Goal: Task Accomplishment & Management: Use online tool/utility

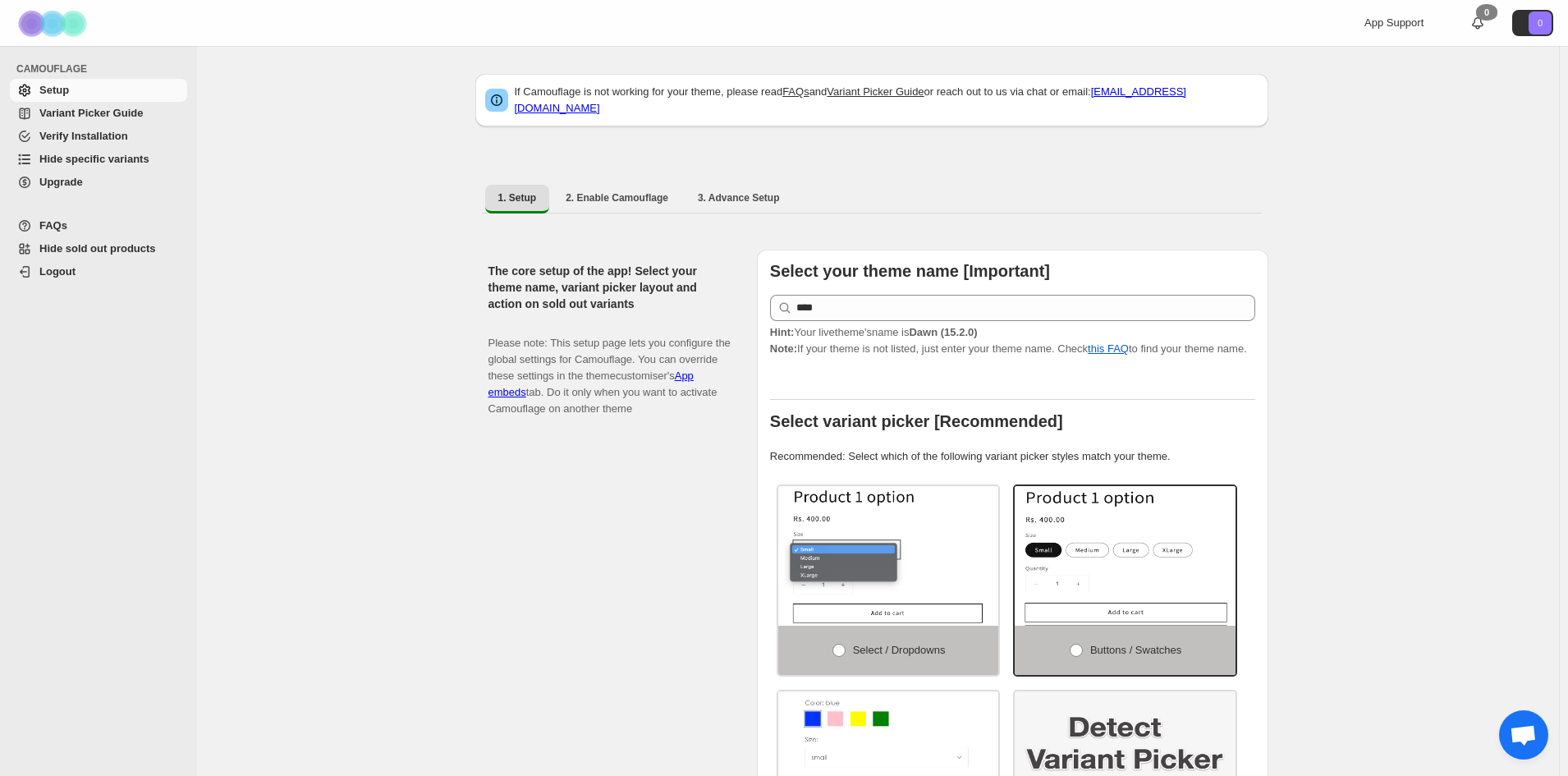
click at [118, 160] on span "Hide specific variants" at bounding box center [94, 158] width 110 height 12
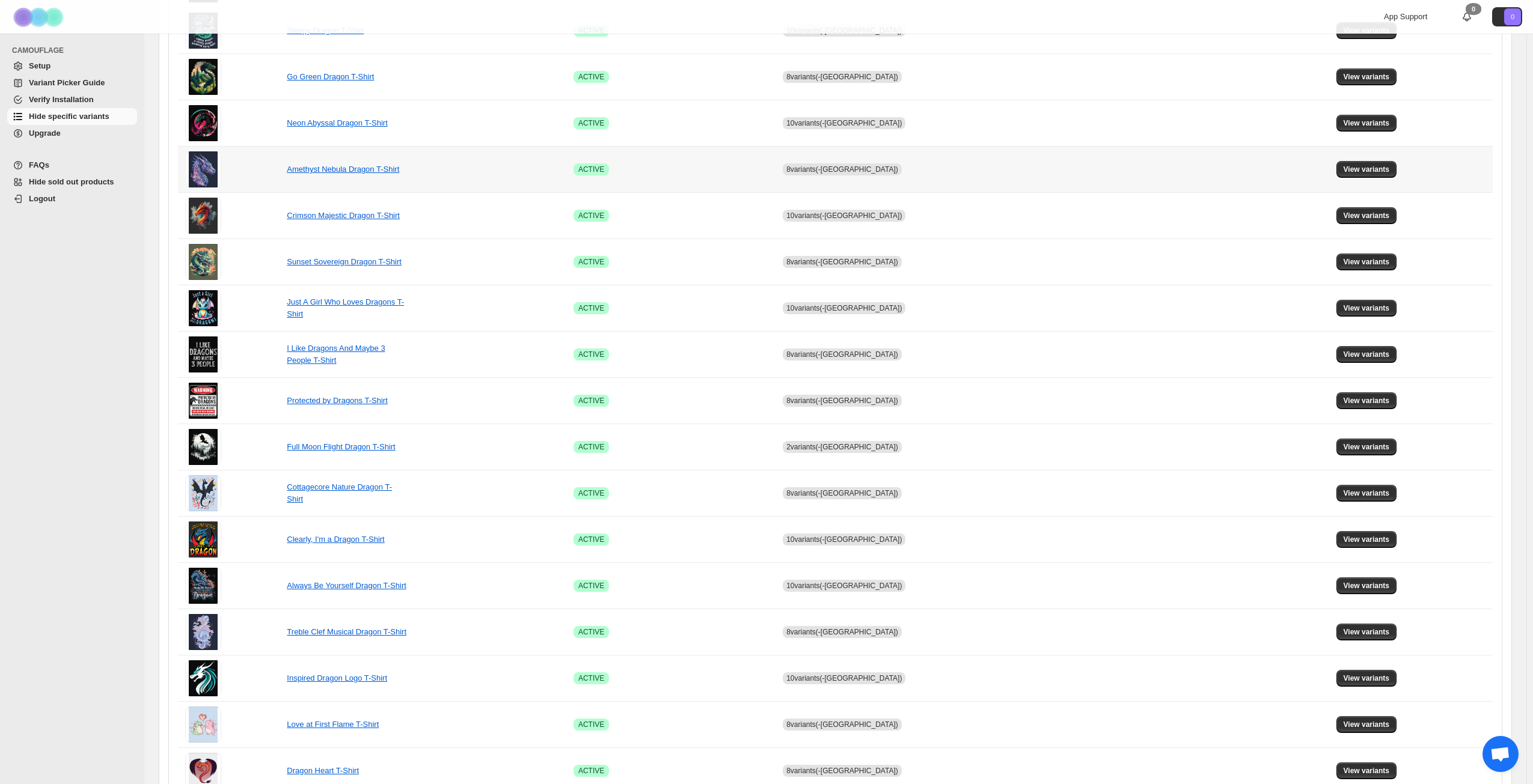
scroll to position [449, 0]
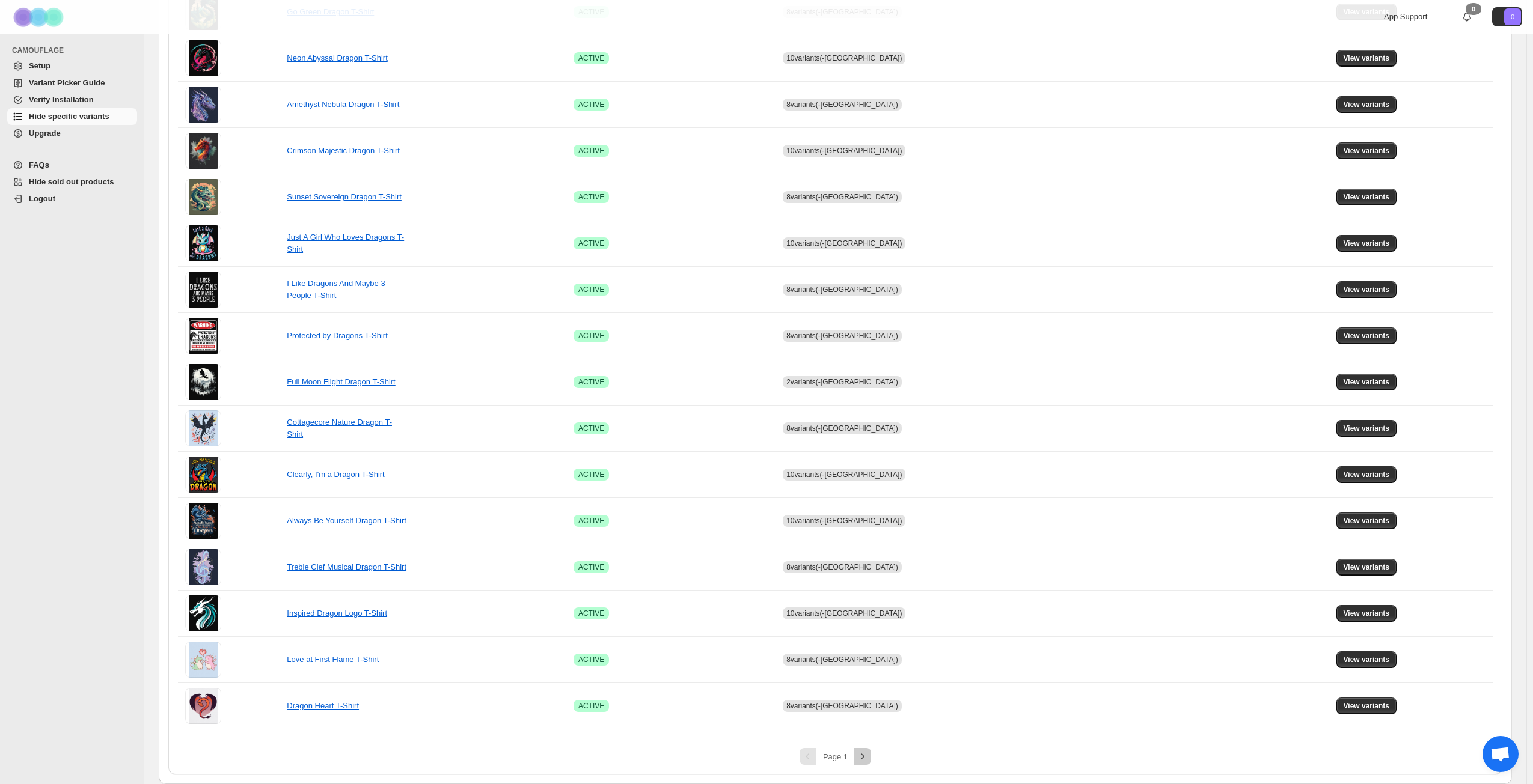
click at [869, 567] on icon "Next" at bounding box center [863, 757] width 12 height 12
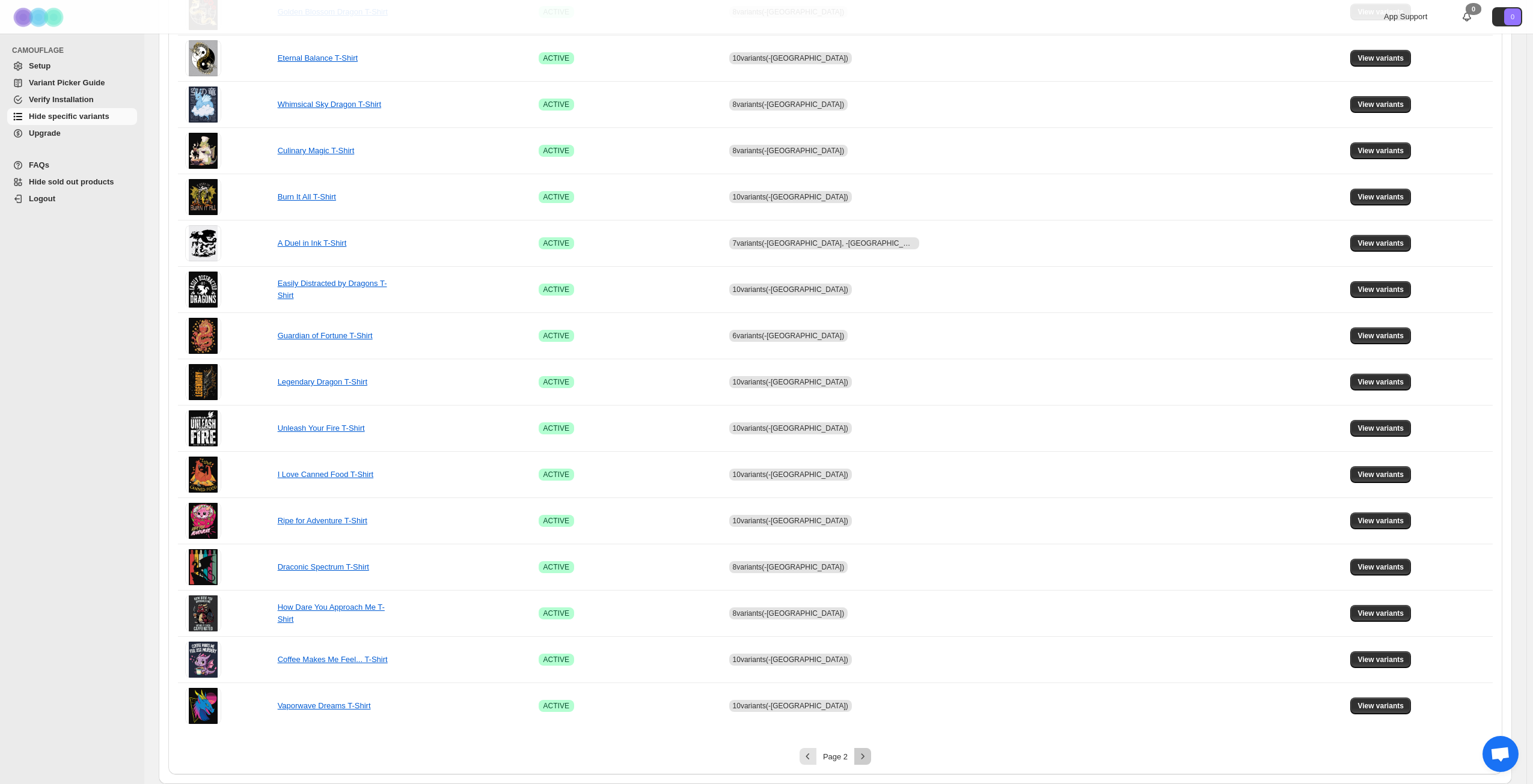
click at [869, 567] on icon "Next" at bounding box center [863, 757] width 12 height 12
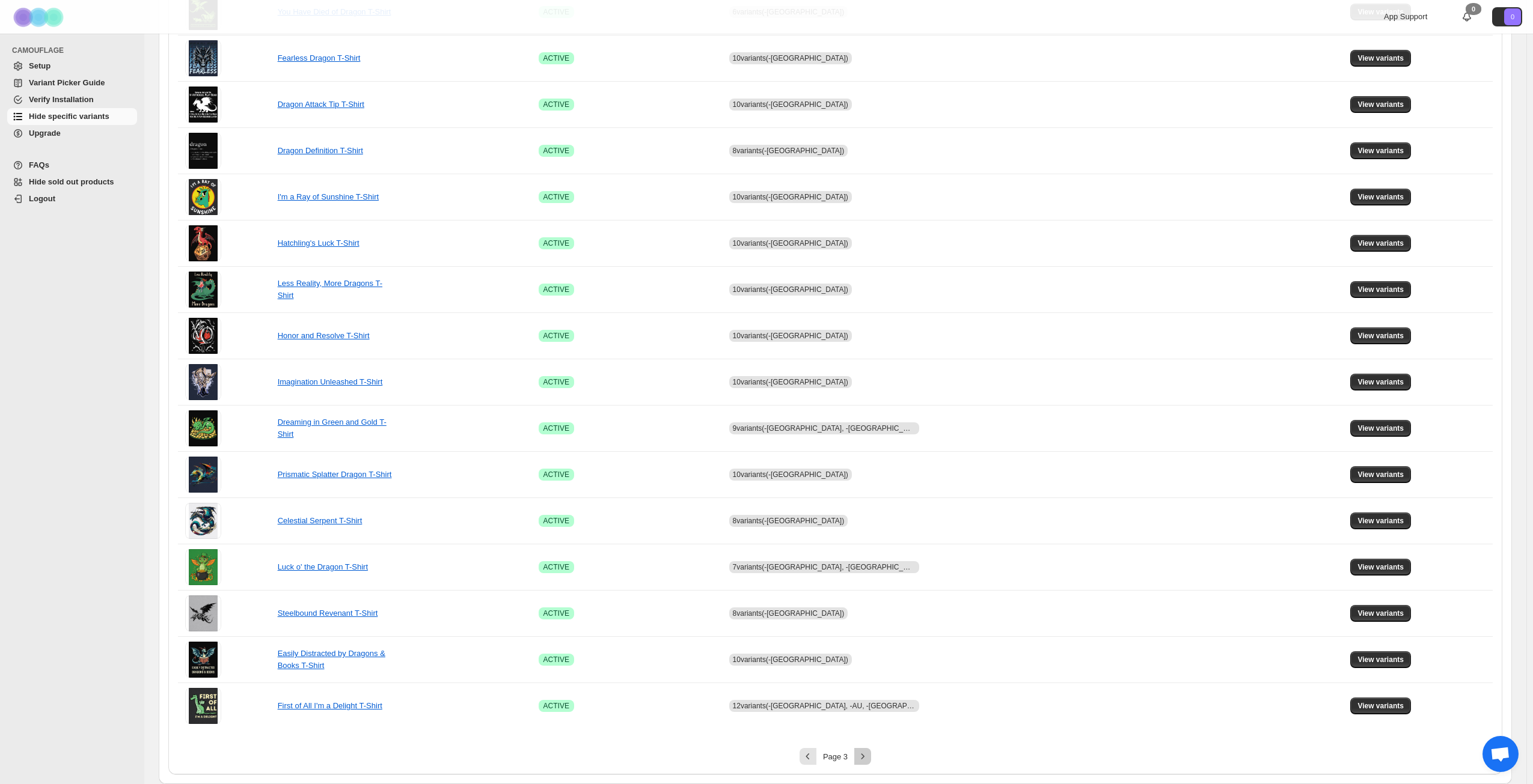
click at [869, 567] on icon "Next" at bounding box center [863, 757] width 12 height 12
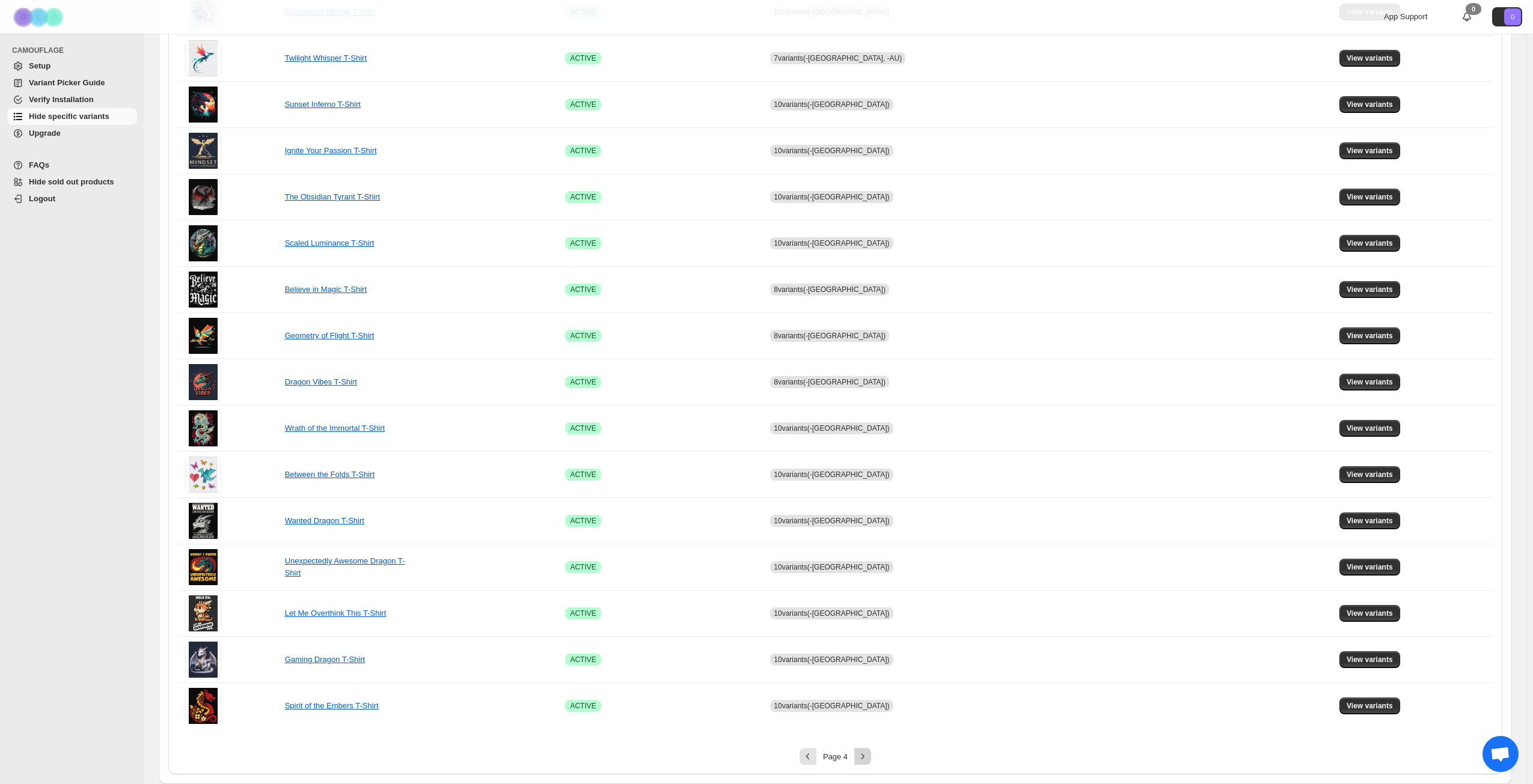
click at [869, 567] on icon "Next" at bounding box center [863, 757] width 12 height 12
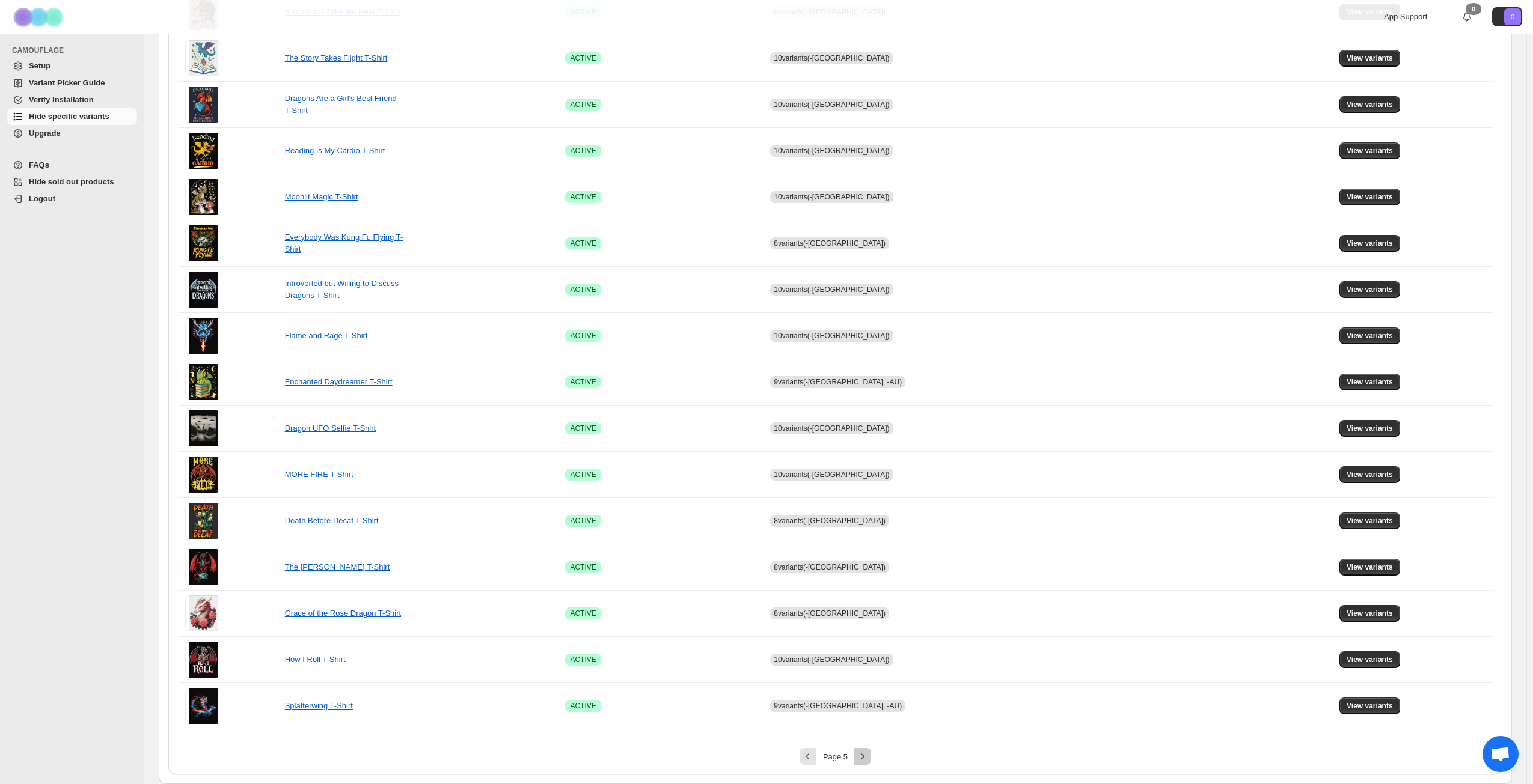
click at [869, 567] on icon "Next" at bounding box center [863, 757] width 12 height 12
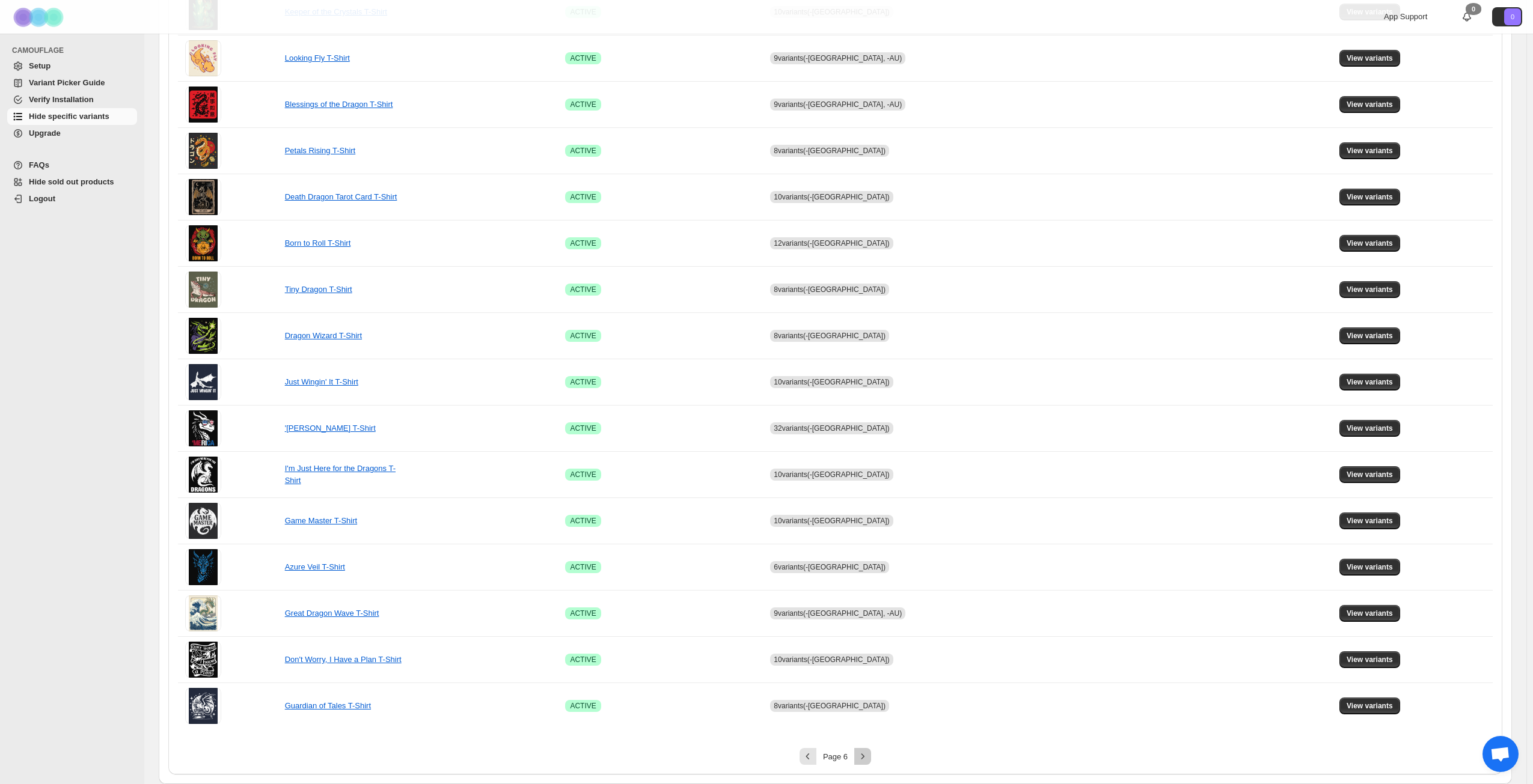
click at [869, 567] on icon "Next" at bounding box center [863, 757] width 12 height 12
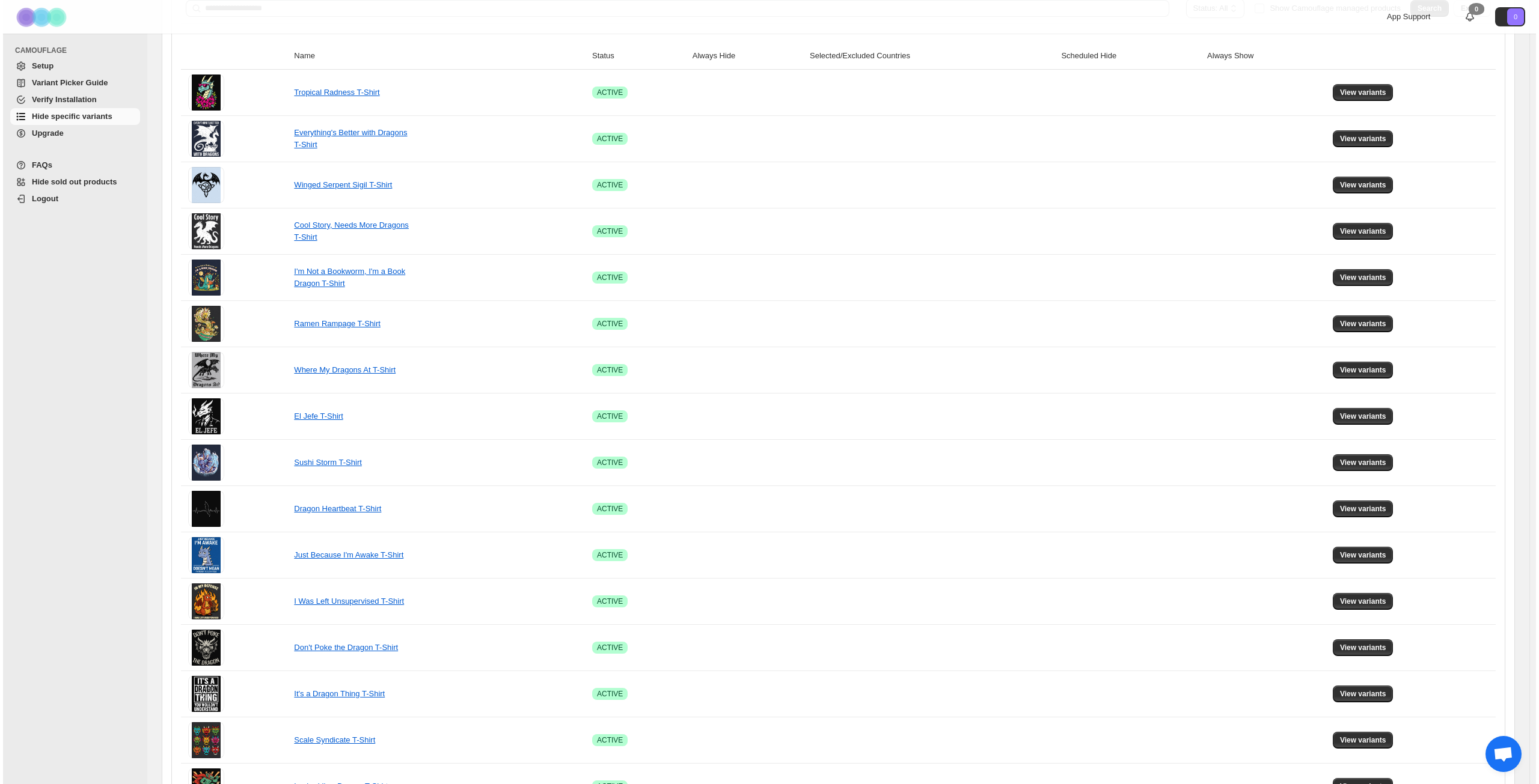
scroll to position [0, 0]
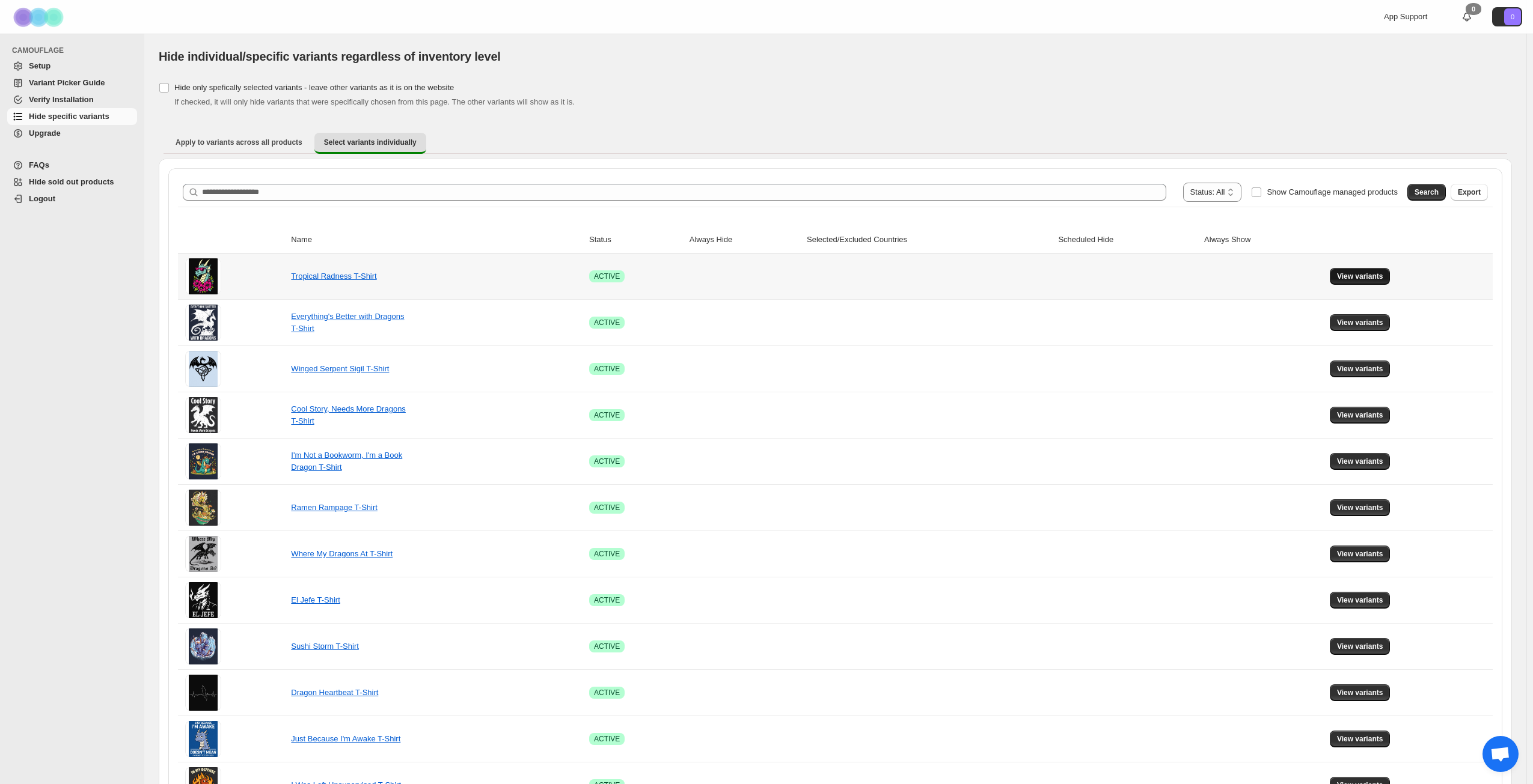
click at [1153, 279] on span "View variants" at bounding box center [1360, 277] width 46 height 9
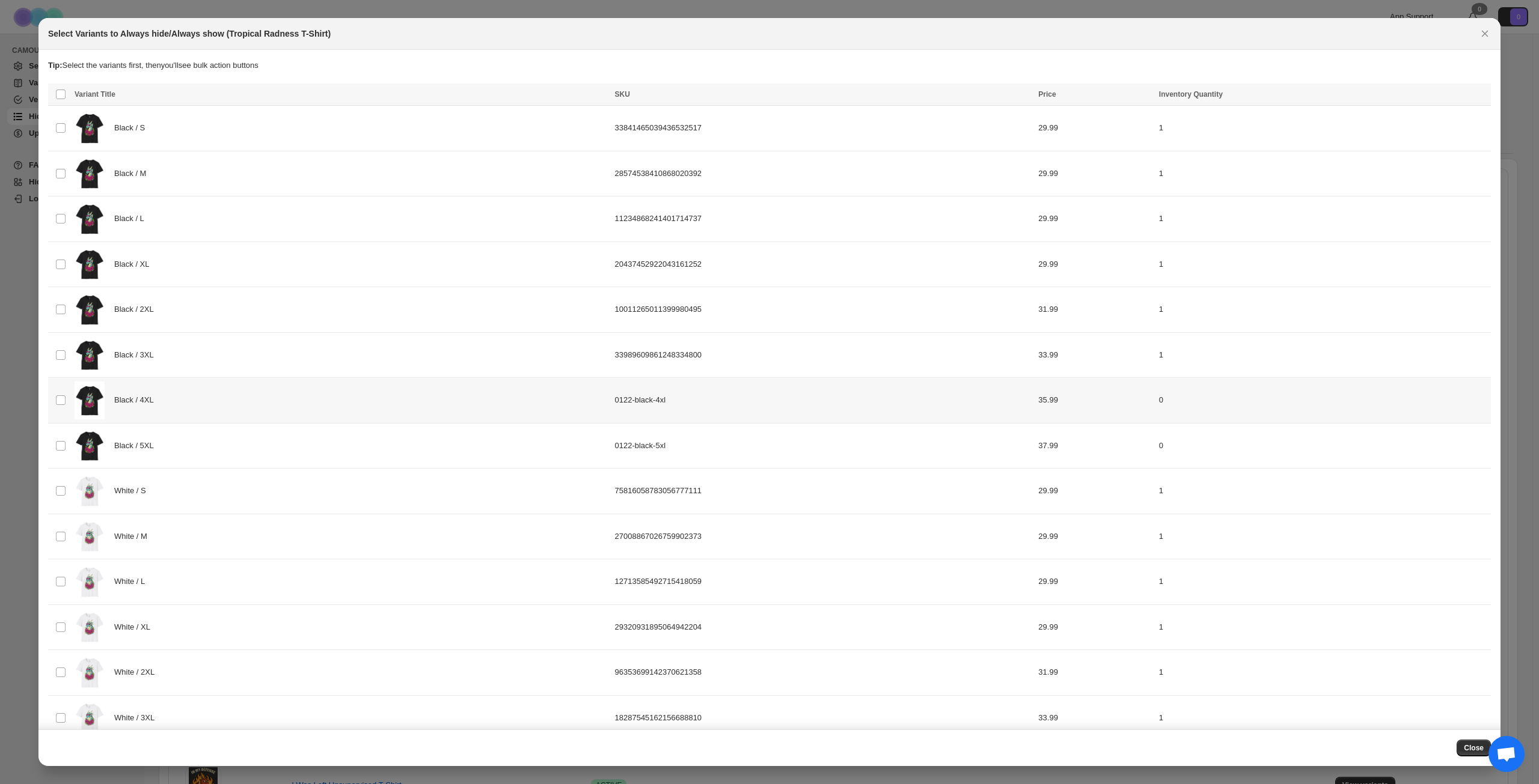
click at [234, 407] on div "Black / 4XL" at bounding box center [341, 400] width 533 height 38
click at [222, 441] on div "Black / 5XL" at bounding box center [341, 446] width 533 height 38
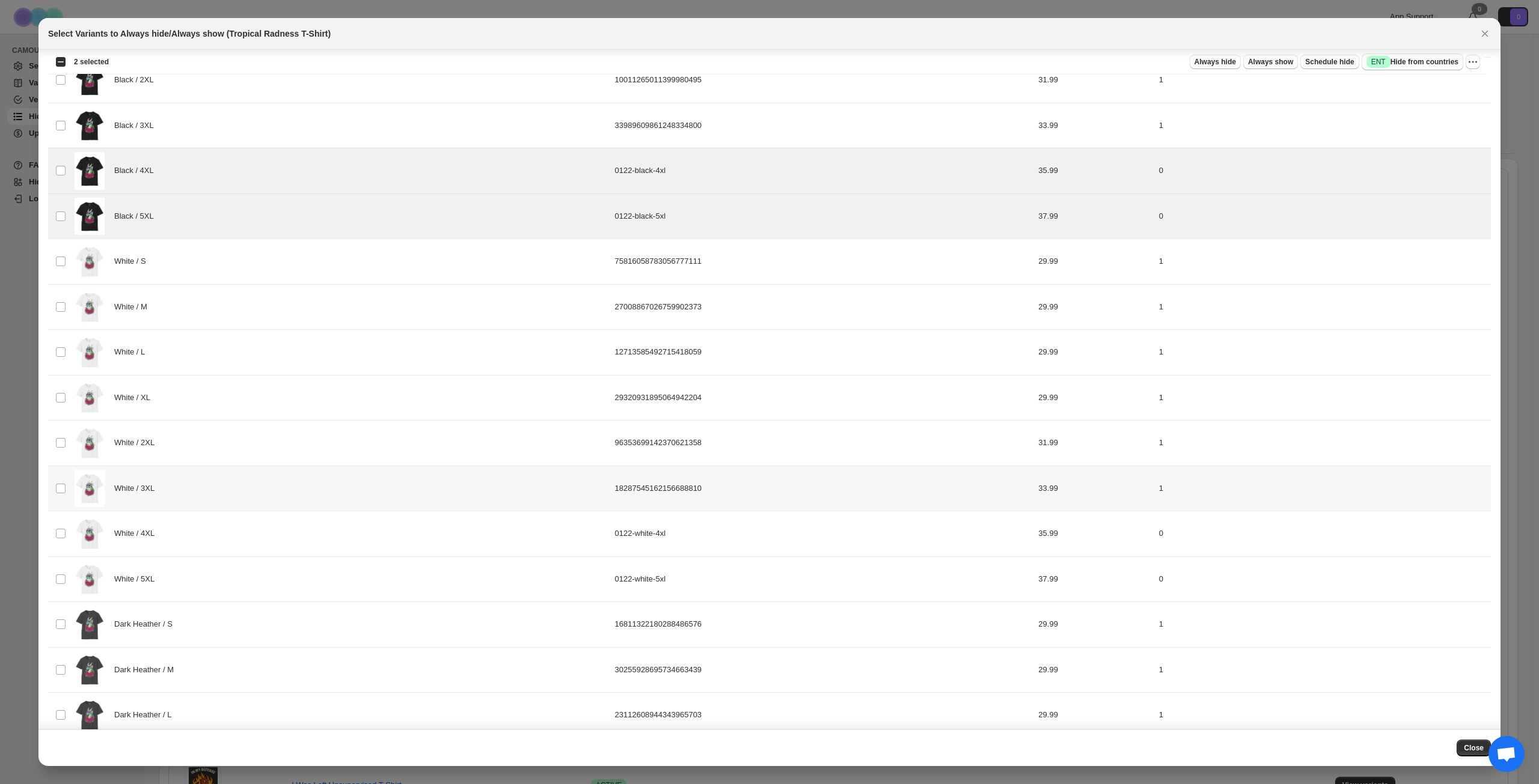
scroll to position [264, 0]
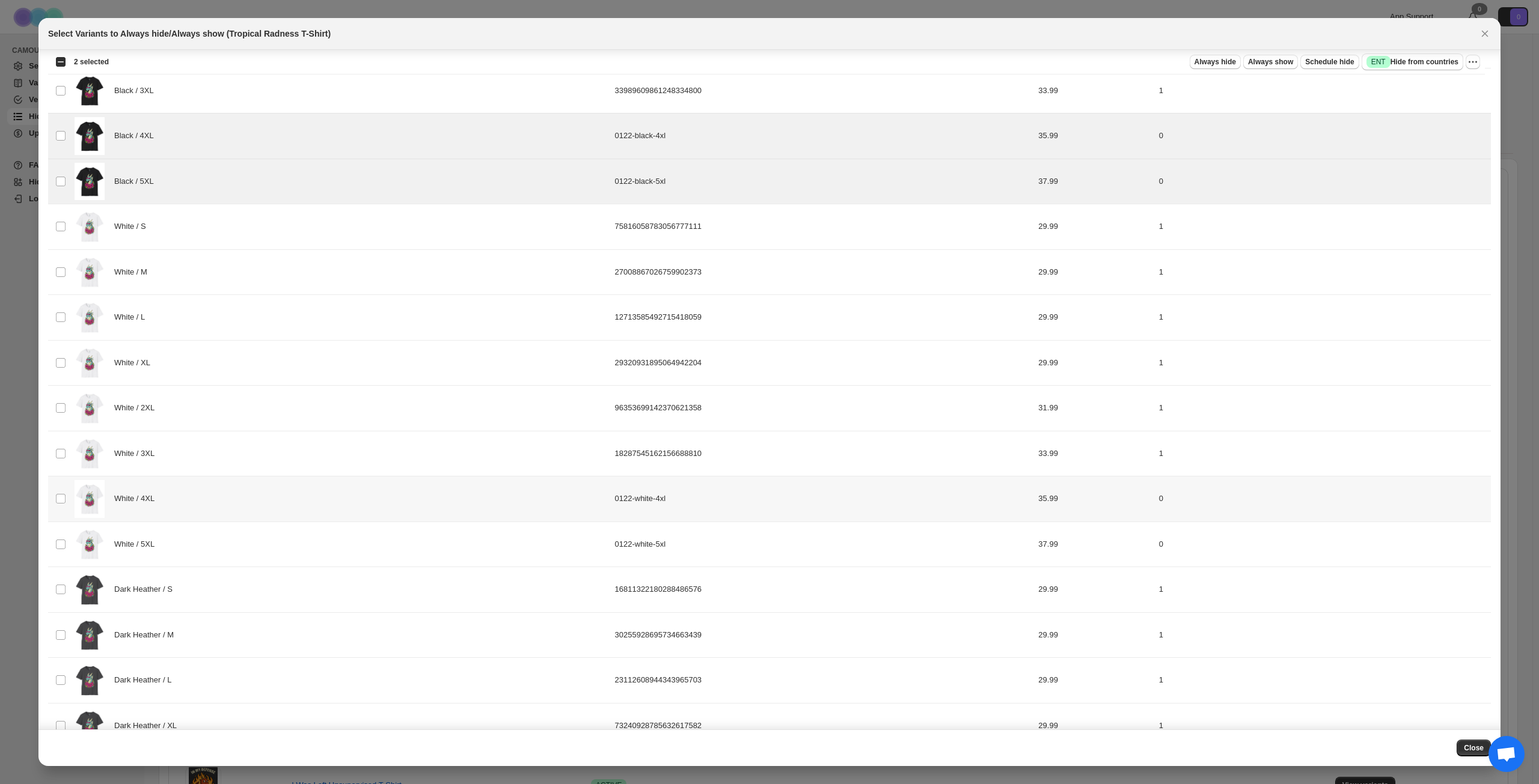
click at [238, 496] on div "White / 4XL" at bounding box center [341, 499] width 533 height 38
click at [235, 552] on div "White / 5XL" at bounding box center [341, 544] width 533 height 38
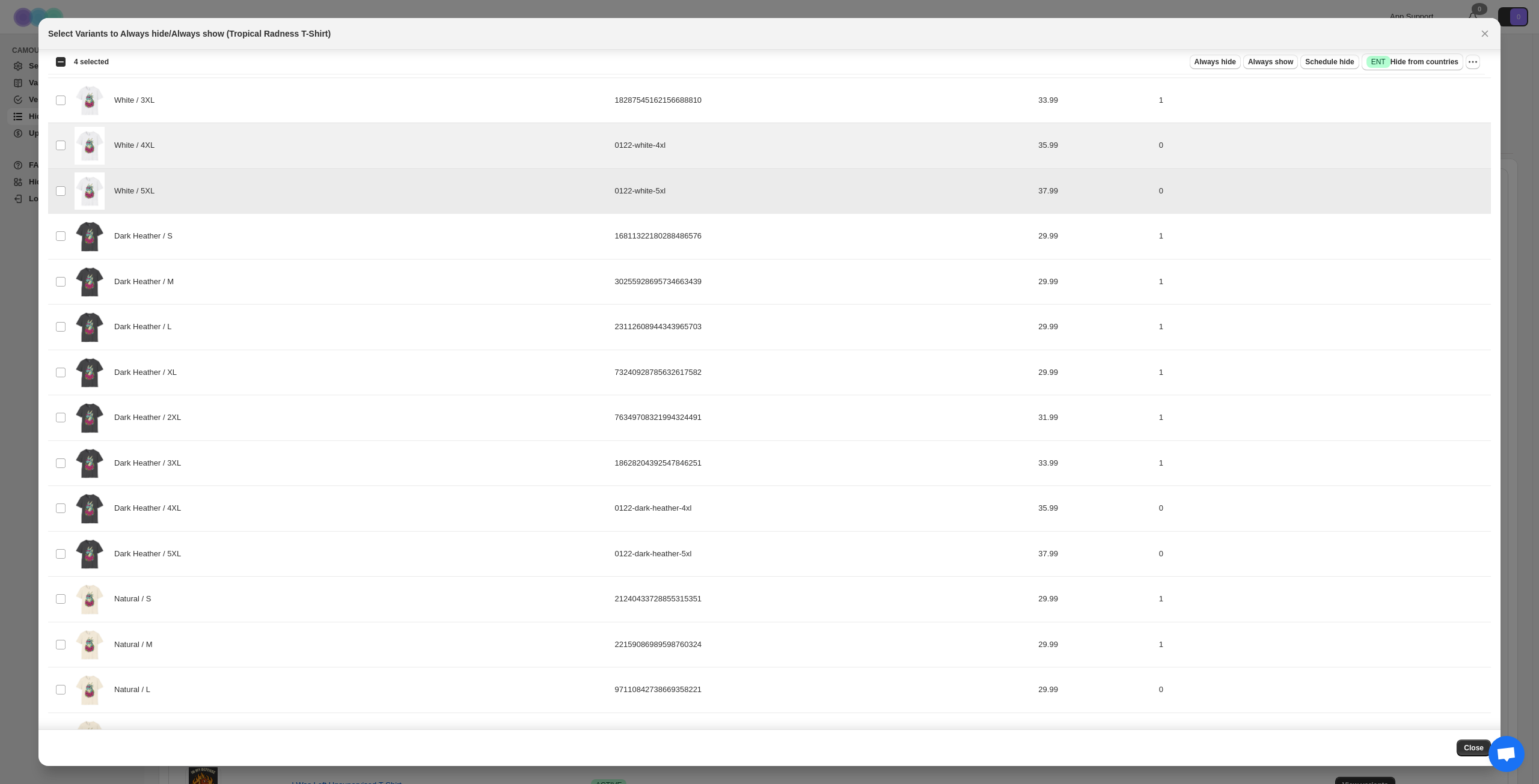
scroll to position [625, 0]
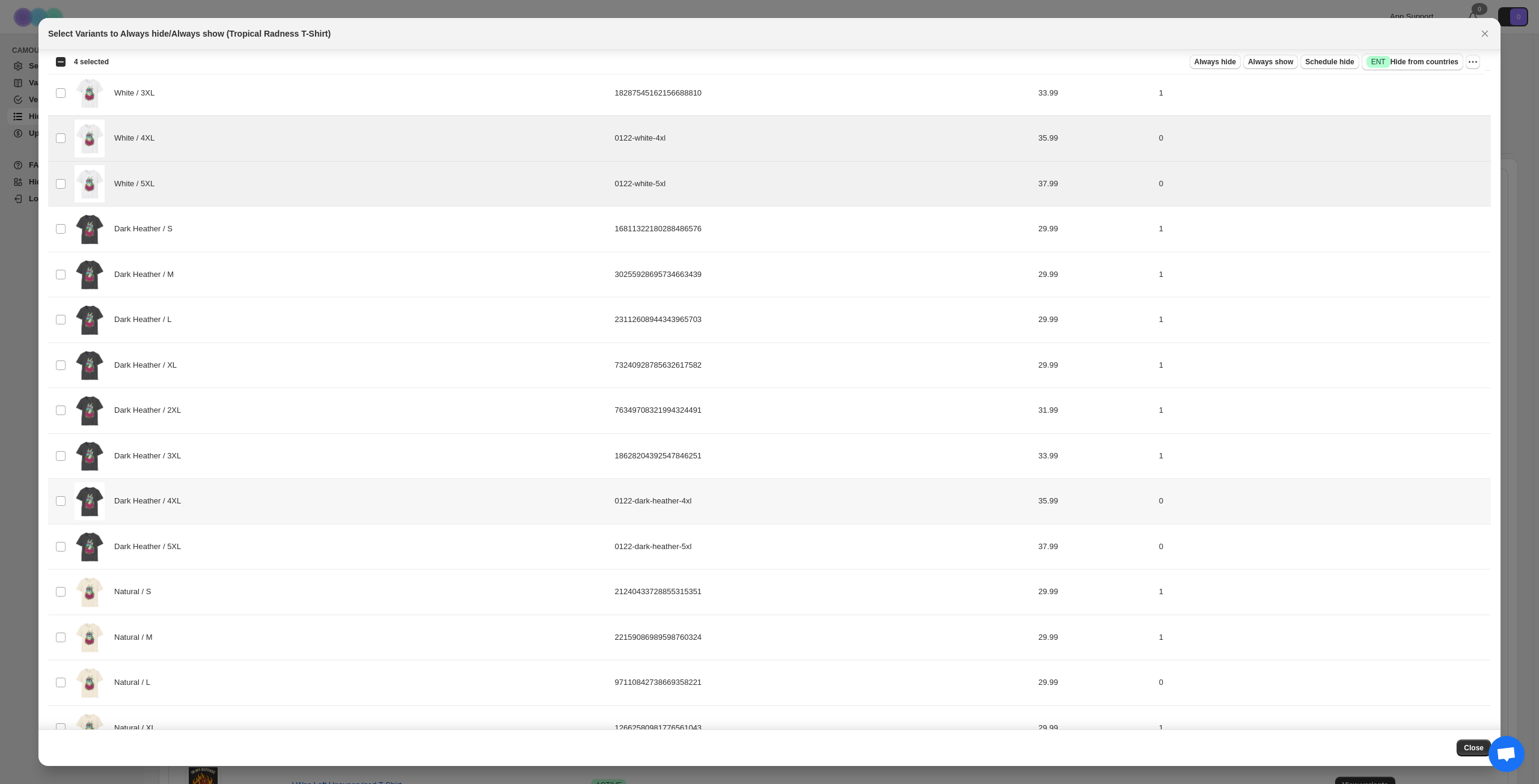
click at [254, 480] on td "Dark Heather / 4XL" at bounding box center [341, 501] width 540 height 46
click at [252, 532] on div "Dark Heather / 5XL" at bounding box center [341, 547] width 533 height 38
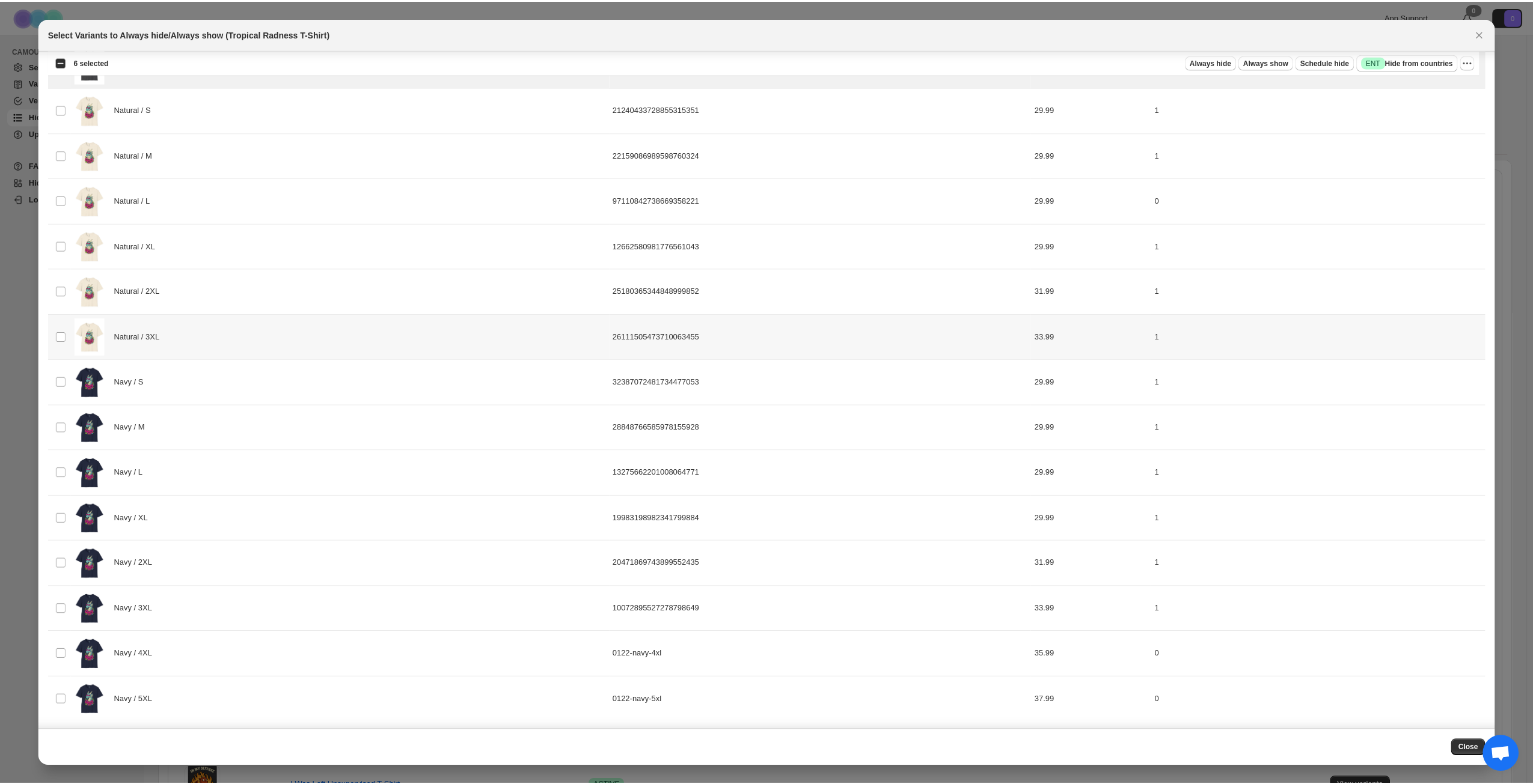
scroll to position [1109, 0]
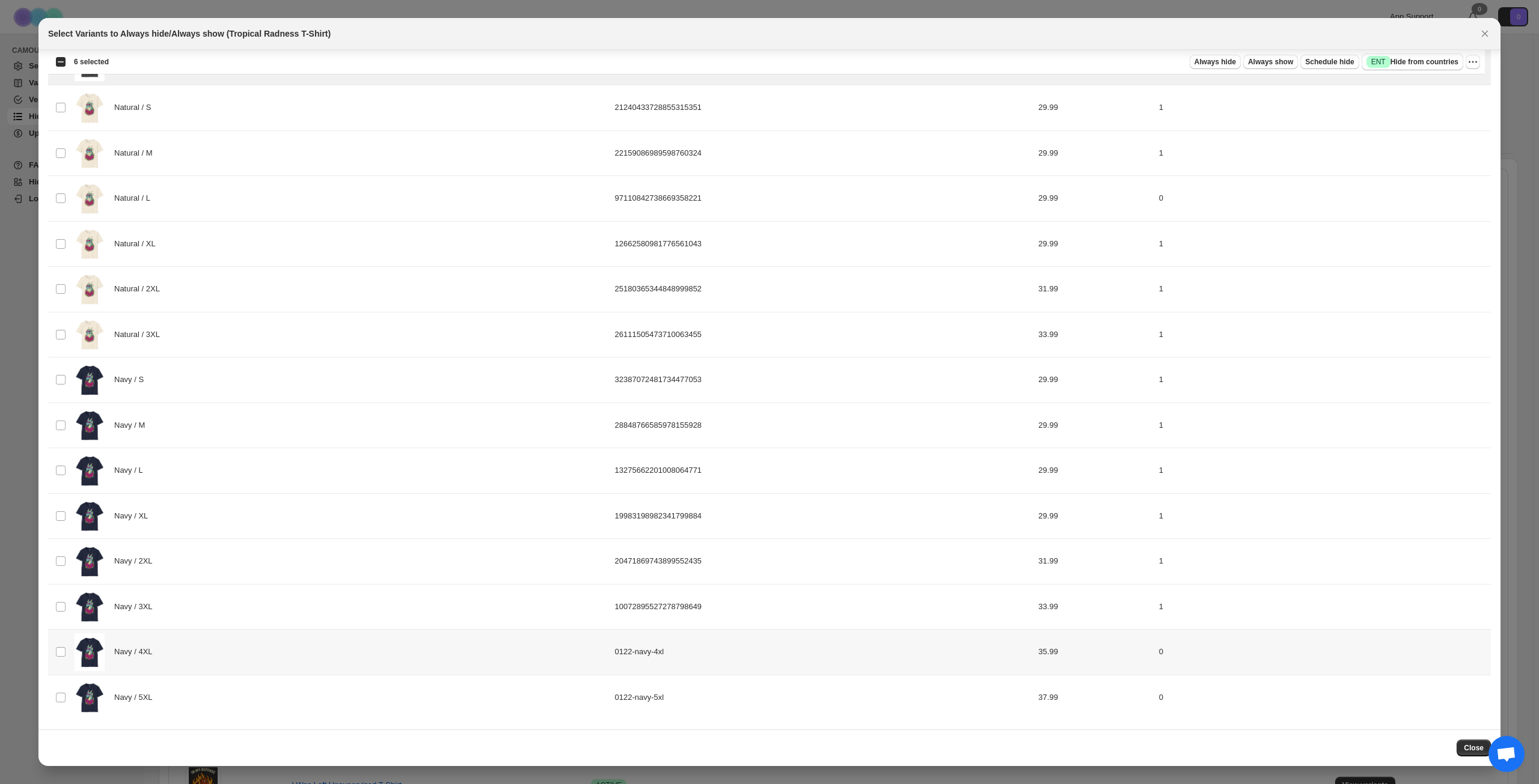
click at [232, 567] on div "Navy / 4XL" at bounding box center [341, 652] width 533 height 38
click at [227, 567] on div "Navy / 5XL" at bounding box center [341, 698] width 533 height 38
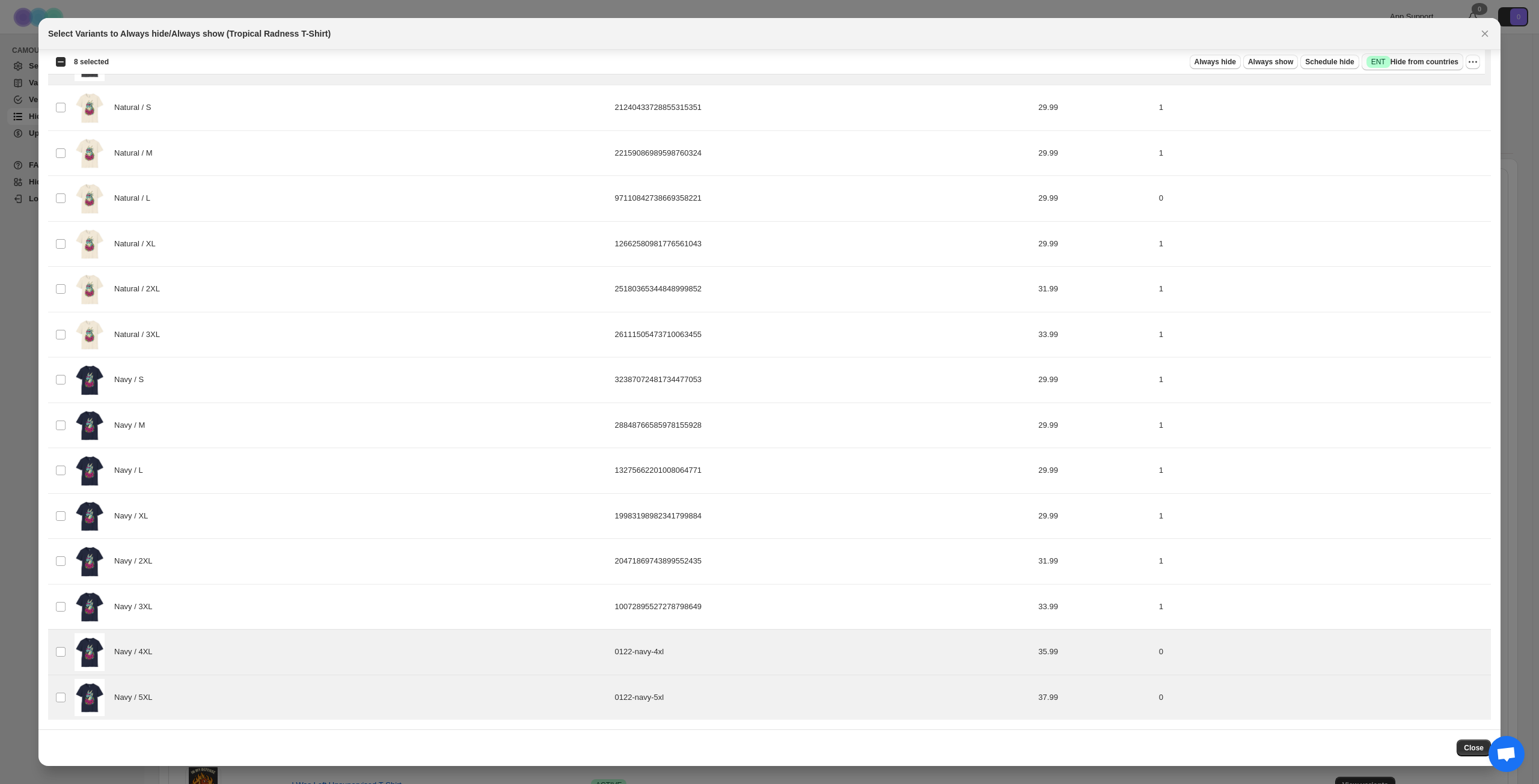
click at [1153, 61] on span "Success ENT Hide from countries" at bounding box center [1412, 62] width 92 height 12
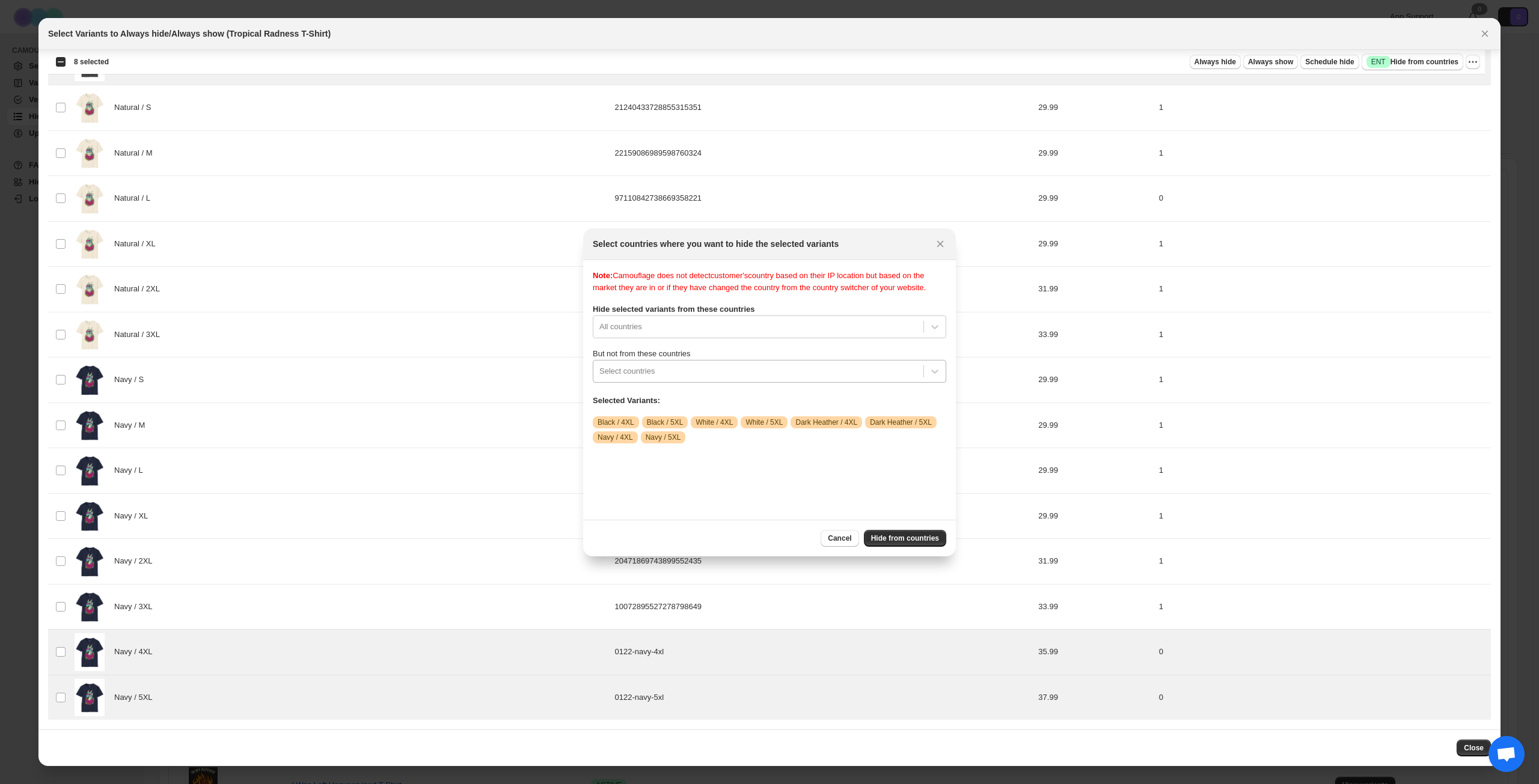
click at [731, 378] on div ":r1v:" at bounding box center [758, 372] width 318 height 15
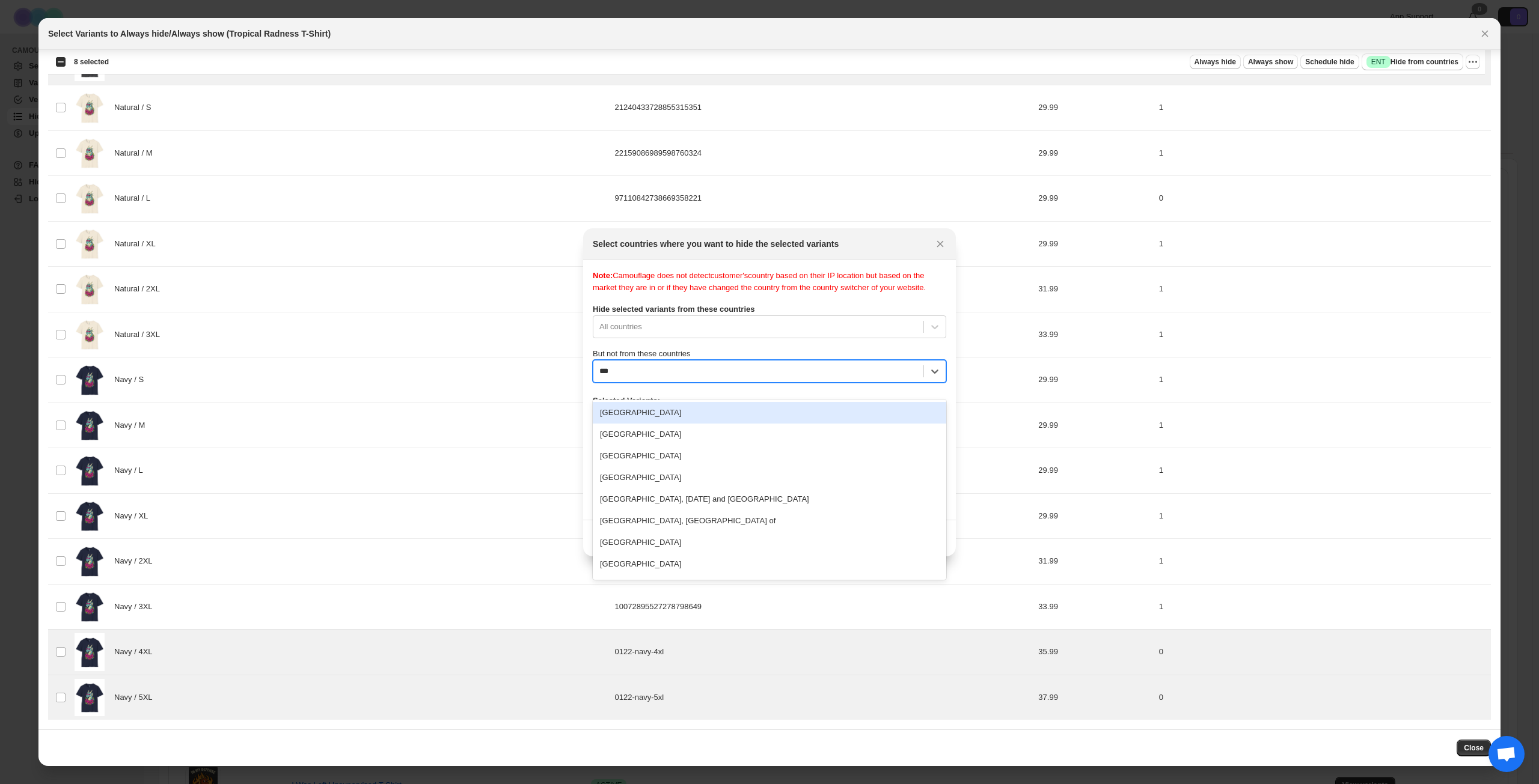
type input "****"
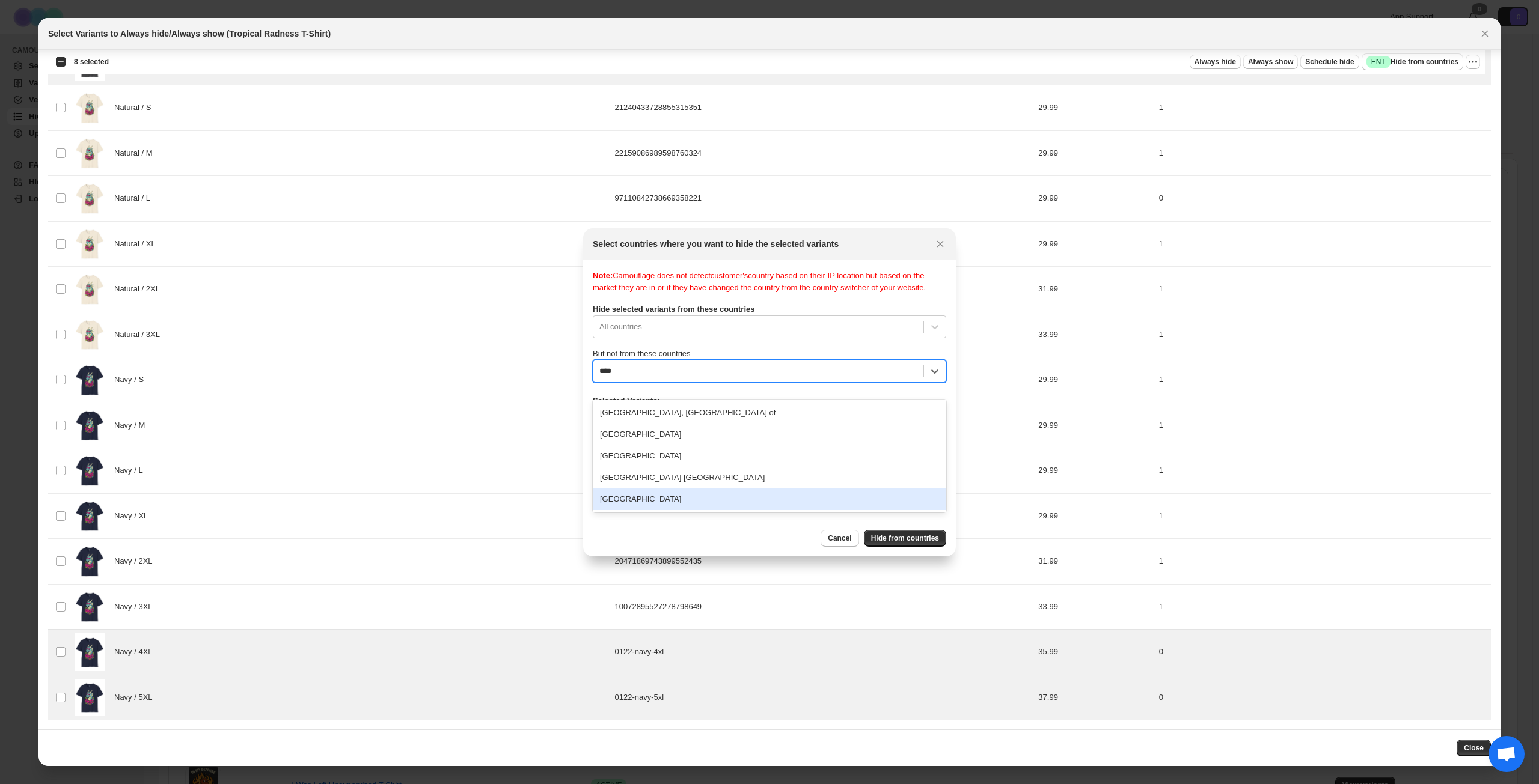
click at [701, 497] on div "[GEOGRAPHIC_DATA]" at bounding box center [770, 499] width 354 height 21
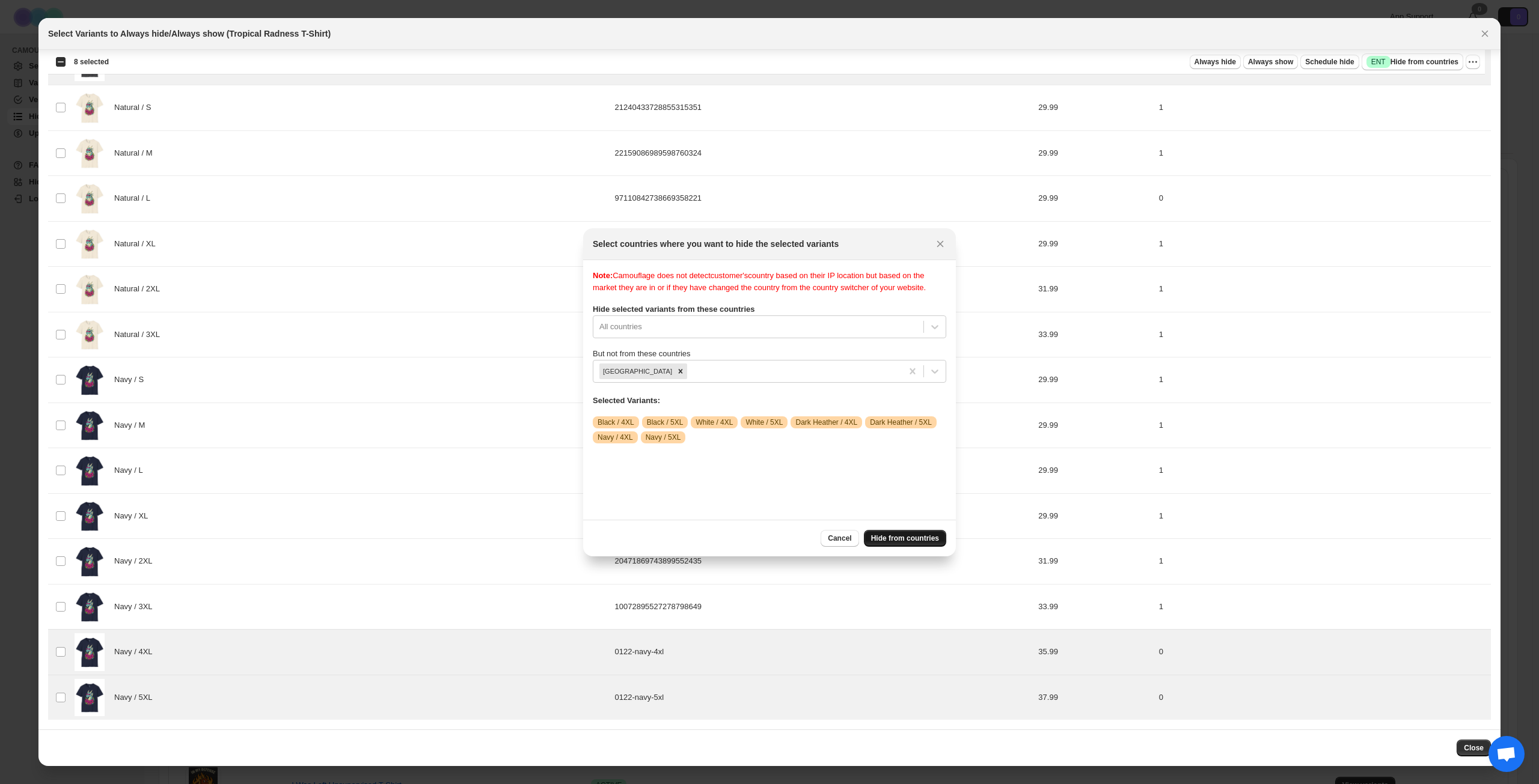
click at [894, 538] on span "Hide from countries" at bounding box center [904, 538] width 68 height 9
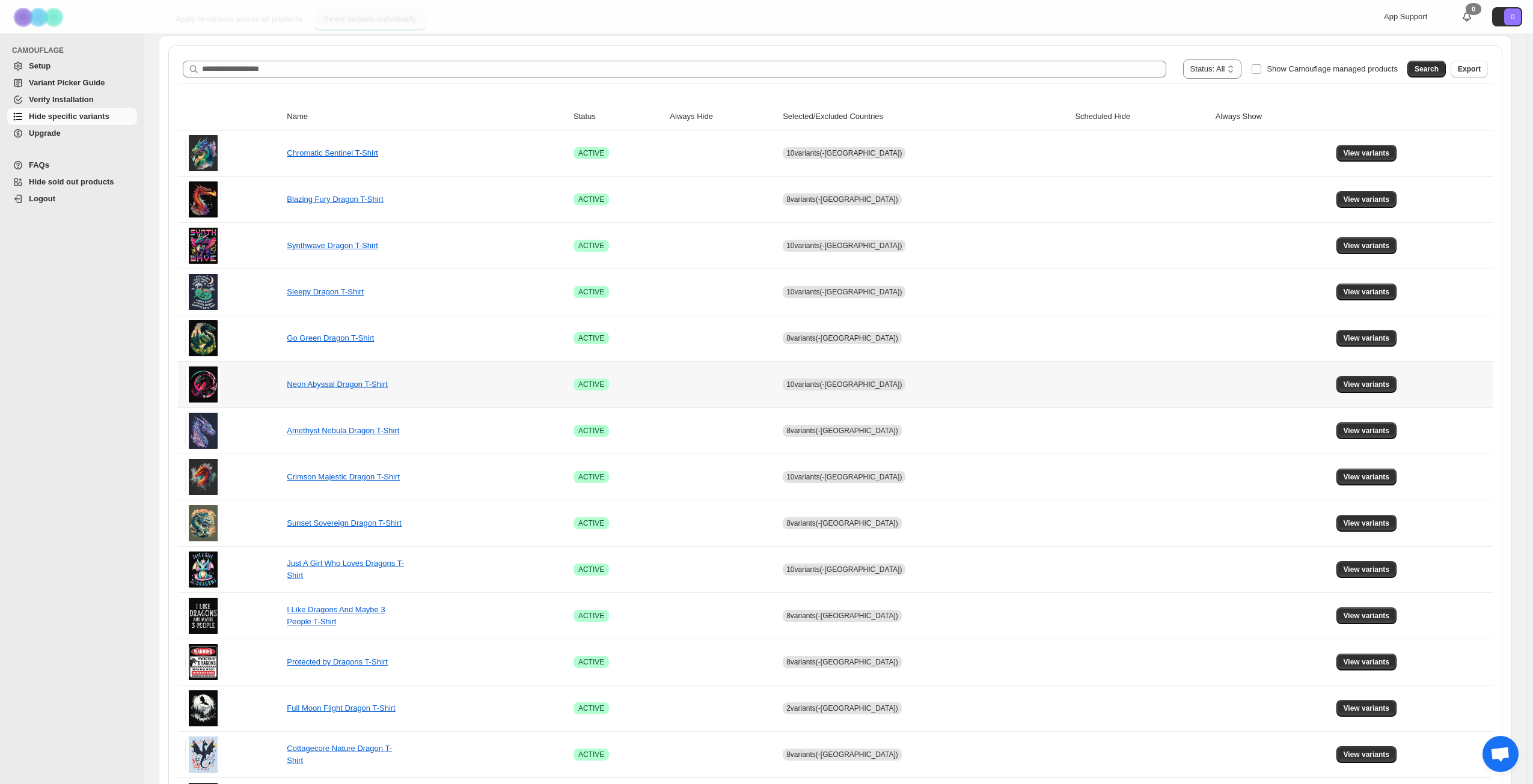
scroll to position [449, 0]
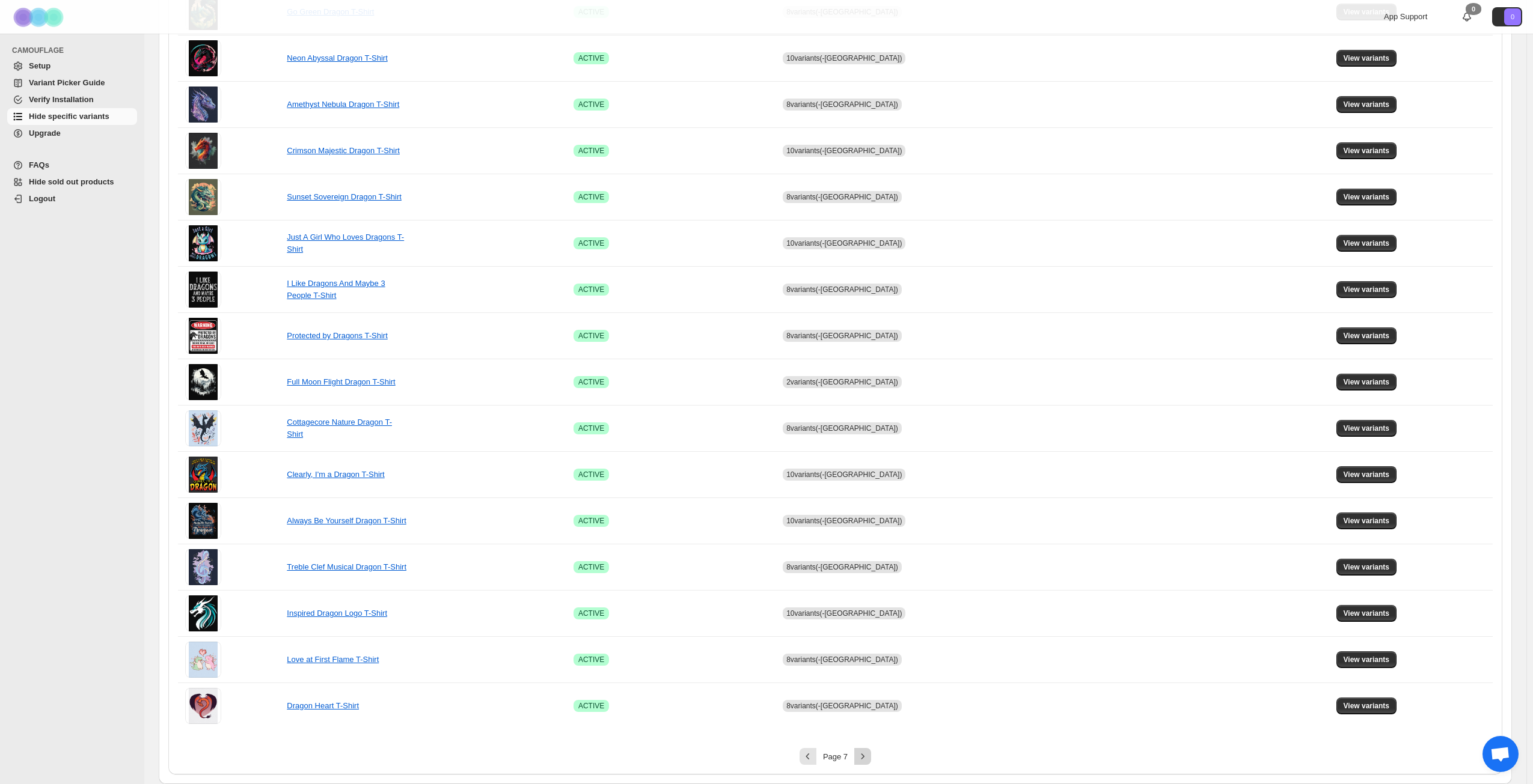
click at [868, 567] on icon "Next" at bounding box center [863, 757] width 12 height 12
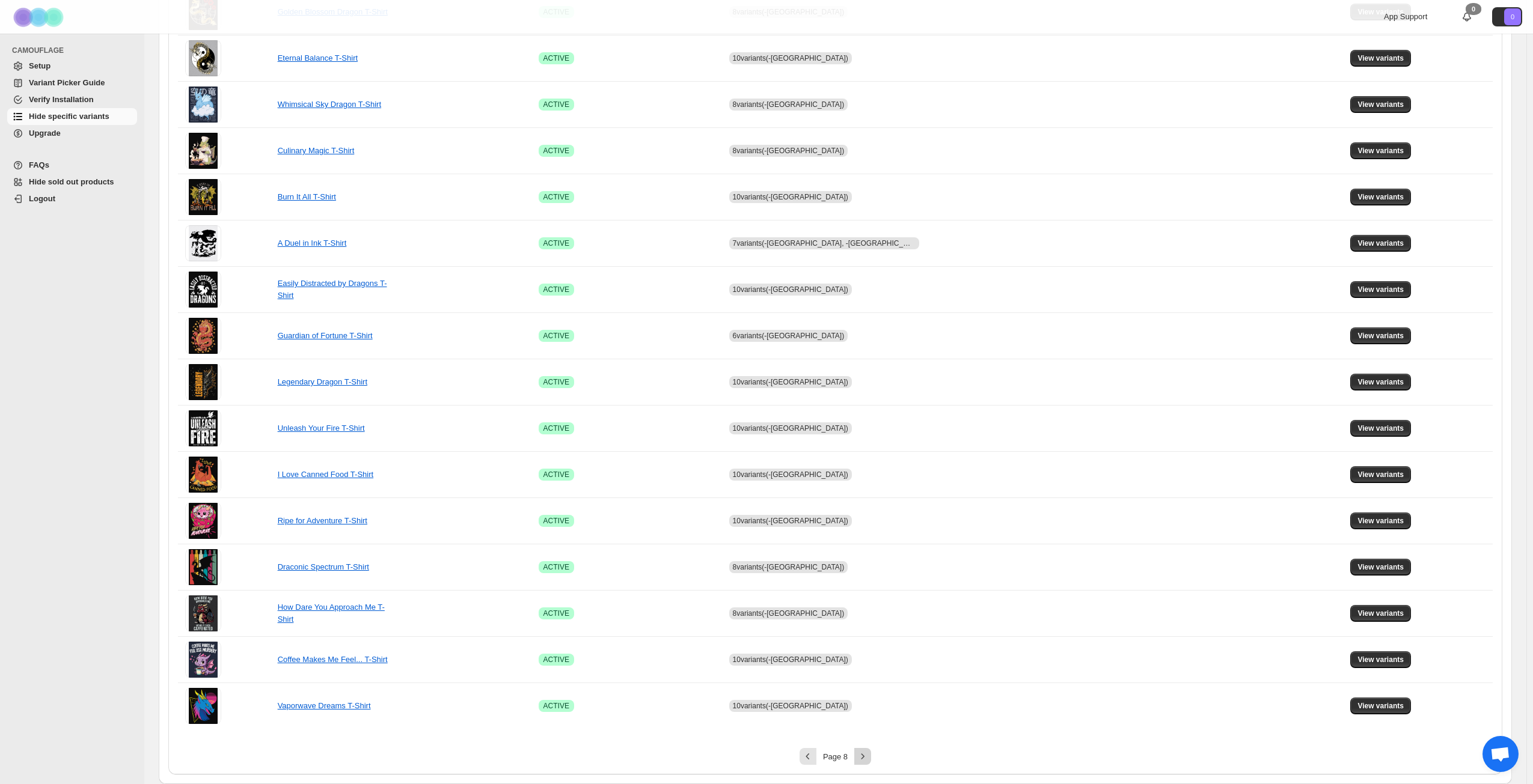
click at [868, 567] on icon "Next" at bounding box center [863, 757] width 12 height 12
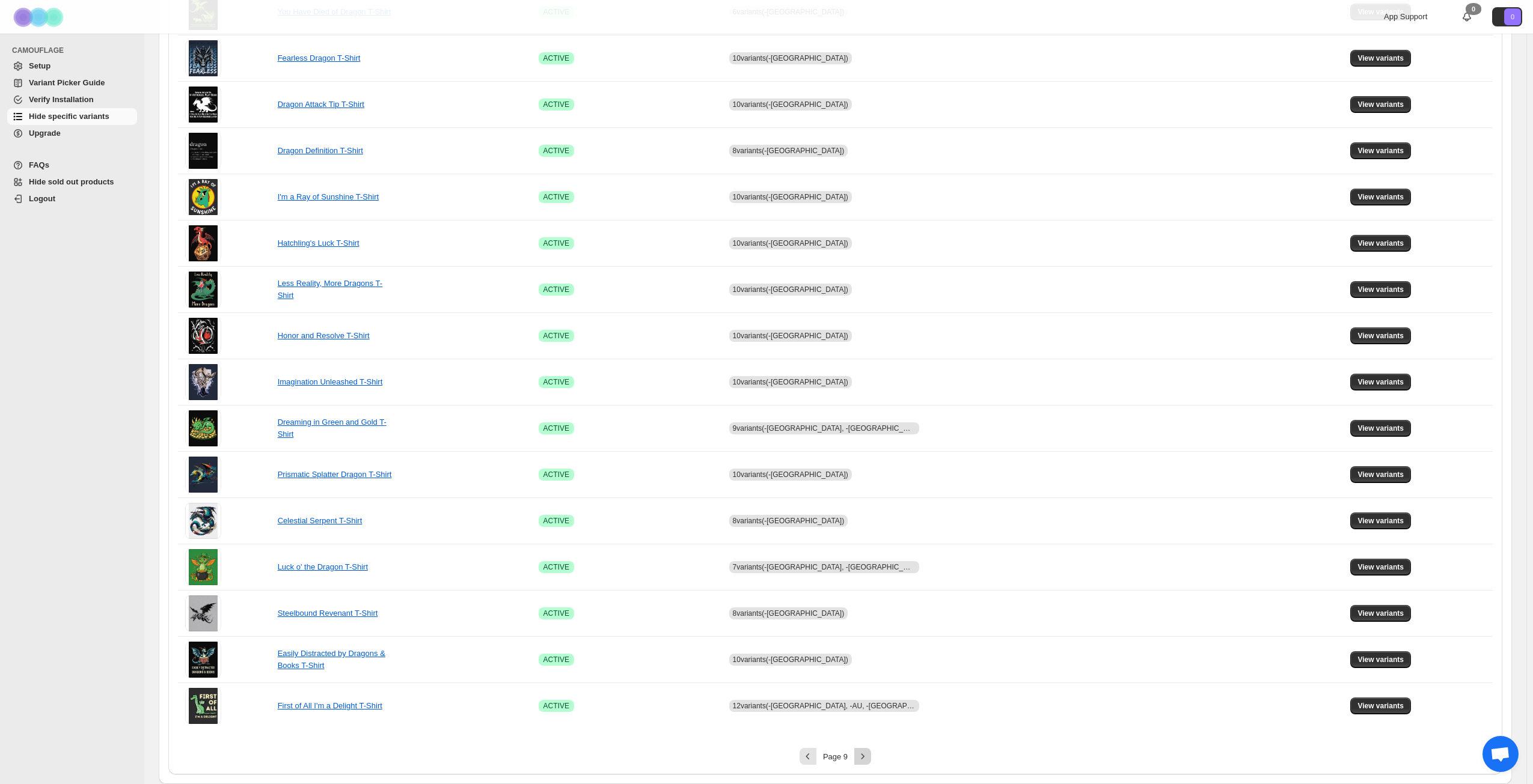
click at [868, 567] on icon "Next" at bounding box center [863, 757] width 12 height 12
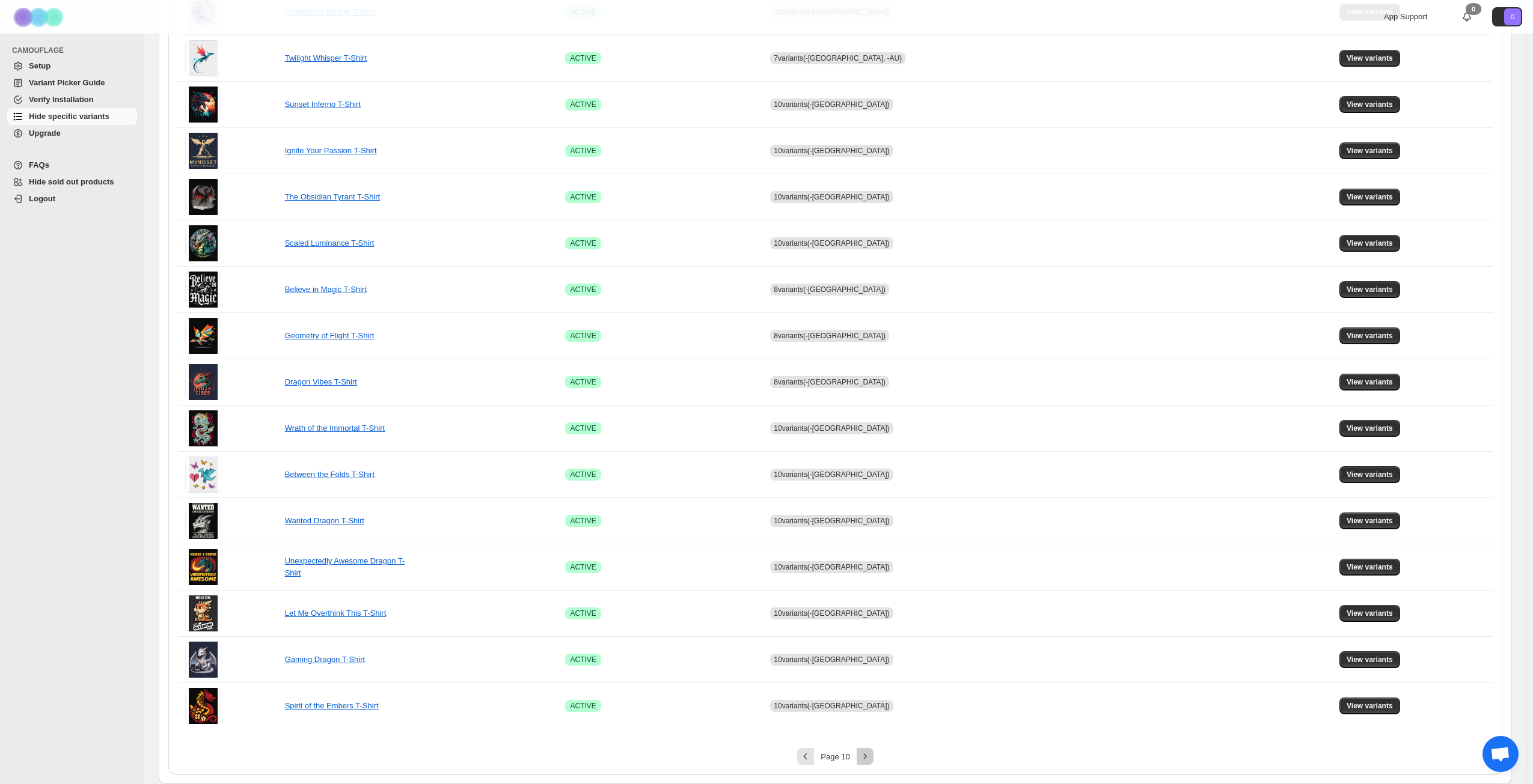
click at [868, 567] on icon "Next" at bounding box center [865, 757] width 12 height 12
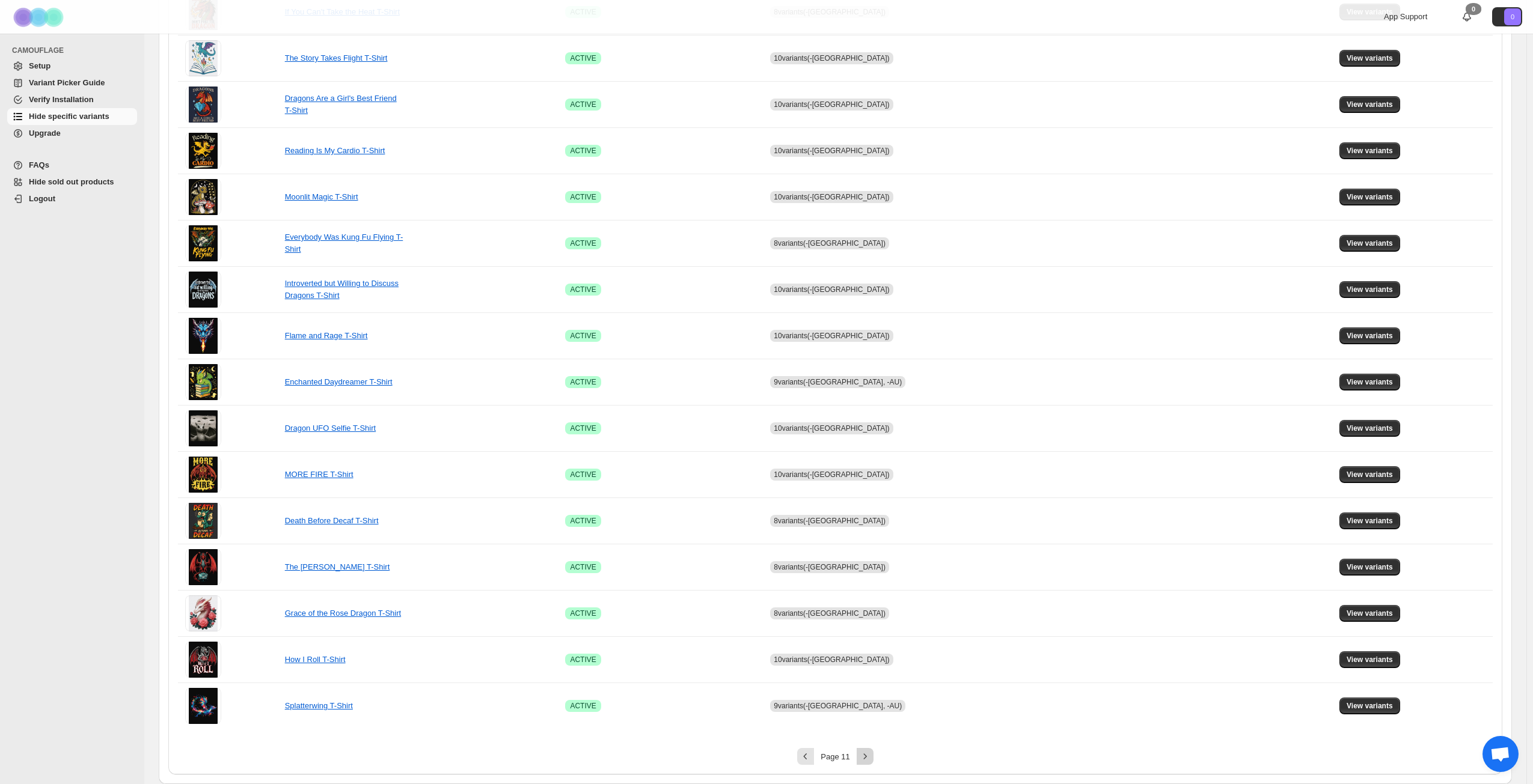
click at [868, 567] on icon "Next" at bounding box center [865, 757] width 12 height 12
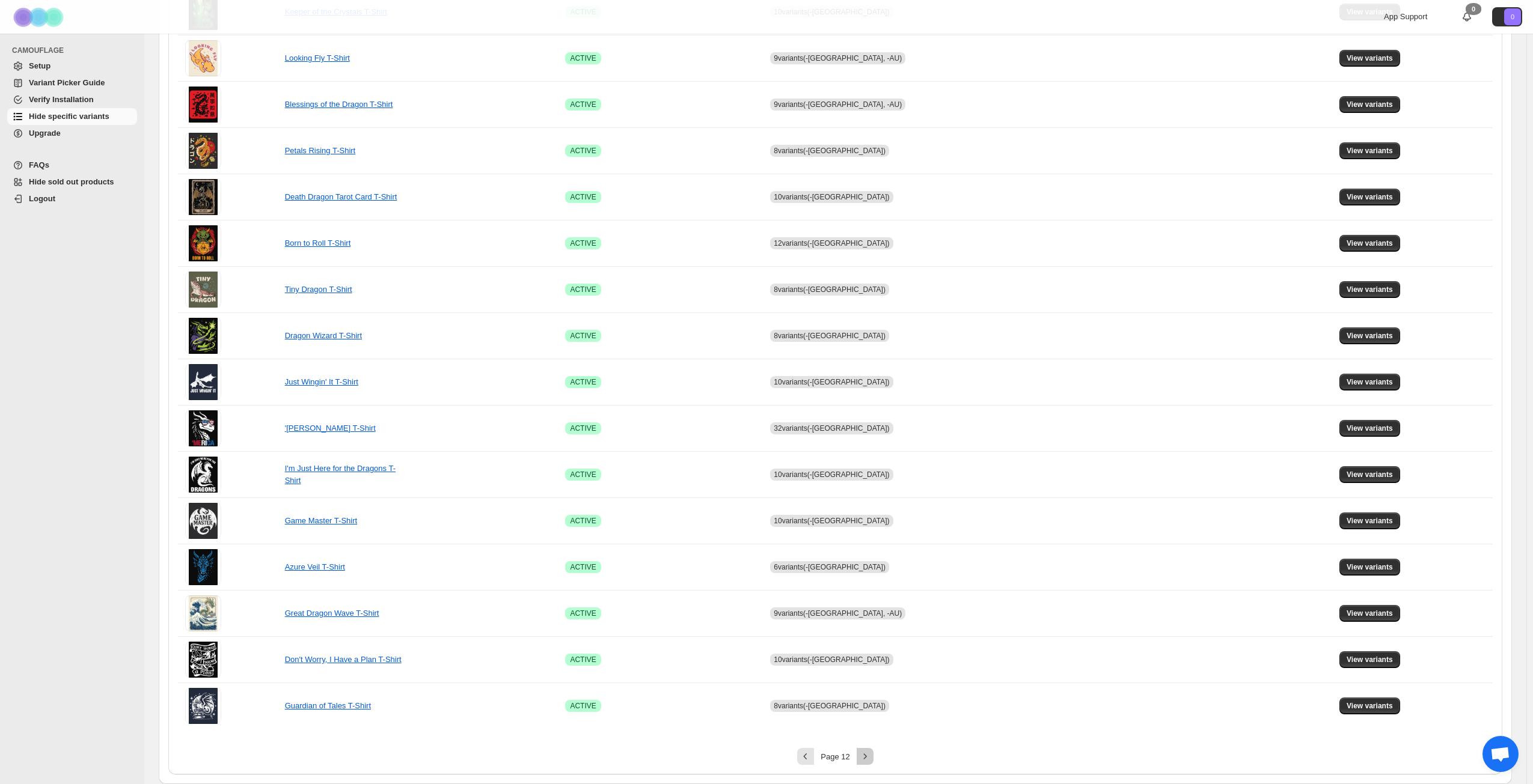
click at [868, 567] on icon "Next" at bounding box center [865, 757] width 12 height 12
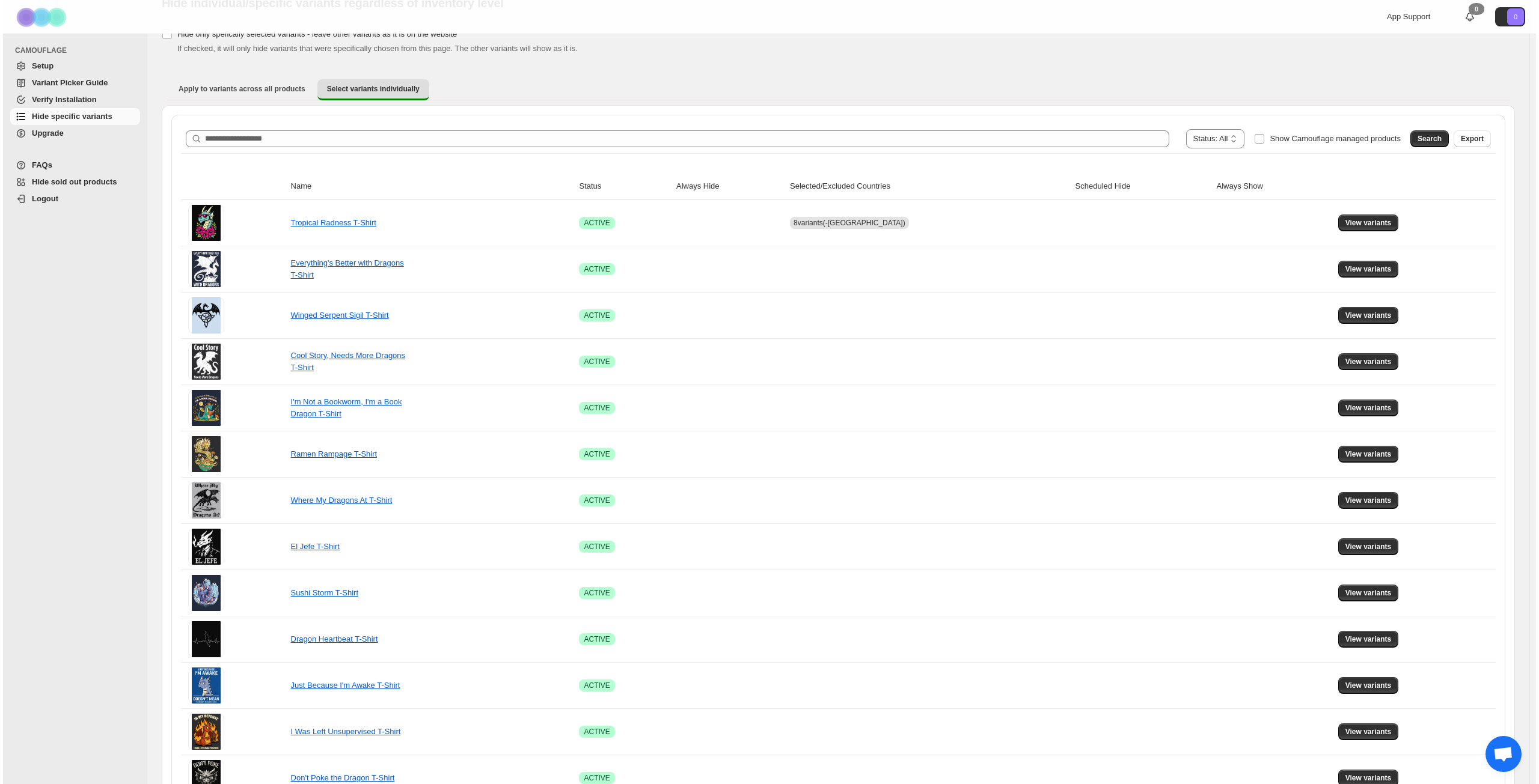
scroll to position [0, 0]
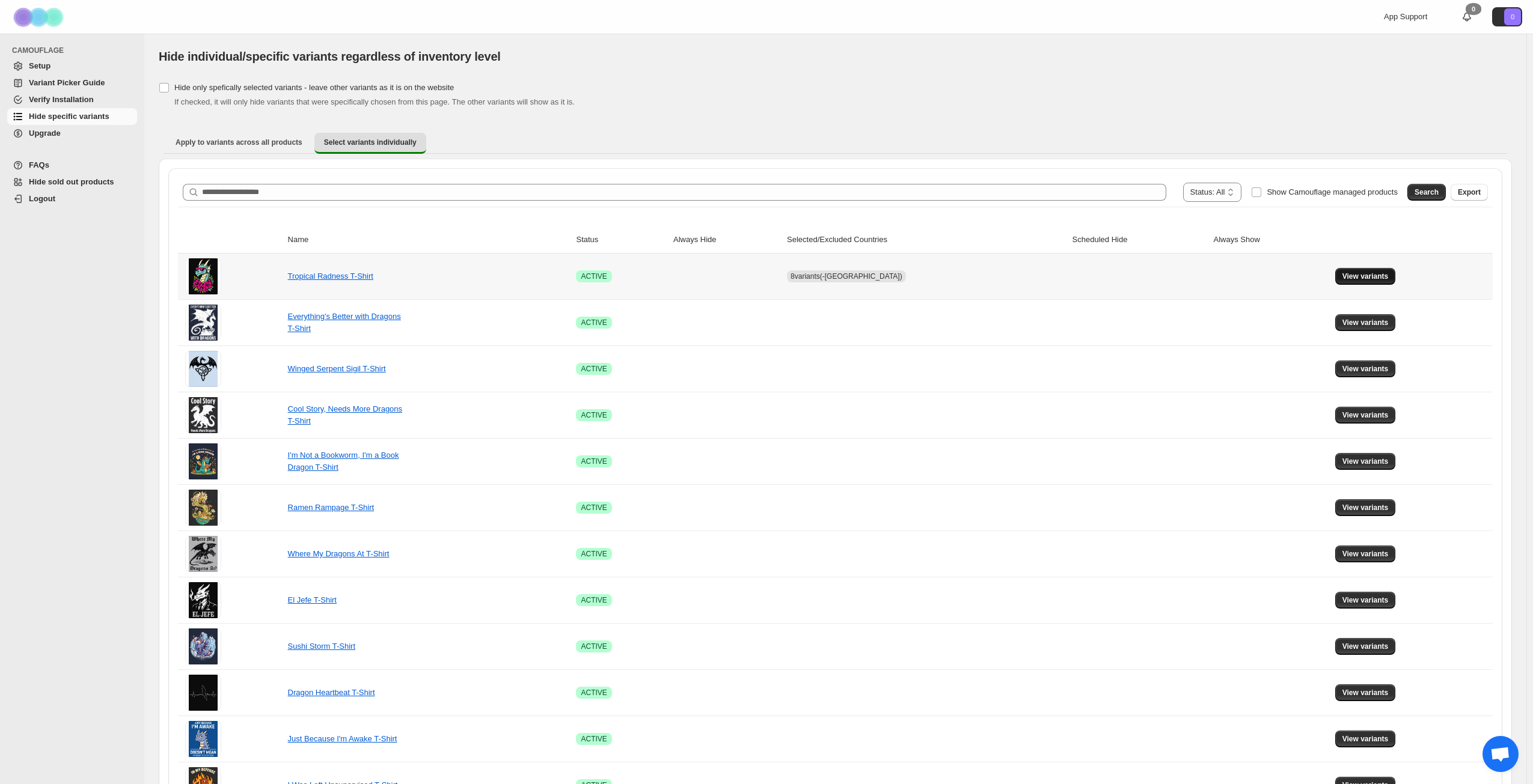
click at [1153, 275] on span "View variants" at bounding box center [1365, 277] width 46 height 9
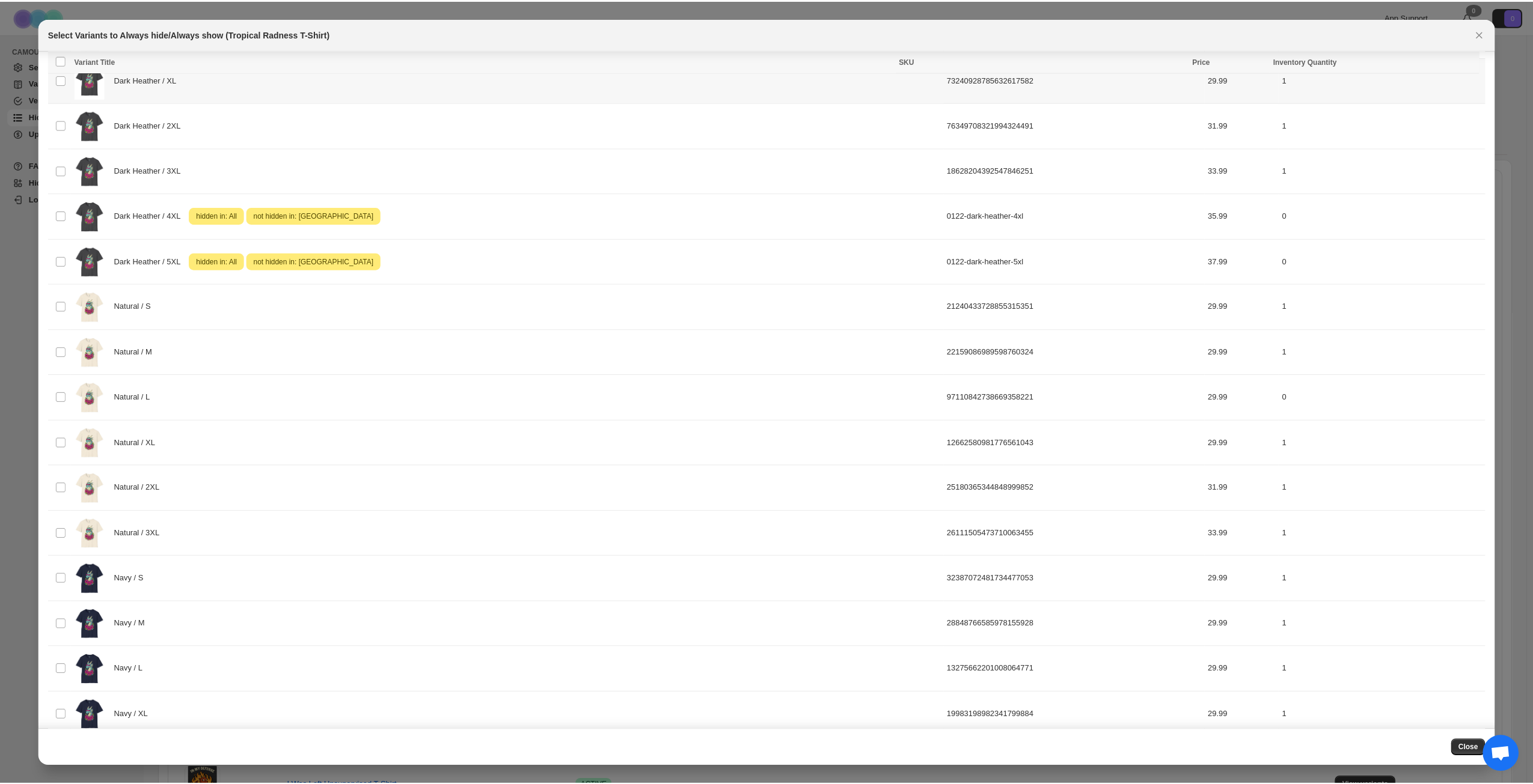
scroll to position [923, 0]
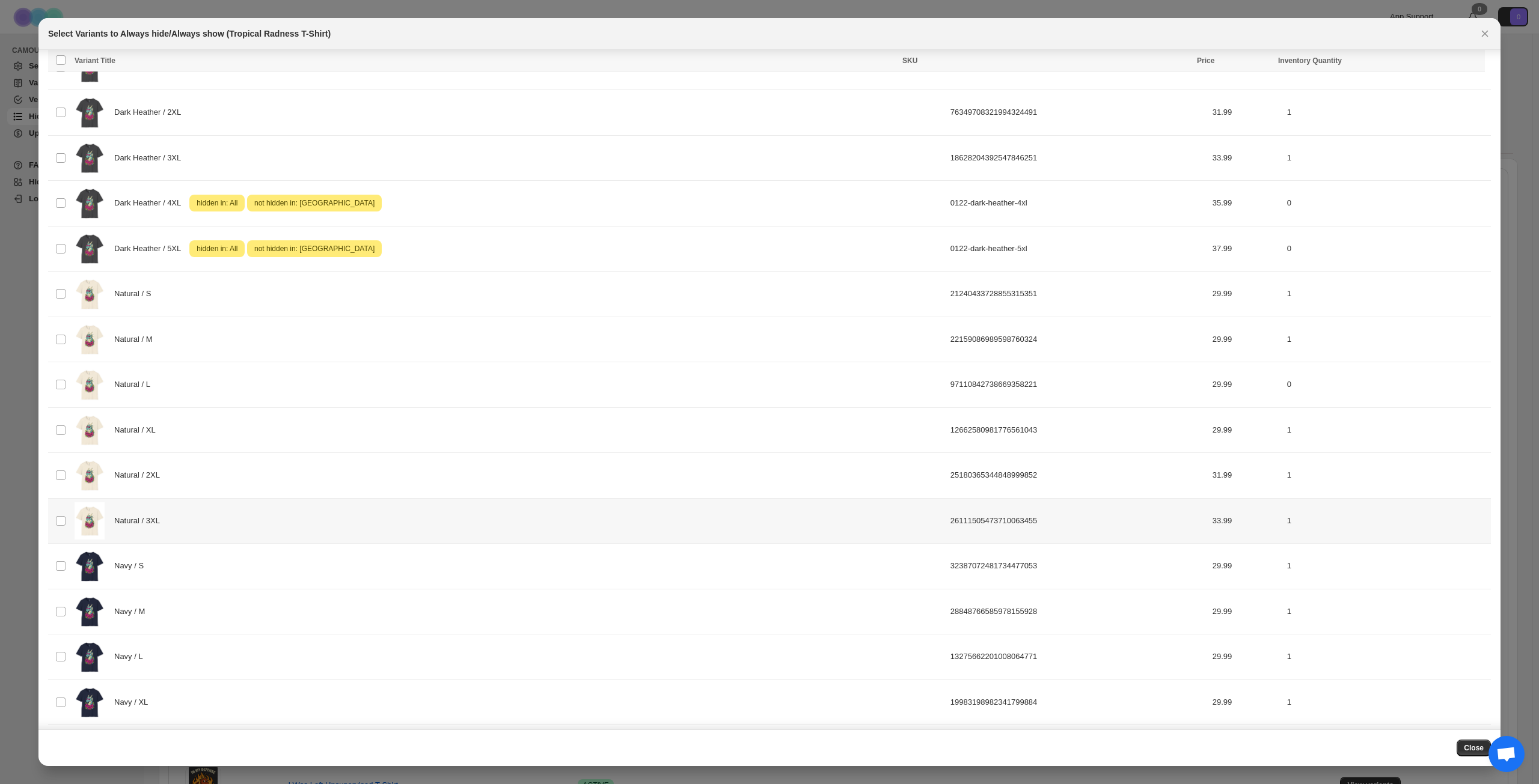
click at [262, 516] on div "Natural / 3XL" at bounding box center [508, 521] width 869 height 38
click at [1153, 58] on span "Success ENT Hide from countries" at bounding box center [1412, 62] width 92 height 12
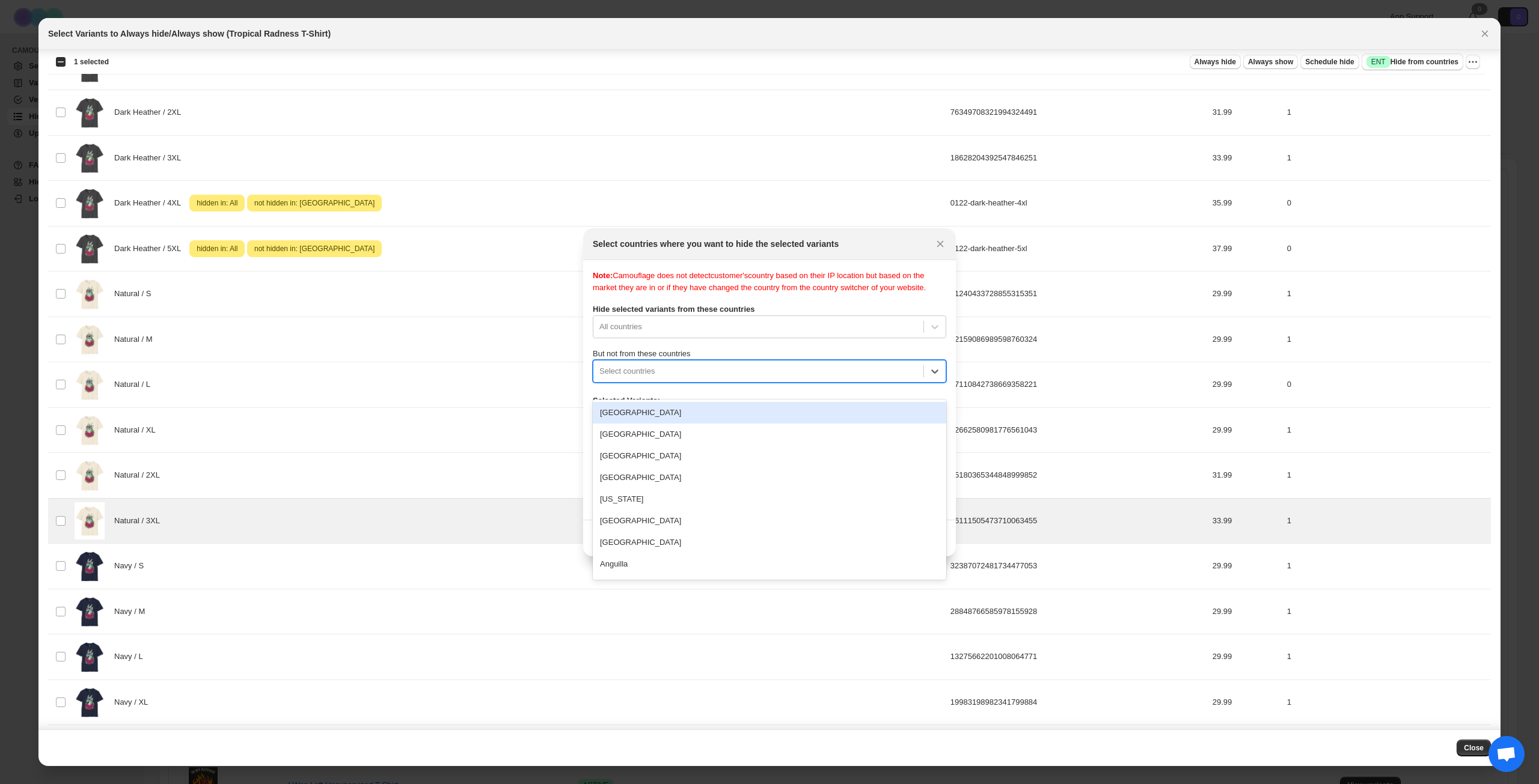
click at [729, 378] on div ":r3v:" at bounding box center [758, 372] width 318 height 15
type input "****"
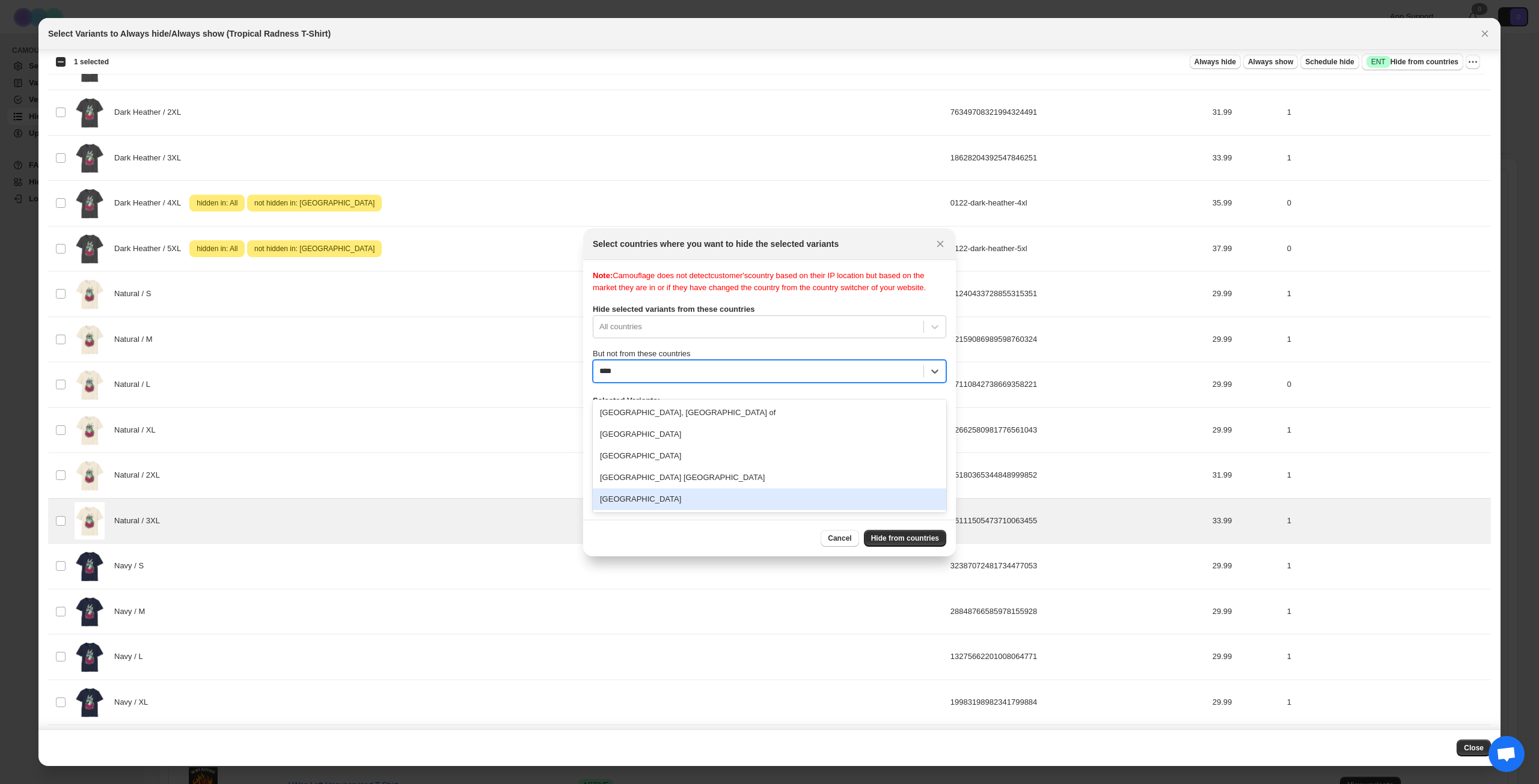
click at [666, 500] on div "[GEOGRAPHIC_DATA]" at bounding box center [770, 499] width 354 height 21
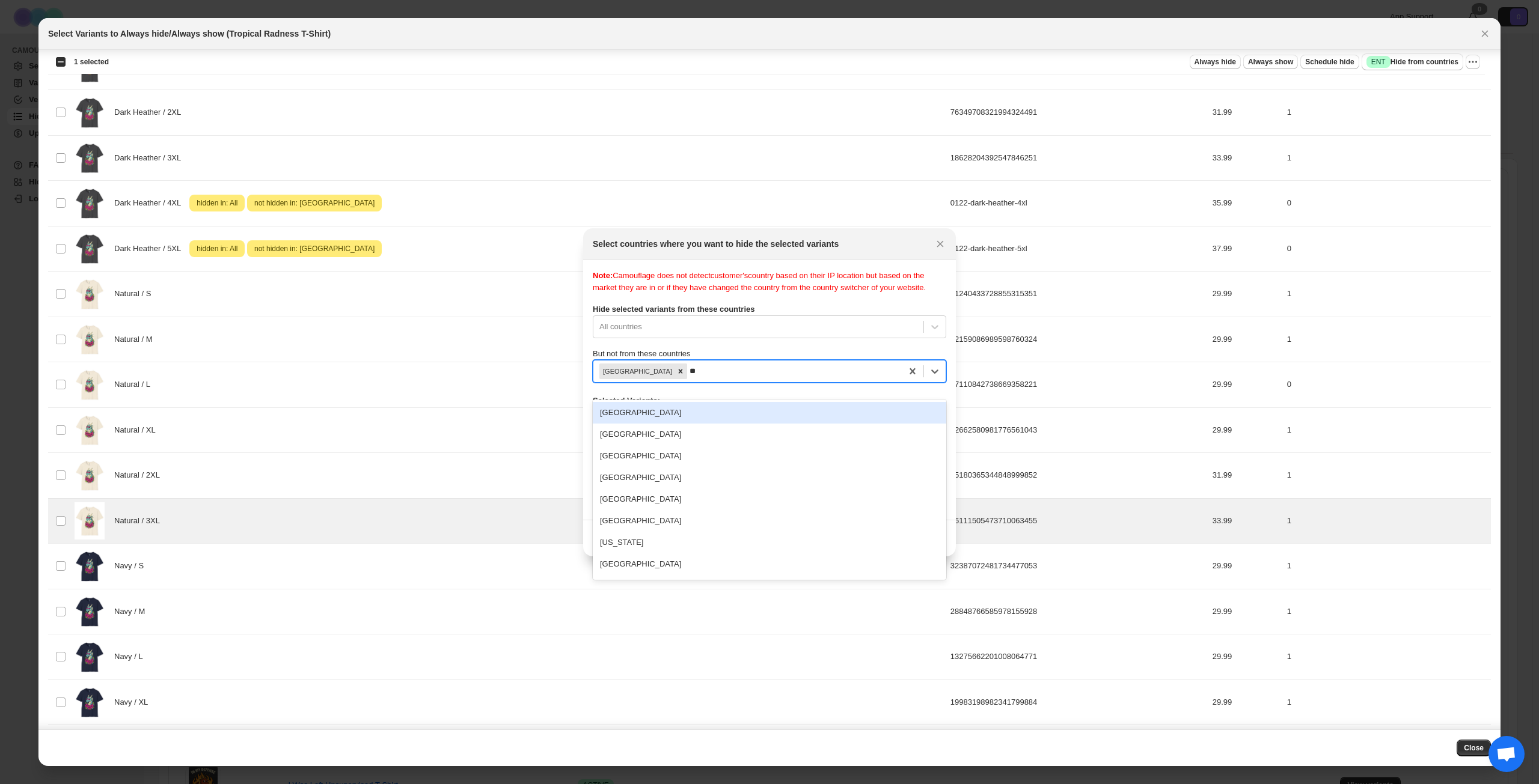
type input "***"
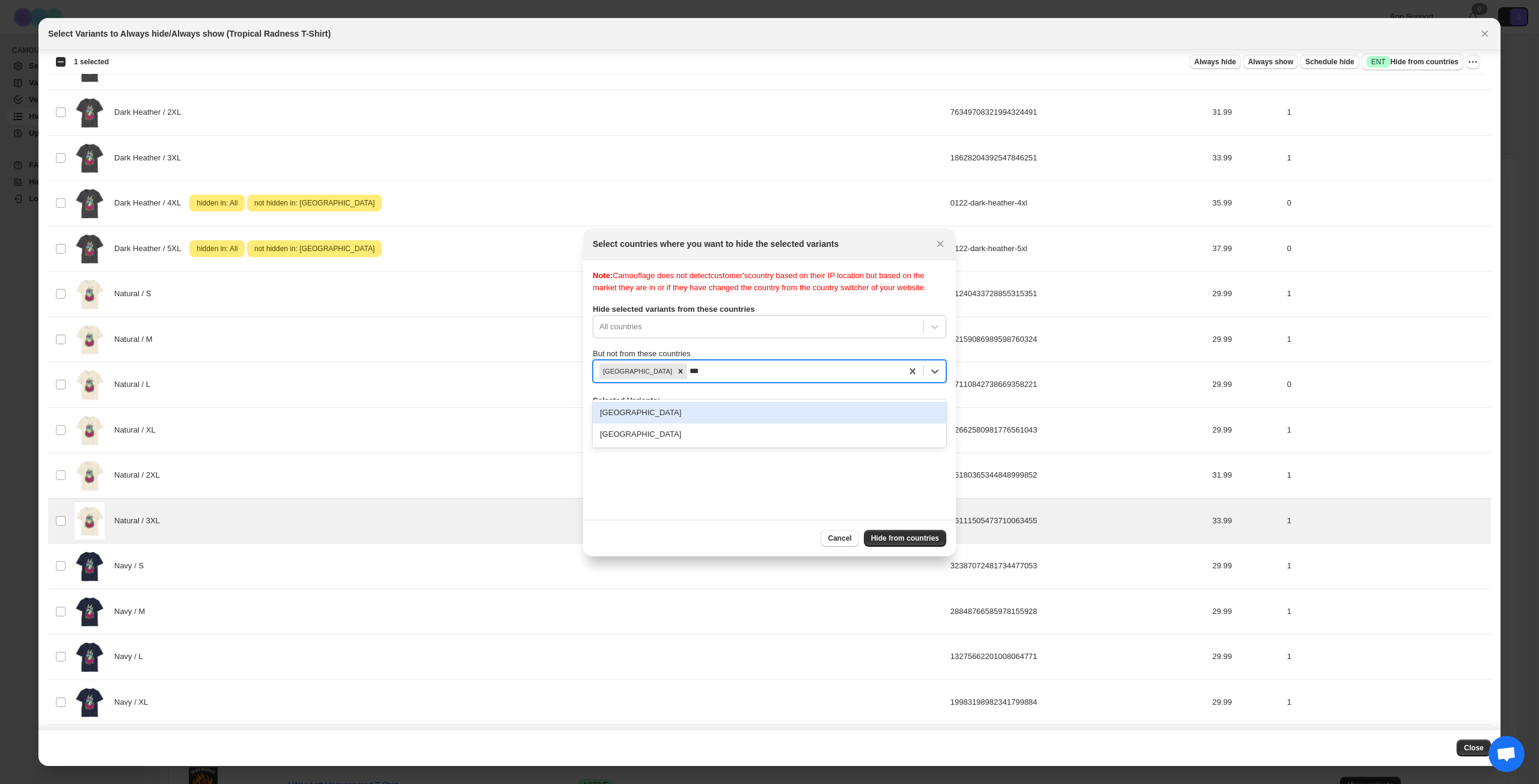
click at [682, 410] on div "[GEOGRAPHIC_DATA]" at bounding box center [770, 412] width 354 height 21
click at [770, 472] on div "Note: Camouflage does not detect customer's country based on their IP location …" at bounding box center [770, 390] width 354 height 240
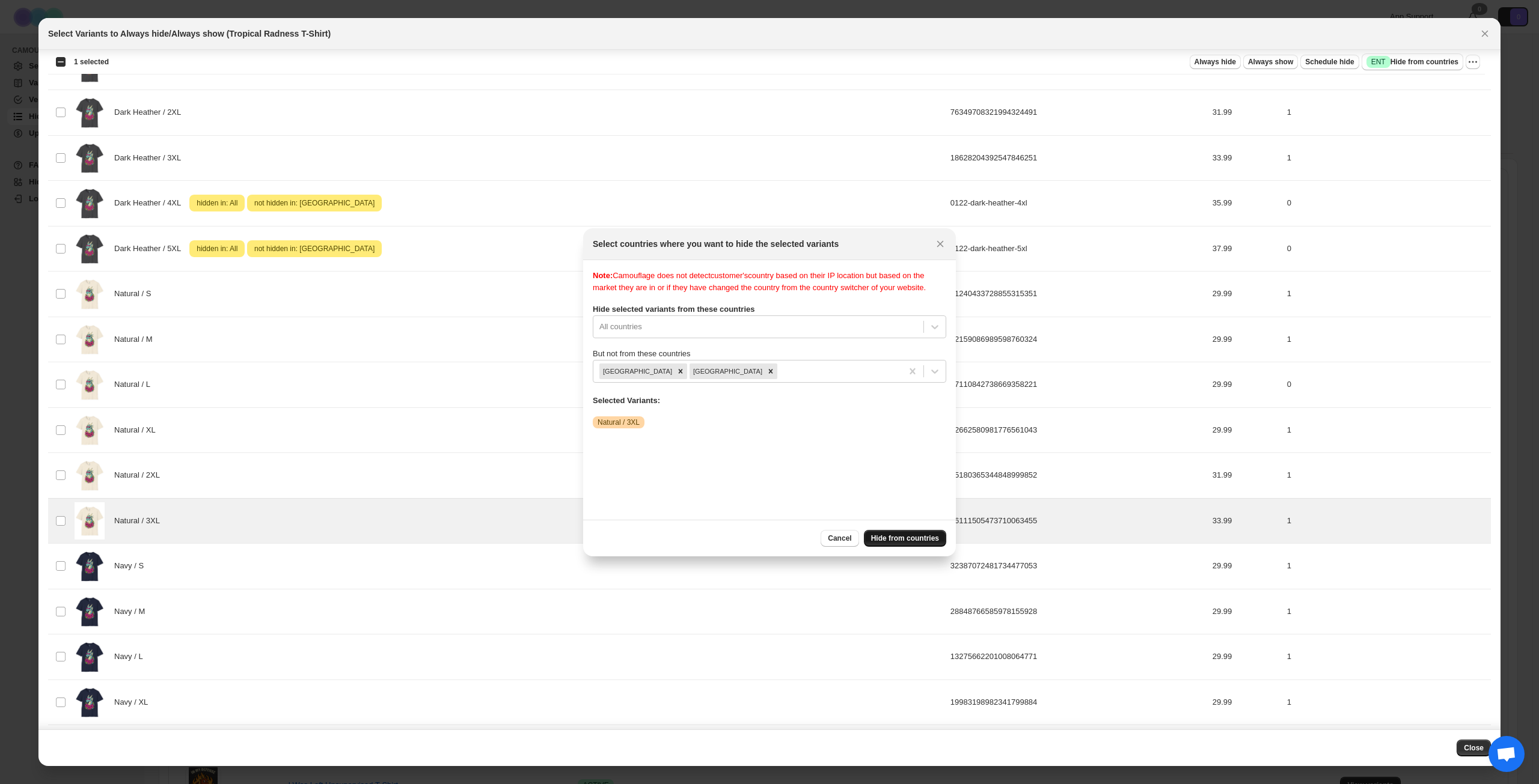
click at [915, 540] on span "Hide from countries" at bounding box center [904, 538] width 68 height 9
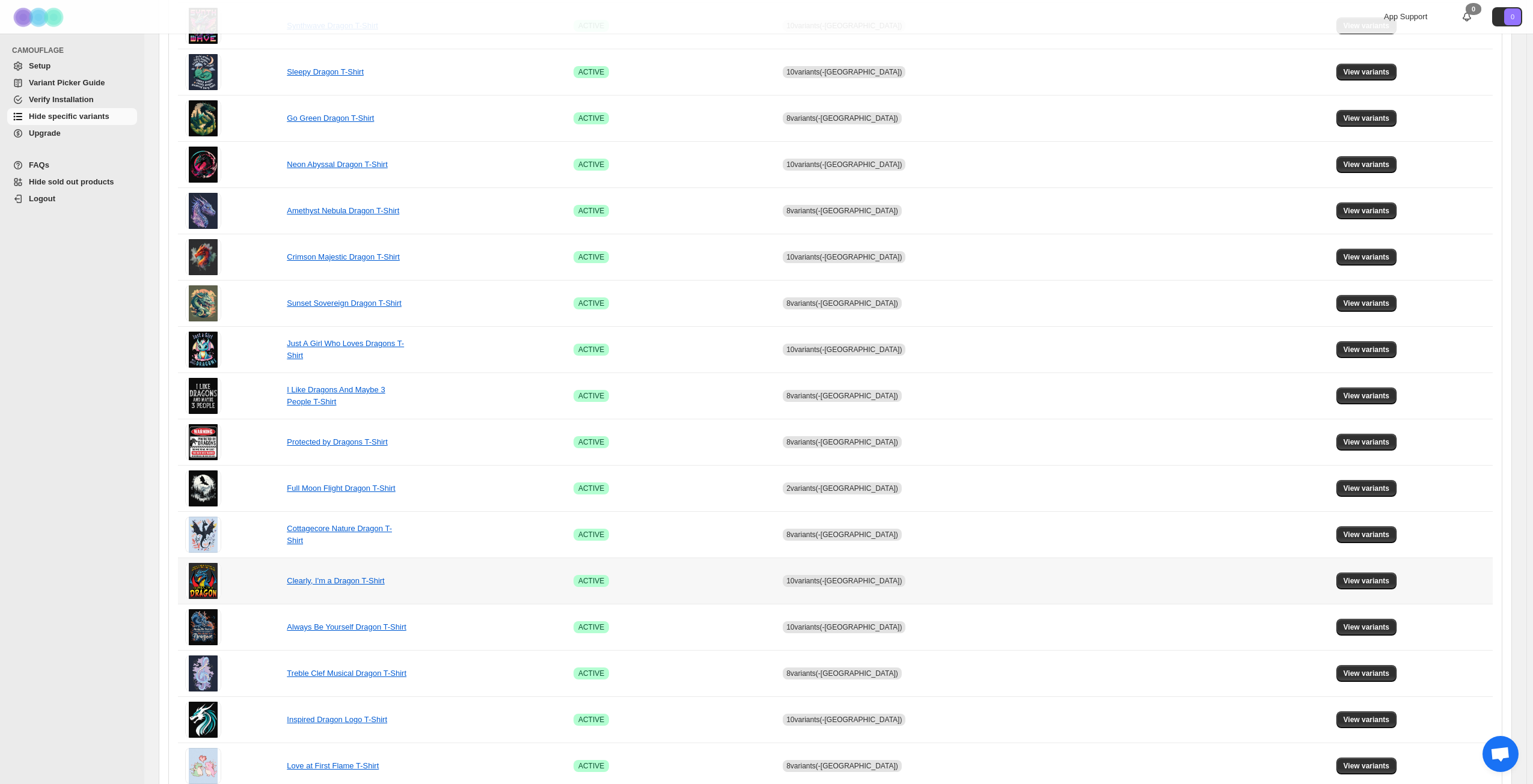
scroll to position [449, 0]
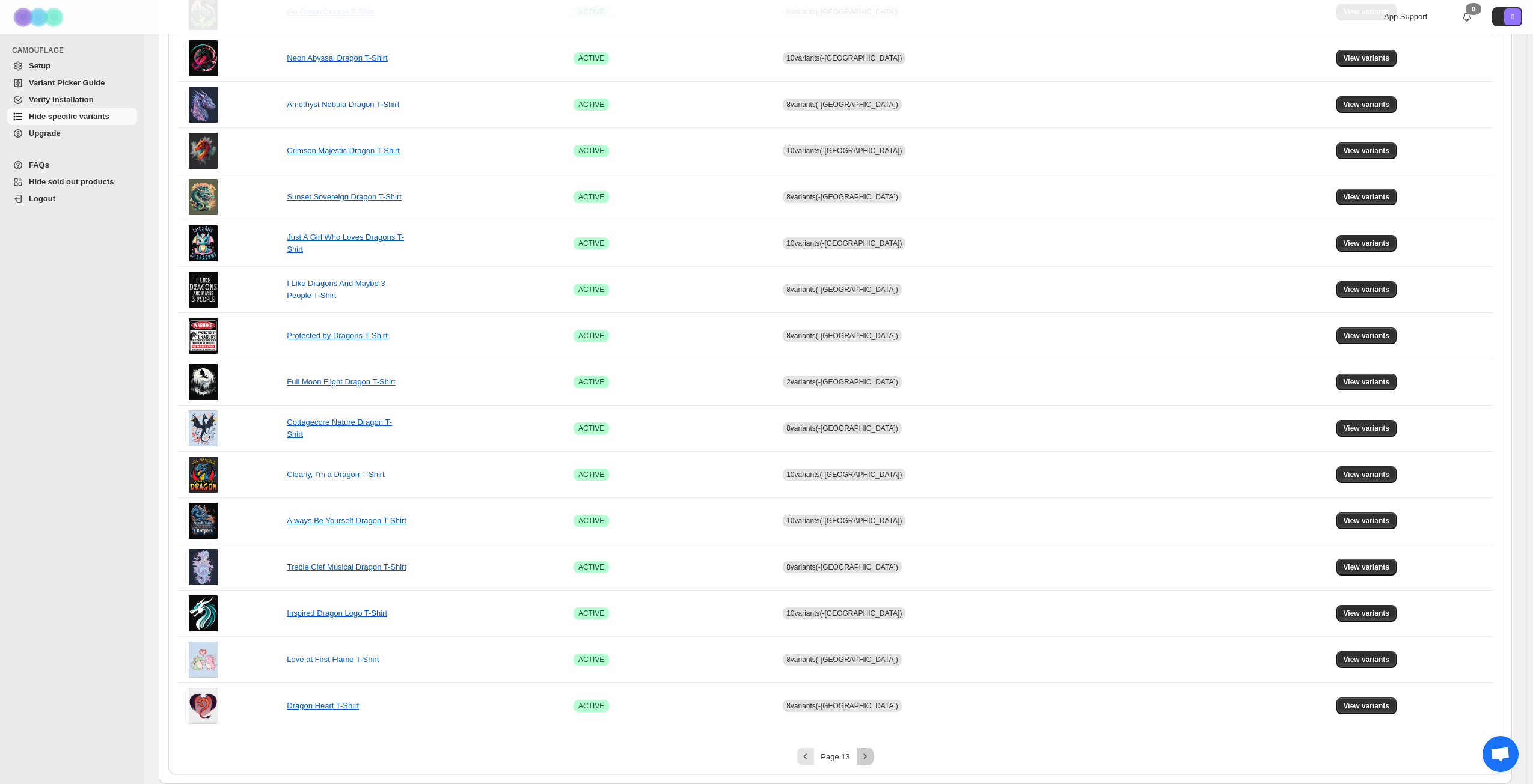
click at [870, 567] on icon "Next" at bounding box center [865, 757] width 12 height 12
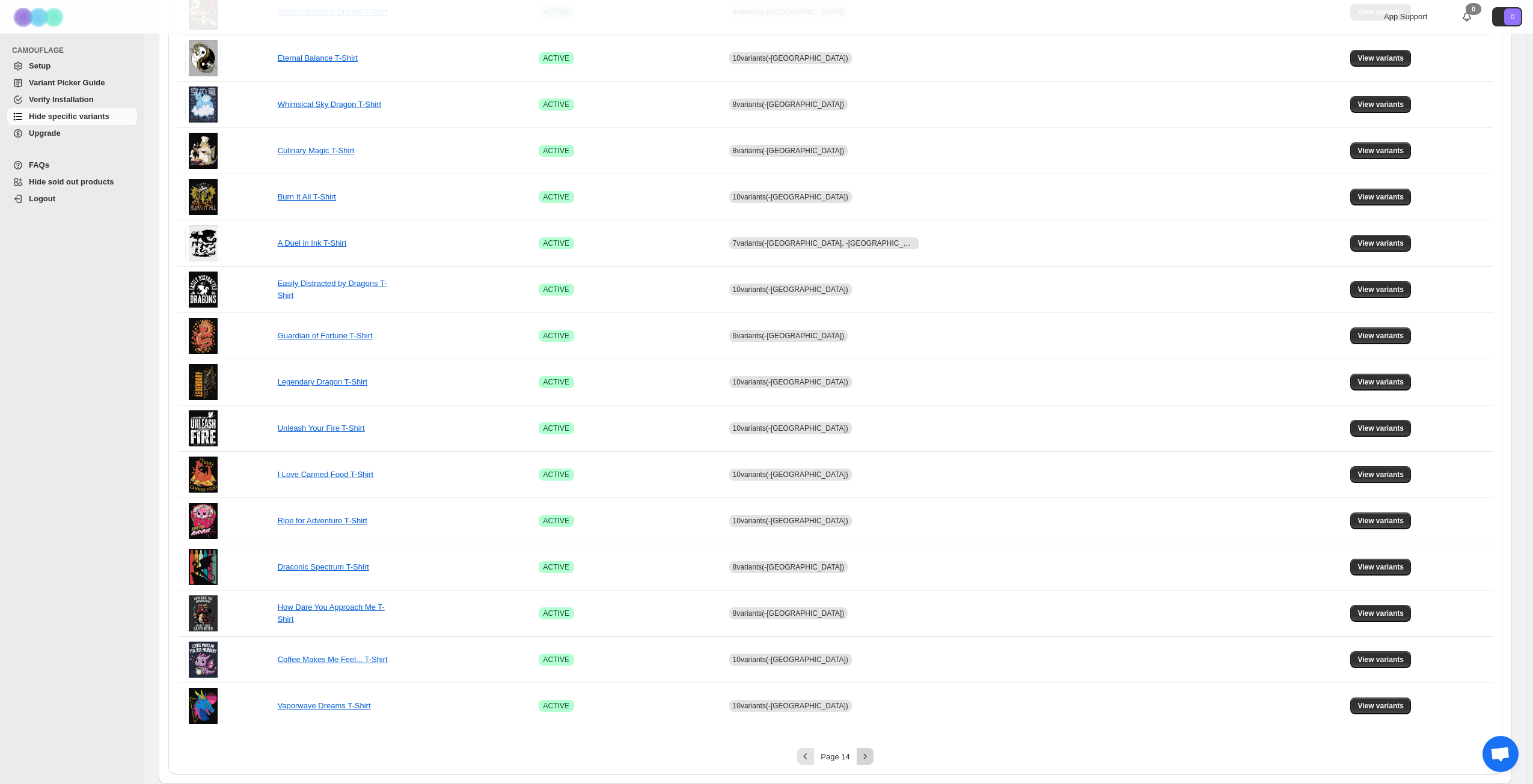
click at [870, 567] on icon "Next" at bounding box center [865, 757] width 12 height 12
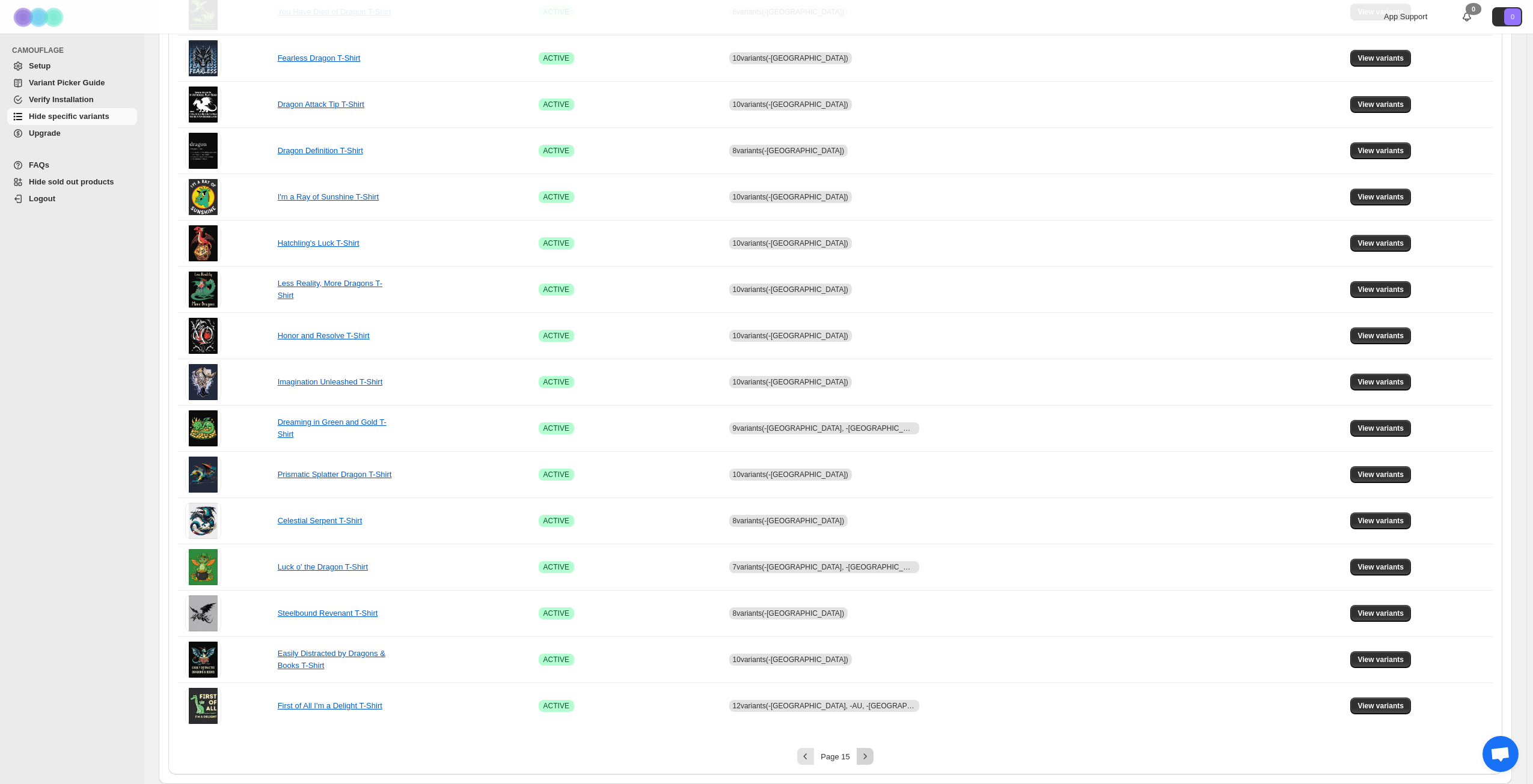
click at [870, 567] on icon "Next" at bounding box center [865, 757] width 12 height 12
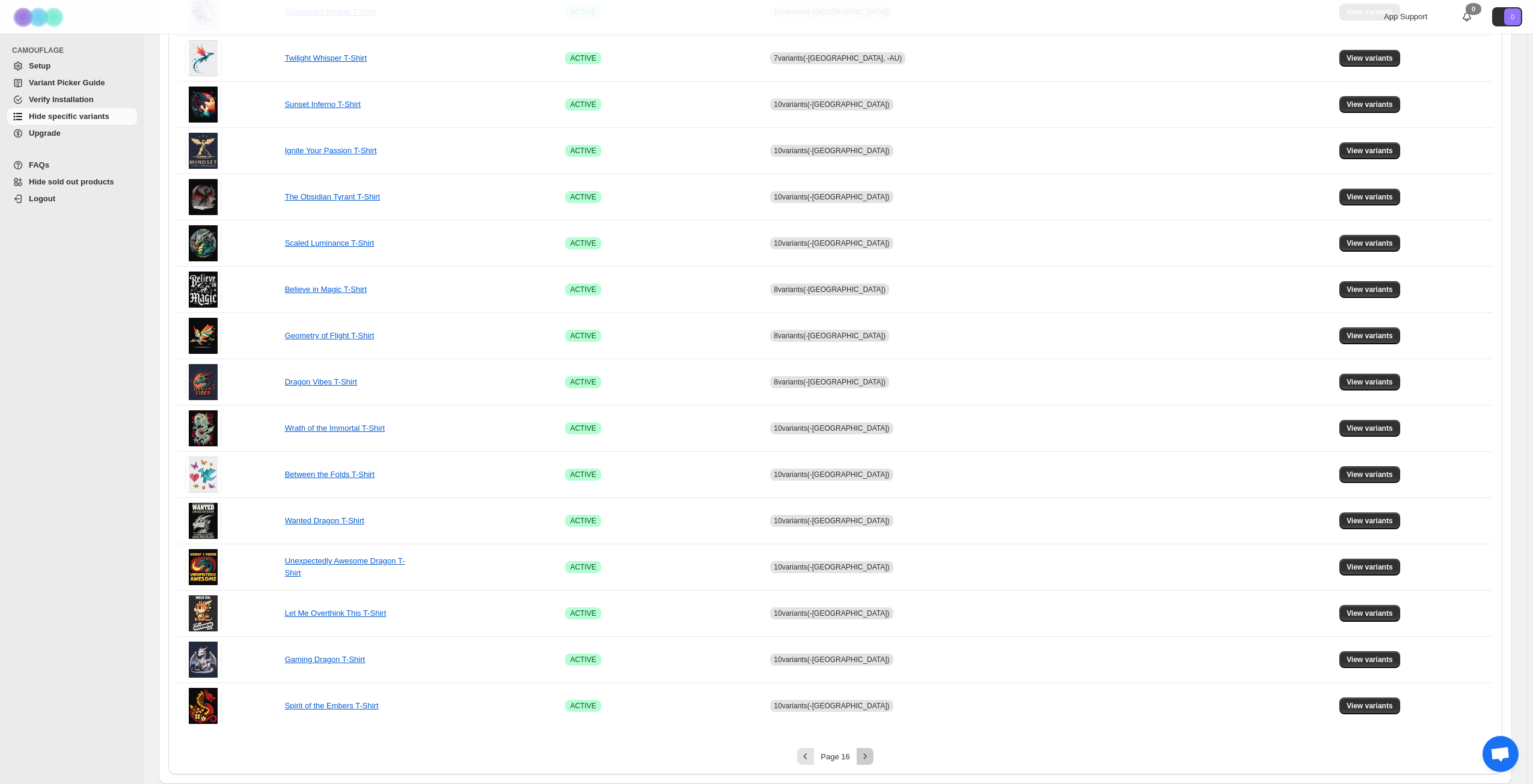
click at [870, 567] on icon "Next" at bounding box center [865, 757] width 12 height 12
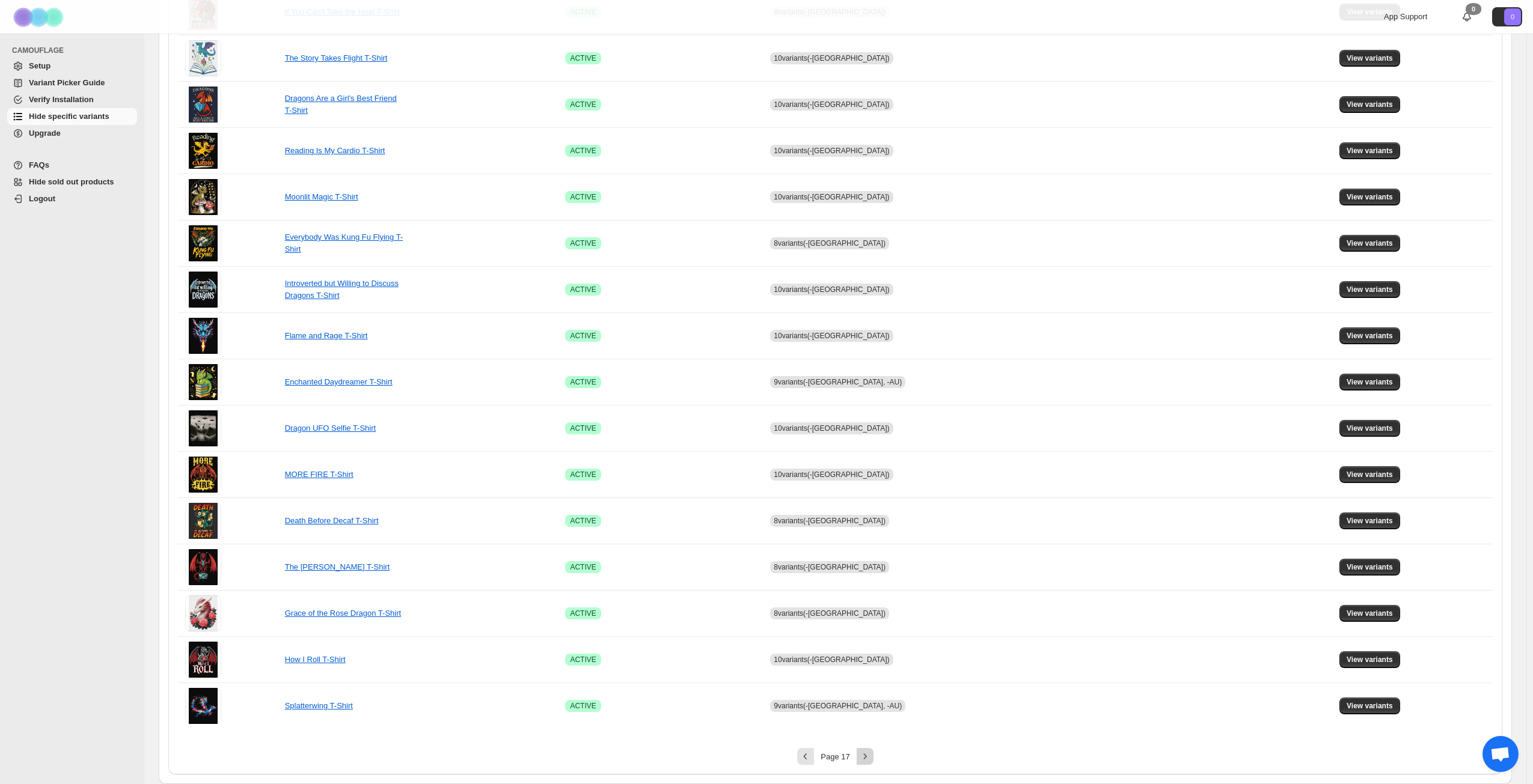
click at [870, 567] on icon "Next" at bounding box center [865, 757] width 12 height 12
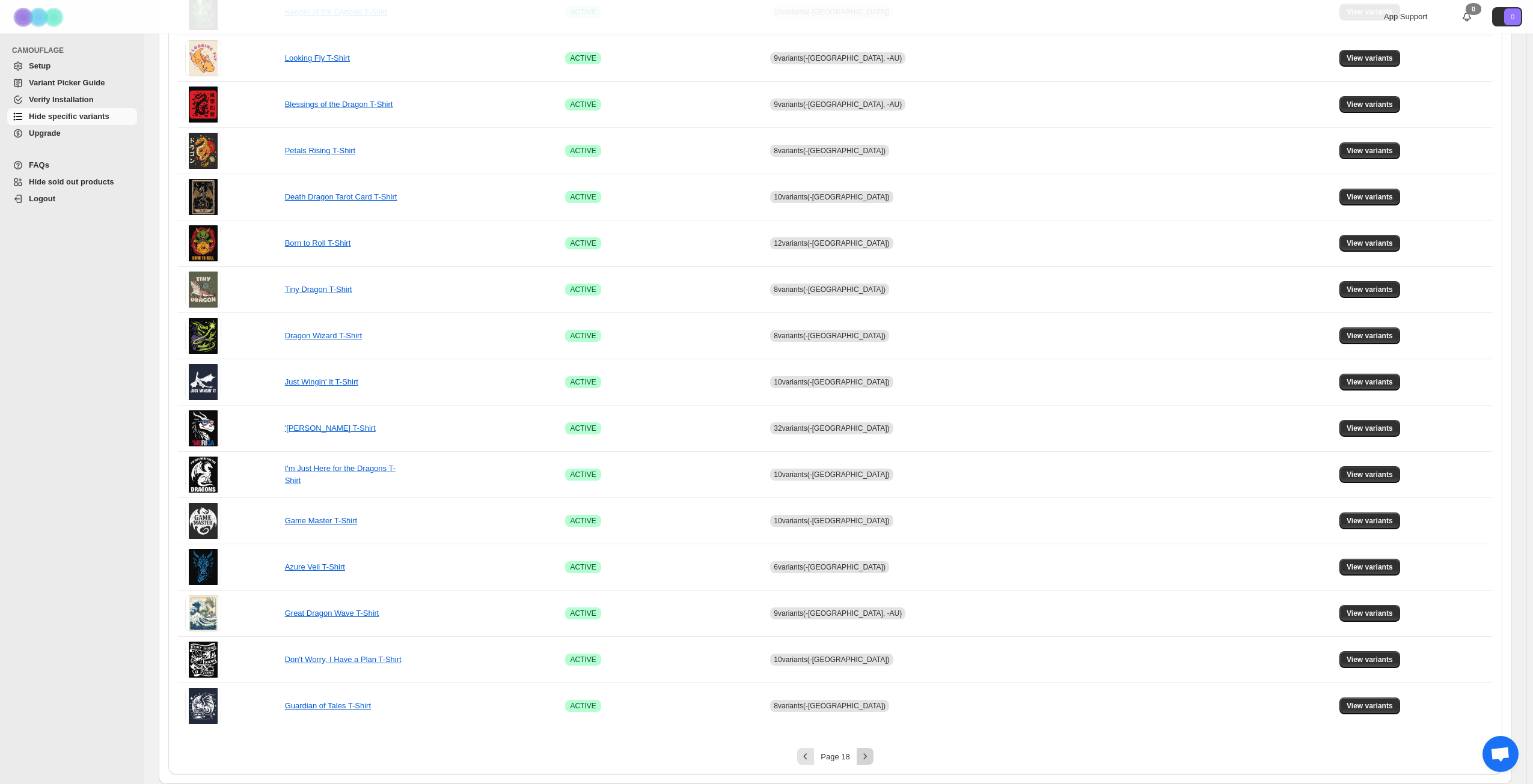
click at [870, 567] on icon "Next" at bounding box center [865, 757] width 12 height 12
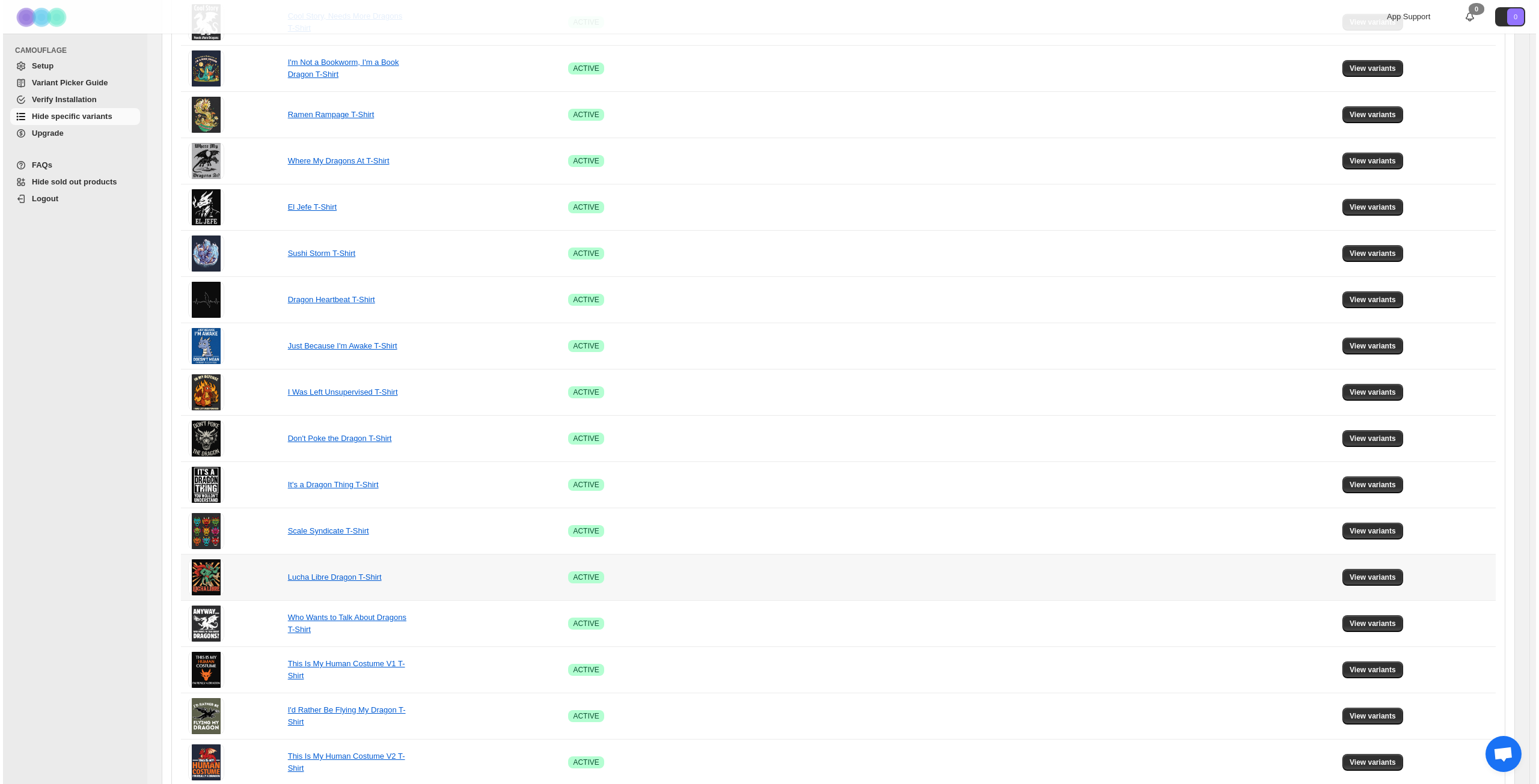
scroll to position [0, 0]
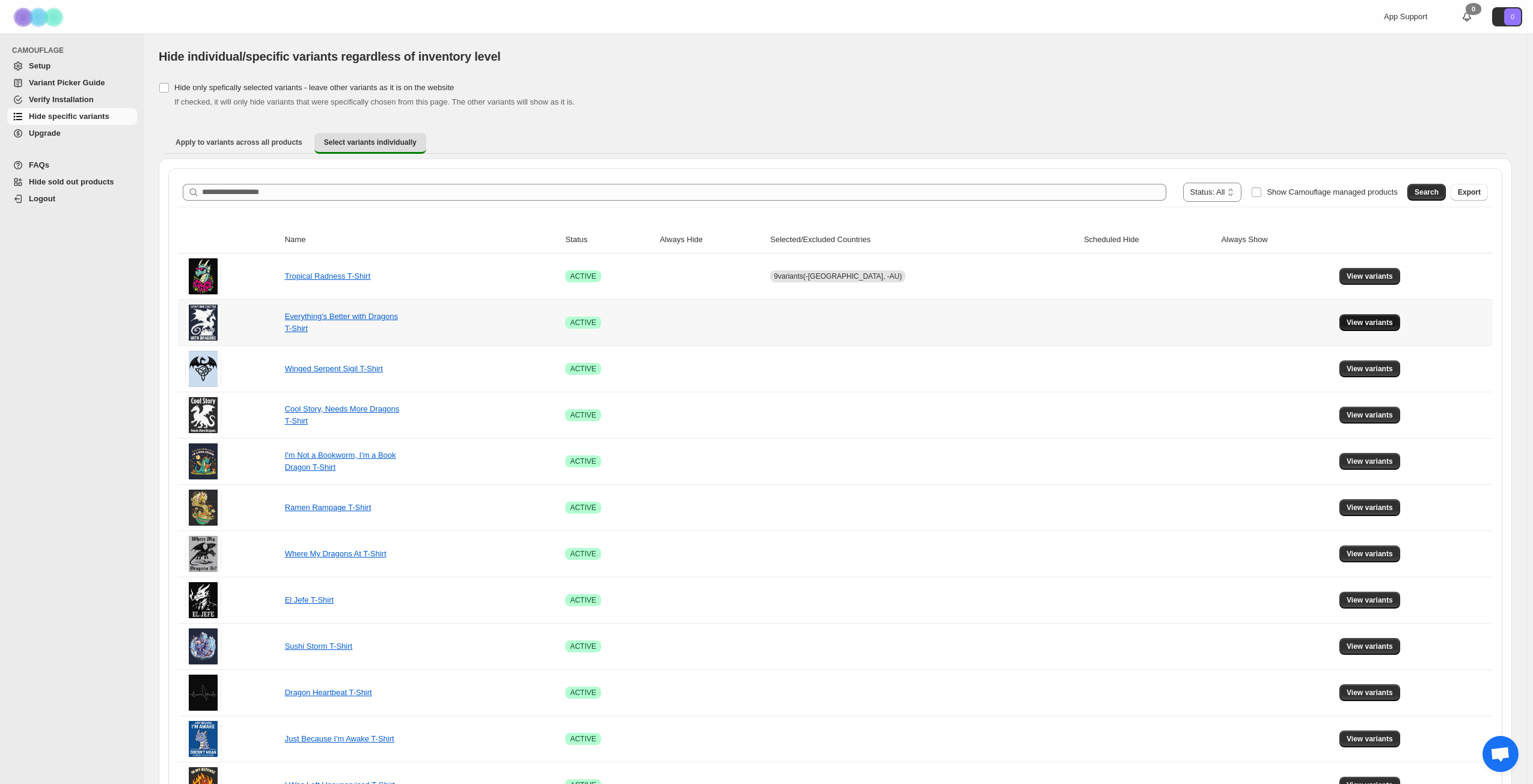
click at [1153, 321] on span "View variants" at bounding box center [1369, 323] width 46 height 9
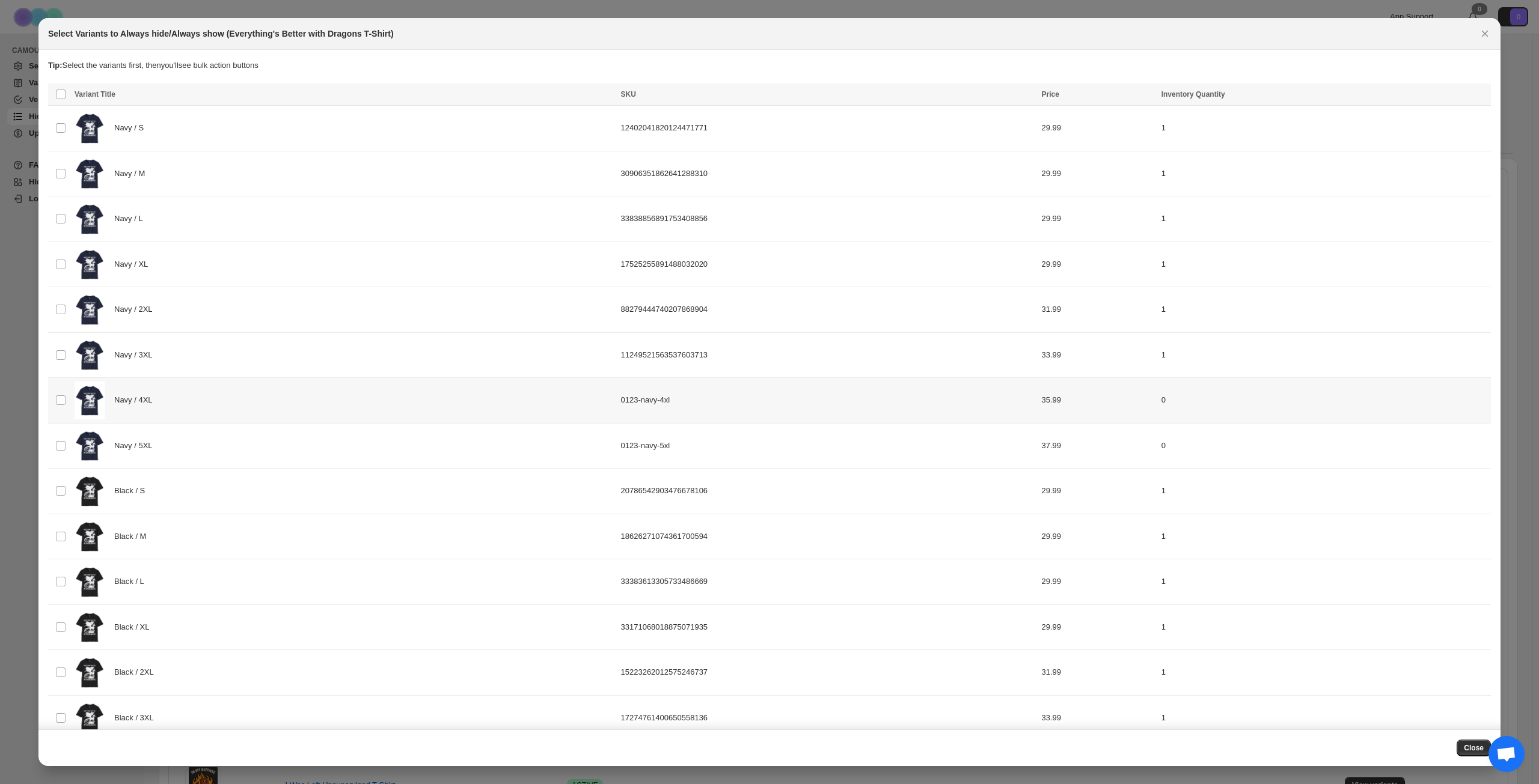
click at [224, 400] on div "Navy / 4XL" at bounding box center [344, 400] width 539 height 38
click at [234, 440] on div "Navy / 5XL" at bounding box center [344, 446] width 539 height 38
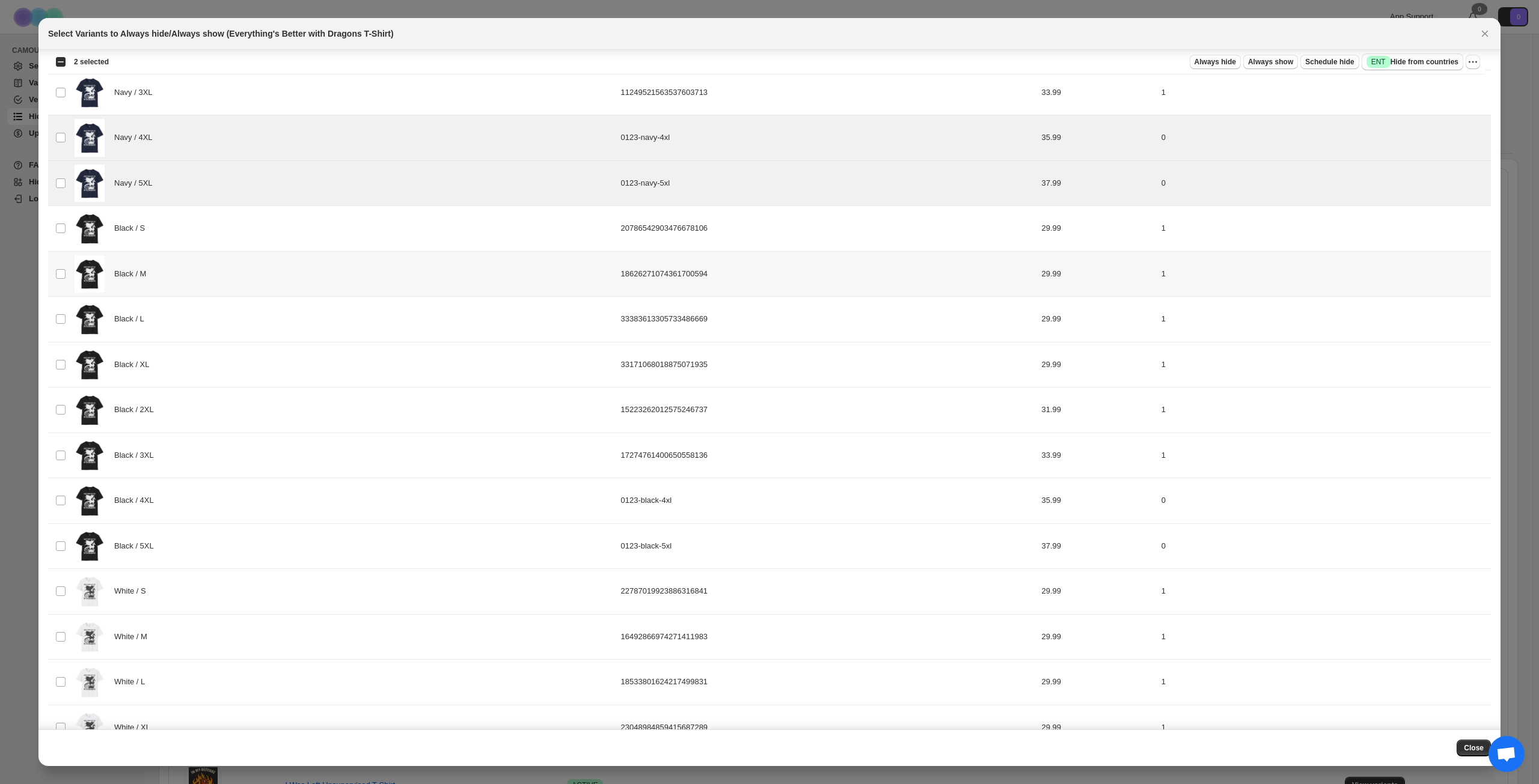
scroll to position [384, 0]
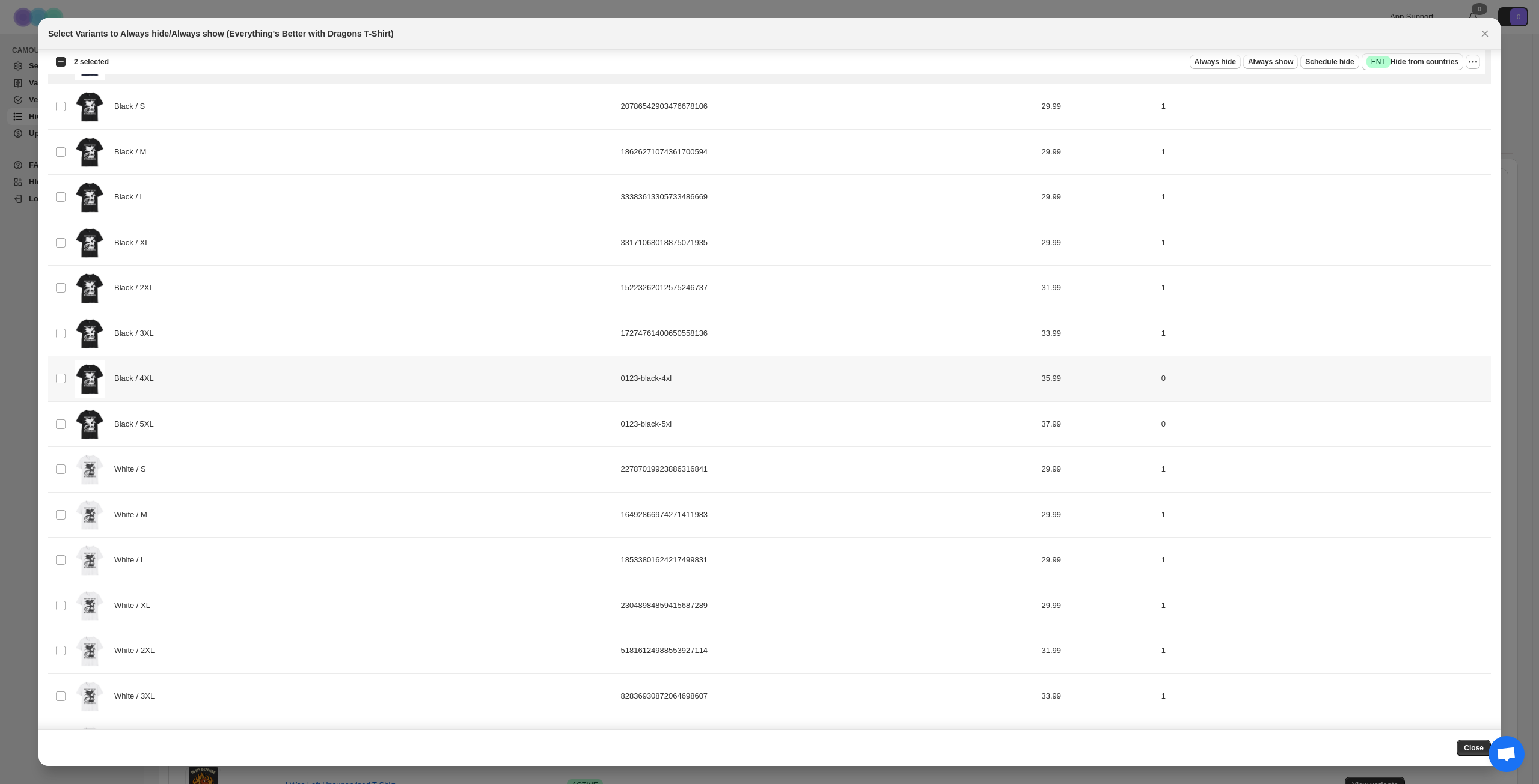
click at [226, 384] on div "Black / 4XL" at bounding box center [344, 379] width 539 height 38
click at [230, 428] on div "Black / 5XL" at bounding box center [344, 424] width 539 height 38
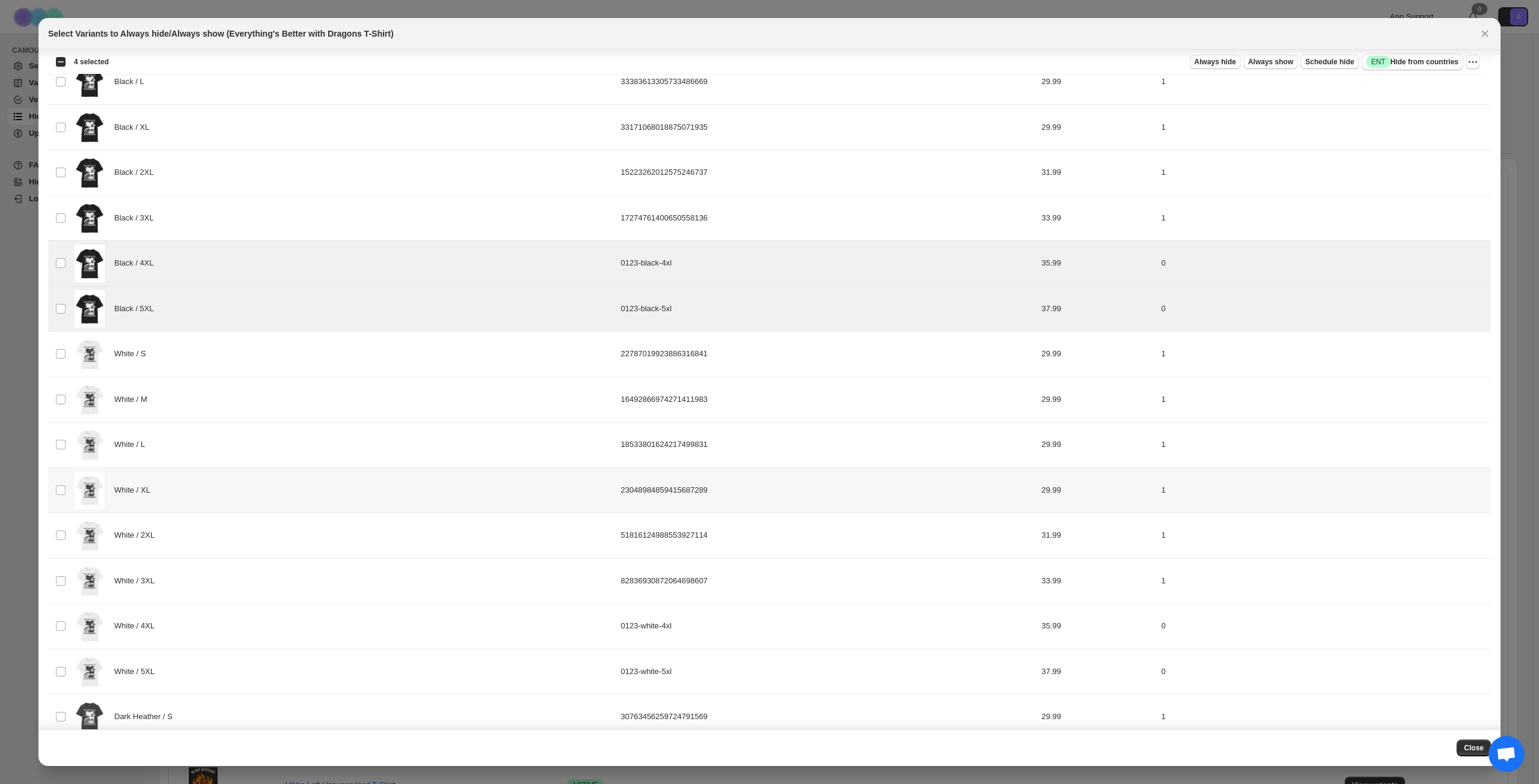
scroll to position [685, 0]
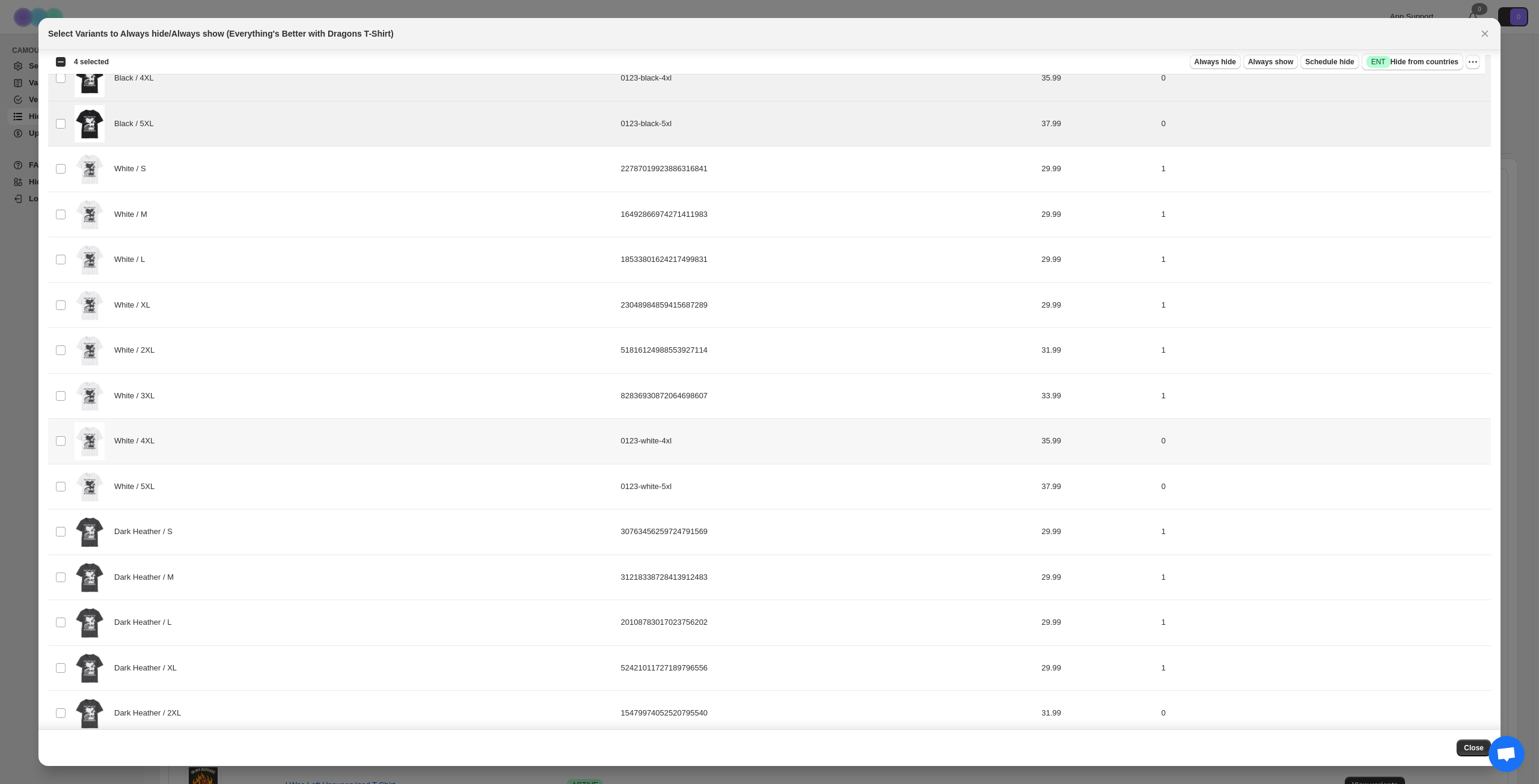
click at [232, 432] on div "White / 4XL" at bounding box center [344, 441] width 539 height 38
click at [224, 475] on div "White / 5XL" at bounding box center [344, 487] width 539 height 38
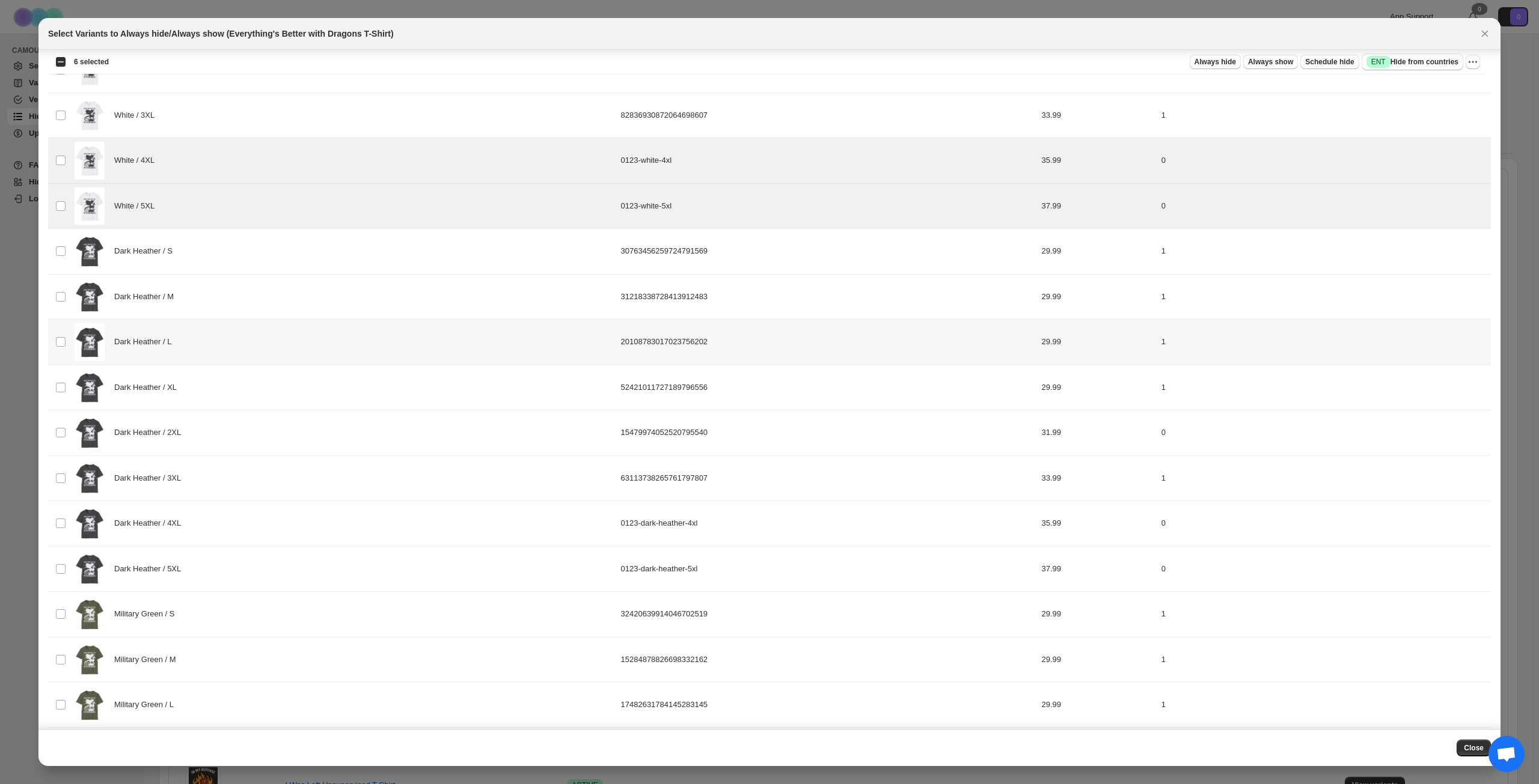
scroll to position [986, 0]
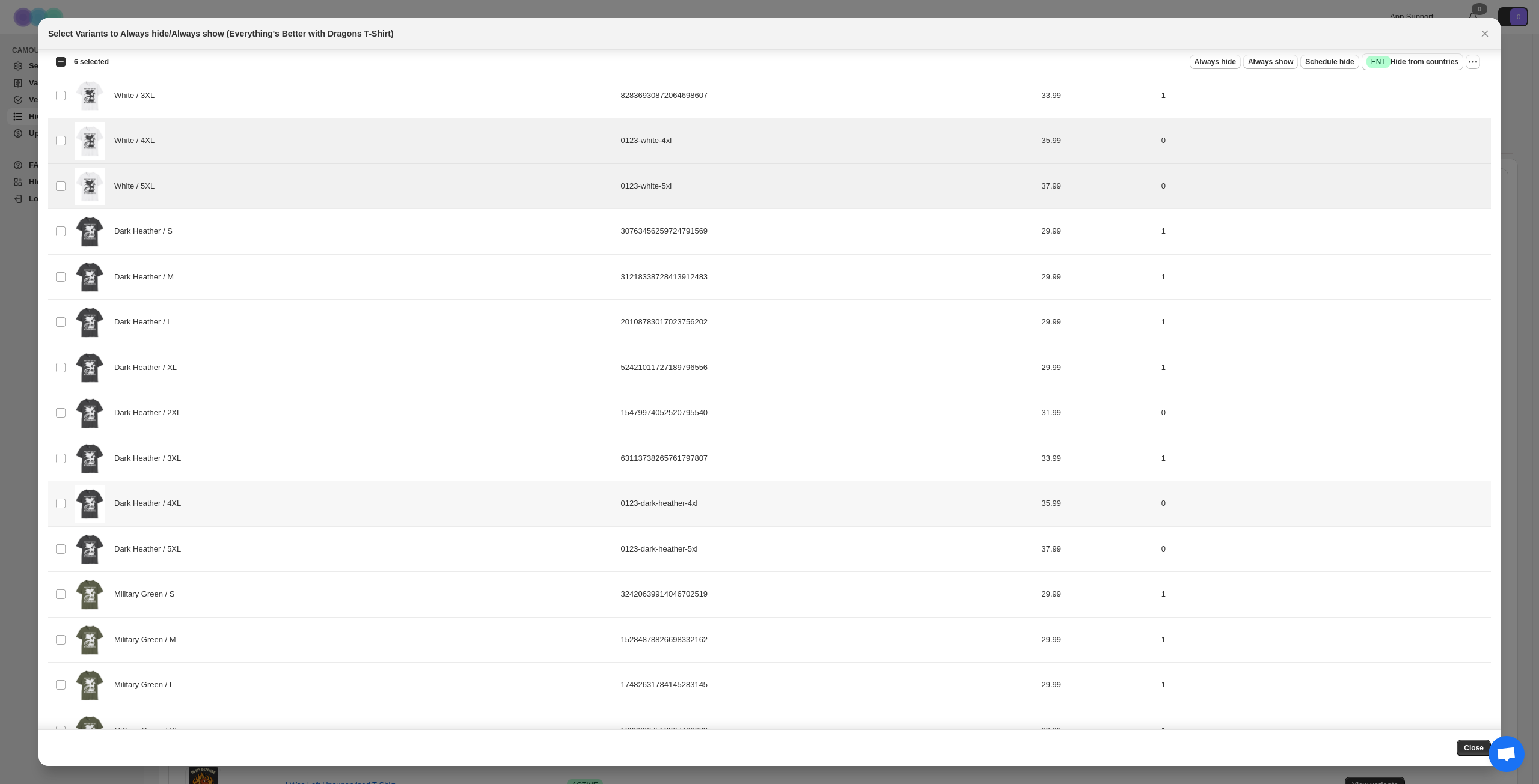
click at [235, 511] on div "Dark Heather / 4XL" at bounding box center [344, 503] width 539 height 38
click at [233, 546] on div "Dark Heather / 5XL" at bounding box center [344, 549] width 539 height 38
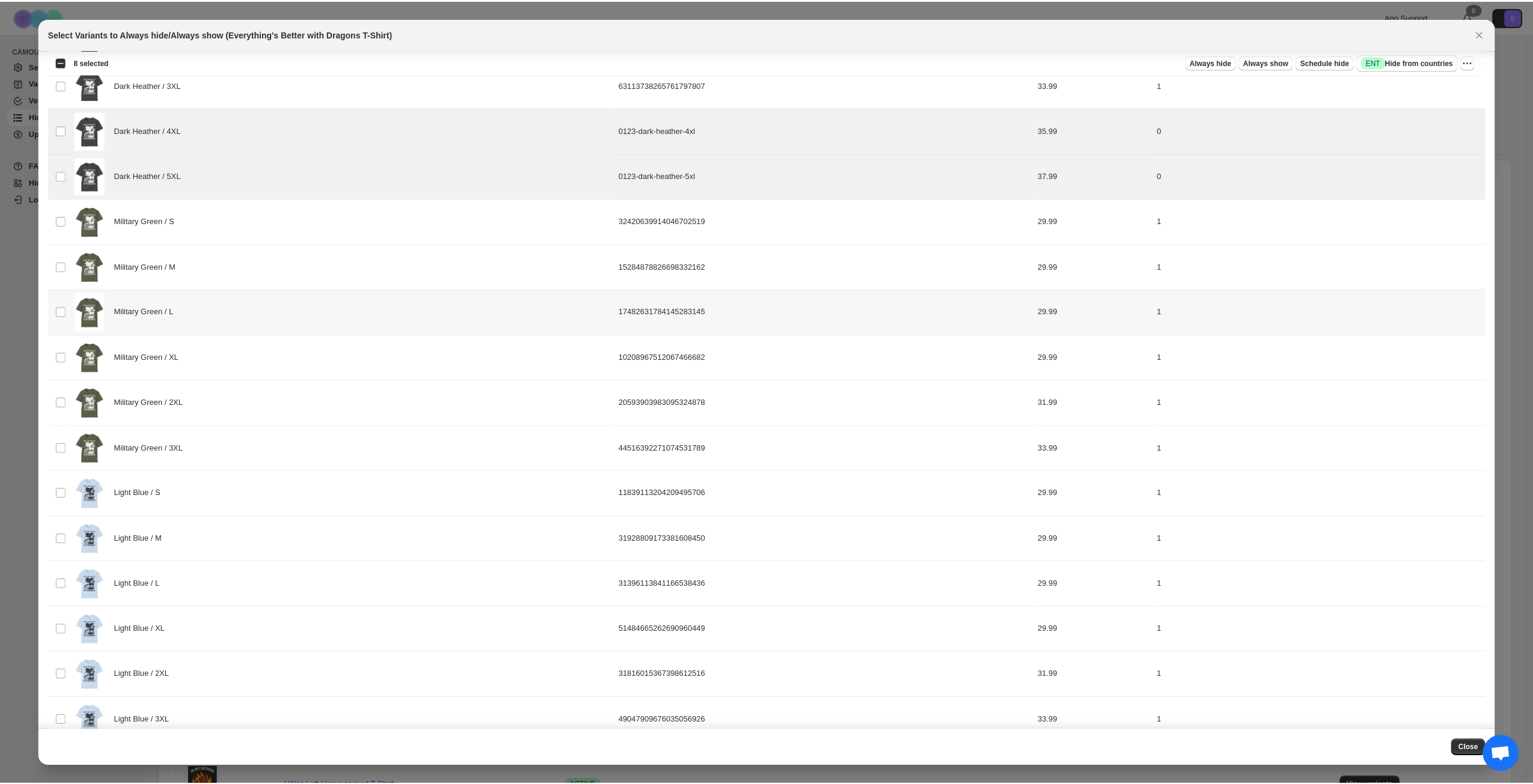
scroll to position [1381, 0]
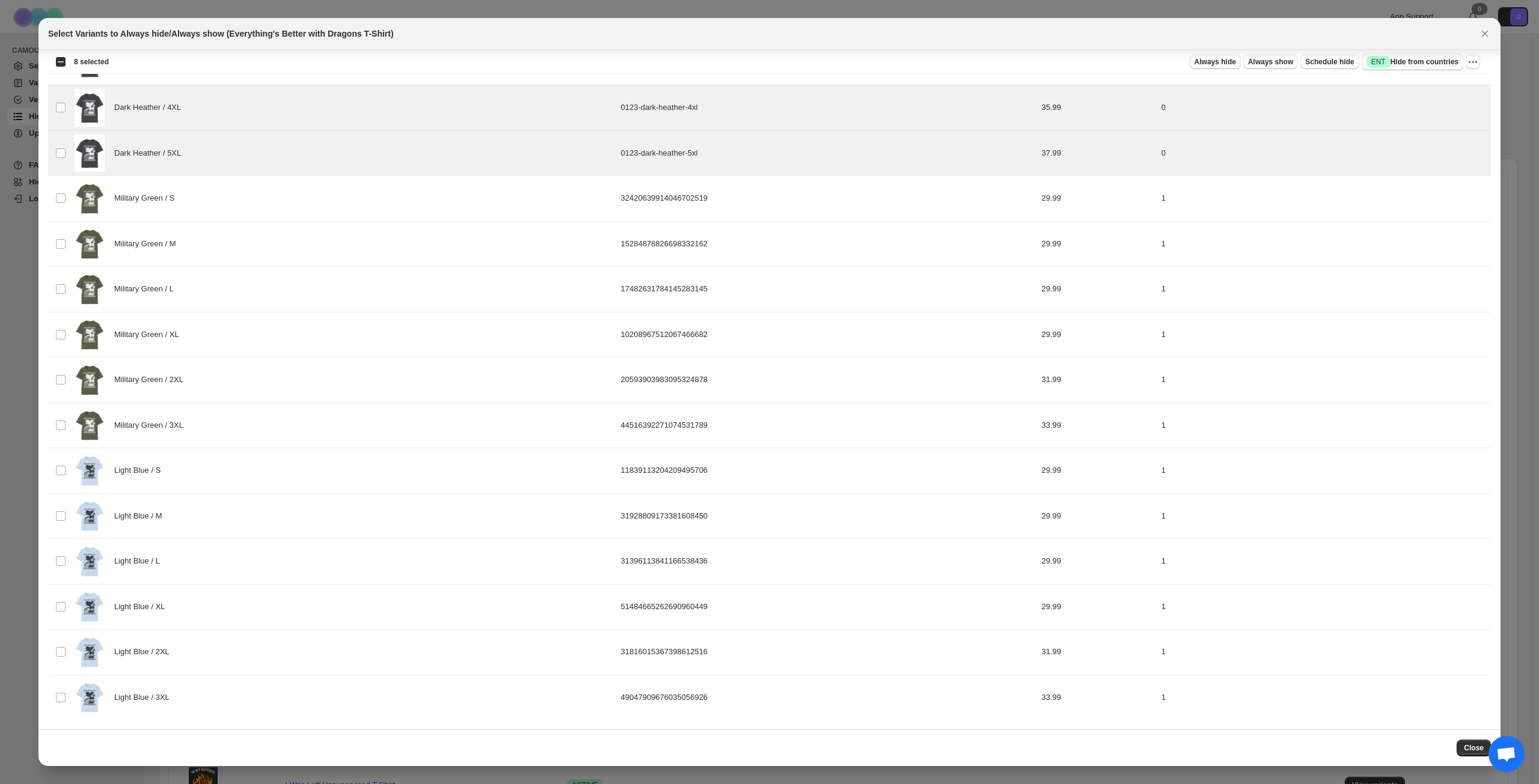
click at [1153, 58] on span "Success ENT Hide from countries" at bounding box center [1412, 62] width 92 height 12
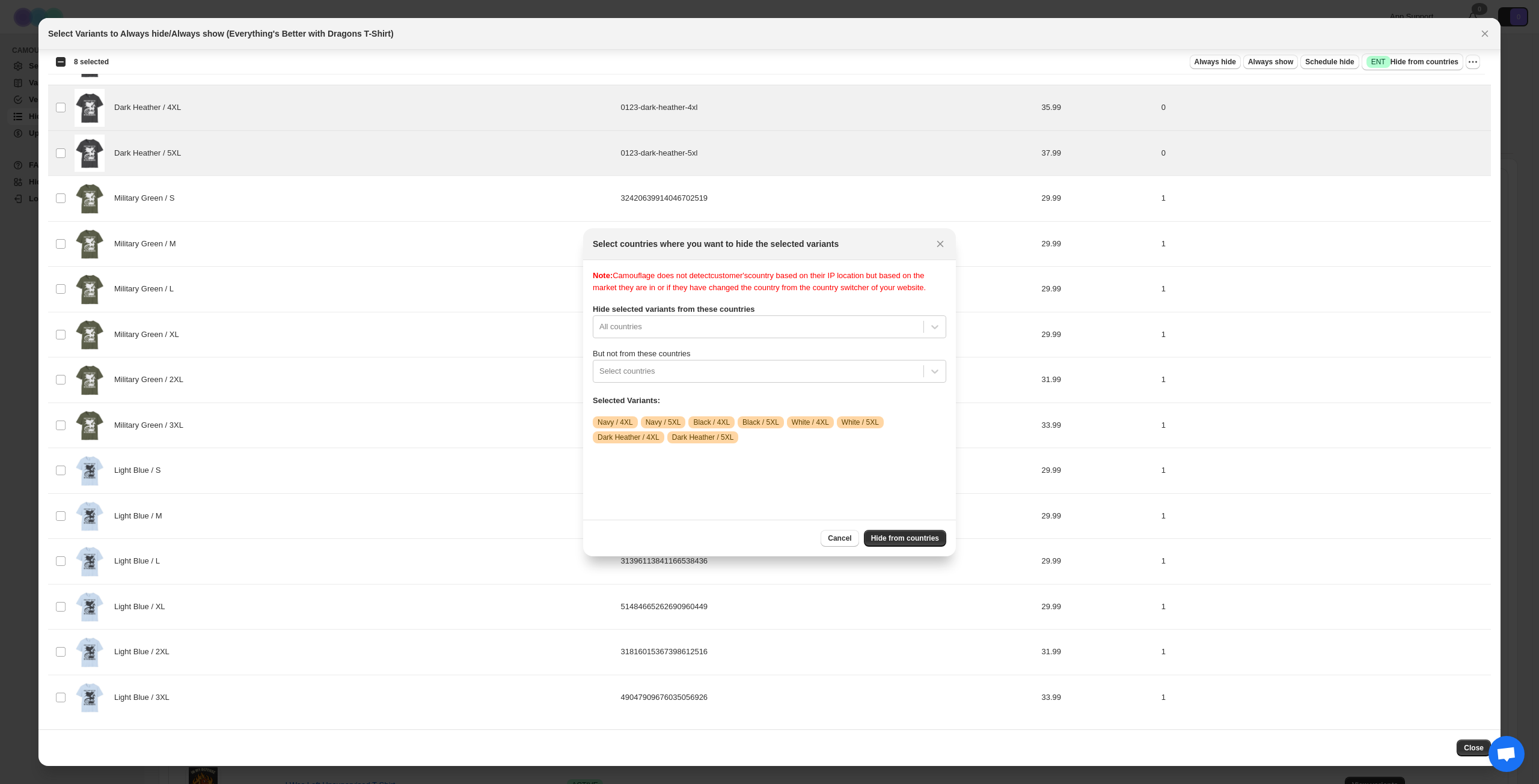
click at [782, 398] on div "Note: Camouflage does not detect customer's country based on their IP location …" at bounding box center [770, 390] width 354 height 240
click at [778, 360] on label "But not from these countries" at bounding box center [770, 354] width 354 height 12
click at [765, 378] on div ":r65:" at bounding box center [758, 372] width 318 height 15
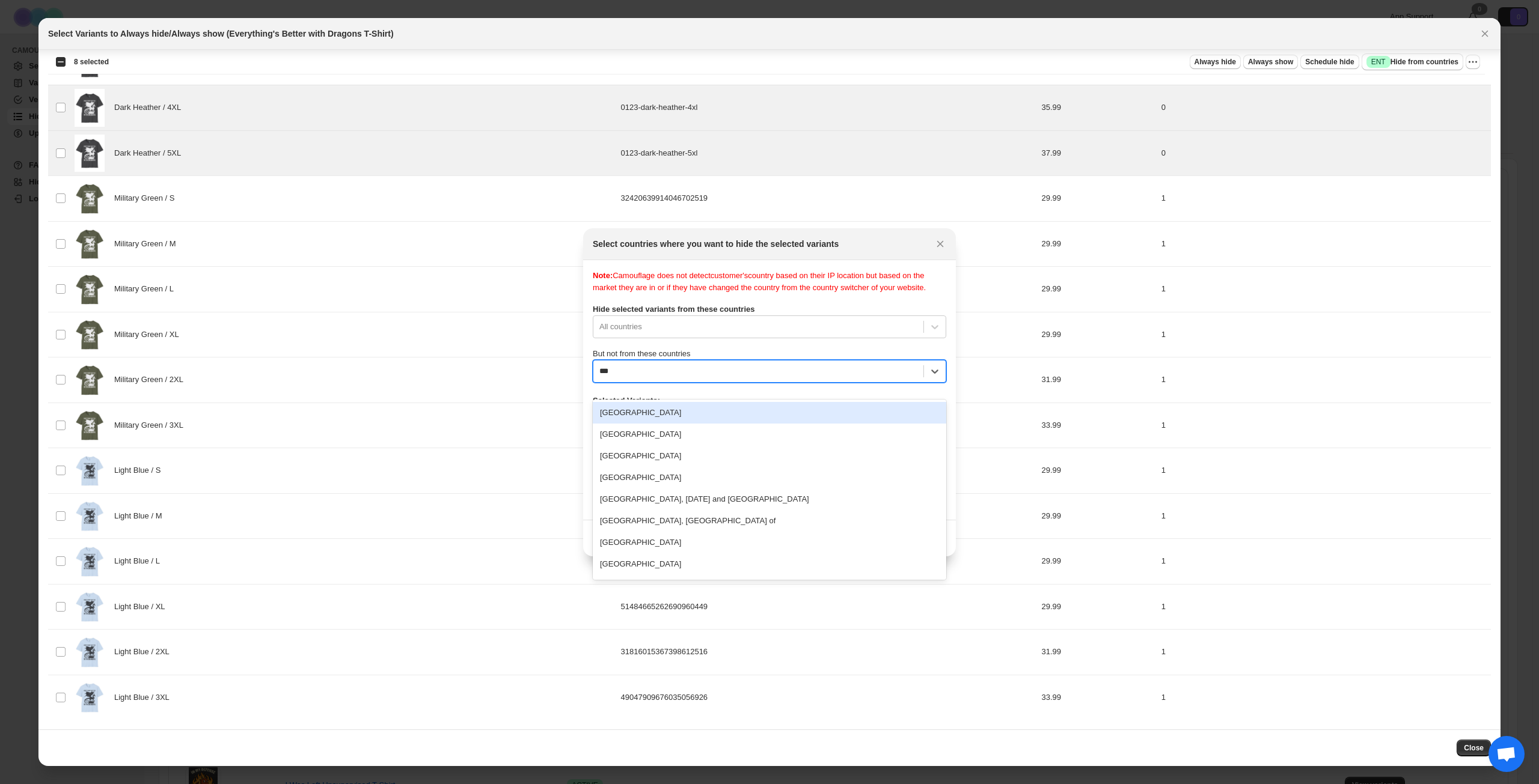
type input "****"
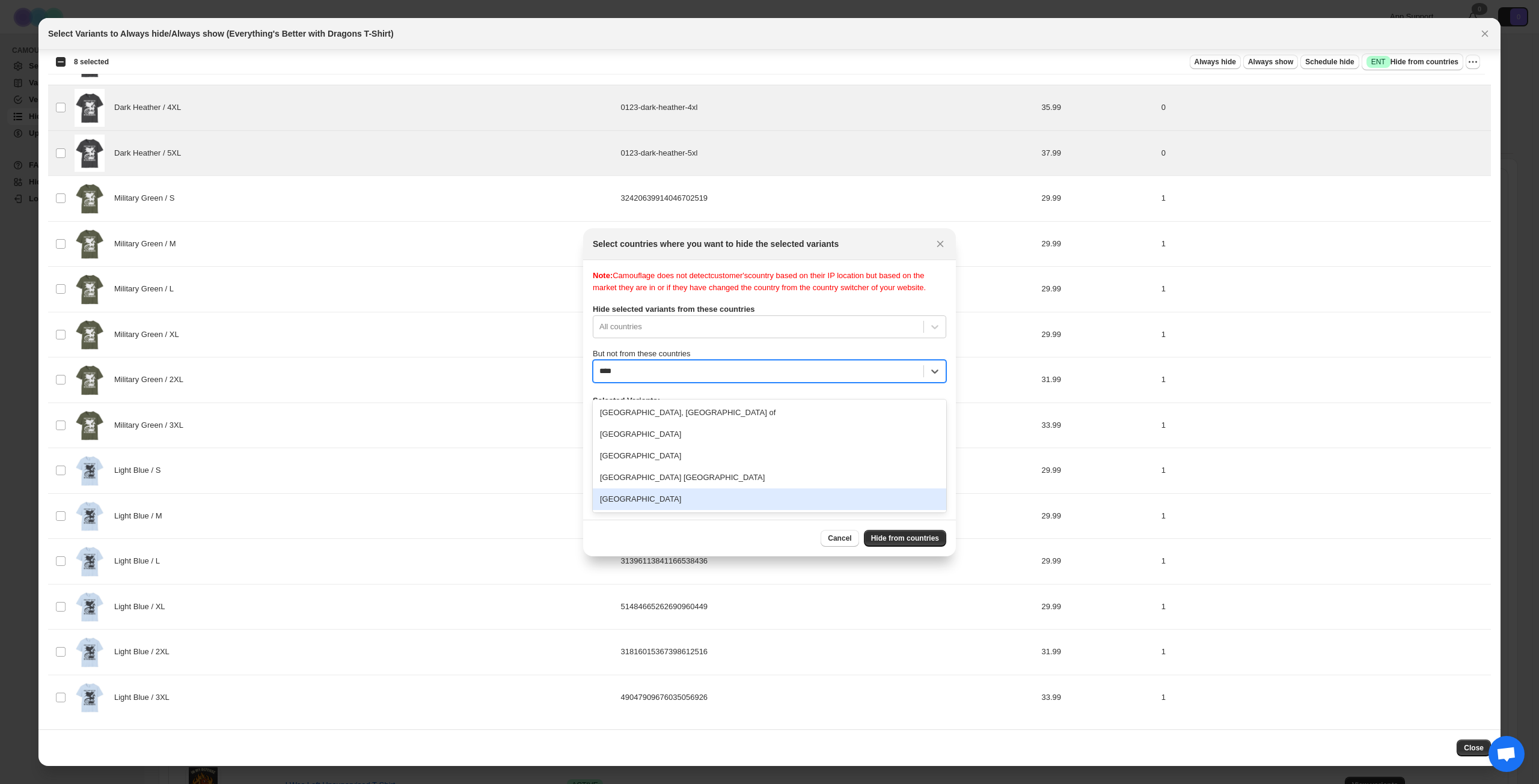
click at [698, 502] on div "[GEOGRAPHIC_DATA]" at bounding box center [770, 499] width 354 height 21
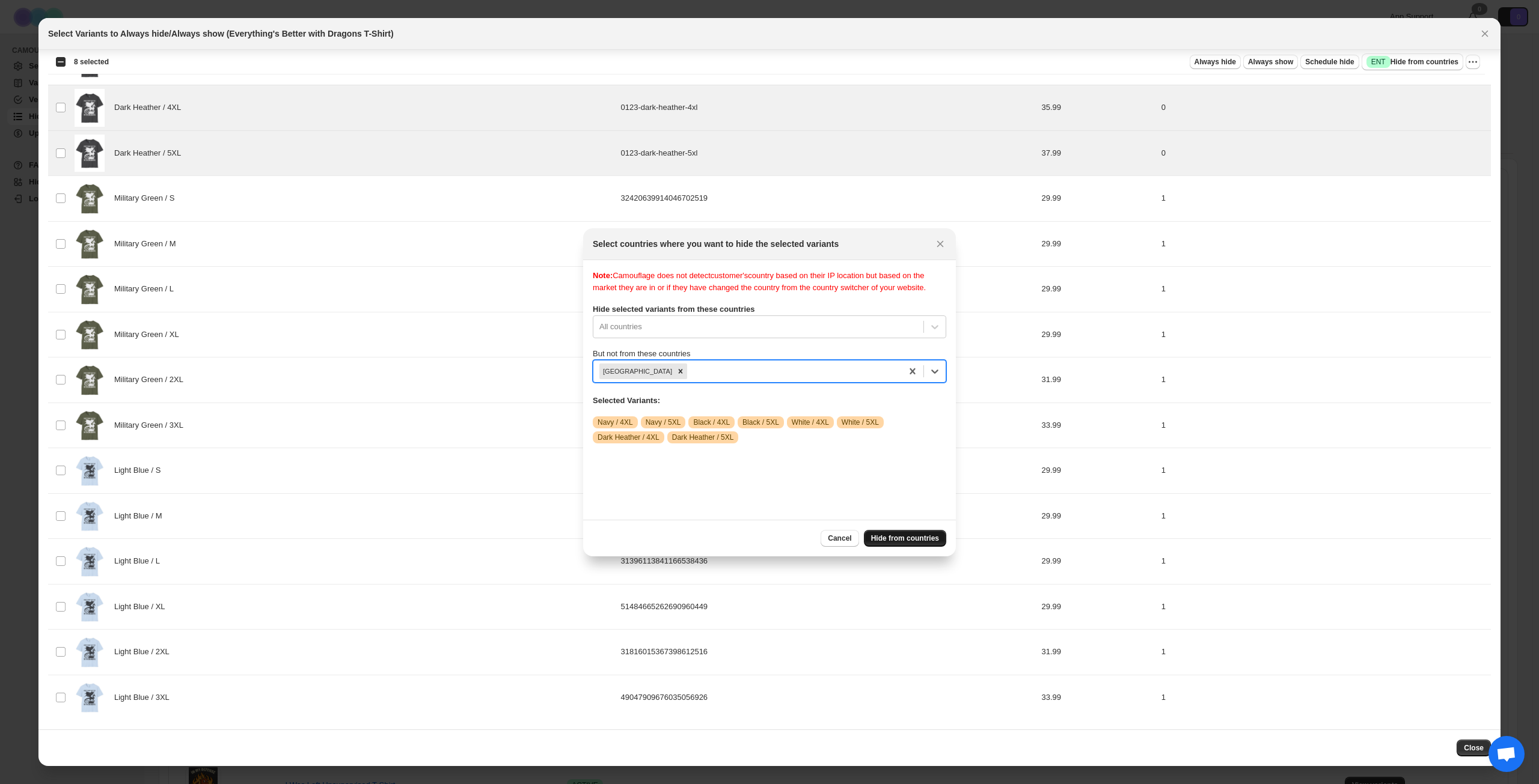
click at [923, 543] on button "Hide from countries" at bounding box center [905, 538] width 82 height 17
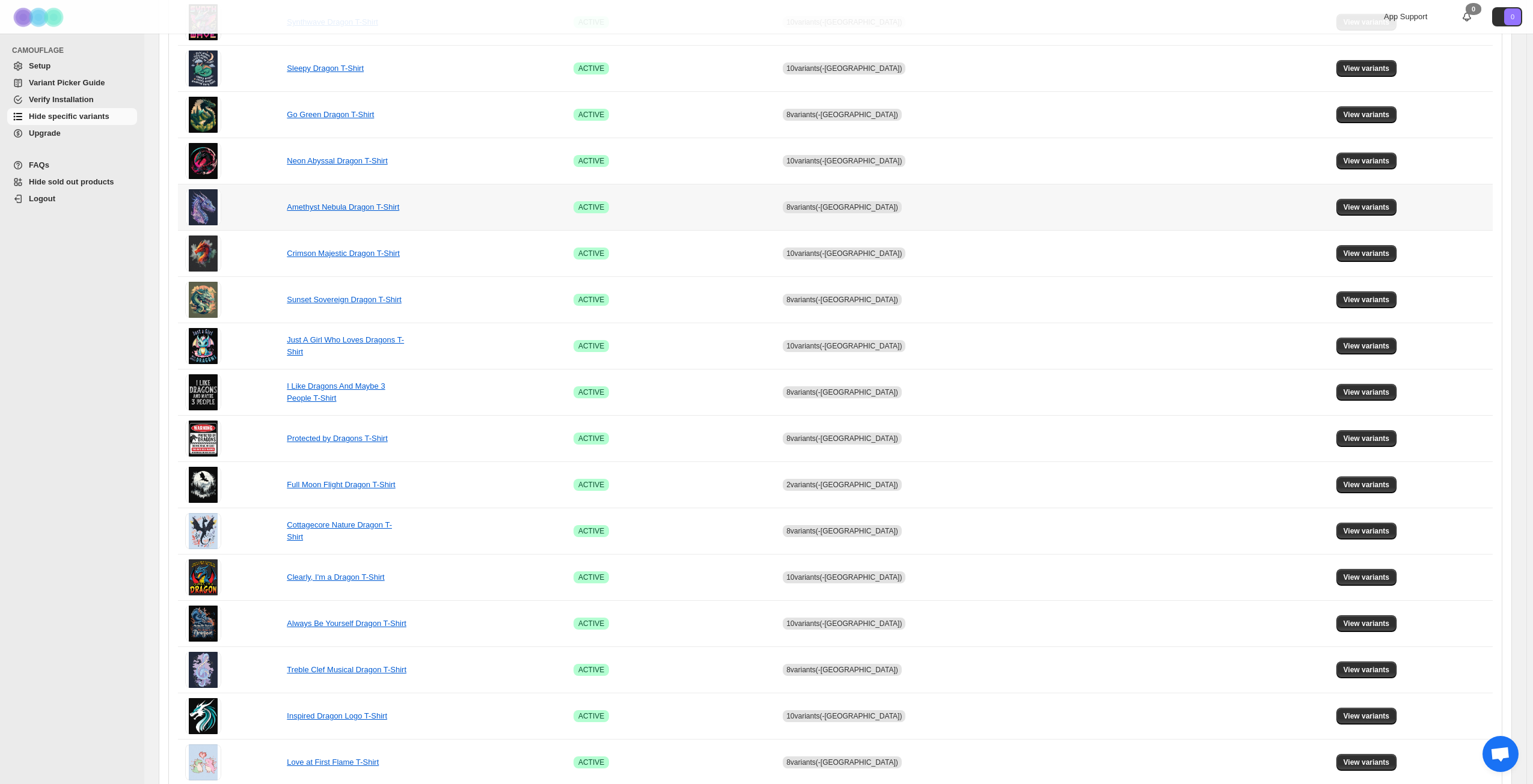
scroll to position [449, 0]
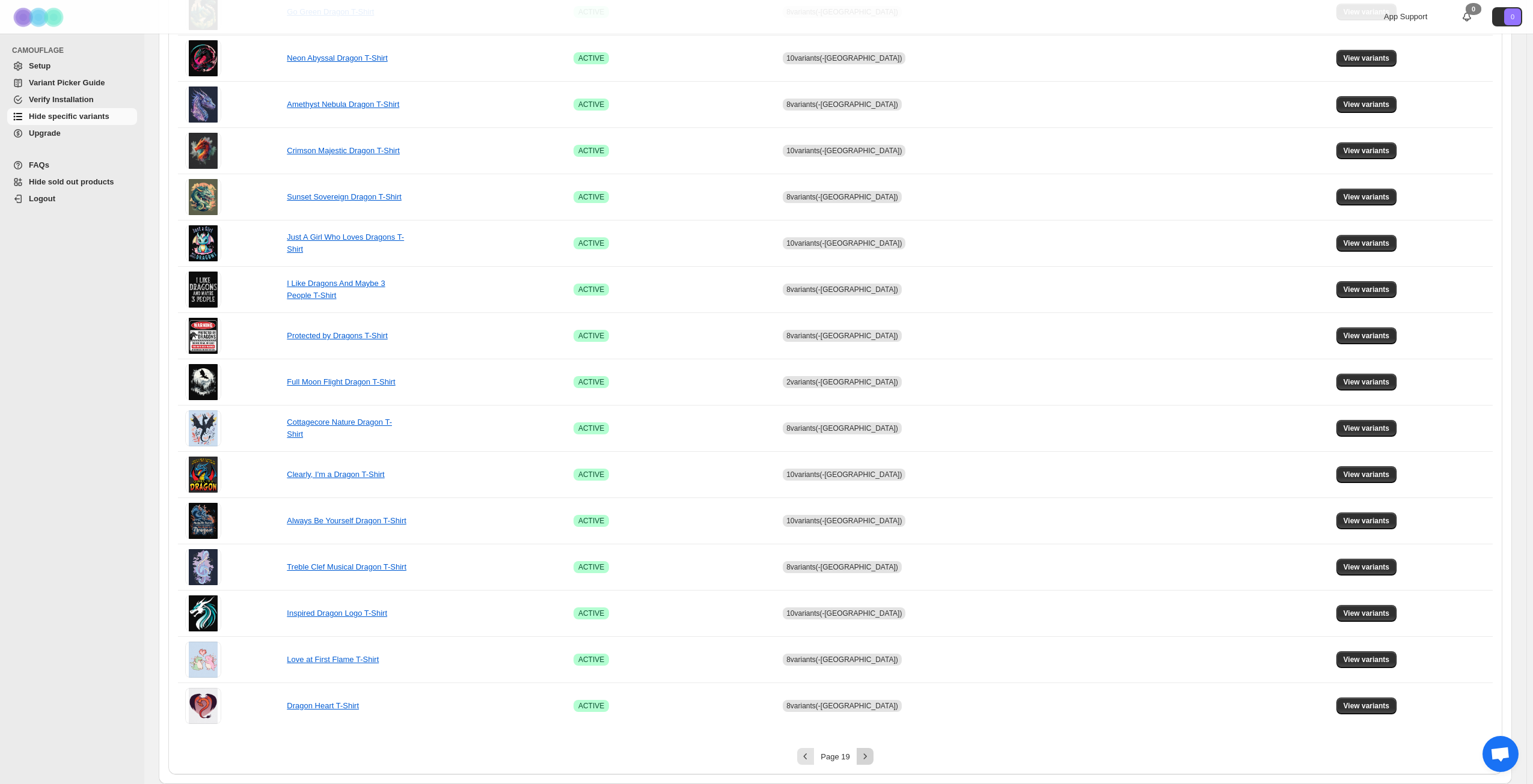
click at [869, 567] on icon "Next" at bounding box center [865, 757] width 12 height 12
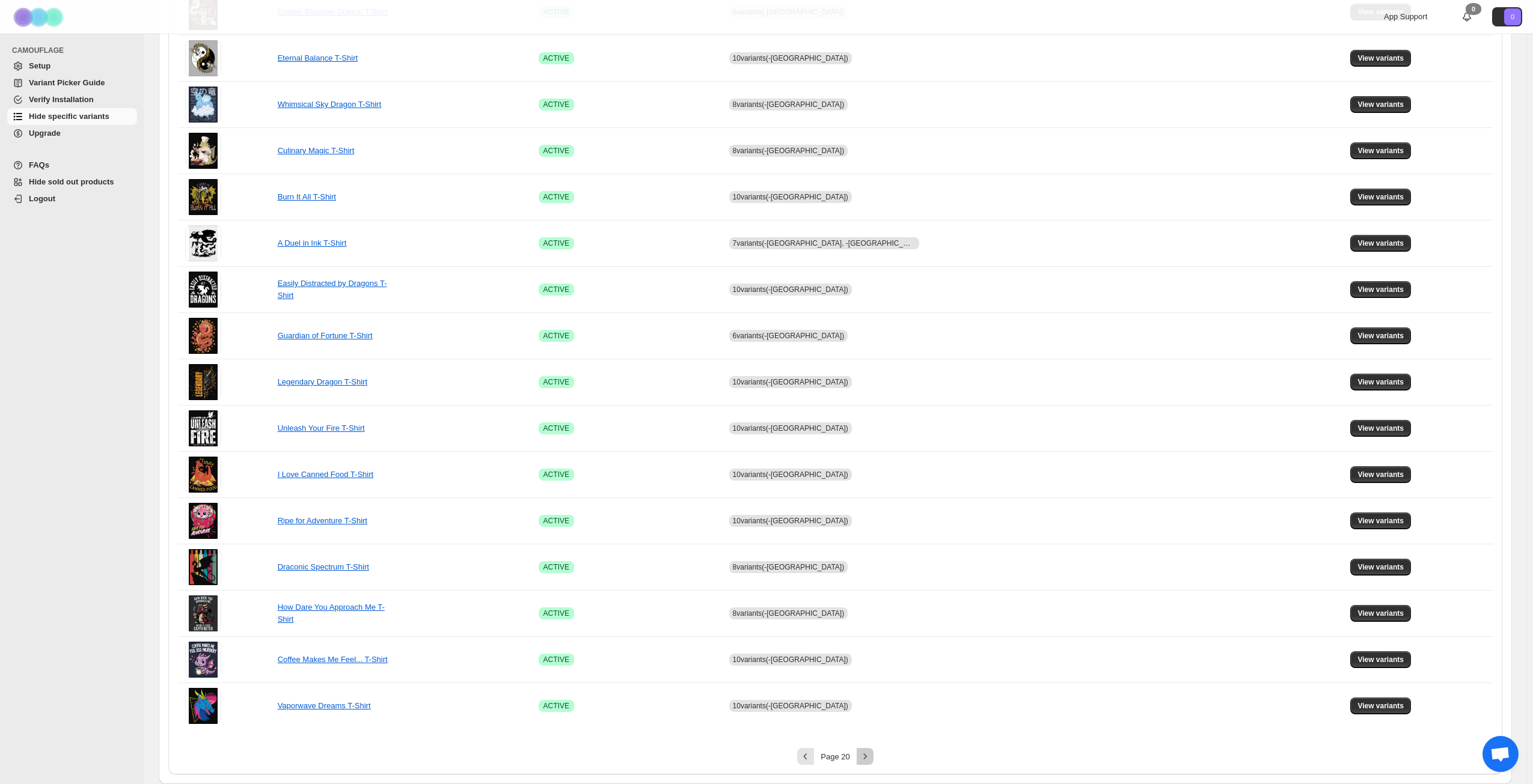
click at [869, 567] on icon "Next" at bounding box center [865, 757] width 12 height 12
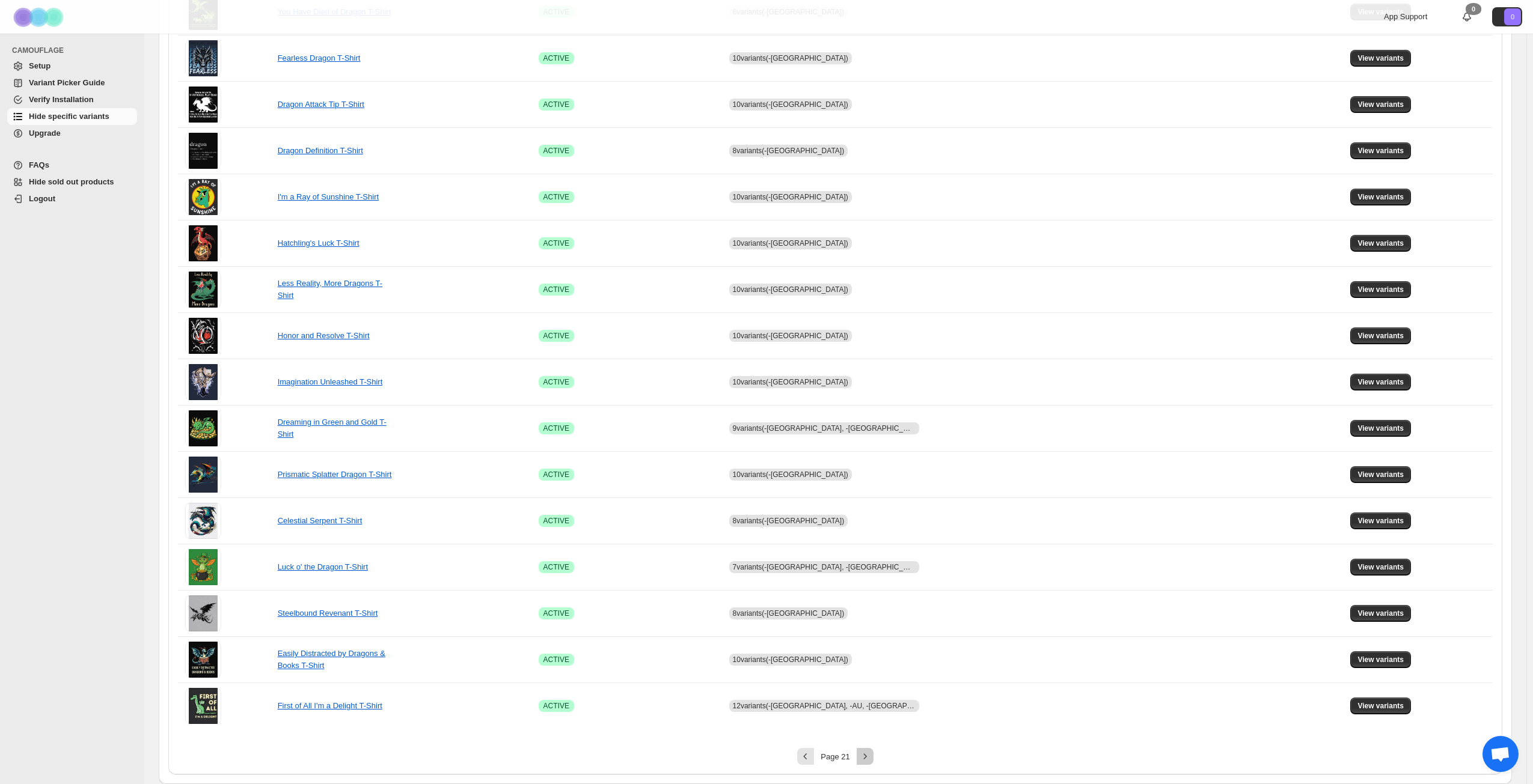
click at [869, 567] on icon "Next" at bounding box center [865, 757] width 12 height 12
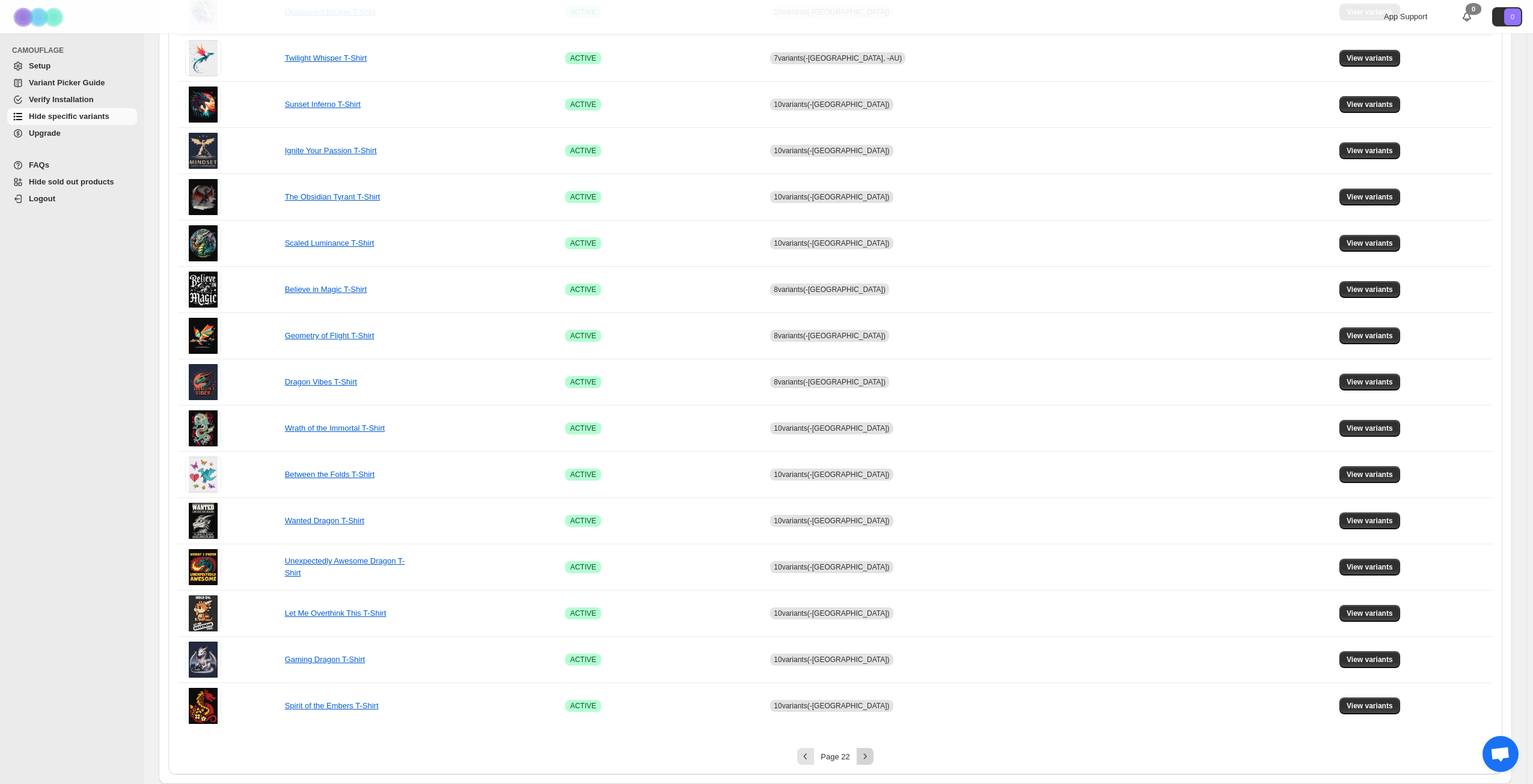
click at [869, 567] on icon "Next" at bounding box center [865, 757] width 12 height 12
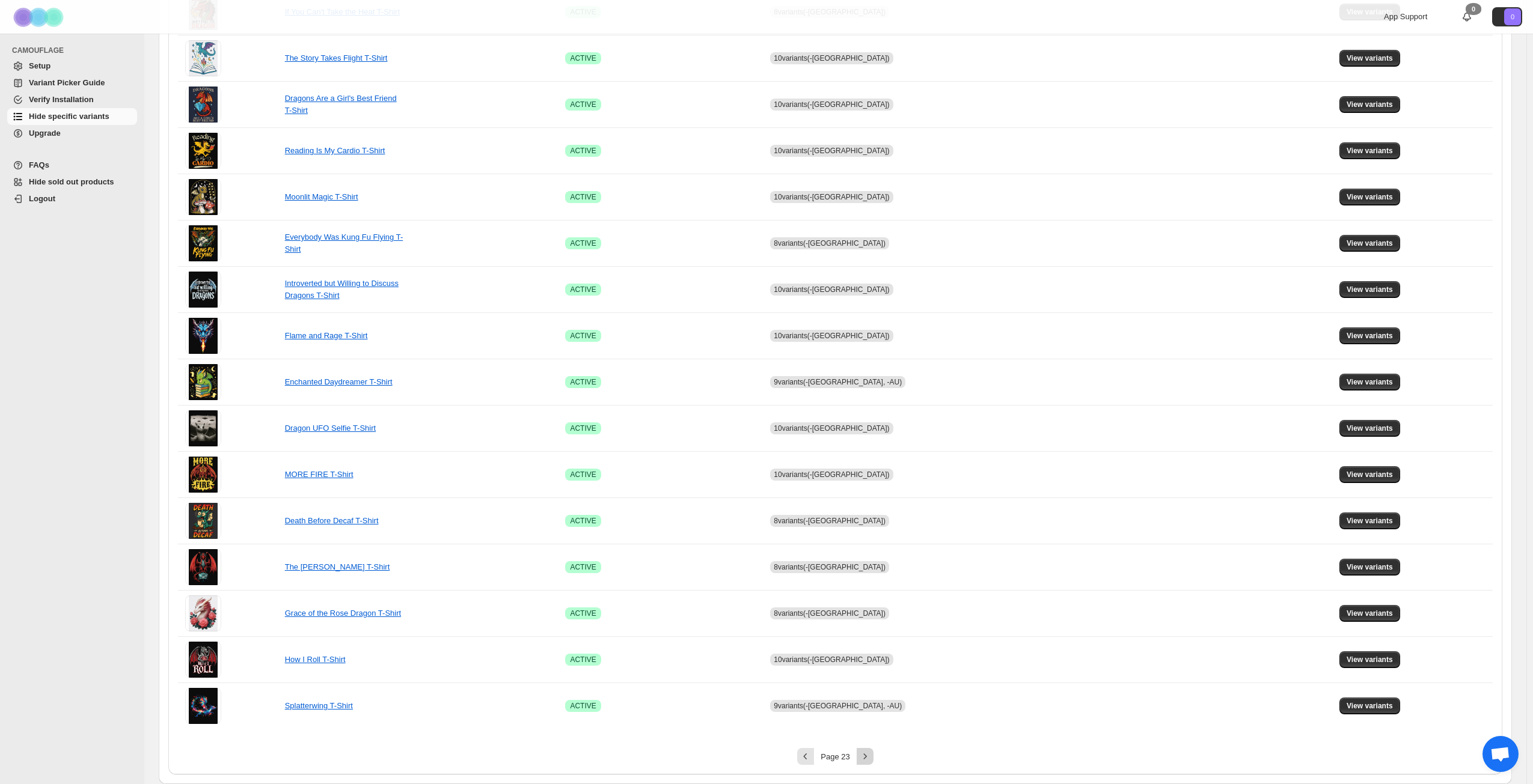
click at [869, 567] on icon "Next" at bounding box center [865, 757] width 12 height 12
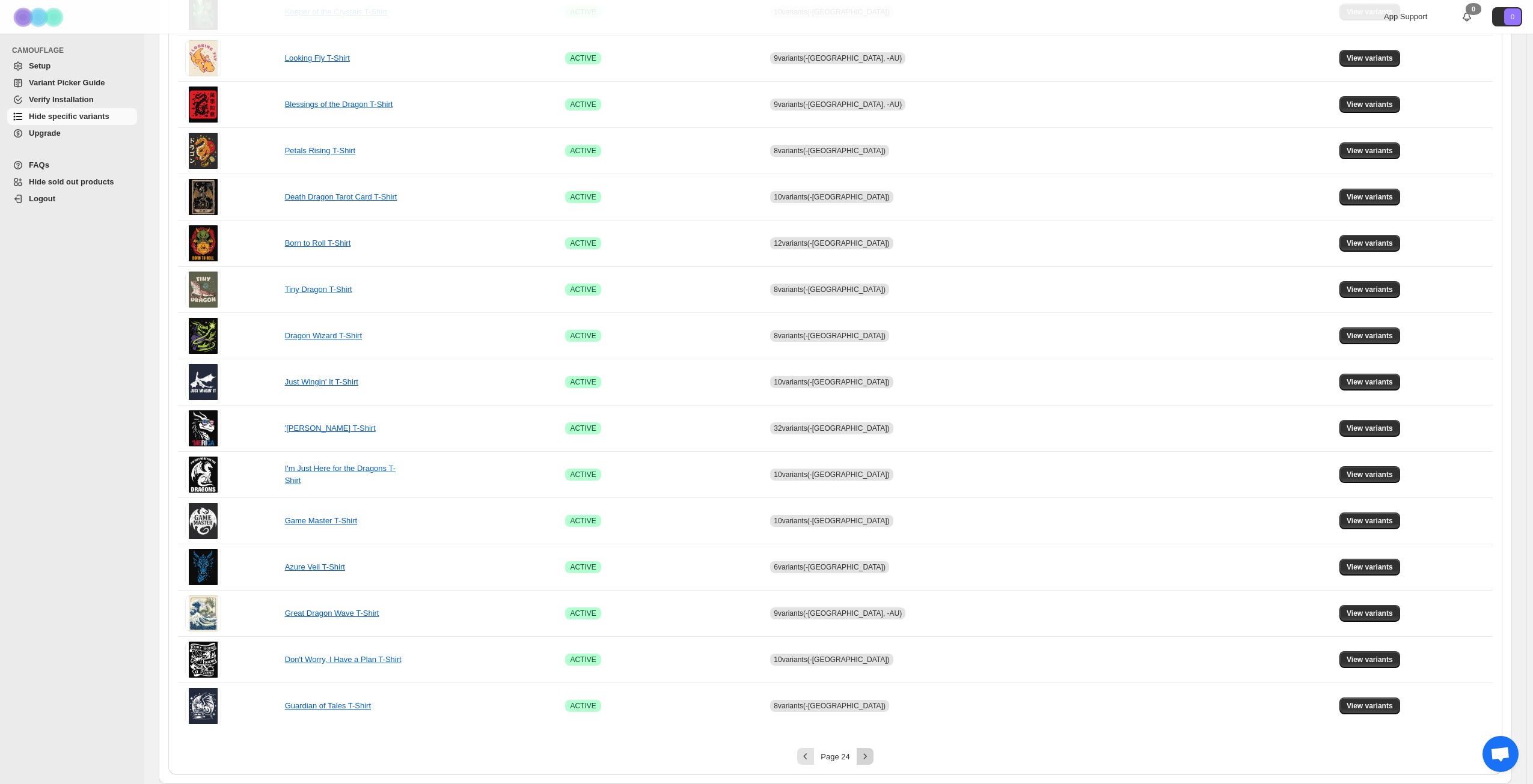
click at [869, 567] on icon "Next" at bounding box center [865, 757] width 12 height 12
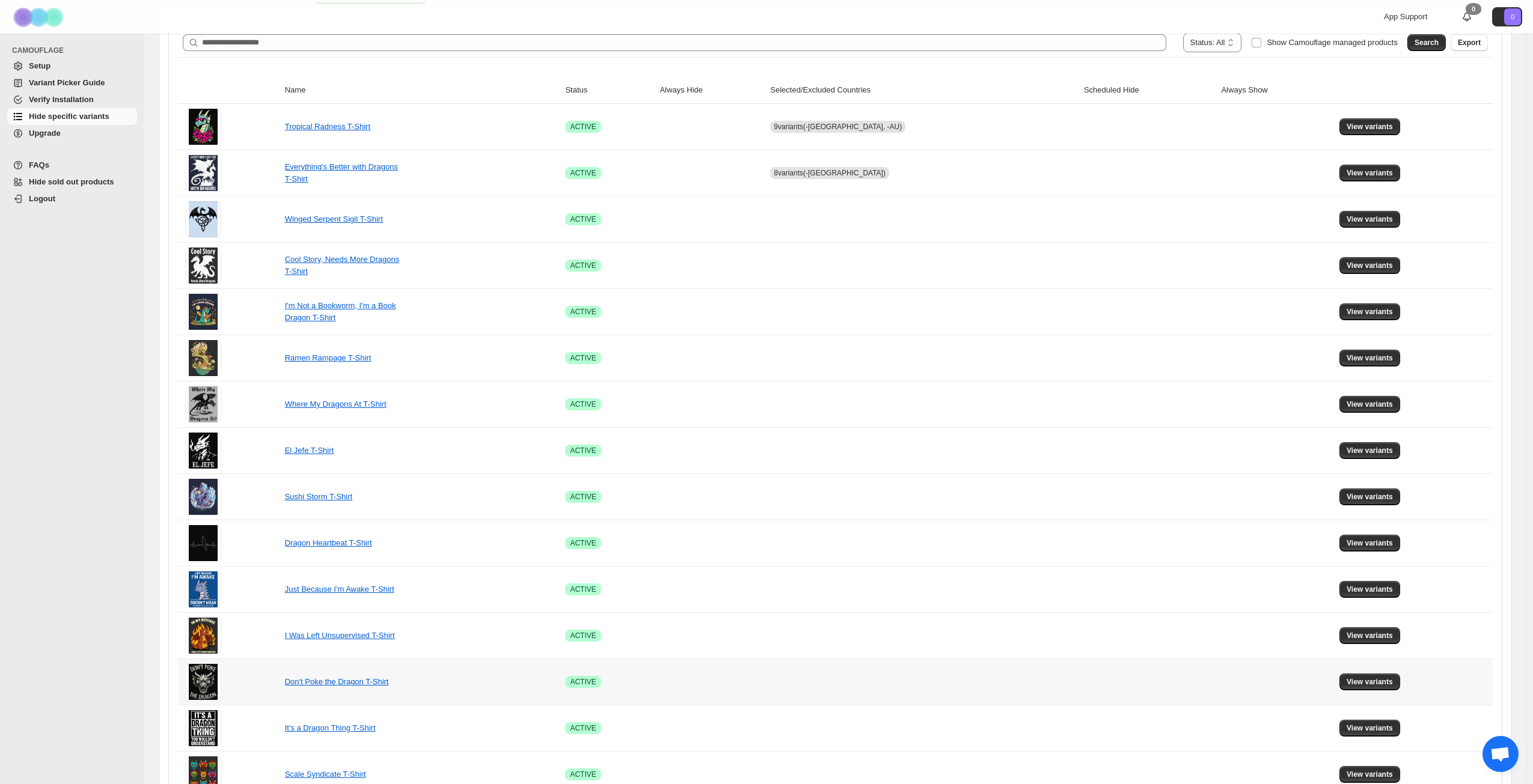
scroll to position [149, 0]
click at [1153, 223] on span "View variants" at bounding box center [1369, 220] width 46 height 9
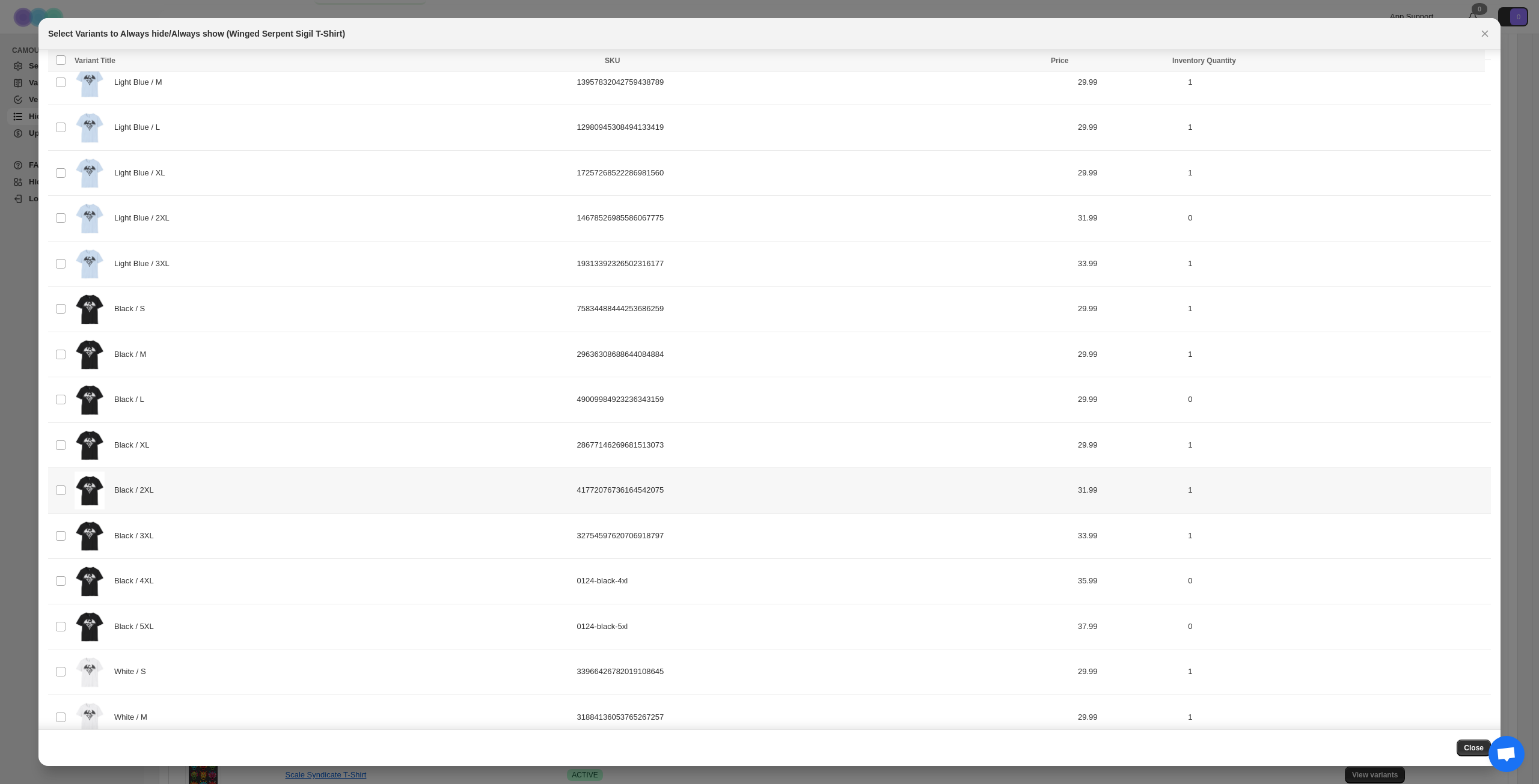
scroll to position [142, 0]
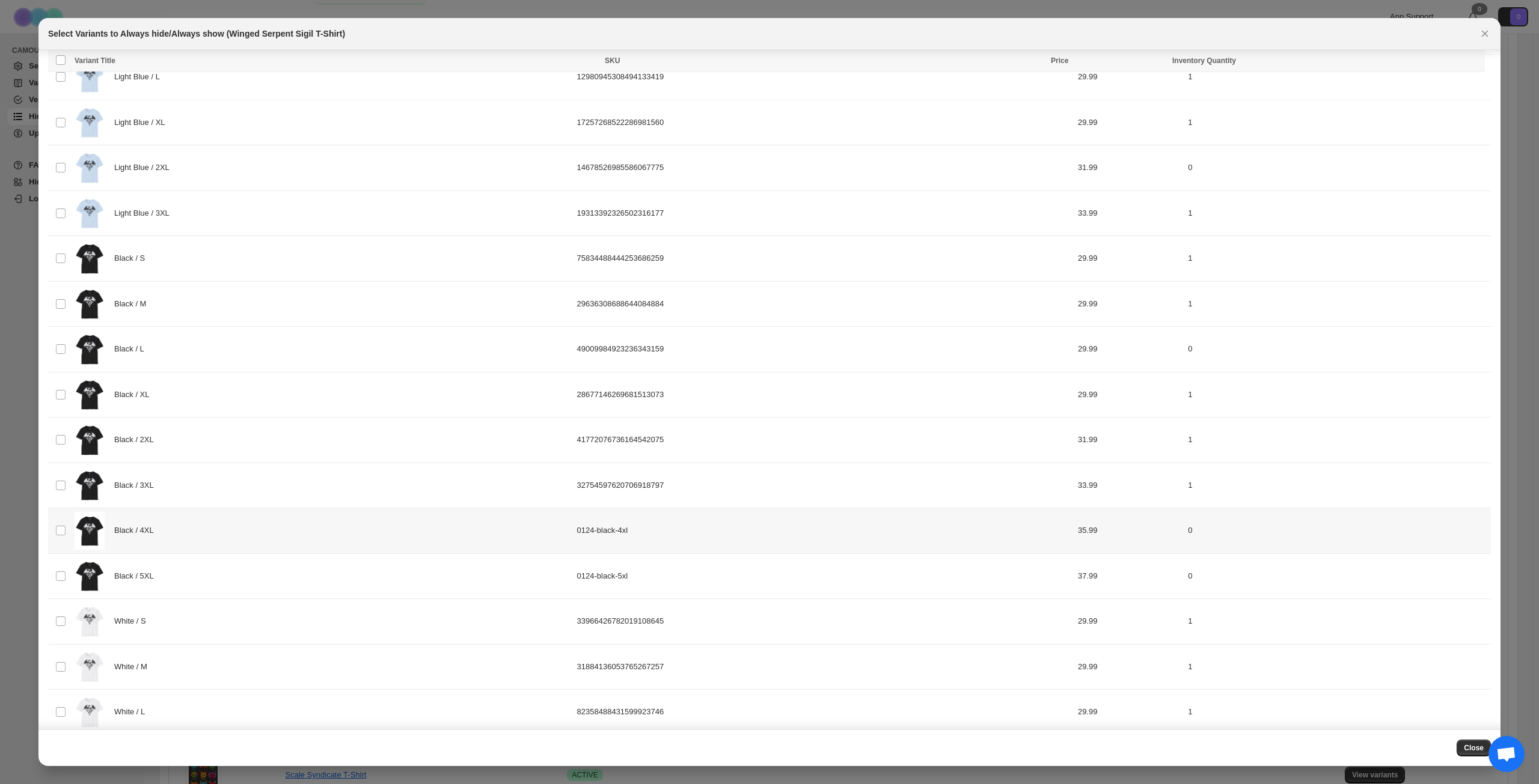
click at [257, 525] on div "Black / 4XL" at bounding box center [322, 531] width 496 height 38
click at [244, 567] on div "Black / 5XL" at bounding box center [322, 576] width 496 height 38
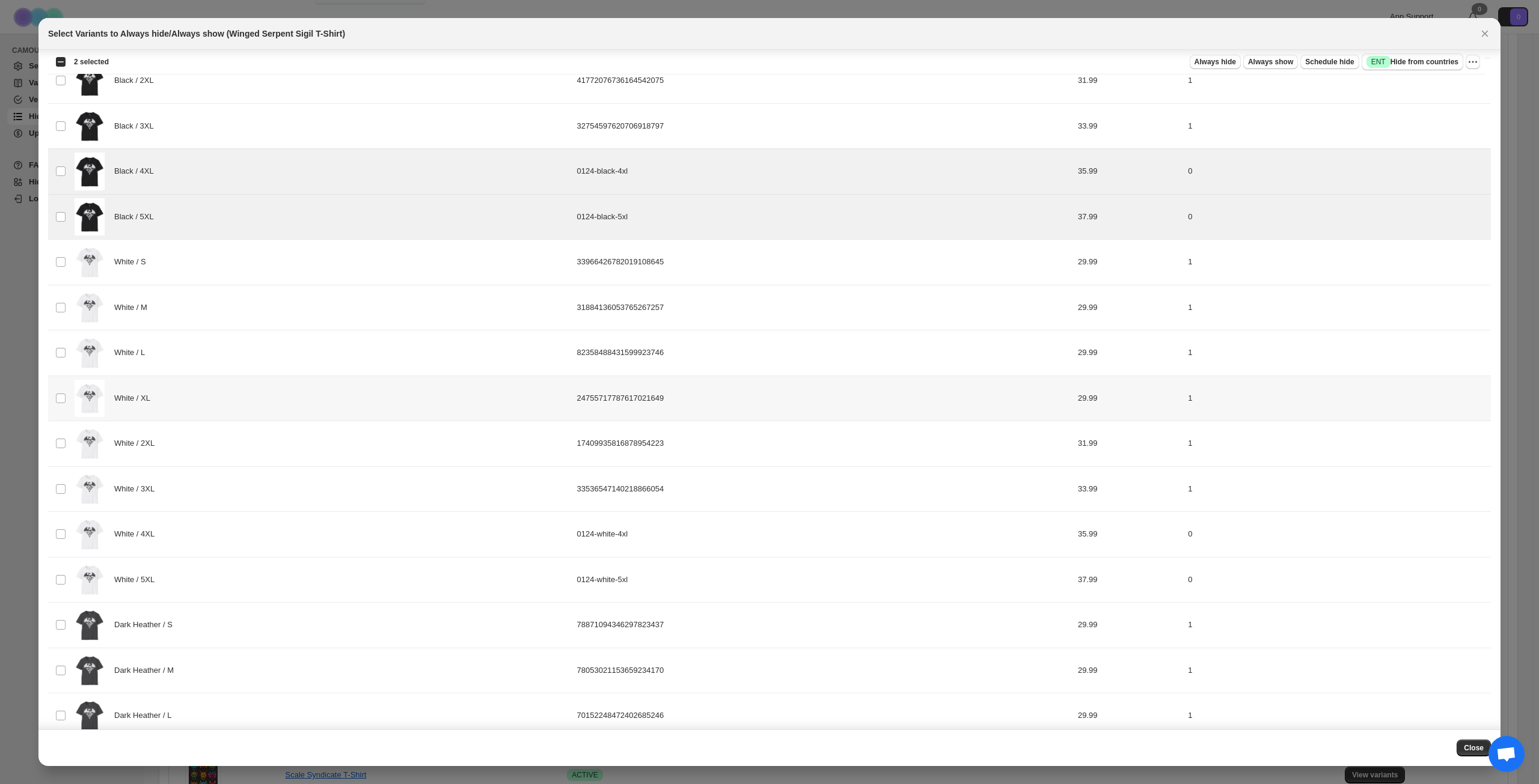
scroll to position [502, 0]
click at [246, 536] on div "White / 4XL" at bounding box center [322, 533] width 496 height 38
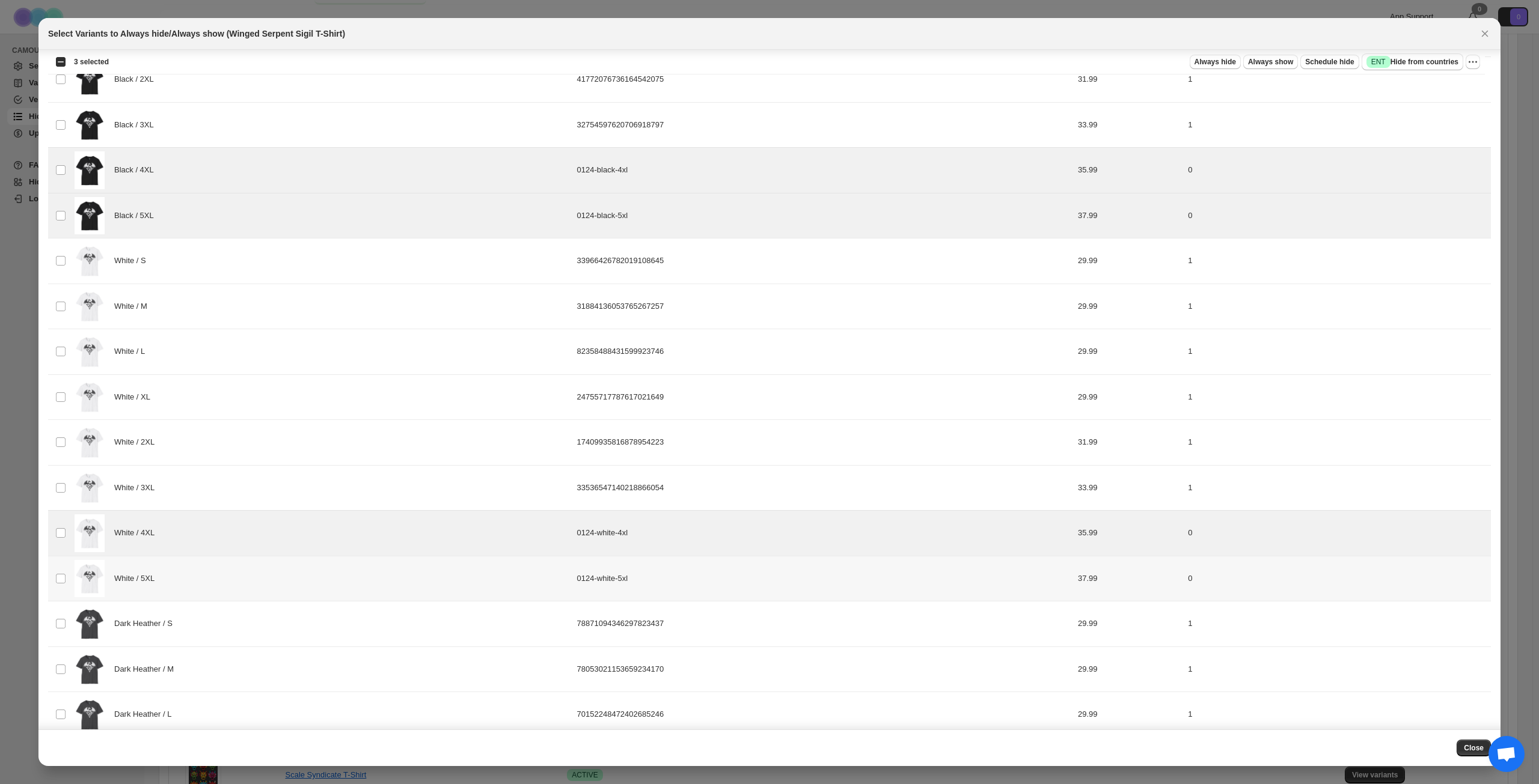
click at [238, 567] on div "White / 5XL" at bounding box center [322, 578] width 496 height 38
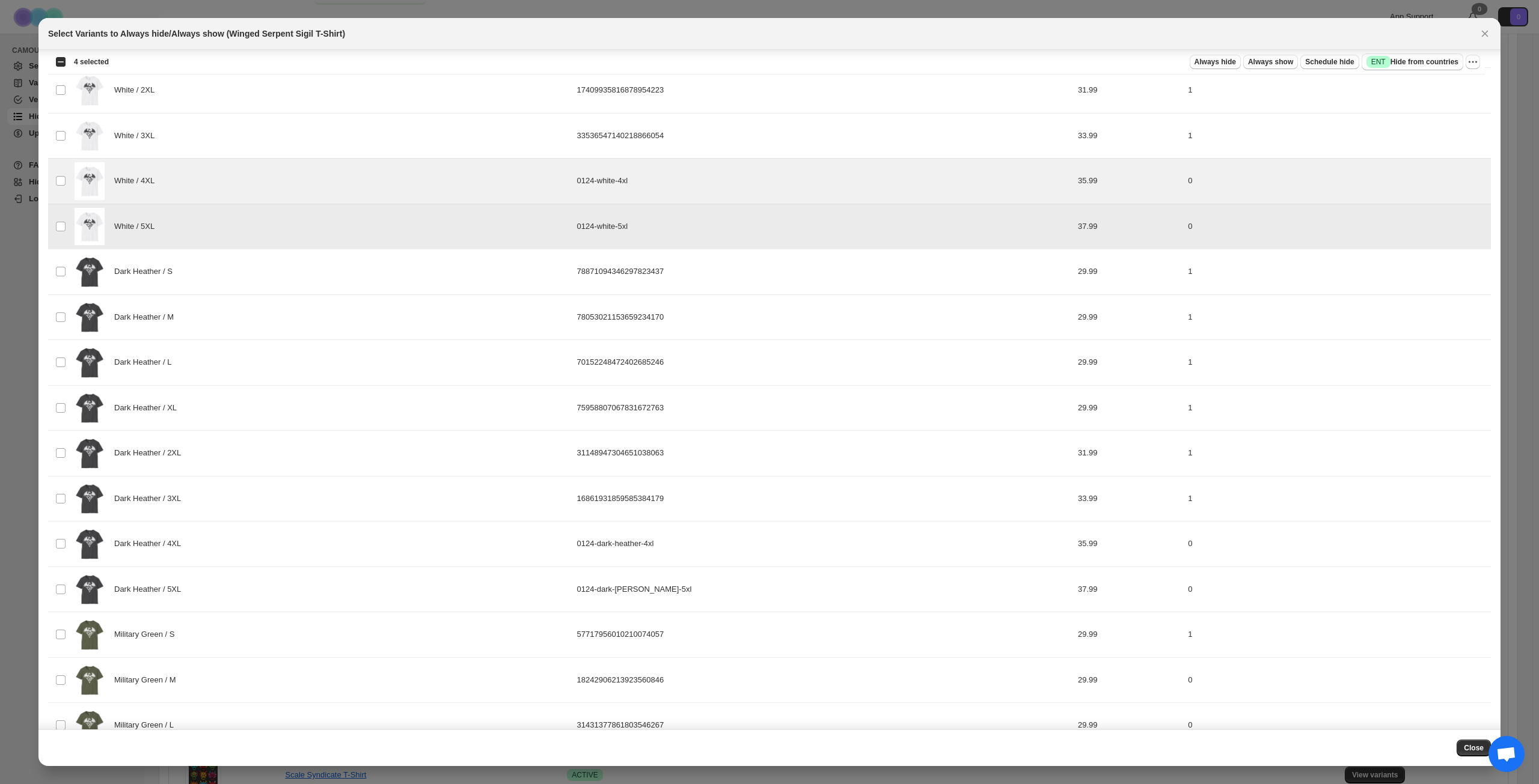
scroll to position [863, 0]
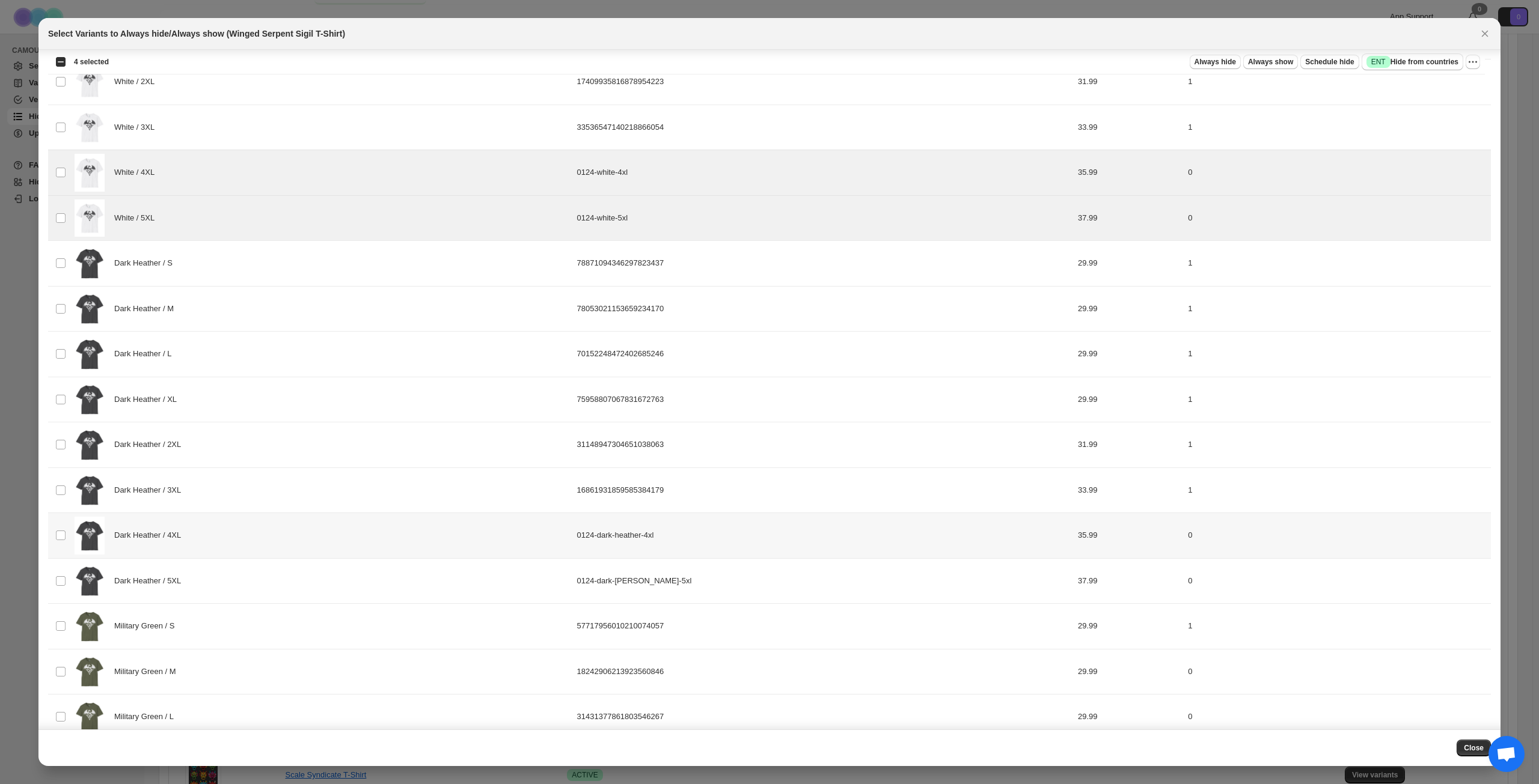
click at [254, 545] on div "Dark Heather / 4XL" at bounding box center [322, 536] width 496 height 38
click at [248, 567] on div "Dark Heather / 5XL" at bounding box center [322, 581] width 496 height 38
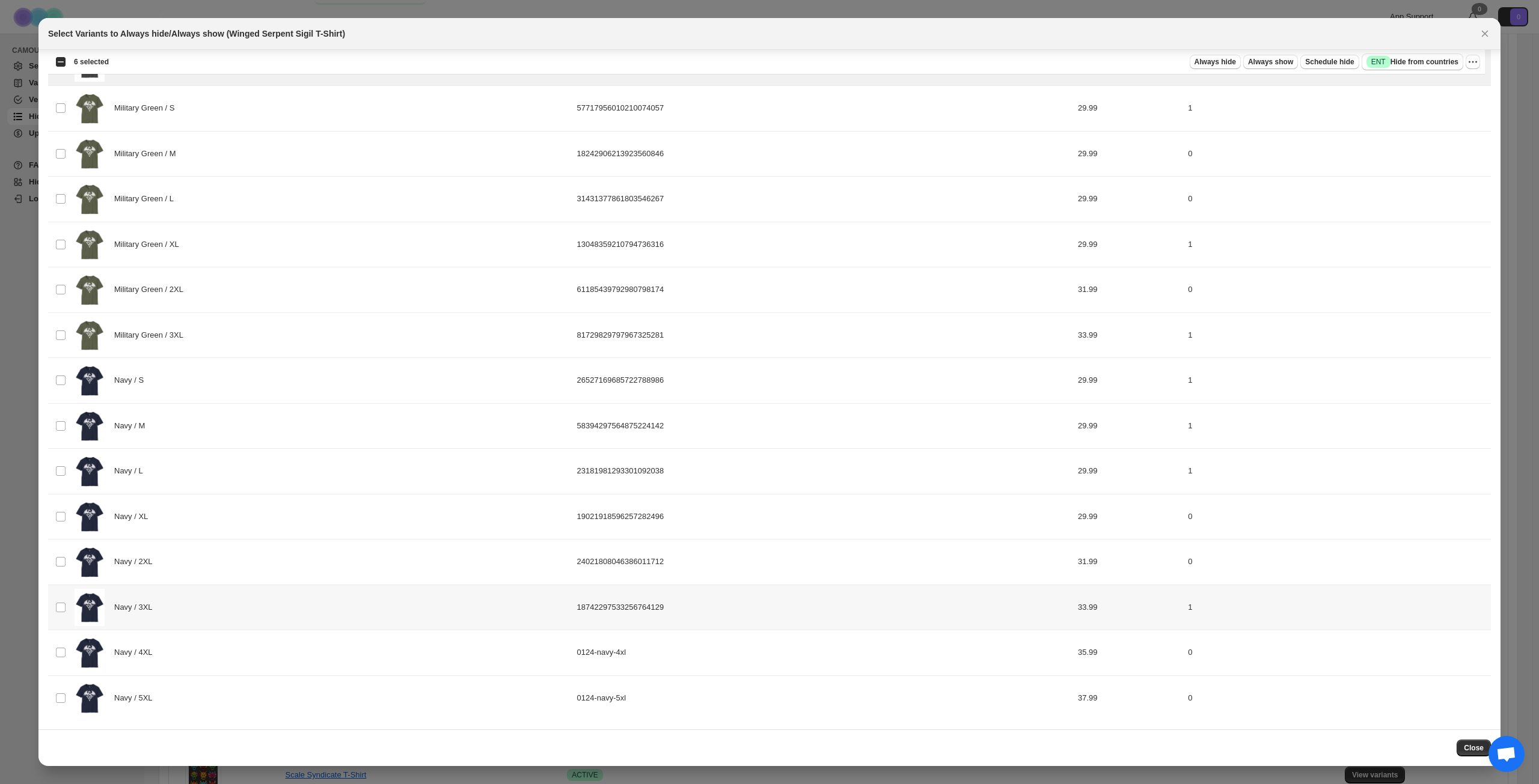
scroll to position [1381, 0]
click at [252, 567] on div "Navy / 4XL" at bounding box center [322, 652] width 496 height 38
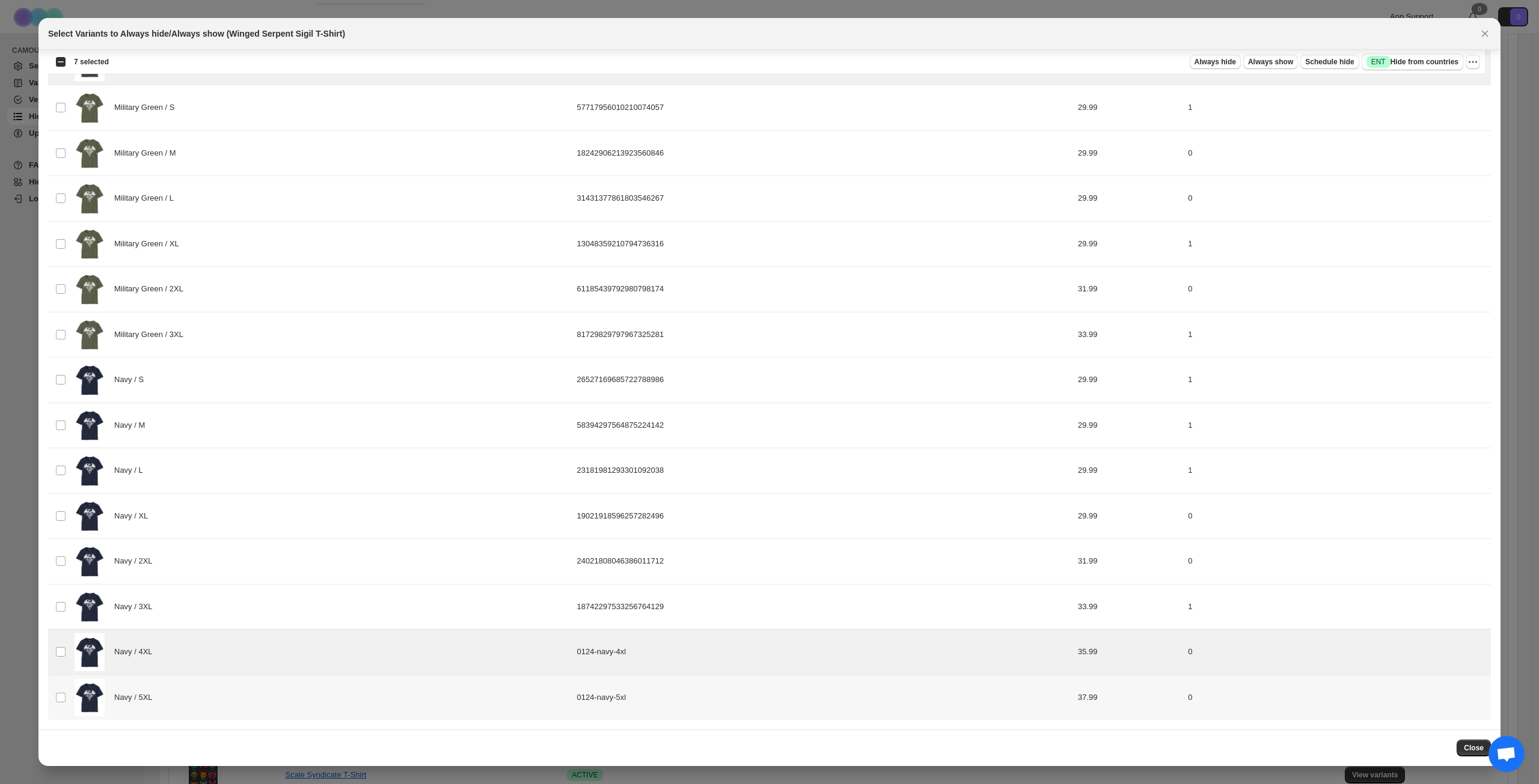
click at [246, 567] on div "Navy / 5XL" at bounding box center [322, 698] width 496 height 38
click at [1153, 65] on span "Success ENT Hide from countries" at bounding box center [1412, 62] width 92 height 12
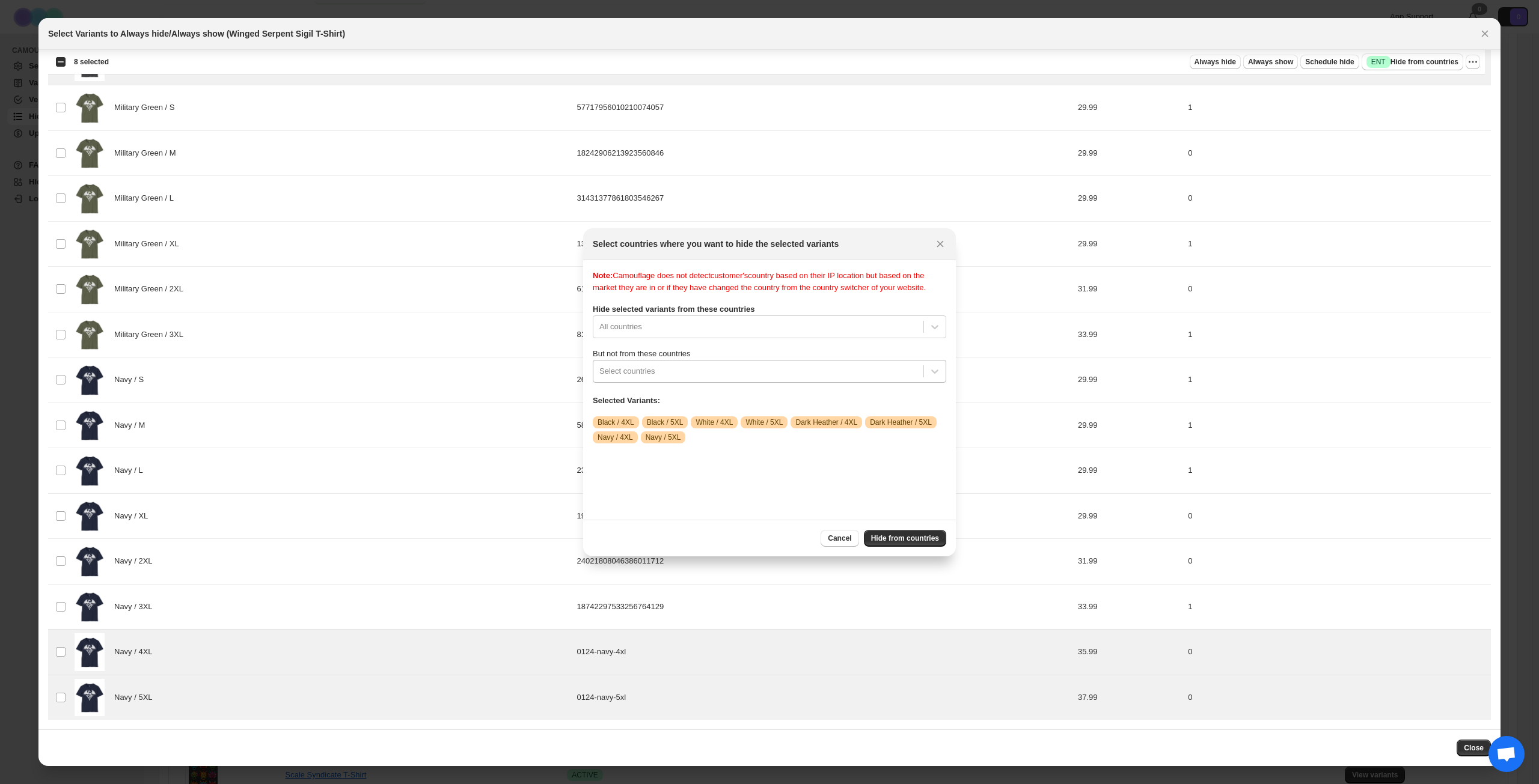
click at [769, 378] on div ":r8b:" at bounding box center [758, 372] width 318 height 15
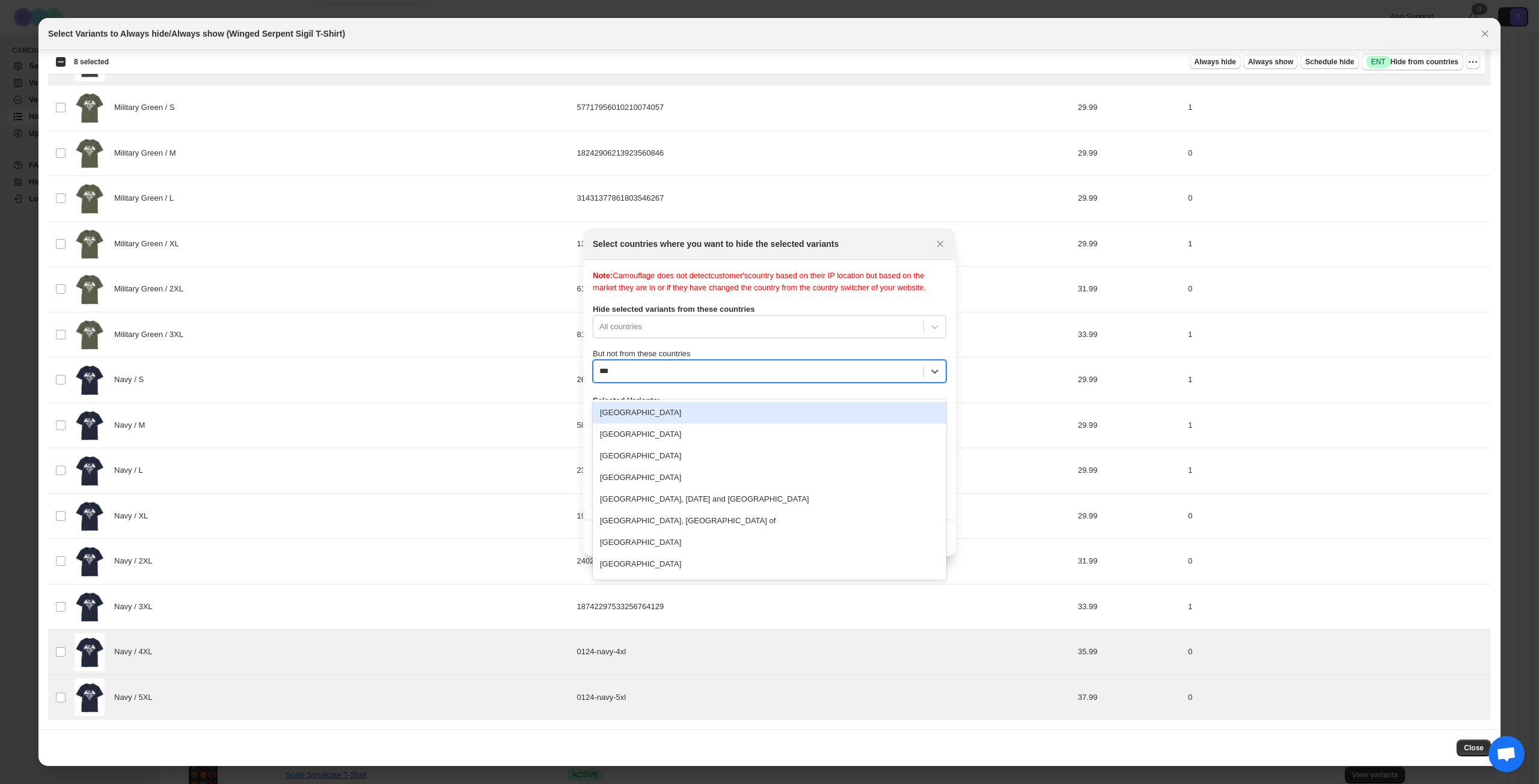
type input "****"
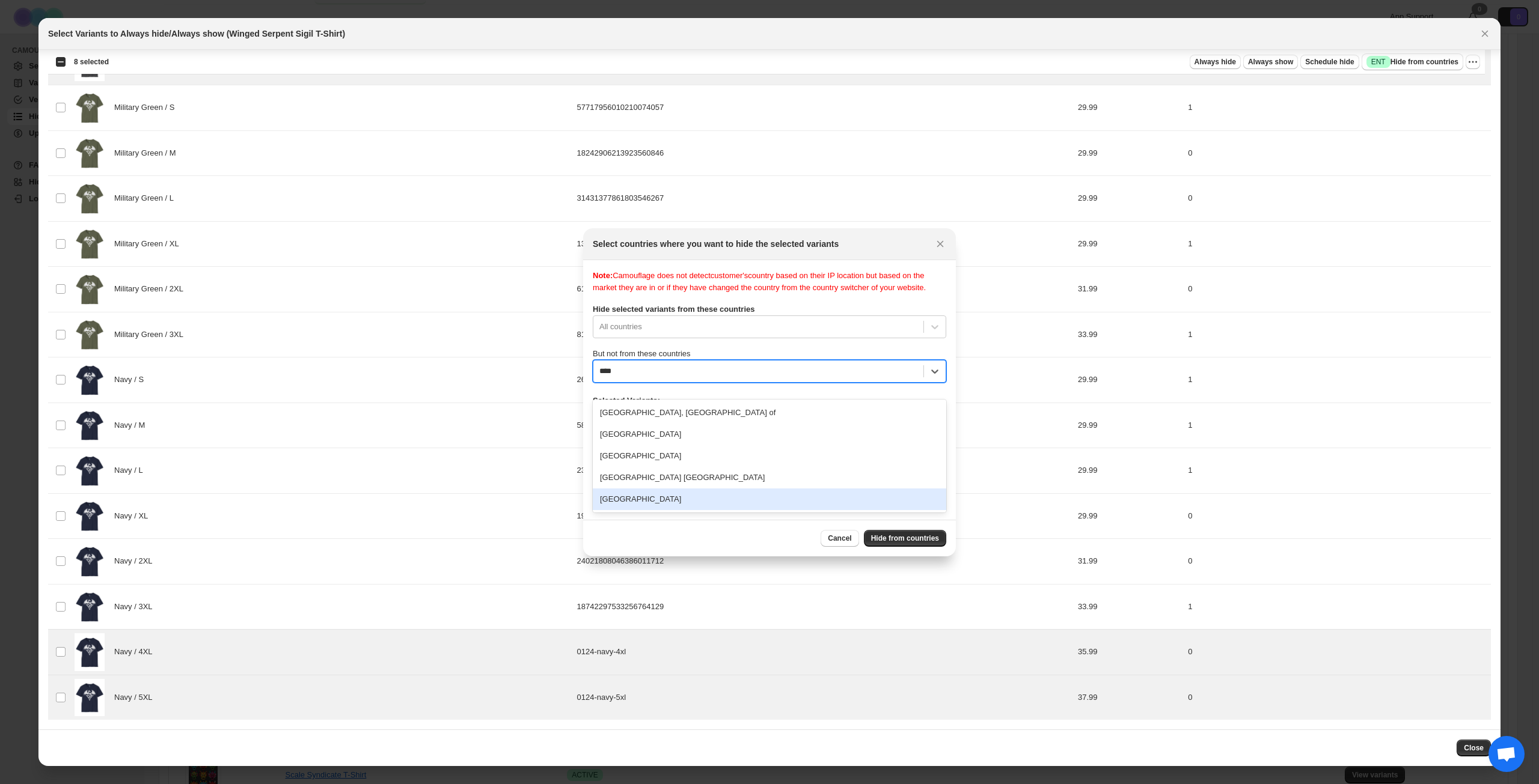
click at [694, 501] on div "[GEOGRAPHIC_DATA]" at bounding box center [770, 499] width 354 height 21
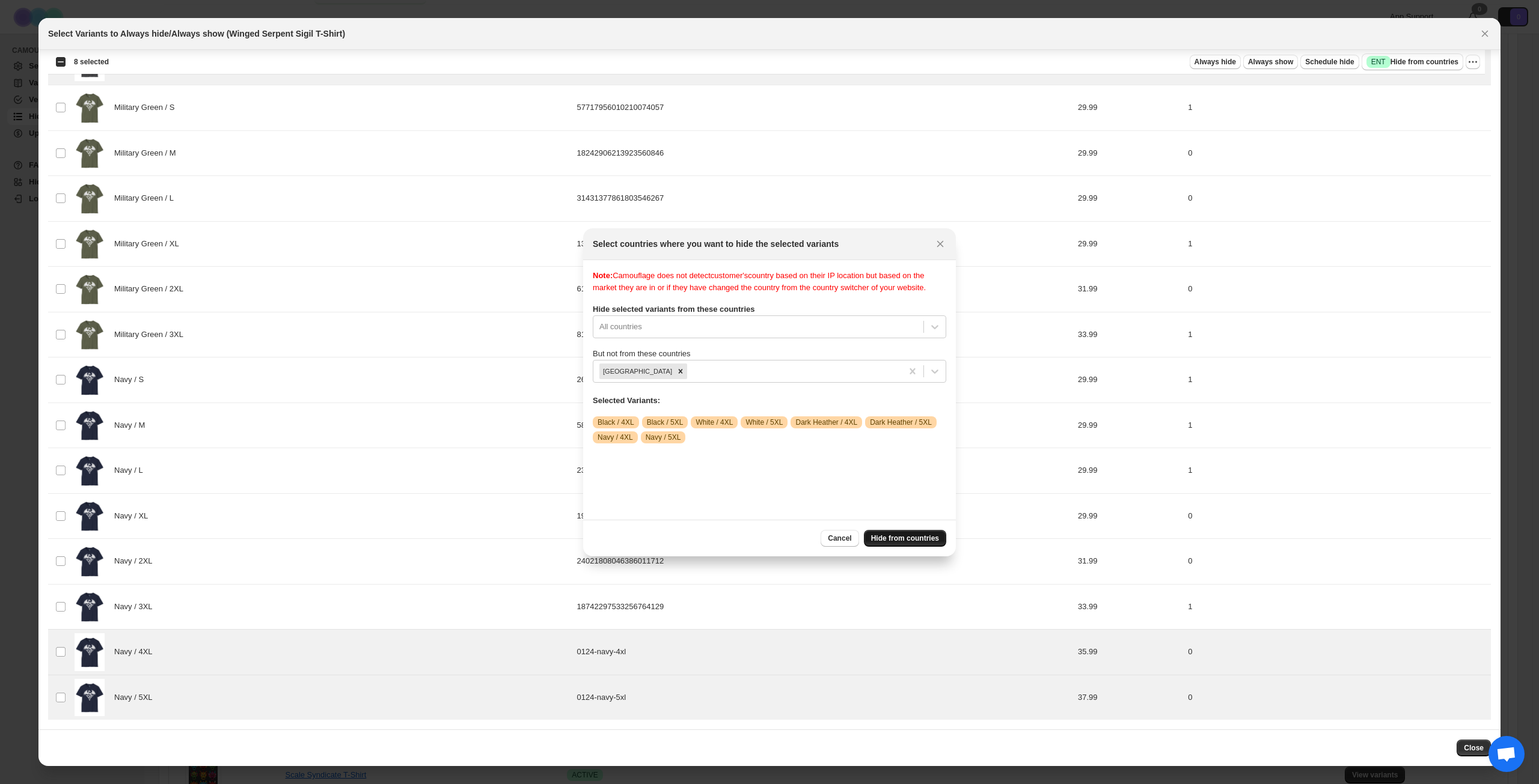
click at [889, 532] on button "Hide from countries" at bounding box center [905, 538] width 82 height 17
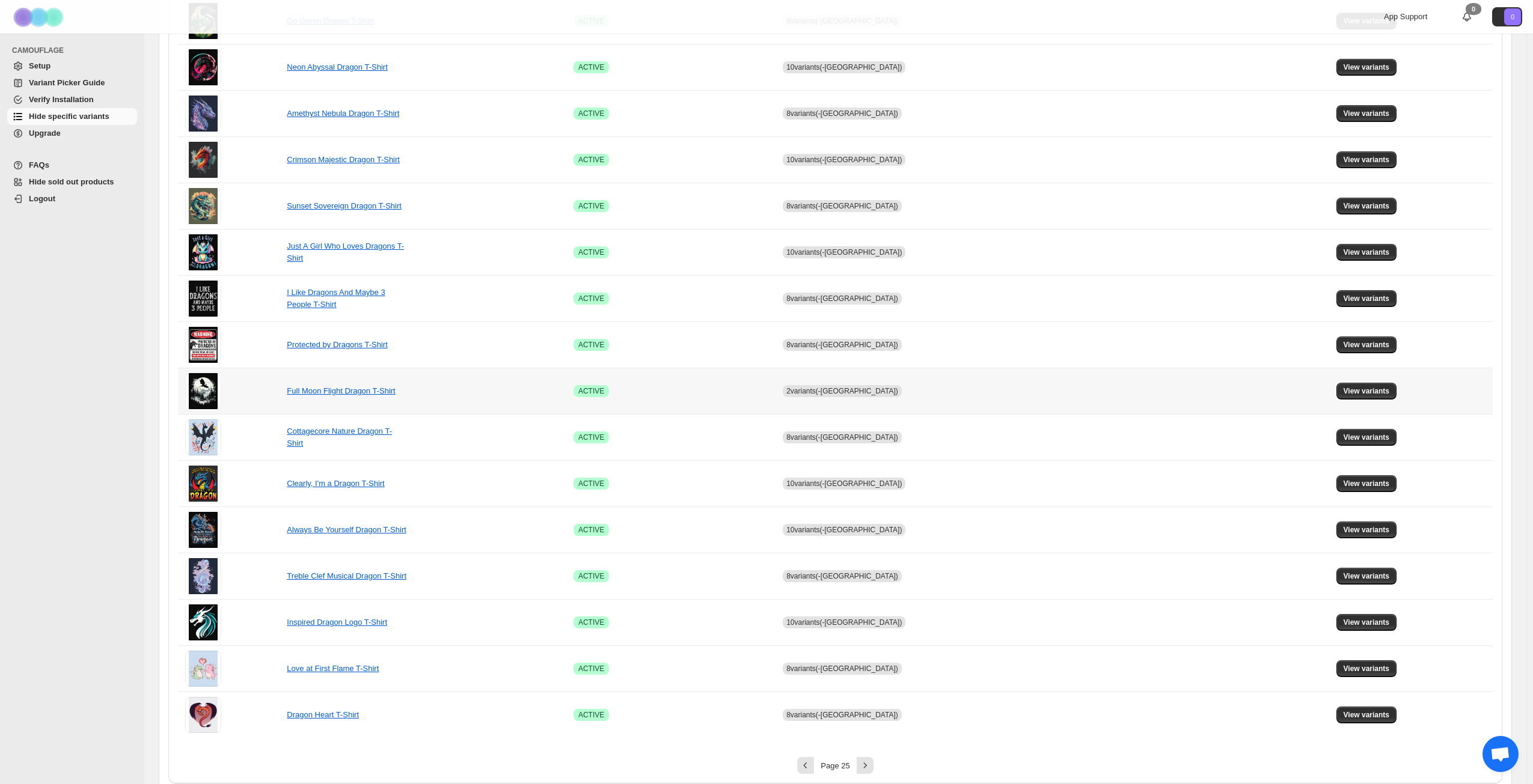
scroll to position [449, 0]
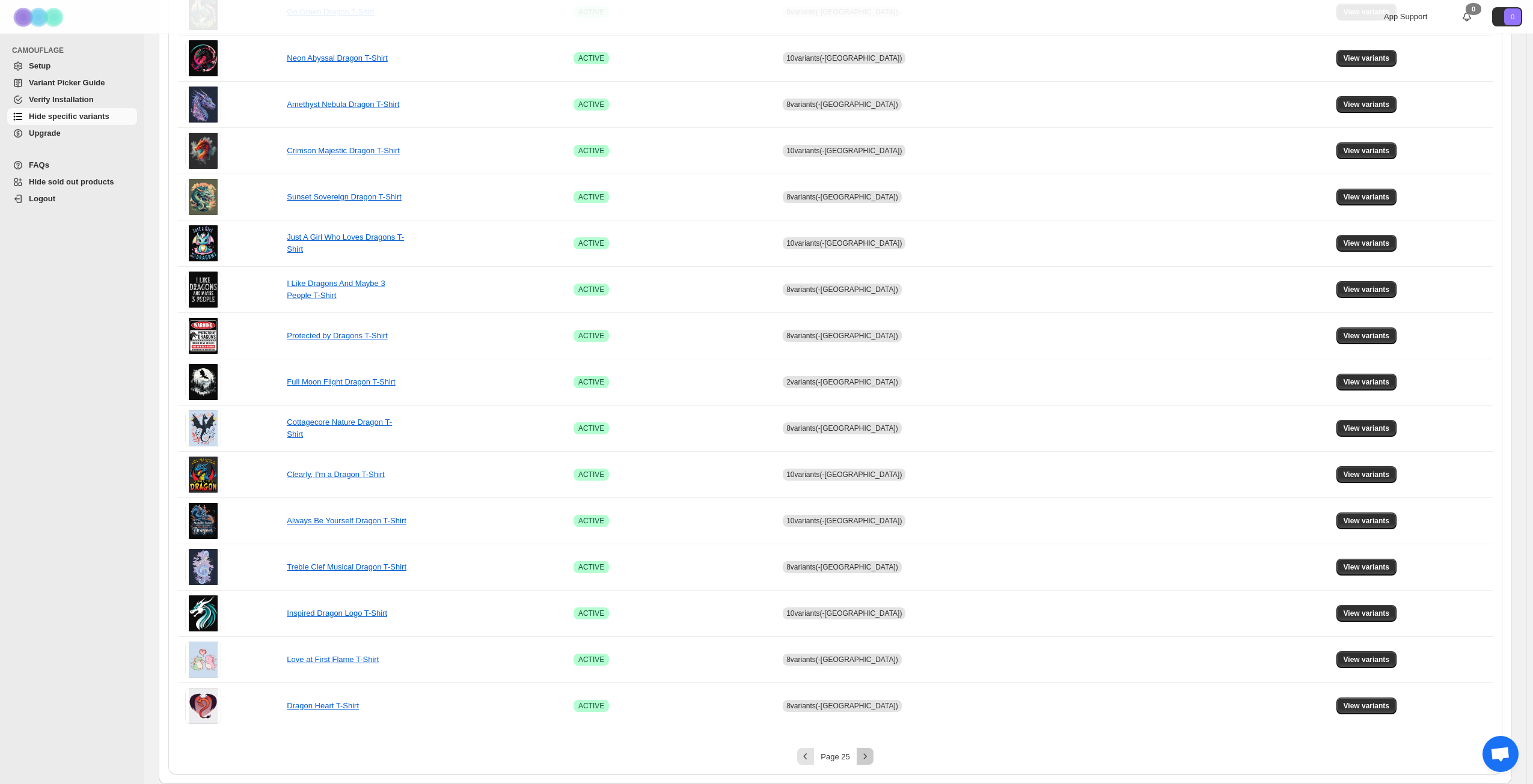
click at [871, 567] on icon "Next" at bounding box center [865, 757] width 12 height 12
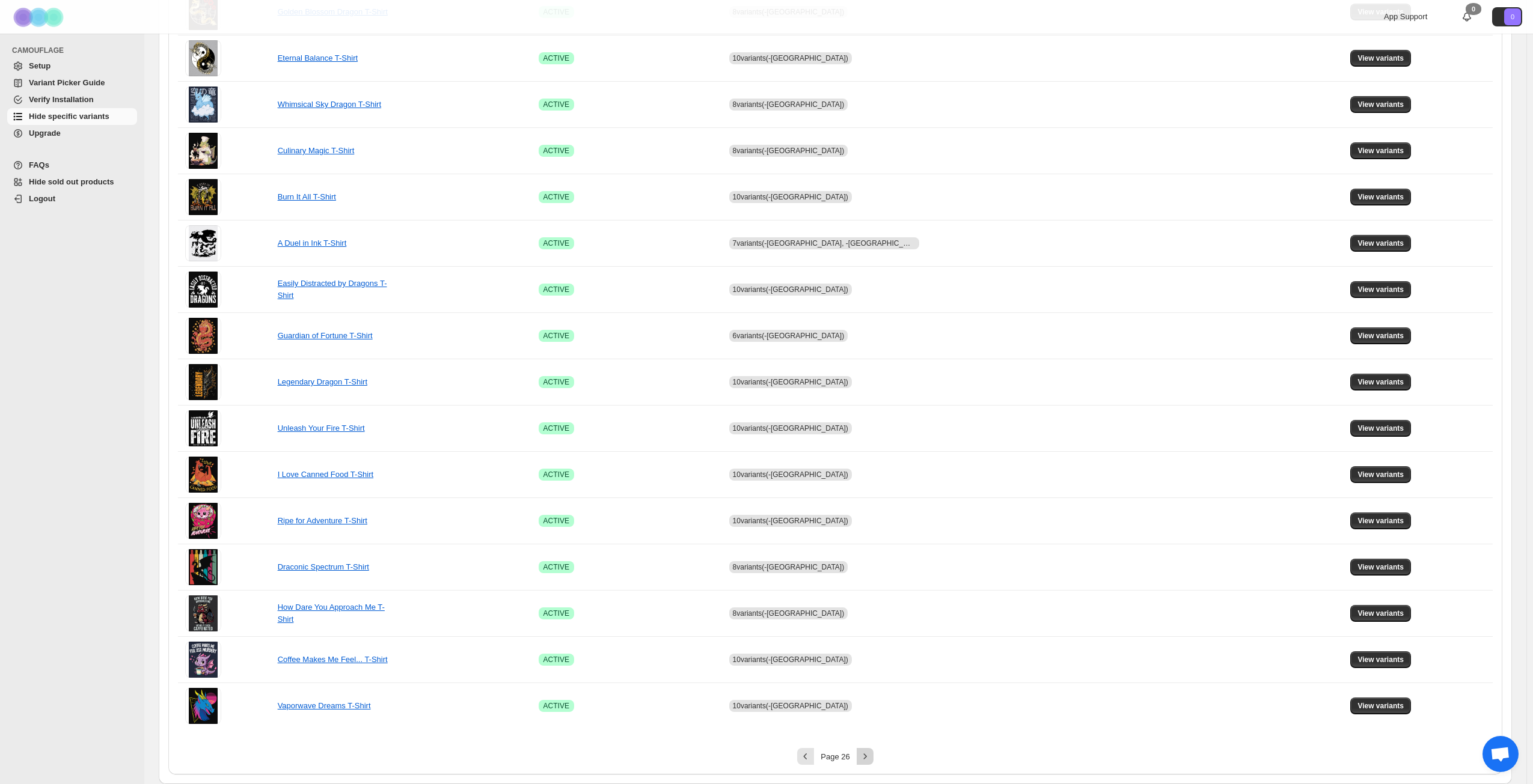
click at [871, 567] on icon "Next" at bounding box center [865, 757] width 12 height 12
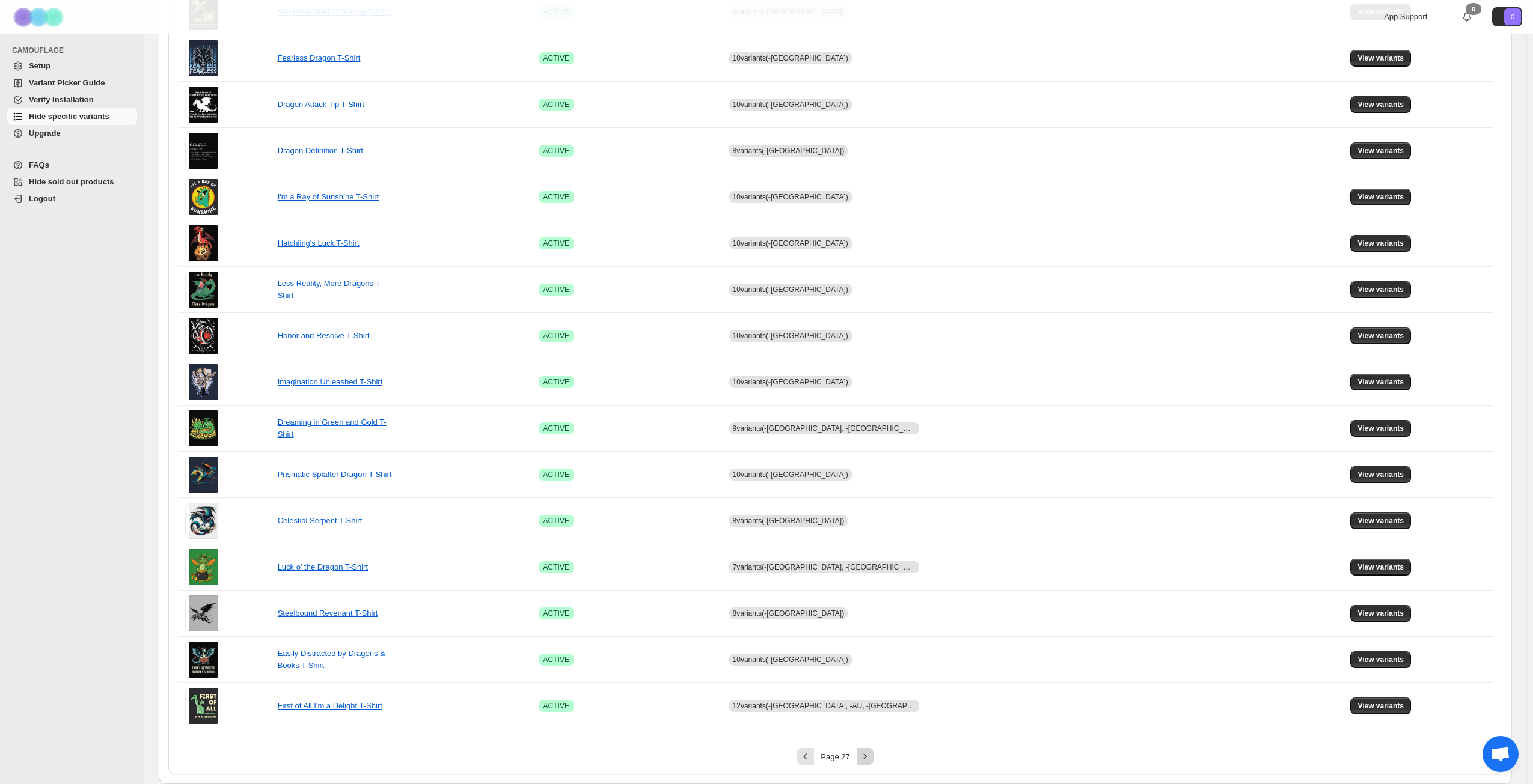
click at [871, 567] on icon "Next" at bounding box center [865, 757] width 12 height 12
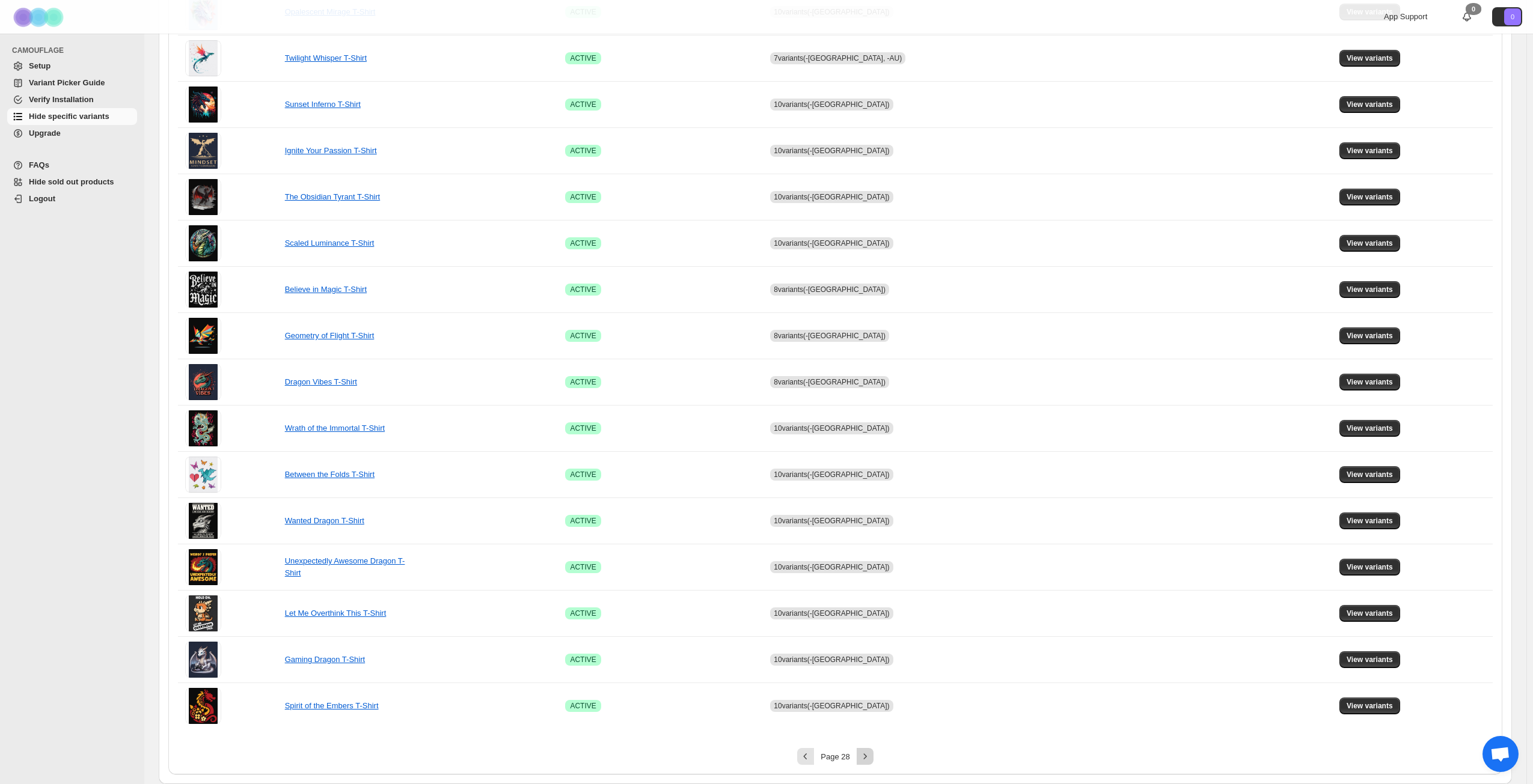
click at [871, 567] on icon "Next" at bounding box center [865, 757] width 12 height 12
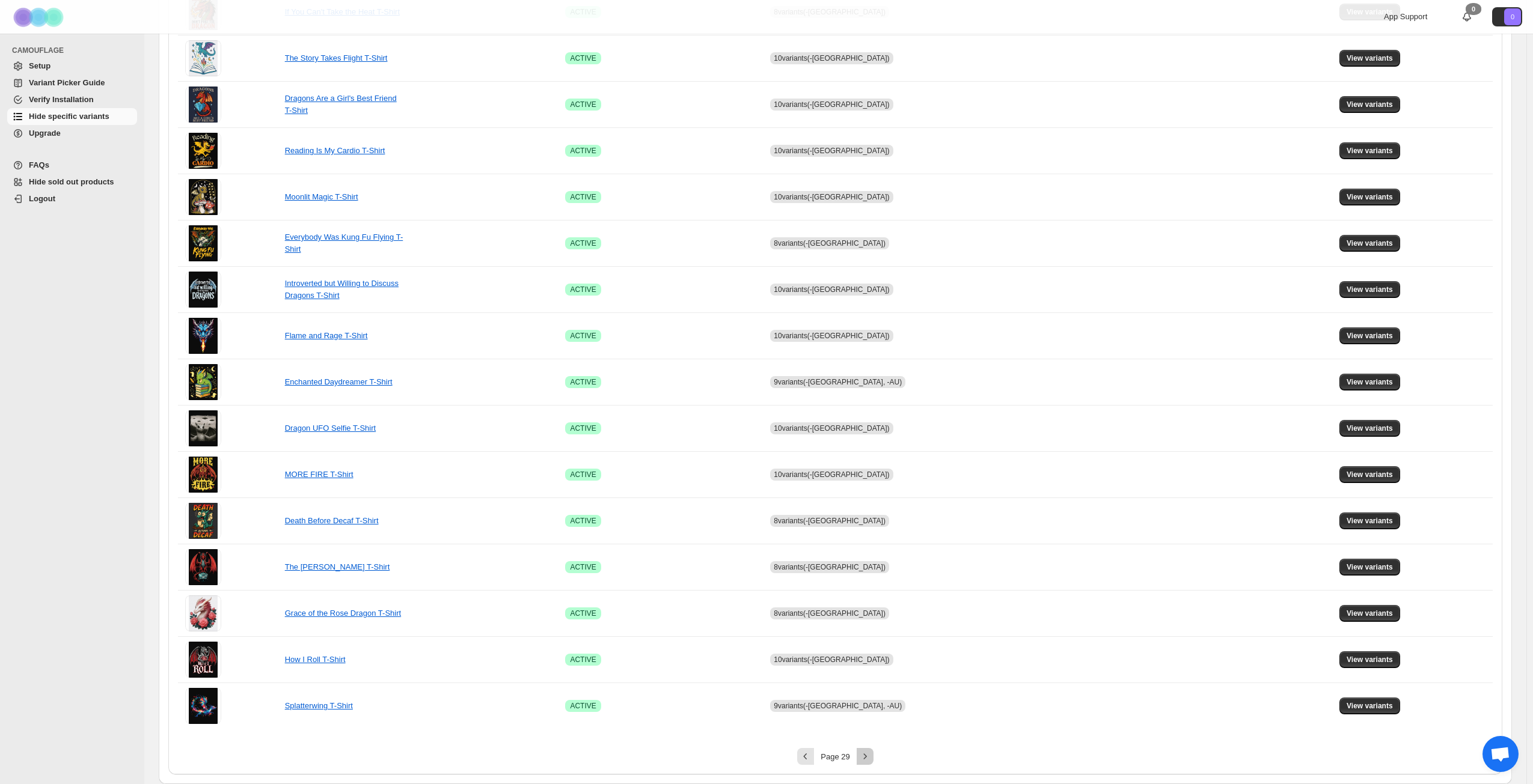
click at [871, 567] on icon "Next" at bounding box center [865, 757] width 12 height 12
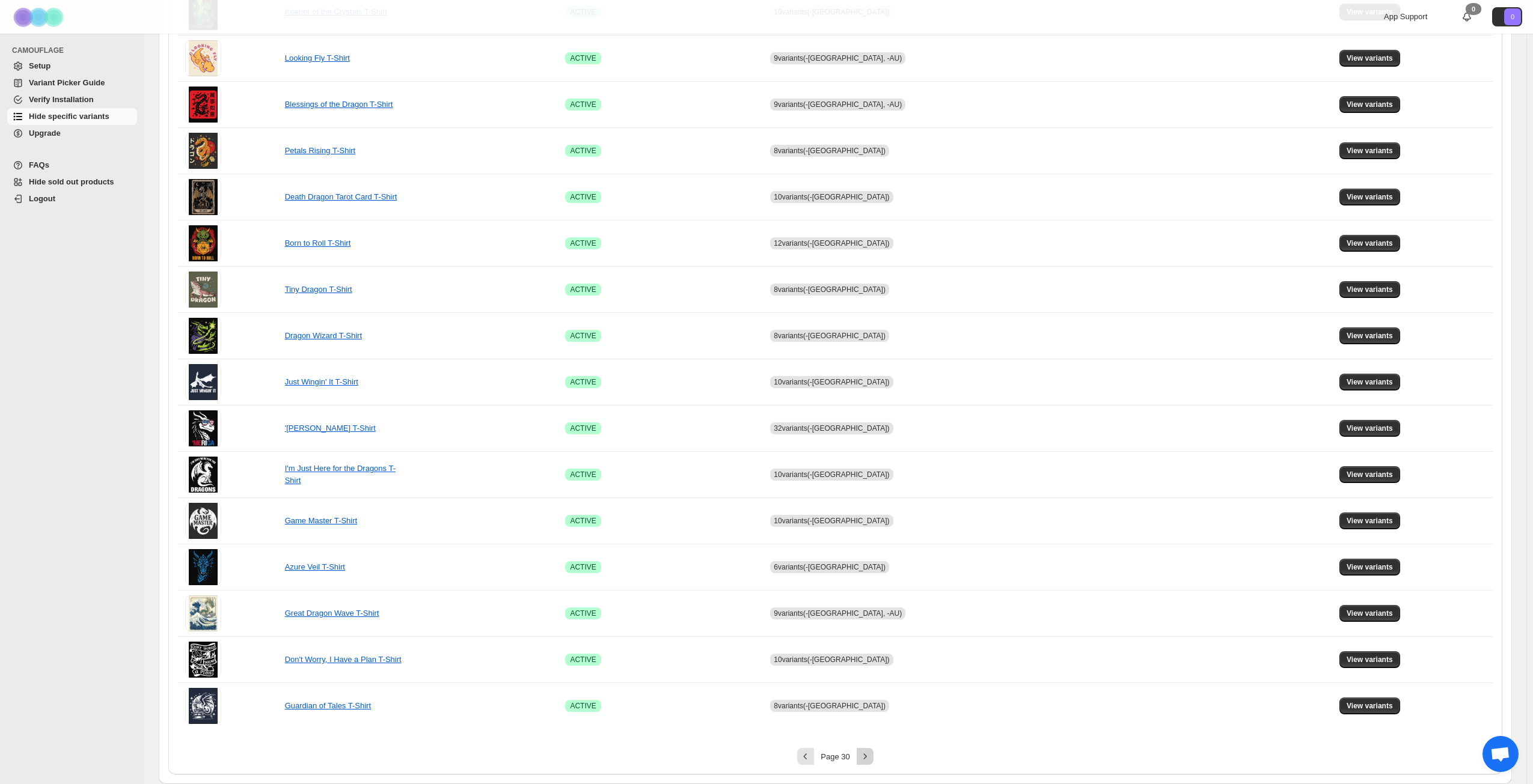
click at [871, 567] on icon "Next" at bounding box center [865, 757] width 12 height 12
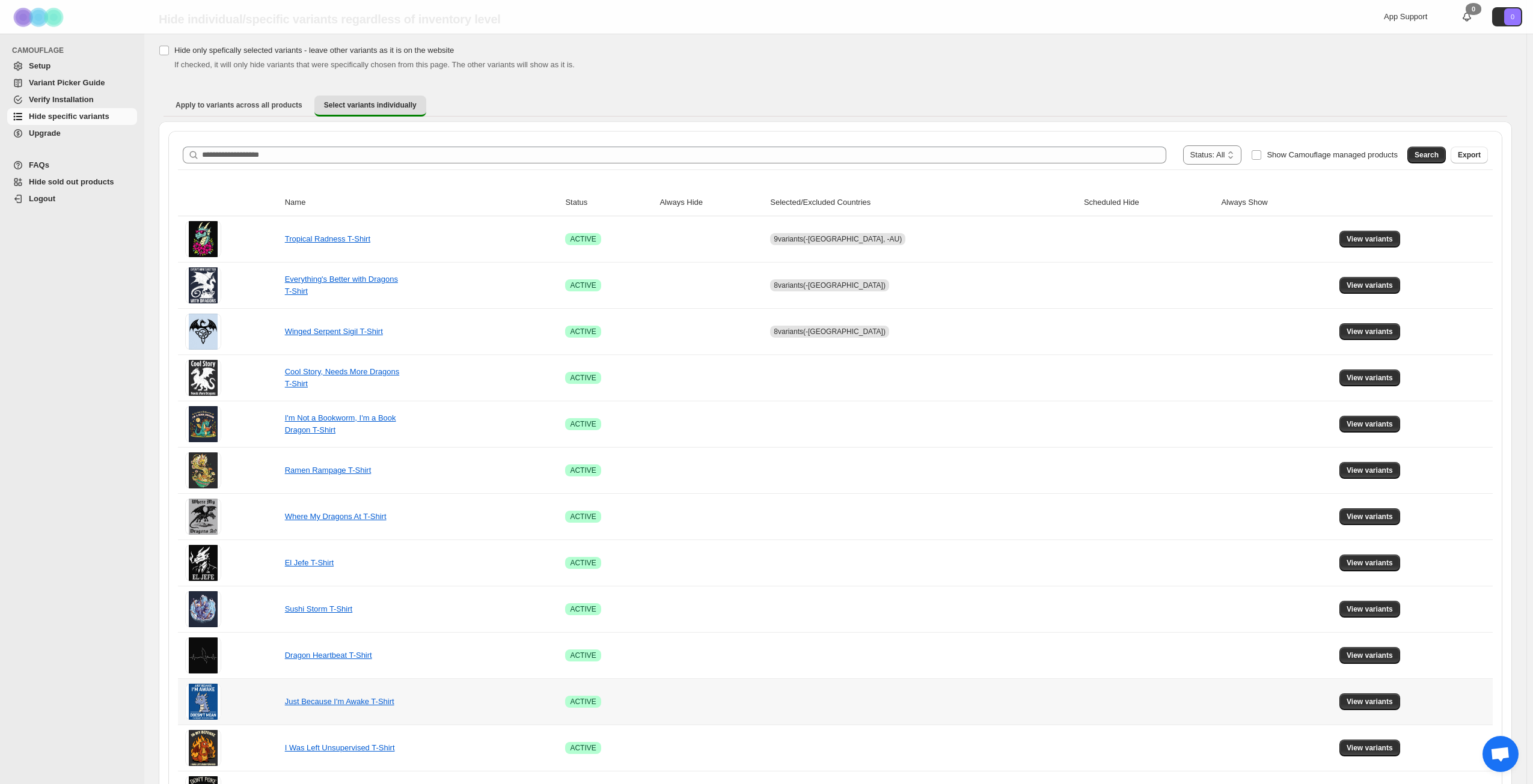
scroll to position [29, 0]
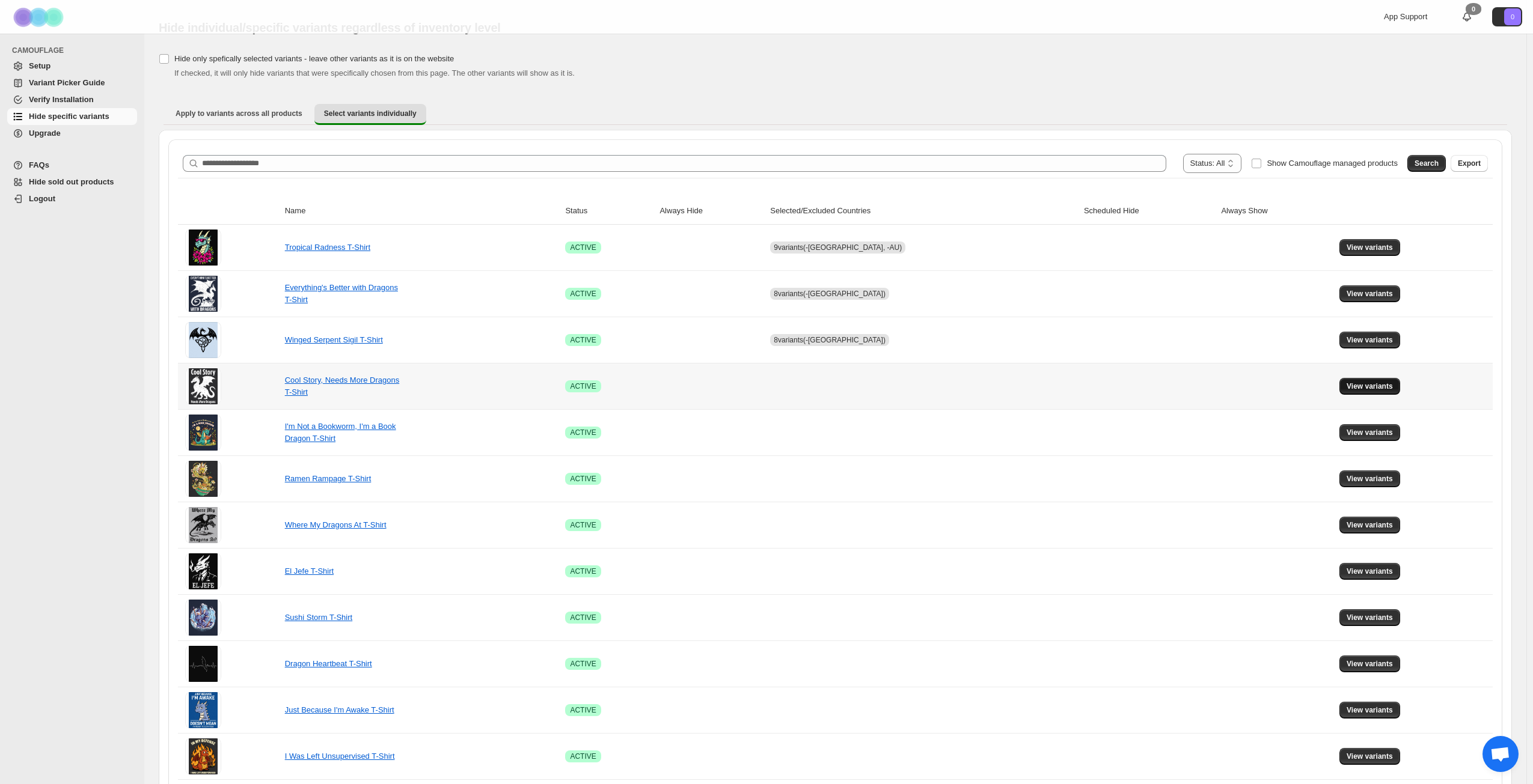
click at [1153, 388] on span "View variants" at bounding box center [1369, 386] width 46 height 9
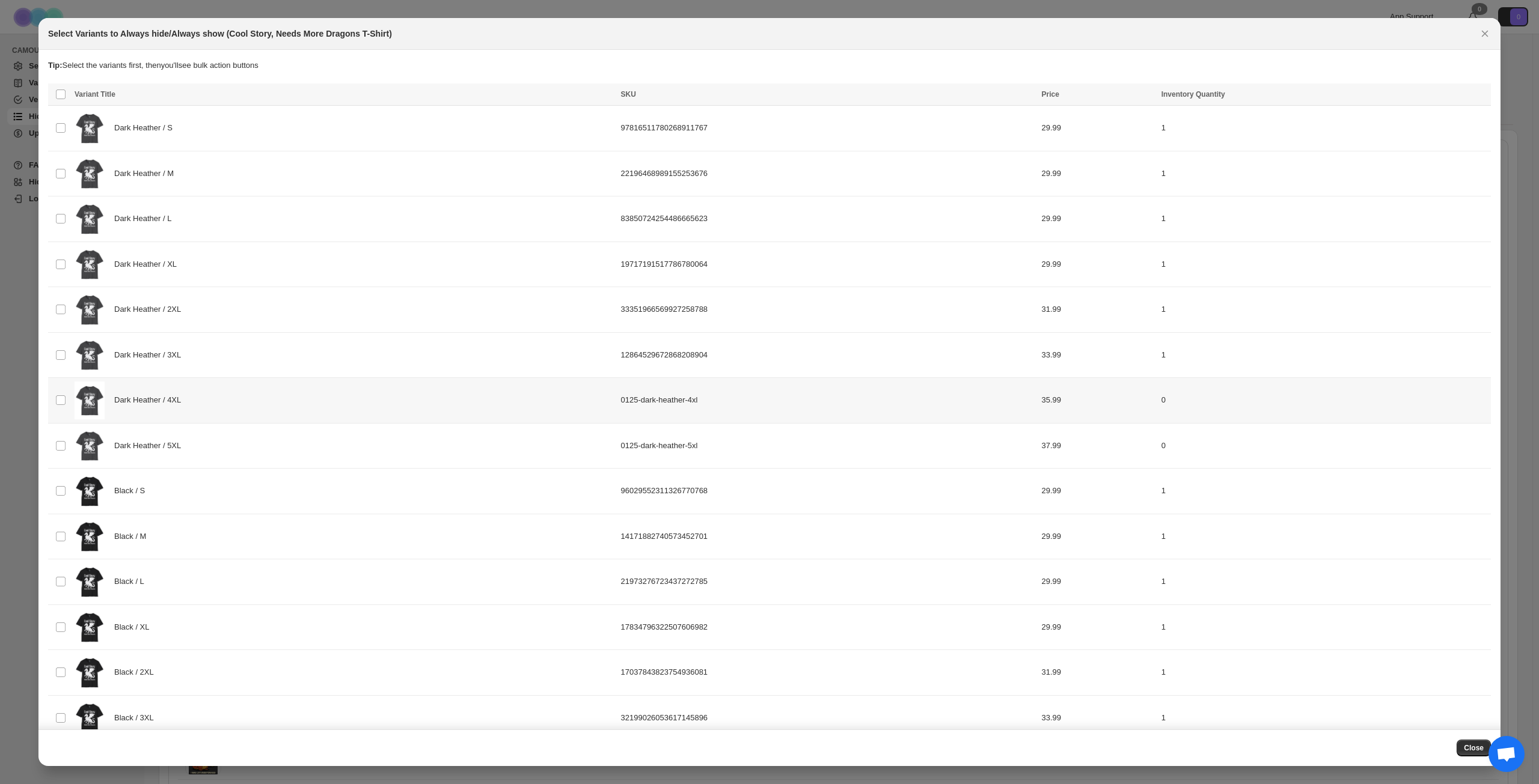
click at [237, 399] on div "Dark Heather / 4XL" at bounding box center [344, 400] width 539 height 38
click at [235, 448] on div "Dark Heather / 5XL" at bounding box center [344, 446] width 539 height 38
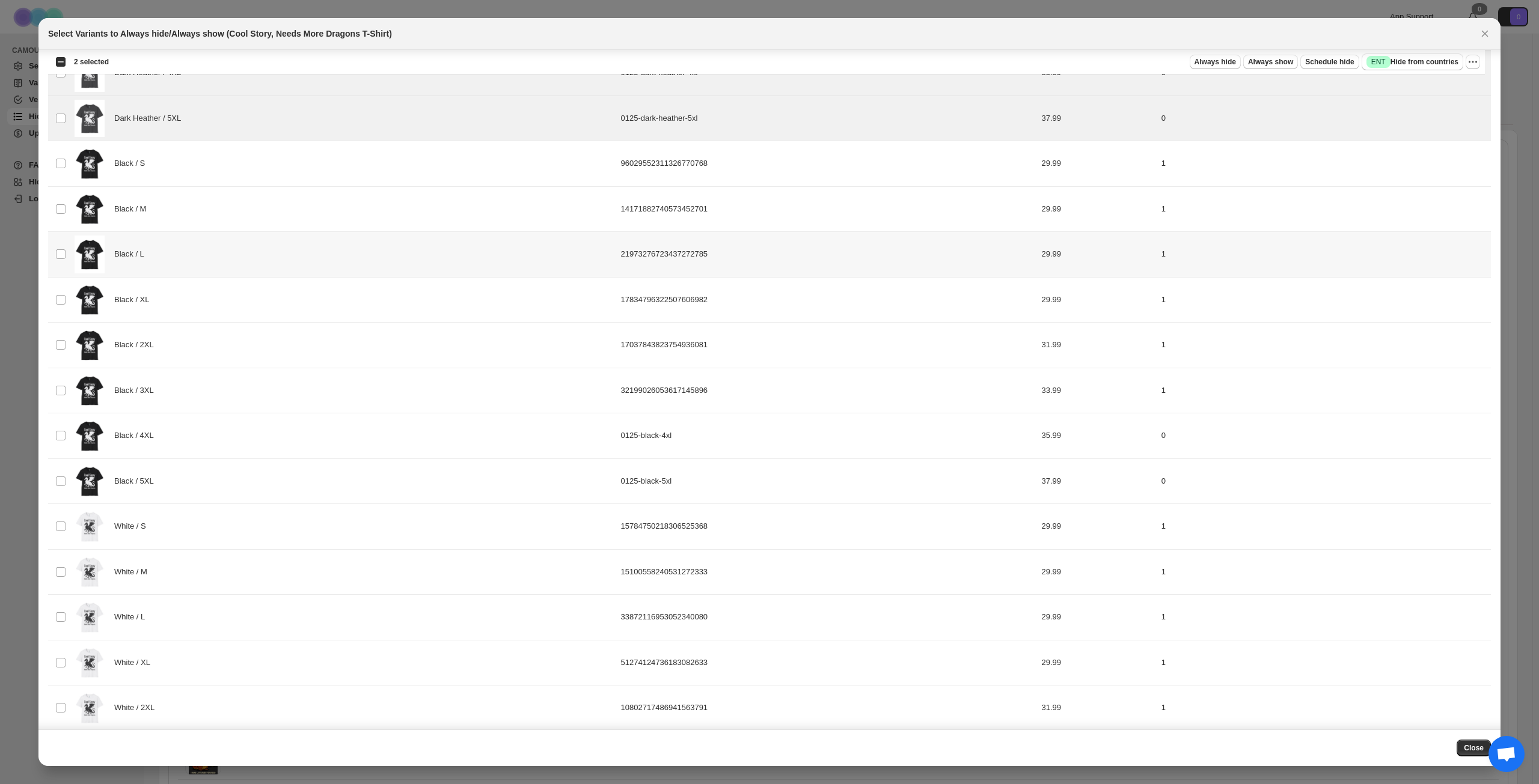
scroll to position [384, 0]
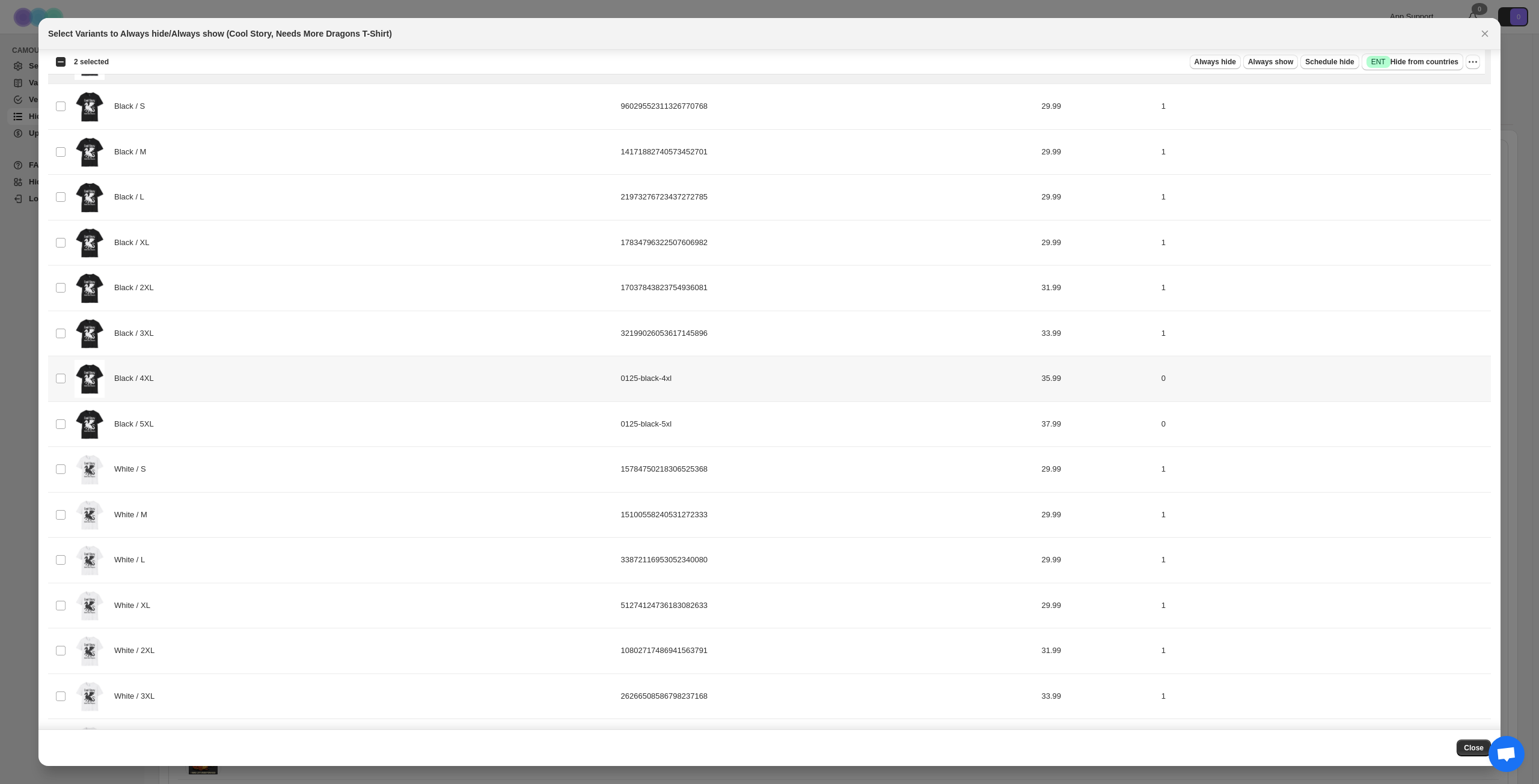
click at [246, 378] on div "Black / 4XL" at bounding box center [344, 379] width 539 height 38
click at [243, 430] on div "Black / 5XL" at bounding box center [344, 424] width 539 height 38
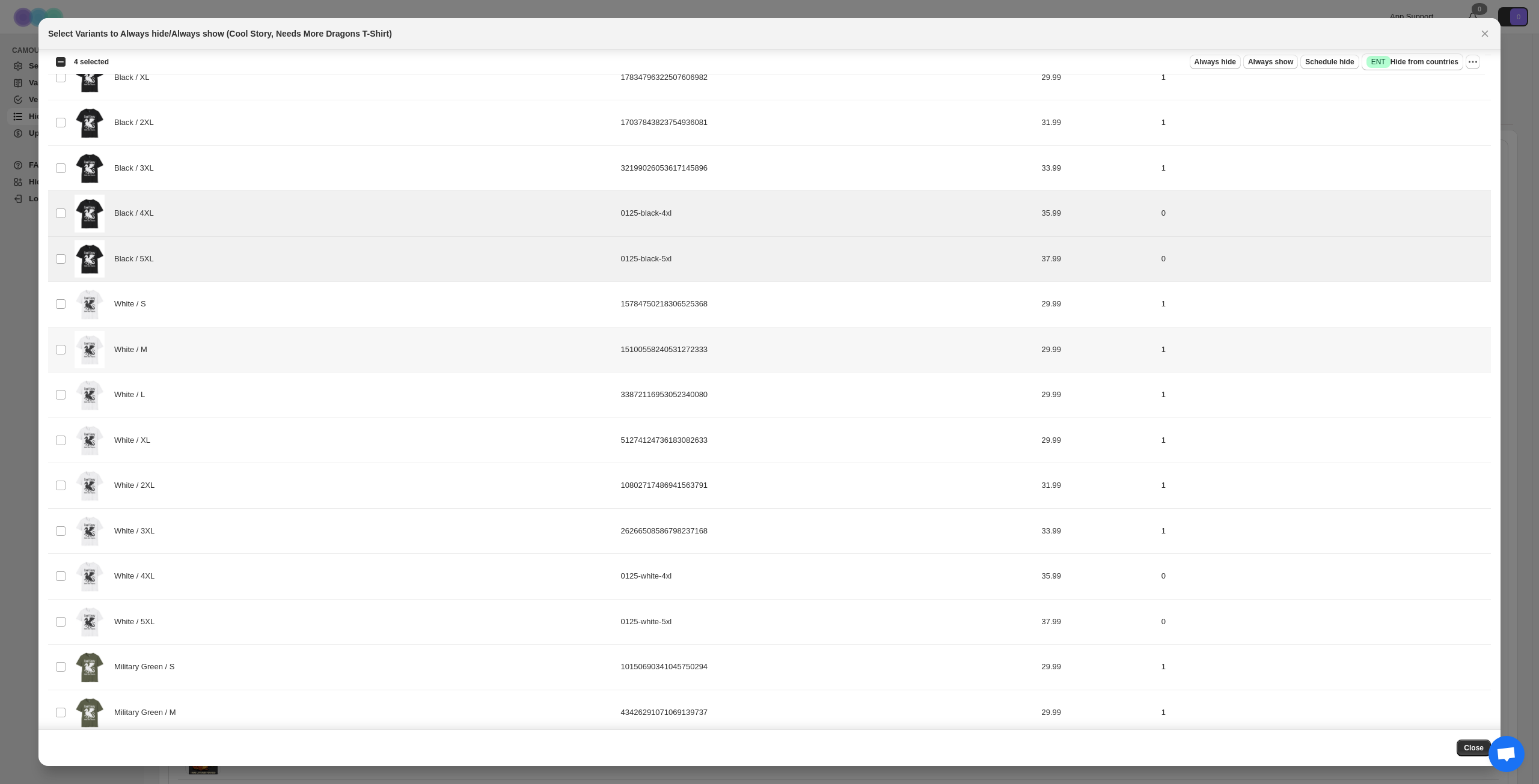
scroll to position [685, 0]
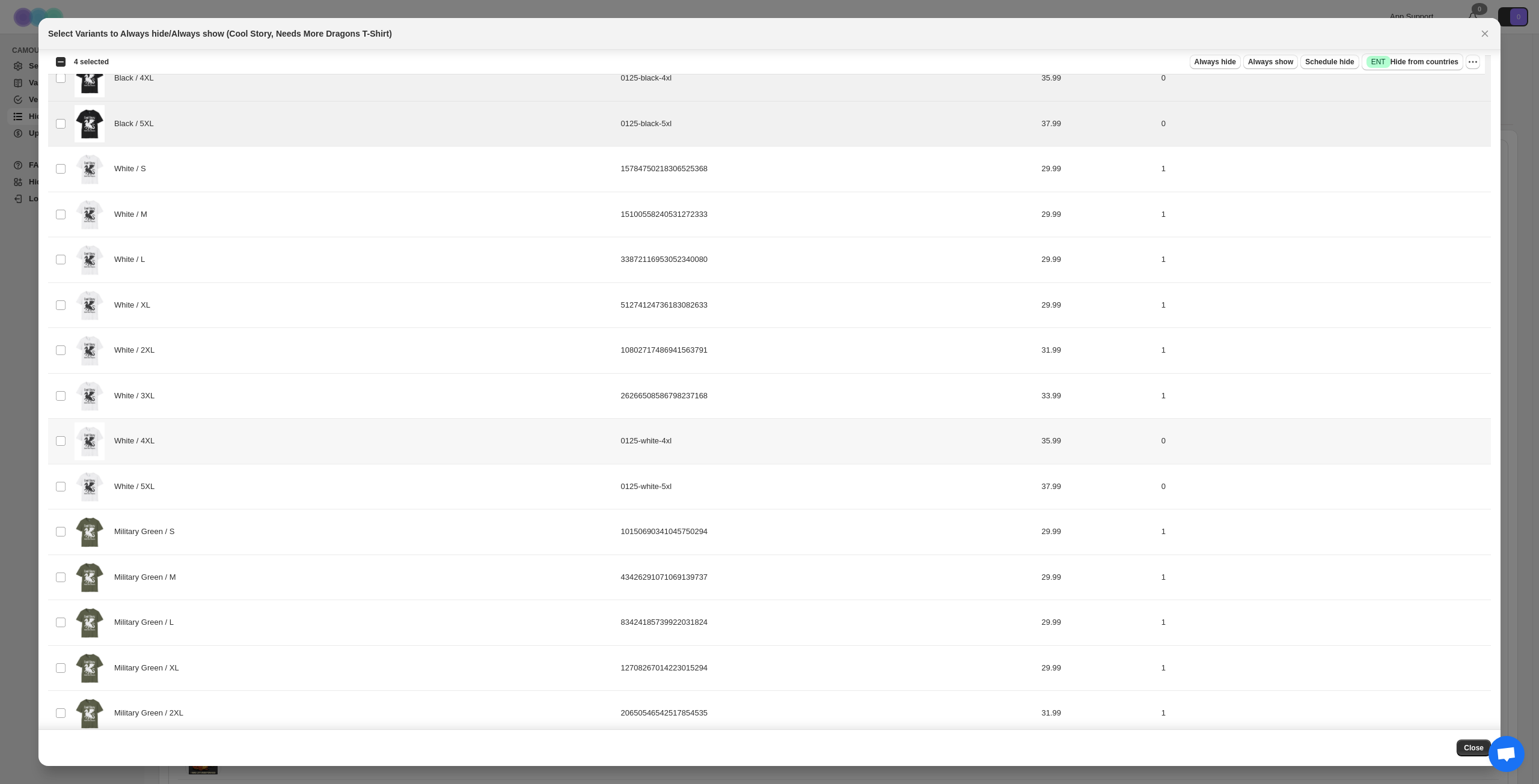
click at [290, 450] on div "White / 4XL" at bounding box center [344, 441] width 539 height 38
click at [279, 483] on div "White / 5XL" at bounding box center [344, 487] width 539 height 38
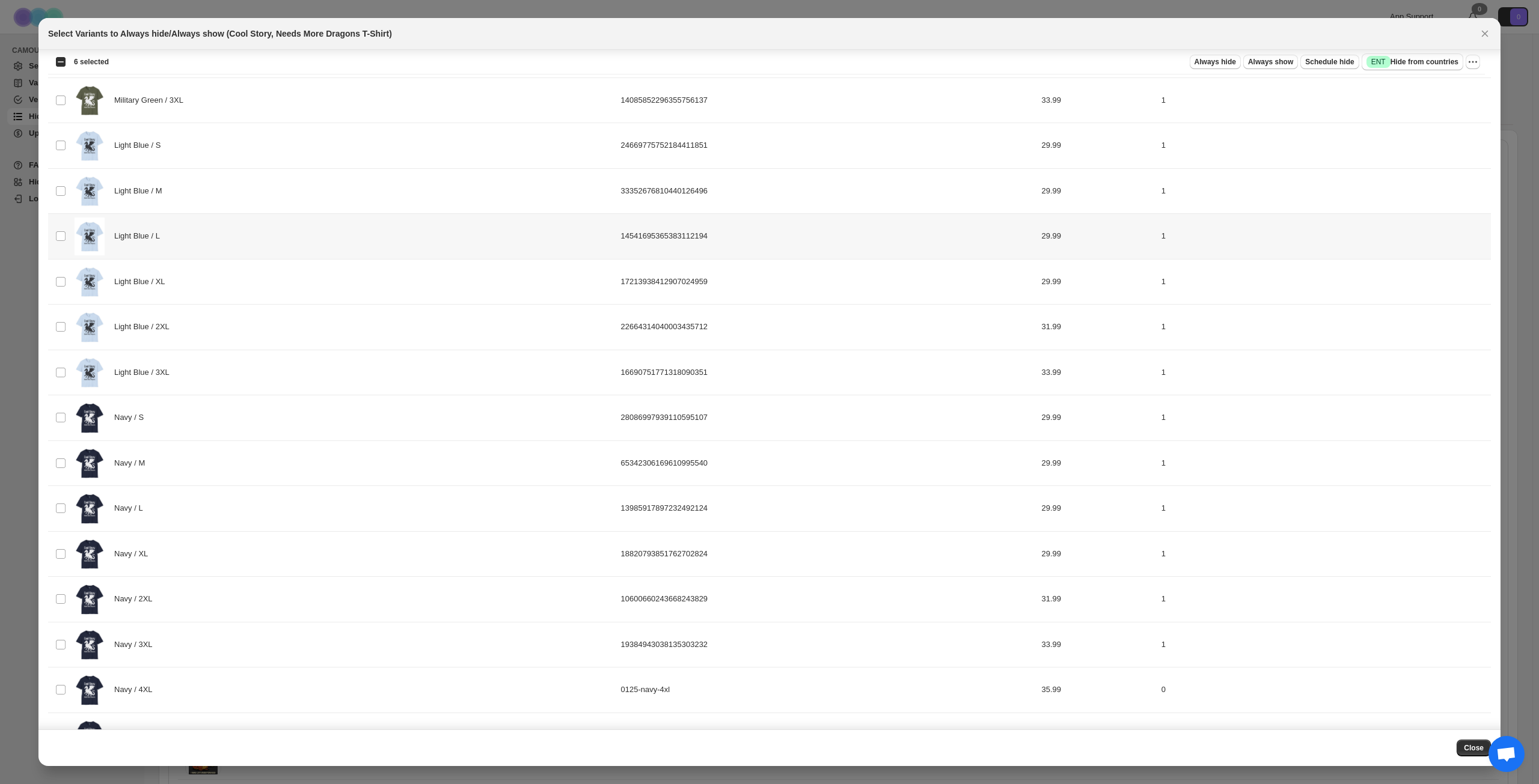
scroll to position [1381, 0]
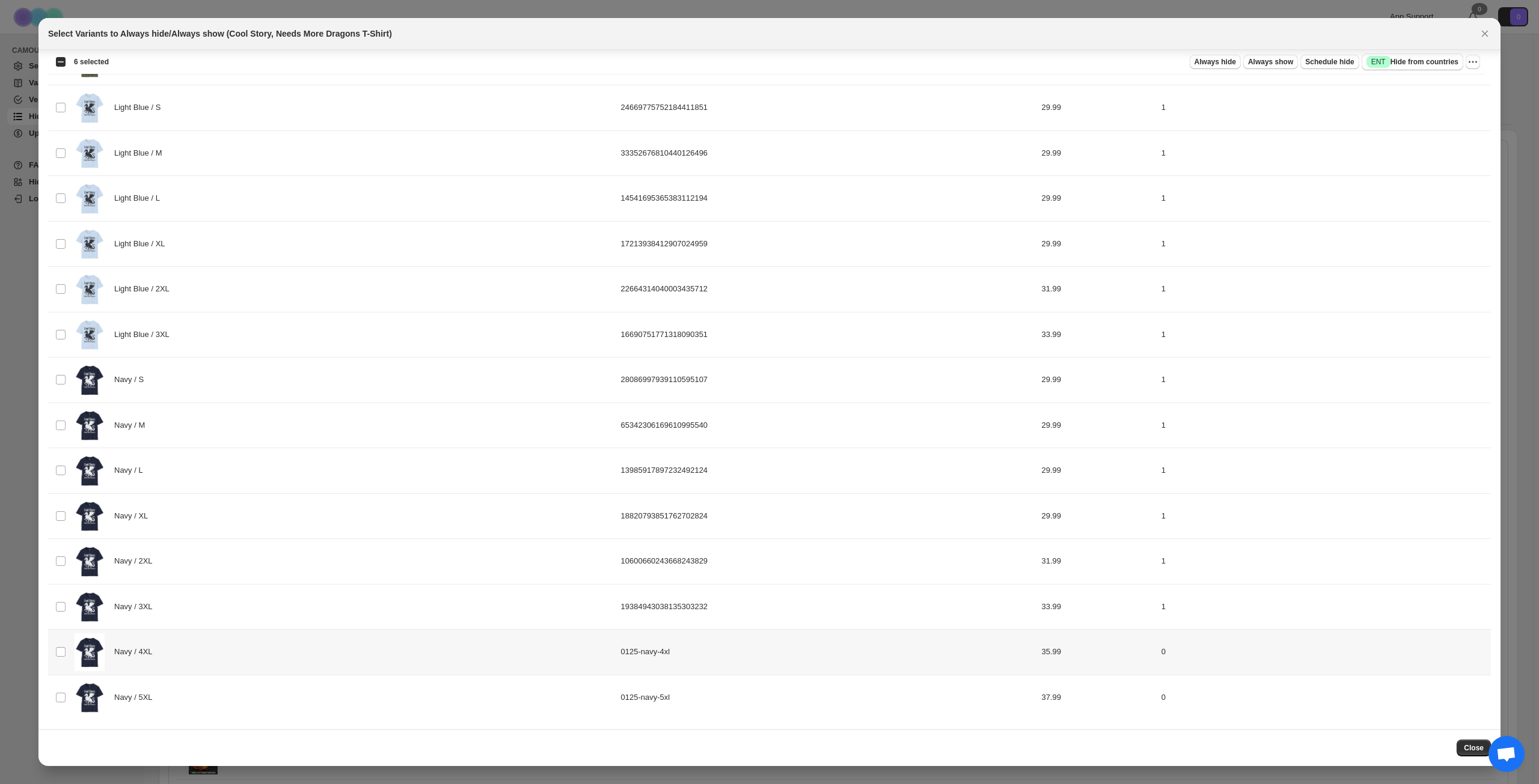
click at [239, 567] on div "Navy / 4XL" at bounding box center [344, 652] width 539 height 38
click at [234, 567] on div "Navy / 5XL" at bounding box center [344, 698] width 539 height 38
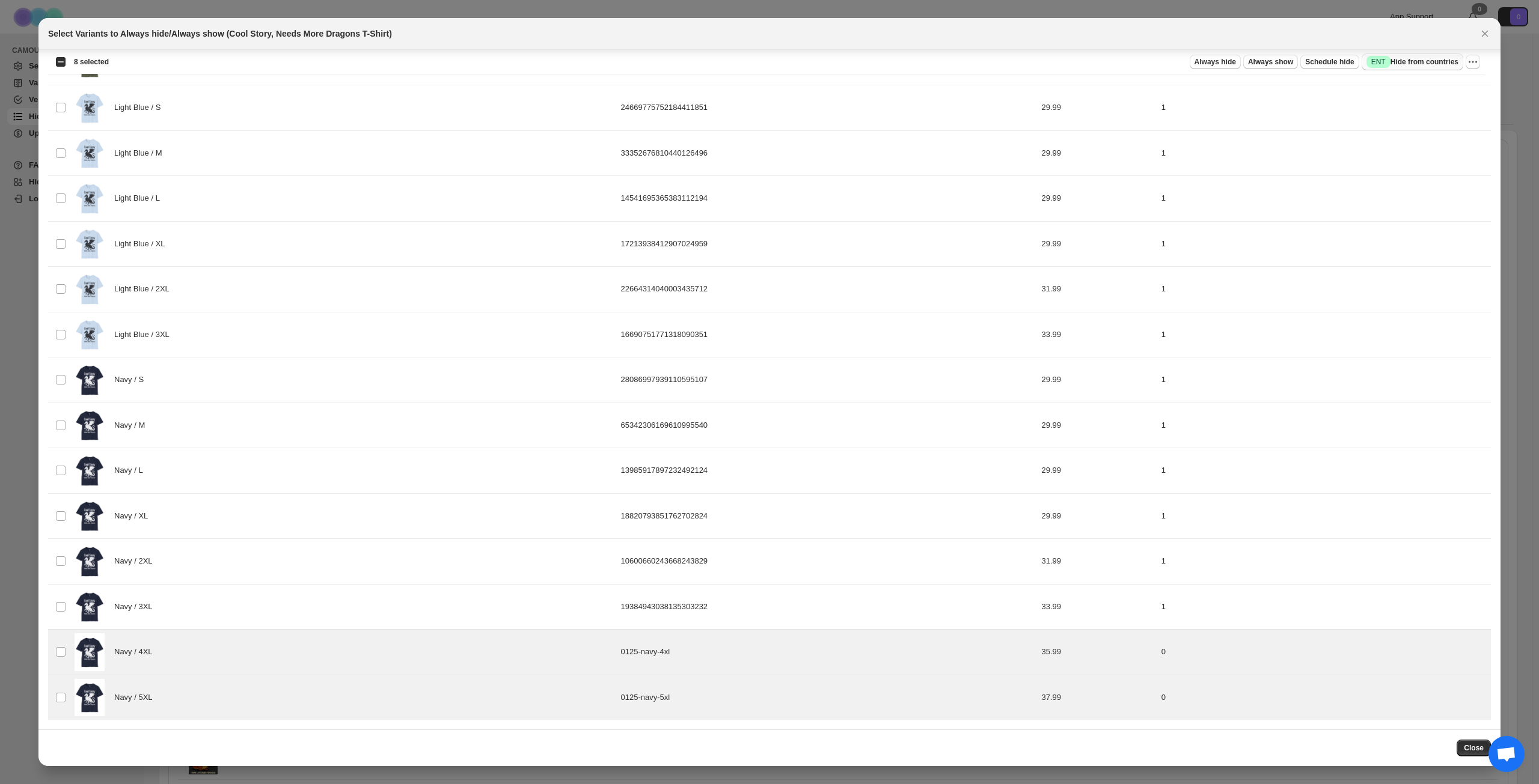
click at [1153, 61] on span "Success ENT Hide from countries" at bounding box center [1412, 62] width 92 height 12
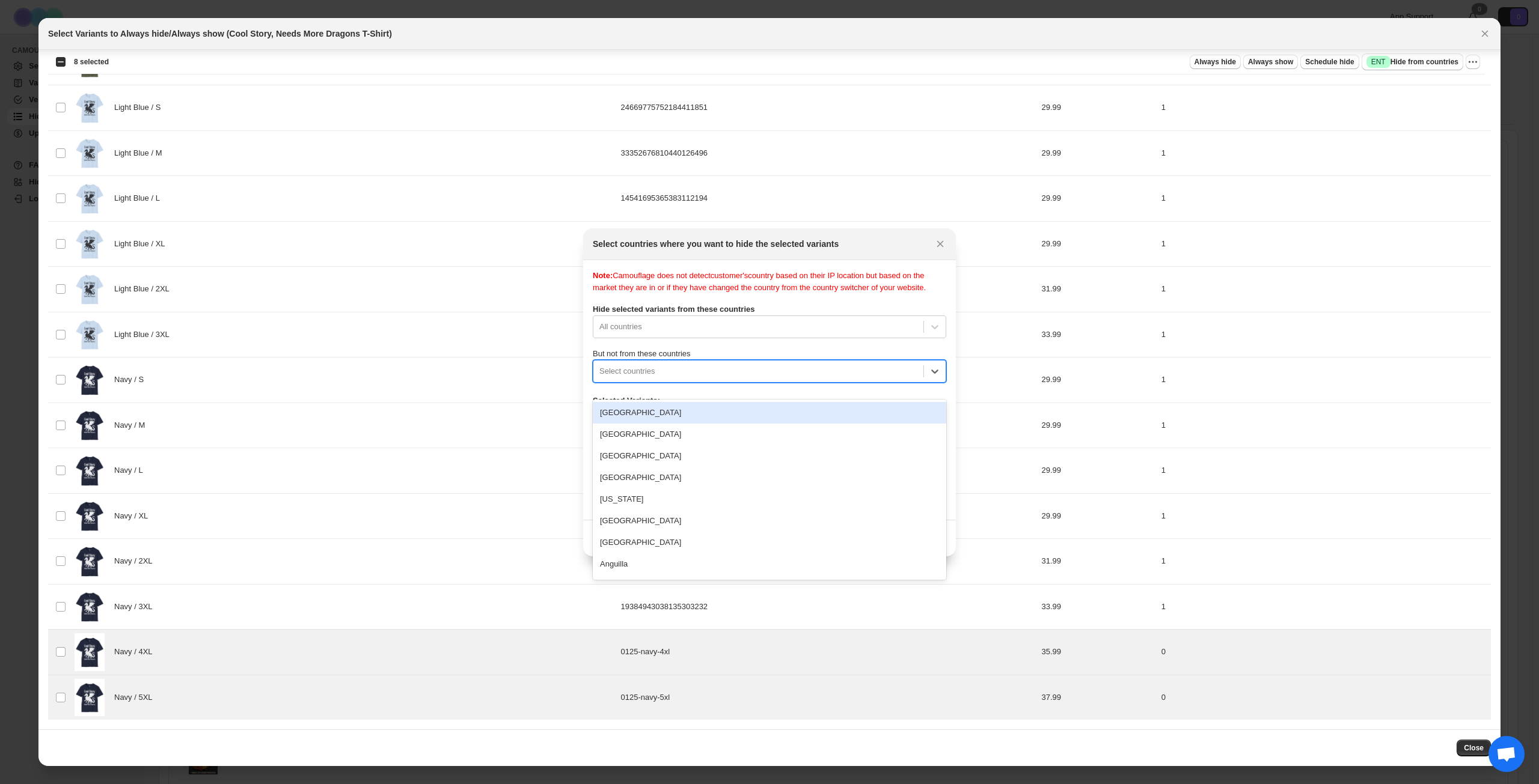
click at [771, 378] on div ":rah:" at bounding box center [758, 372] width 318 height 15
type input "****"
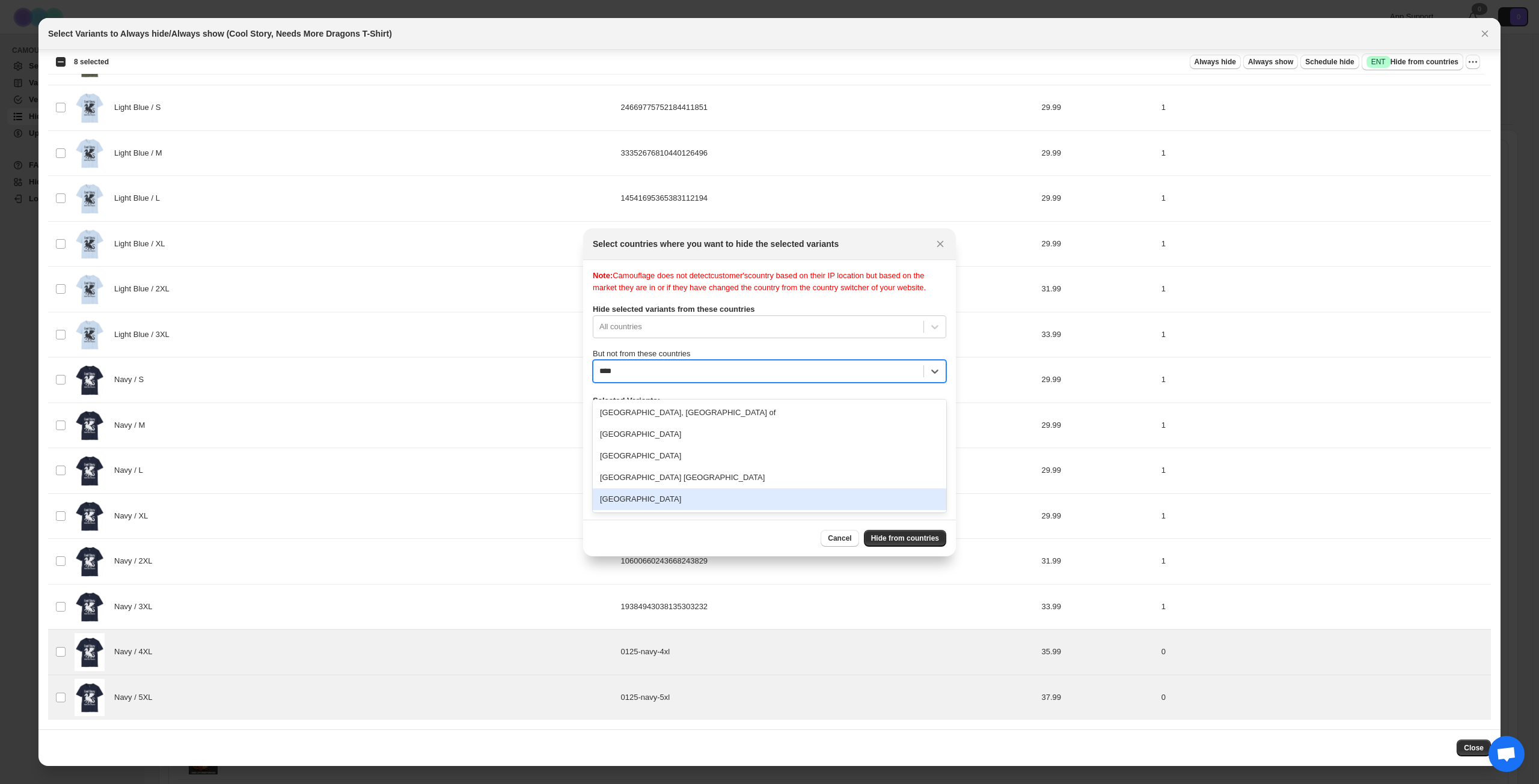
click at [701, 500] on div "[GEOGRAPHIC_DATA]" at bounding box center [770, 499] width 354 height 21
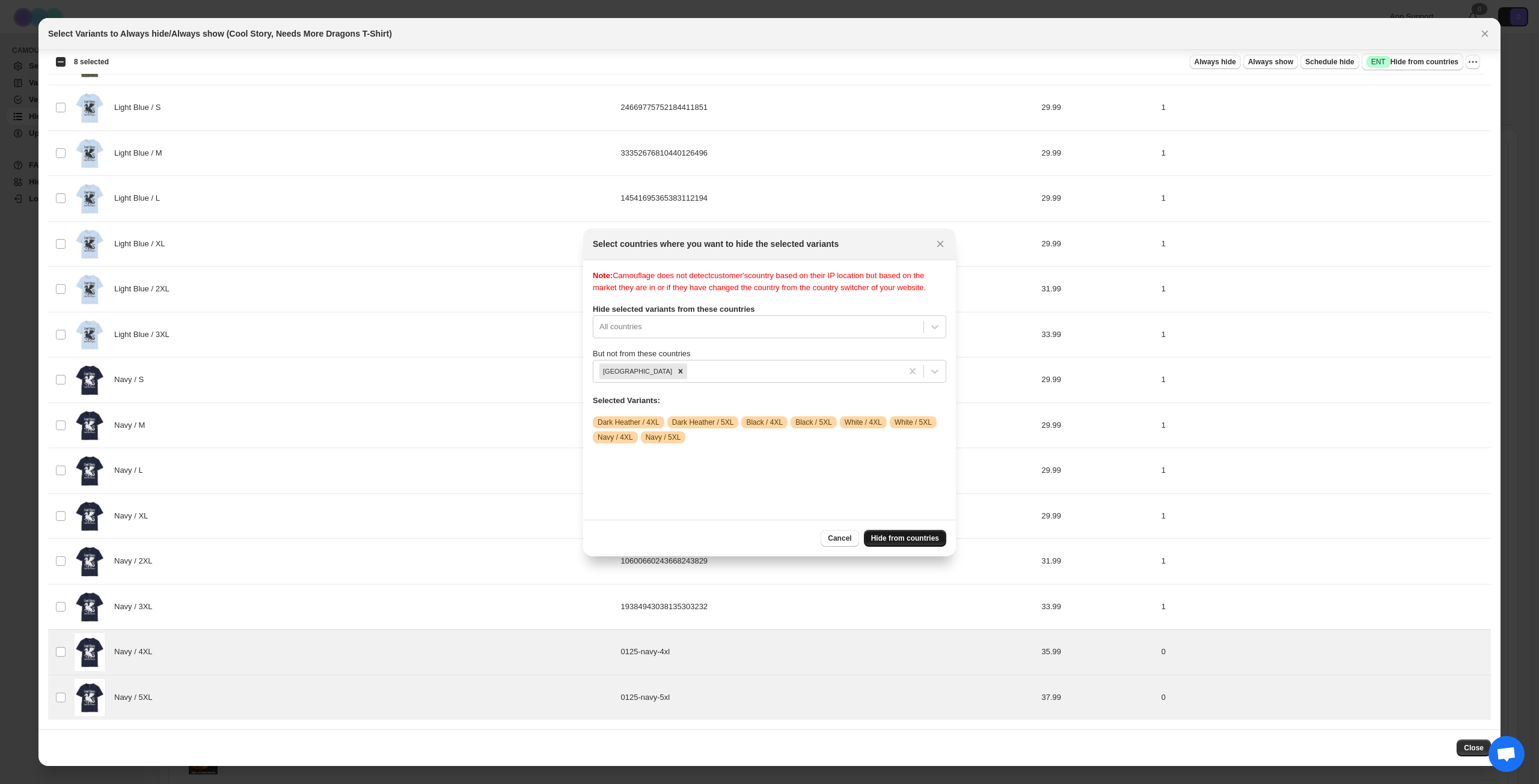
click at [893, 533] on button "Hide from countries" at bounding box center [905, 538] width 82 height 17
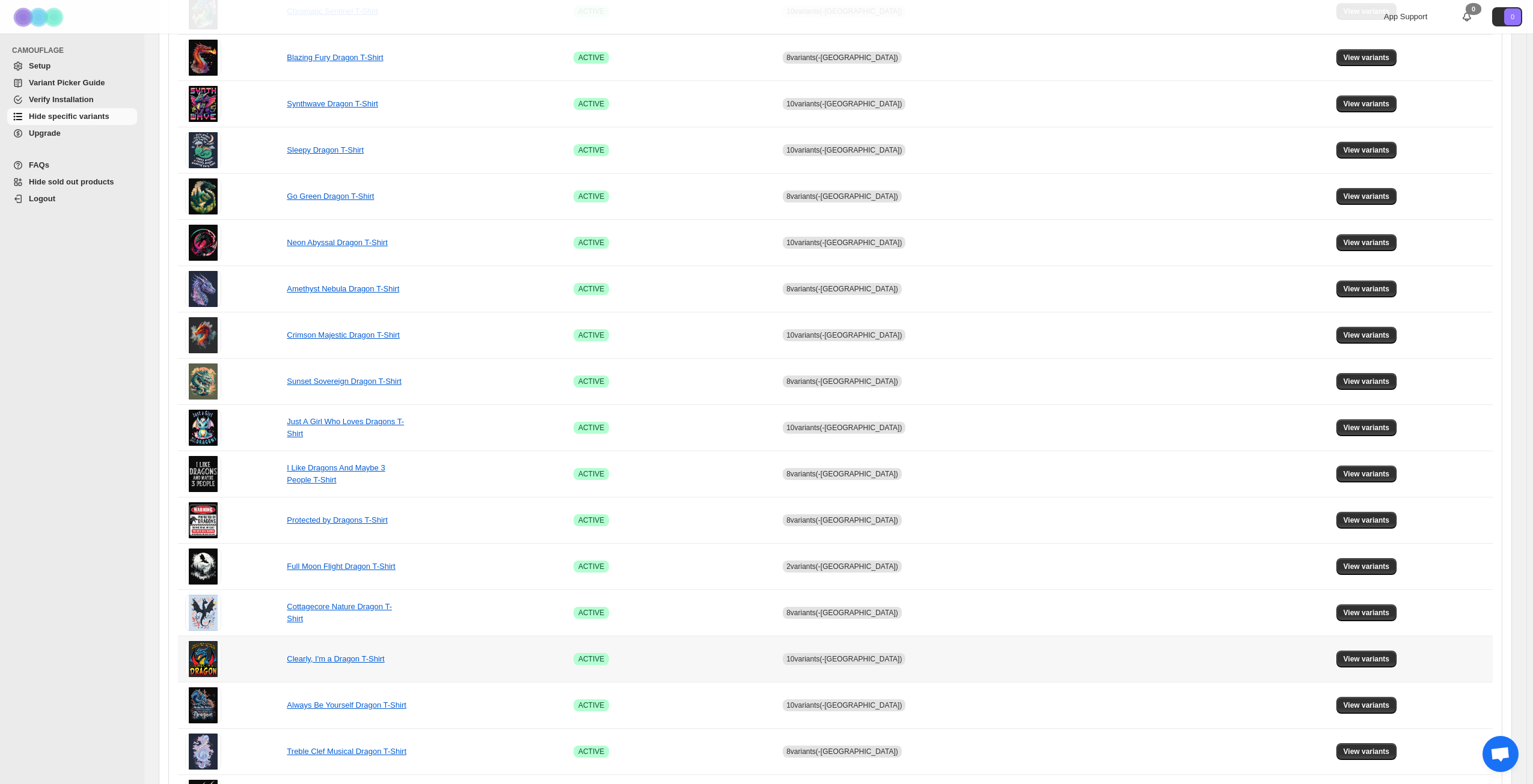
scroll to position [449, 0]
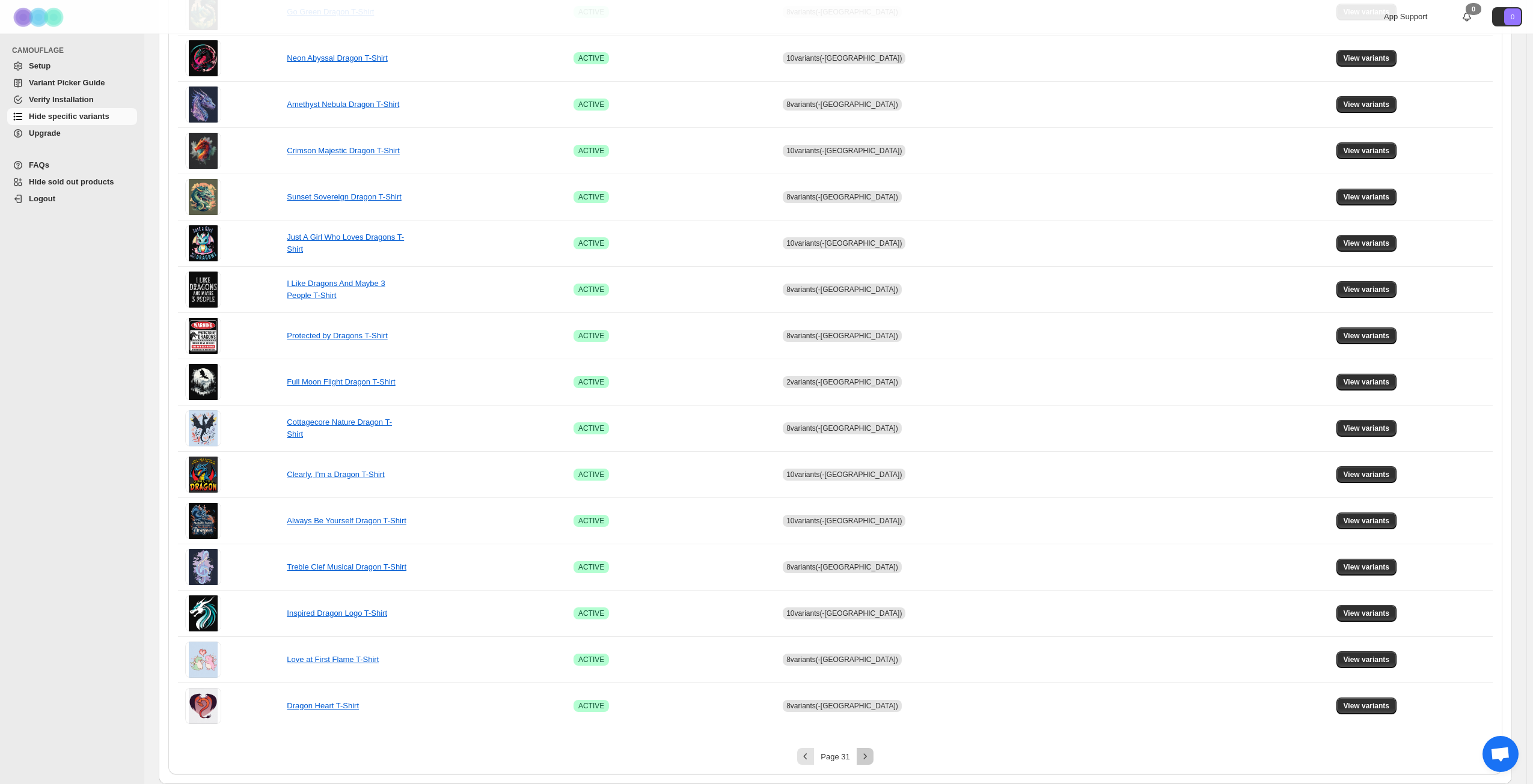
click at [865, 567] on icon "Next" at bounding box center [865, 757] width 12 height 12
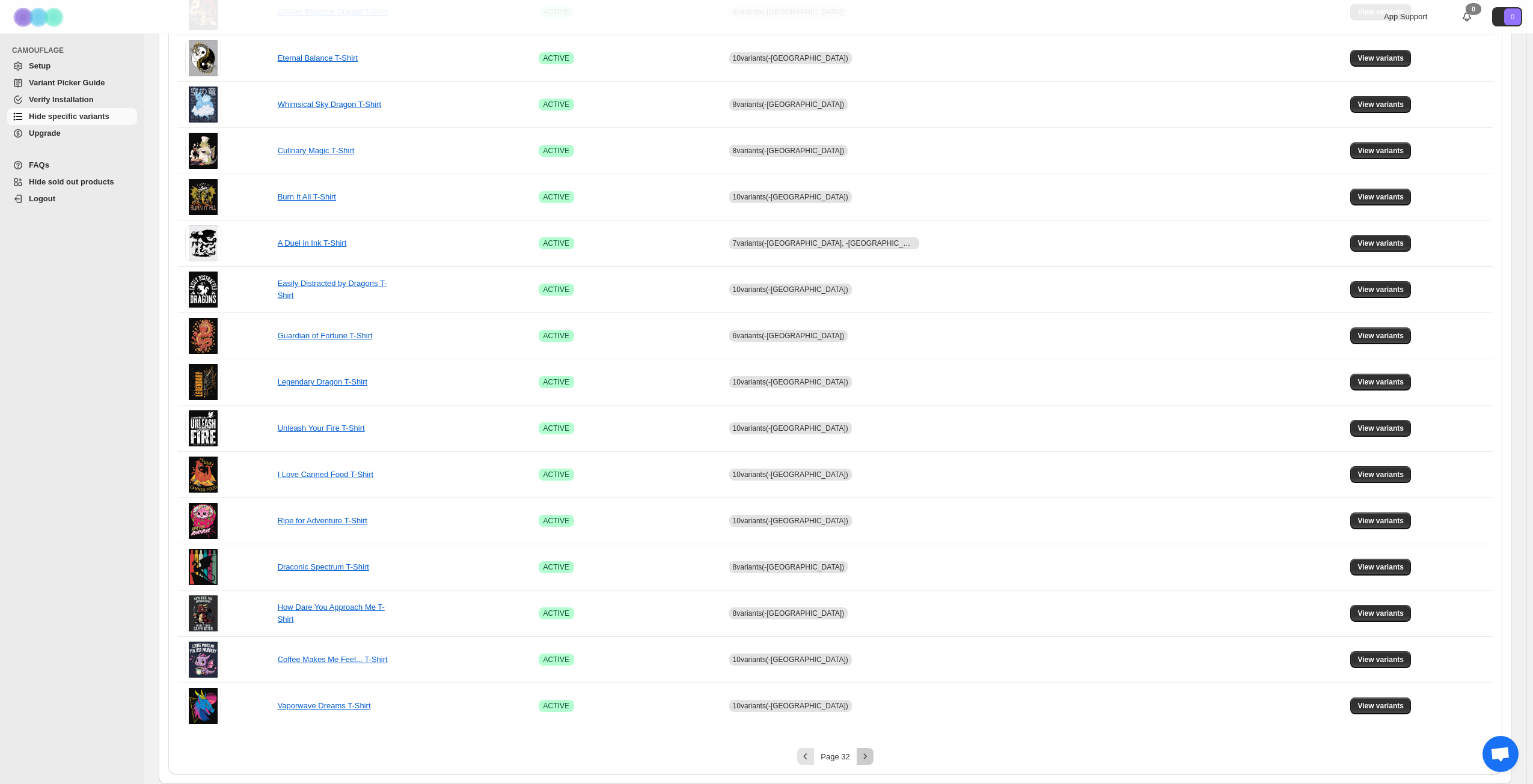
click at [871, 567] on icon "Next" at bounding box center [865, 757] width 12 height 12
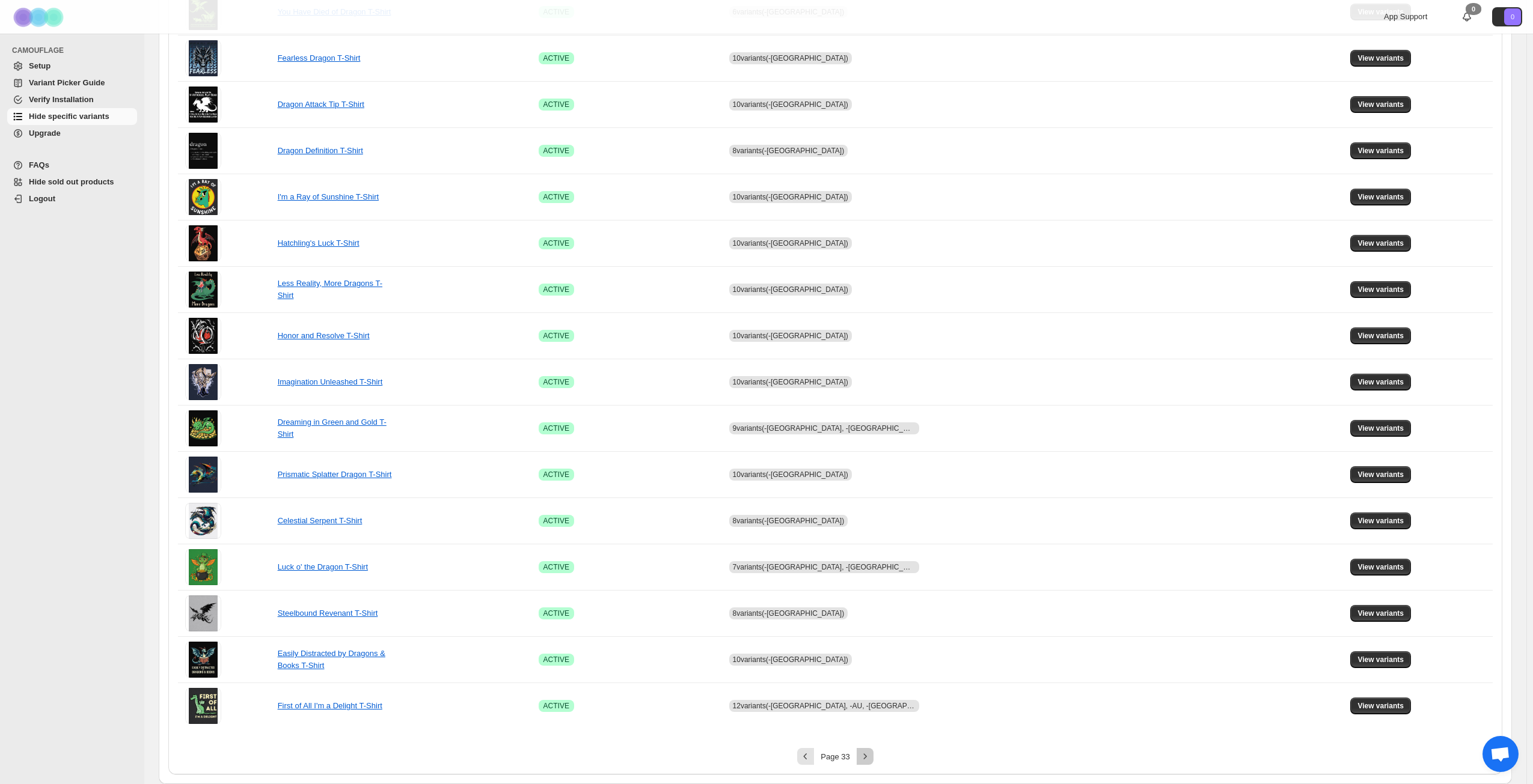
click at [871, 567] on icon "Next" at bounding box center [865, 757] width 12 height 12
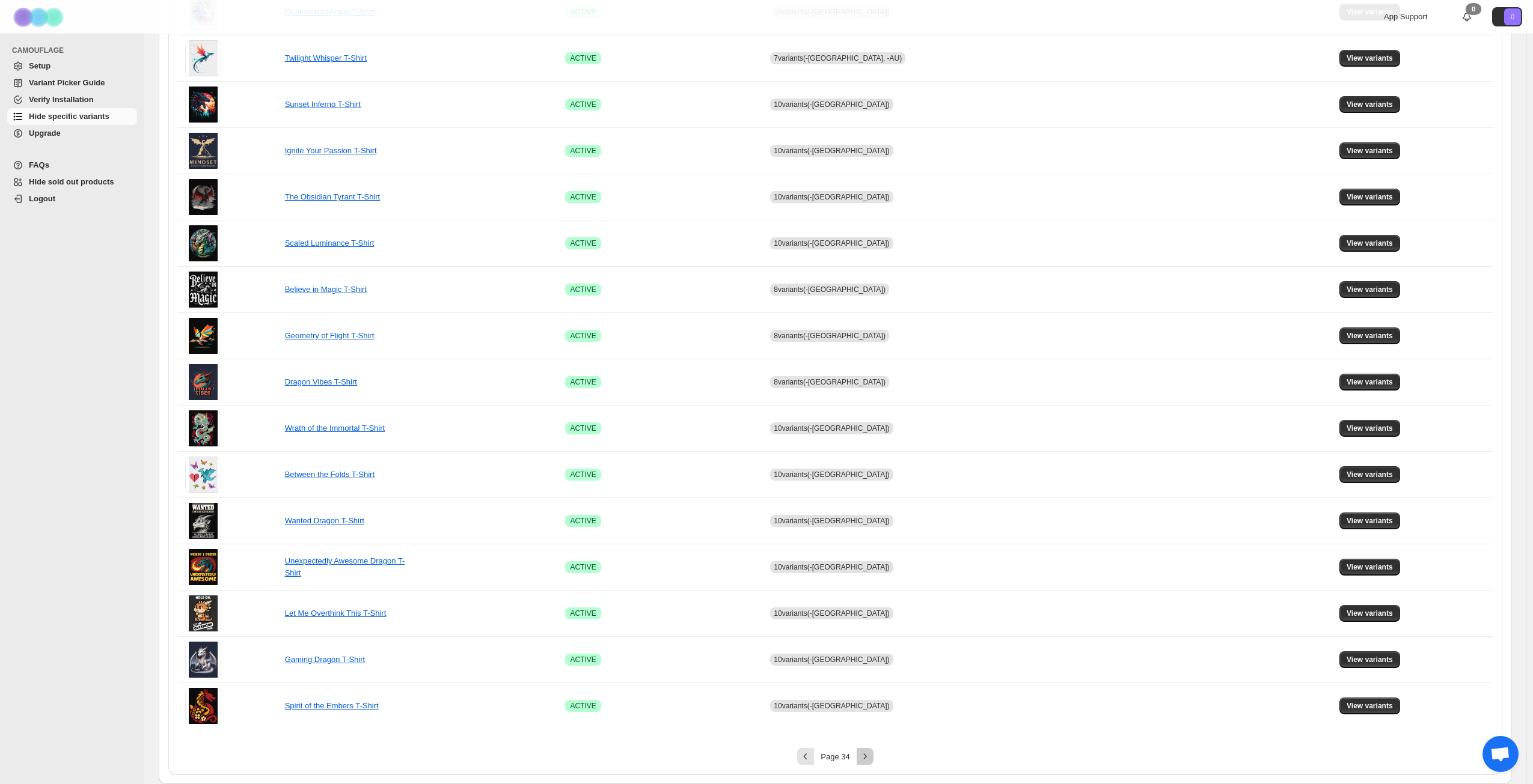
click at [871, 567] on icon "Next" at bounding box center [865, 757] width 12 height 12
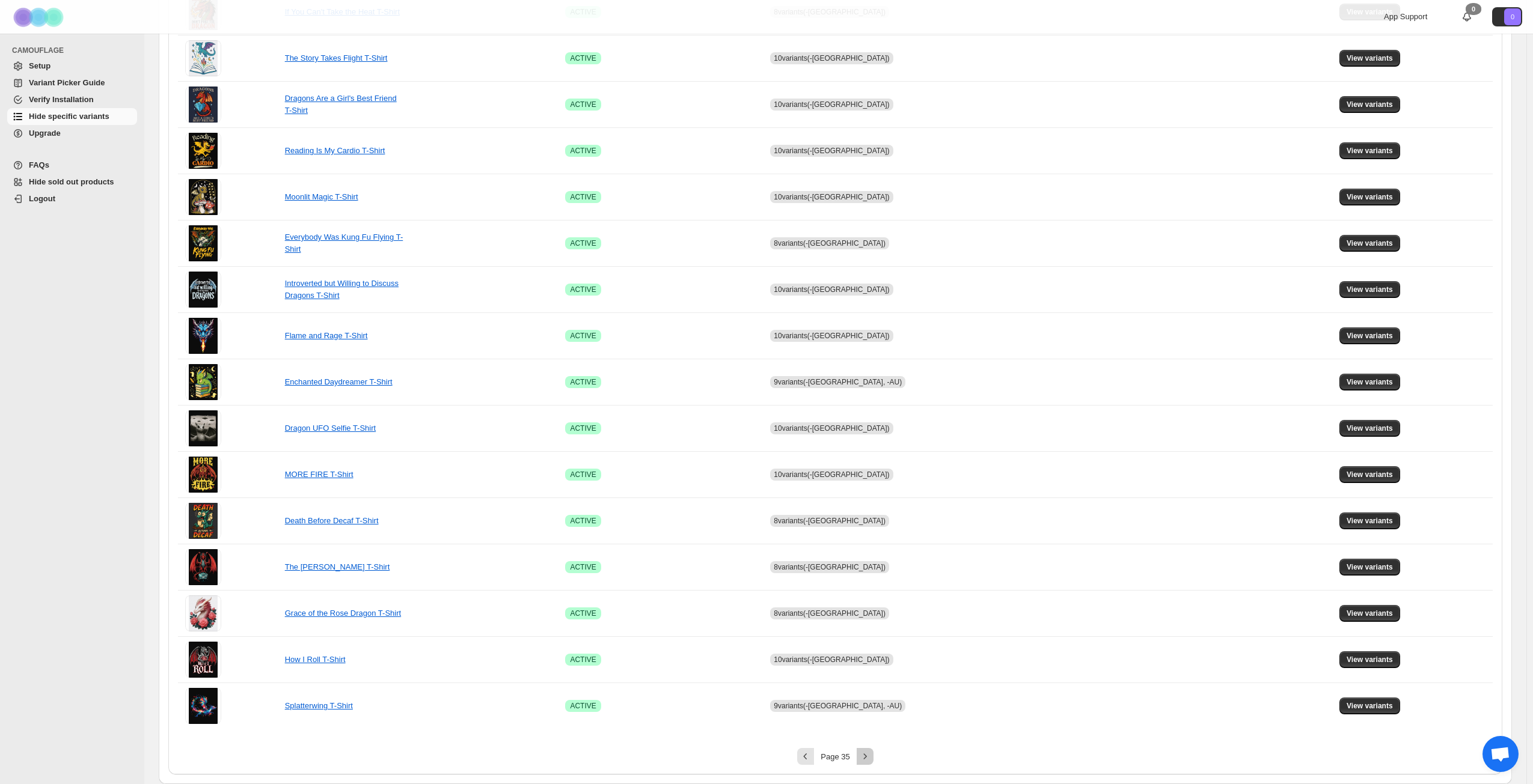
click at [871, 567] on icon "Next" at bounding box center [865, 757] width 12 height 12
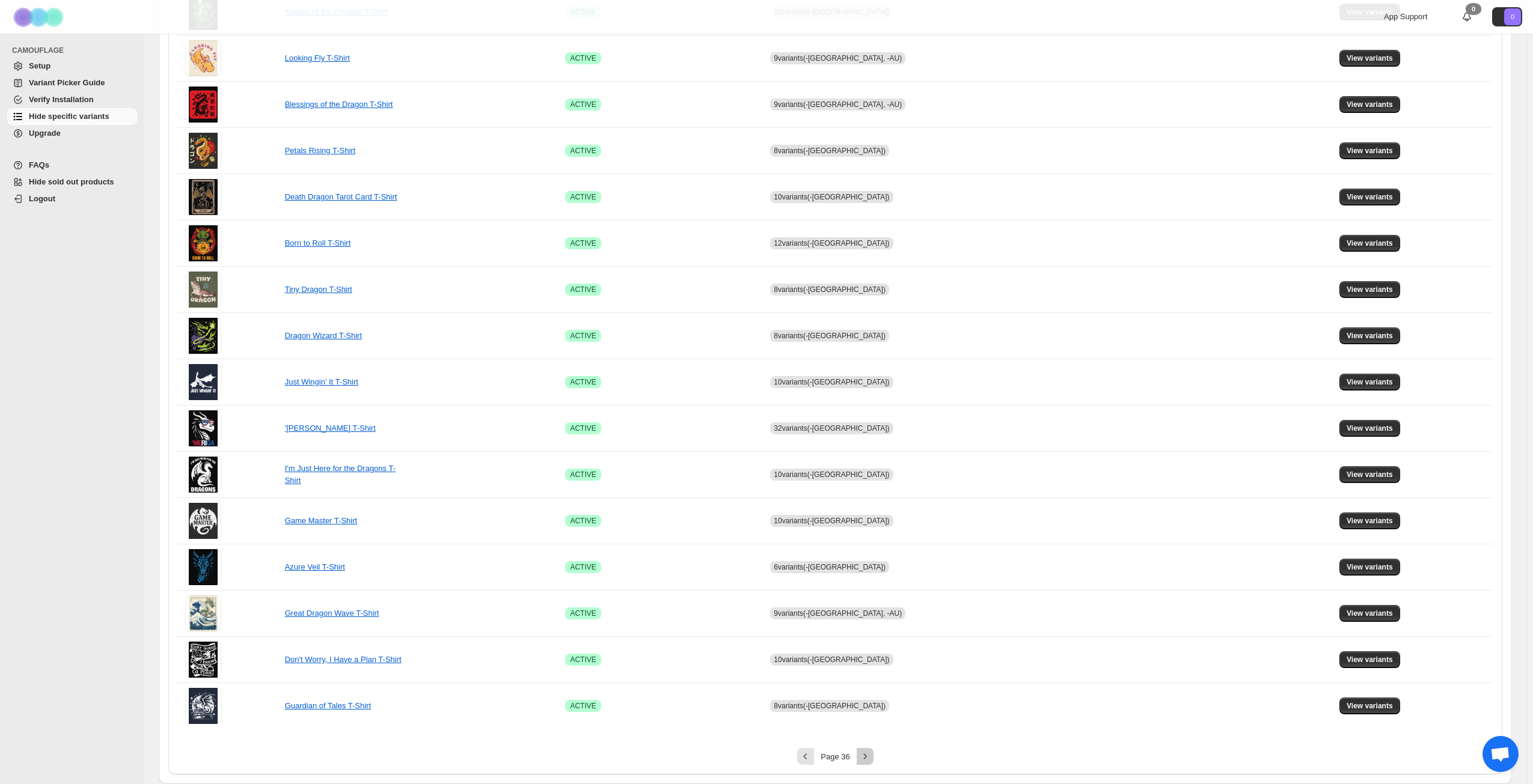
click at [871, 567] on icon "Next" at bounding box center [865, 757] width 12 height 12
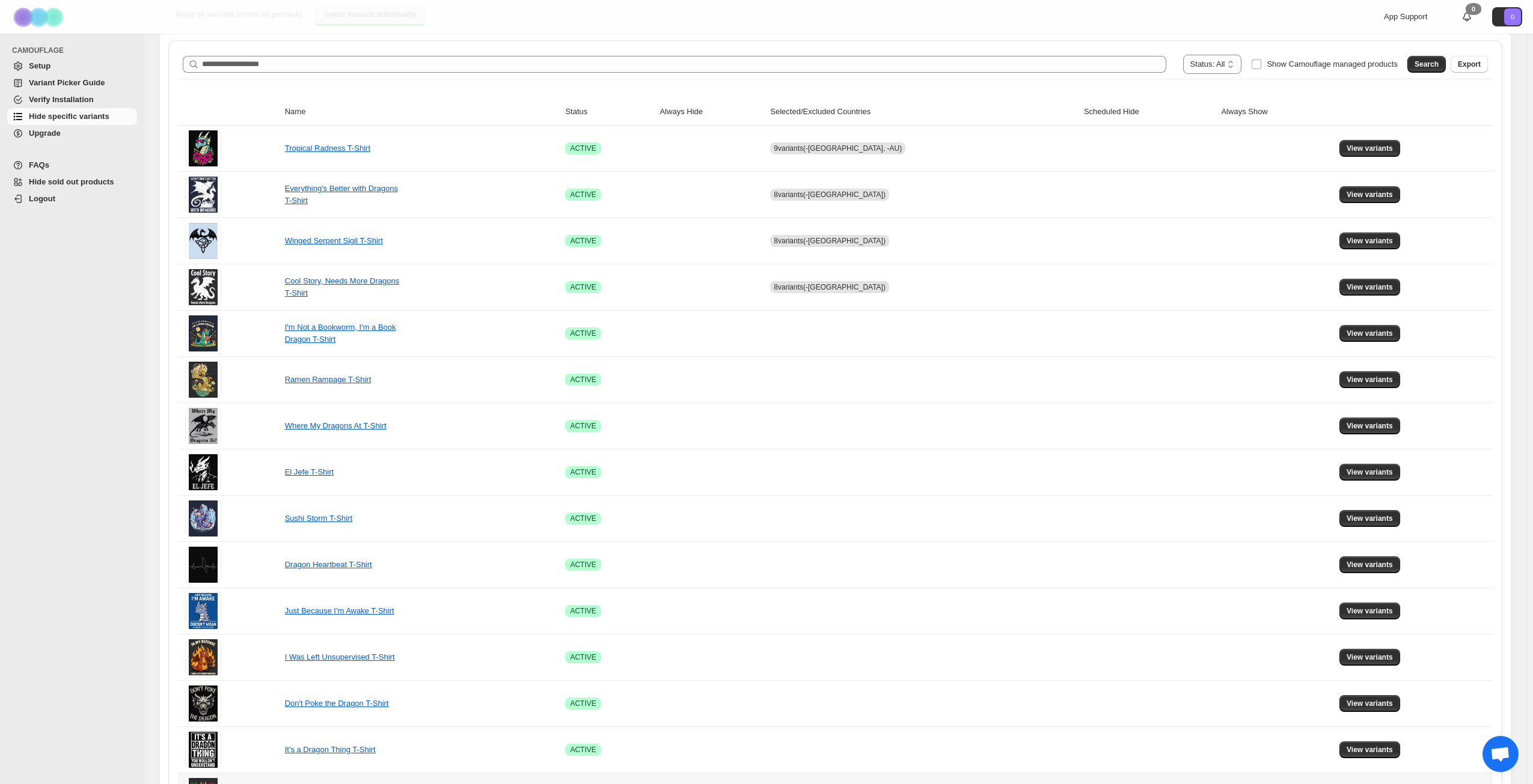
scroll to position [89, 0]
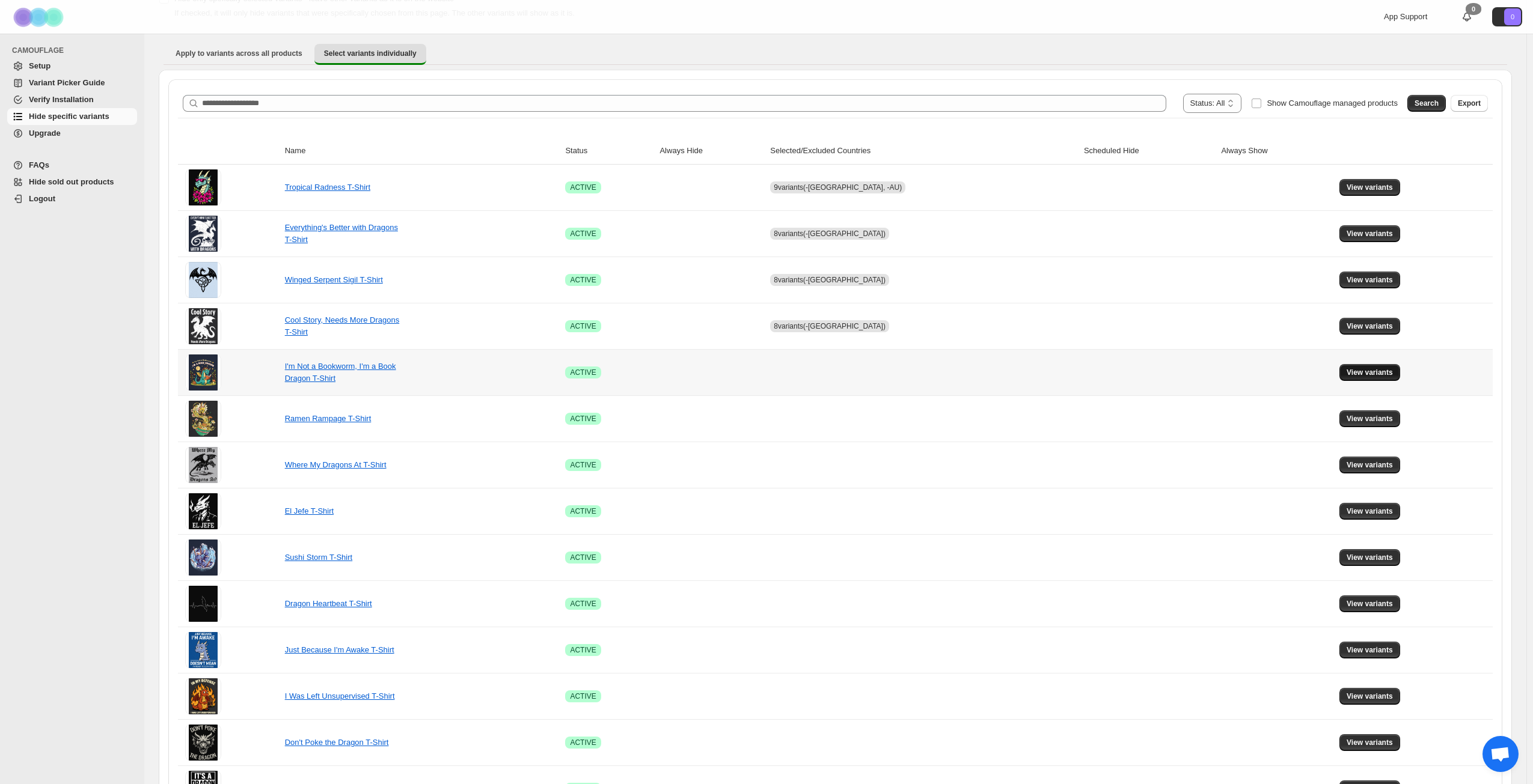
click at [1153, 376] on span "View variants" at bounding box center [1369, 372] width 46 height 9
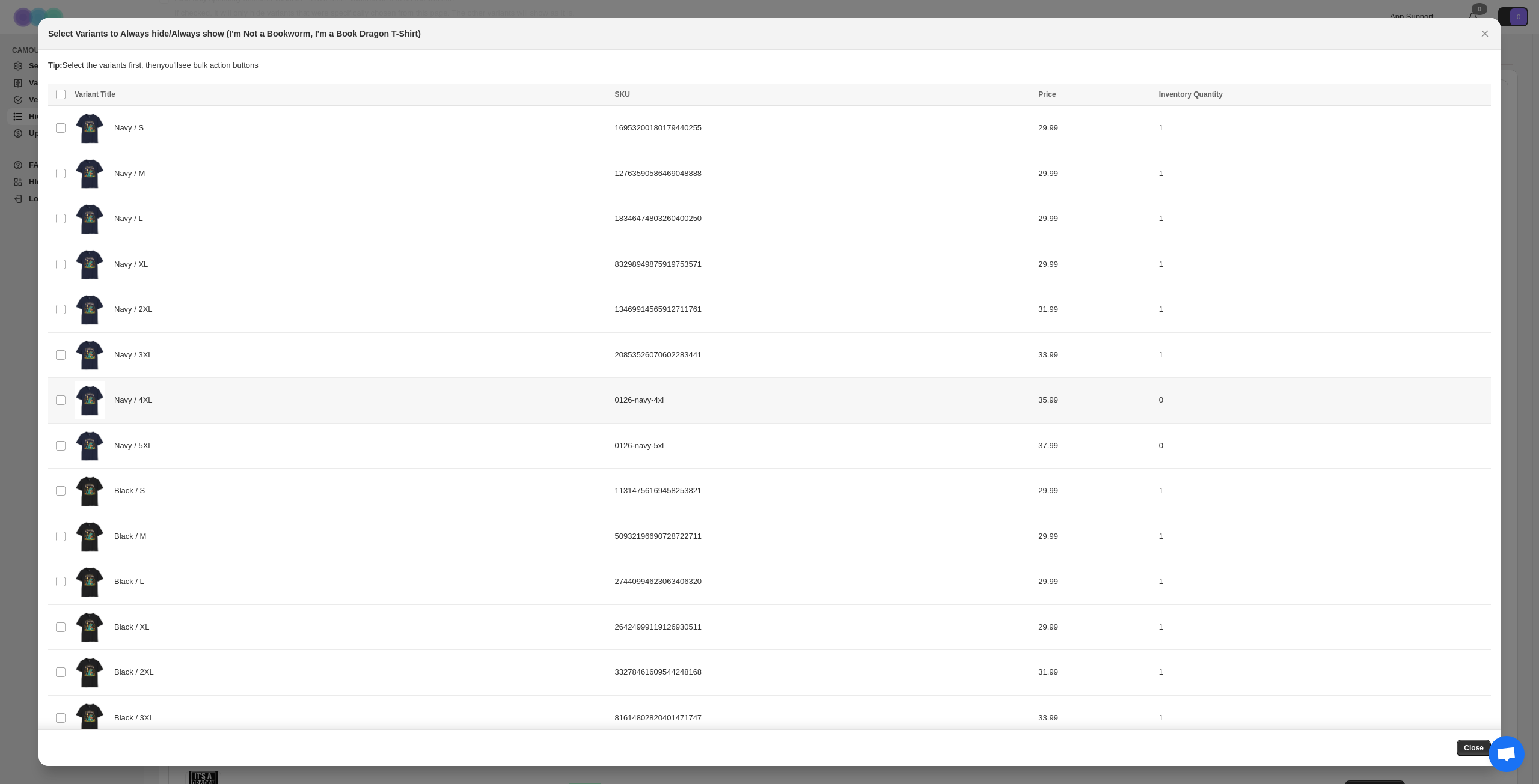
click at [294, 402] on div "Navy / 4XL" at bounding box center [341, 400] width 533 height 38
click at [277, 438] on div "Navy / 5XL" at bounding box center [341, 446] width 533 height 38
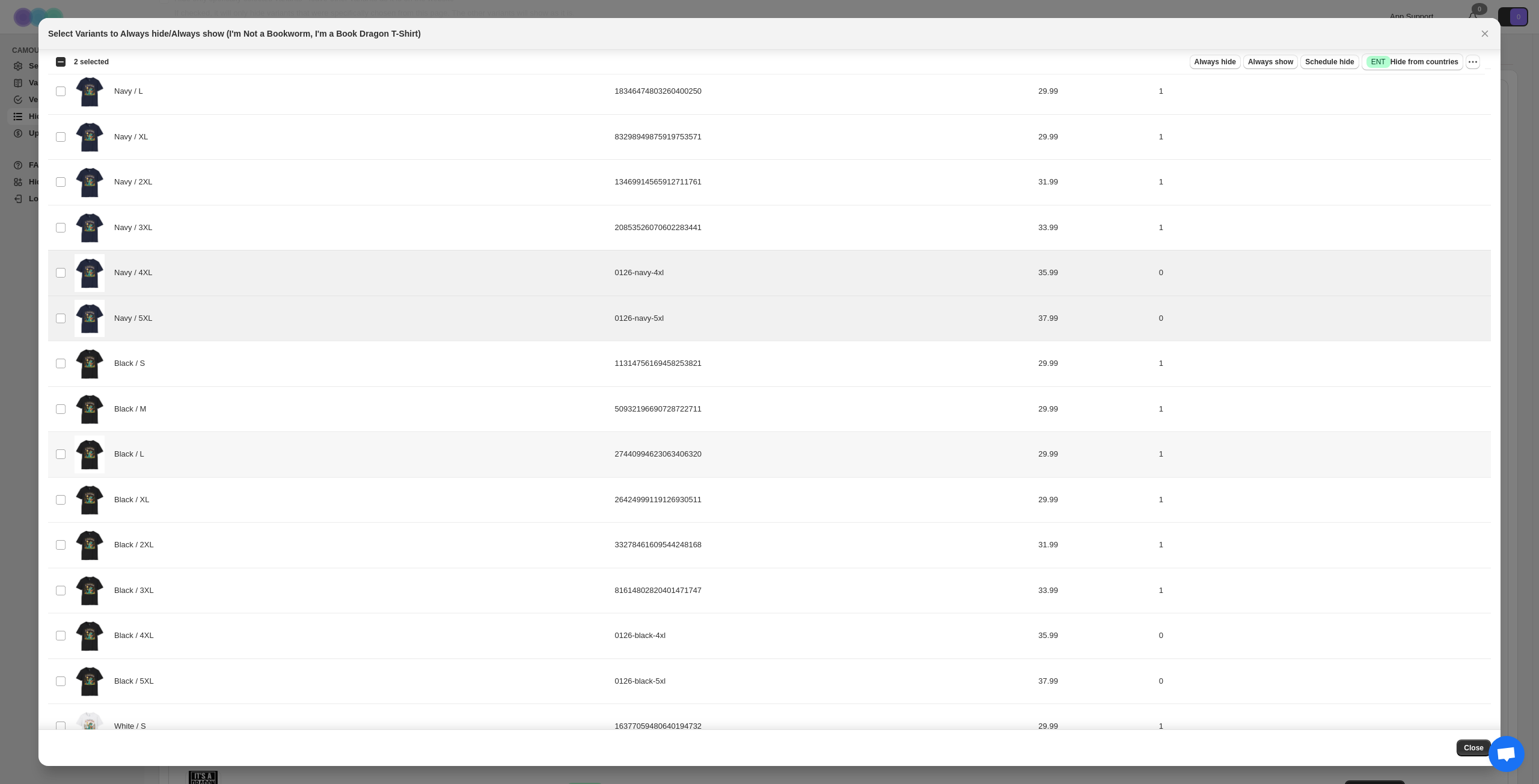
scroll to position [301, 0]
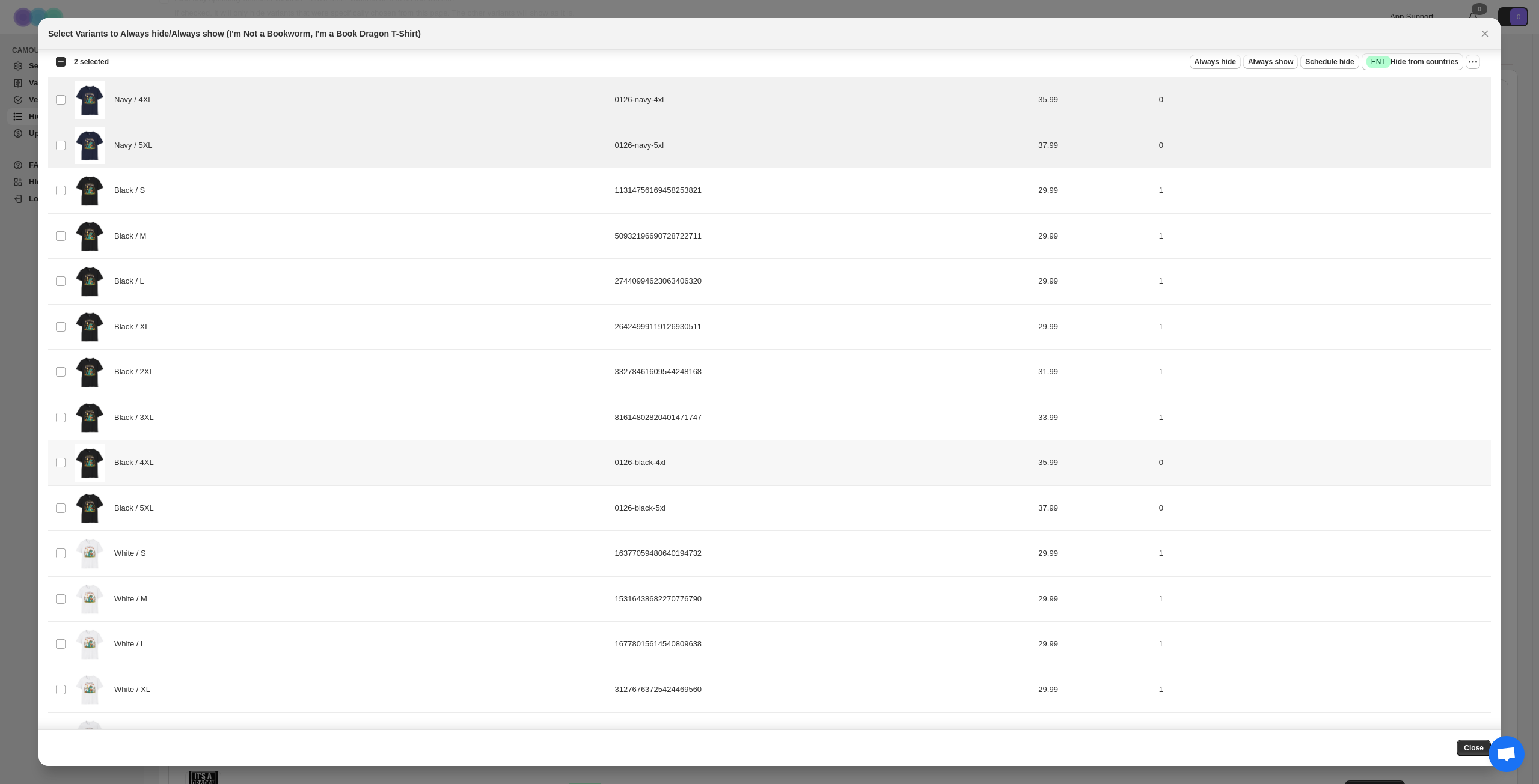
click at [285, 467] on div "Black / 4XL" at bounding box center [341, 463] width 533 height 38
click at [268, 509] on div "Black / 5XL" at bounding box center [341, 508] width 533 height 38
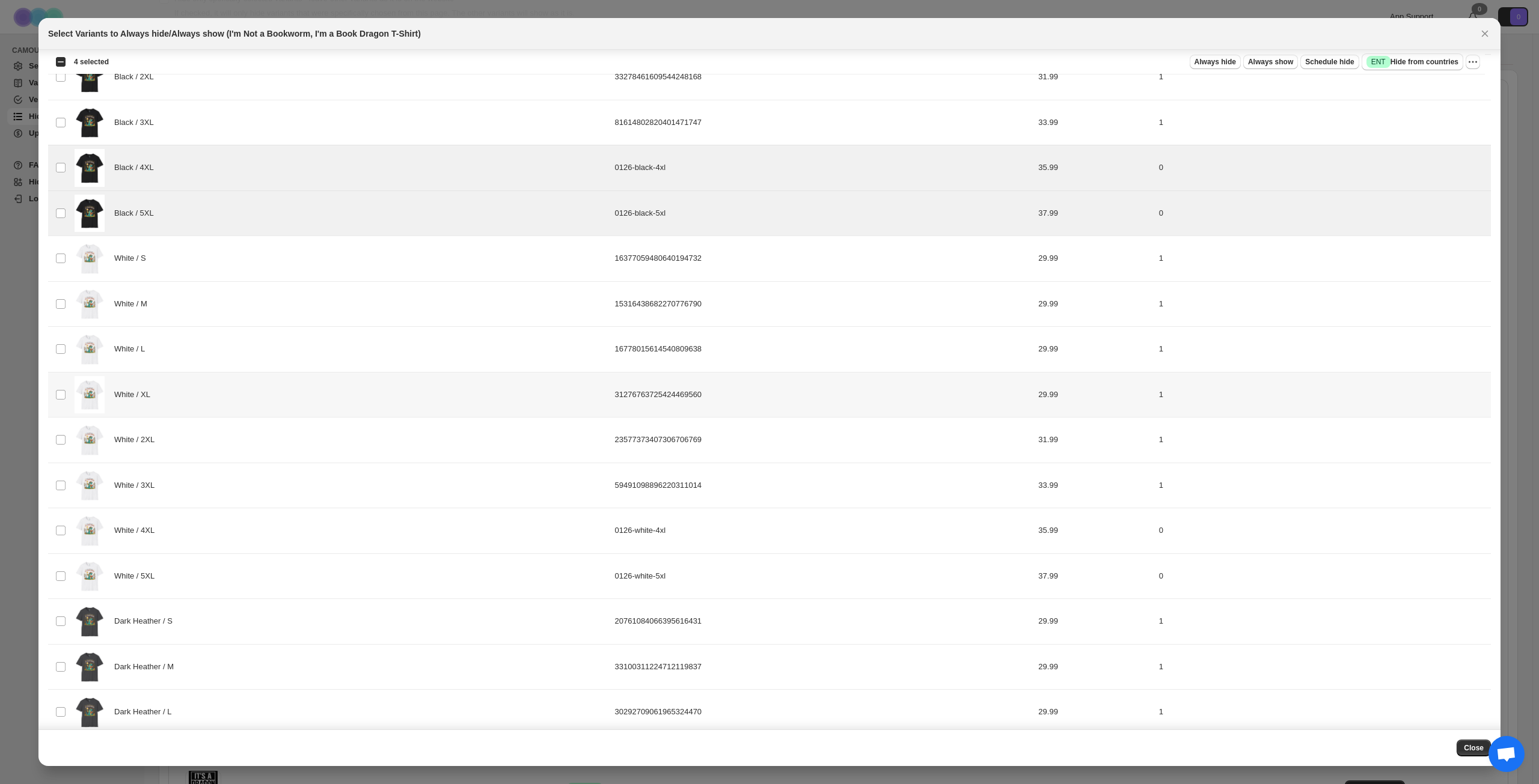
scroll to position [601, 0]
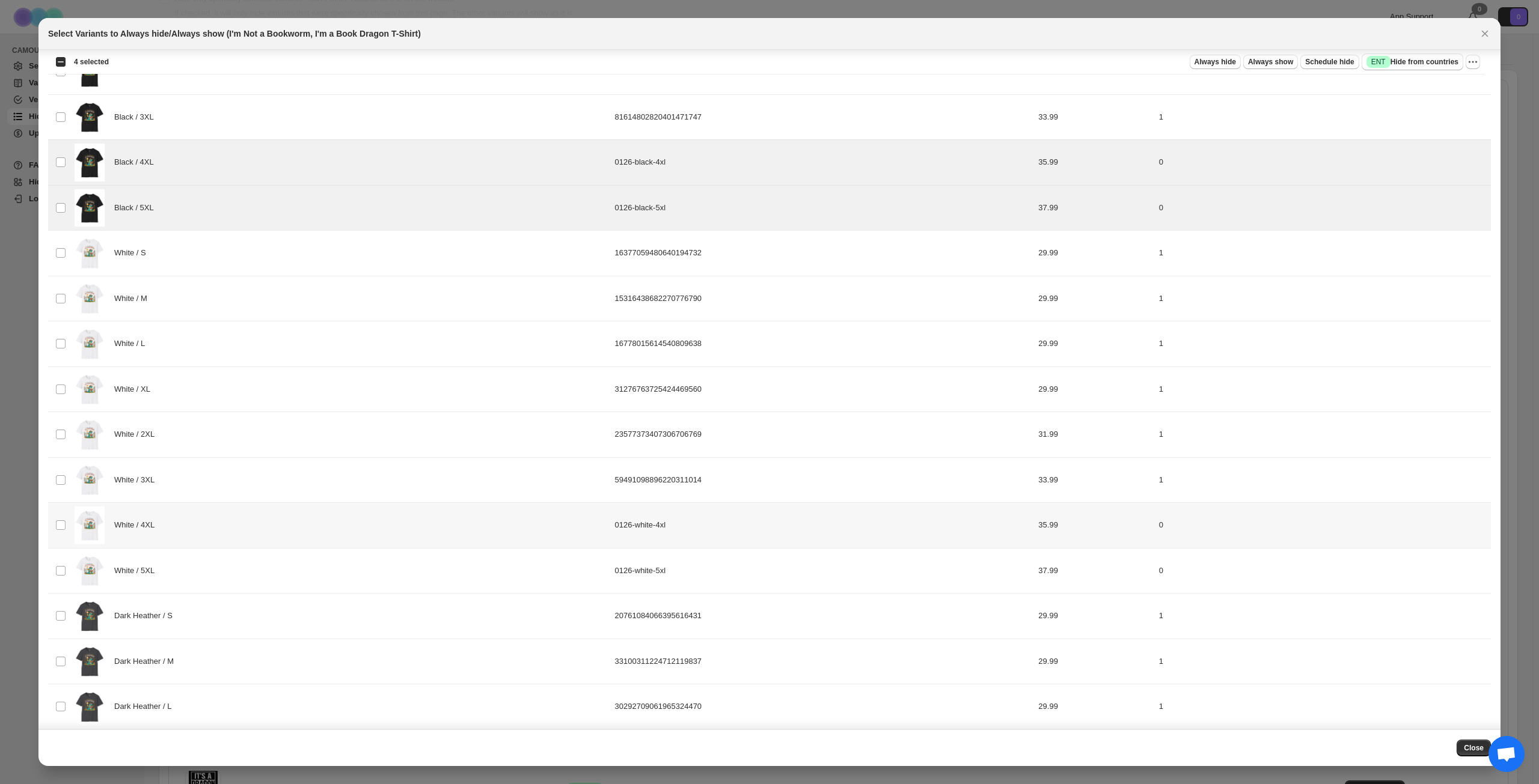
click at [258, 525] on div "White / 4XL" at bounding box center [341, 526] width 533 height 38
click at [248, 567] on div "White / 5XL" at bounding box center [341, 571] width 533 height 38
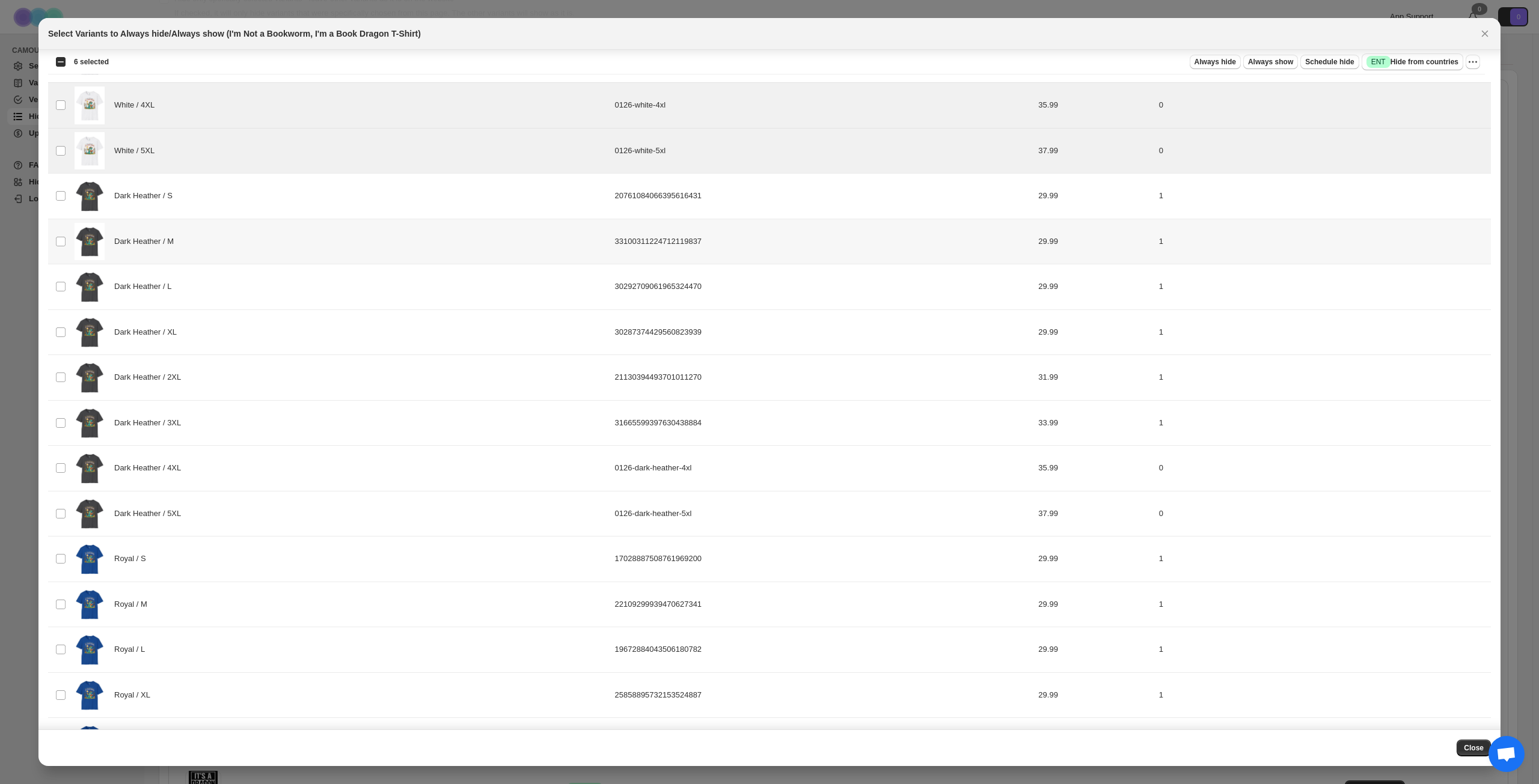
scroll to position [1022, 0]
click at [294, 460] on div "Dark Heather / 4XL" at bounding box center [341, 467] width 533 height 38
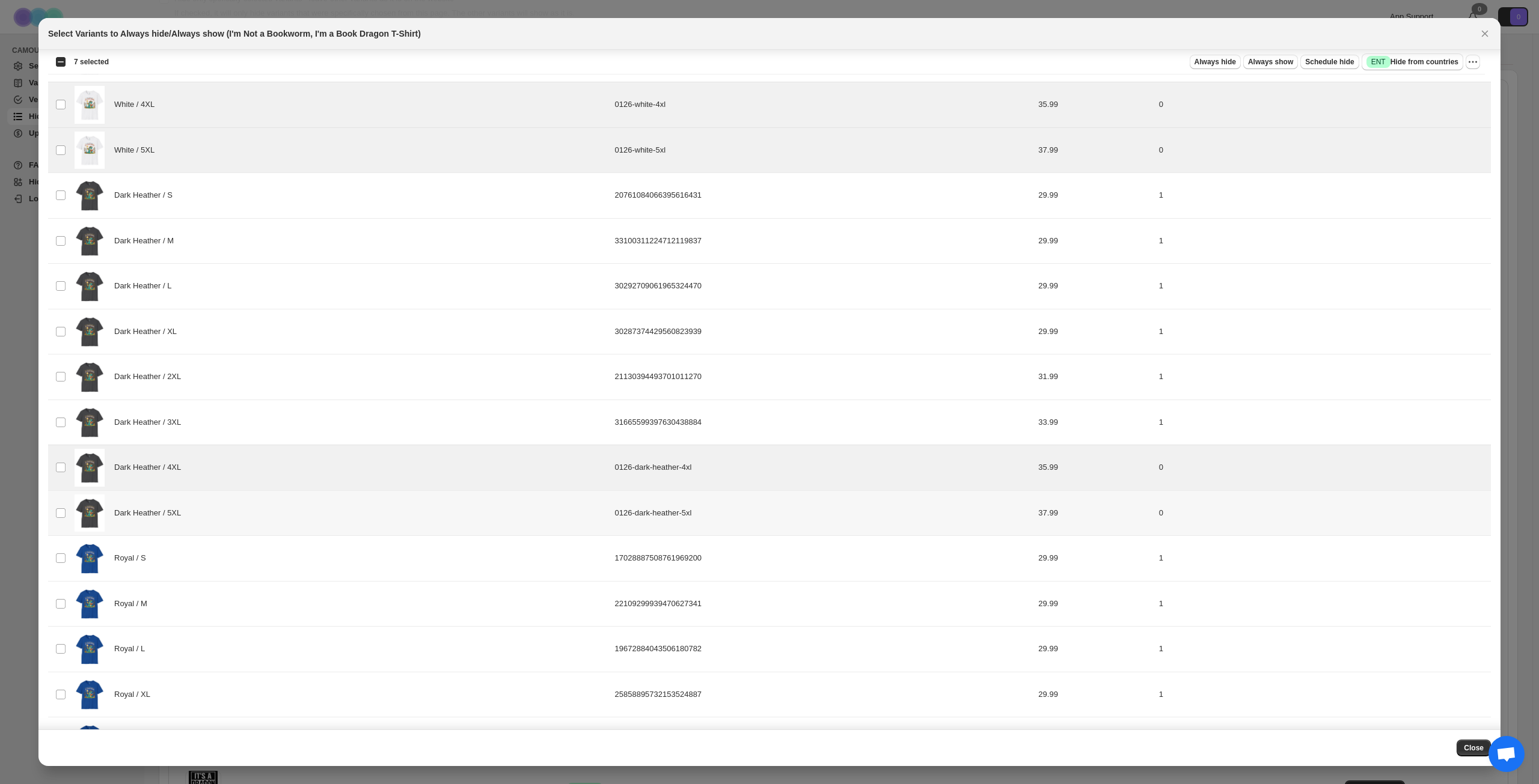
click at [282, 507] on div "Dark Heather / 5XL" at bounding box center [341, 514] width 533 height 38
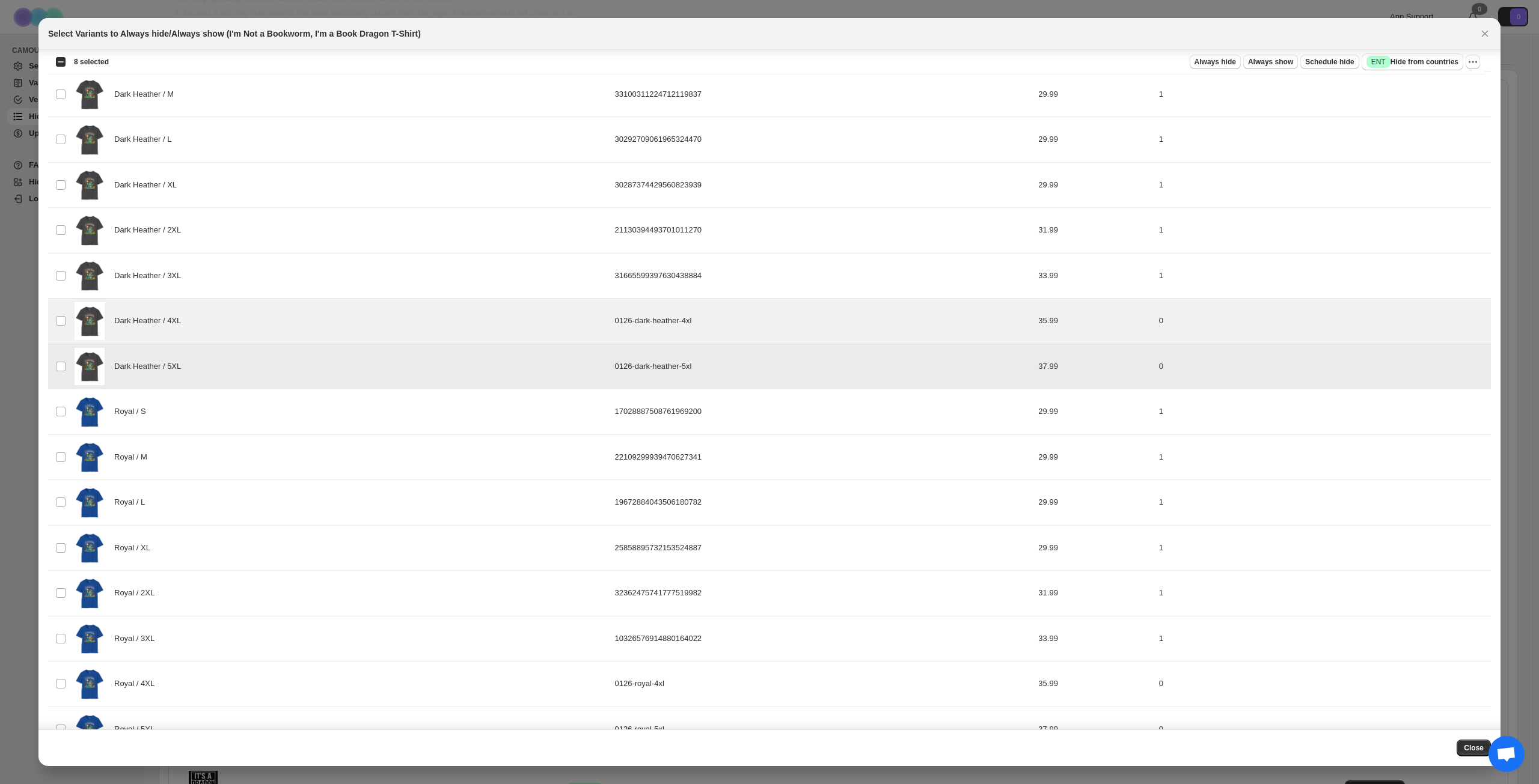
scroll to position [1200, 0]
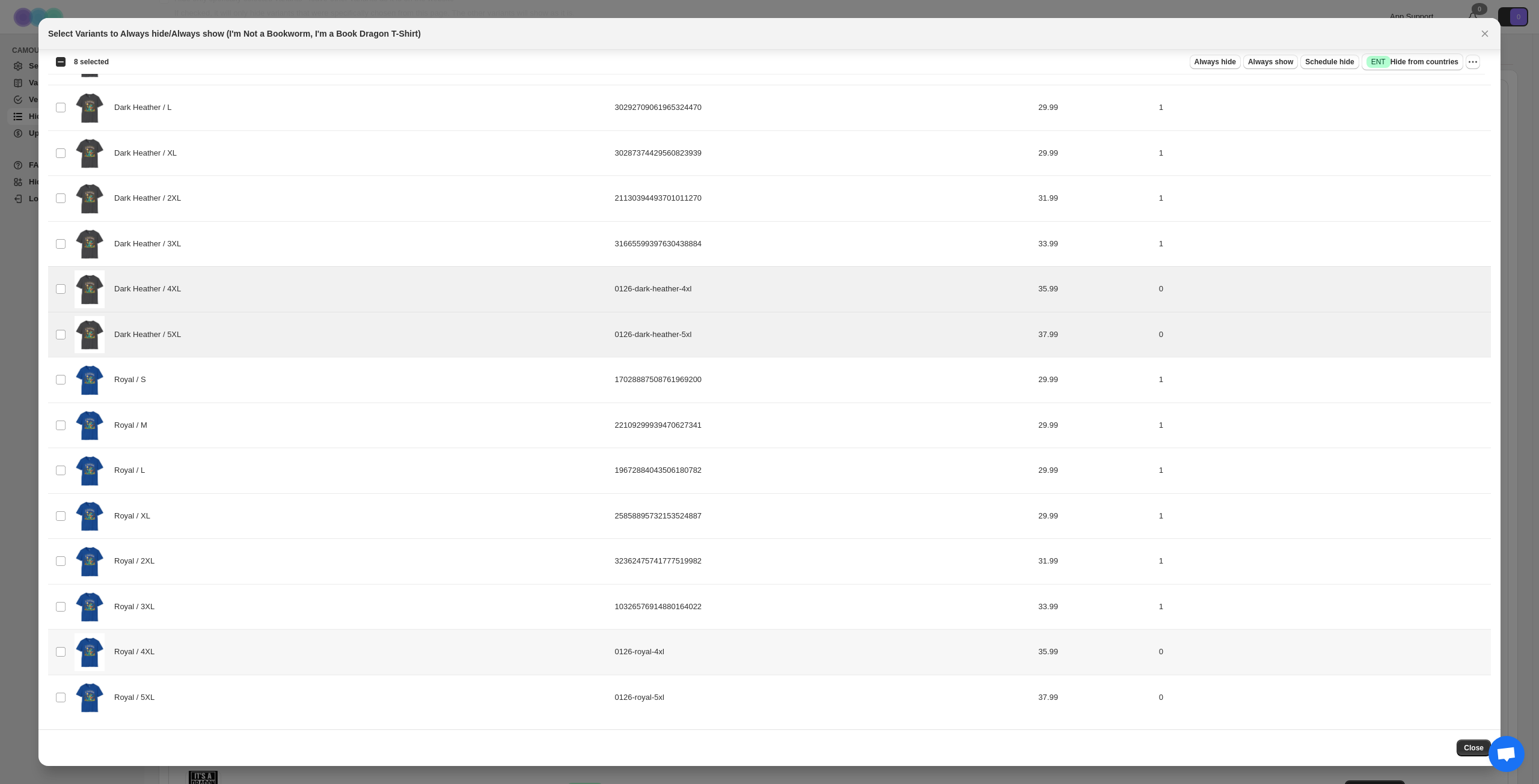
click at [267, 567] on div "Royal / 4XL" at bounding box center [341, 652] width 533 height 38
click at [243, 567] on div "Royal / 5XL" at bounding box center [341, 698] width 533 height 38
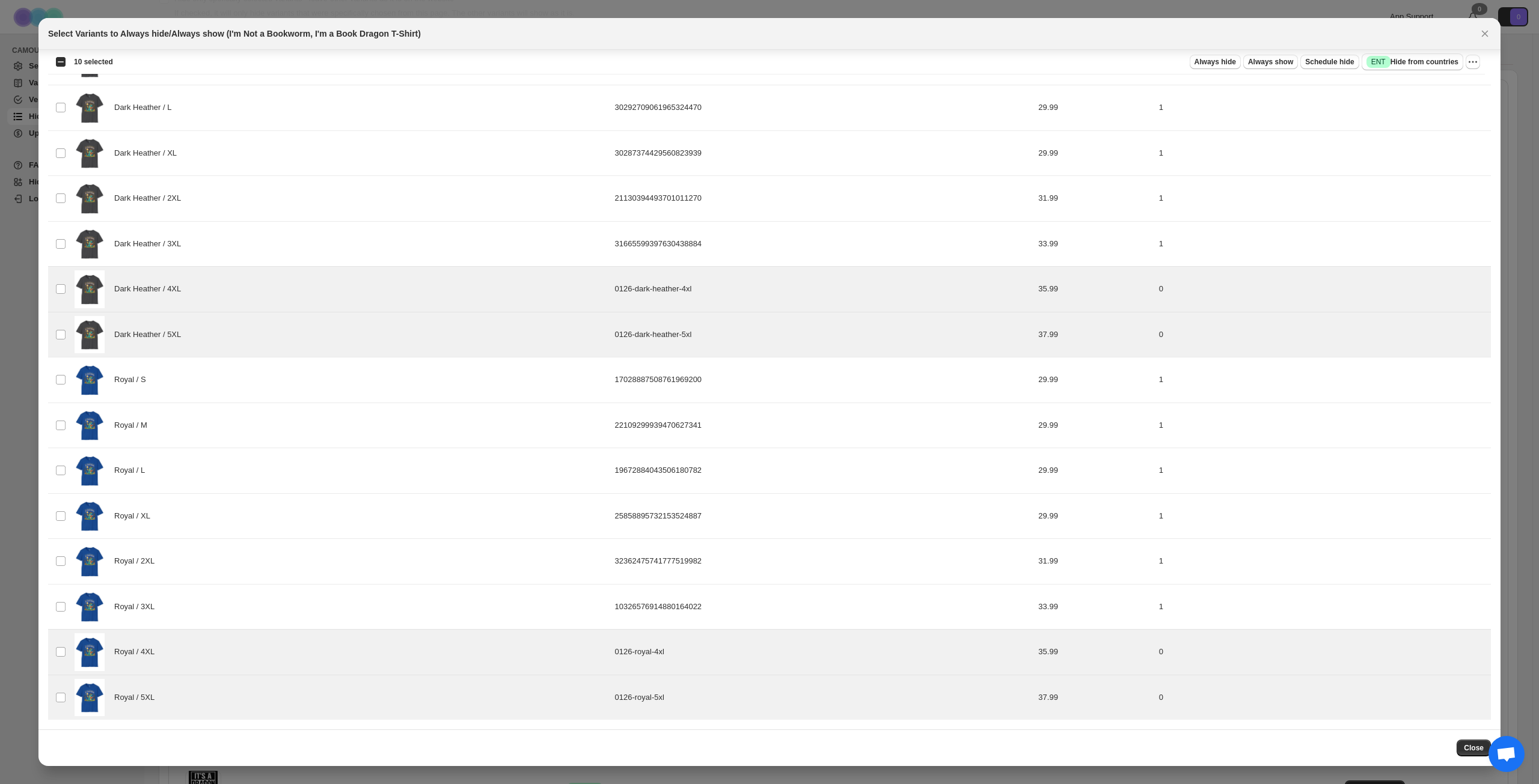
click at [1153, 26] on div "Select Variants to Always hide/Always show (I'm Not a Bookworm, I'm a Book Drag…" at bounding box center [769, 34] width 1462 height 32
click at [1153, 60] on span "Success ENT Hide from countries" at bounding box center [1412, 62] width 92 height 12
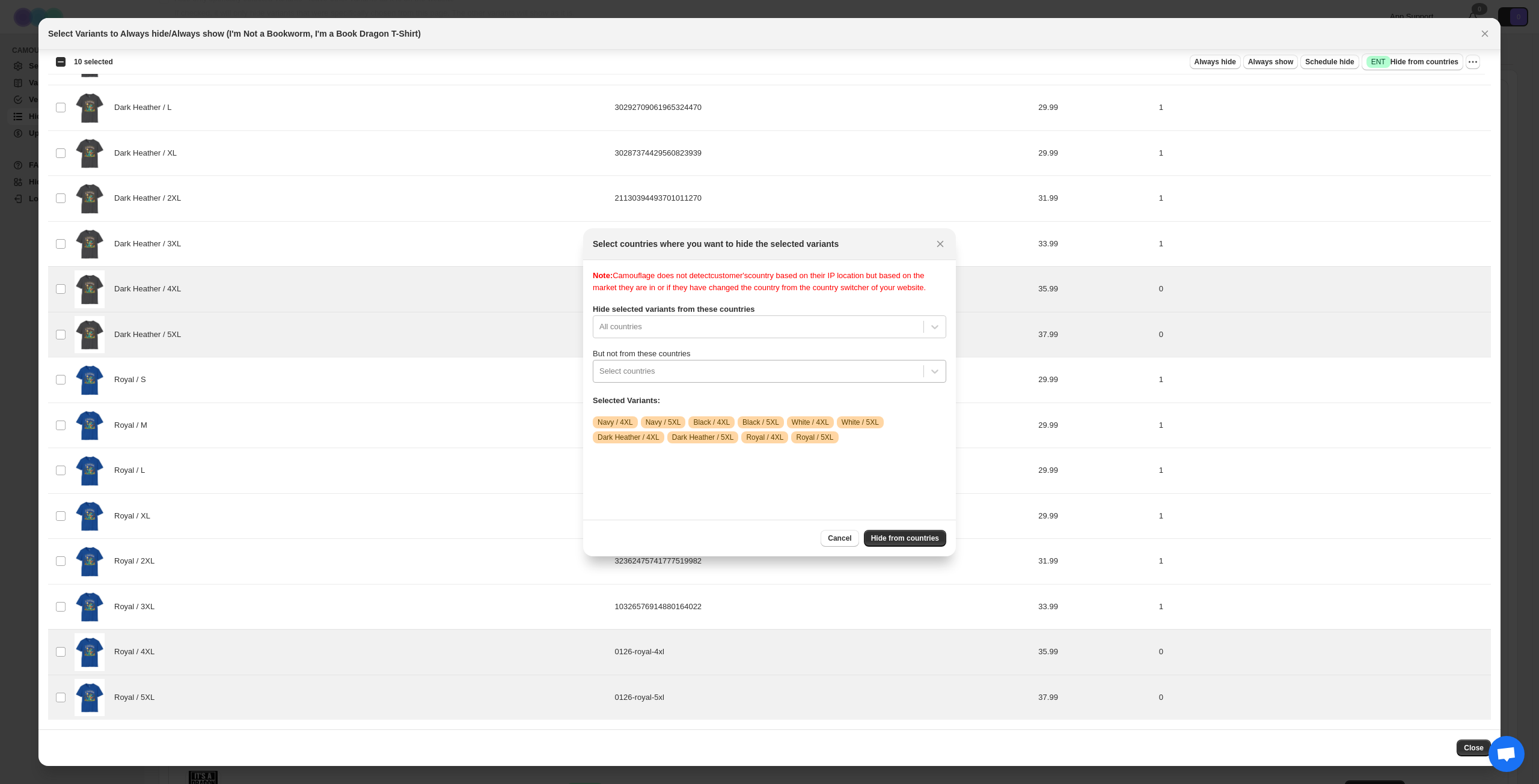
click at [738, 378] on div ":rcj:" at bounding box center [758, 372] width 318 height 15
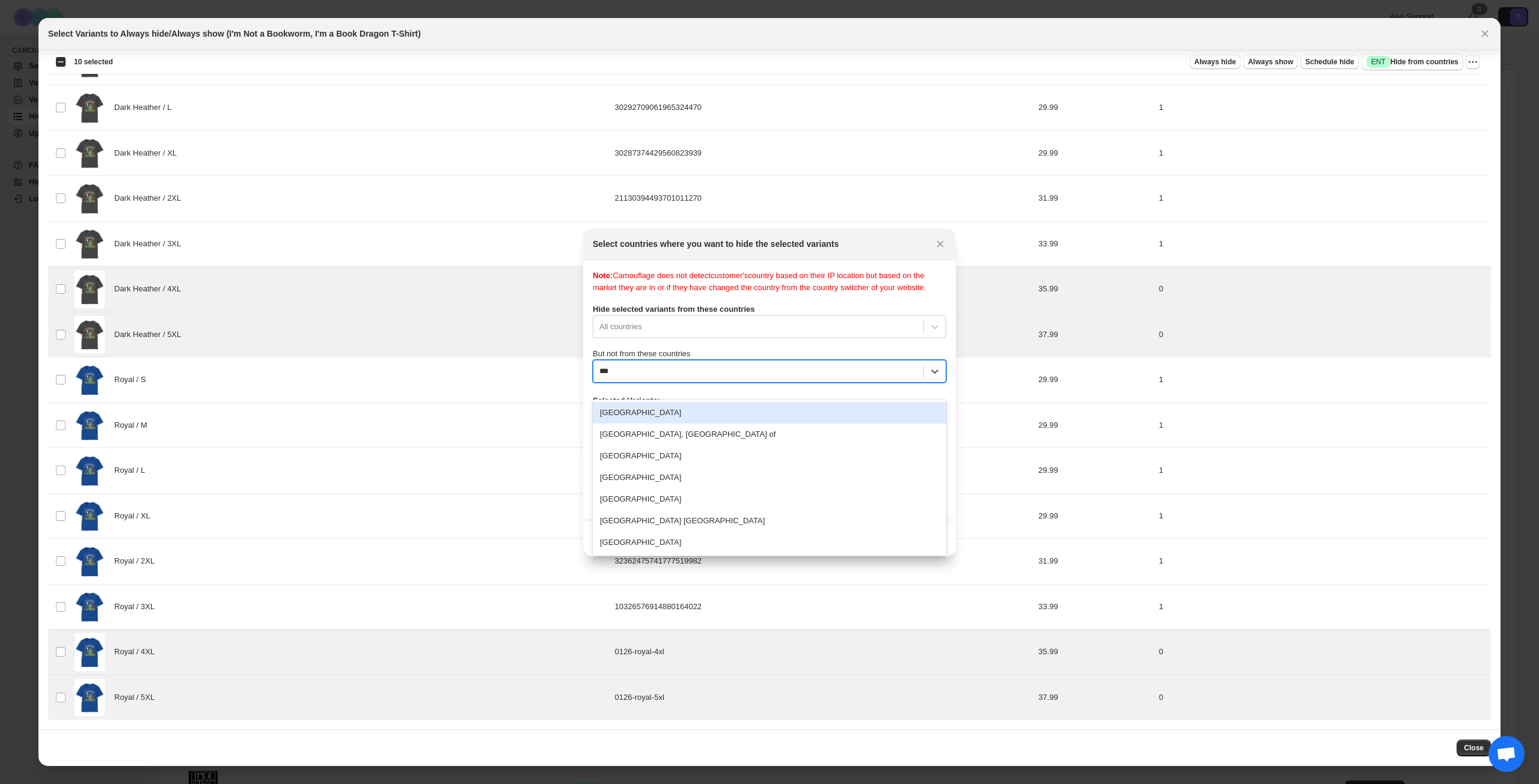
type input "****"
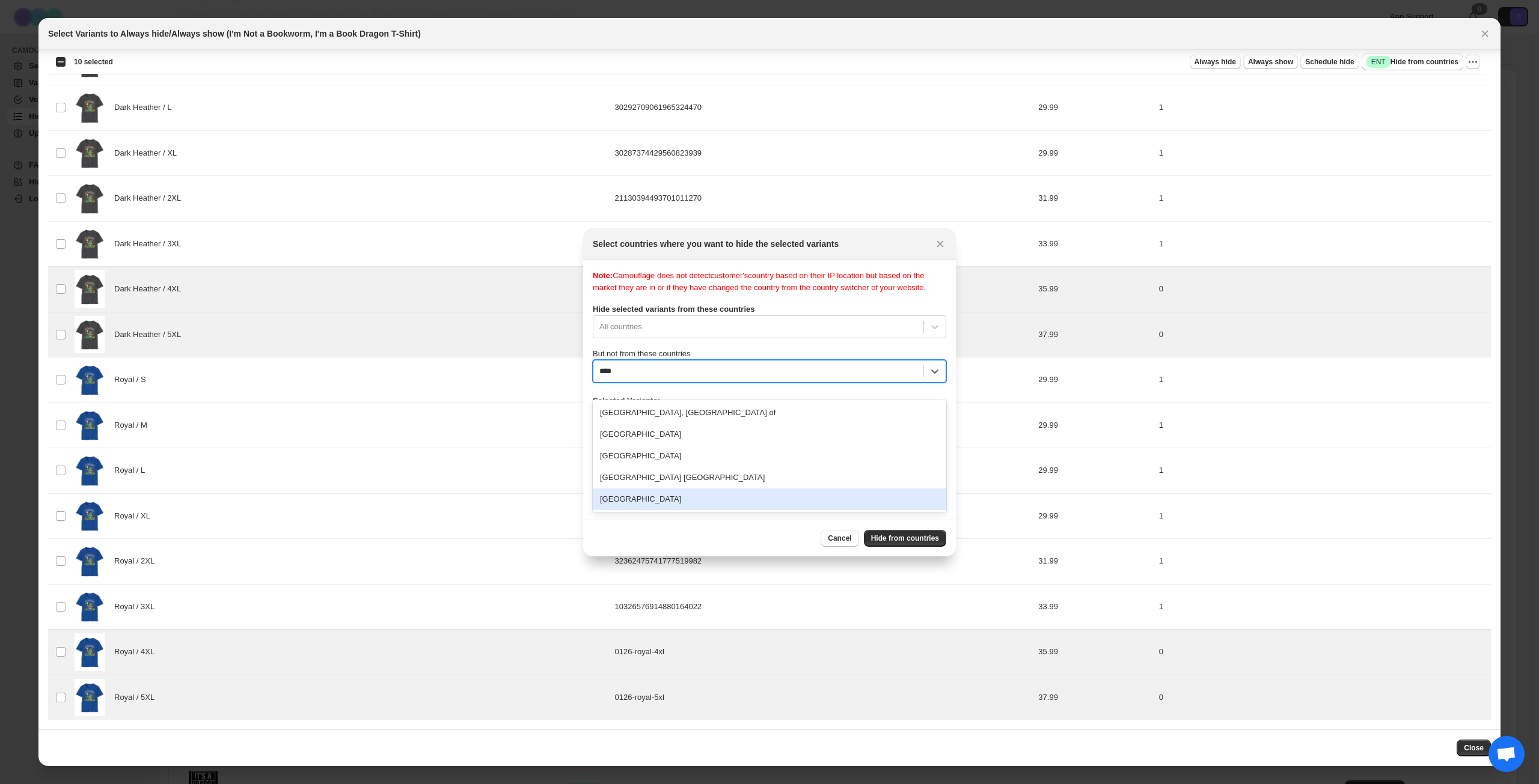
click at [679, 500] on div "[GEOGRAPHIC_DATA]" at bounding box center [770, 499] width 354 height 21
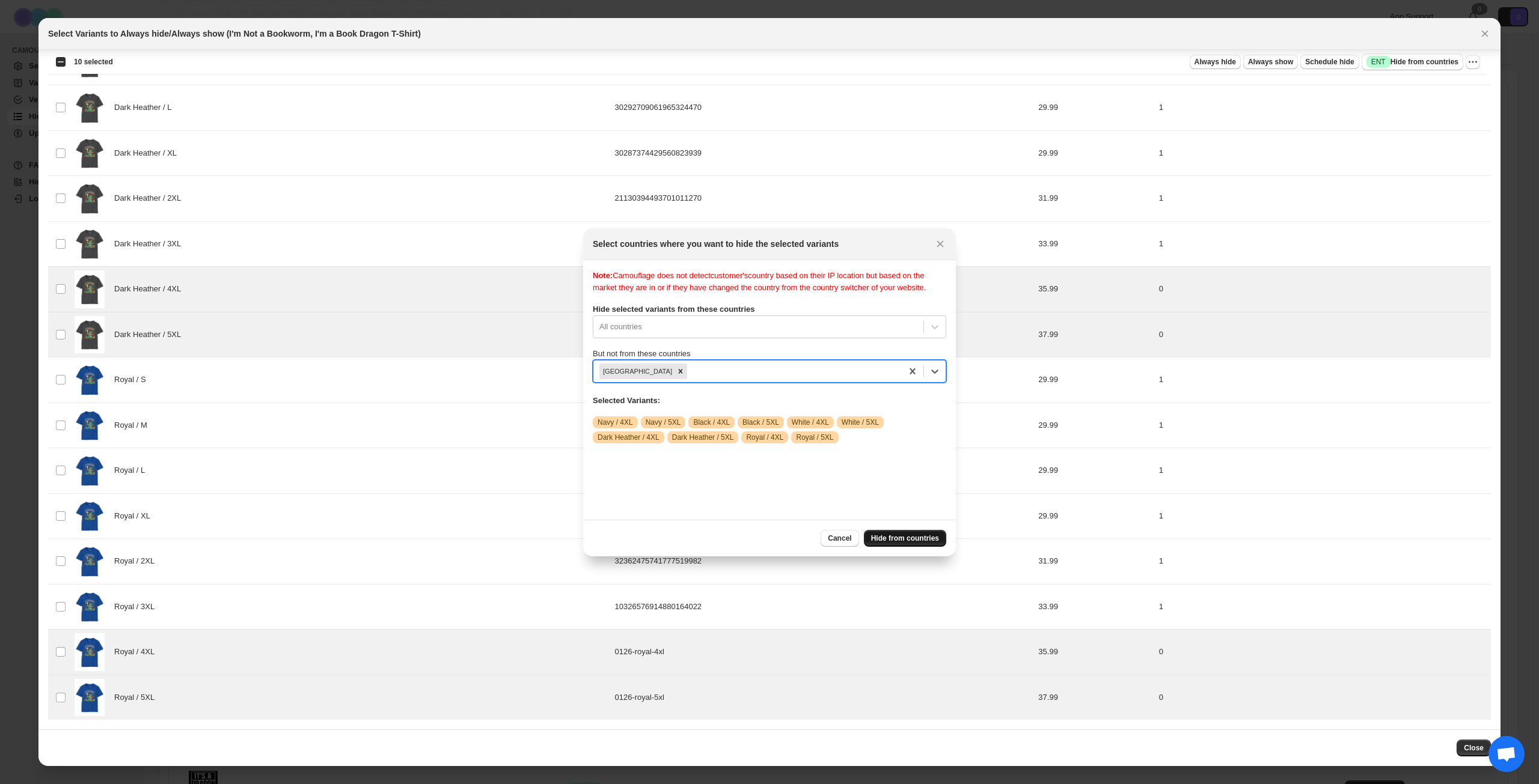
click at [891, 538] on span "Hide from countries" at bounding box center [904, 538] width 68 height 9
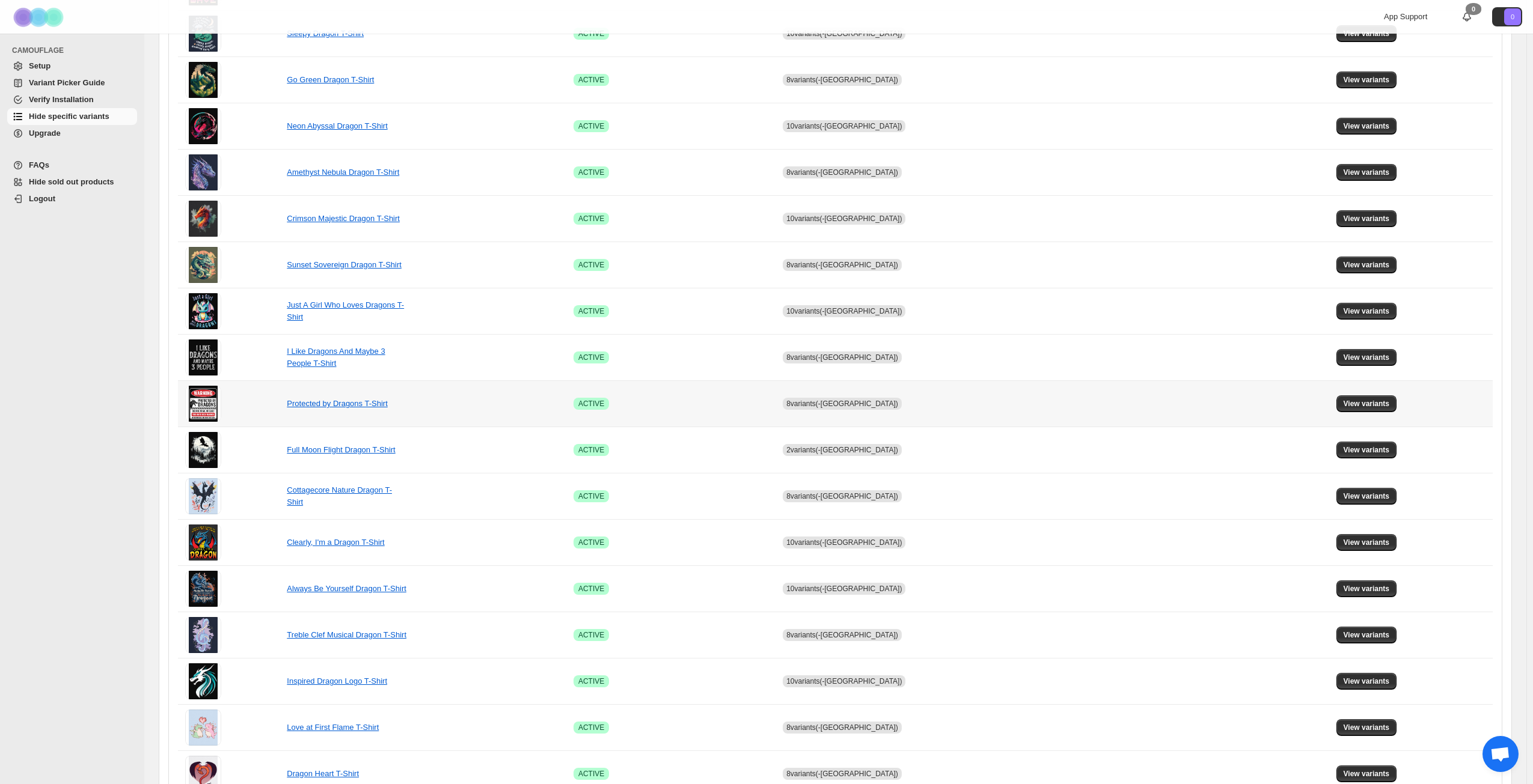
scroll to position [449, 0]
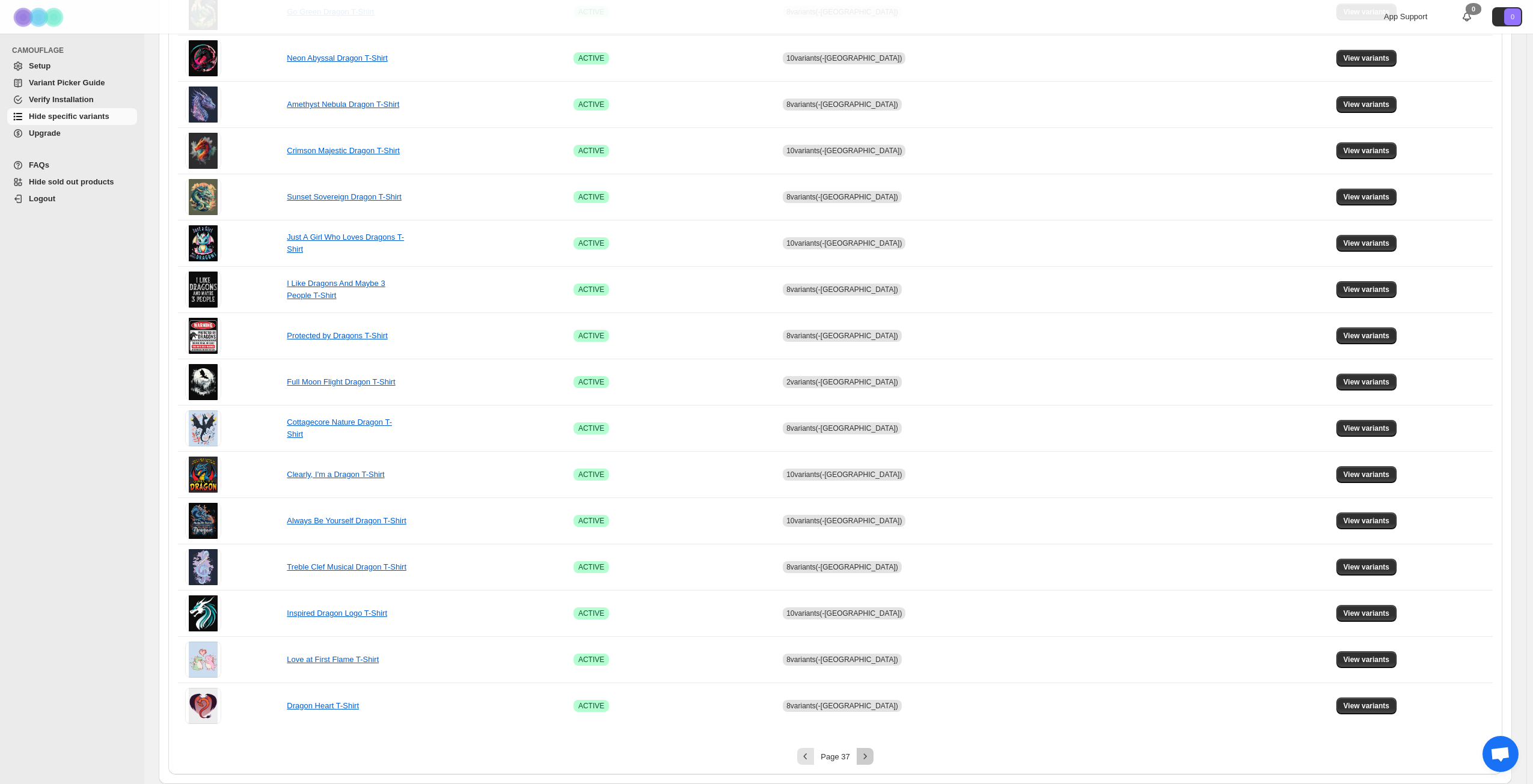
click at [871, 567] on icon "Next" at bounding box center [865, 757] width 12 height 12
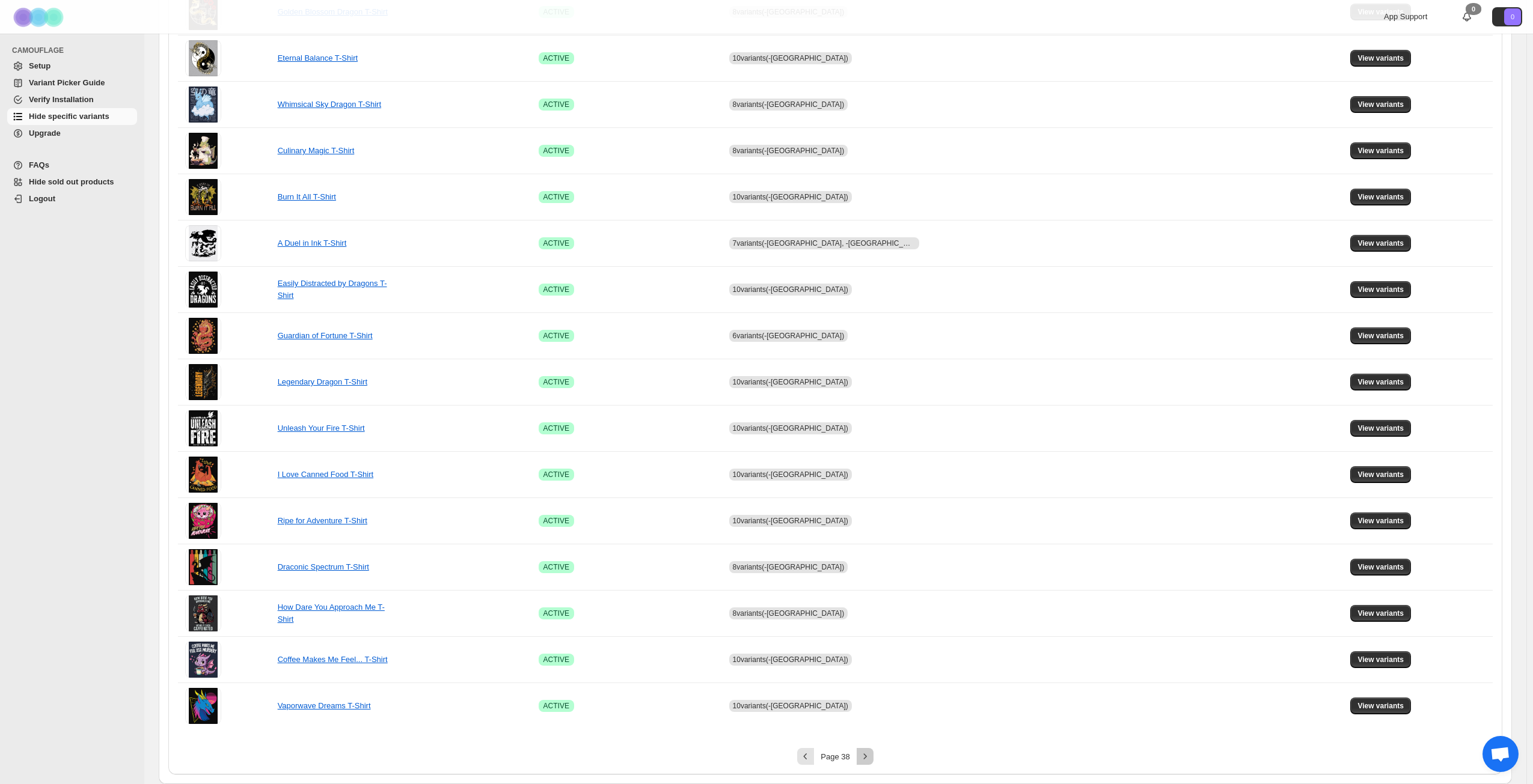
click at [866, 567] on icon "Next" at bounding box center [865, 756] width 3 height 5
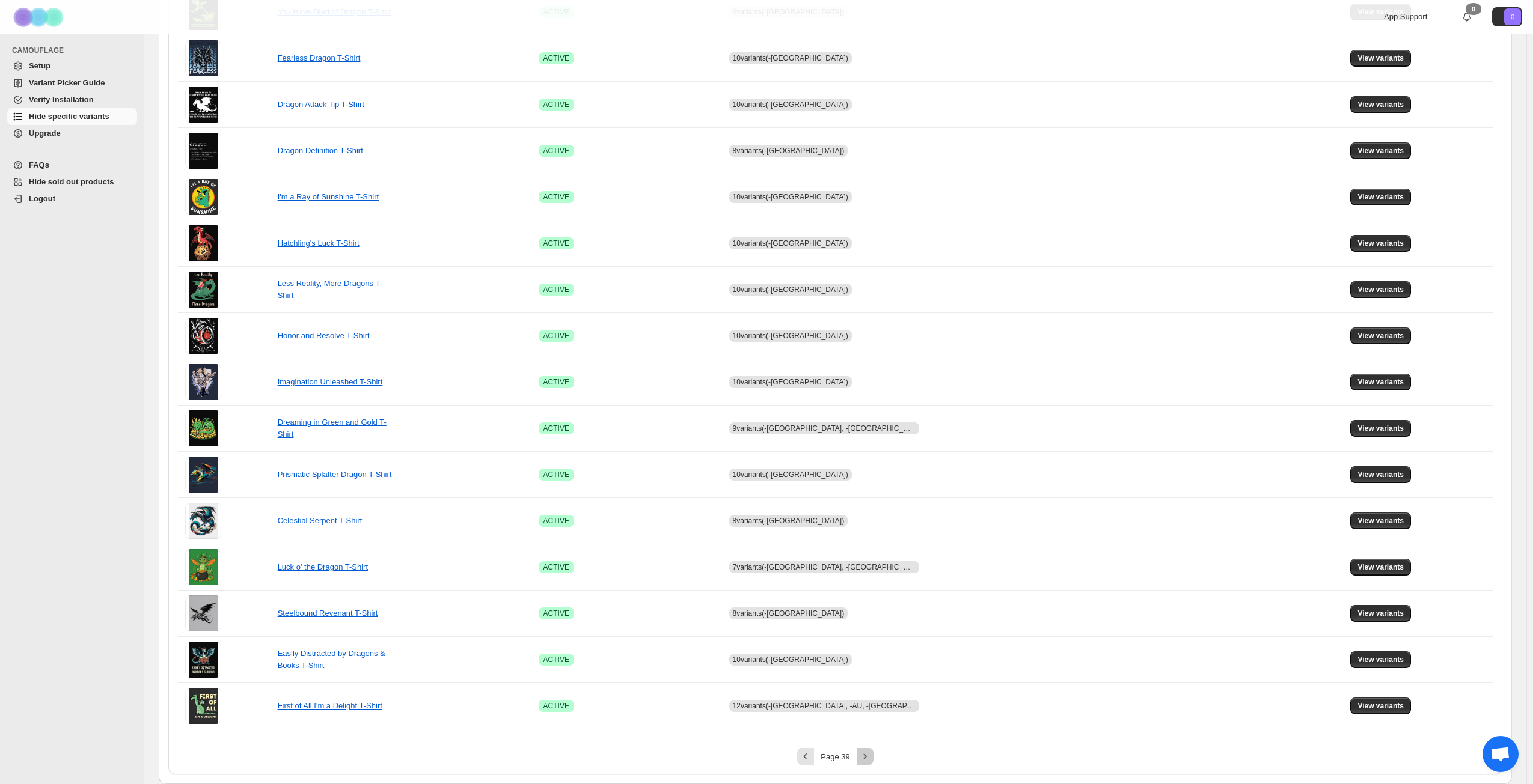
click at [866, 567] on icon "Next" at bounding box center [865, 756] width 3 height 5
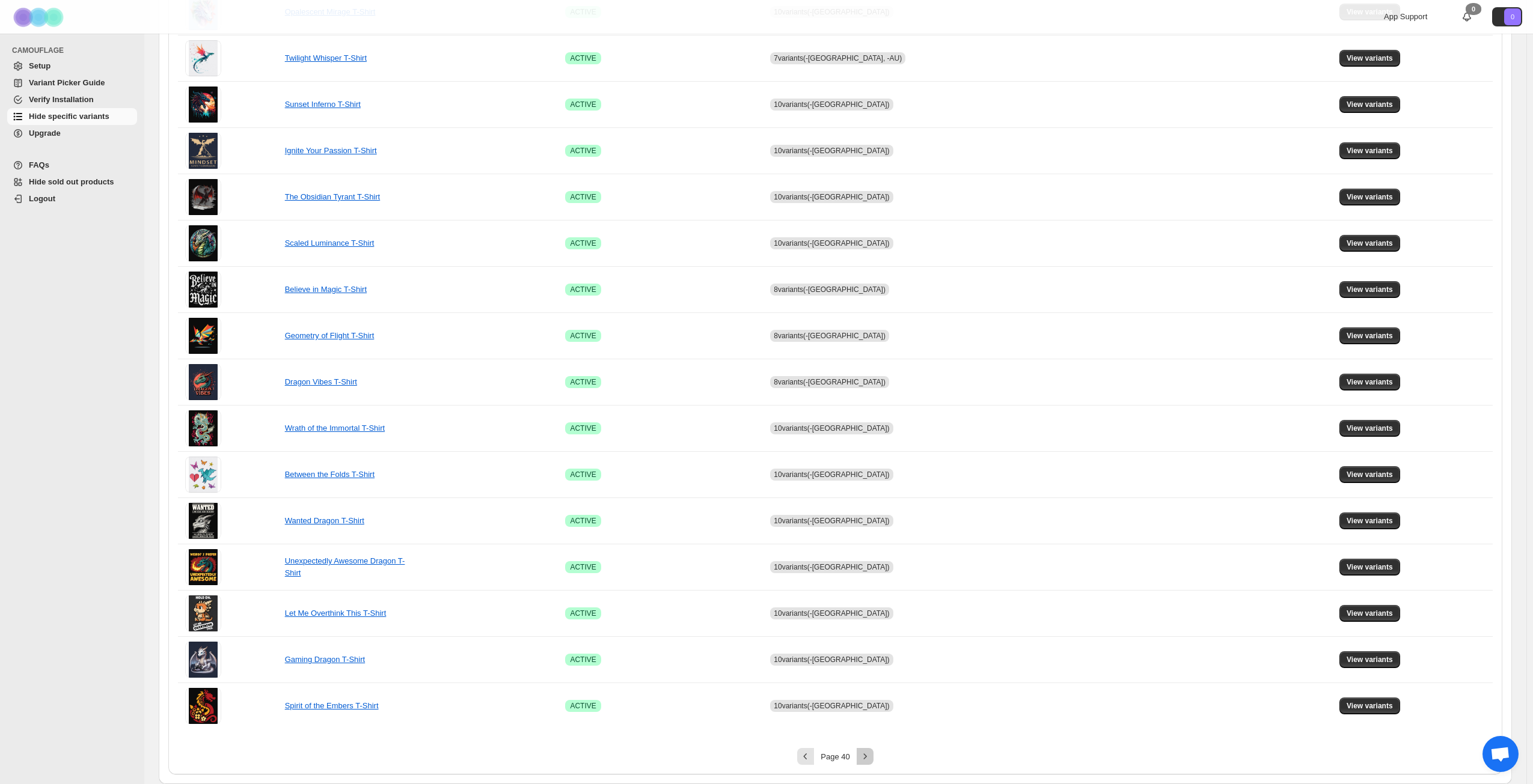
click at [866, 567] on icon "Next" at bounding box center [865, 756] width 3 height 5
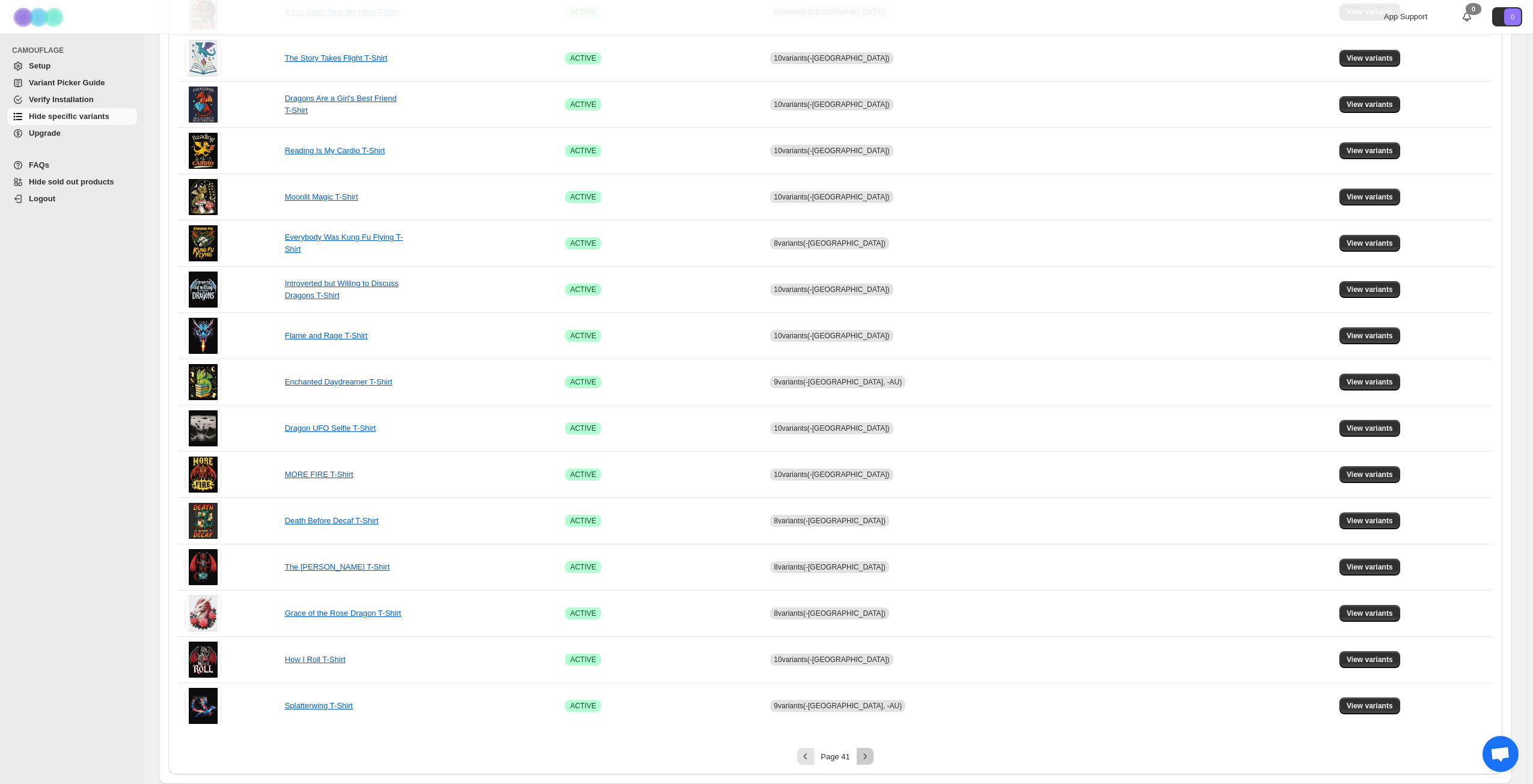
click at [870, 567] on icon "Next" at bounding box center [865, 757] width 12 height 12
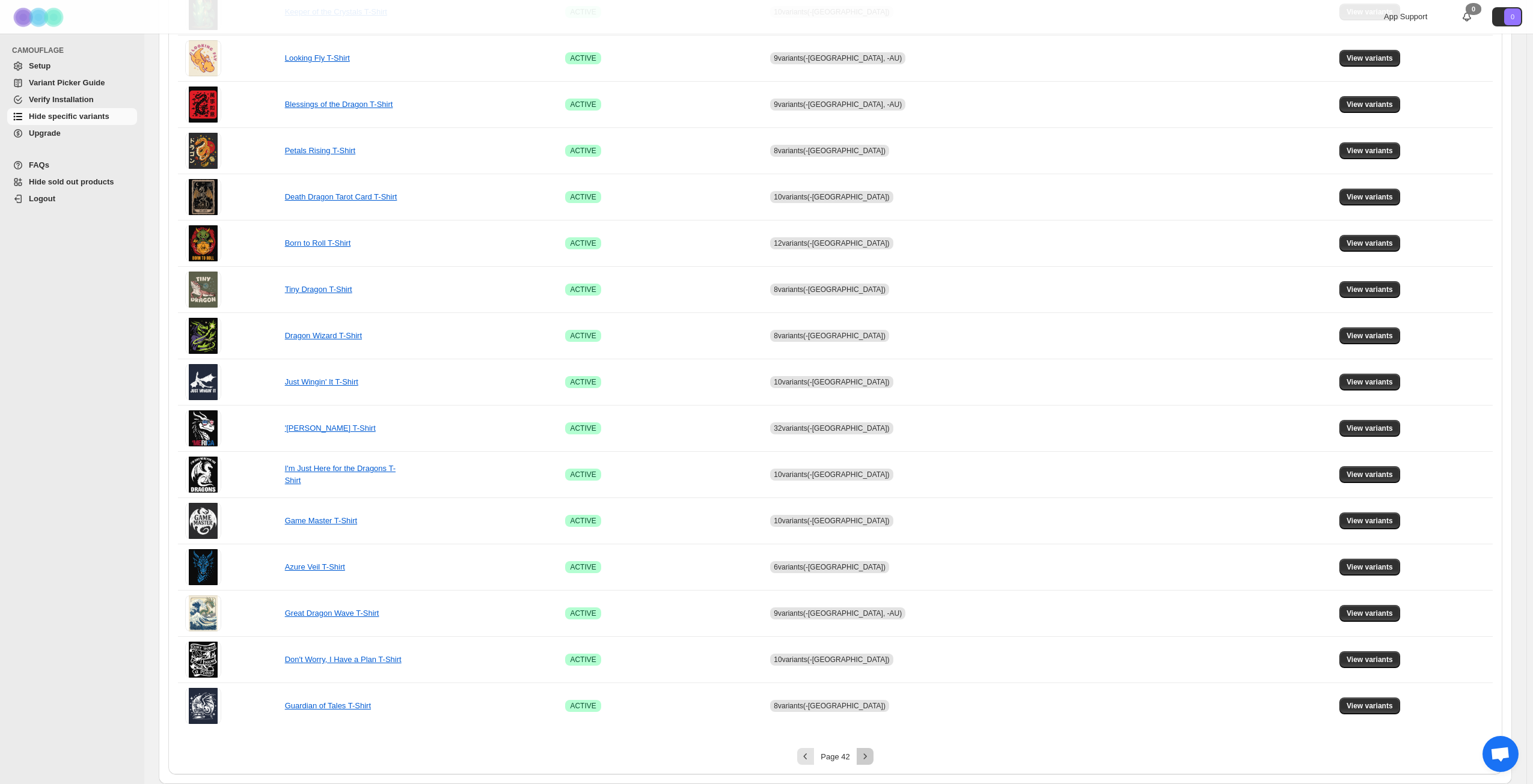
click at [866, 567] on icon "Next" at bounding box center [865, 756] width 3 height 5
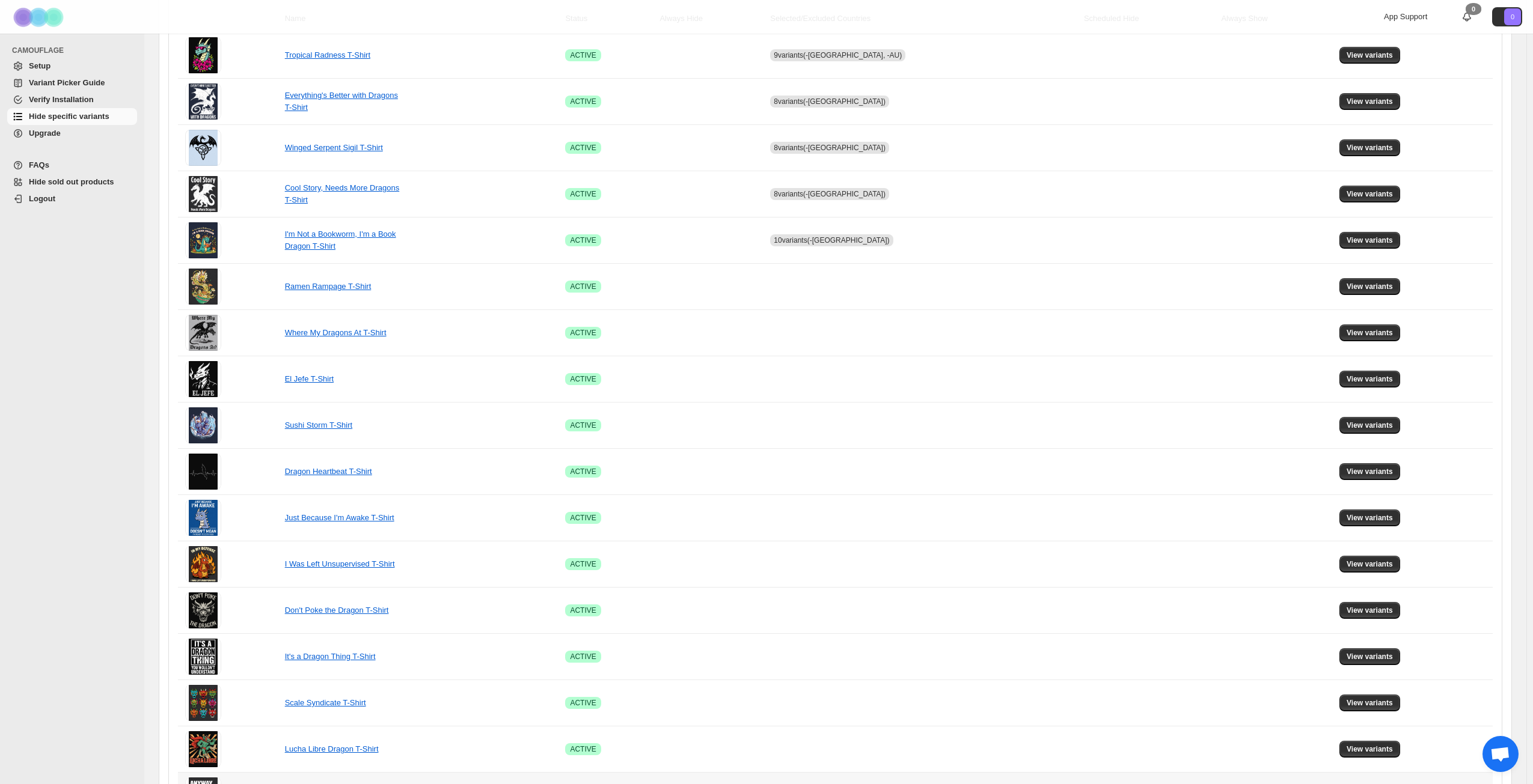
scroll to position [149, 0]
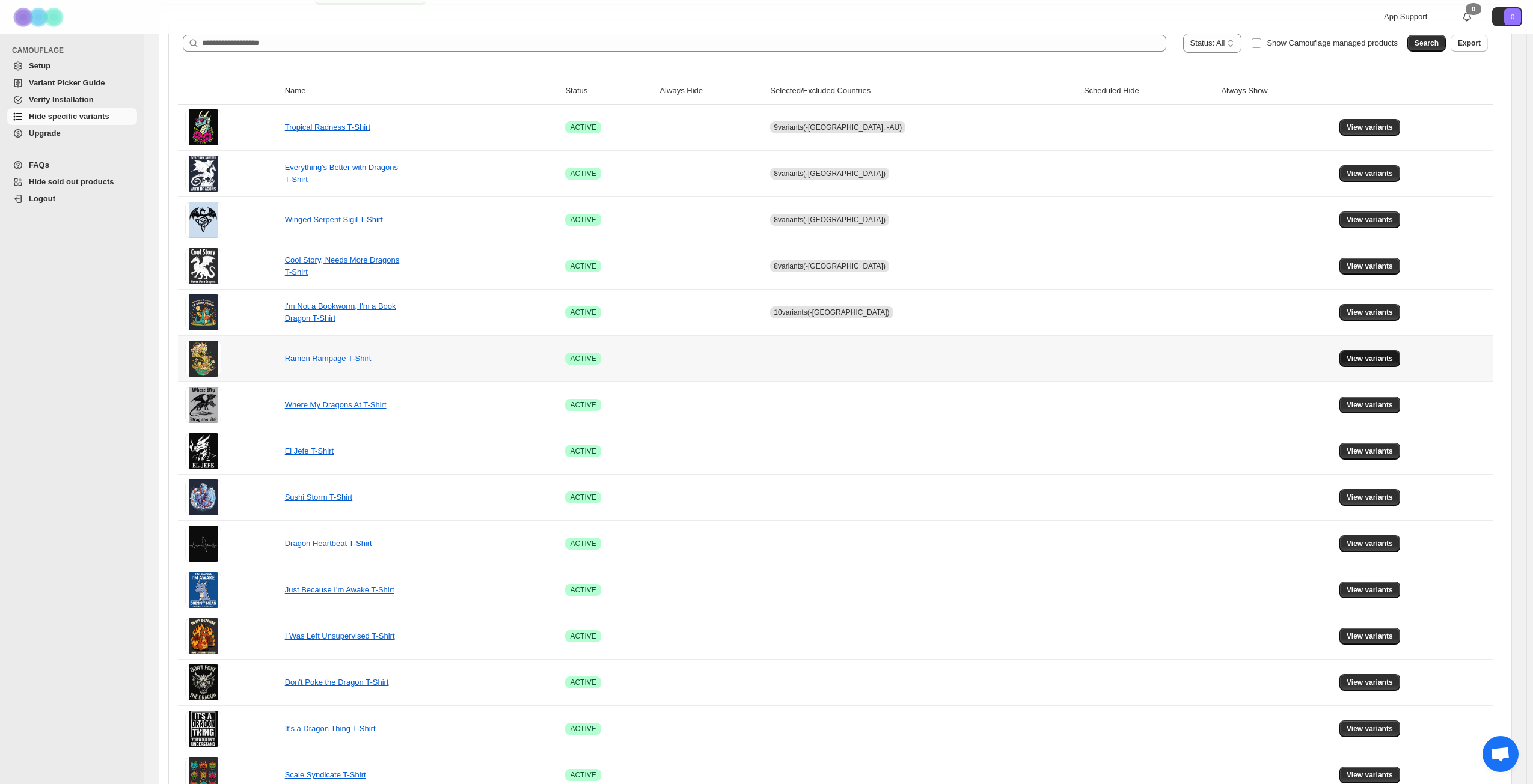
click at [1153, 358] on span "View variants" at bounding box center [1369, 359] width 46 height 9
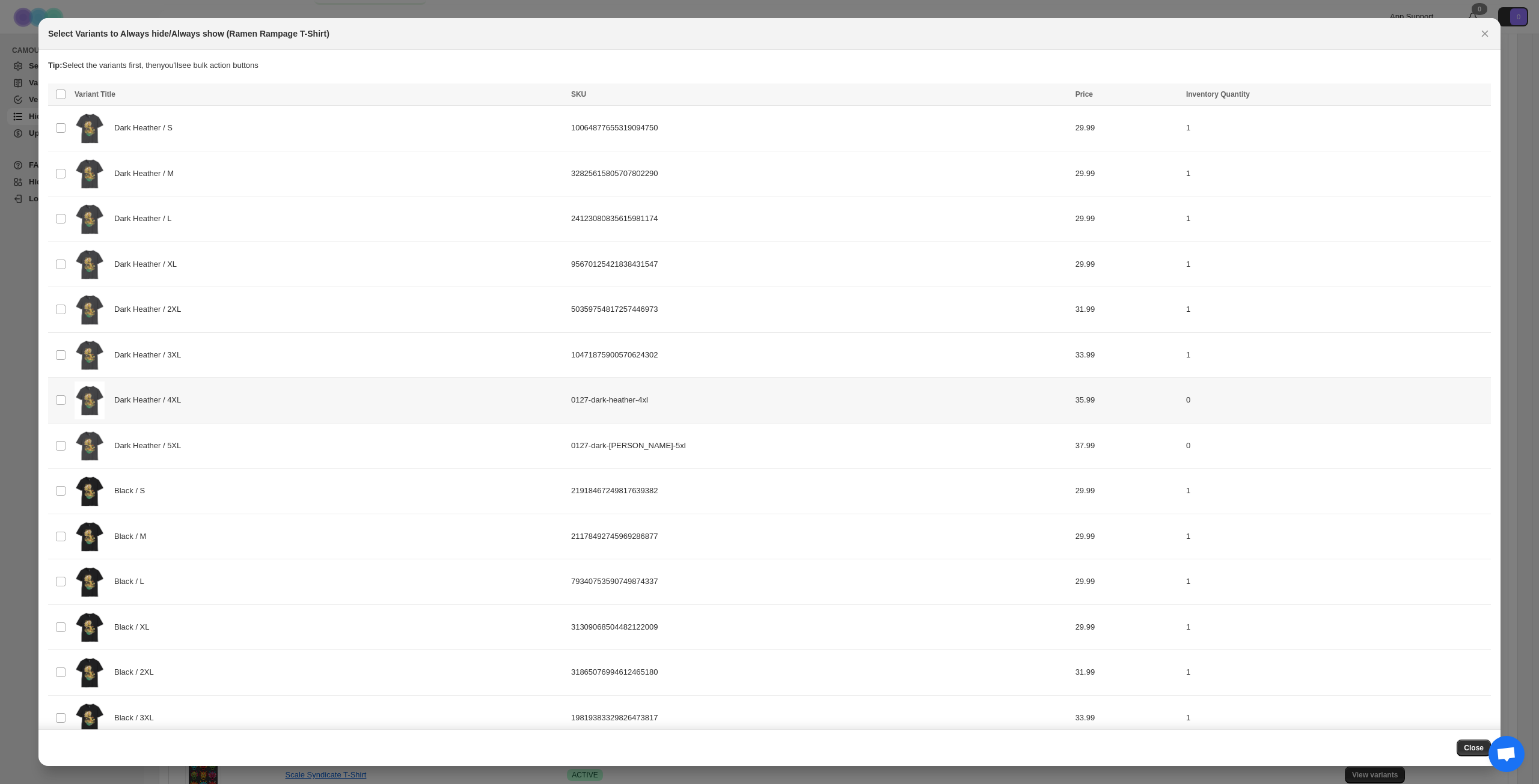
click at [277, 408] on div "Dark Heather / 4XL" at bounding box center [319, 400] width 490 height 38
click at [275, 452] on div "Dark Heather / 5XL" at bounding box center [319, 446] width 490 height 38
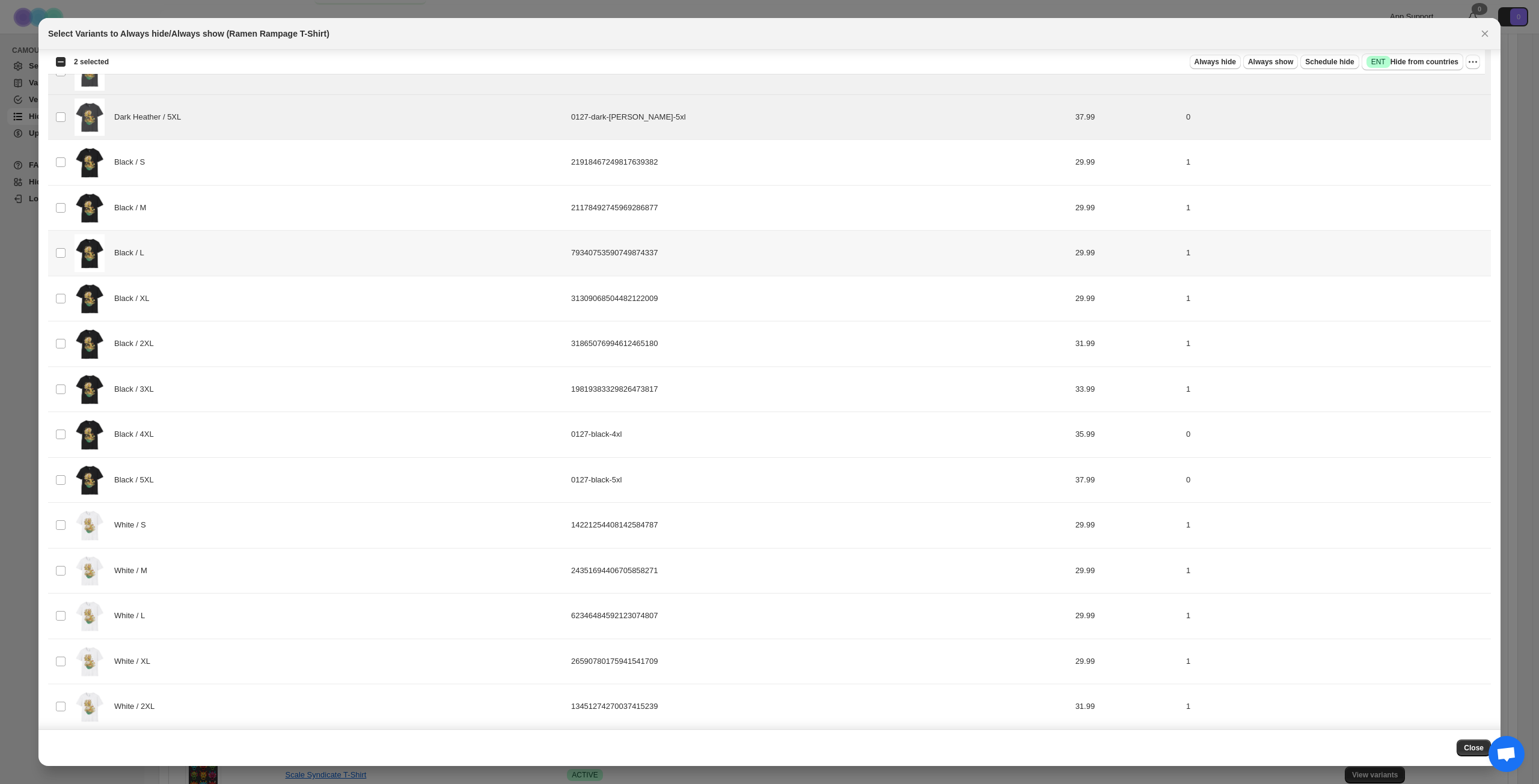
scroll to position [384, 0]
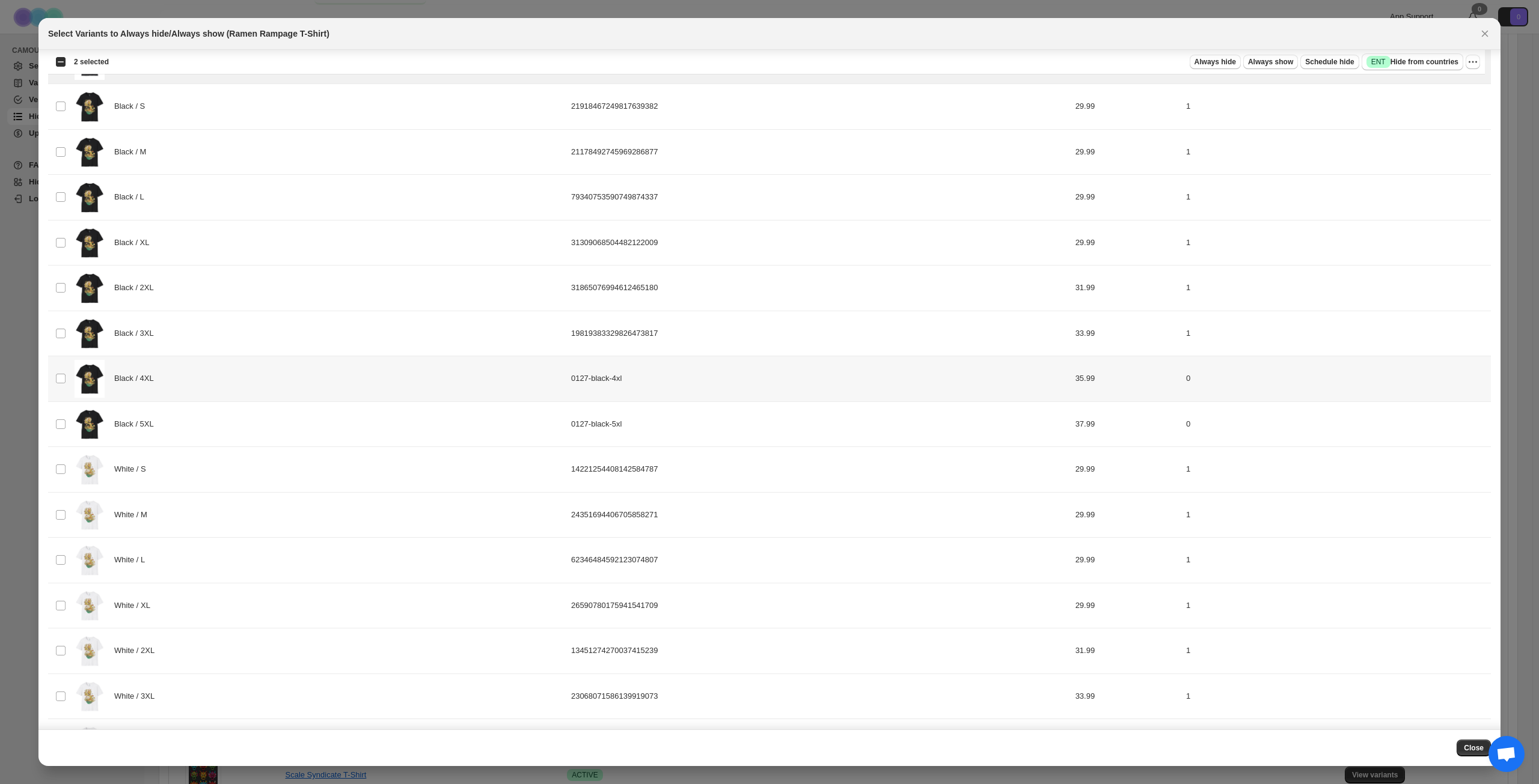
click at [275, 382] on div "Black / 4XL" at bounding box center [319, 379] width 490 height 38
click at [273, 429] on div "Black / 5XL" at bounding box center [319, 424] width 490 height 38
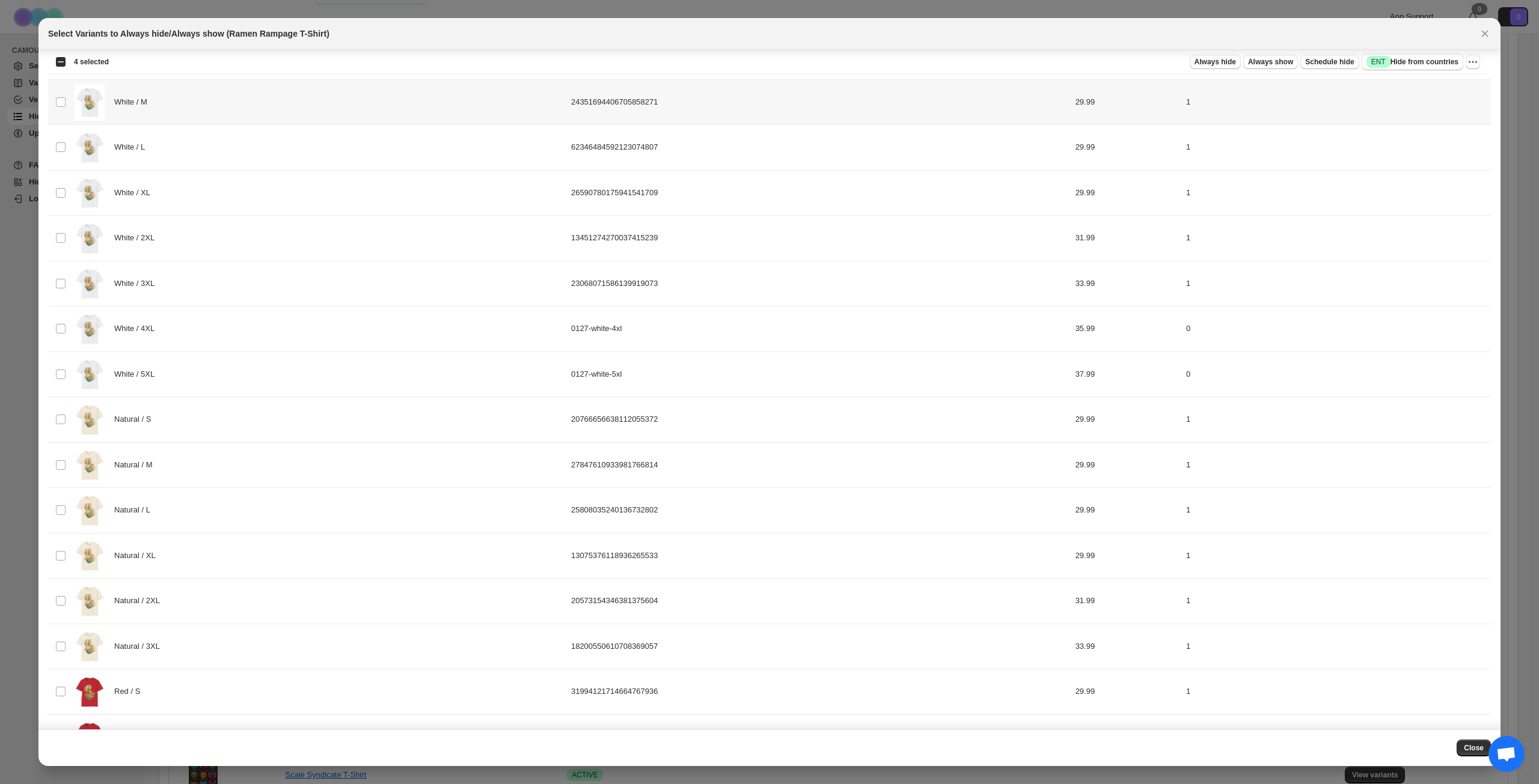
scroll to position [805, 0]
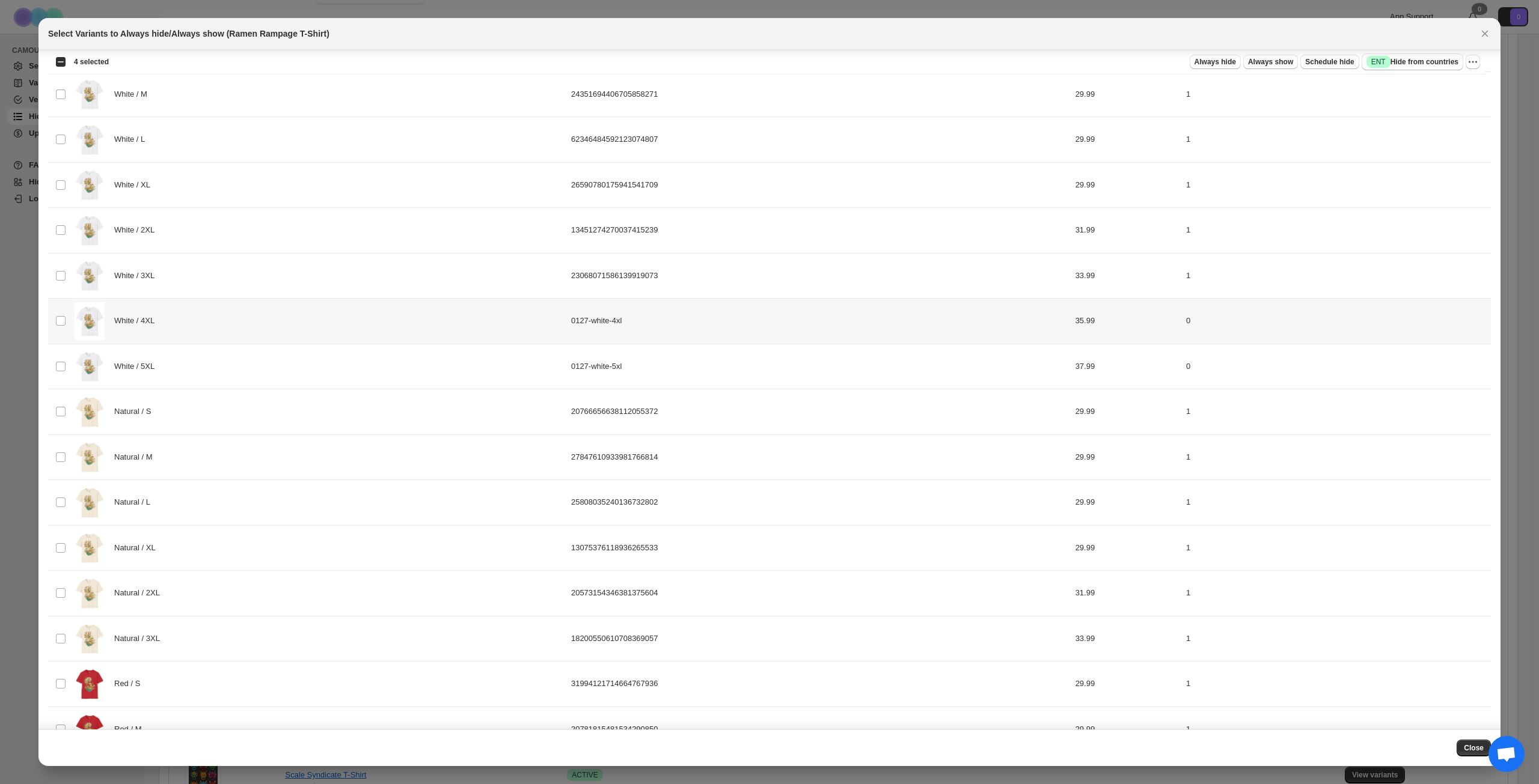
click at [274, 328] on div "White / 4XL" at bounding box center [319, 321] width 490 height 38
click at [273, 366] on div "White / 5XL" at bounding box center [319, 367] width 490 height 38
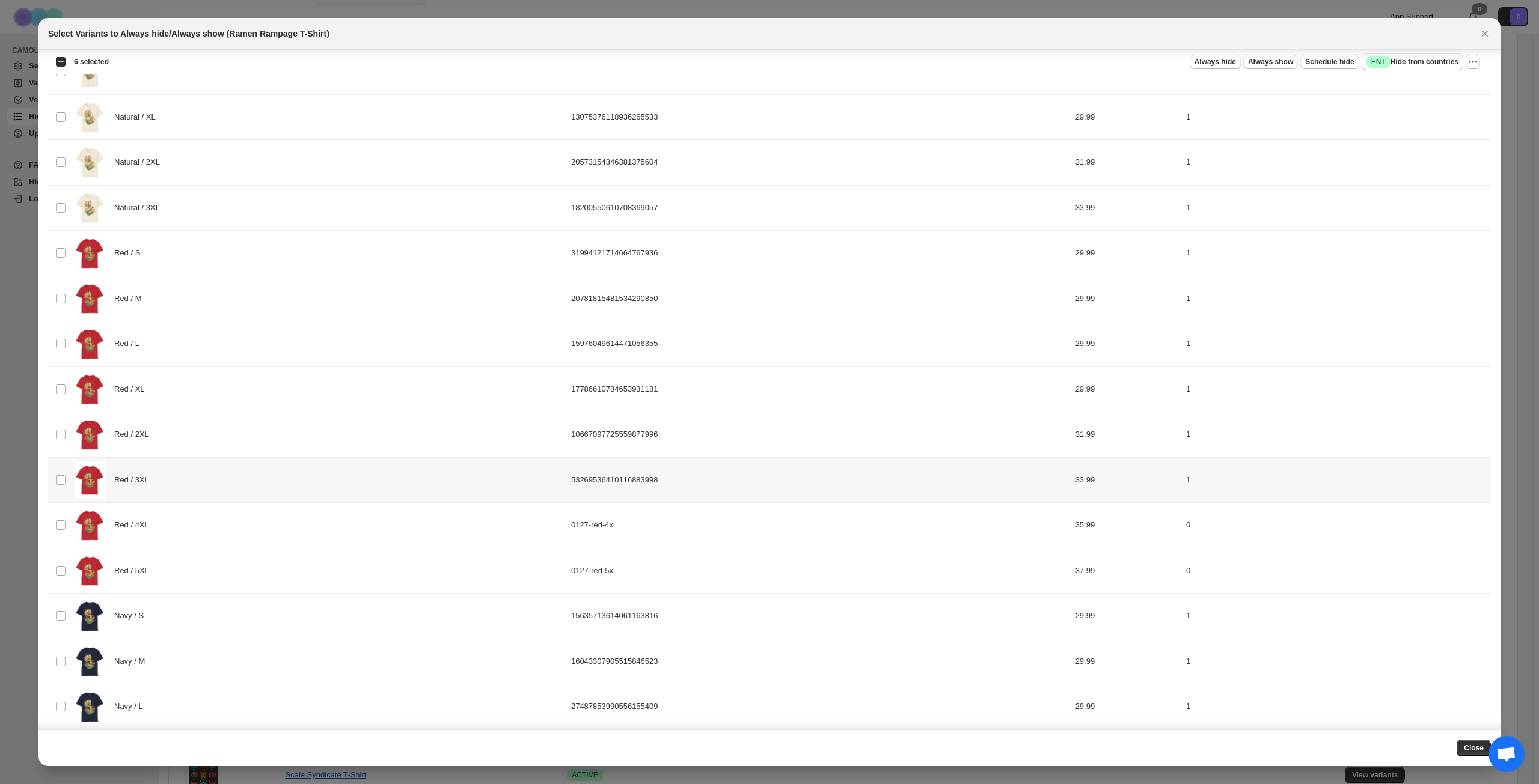
scroll to position [1406, 0]
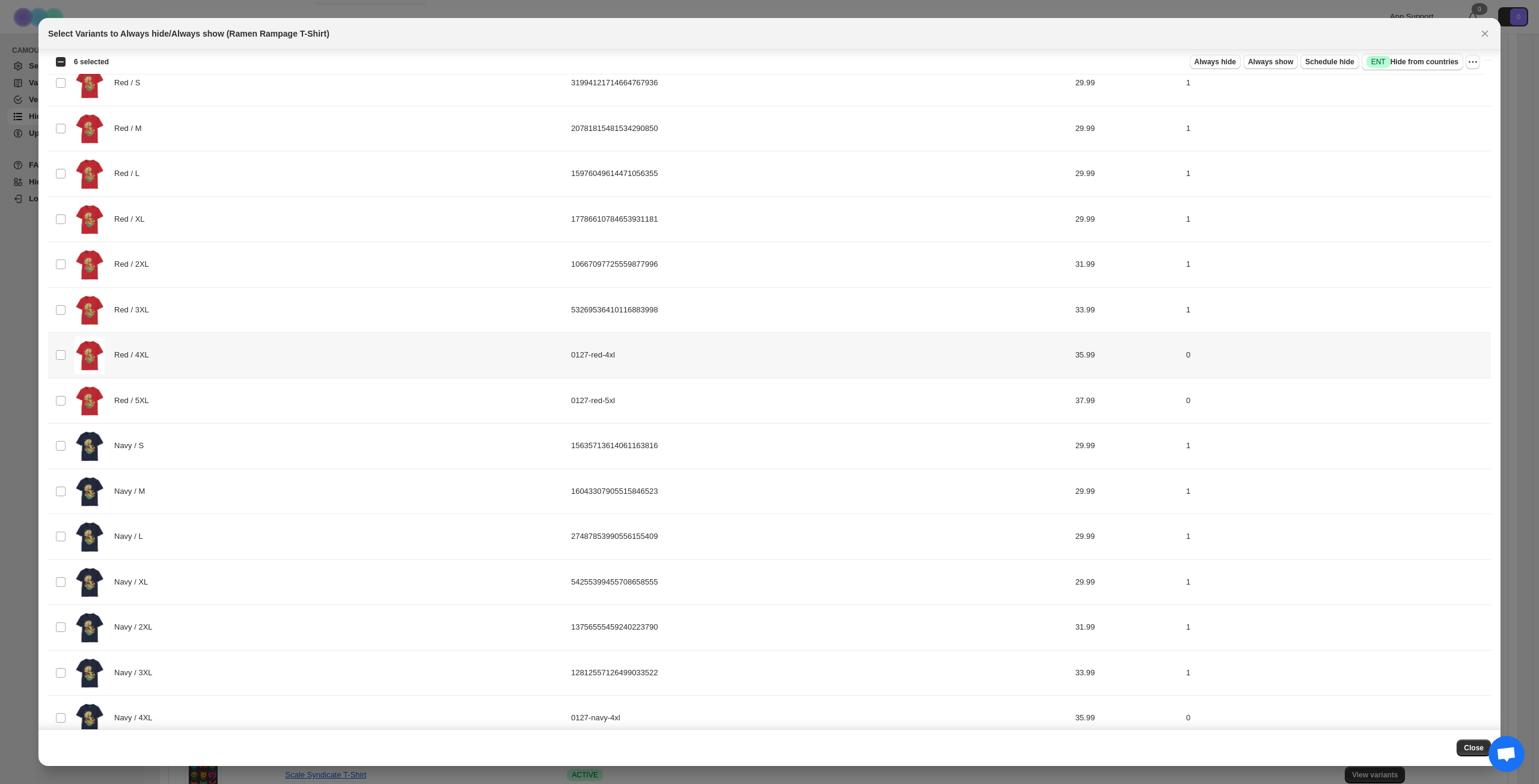
click at [246, 362] on div "Red / 4XL" at bounding box center [319, 356] width 490 height 38
click at [250, 408] on div "Red / 5XL" at bounding box center [319, 401] width 490 height 38
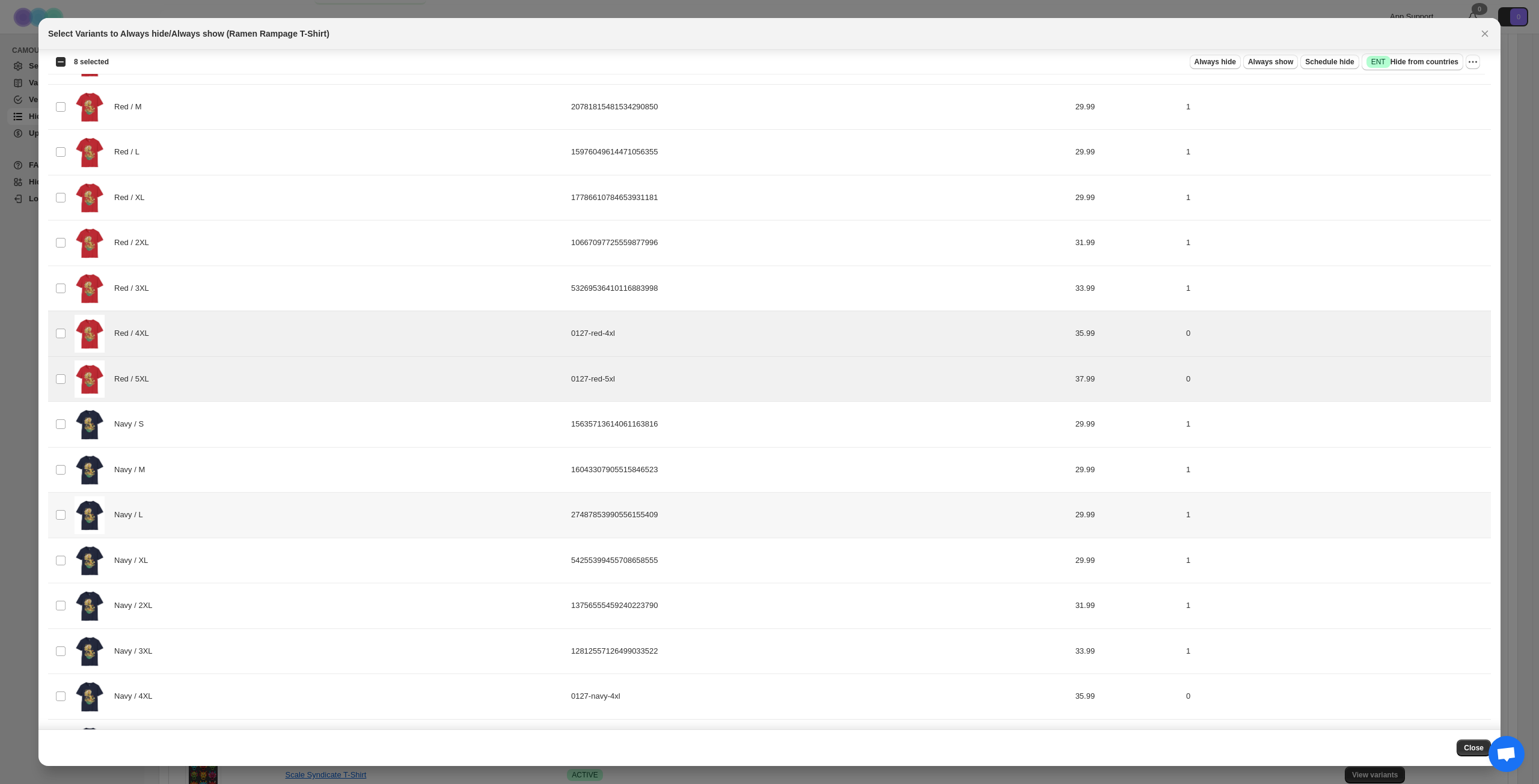
scroll to position [1472, 0]
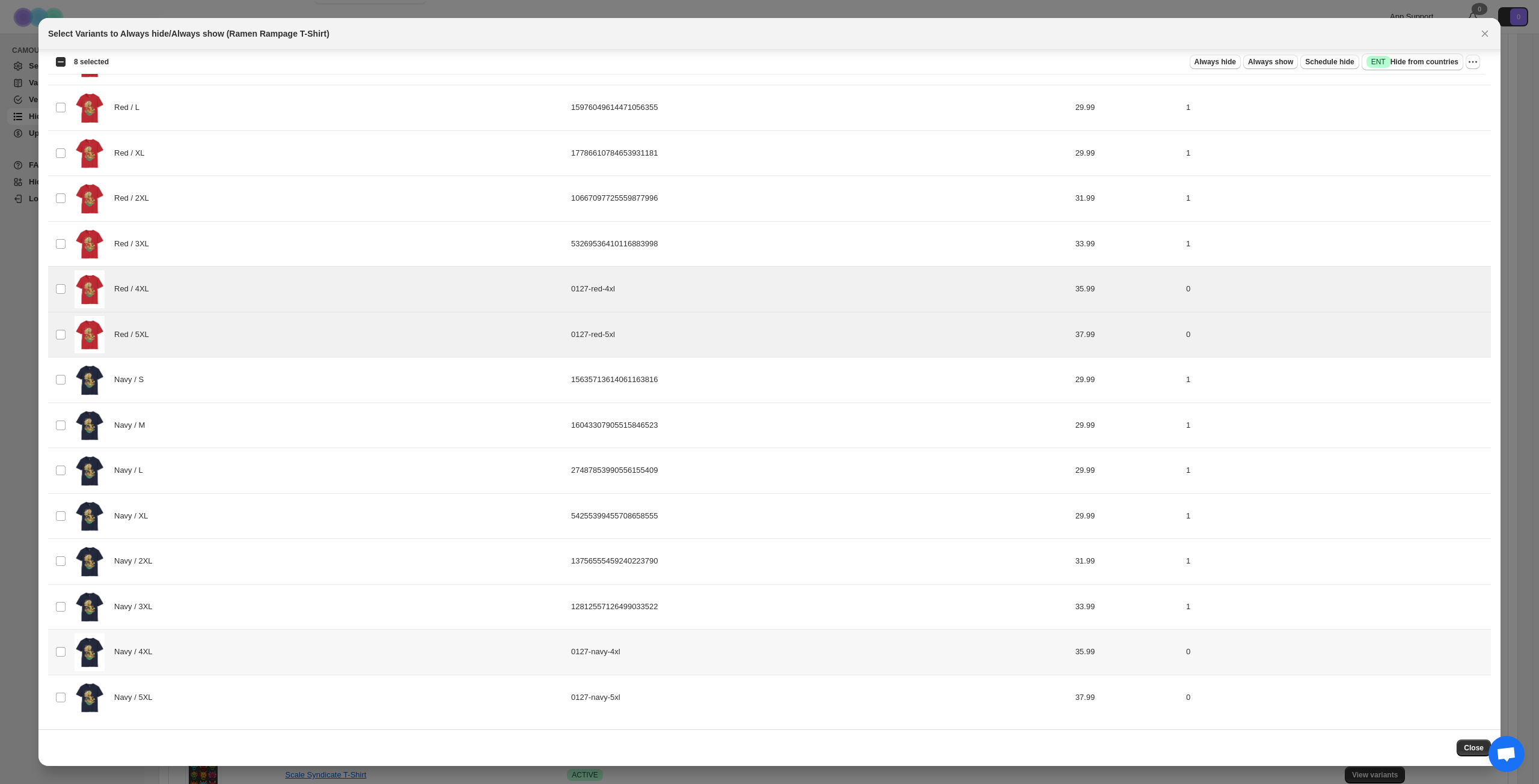
click at [256, 567] on div "Navy / 4XL" at bounding box center [319, 652] width 490 height 38
click at [249, 567] on div "Navy / 5XL" at bounding box center [319, 698] width 490 height 38
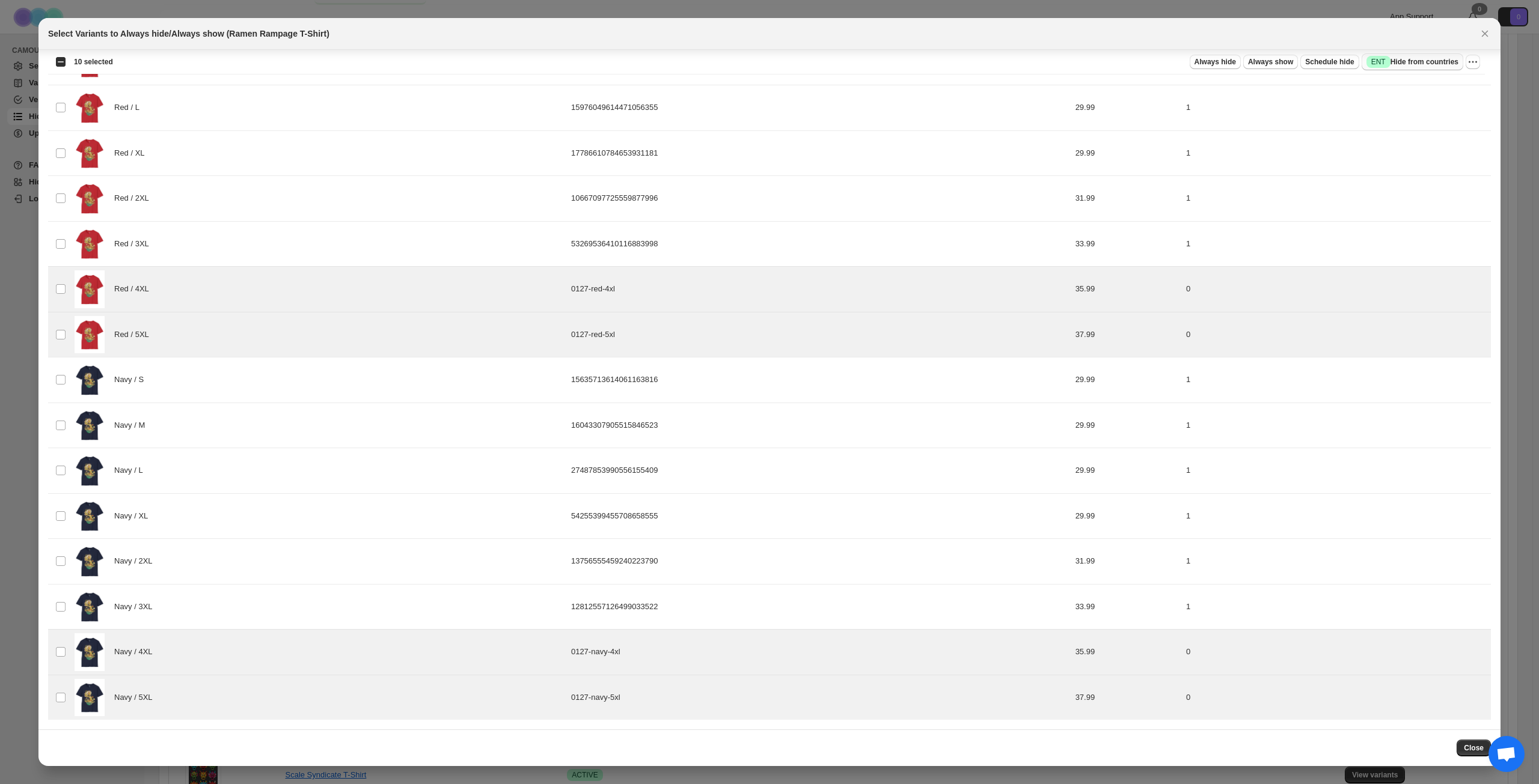
click at [1153, 58] on span "Success ENT Hide from countries" at bounding box center [1412, 62] width 92 height 12
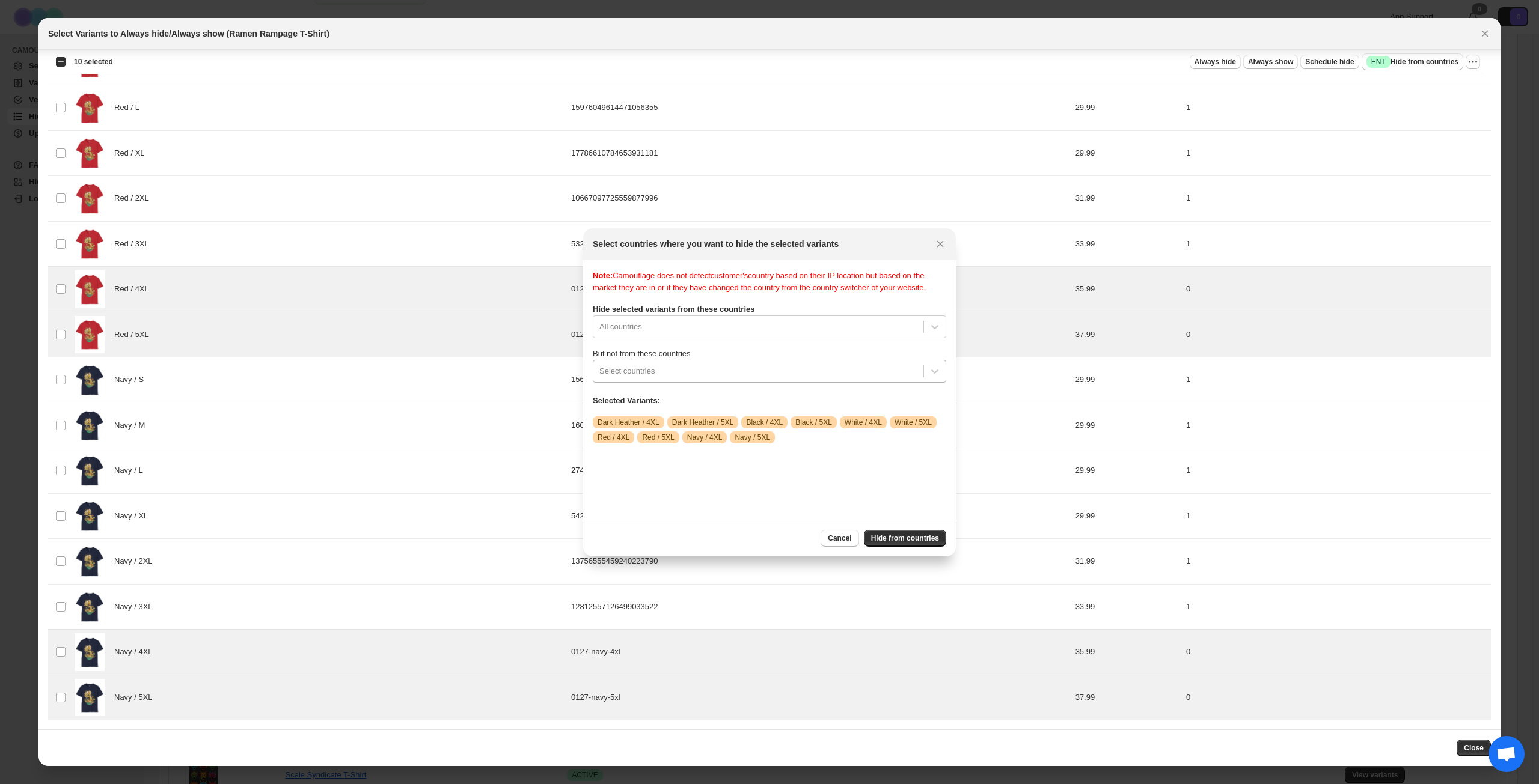
click at [715, 376] on div ":rer:" at bounding box center [758, 372] width 318 height 15
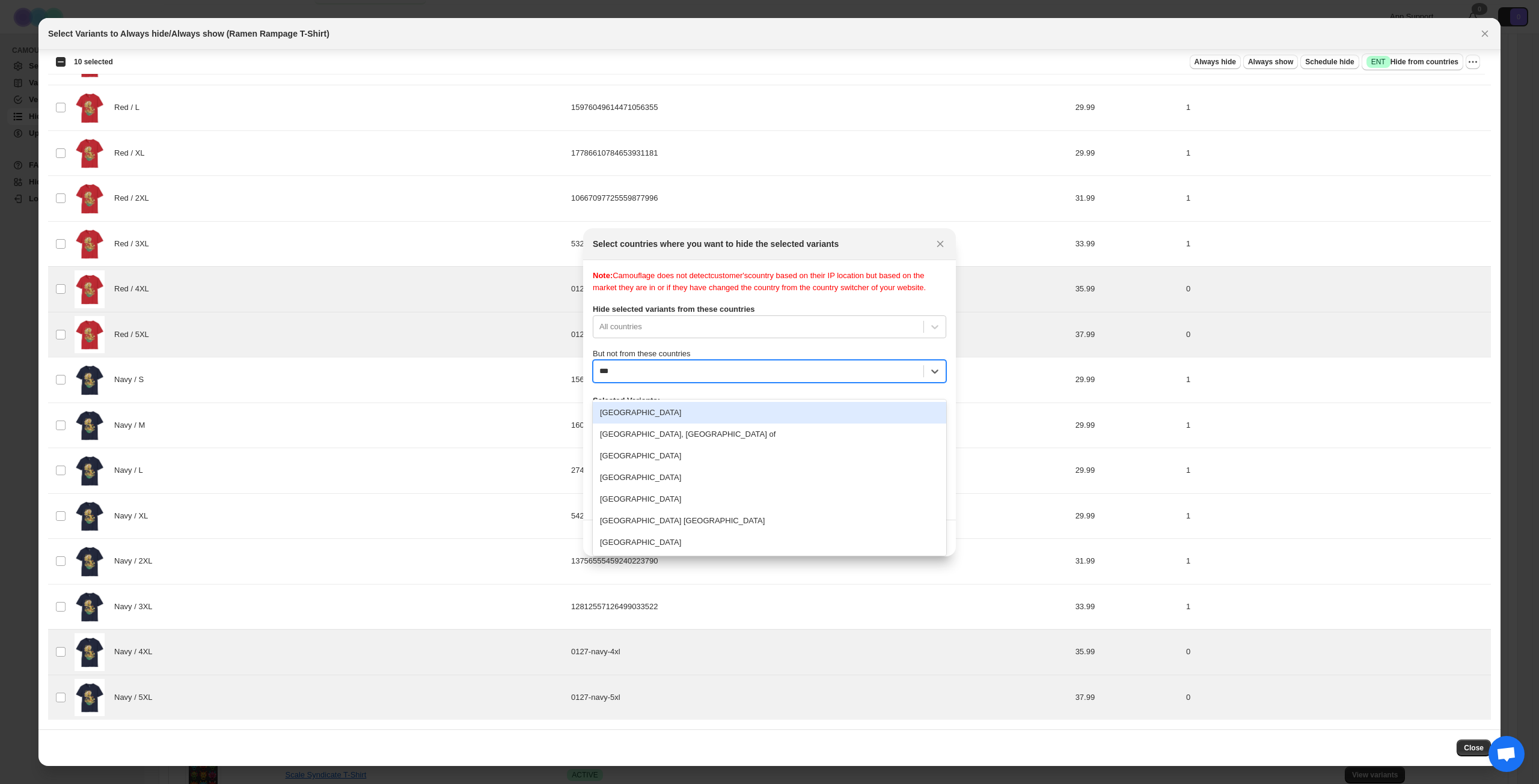
type input "****"
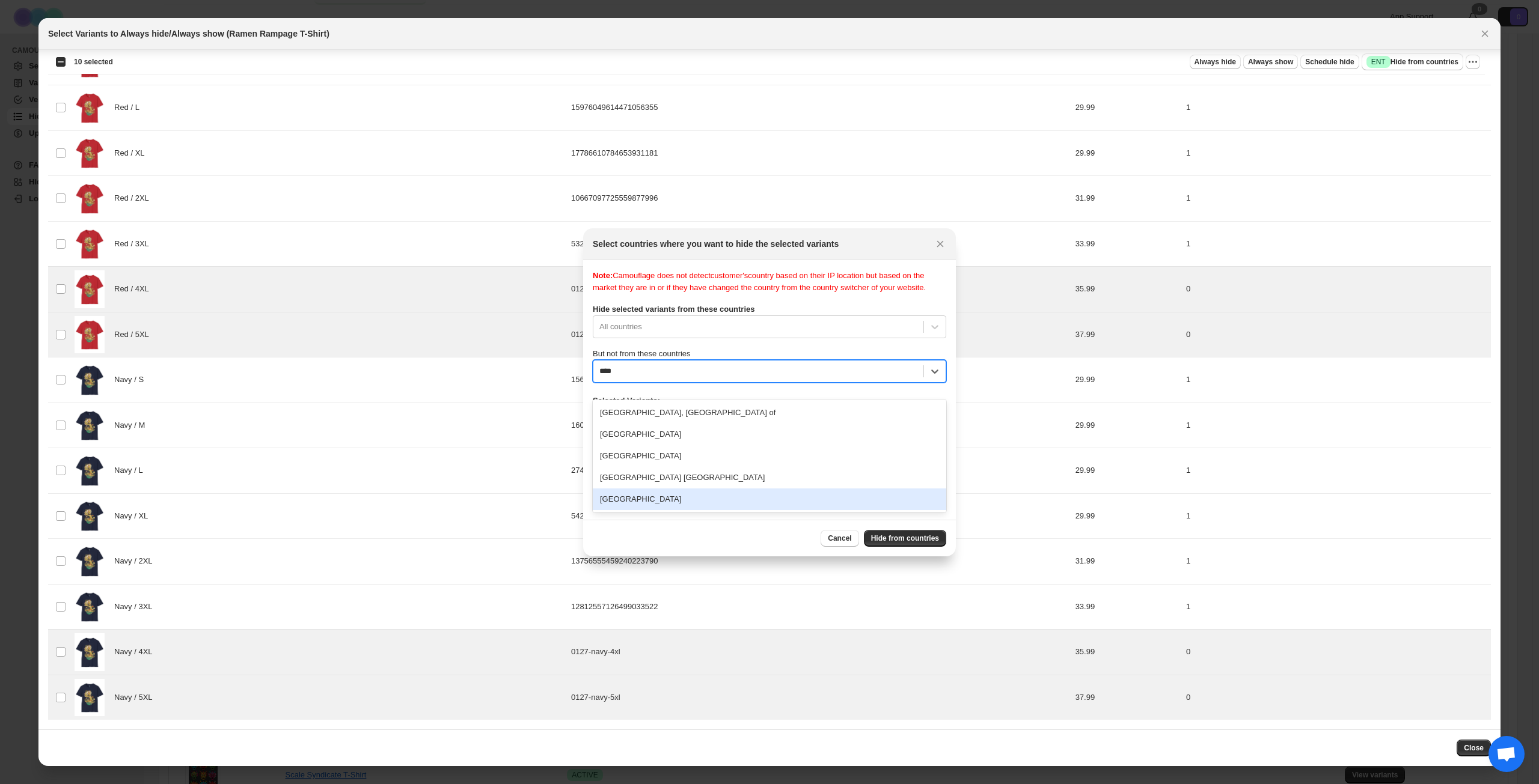
click at [671, 504] on div "[GEOGRAPHIC_DATA]" at bounding box center [770, 499] width 354 height 21
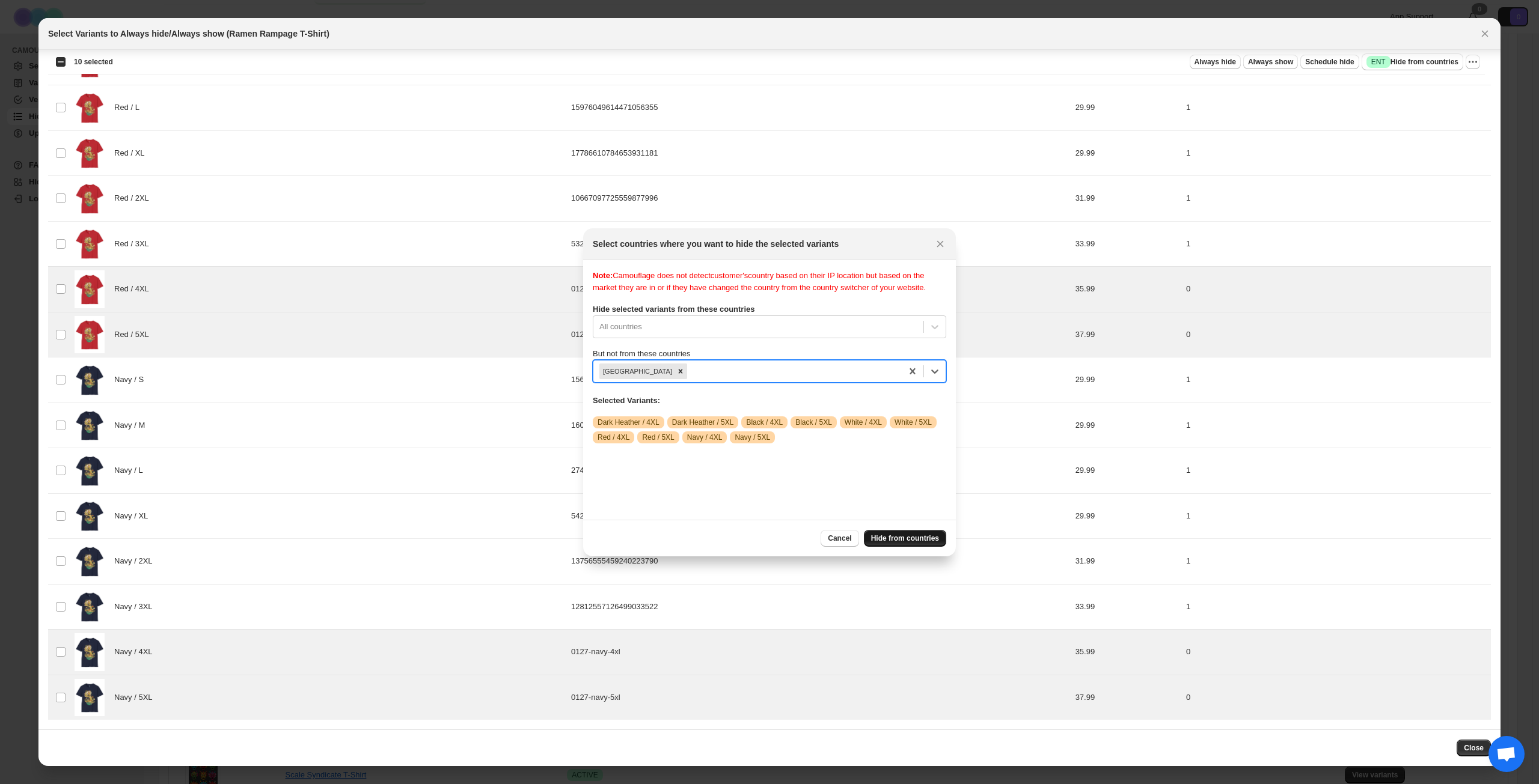
click at [899, 538] on span "Hide from countries" at bounding box center [904, 538] width 68 height 9
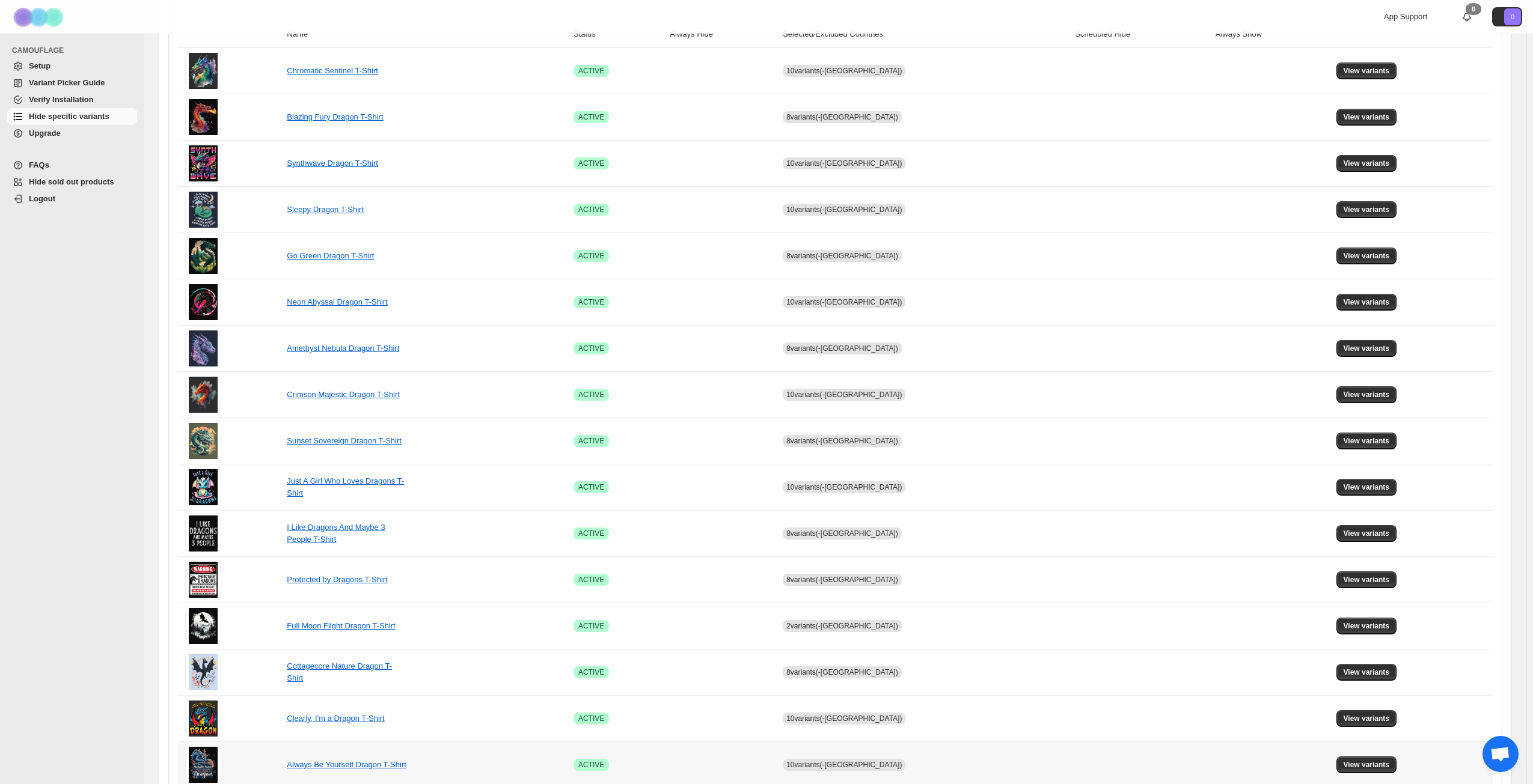
scroll to position [449, 0]
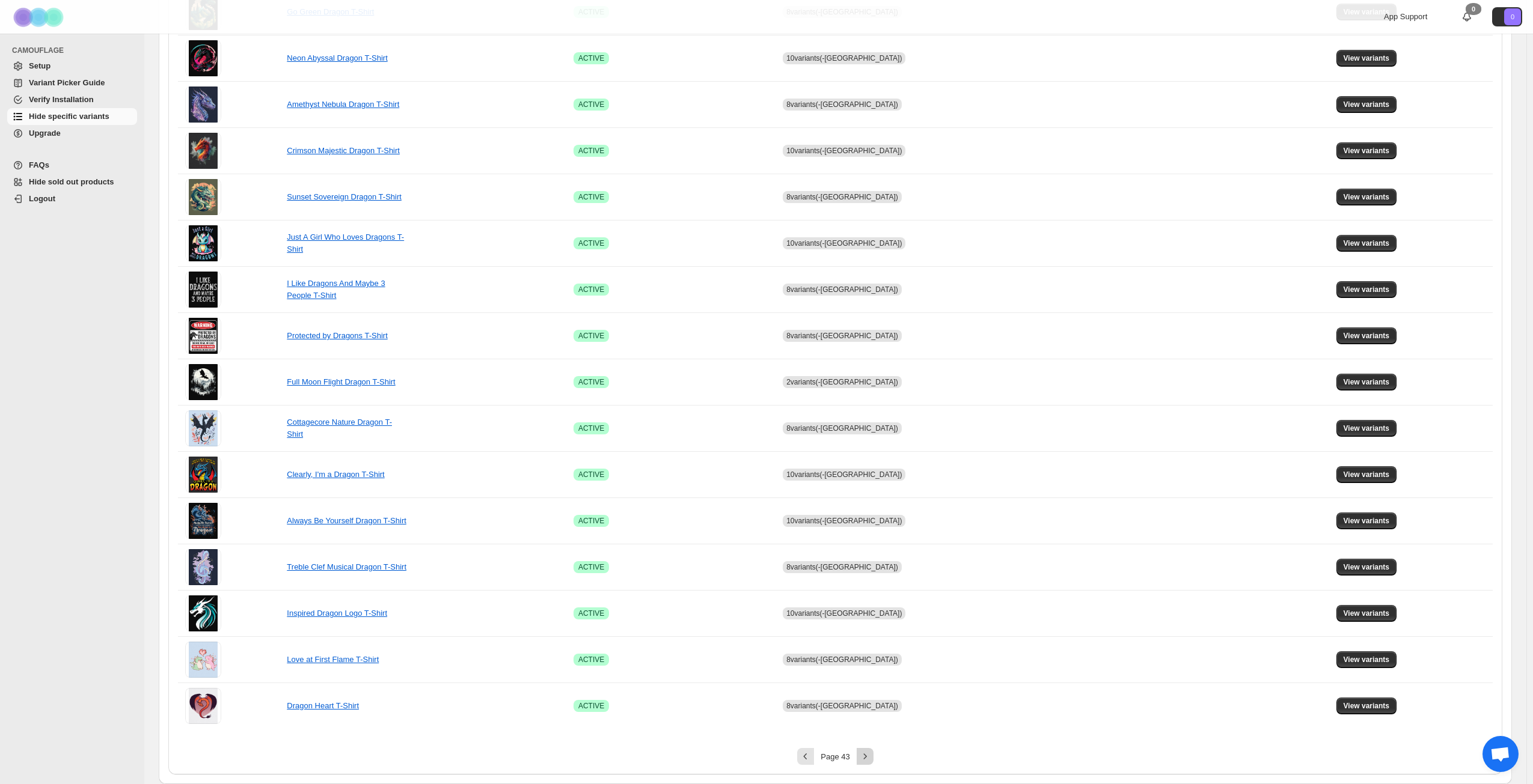
click at [867, 567] on icon "Next" at bounding box center [865, 757] width 12 height 12
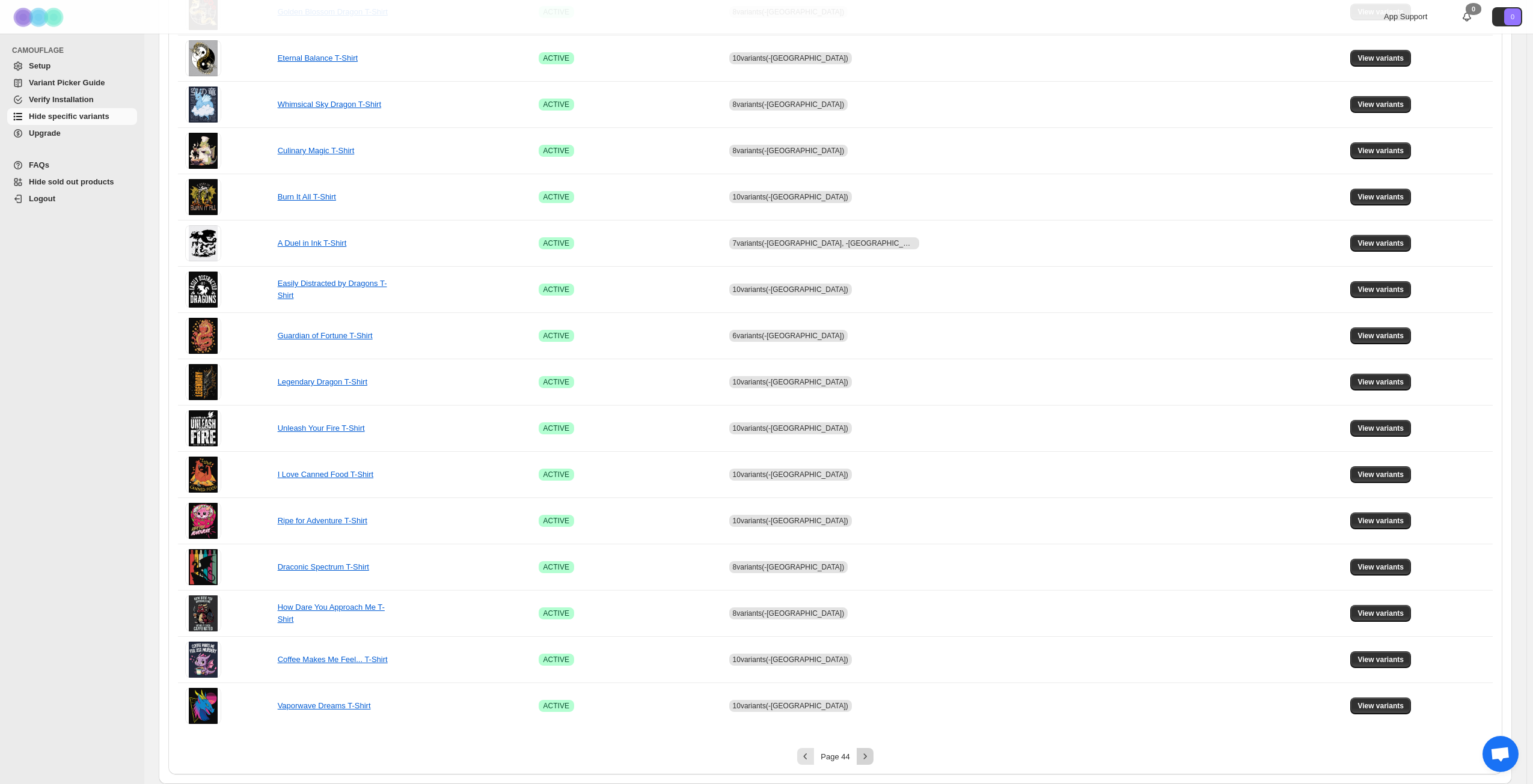
click at [867, 567] on icon "Next" at bounding box center [865, 757] width 12 height 12
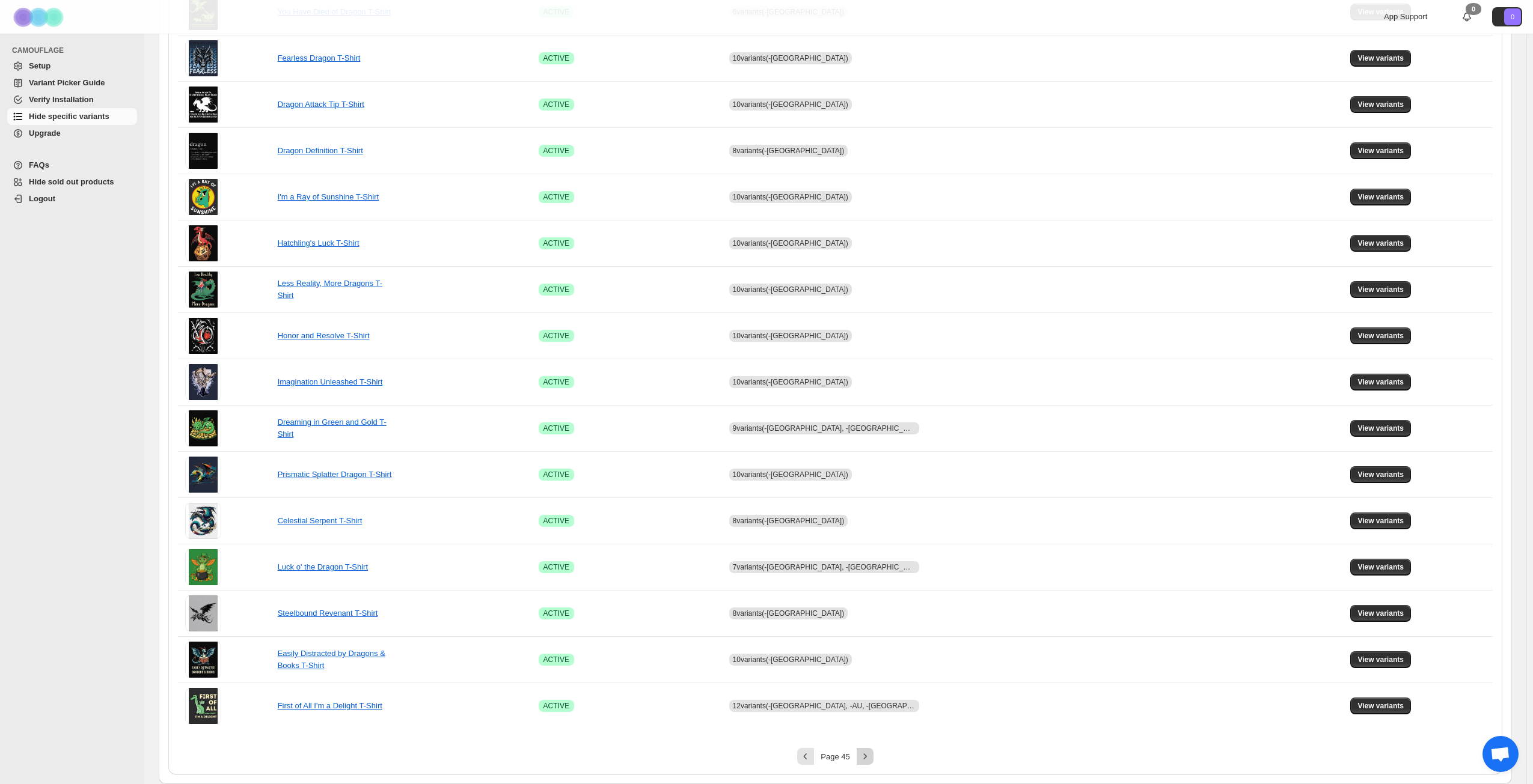
click at [867, 567] on icon "Next" at bounding box center [865, 757] width 12 height 12
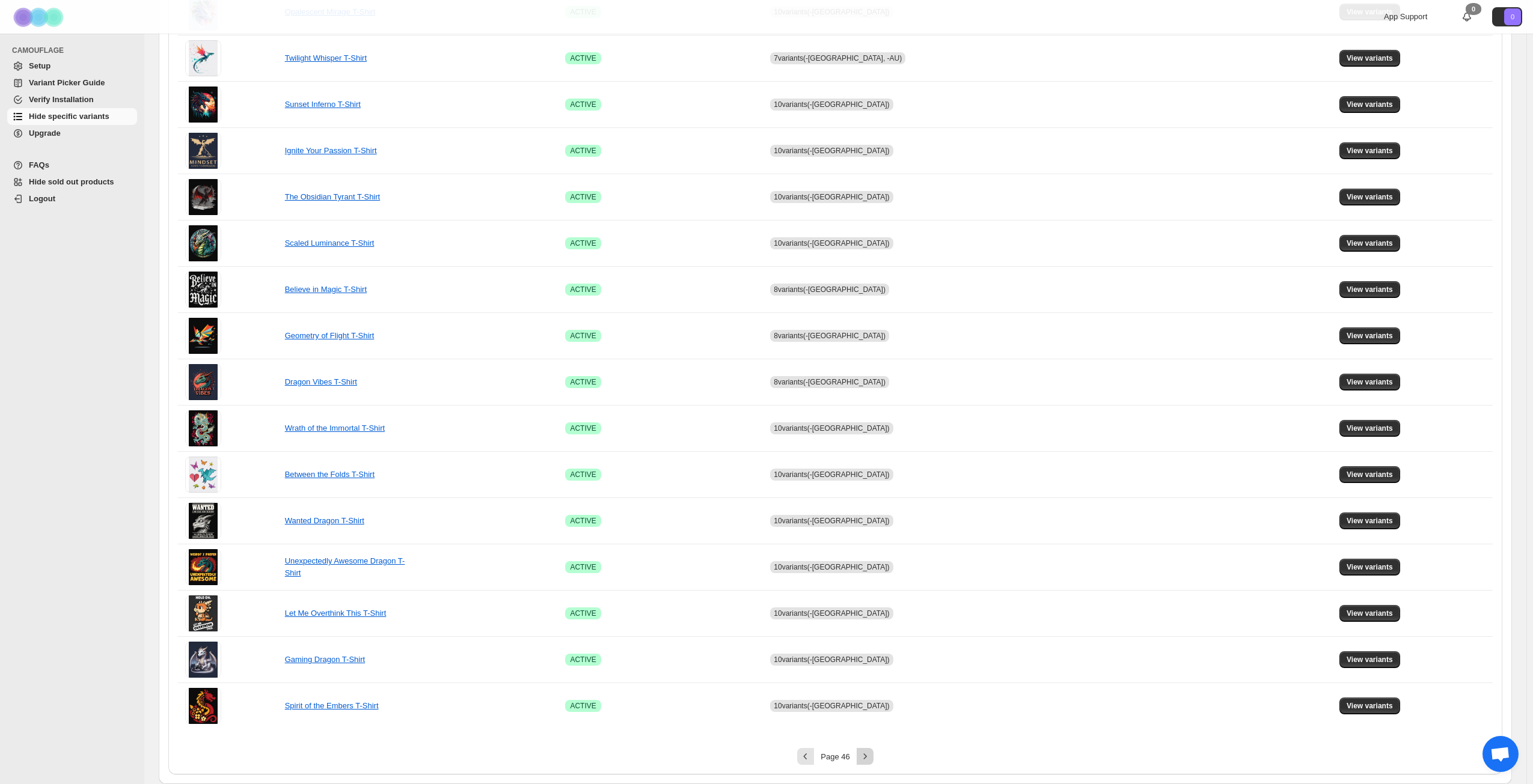
click at [867, 567] on icon "Next" at bounding box center [865, 757] width 12 height 12
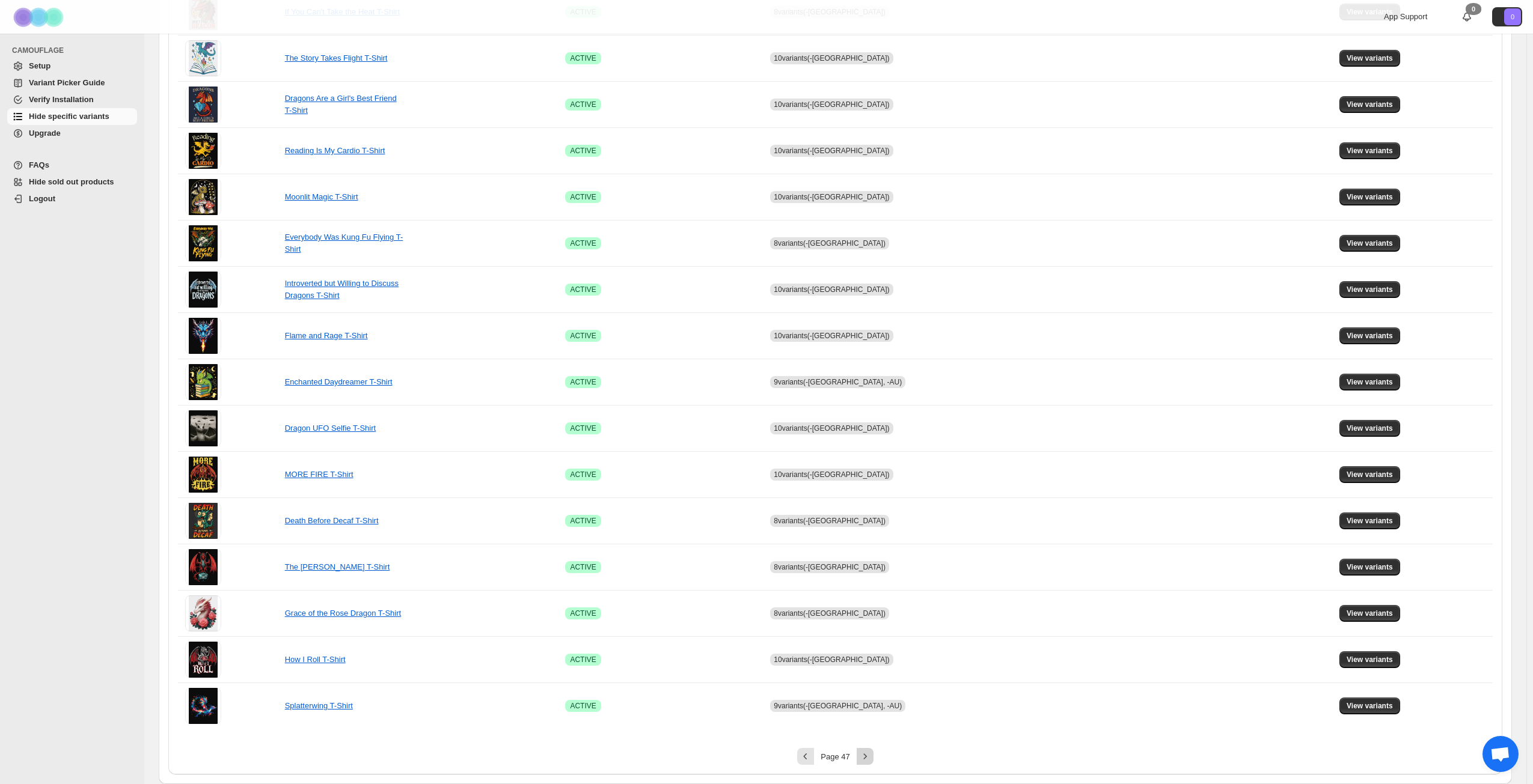
click at [867, 567] on icon "Next" at bounding box center [865, 757] width 12 height 12
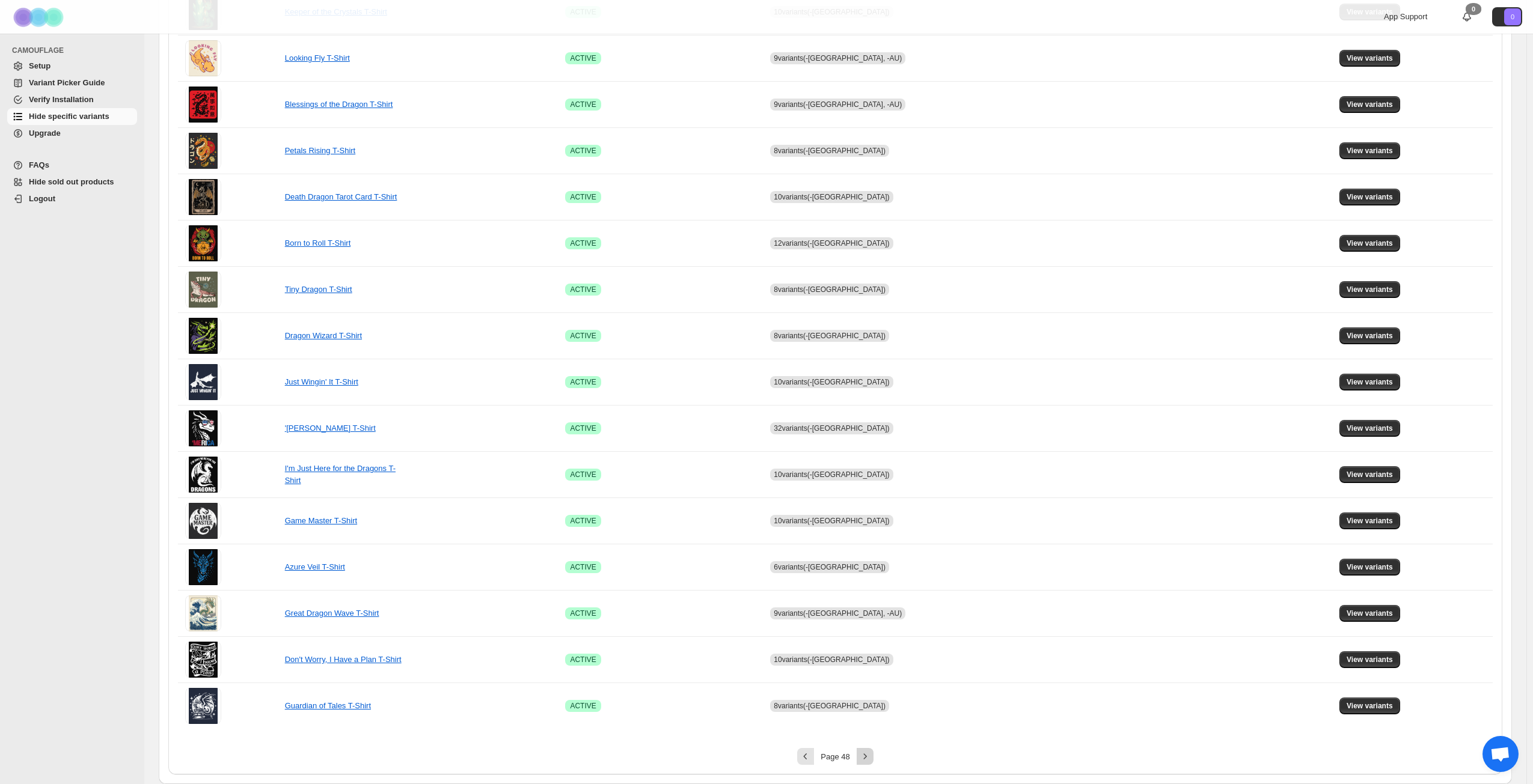
click at [867, 567] on icon "Next" at bounding box center [865, 757] width 12 height 12
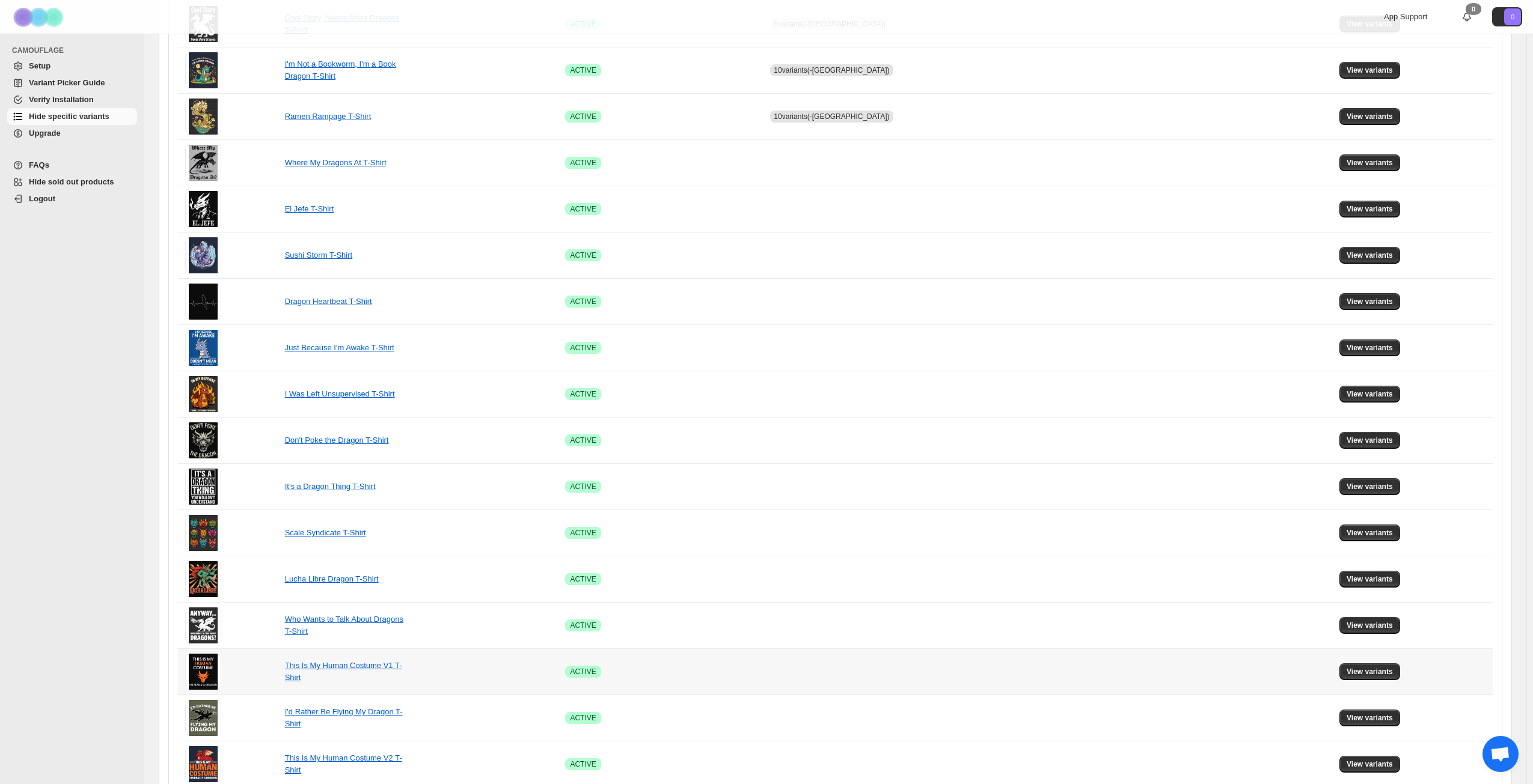
scroll to position [390, 0]
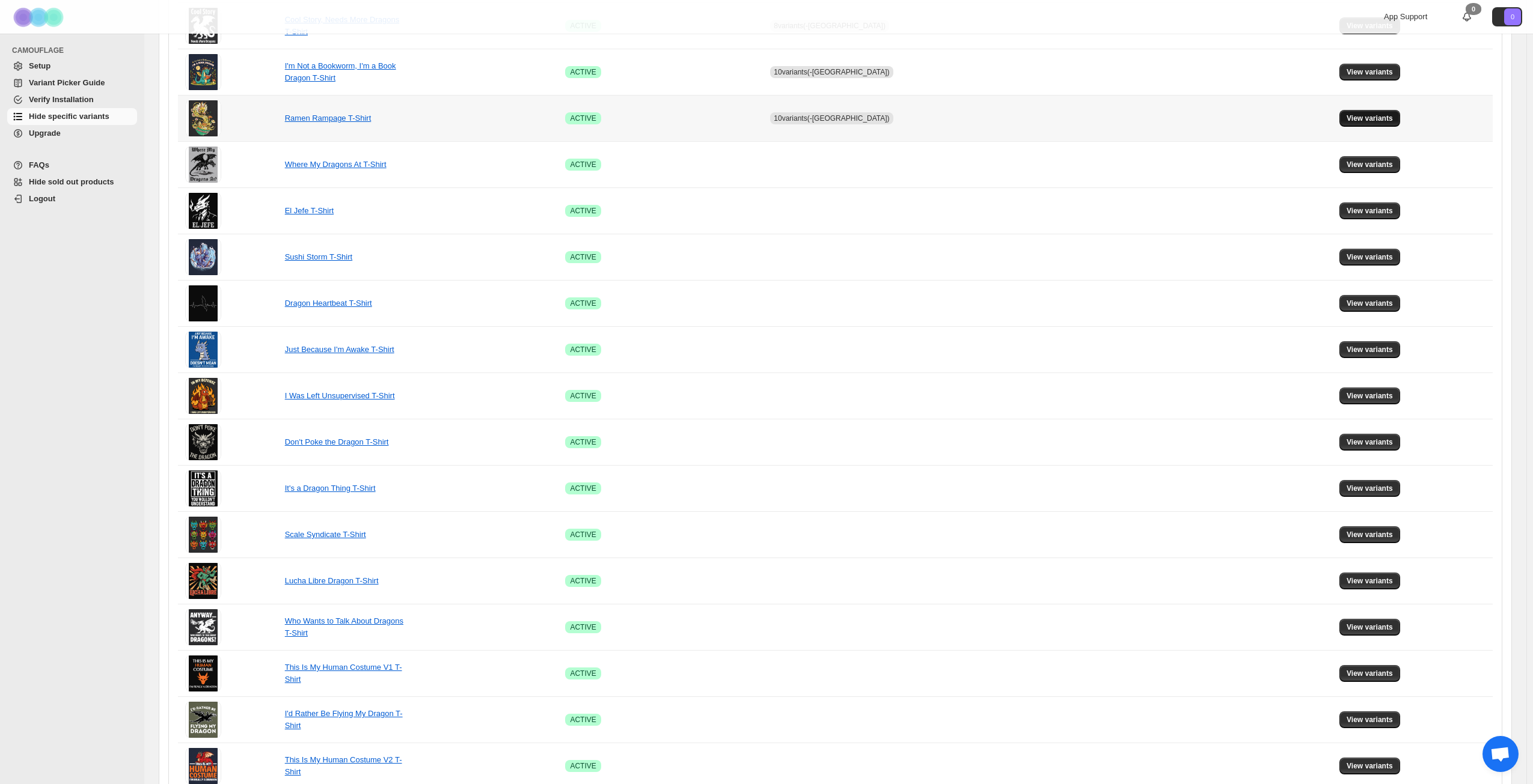
click at [1153, 116] on span "View variants" at bounding box center [1369, 119] width 46 height 9
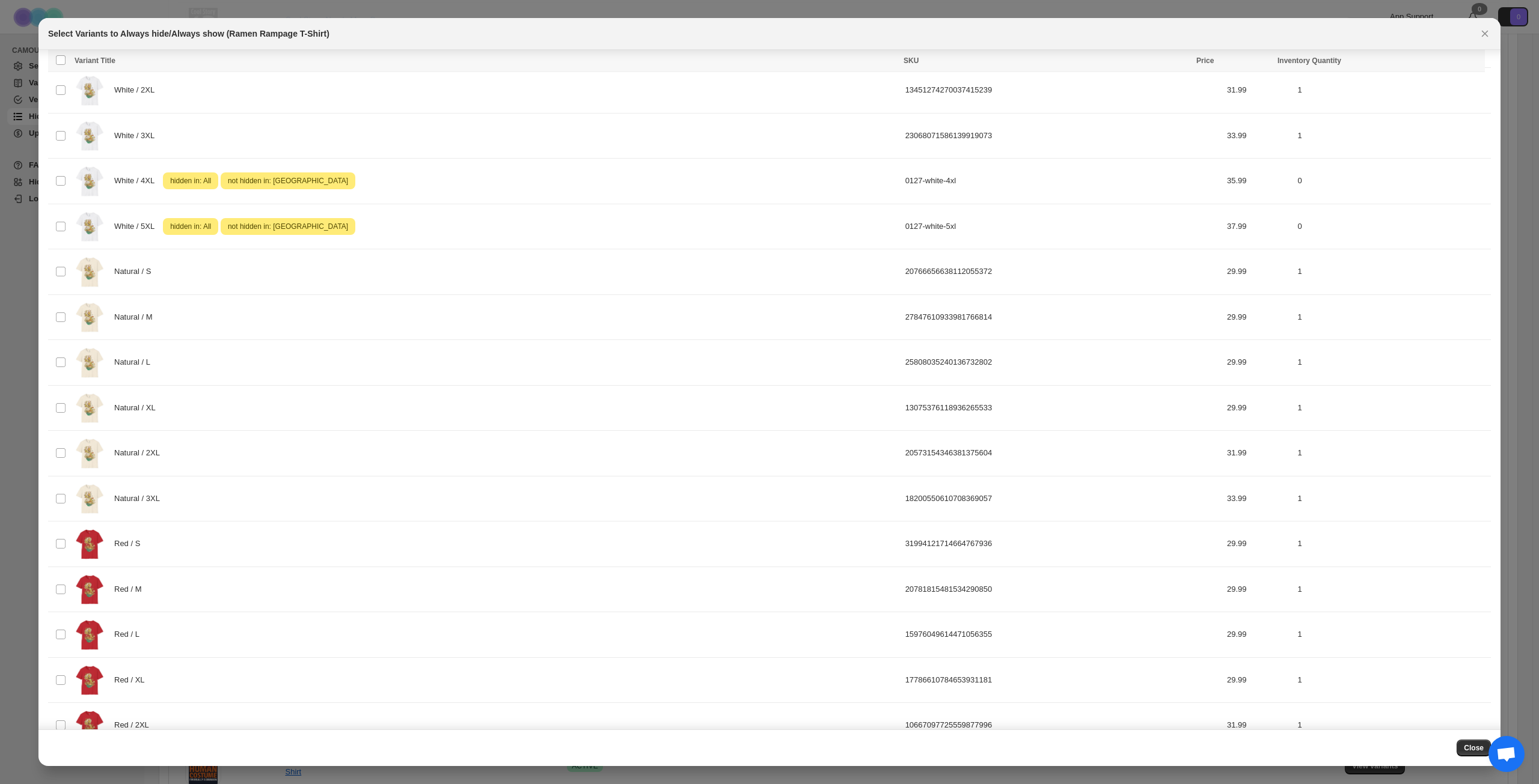
scroll to position [961, 0]
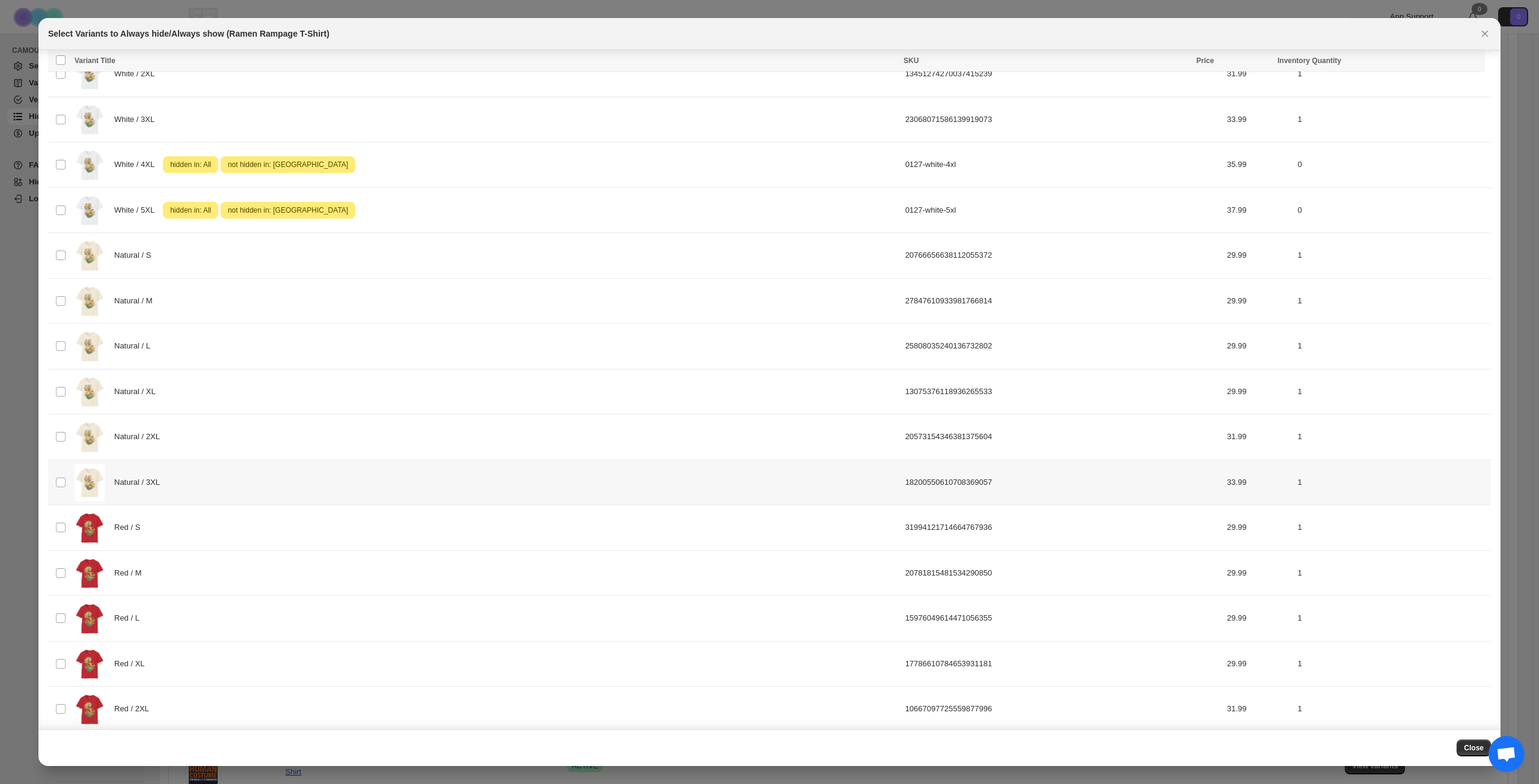
click at [308, 489] on div "Natural / 3XL" at bounding box center [486, 483] width 824 height 38
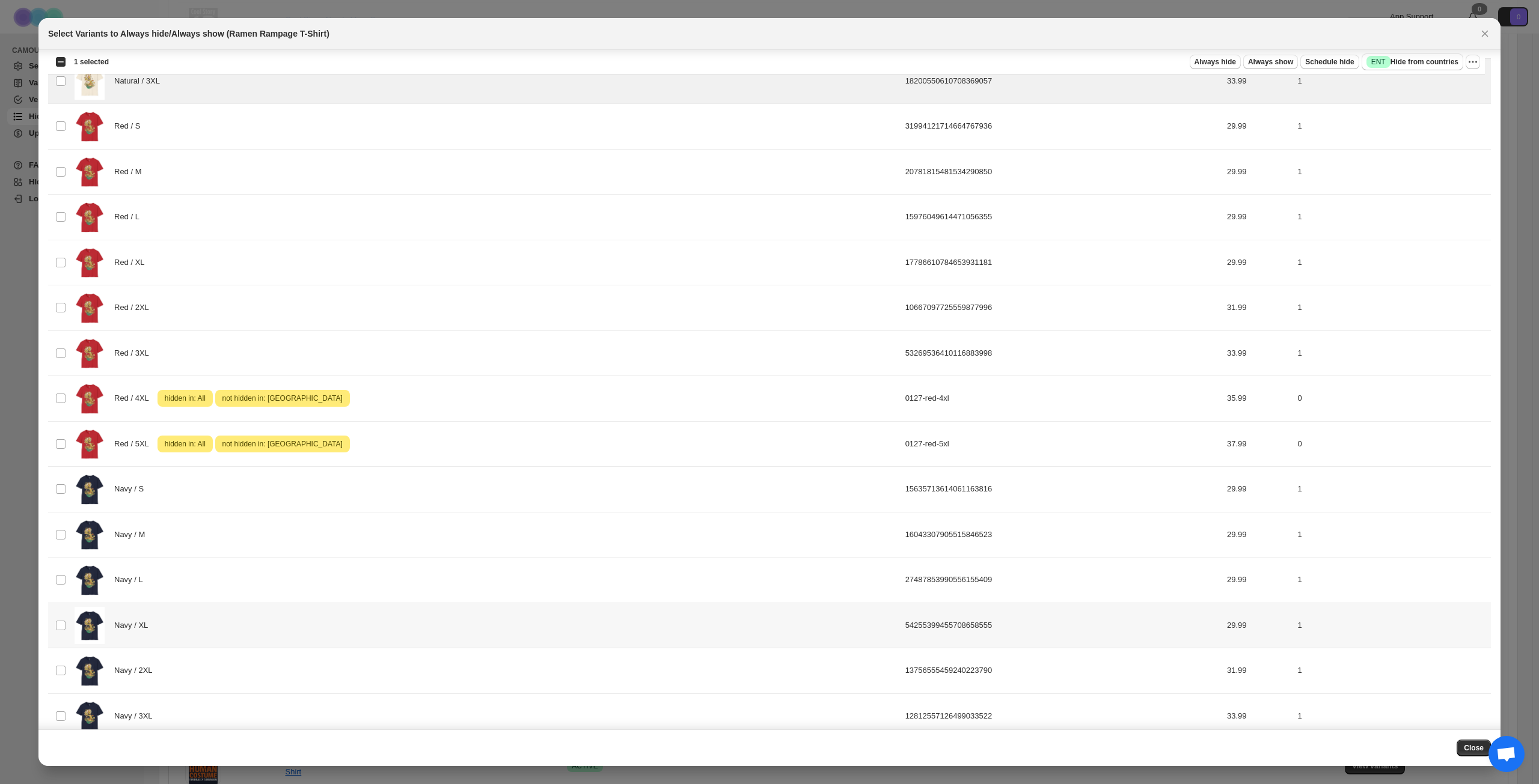
scroll to position [1022, 0]
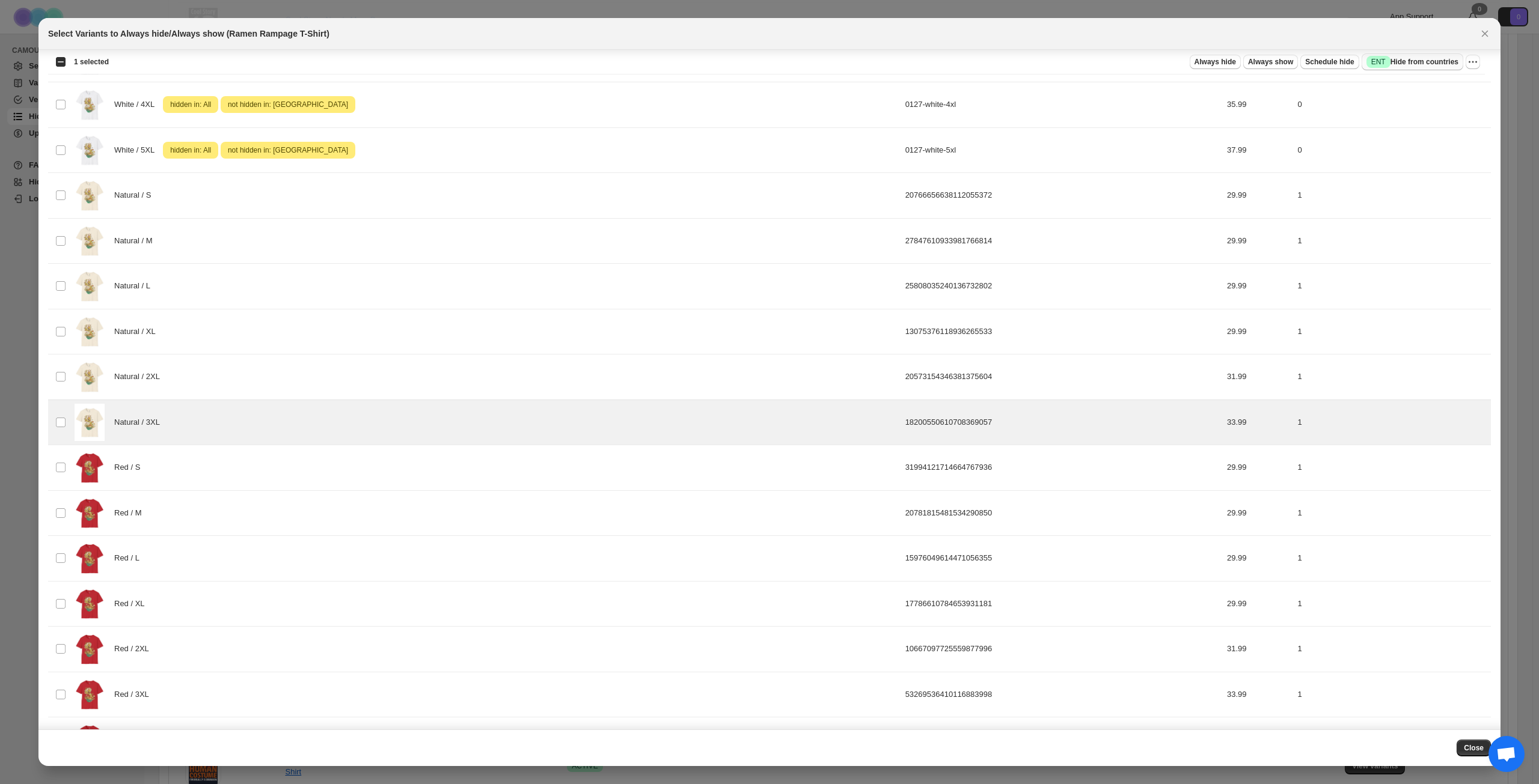
click at [1153, 66] on span "Success ENT Hide from countries" at bounding box center [1412, 62] width 92 height 12
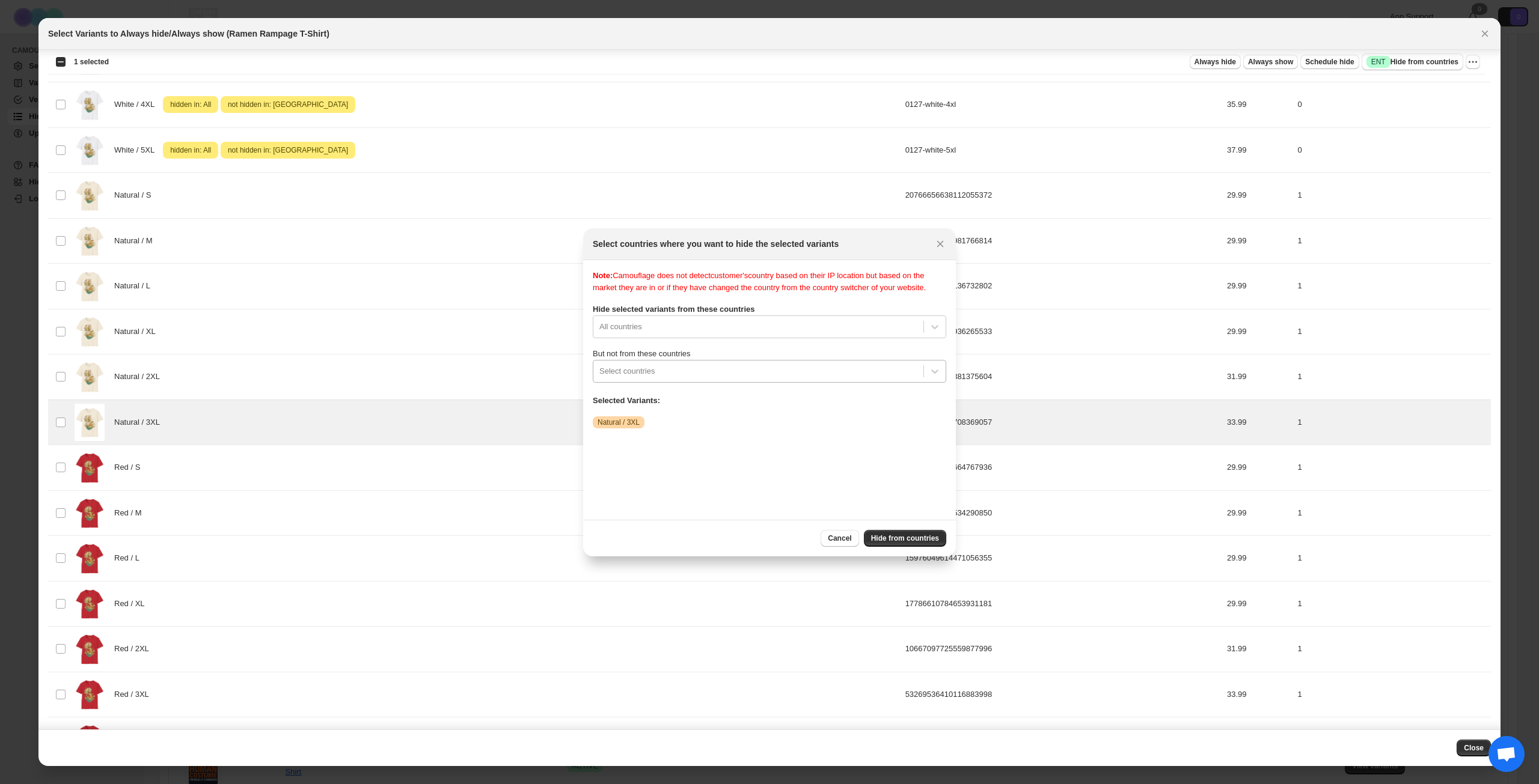
click at [727, 378] on div ":rh3:" at bounding box center [758, 372] width 318 height 15
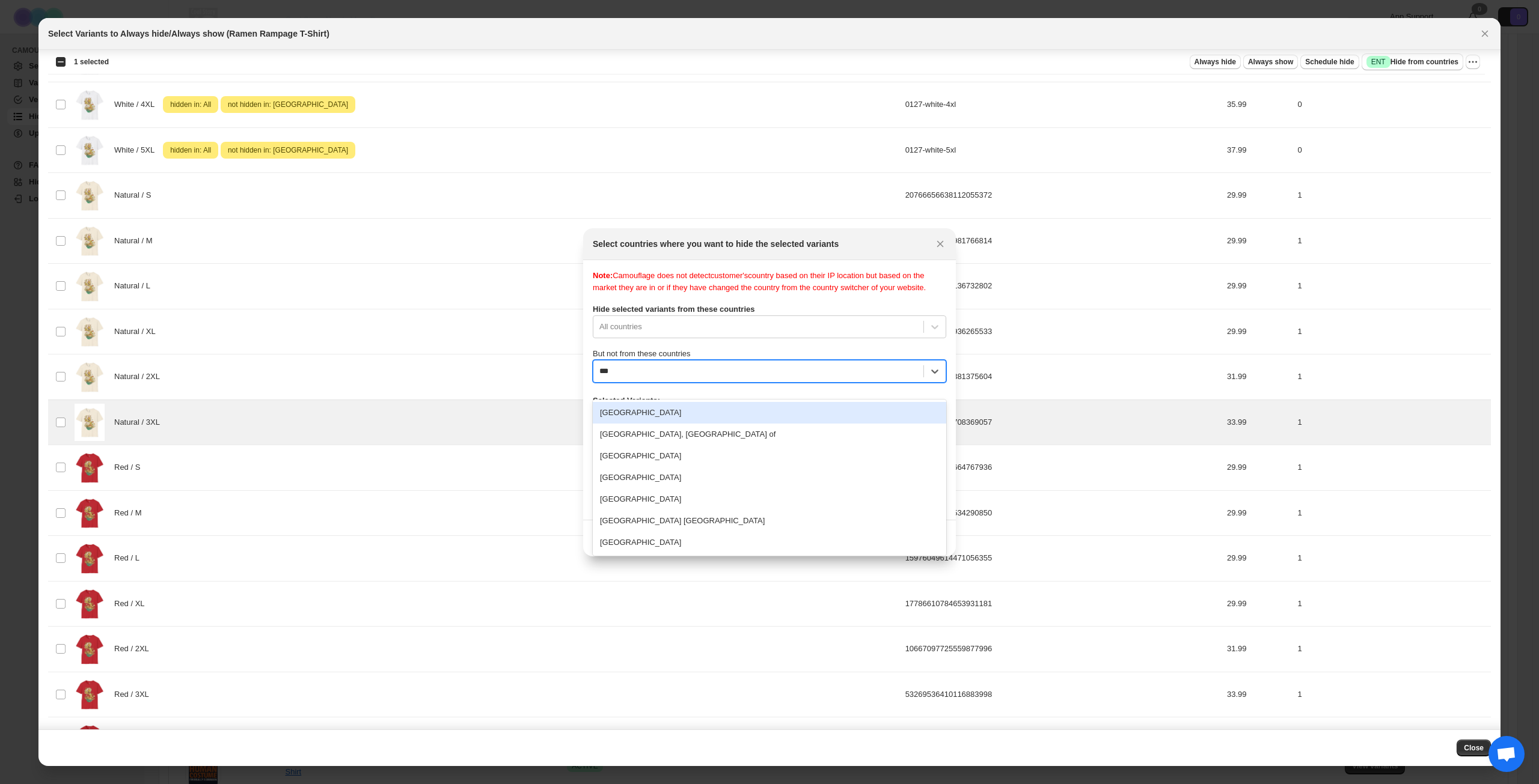
type input "****"
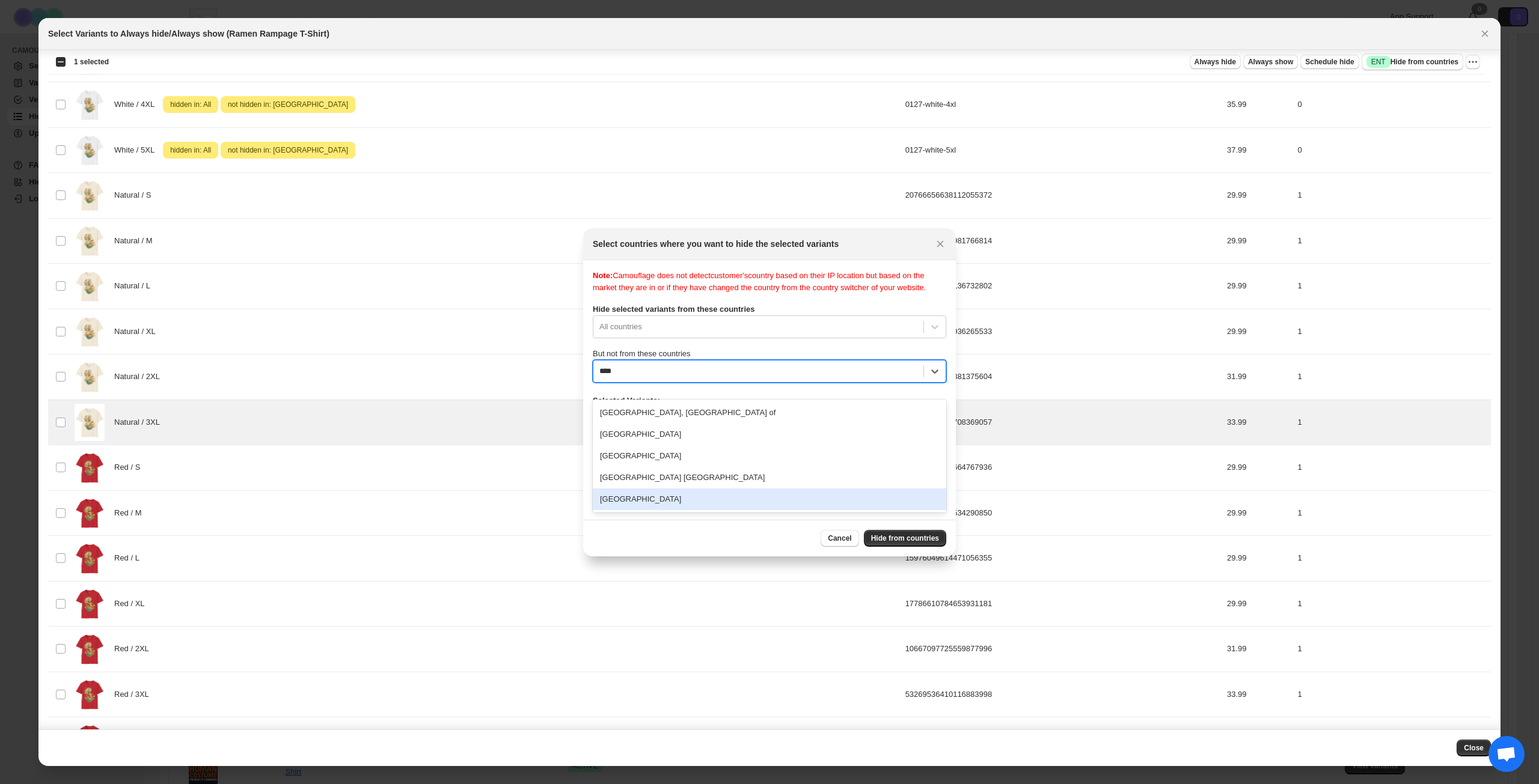
click at [635, 498] on div "[GEOGRAPHIC_DATA]" at bounding box center [770, 499] width 354 height 21
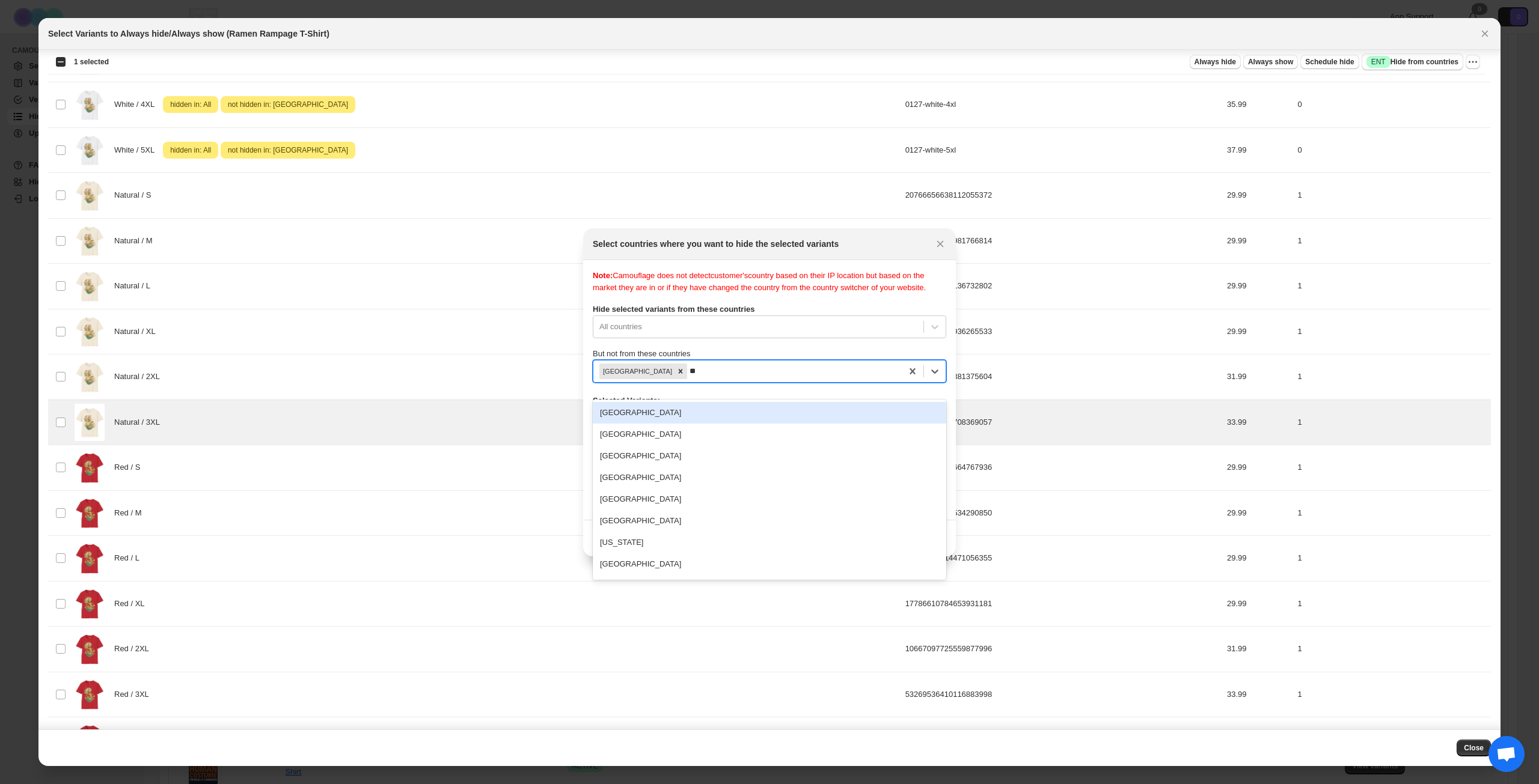
type input "***"
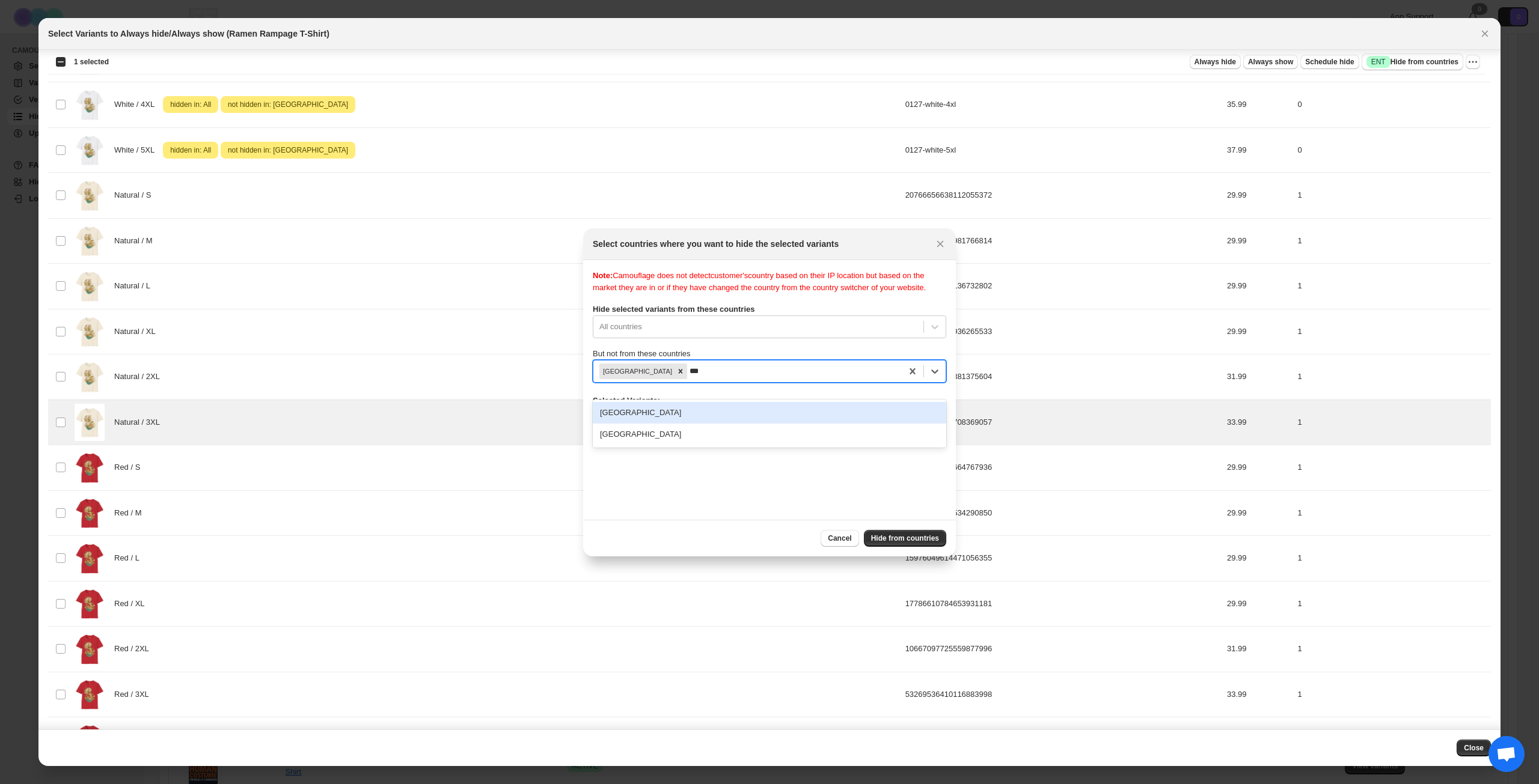
click at [752, 412] on div "[GEOGRAPHIC_DATA]" at bounding box center [770, 412] width 354 height 21
click at [895, 537] on span "Hide from countries" at bounding box center [904, 538] width 68 height 9
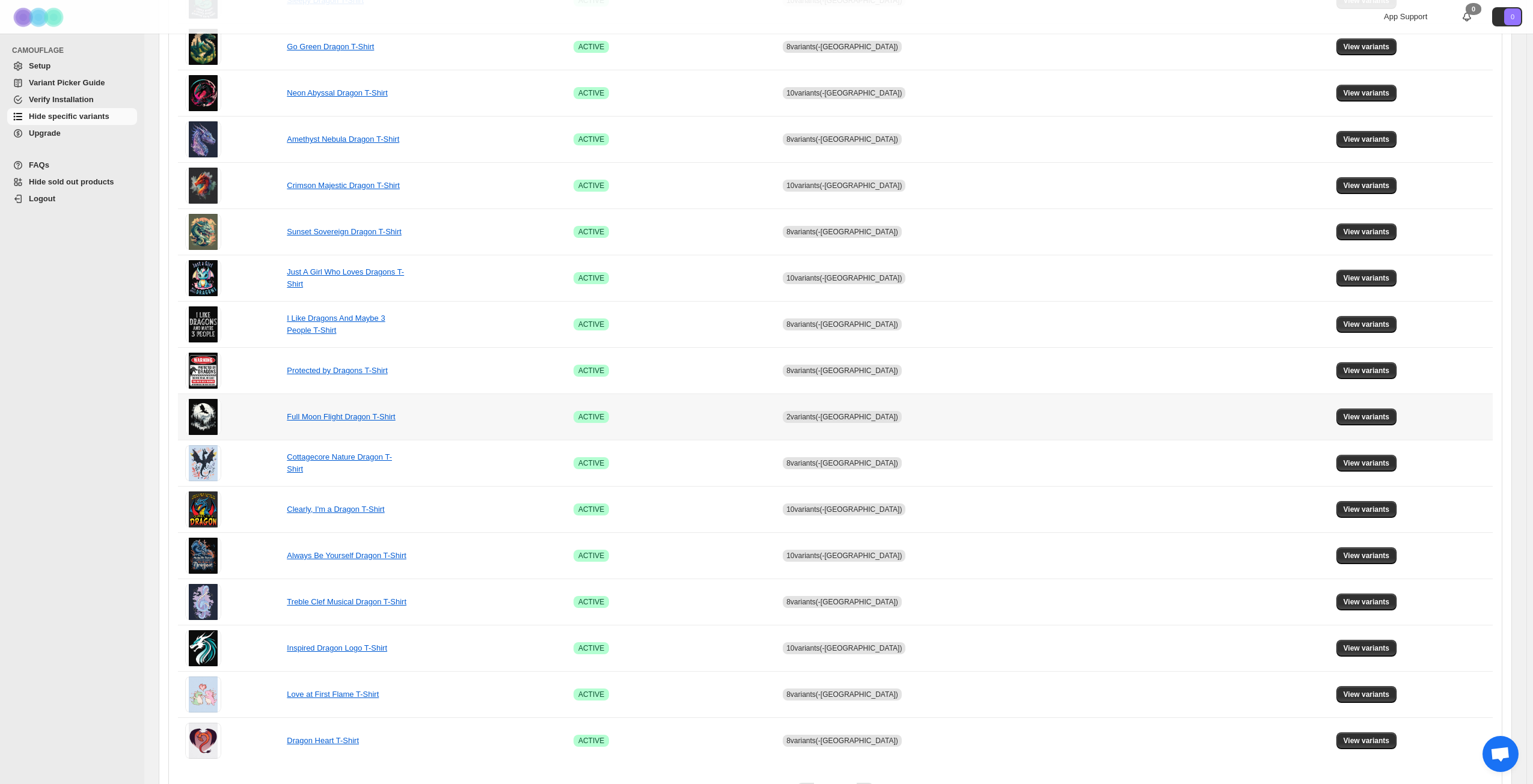
scroll to position [449, 0]
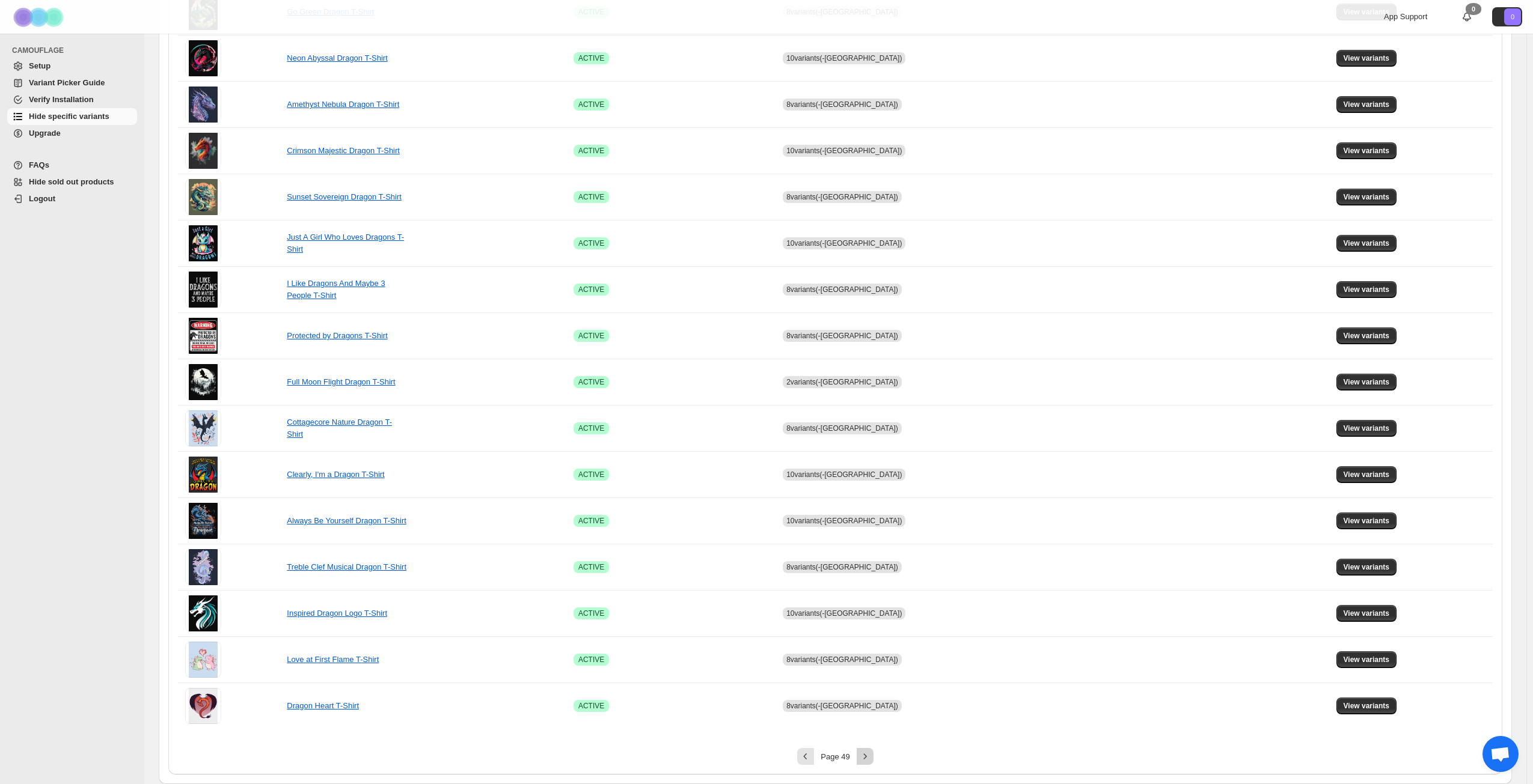
click at [867, 567] on icon "Next" at bounding box center [865, 757] width 12 height 12
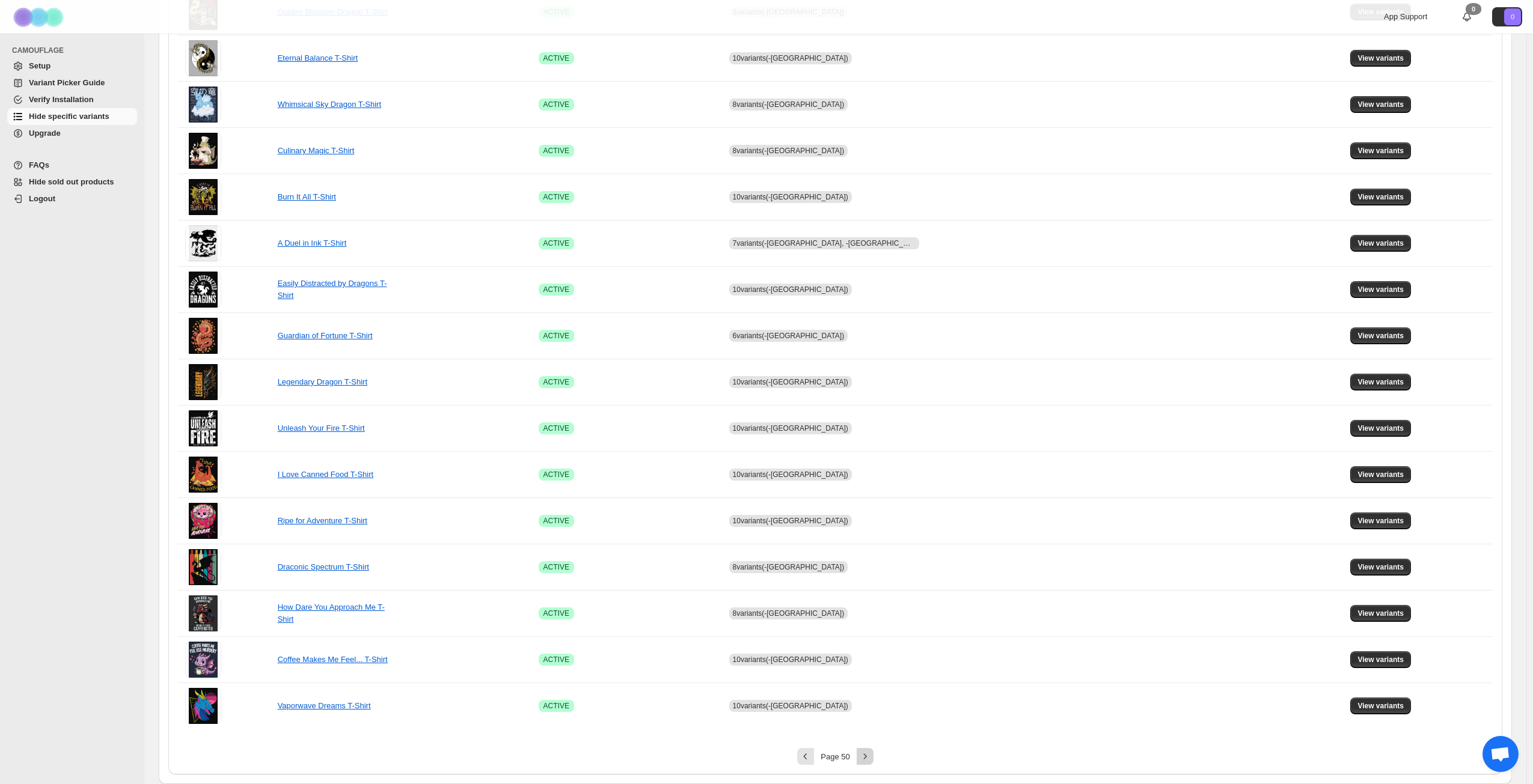
click at [867, 567] on icon "Next" at bounding box center [865, 757] width 12 height 12
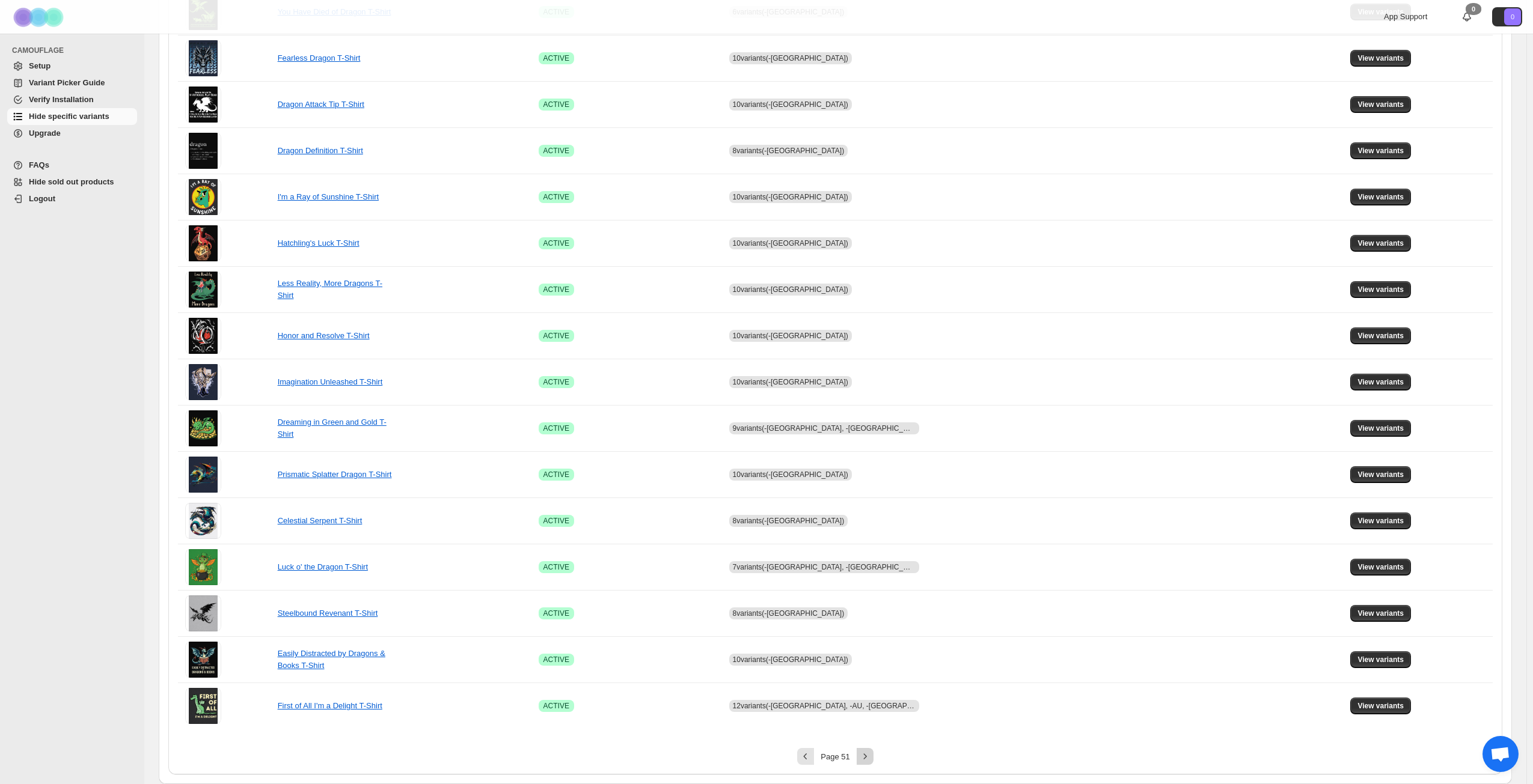
click at [866, 567] on icon "Next" at bounding box center [865, 756] width 3 height 5
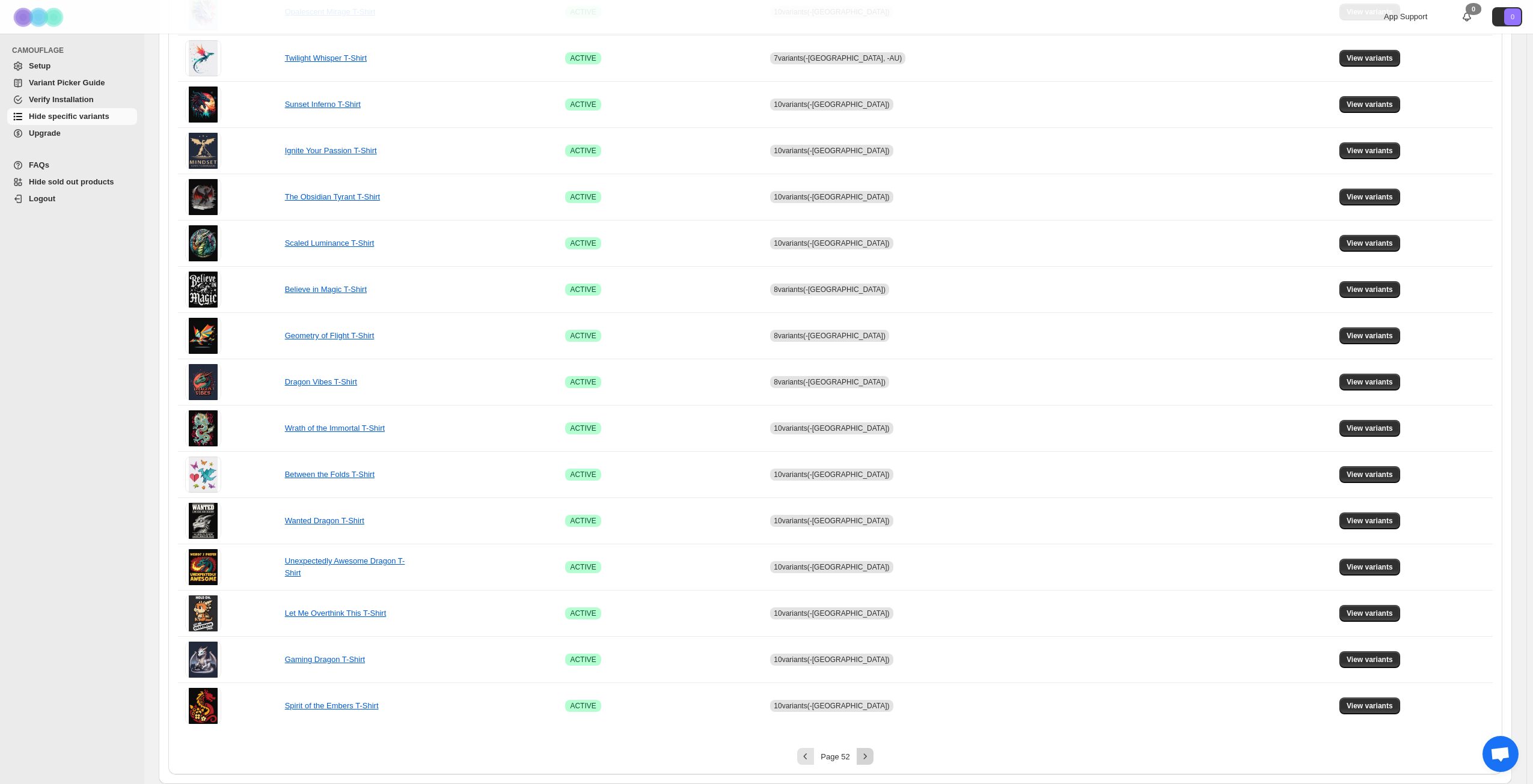
click at [869, 567] on icon "Next" at bounding box center [865, 757] width 12 height 12
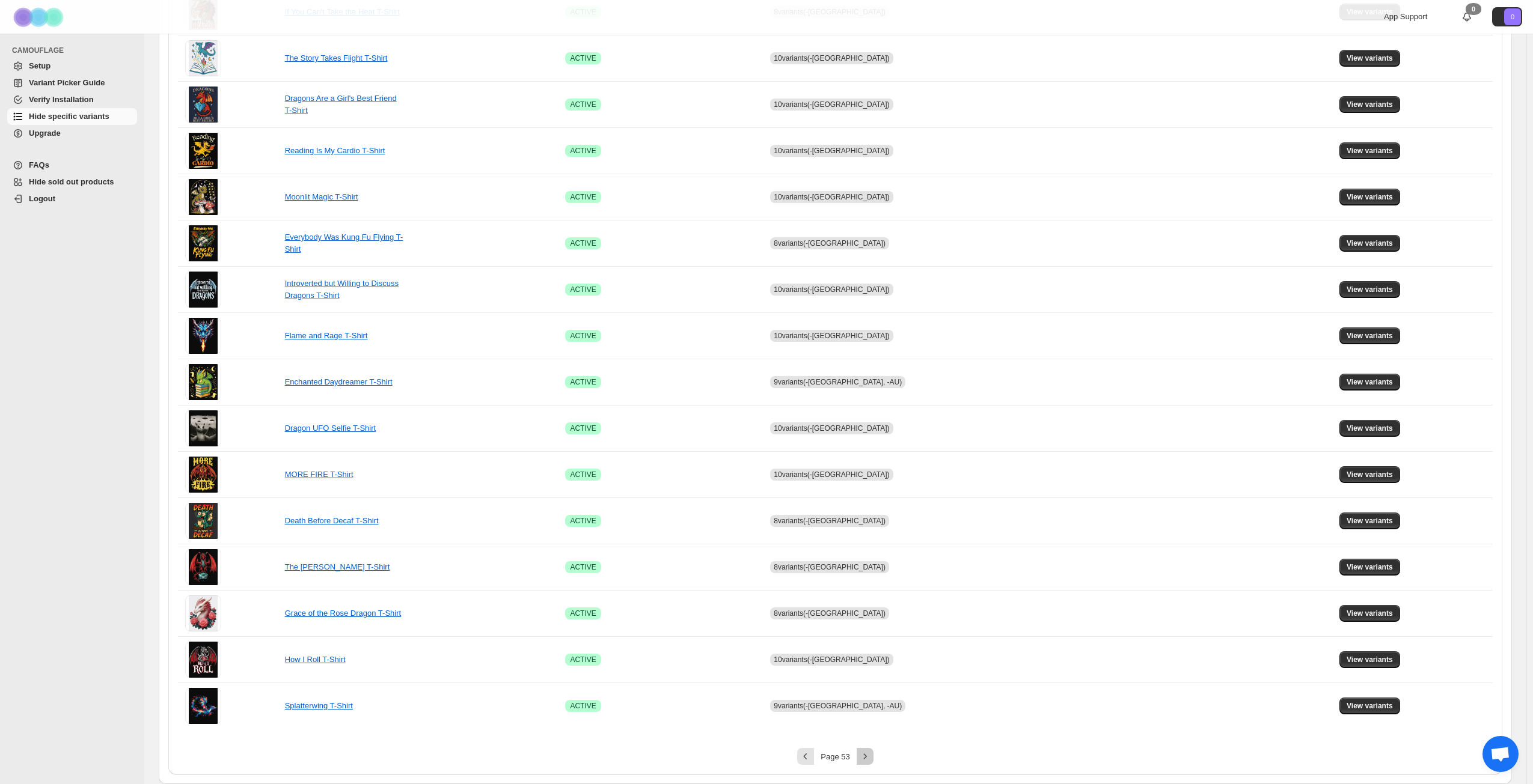
click at [869, 567] on icon "Next" at bounding box center [865, 757] width 12 height 12
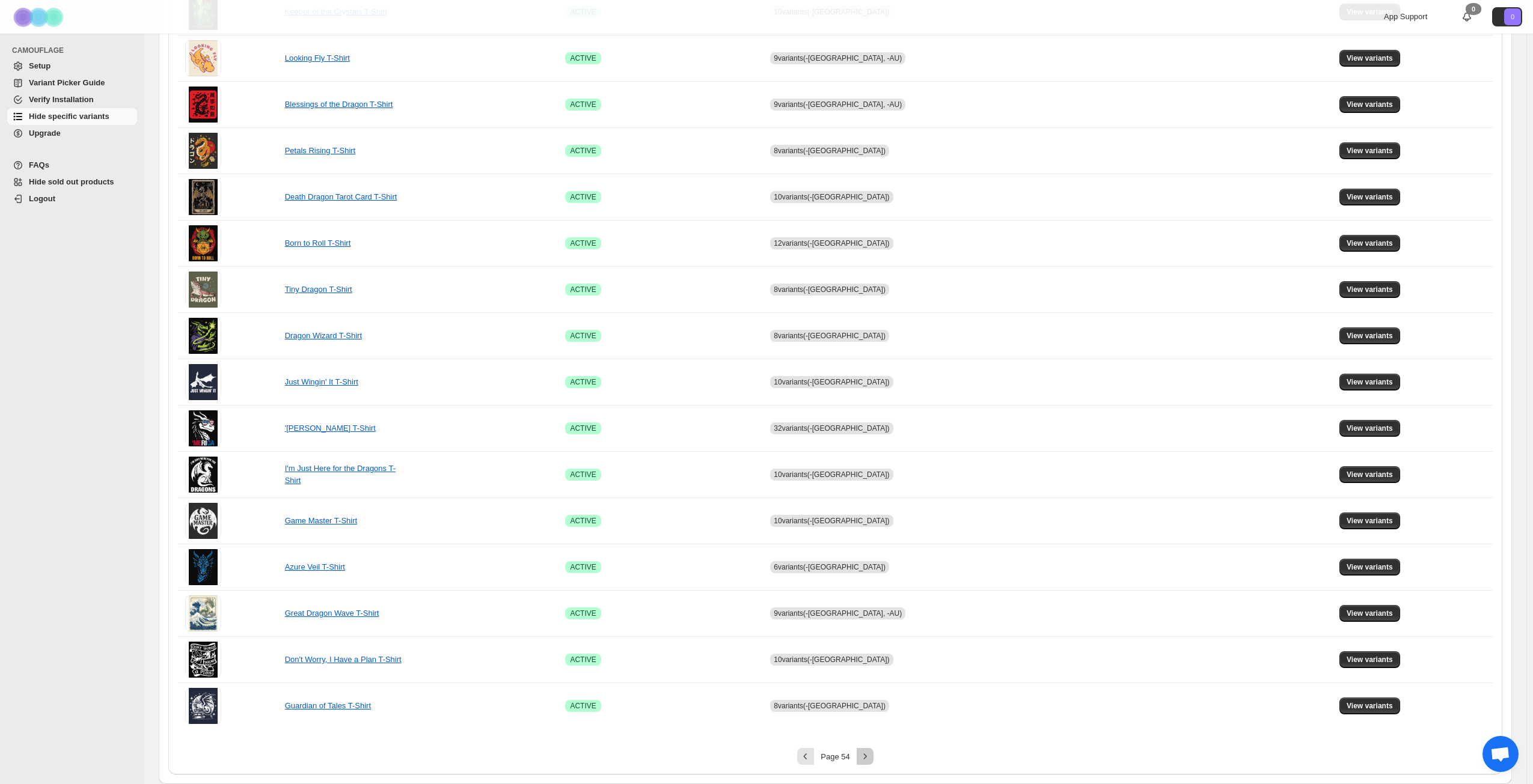
click at [869, 567] on icon "Next" at bounding box center [865, 757] width 12 height 12
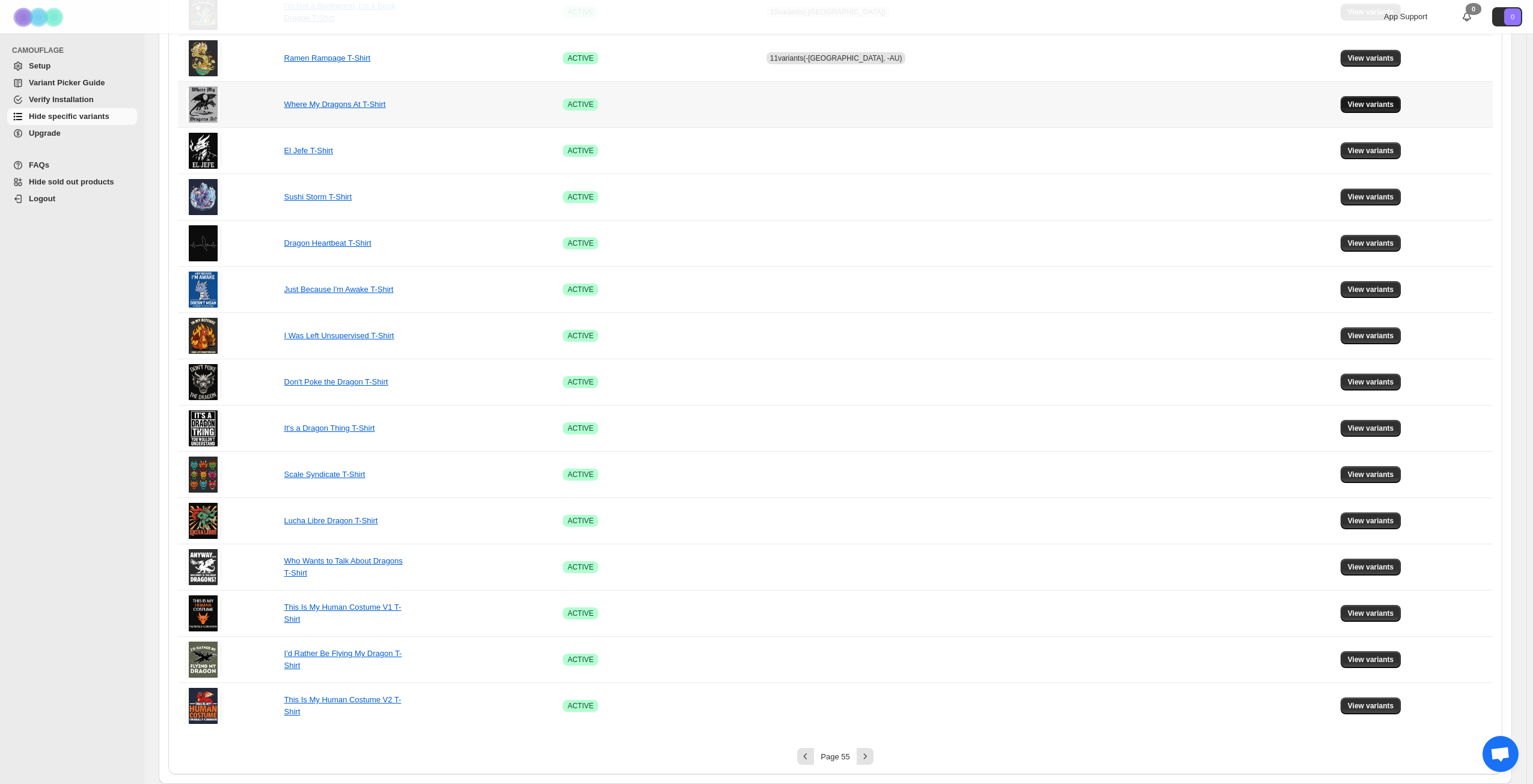
click at [1153, 104] on span "View variants" at bounding box center [1370, 104] width 46 height 9
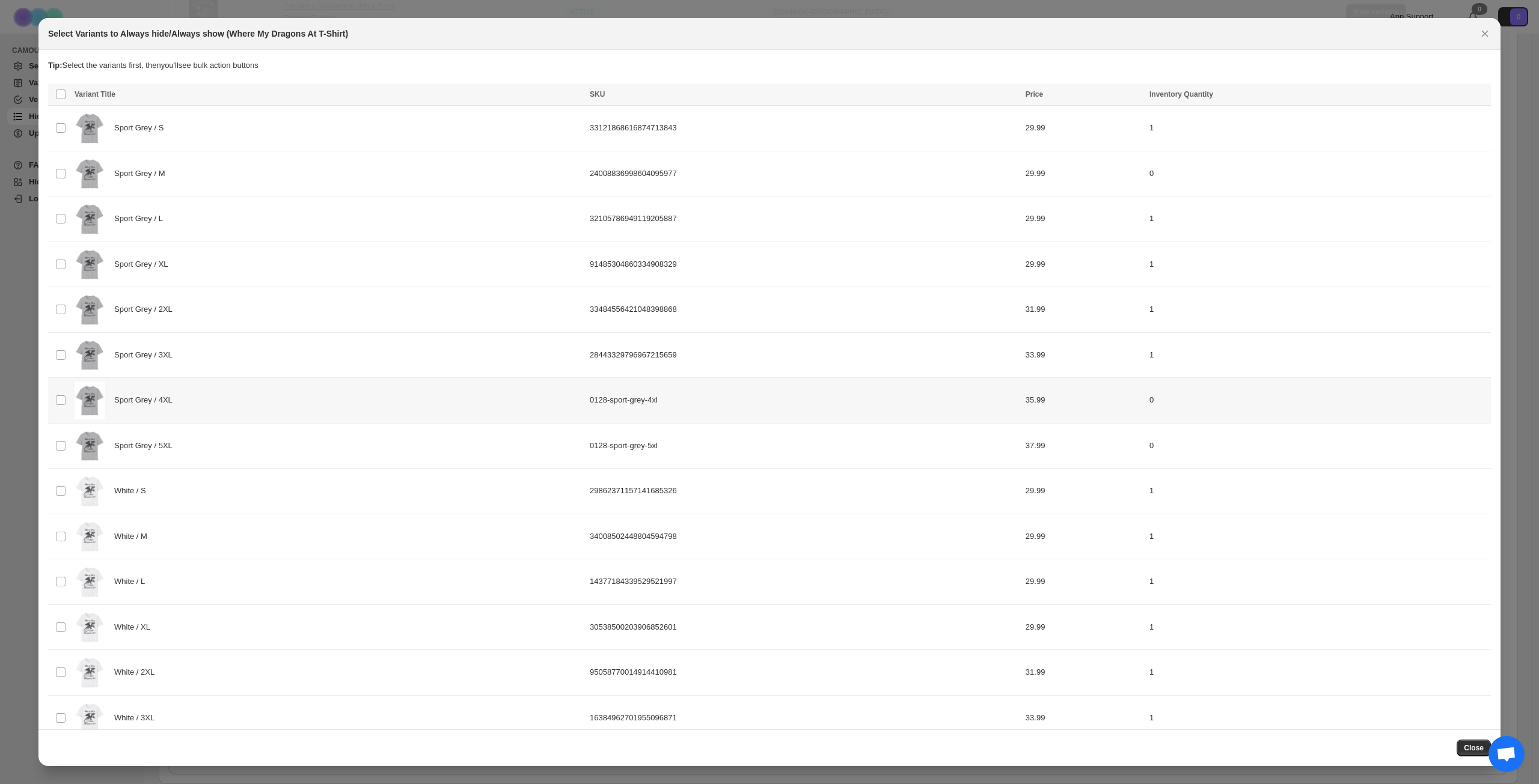
click at [291, 401] on div "Sport Grey / 4XL" at bounding box center [328, 400] width 508 height 38
click at [285, 451] on div "Sport Grey / 5XL" at bounding box center [328, 446] width 508 height 38
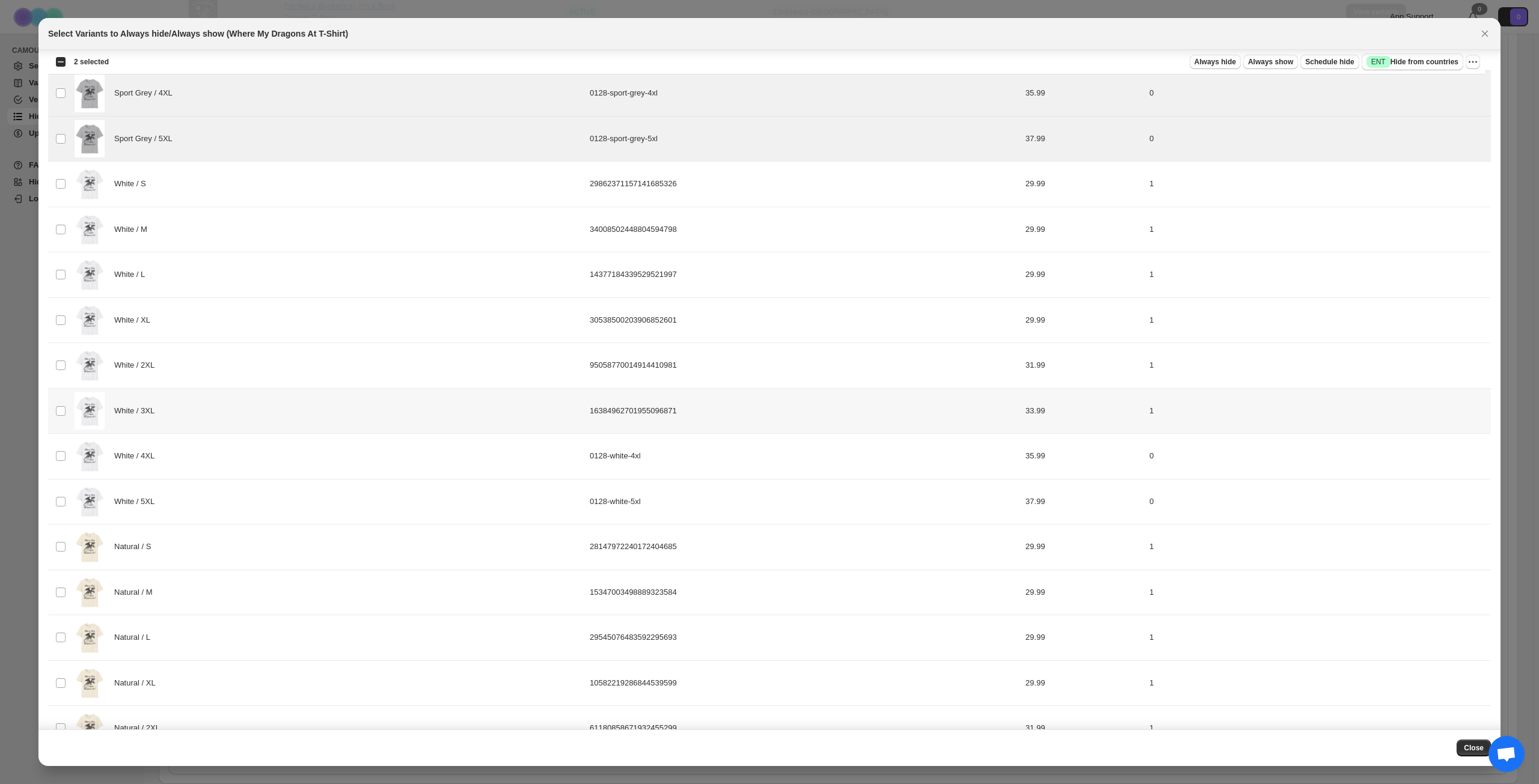
scroll to position [360, 0]
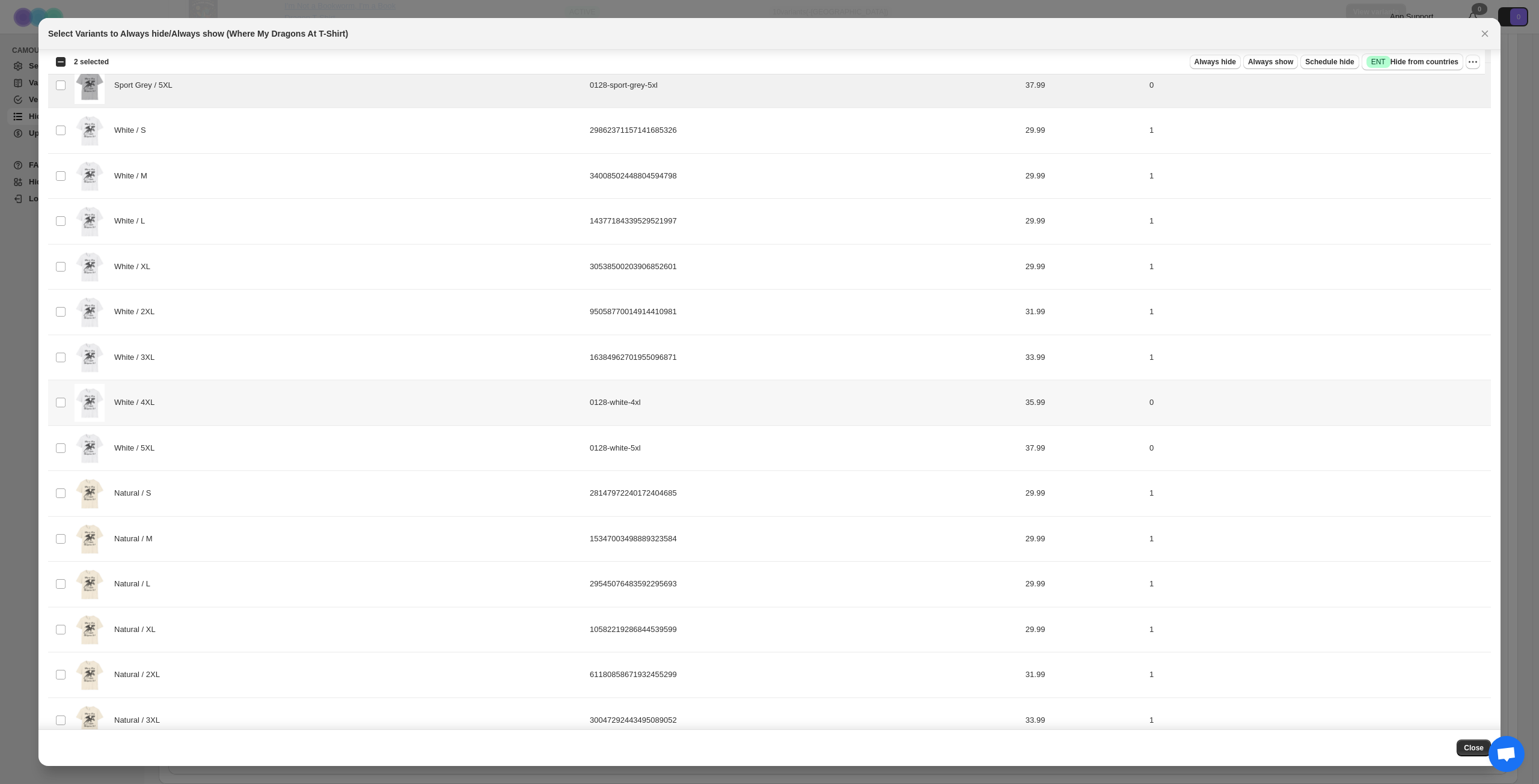
click at [261, 410] on div "White / 4XL" at bounding box center [328, 402] width 508 height 38
click at [255, 455] on div "White / 5XL" at bounding box center [328, 449] width 508 height 38
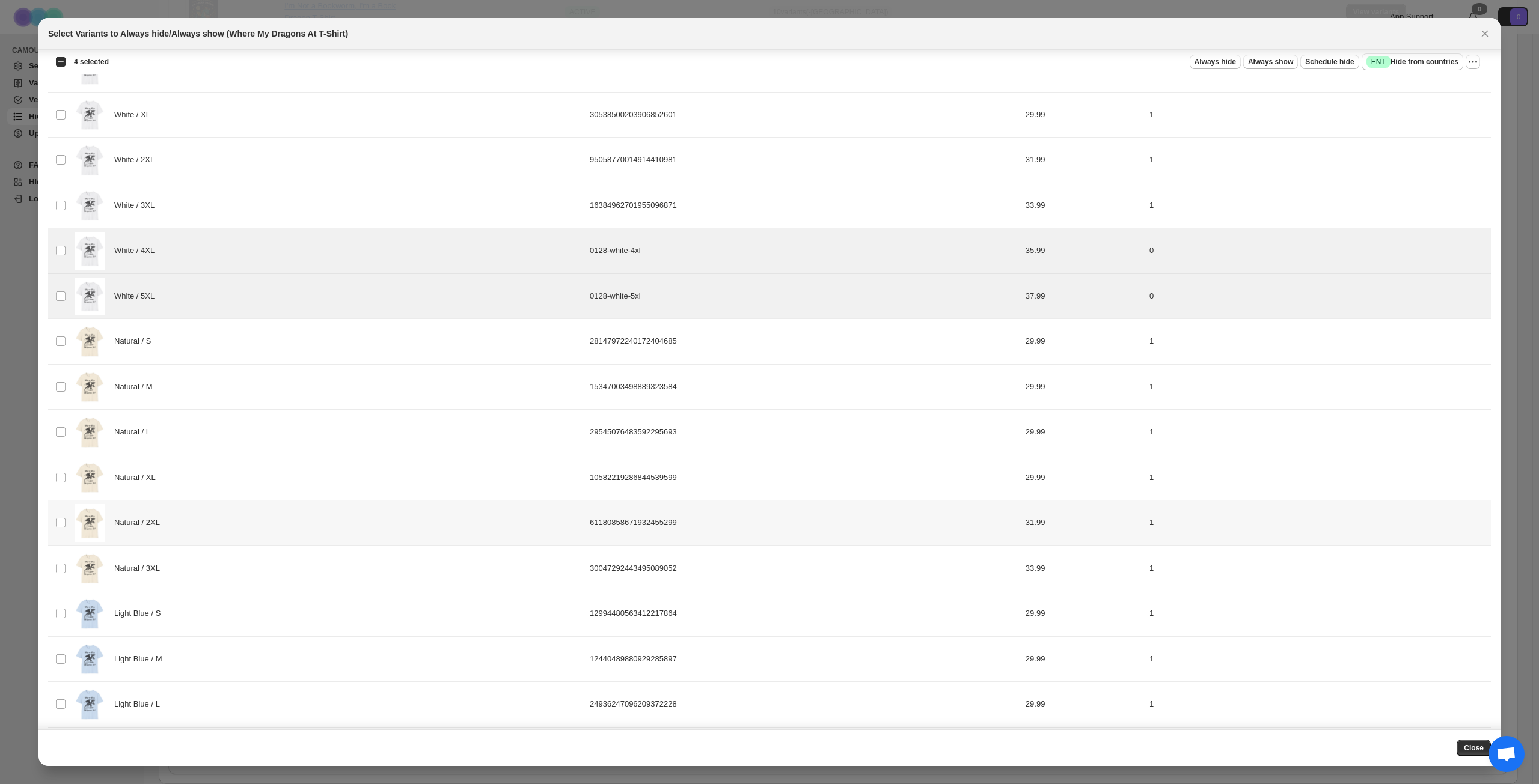
scroll to position [655, 0]
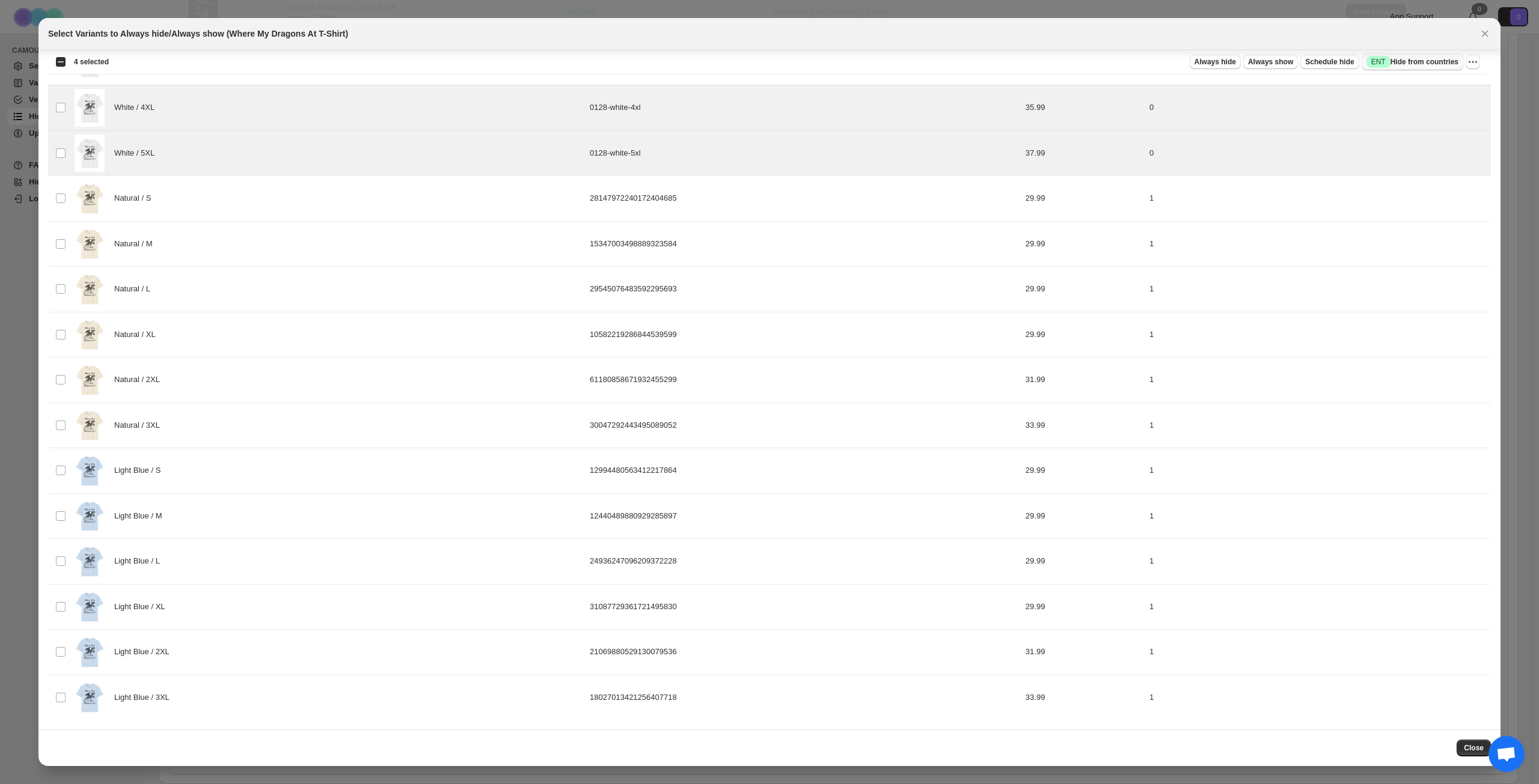
click at [1153, 60] on span "Success ENT Hide from countries" at bounding box center [1412, 62] width 92 height 12
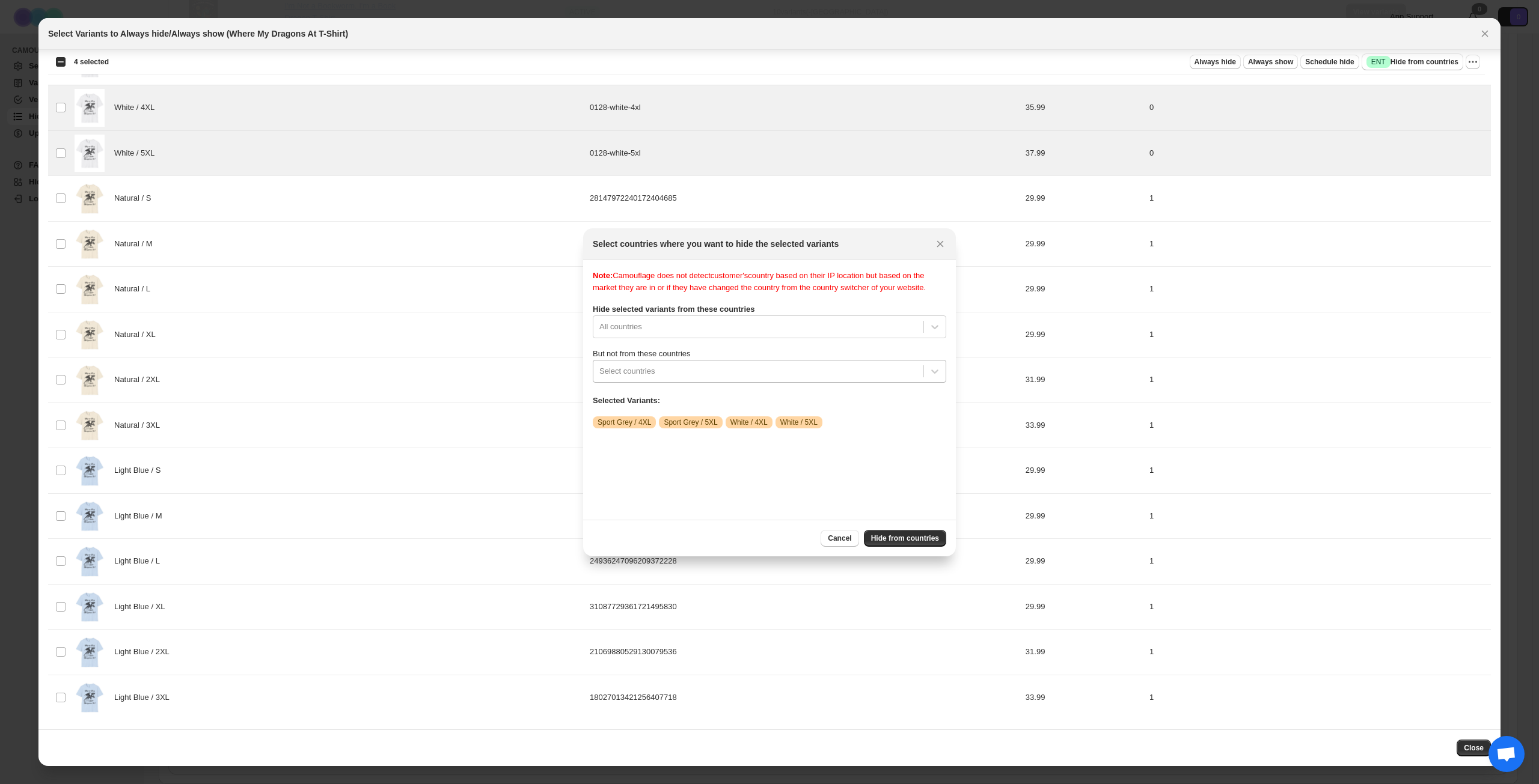
click at [794, 378] on div ":rip:" at bounding box center [758, 372] width 318 height 15
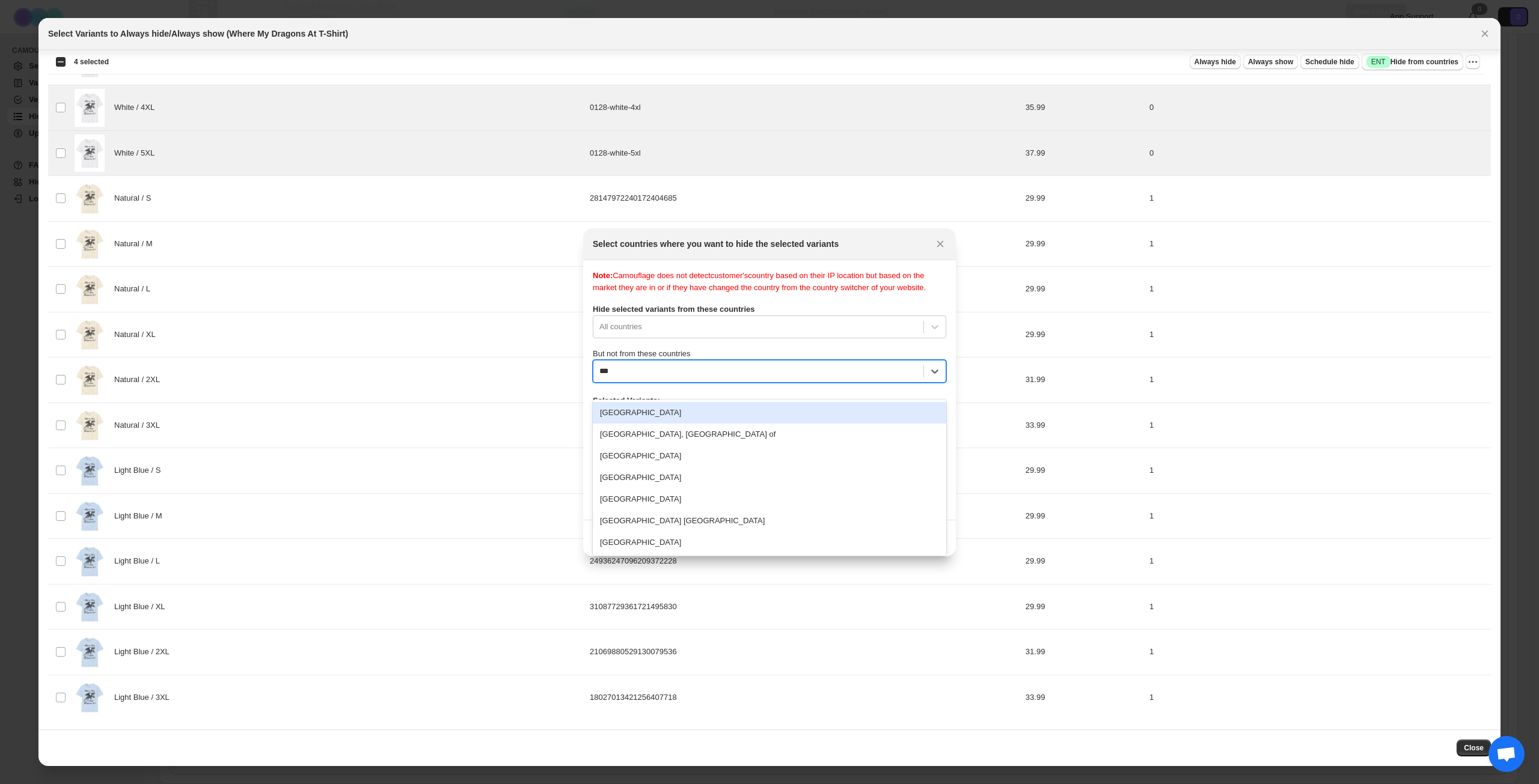
type input "****"
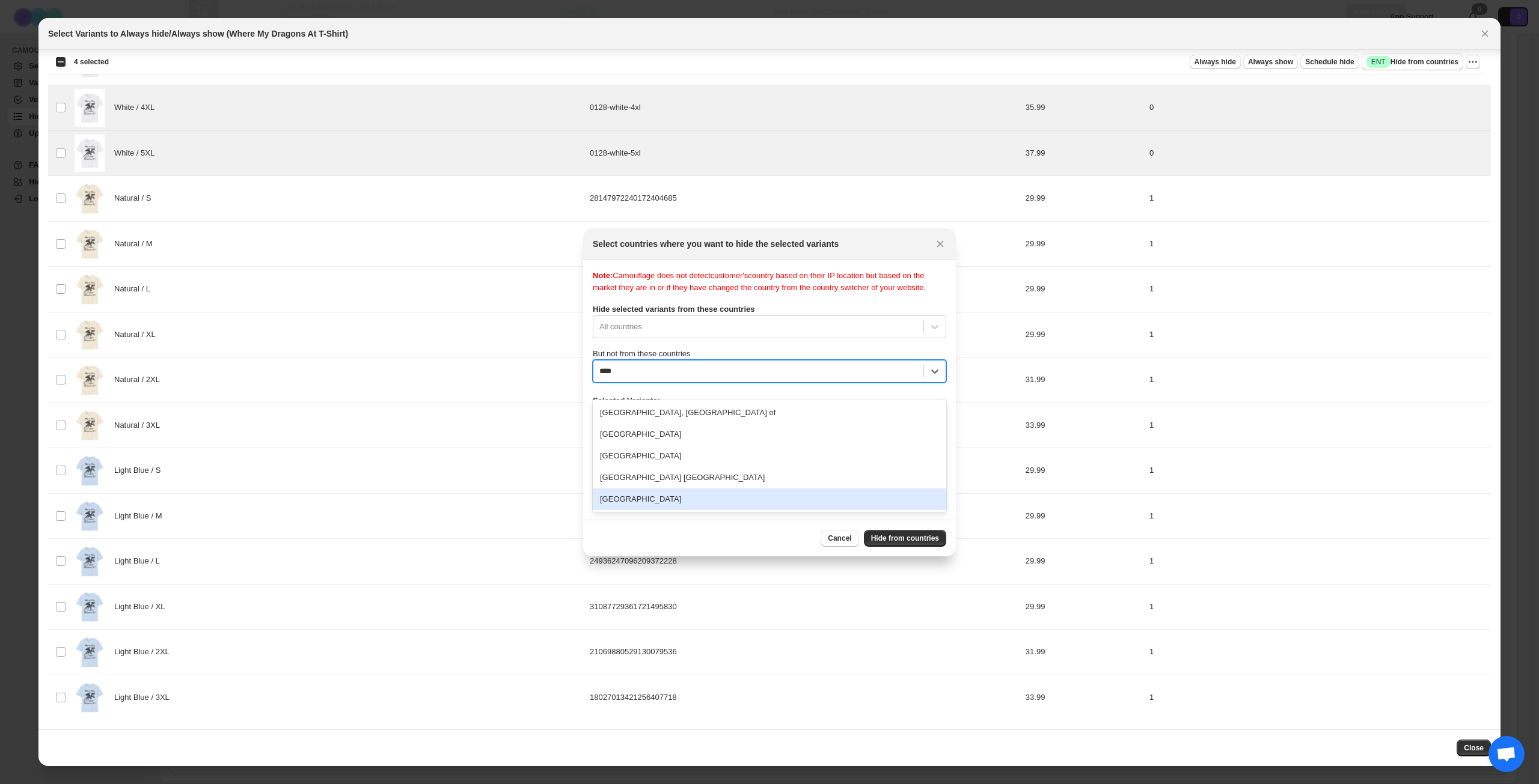
click at [717, 493] on div "[GEOGRAPHIC_DATA]" at bounding box center [770, 499] width 354 height 21
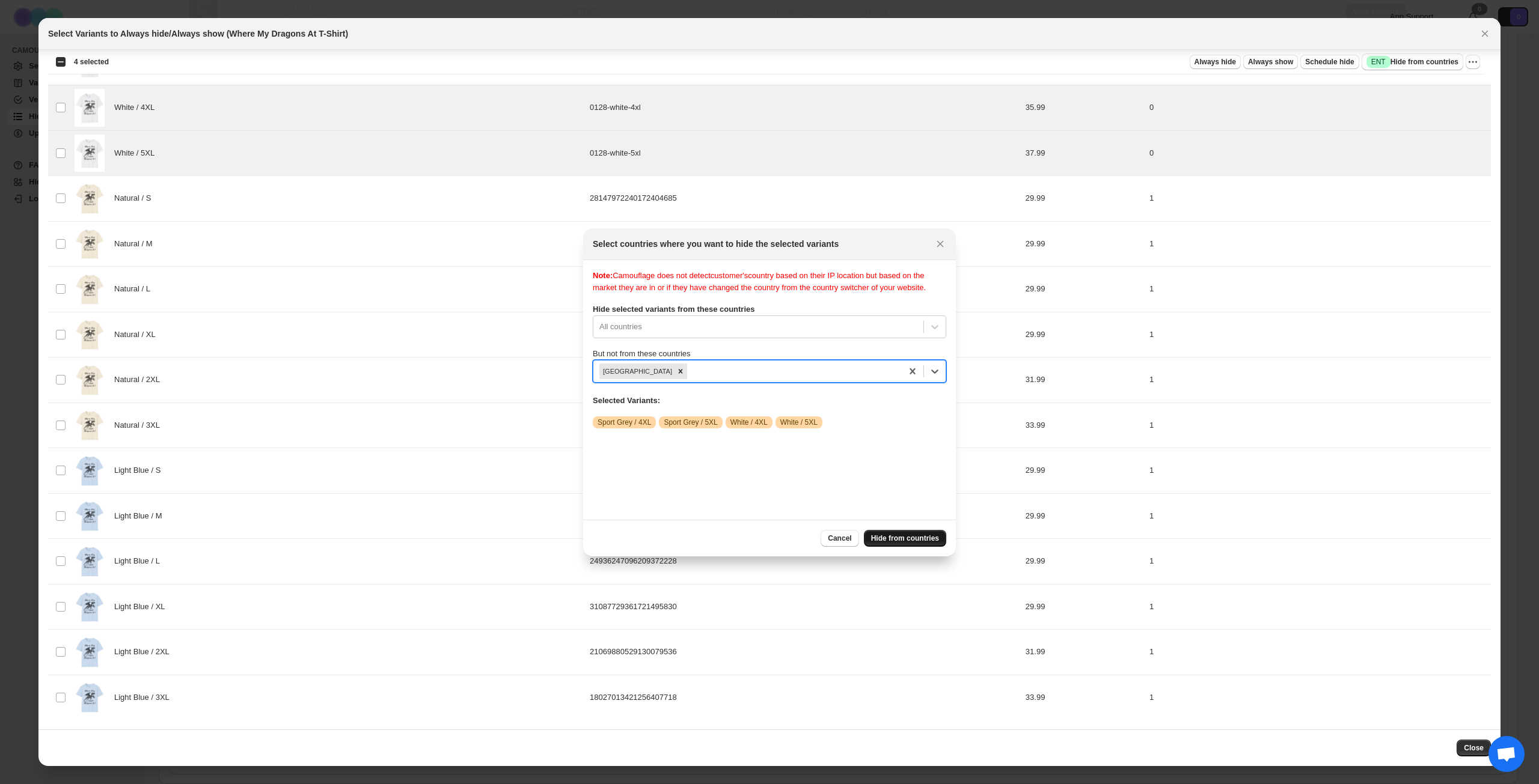
click at [889, 543] on button "Hide from countries" at bounding box center [905, 538] width 82 height 17
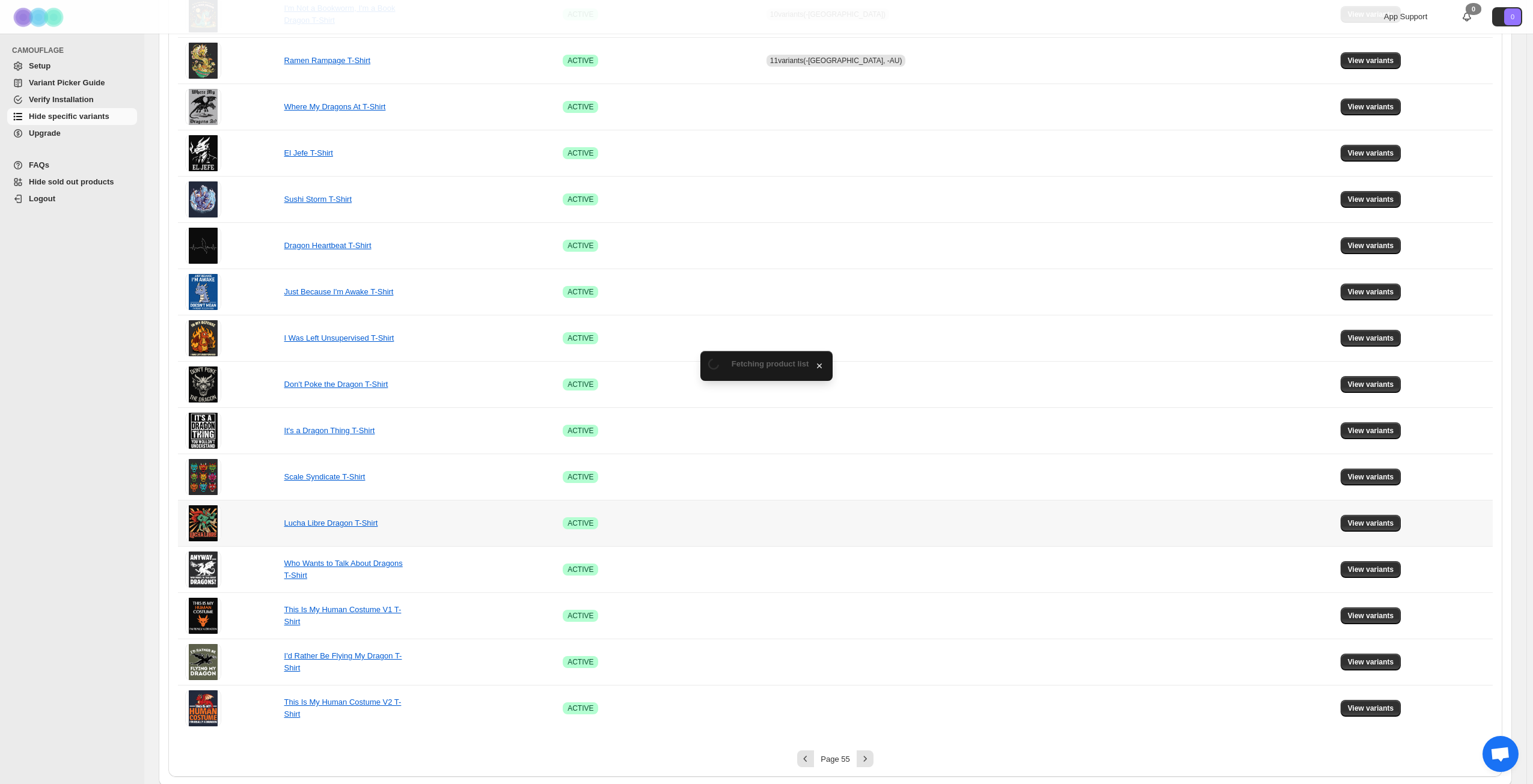
scroll to position [449, 0]
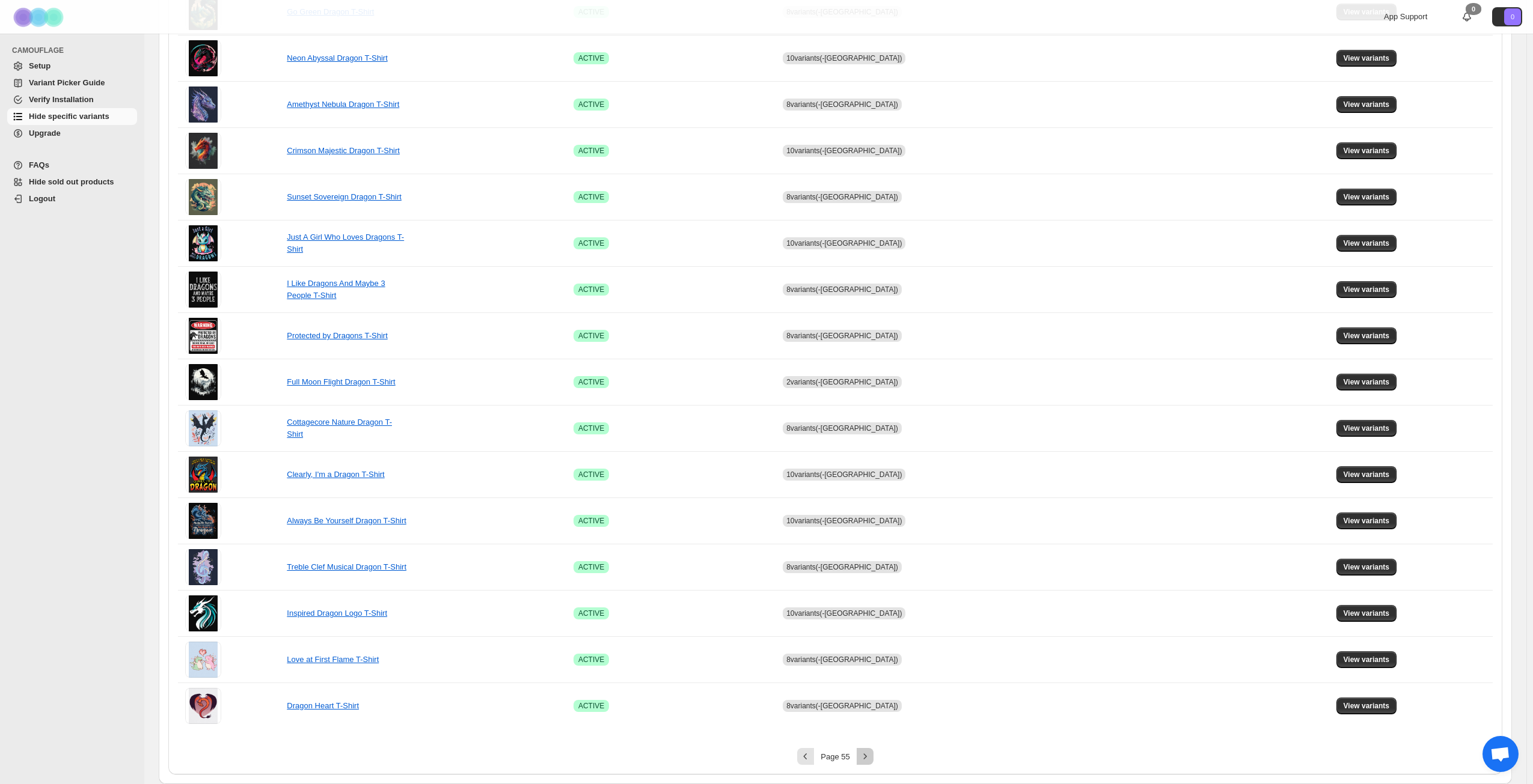
click at [867, 567] on icon "Next" at bounding box center [865, 757] width 12 height 12
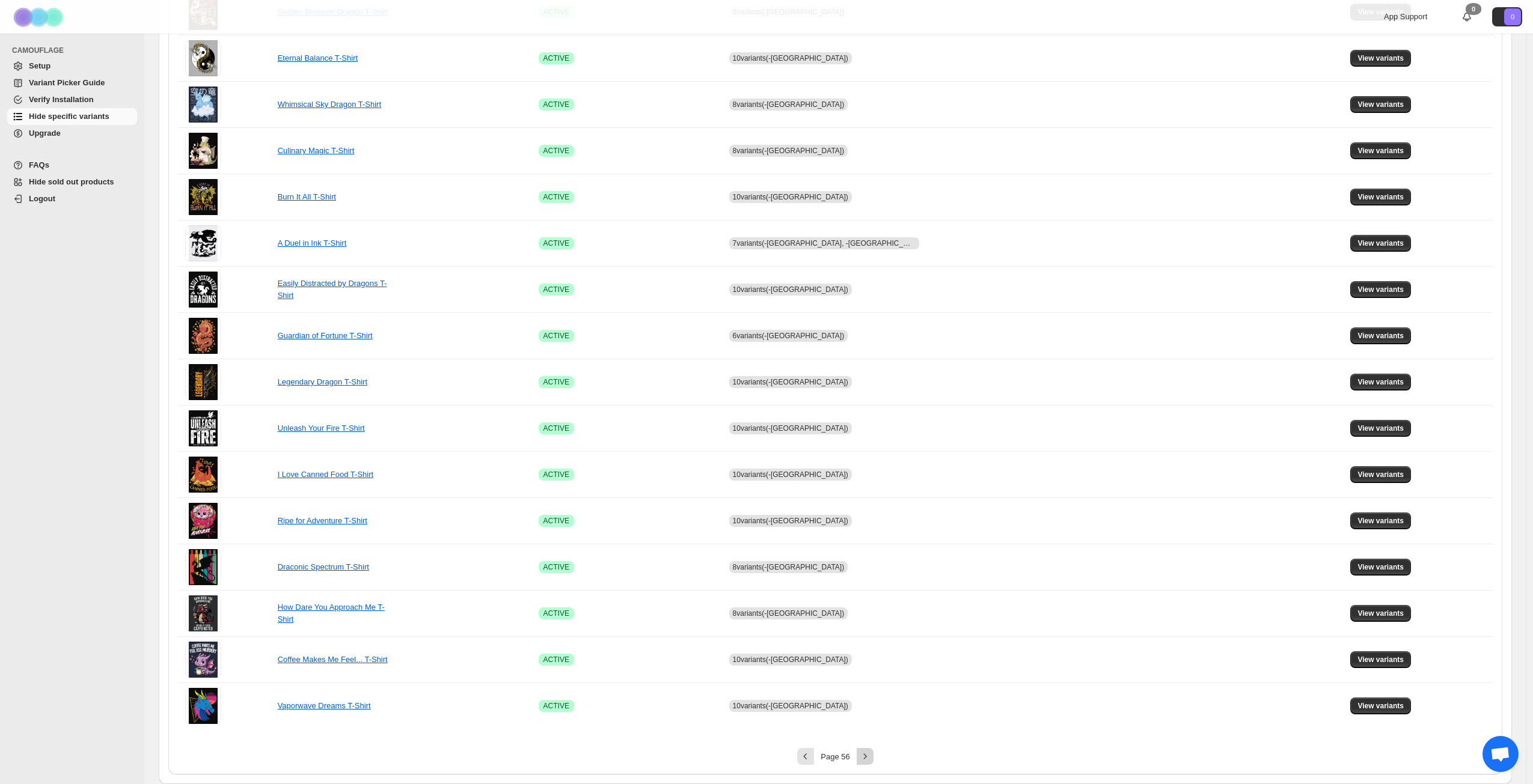
click at [867, 567] on icon "Next" at bounding box center [865, 757] width 12 height 12
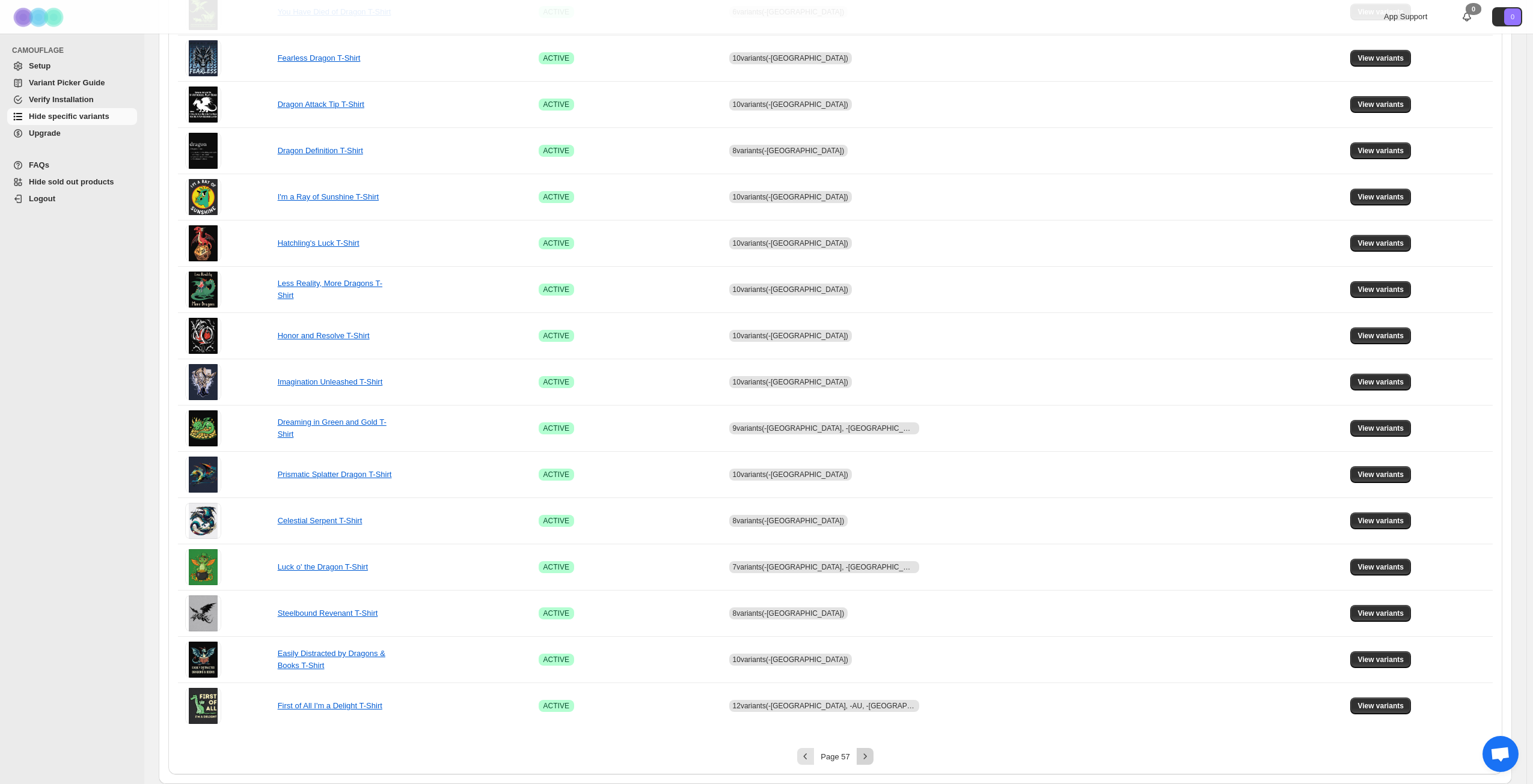
click at [867, 567] on icon "Next" at bounding box center [865, 757] width 12 height 12
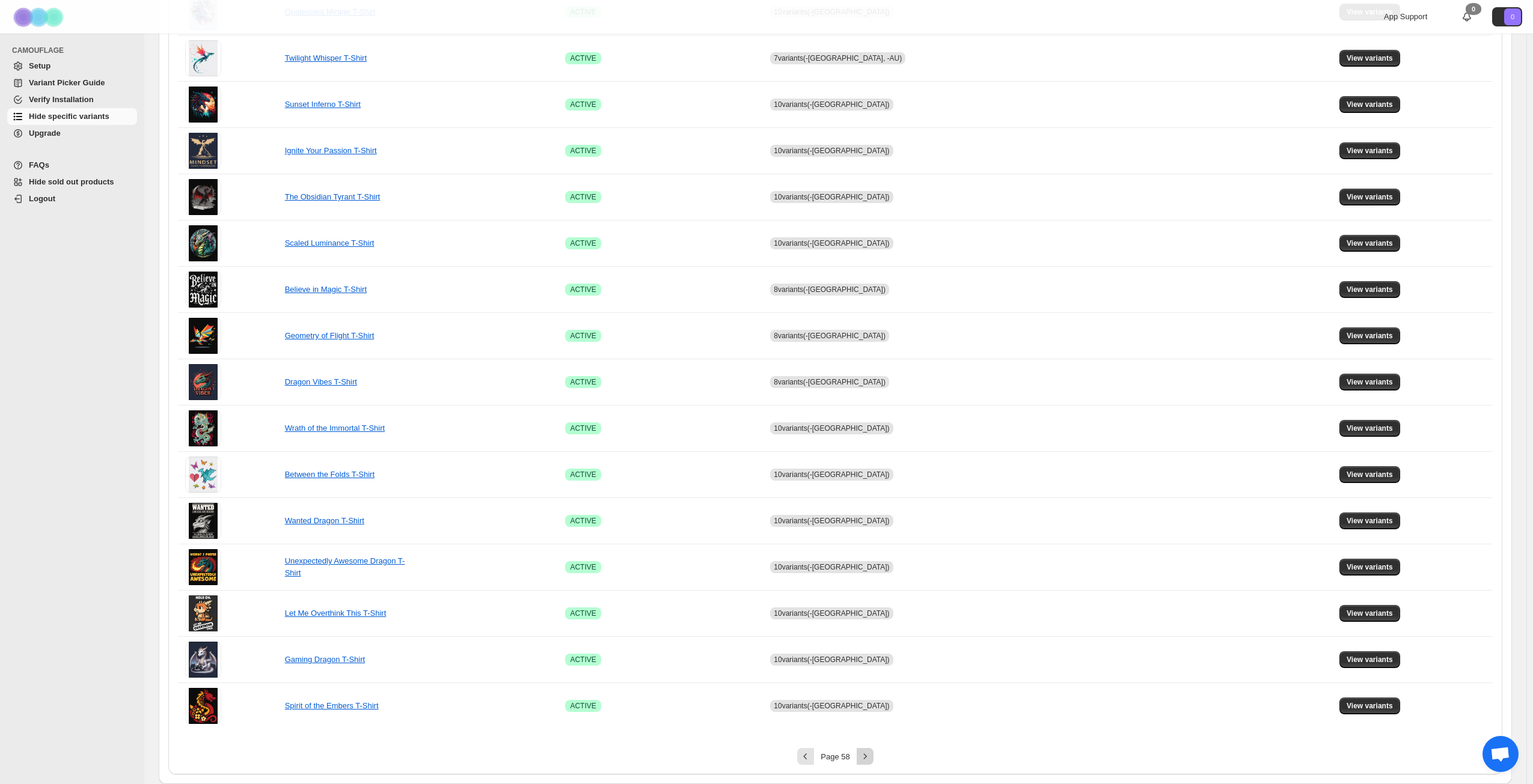
click at [867, 567] on icon "Next" at bounding box center [865, 757] width 12 height 12
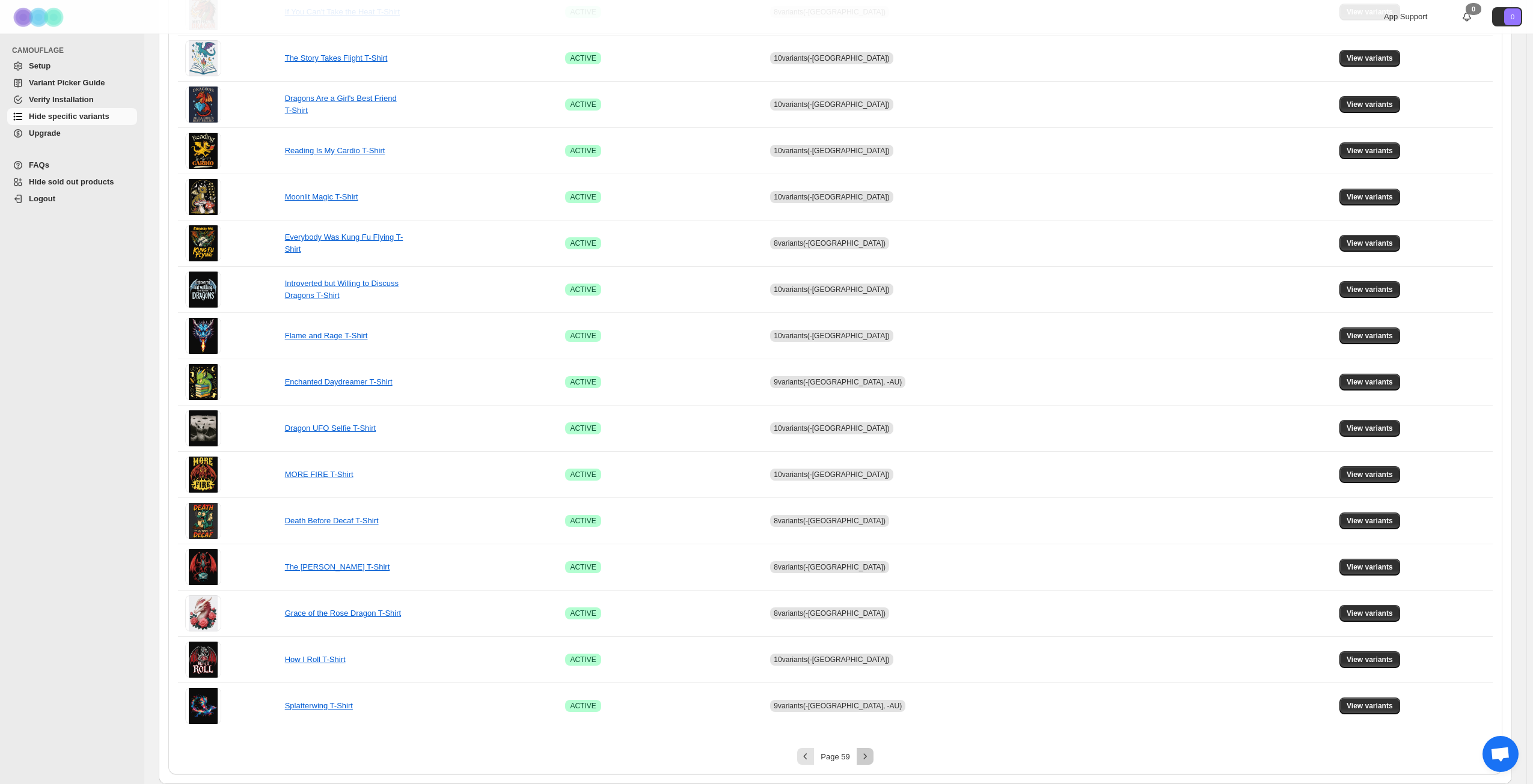
click at [867, 567] on icon "Next" at bounding box center [865, 757] width 12 height 12
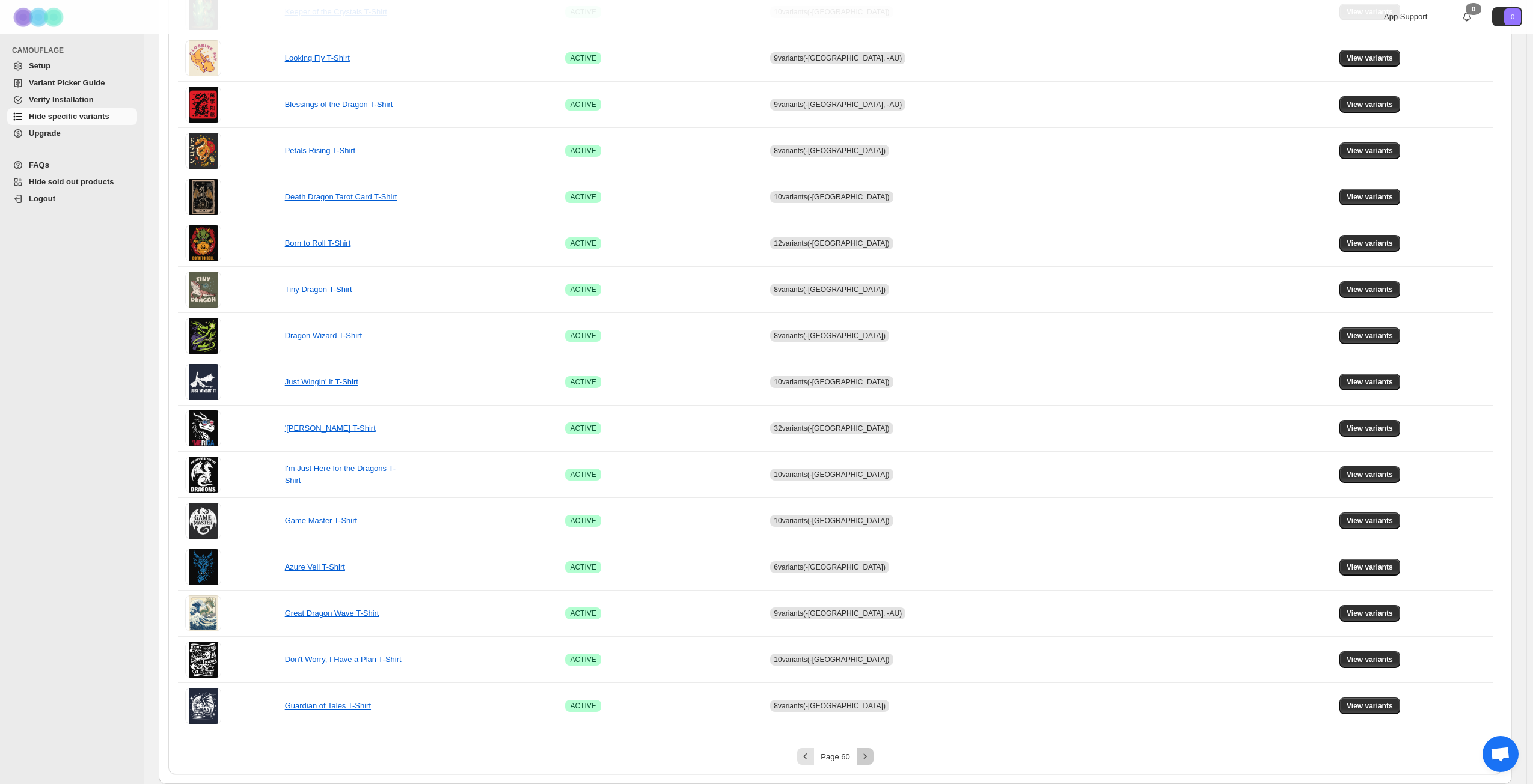
click at [867, 567] on icon "Next" at bounding box center [865, 757] width 12 height 12
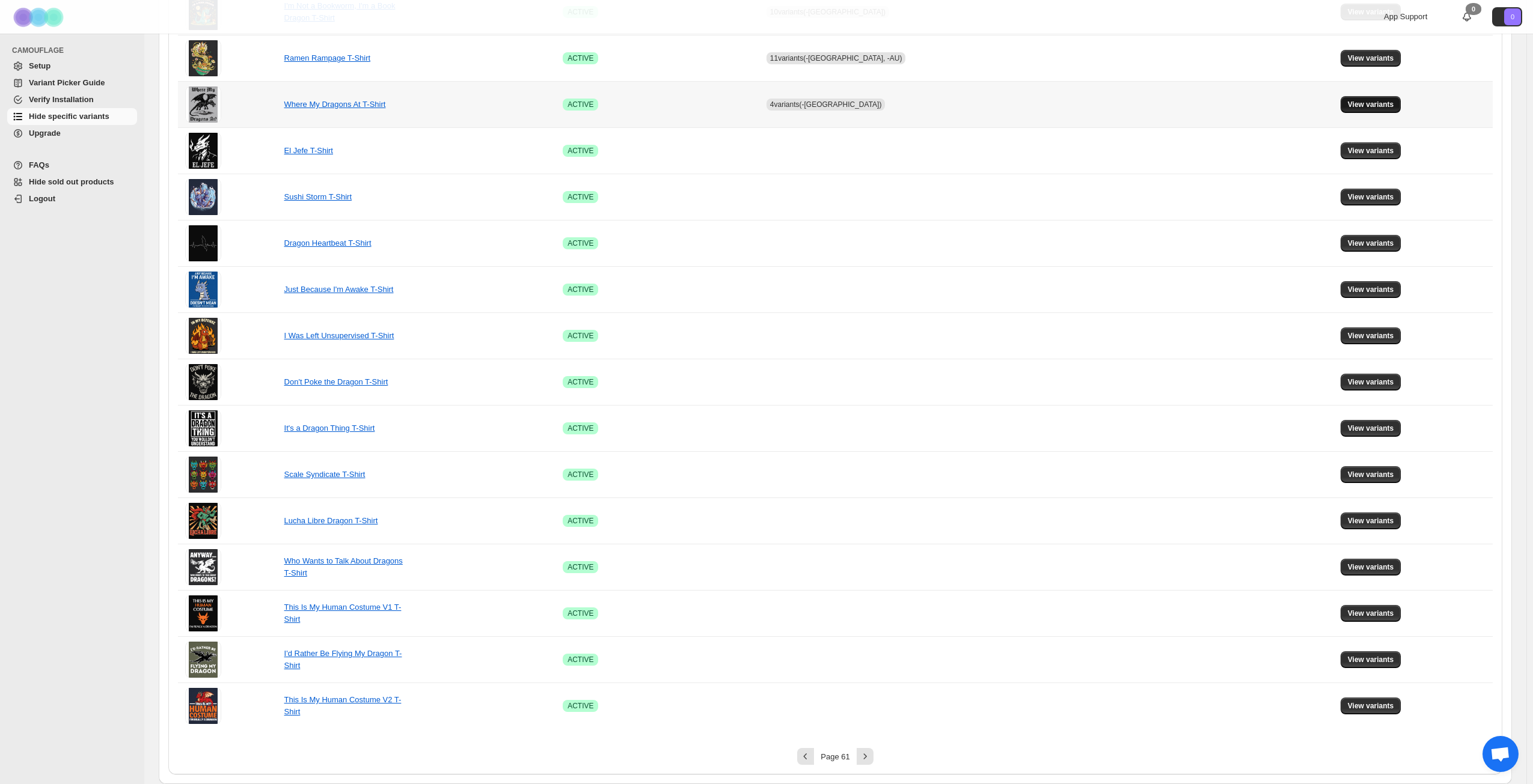
click at [1153, 105] on span "View variants" at bounding box center [1370, 104] width 46 height 9
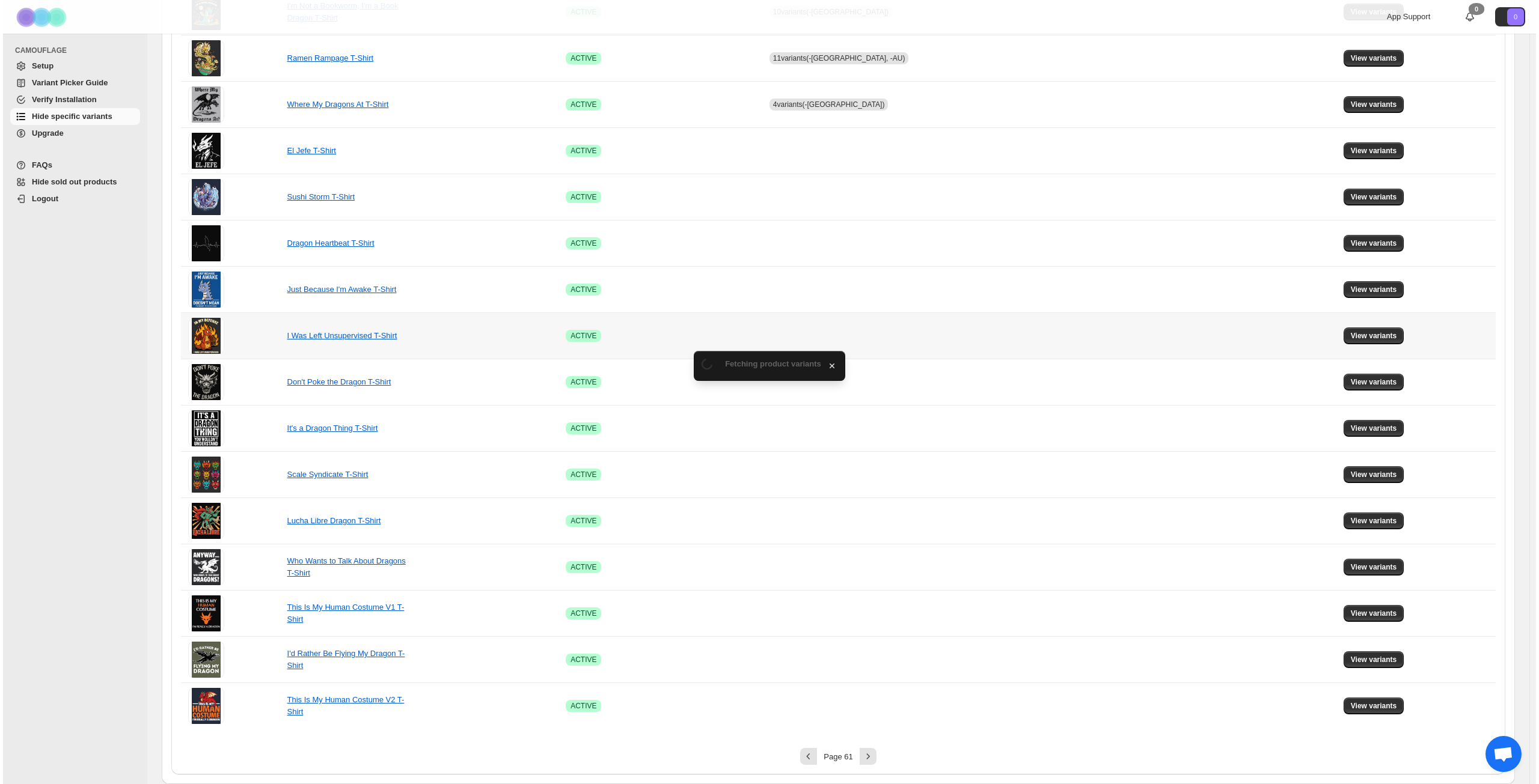
scroll to position [0, 0]
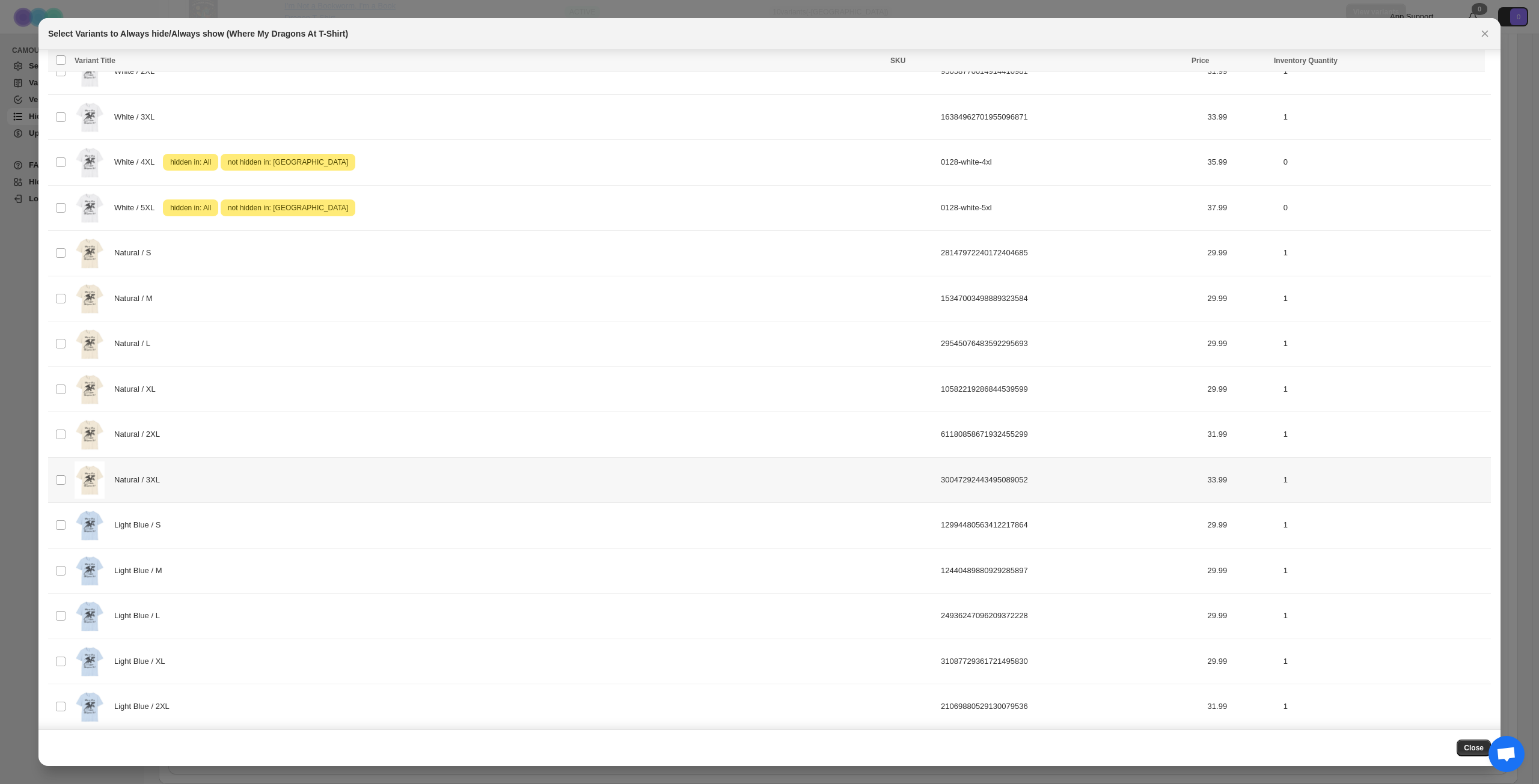
click at [365, 463] on div "Natural / 3XL" at bounding box center [504, 480] width 859 height 38
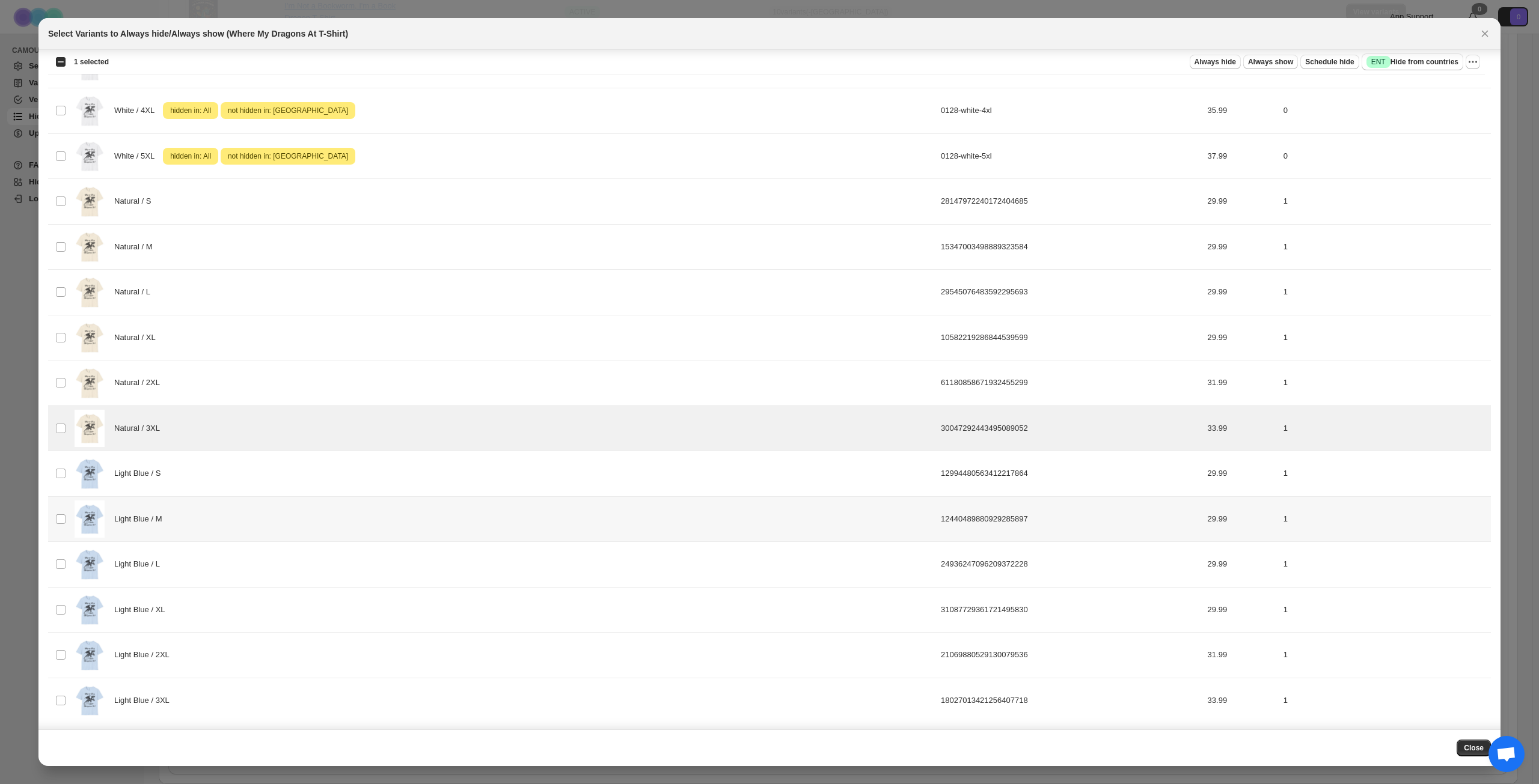
scroll to position [655, 0]
click at [1153, 55] on button "Success ENT Hide from countries" at bounding box center [1412, 62] width 102 height 17
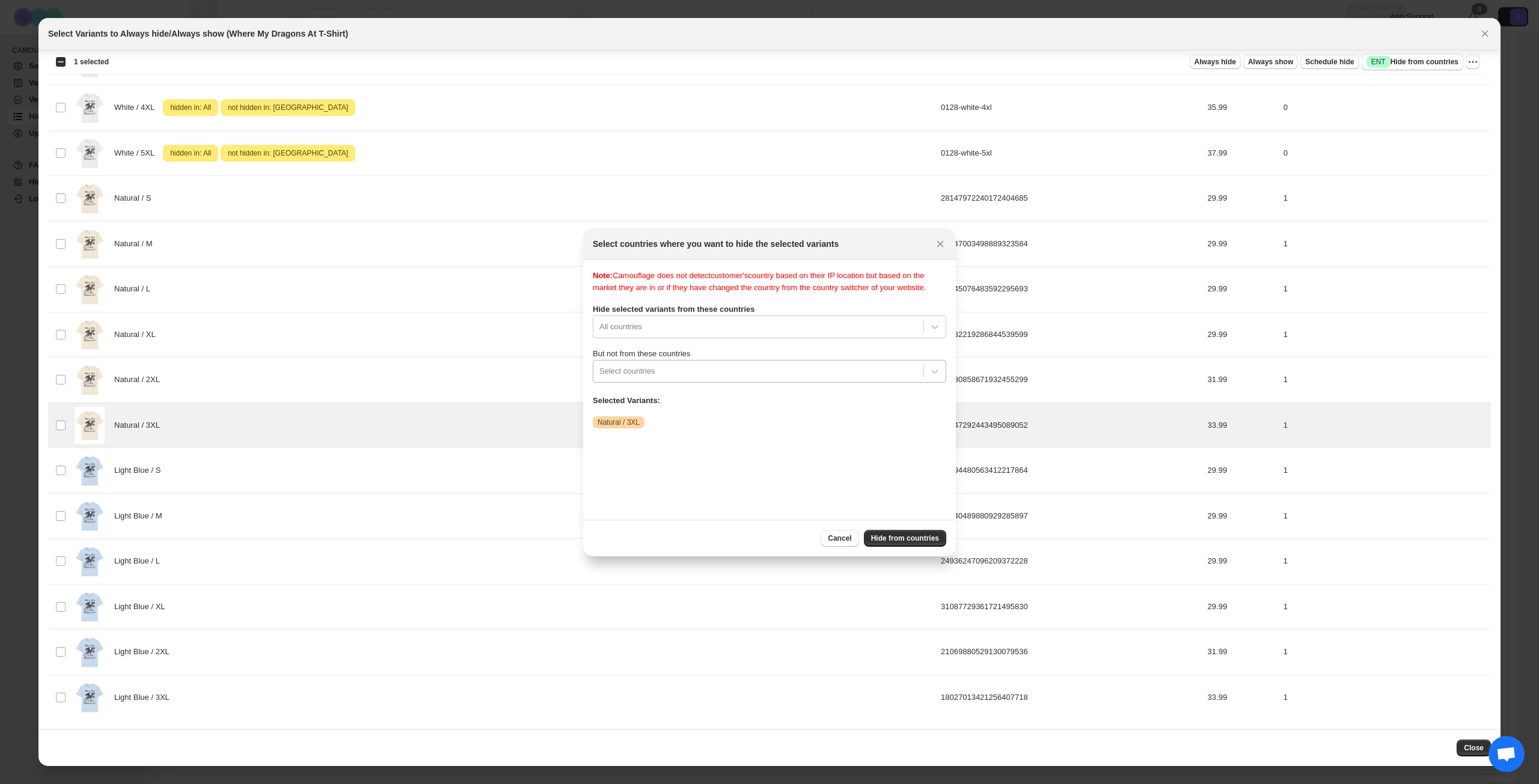
click at [775, 378] on div ":rkf:" at bounding box center [758, 372] width 318 height 15
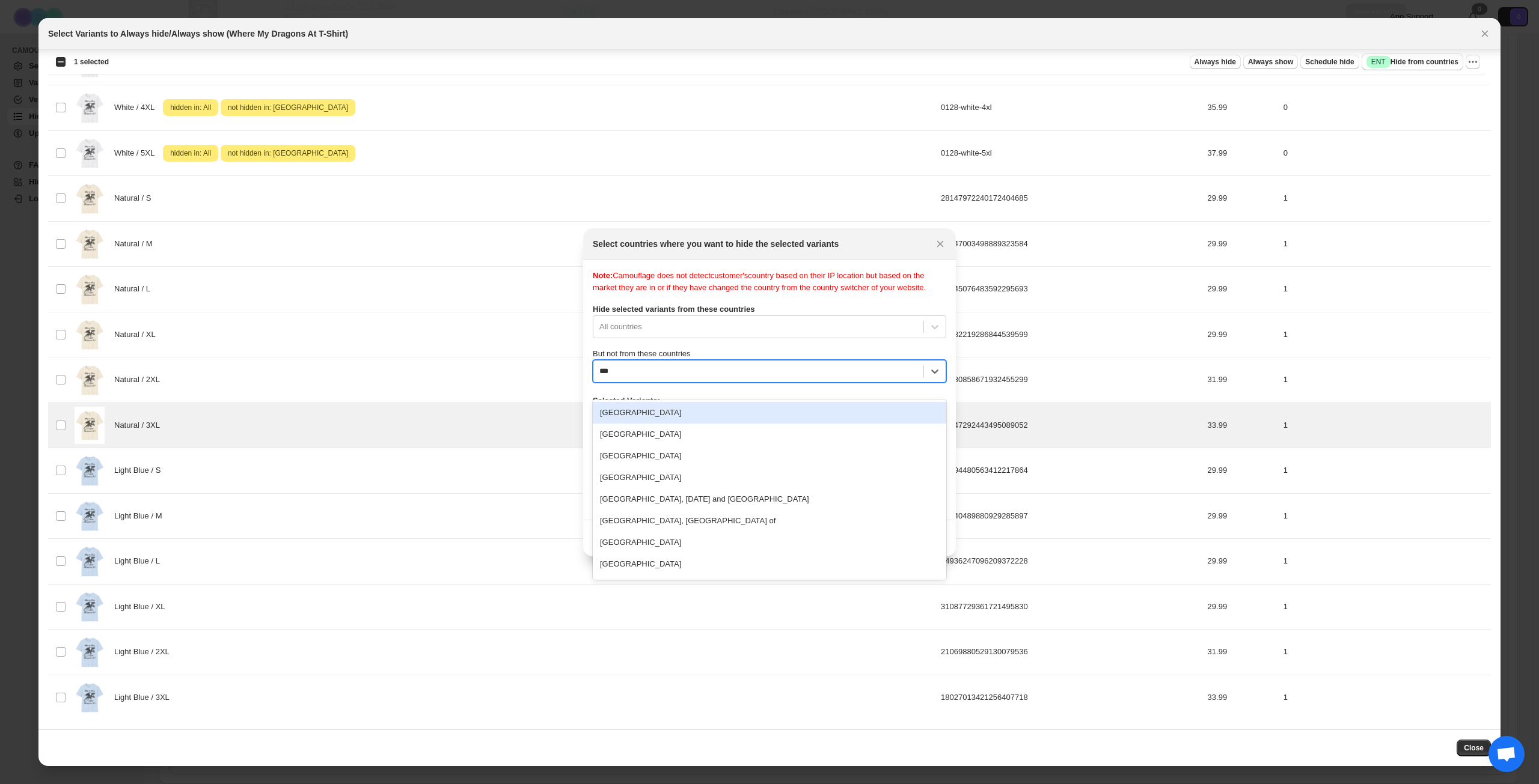
type input "****"
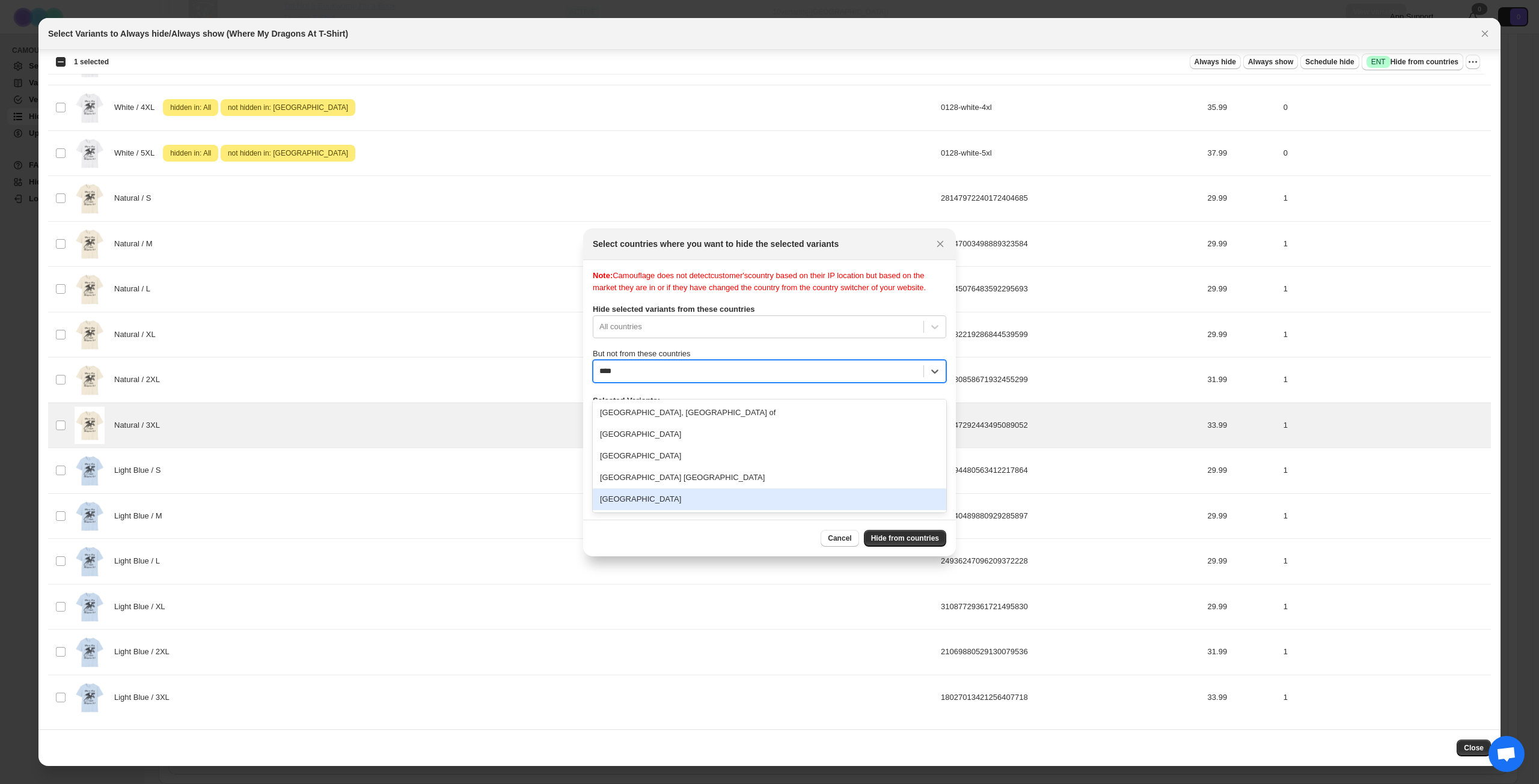
click at [714, 498] on div "[GEOGRAPHIC_DATA]" at bounding box center [770, 499] width 354 height 21
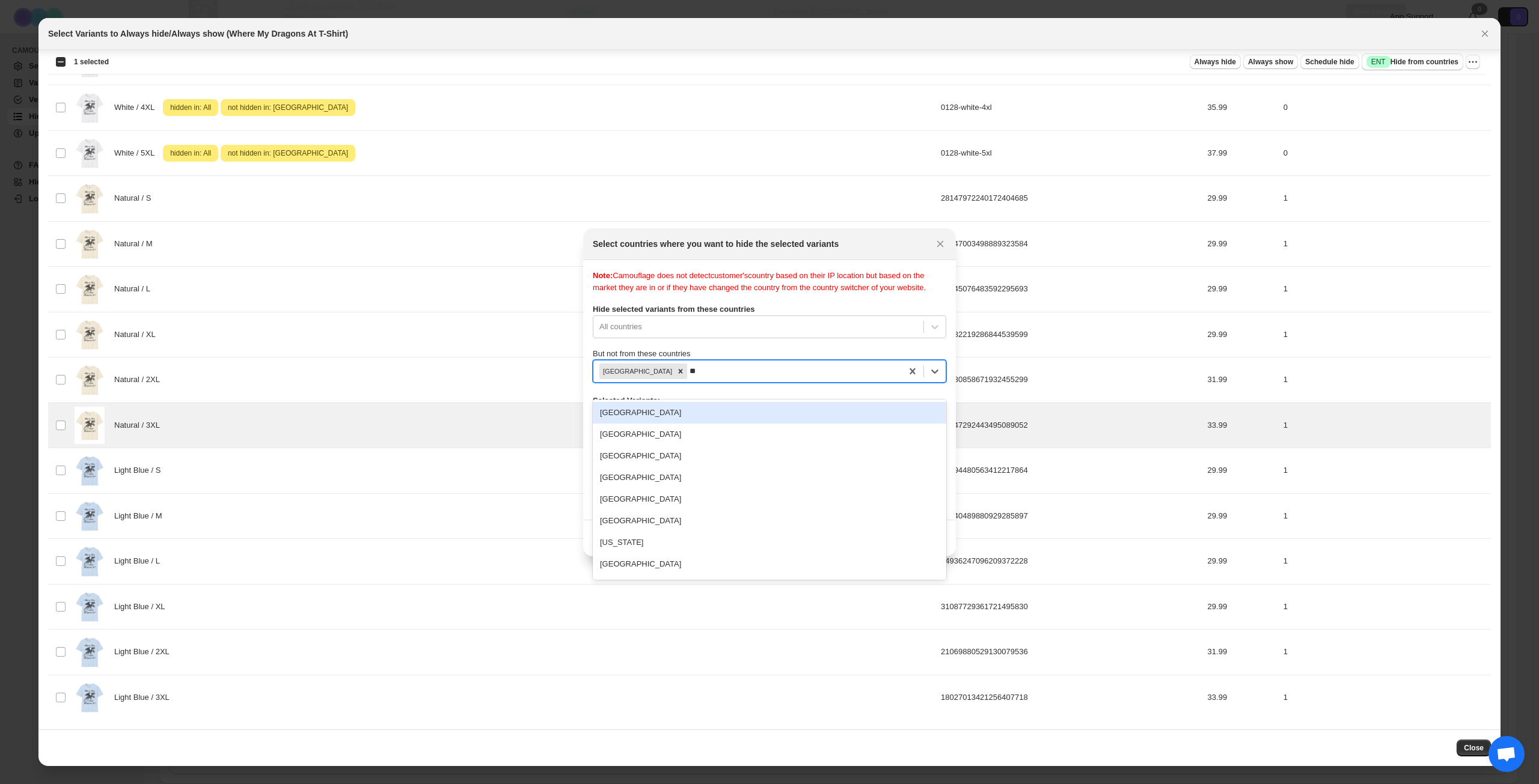
type input "***"
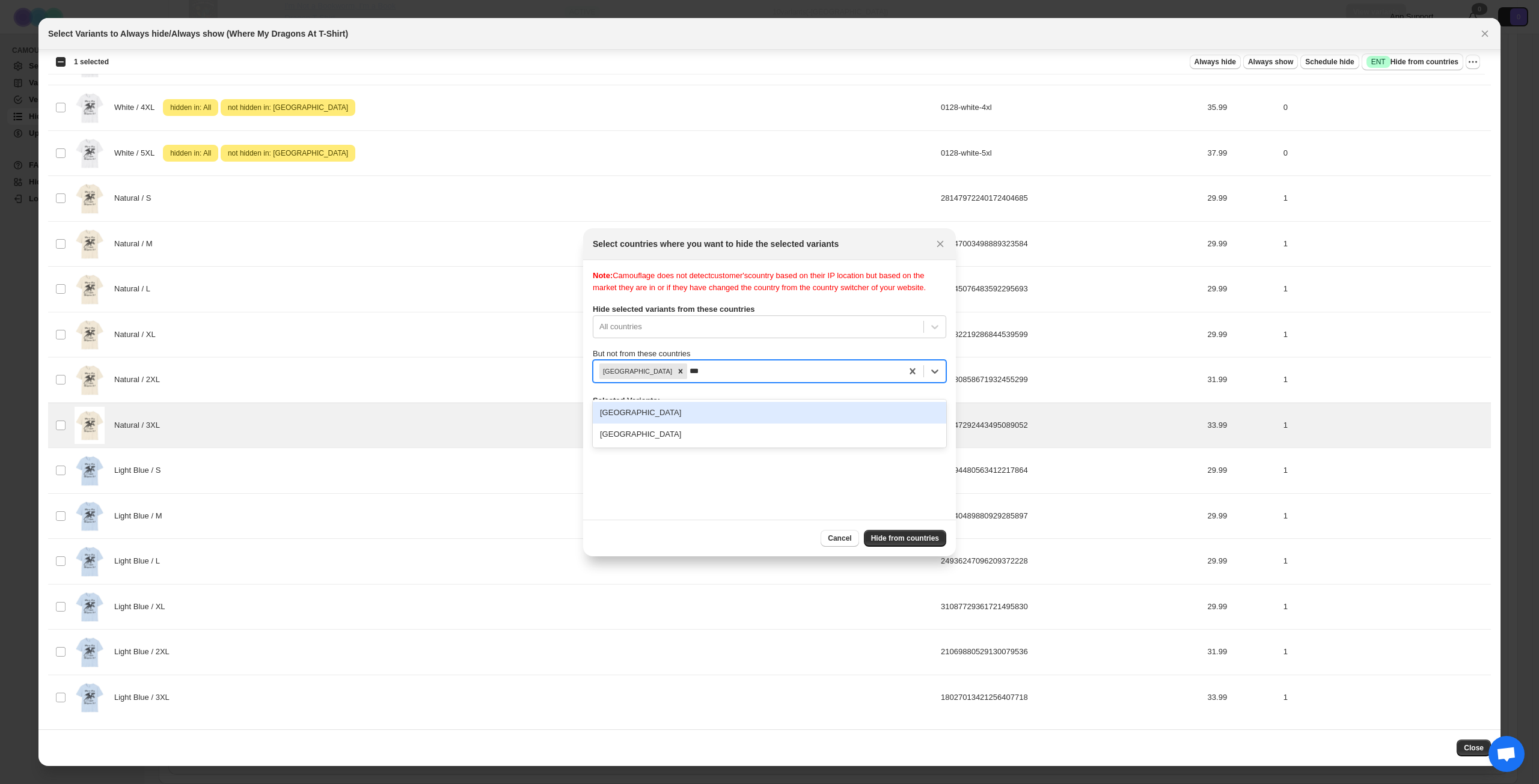
click at [742, 414] on div "[GEOGRAPHIC_DATA]" at bounding box center [770, 412] width 354 height 21
click at [891, 533] on button "Hide from countries" at bounding box center [905, 538] width 82 height 17
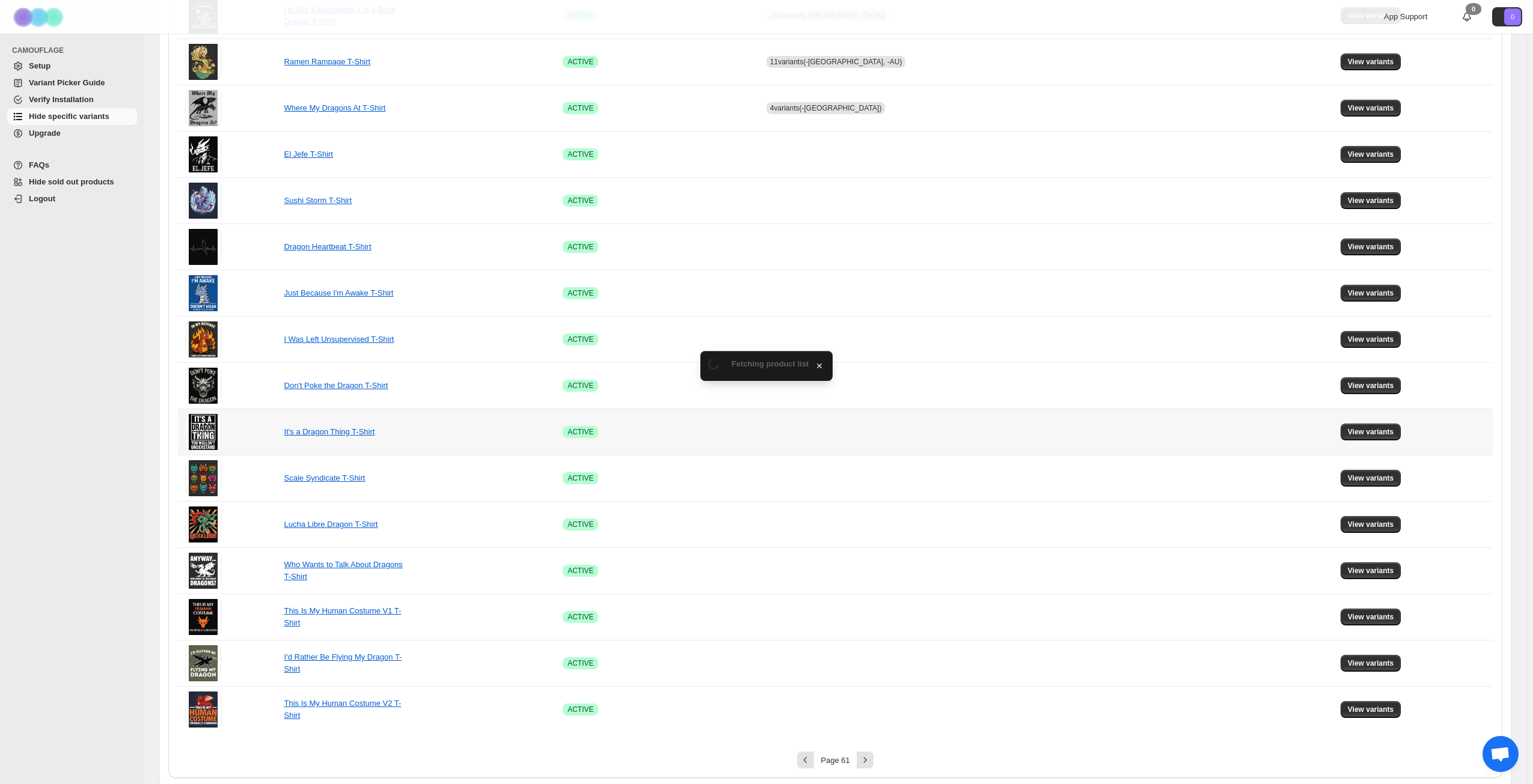
scroll to position [449, 0]
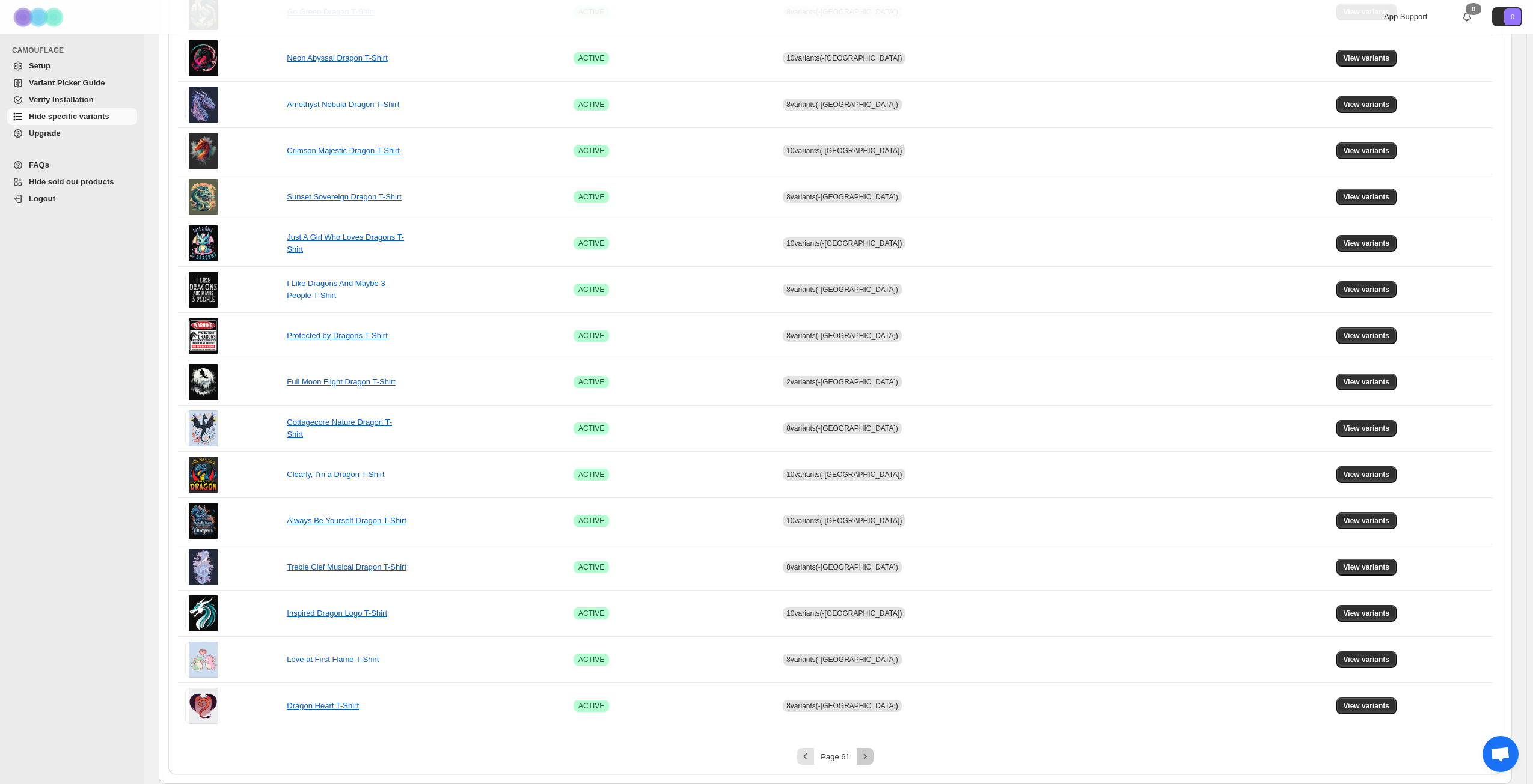
click at [866, 567] on button "Next" at bounding box center [865, 756] width 17 height 17
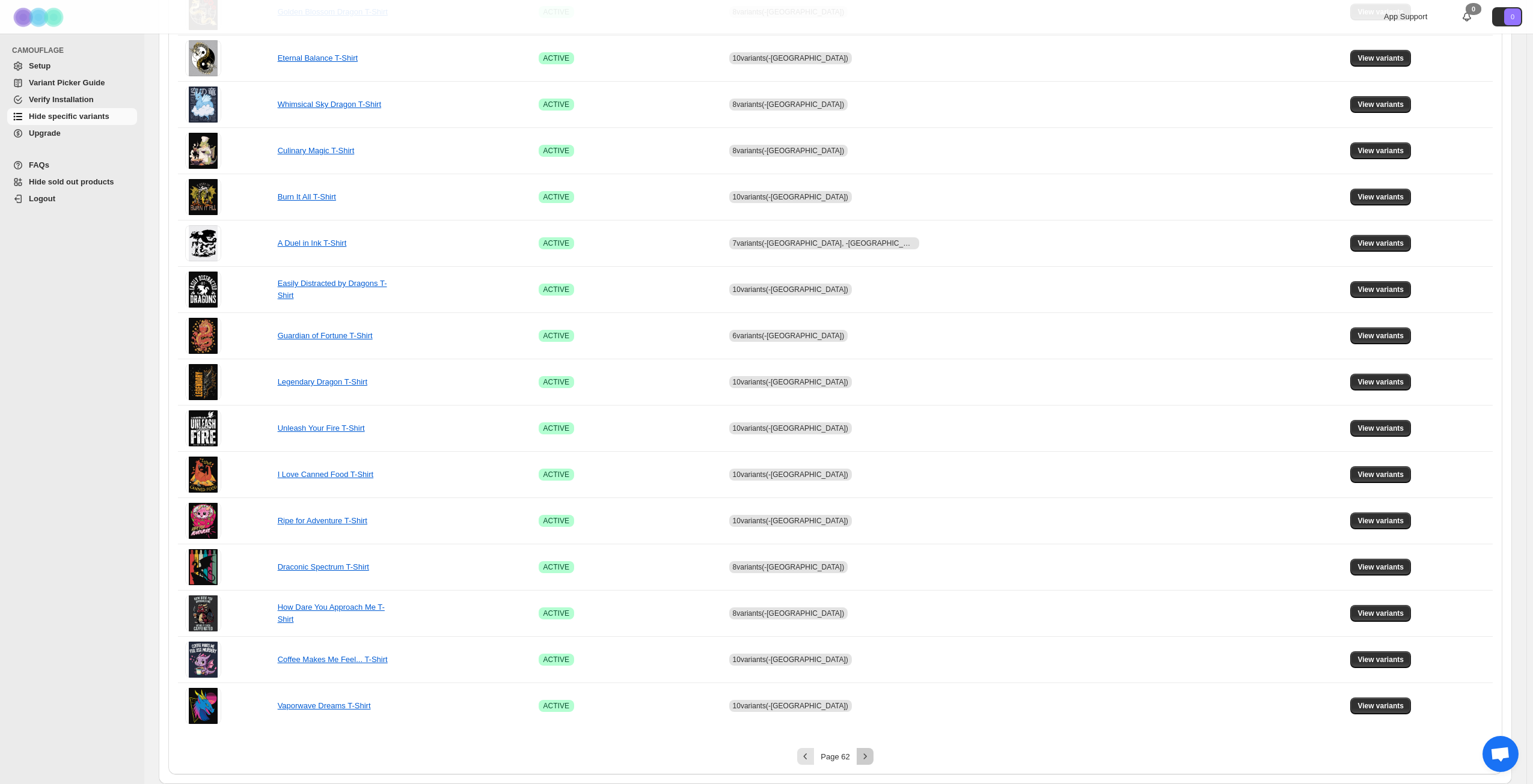
click at [871, 567] on icon "Next" at bounding box center [865, 757] width 12 height 12
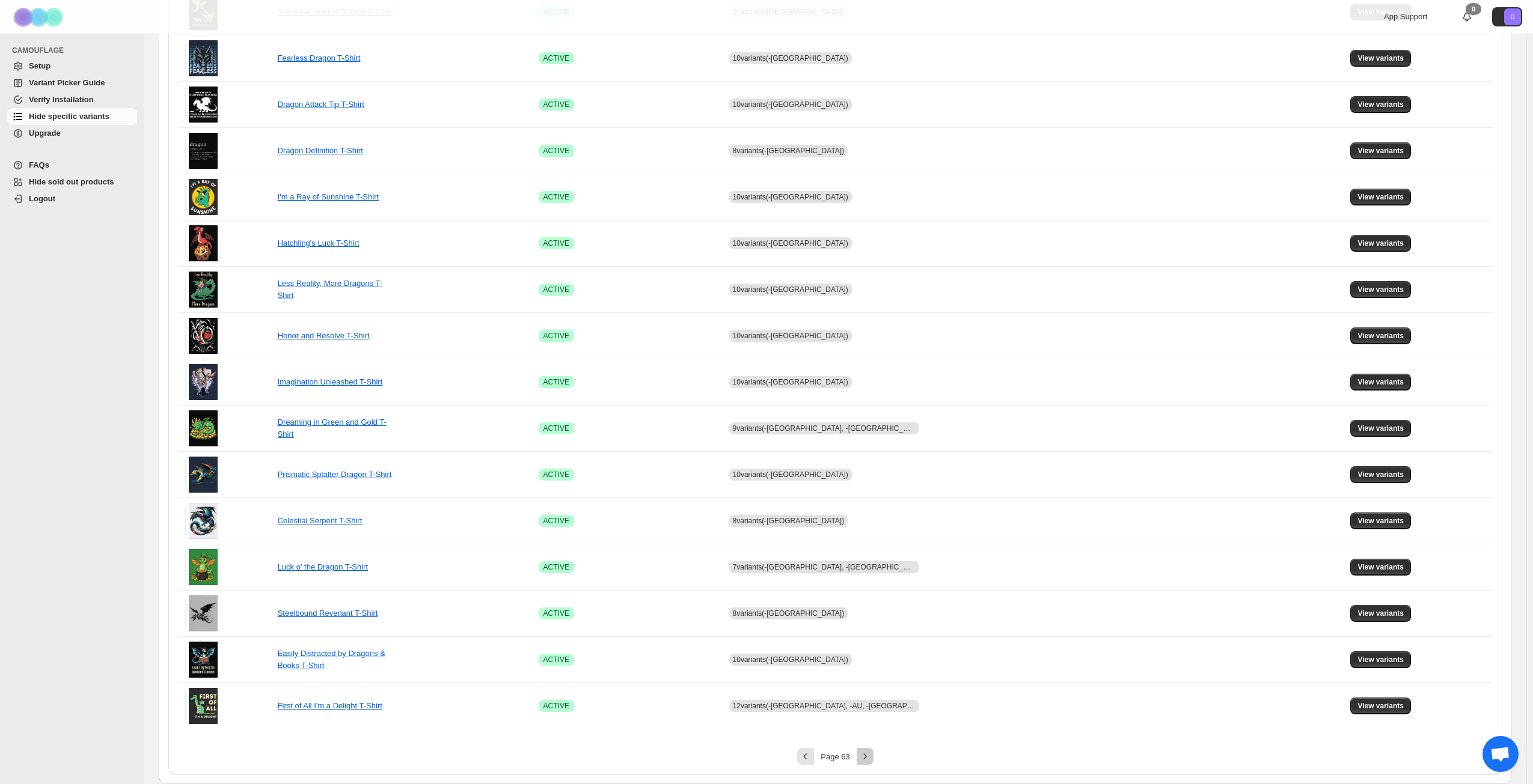
click at [871, 567] on icon "Next" at bounding box center [865, 757] width 12 height 12
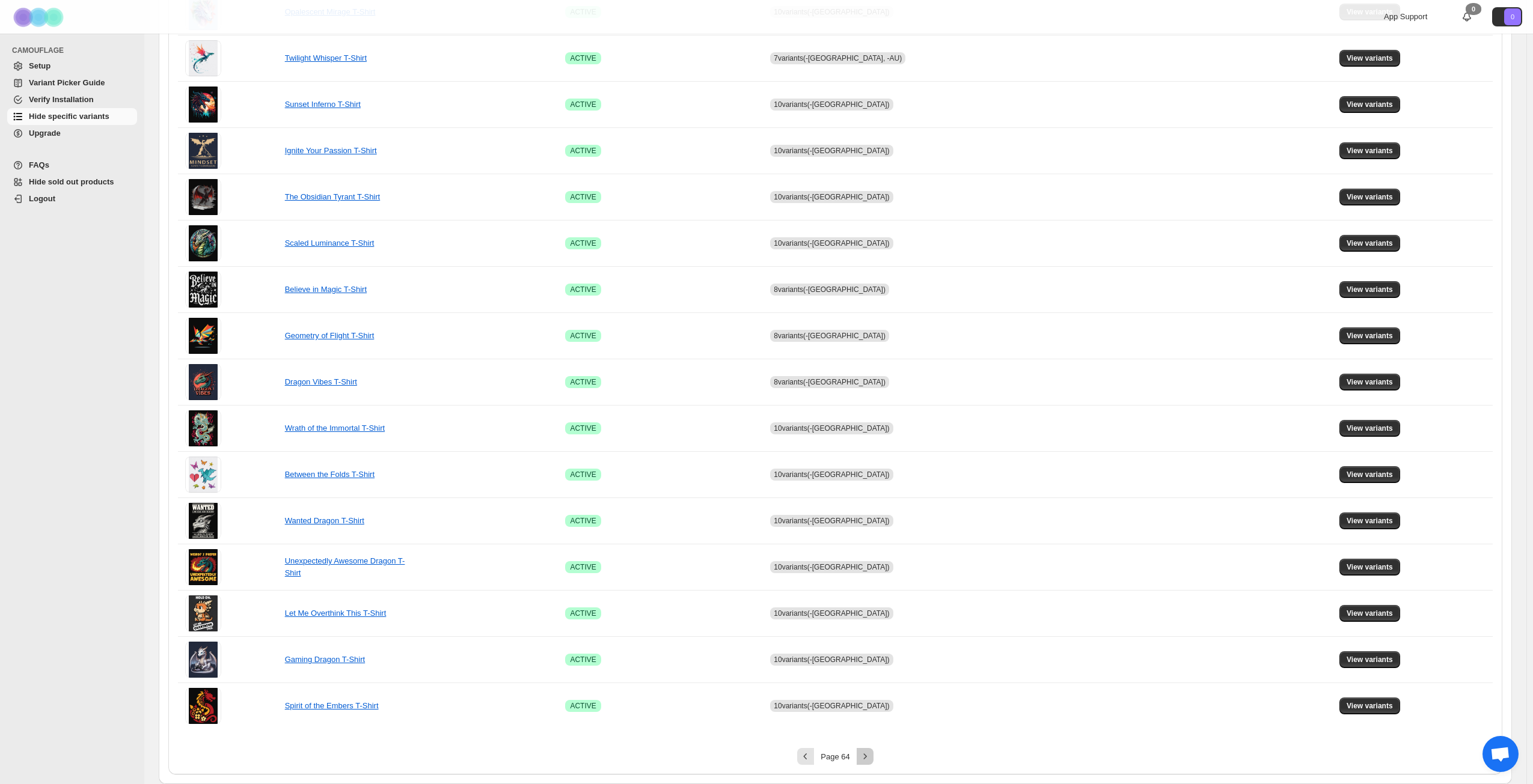
click at [871, 567] on icon "Next" at bounding box center [865, 757] width 12 height 12
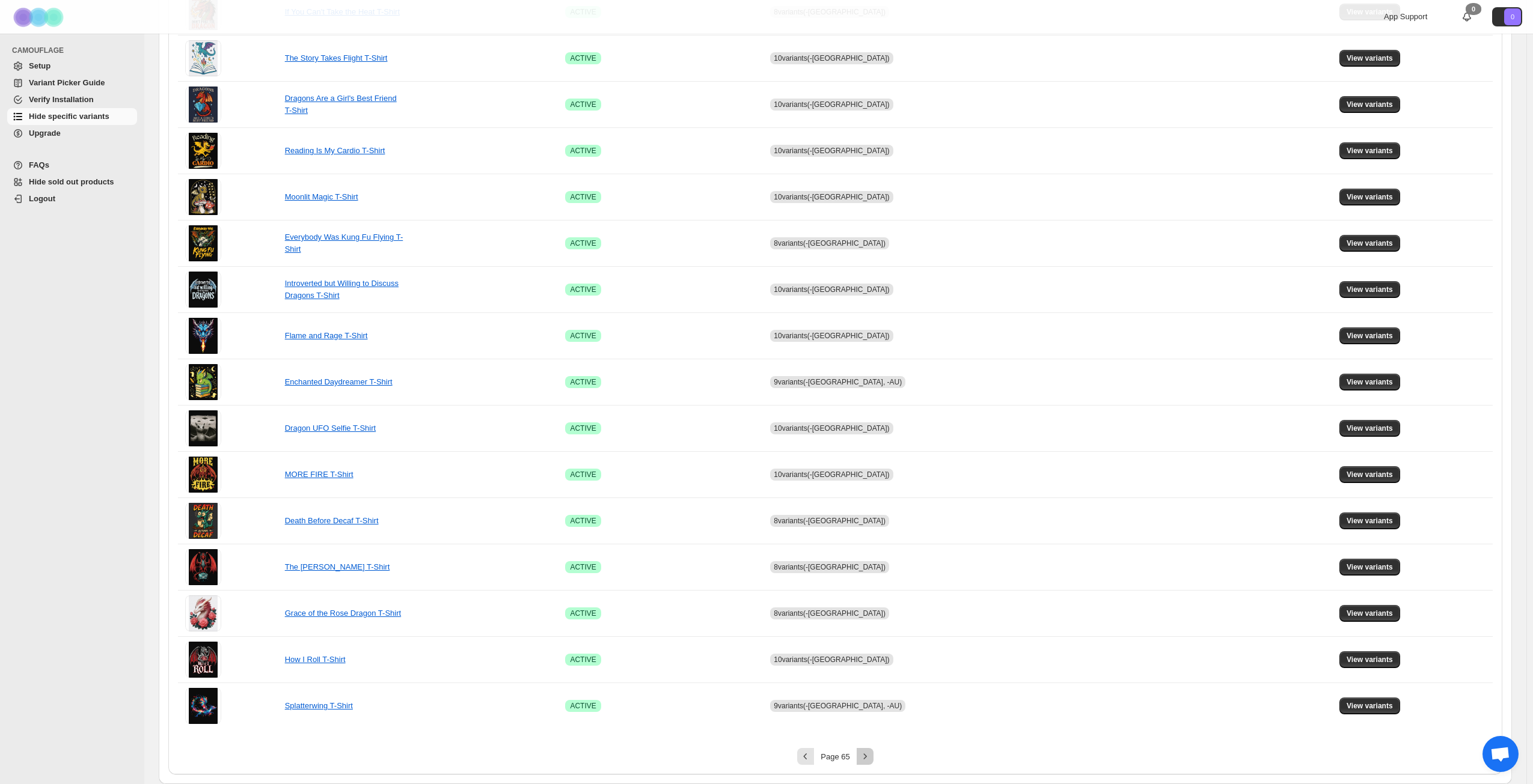
click at [871, 567] on icon "Next" at bounding box center [865, 757] width 12 height 12
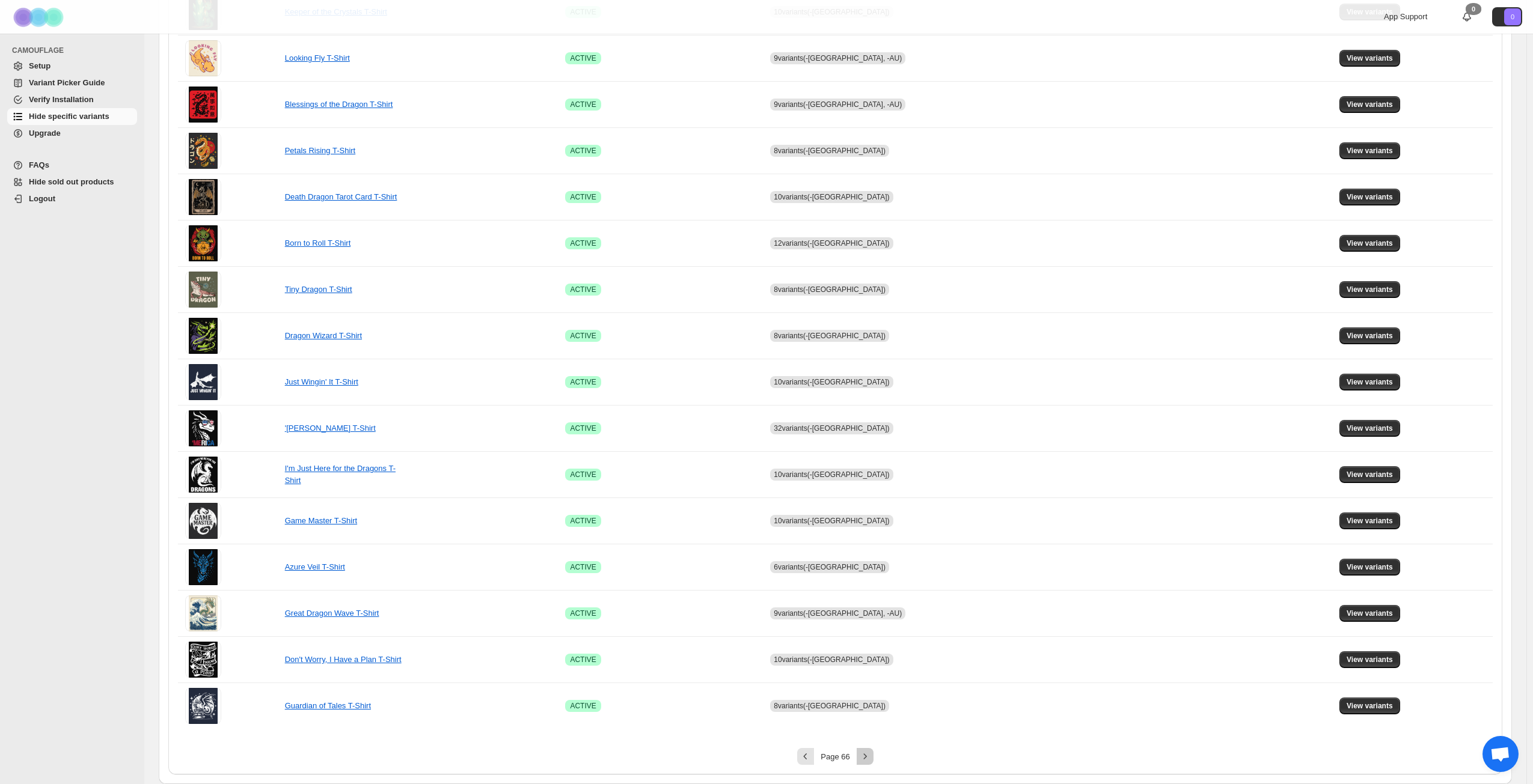
click at [871, 567] on icon "Next" at bounding box center [865, 757] width 12 height 12
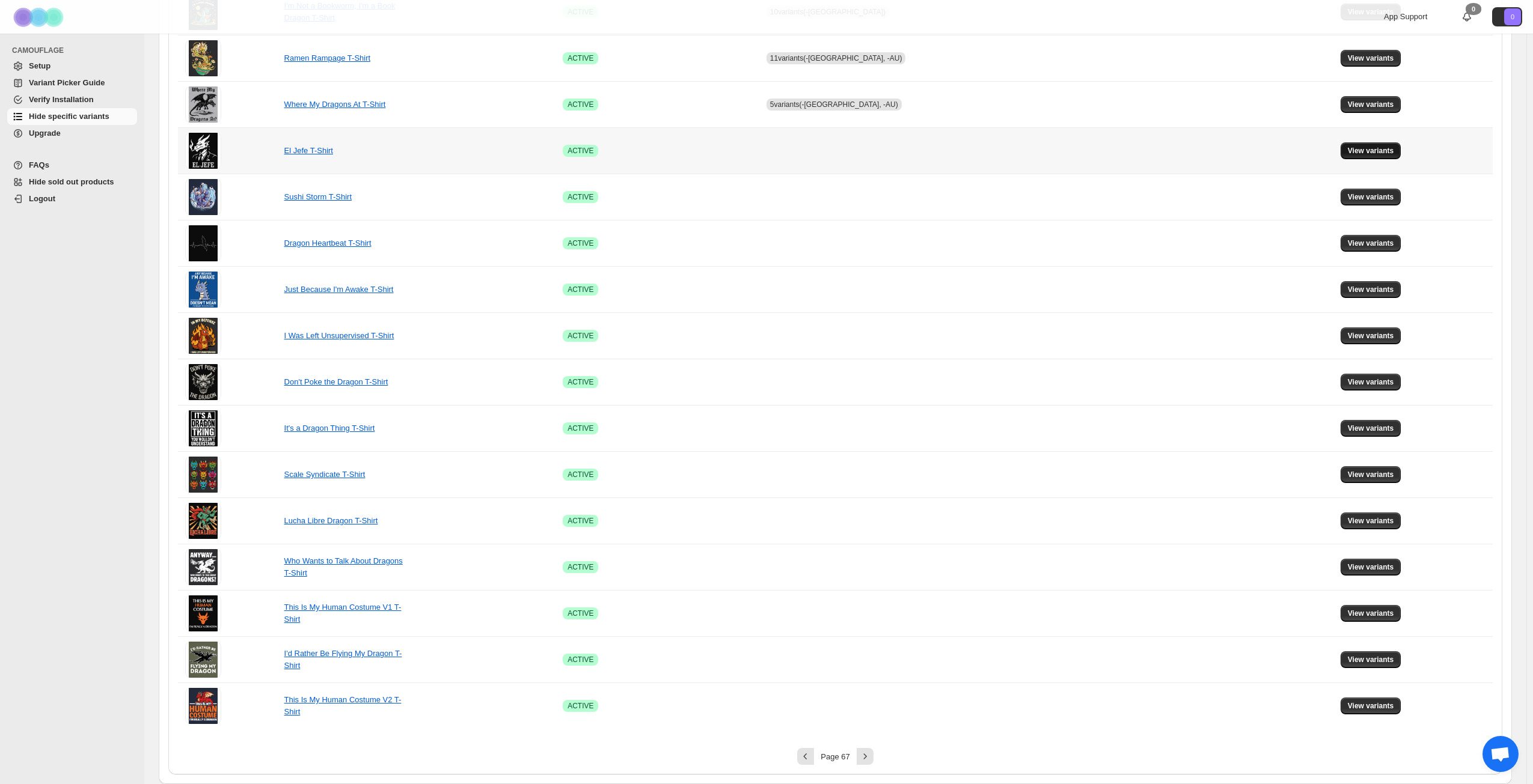
click at [1153, 147] on span "View variants" at bounding box center [1370, 151] width 46 height 9
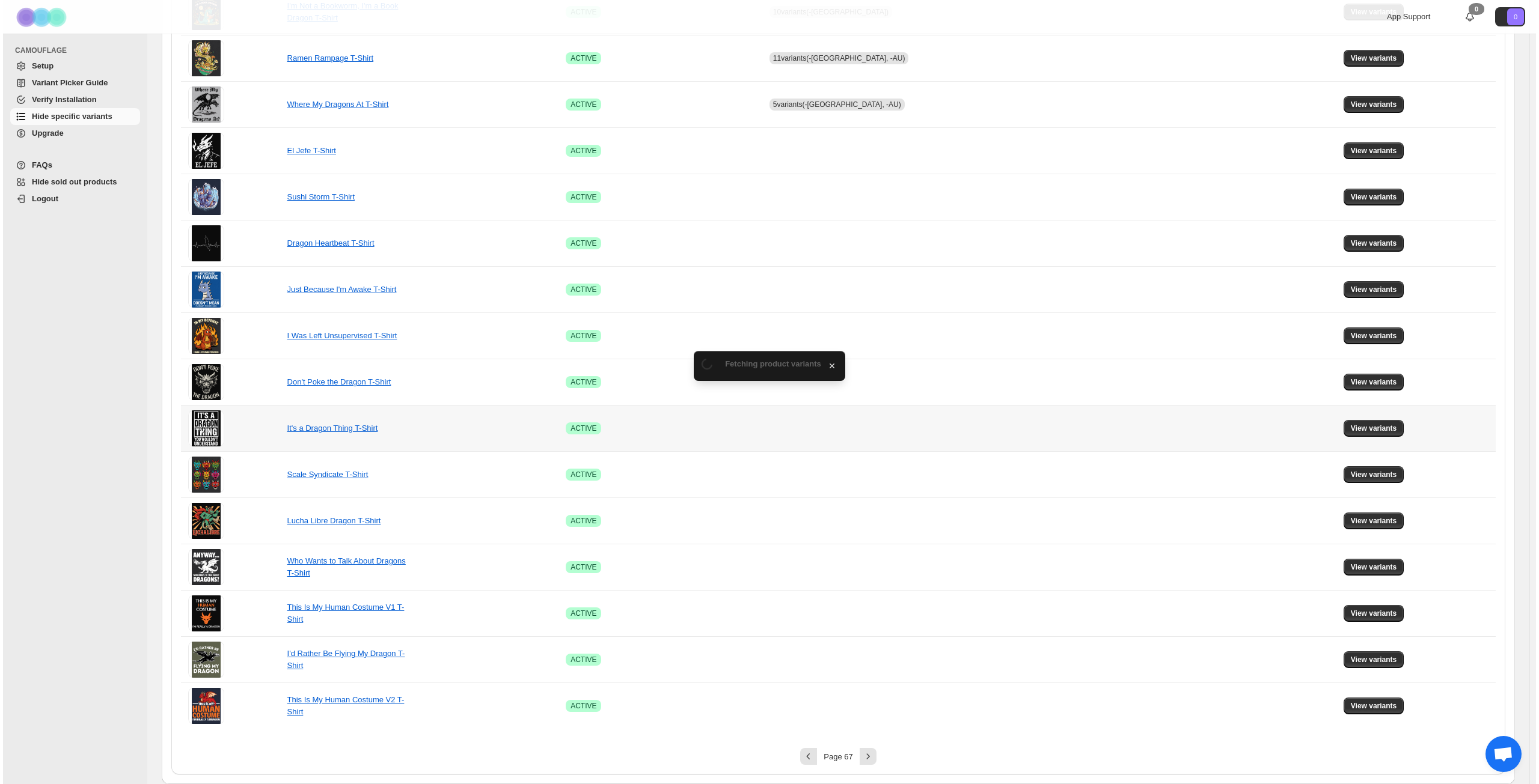
scroll to position [0, 0]
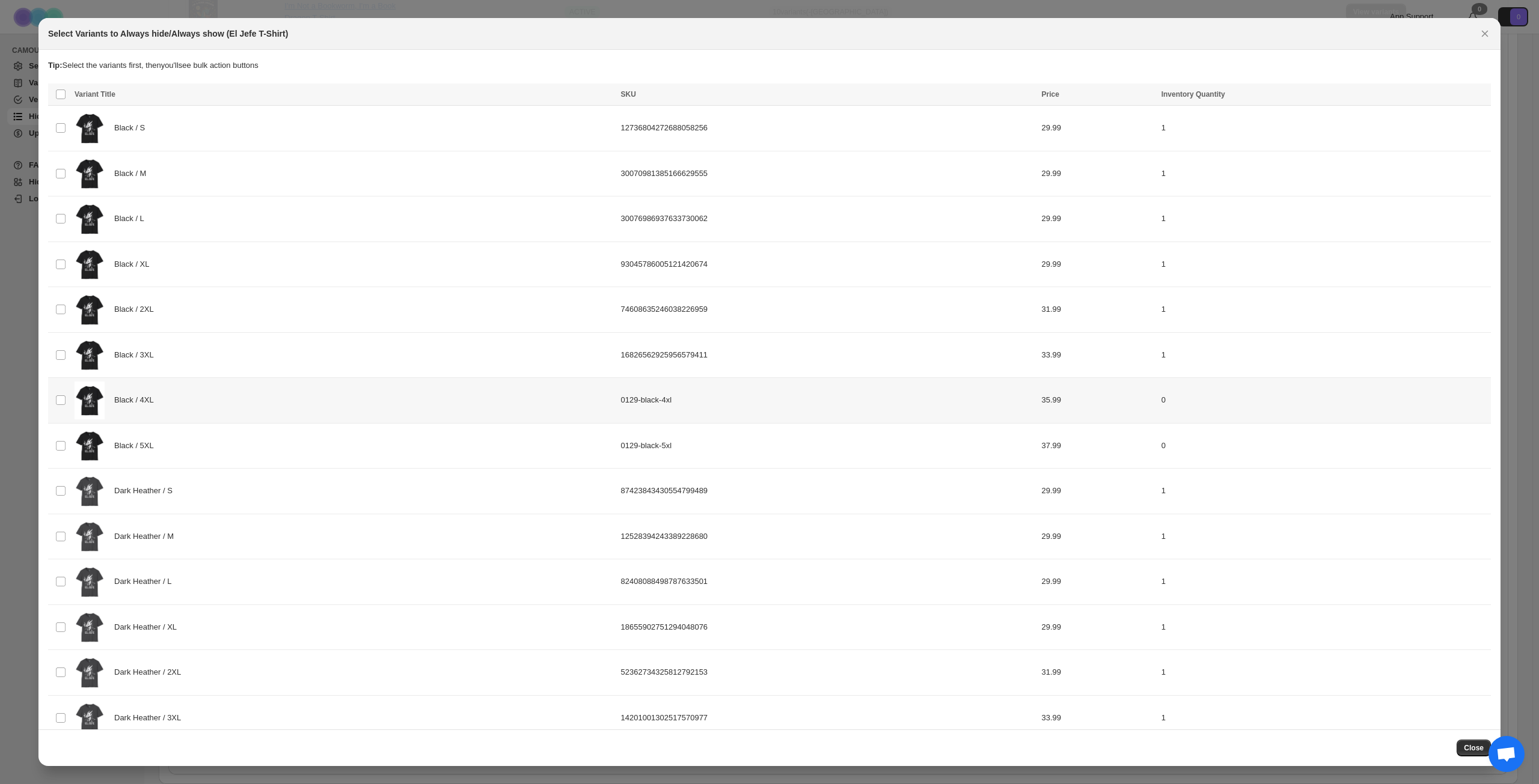
click at [291, 401] on div "Black / 4XL" at bounding box center [344, 400] width 539 height 38
click at [293, 441] on div "Black / 5XL" at bounding box center [344, 446] width 539 height 38
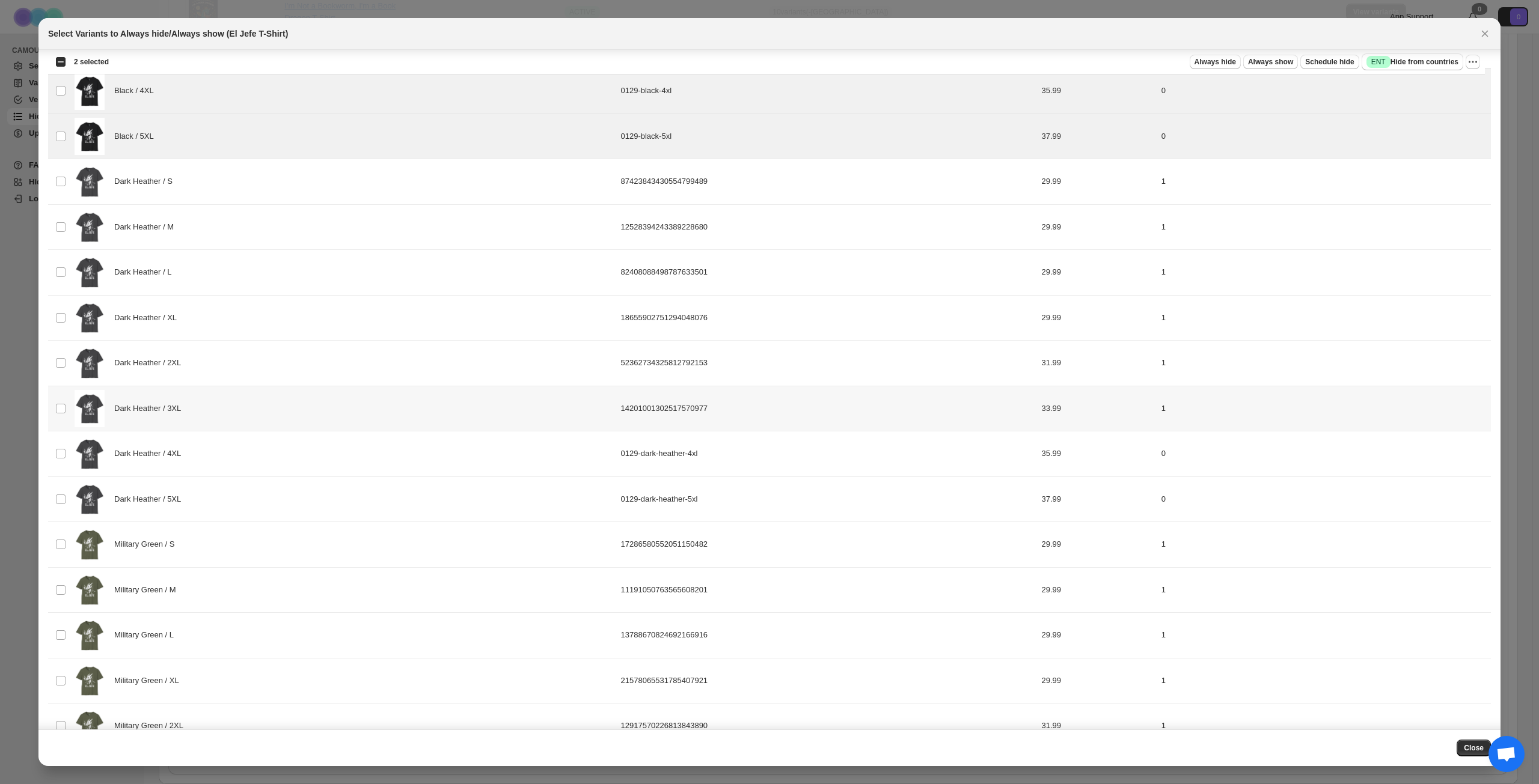
scroll to position [325, 0]
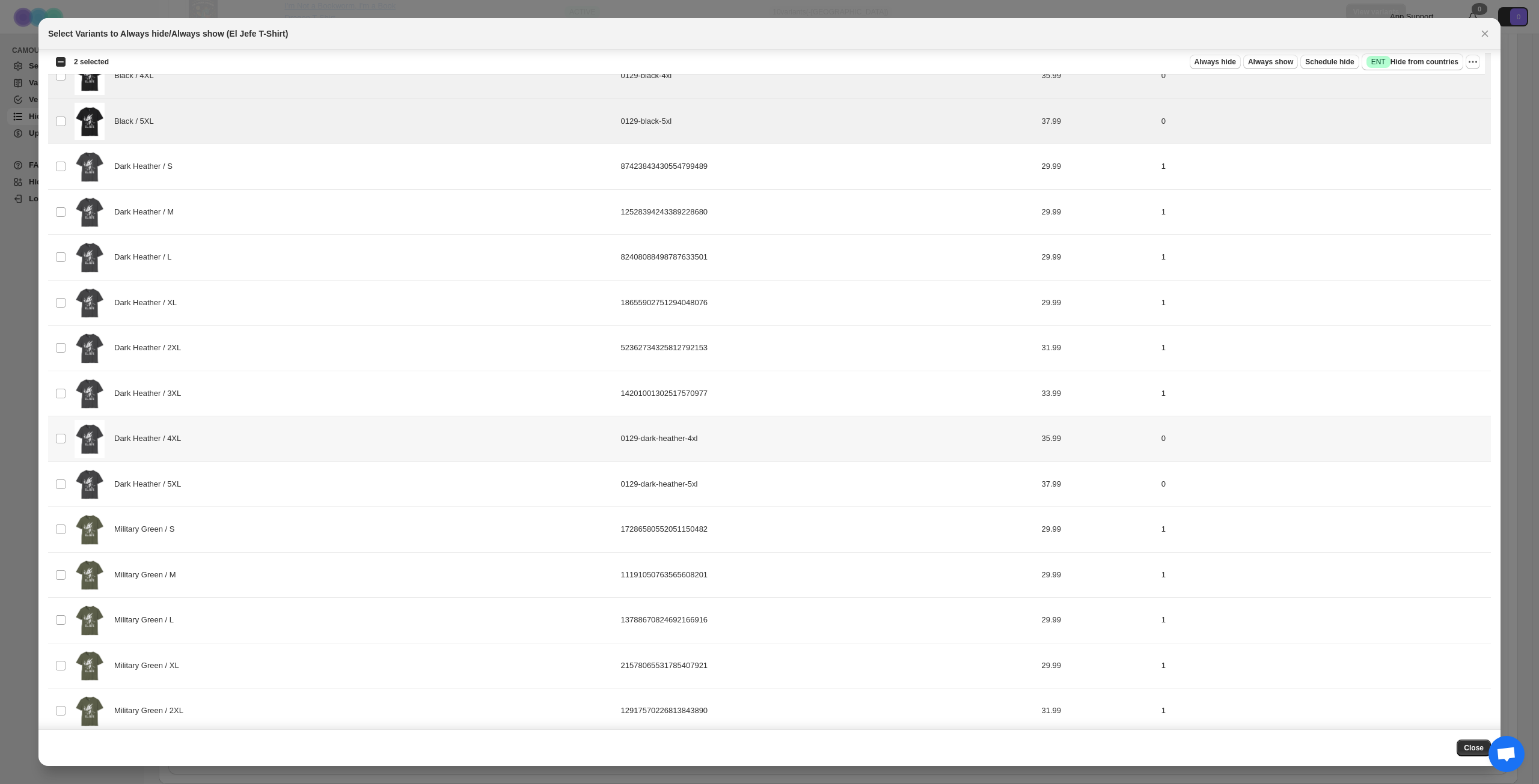
click at [268, 423] on div "Dark Heather / 4XL" at bounding box center [344, 439] width 539 height 38
click at [272, 489] on div "Dark Heather / 5XL" at bounding box center [344, 485] width 539 height 38
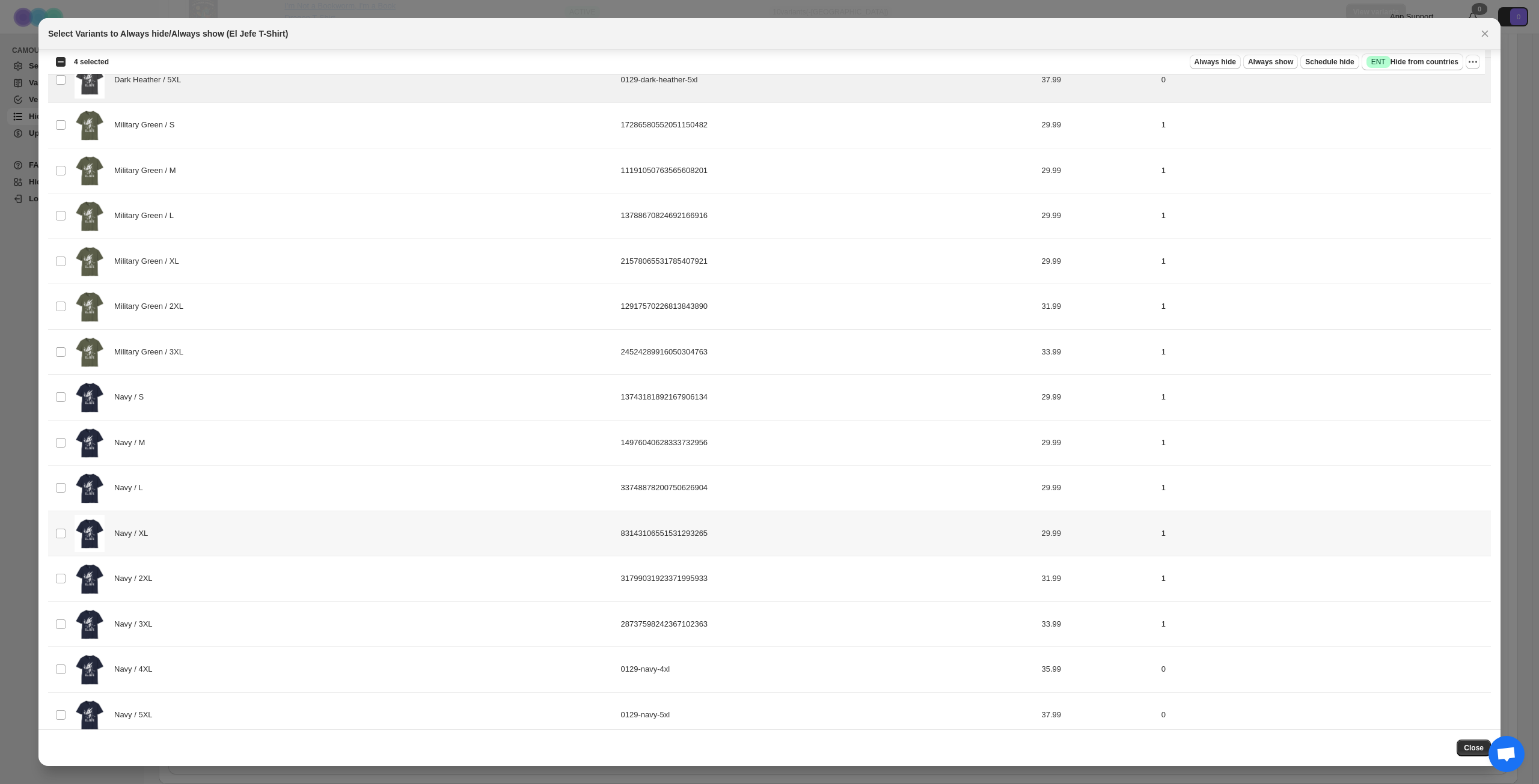
scroll to position [747, 0]
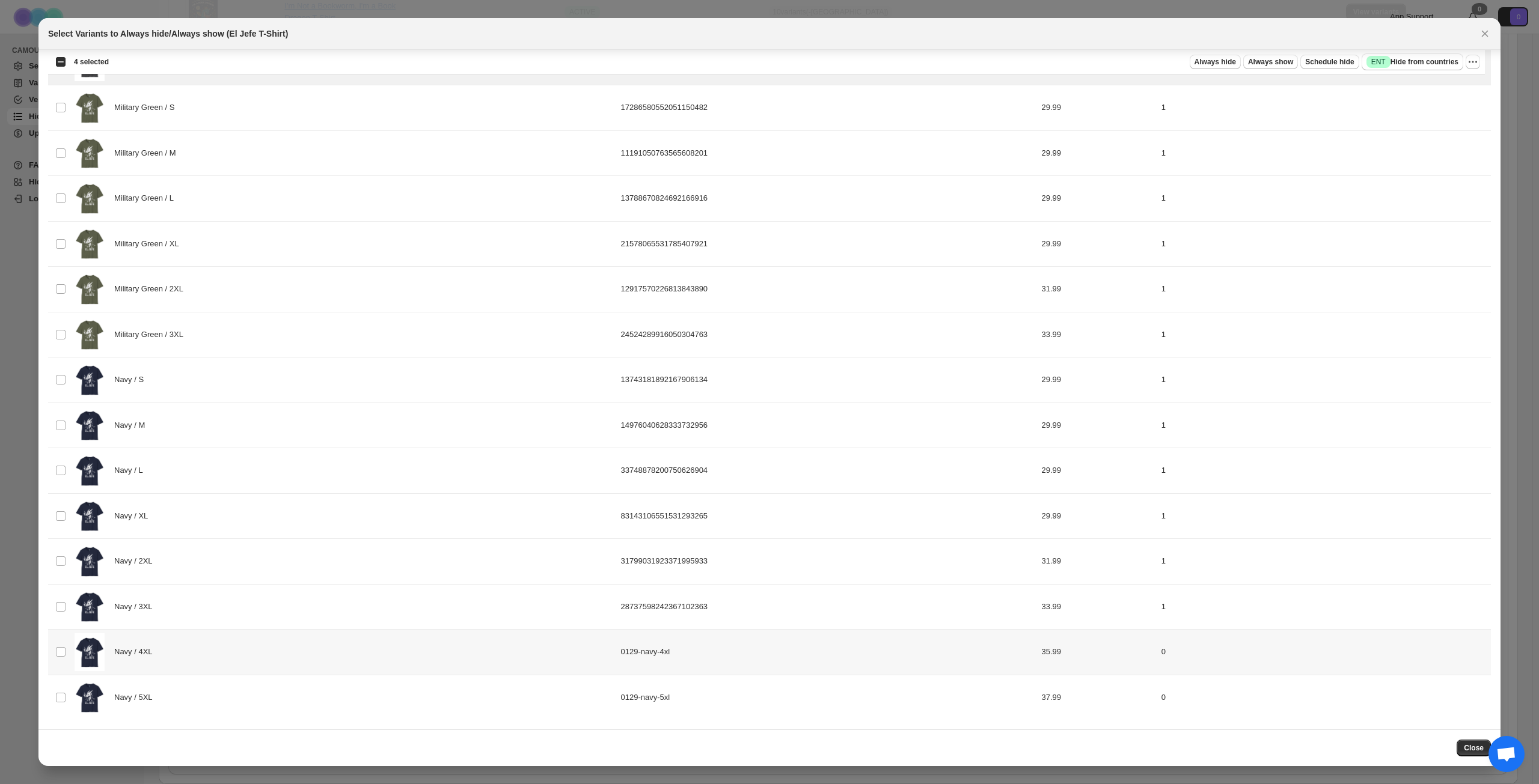
click at [277, 567] on div "Navy / 4XL" at bounding box center [344, 652] width 539 height 38
click at [282, 567] on div "Navy / 5XL" at bounding box center [344, 698] width 539 height 38
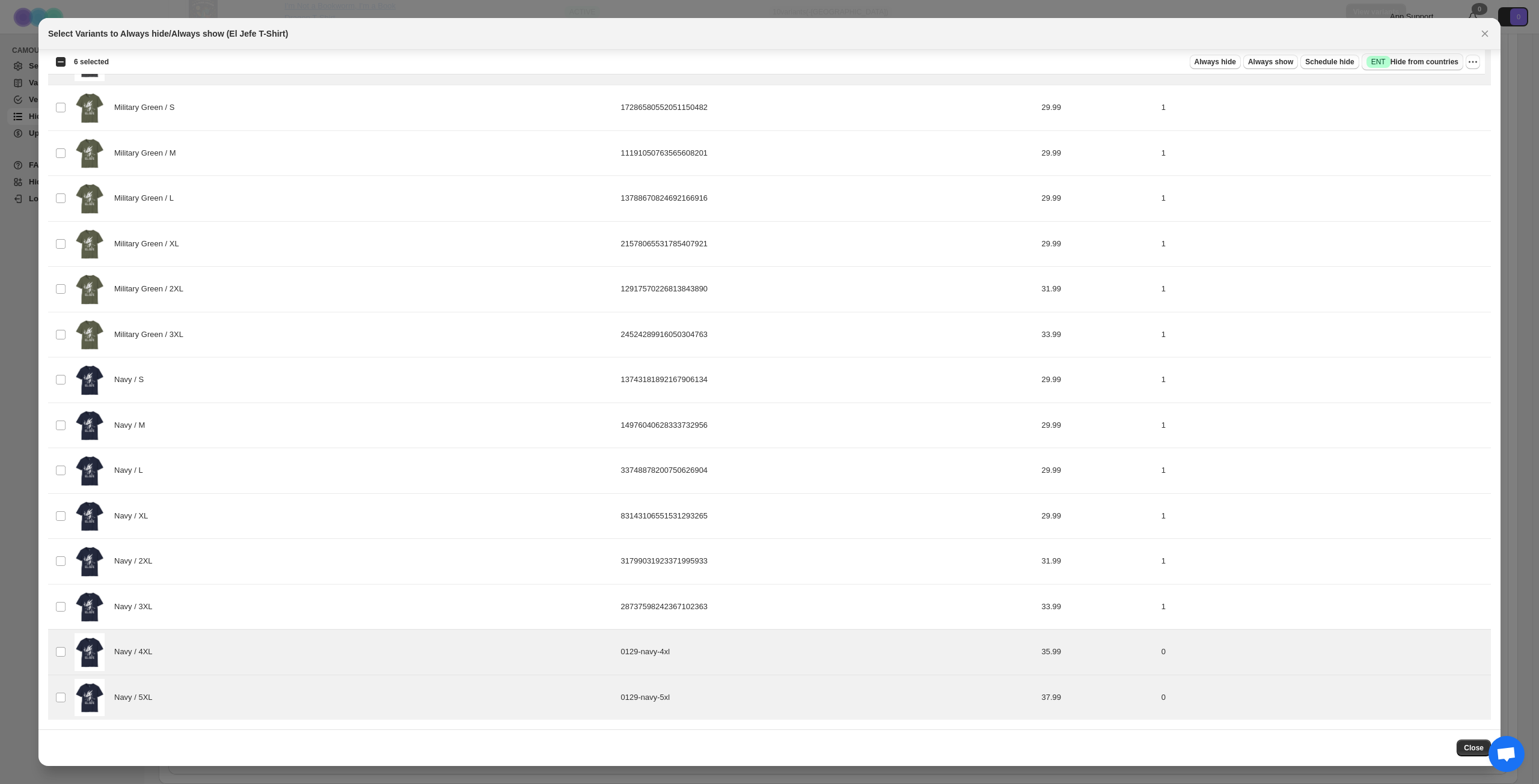
click at [1153, 68] on button "Success ENT Hide from countries" at bounding box center [1412, 62] width 102 height 17
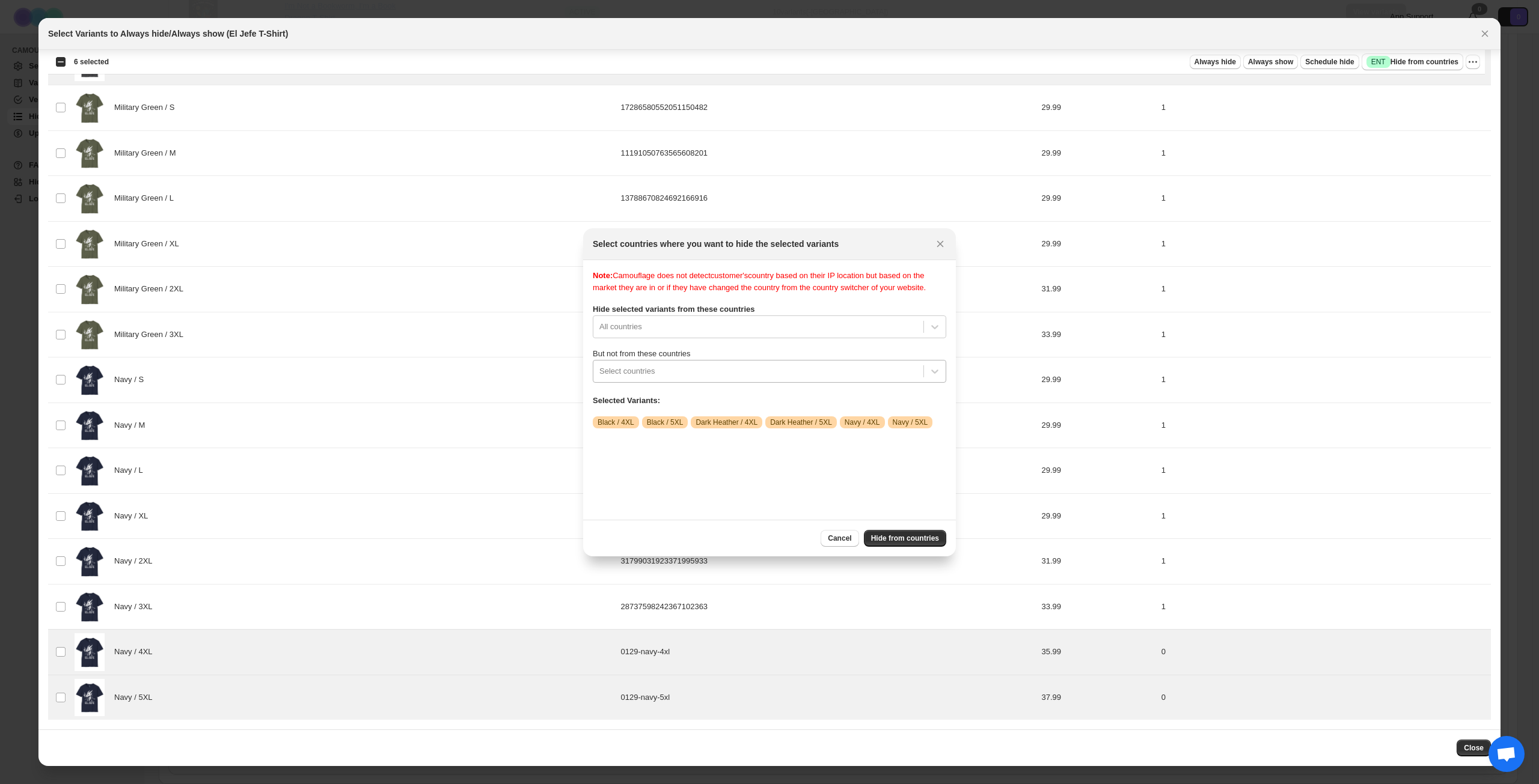
click at [777, 378] on div ":rm7:" at bounding box center [758, 372] width 318 height 15
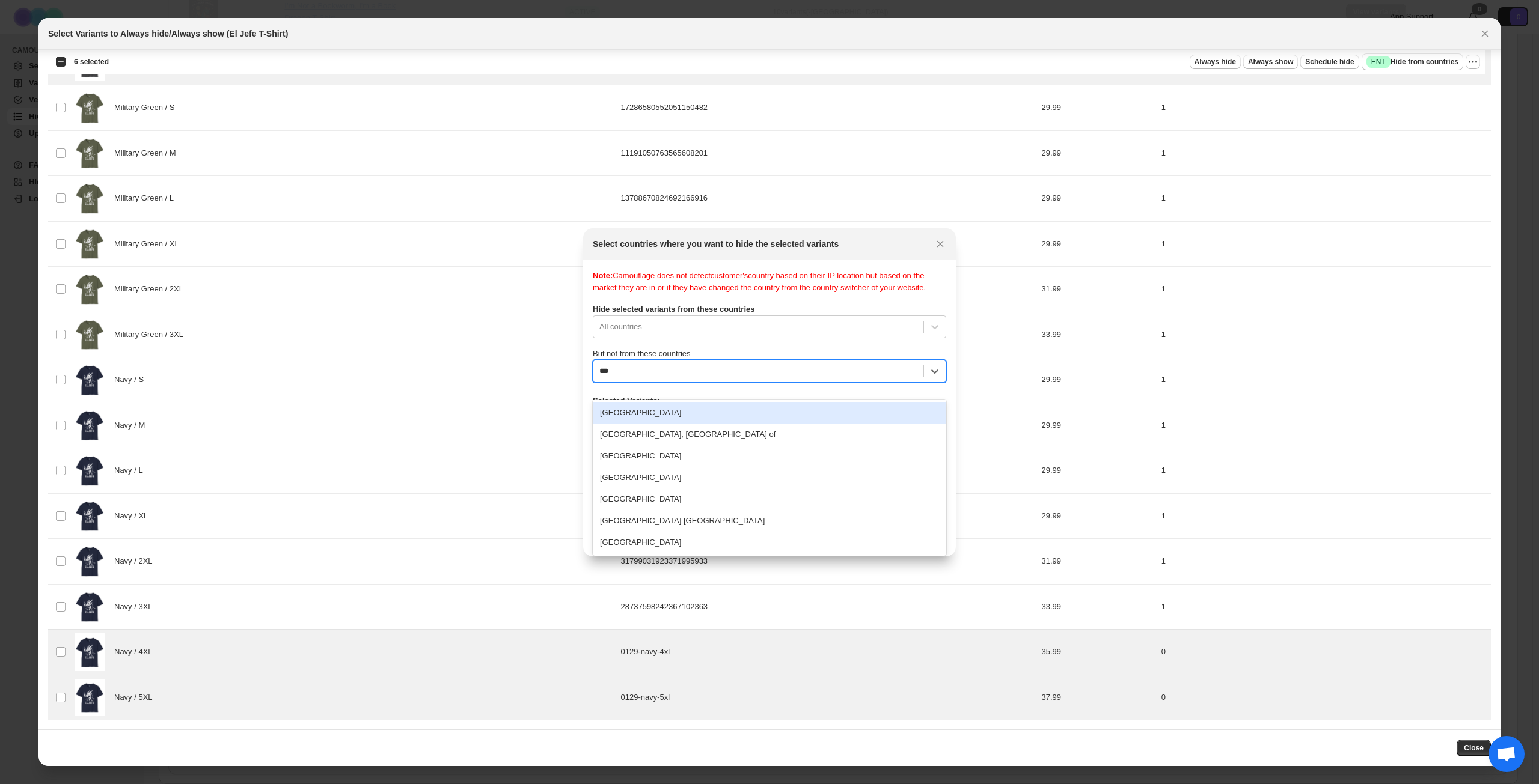
type input "****"
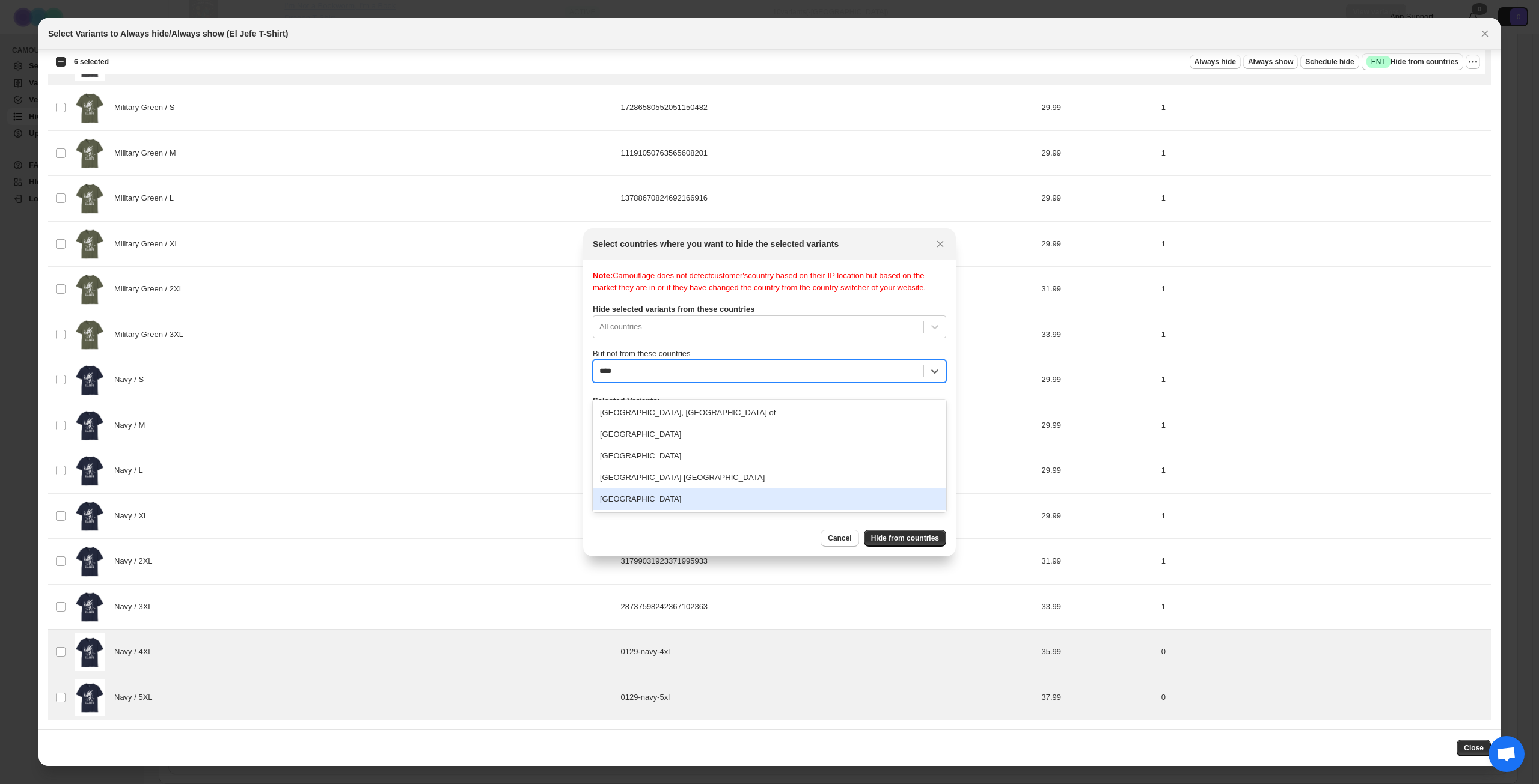
click at [701, 495] on div "[GEOGRAPHIC_DATA]" at bounding box center [770, 499] width 354 height 21
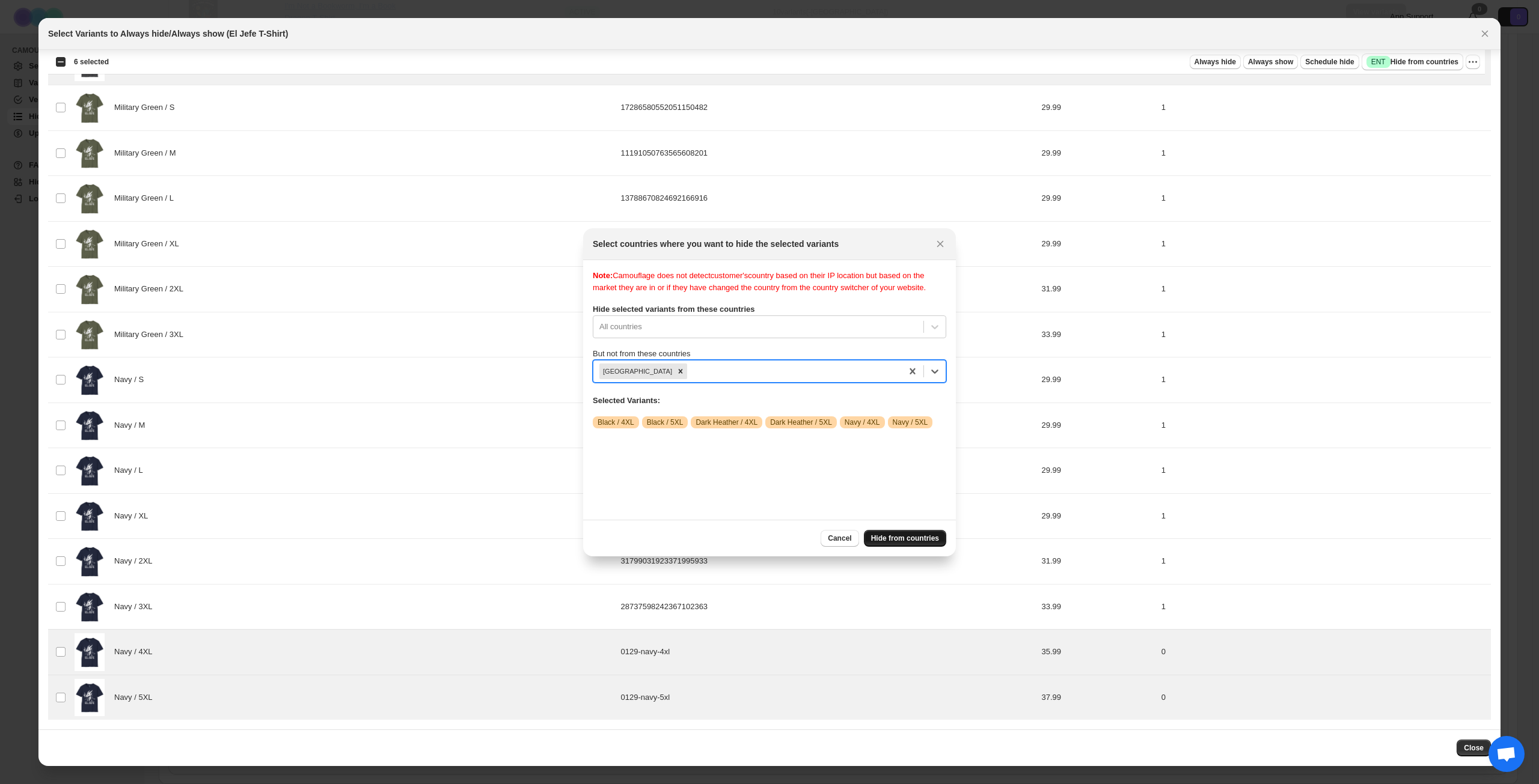
click at [901, 540] on span "Hide from countries" at bounding box center [904, 538] width 68 height 9
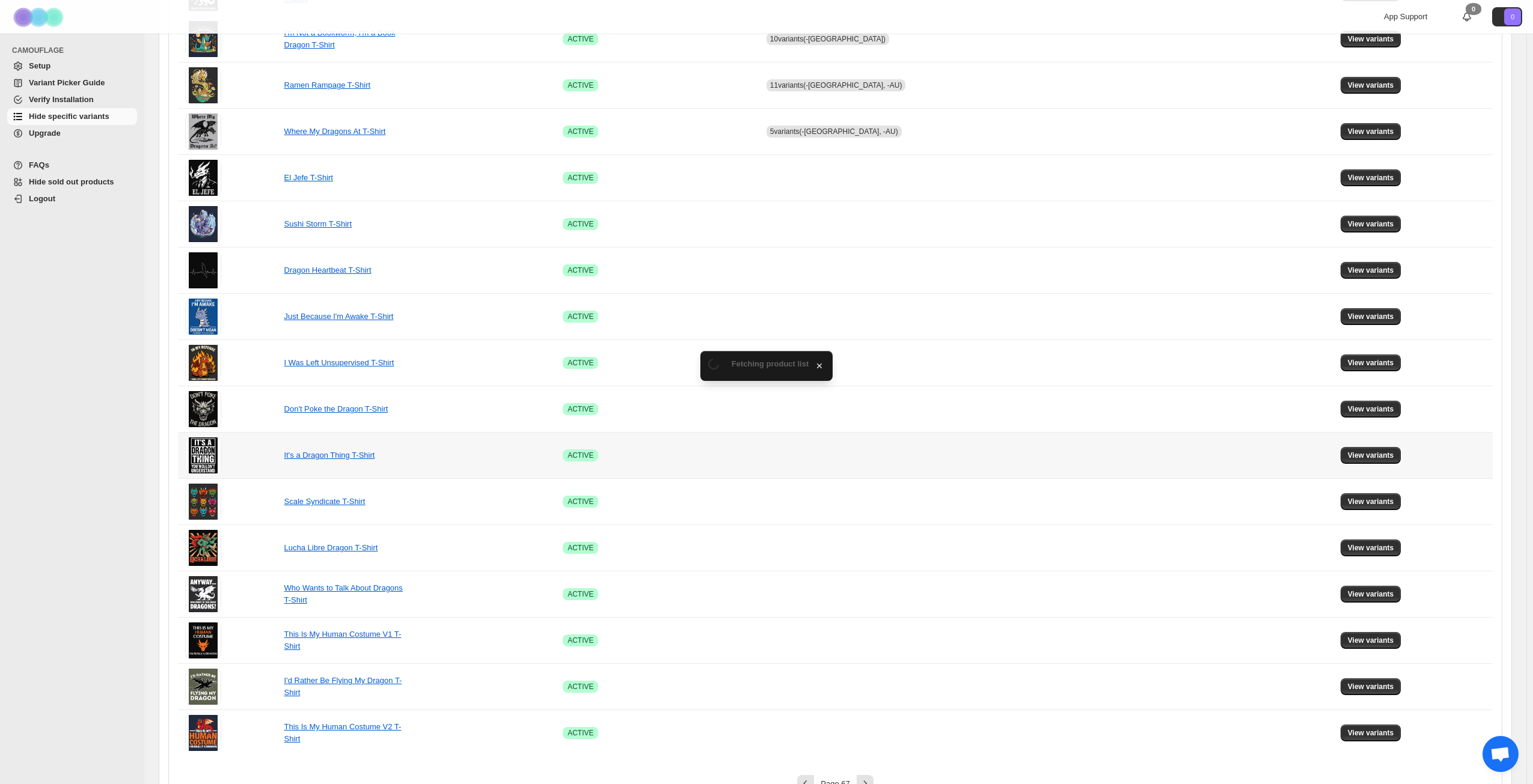
scroll to position [449, 0]
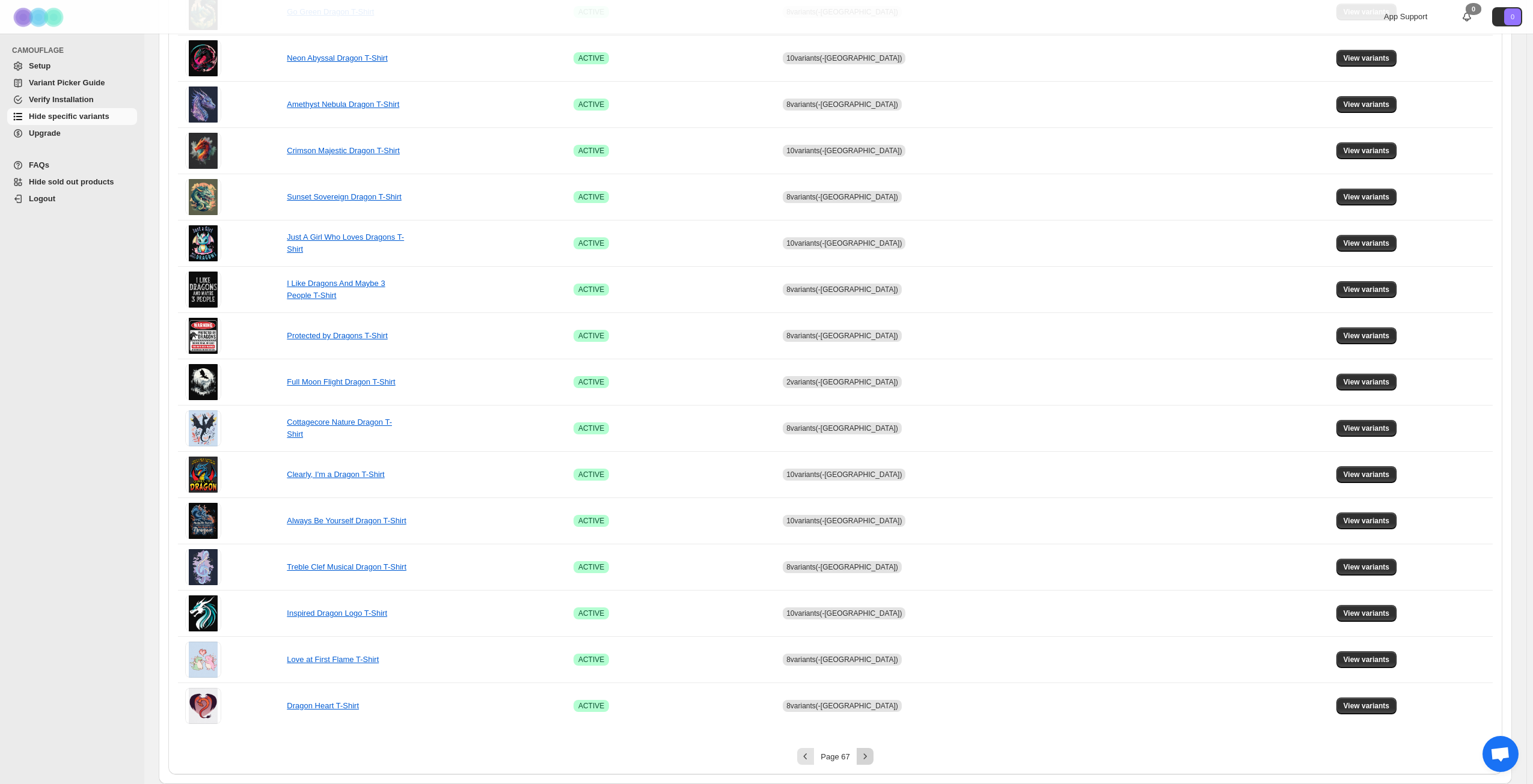
click at [868, 567] on button "Next" at bounding box center [865, 756] width 17 height 17
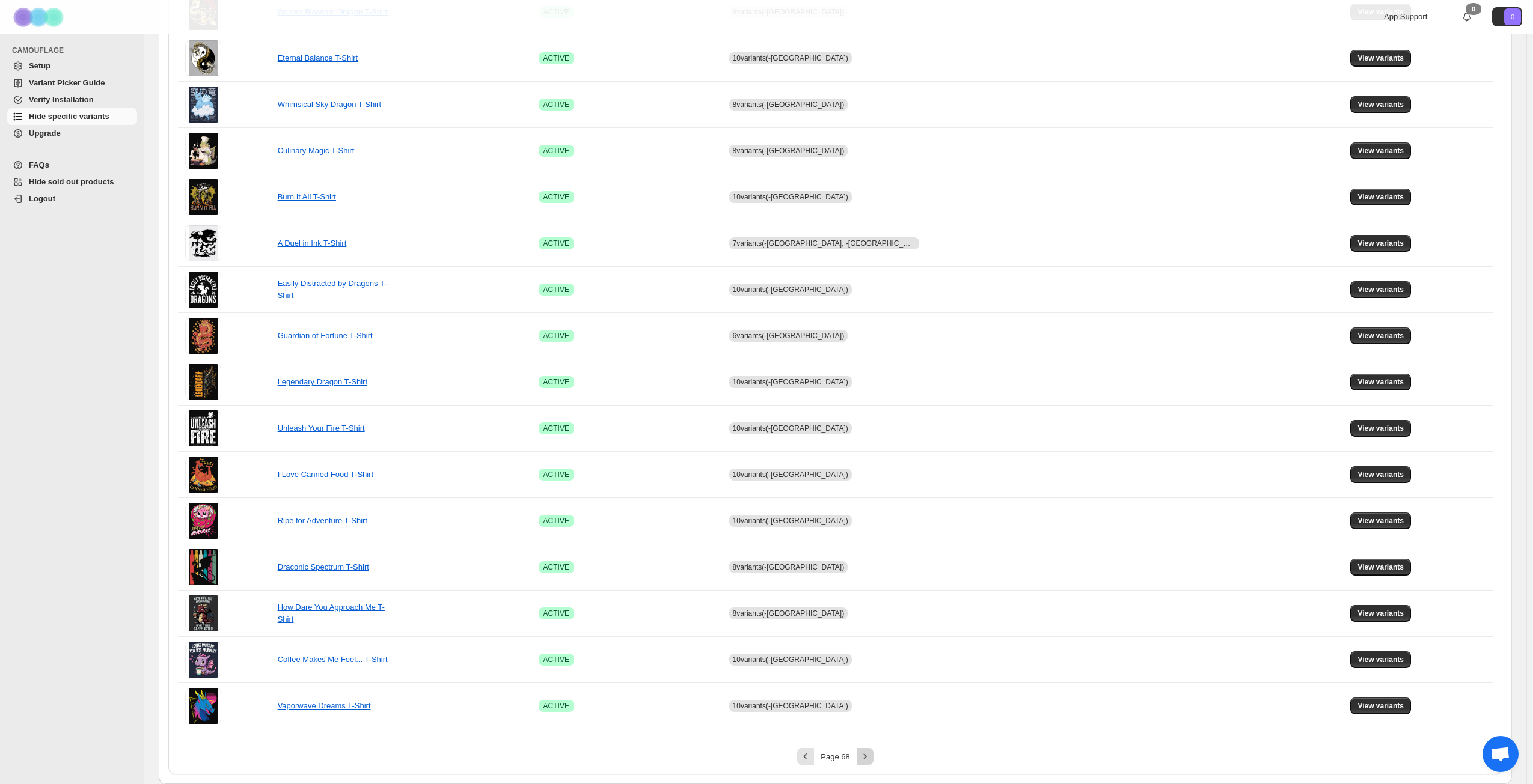
click at [871, 567] on icon "Next" at bounding box center [865, 757] width 12 height 12
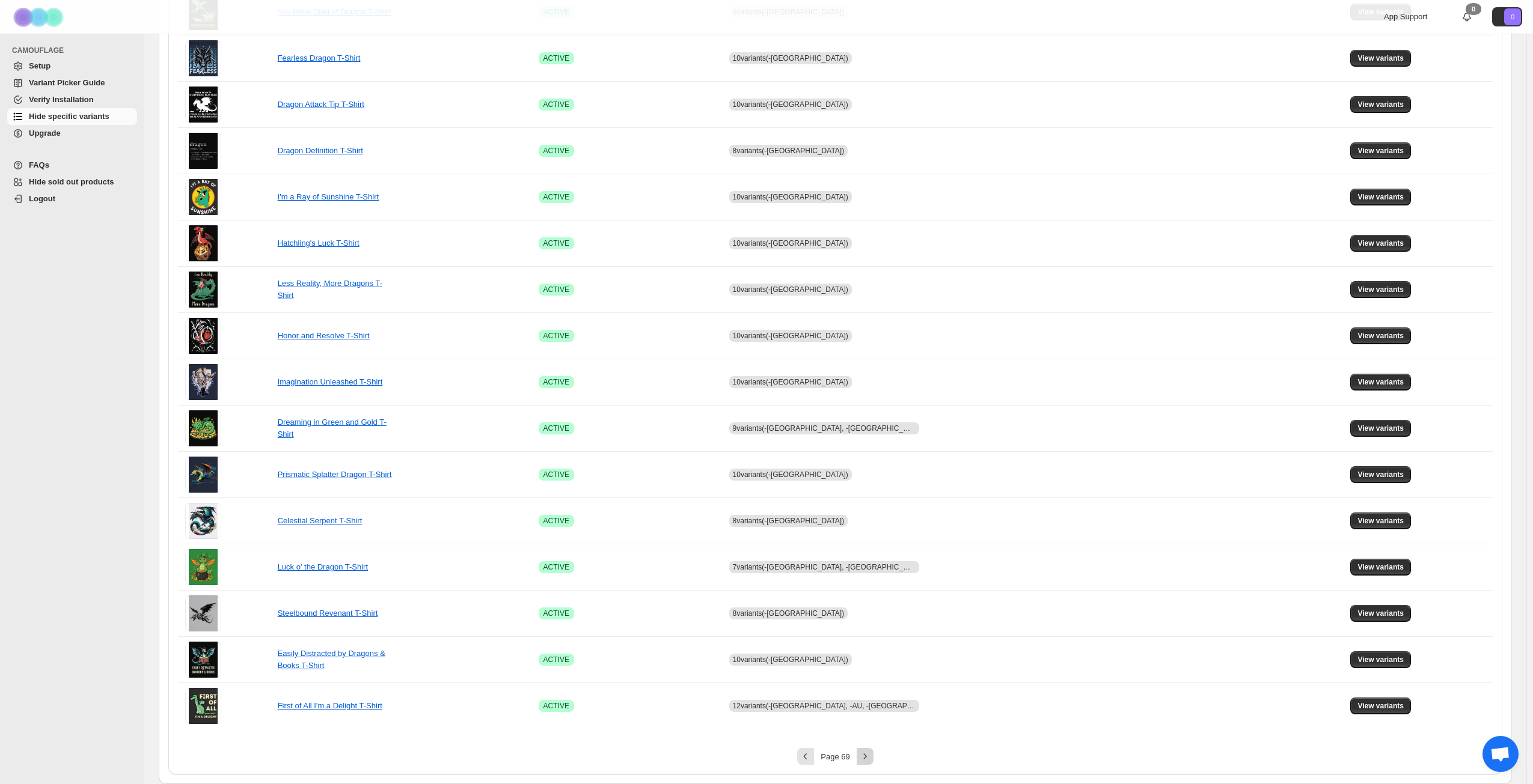
click at [871, 567] on icon "Next" at bounding box center [865, 757] width 12 height 12
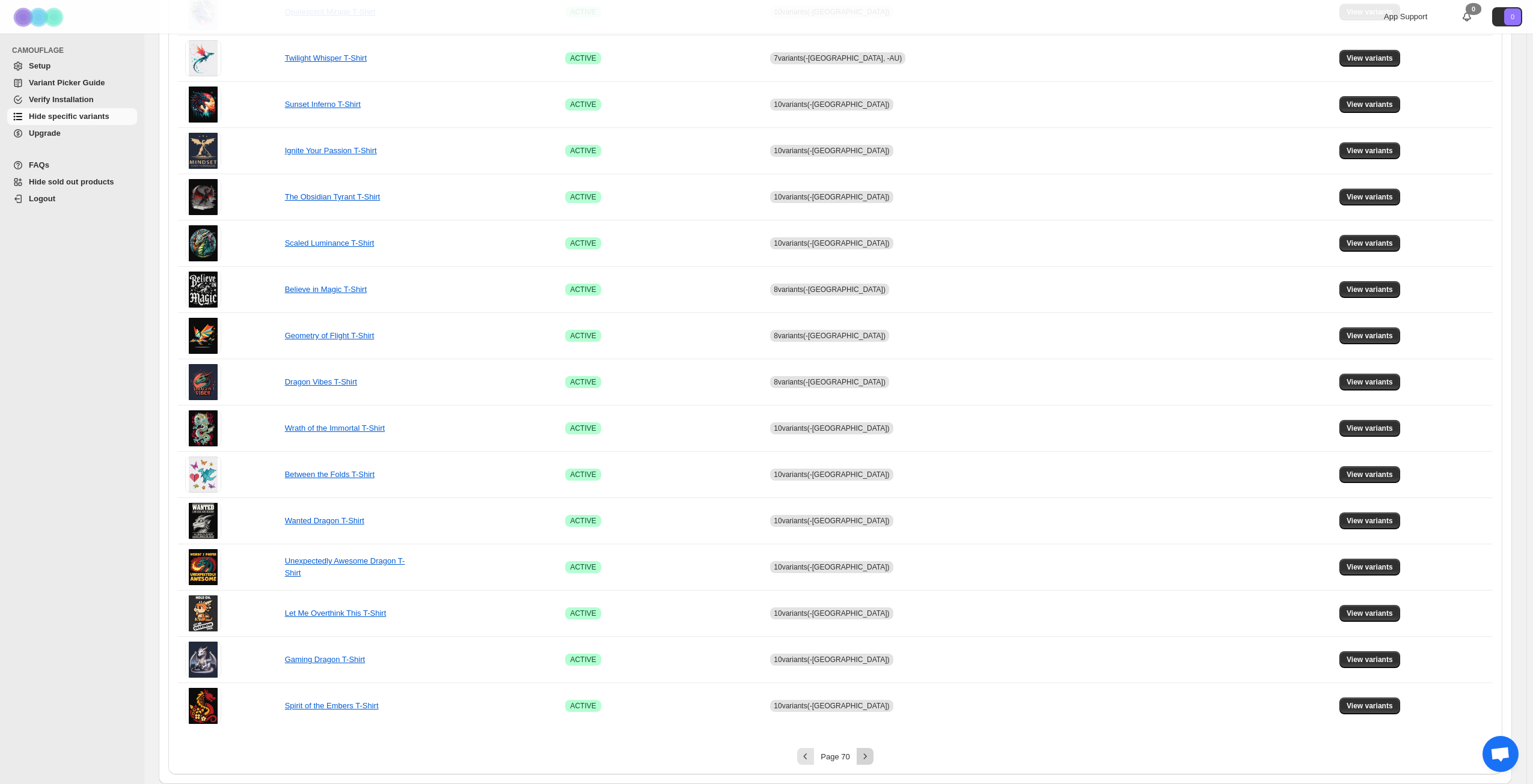
click at [871, 567] on icon "Next" at bounding box center [865, 757] width 12 height 12
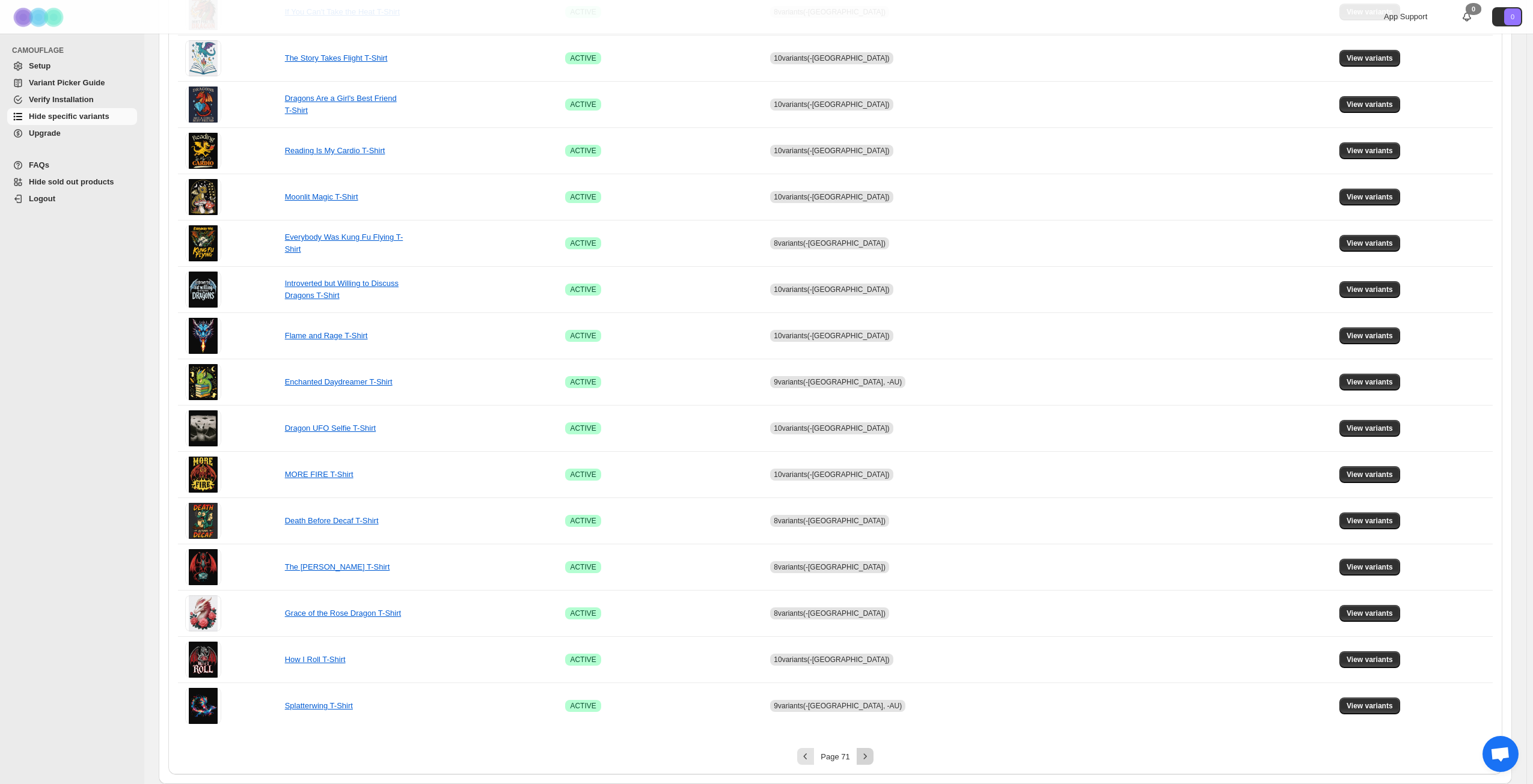
click at [871, 567] on icon "Next" at bounding box center [865, 757] width 12 height 12
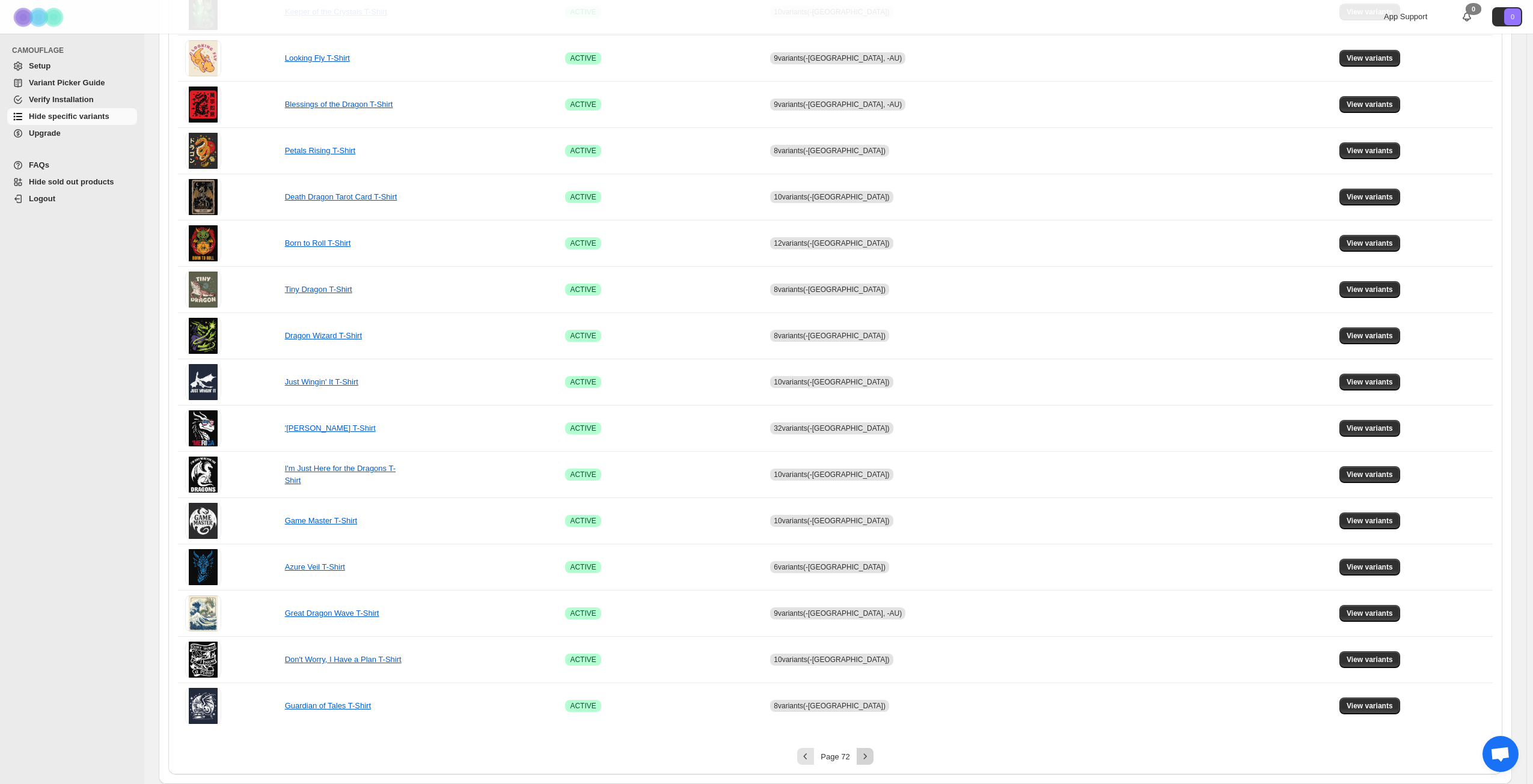
click at [871, 567] on icon "Next" at bounding box center [865, 757] width 12 height 12
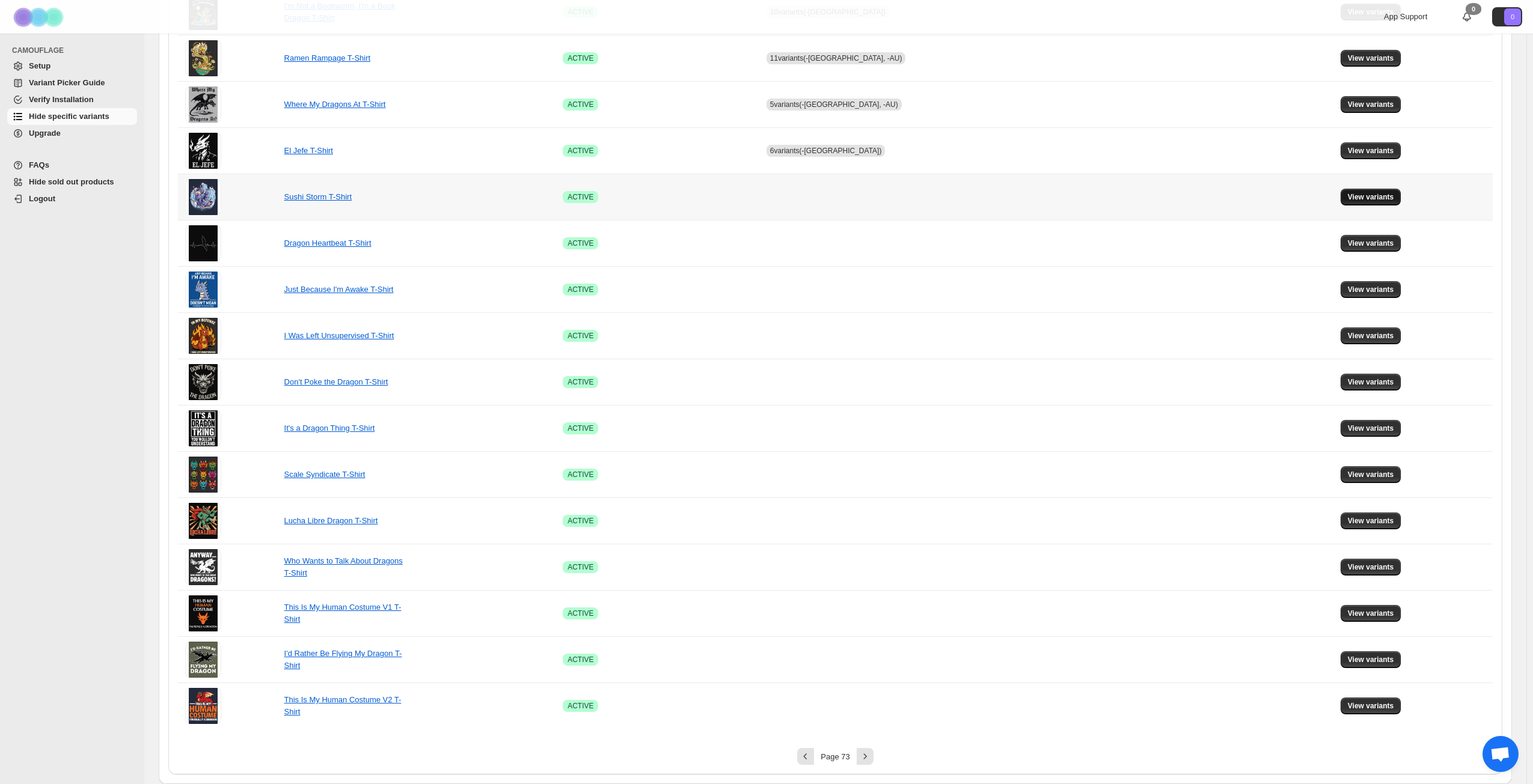
click at [1153, 193] on span "View variants" at bounding box center [1370, 197] width 46 height 9
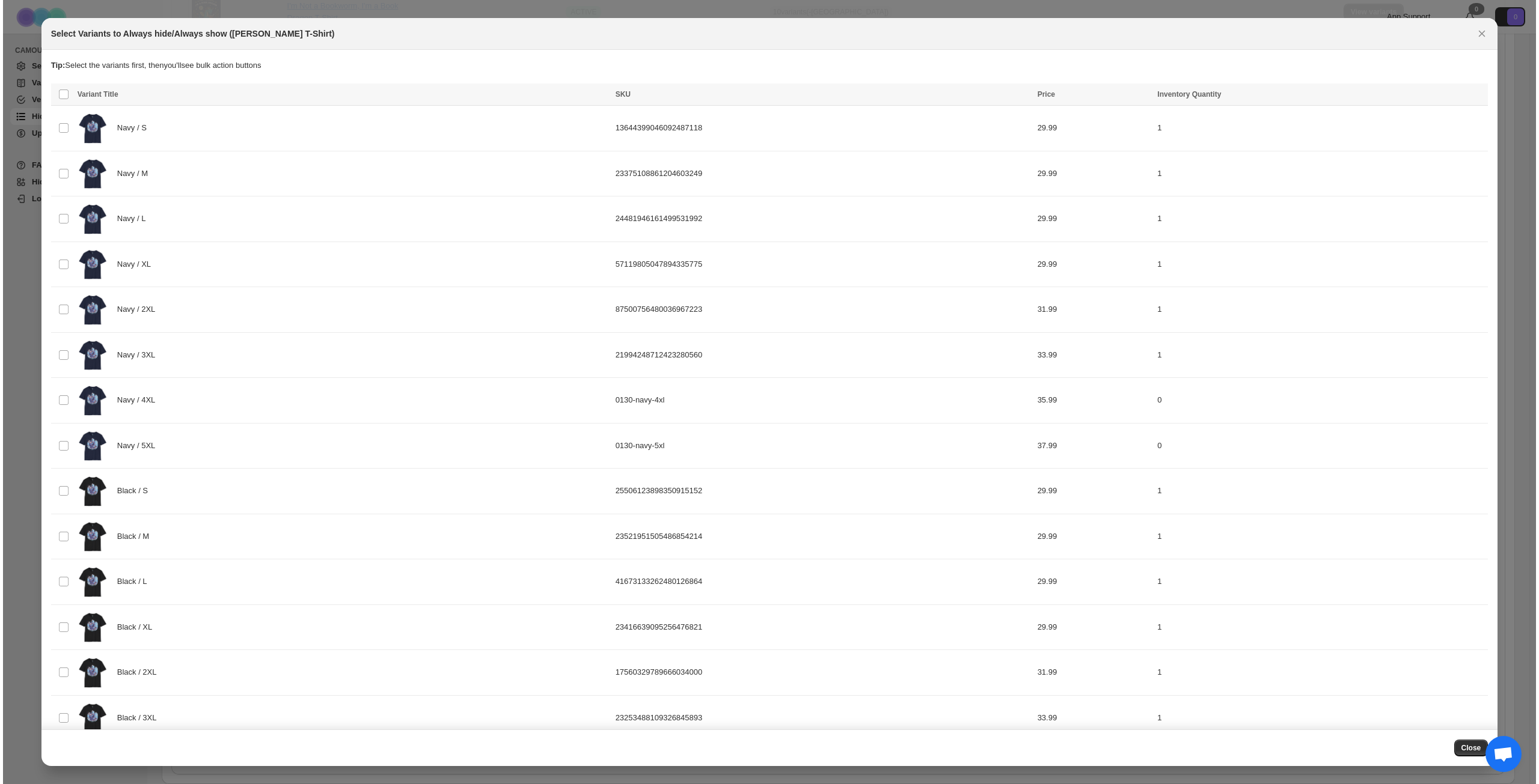
scroll to position [0, 0]
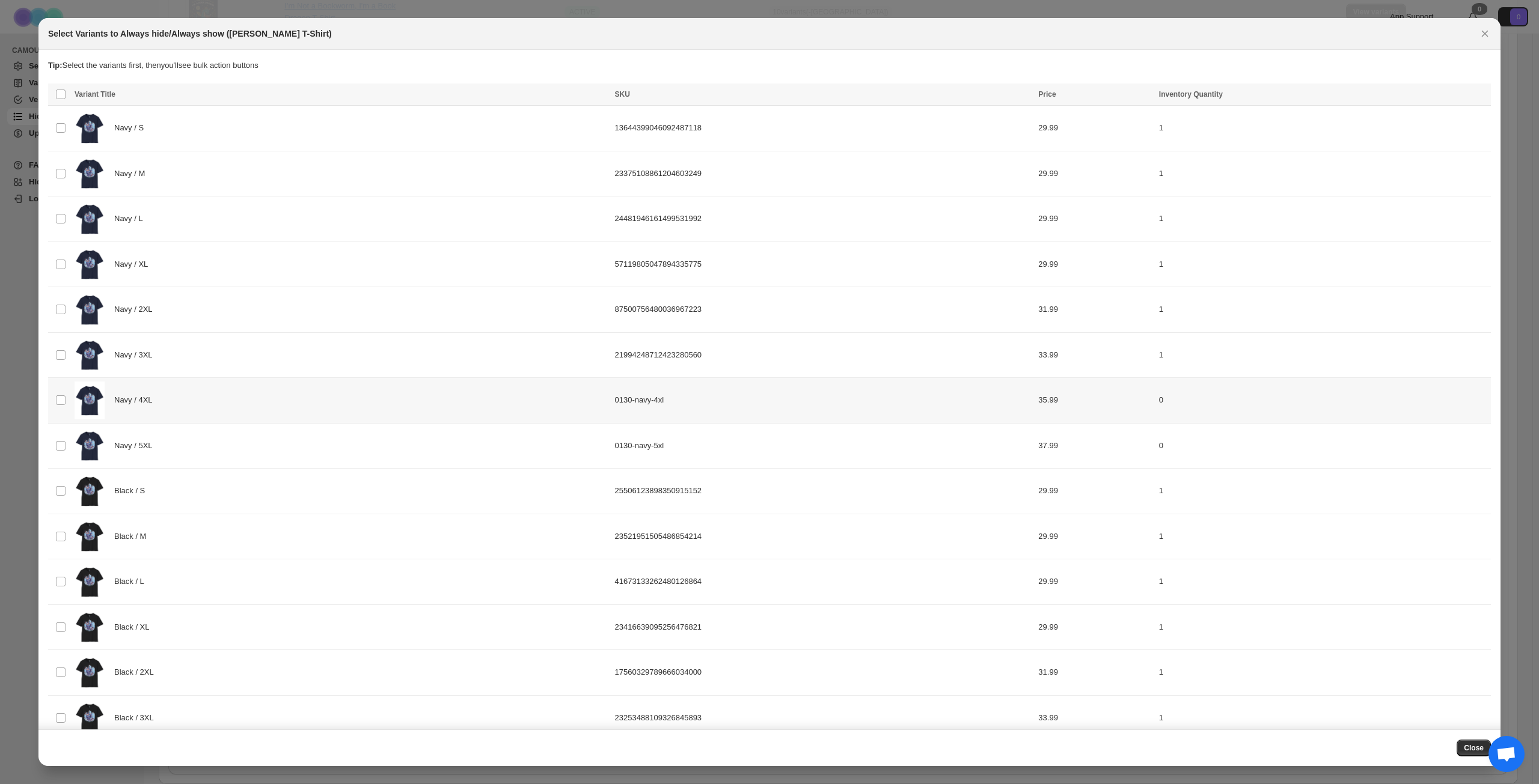
click at [213, 396] on div "Navy / 4XL" at bounding box center [341, 400] width 533 height 38
click at [226, 448] on div "Navy / 5XL" at bounding box center [341, 446] width 533 height 38
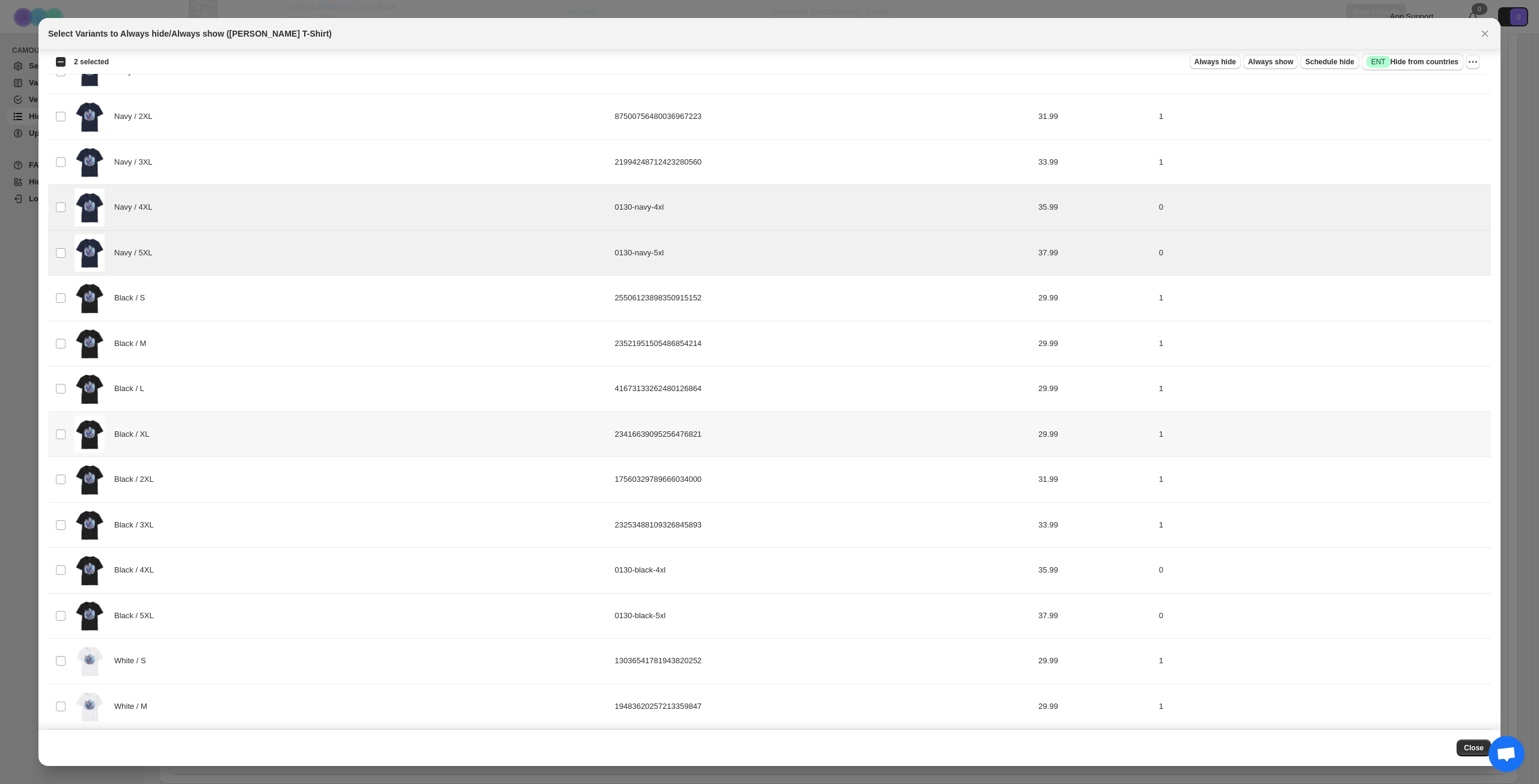
scroll to position [240, 0]
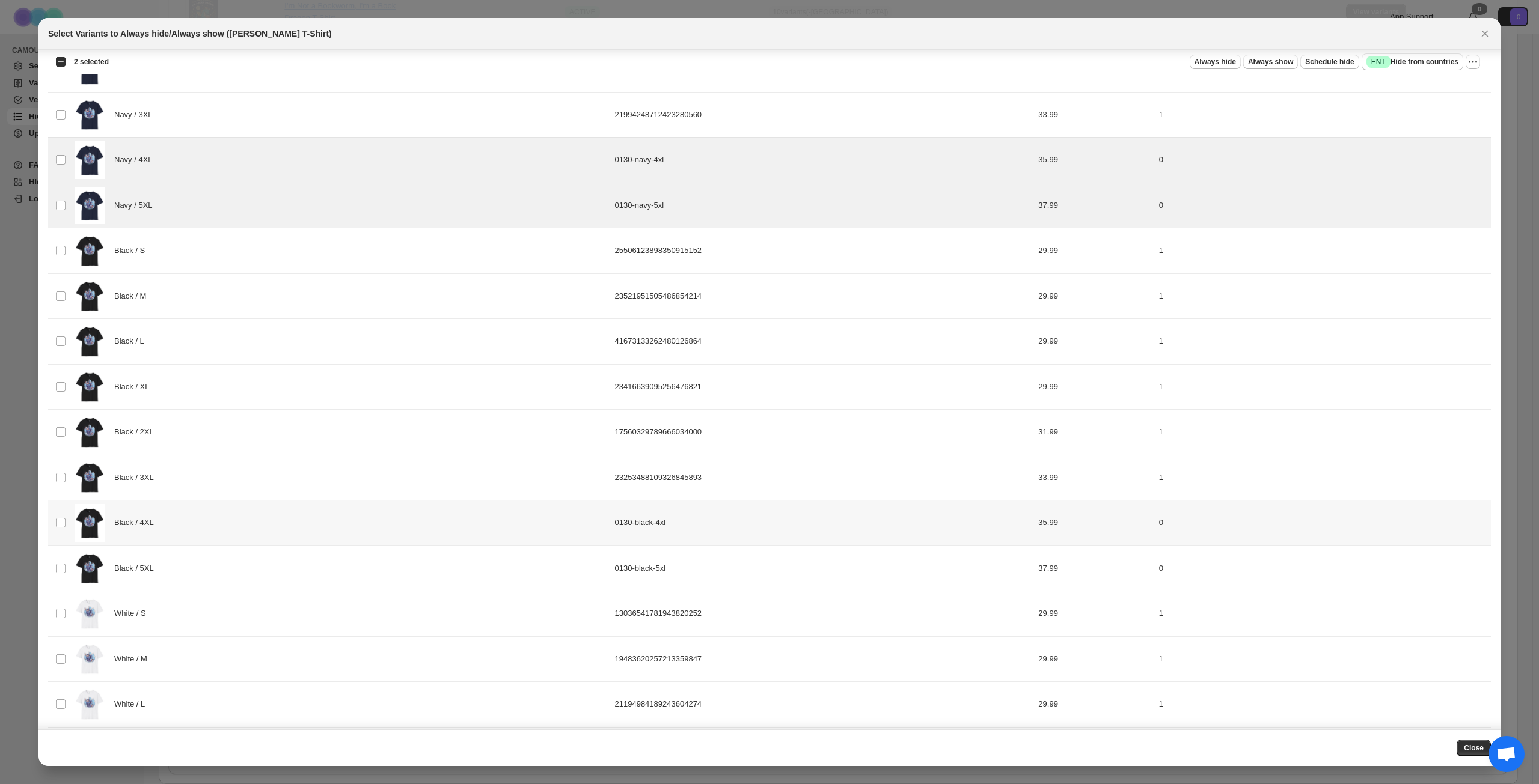
click at [238, 519] on div "Black / 4XL" at bounding box center [341, 523] width 533 height 38
click at [236, 561] on div "Black / 5XL" at bounding box center [341, 568] width 533 height 38
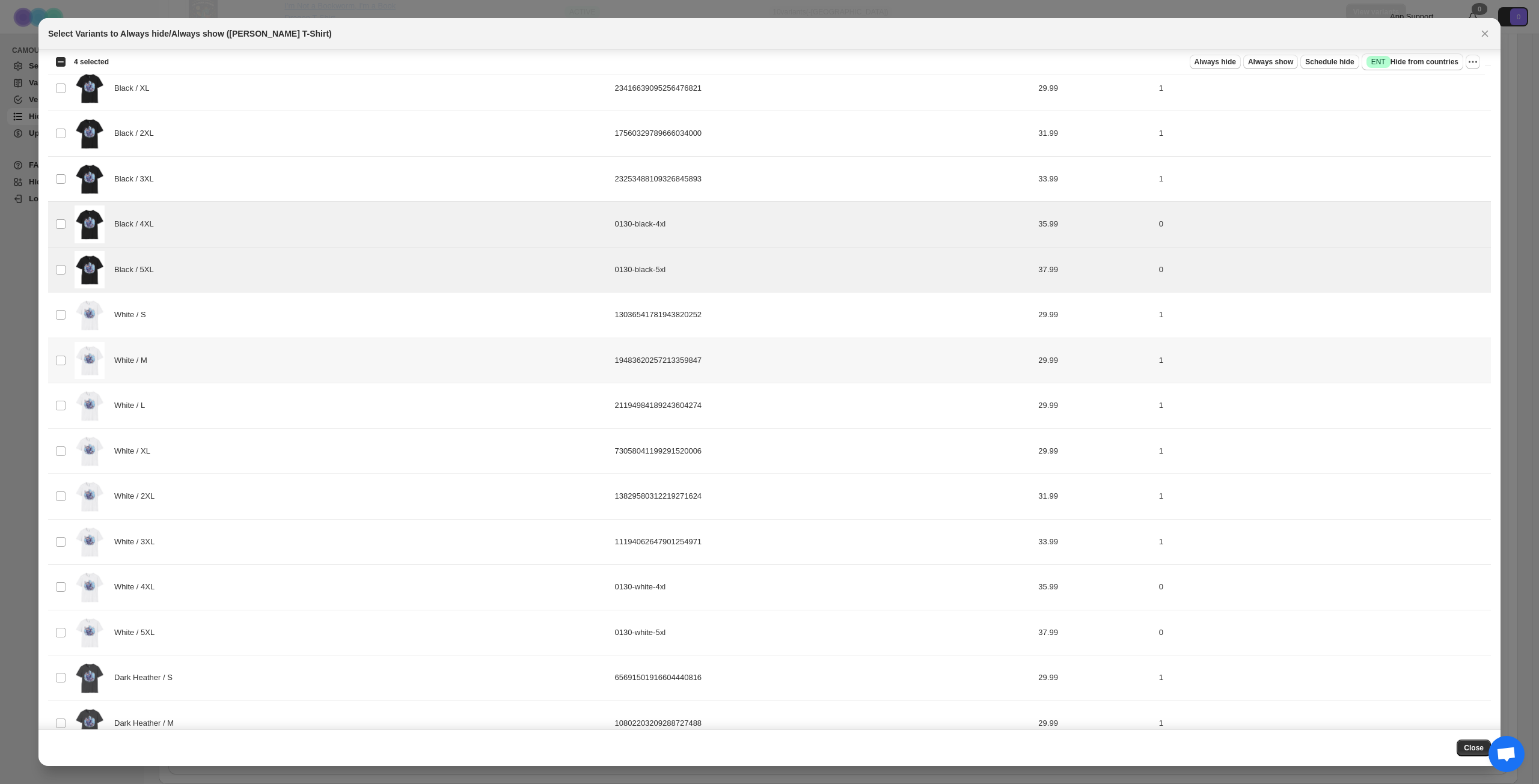
scroll to position [541, 0]
click at [224, 567] on div "White / 4XL" at bounding box center [341, 585] width 533 height 38
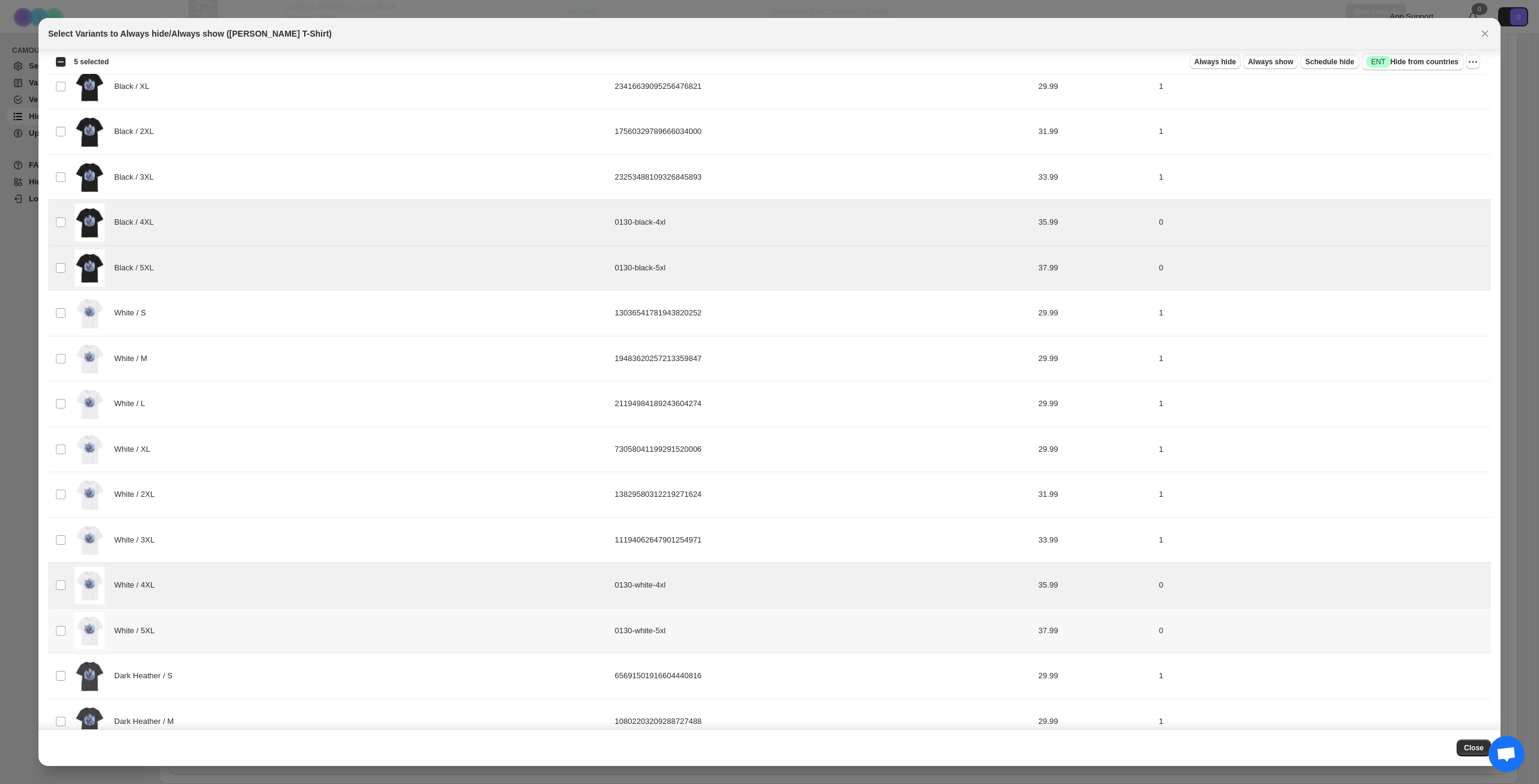
click at [224, 567] on div "White / 5XL" at bounding box center [341, 631] width 533 height 38
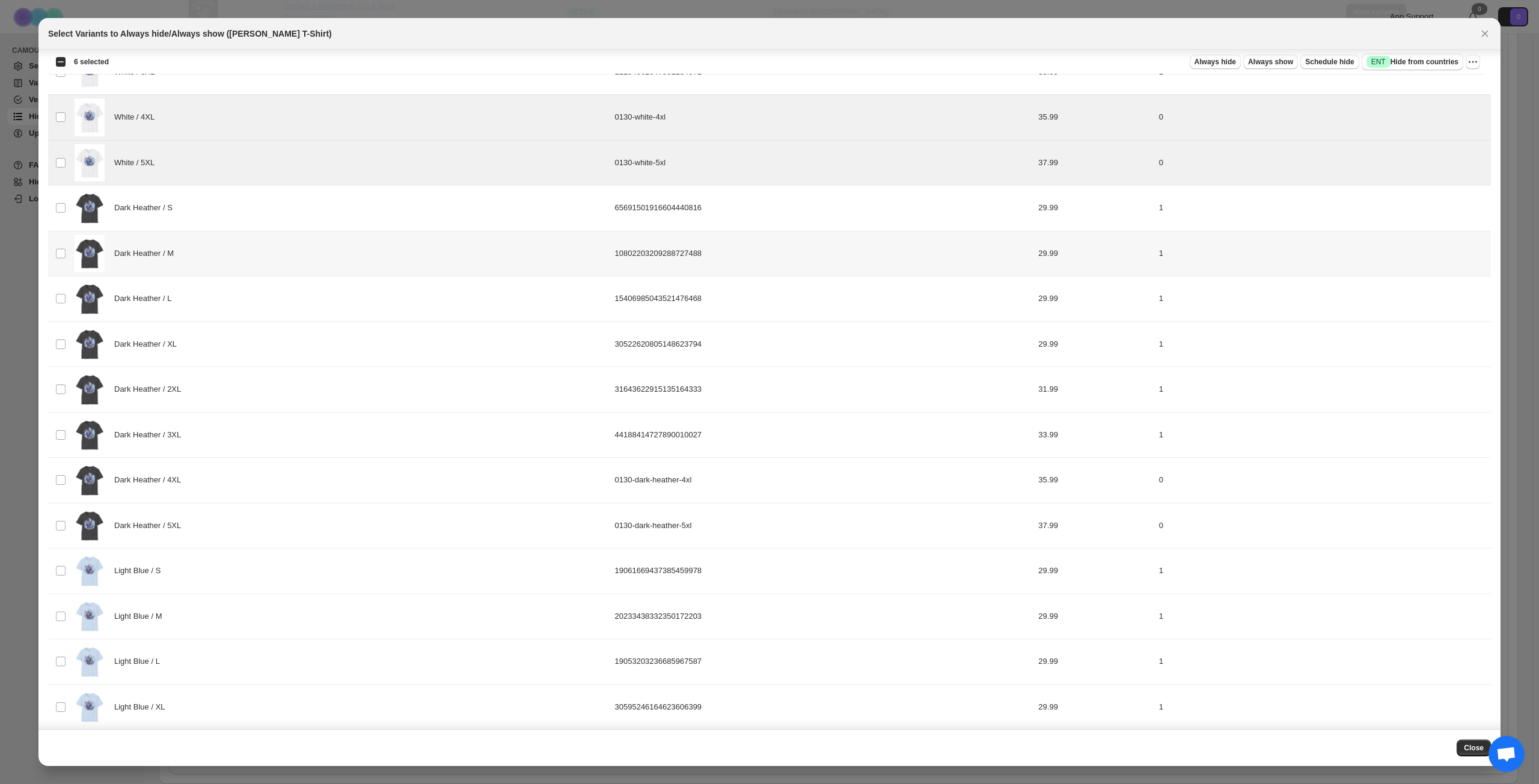
scroll to position [1022, 0]
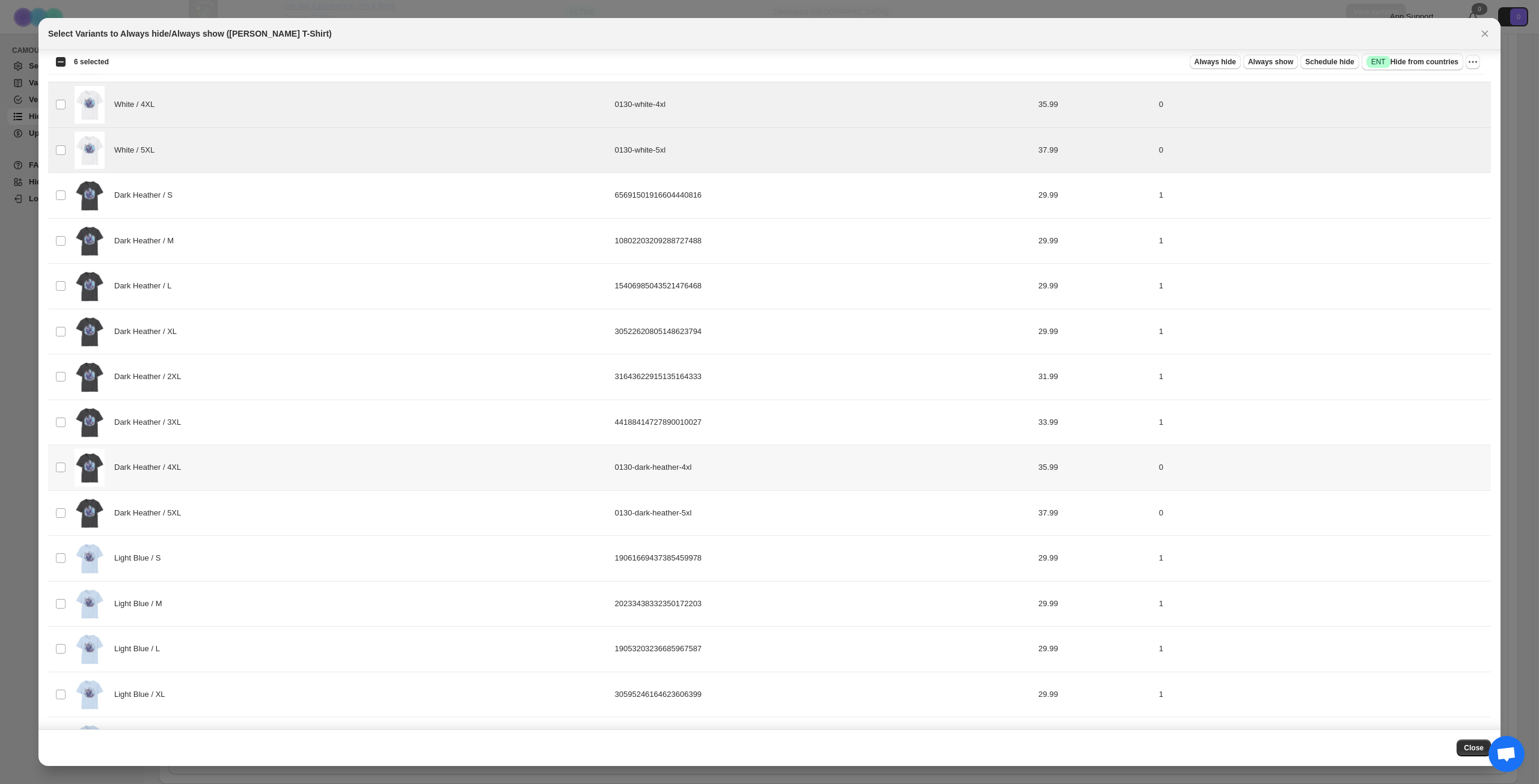
click at [258, 473] on div "Dark Heather / 4XL" at bounding box center [341, 467] width 533 height 38
click at [259, 518] on div "Dark Heather / 5XL" at bounding box center [341, 514] width 533 height 38
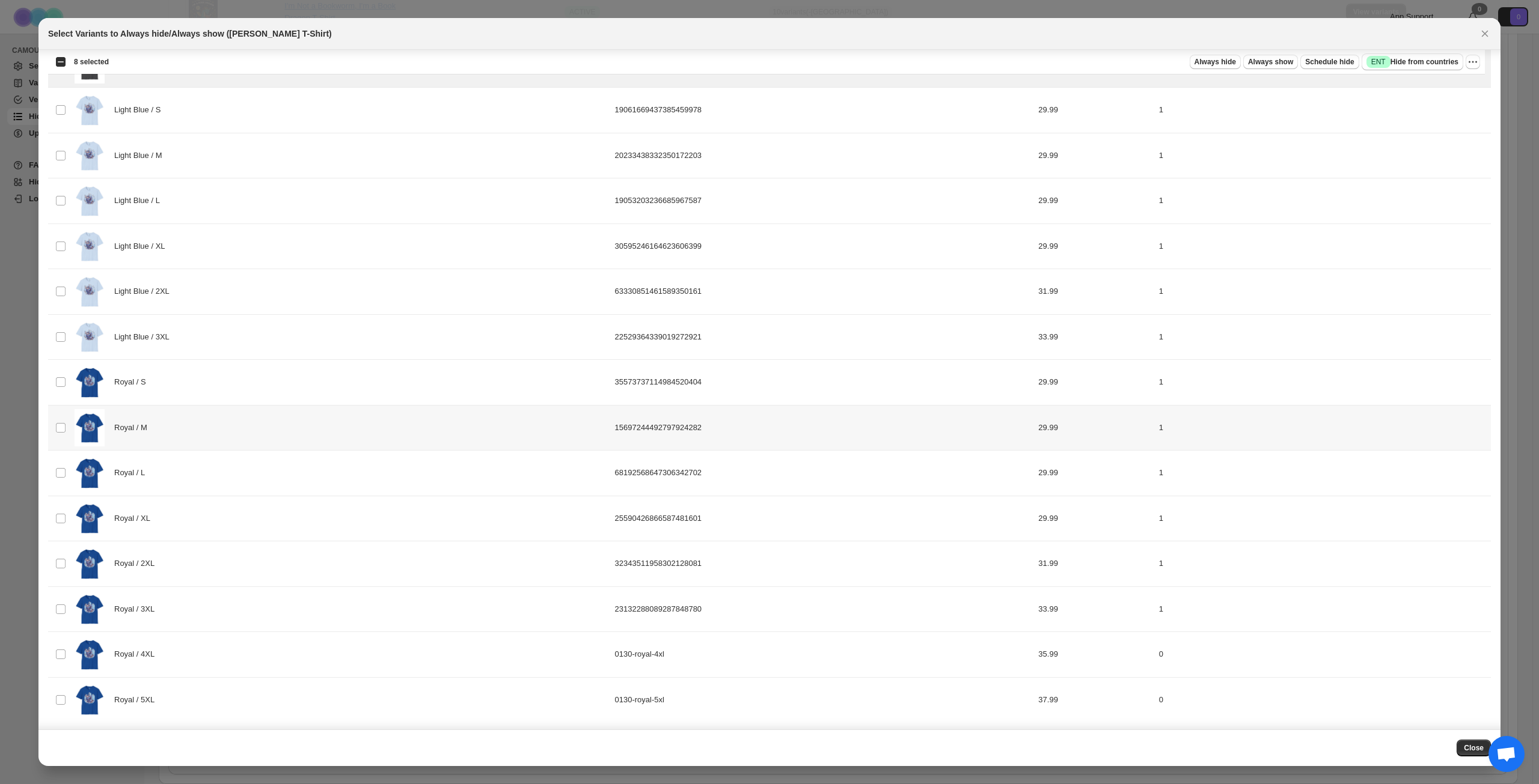
scroll to position [1472, 0]
click at [285, 567] on div "Royal / 4XL" at bounding box center [341, 652] width 533 height 38
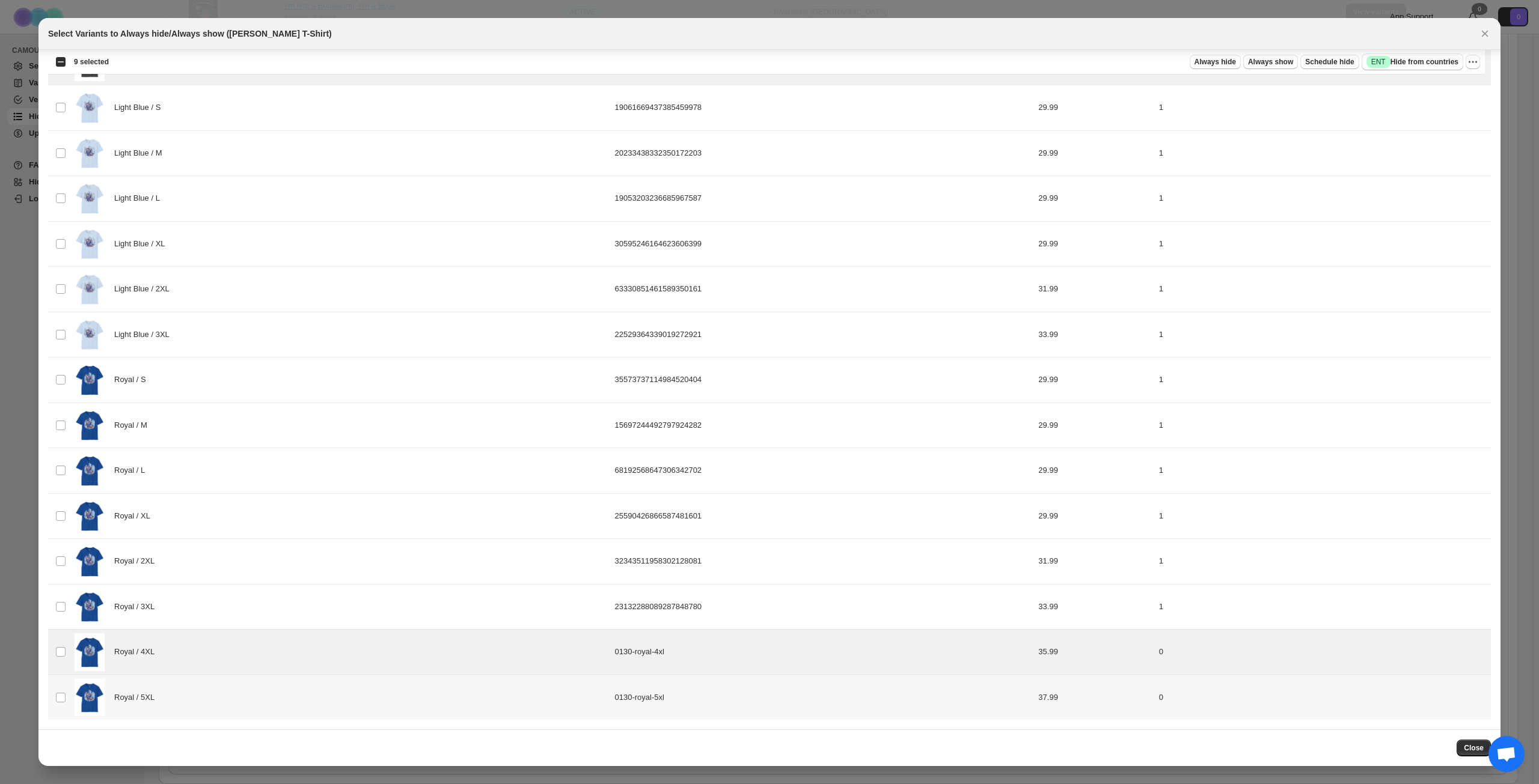
click at [279, 567] on div "Royal / 5XL" at bounding box center [341, 698] width 533 height 38
click at [1153, 64] on span "Success ENT Hide from countries" at bounding box center [1412, 62] width 92 height 12
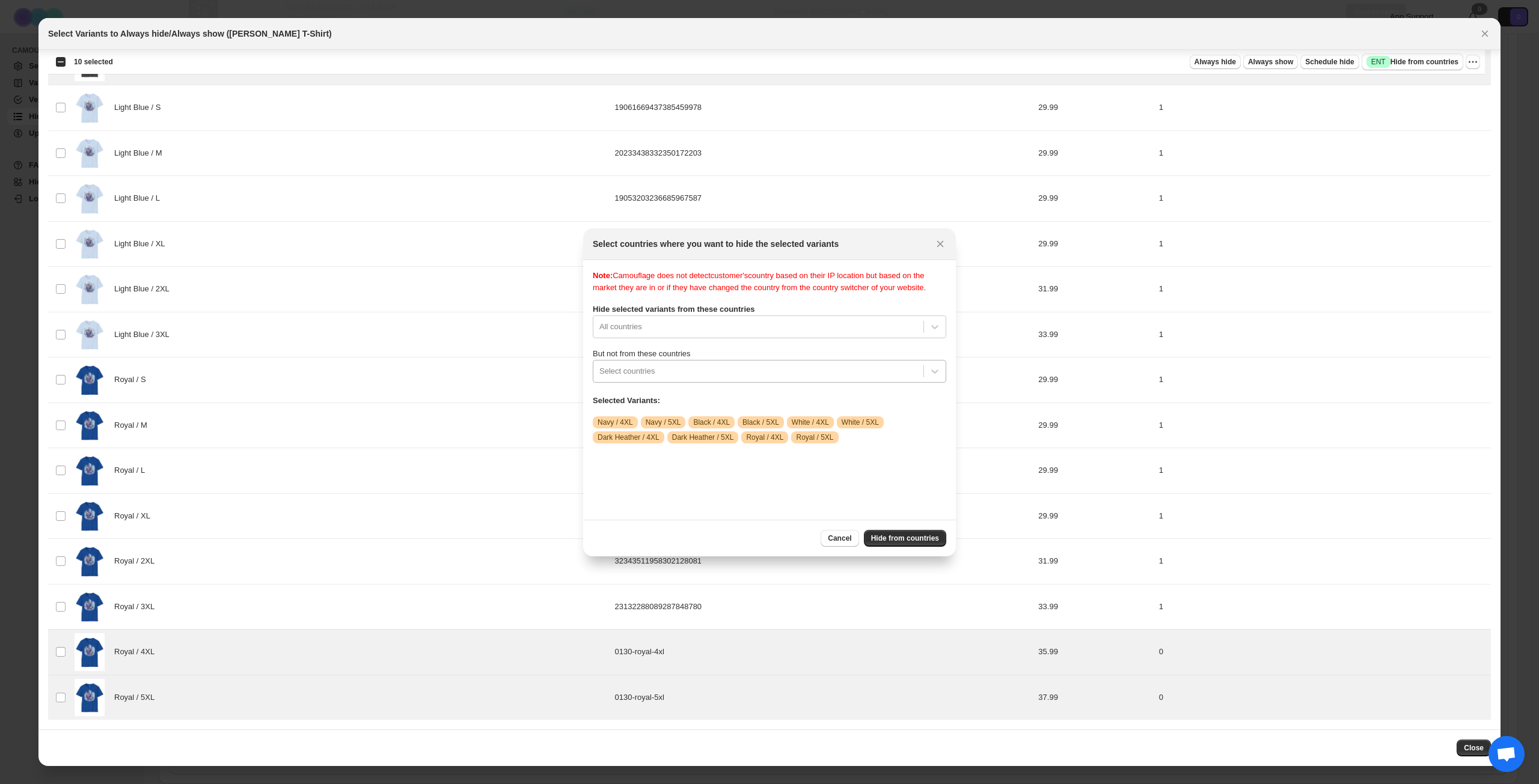
click at [743, 381] on div "Select countries" at bounding box center [758, 371] width 330 height 19
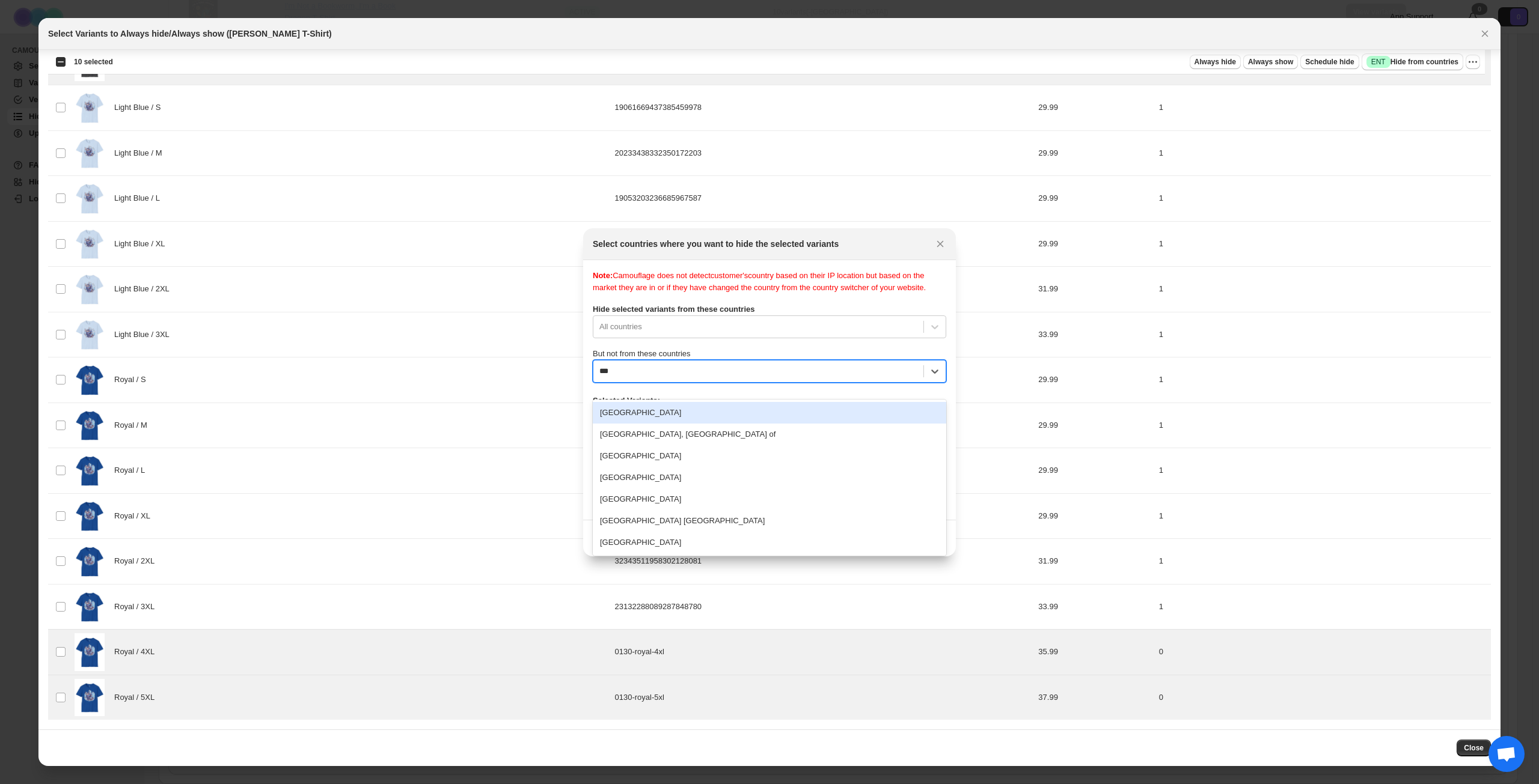
type input "****"
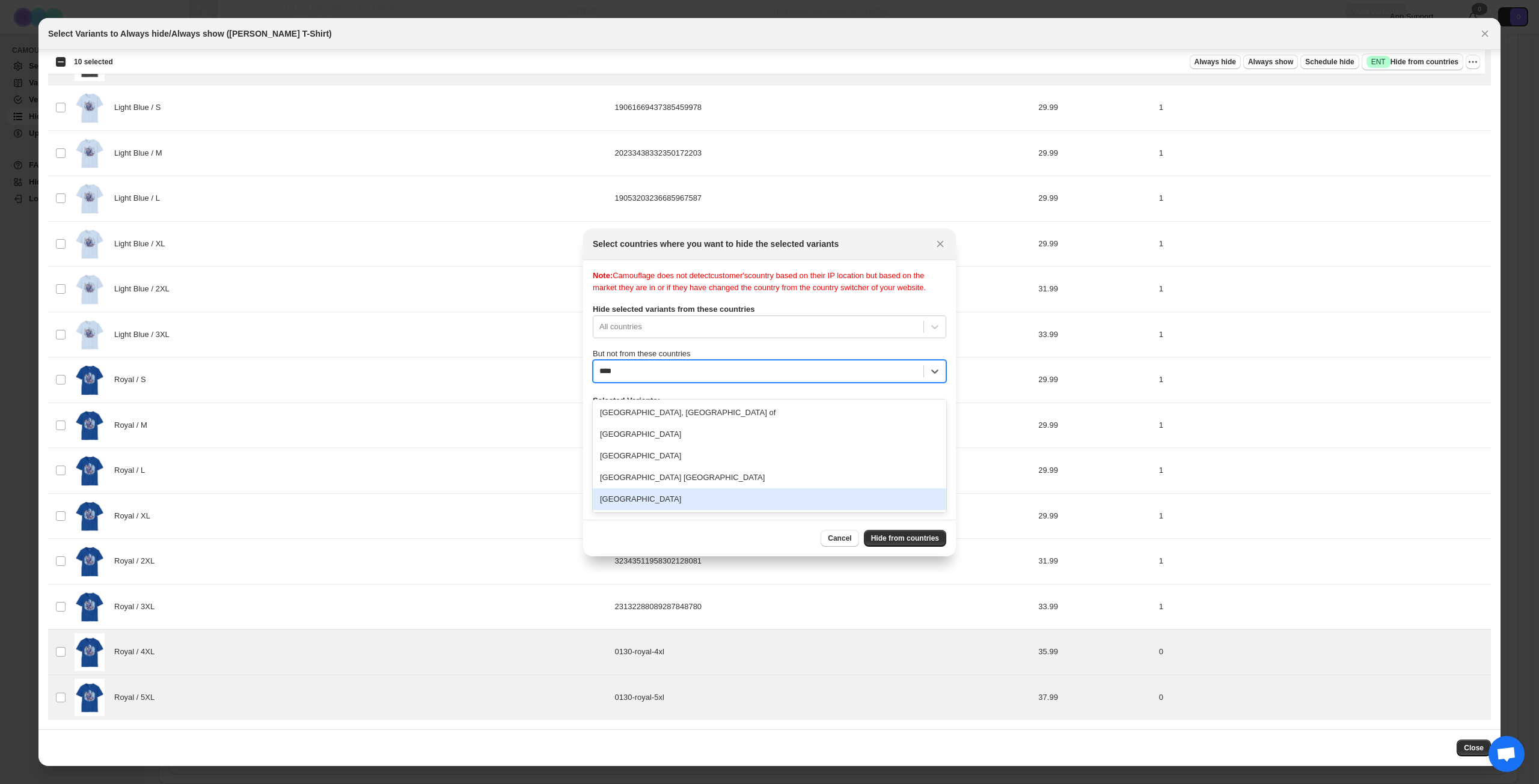
click at [678, 489] on div "[GEOGRAPHIC_DATA]" at bounding box center [770, 499] width 354 height 21
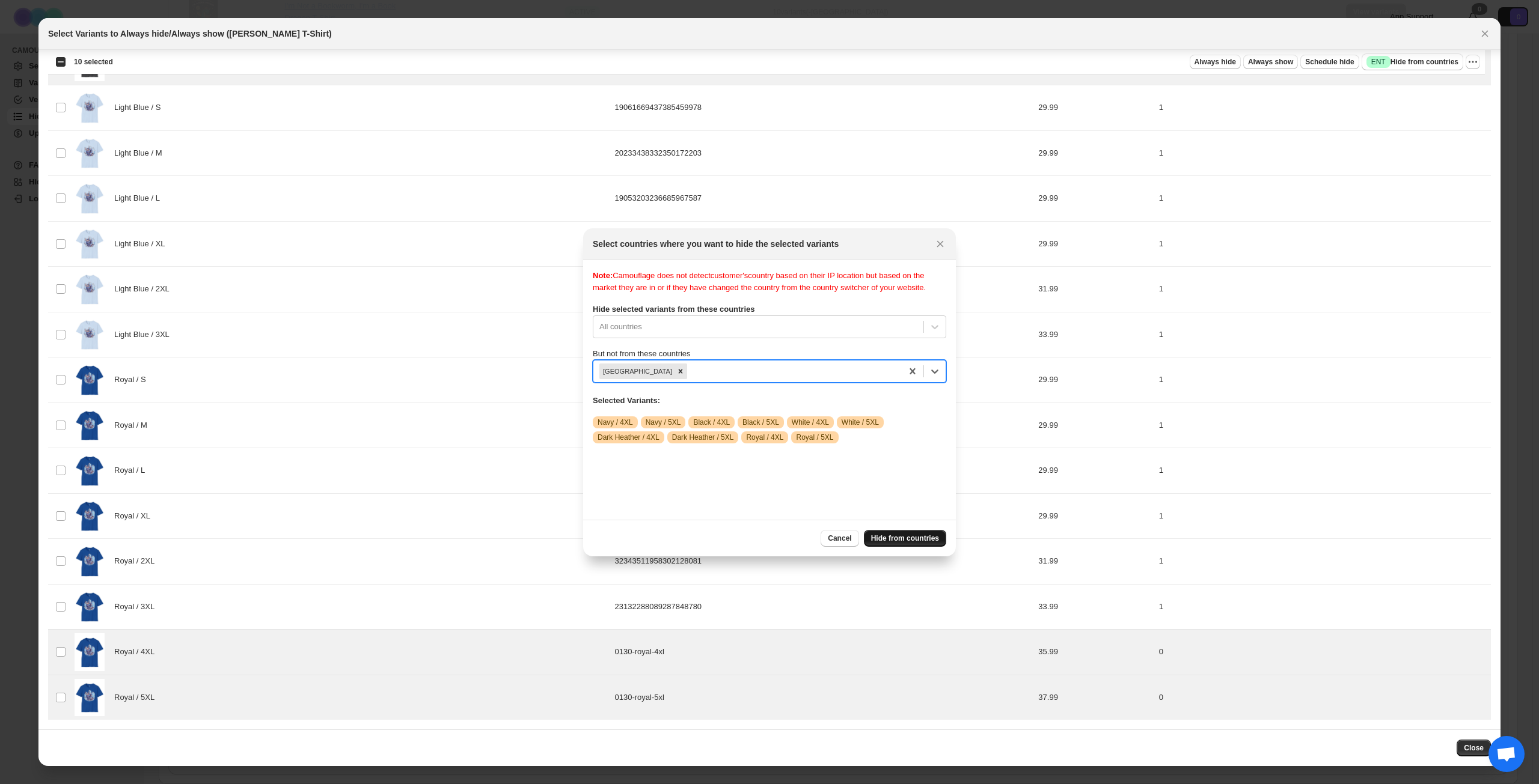
click at [900, 540] on span "Hide from countries" at bounding box center [904, 538] width 68 height 9
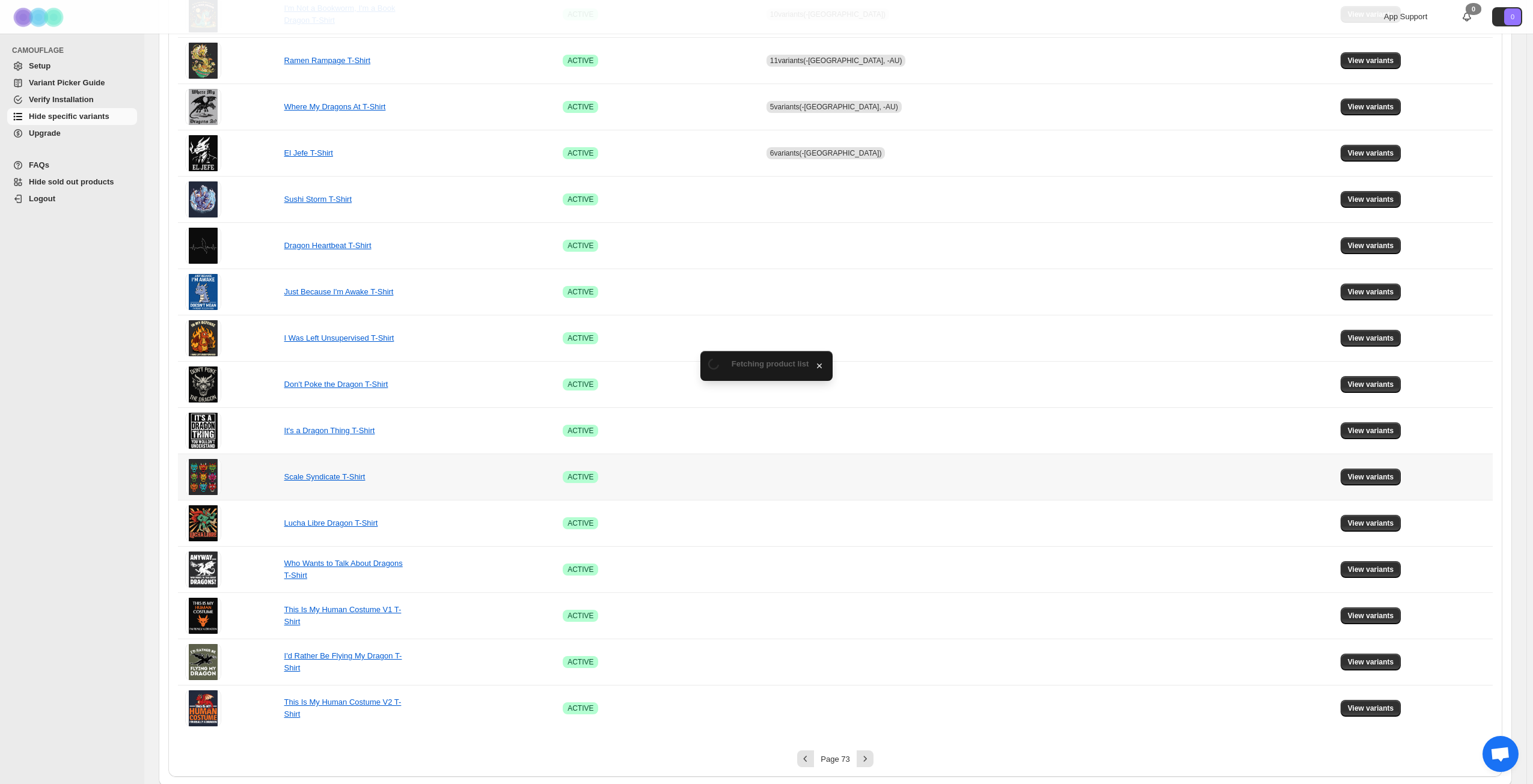
scroll to position [449, 0]
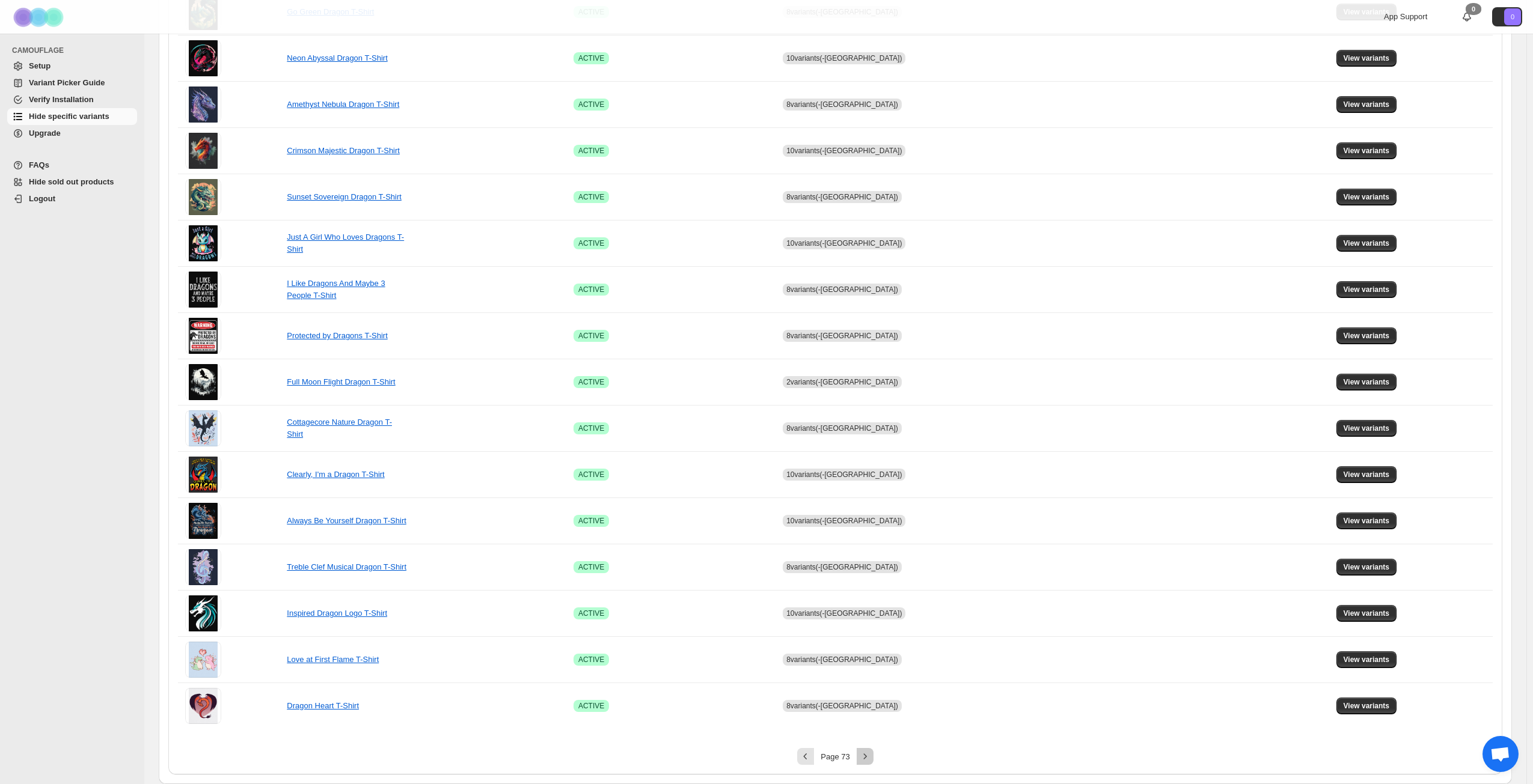
click at [871, 567] on icon "Next" at bounding box center [865, 757] width 12 height 12
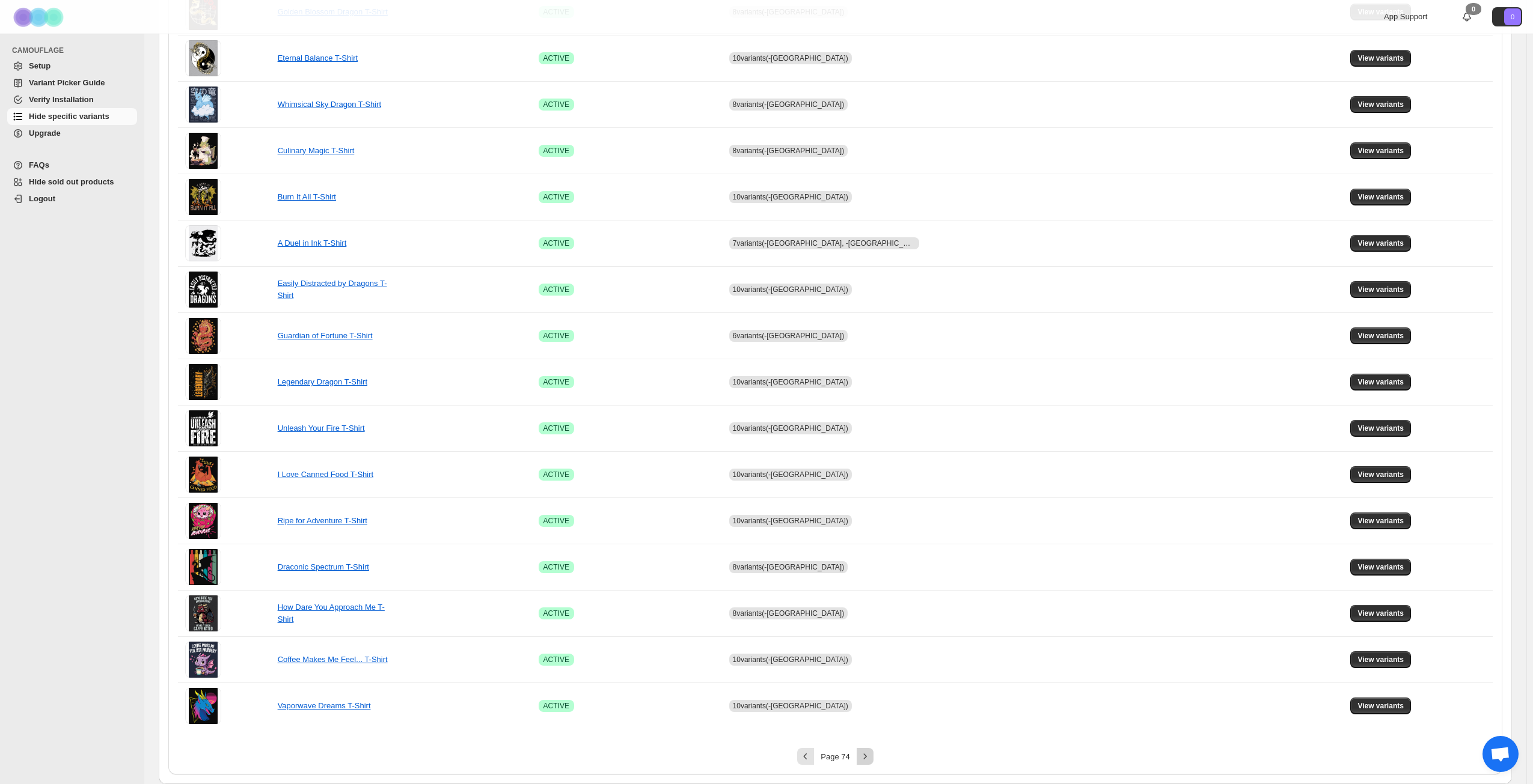
click at [871, 567] on icon "Next" at bounding box center [865, 757] width 12 height 12
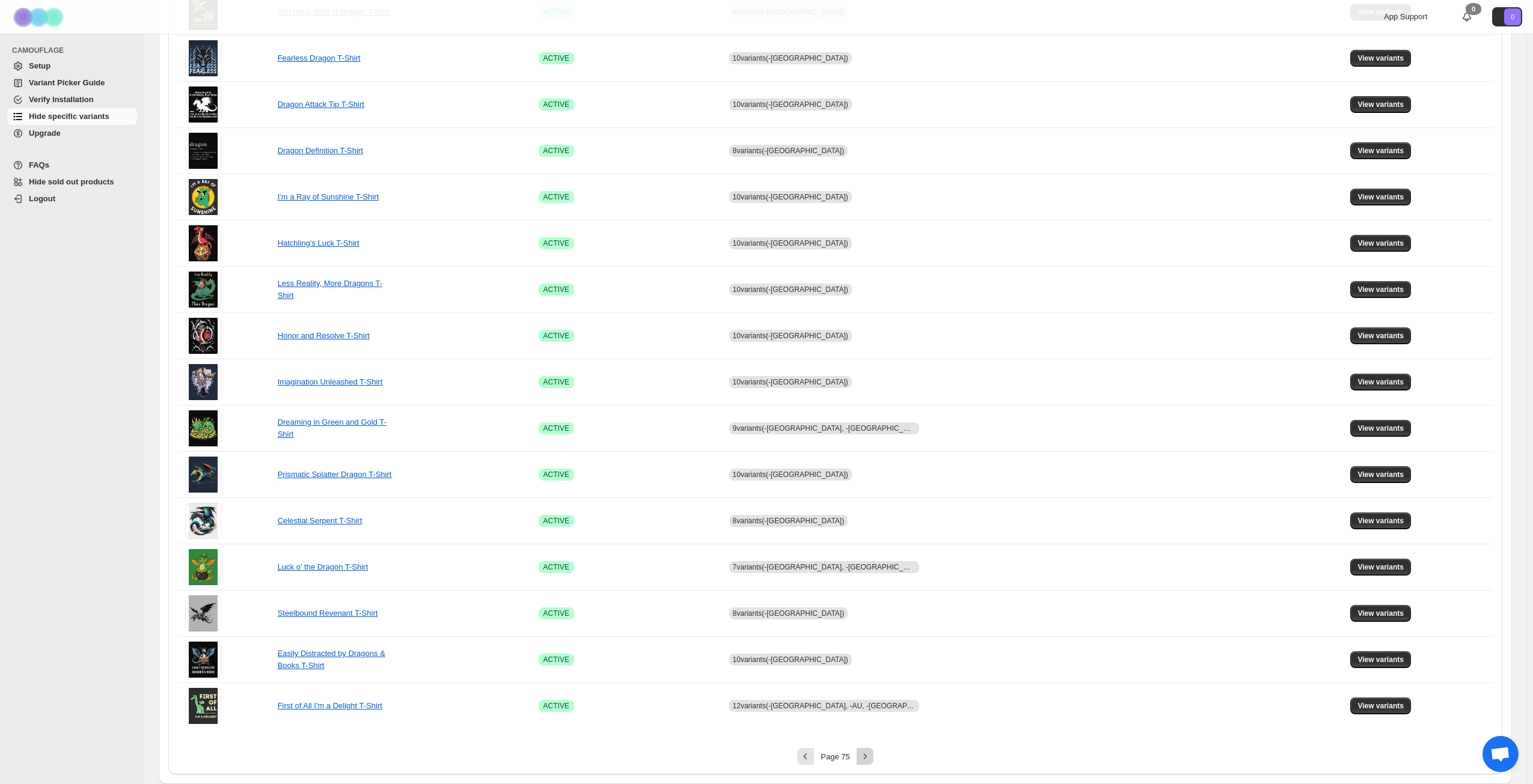
click at [871, 567] on icon "Next" at bounding box center [865, 757] width 12 height 12
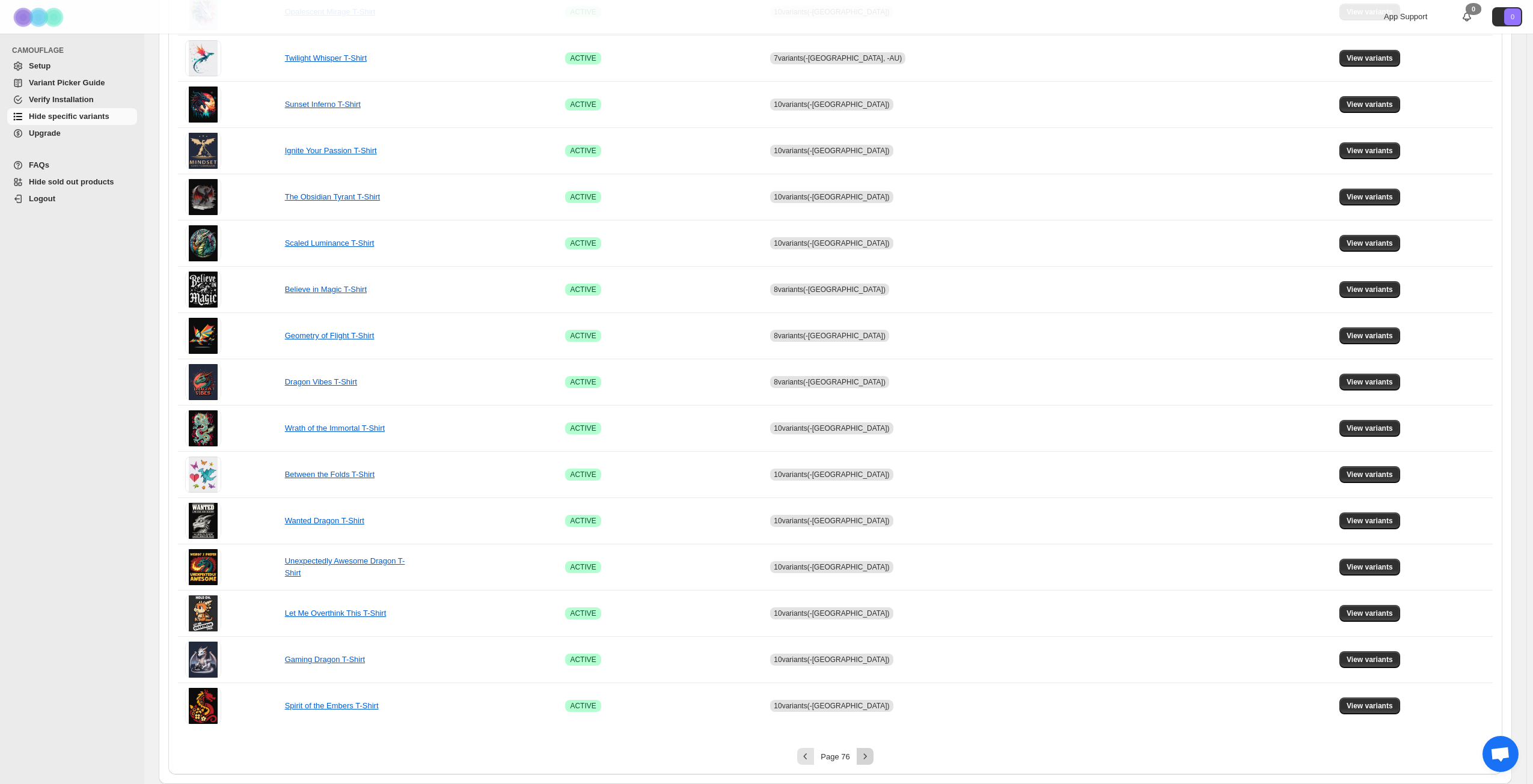
click at [871, 567] on icon "Next" at bounding box center [865, 757] width 12 height 12
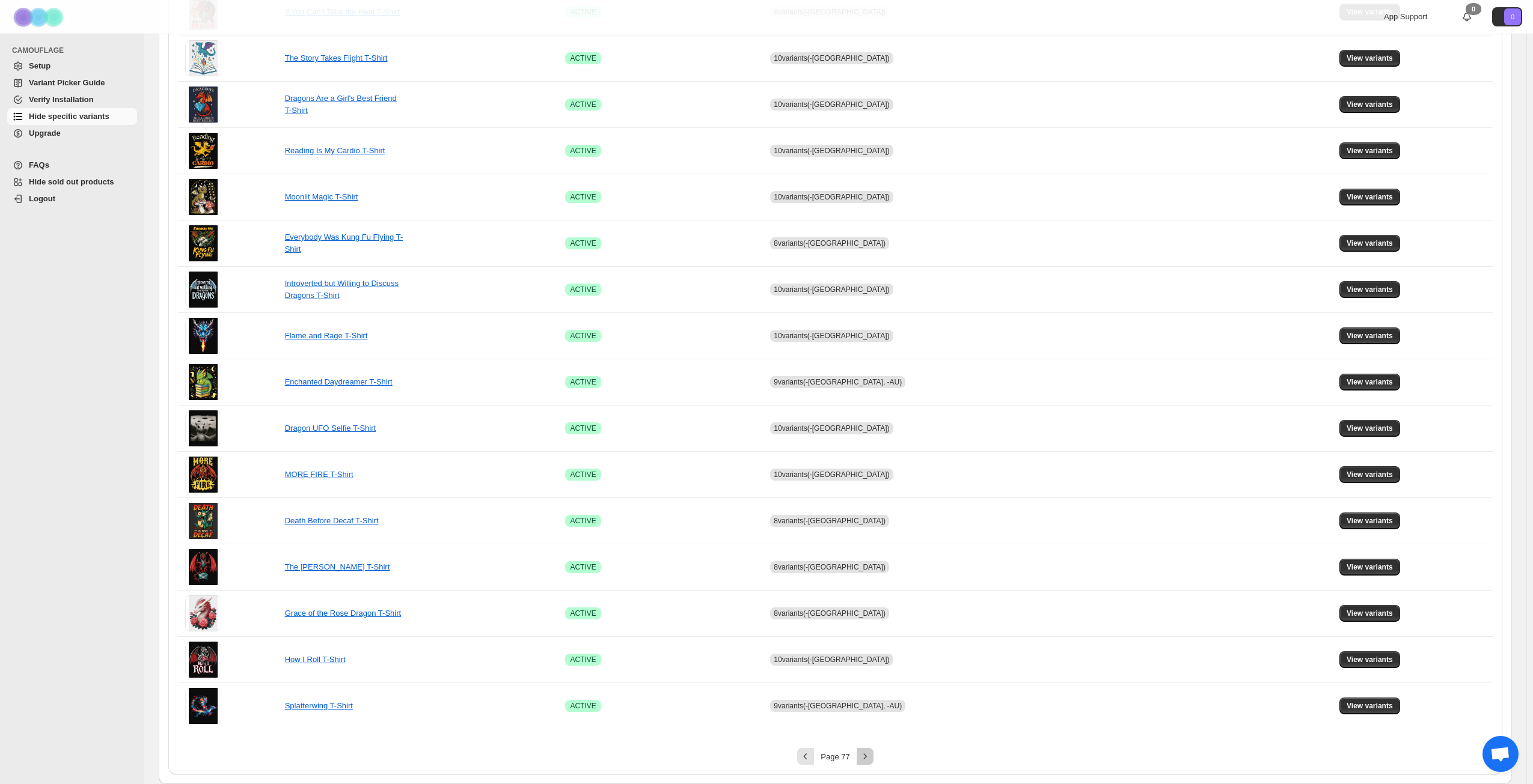
click at [871, 567] on icon "Next" at bounding box center [865, 757] width 12 height 12
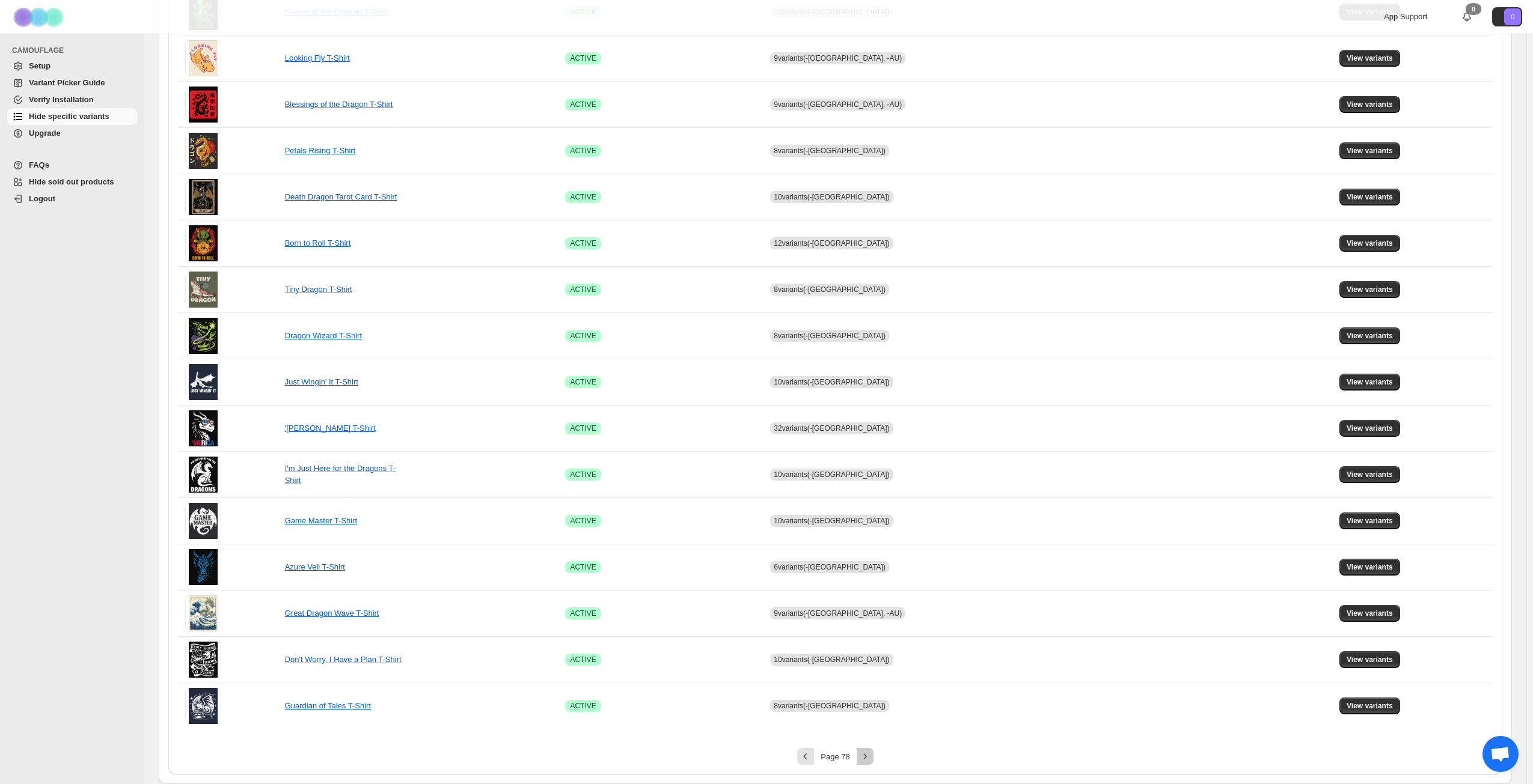
click at [871, 567] on icon "Next" at bounding box center [865, 757] width 12 height 12
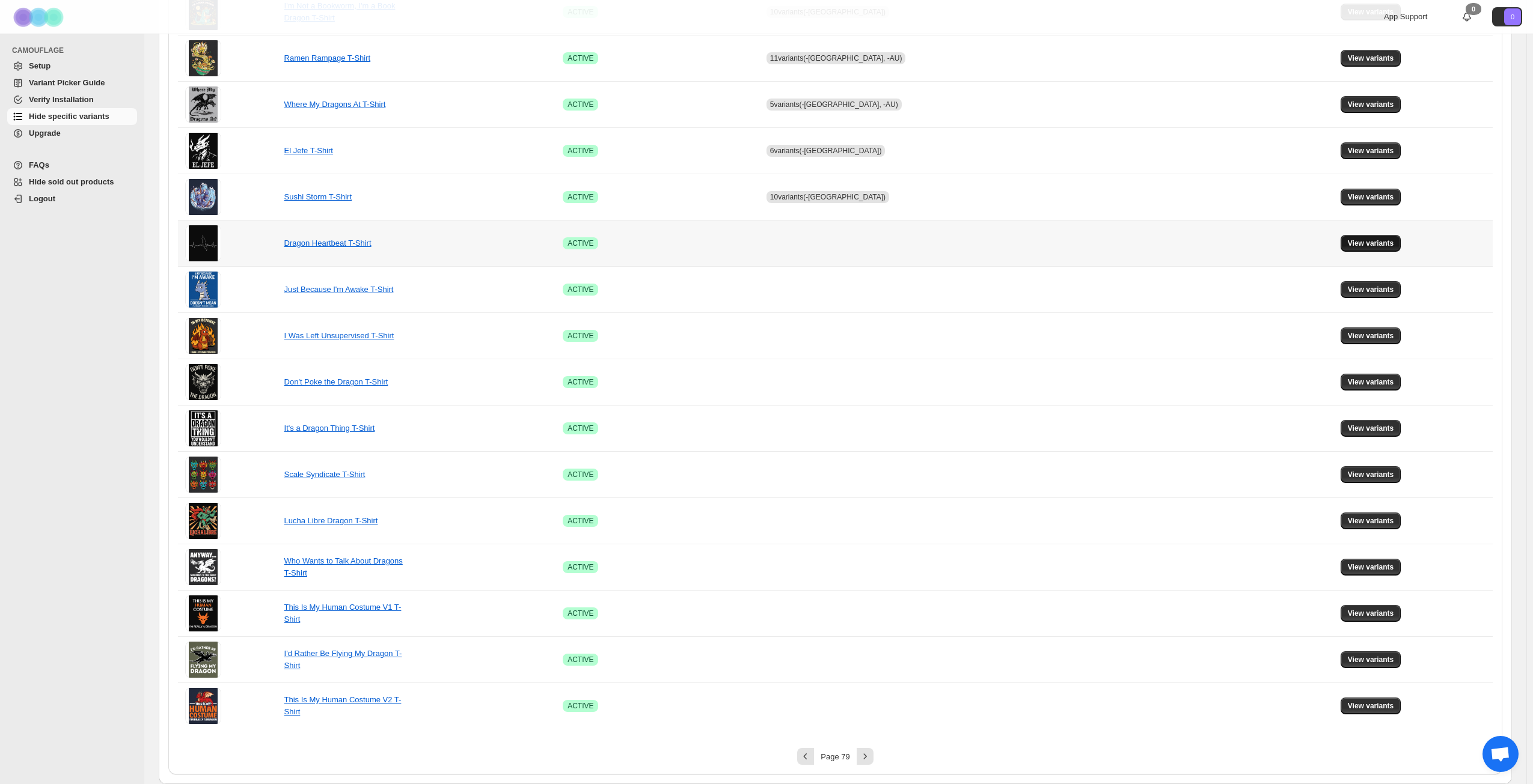
click at [1153, 246] on span "View variants" at bounding box center [1370, 243] width 46 height 9
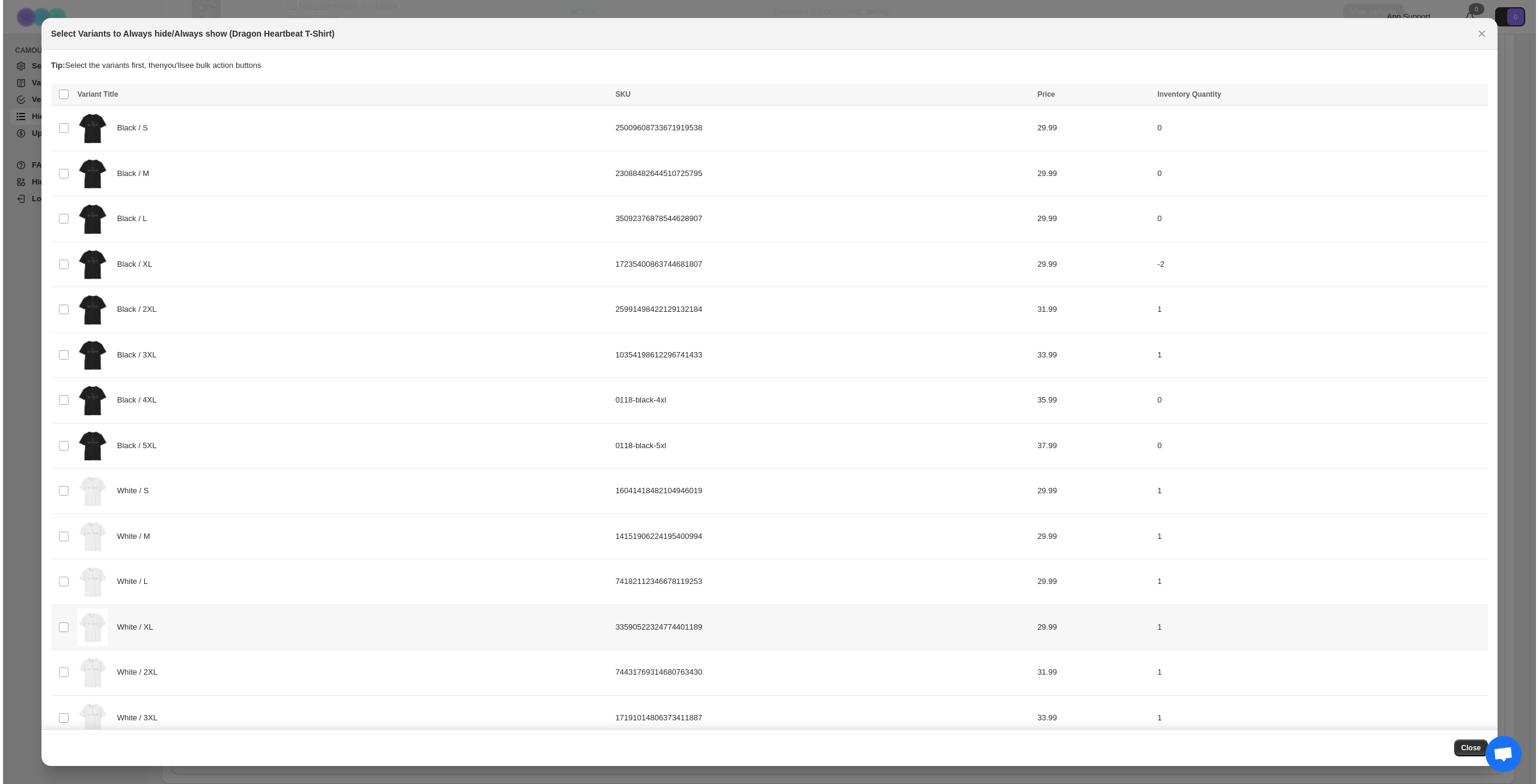
scroll to position [0, 0]
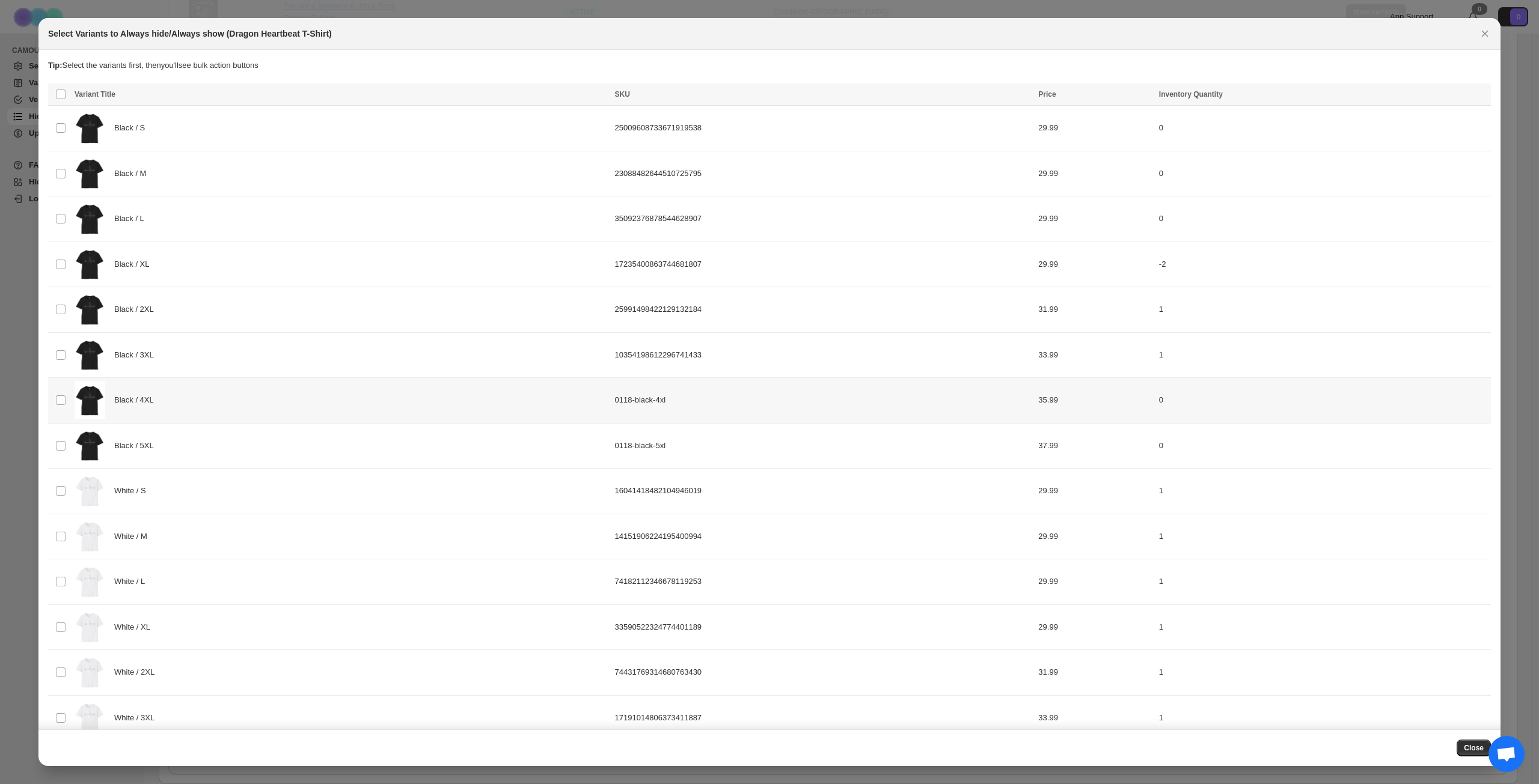
click at [234, 390] on div "Black / 4XL" at bounding box center [341, 400] width 533 height 38
click at [239, 440] on div "Black / 5XL" at bounding box center [341, 446] width 533 height 38
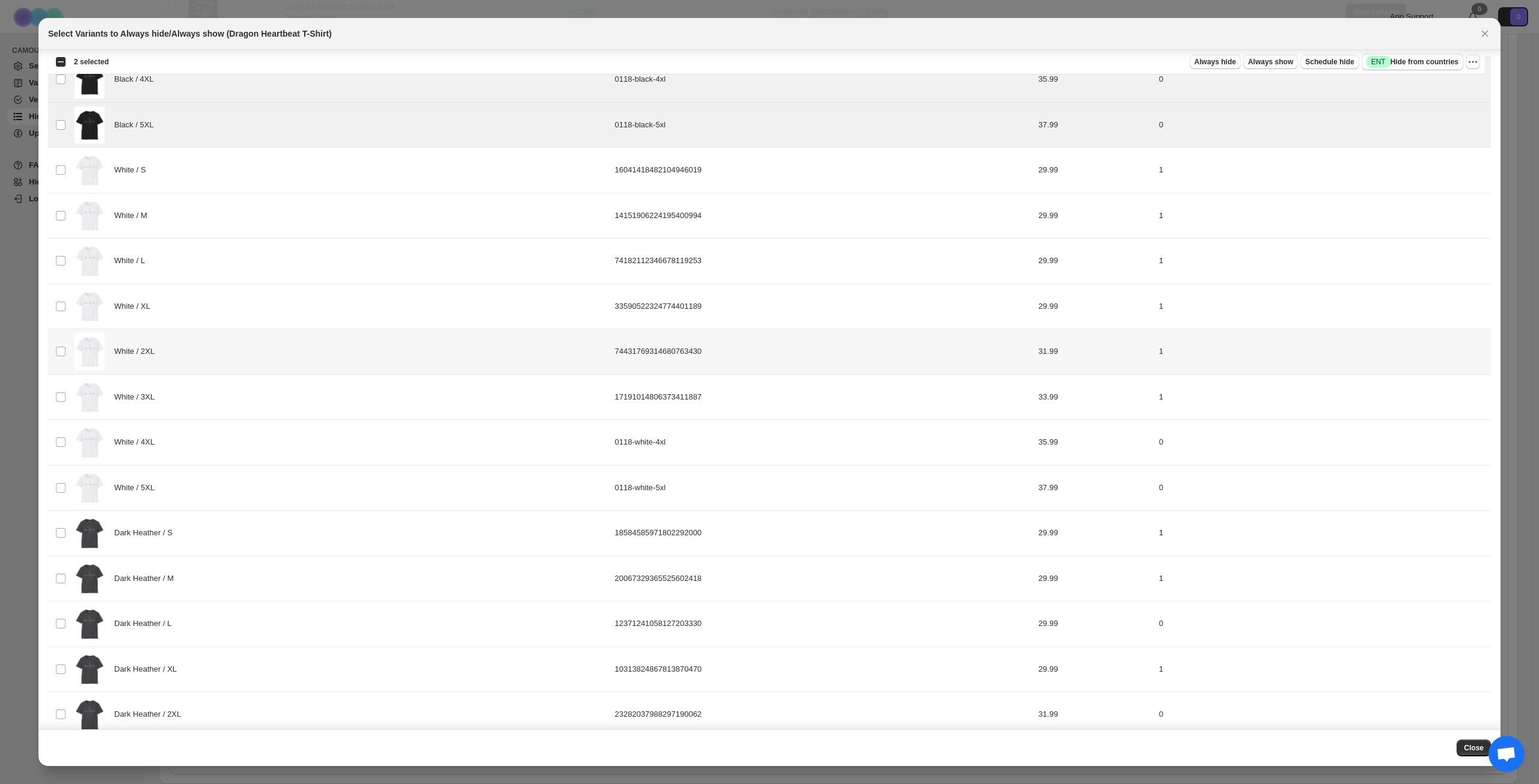
scroll to position [325, 0]
click at [276, 437] on div "White / 4XL" at bounding box center [341, 439] width 533 height 38
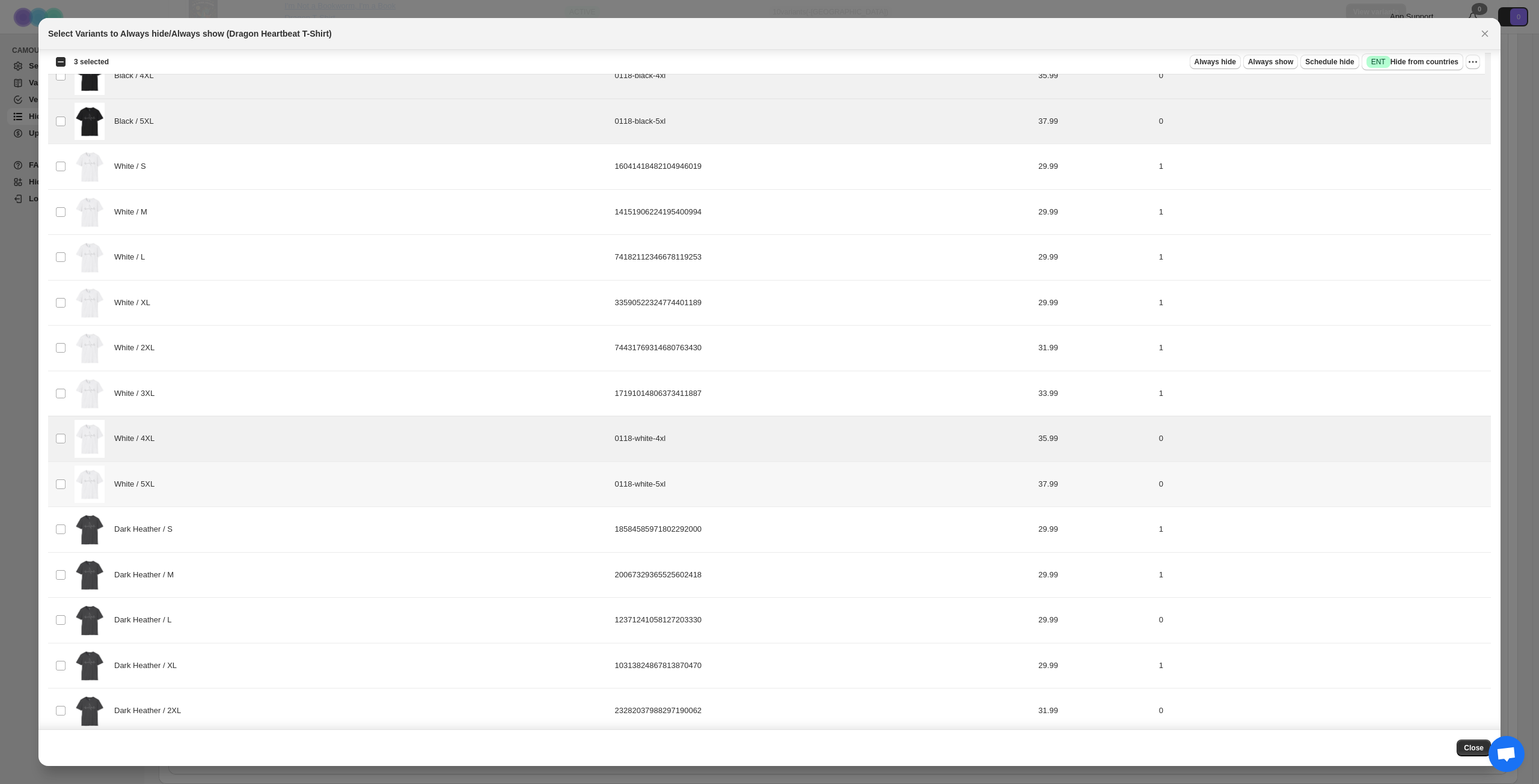
click at [273, 489] on div "White / 5XL" at bounding box center [341, 485] width 533 height 38
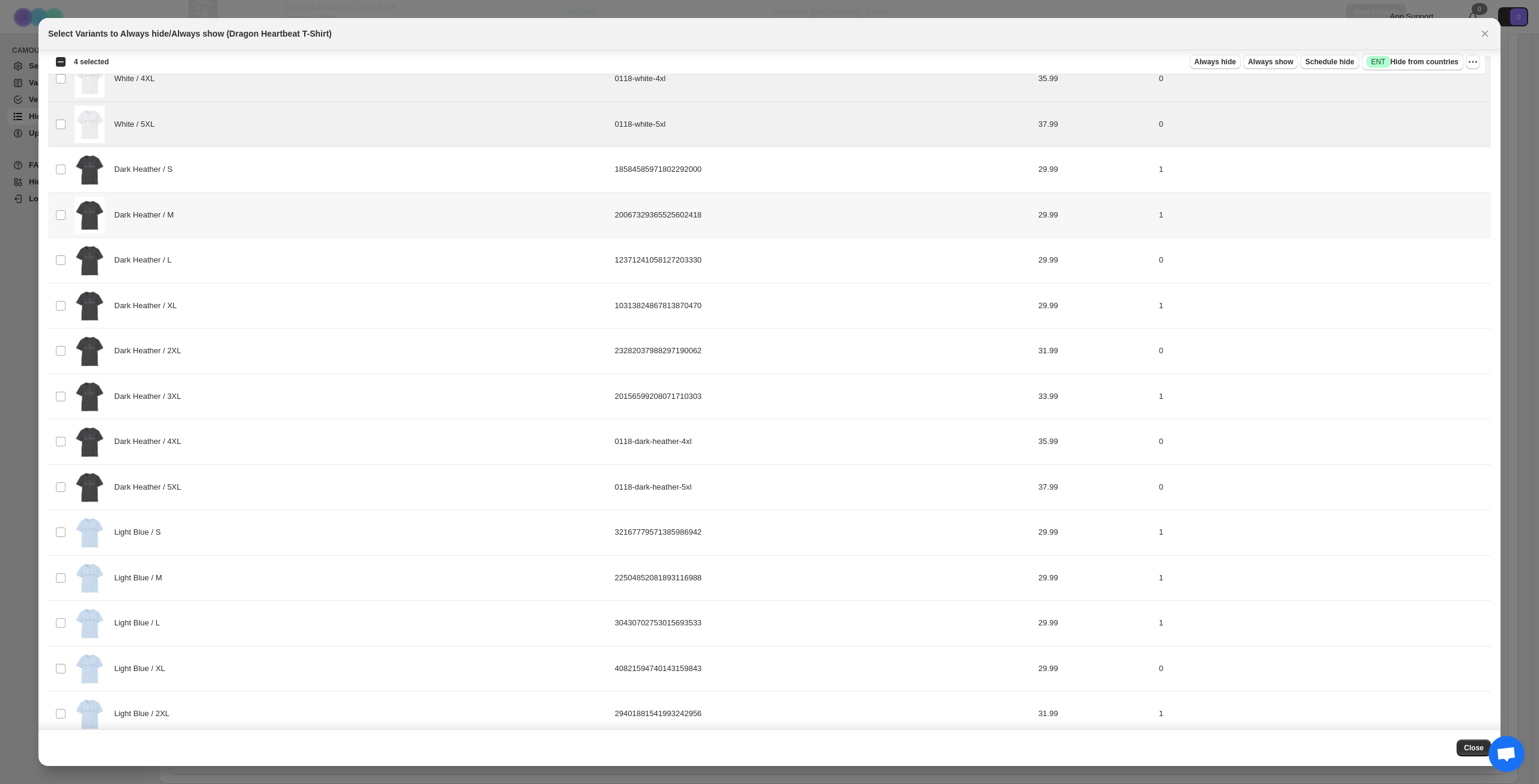
scroll to position [685, 0]
click at [276, 446] on div "Dark Heather / 4XL" at bounding box center [341, 441] width 533 height 38
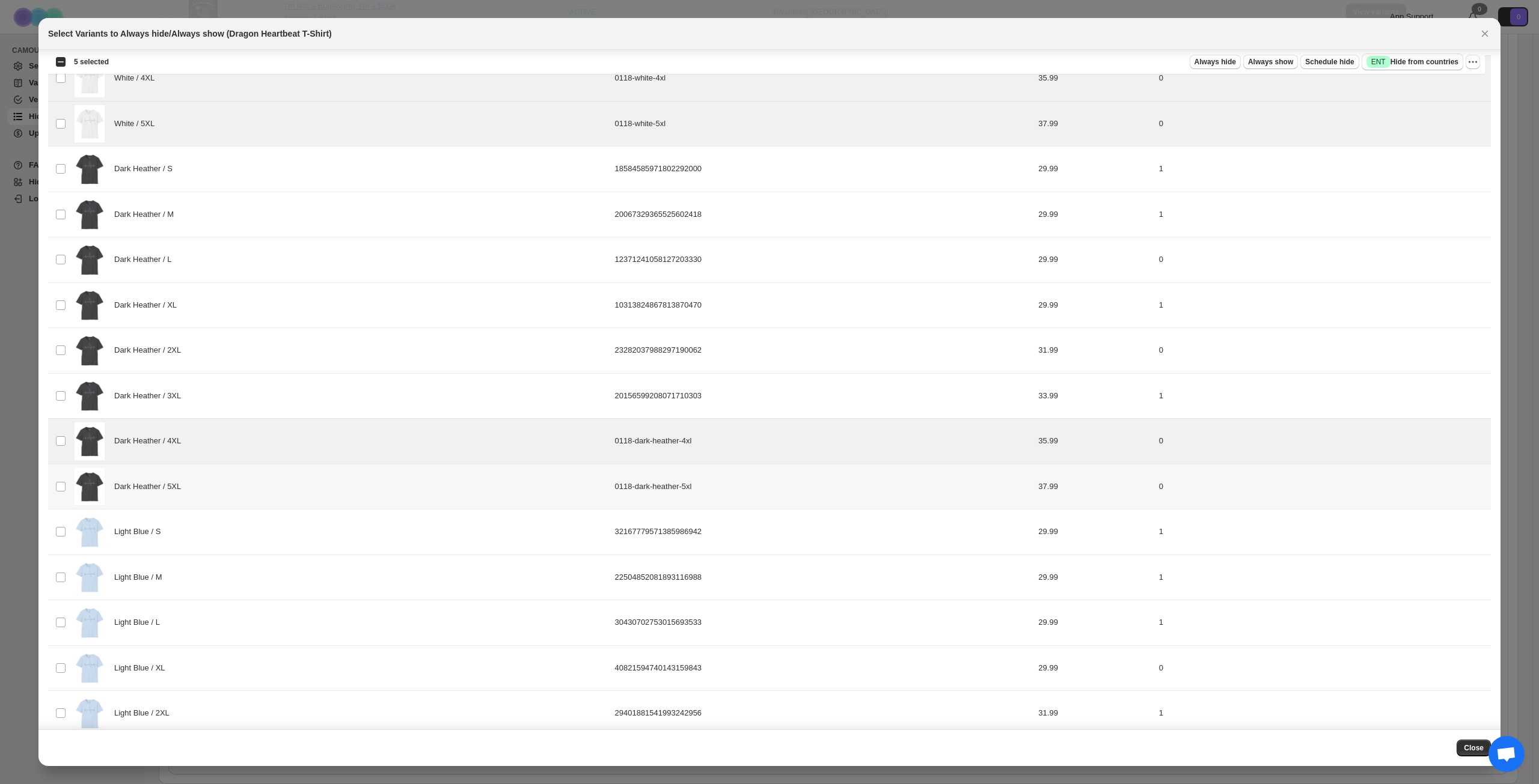
click at [278, 475] on div "Dark Heather / 5XL" at bounding box center [341, 487] width 533 height 38
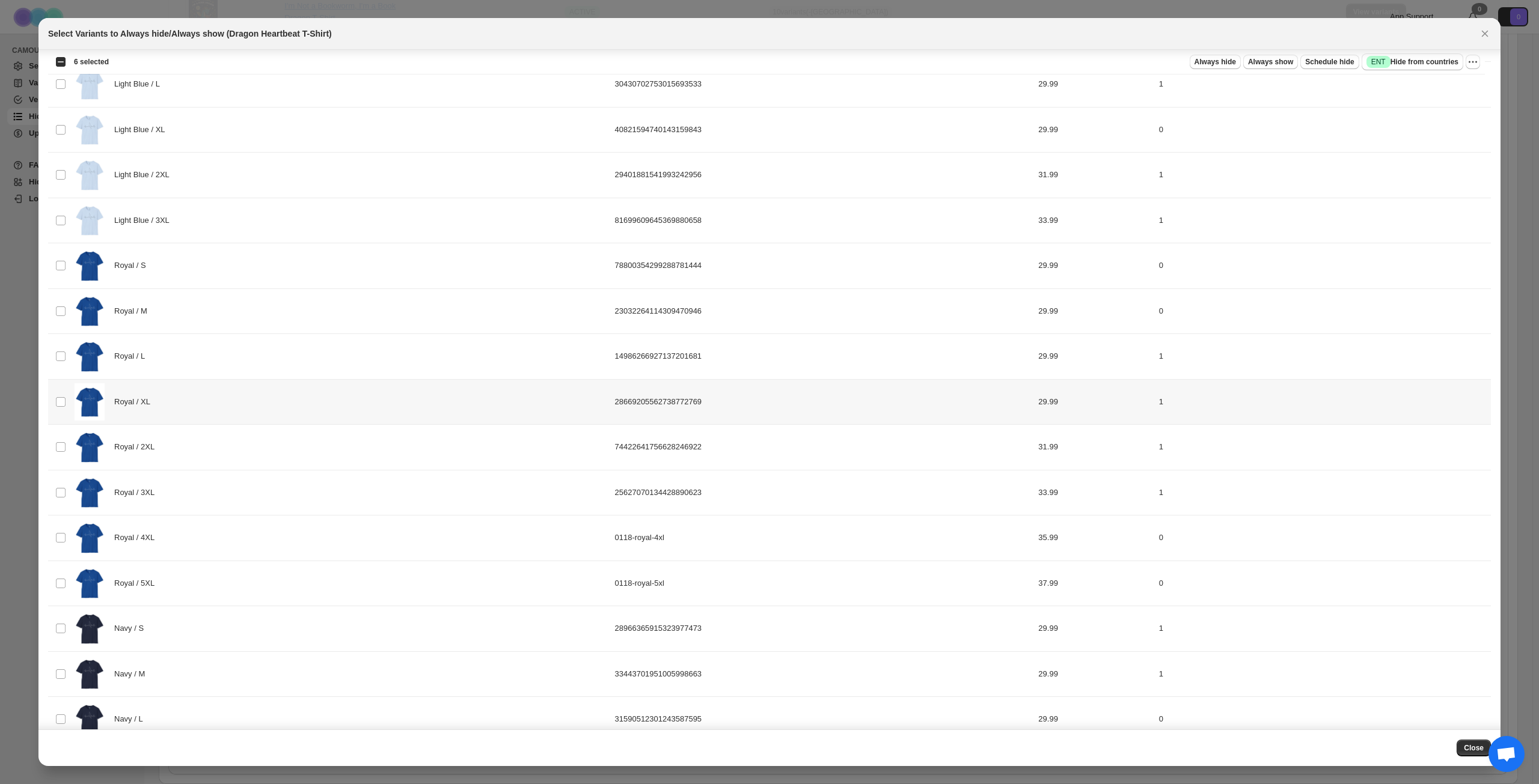
scroll to position [1226, 0]
click at [275, 548] on div "Royal / 4XL" at bounding box center [341, 536] width 533 height 38
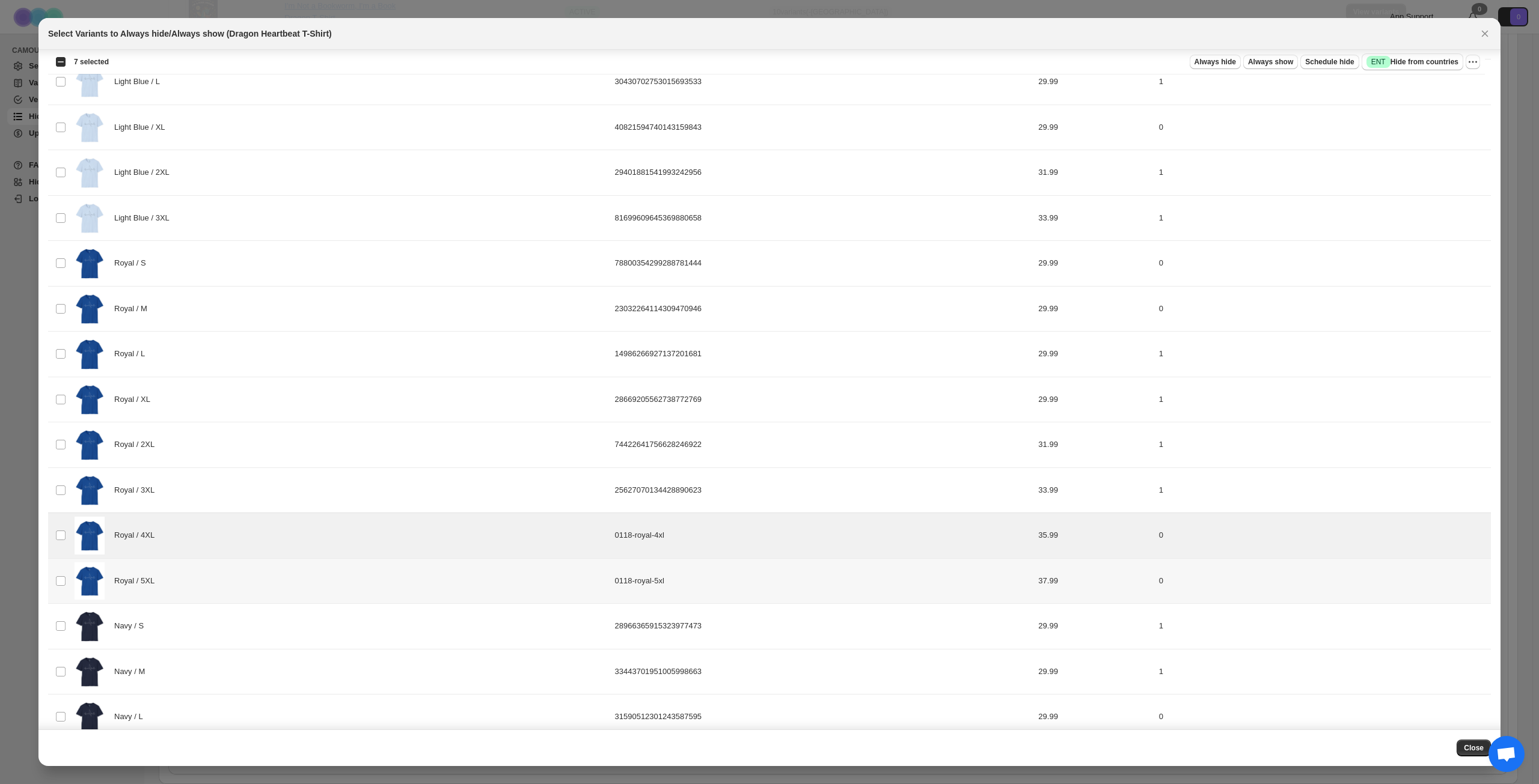
click at [278, 567] on div "Royal / 5XL" at bounding box center [341, 581] width 533 height 38
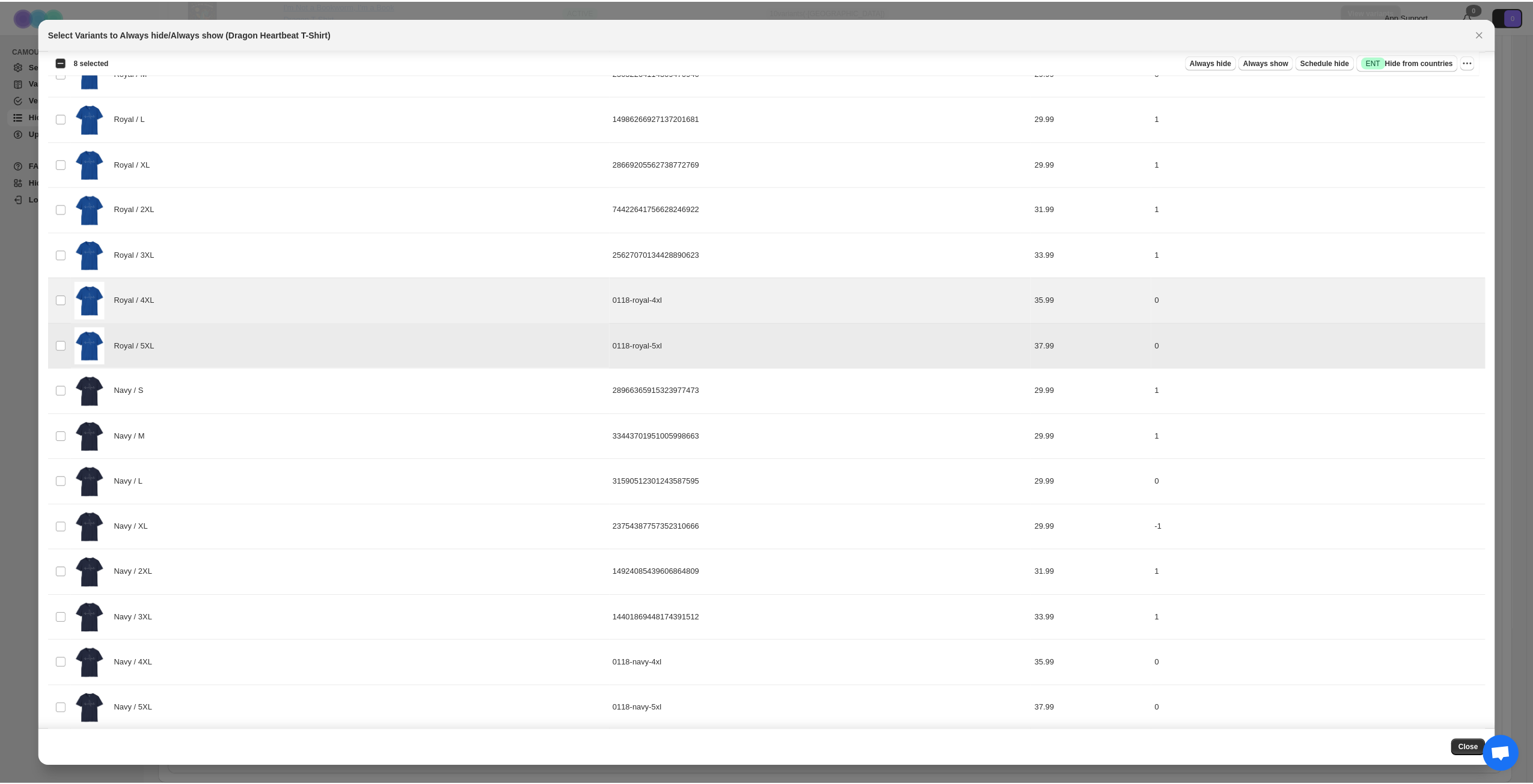
scroll to position [1472, 0]
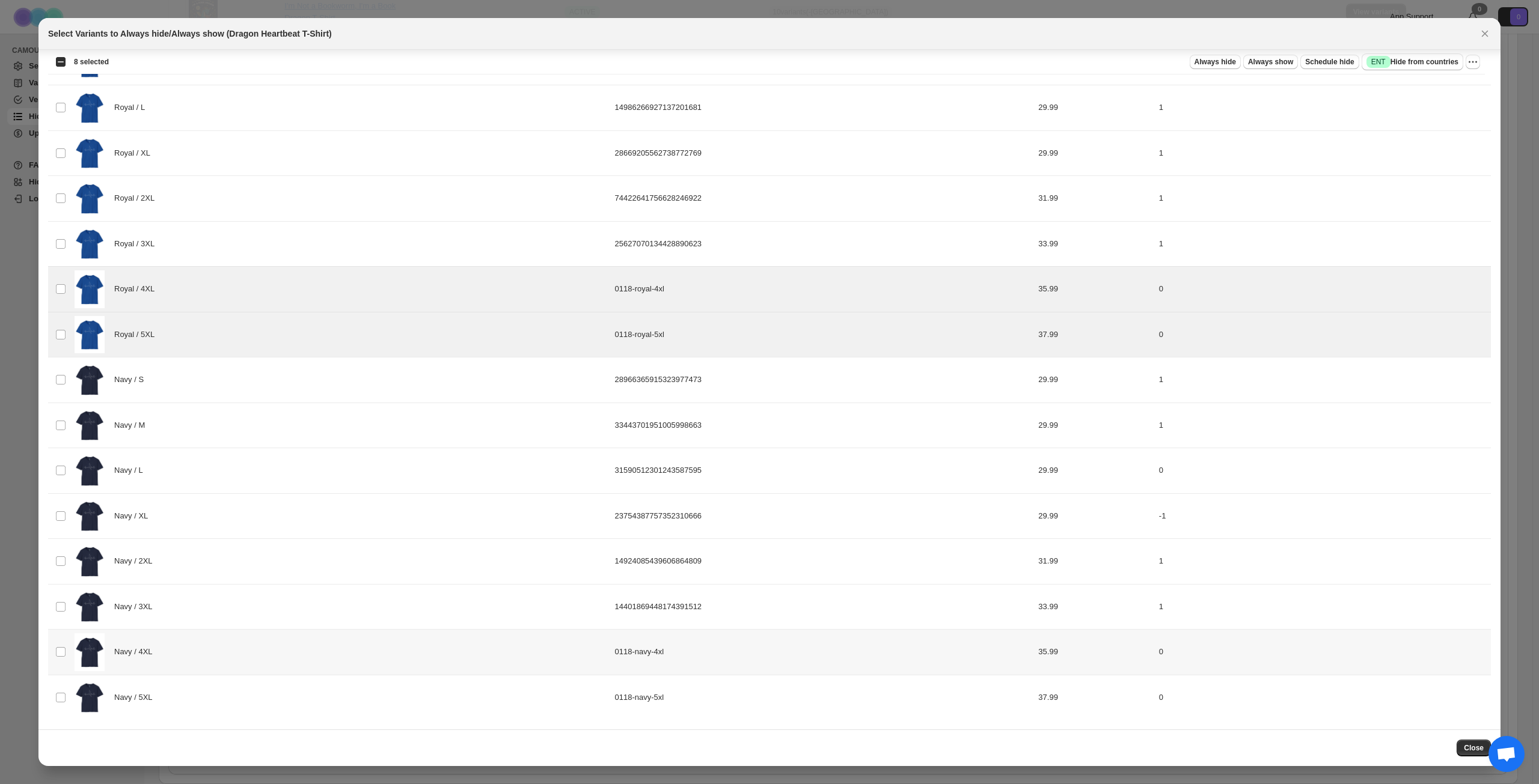
click at [252, 567] on div "Navy / 4XL" at bounding box center [341, 652] width 533 height 38
click at [254, 567] on div "Navy / 5XL" at bounding box center [341, 698] width 533 height 38
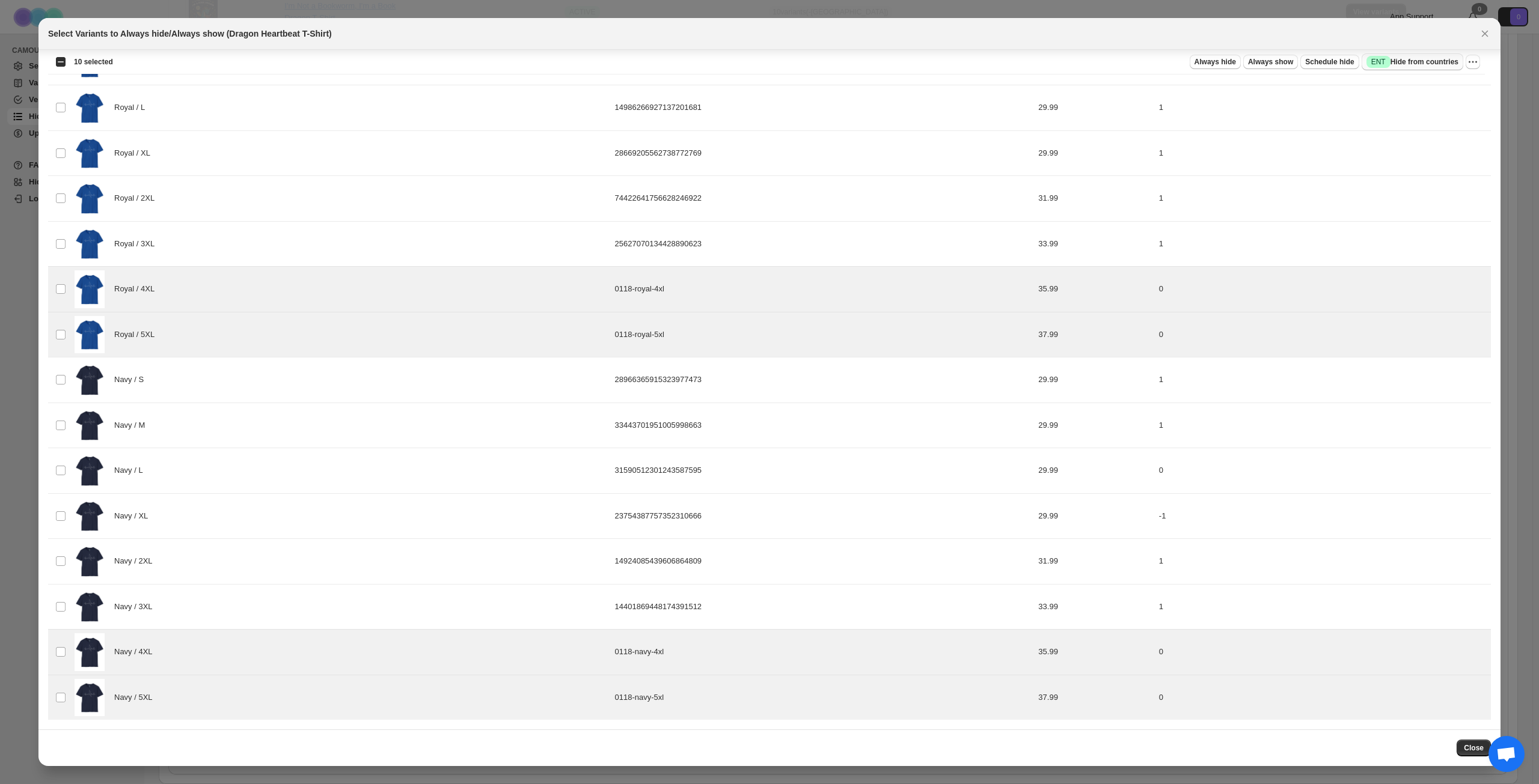
click at [1153, 63] on span "Success ENT Hide from countries" at bounding box center [1412, 62] width 92 height 12
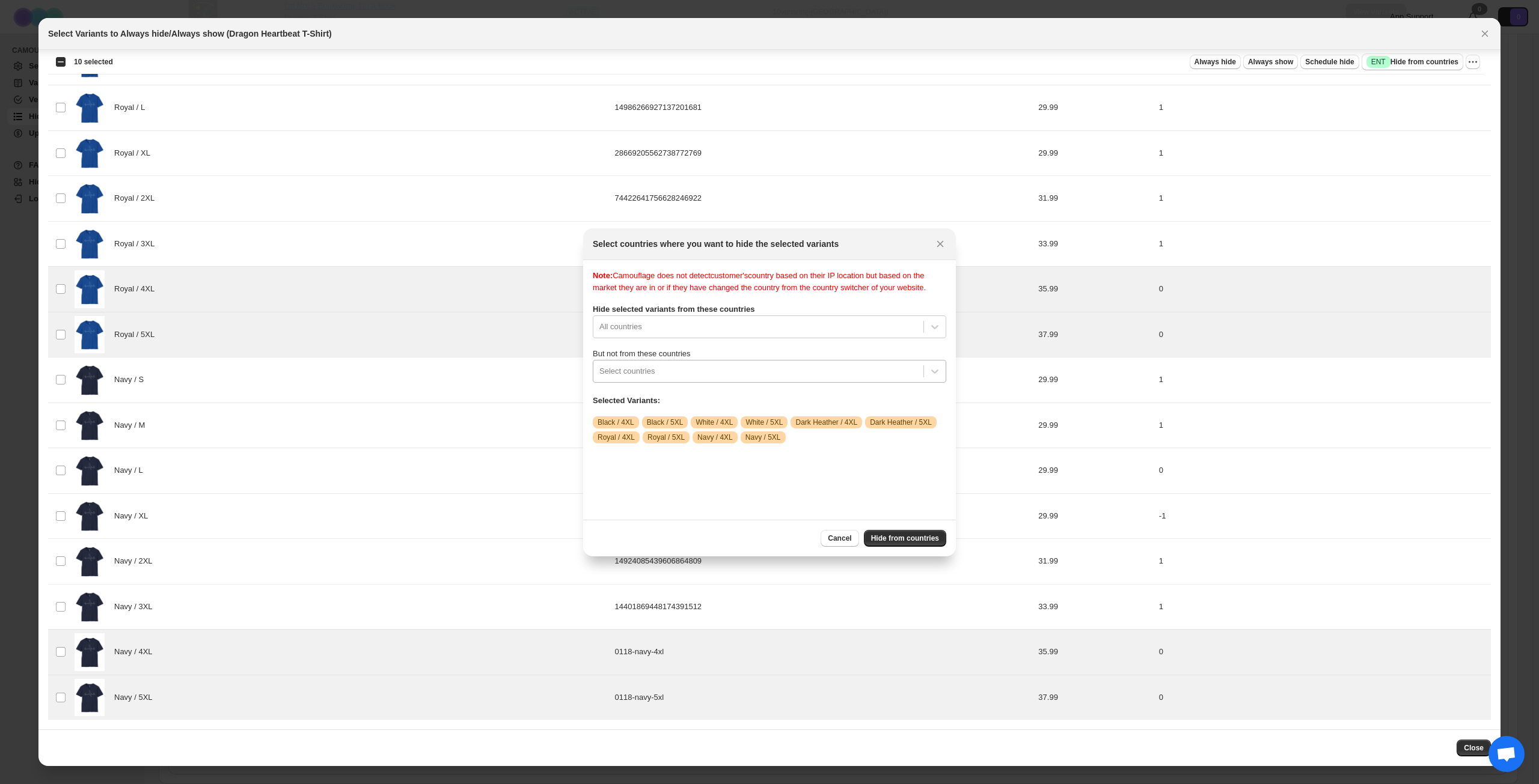
click at [836, 381] on div "Select countries" at bounding box center [758, 371] width 330 height 19
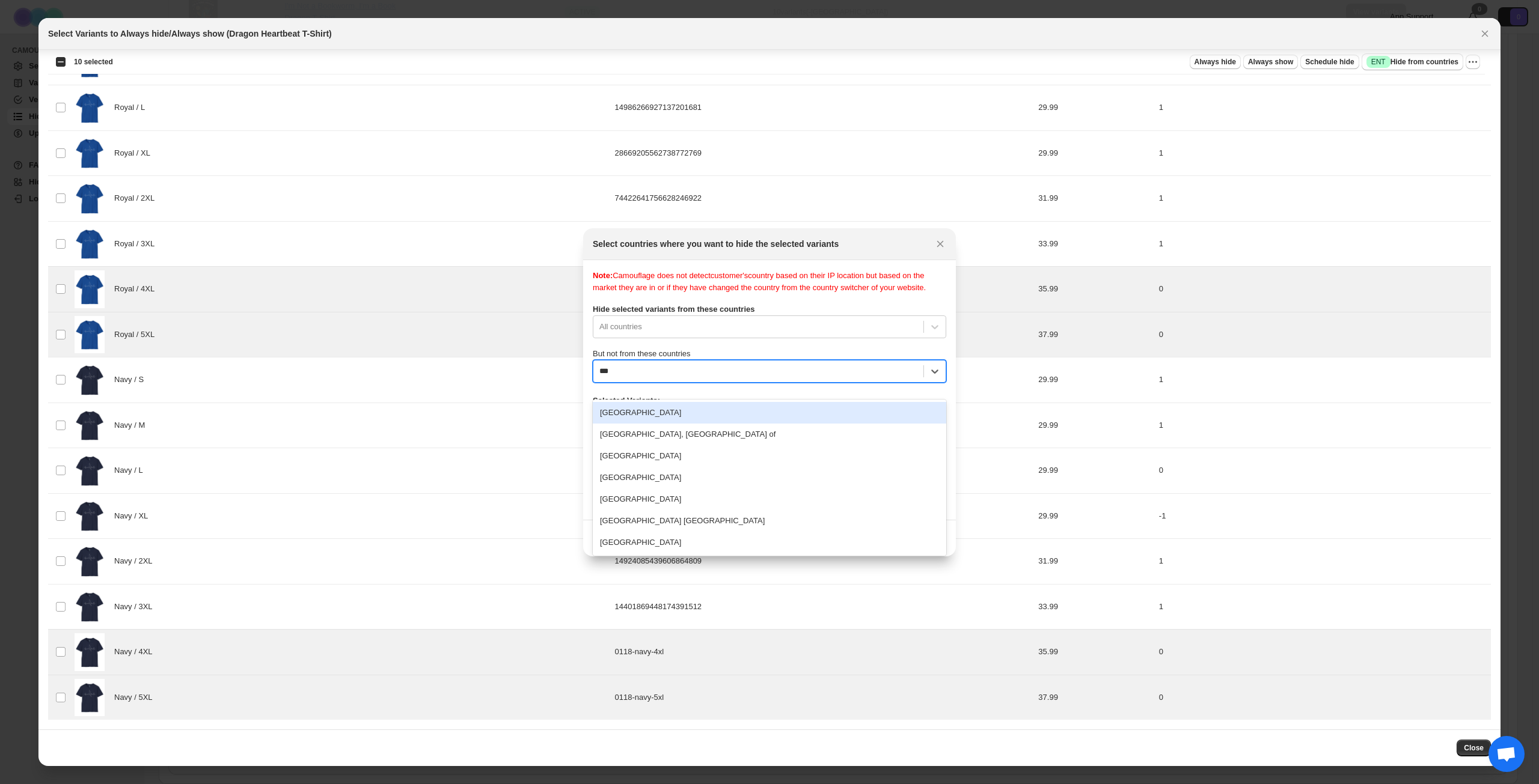
type input "****"
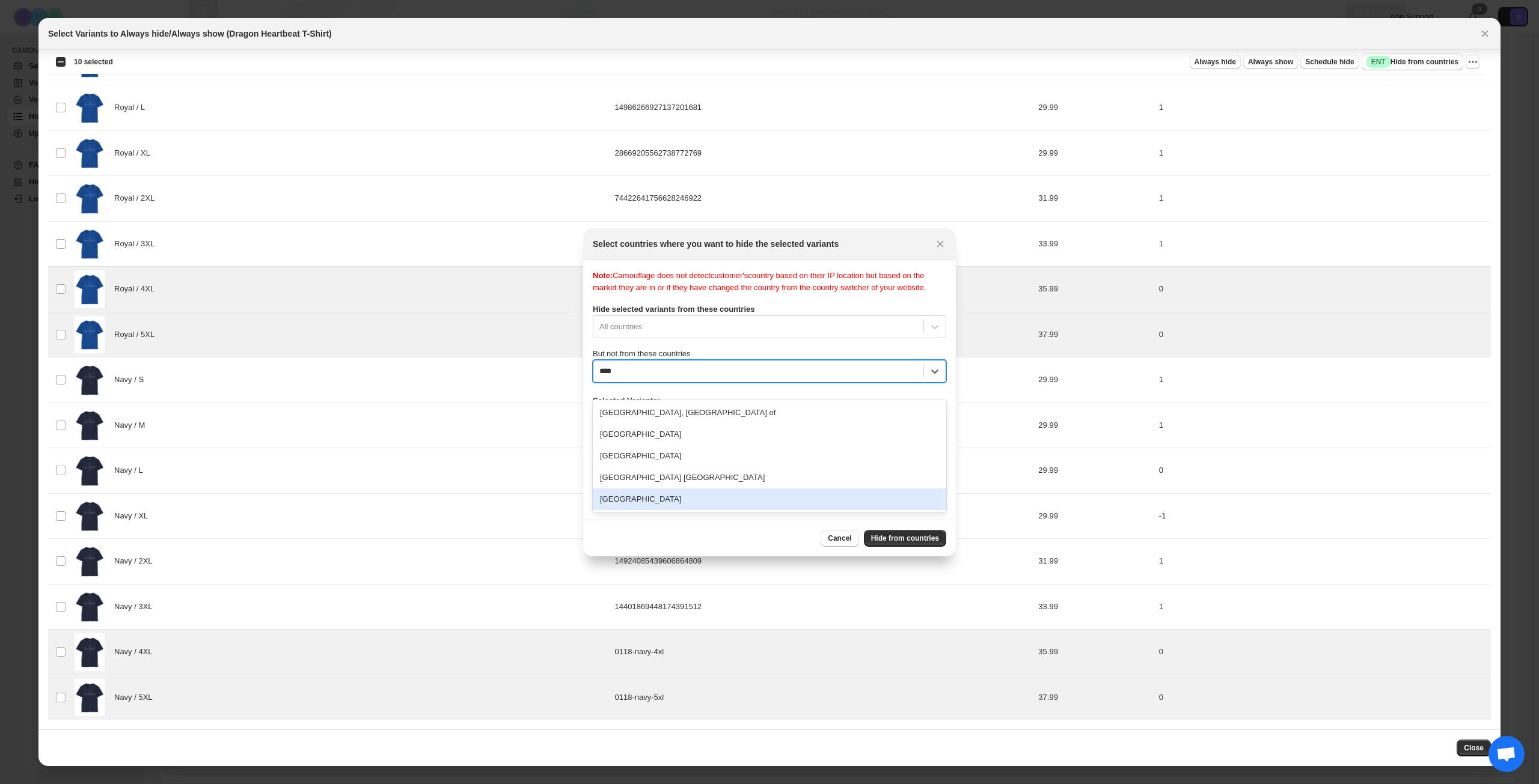
click at [652, 507] on div "[GEOGRAPHIC_DATA]" at bounding box center [770, 499] width 354 height 21
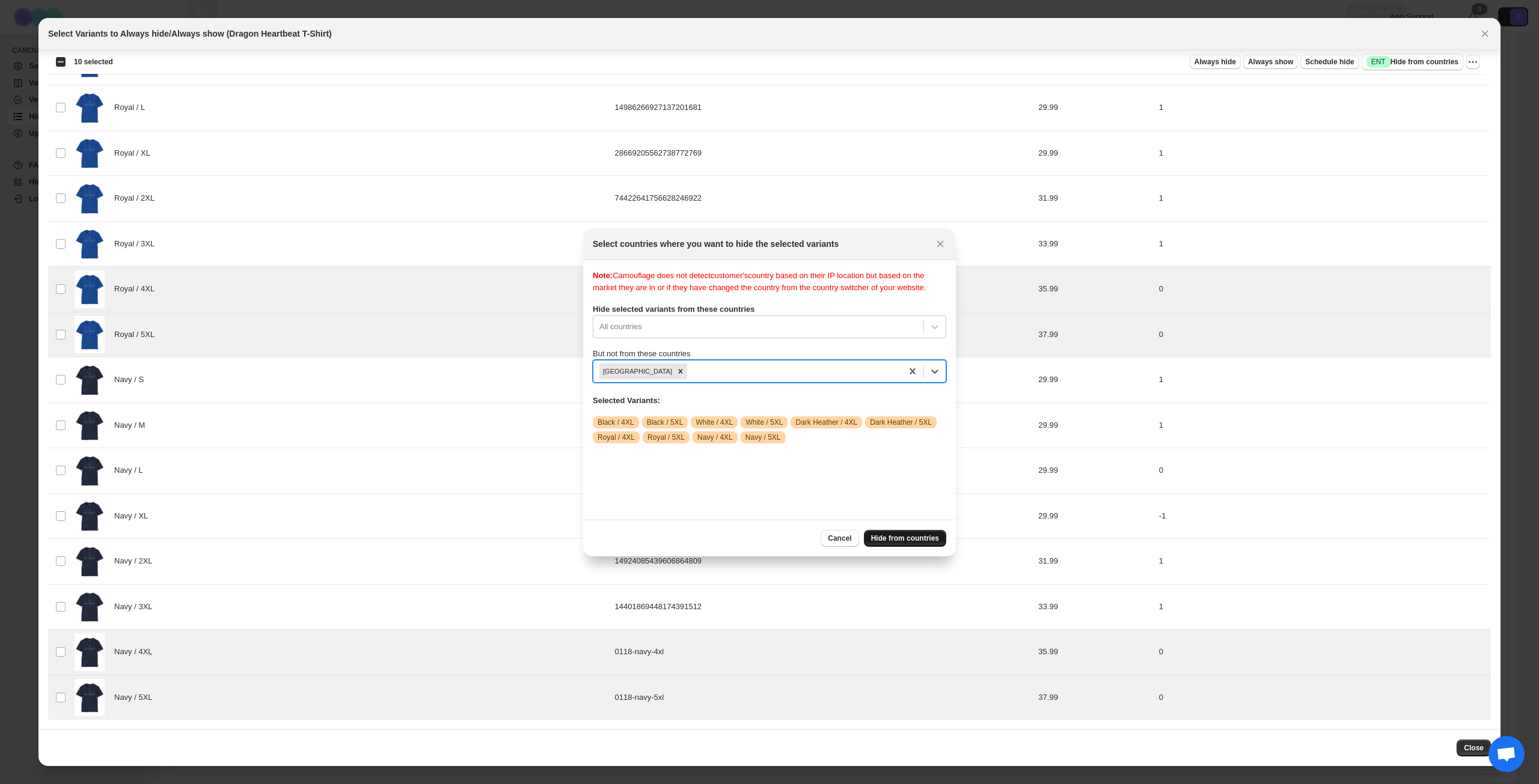
click at [906, 542] on span "Hide from countries" at bounding box center [904, 538] width 68 height 9
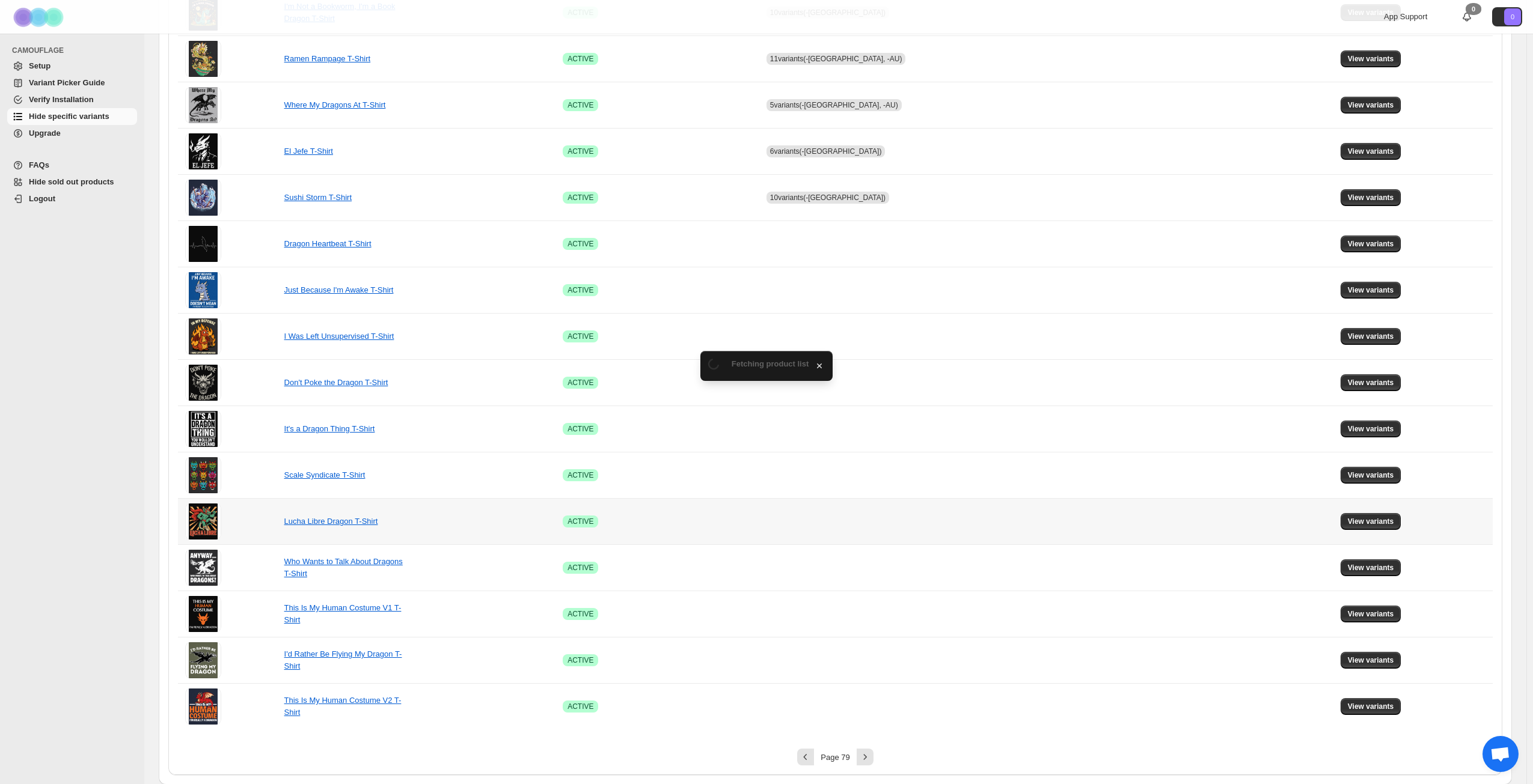
scroll to position [449, 0]
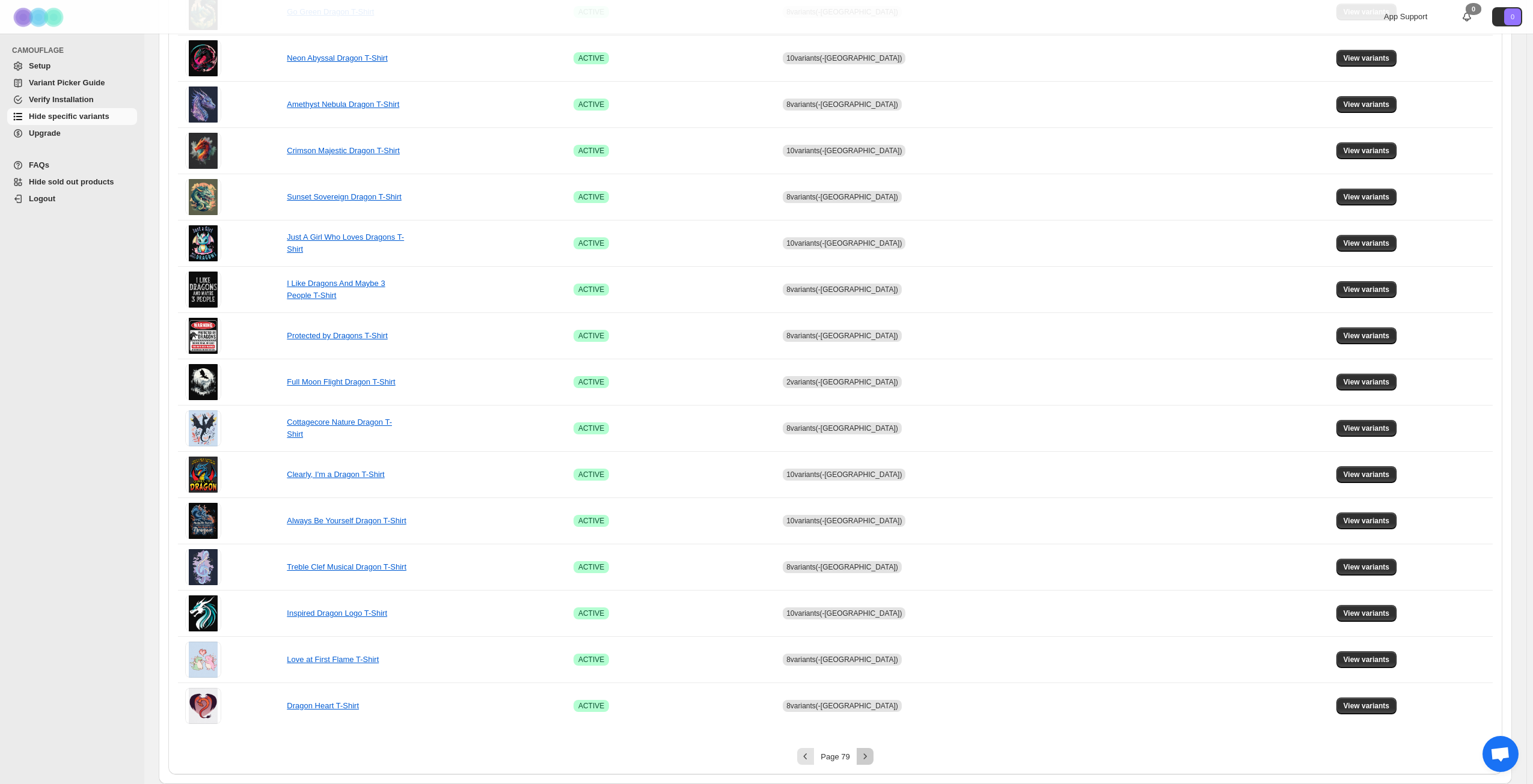
click at [869, 567] on icon "Next" at bounding box center [865, 757] width 12 height 12
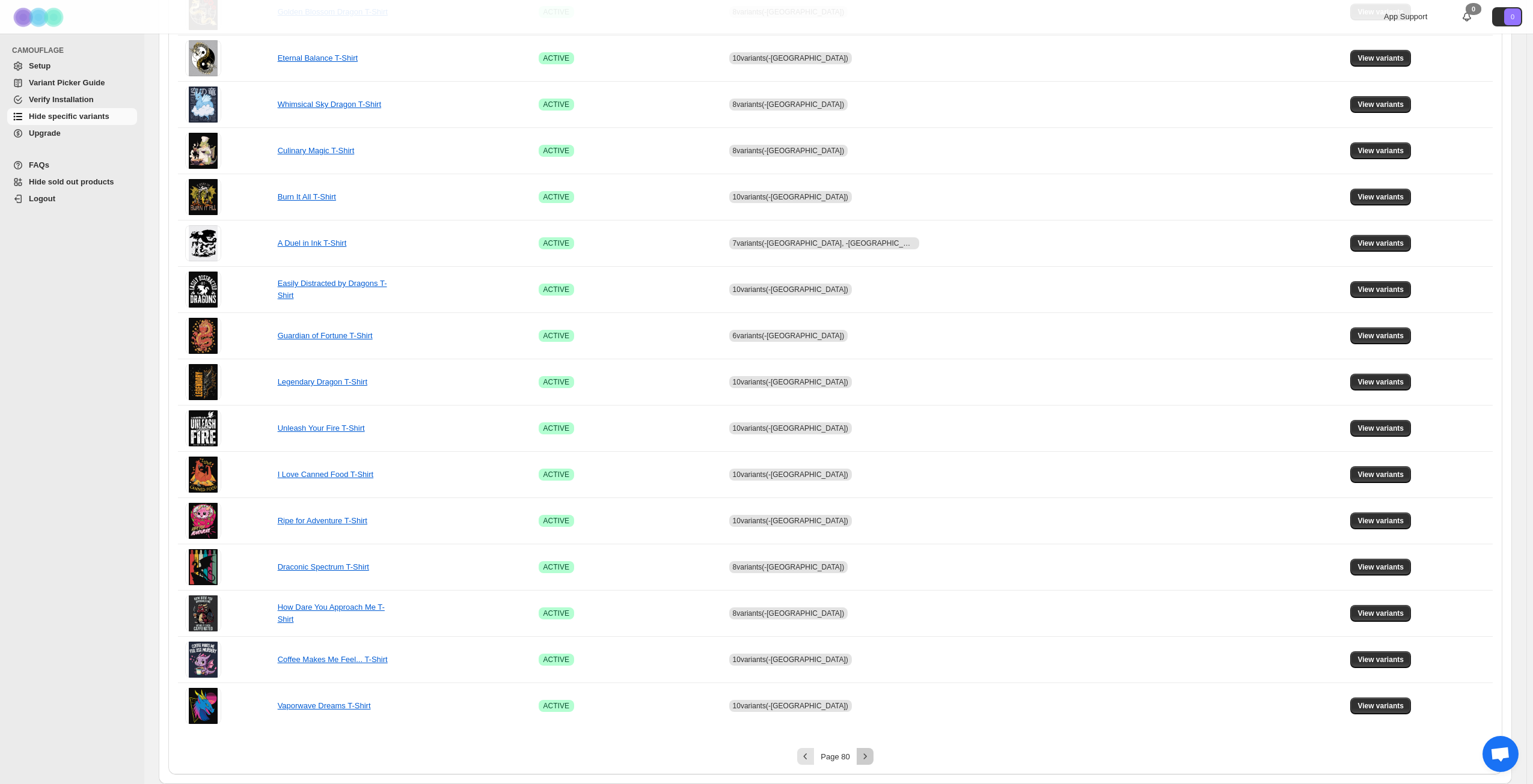
click at [869, 567] on icon "Next" at bounding box center [865, 757] width 12 height 12
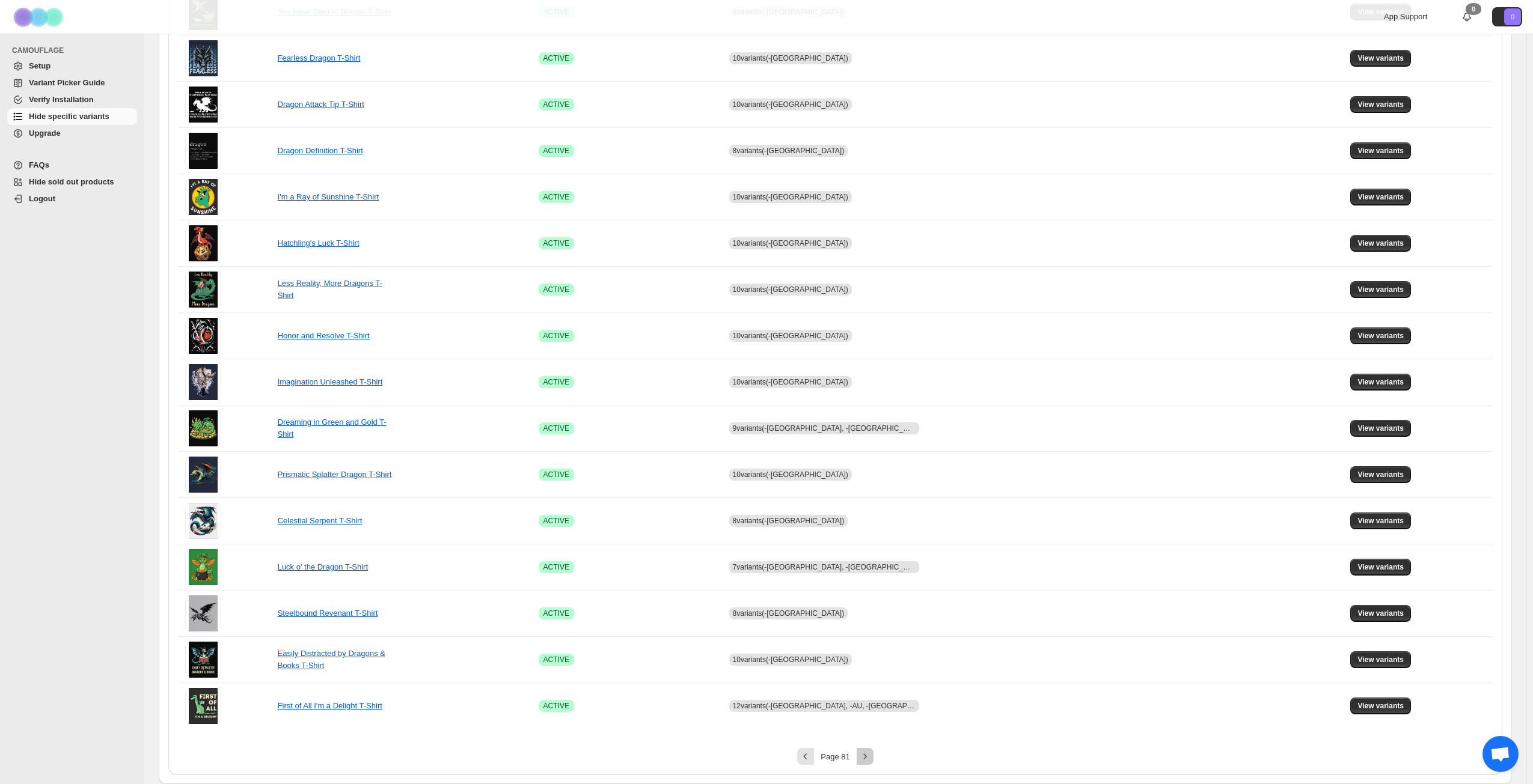
click at [869, 567] on icon "Next" at bounding box center [865, 757] width 12 height 12
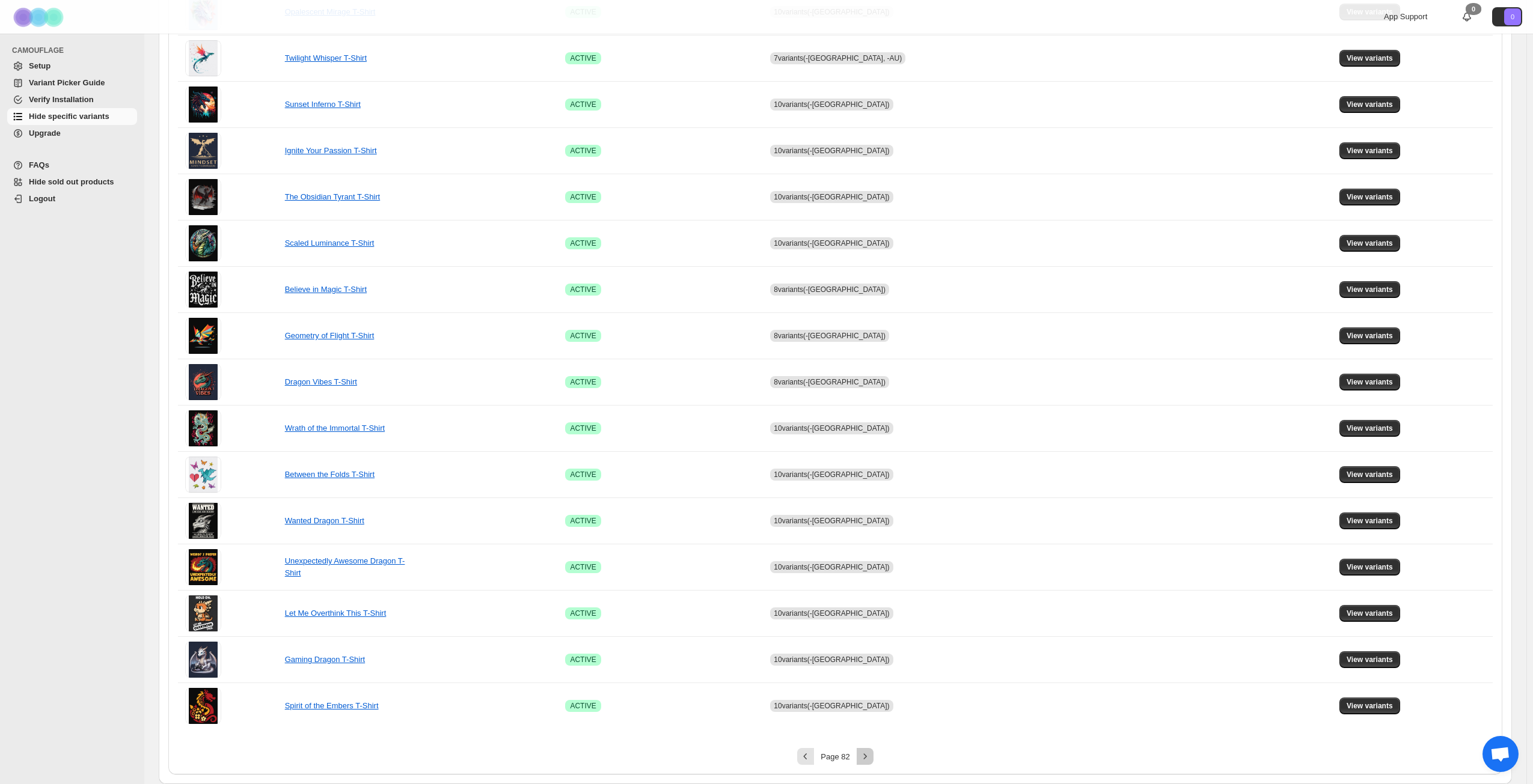
click at [869, 567] on icon "Next" at bounding box center [865, 757] width 12 height 12
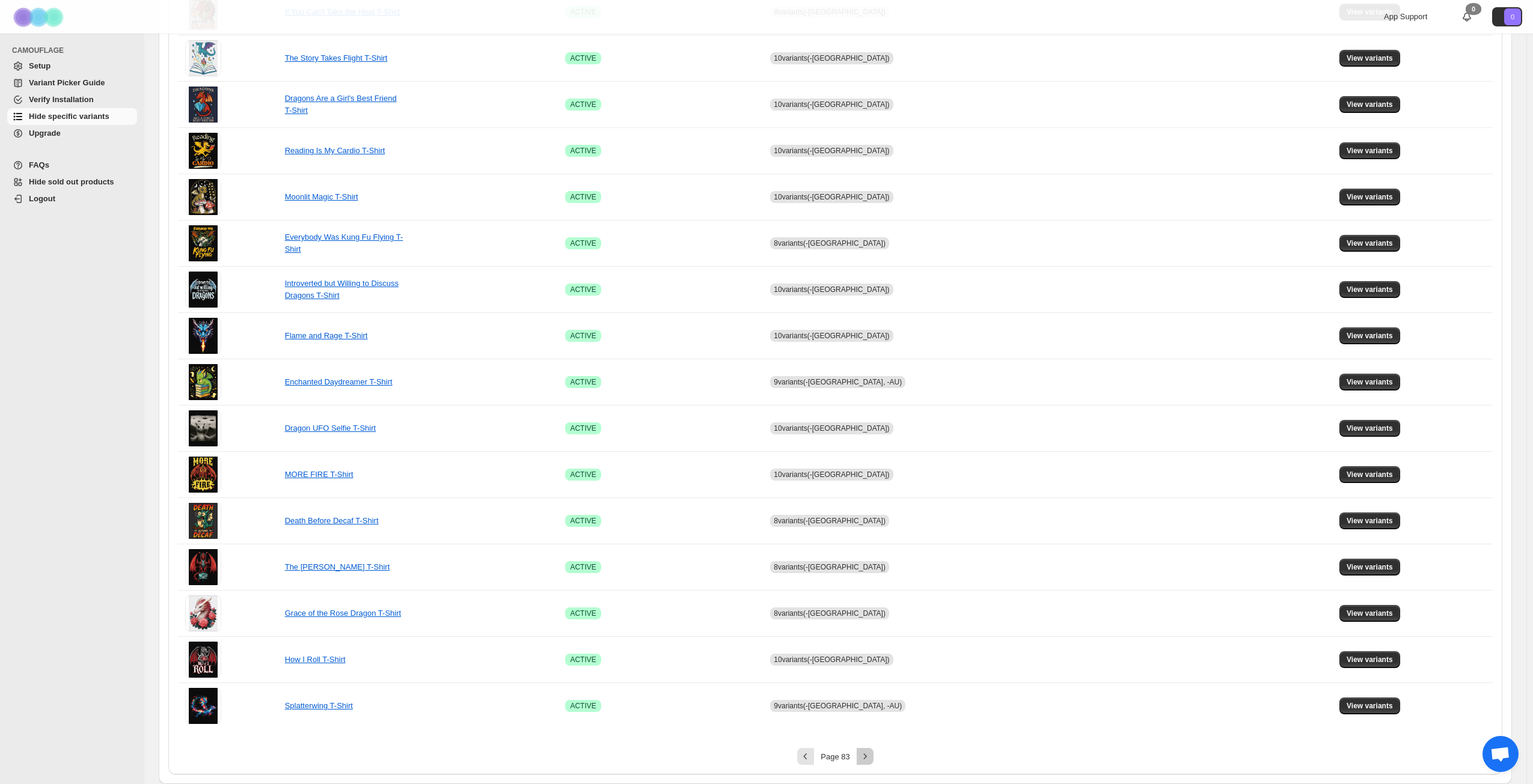
click at [869, 567] on icon "Next" at bounding box center [865, 757] width 12 height 12
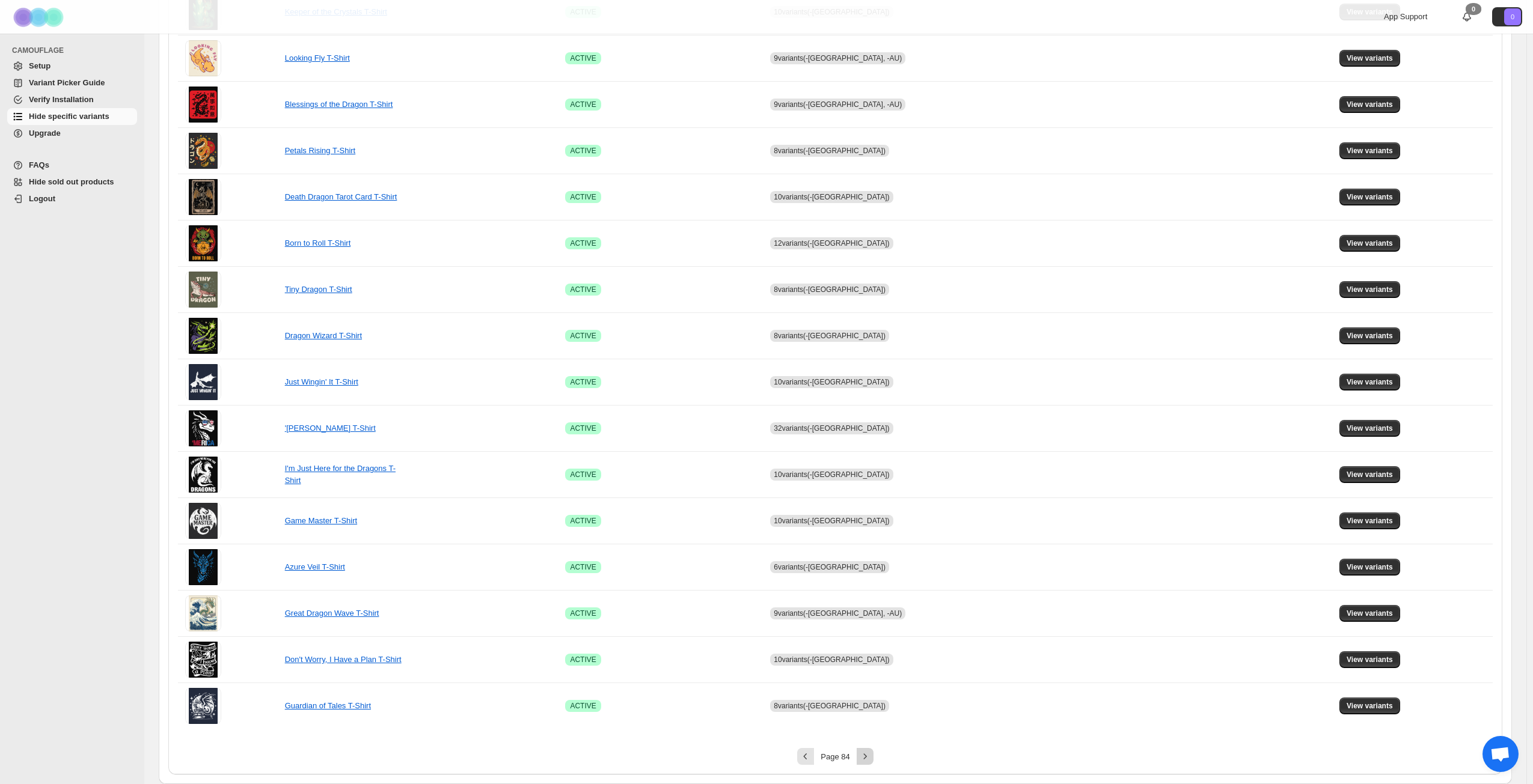
click at [869, 567] on icon "Next" at bounding box center [865, 757] width 12 height 12
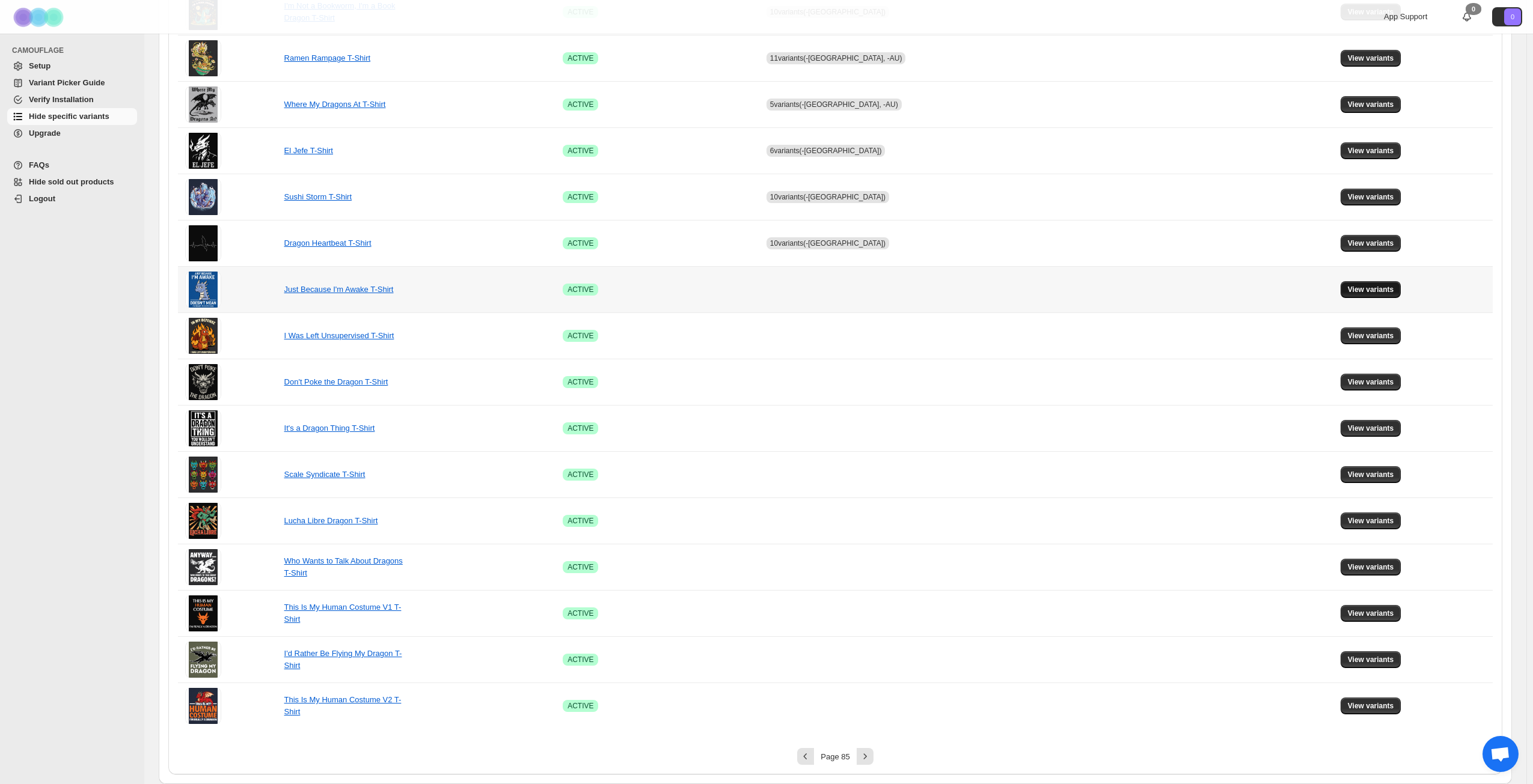
click at [1153, 295] on button "View variants" at bounding box center [1370, 289] width 61 height 17
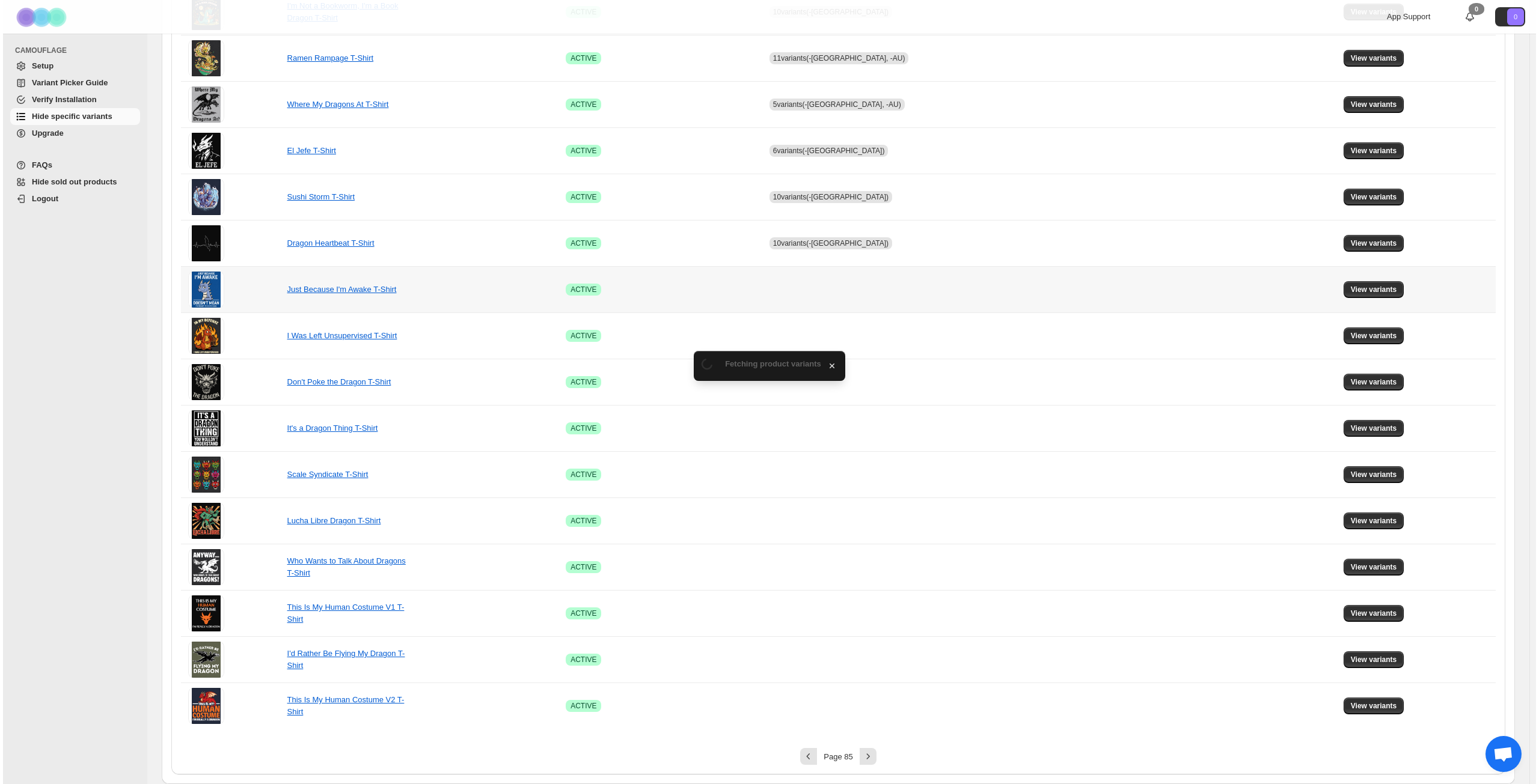
scroll to position [0, 0]
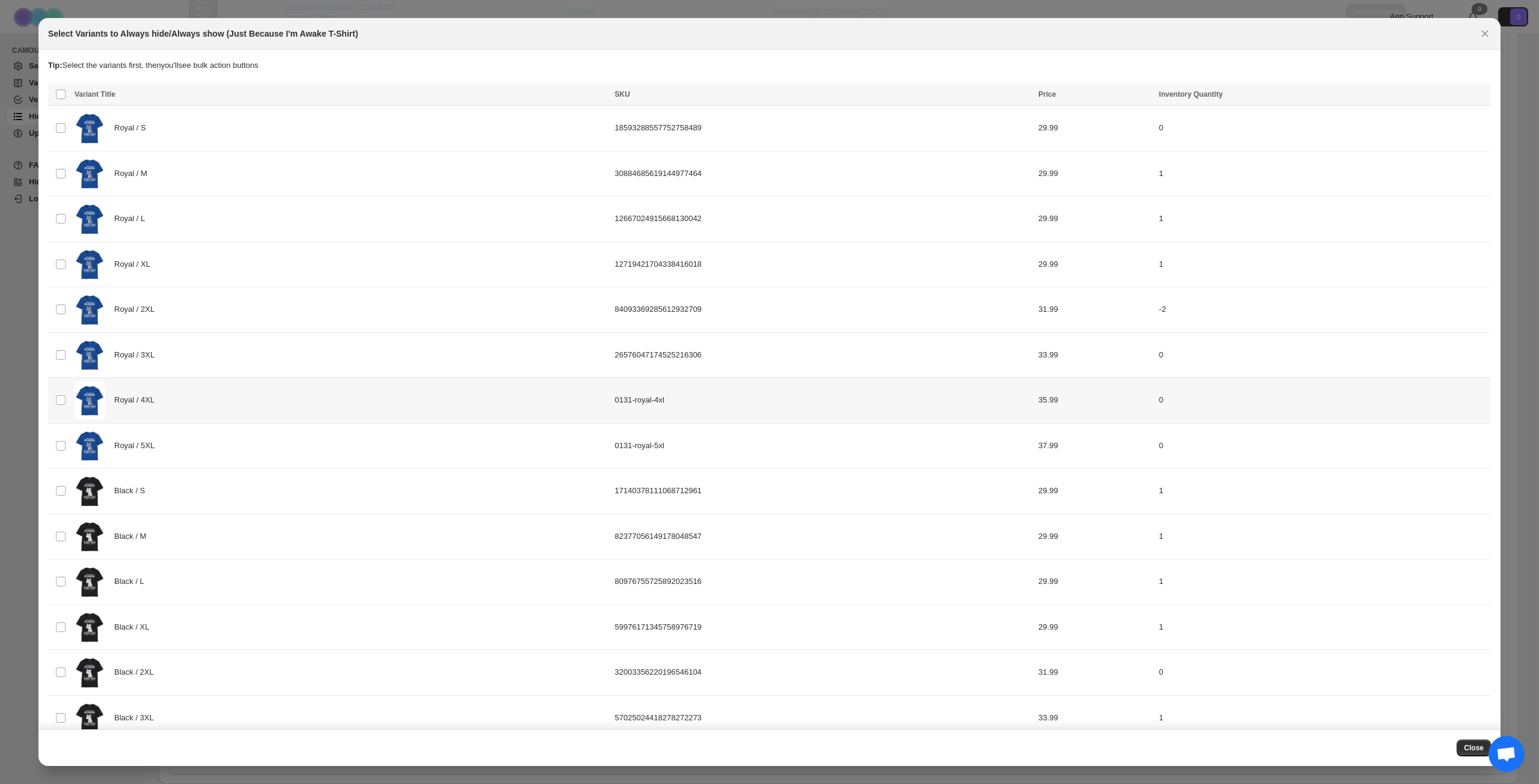
click at [265, 404] on div "Royal / 4XL" at bounding box center [341, 400] width 533 height 38
click at [251, 454] on div "Royal / 5XL" at bounding box center [341, 446] width 533 height 38
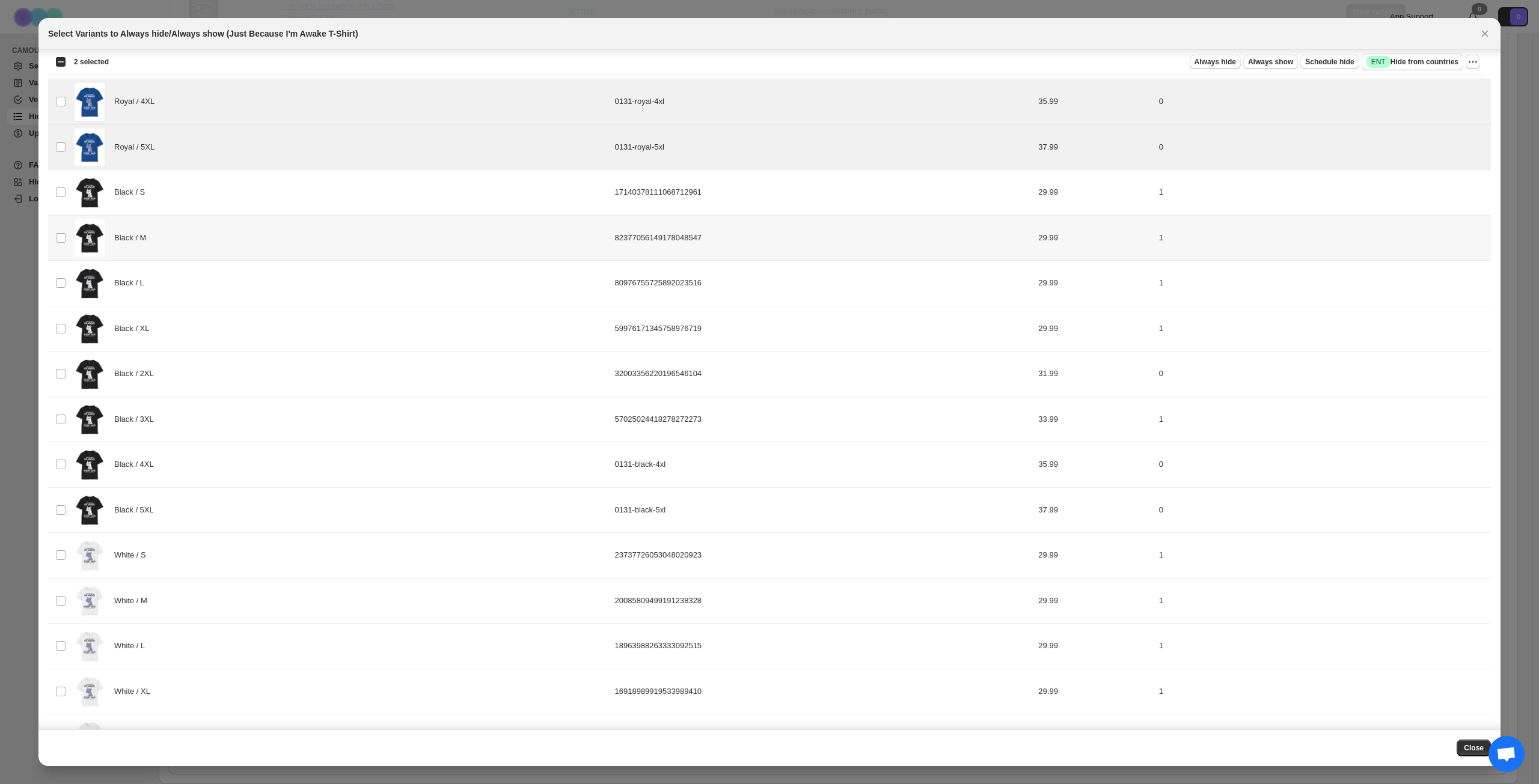
scroll to position [301, 0]
click at [243, 464] on div "Black / 4XL" at bounding box center [341, 463] width 533 height 38
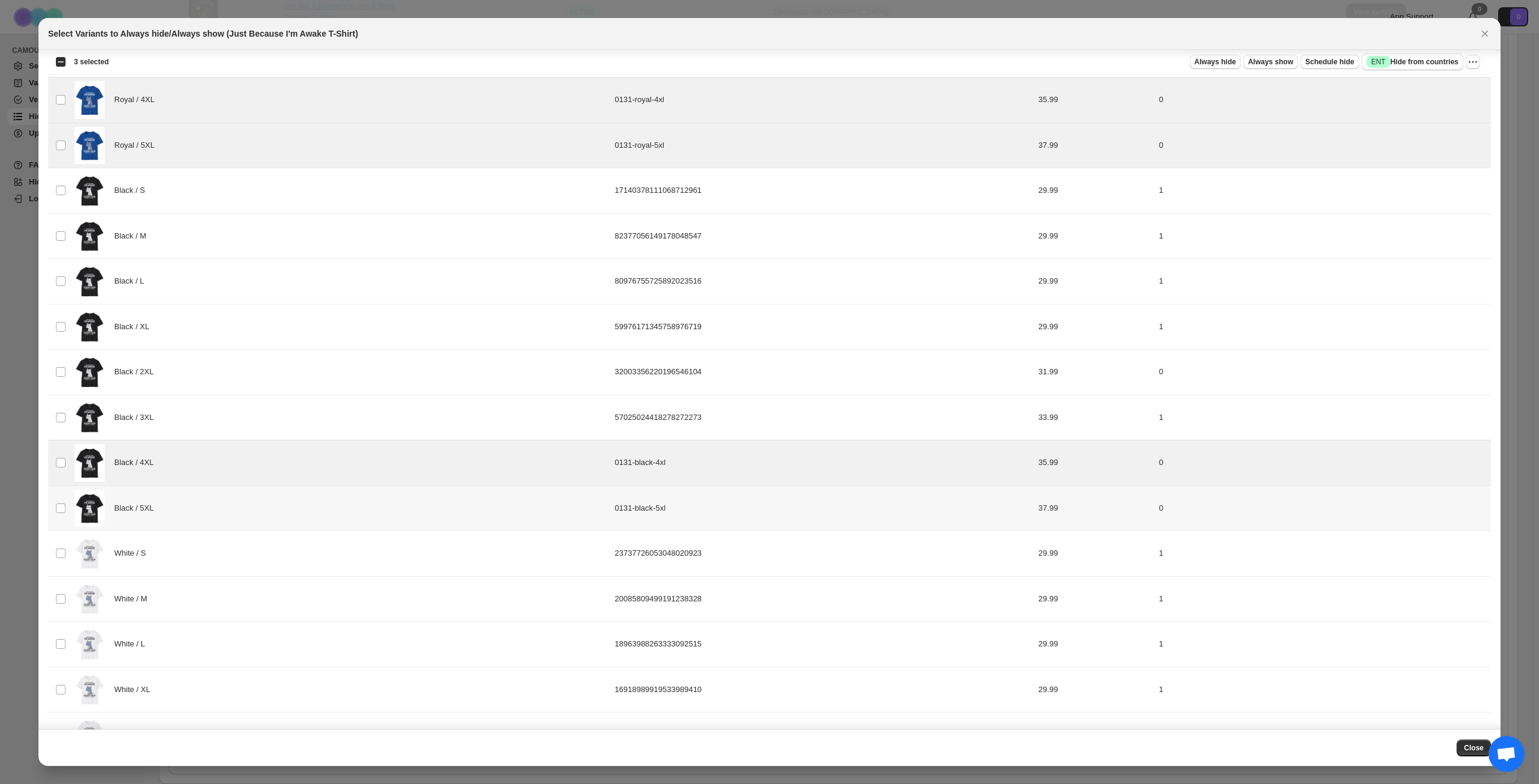
click at [245, 495] on div "Black / 5XL" at bounding box center [341, 508] width 533 height 38
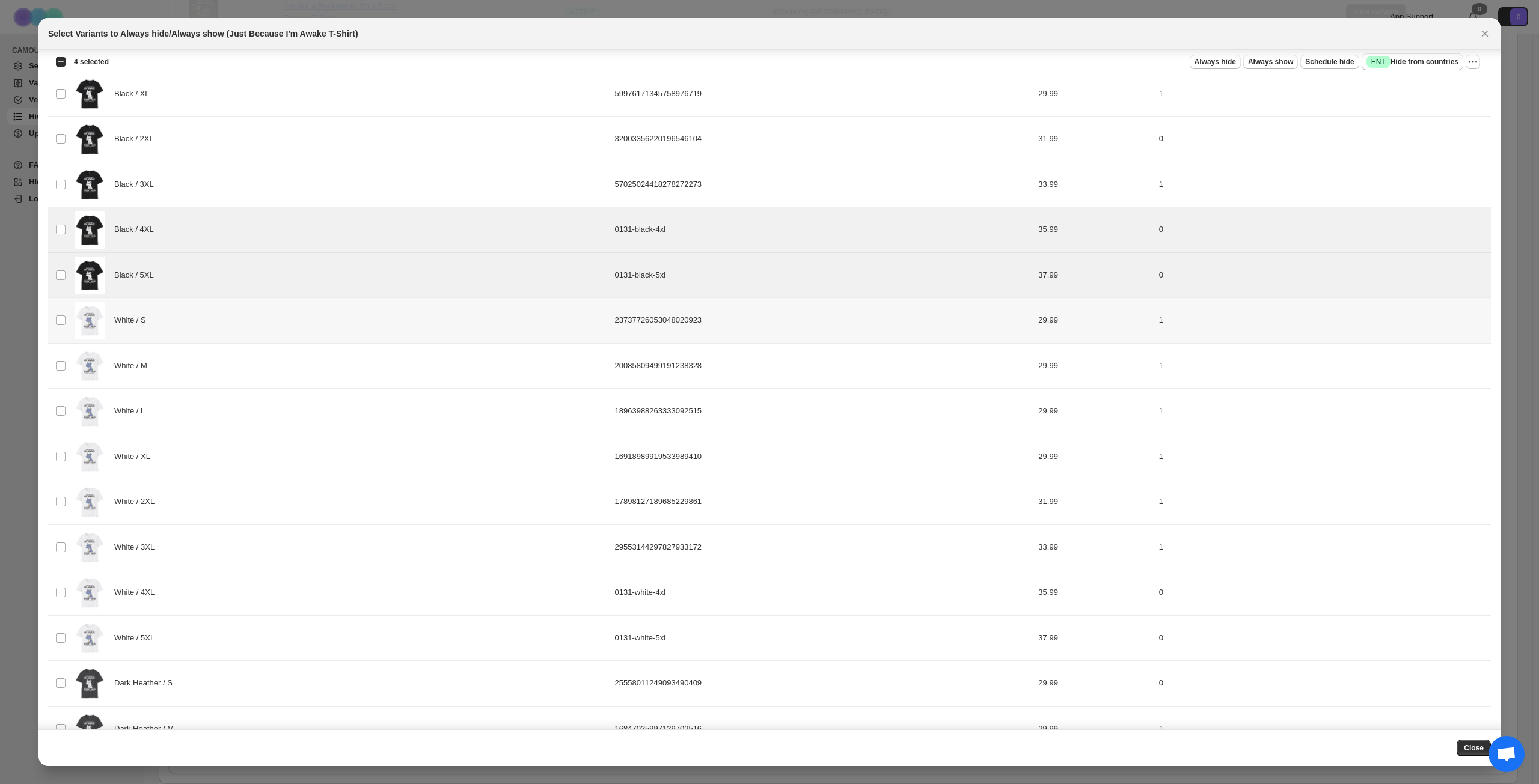
scroll to position [541, 0]
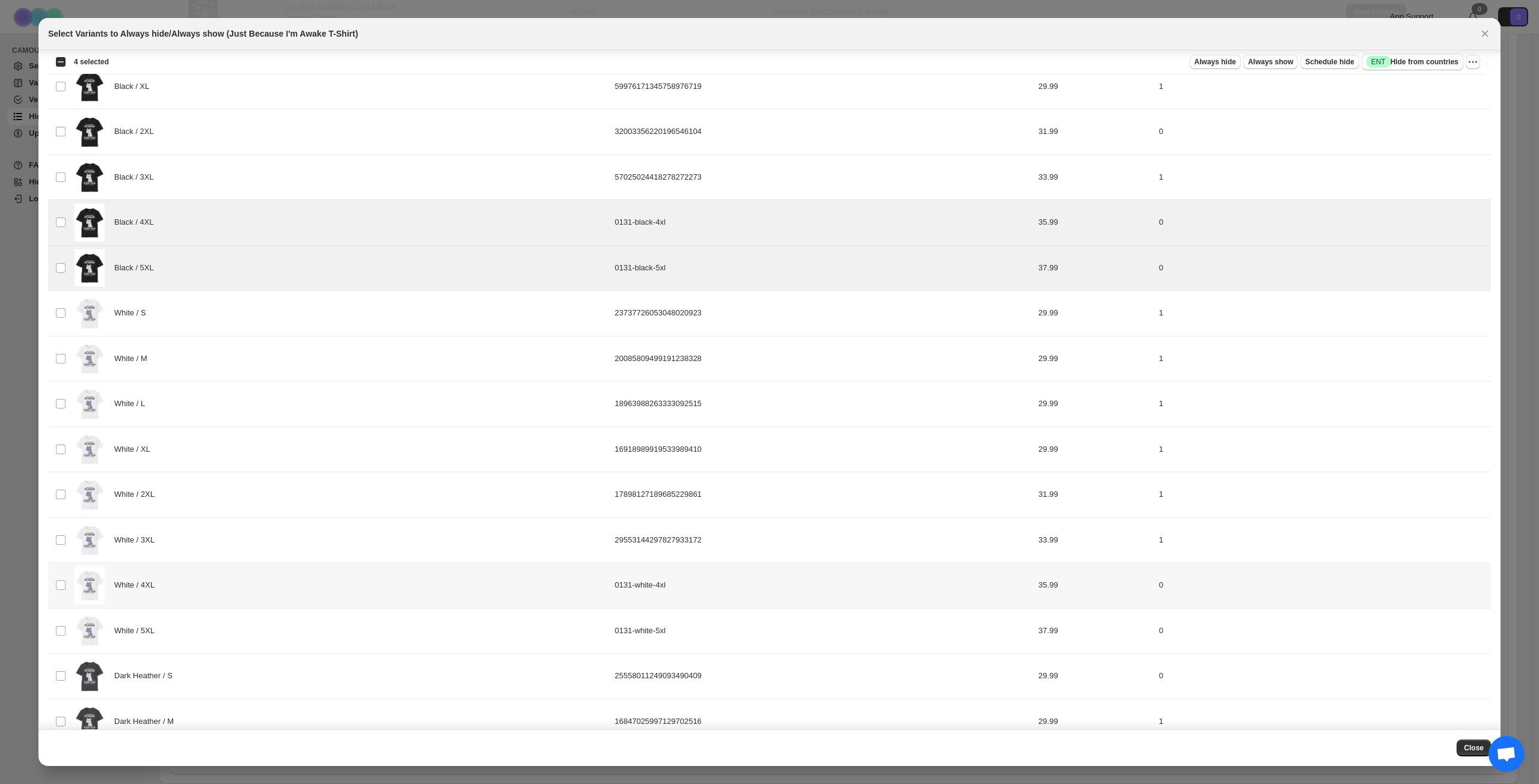
click at [267, 567] on div "White / 4XL" at bounding box center [341, 585] width 533 height 38
click at [263, 567] on div "White / 5XL" at bounding box center [341, 631] width 533 height 38
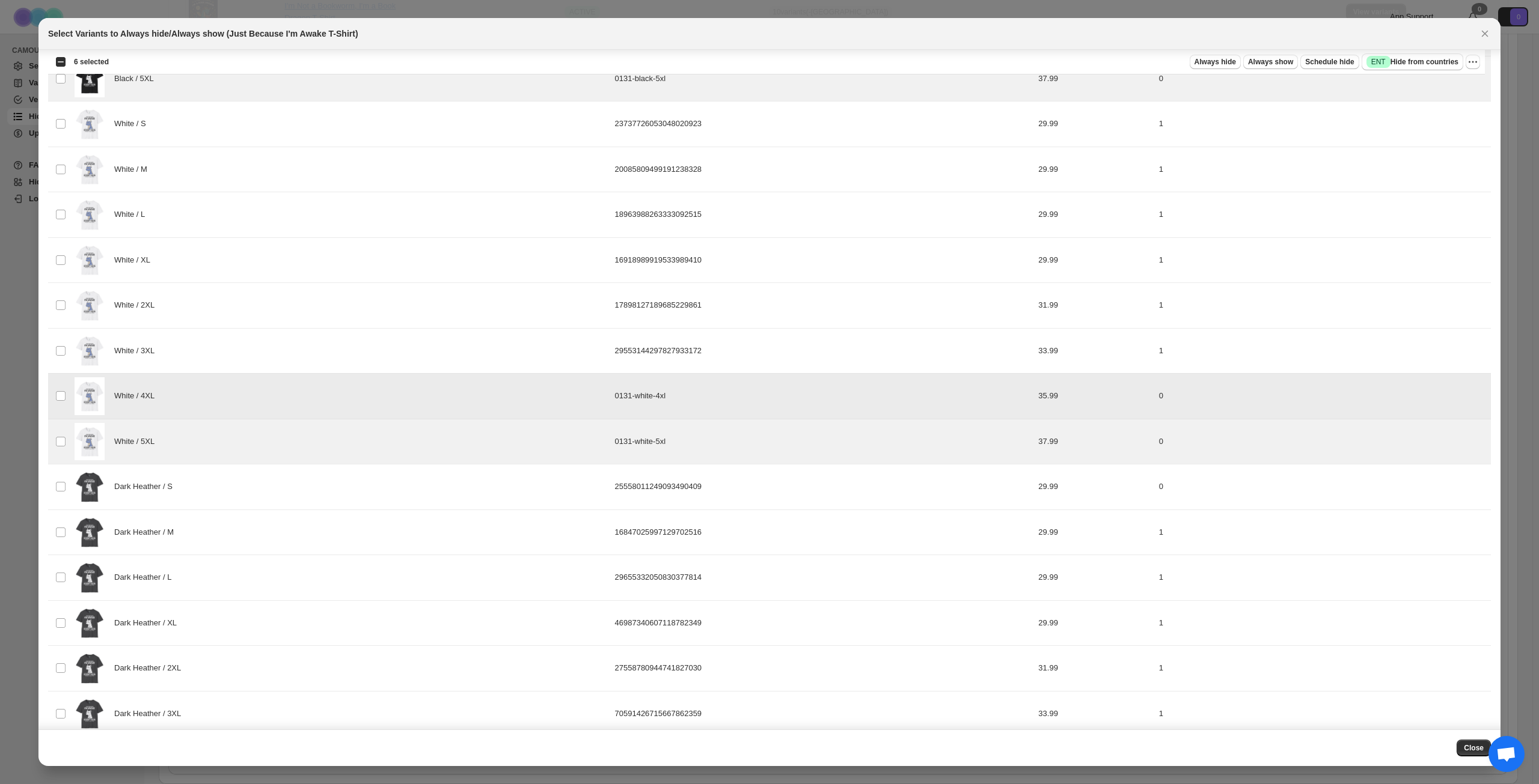
scroll to position [901, 0]
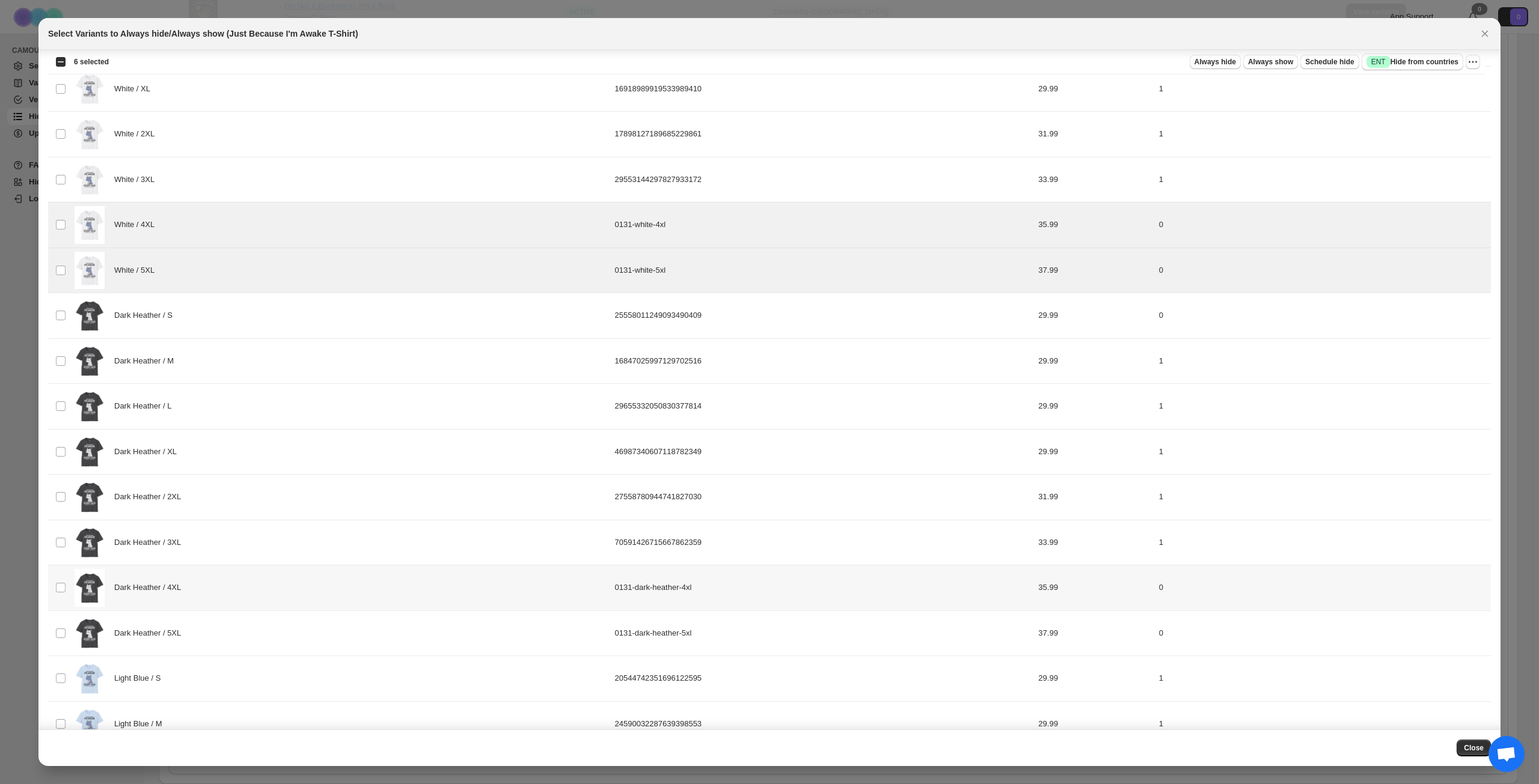
click at [265, 567] on div "Dark Heather / 4XL" at bounding box center [341, 588] width 533 height 38
click at [267, 567] on div "Dark Heather / 5XL" at bounding box center [341, 633] width 533 height 38
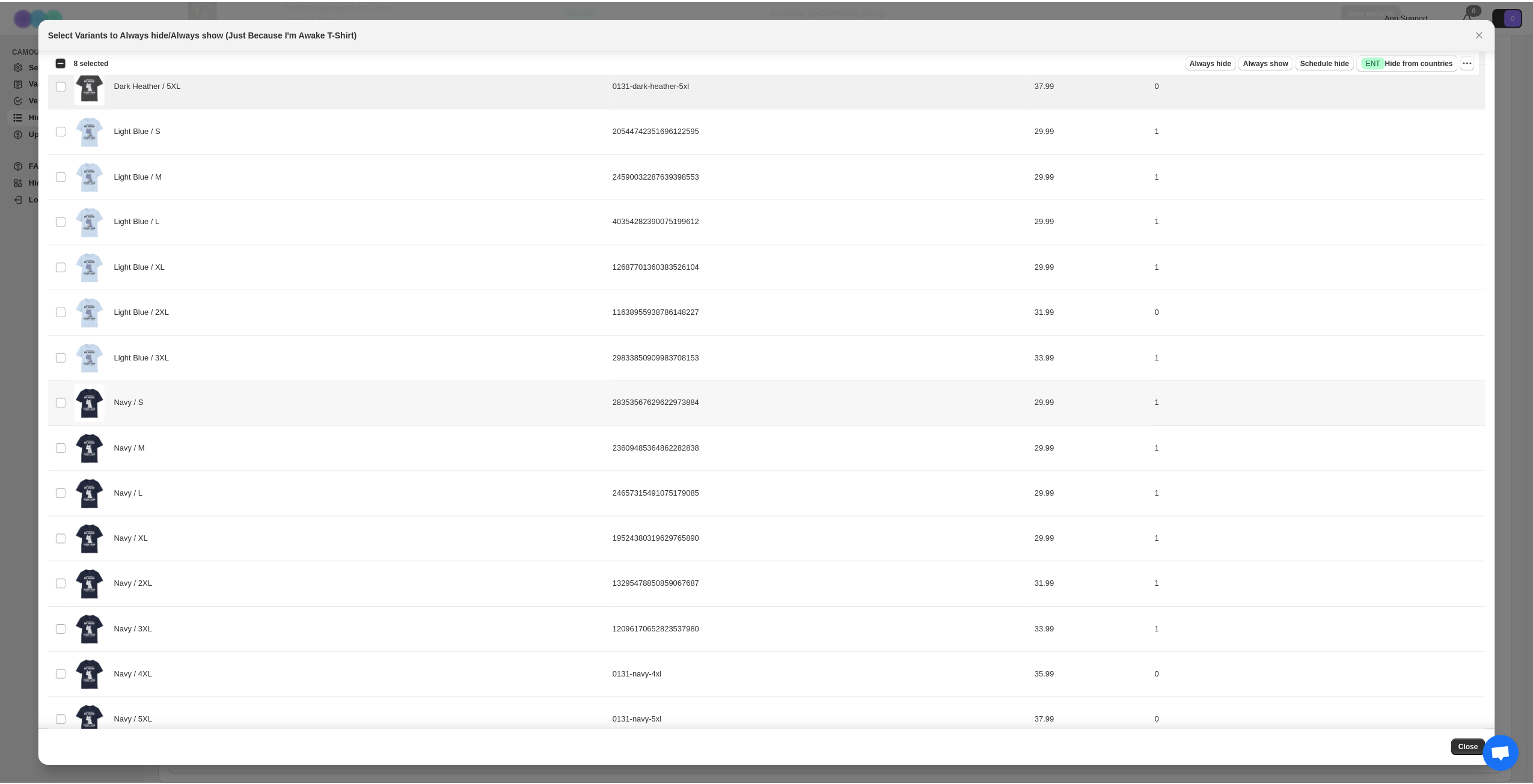
scroll to position [1472, 0]
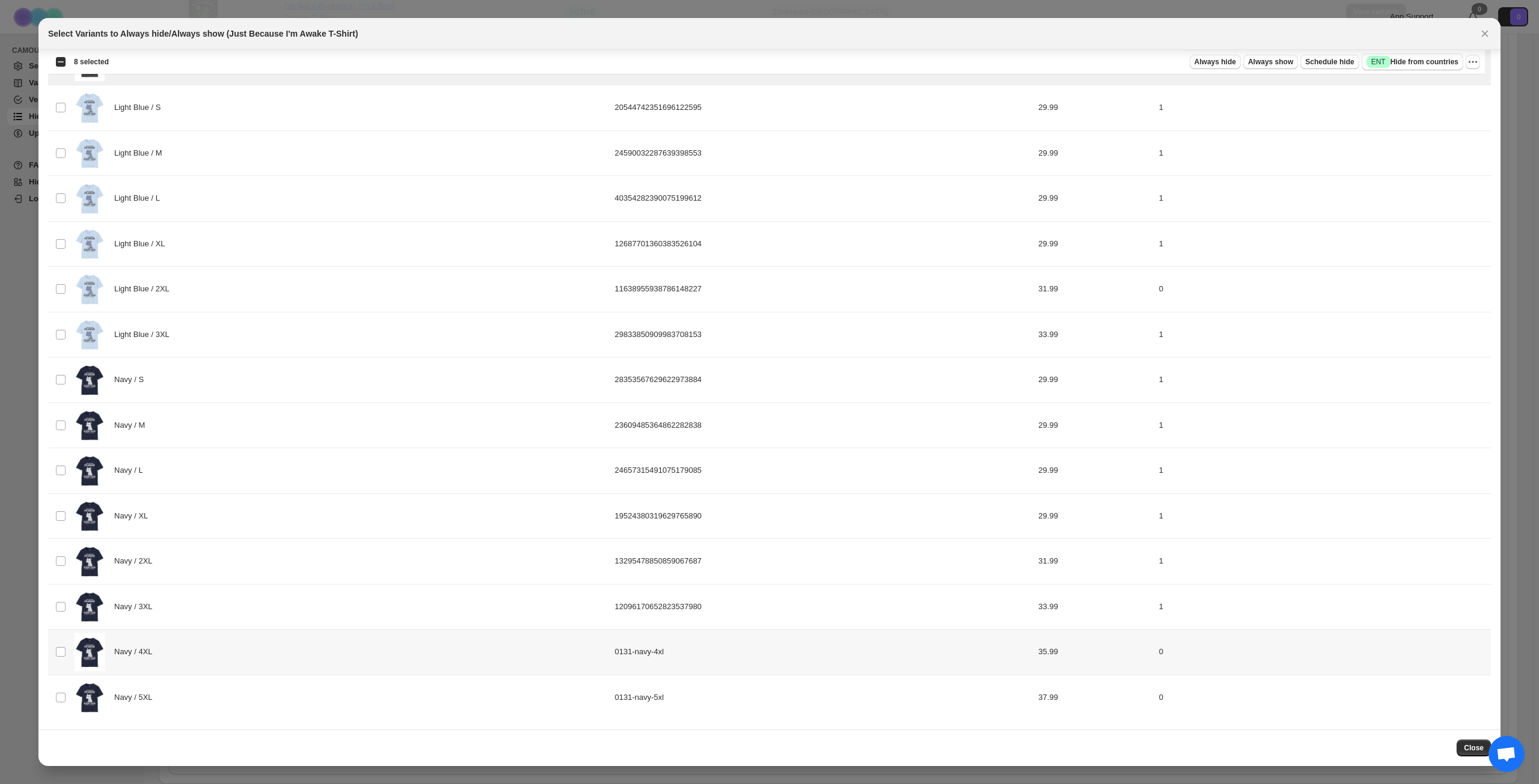
click at [255, 567] on div "Navy / 4XL" at bounding box center [341, 652] width 533 height 38
click at [269, 567] on div "Navy / 5XL" at bounding box center [341, 698] width 533 height 38
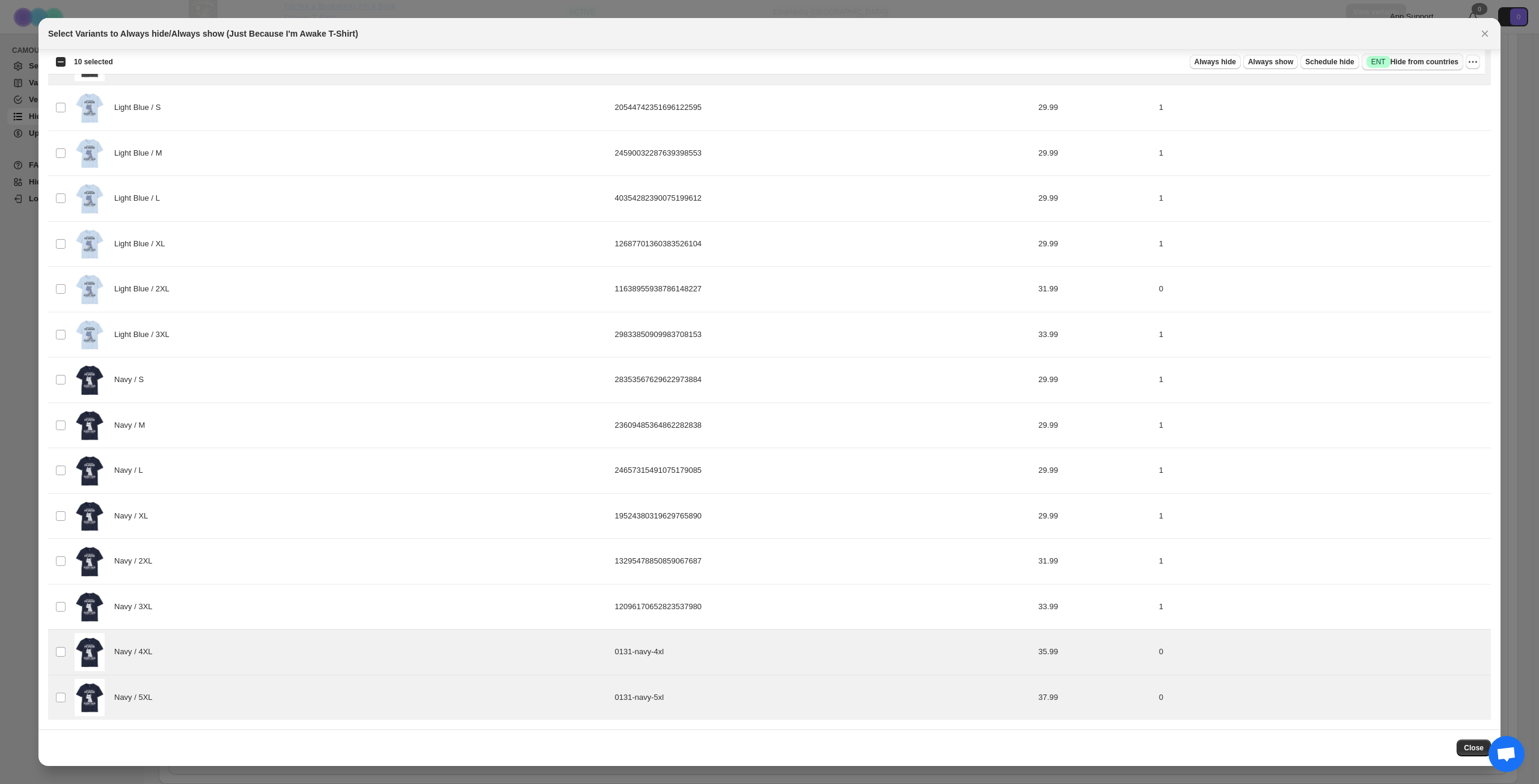
click at [1153, 60] on span "Success ENT Hide from countries" at bounding box center [1412, 62] width 92 height 12
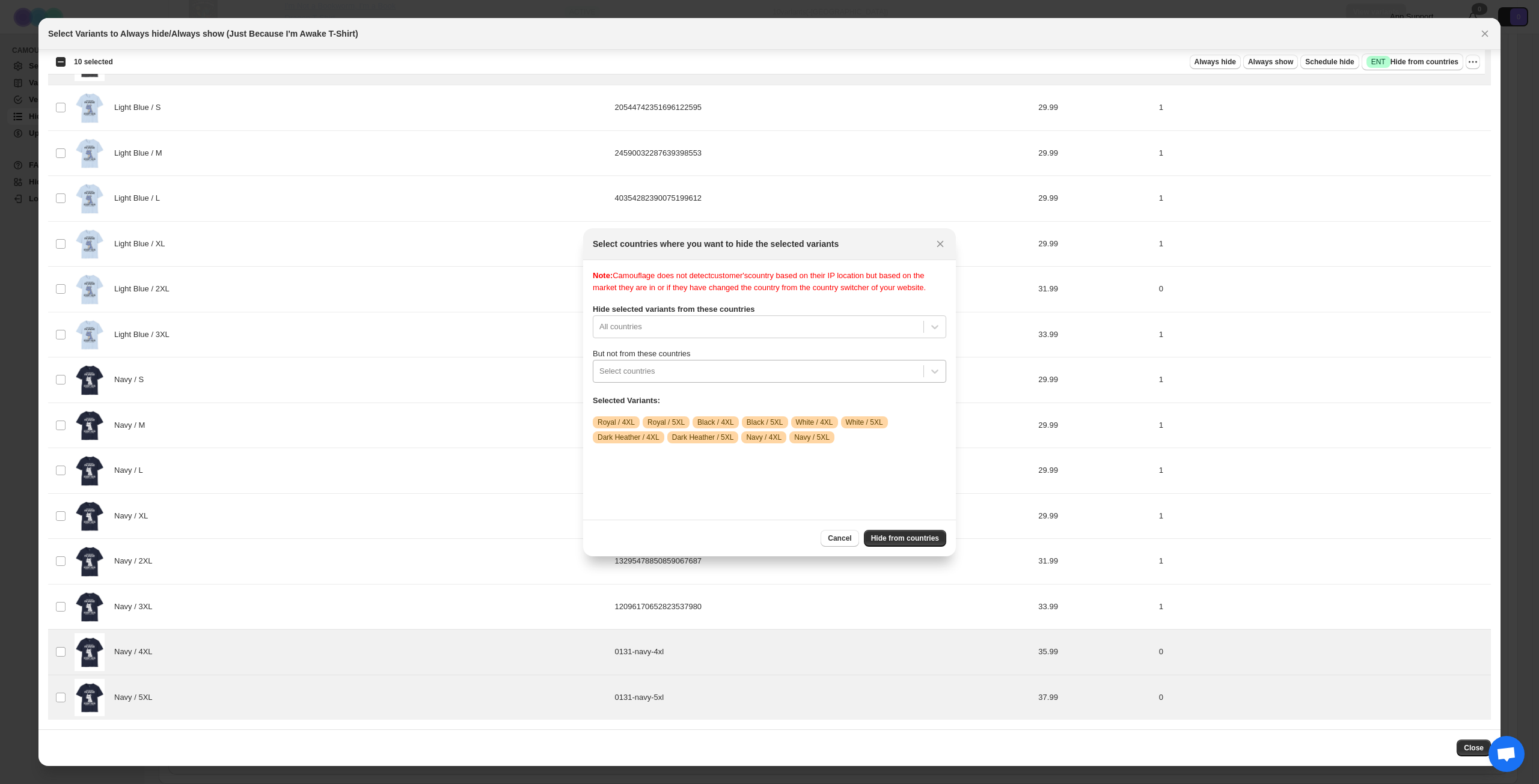
click at [730, 378] on div ":rsv:" at bounding box center [758, 372] width 318 height 15
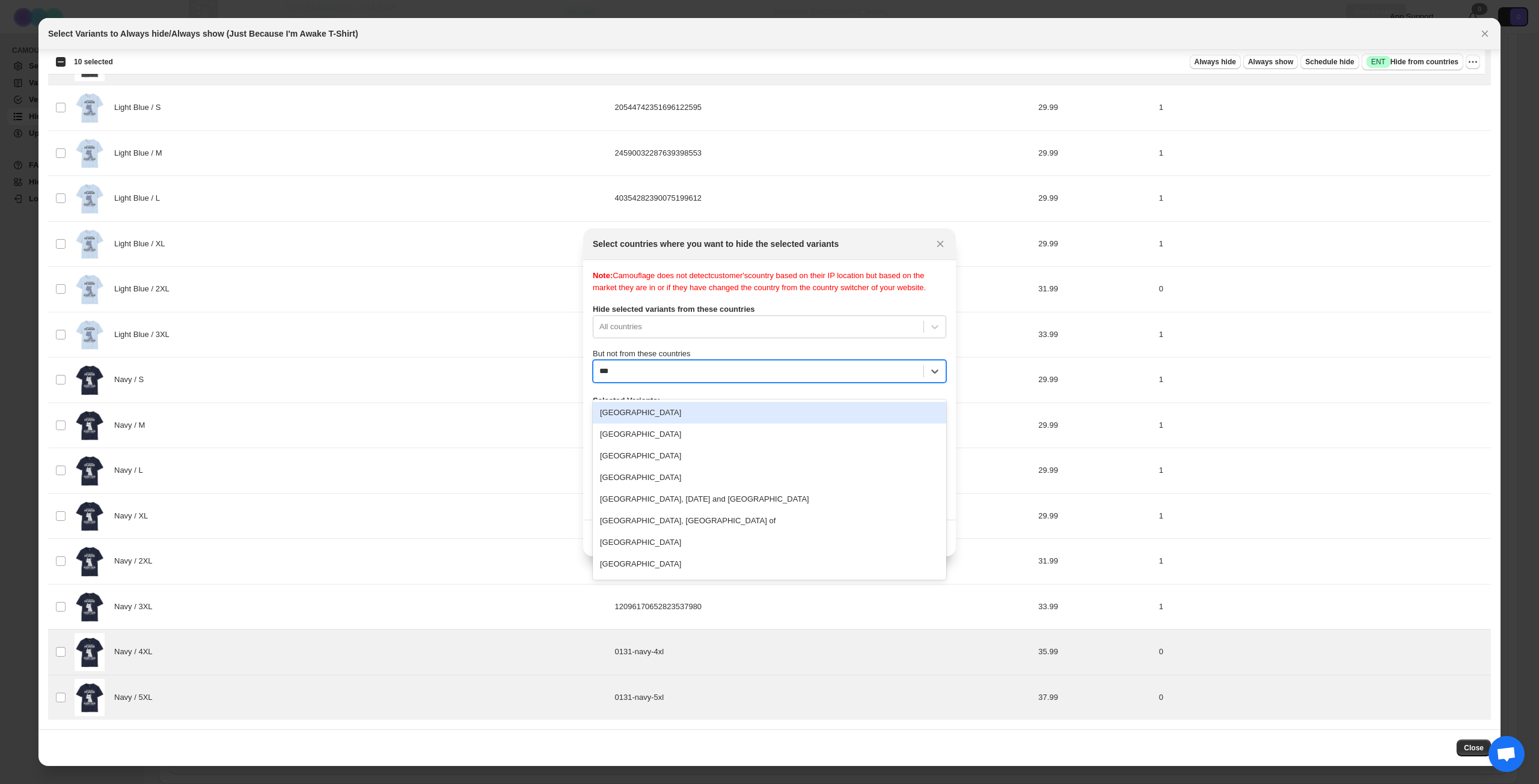
type input "****"
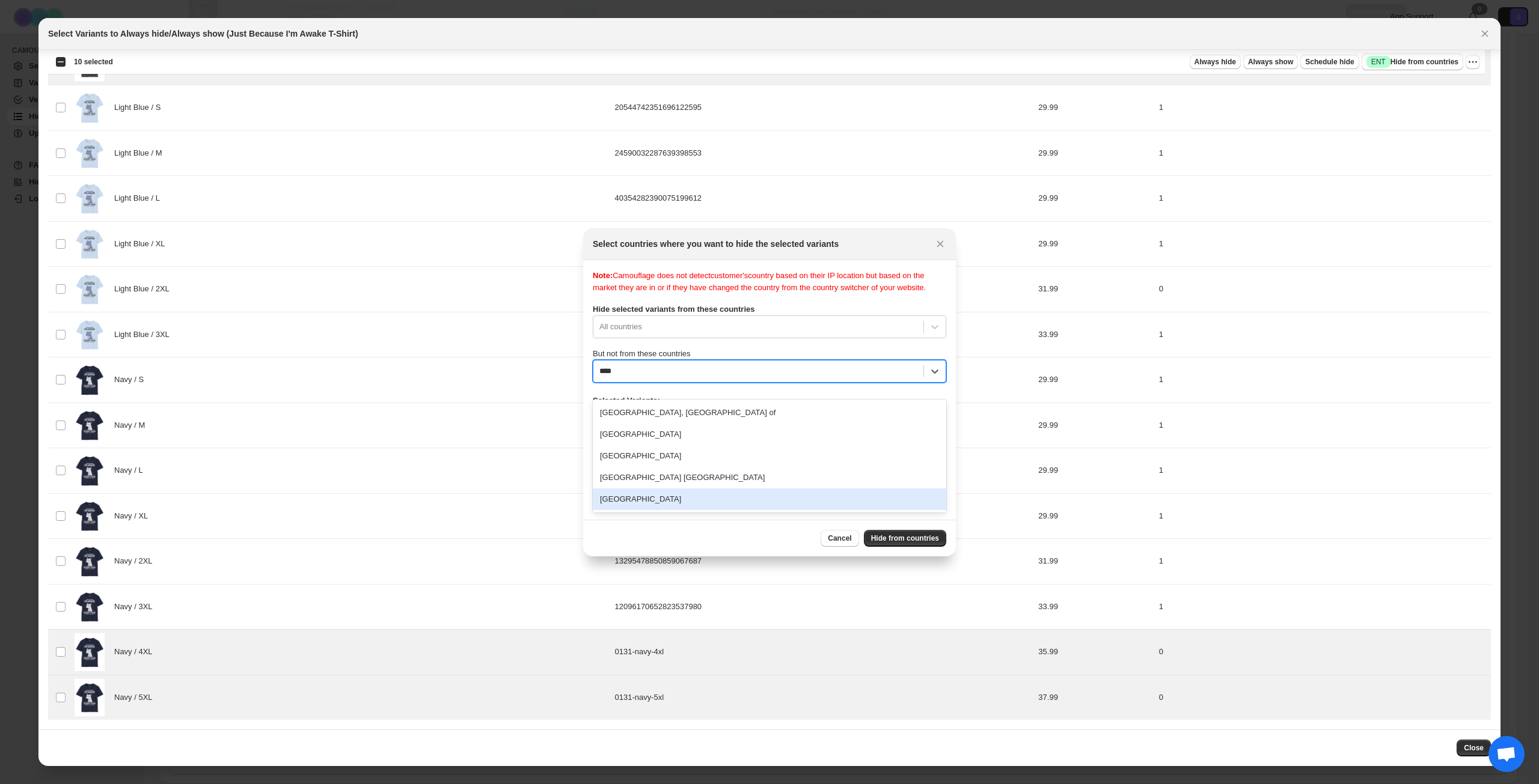
click at [703, 501] on div "[GEOGRAPHIC_DATA]" at bounding box center [770, 499] width 354 height 21
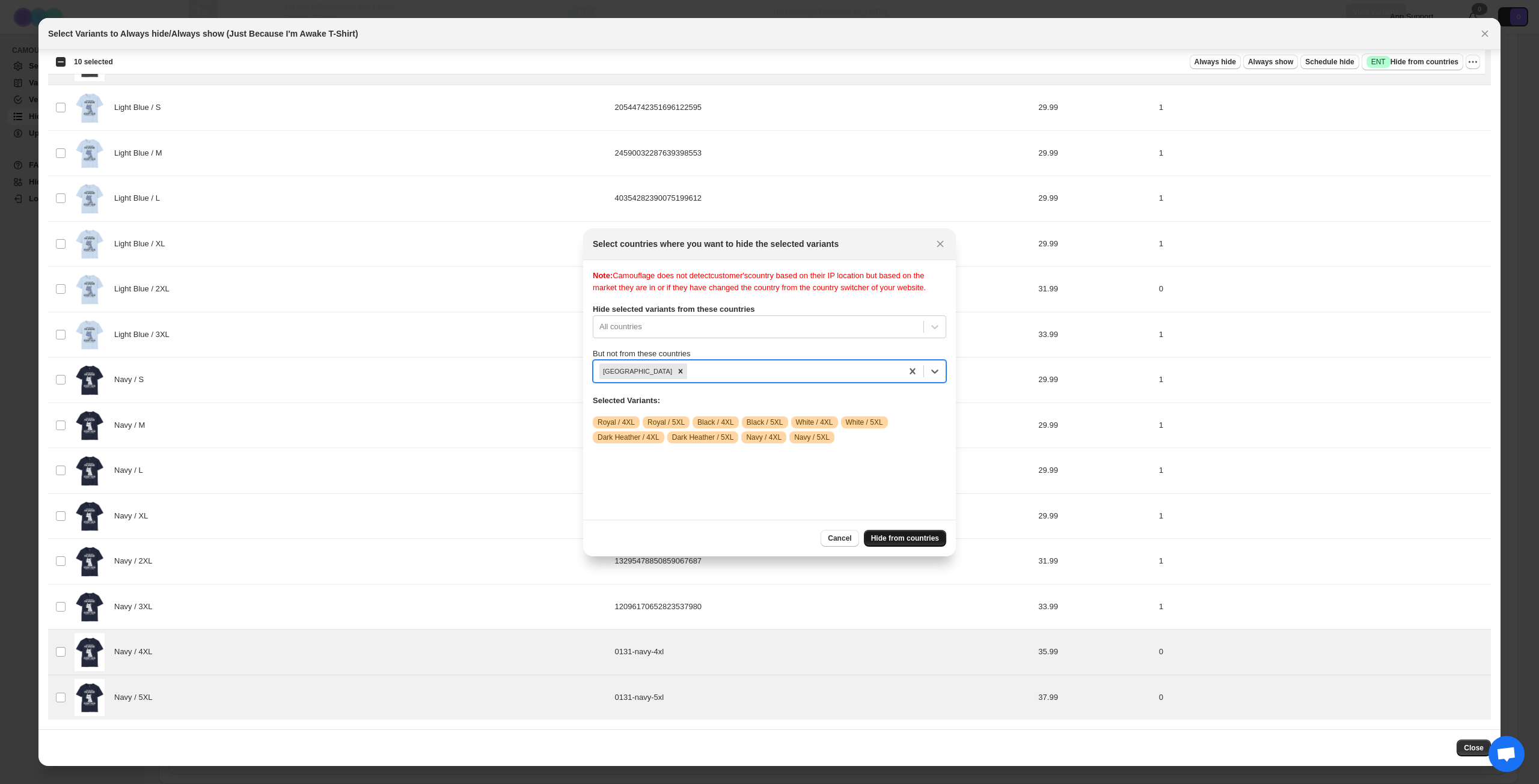
click at [911, 538] on span "Hide from countries" at bounding box center [904, 538] width 68 height 9
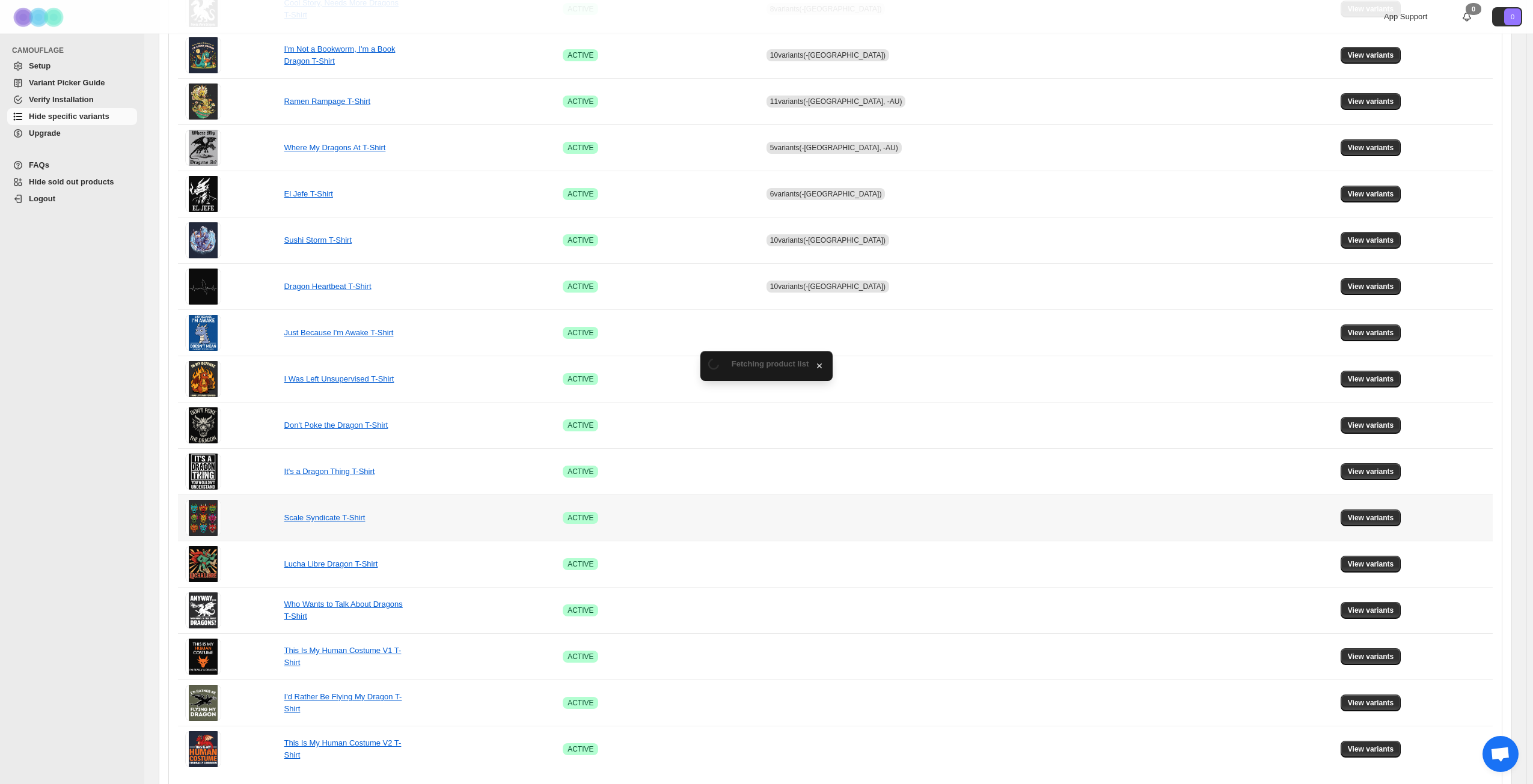
scroll to position [449, 0]
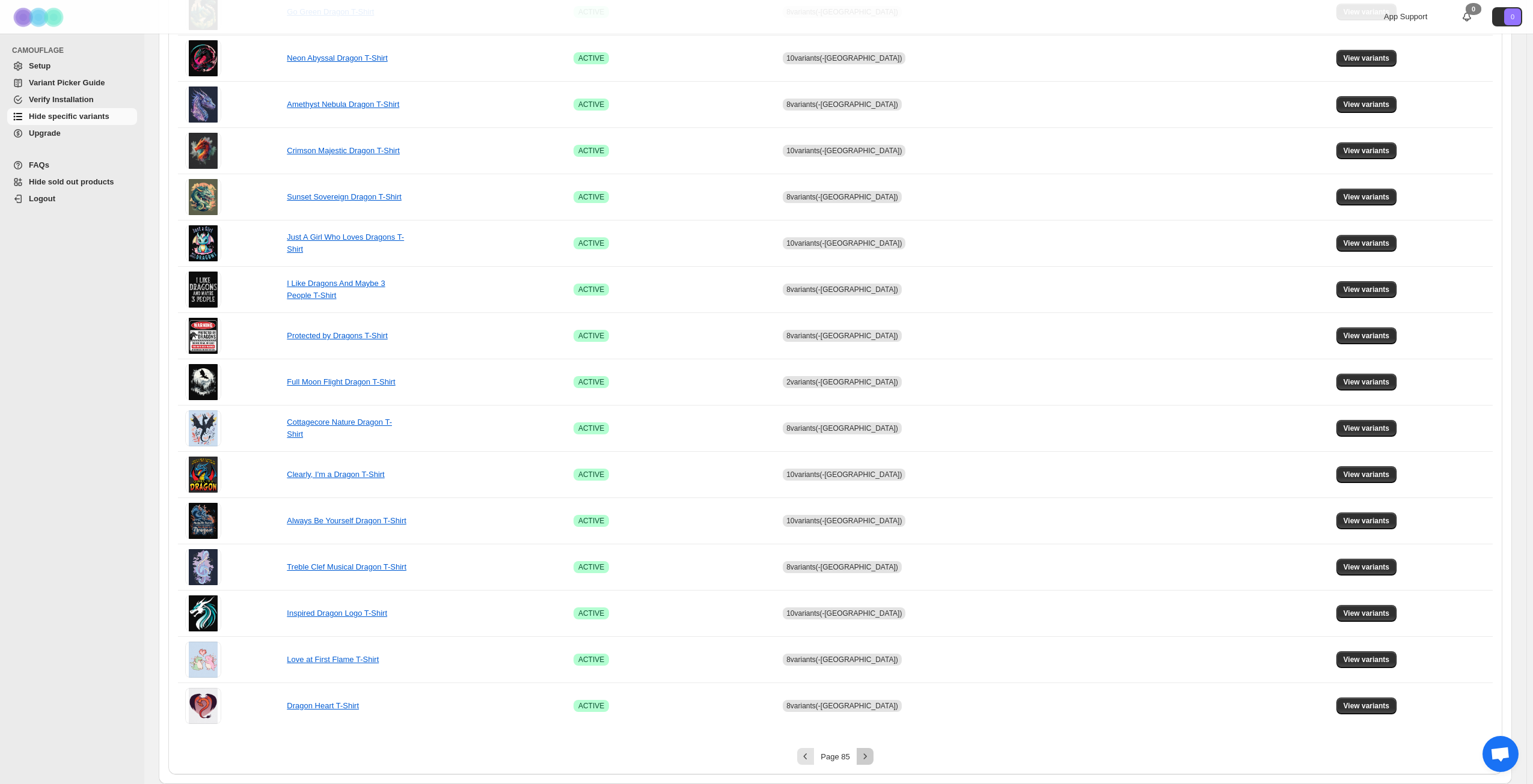
click at [865, 567] on icon "Next" at bounding box center [865, 757] width 12 height 12
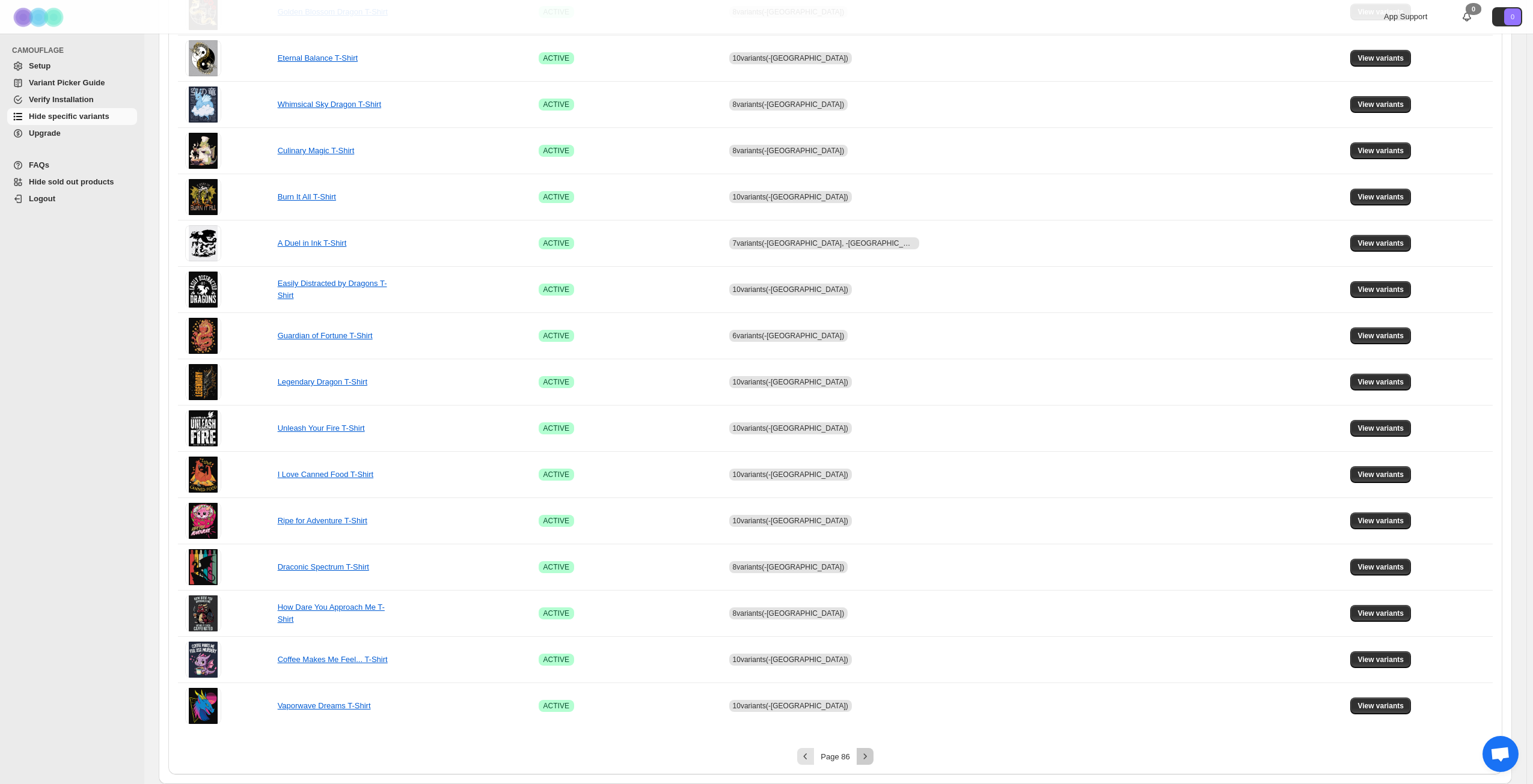
click at [870, 567] on icon "Next" at bounding box center [865, 757] width 12 height 12
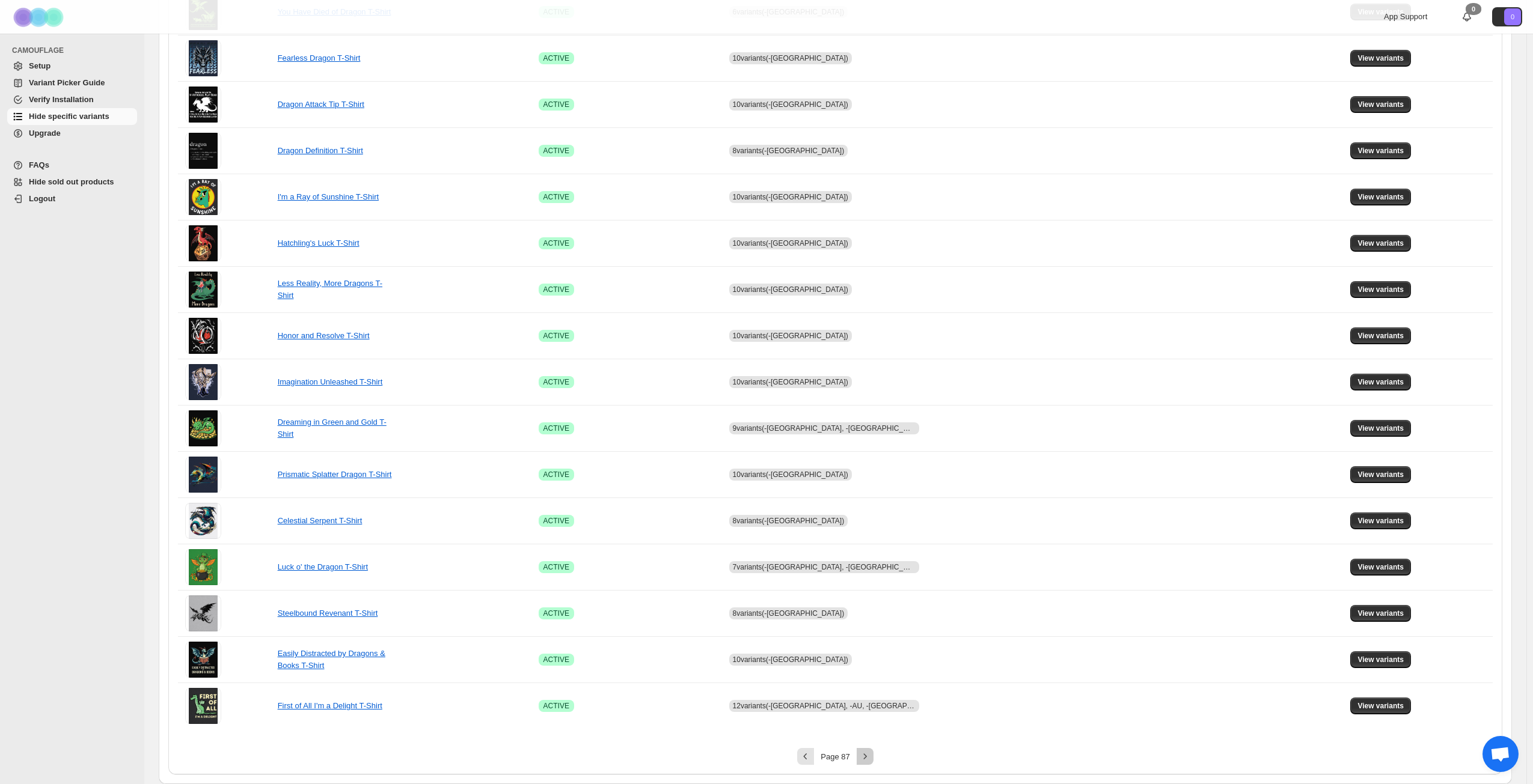
click at [870, 567] on icon "Next" at bounding box center [865, 757] width 12 height 12
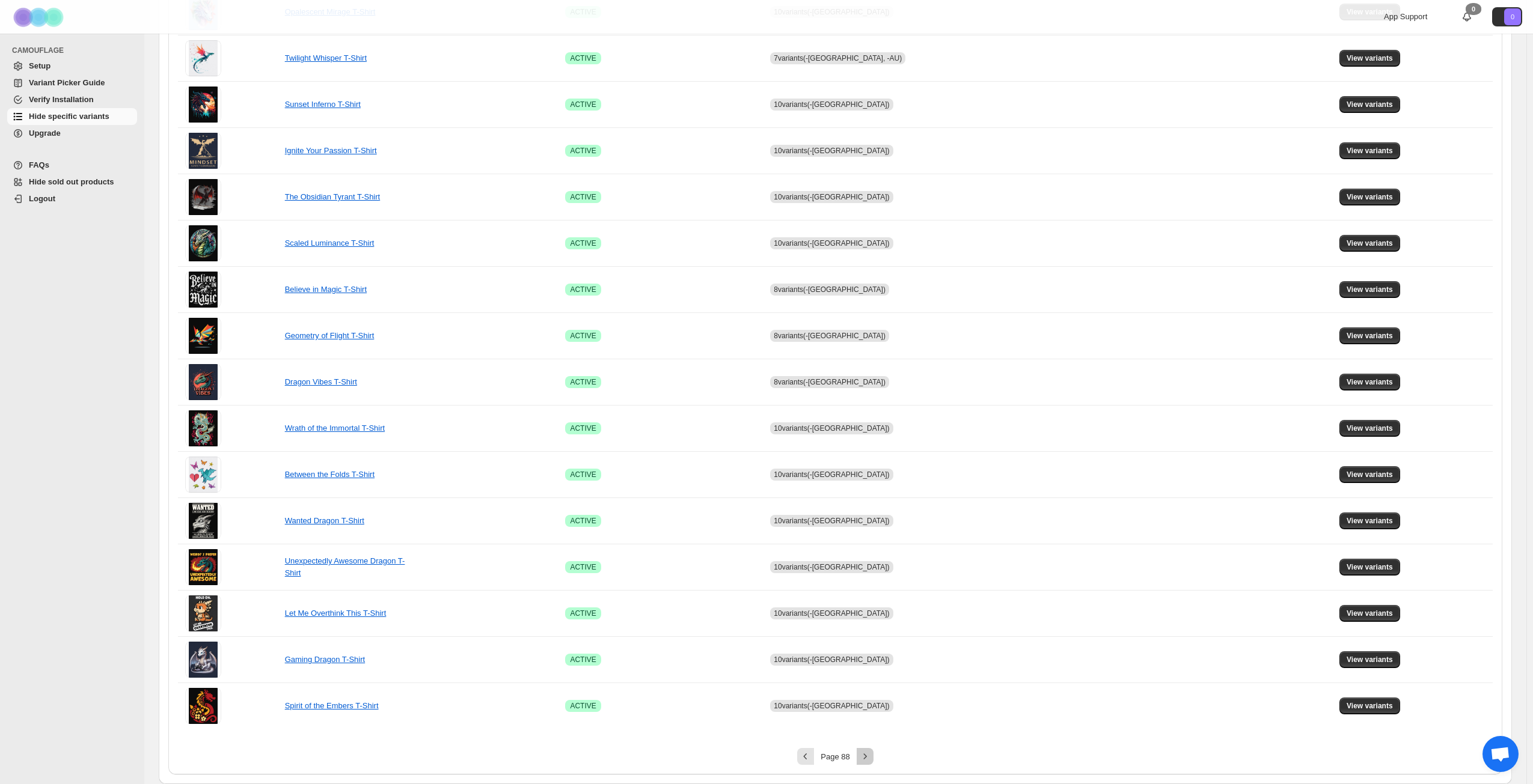
click at [870, 567] on icon "Next" at bounding box center [865, 757] width 12 height 12
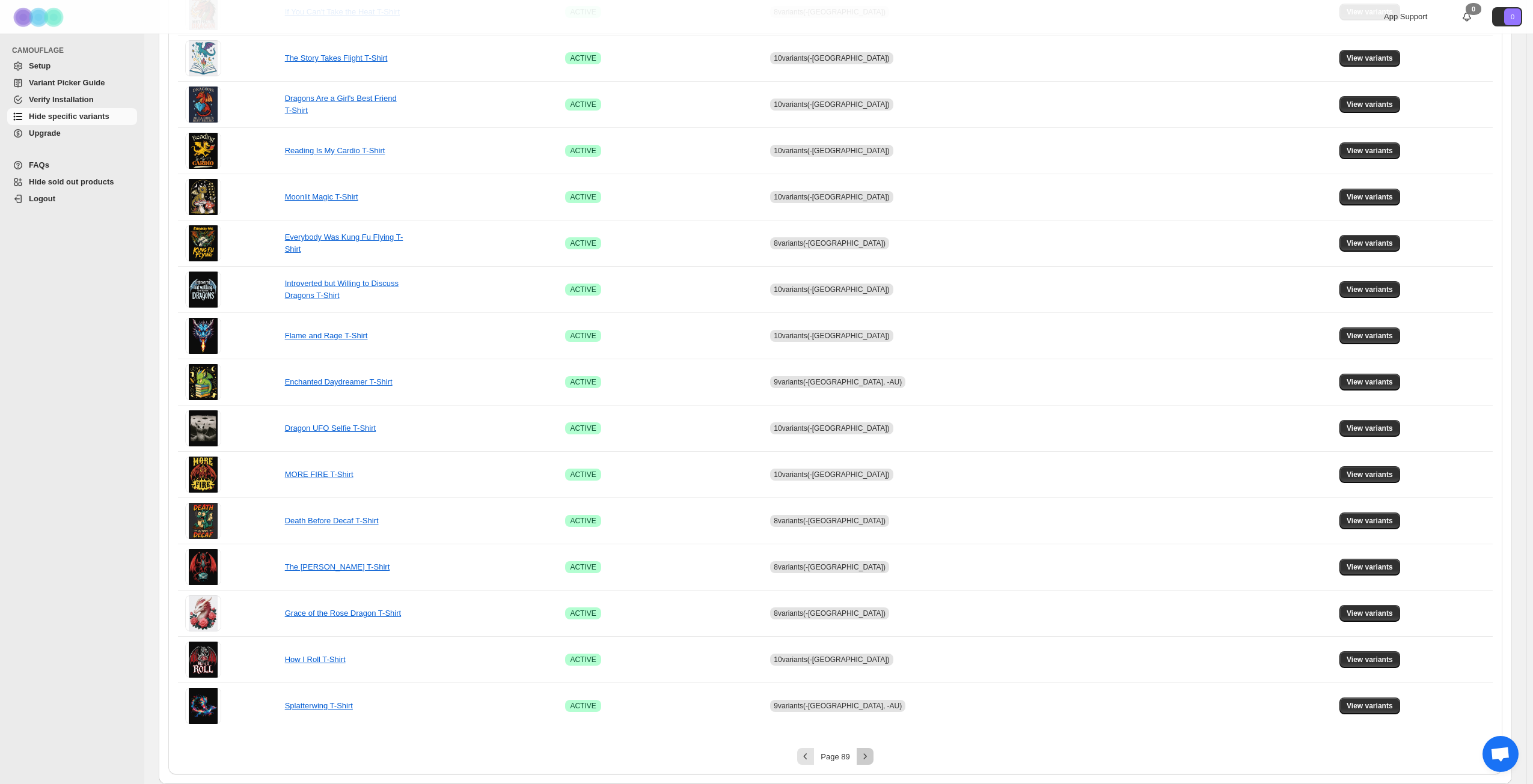
click at [870, 567] on icon "Next" at bounding box center [865, 757] width 12 height 12
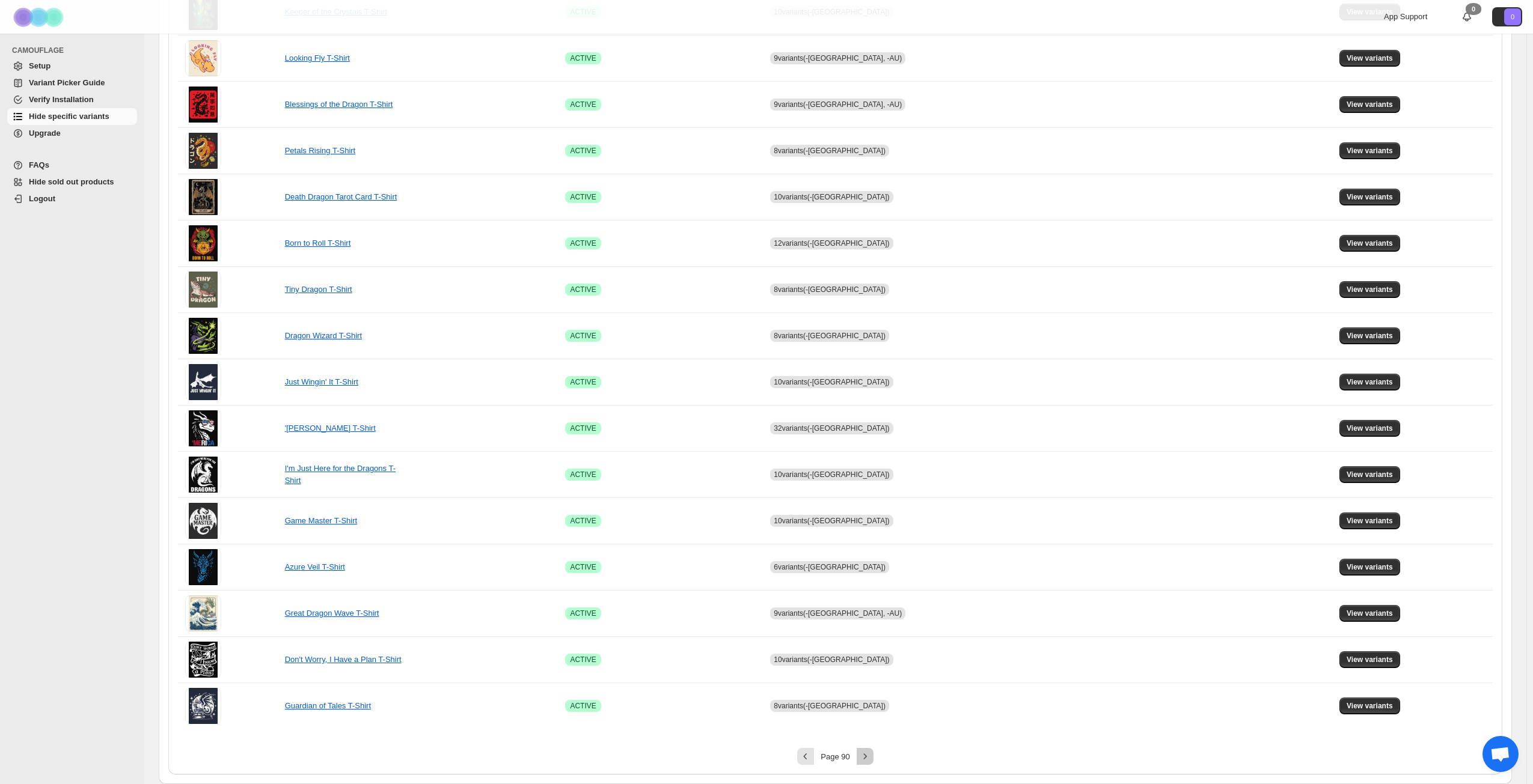
click at [870, 567] on icon "Next" at bounding box center [865, 757] width 12 height 12
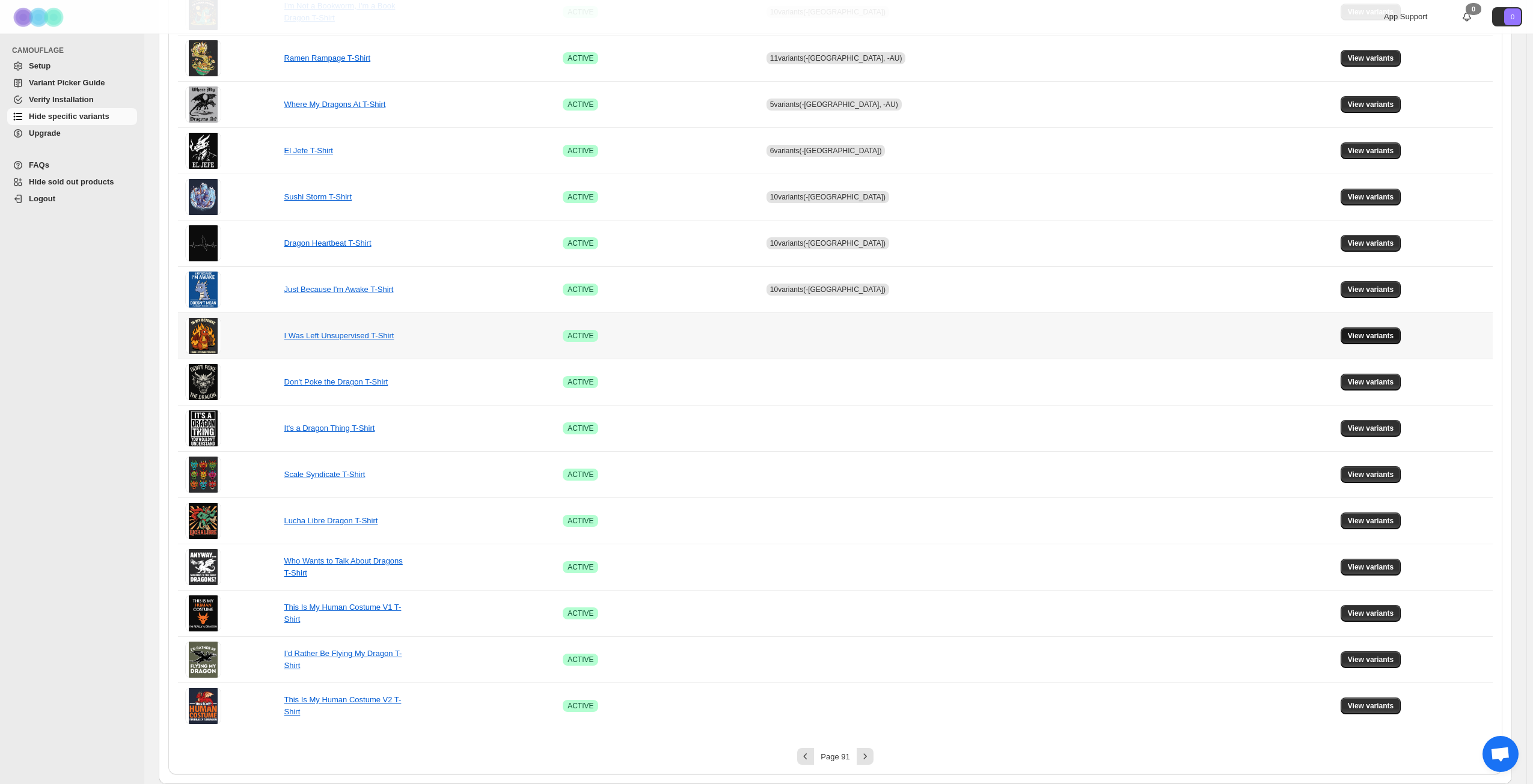
click at [1153, 335] on span "View variants" at bounding box center [1370, 336] width 46 height 9
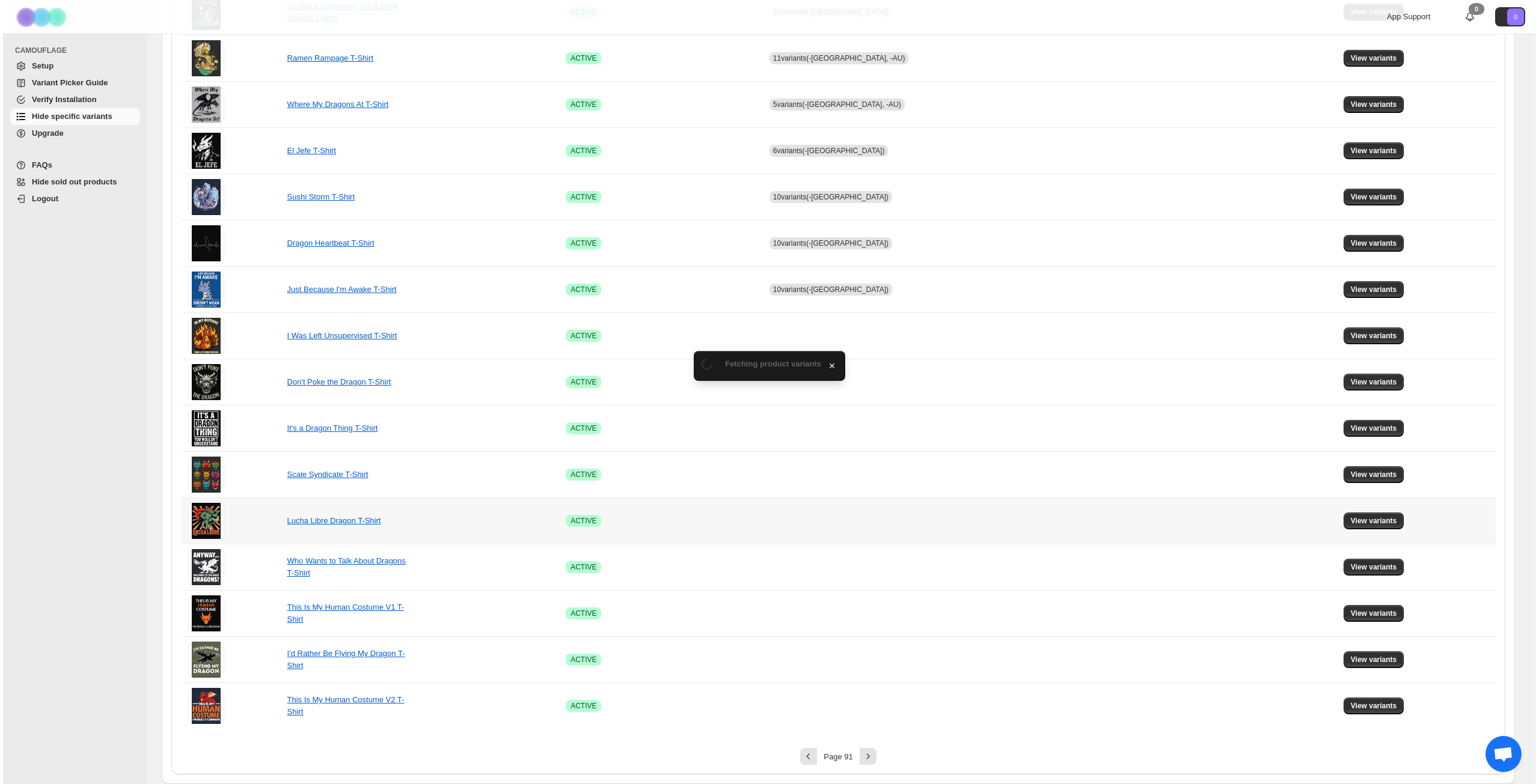
scroll to position [0, 0]
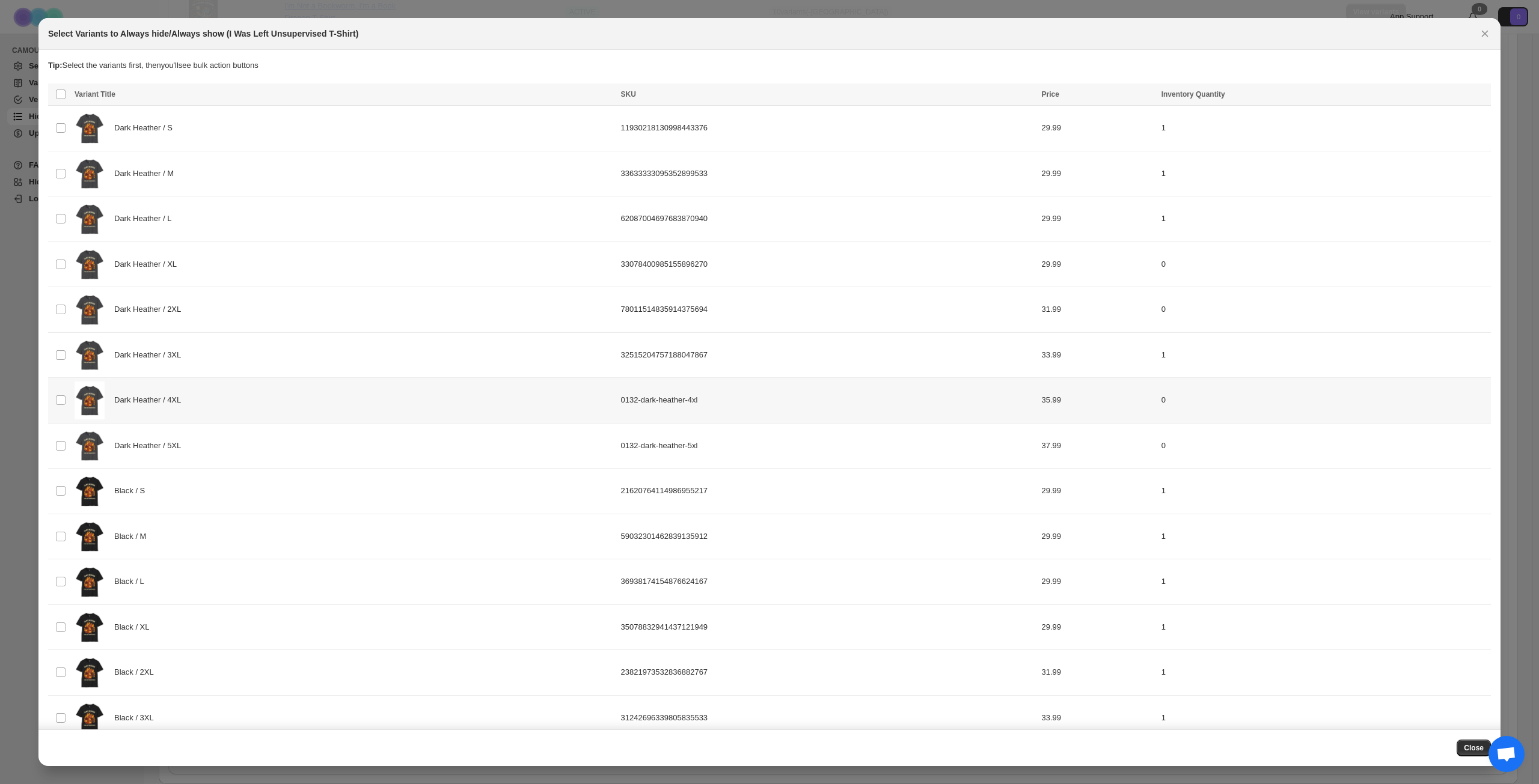
click at [232, 402] on div "Dark Heather / 4XL" at bounding box center [344, 400] width 539 height 38
click at [237, 449] on div "Dark Heather / 5XL" at bounding box center [344, 446] width 539 height 38
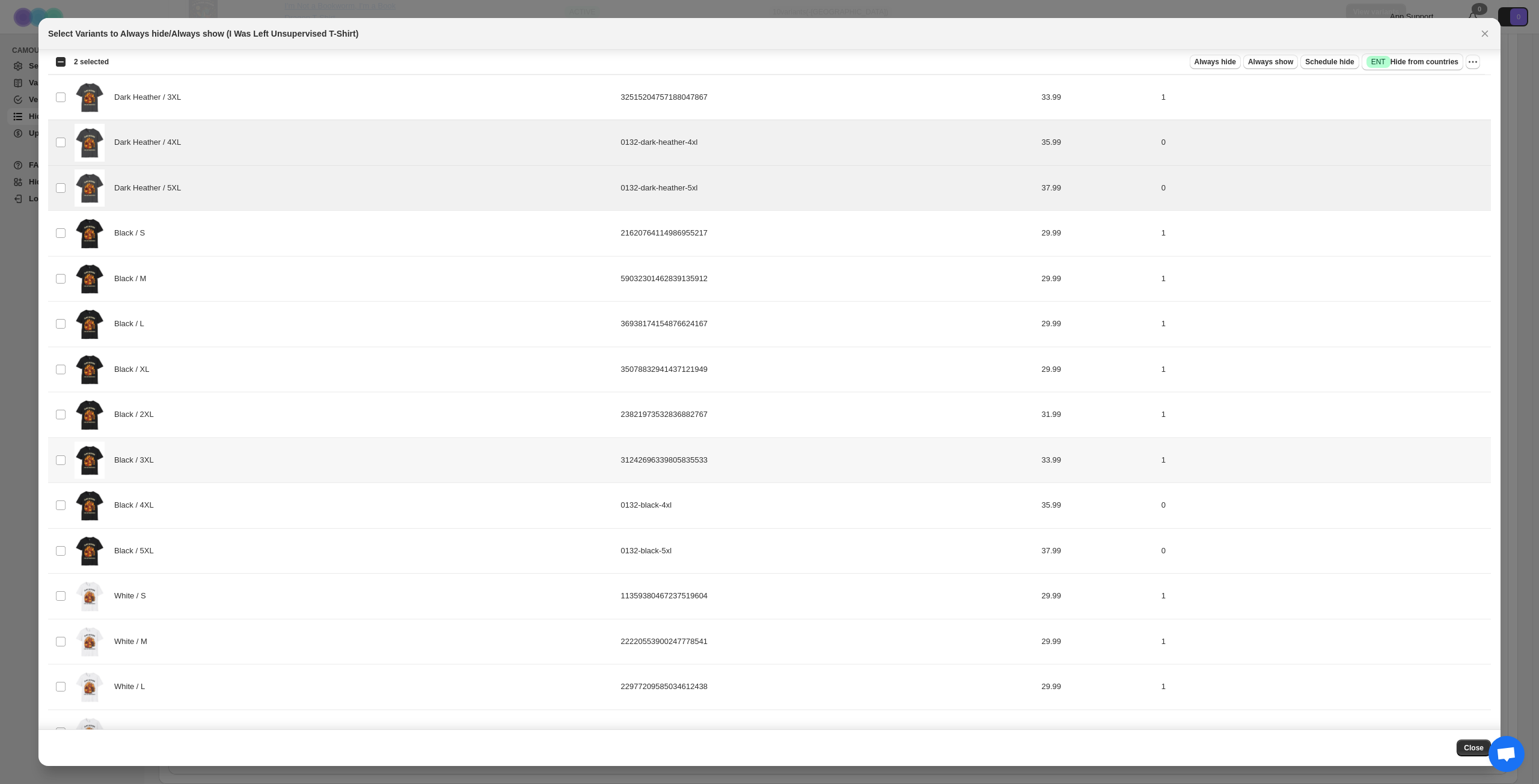
scroll to position [264, 0]
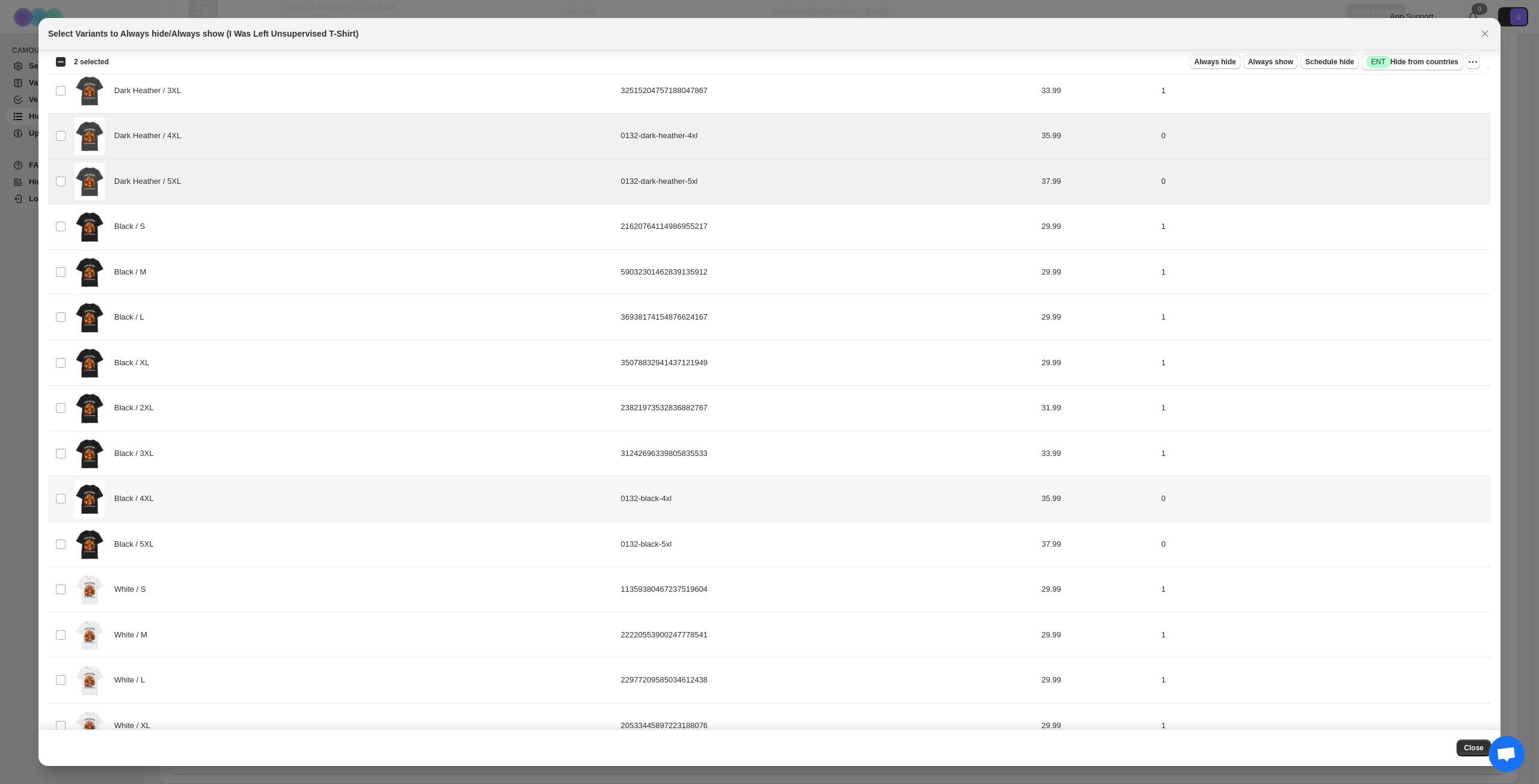
click at [276, 507] on div "Black / 4XL" at bounding box center [344, 499] width 539 height 38
click at [273, 544] on div "Black / 5XL" at bounding box center [344, 544] width 539 height 38
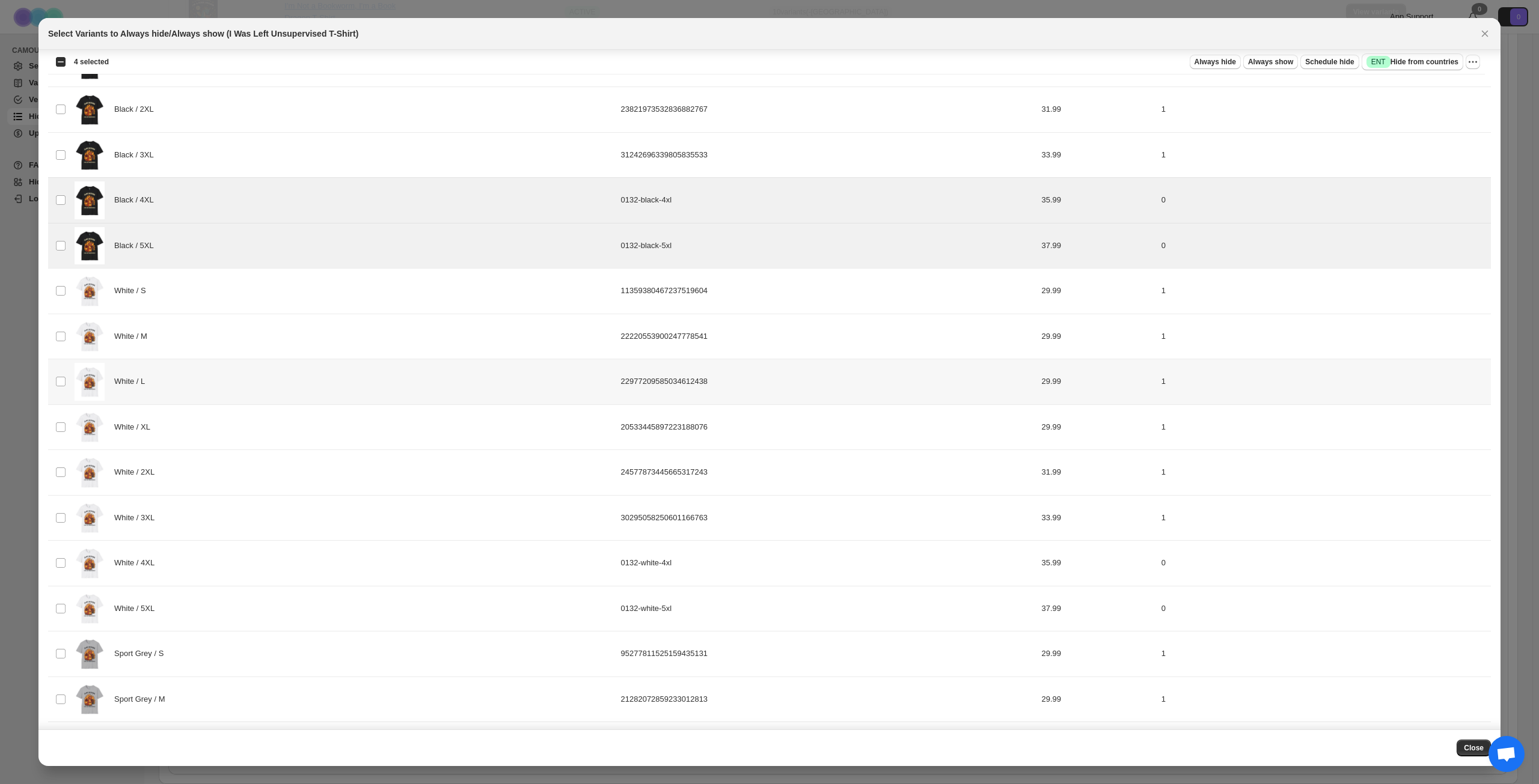
scroll to position [565, 0]
click at [243, 562] on div "White / 4XL" at bounding box center [344, 561] width 539 height 38
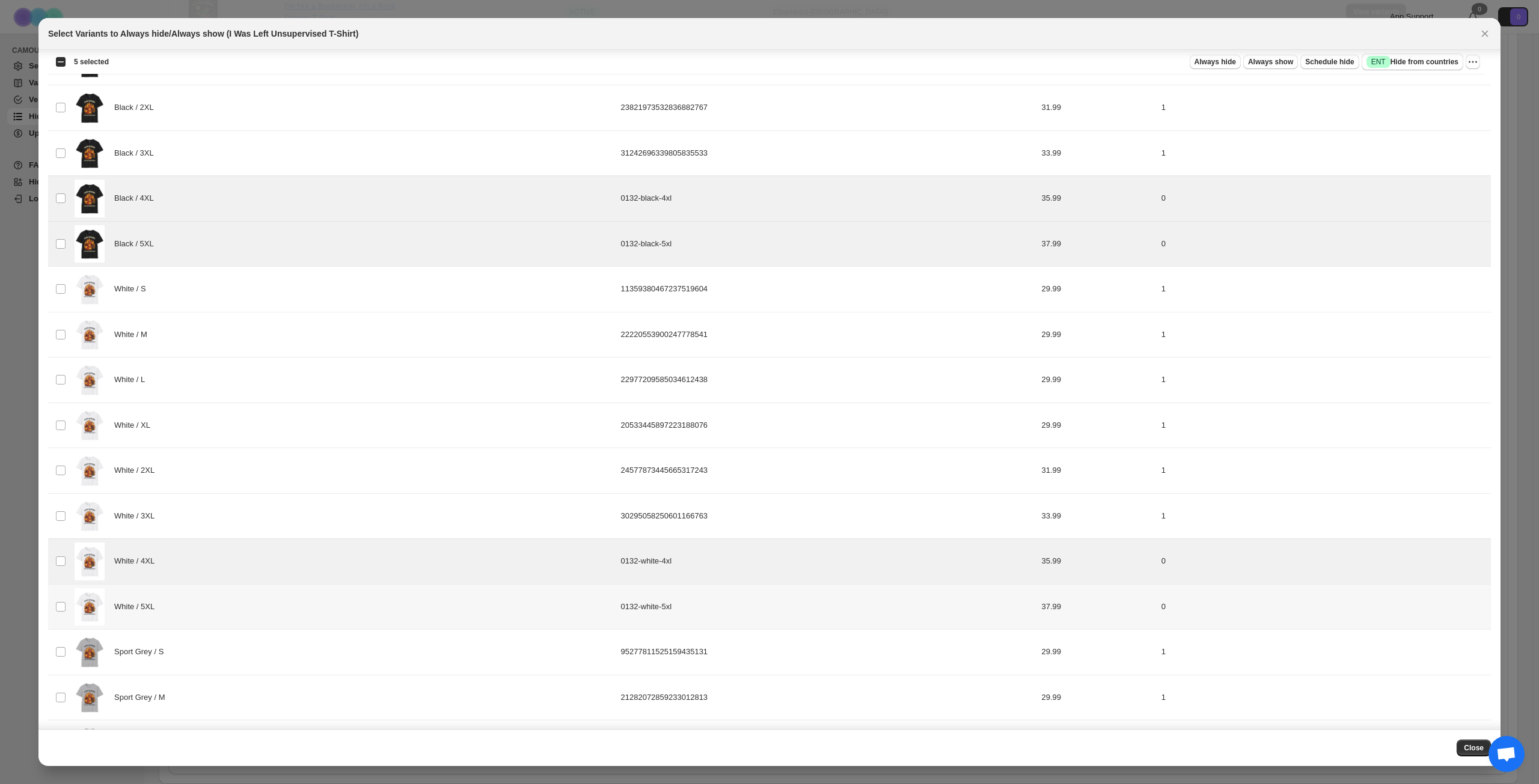
click at [261, 567] on div "White / 5XL" at bounding box center [344, 607] width 539 height 38
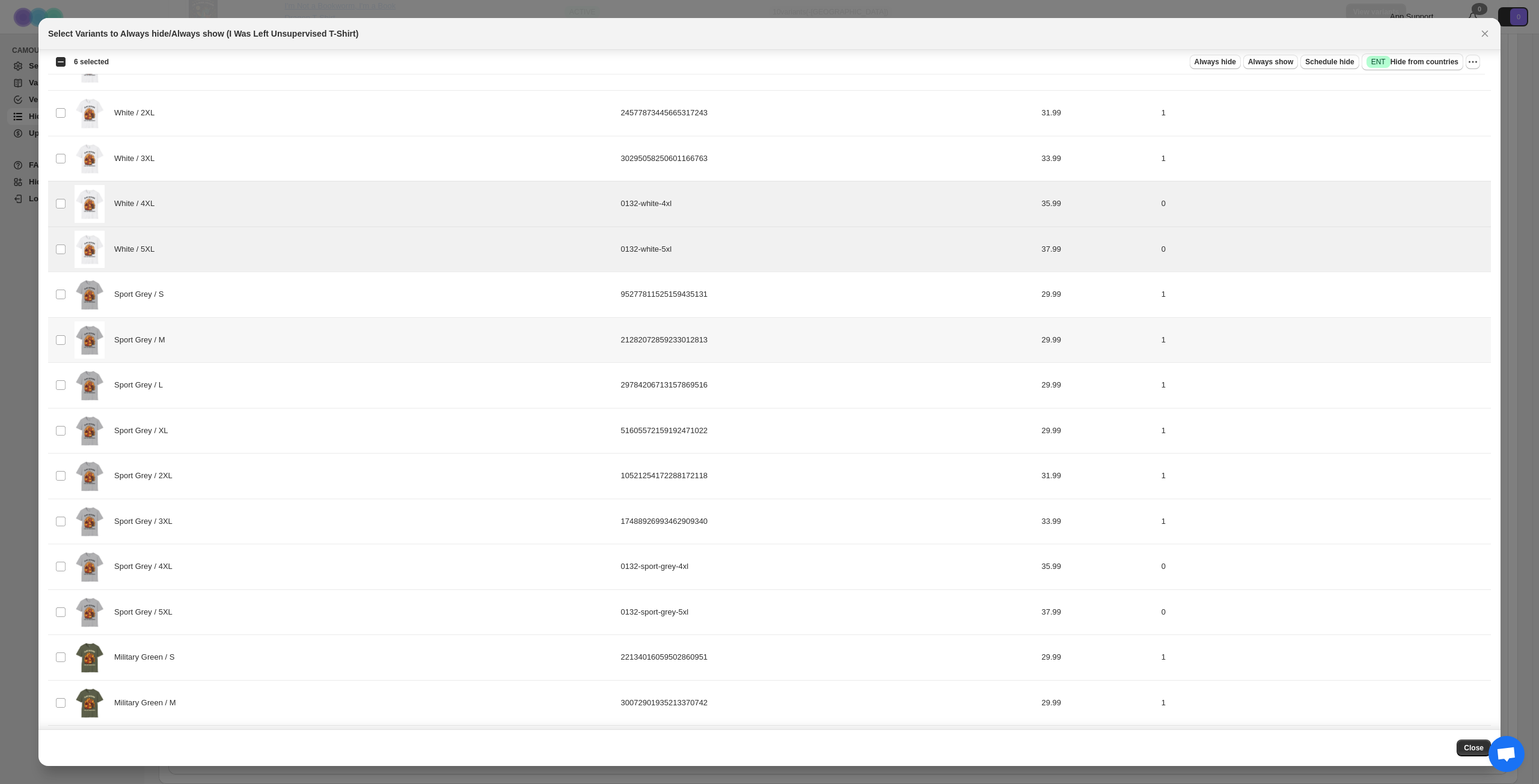
scroll to position [925, 0]
click at [284, 567] on div "Sport Grey / 4XL" at bounding box center [344, 564] width 539 height 38
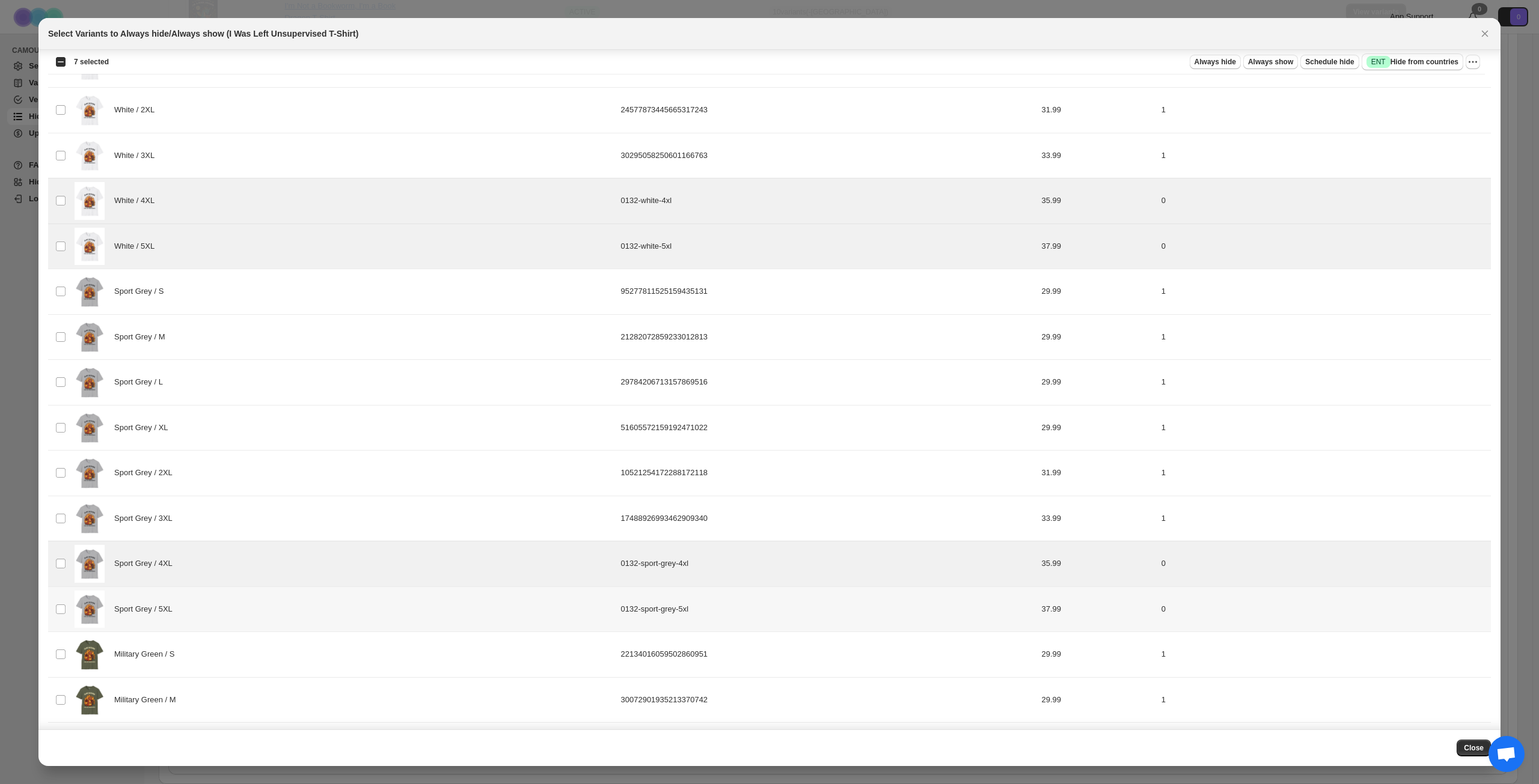
click at [283, 567] on div "Sport Grey / 5XL" at bounding box center [344, 609] width 539 height 38
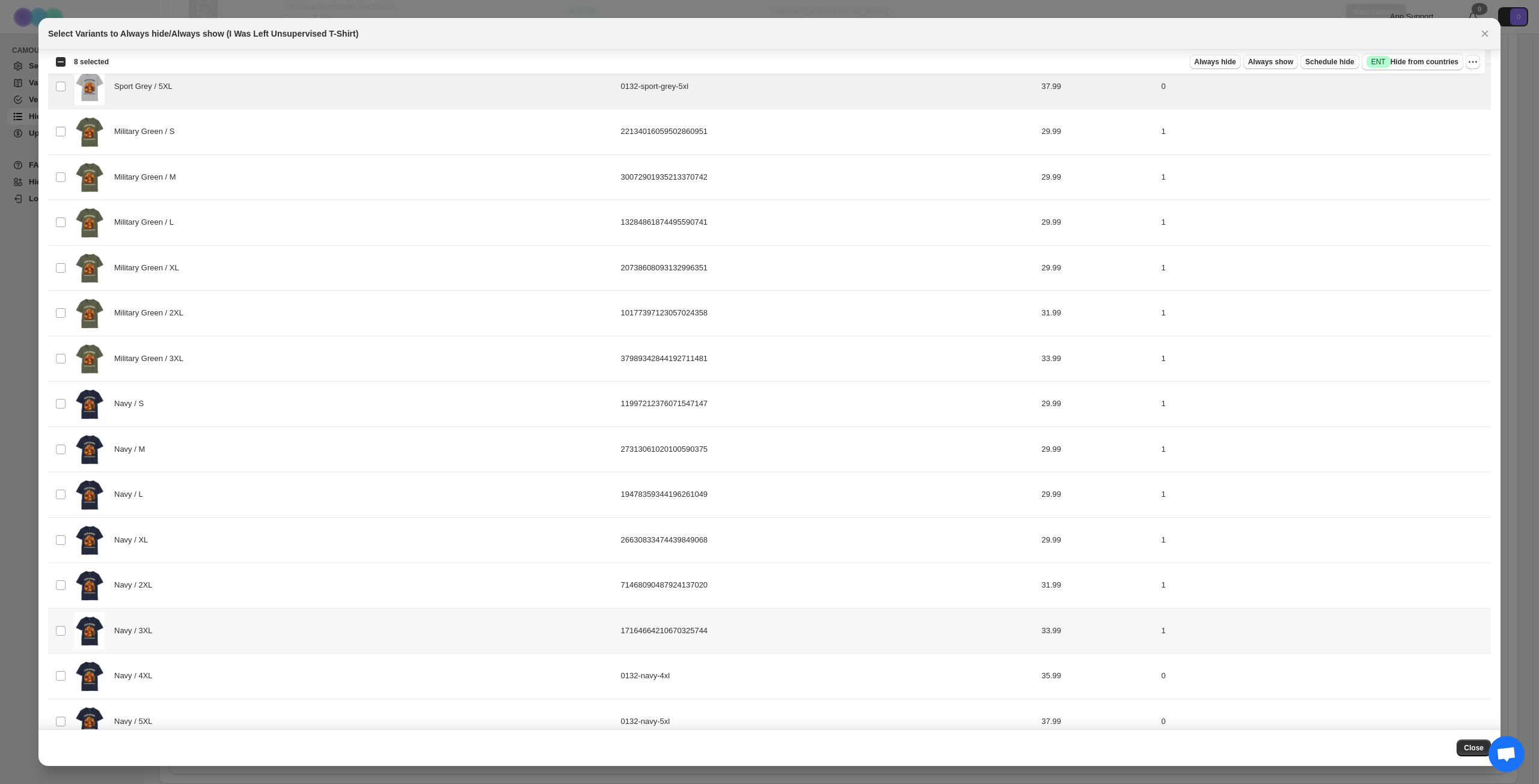
scroll to position [1472, 0]
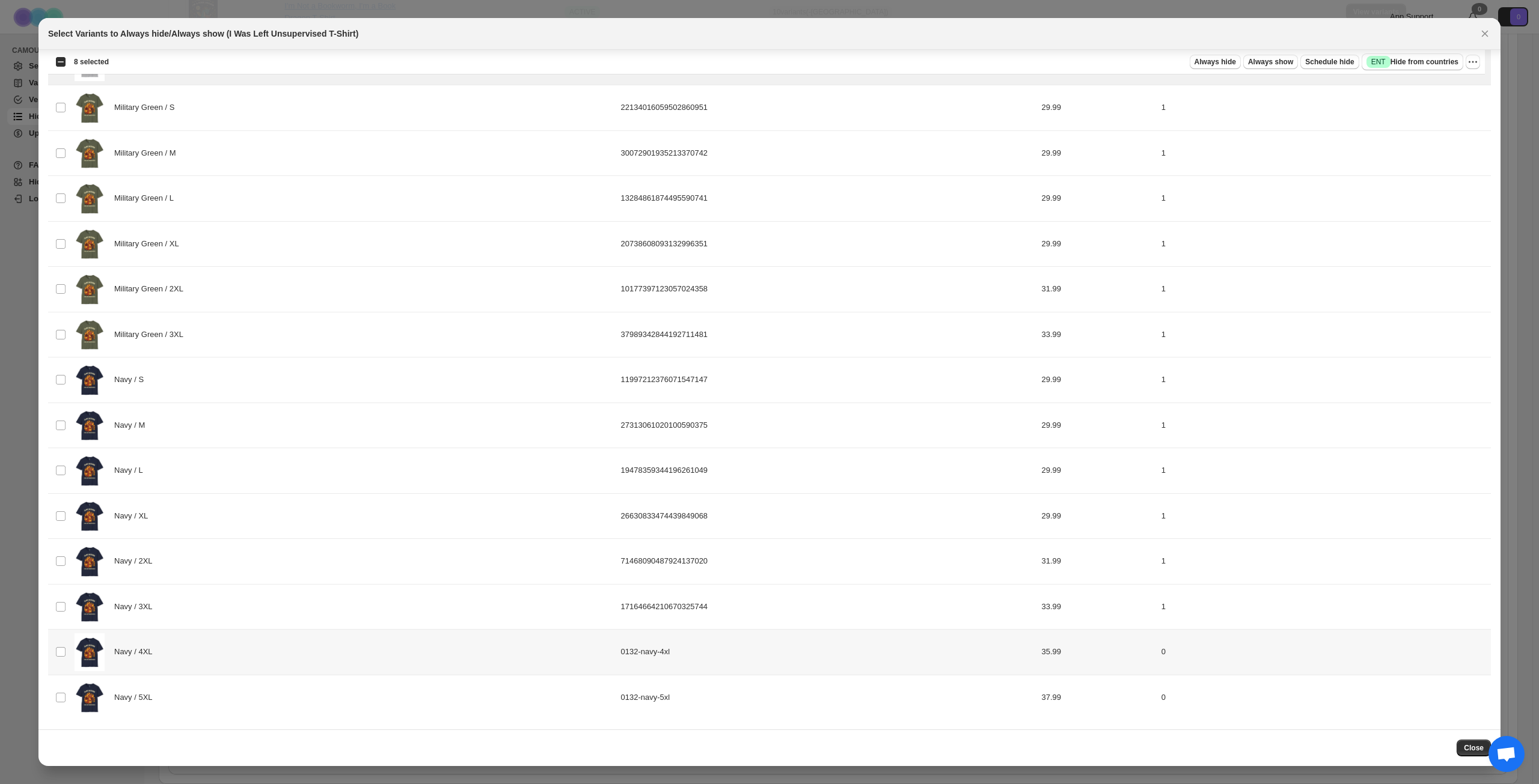
click at [317, 567] on div "Navy / 4XL" at bounding box center [344, 652] width 539 height 38
click at [315, 567] on div "Navy / 5XL" at bounding box center [344, 698] width 539 height 38
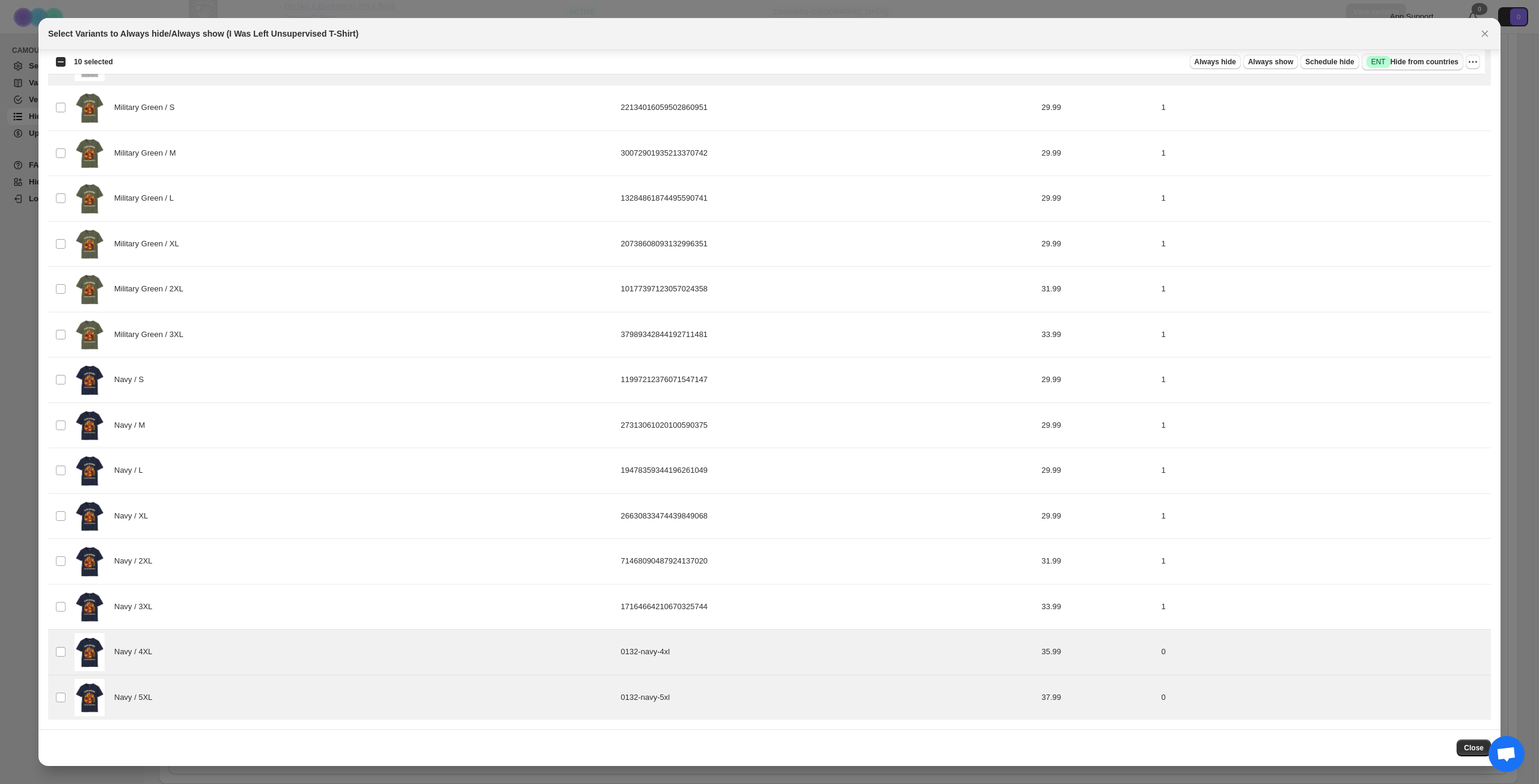
click at [1153, 57] on span "Success ENT Hide from countries" at bounding box center [1412, 62] width 92 height 12
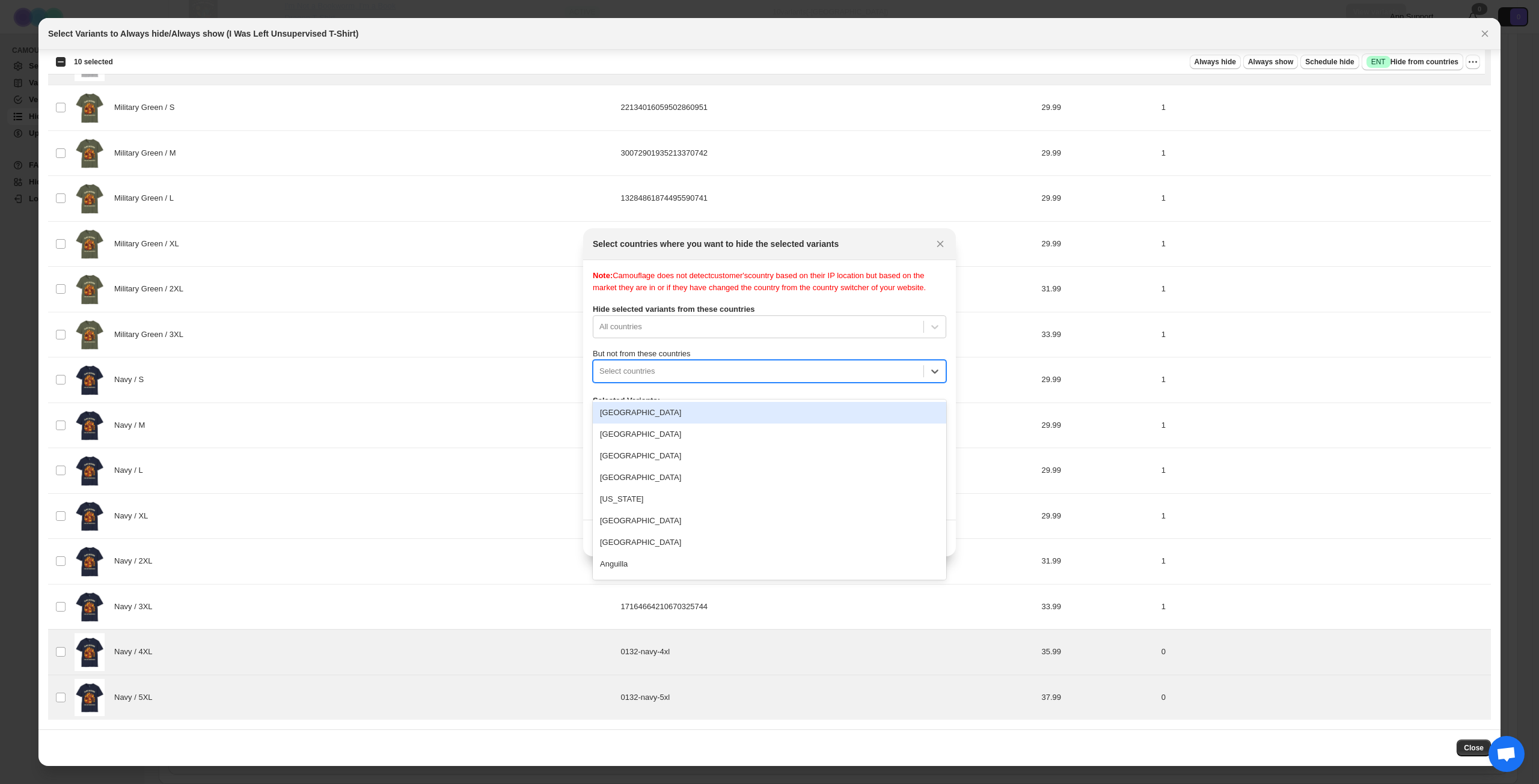
click at [752, 378] on div ":rv7:" at bounding box center [758, 372] width 318 height 15
type input "****"
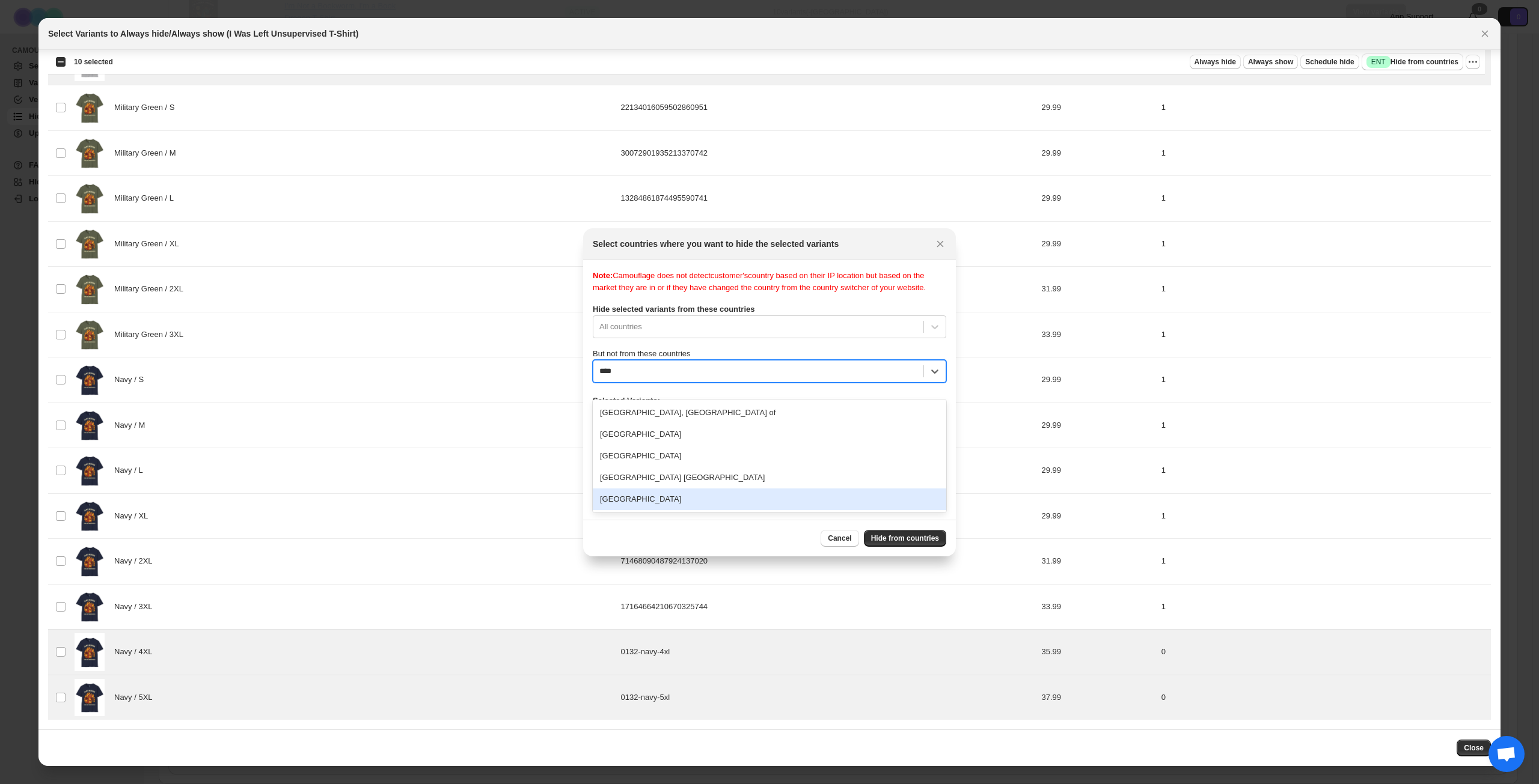
click at [673, 494] on div "[GEOGRAPHIC_DATA]" at bounding box center [770, 499] width 354 height 21
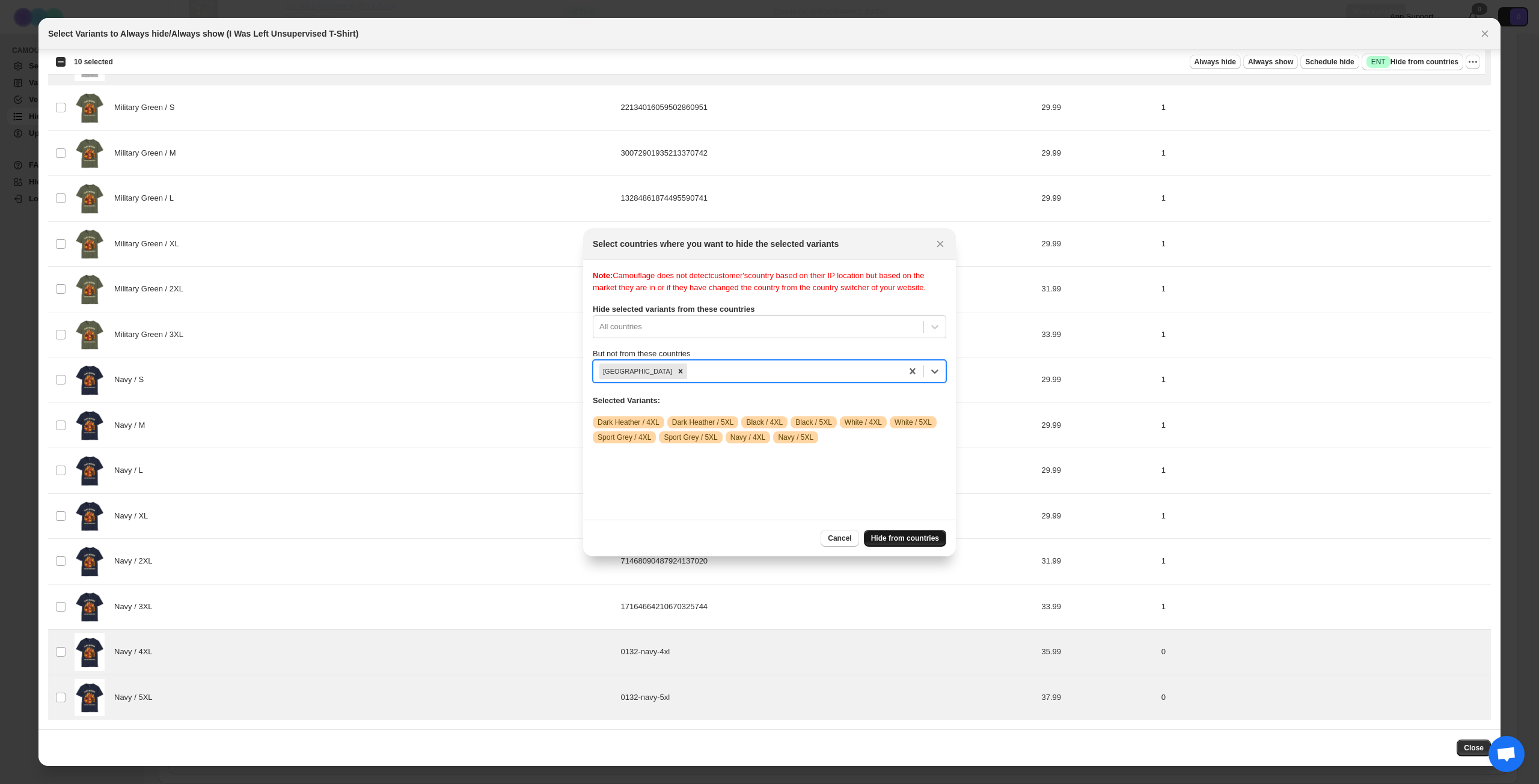
click at [904, 542] on span "Hide from countries" at bounding box center [904, 538] width 68 height 9
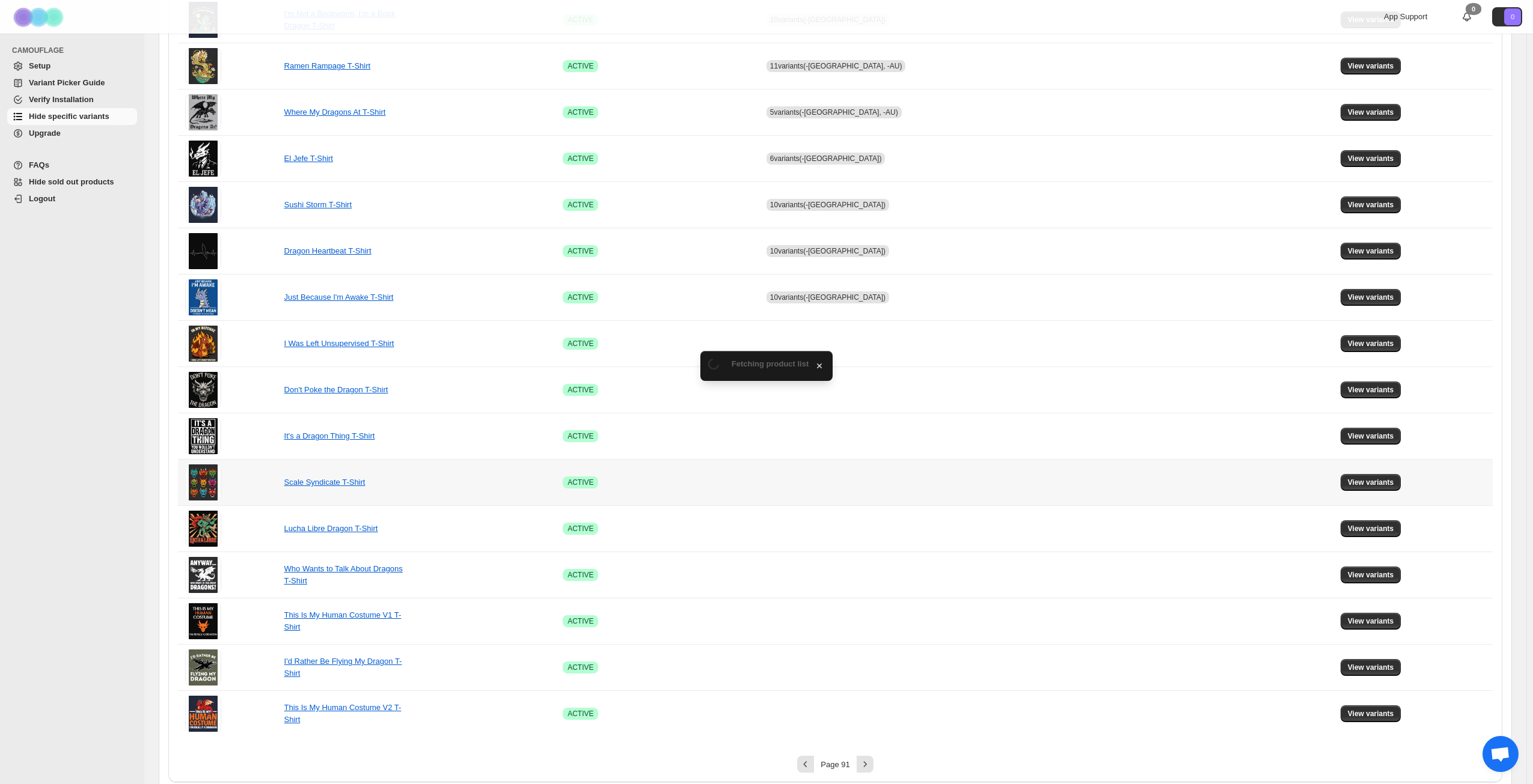
scroll to position [449, 0]
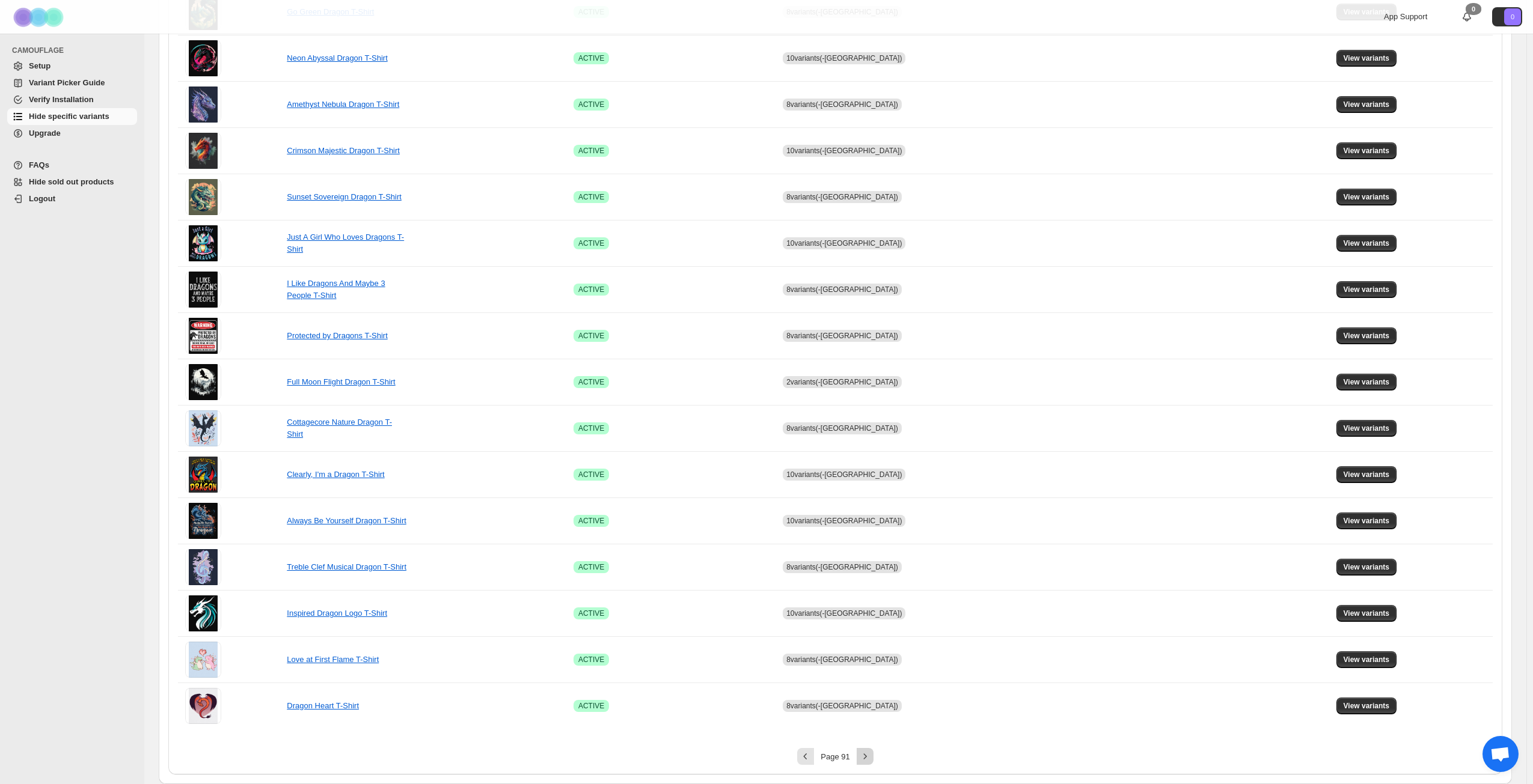
click at [867, 567] on icon "Next" at bounding box center [865, 757] width 12 height 12
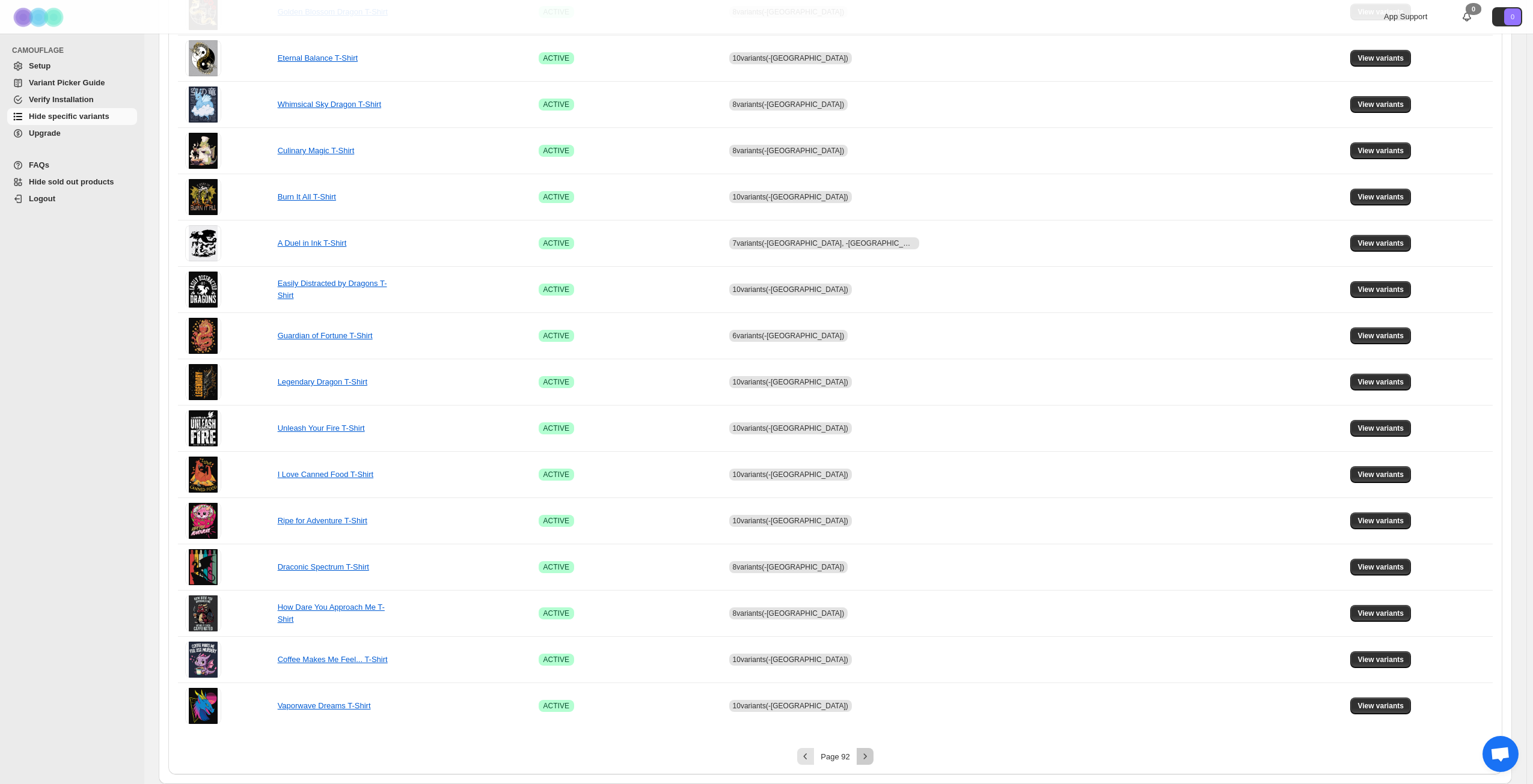
click at [867, 567] on icon "Next" at bounding box center [865, 757] width 12 height 12
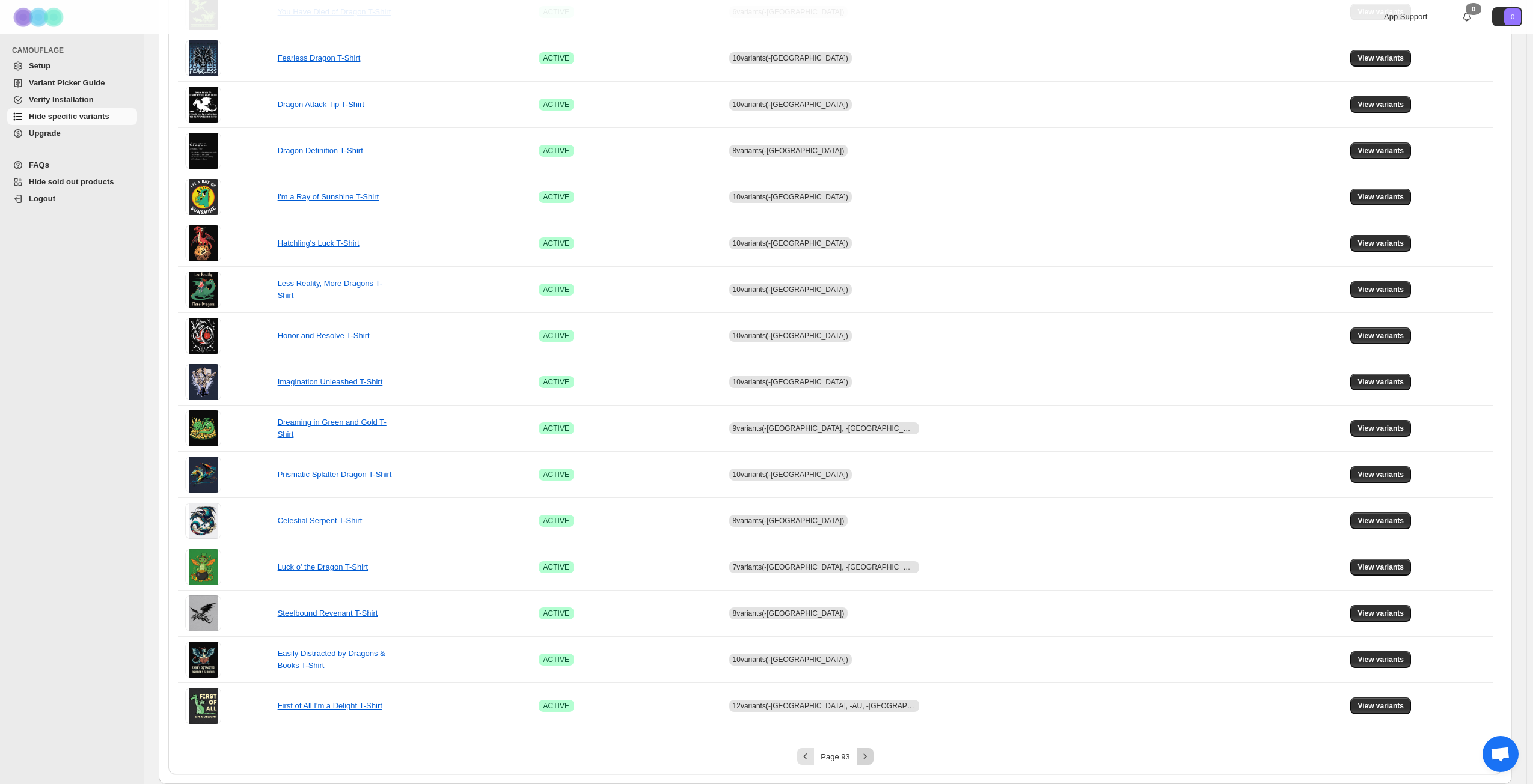
click at [869, 567] on icon "Next" at bounding box center [865, 757] width 12 height 12
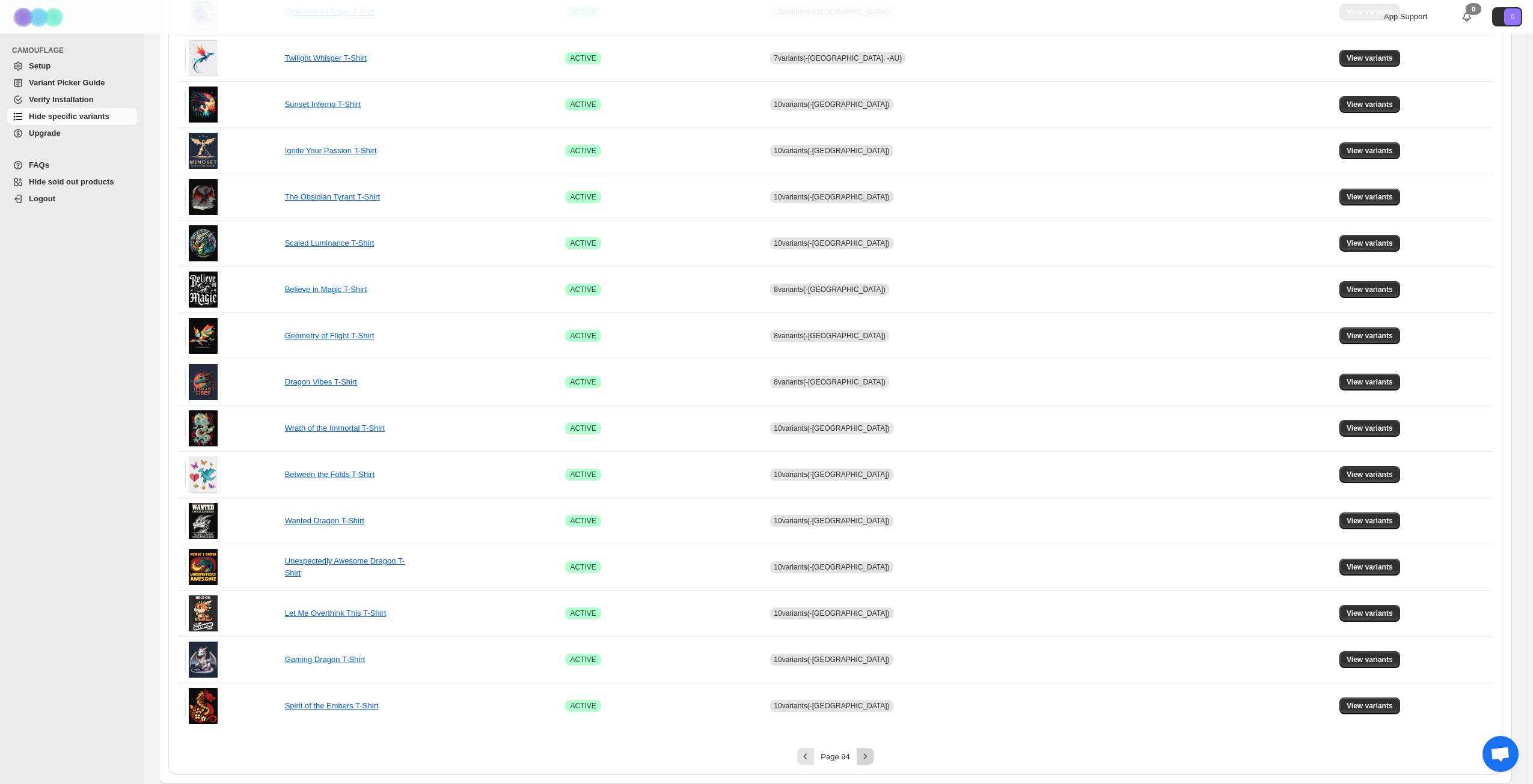
click at [869, 567] on icon "Next" at bounding box center [865, 757] width 12 height 12
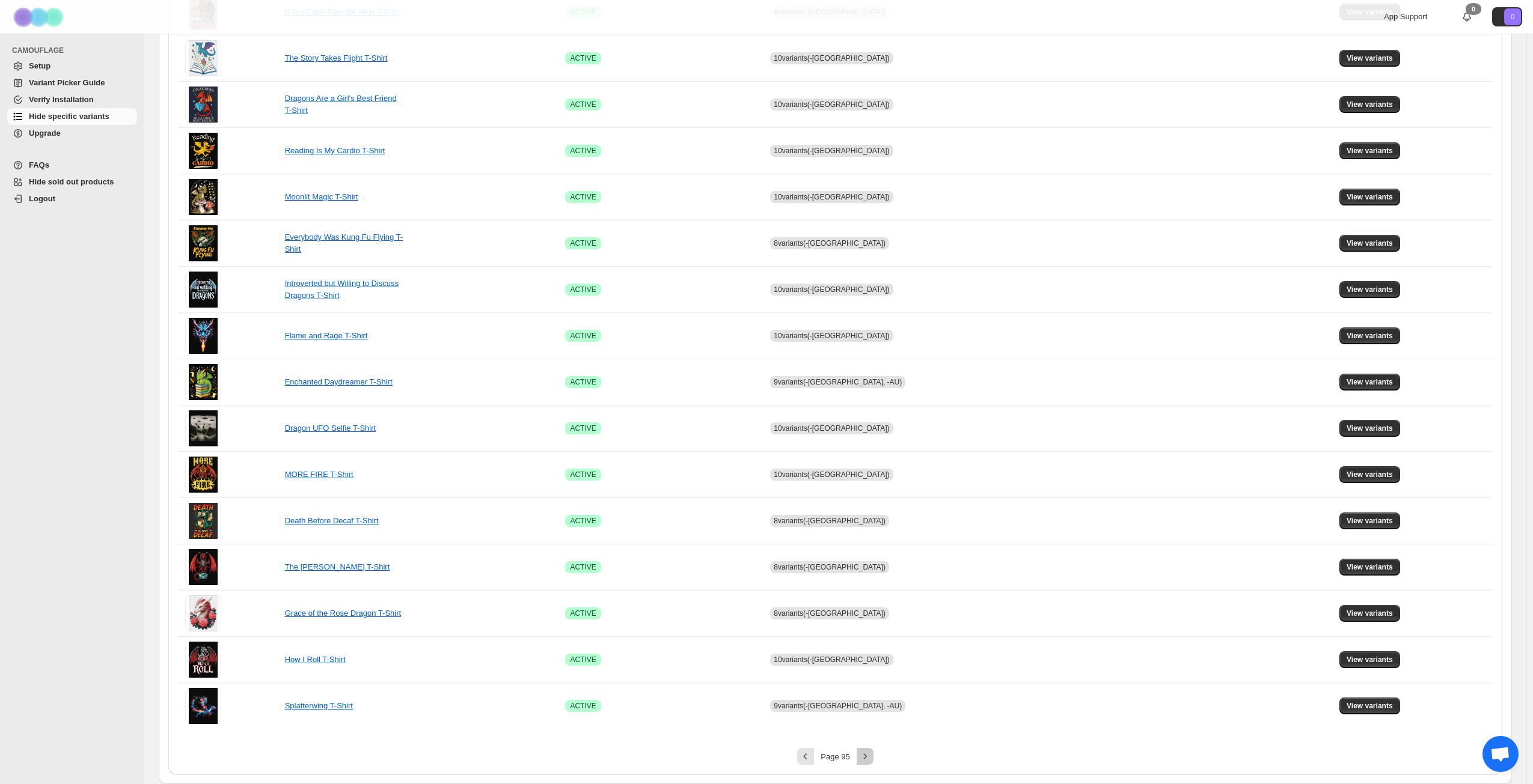
click at [869, 567] on icon "Next" at bounding box center [865, 757] width 12 height 12
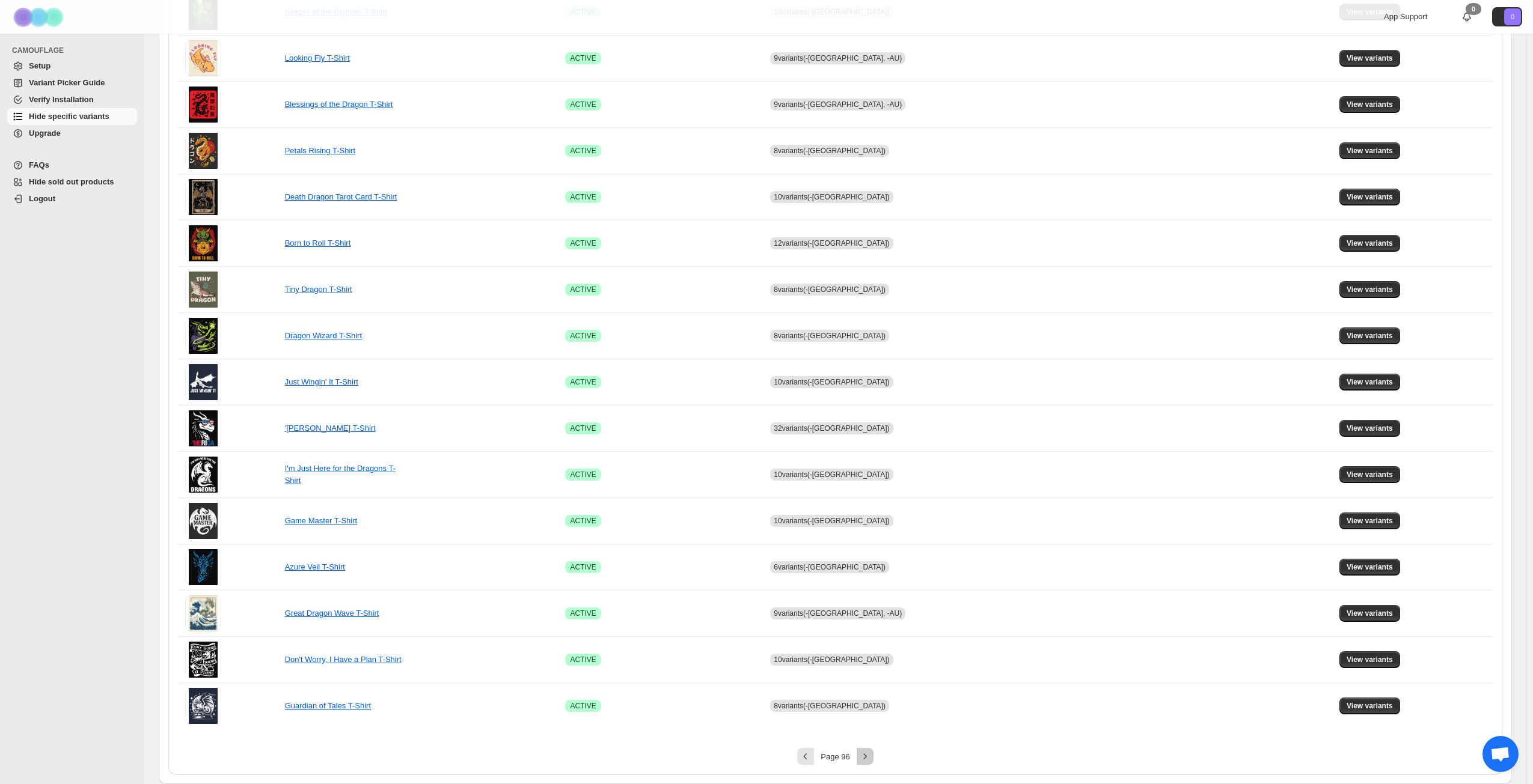
click at [869, 567] on icon "Next" at bounding box center [865, 757] width 12 height 12
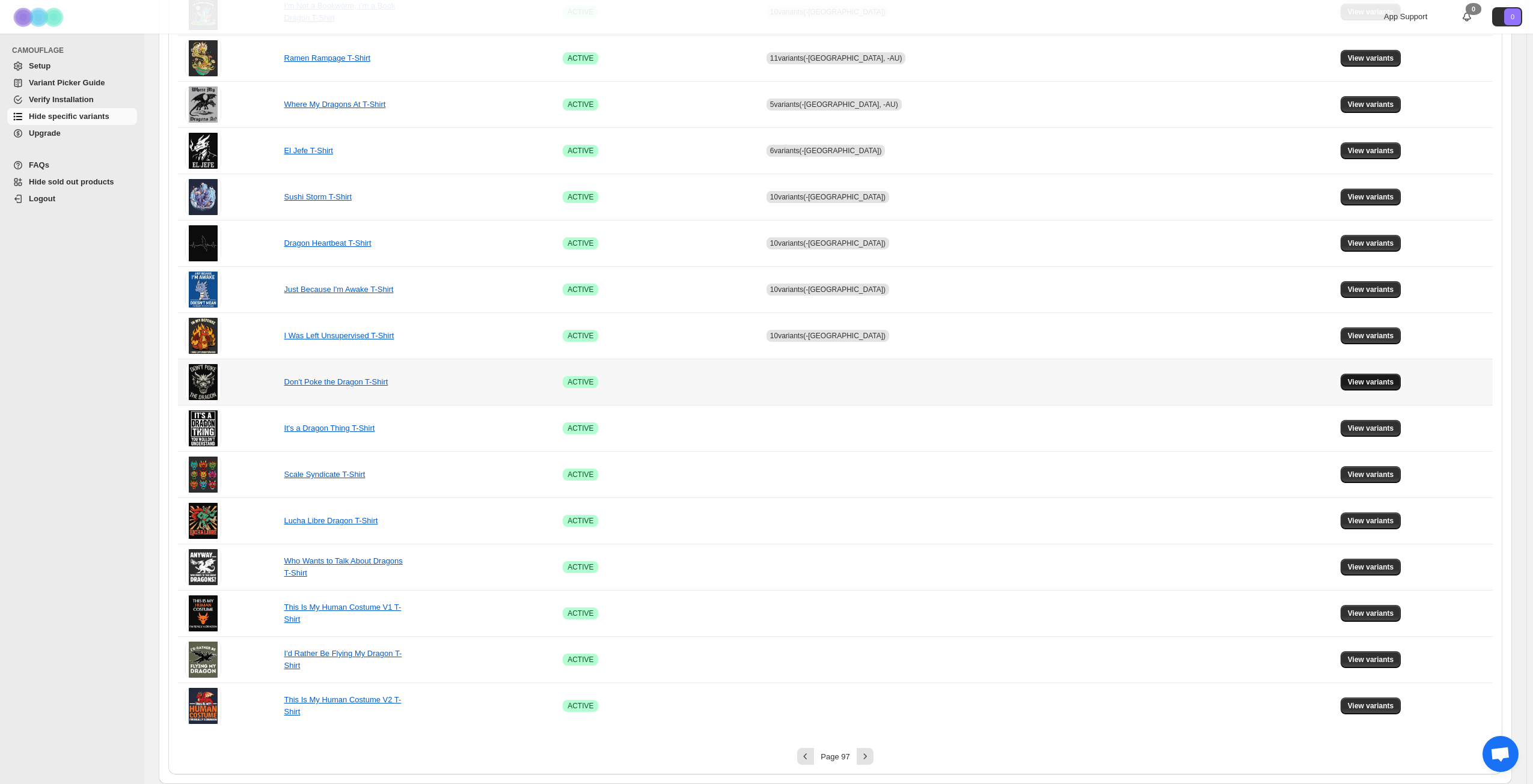
click at [1153, 376] on button "View variants" at bounding box center [1370, 382] width 61 height 17
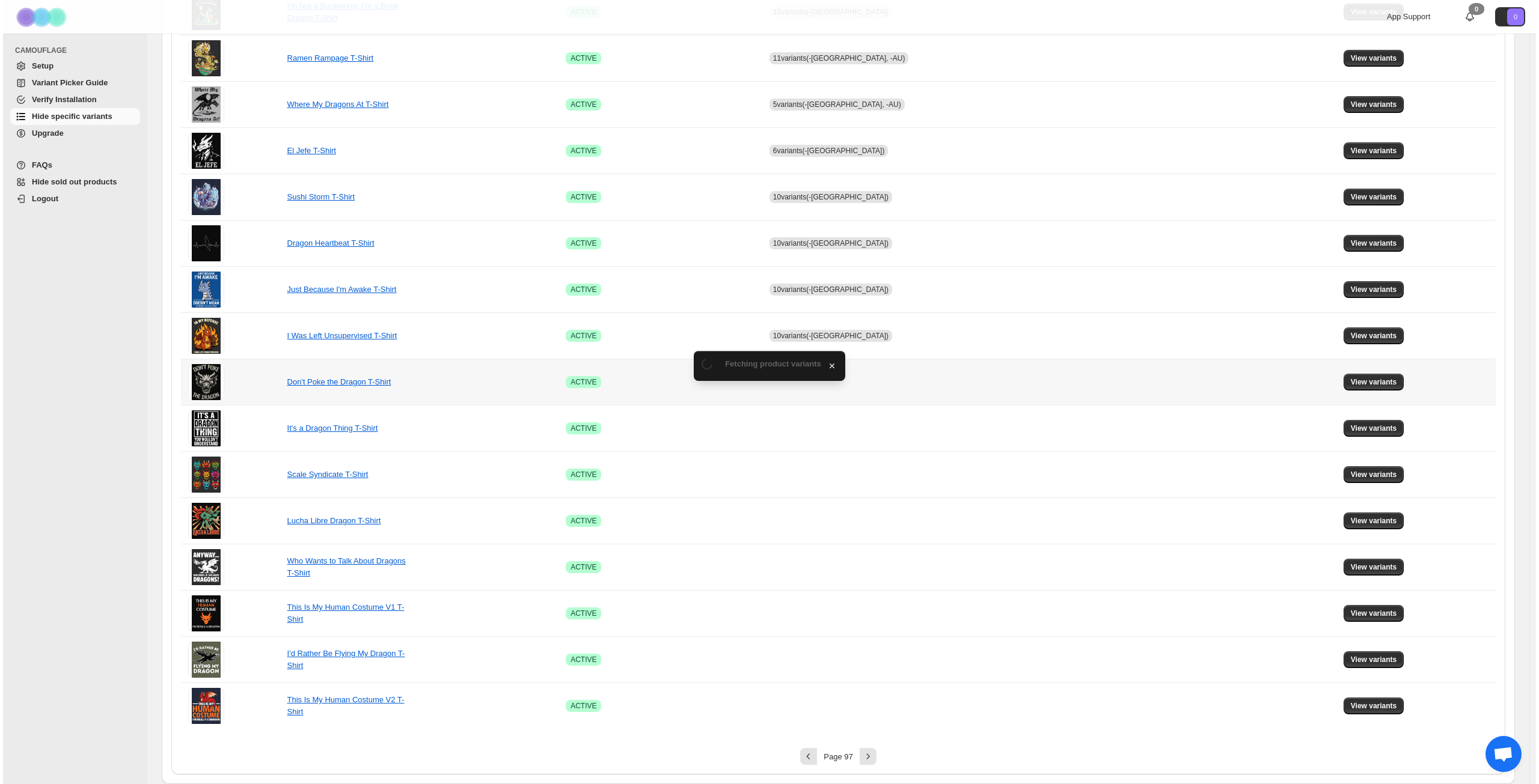
scroll to position [0, 0]
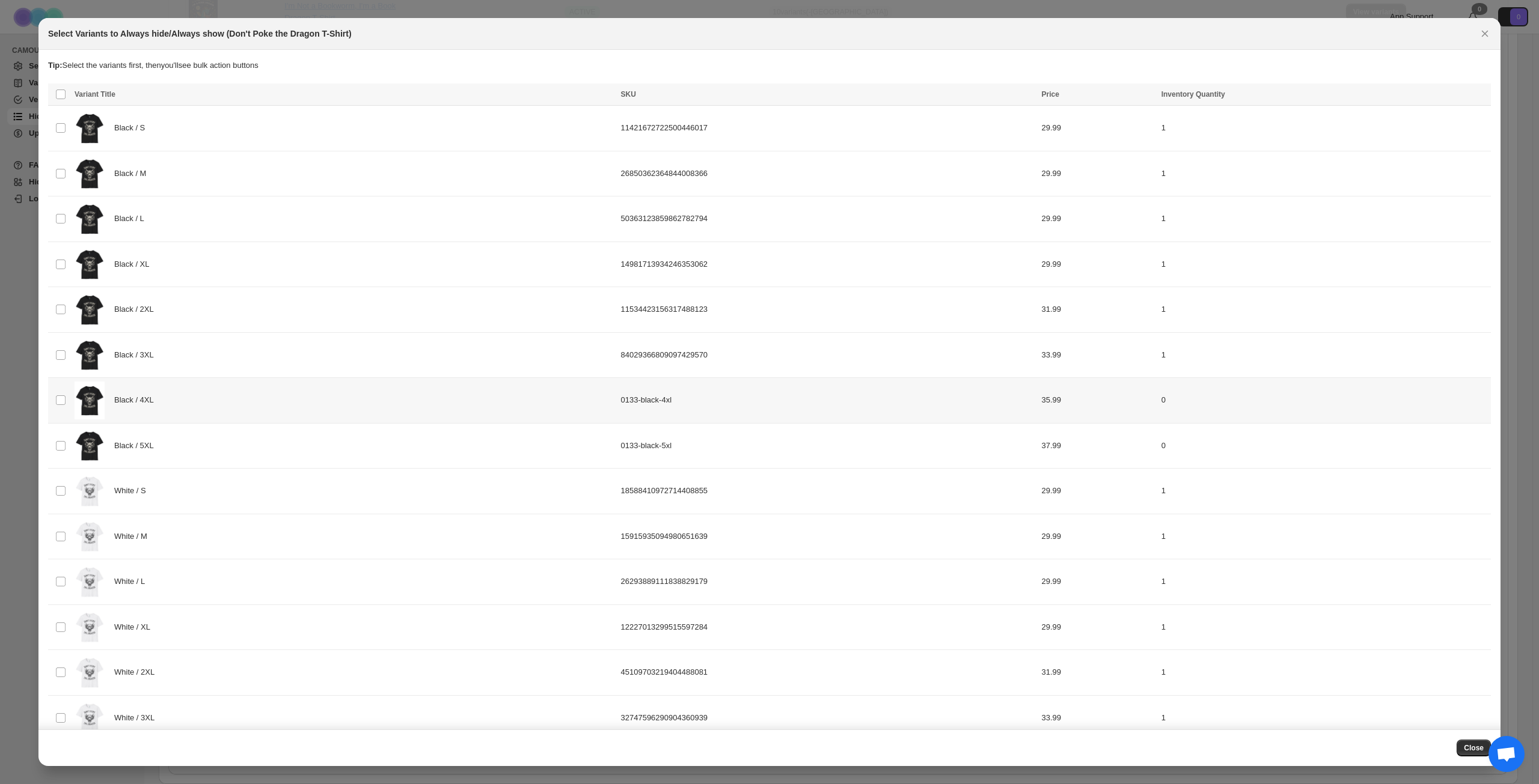
click at [258, 404] on div "Black / 4XL" at bounding box center [344, 400] width 539 height 38
click at [268, 448] on div "Black / 5XL" at bounding box center [344, 446] width 539 height 38
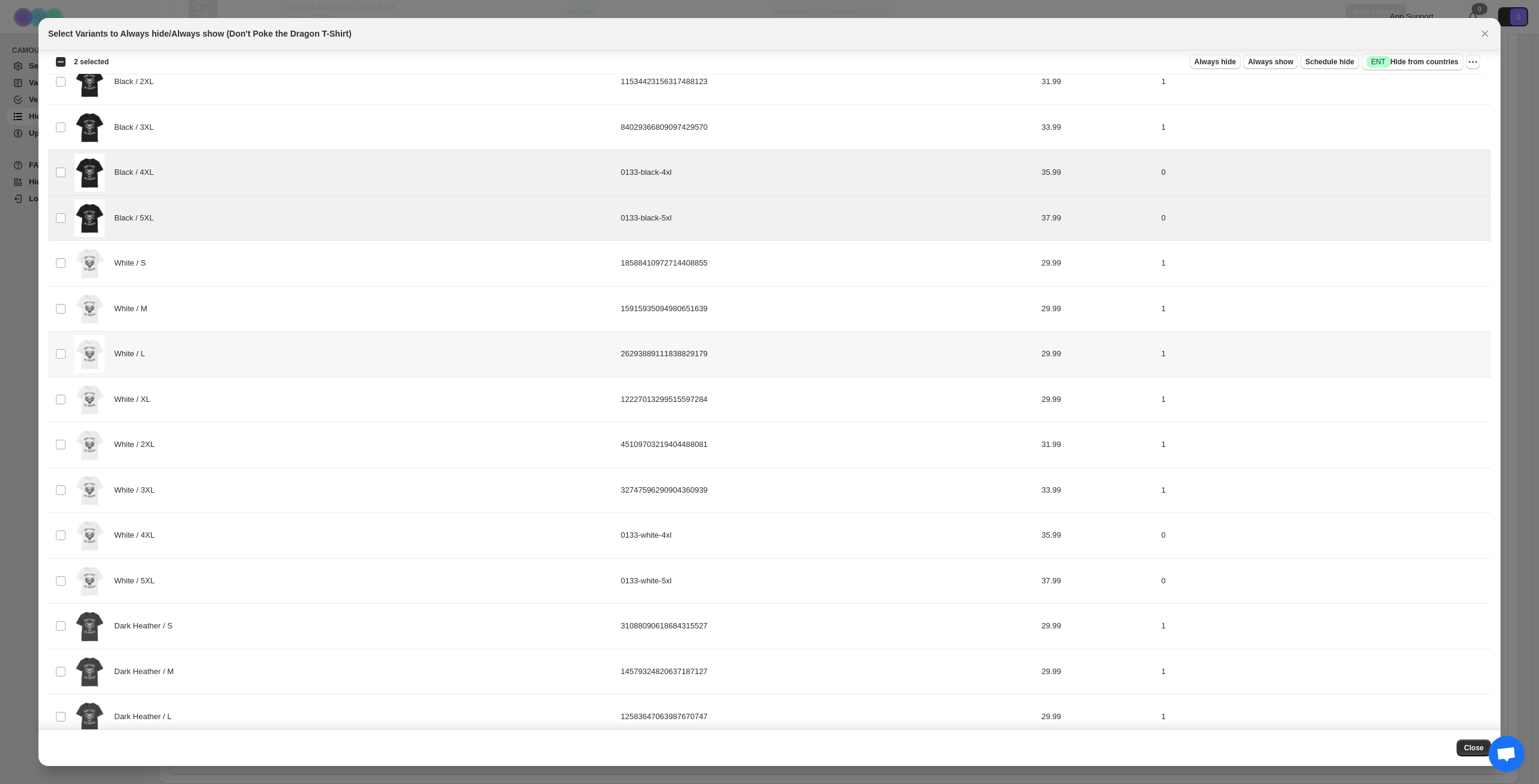
scroll to position [264, 0]
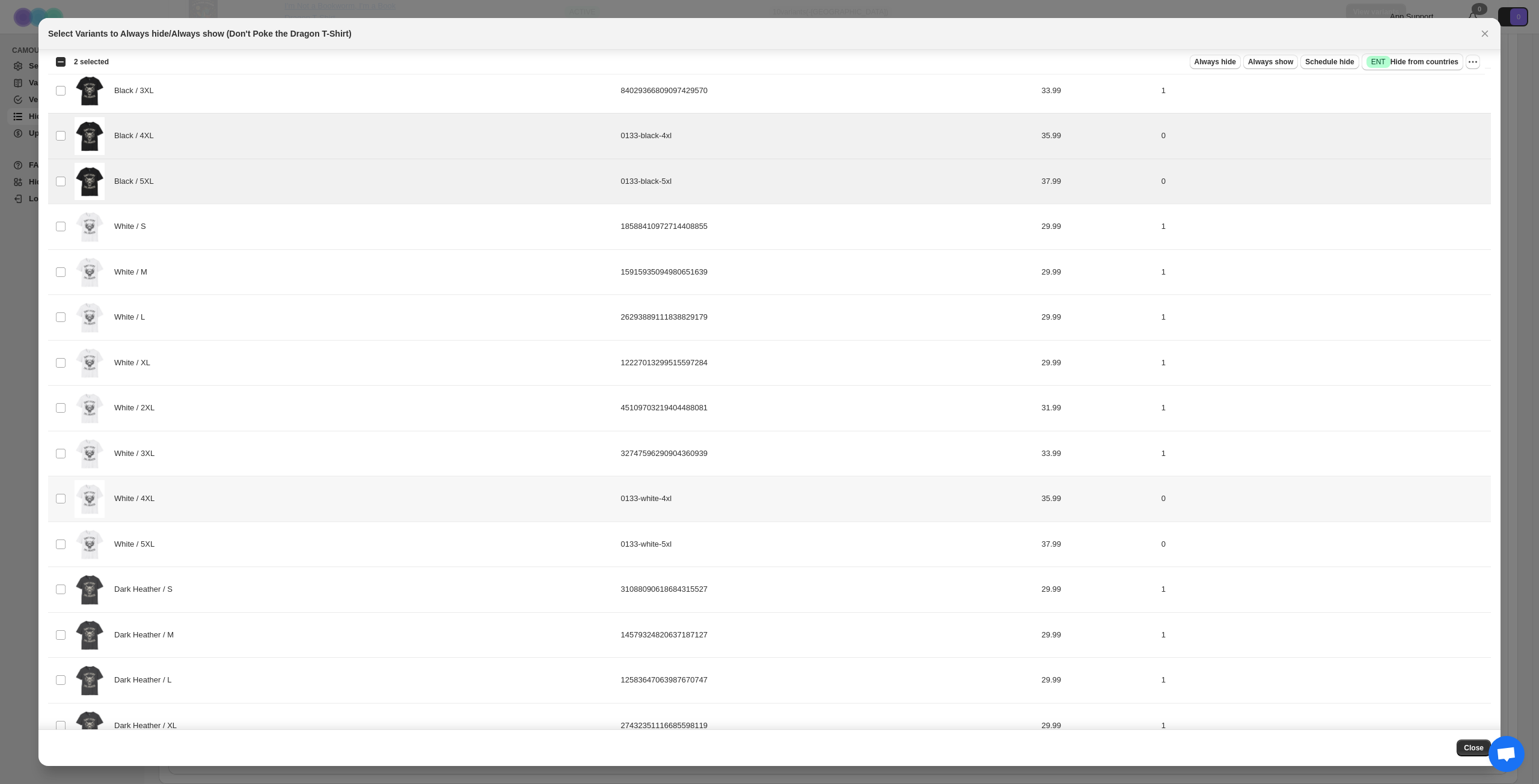
click at [248, 504] on div "White / 4XL" at bounding box center [344, 499] width 539 height 38
click at [245, 544] on div "White / 5XL" at bounding box center [344, 544] width 539 height 38
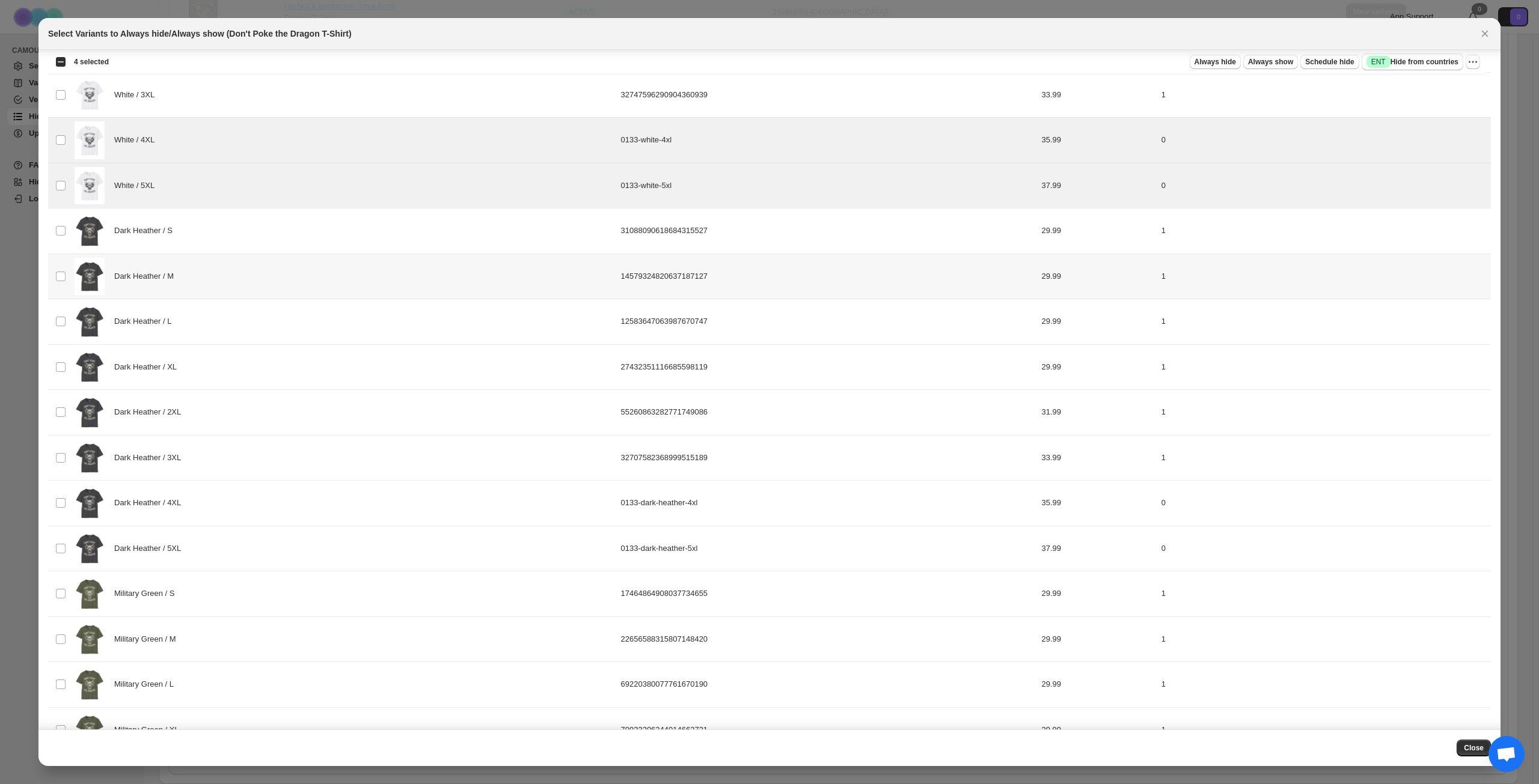
scroll to position [625, 0]
click at [264, 505] on div "Dark Heather / 4XL" at bounding box center [344, 501] width 539 height 38
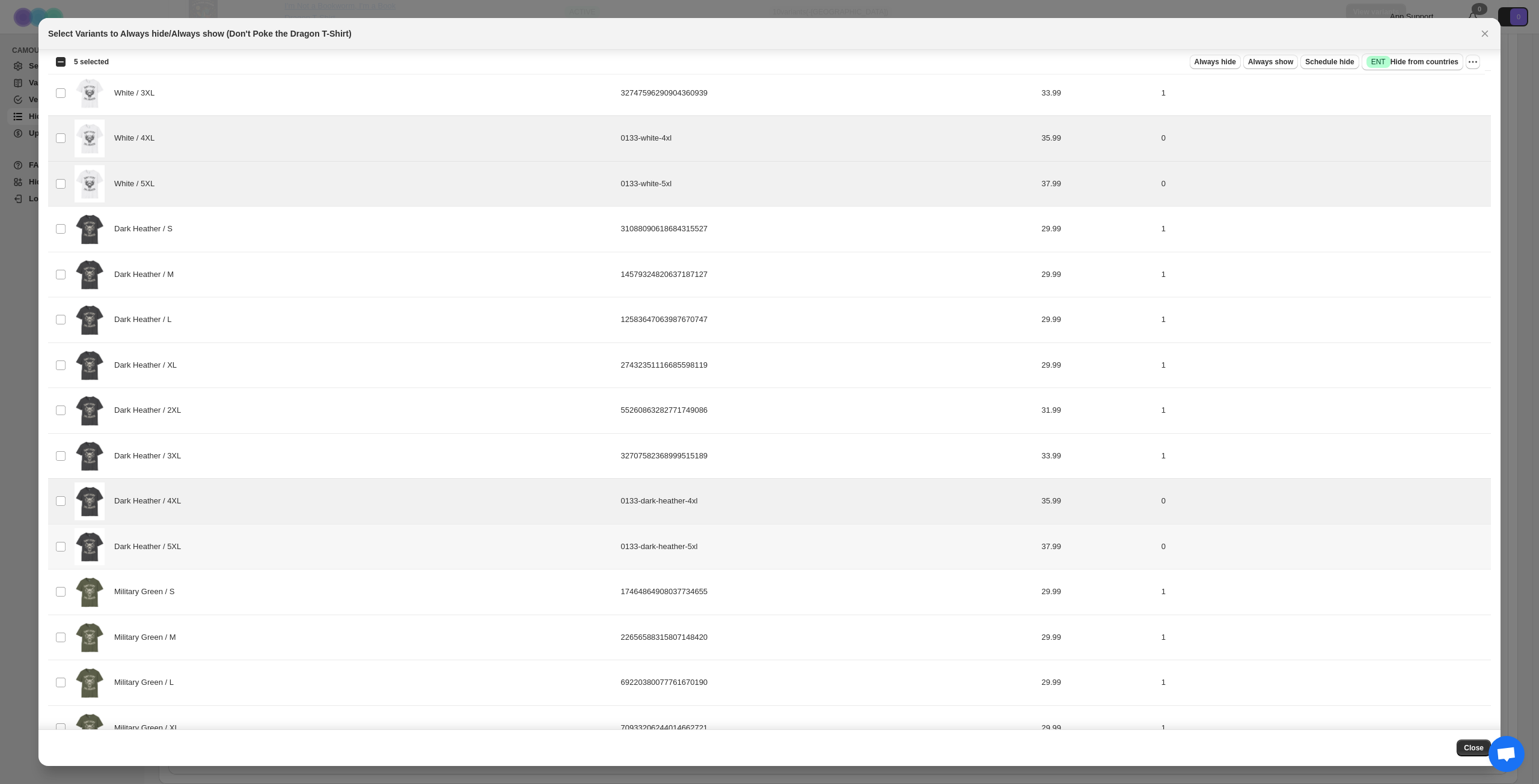
click at [261, 543] on div "Dark Heather / 5XL" at bounding box center [344, 547] width 539 height 38
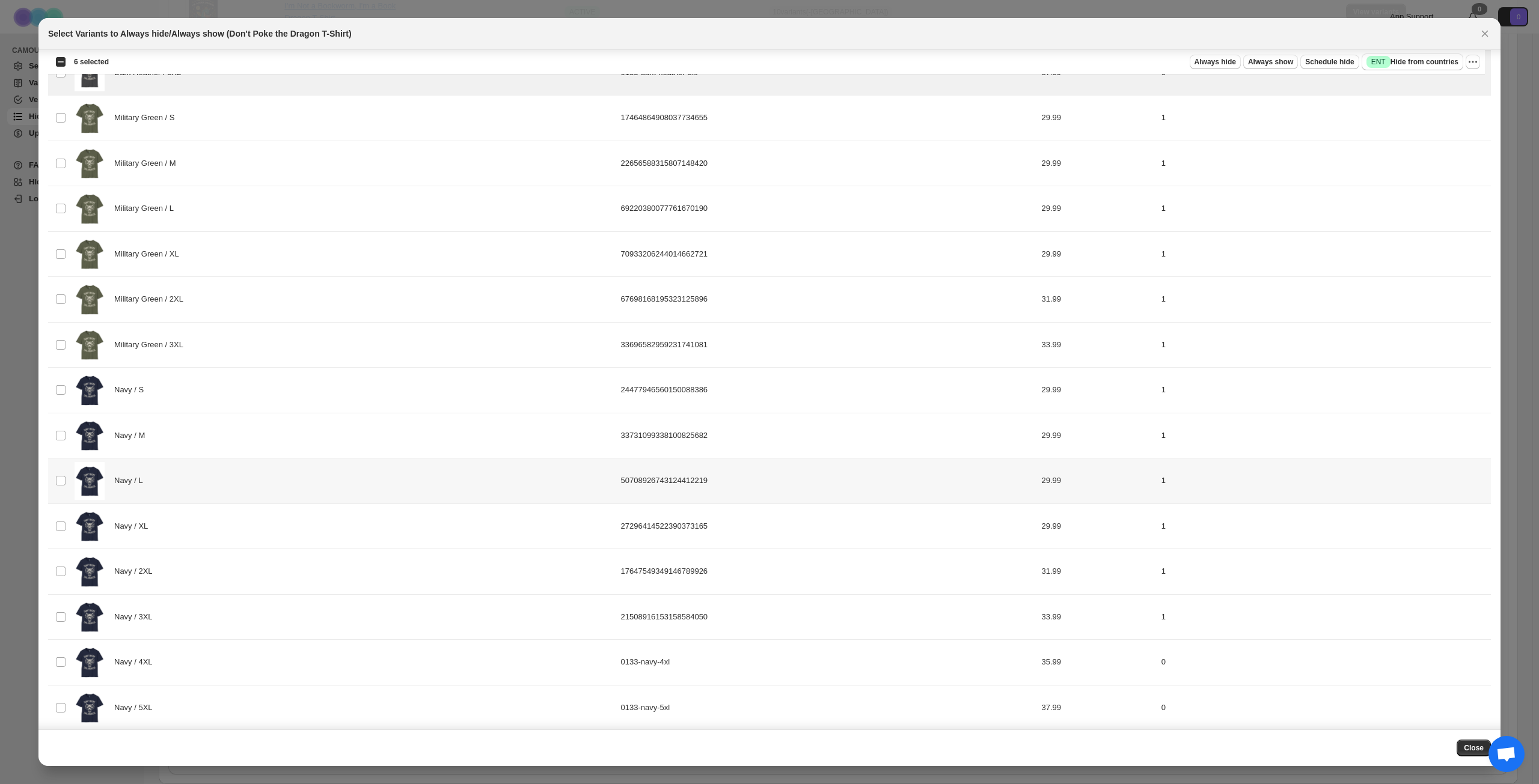
scroll to position [1109, 0]
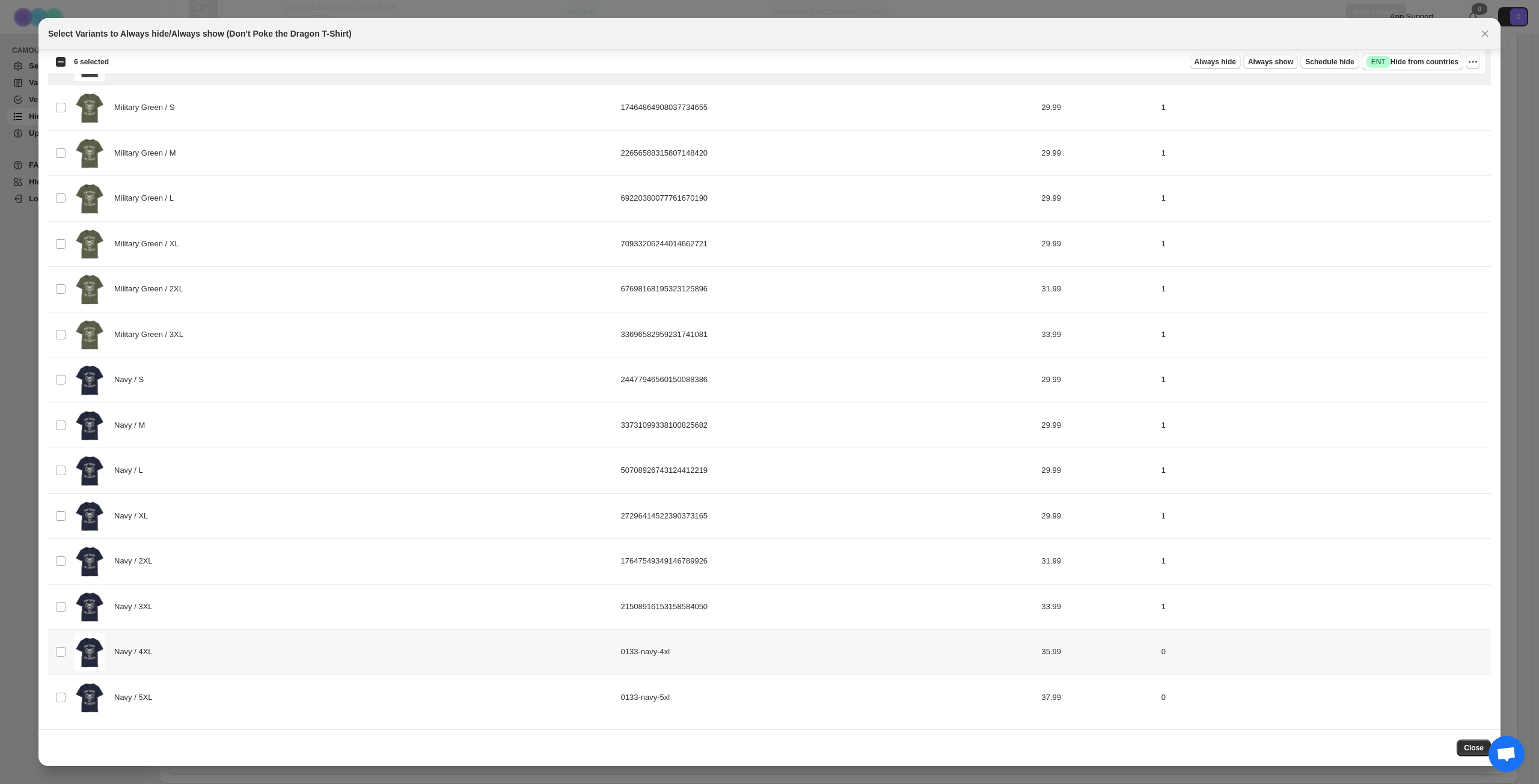
click at [249, 567] on div "Navy / 4XL" at bounding box center [344, 652] width 539 height 38
click at [240, 567] on div "Navy / 5XL" at bounding box center [344, 698] width 539 height 38
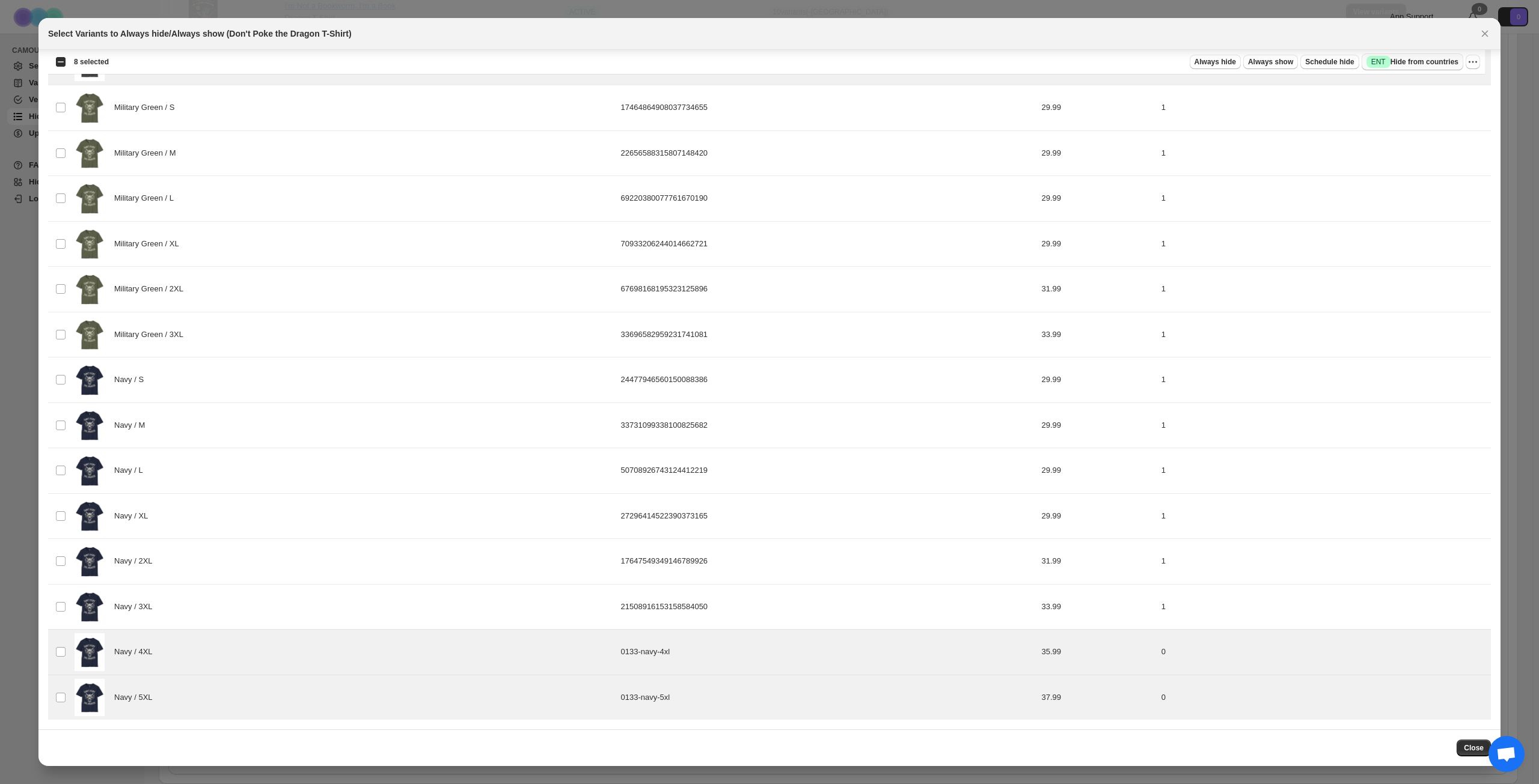
click at [1153, 64] on span "Success ENT Hide from countries" at bounding box center [1412, 62] width 92 height 12
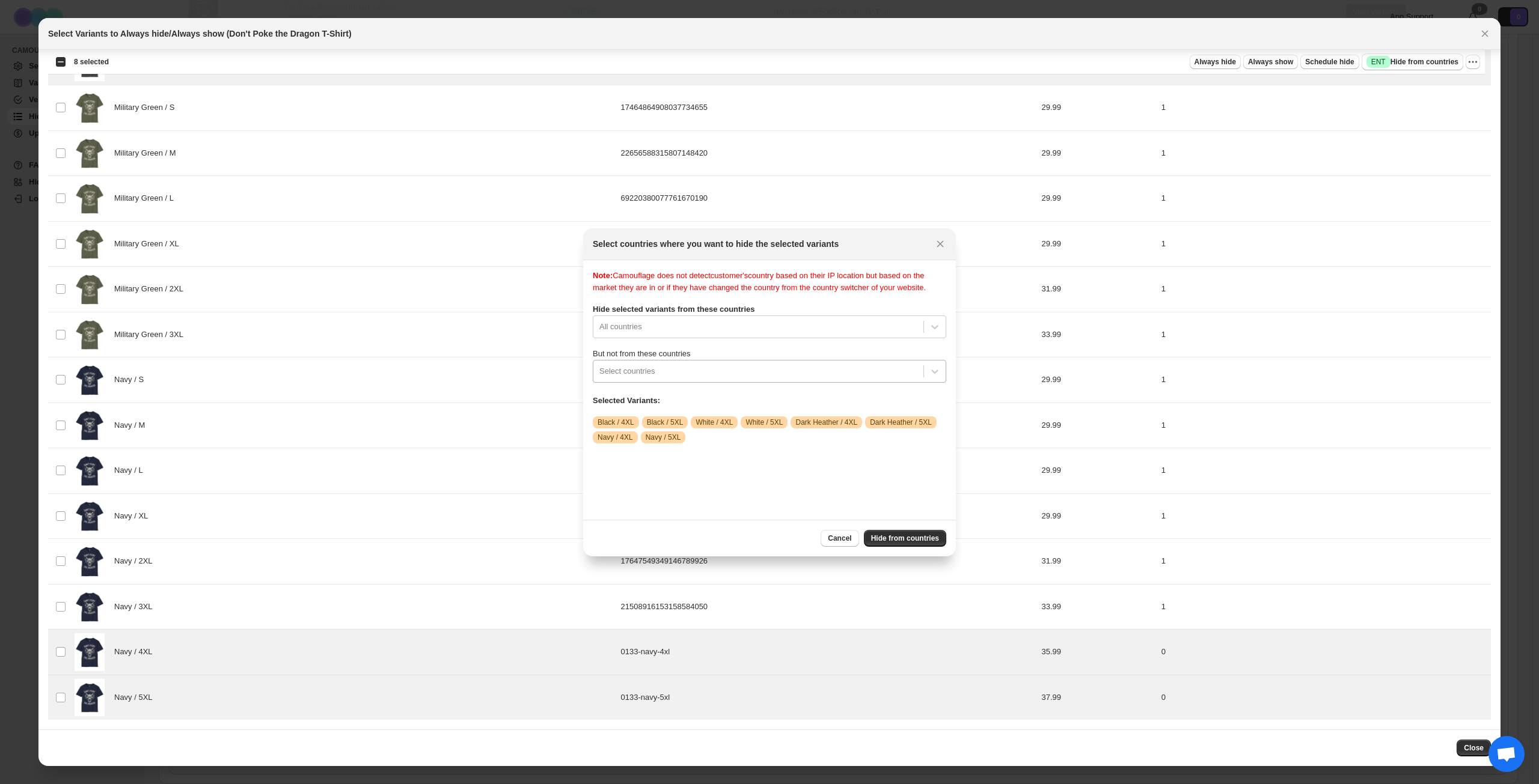
click at [718, 378] on div ":r117:" at bounding box center [758, 372] width 318 height 15
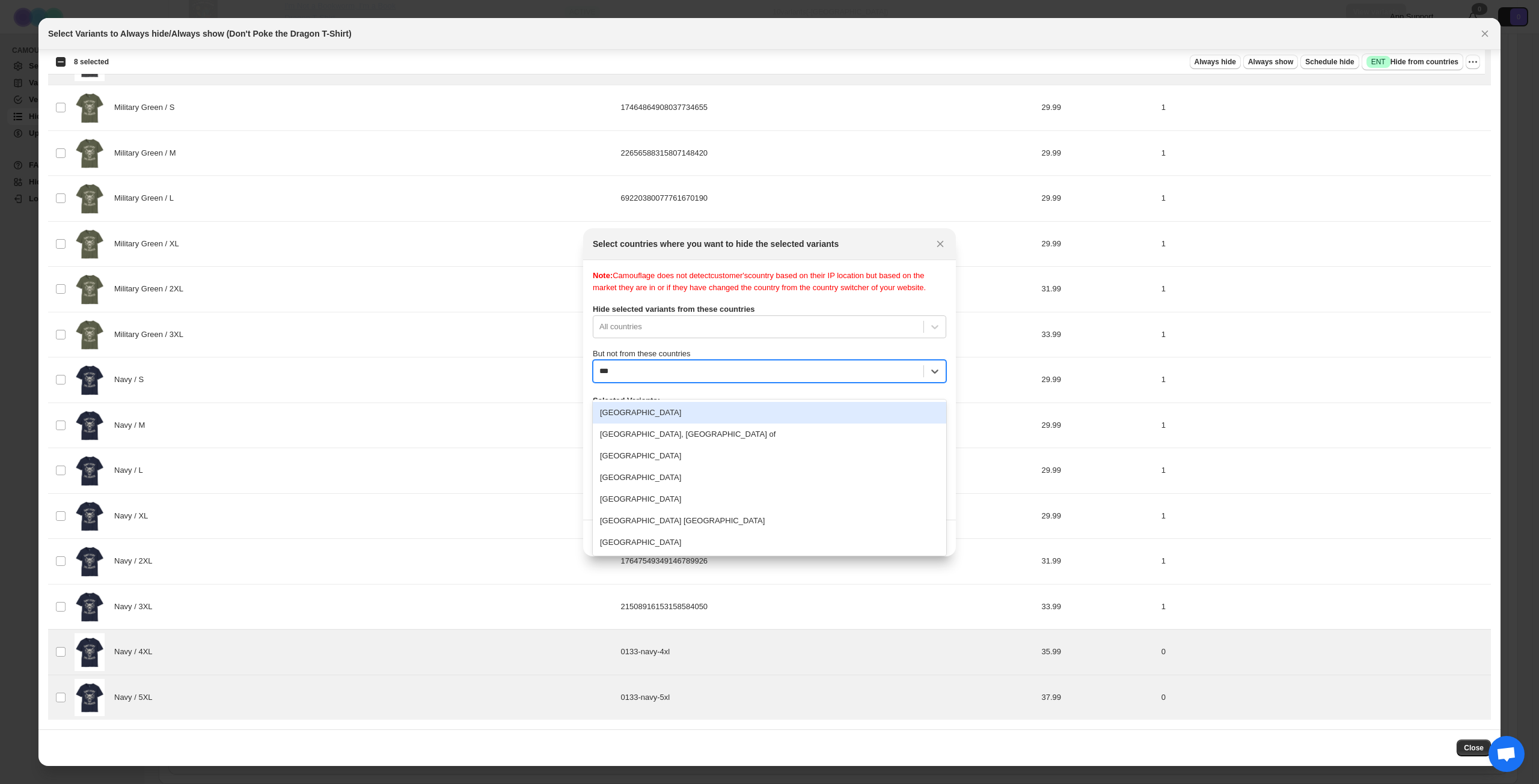
type input "****"
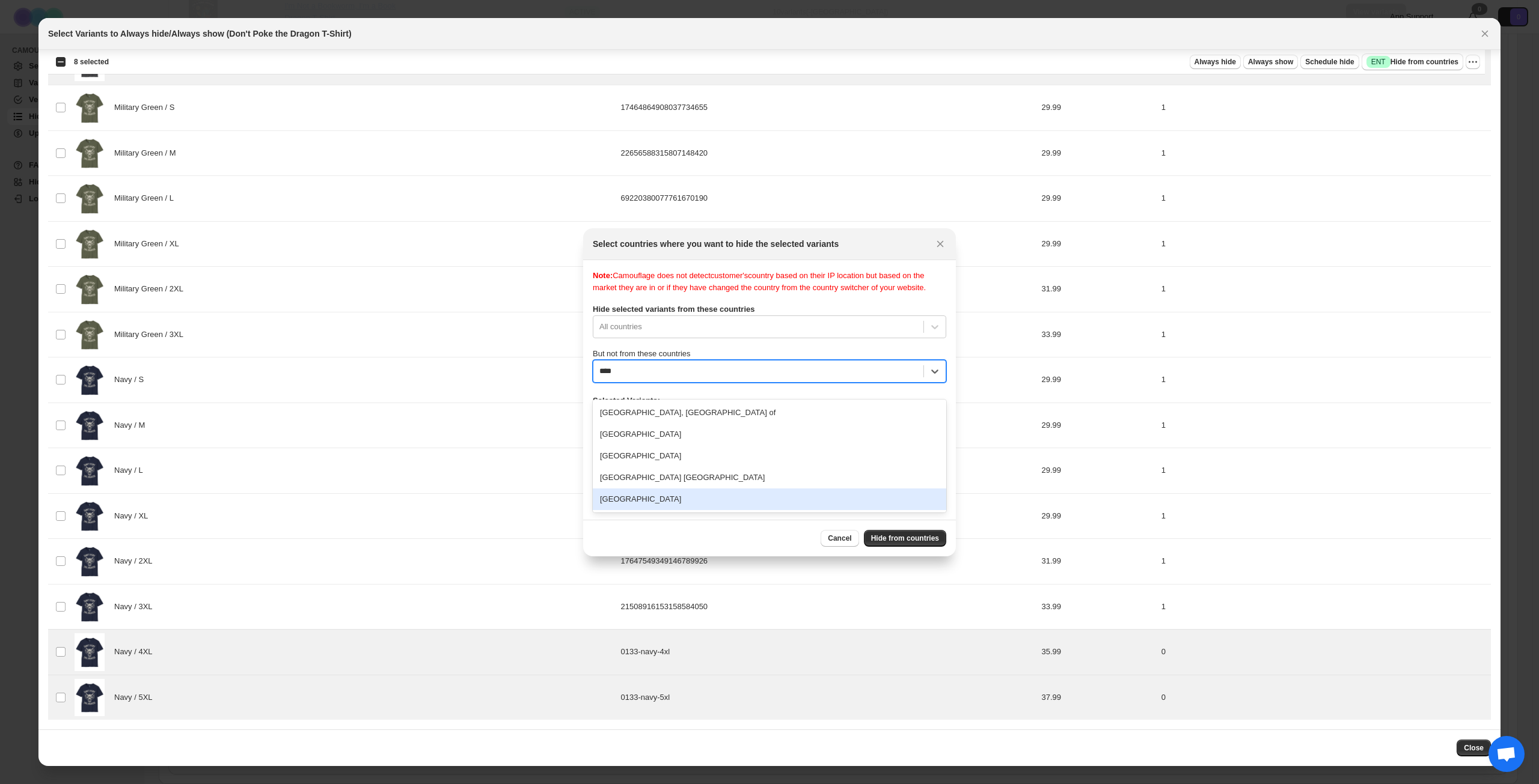
click at [676, 501] on div "[GEOGRAPHIC_DATA]" at bounding box center [770, 499] width 354 height 21
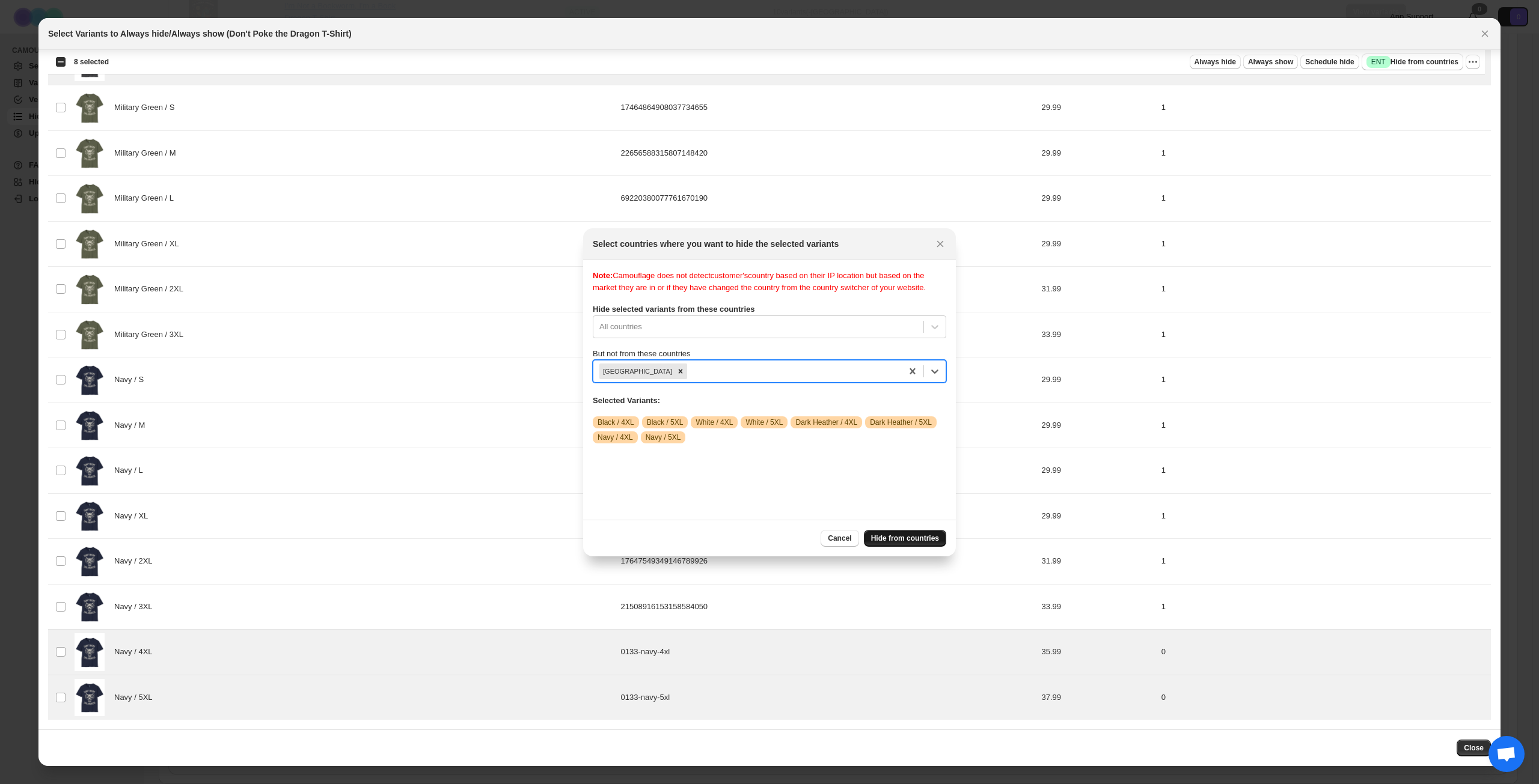
click at [905, 542] on span "Hide from countries" at bounding box center [904, 538] width 68 height 9
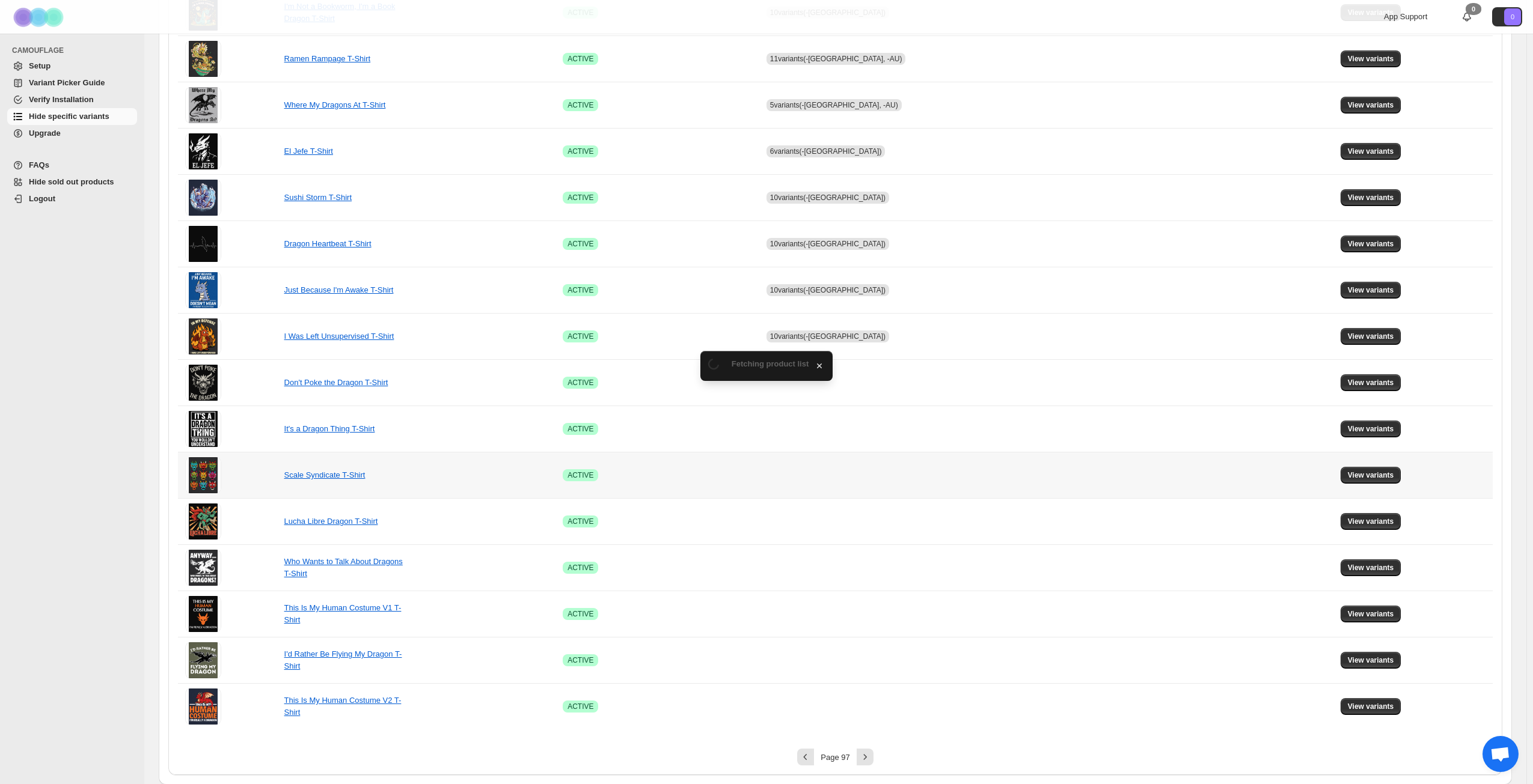
scroll to position [449, 0]
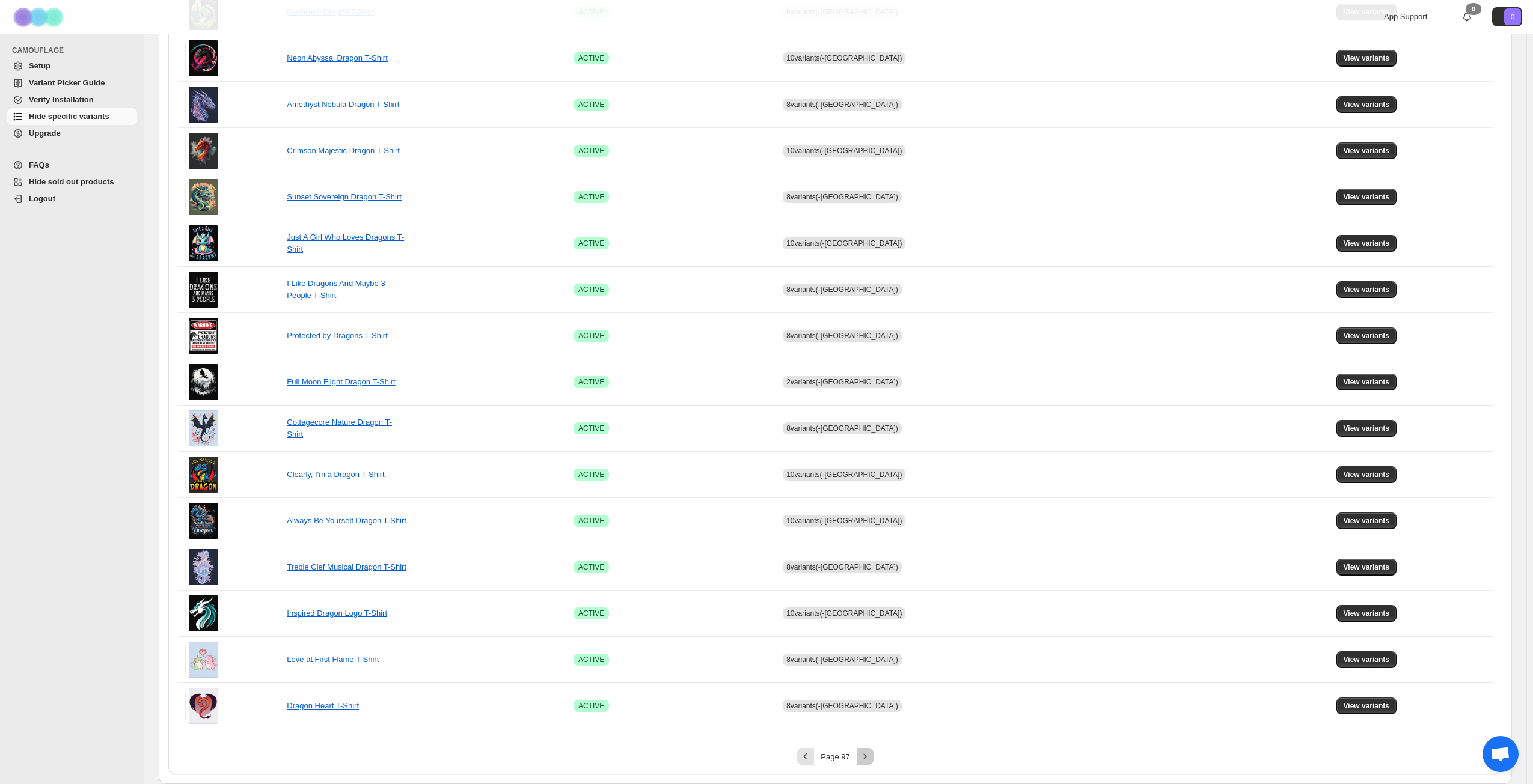
click at [863, 567] on icon "Next" at bounding box center [865, 757] width 12 height 12
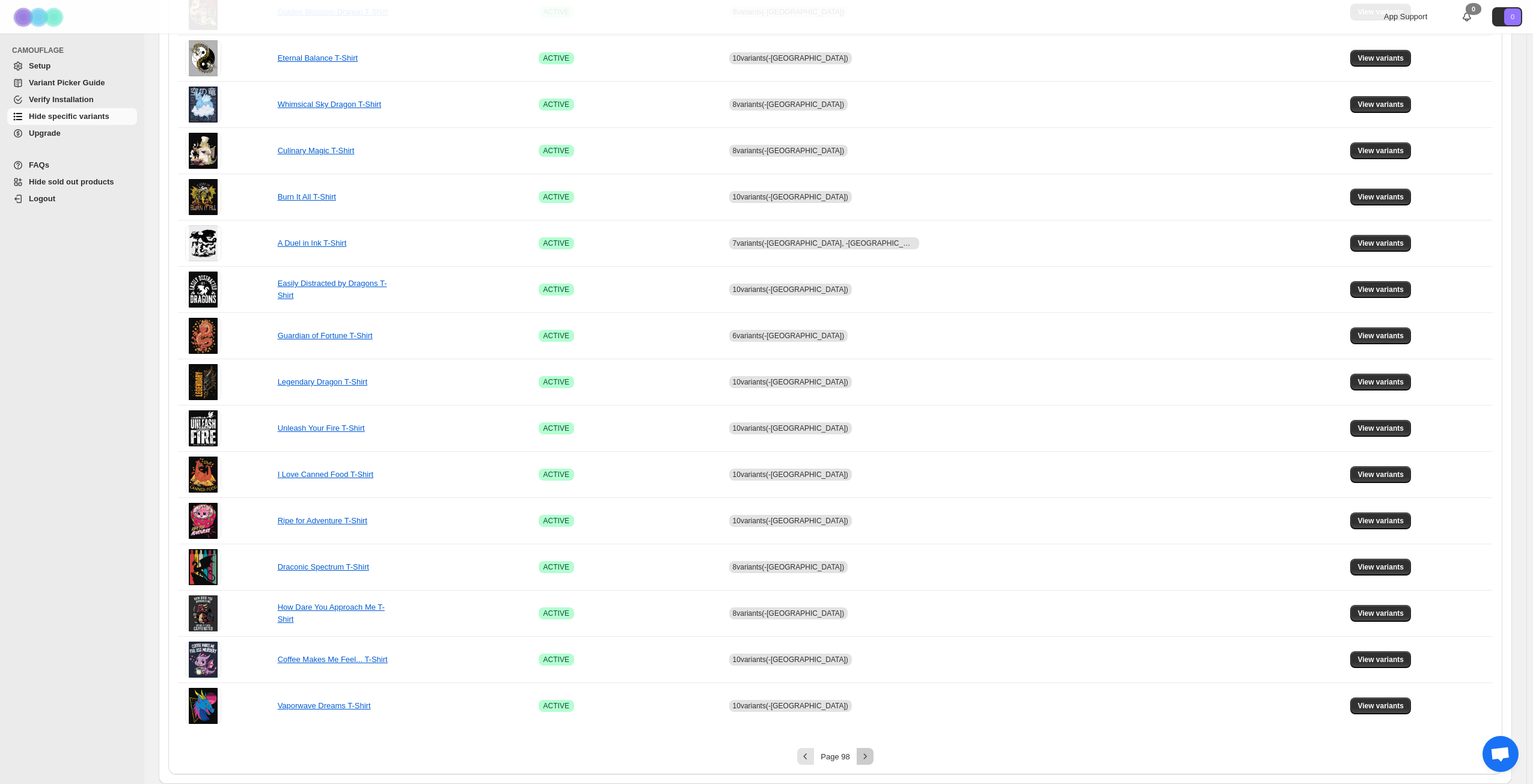
click at [870, 567] on icon "Next" at bounding box center [865, 757] width 12 height 12
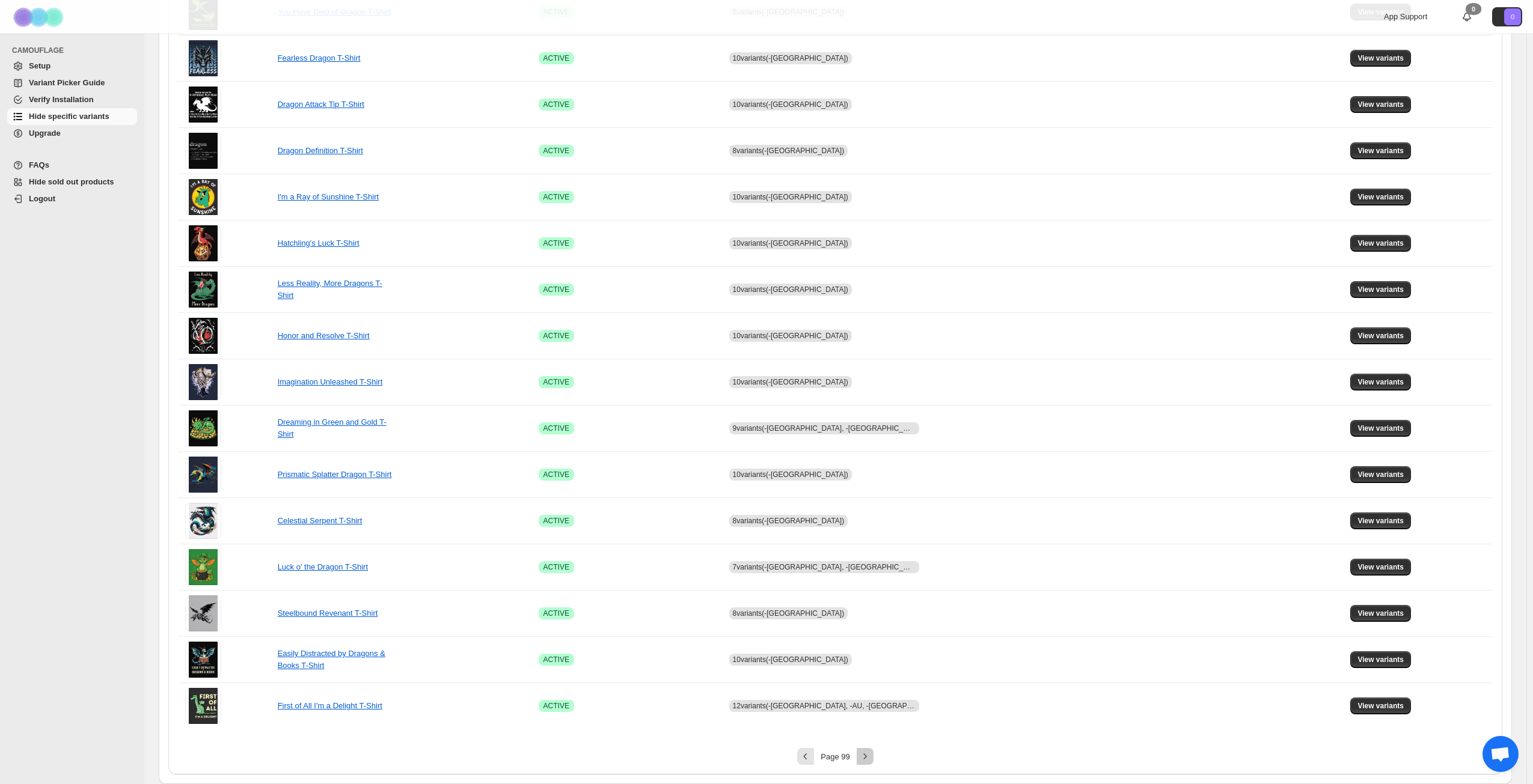
click at [870, 567] on icon "Next" at bounding box center [865, 757] width 12 height 12
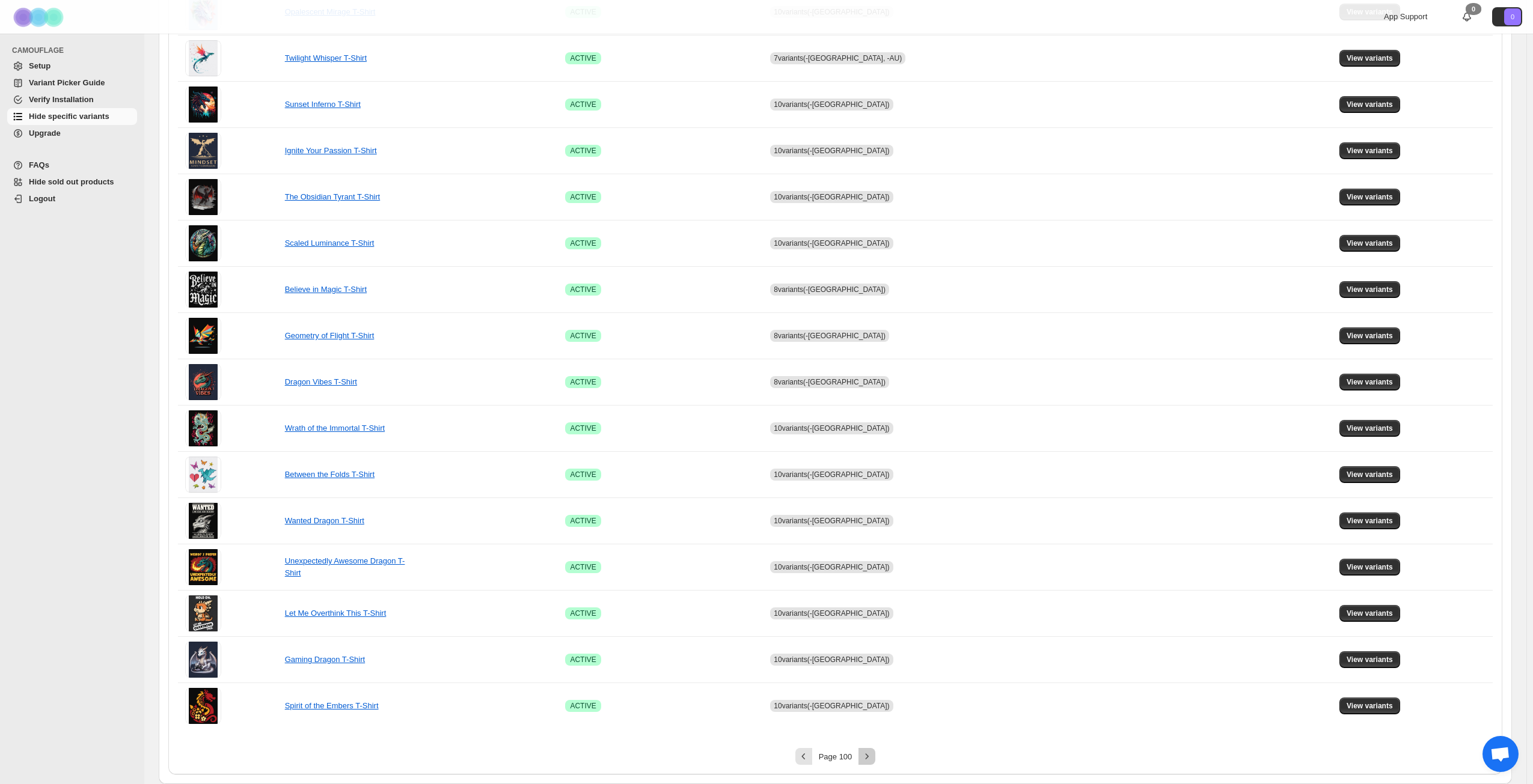
click at [873, 567] on icon "Next" at bounding box center [867, 757] width 12 height 12
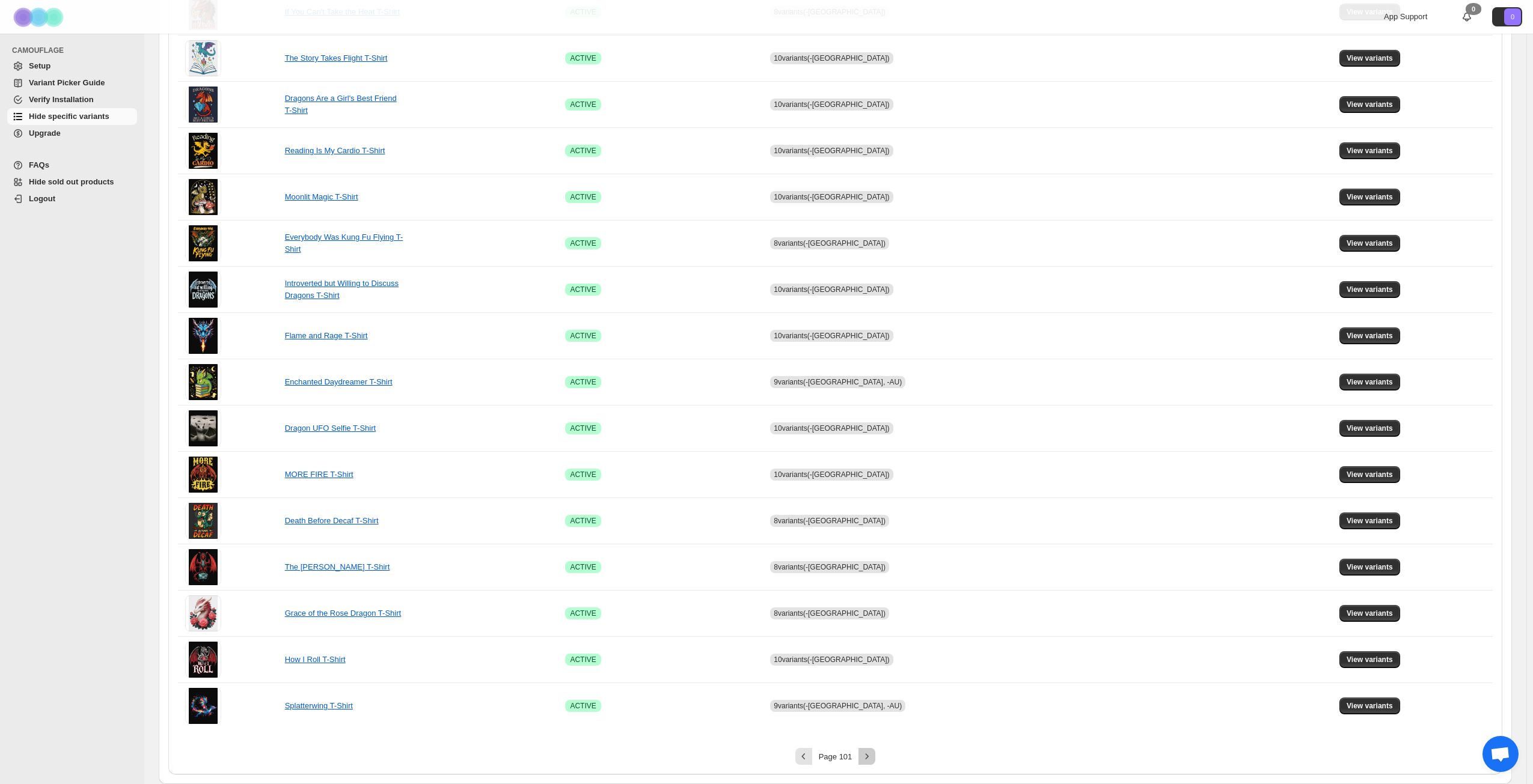
click at [873, 567] on icon "Next" at bounding box center [867, 757] width 12 height 12
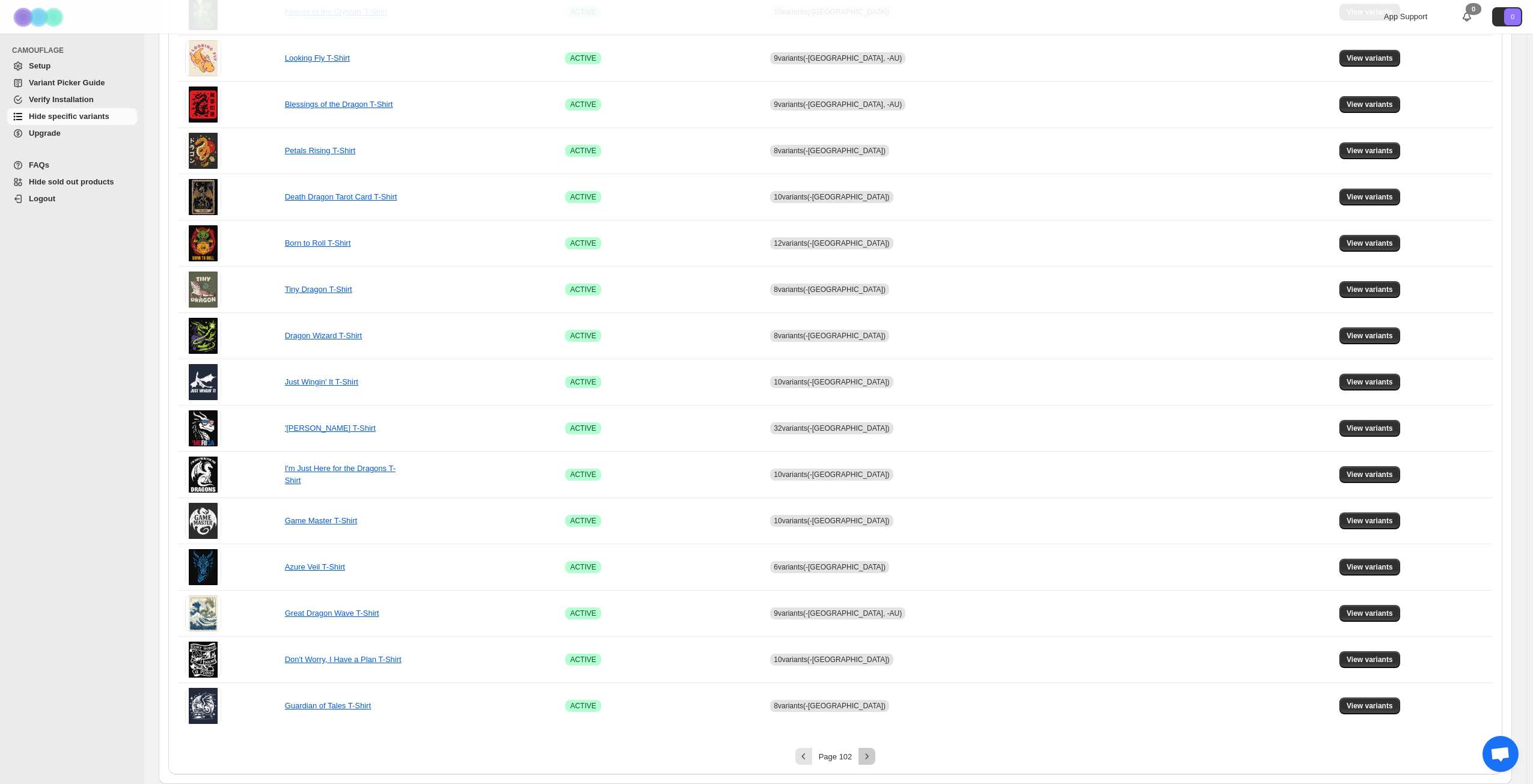
click at [873, 567] on icon "Next" at bounding box center [867, 757] width 12 height 12
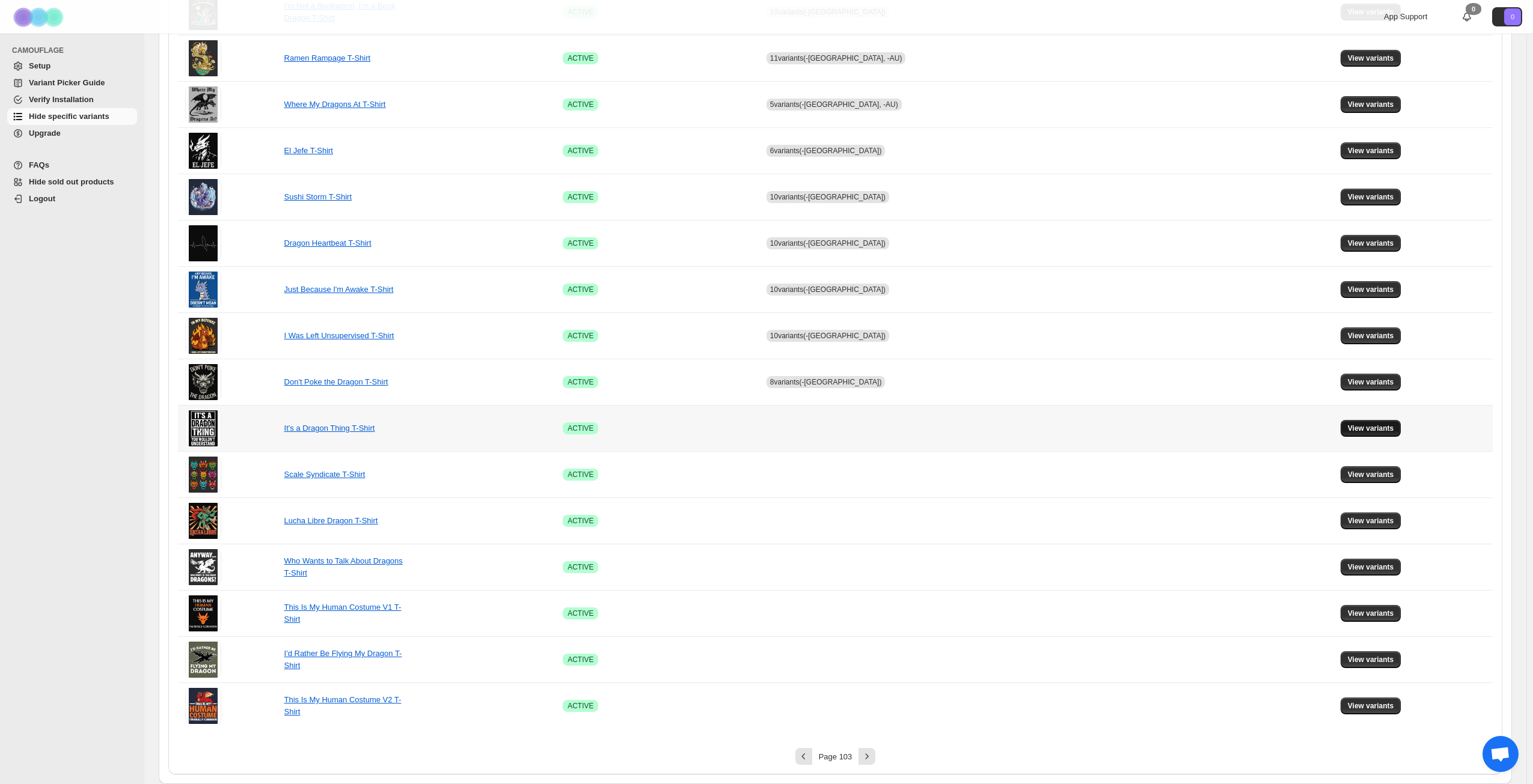
click at [1153, 426] on button "View variants" at bounding box center [1370, 428] width 61 height 17
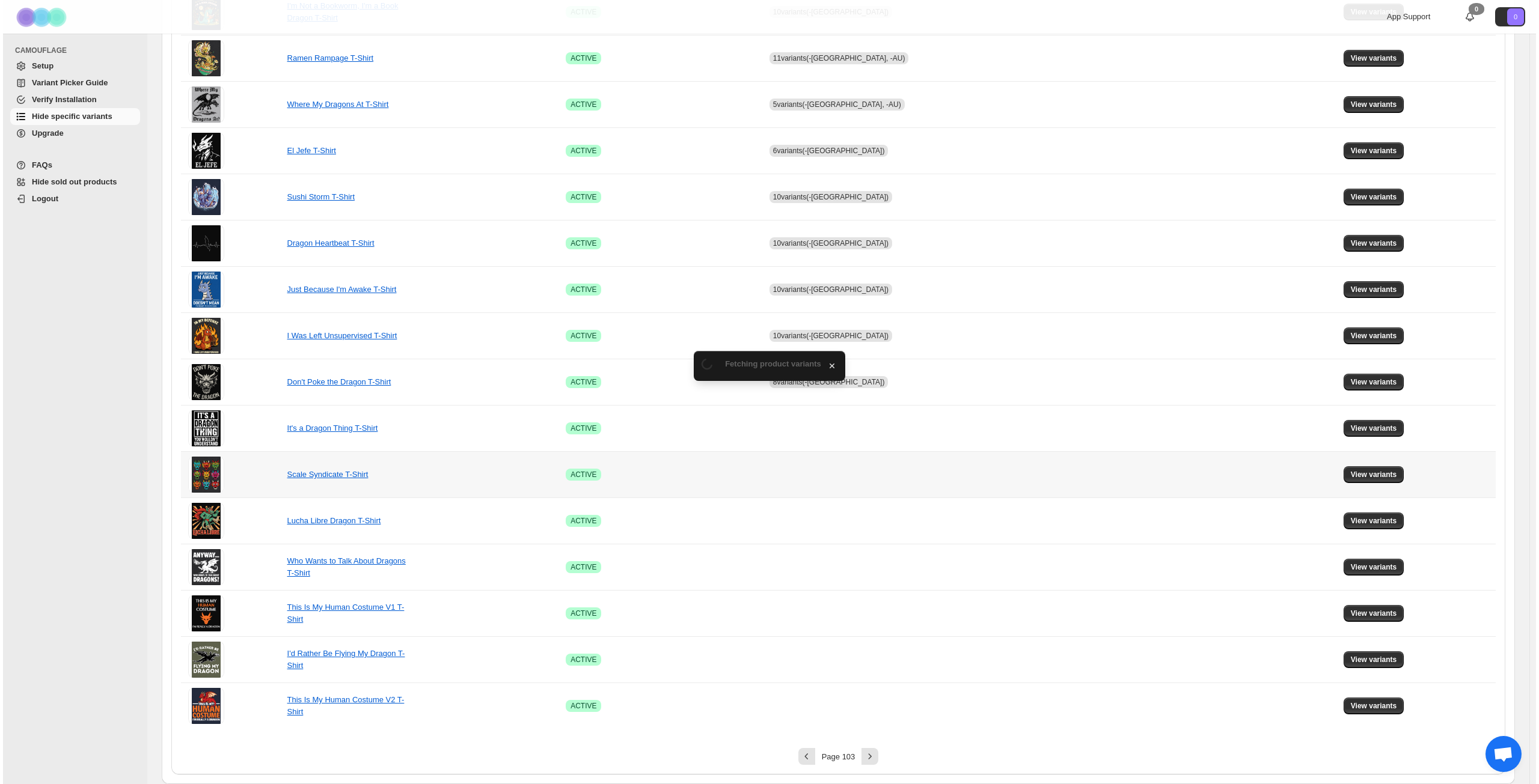
scroll to position [0, 0]
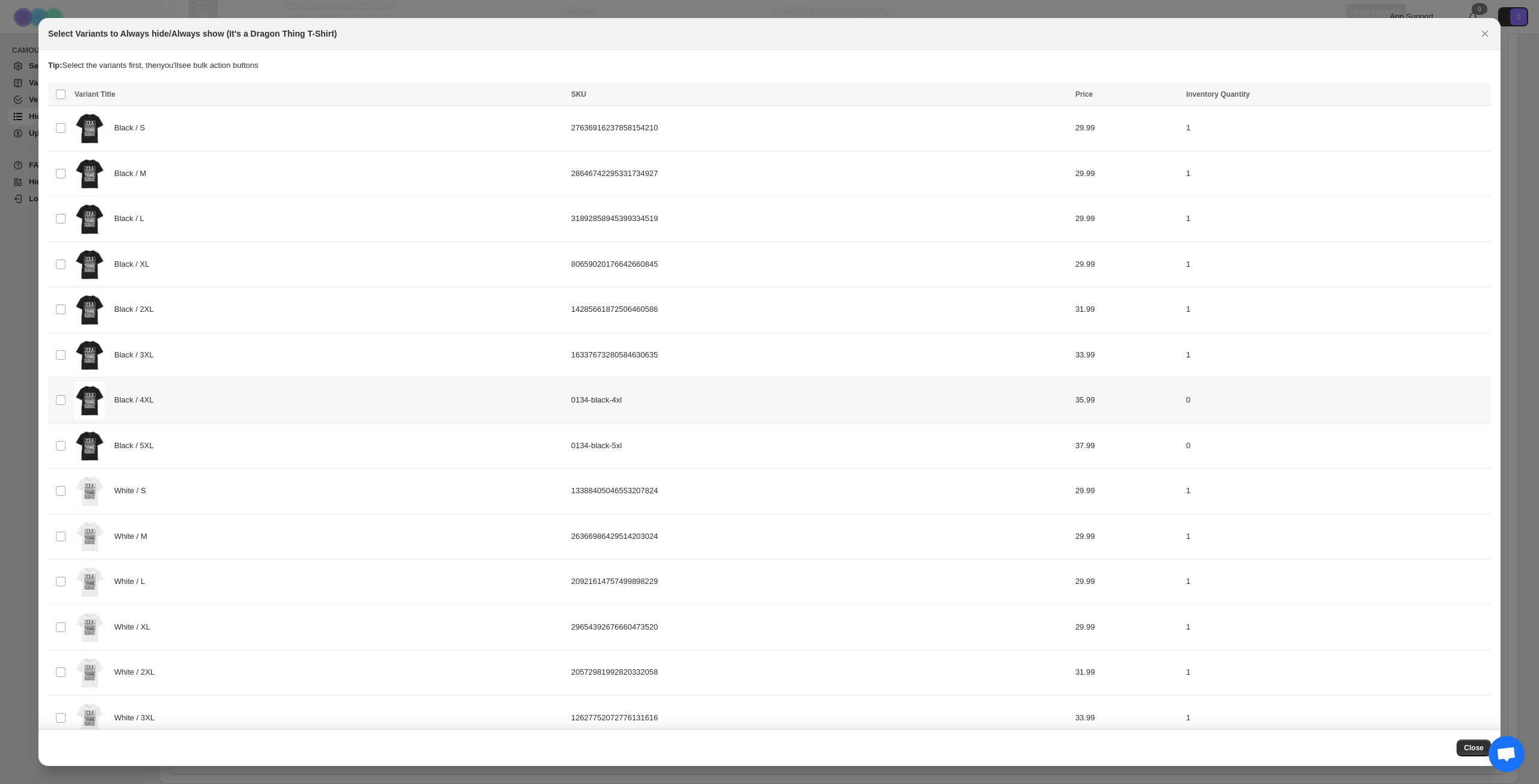
click at [285, 411] on div "Black / 4XL" at bounding box center [319, 400] width 490 height 38
click at [281, 454] on div "Black / 5XL" at bounding box center [319, 446] width 490 height 38
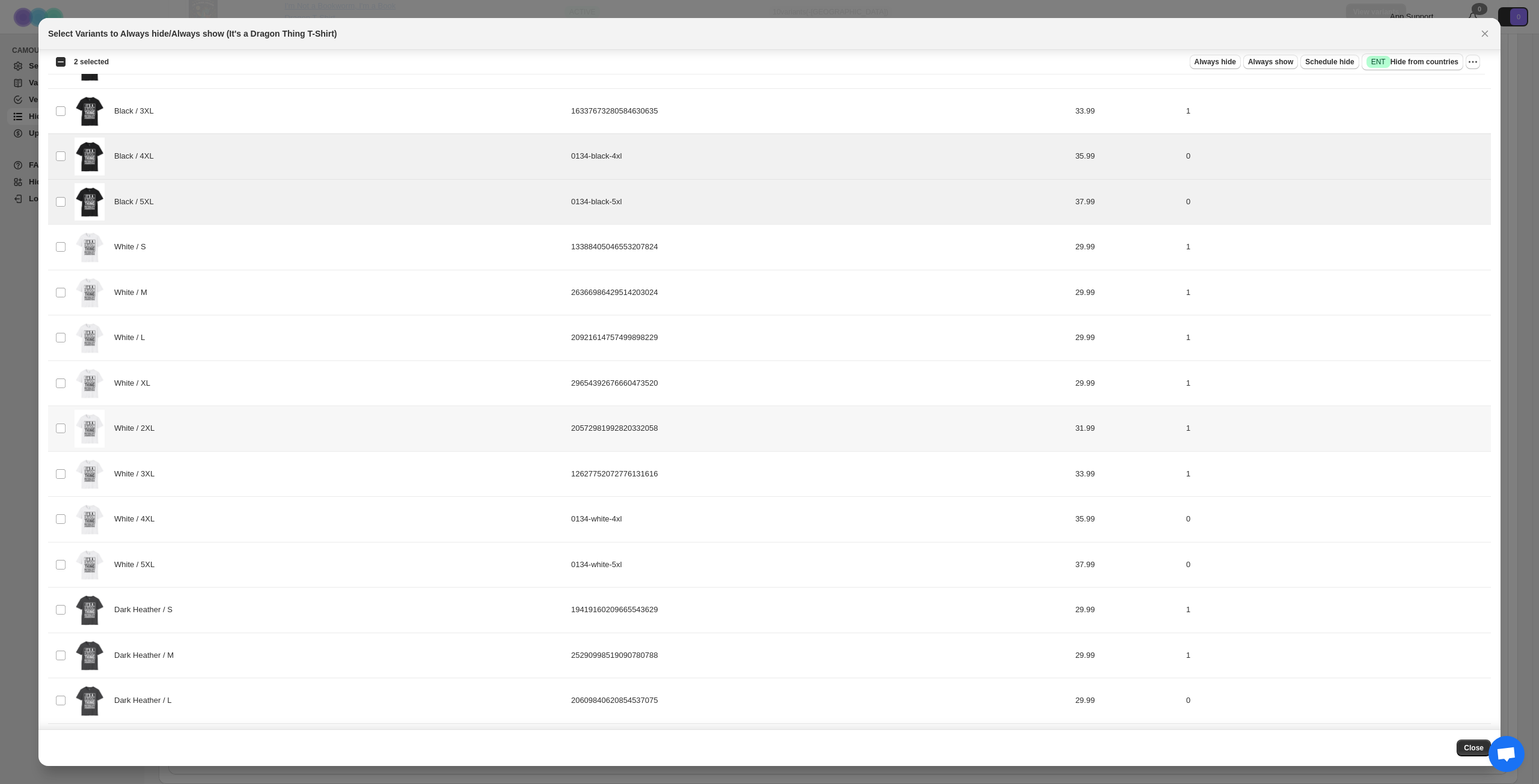
scroll to position [301, 0]
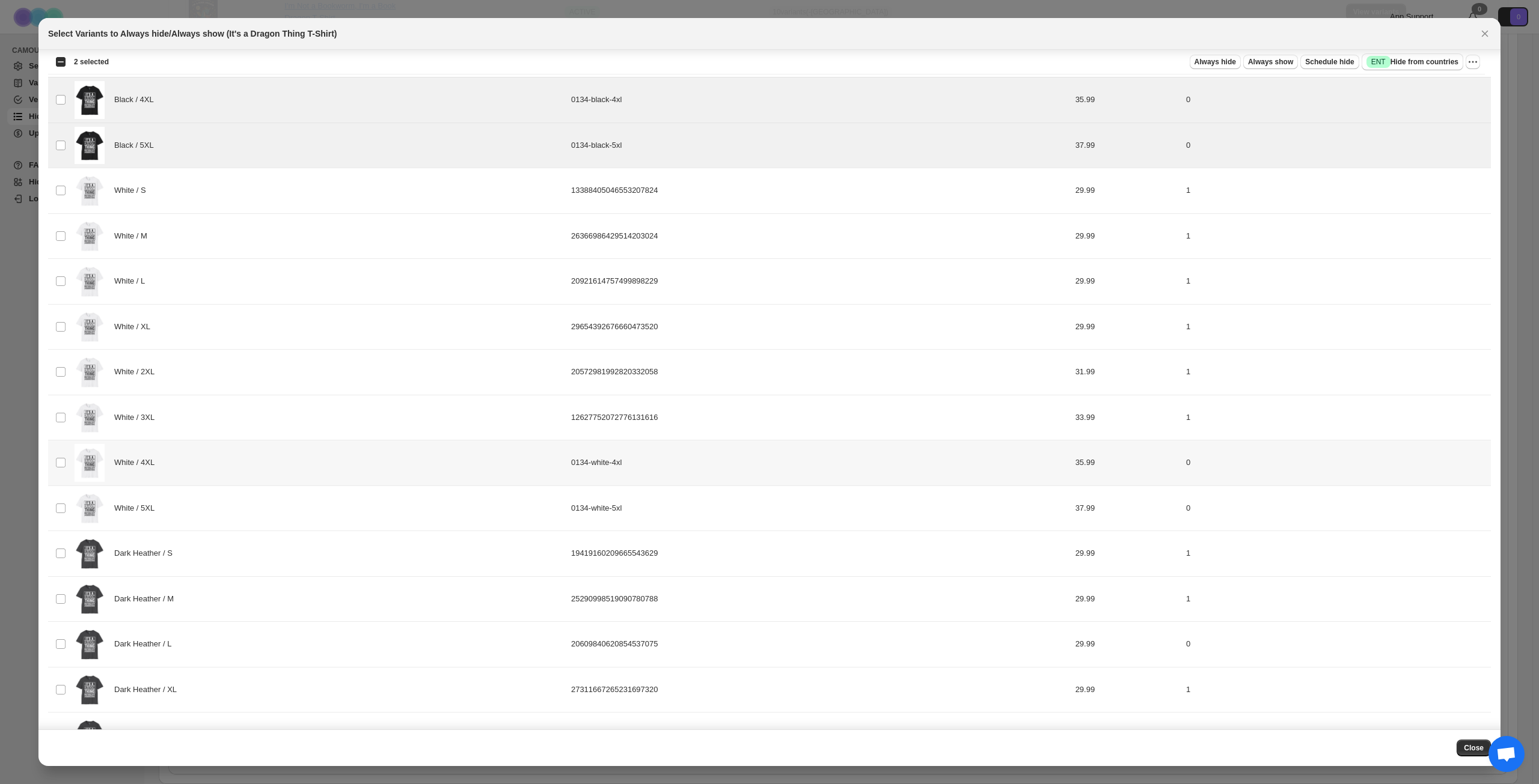
click at [291, 466] on div "White / 4XL" at bounding box center [319, 463] width 490 height 38
click at [289, 507] on div "White / 5XL" at bounding box center [319, 508] width 490 height 38
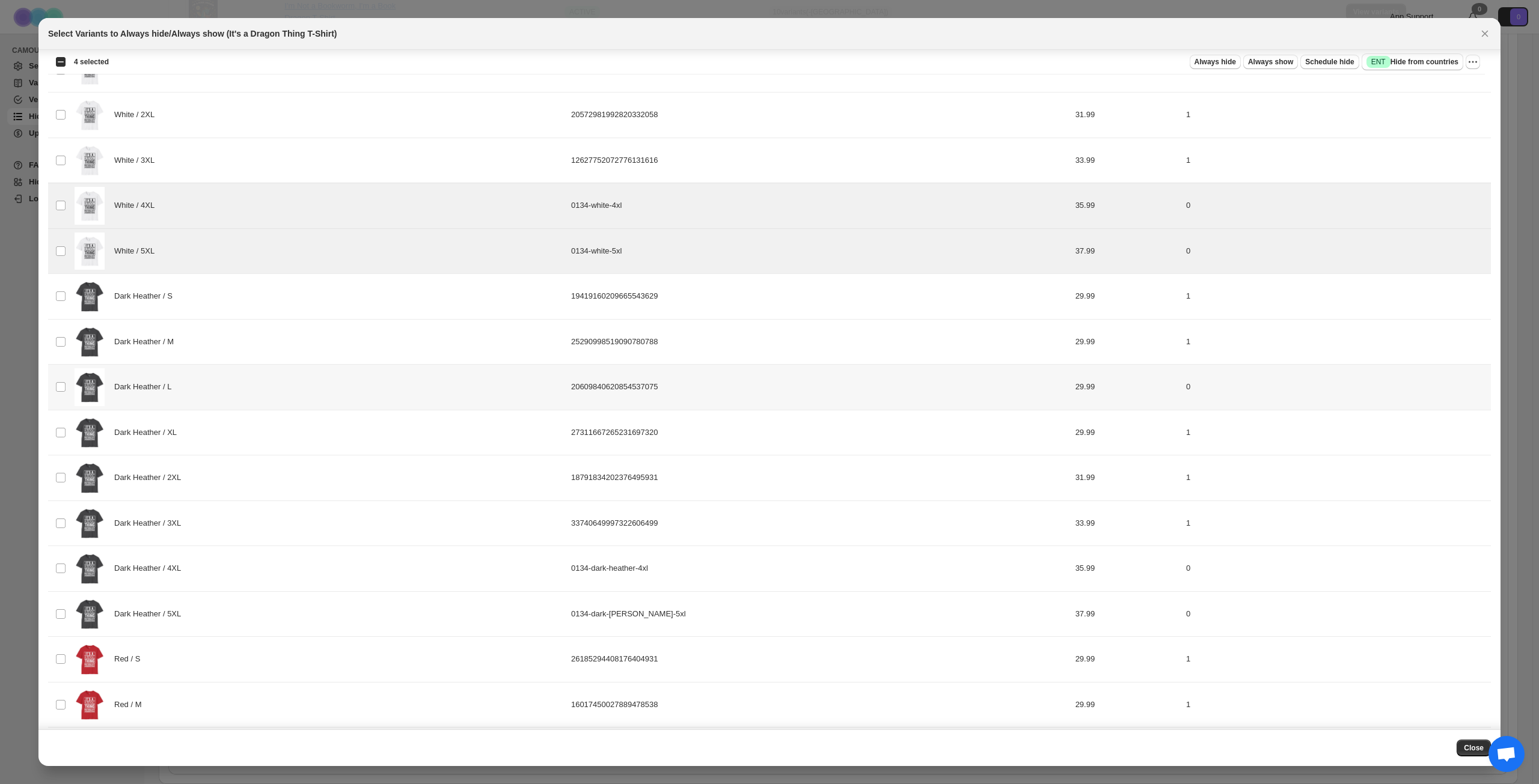
scroll to position [601, 0]
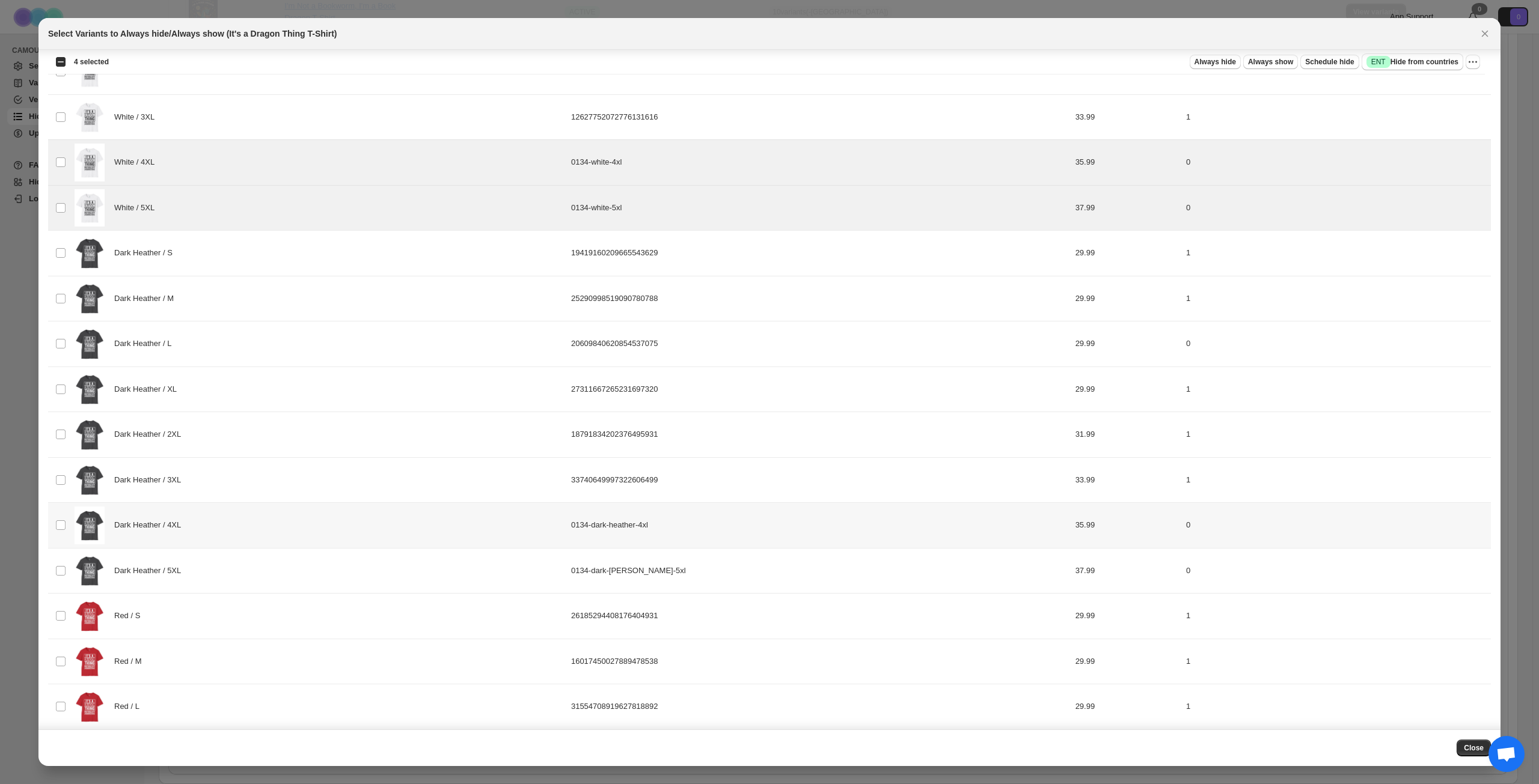
click at [287, 532] on div "Dark Heather / 4XL" at bounding box center [319, 526] width 490 height 38
click at [281, 558] on div "Dark Heather / 5XL" at bounding box center [319, 571] width 490 height 38
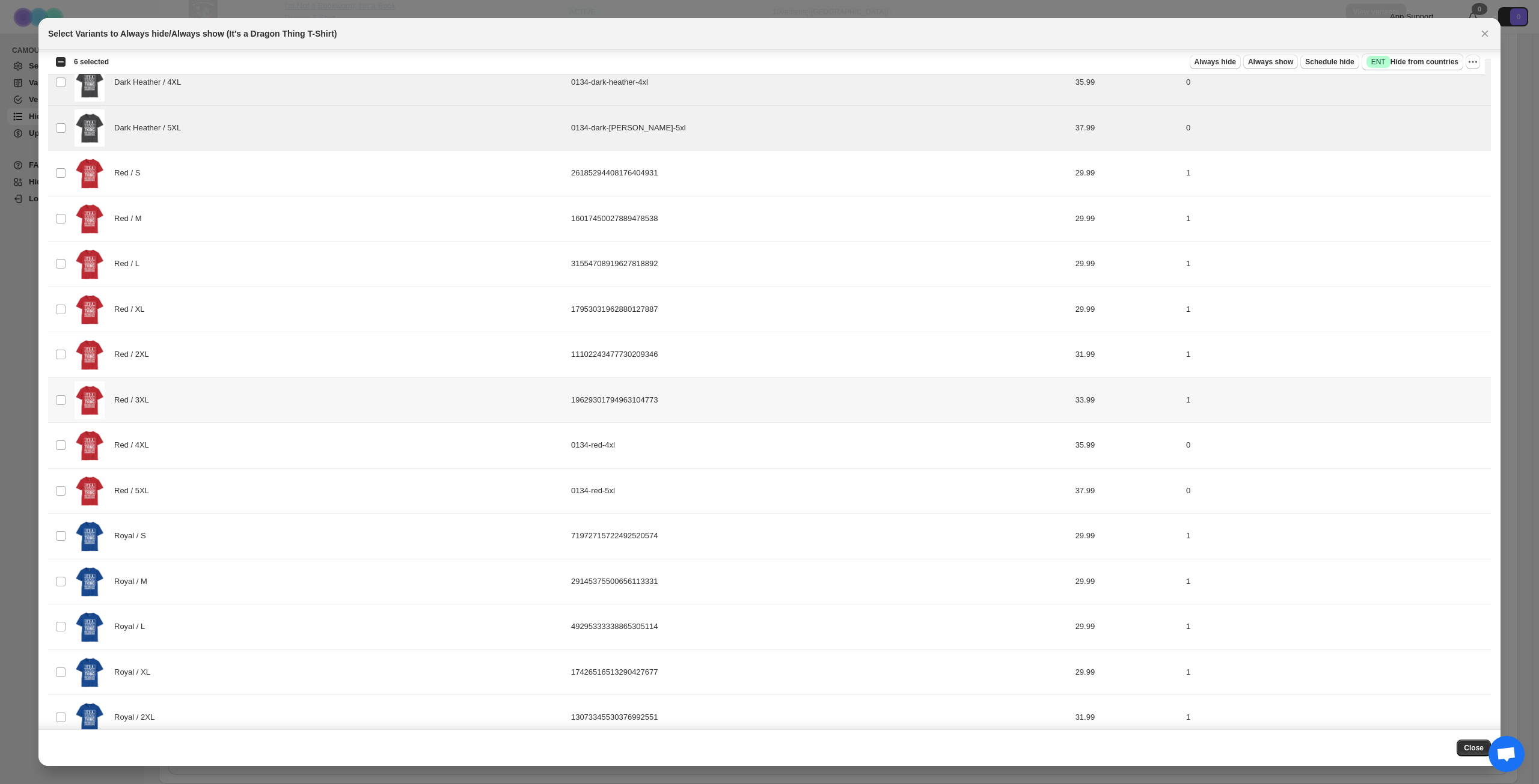
scroll to position [1081, 0]
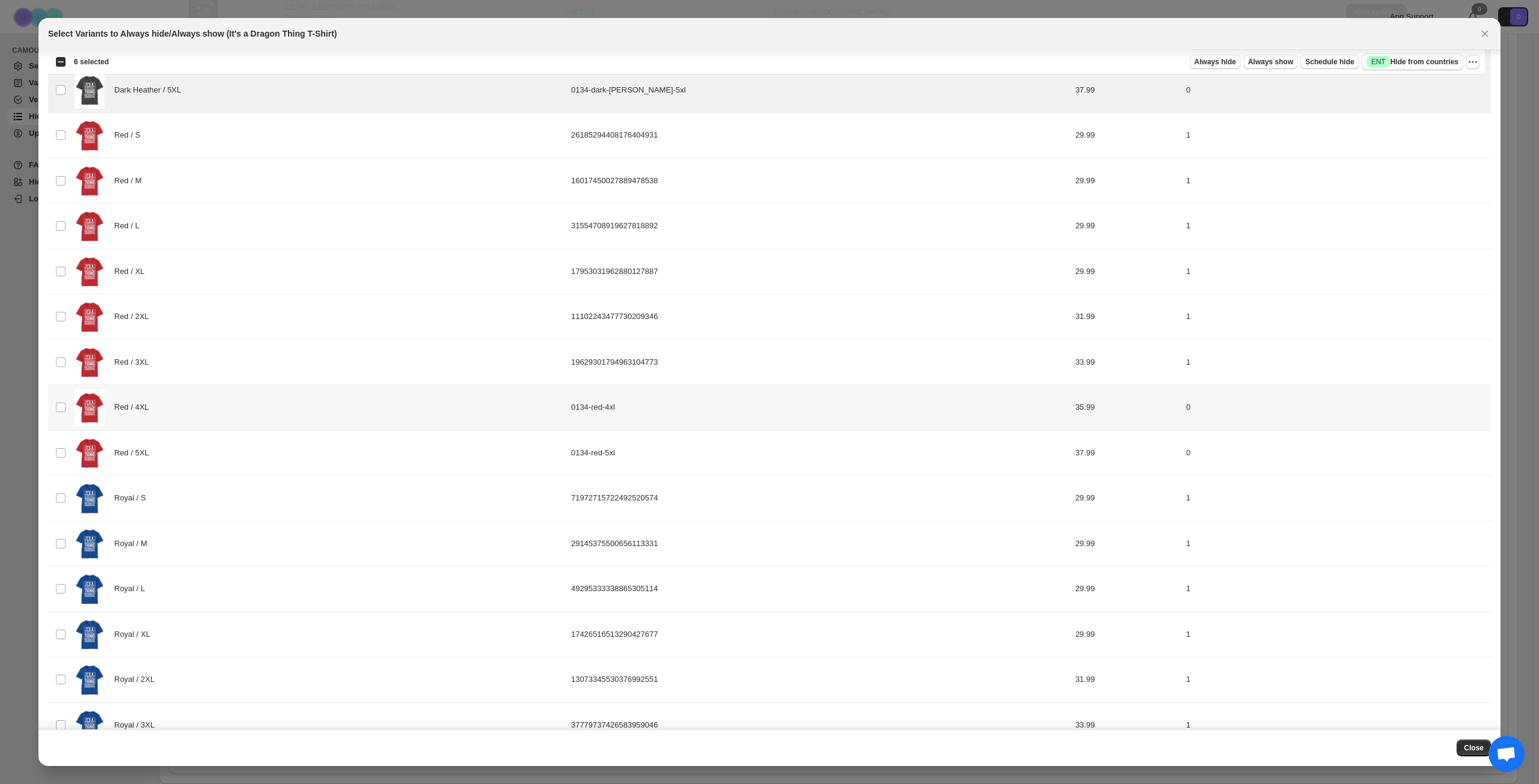
click at [285, 414] on div "Red / 4XL" at bounding box center [319, 408] width 490 height 38
click at [276, 463] on div "Red / 5XL" at bounding box center [319, 453] width 490 height 38
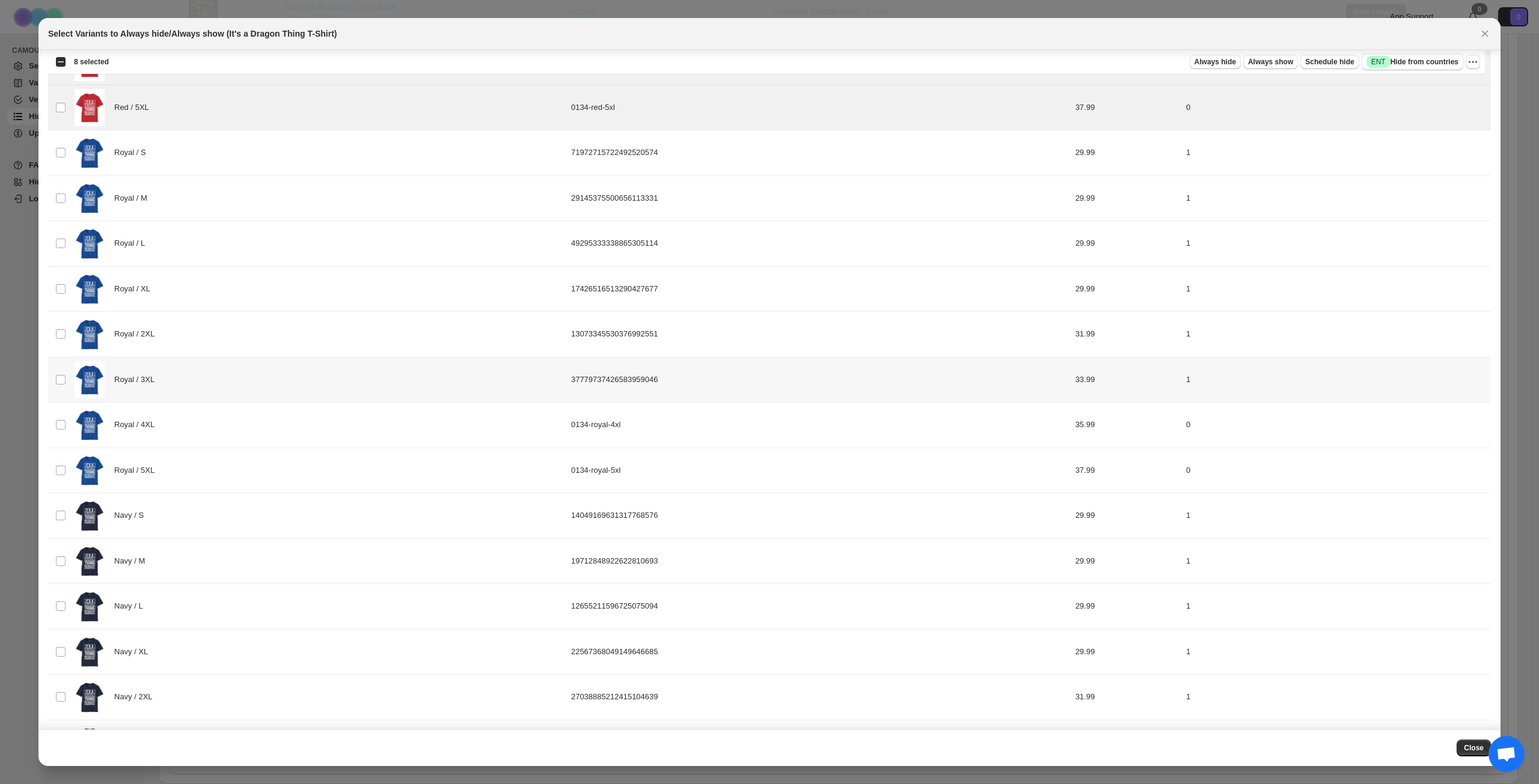
scroll to position [1442, 0]
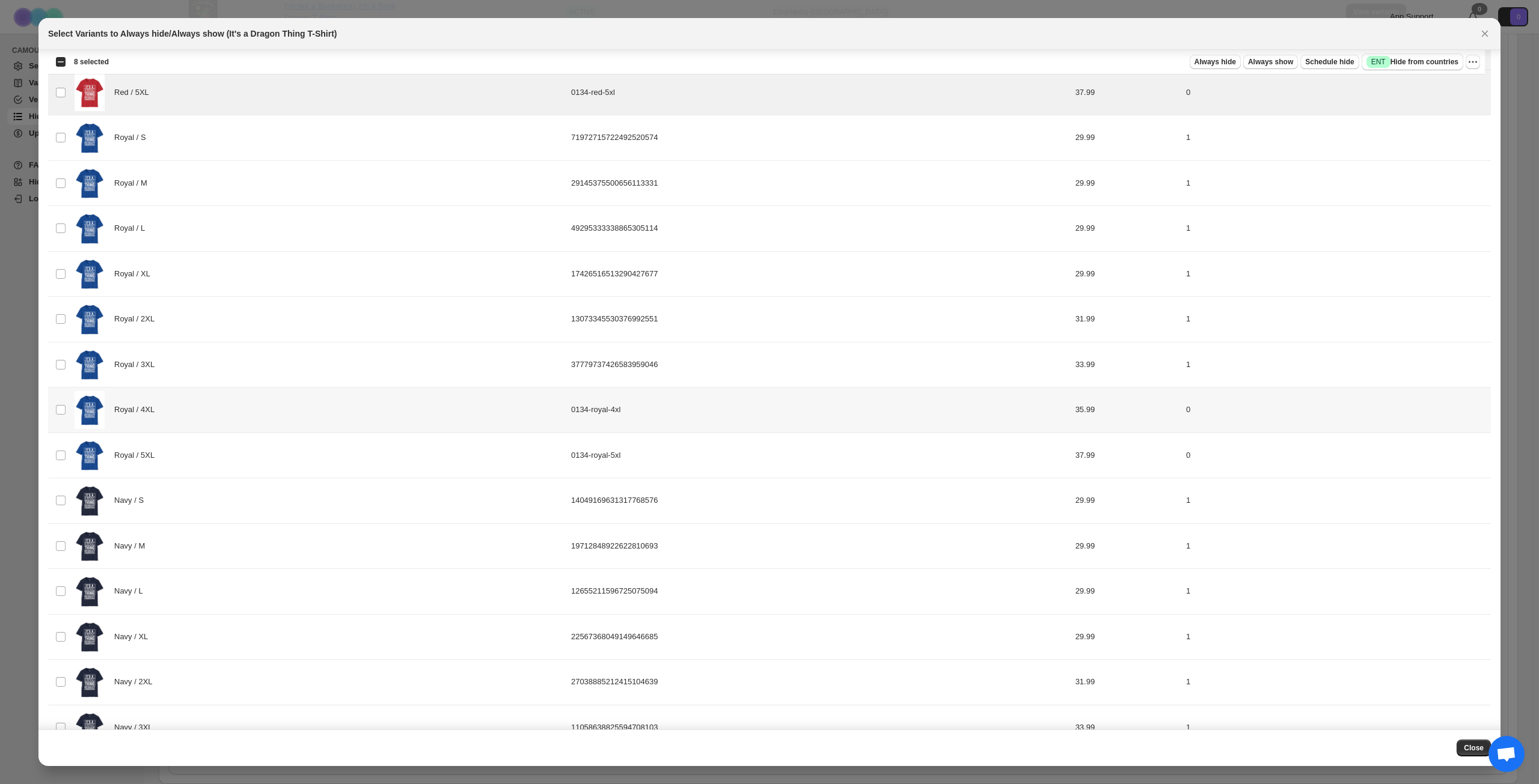
click at [263, 416] on div "Royal / 4XL" at bounding box center [319, 410] width 490 height 38
click at [261, 449] on div "Royal / 5XL" at bounding box center [319, 455] width 490 height 38
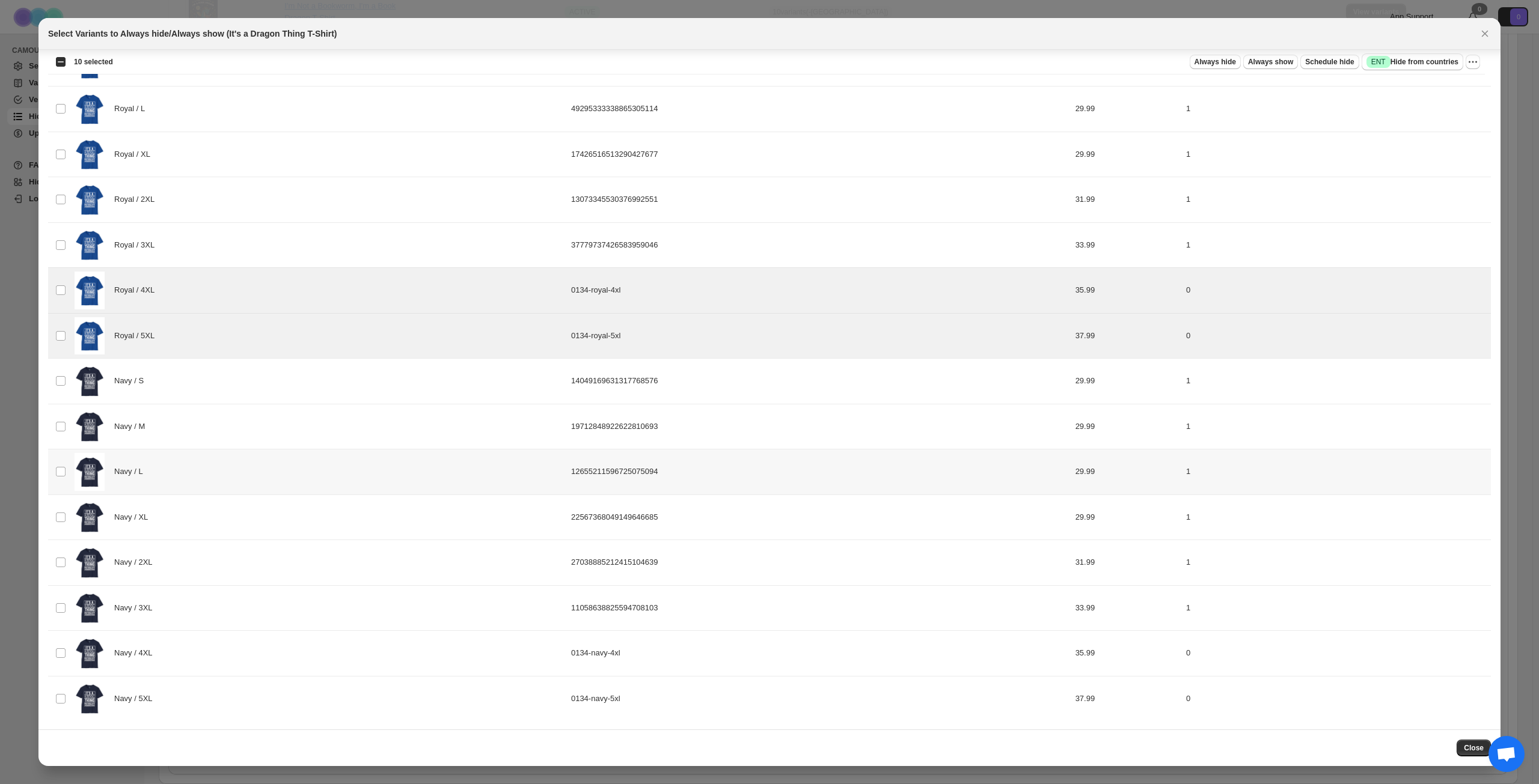
scroll to position [1563, 0]
click at [256, 567] on div "Navy / 4XL" at bounding box center [319, 652] width 490 height 38
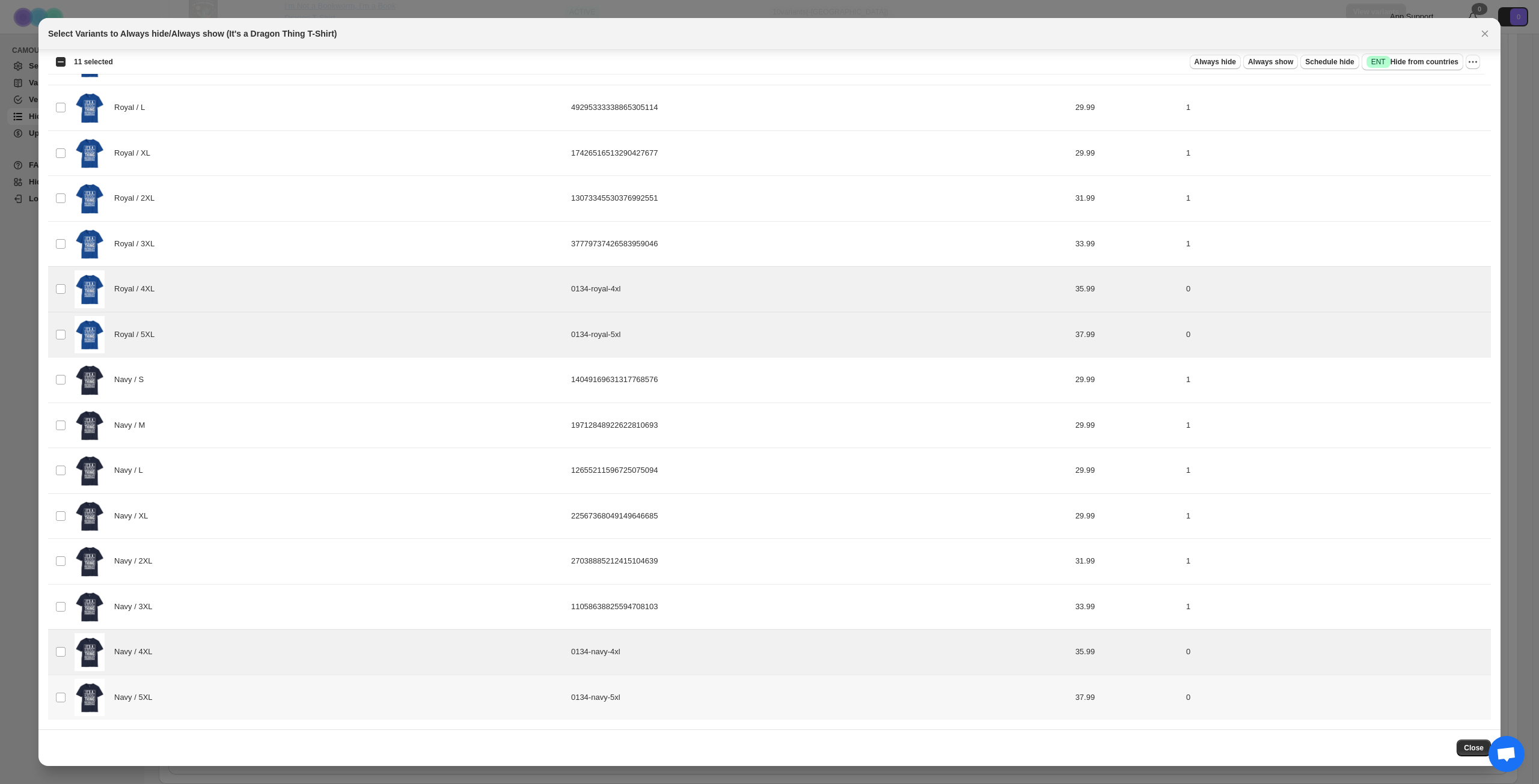
click at [250, 567] on div "Navy / 5XL" at bounding box center [319, 698] width 490 height 38
click at [1153, 62] on span "Success ENT Hide from countries" at bounding box center [1412, 62] width 92 height 12
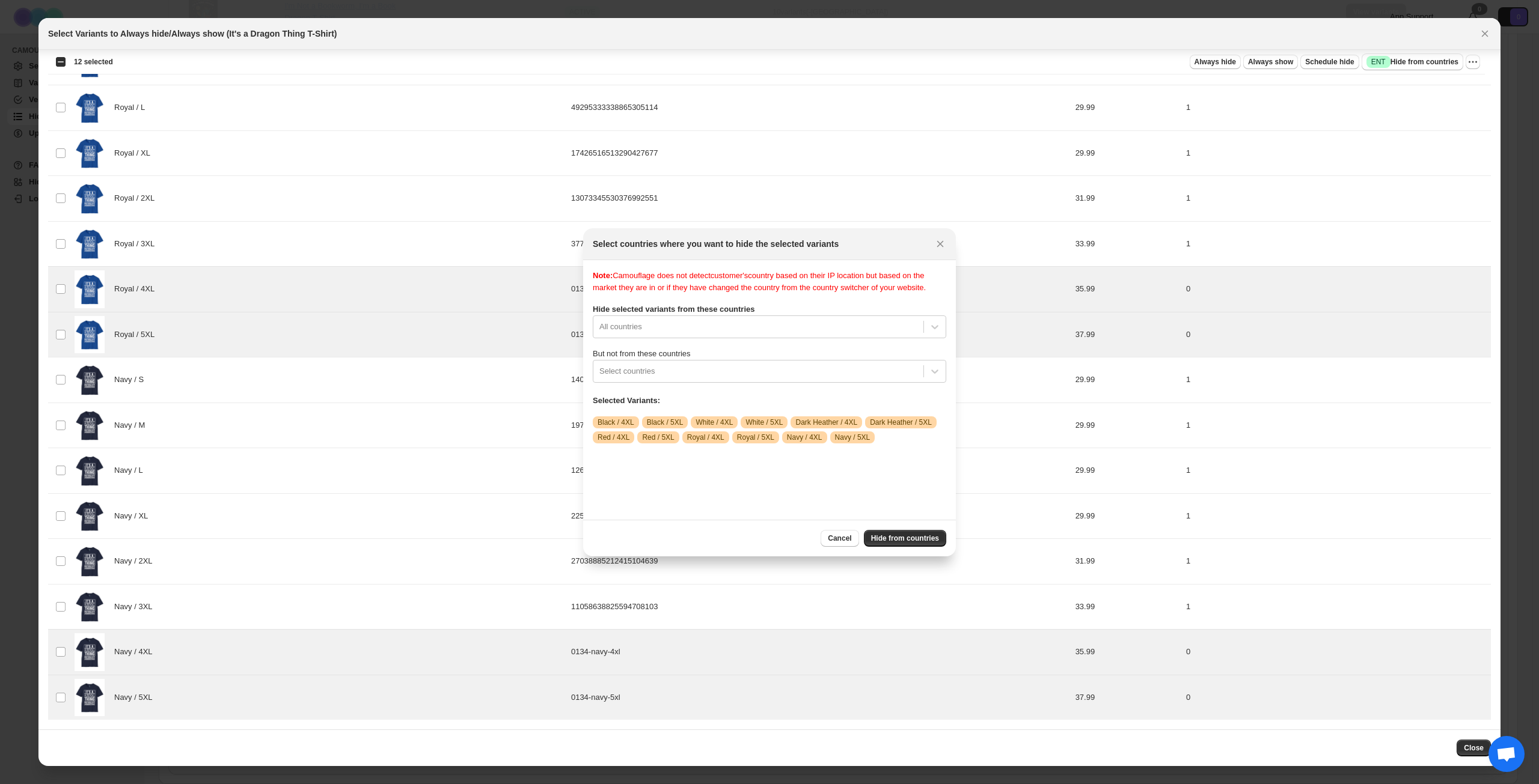
click at [690, 358] on span "But not from these countries" at bounding box center [642, 353] width 98 height 9
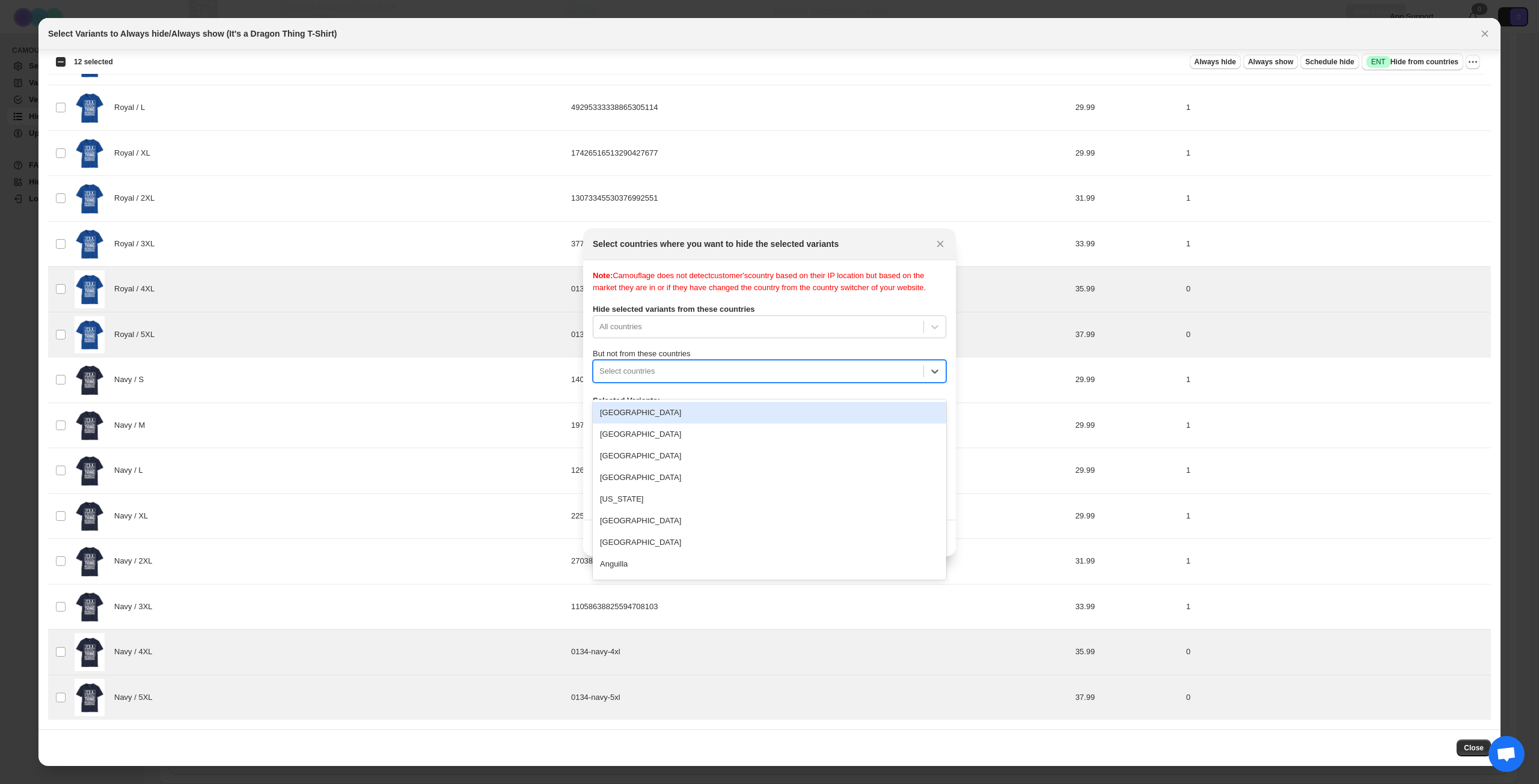
click at [703, 376] on div ":r13h:" at bounding box center [758, 372] width 318 height 15
type input "****"
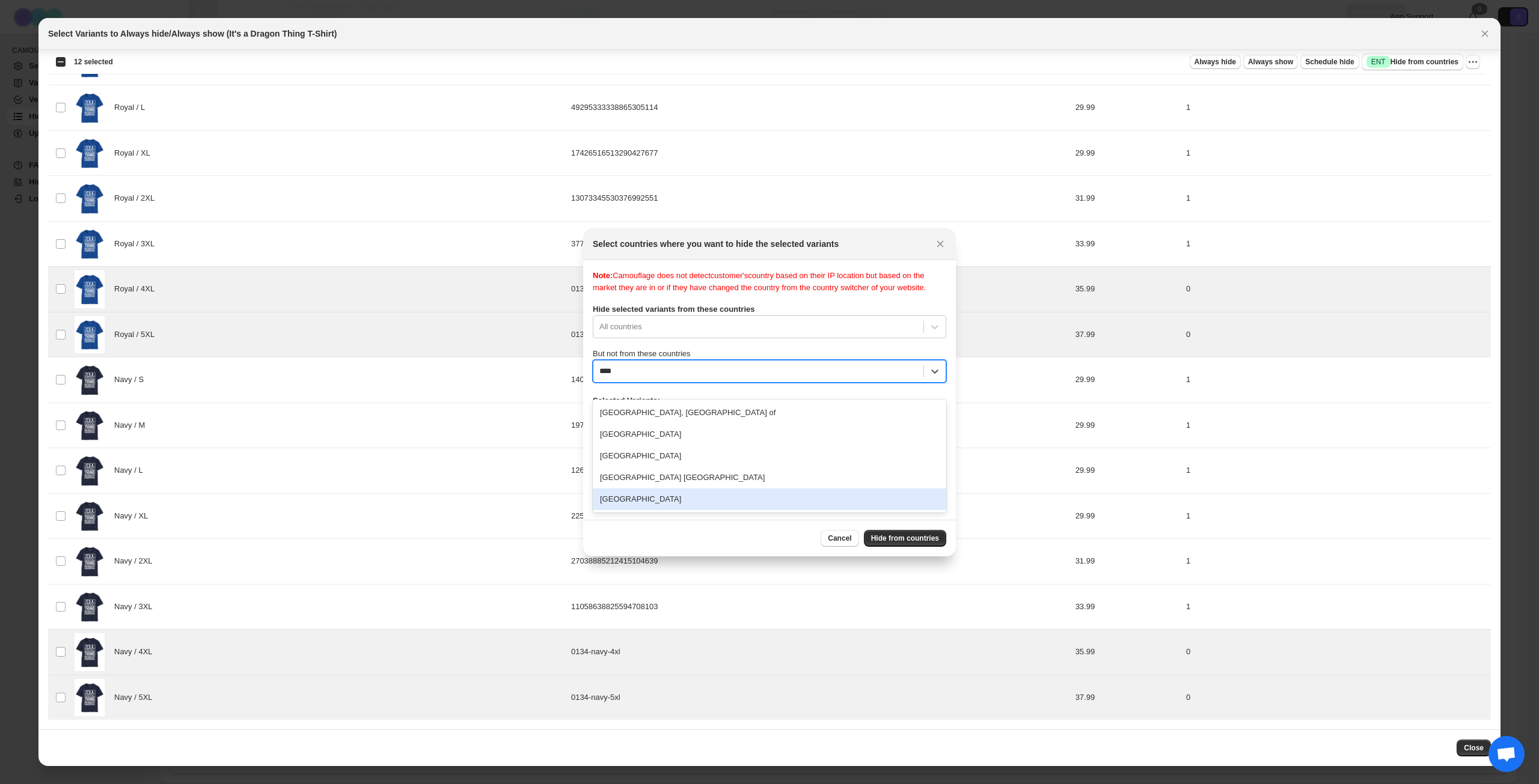
click at [690, 495] on div "[GEOGRAPHIC_DATA]" at bounding box center [770, 499] width 354 height 21
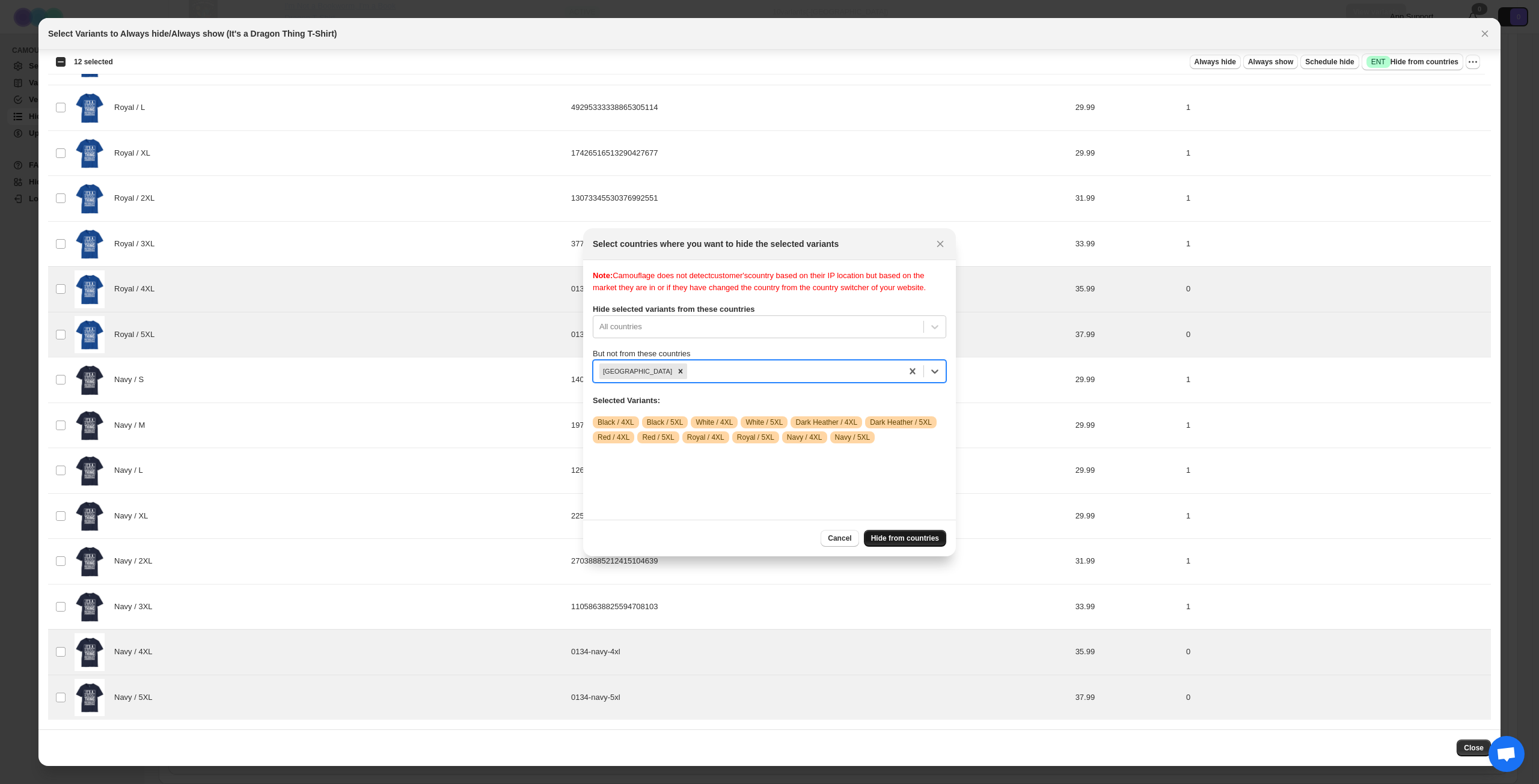
click at [885, 533] on button "Hide from countries" at bounding box center [905, 538] width 82 height 17
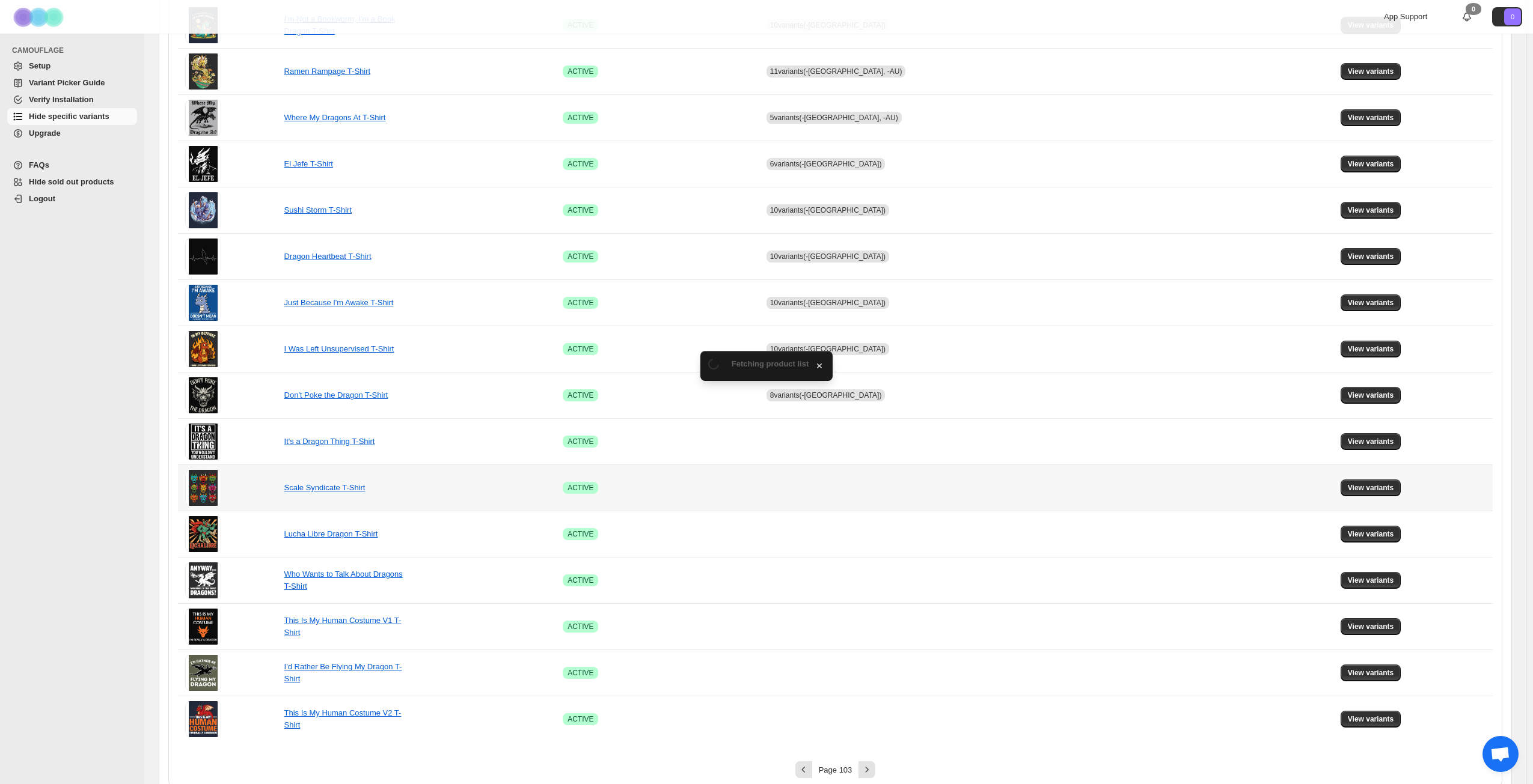
scroll to position [449, 0]
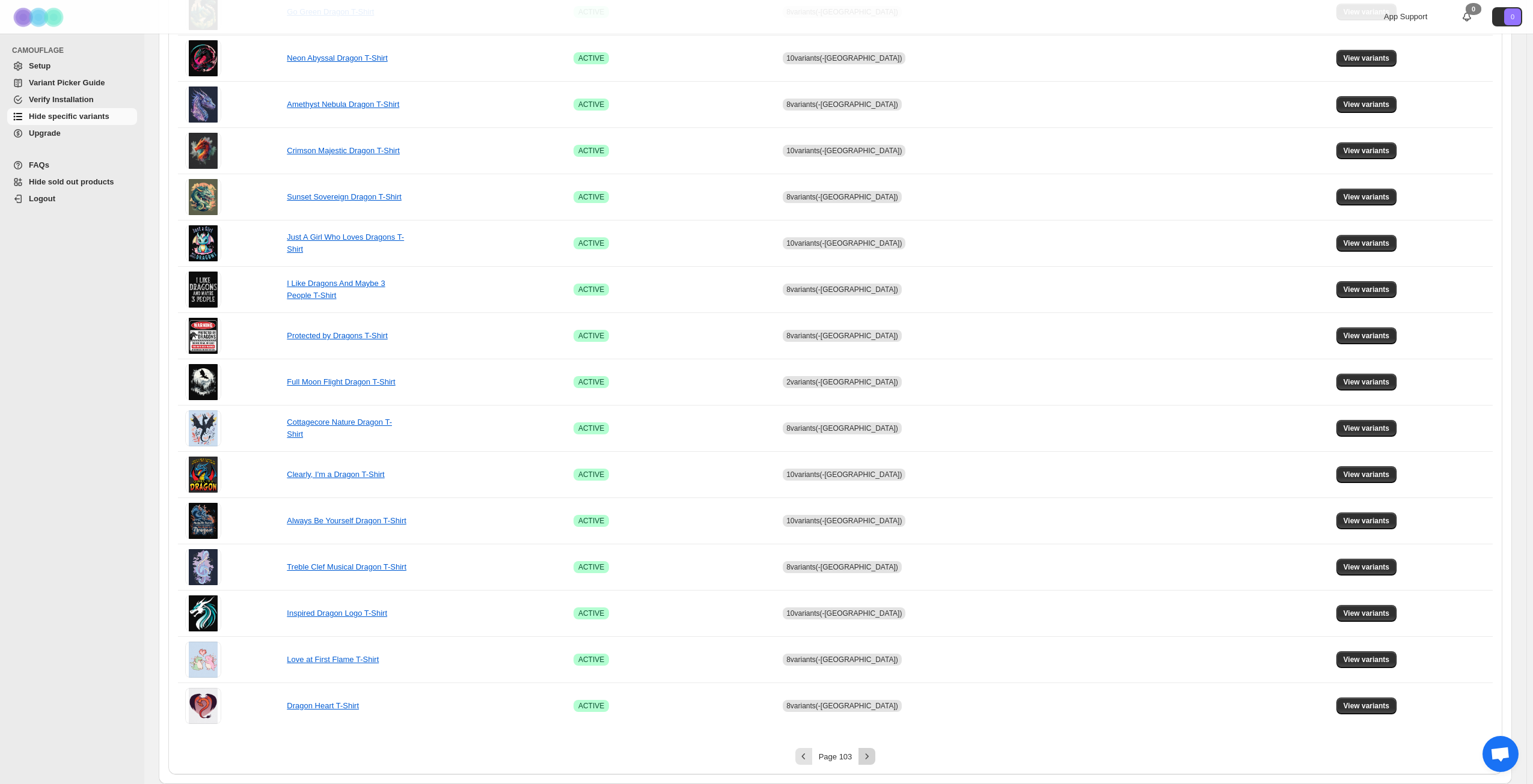
click at [872, 567] on icon "Next" at bounding box center [867, 757] width 12 height 12
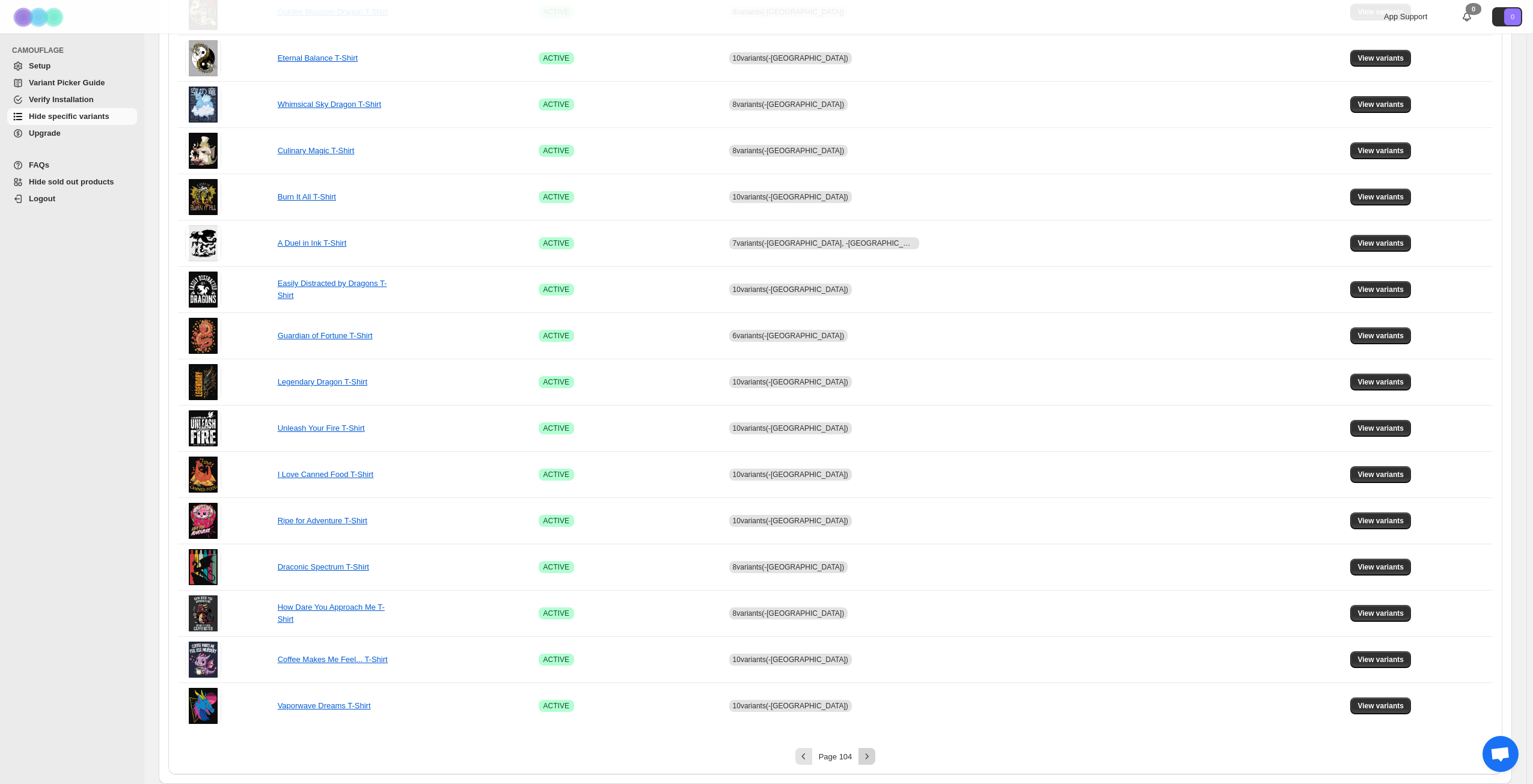
click at [872, 567] on icon "Next" at bounding box center [867, 757] width 12 height 12
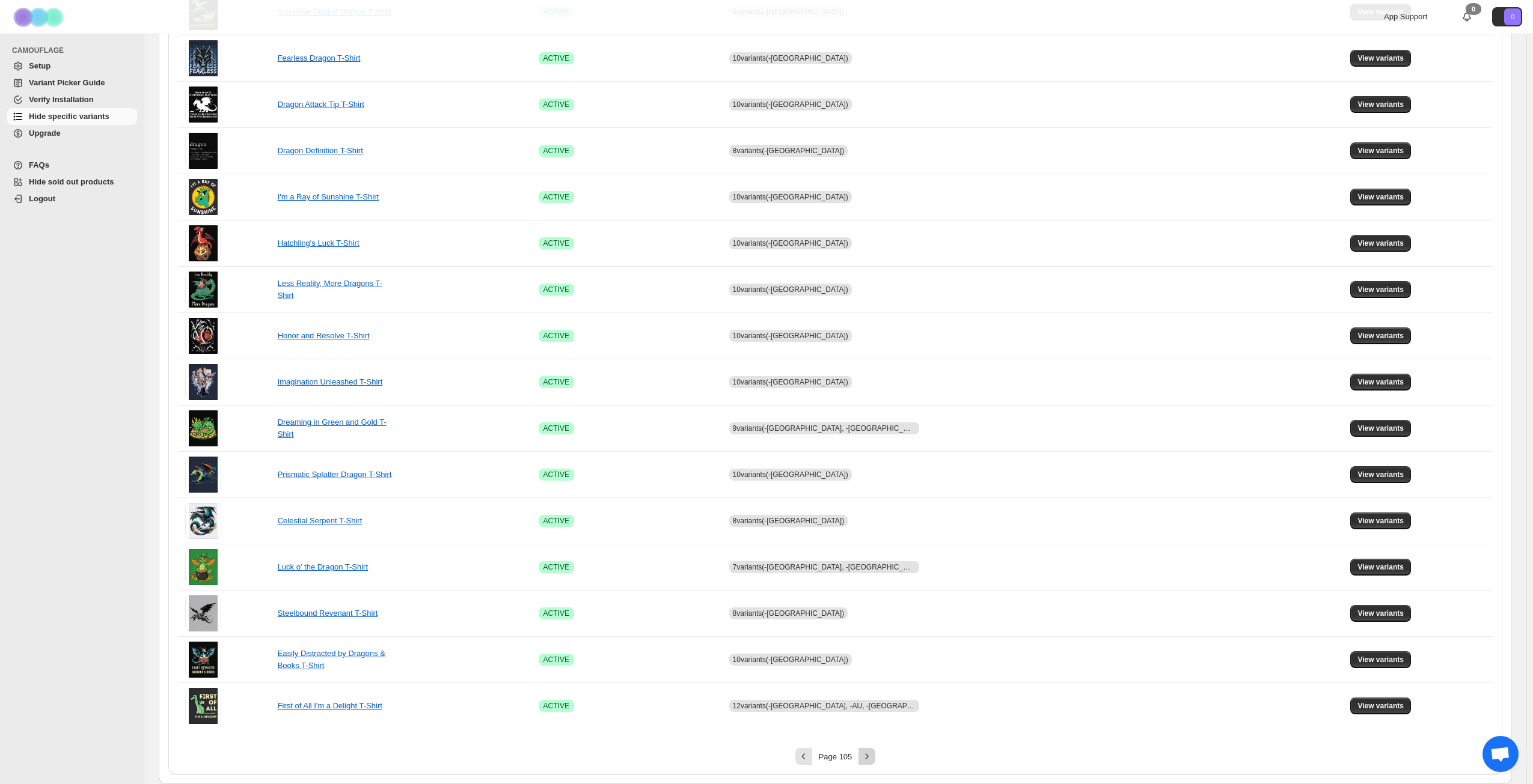
click at [872, 567] on icon "Next" at bounding box center [867, 757] width 12 height 12
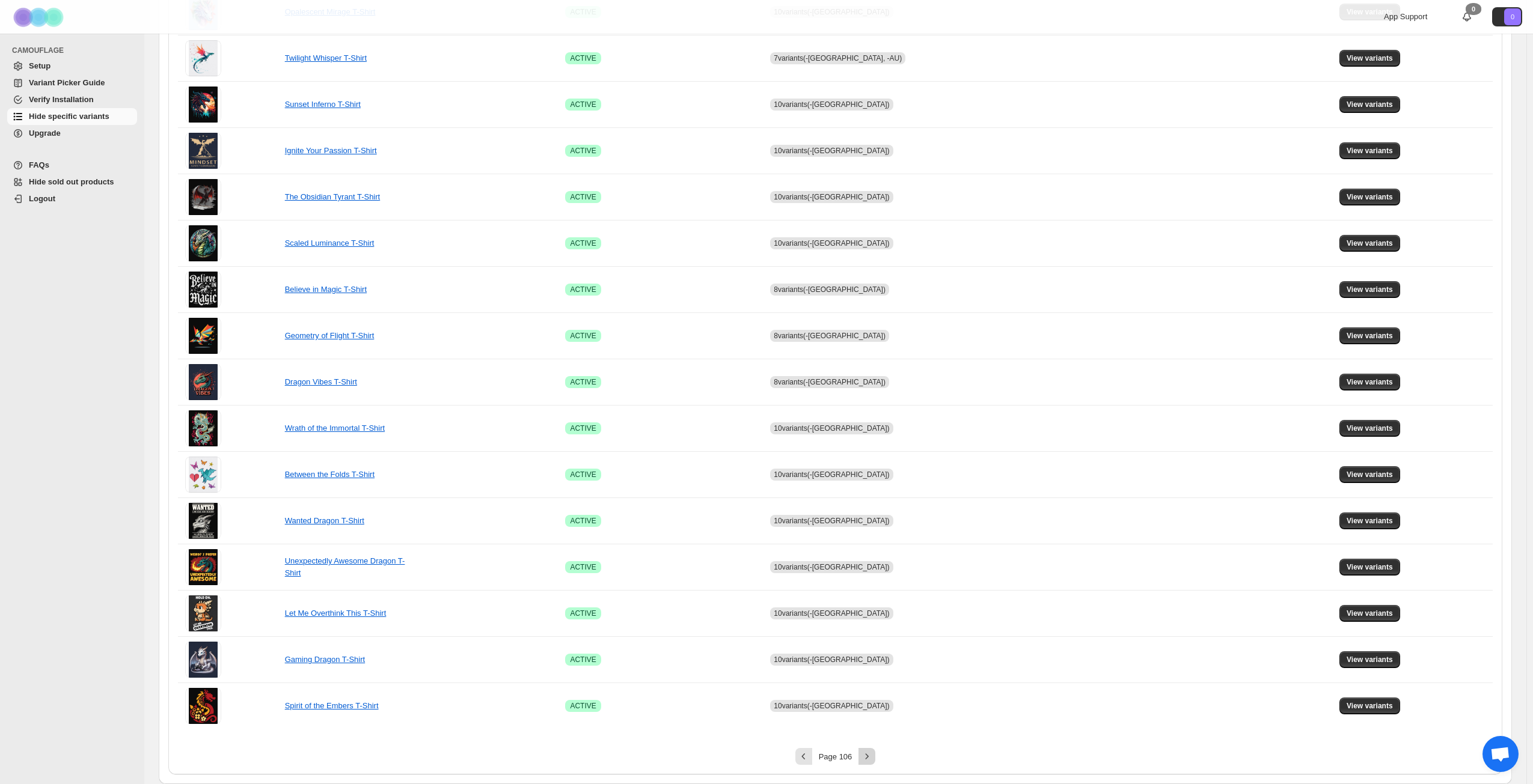
click at [872, 567] on icon "Next" at bounding box center [867, 757] width 12 height 12
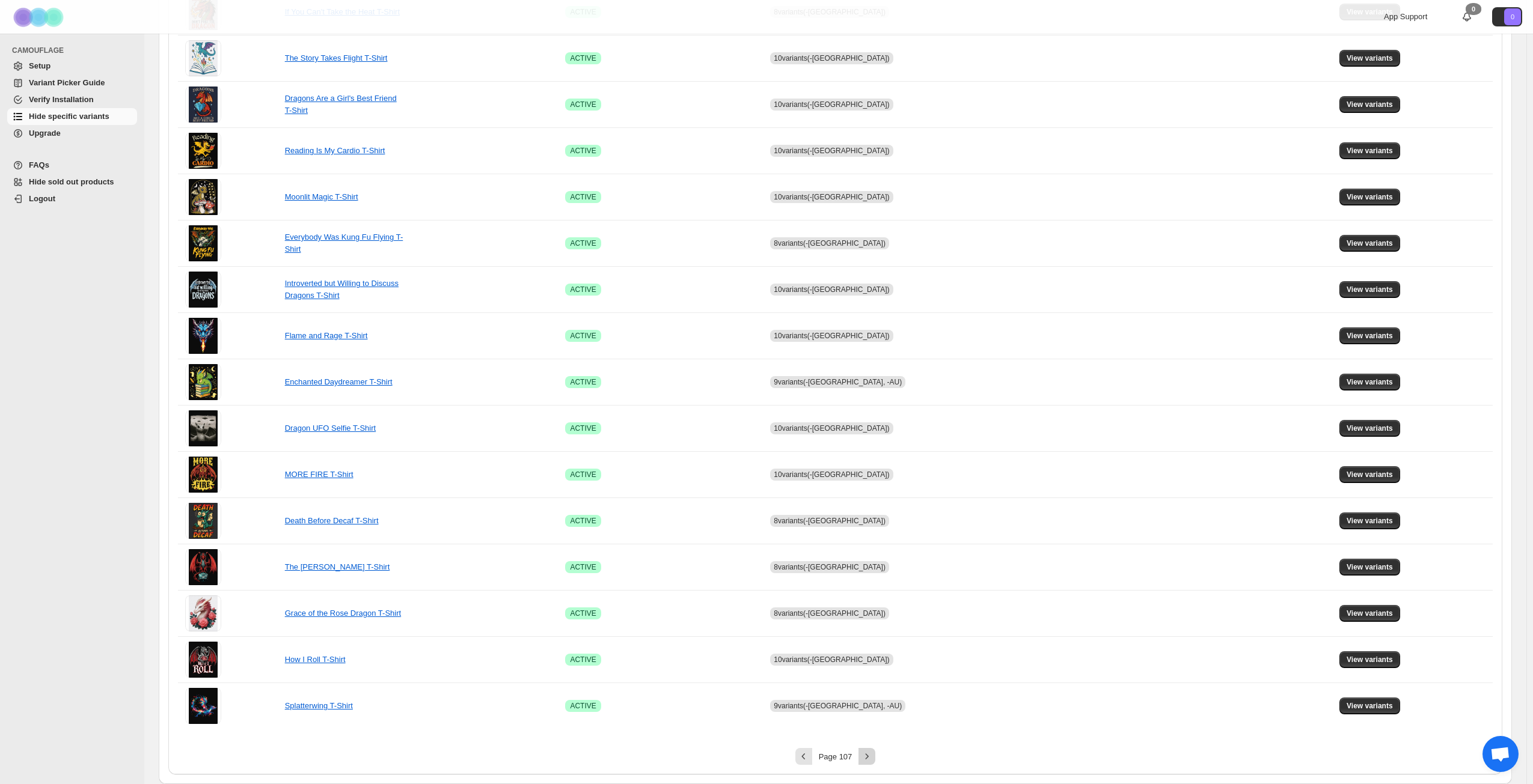
click at [872, 567] on icon "Next" at bounding box center [867, 757] width 12 height 12
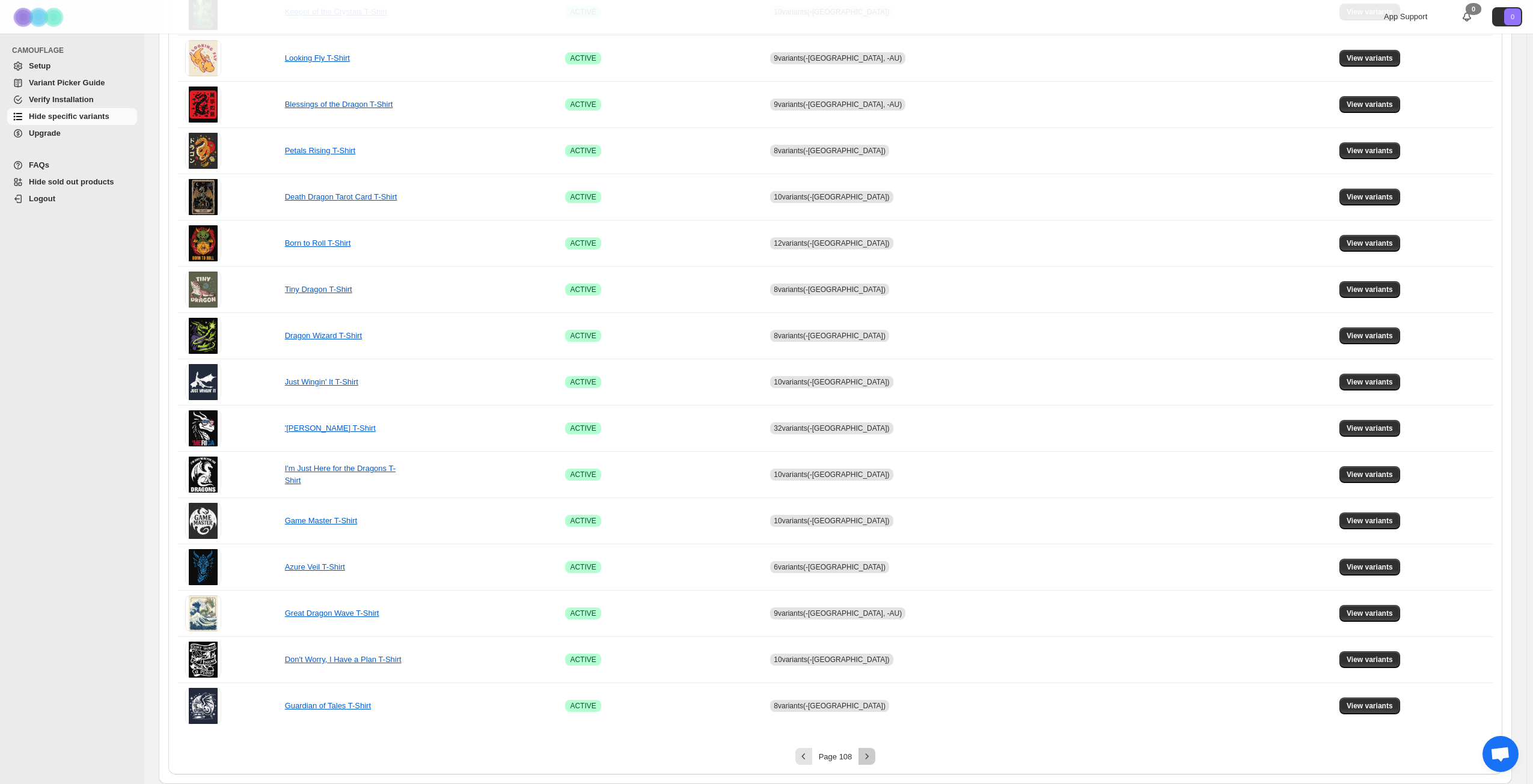
click at [872, 567] on icon "Next" at bounding box center [867, 757] width 12 height 12
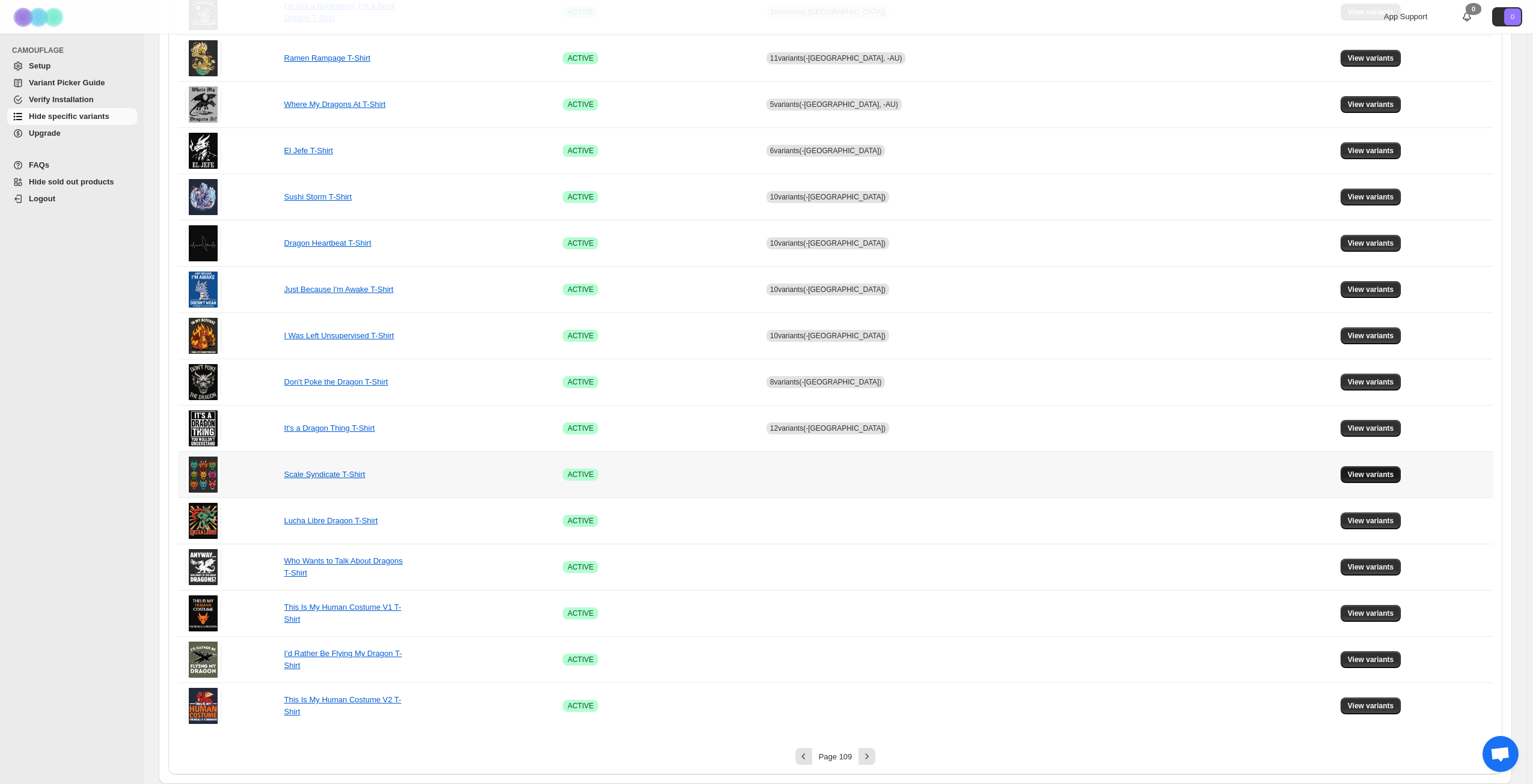
click at [1153, 473] on span "View variants" at bounding box center [1370, 475] width 46 height 9
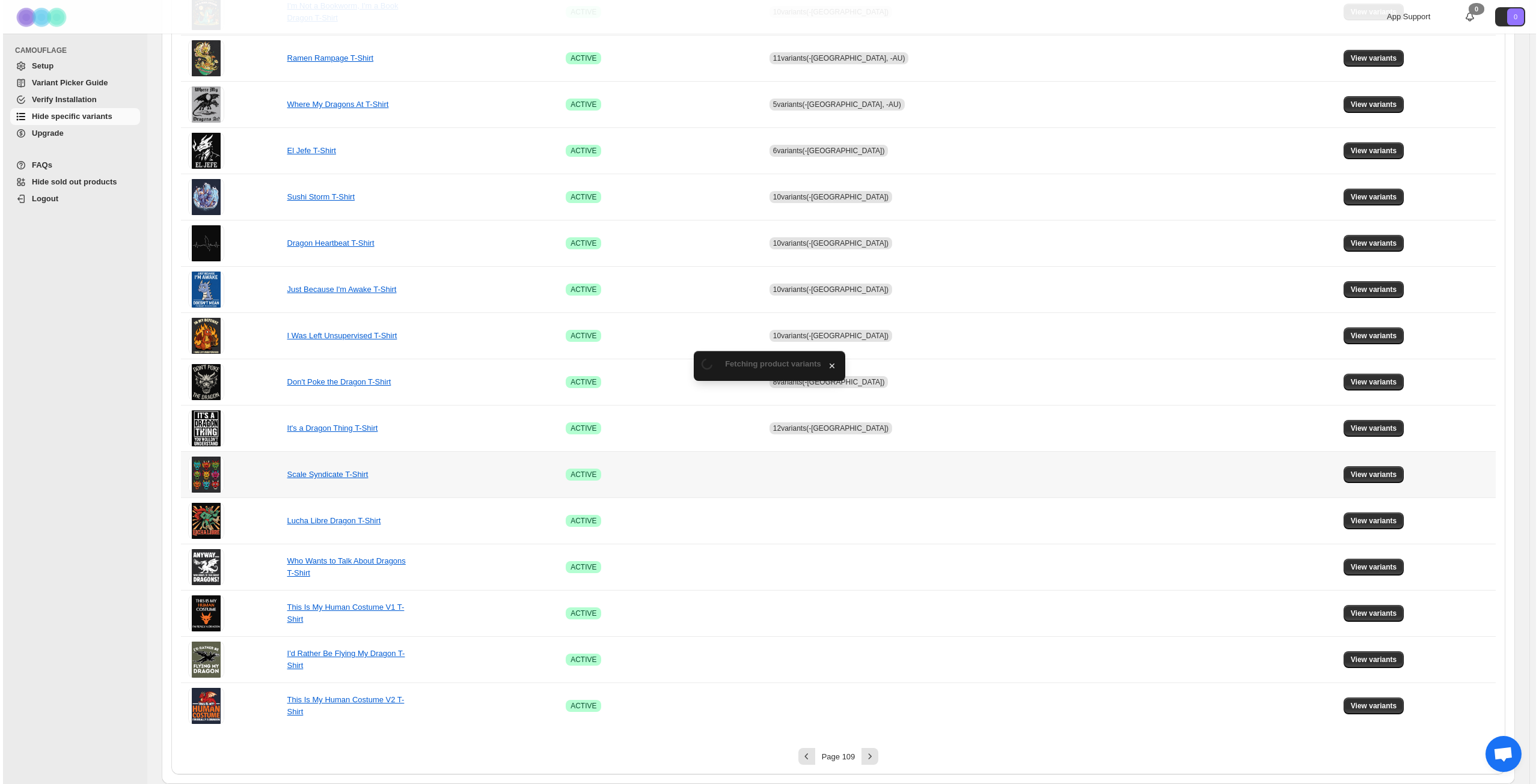
scroll to position [0, 0]
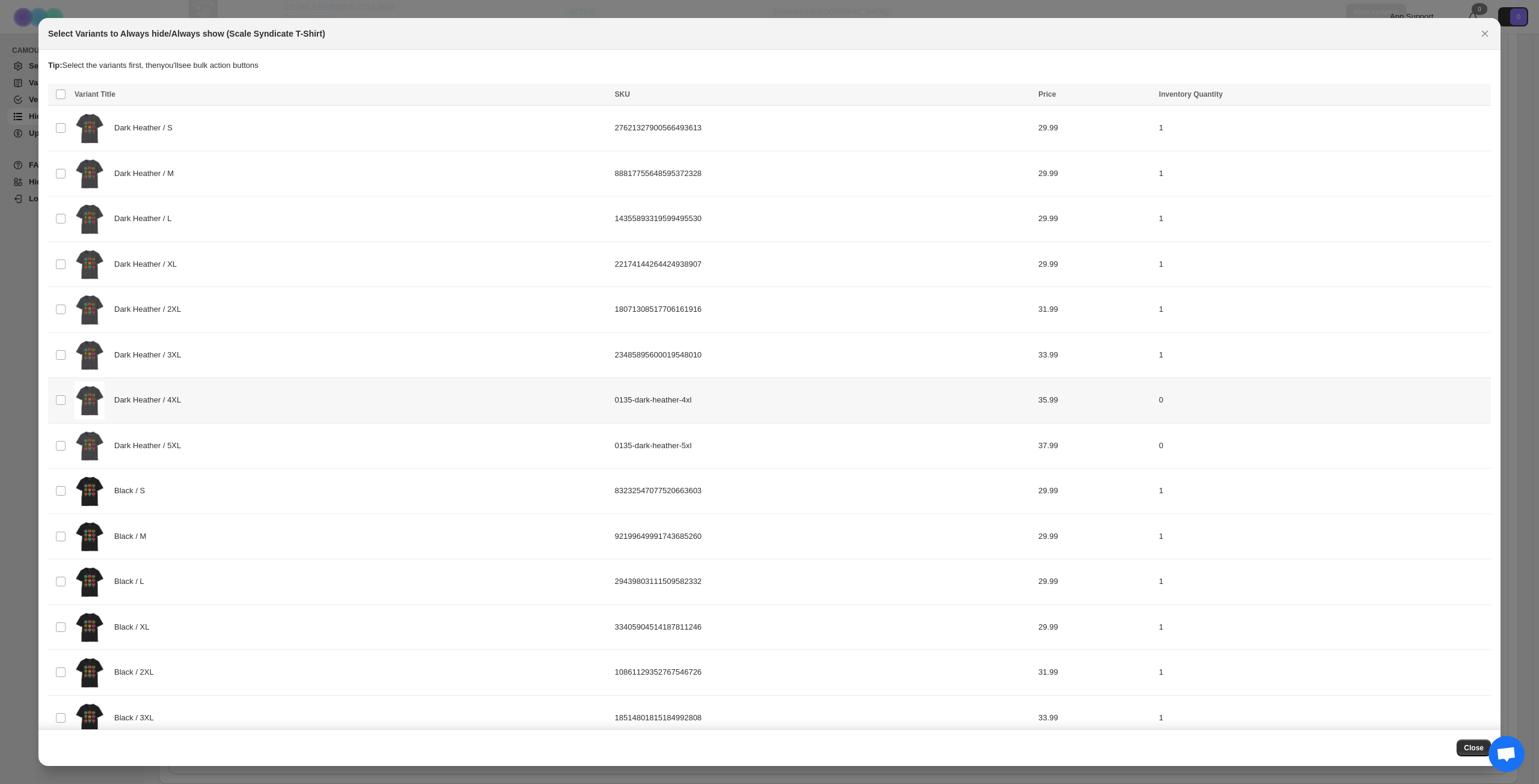
click at [292, 398] on div "Dark Heather / 4XL" at bounding box center [341, 400] width 533 height 38
click at [282, 443] on div "Dark Heather / 5XL" at bounding box center [341, 446] width 533 height 38
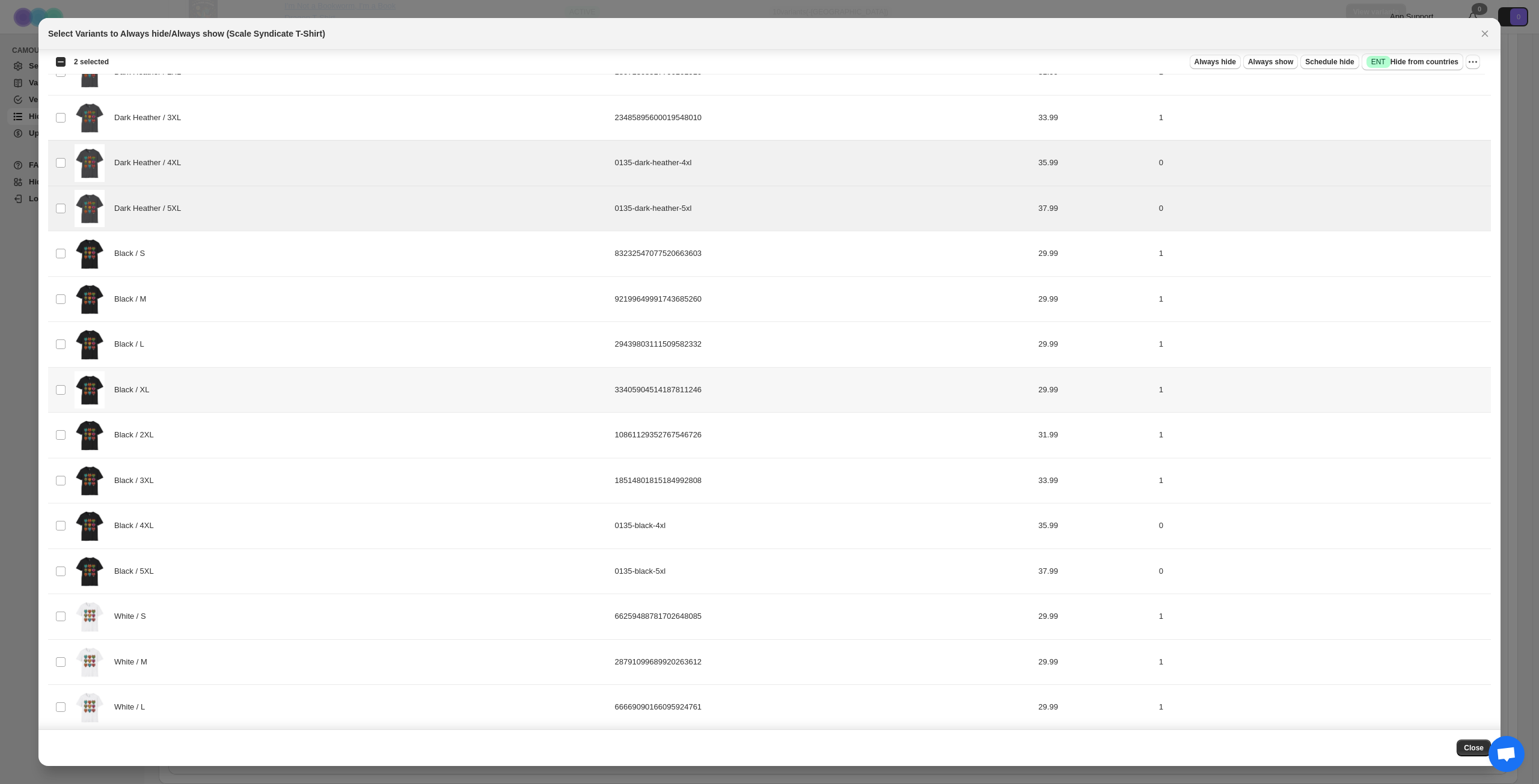
scroll to position [240, 0]
click at [241, 524] on div "Black / 4XL" at bounding box center [341, 523] width 533 height 38
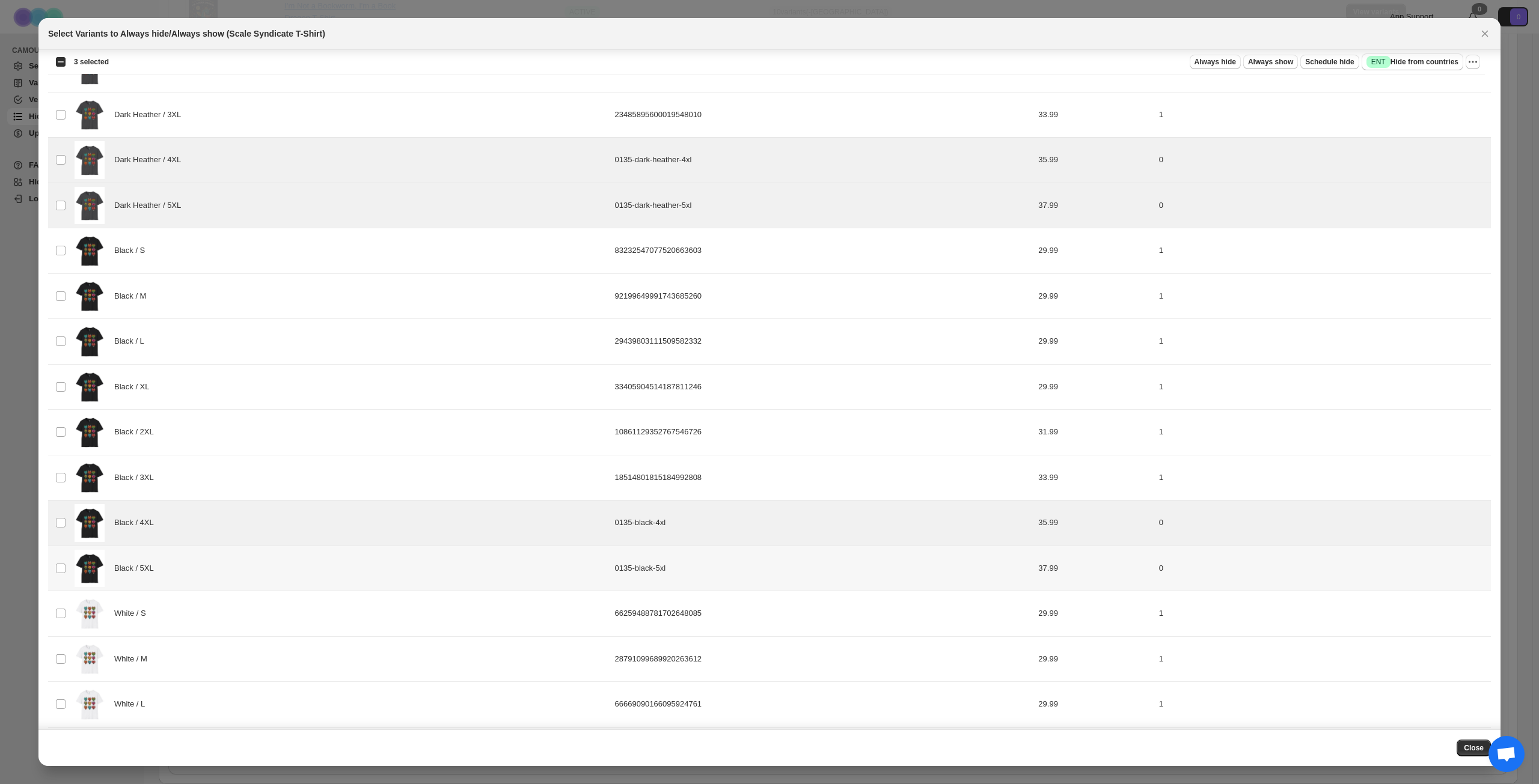
click at [240, 559] on div "Black / 5XL" at bounding box center [341, 568] width 533 height 38
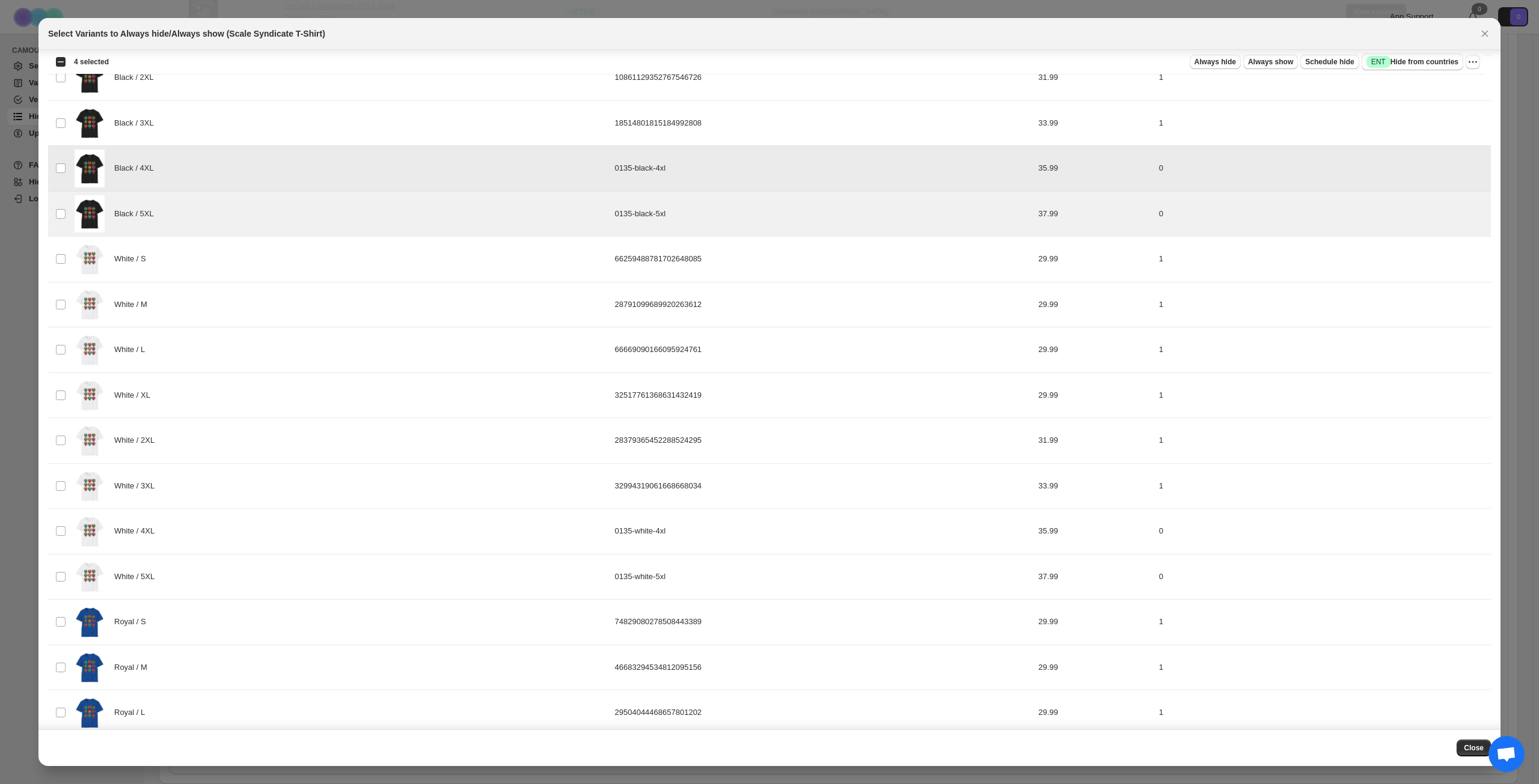
scroll to position [601, 0]
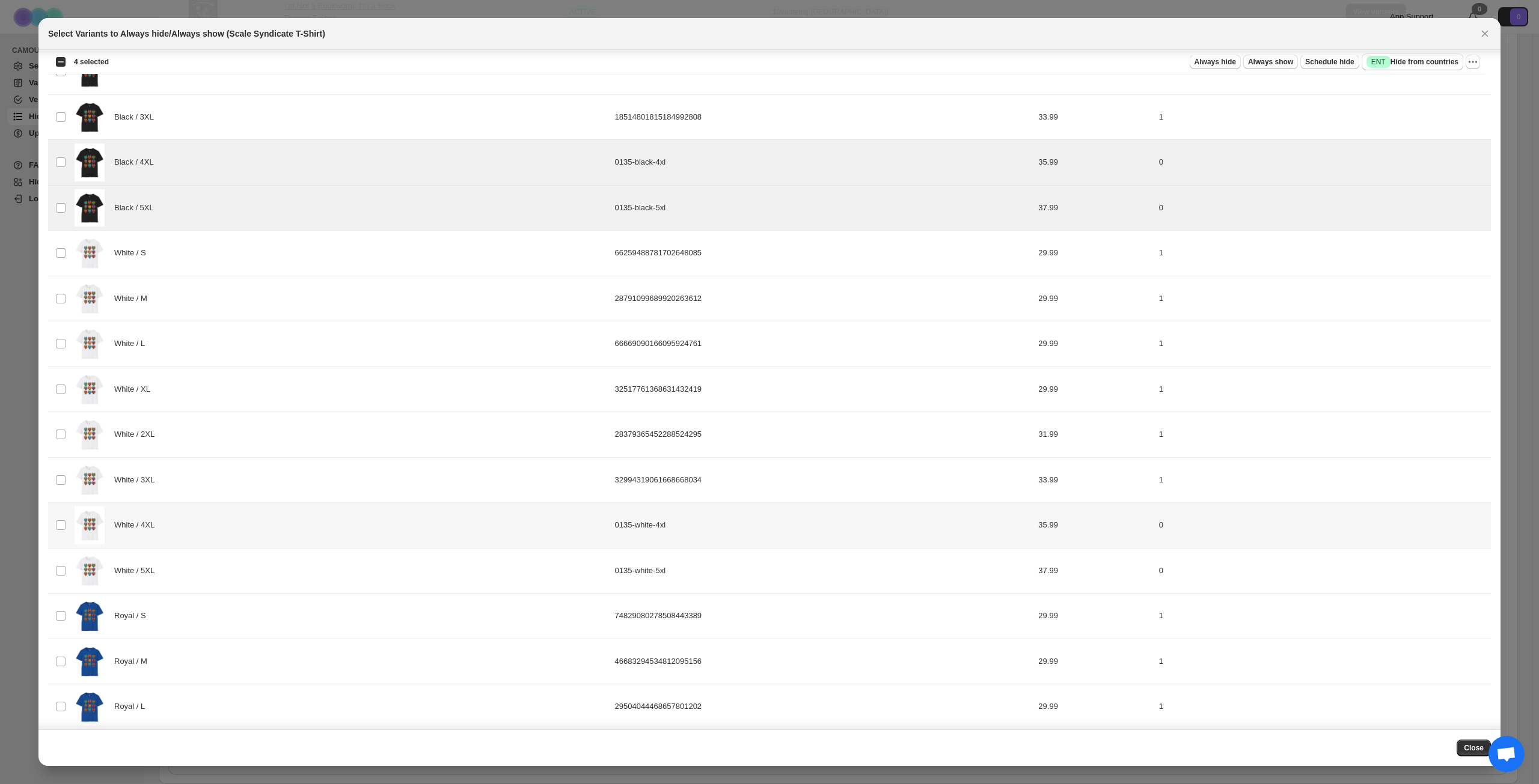
click at [261, 531] on div "White / 4XL" at bounding box center [341, 526] width 533 height 38
click at [254, 560] on div "White / 5XL" at bounding box center [341, 571] width 533 height 38
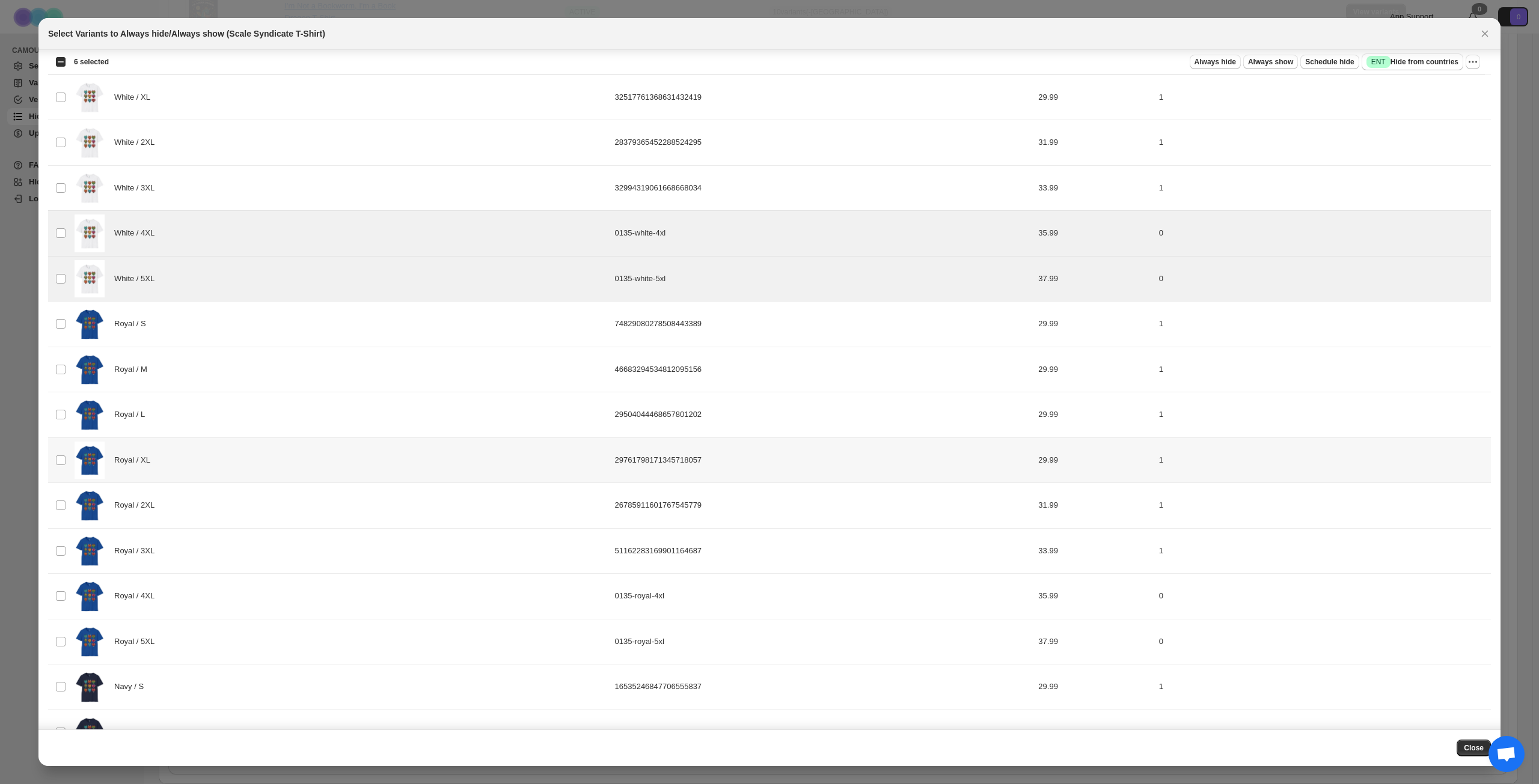
scroll to position [961, 0]
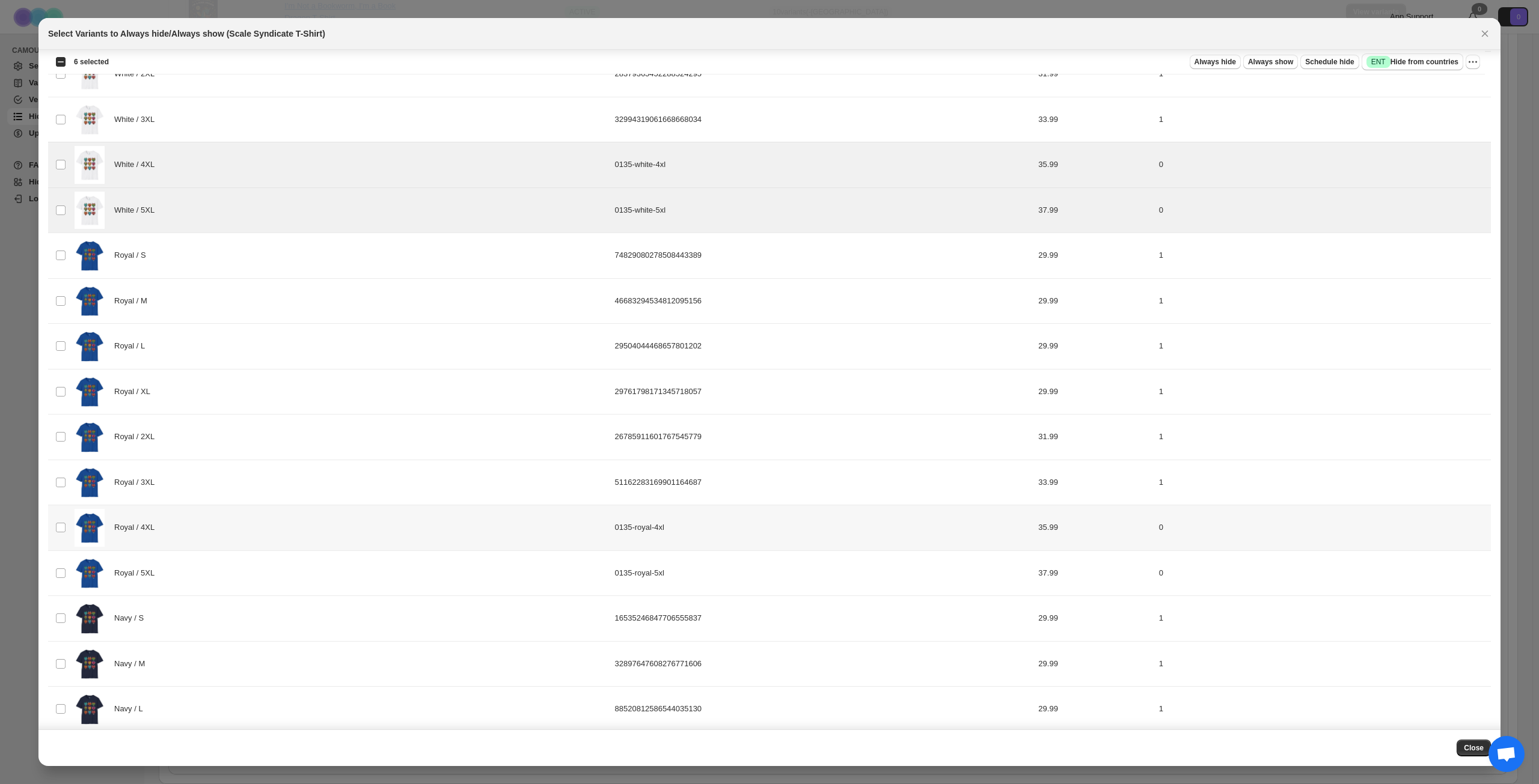
click at [267, 530] on div "Royal / 4XL" at bounding box center [341, 528] width 533 height 38
click at [254, 567] on div "Royal / 5XL" at bounding box center [341, 573] width 533 height 38
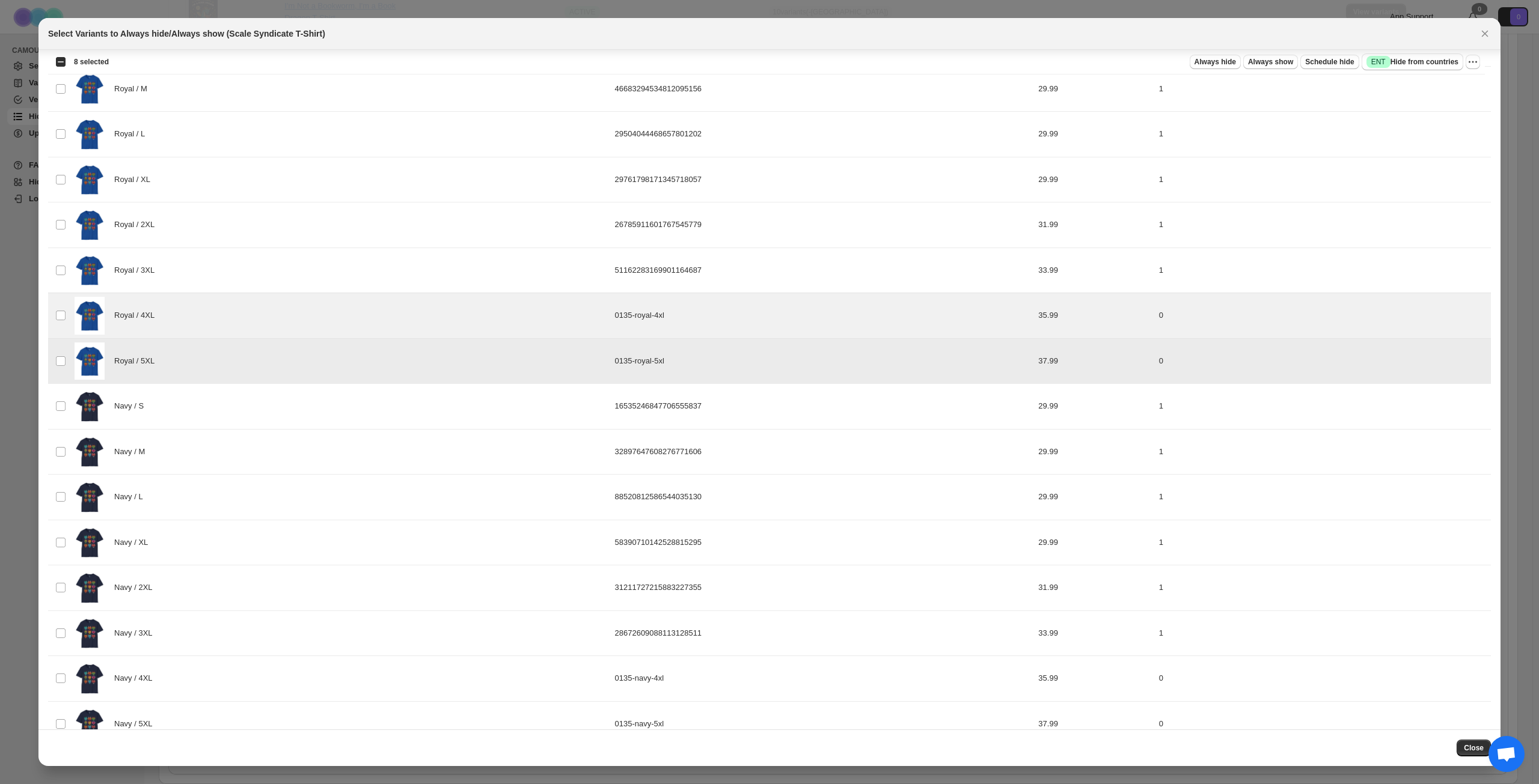
scroll to position [1200, 0]
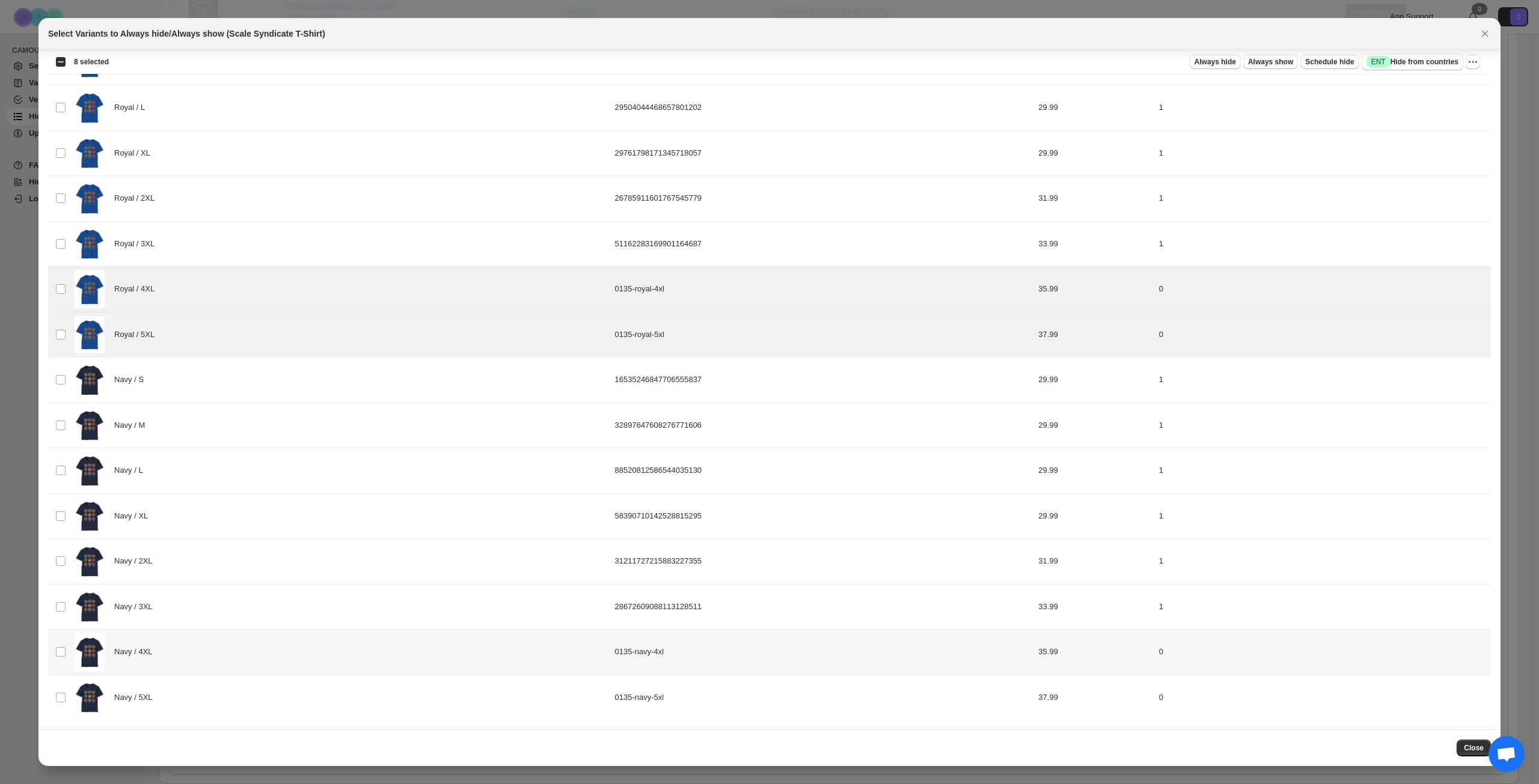
click at [259, 567] on div "Navy / 4XL" at bounding box center [341, 652] width 533 height 38
click at [244, 567] on div "Navy / 5XL" at bounding box center [341, 698] width 533 height 38
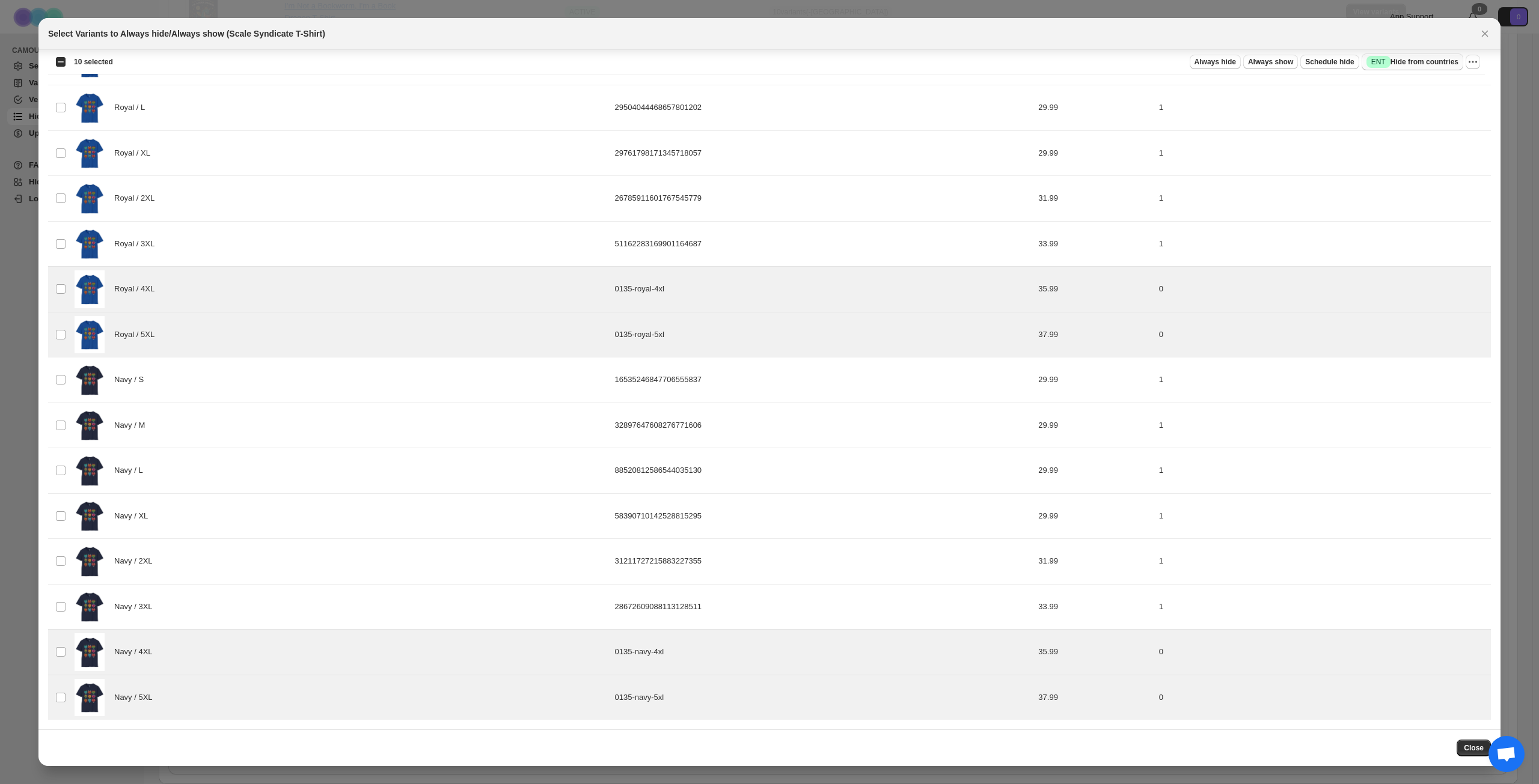
click at [1153, 62] on span "Success ENT Hide from countries" at bounding box center [1412, 62] width 92 height 12
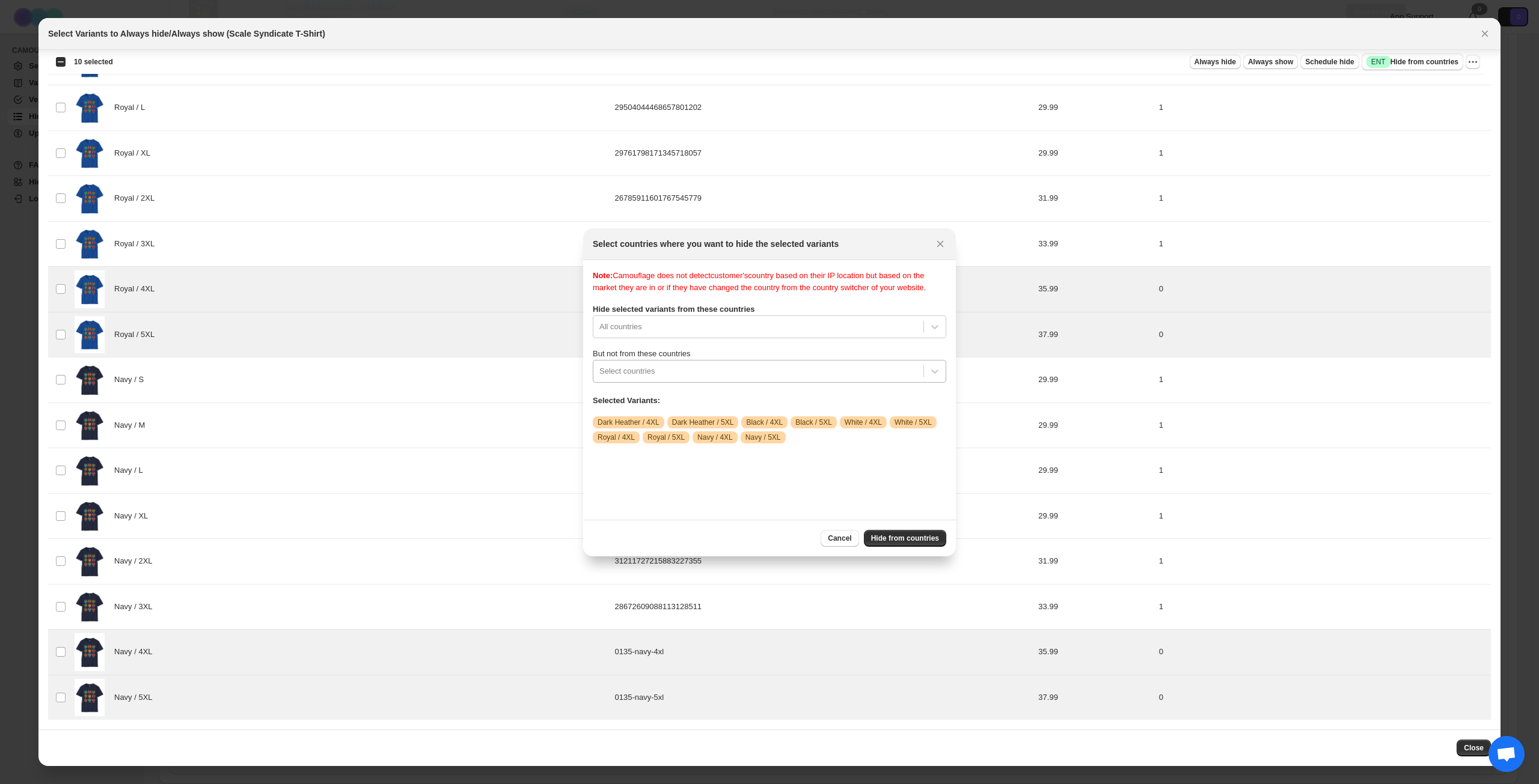
click at [774, 381] on div "Select countries" at bounding box center [758, 371] width 330 height 19
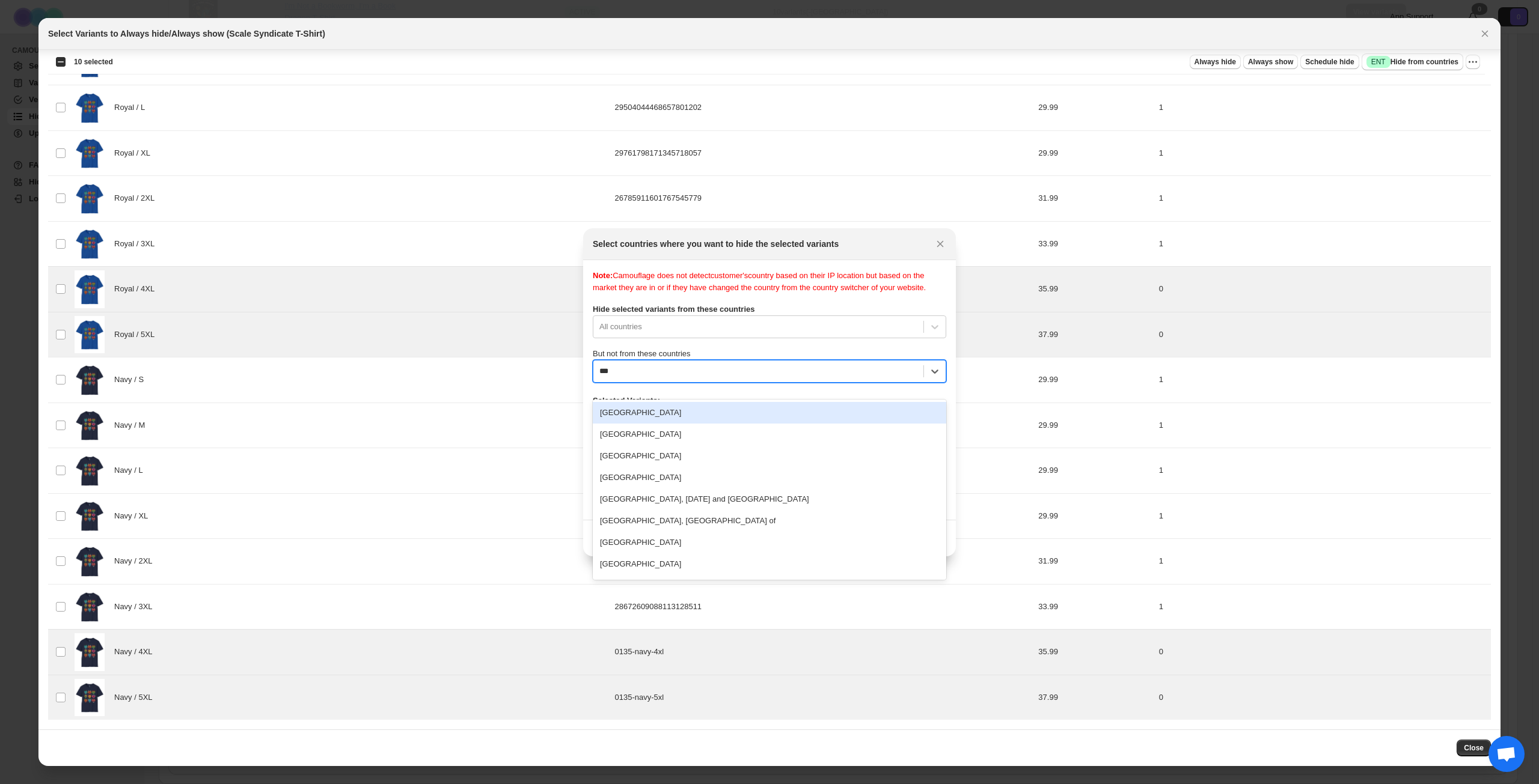
type input "****"
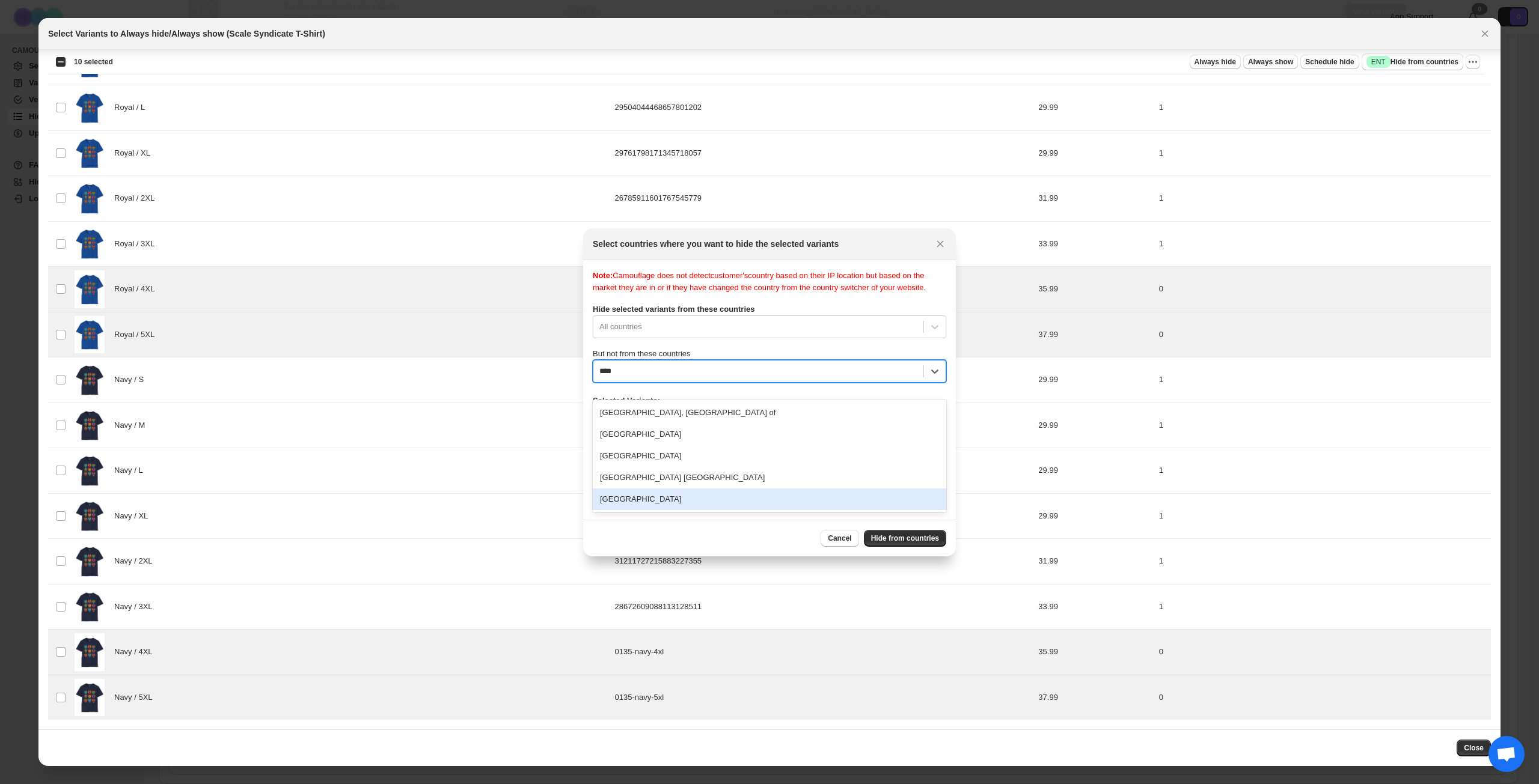
click at [717, 502] on div "[GEOGRAPHIC_DATA]" at bounding box center [770, 499] width 354 height 21
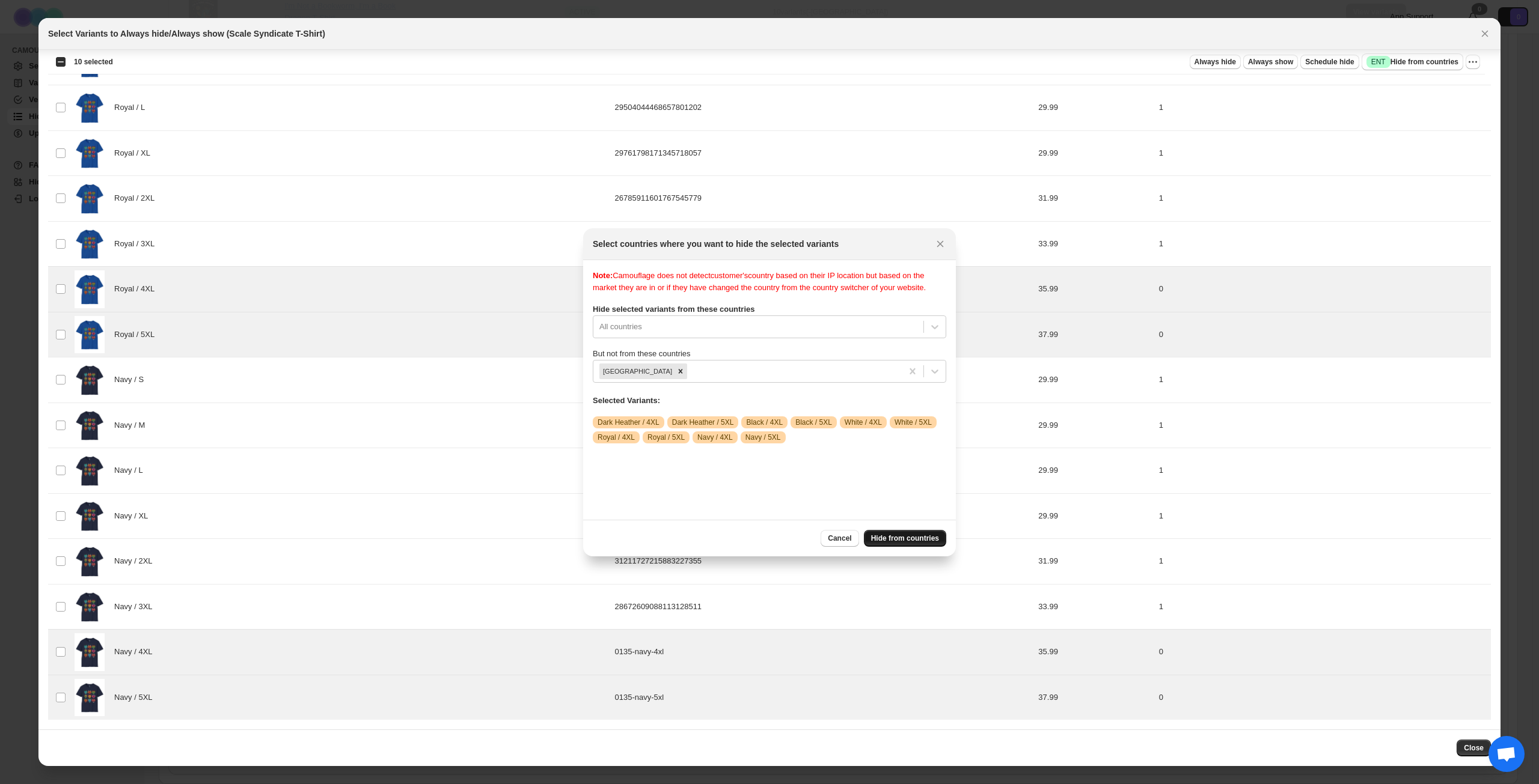
click at [900, 536] on span "Hide from countries" at bounding box center [904, 538] width 68 height 9
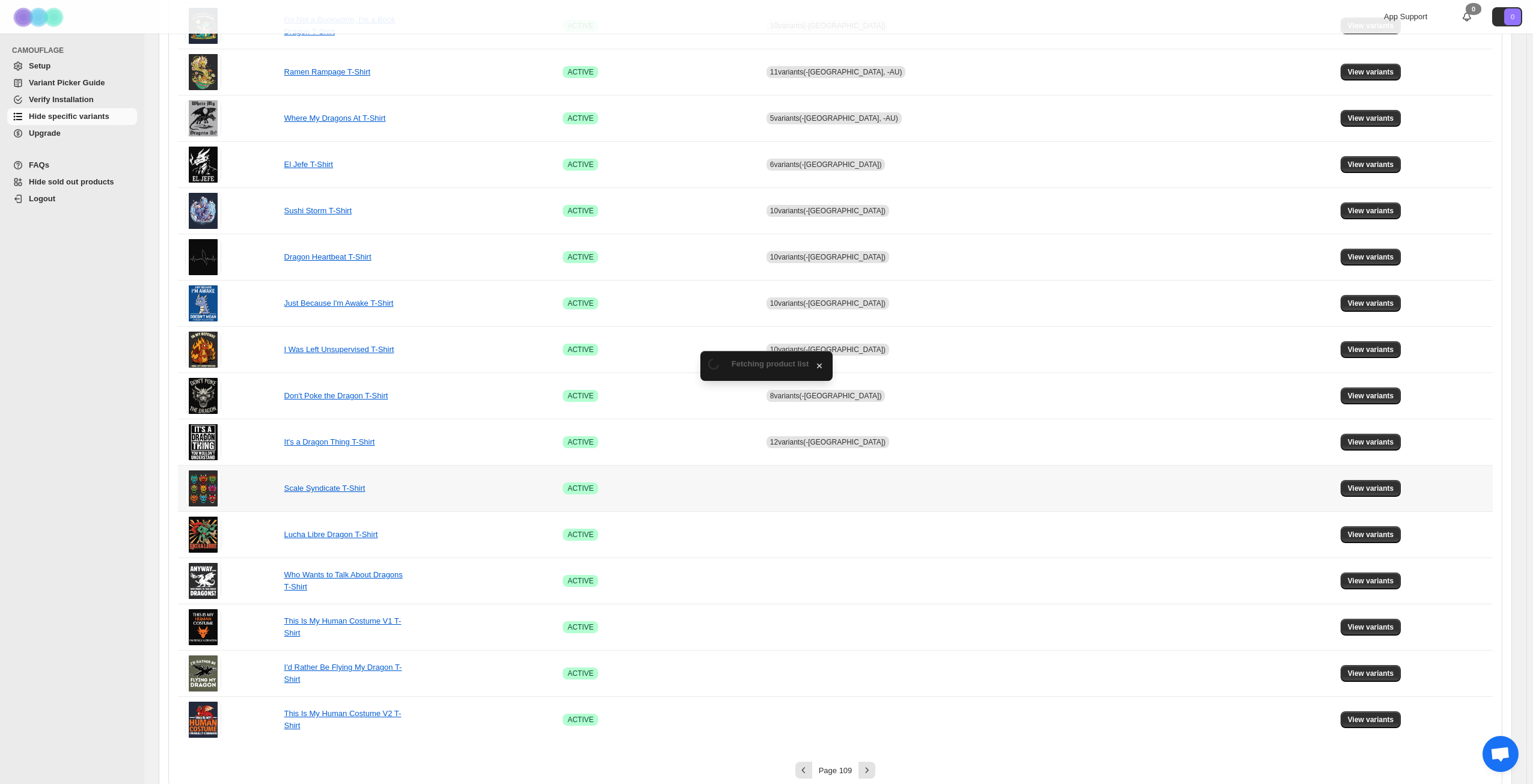
scroll to position [449, 0]
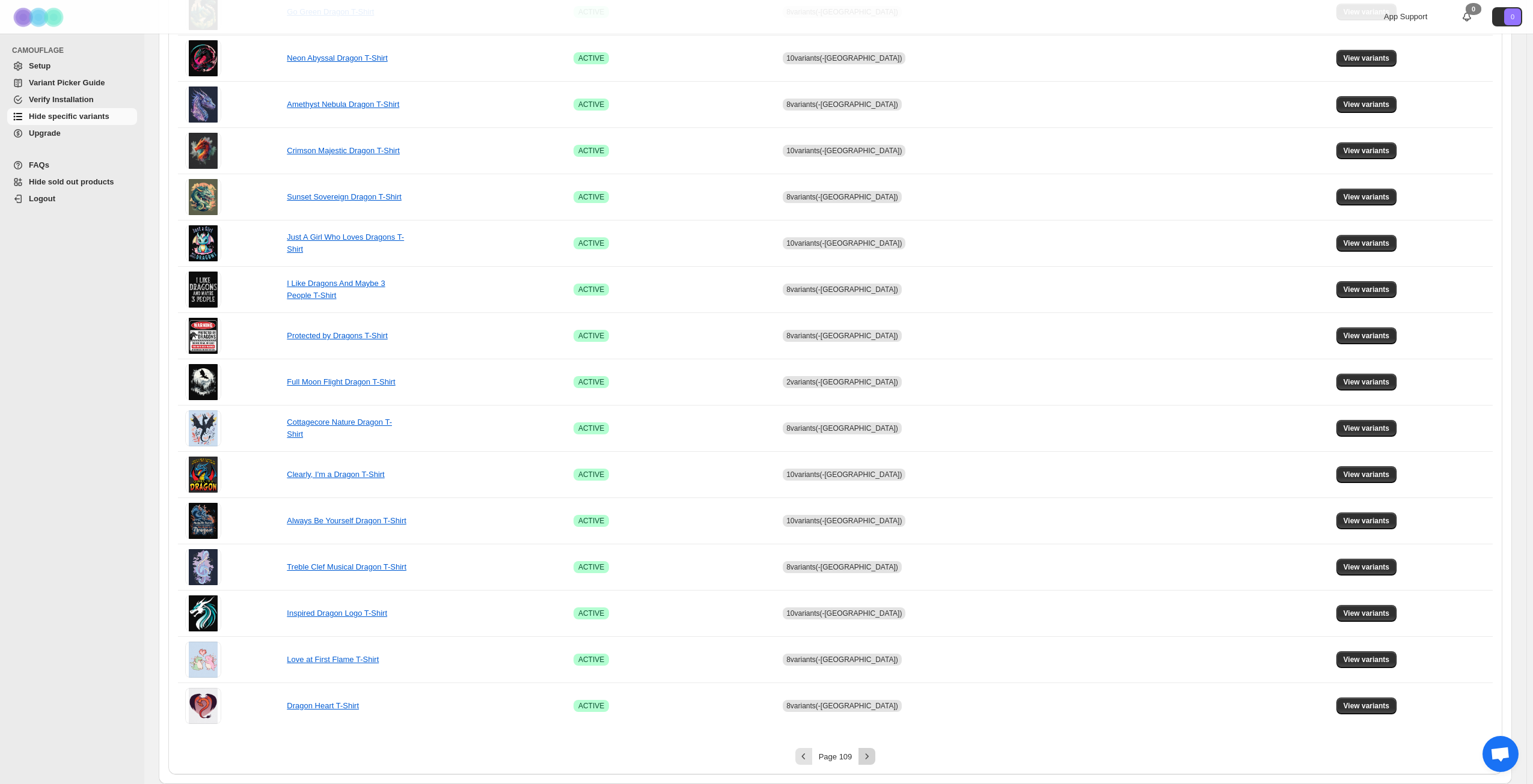
click at [873, 567] on icon "Next" at bounding box center [867, 757] width 12 height 12
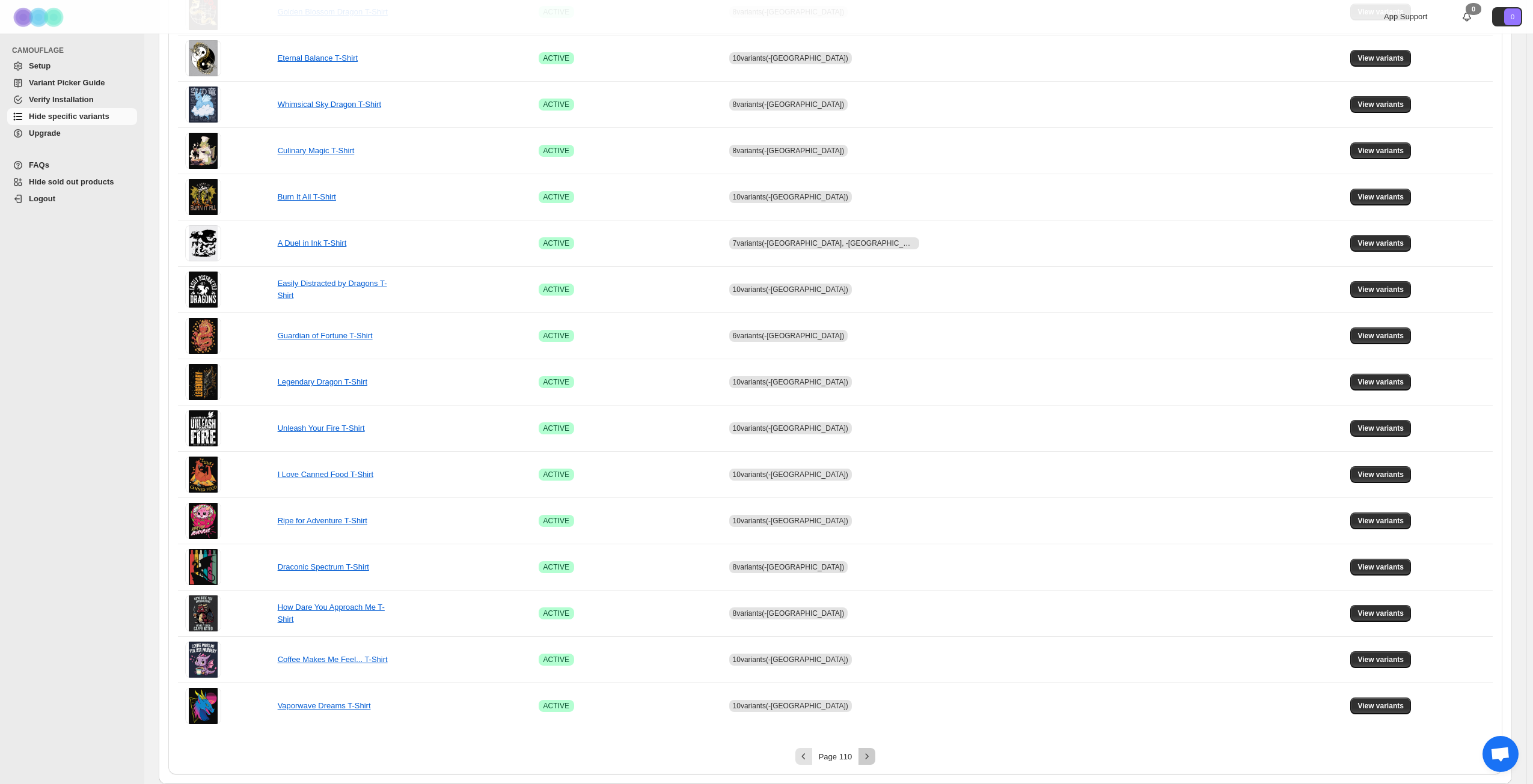
click at [873, 567] on icon "Next" at bounding box center [867, 757] width 12 height 12
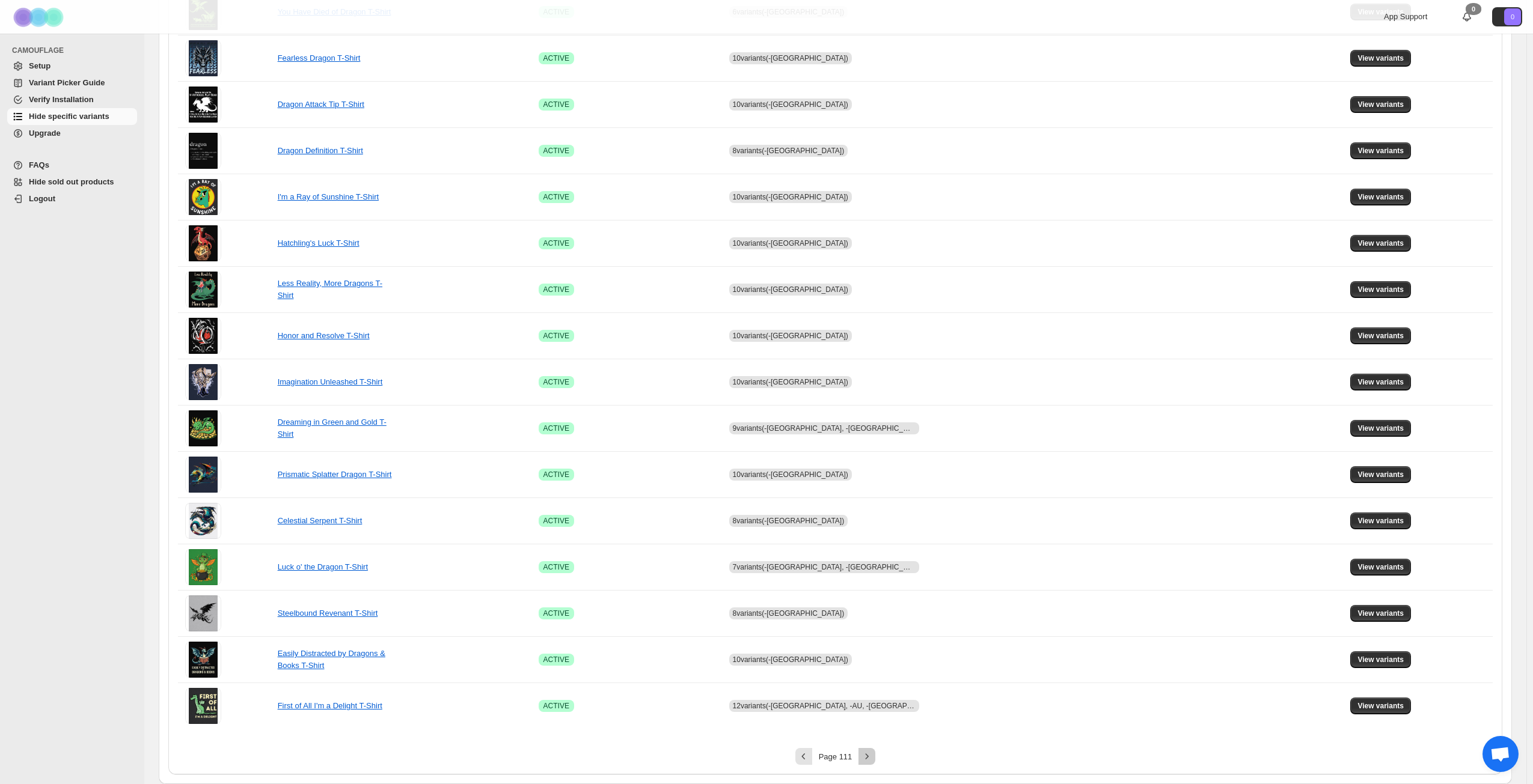
click at [873, 567] on icon "Next" at bounding box center [867, 757] width 12 height 12
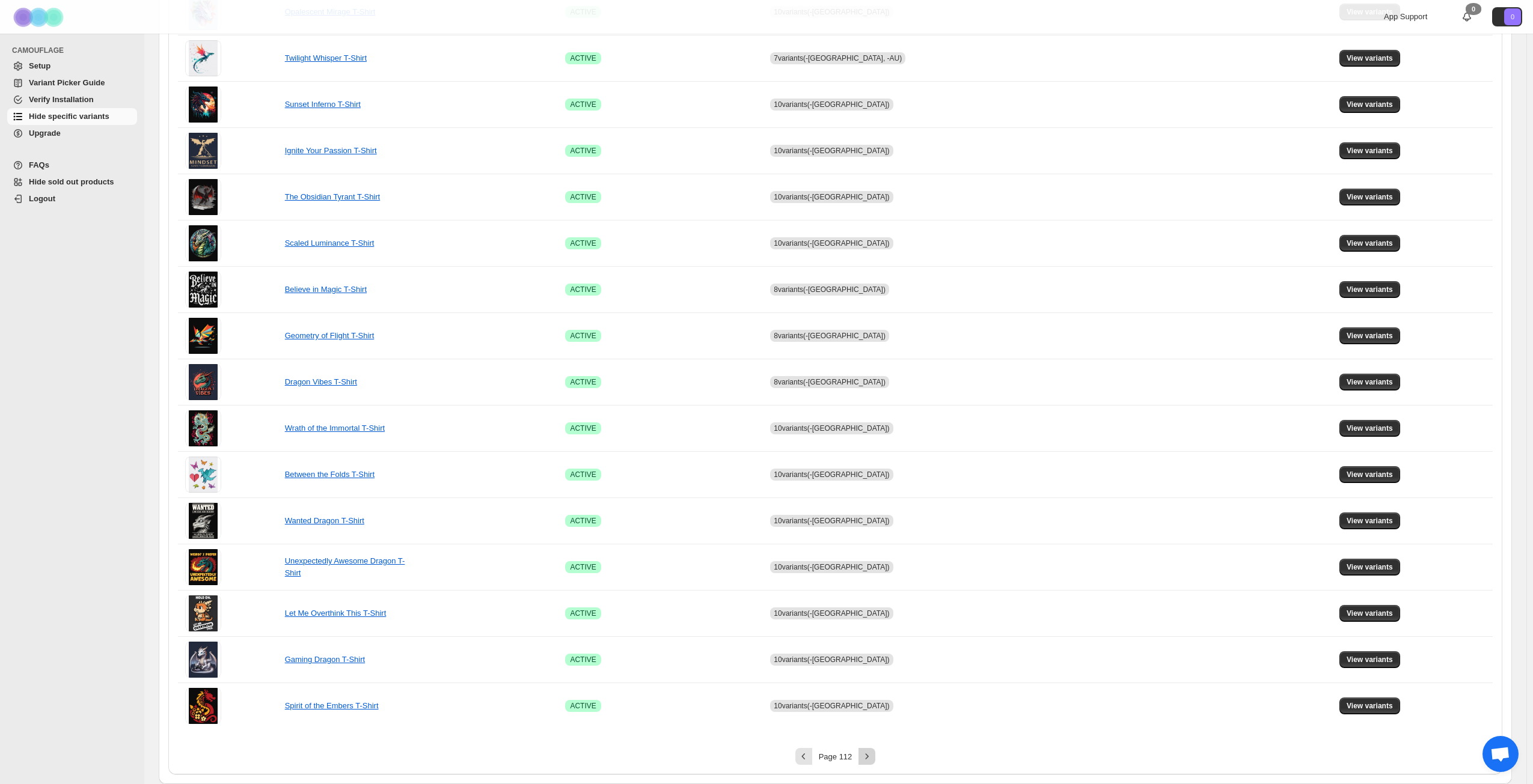
click at [873, 567] on icon "Next" at bounding box center [867, 757] width 12 height 12
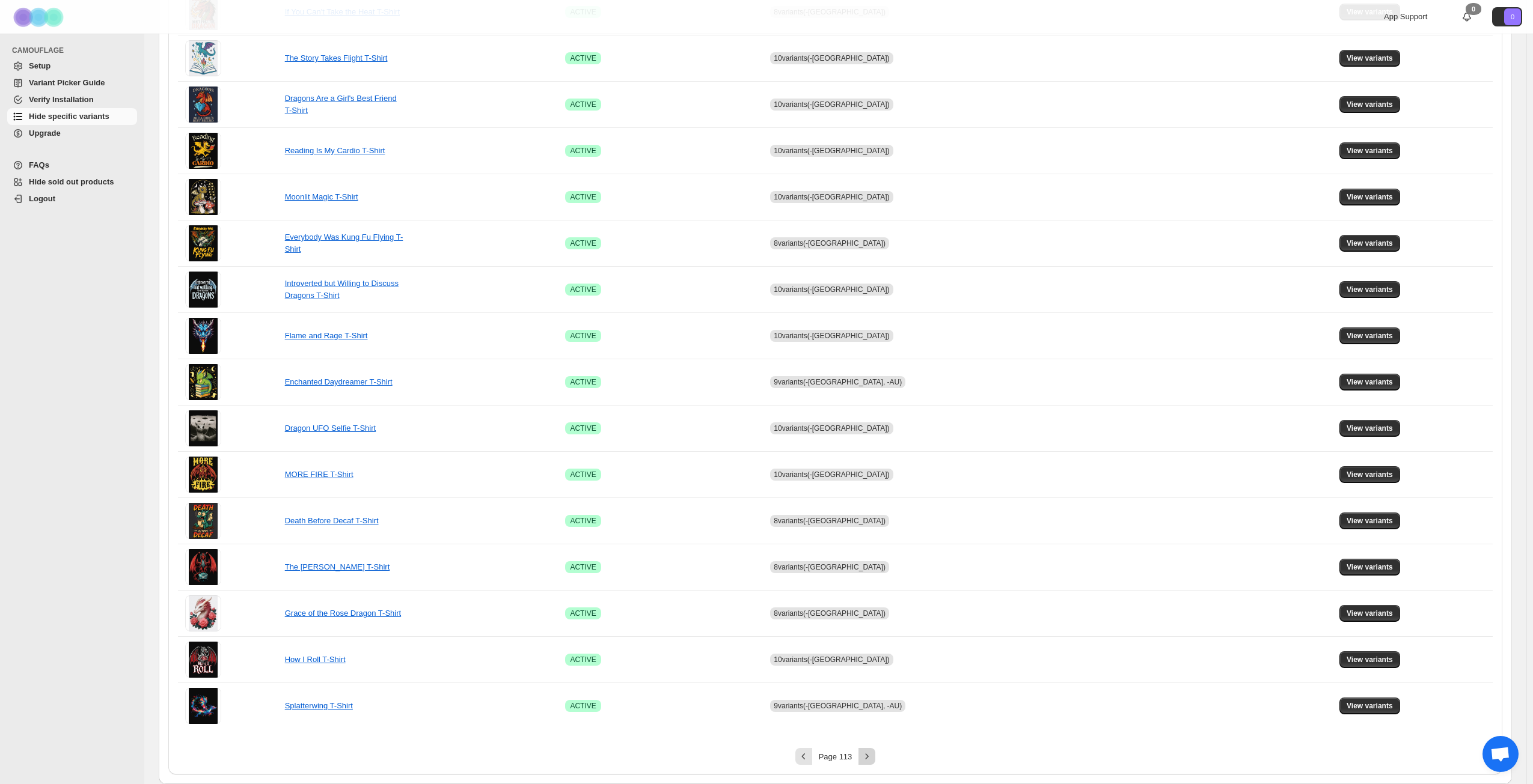
click at [873, 567] on icon "Next" at bounding box center [867, 757] width 12 height 12
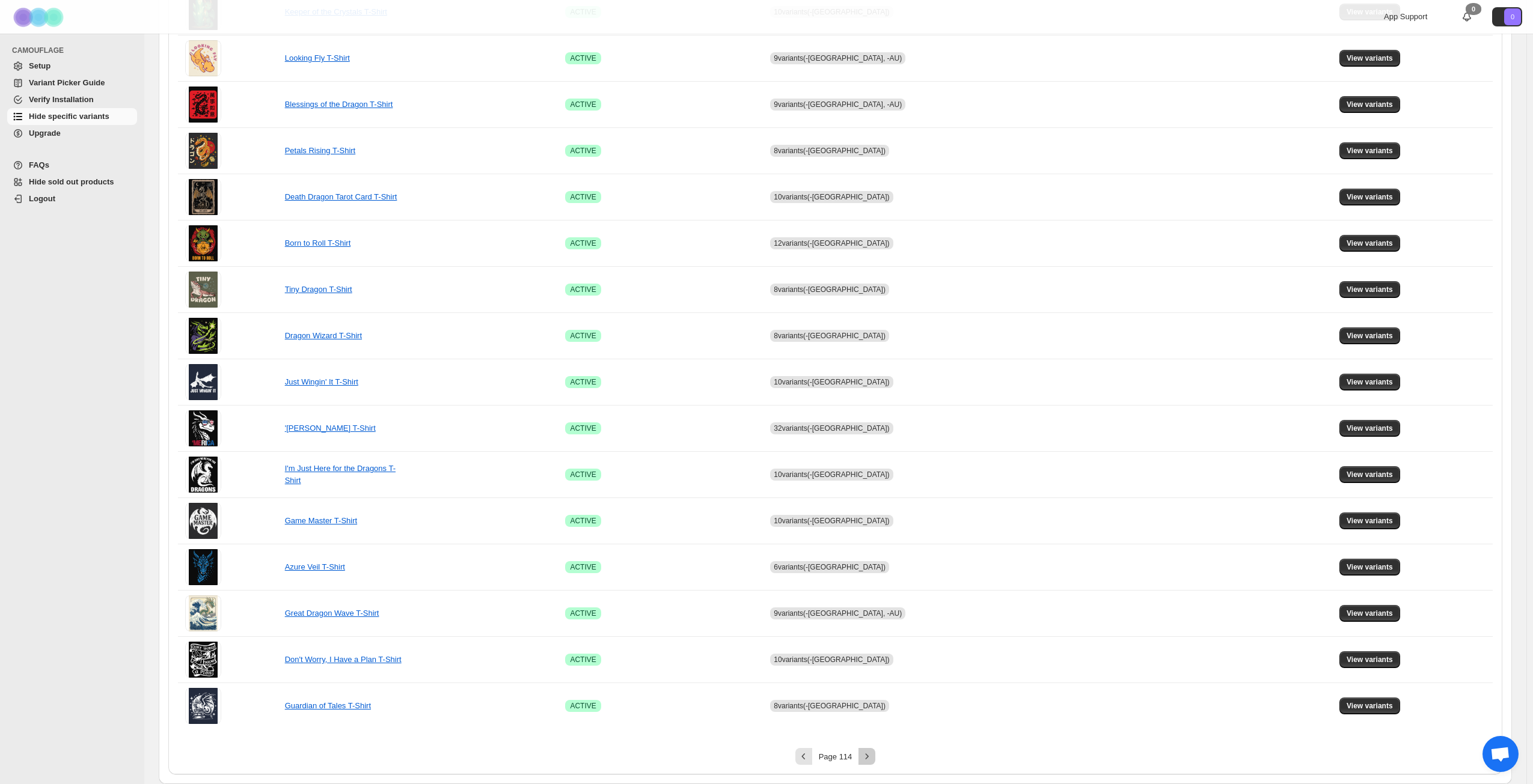
click at [873, 567] on icon "Next" at bounding box center [867, 757] width 12 height 12
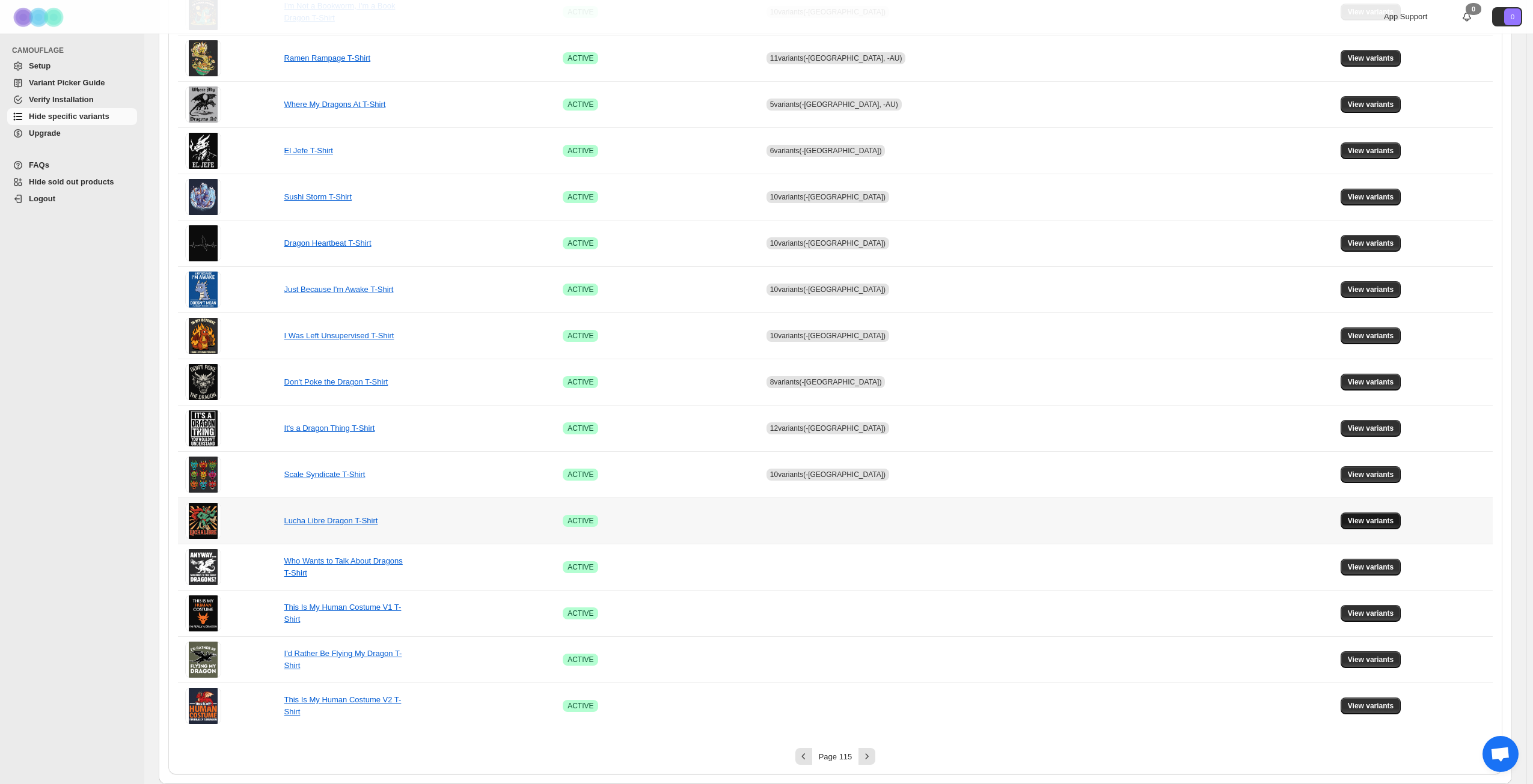
click at [1153, 527] on button "View variants" at bounding box center [1370, 521] width 61 height 17
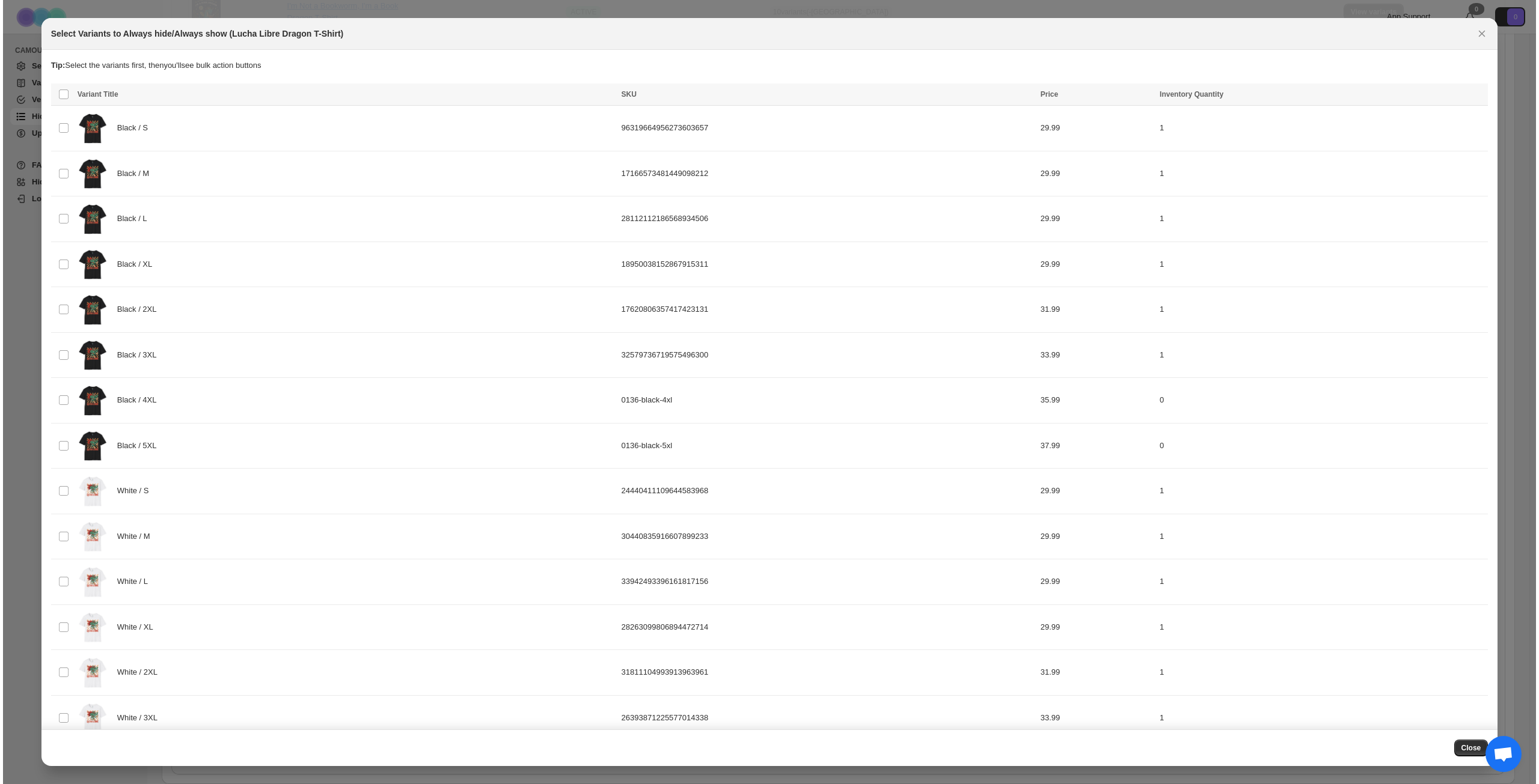
scroll to position [0, 0]
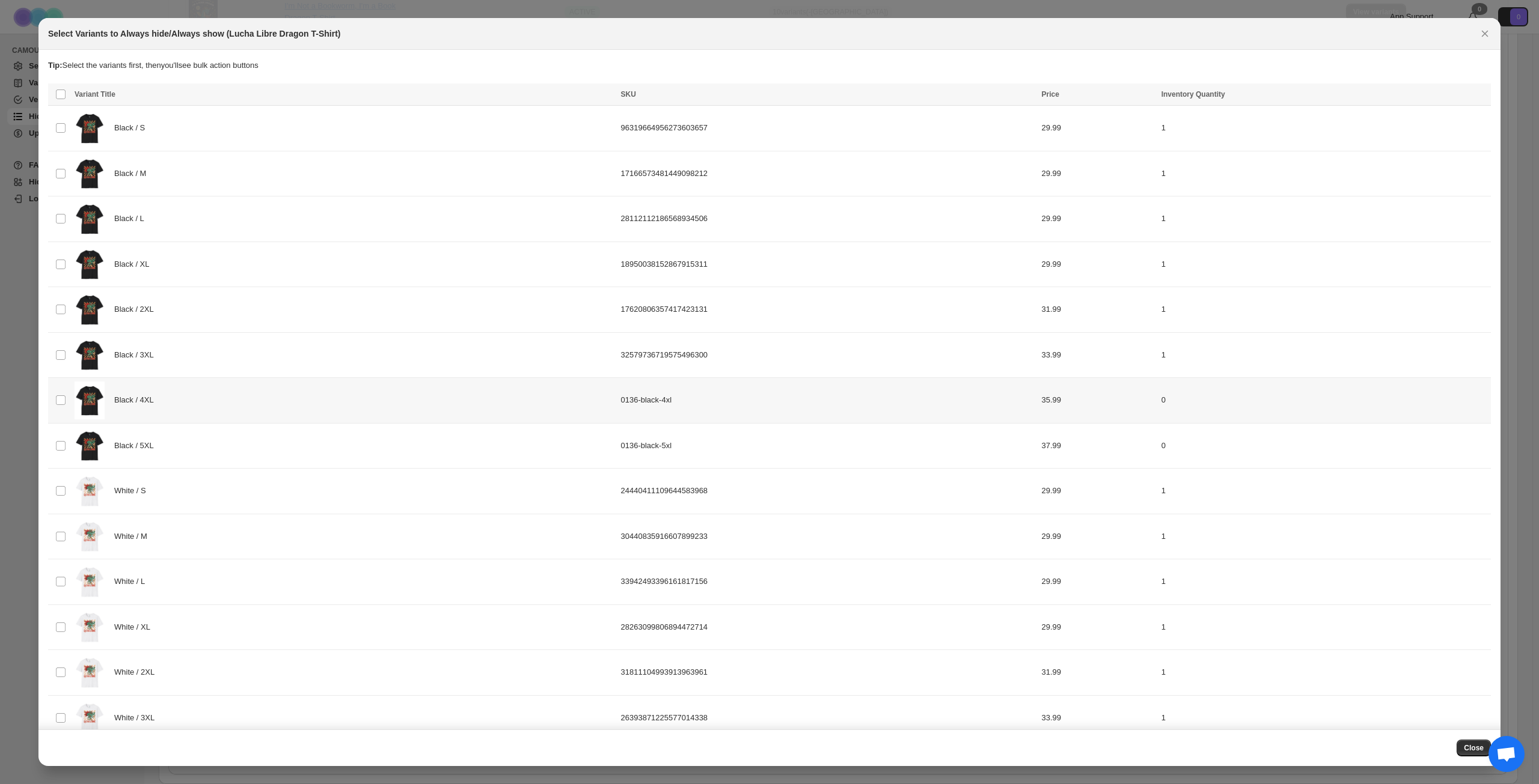
click at [243, 403] on div "Black / 4XL" at bounding box center [344, 400] width 539 height 38
click at [243, 447] on div "Black / 5XL" at bounding box center [344, 446] width 539 height 38
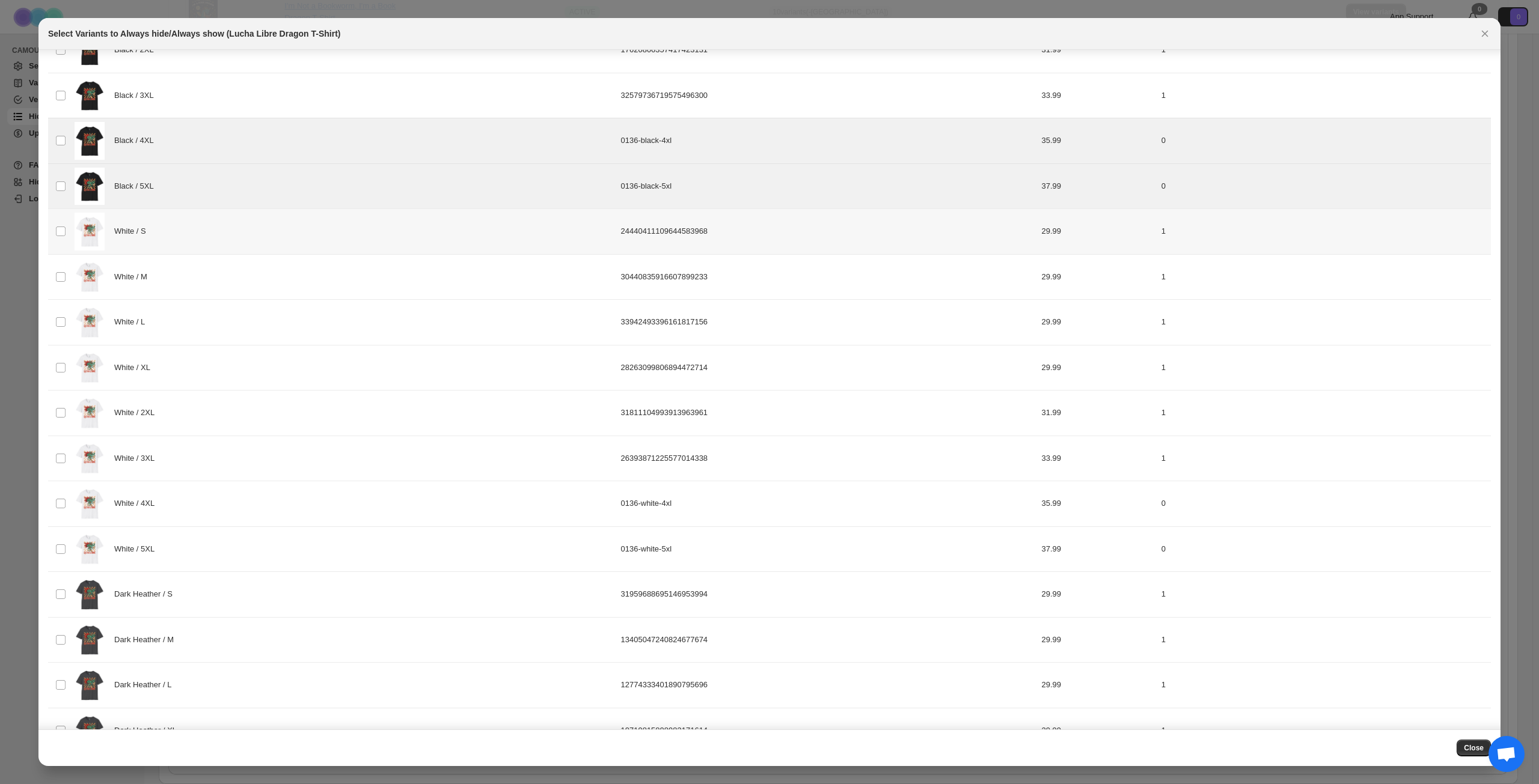
scroll to position [301, 0]
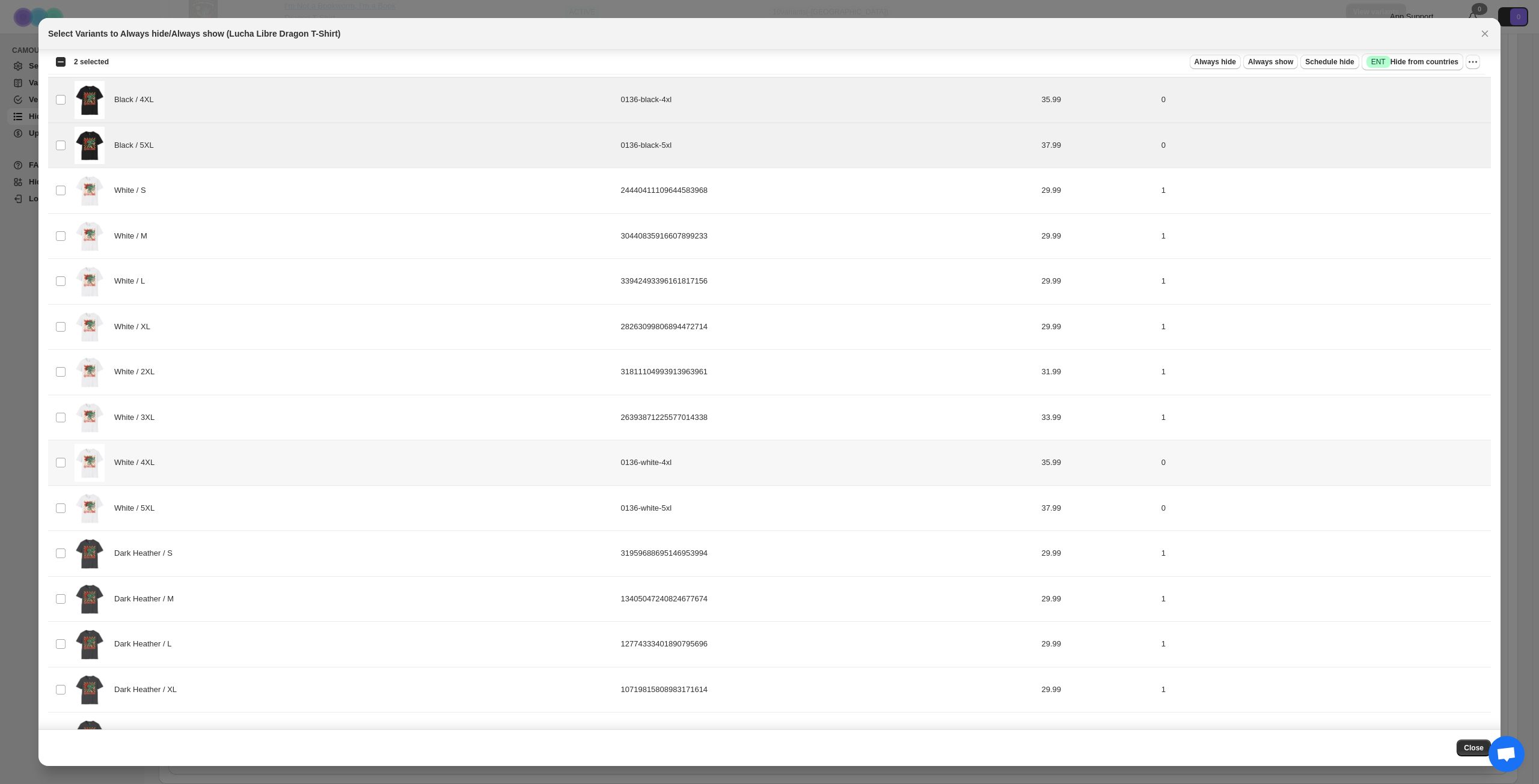
click at [261, 469] on div "White / 4XL" at bounding box center [344, 463] width 539 height 38
click at [255, 514] on div "White / 5XL" at bounding box center [344, 508] width 539 height 38
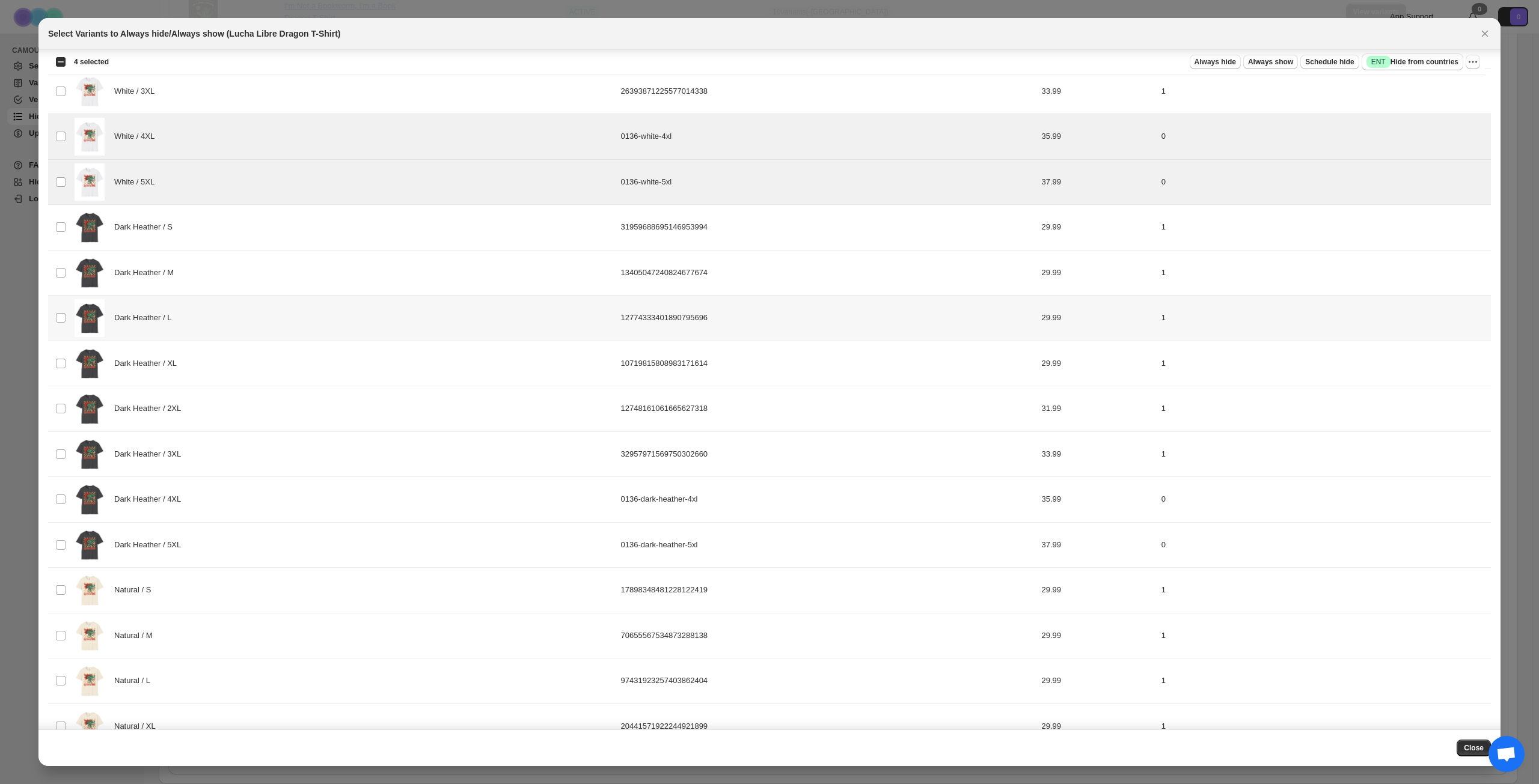
scroll to position [661, 0]
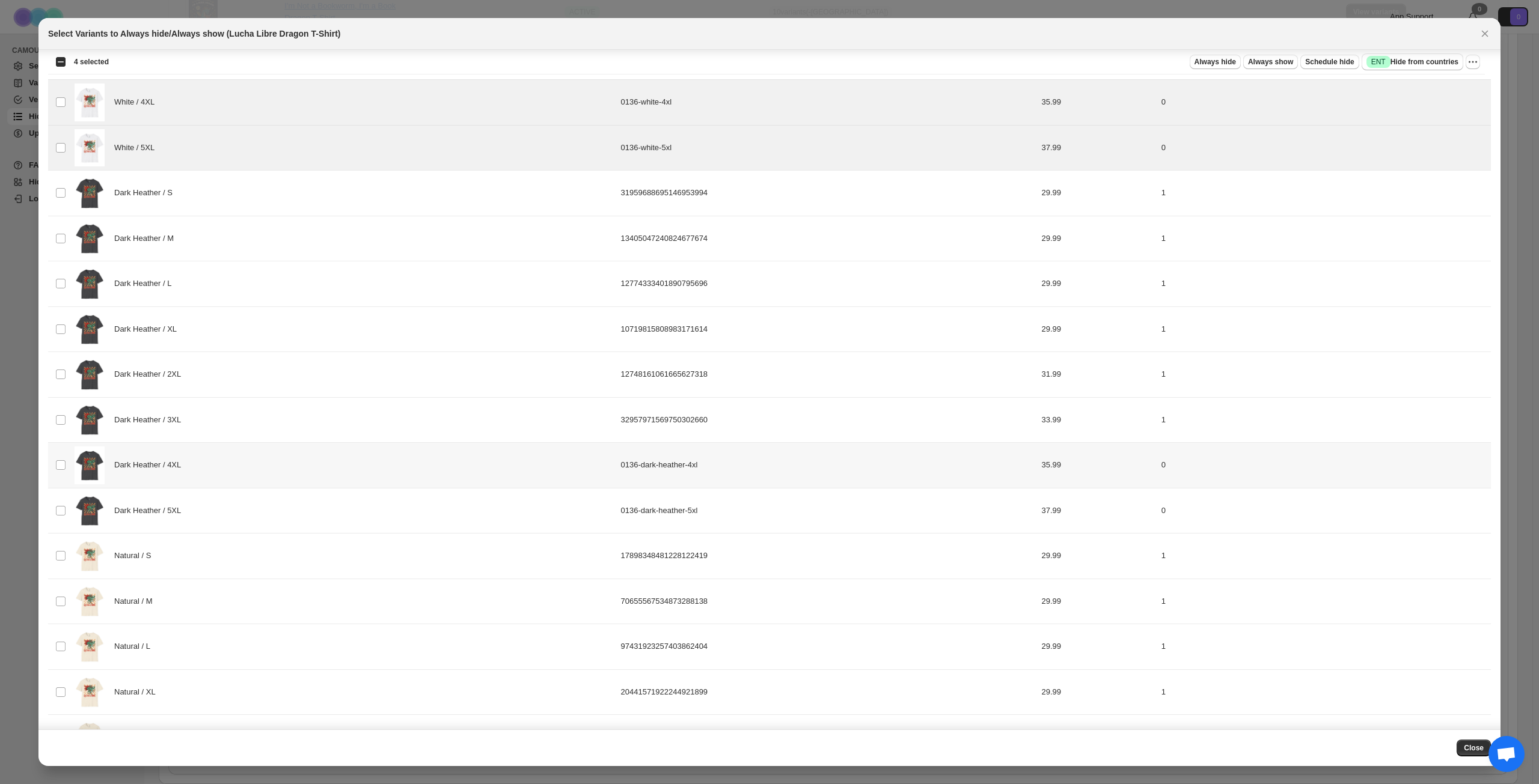
click at [267, 464] on div "Dark Heather / 4XL" at bounding box center [344, 465] width 539 height 38
click at [255, 507] on div "Dark Heather / 5XL" at bounding box center [344, 511] width 539 height 38
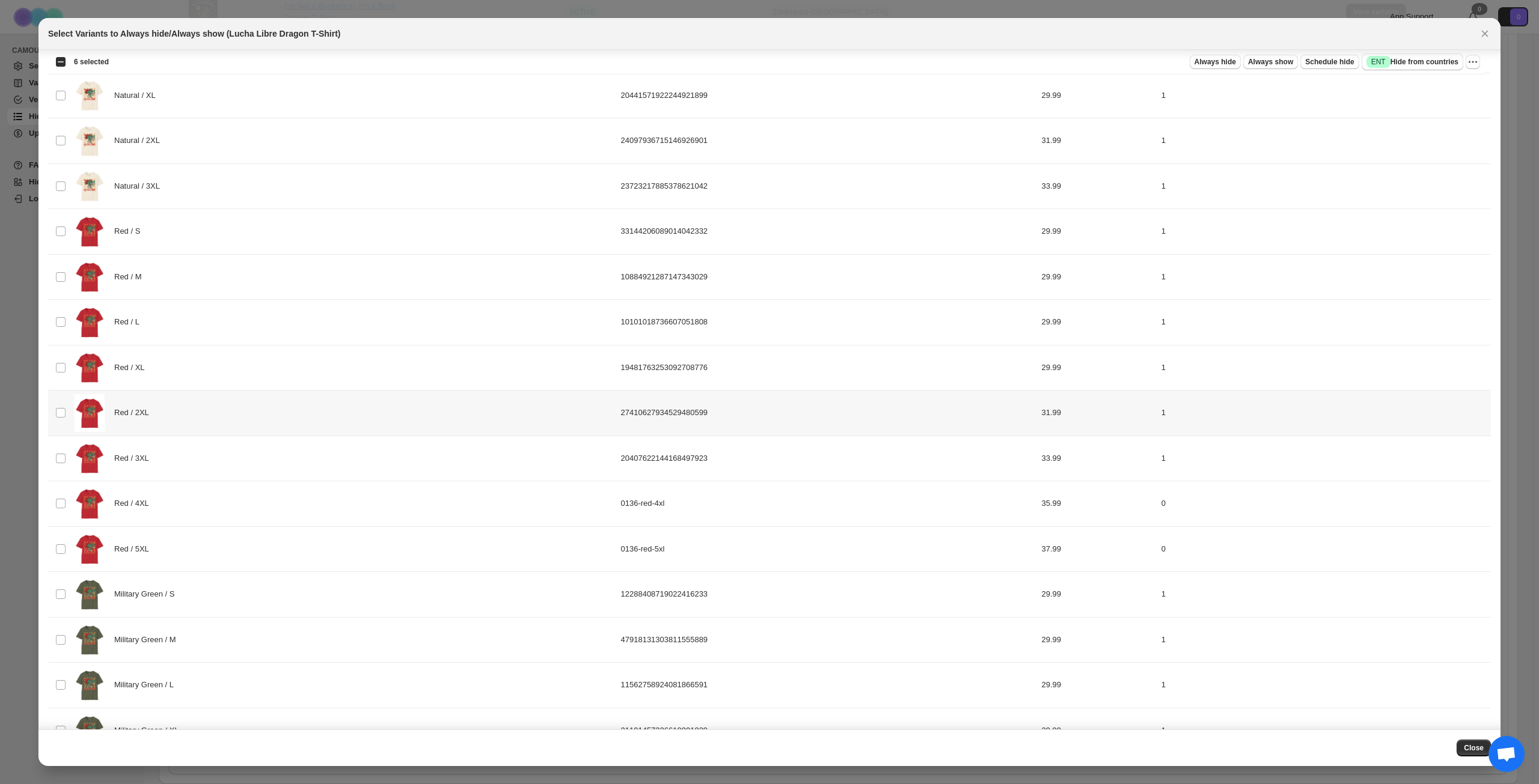
scroll to position [1262, 0]
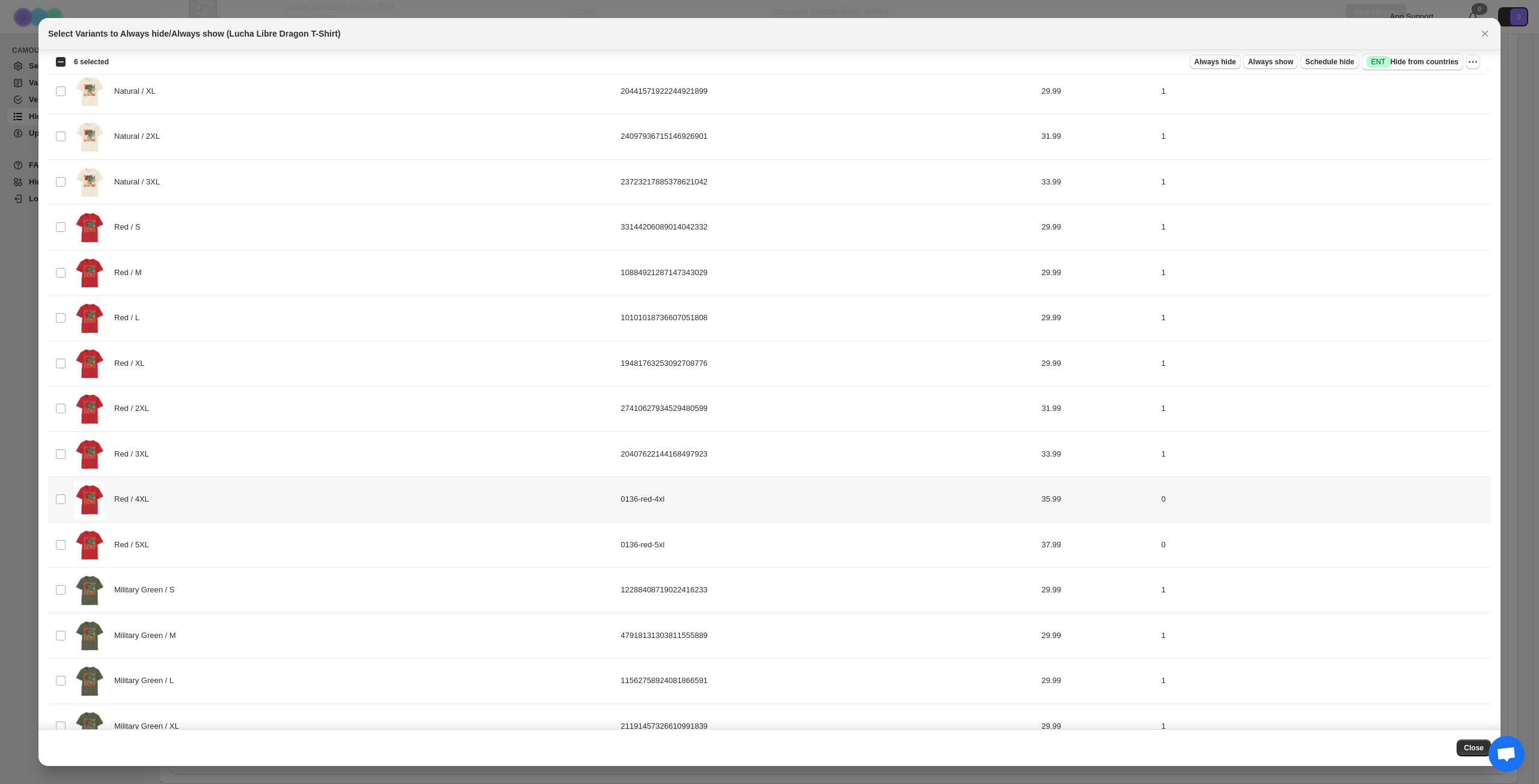
click at [246, 495] on div "Red / 4XL" at bounding box center [344, 499] width 539 height 38
click at [238, 532] on div "Red / 5XL" at bounding box center [344, 545] width 539 height 38
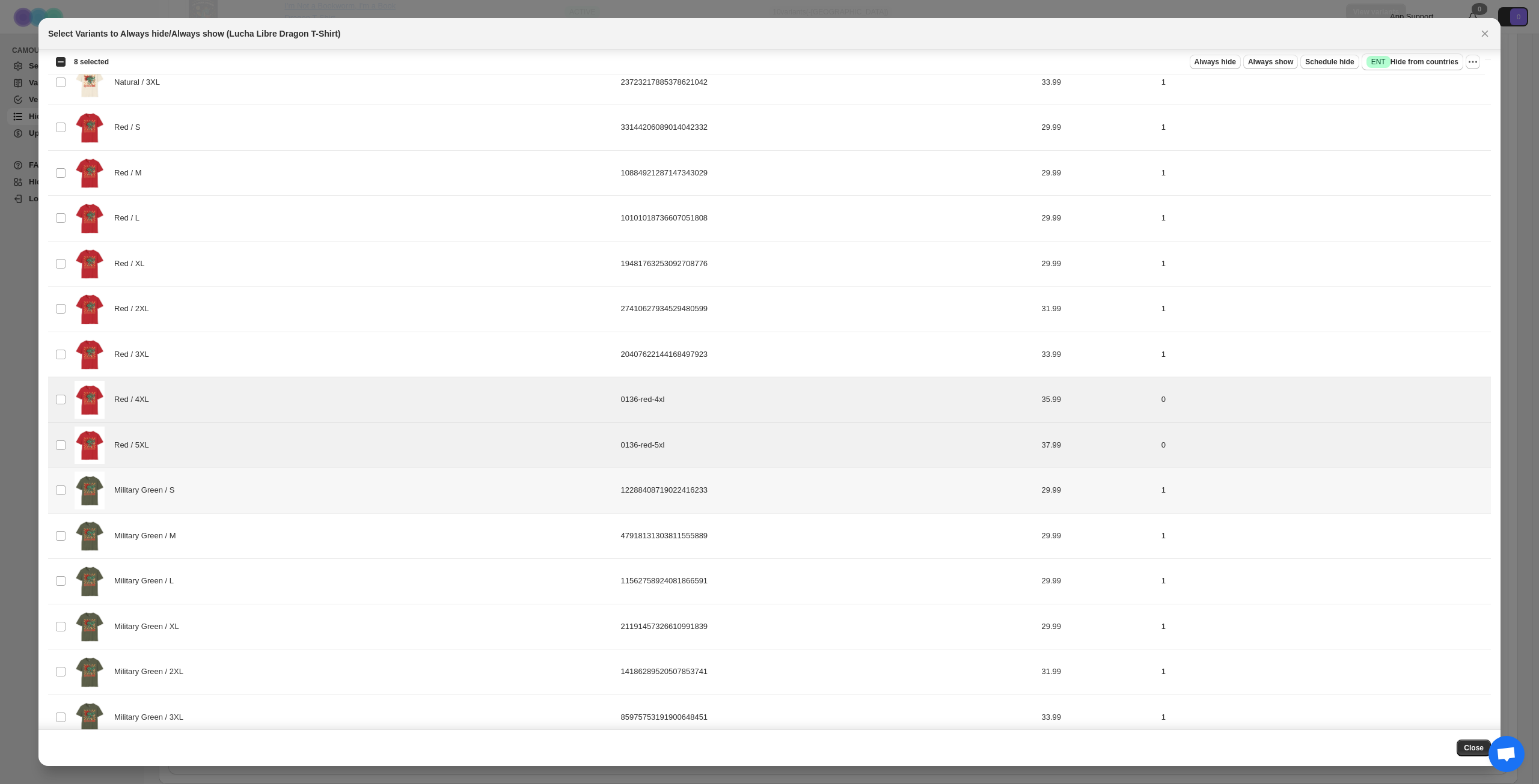
scroll to position [1381, 0]
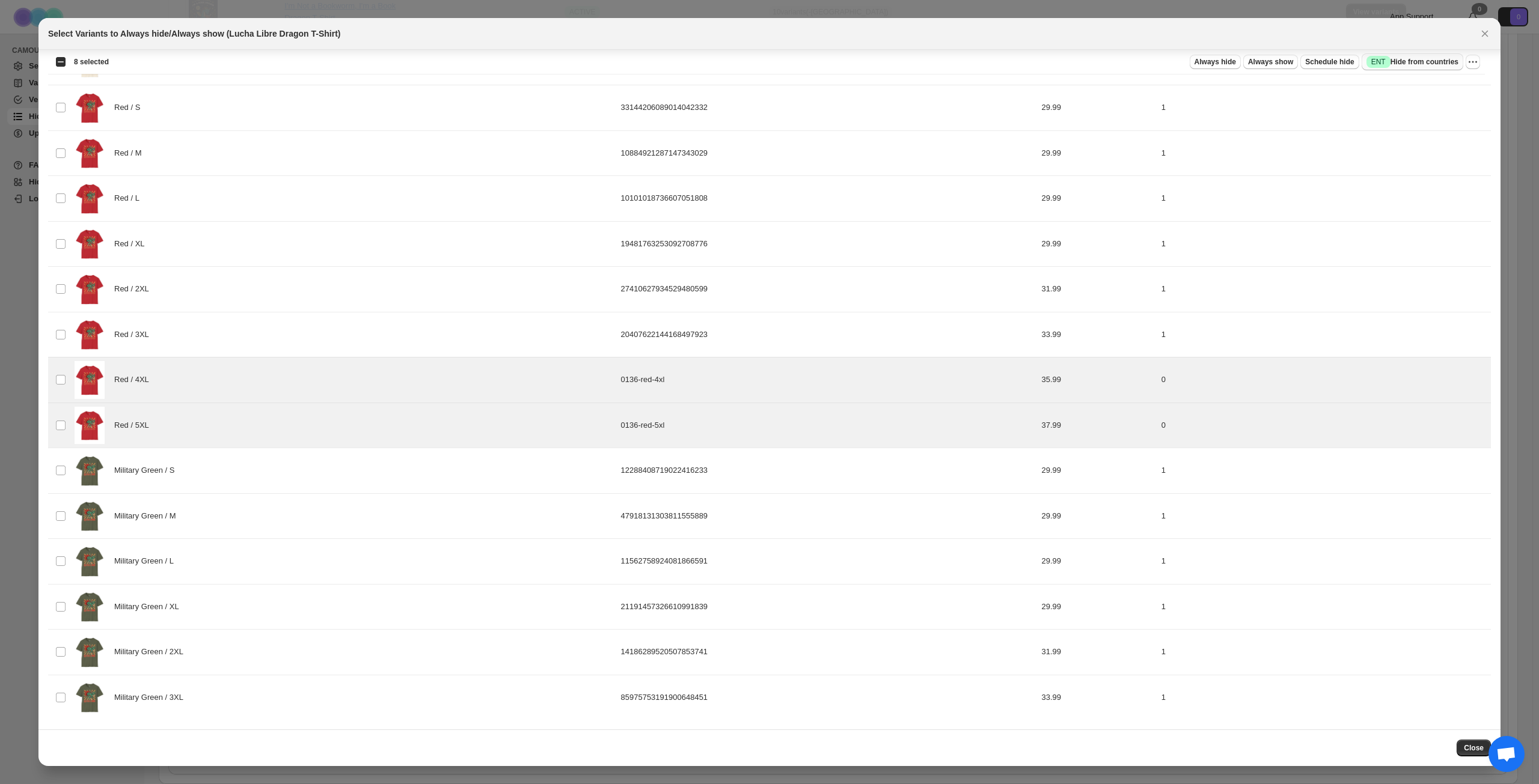
click at [1153, 60] on span "Success ENT Hide from countries" at bounding box center [1412, 62] width 92 height 12
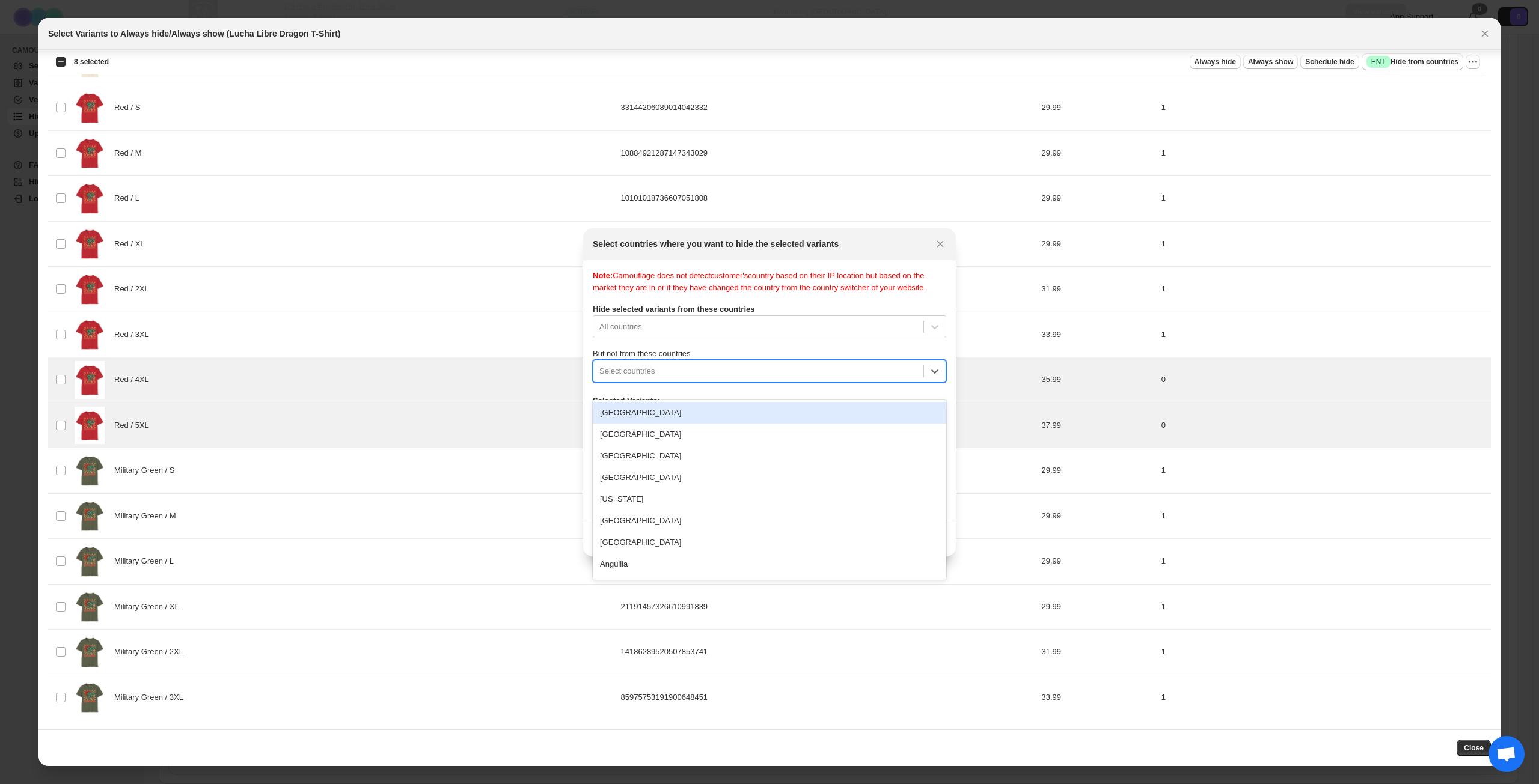
click at [741, 376] on div ":r17p:" at bounding box center [758, 372] width 318 height 15
type input "****"
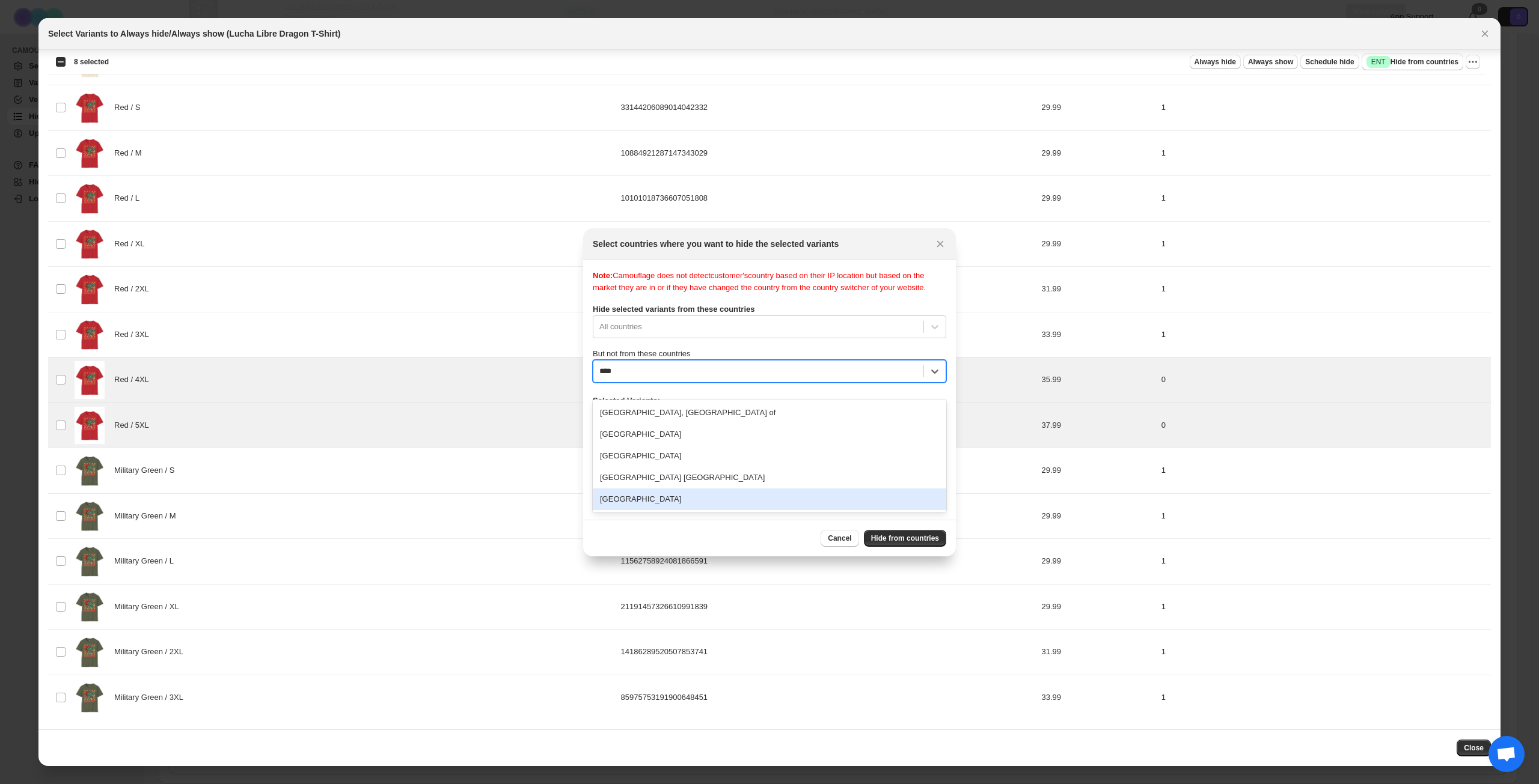
click at [711, 499] on div "[GEOGRAPHIC_DATA]" at bounding box center [770, 499] width 354 height 21
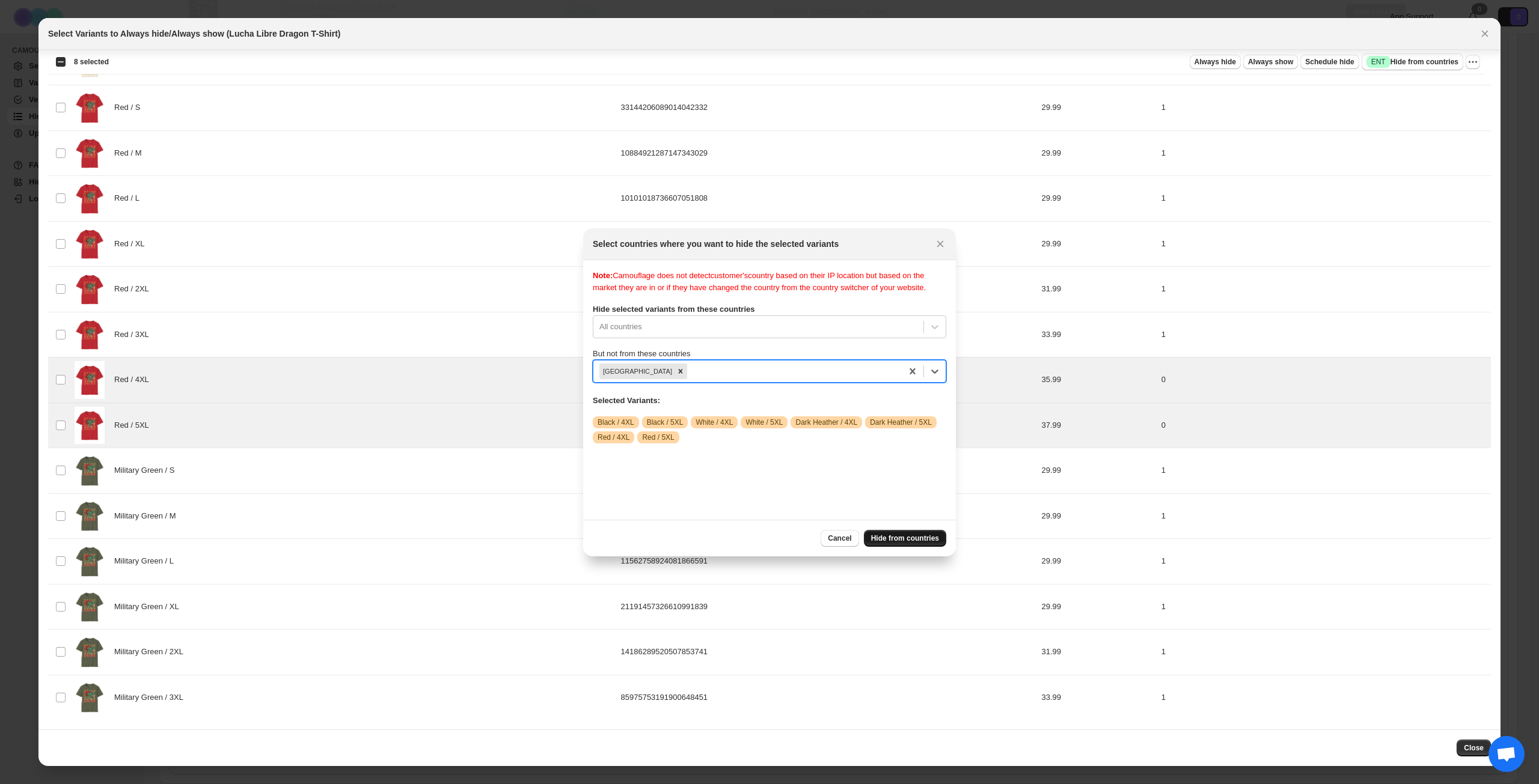
click at [911, 536] on span "Hide from countries" at bounding box center [904, 538] width 68 height 9
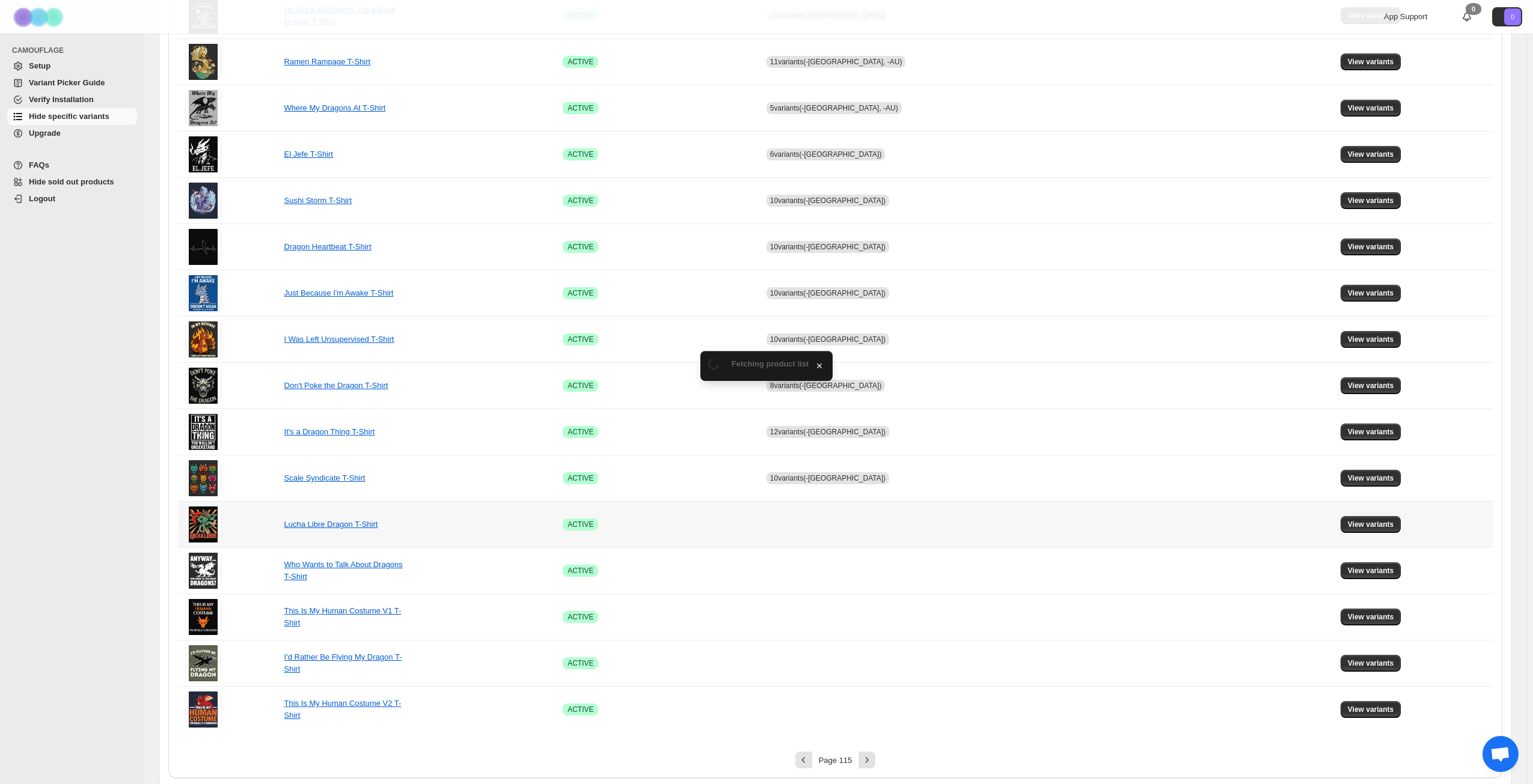
scroll to position [449, 0]
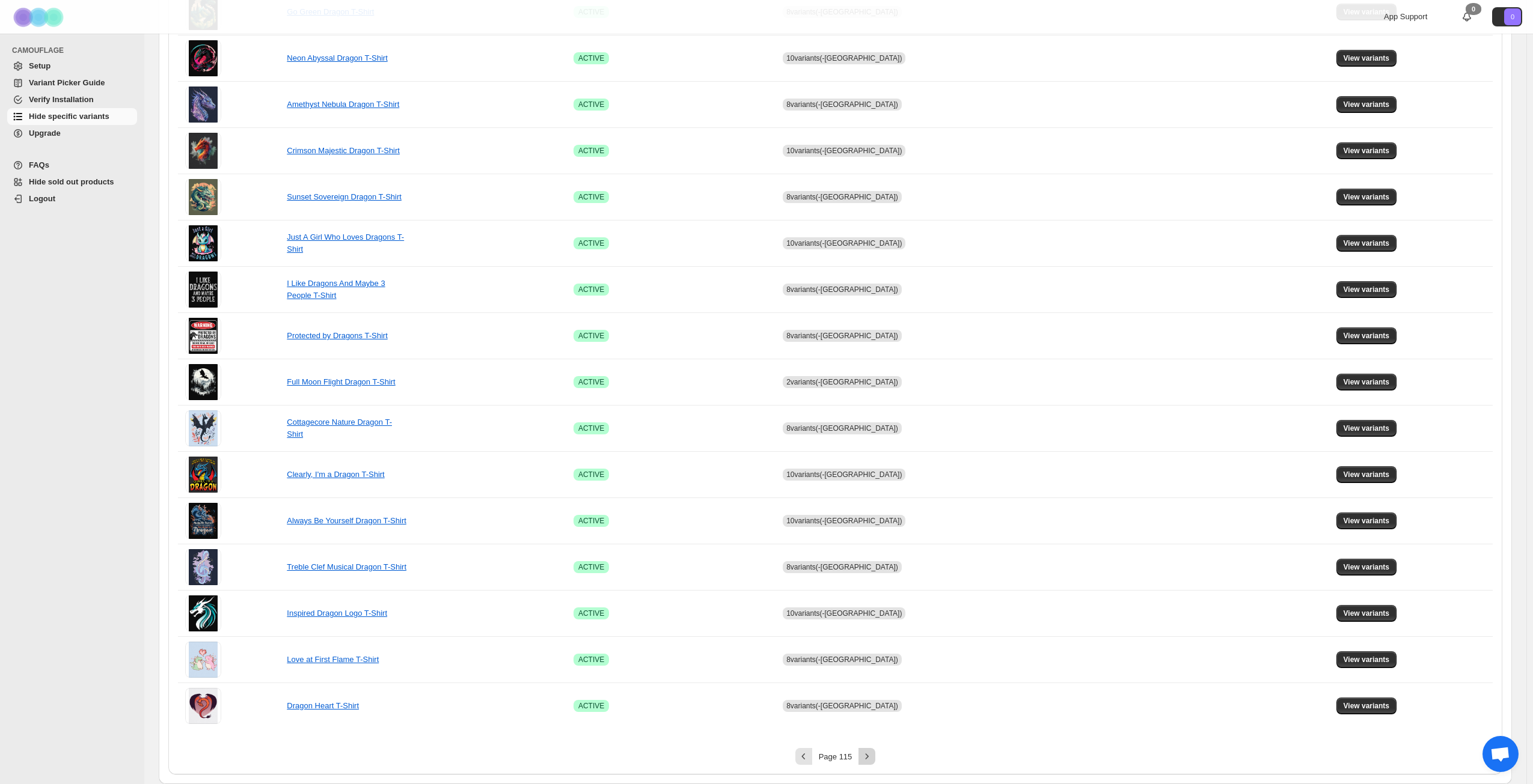
click at [873, 567] on icon "Next" at bounding box center [867, 757] width 12 height 12
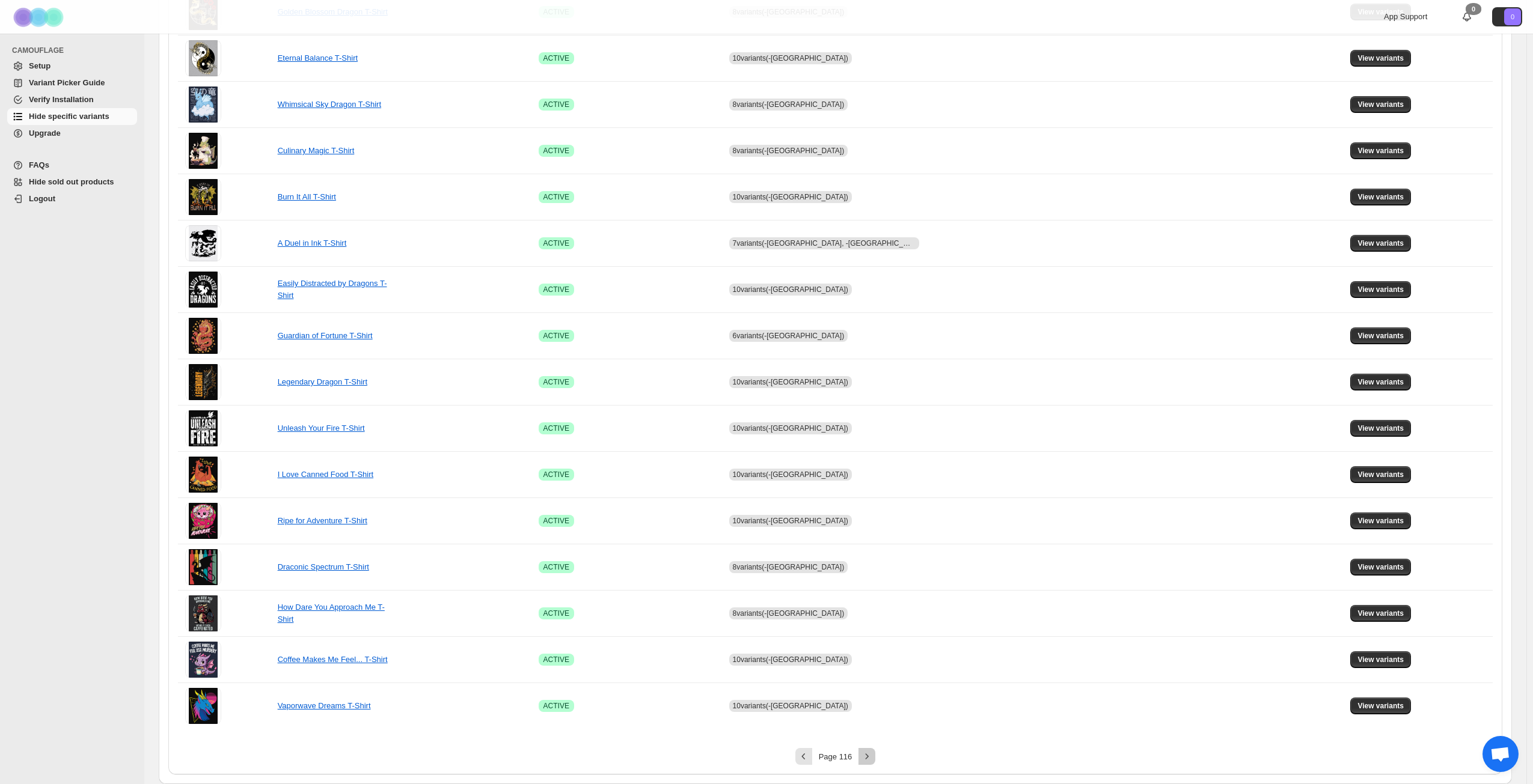
click at [873, 567] on icon "Next" at bounding box center [867, 757] width 12 height 12
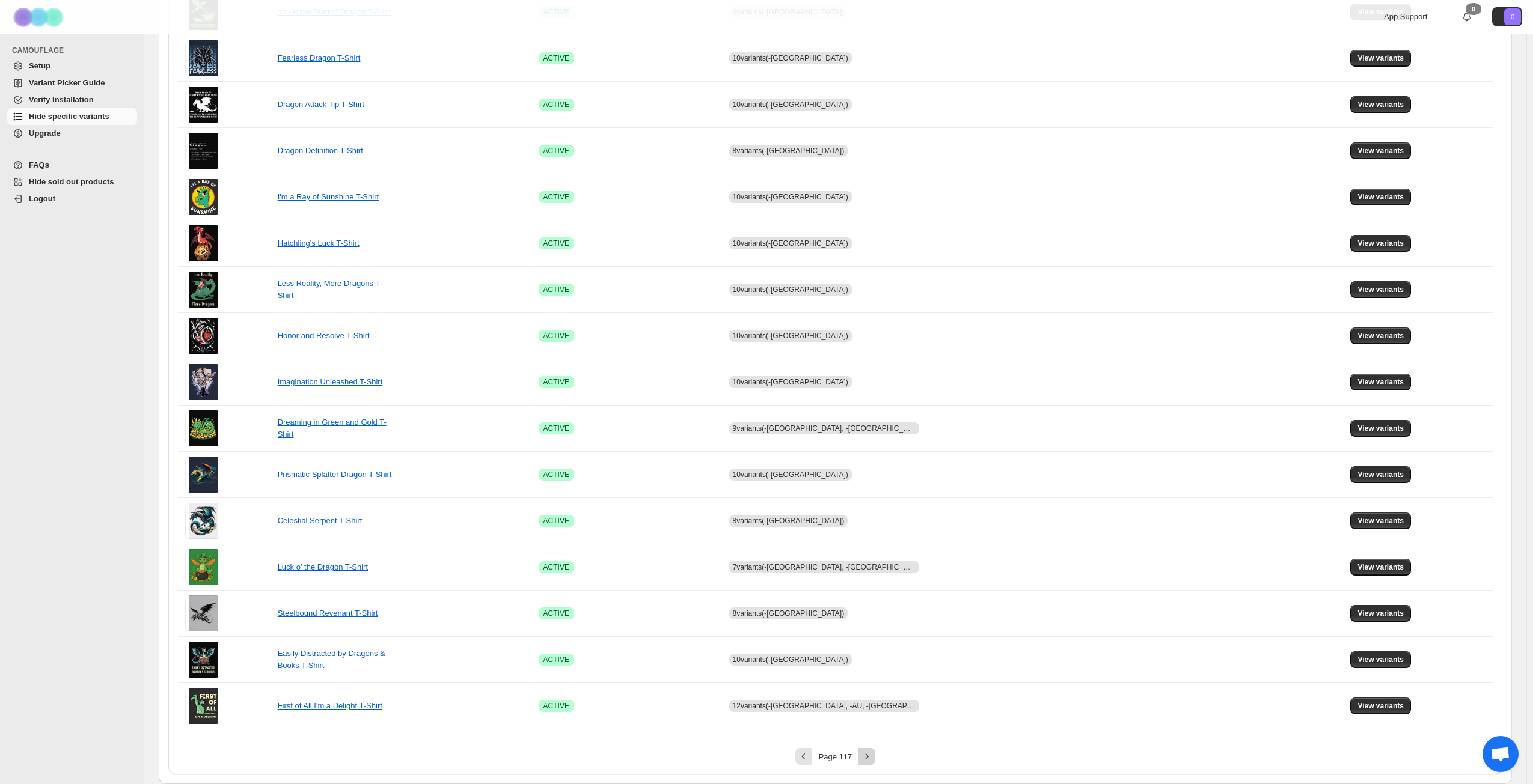
click at [873, 567] on icon "Next" at bounding box center [867, 757] width 12 height 12
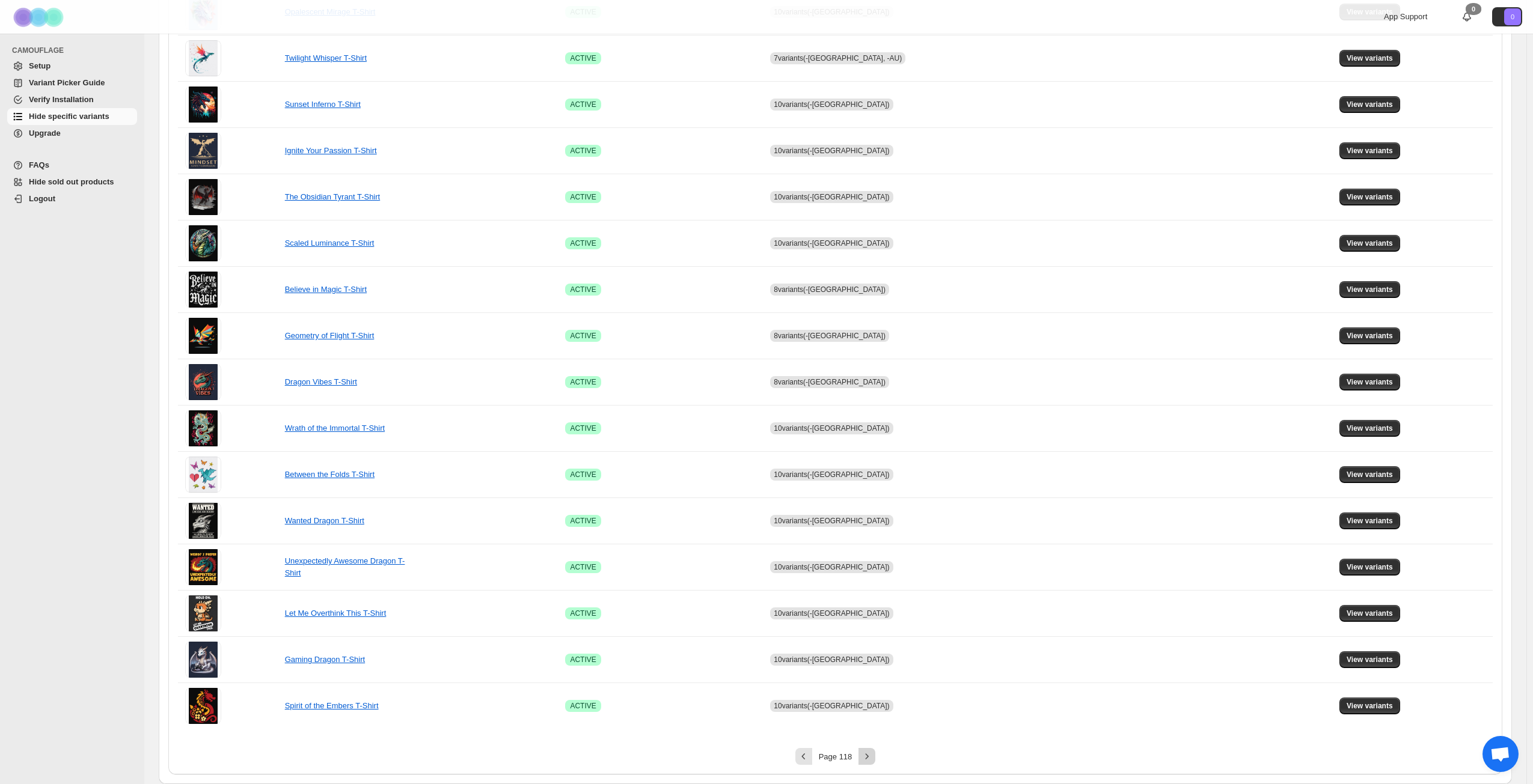
click at [873, 567] on icon "Next" at bounding box center [867, 757] width 12 height 12
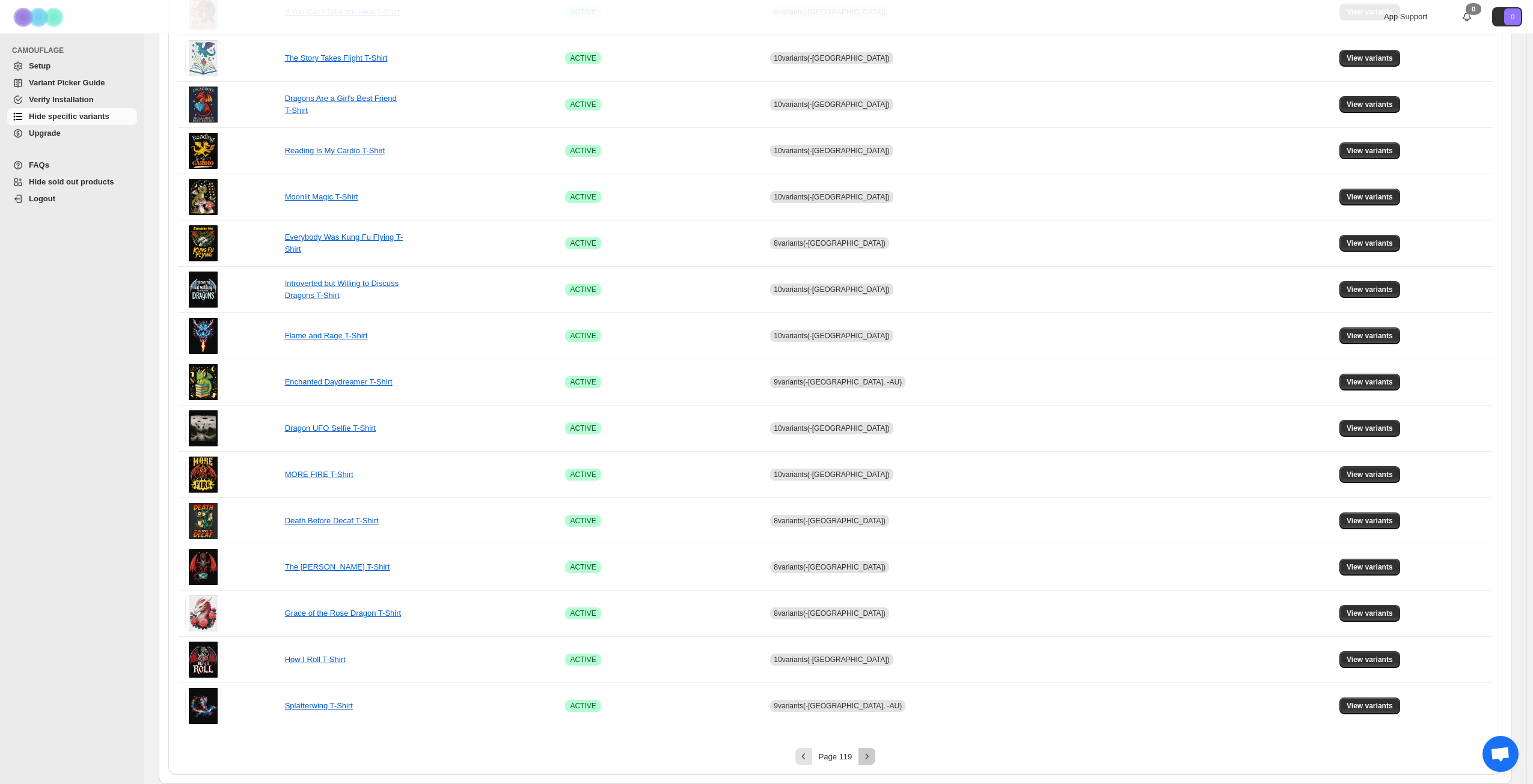
click at [871, 567] on icon "Next" at bounding box center [867, 757] width 12 height 12
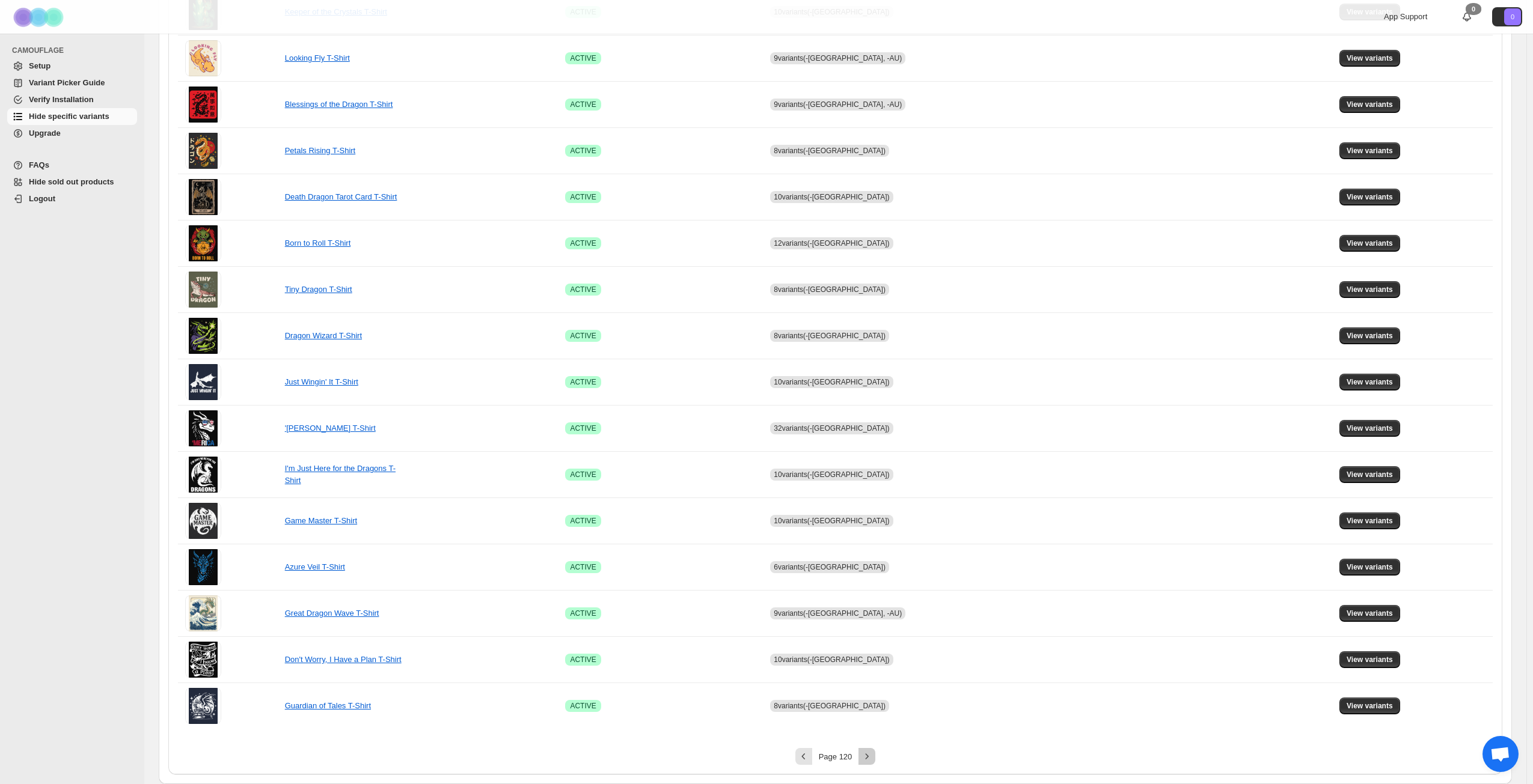
click at [871, 567] on icon "Next" at bounding box center [867, 757] width 12 height 12
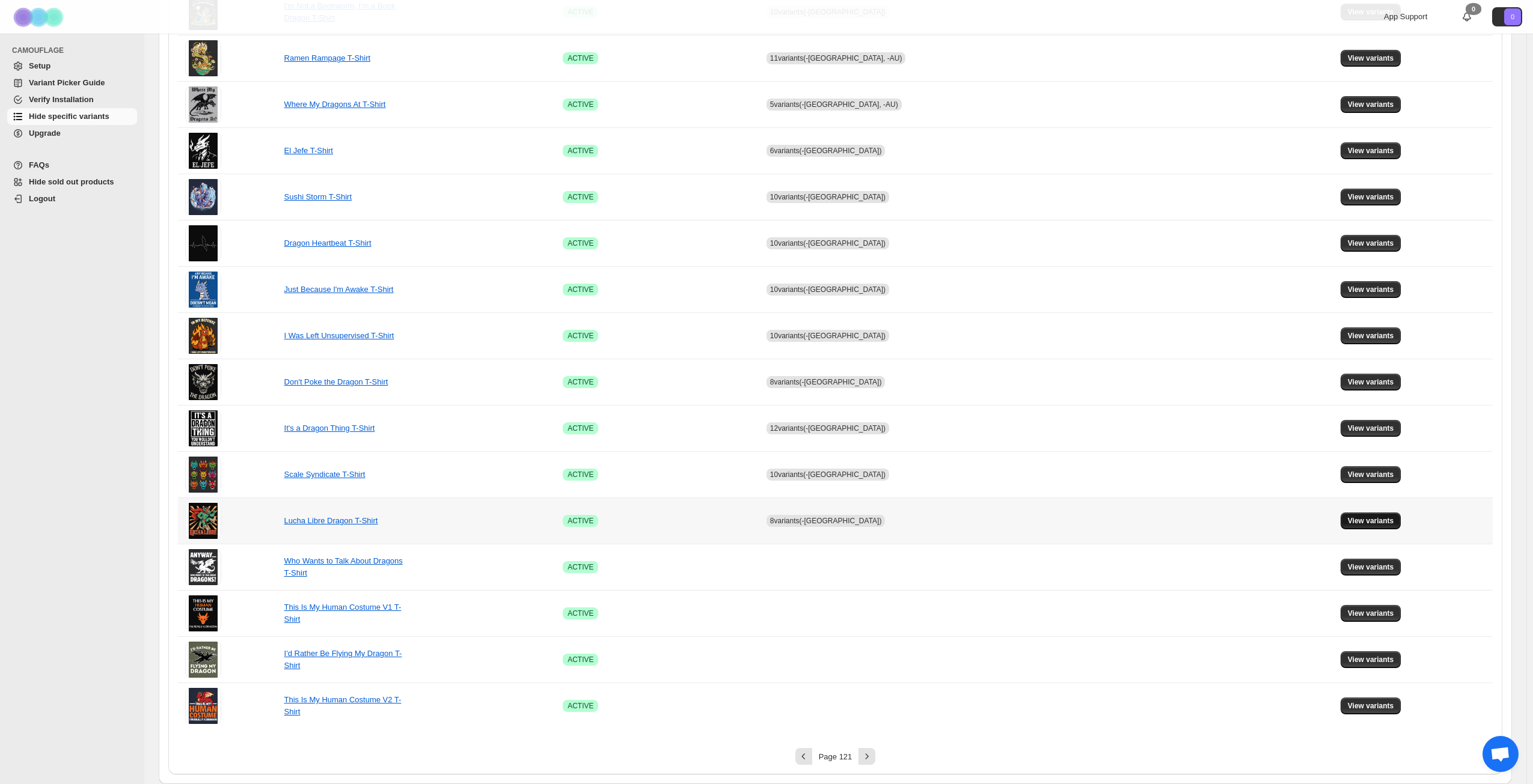
click at [1153, 516] on button "View variants" at bounding box center [1370, 521] width 61 height 17
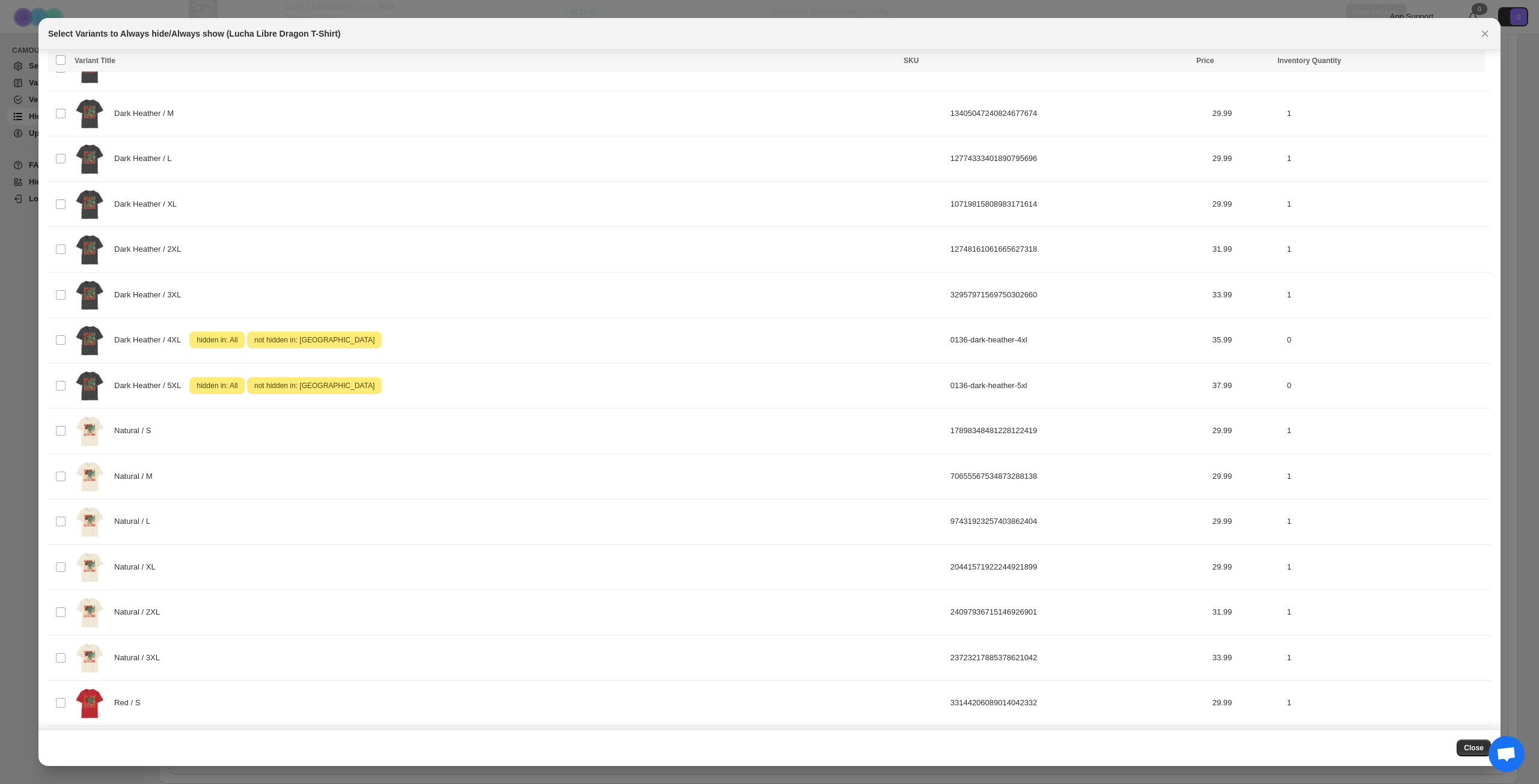
scroll to position [841, 0]
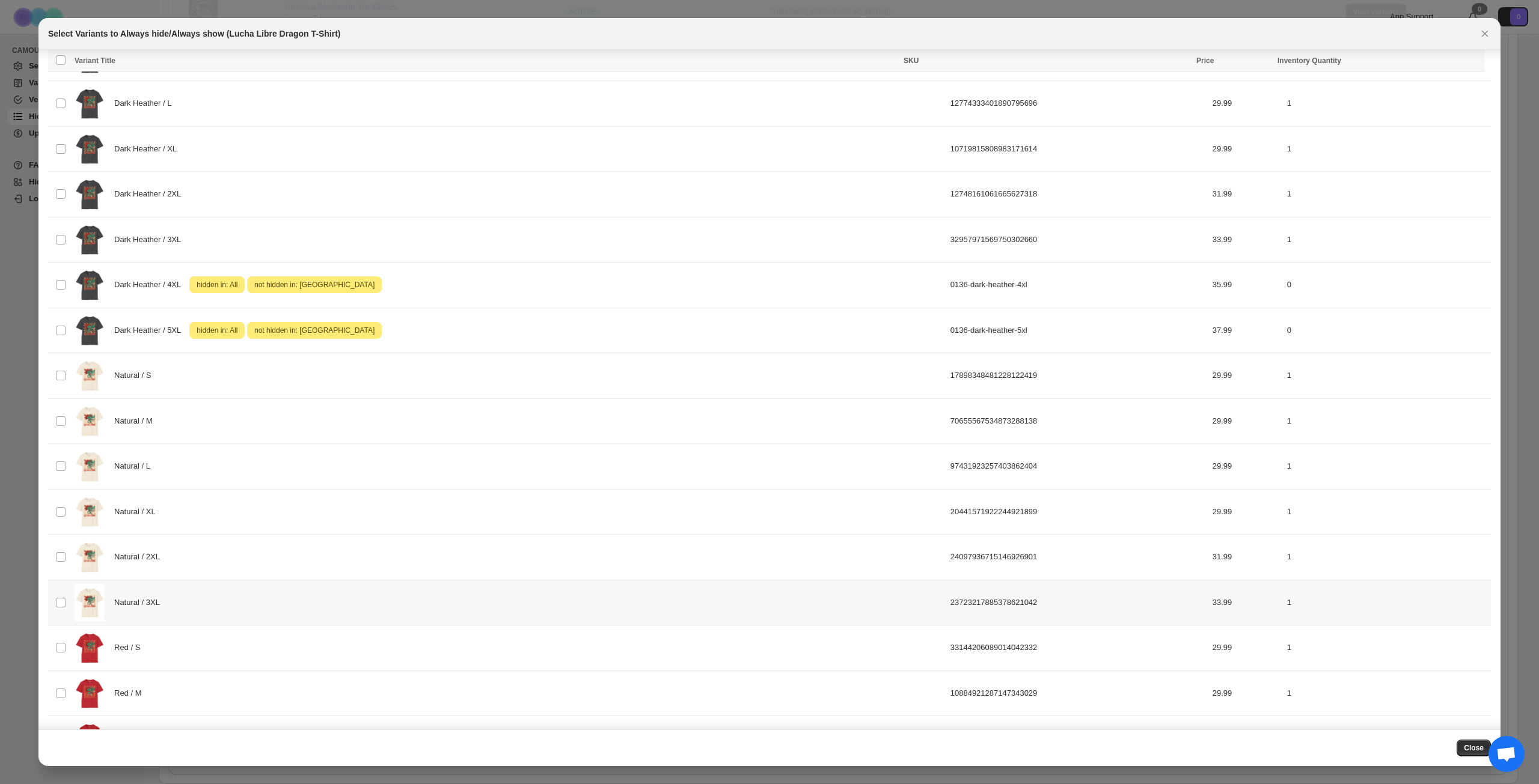
click at [224, 567] on div "Natural / 3XL" at bounding box center [508, 603] width 869 height 38
click at [1153, 52] on div "Select all 44 product variants 1 selected Always hide Always show Schedule hide…" at bounding box center [766, 62] width 1437 height 24
click at [1153, 66] on span "Success ENT Hide from countries" at bounding box center [1412, 62] width 92 height 12
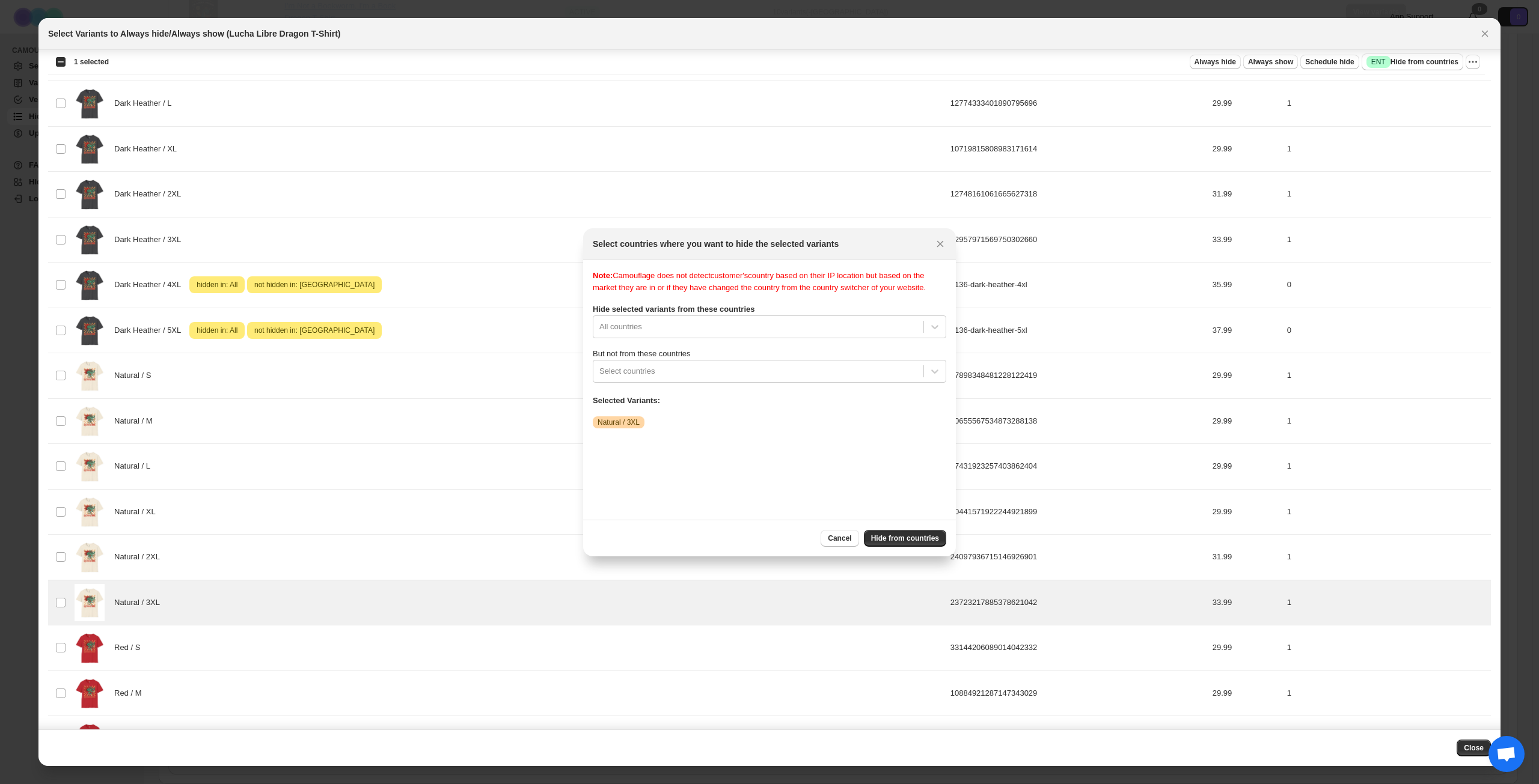
click at [739, 360] on label "But not from these countries" at bounding box center [770, 354] width 354 height 12
click at [729, 378] on div ":r19v:" at bounding box center [758, 372] width 318 height 15
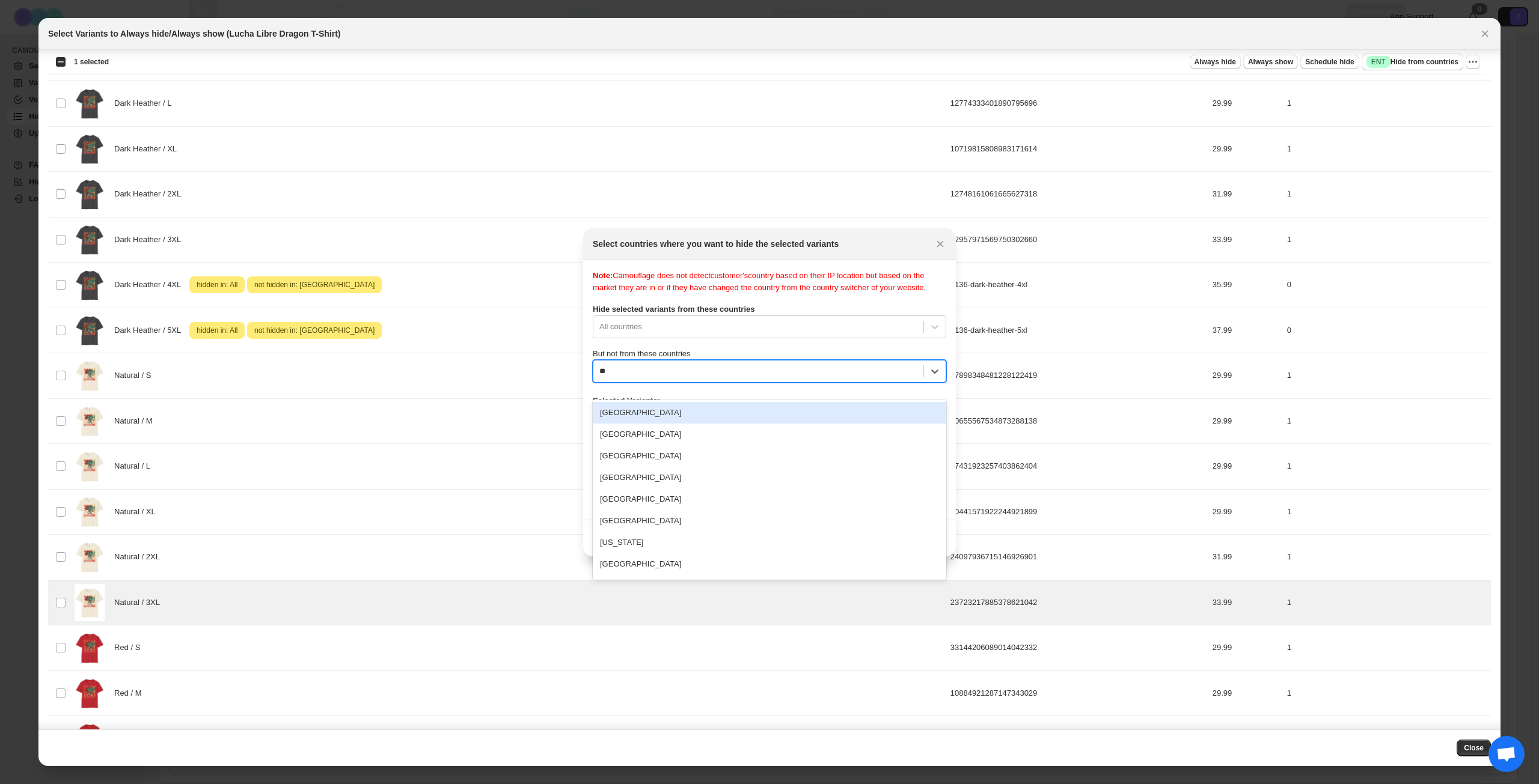
type input "*"
type input "****"
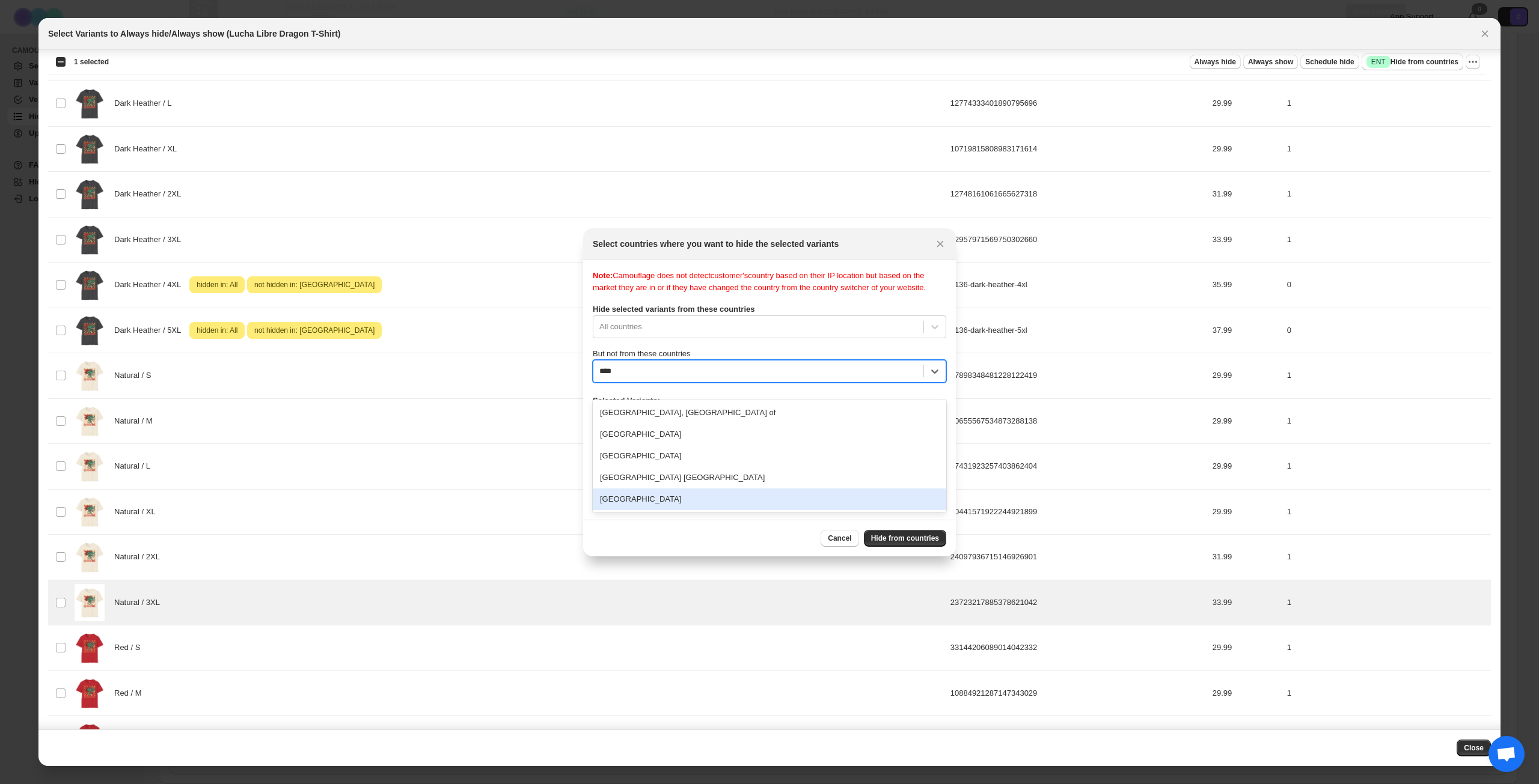
click at [699, 496] on div "[GEOGRAPHIC_DATA]" at bounding box center [770, 499] width 354 height 21
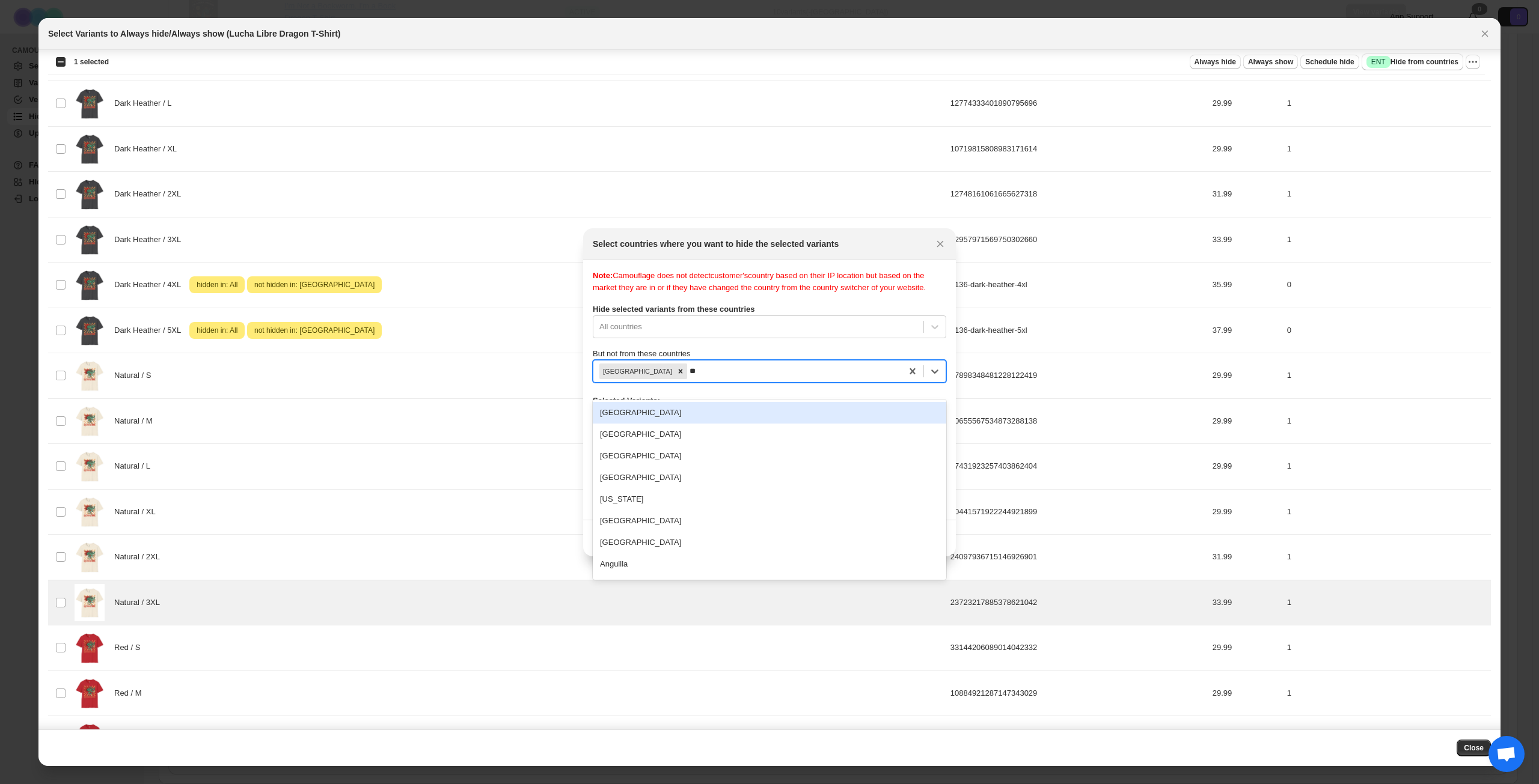
type input "***"
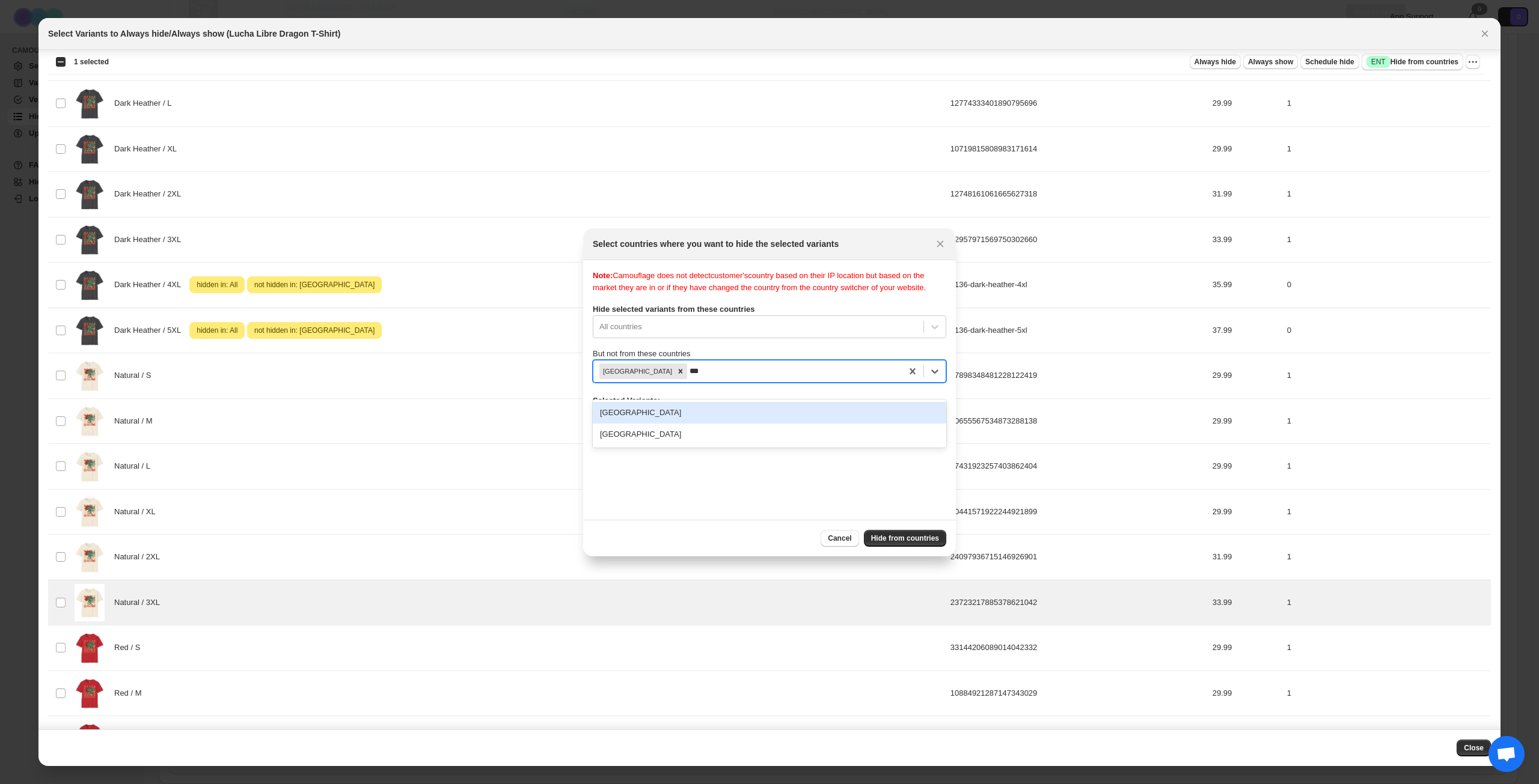
click at [705, 415] on div "[GEOGRAPHIC_DATA]" at bounding box center [770, 412] width 354 height 21
click at [899, 531] on button "Hide from countries" at bounding box center [905, 538] width 82 height 17
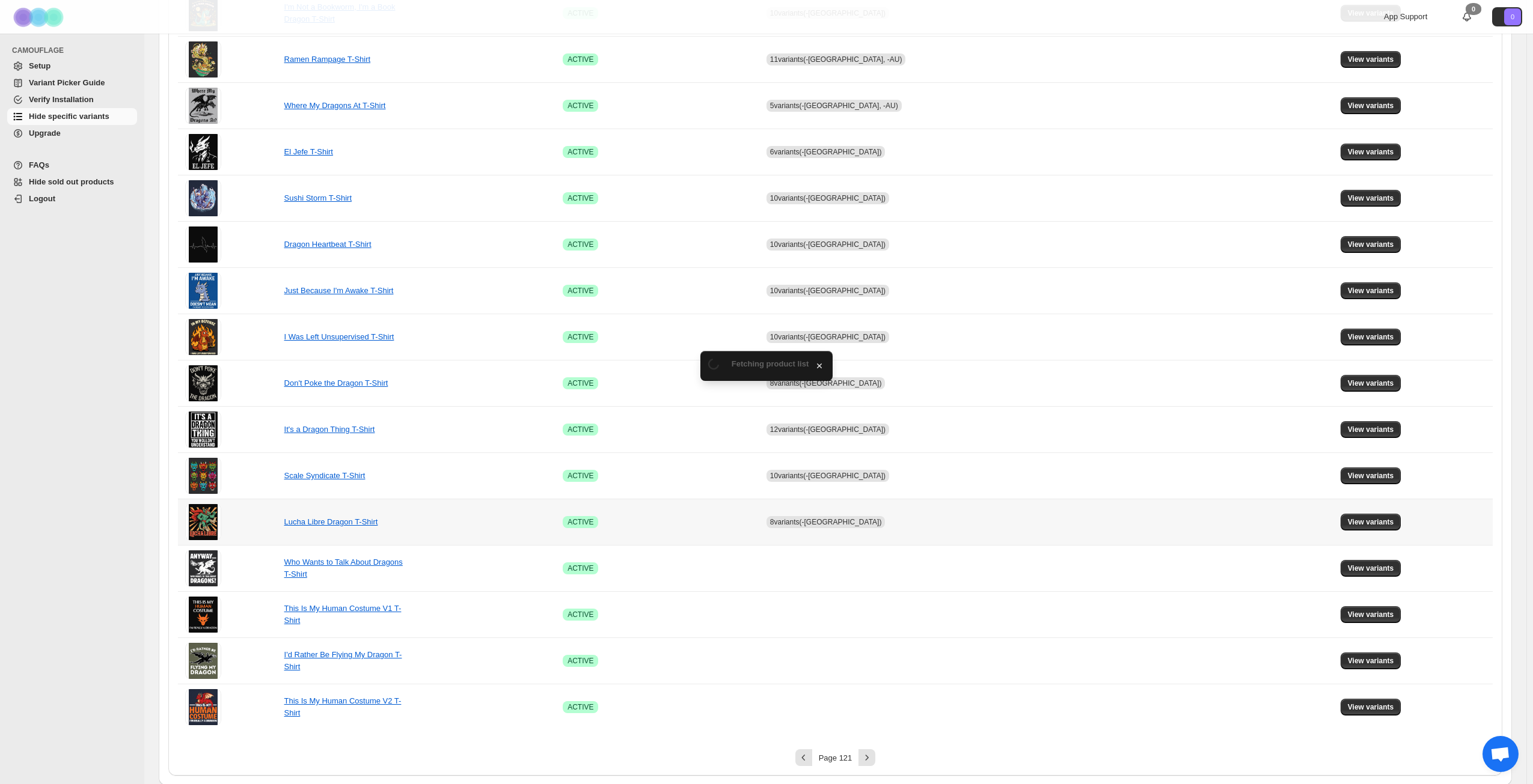
scroll to position [449, 0]
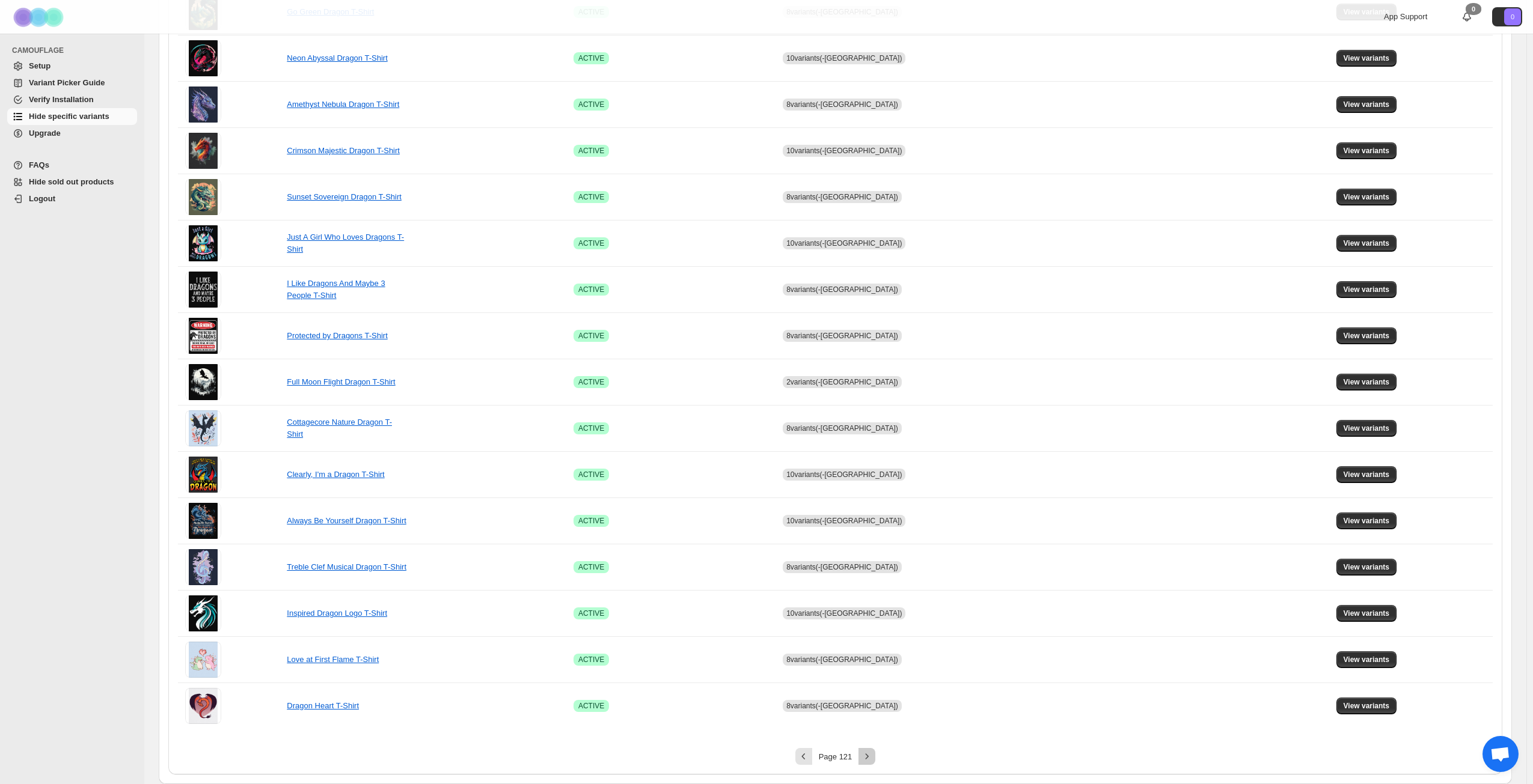
click at [873, 567] on icon "Next" at bounding box center [867, 757] width 12 height 12
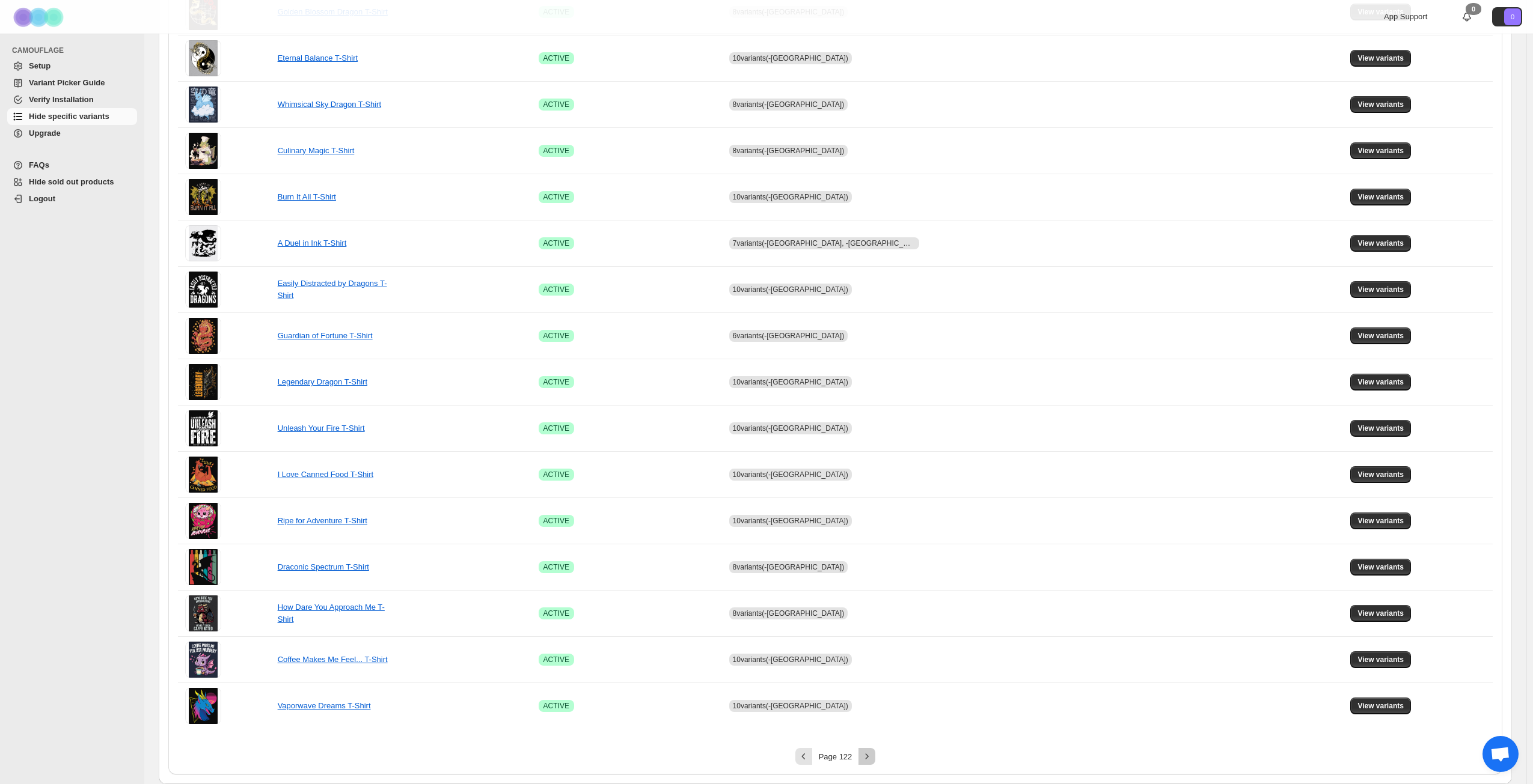
click at [873, 567] on icon "Next" at bounding box center [867, 757] width 12 height 12
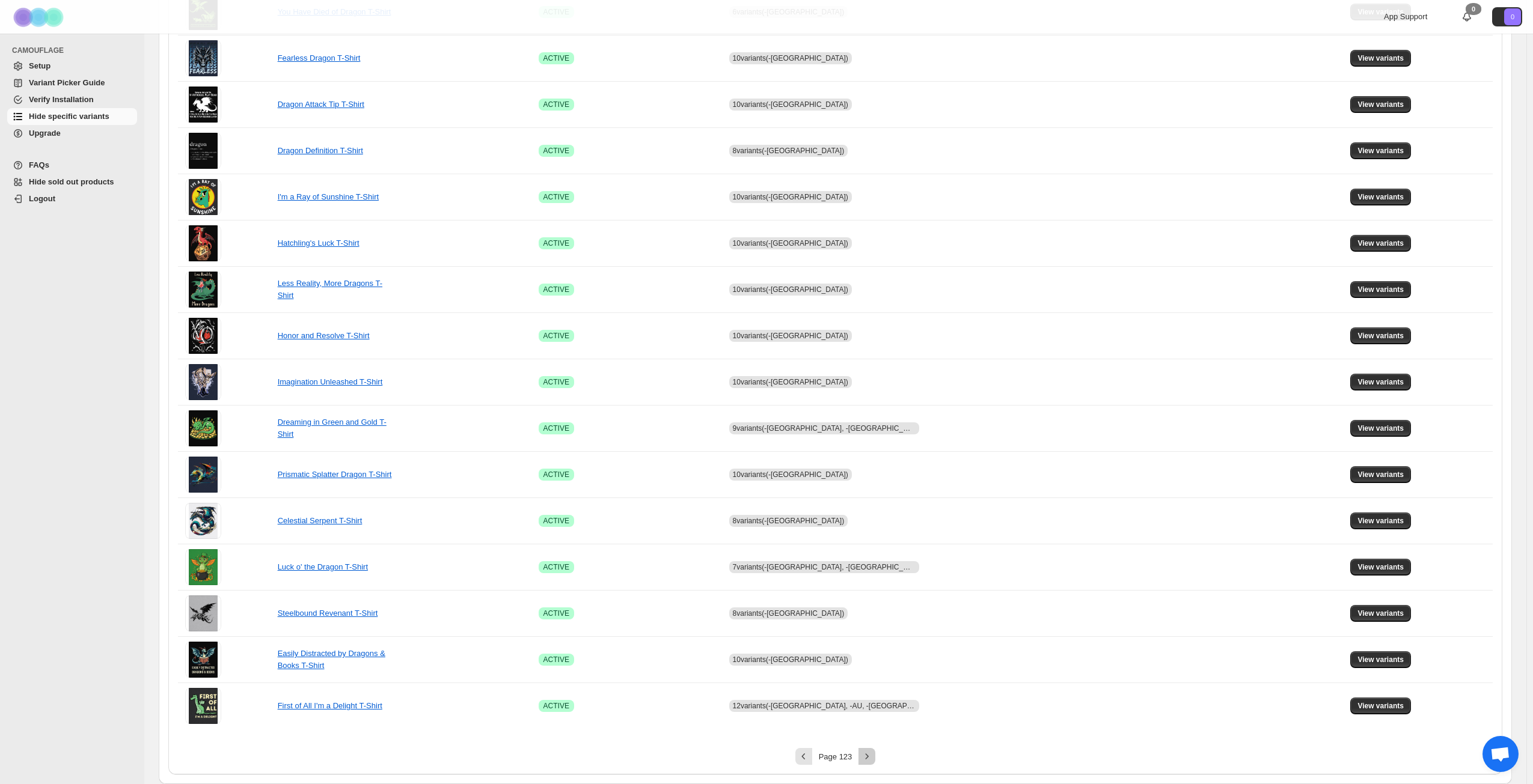
click at [873, 567] on icon "Next" at bounding box center [867, 757] width 12 height 12
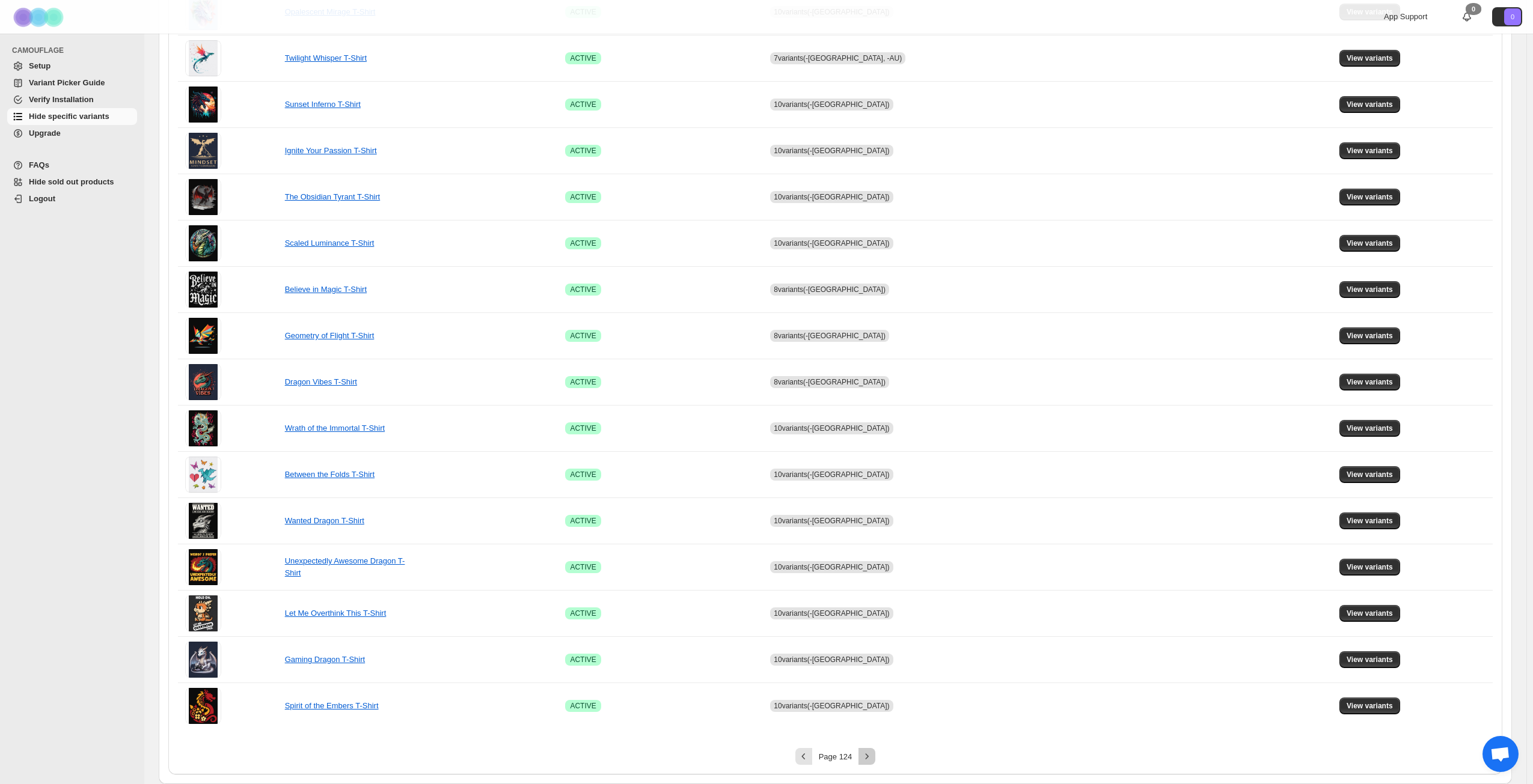
click at [873, 567] on icon "Next" at bounding box center [867, 757] width 12 height 12
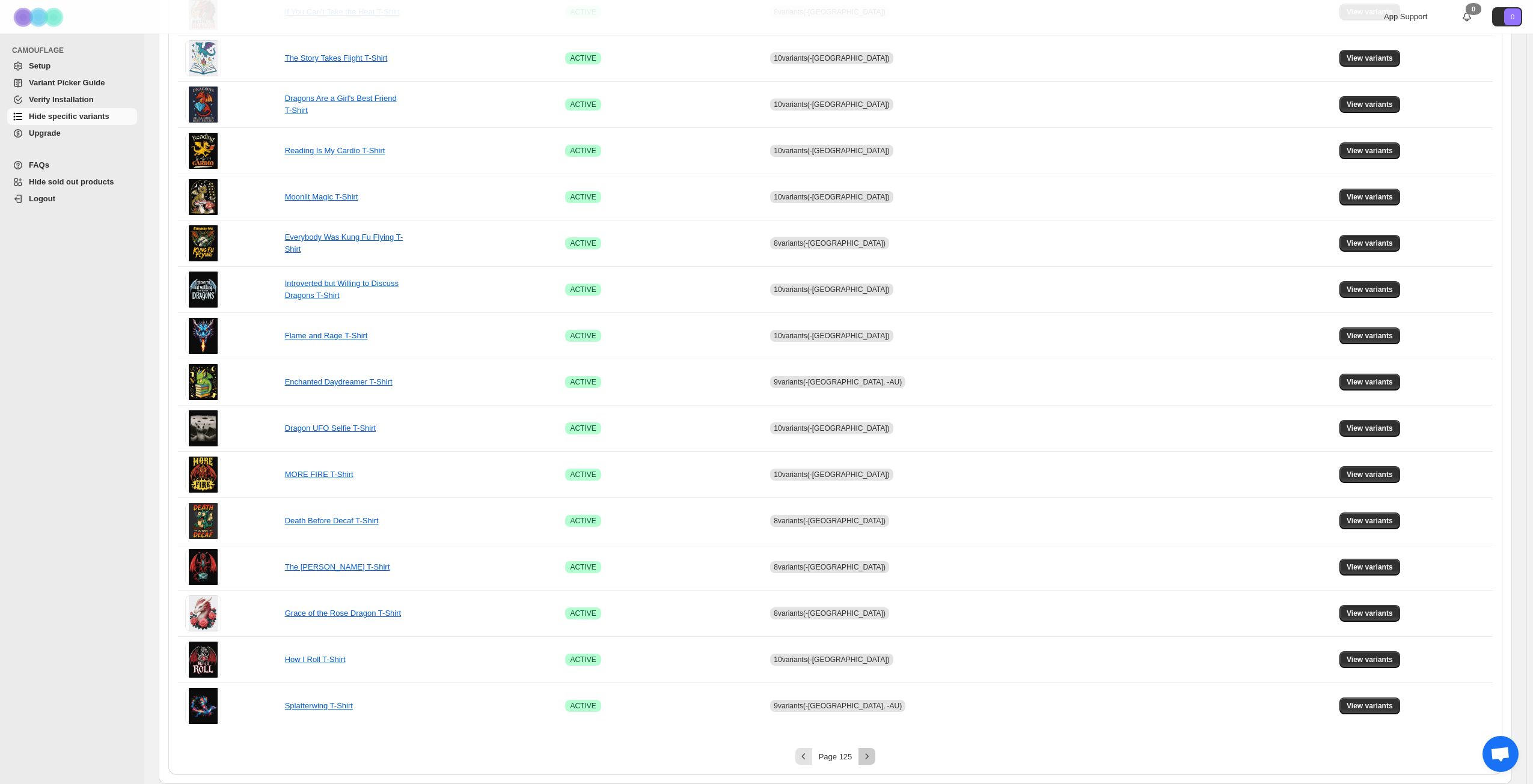
click at [862, 567] on button "Next" at bounding box center [867, 756] width 17 height 17
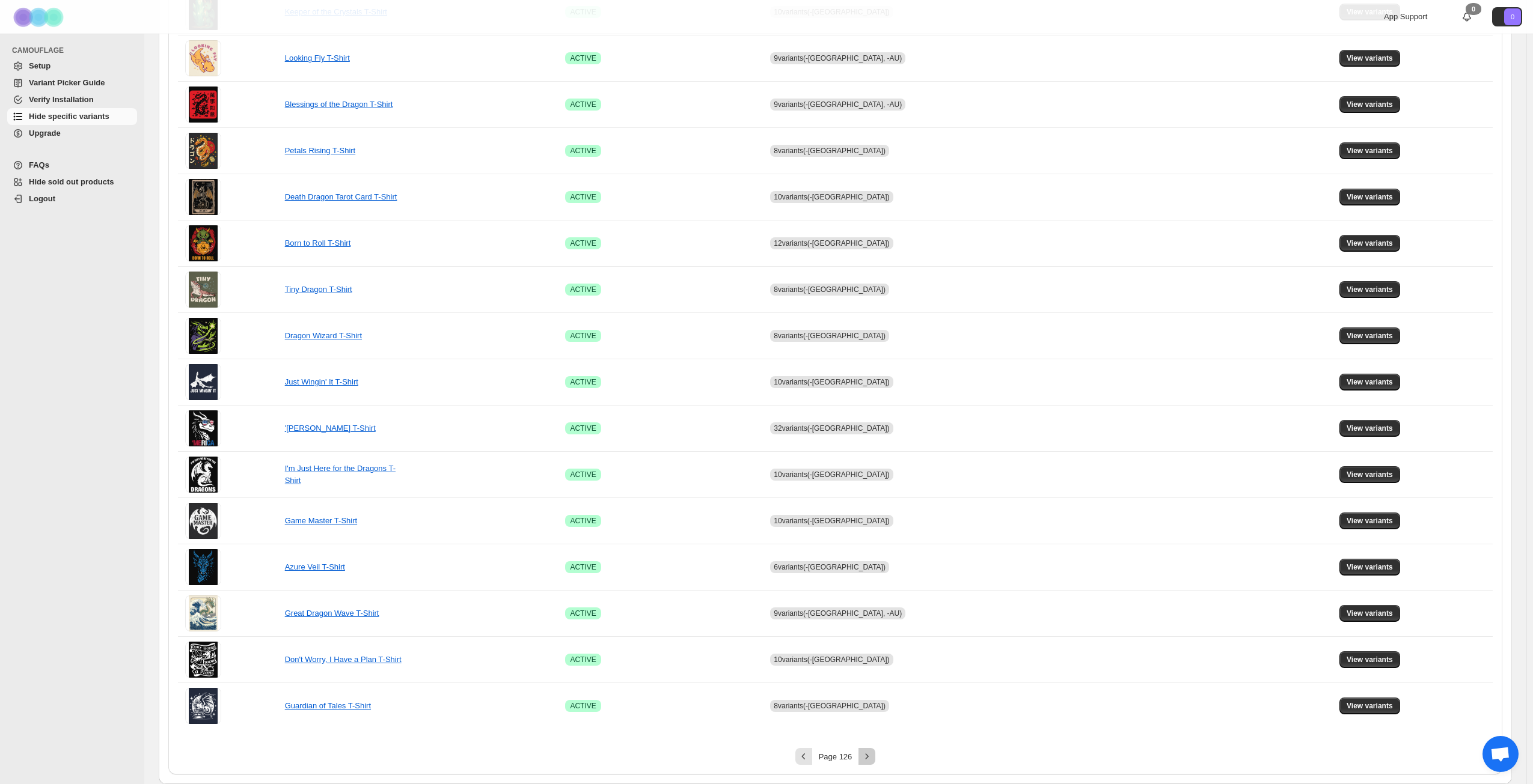
click at [865, 567] on icon "Next" at bounding box center [867, 757] width 12 height 12
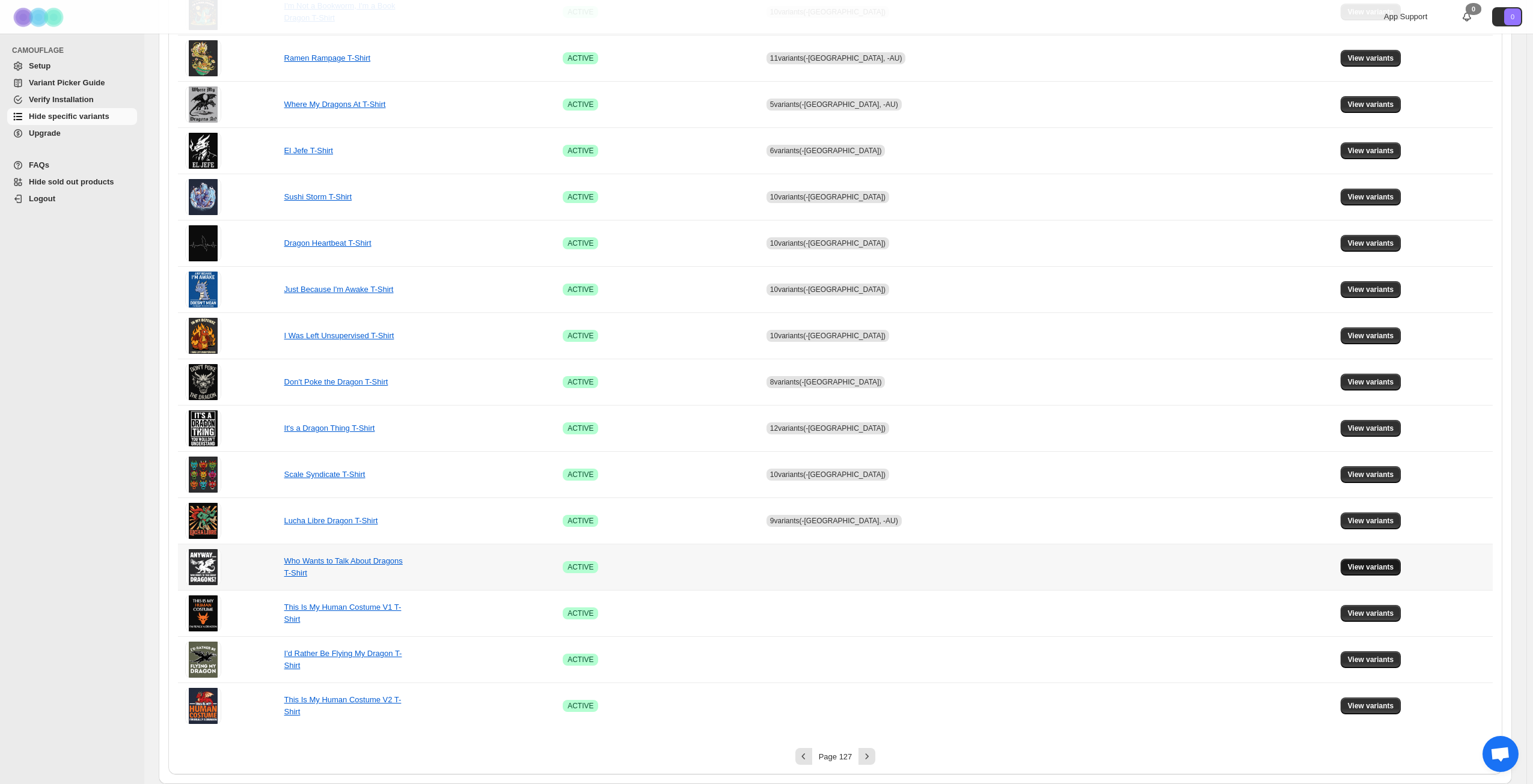
click at [1153, 567] on button "View variants" at bounding box center [1370, 567] width 61 height 17
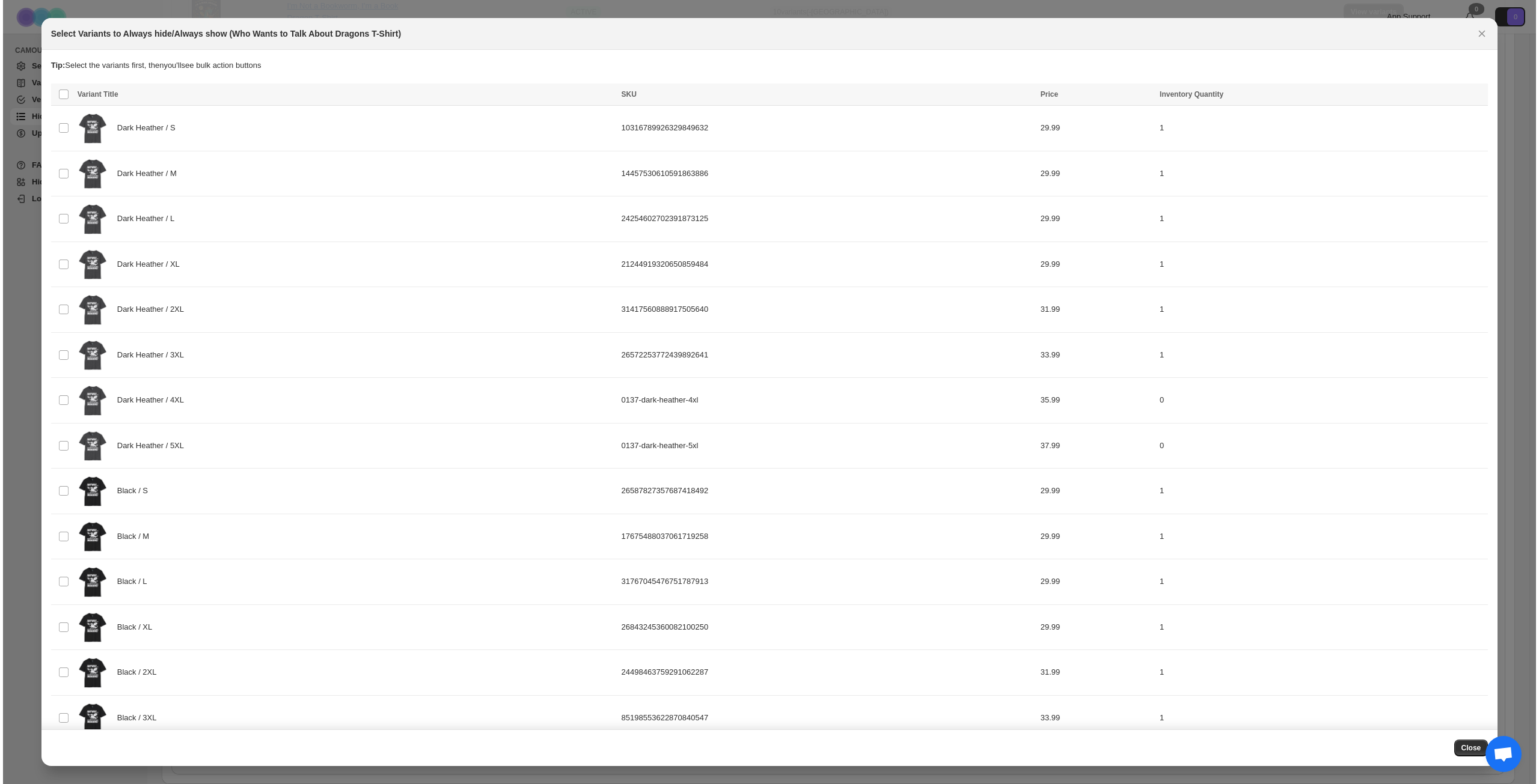
scroll to position [0, 0]
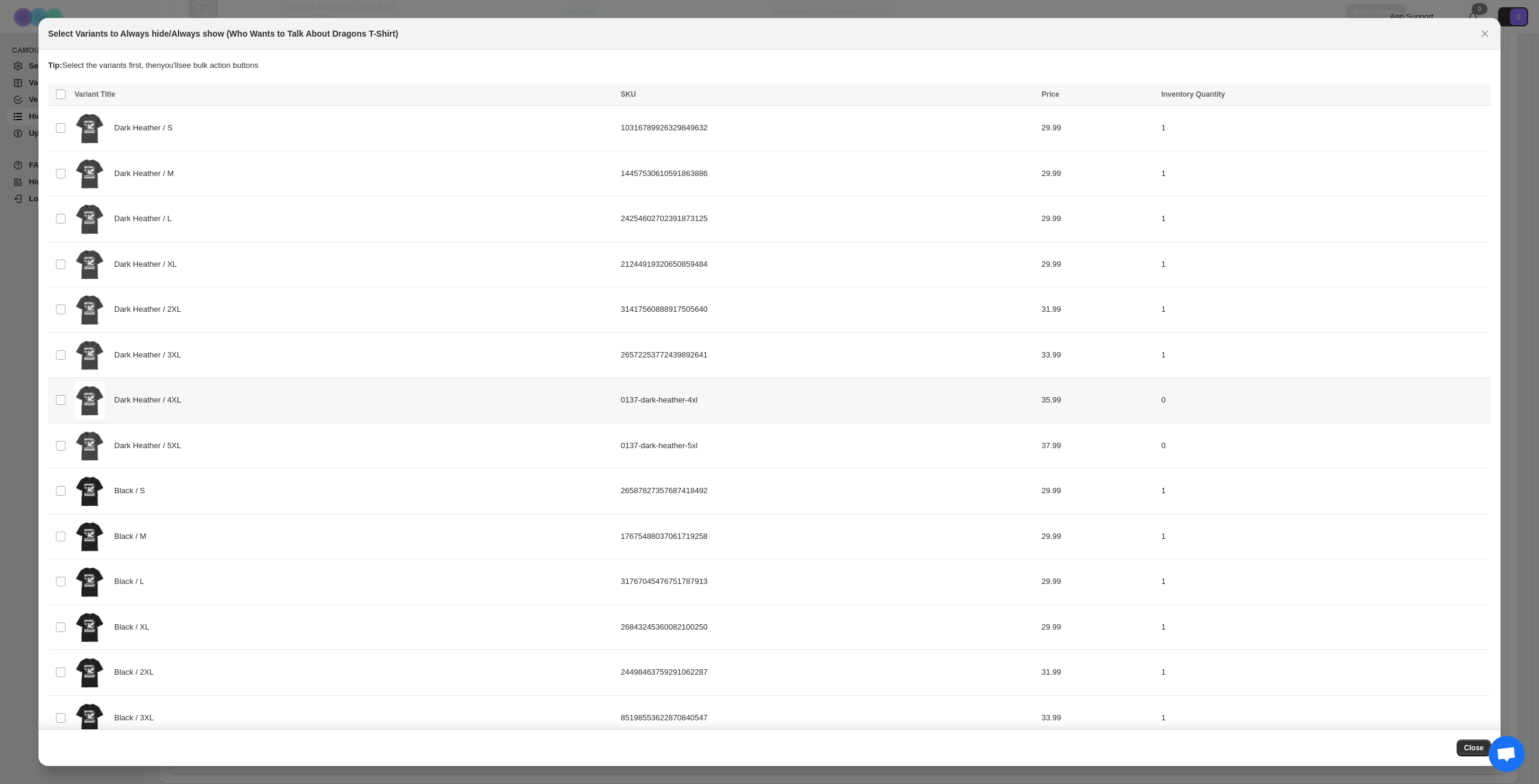
click at [335, 418] on div "Dark Heather / 4XL" at bounding box center [344, 400] width 539 height 38
click at [317, 451] on div "Dark Heather / 5XL" at bounding box center [344, 446] width 539 height 38
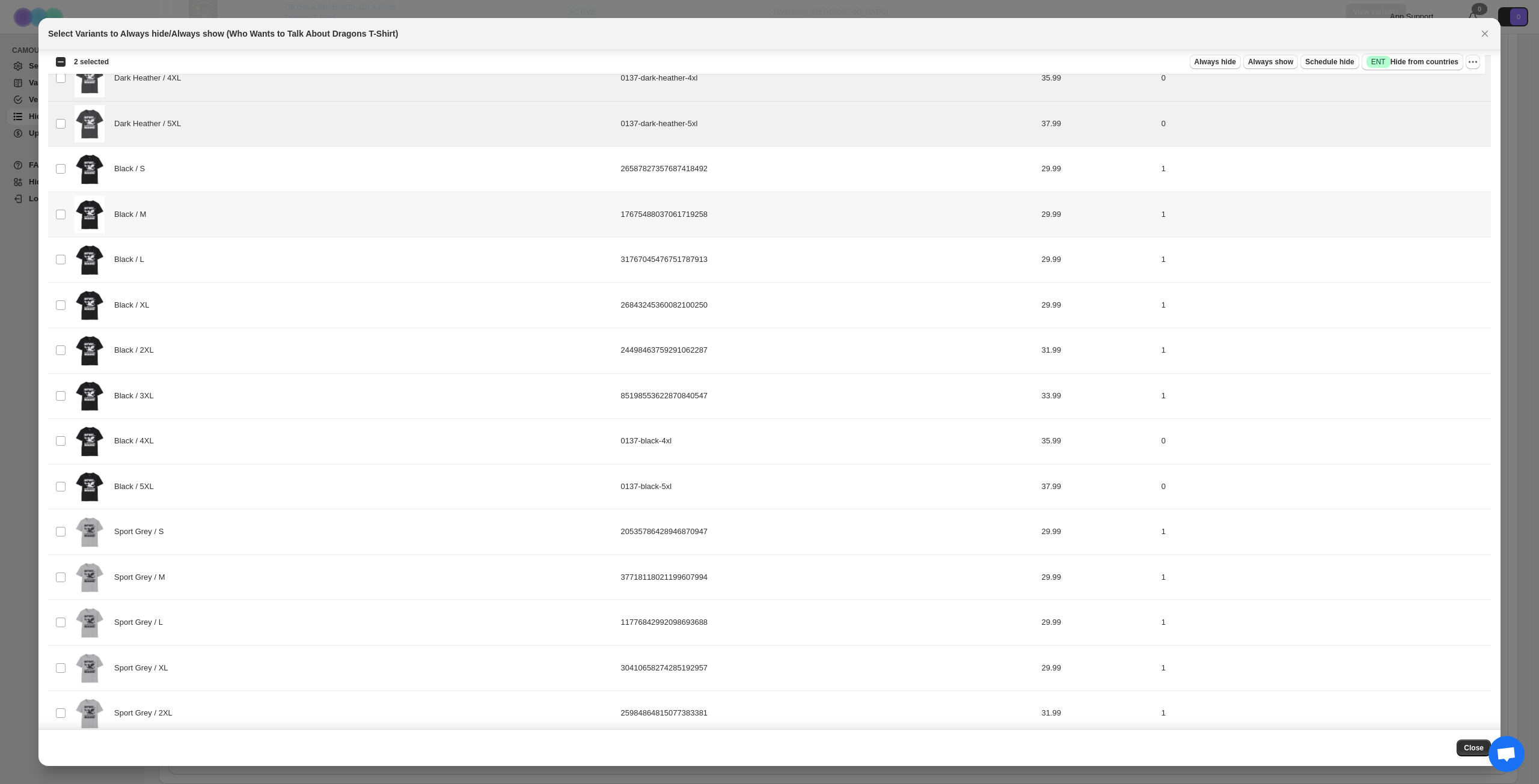
scroll to position [325, 0]
click at [301, 451] on div "Black / 4XL" at bounding box center [344, 439] width 539 height 38
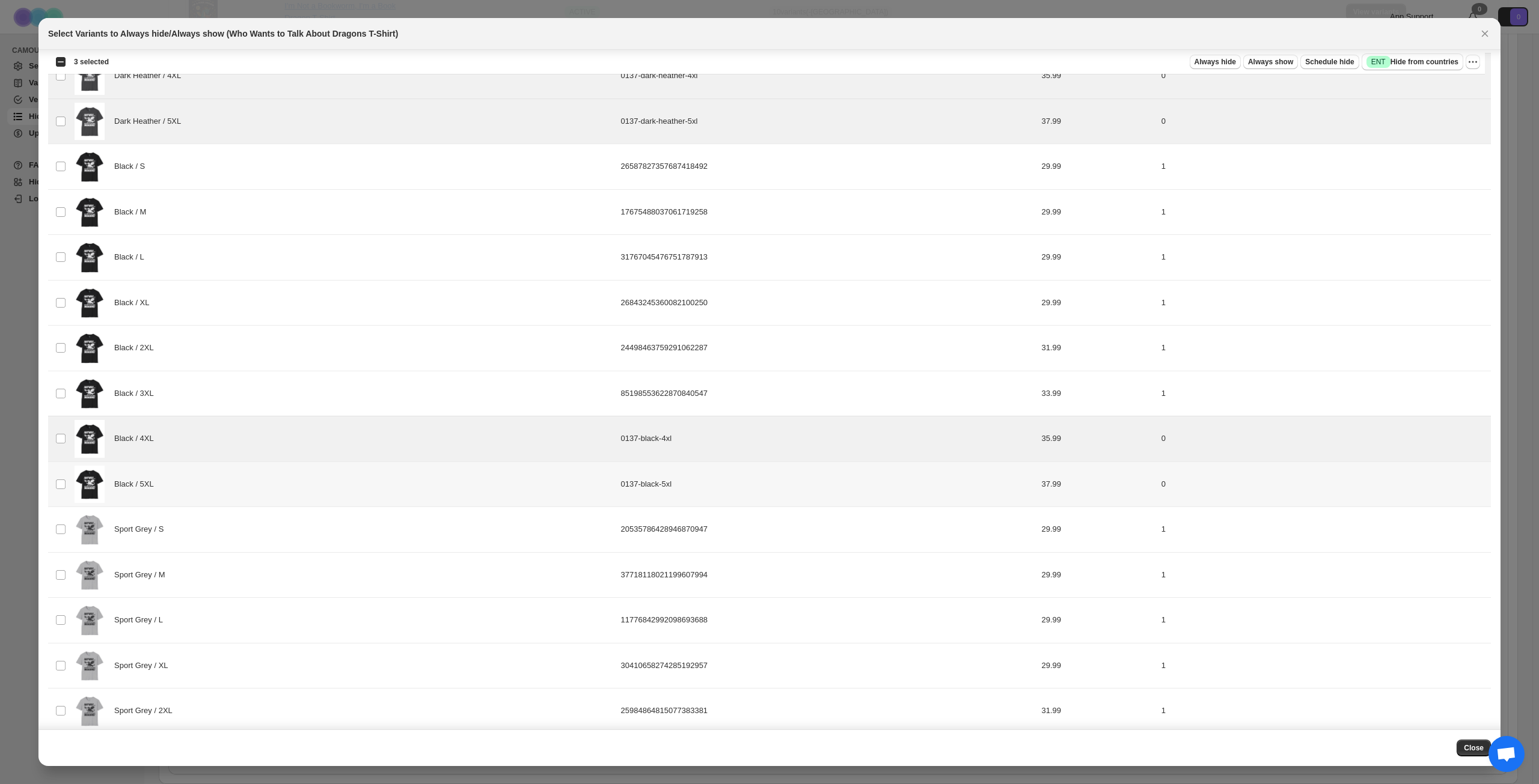
click at [292, 482] on div "Black / 5XL" at bounding box center [344, 485] width 539 height 38
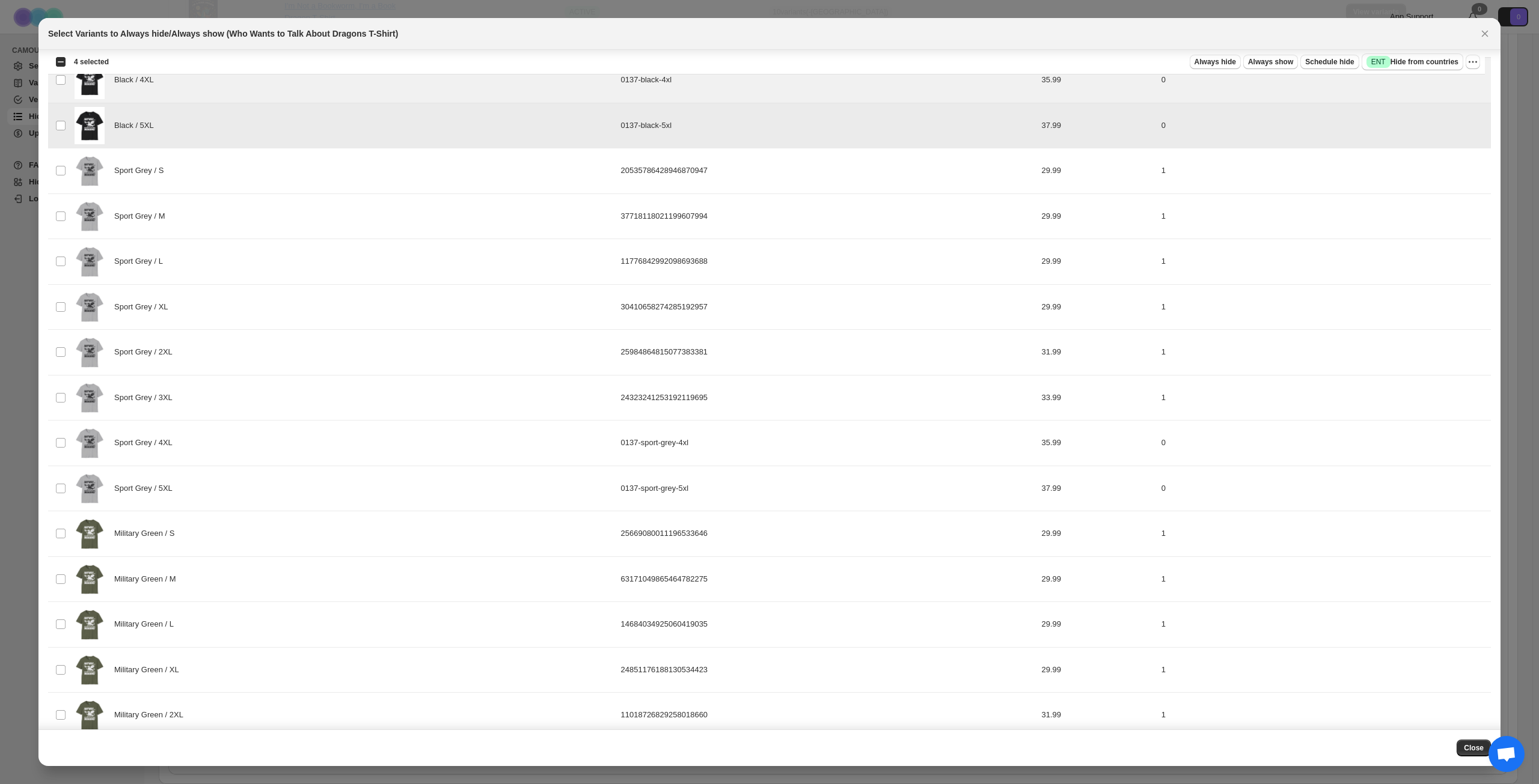
scroll to position [685, 0]
click at [275, 451] on div "Sport Grey / 4XL" at bounding box center [344, 441] width 539 height 38
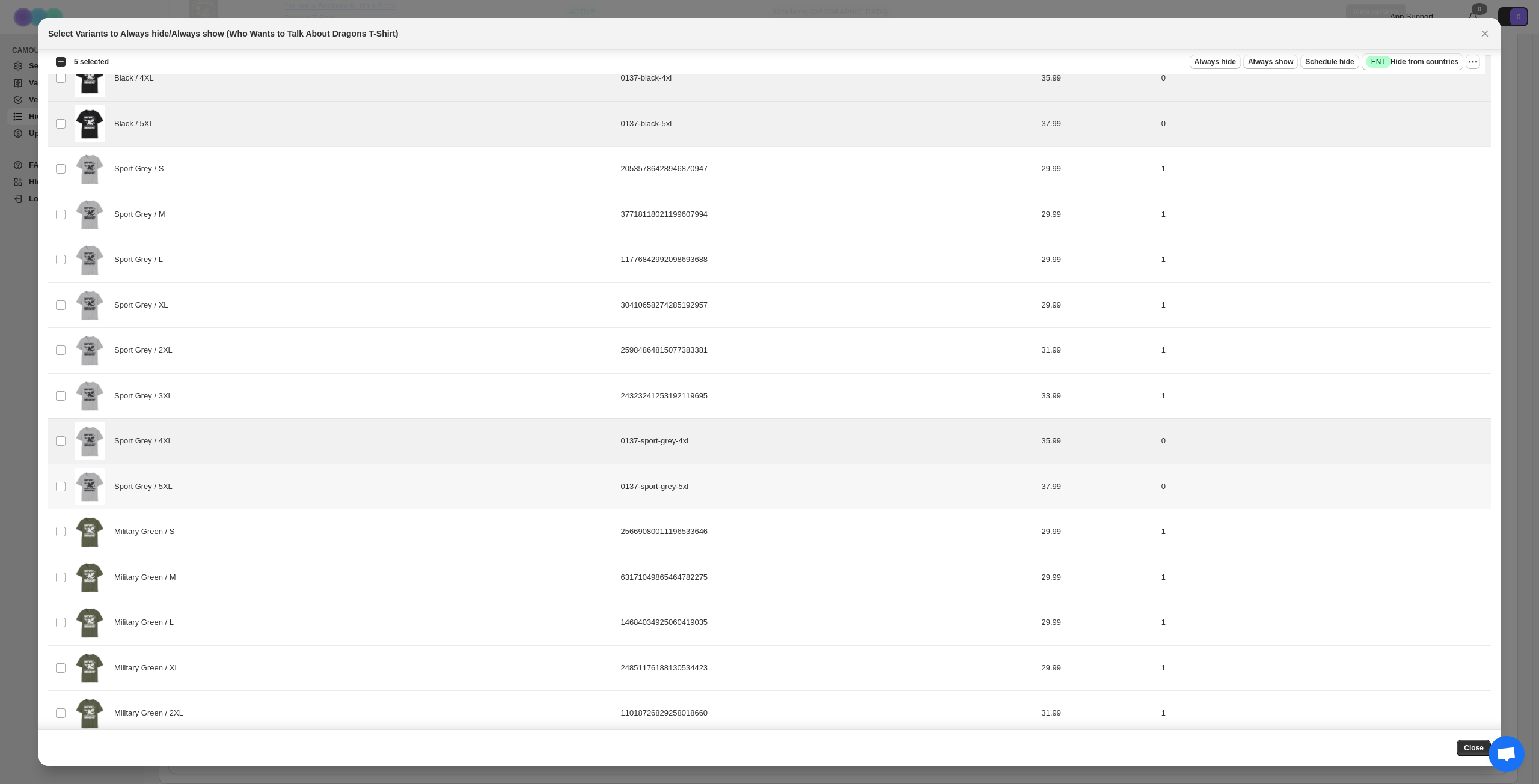
click at [268, 483] on div "Sport Grey / 5XL" at bounding box center [344, 487] width 539 height 38
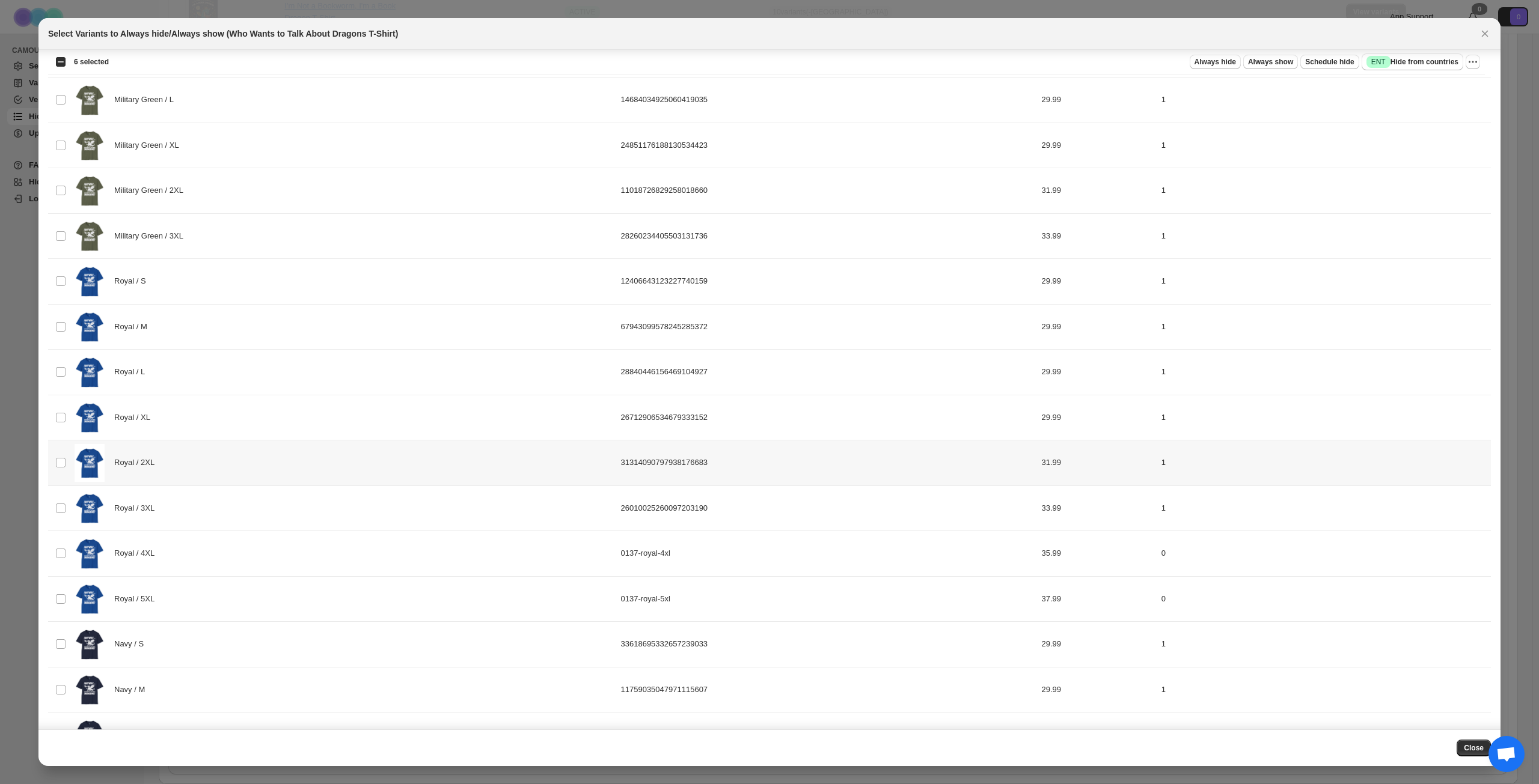
scroll to position [1226, 0]
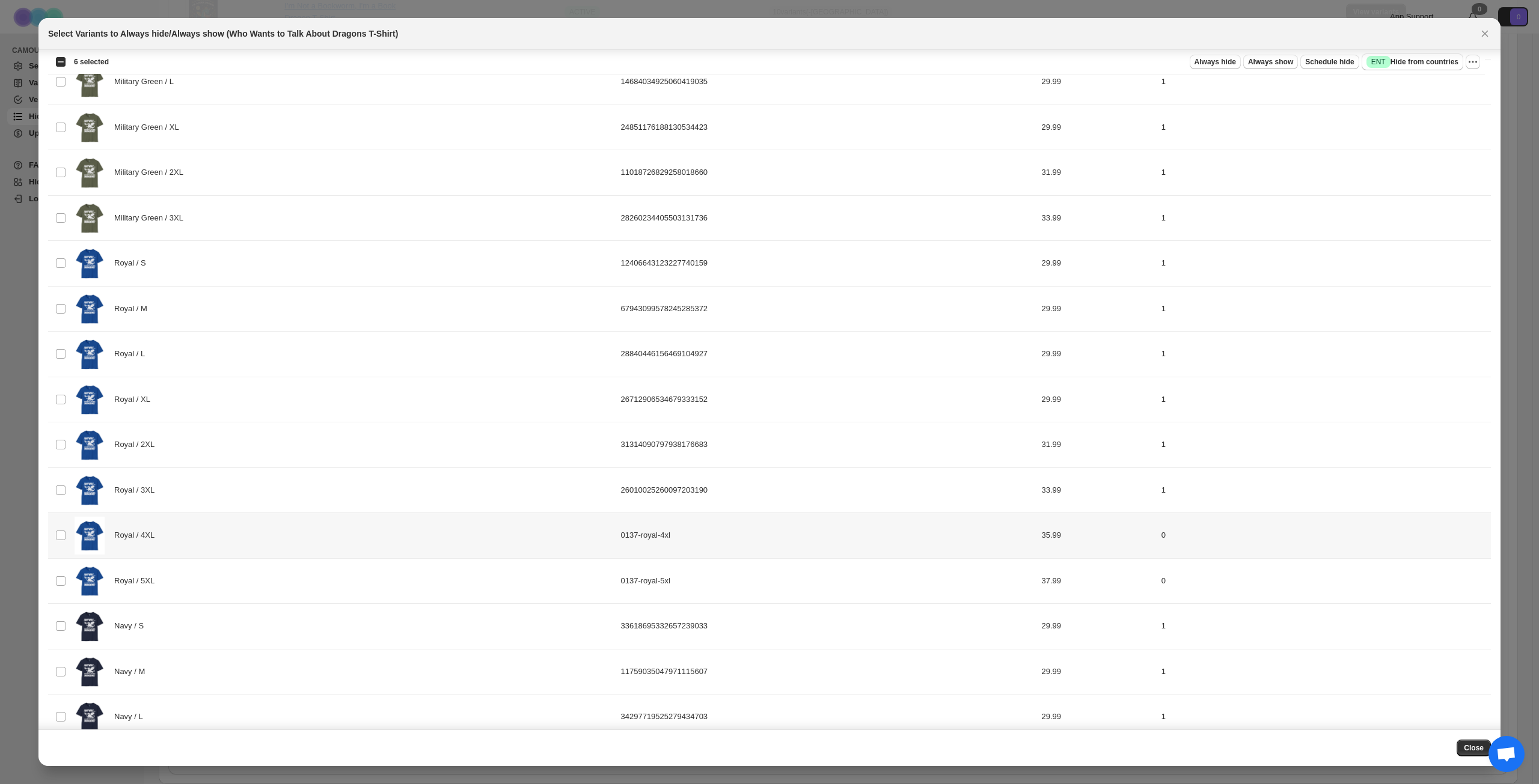
click at [279, 536] on div "Royal / 4XL" at bounding box center [344, 536] width 539 height 38
click at [273, 567] on div "Royal / 5XL" at bounding box center [344, 581] width 539 height 38
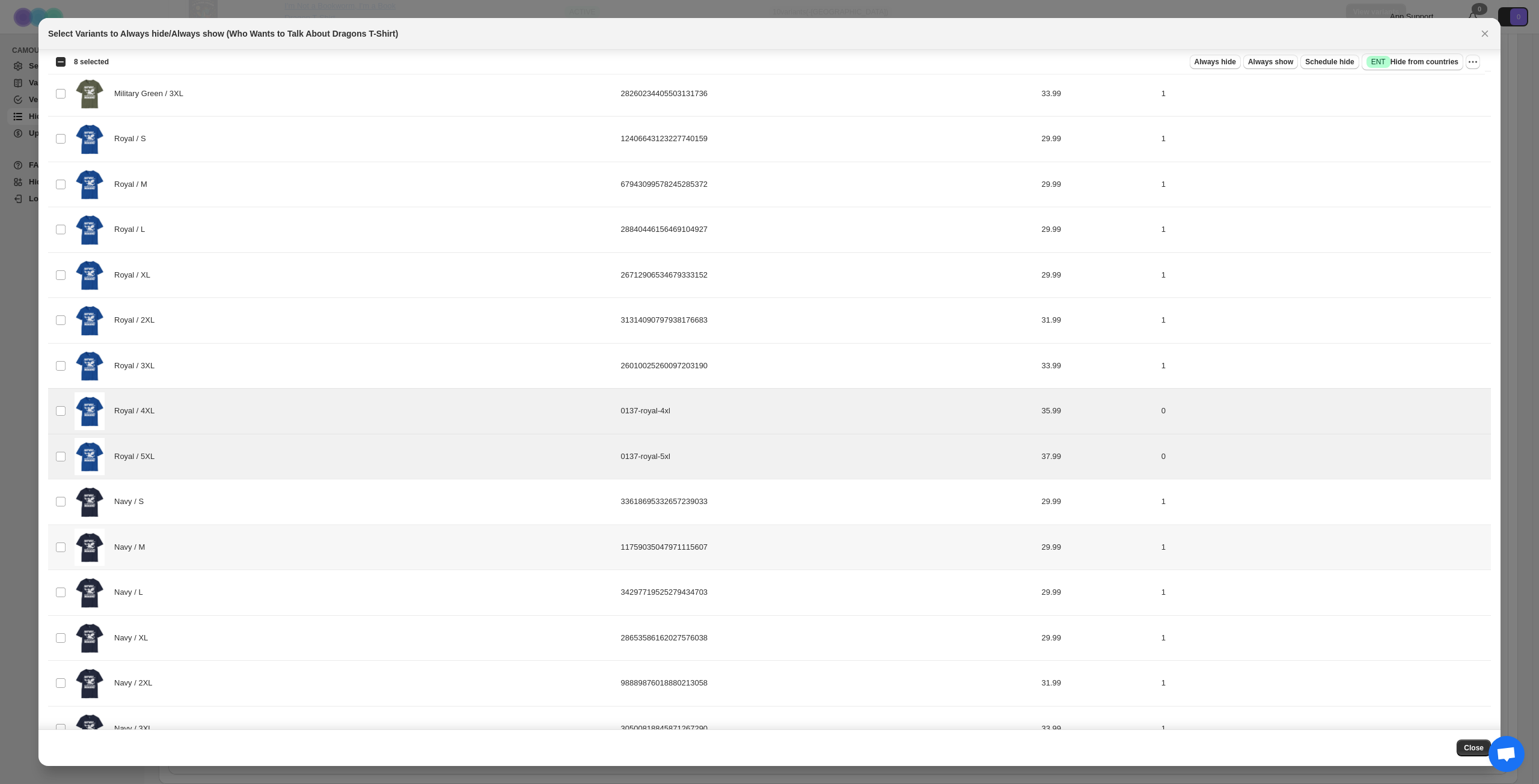
scroll to position [1472, 0]
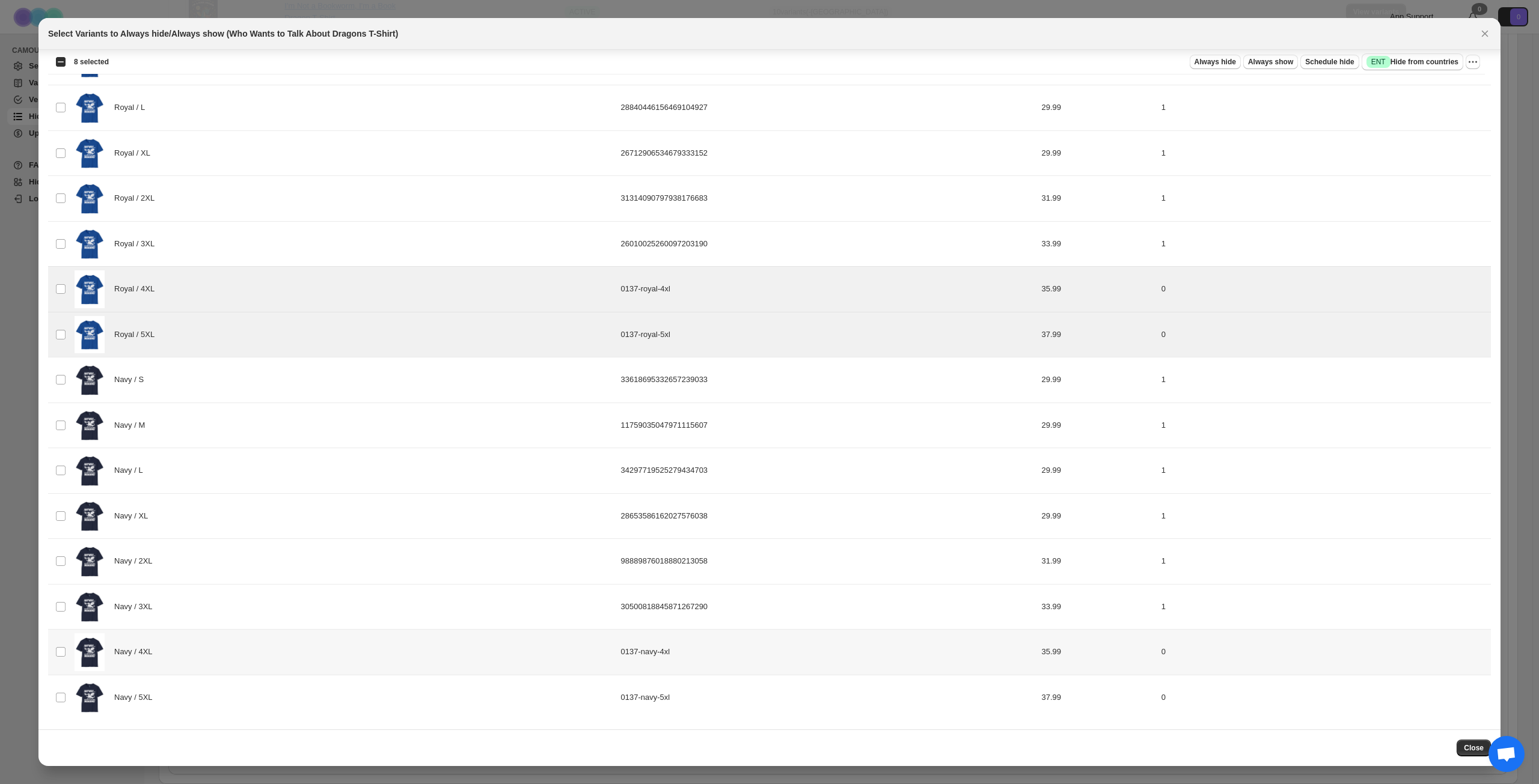
click at [255, 567] on div "Navy / 4XL" at bounding box center [344, 652] width 539 height 38
click at [260, 567] on div "Navy / 5XL" at bounding box center [344, 698] width 539 height 38
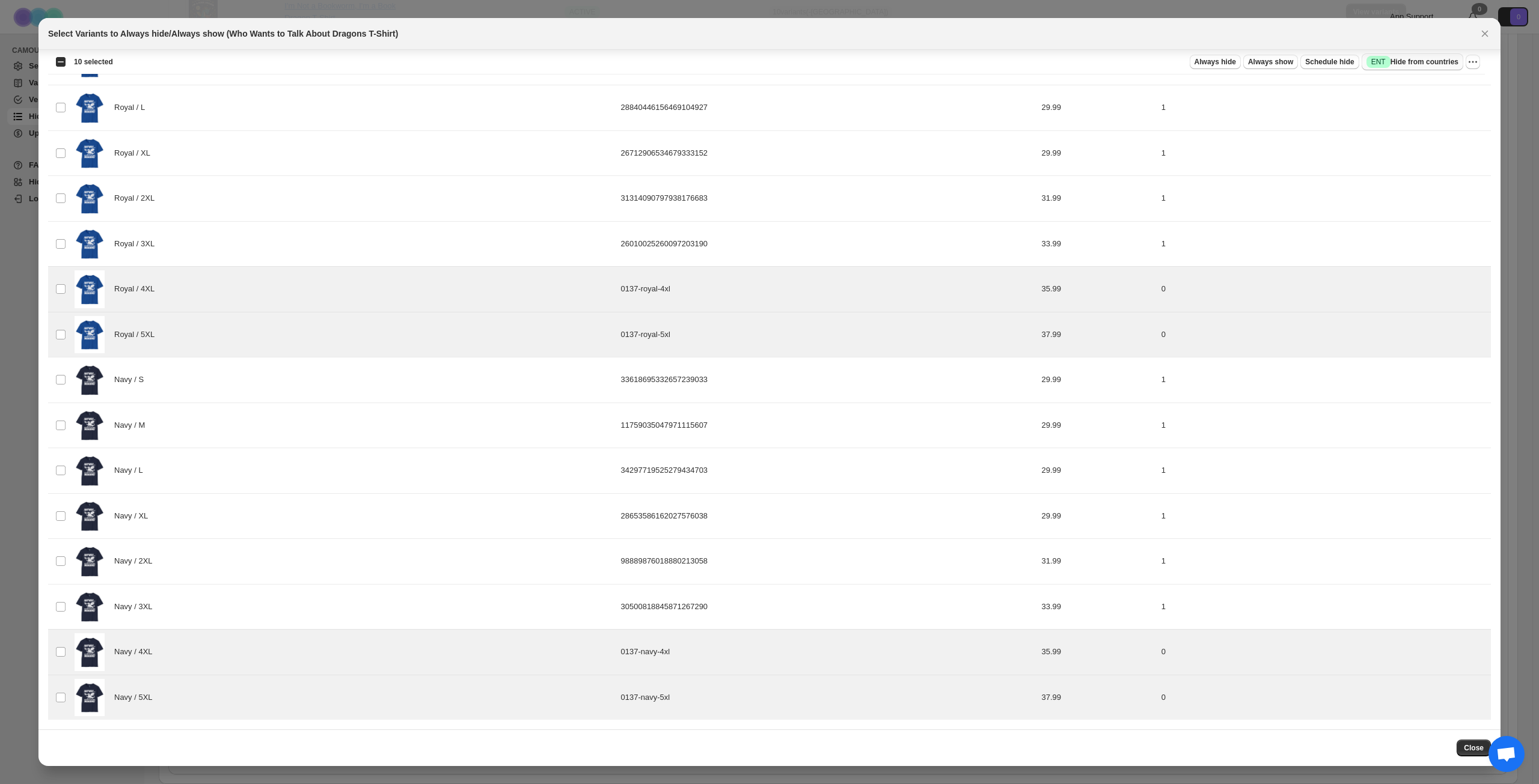
click at [1153, 68] on button "Success ENT Hide from countries" at bounding box center [1412, 62] width 102 height 17
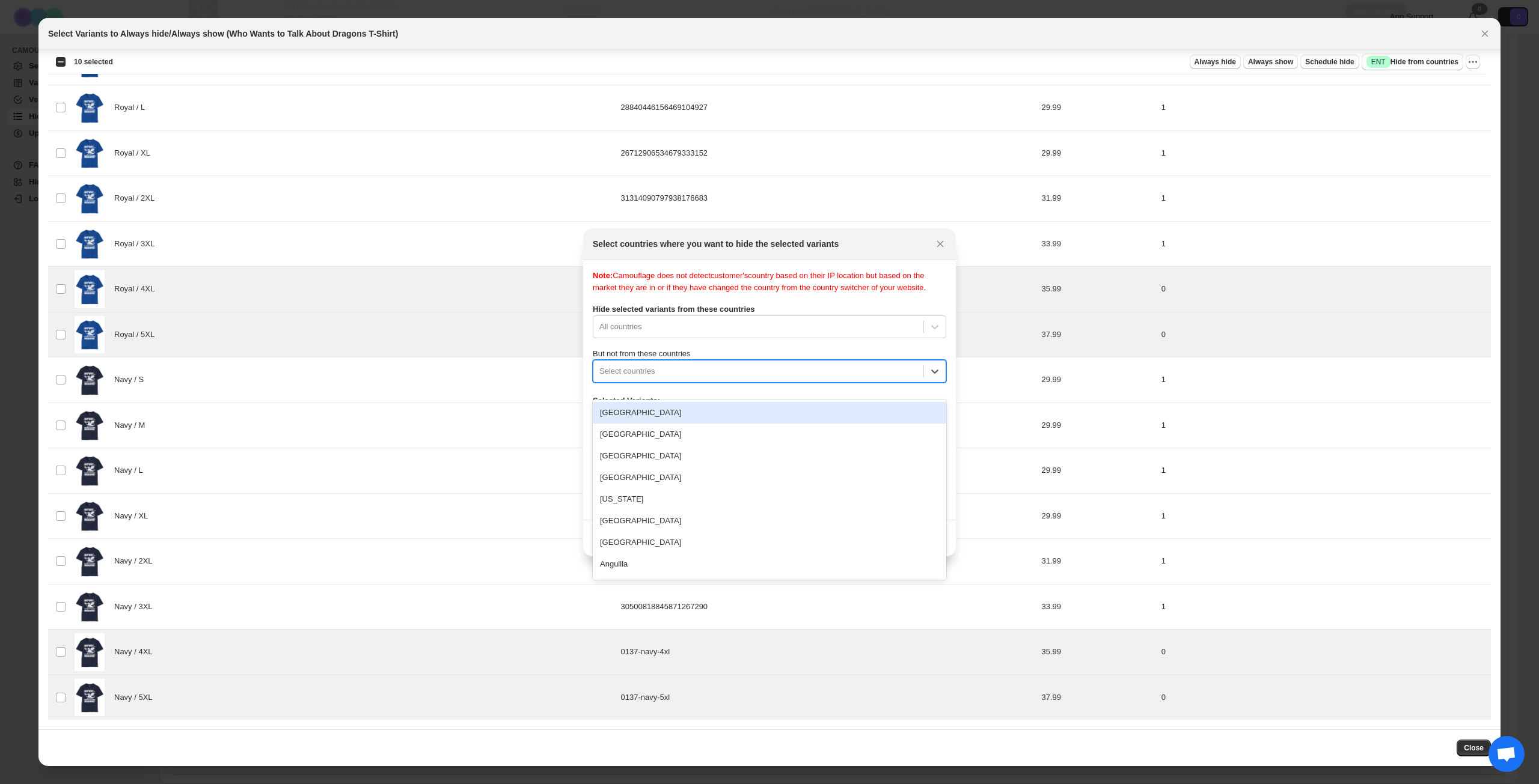
click at [761, 378] on div ":r1c7:" at bounding box center [758, 372] width 318 height 15
type input "****"
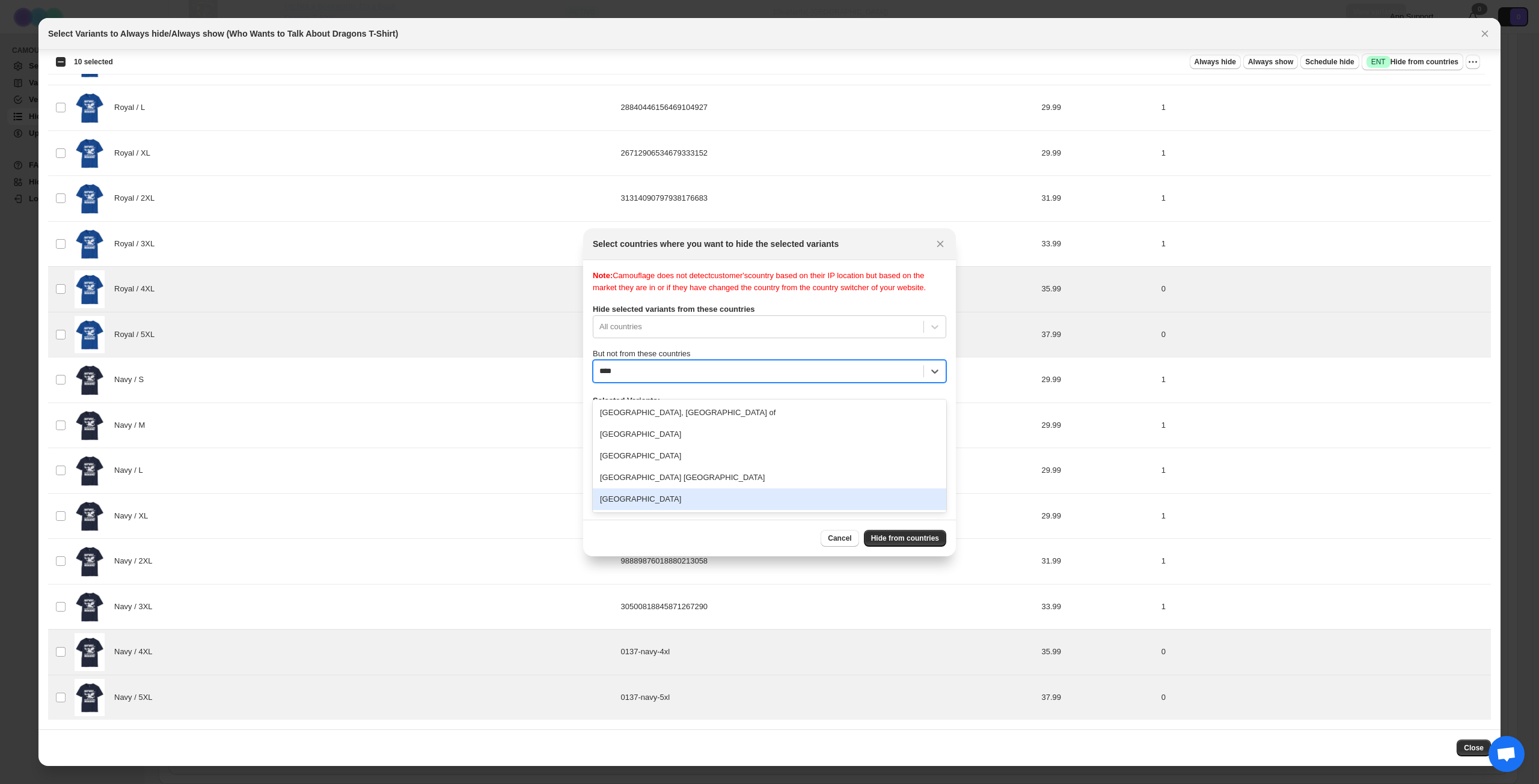
click at [744, 493] on div "[GEOGRAPHIC_DATA]" at bounding box center [770, 499] width 354 height 21
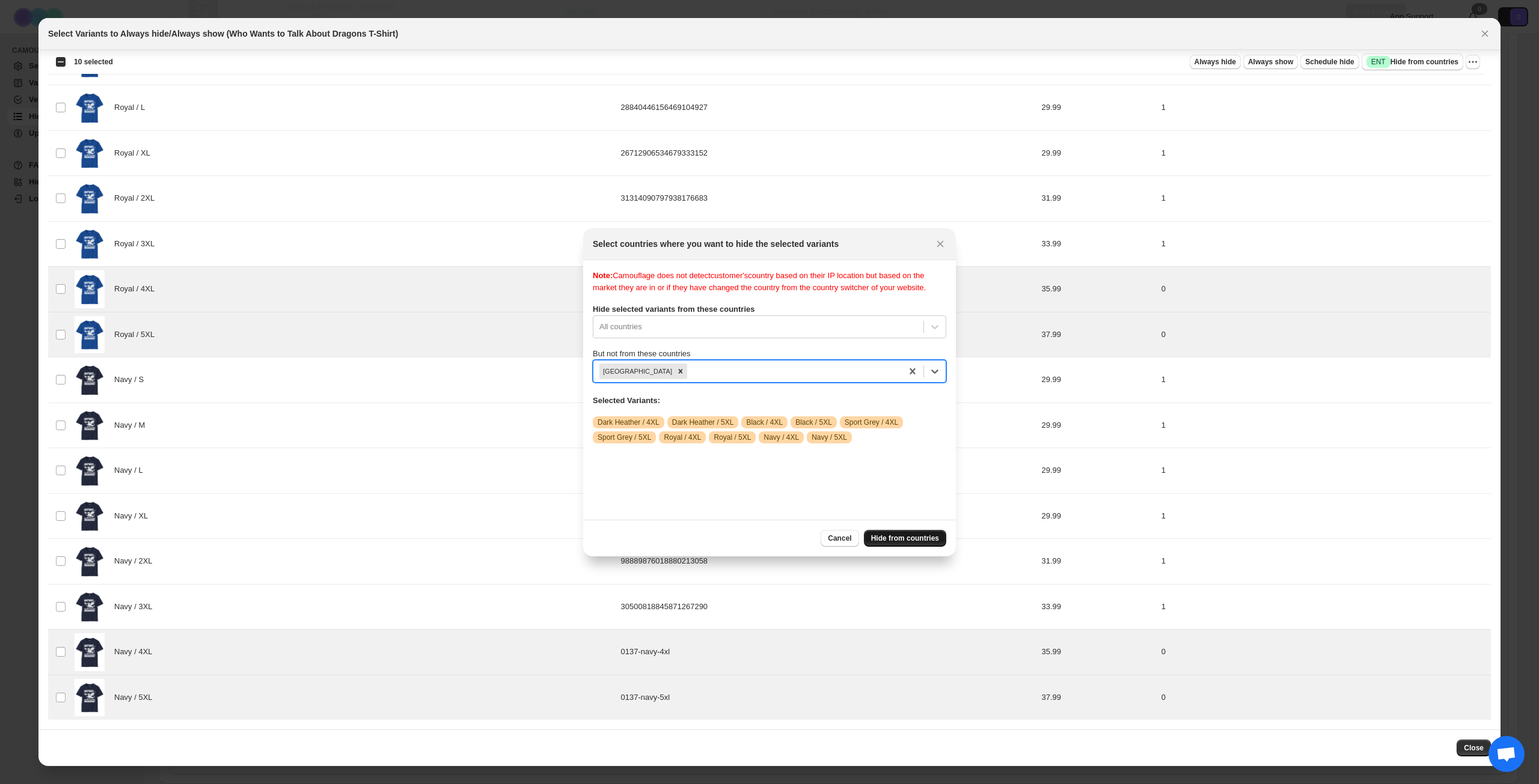
click at [913, 532] on button "Hide from countries" at bounding box center [905, 538] width 82 height 17
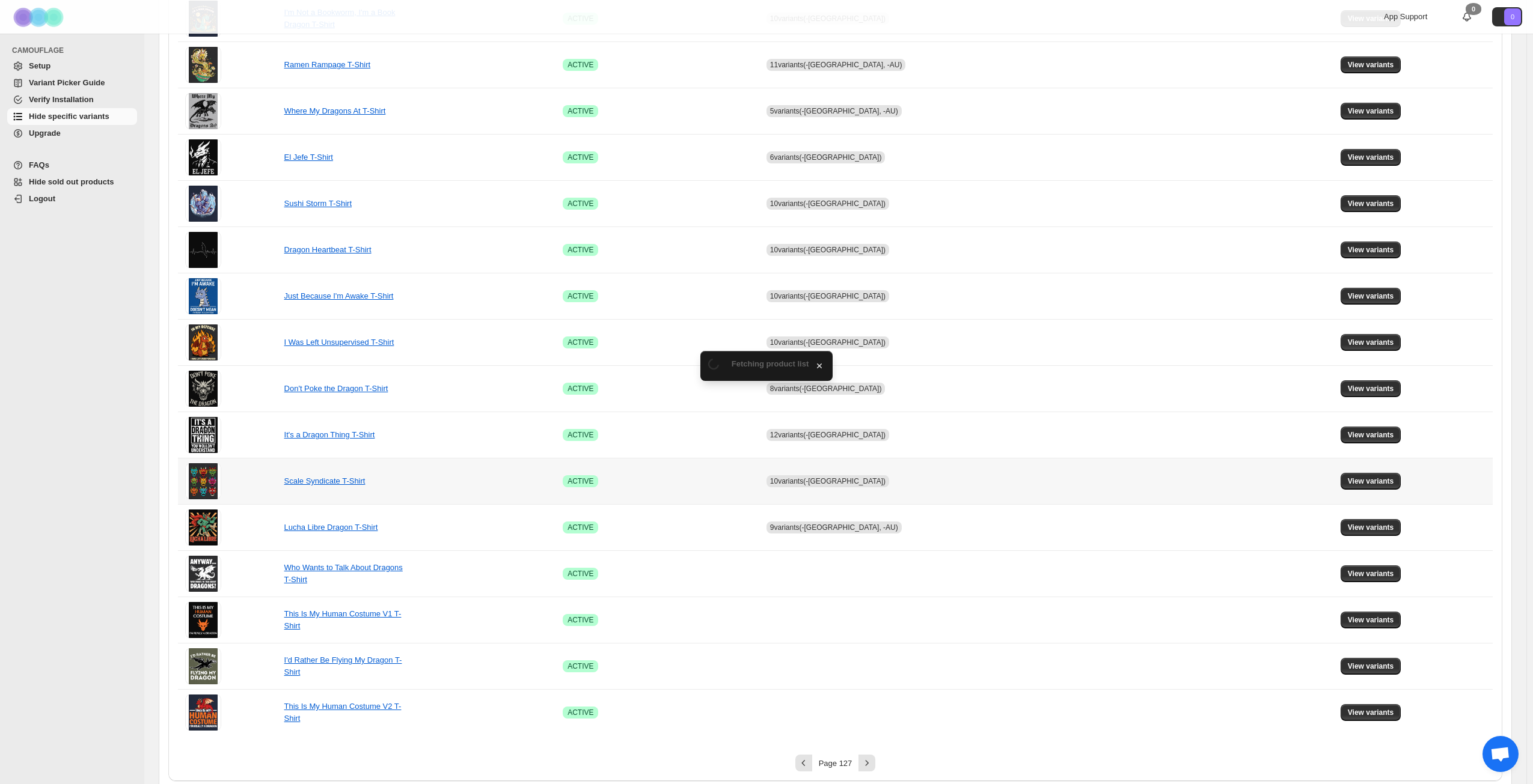
scroll to position [449, 0]
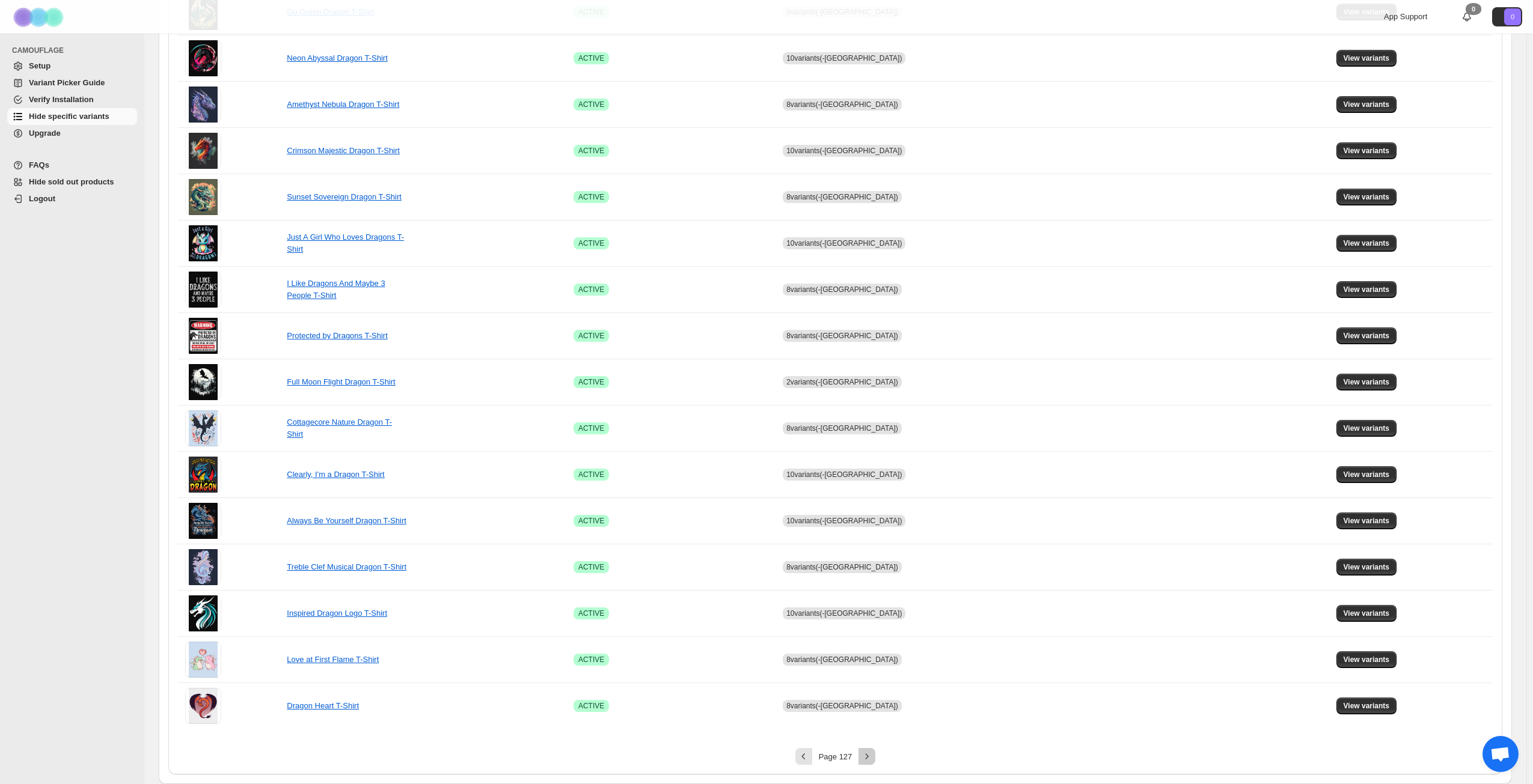
click at [875, 567] on button "Next" at bounding box center [867, 756] width 17 height 17
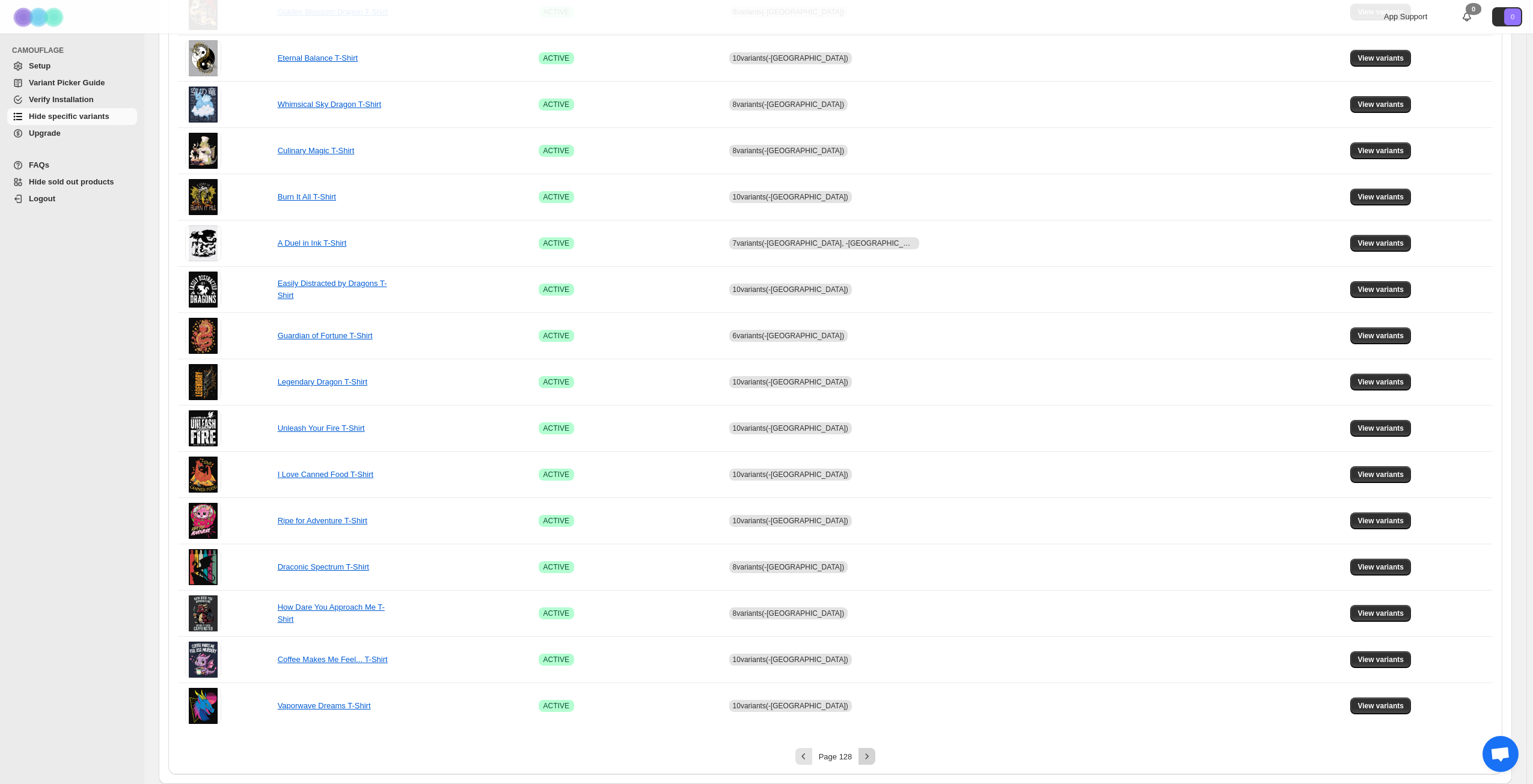
click at [872, 567] on icon "Next" at bounding box center [867, 757] width 12 height 12
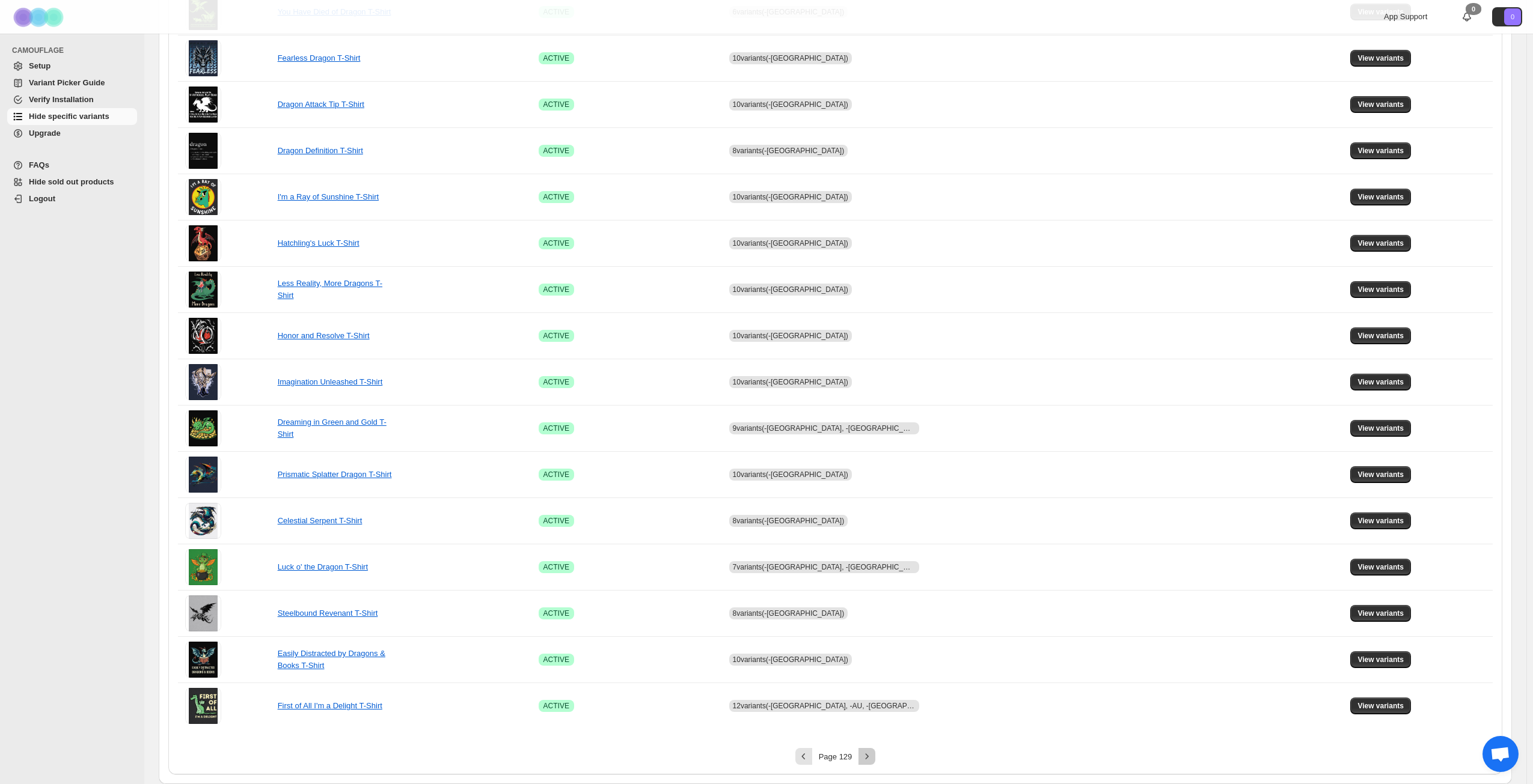
click at [872, 567] on icon "Next" at bounding box center [867, 757] width 12 height 12
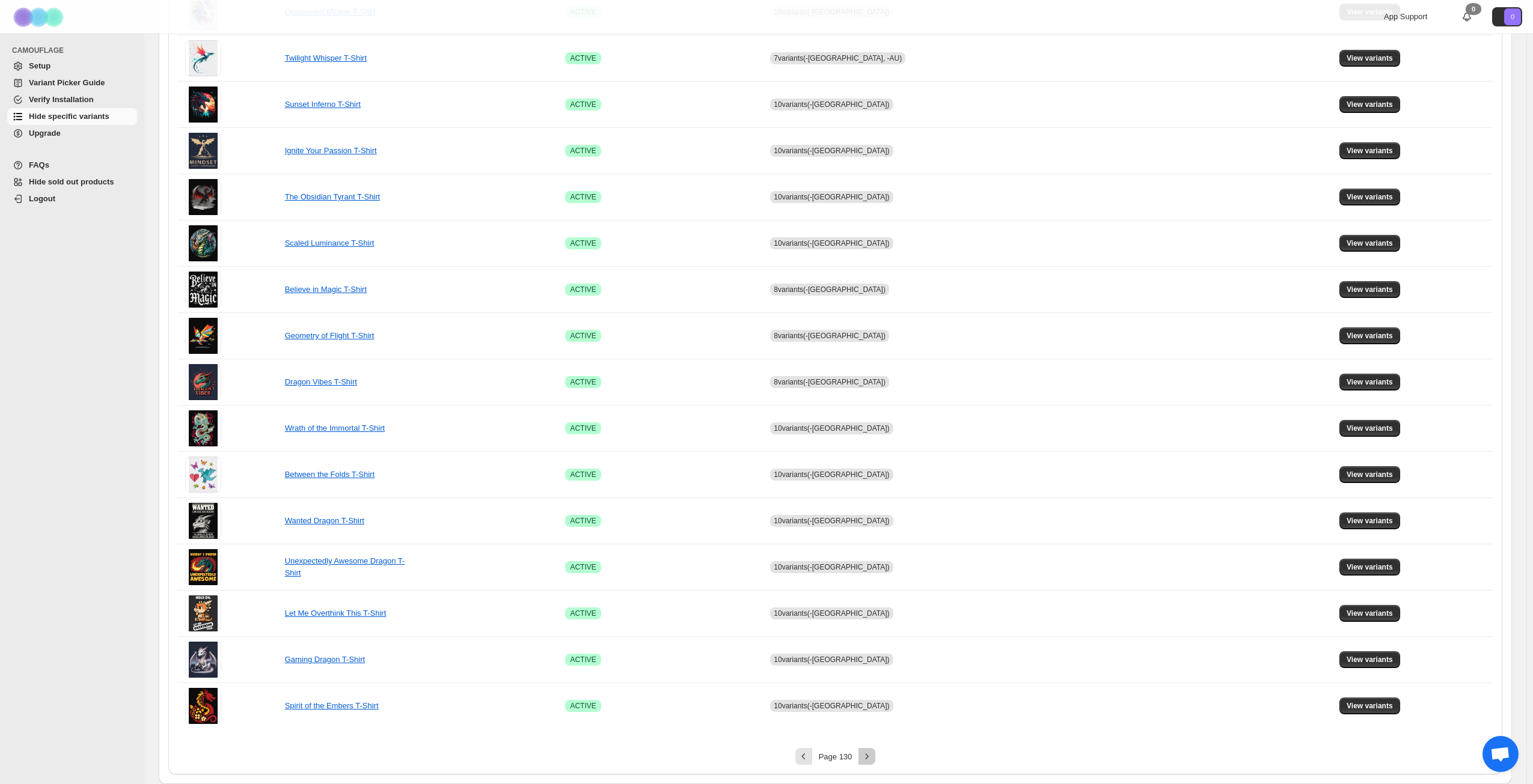
click at [872, 567] on icon "Next" at bounding box center [867, 757] width 12 height 12
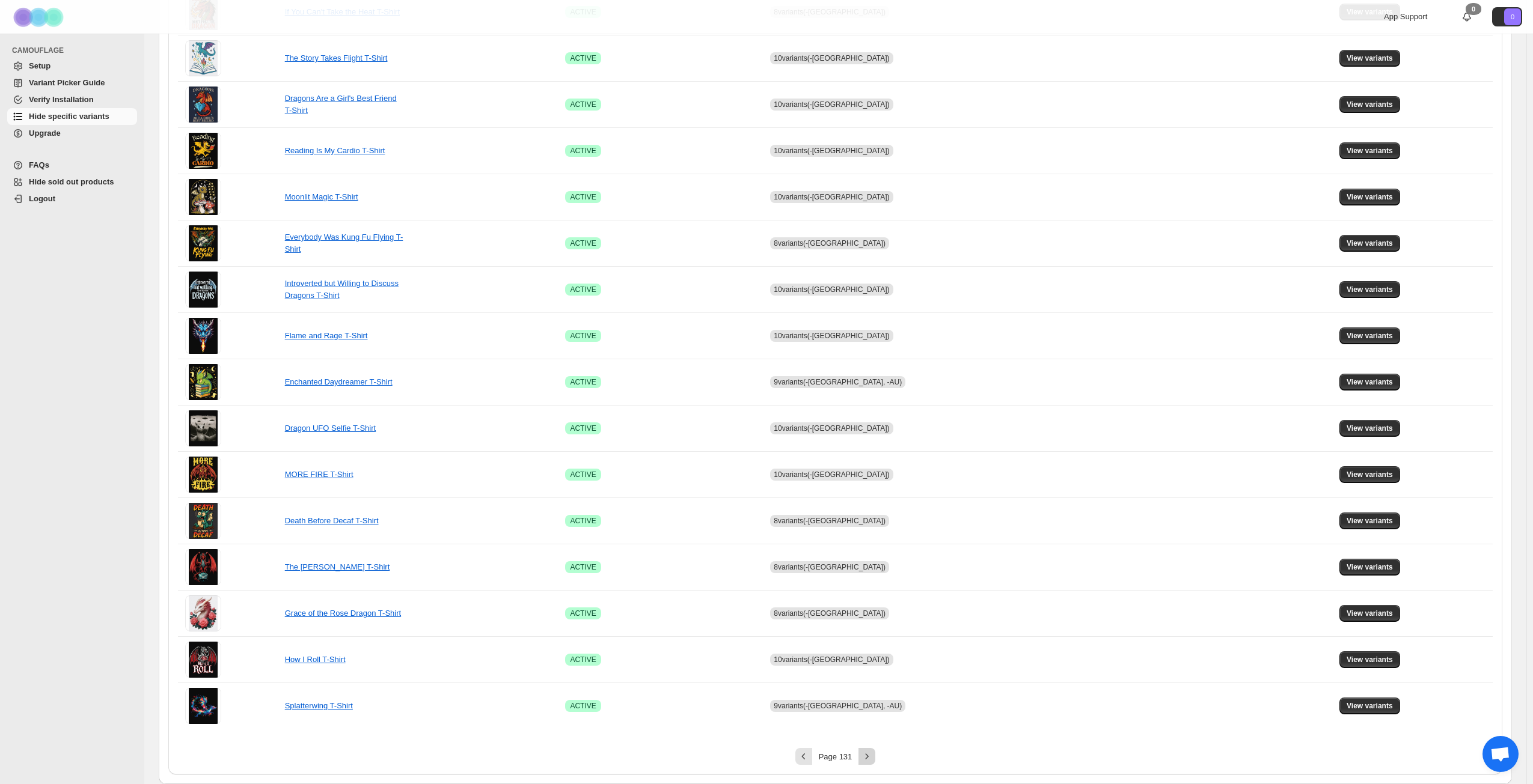
click at [872, 567] on icon "Next" at bounding box center [867, 757] width 12 height 12
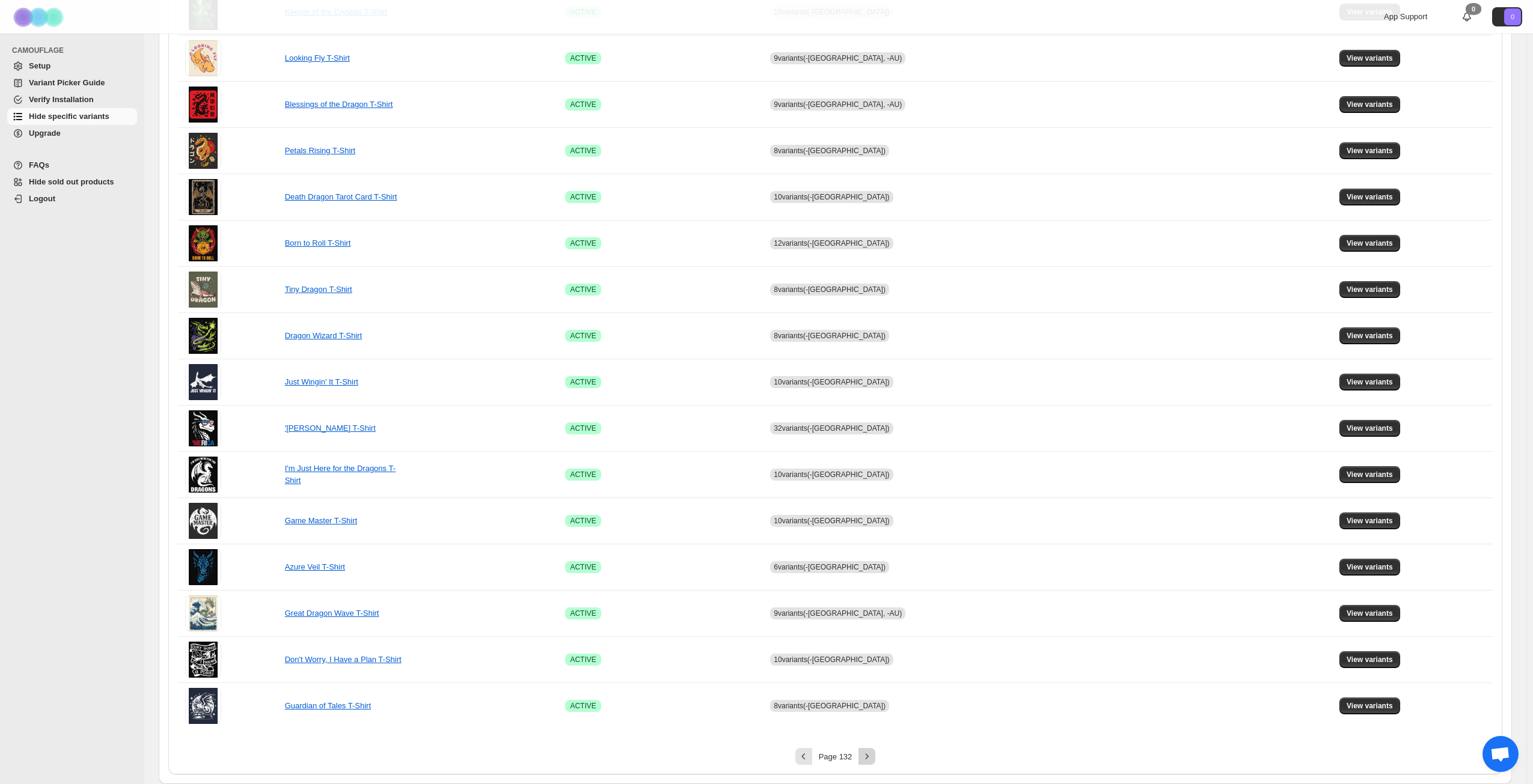
click at [872, 567] on icon "Next" at bounding box center [867, 757] width 12 height 12
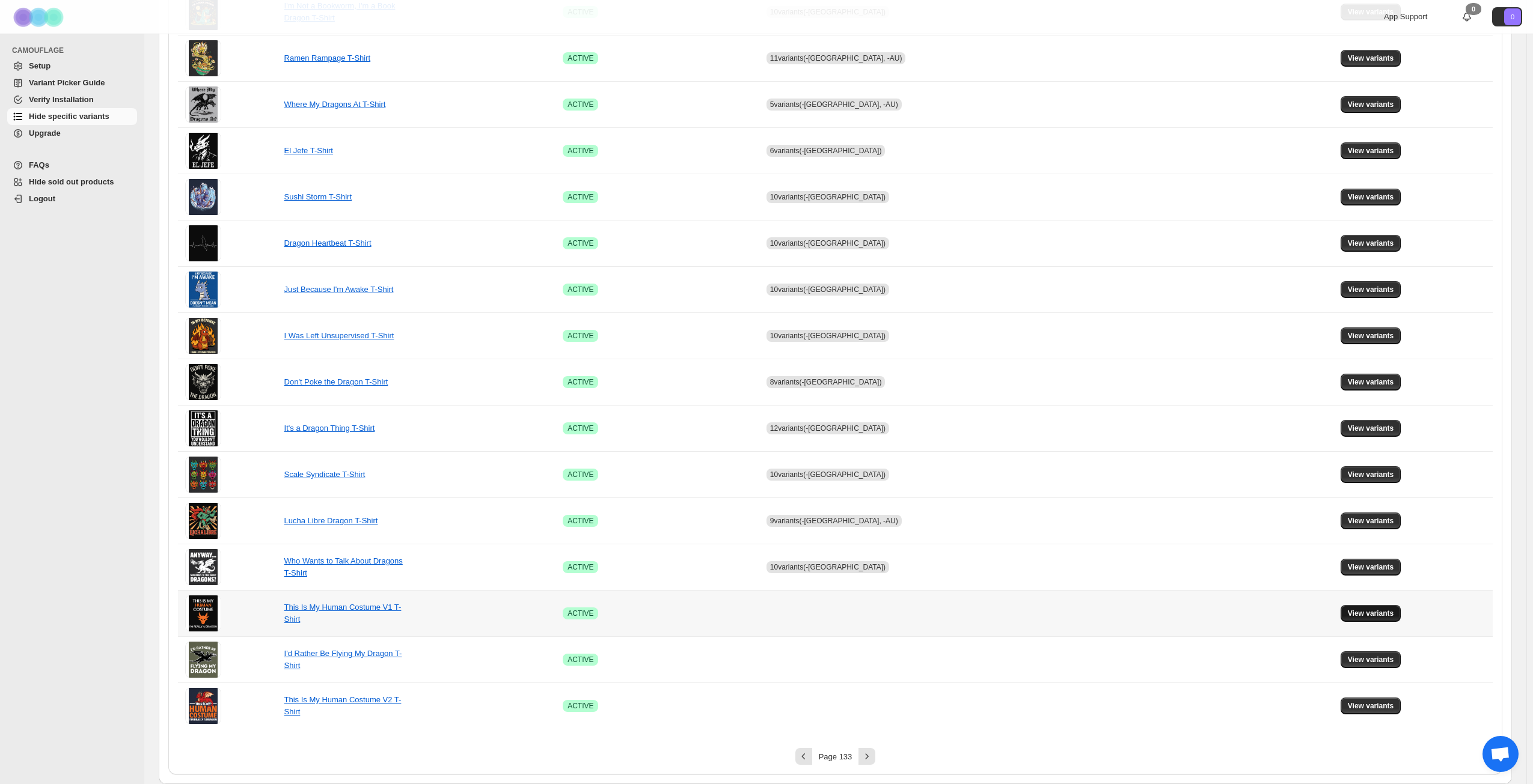
click at [1153, 567] on span "View variants" at bounding box center [1370, 613] width 46 height 9
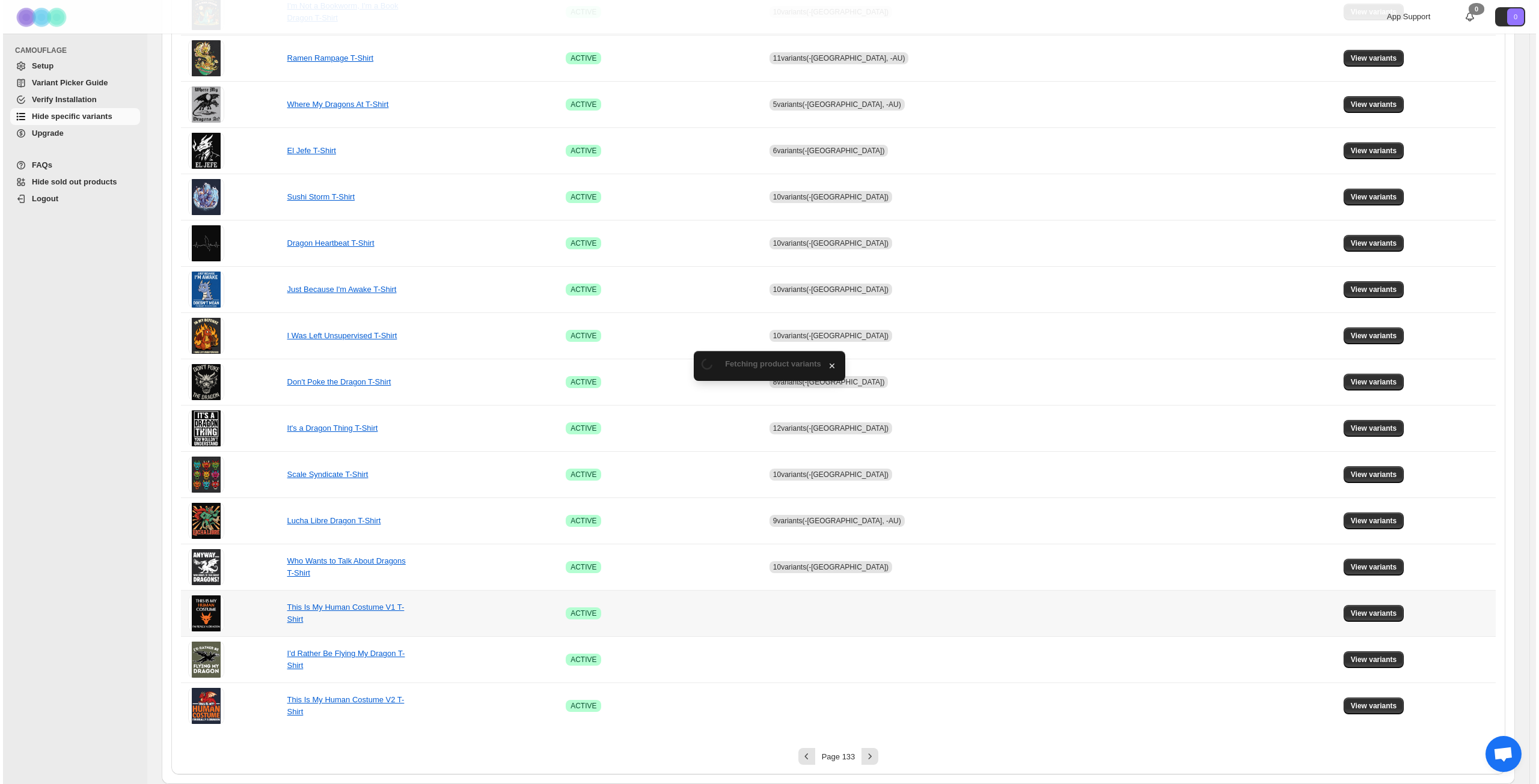
scroll to position [0, 0]
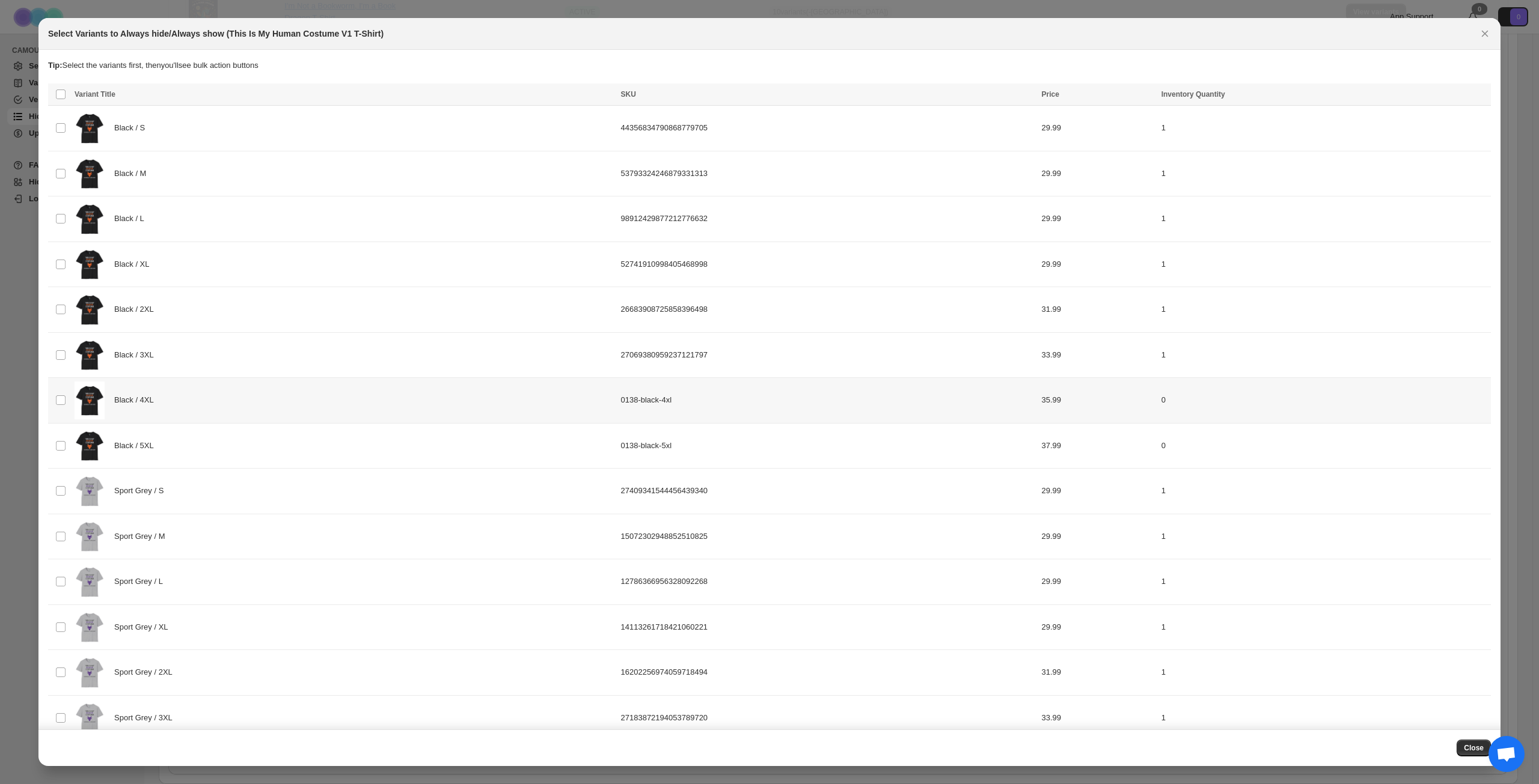
click at [313, 409] on div "Black / 4XL" at bounding box center [344, 400] width 539 height 38
click at [293, 449] on div "Black / 5XL" at bounding box center [344, 446] width 539 height 38
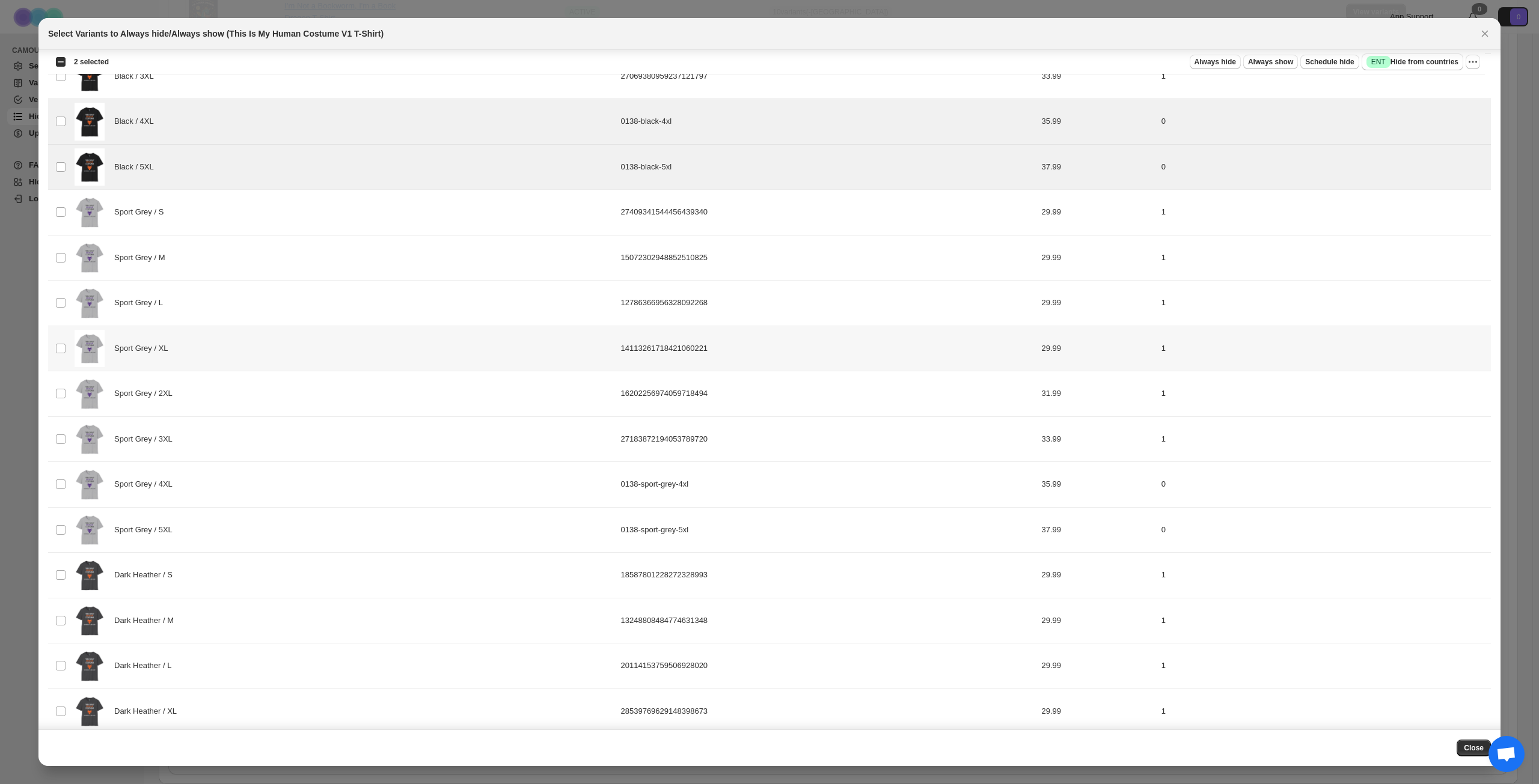
scroll to position [301, 0]
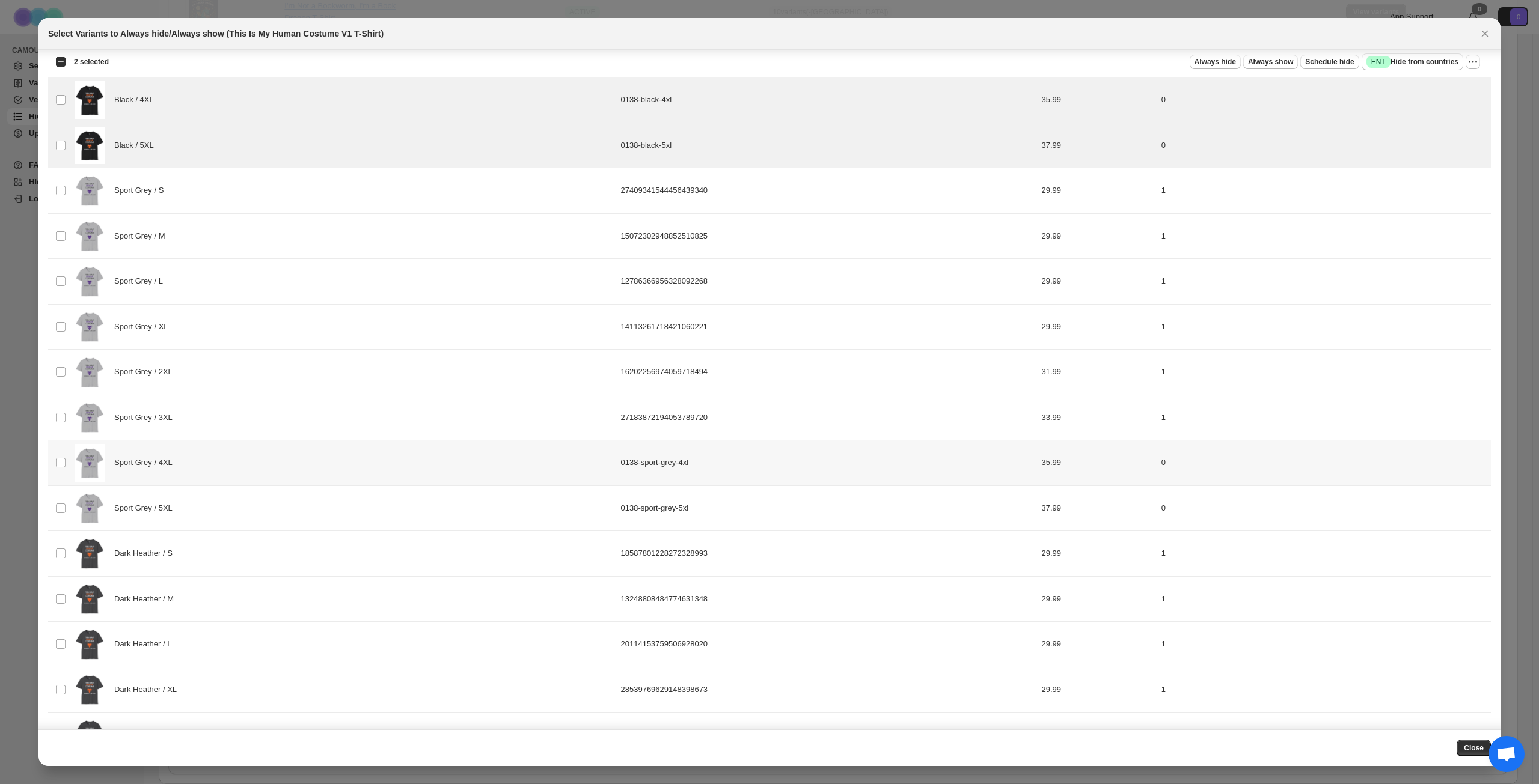
click at [293, 457] on div "Sport Grey / 4XL" at bounding box center [344, 463] width 539 height 38
click at [271, 509] on div "Sport Grey / 5XL" at bounding box center [344, 508] width 539 height 38
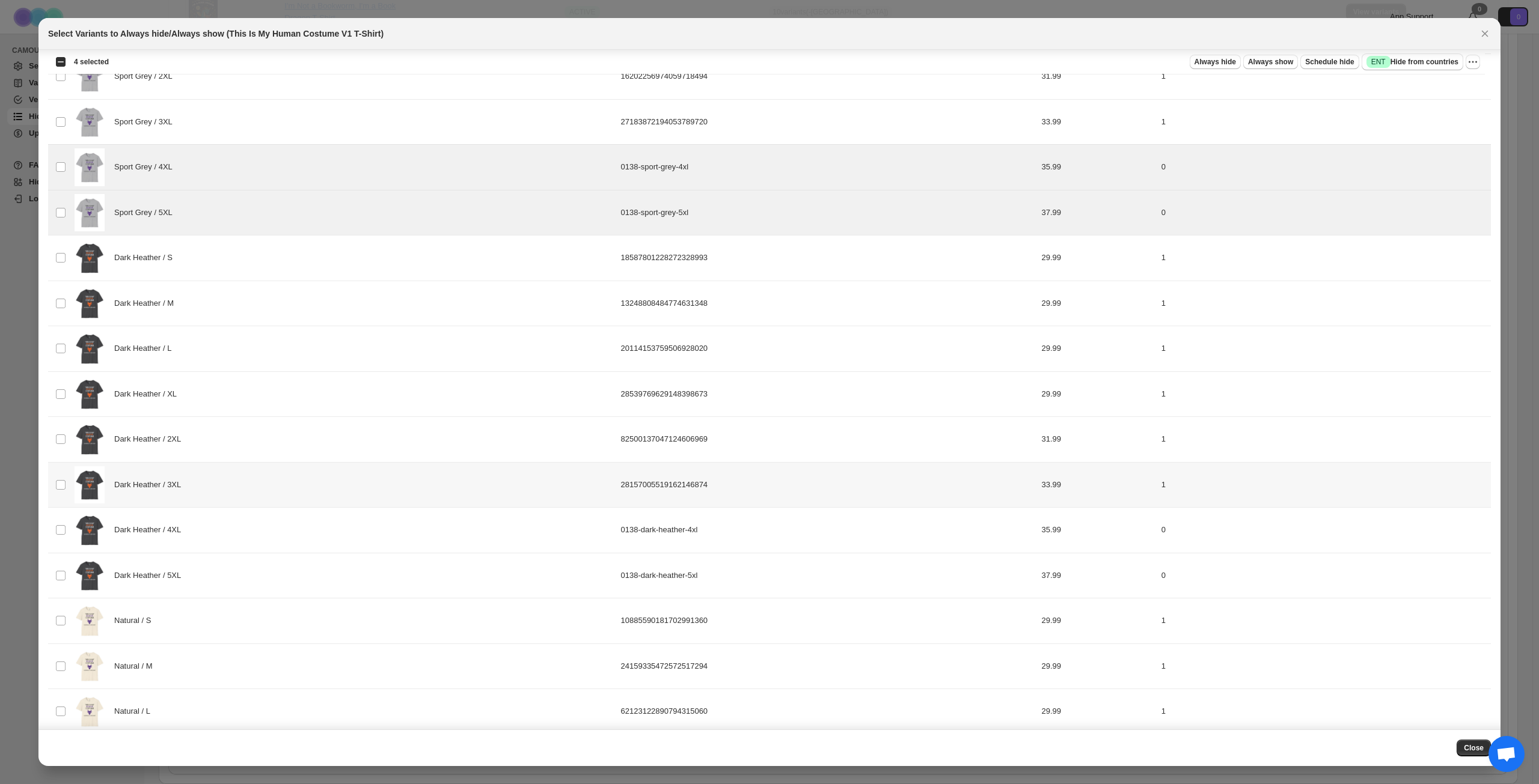
scroll to position [601, 0]
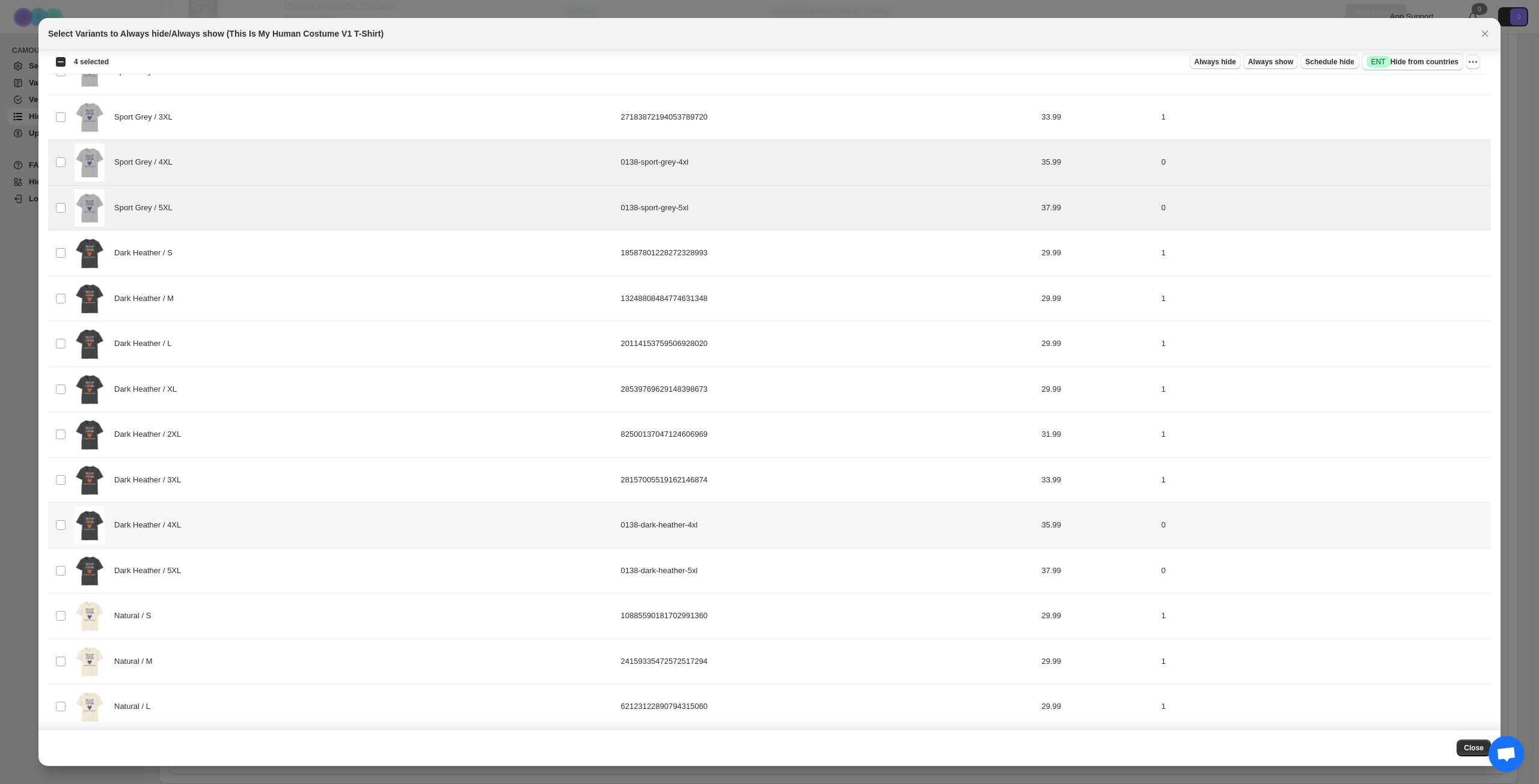
click at [285, 530] on div "Dark Heather / 4XL" at bounding box center [344, 526] width 539 height 38
click at [267, 558] on div "Dark Heather / 5XL" at bounding box center [344, 571] width 539 height 38
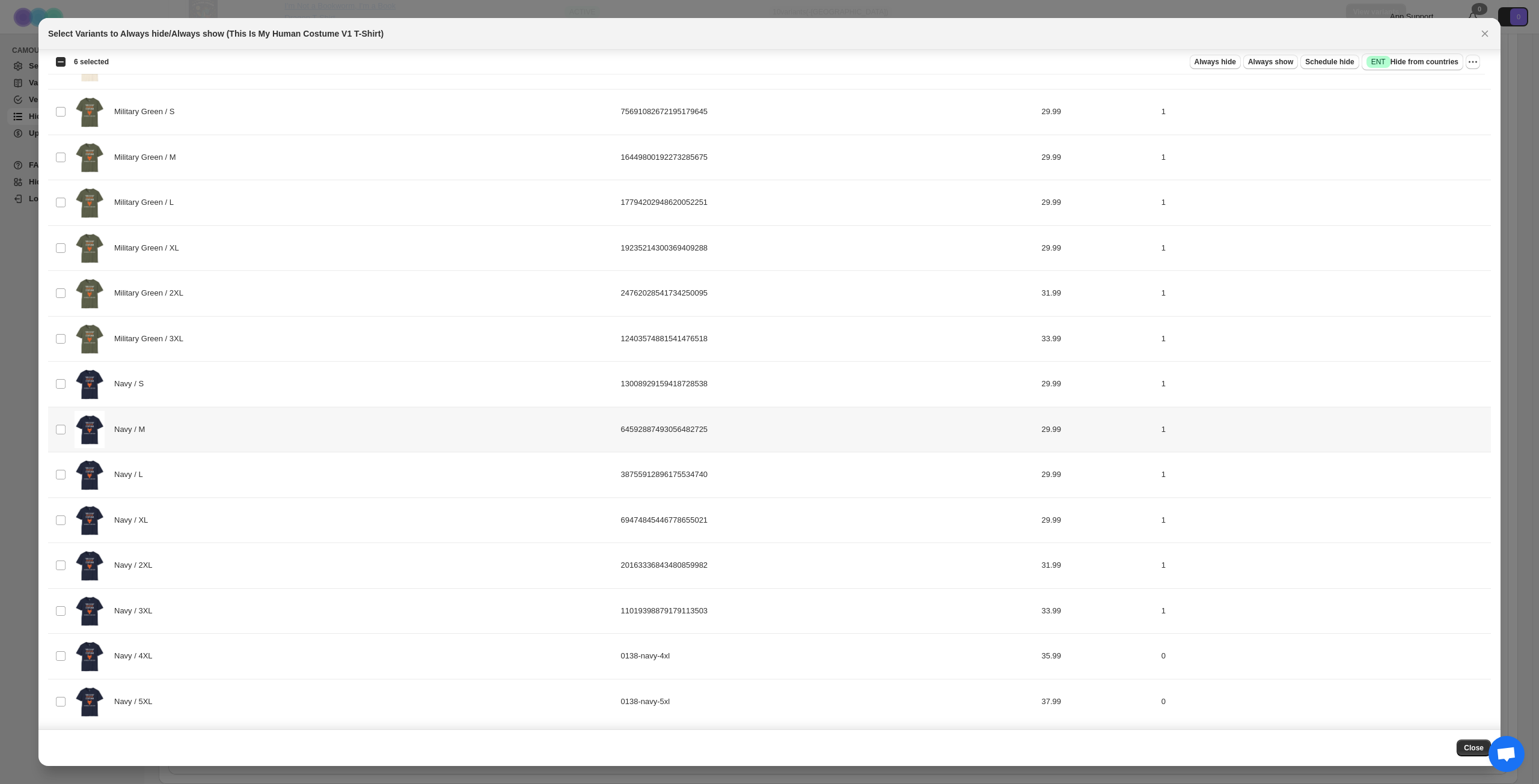
scroll to position [1381, 0]
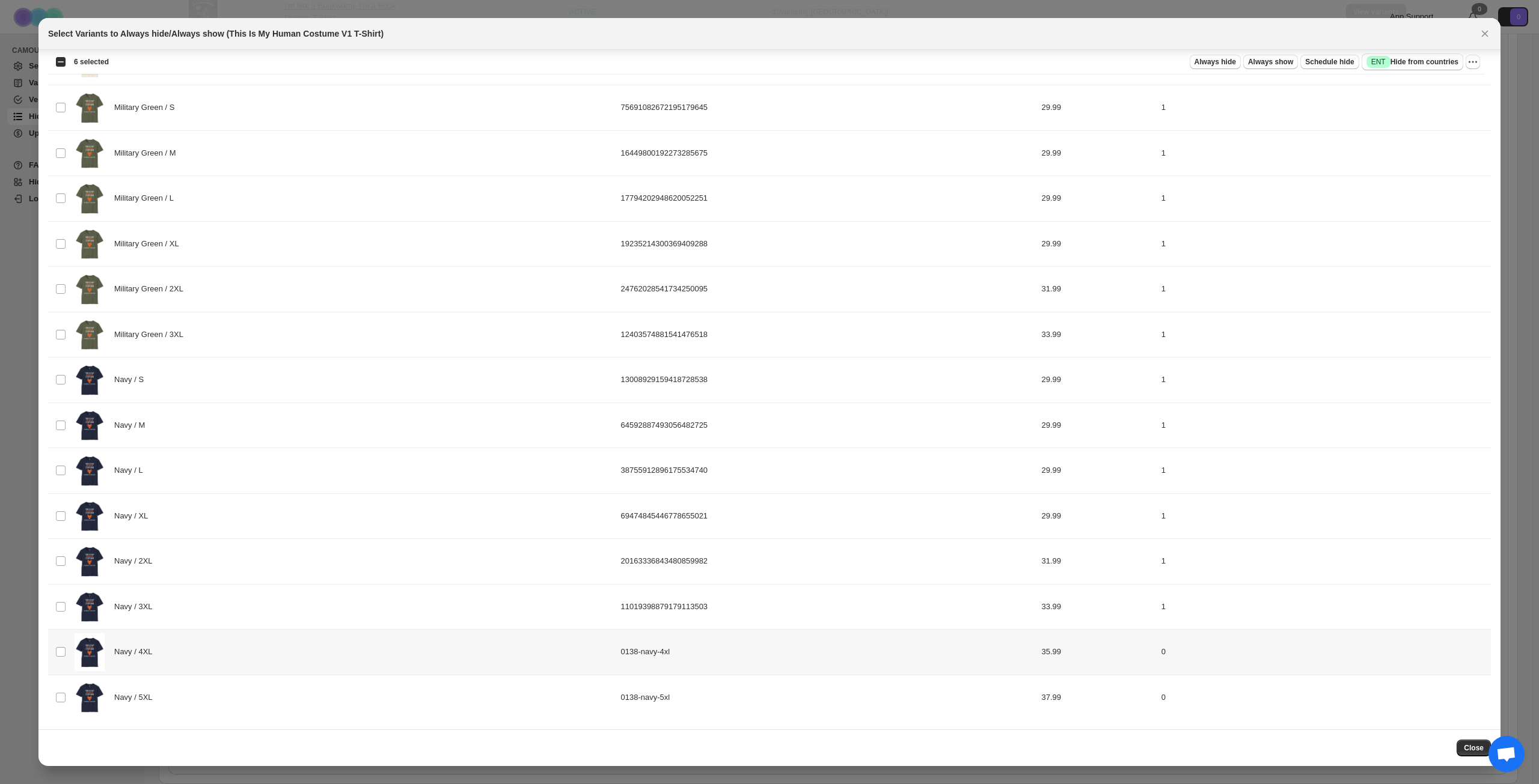
click at [228, 567] on div "Navy / 4XL" at bounding box center [344, 652] width 539 height 38
click at [234, 567] on div "Navy / 5XL" at bounding box center [344, 698] width 539 height 38
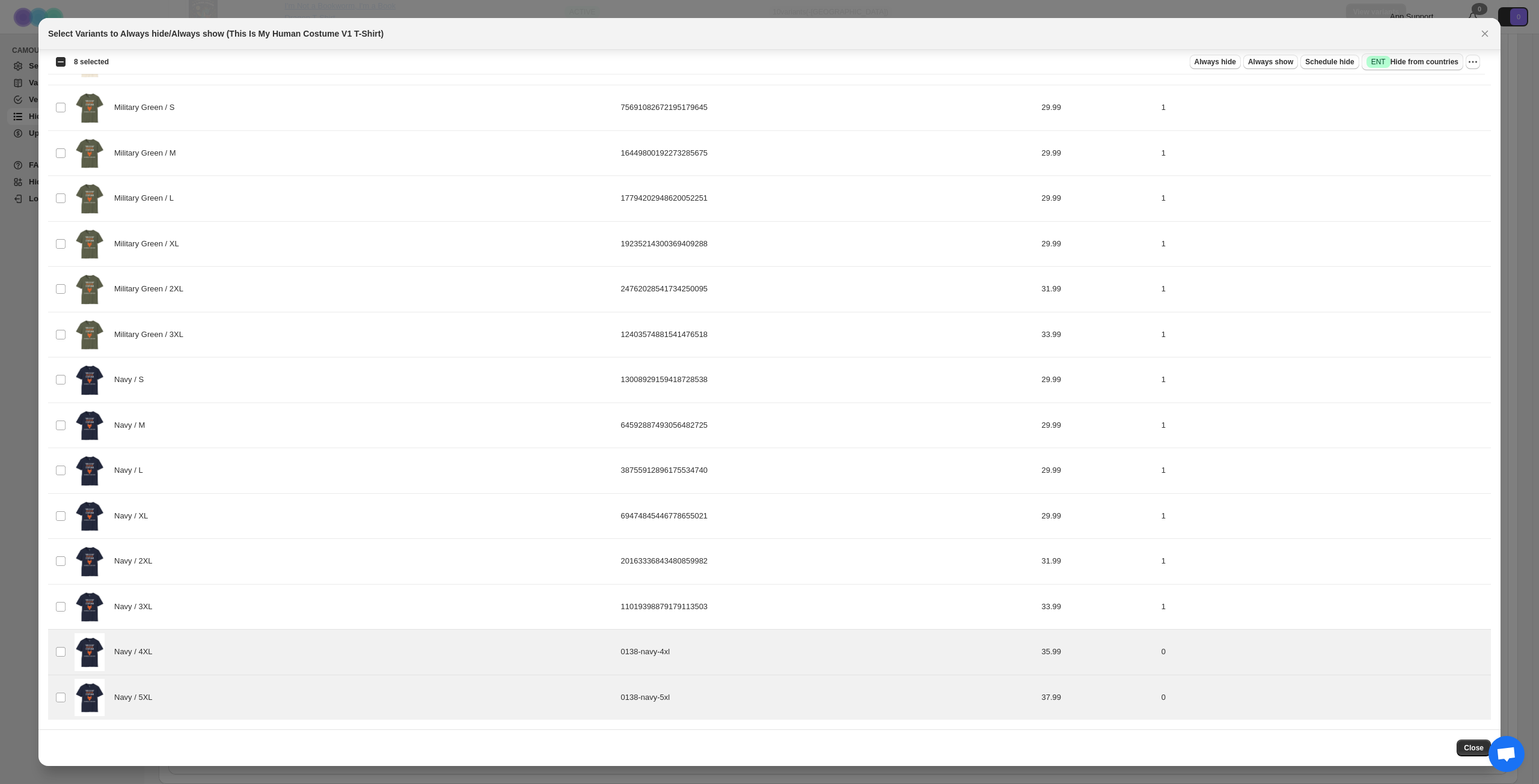
click at [1153, 57] on span "Success ENT Hide from countries" at bounding box center [1412, 62] width 92 height 12
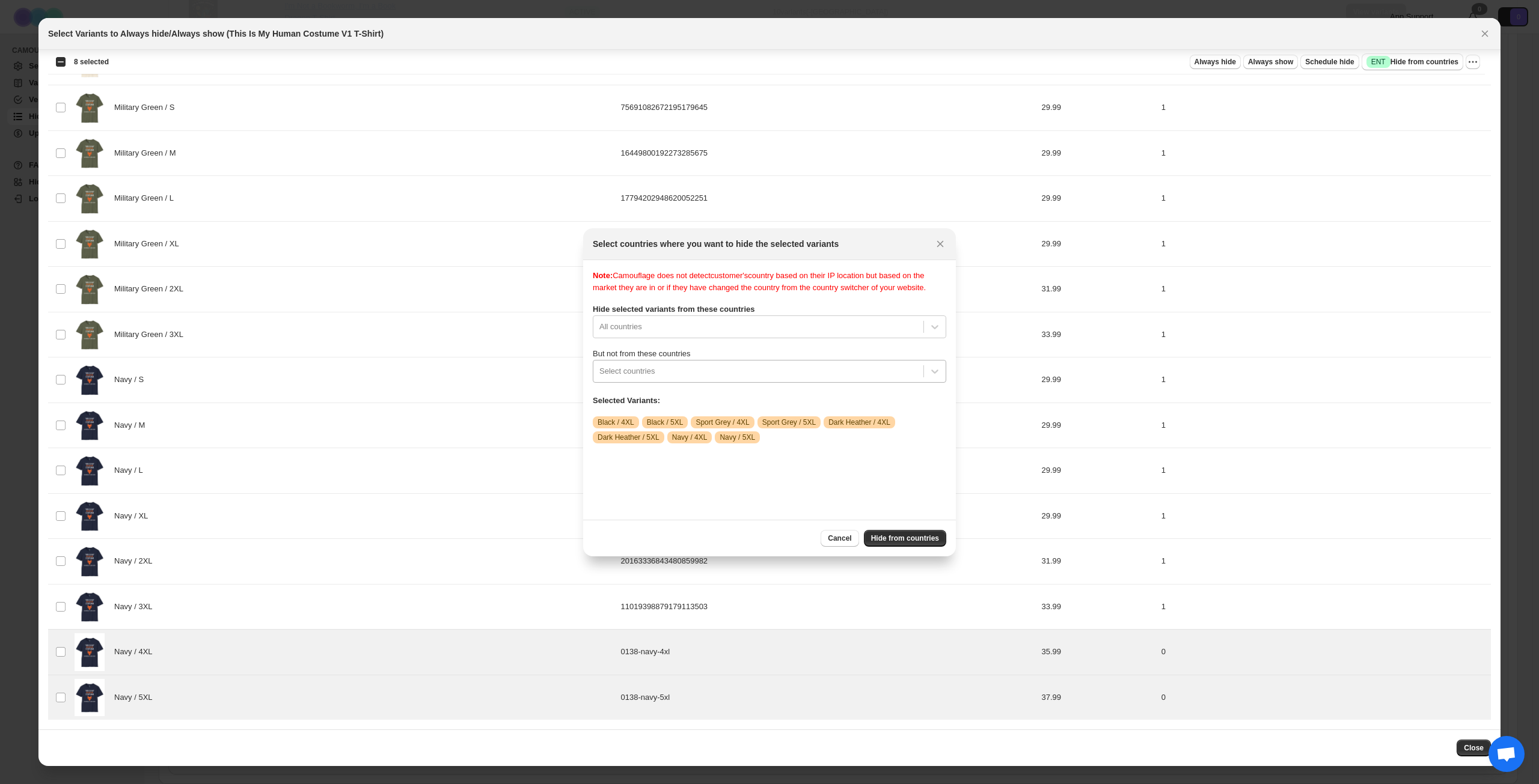
click at [749, 378] on div ":r1ed:" at bounding box center [758, 372] width 318 height 15
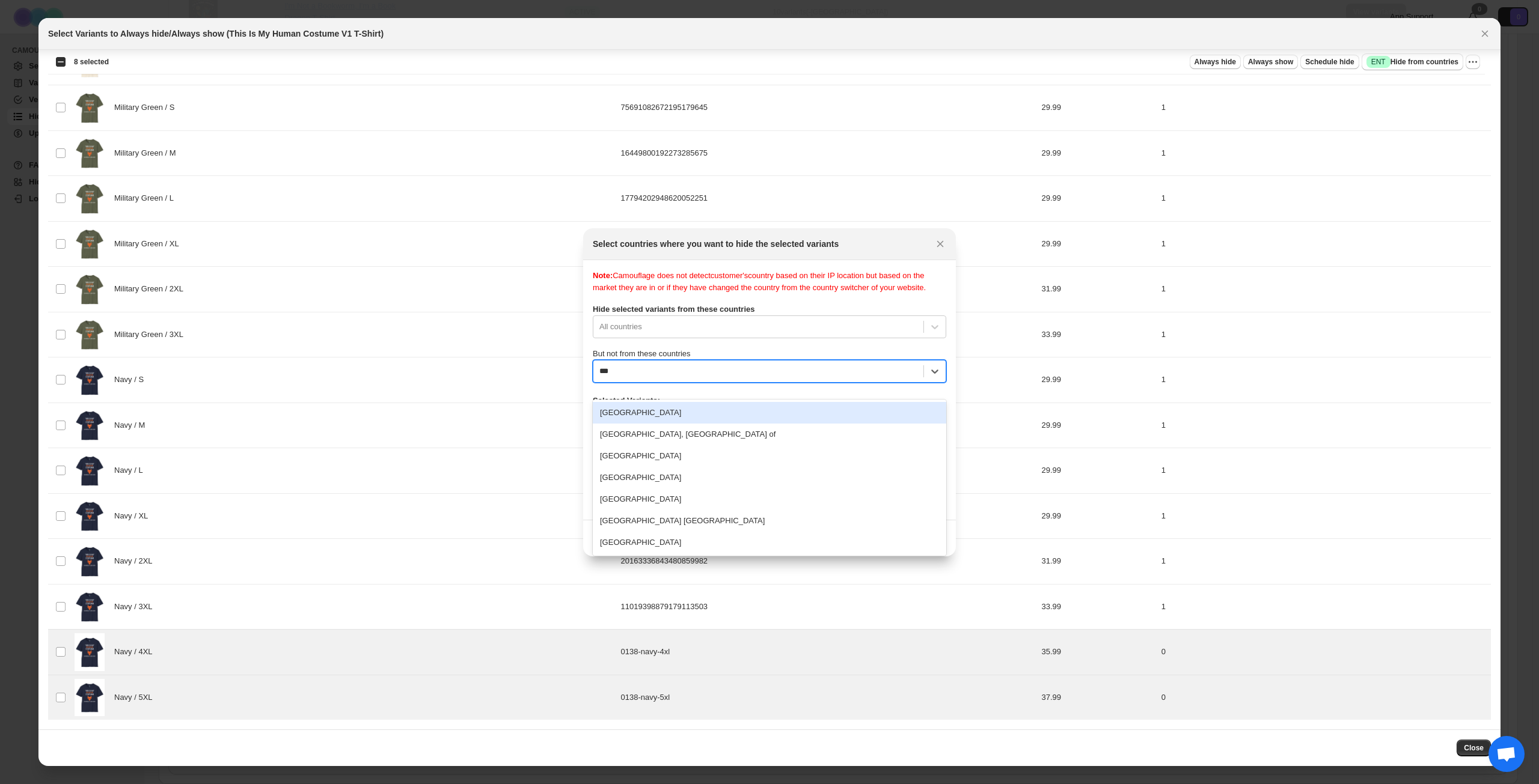
type input "****"
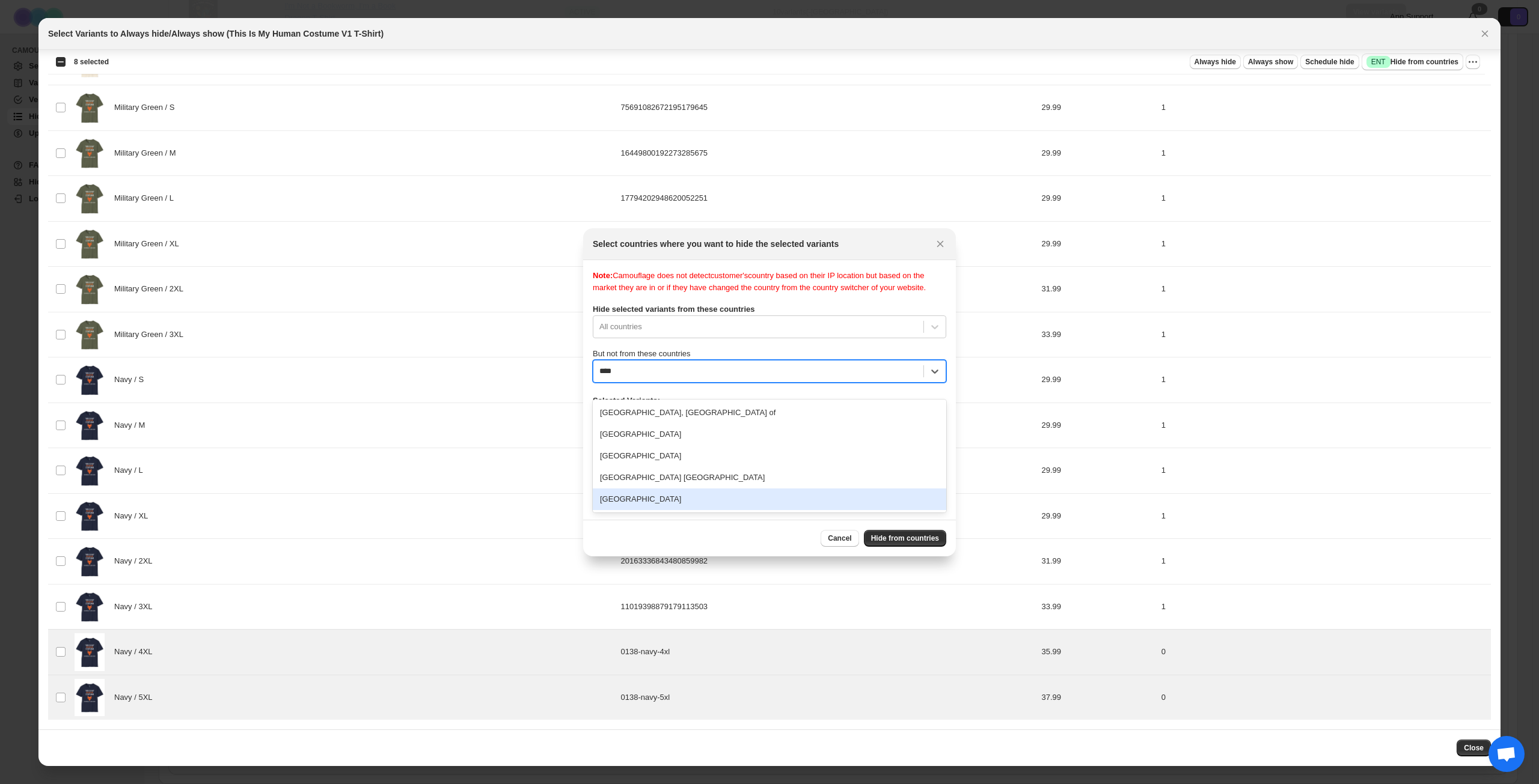
click at [676, 502] on div "[GEOGRAPHIC_DATA]" at bounding box center [770, 499] width 354 height 21
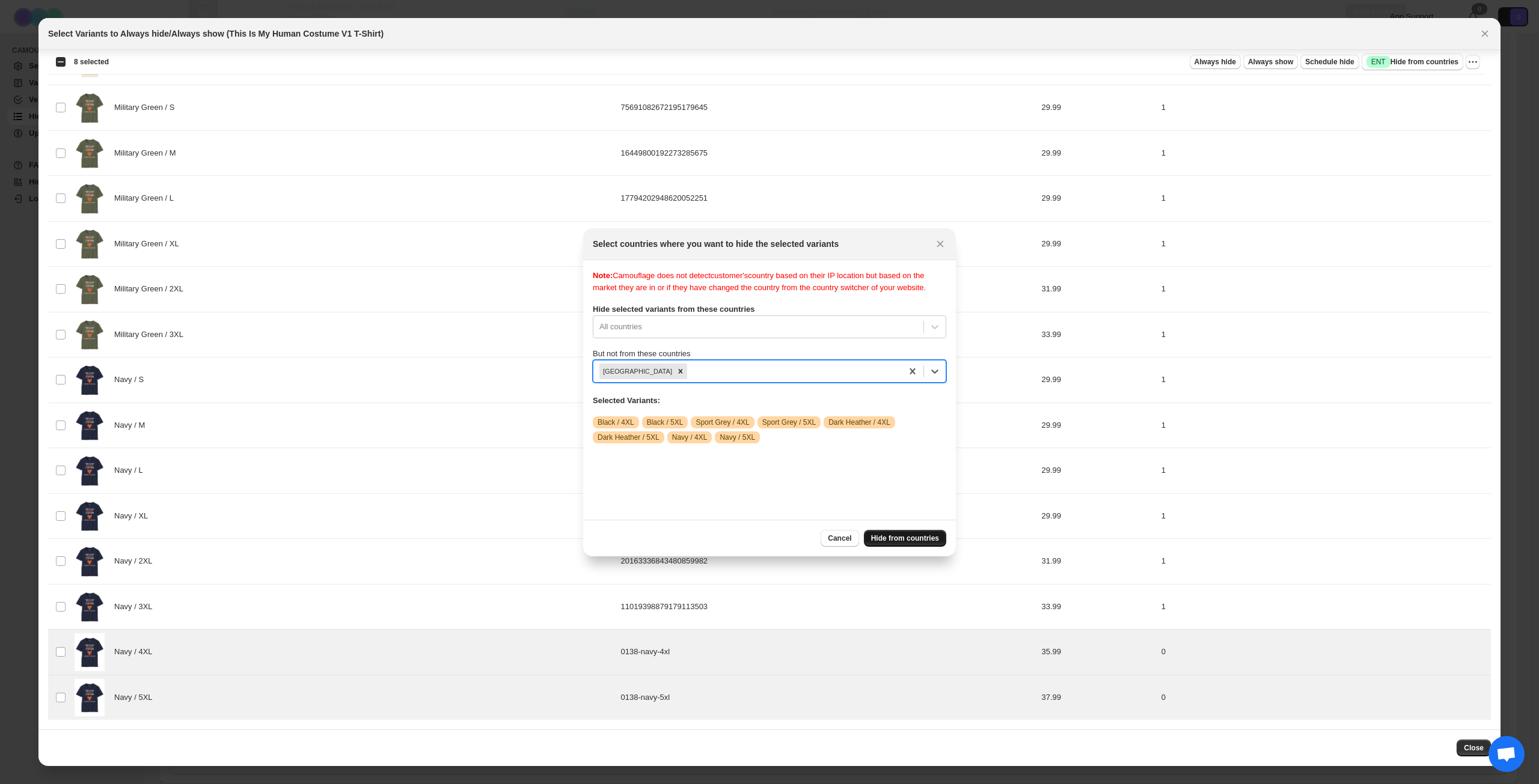
click at [888, 536] on span "Hide from countries" at bounding box center [904, 538] width 68 height 9
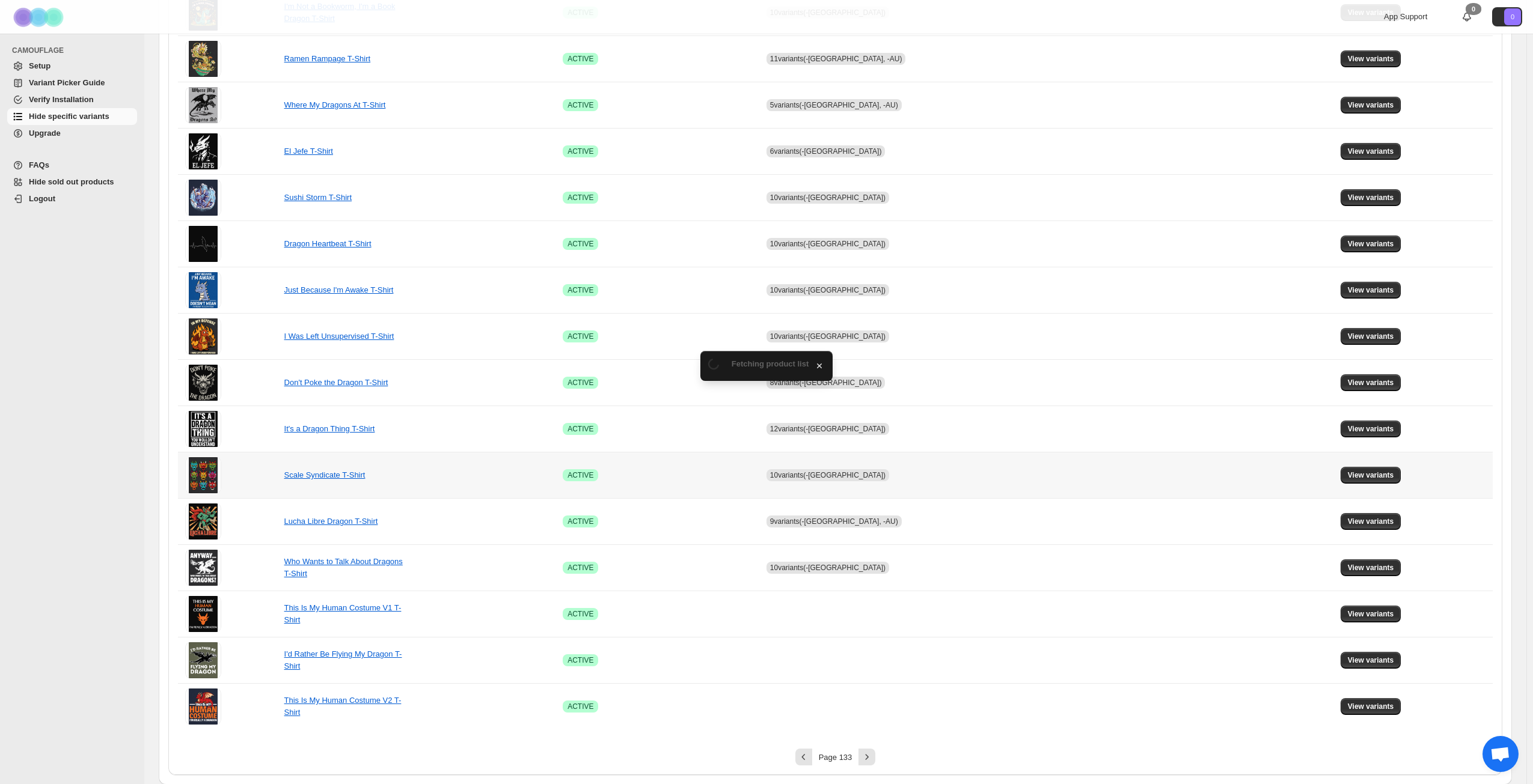
scroll to position [449, 0]
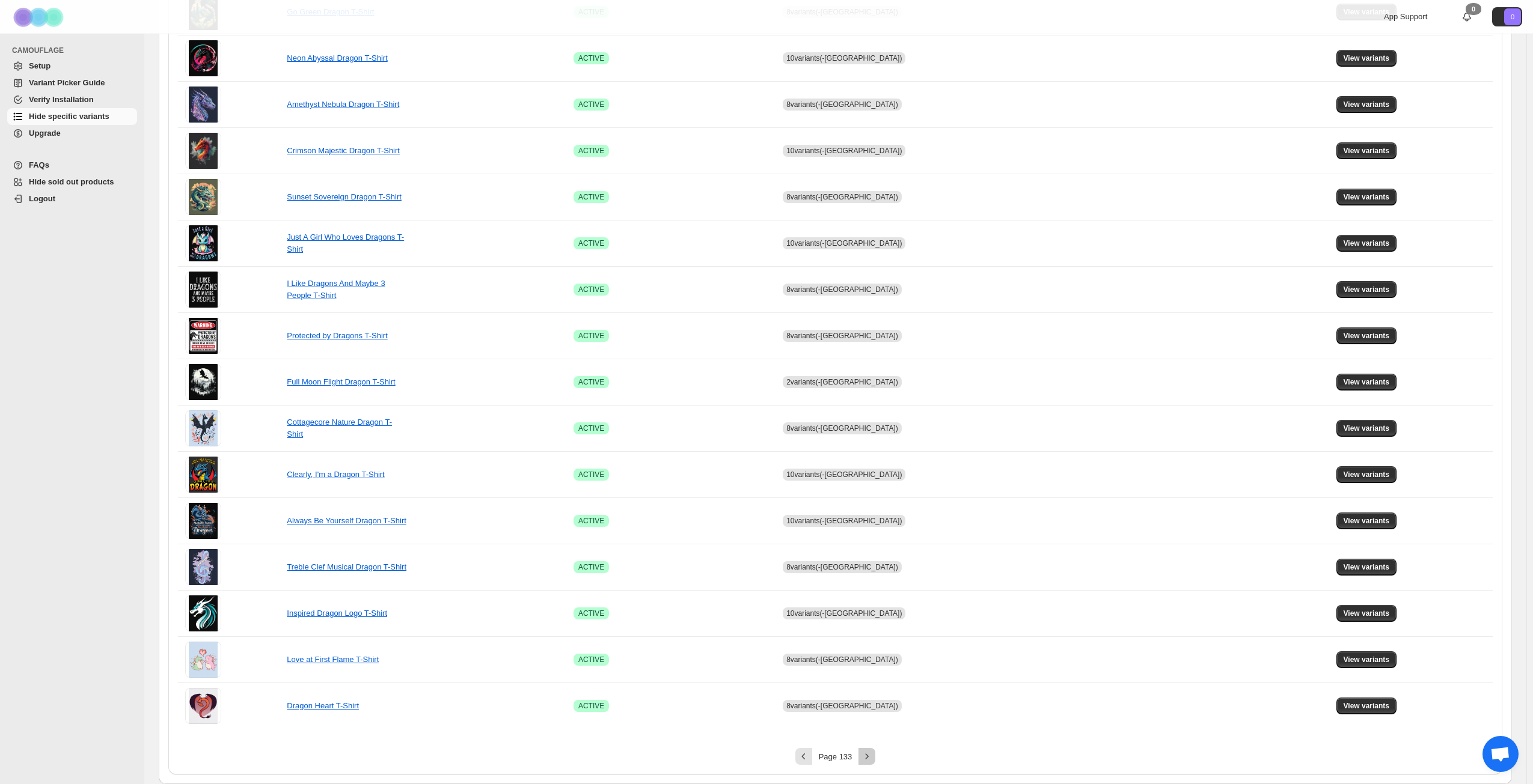
click at [869, 567] on icon "Next" at bounding box center [867, 757] width 12 height 12
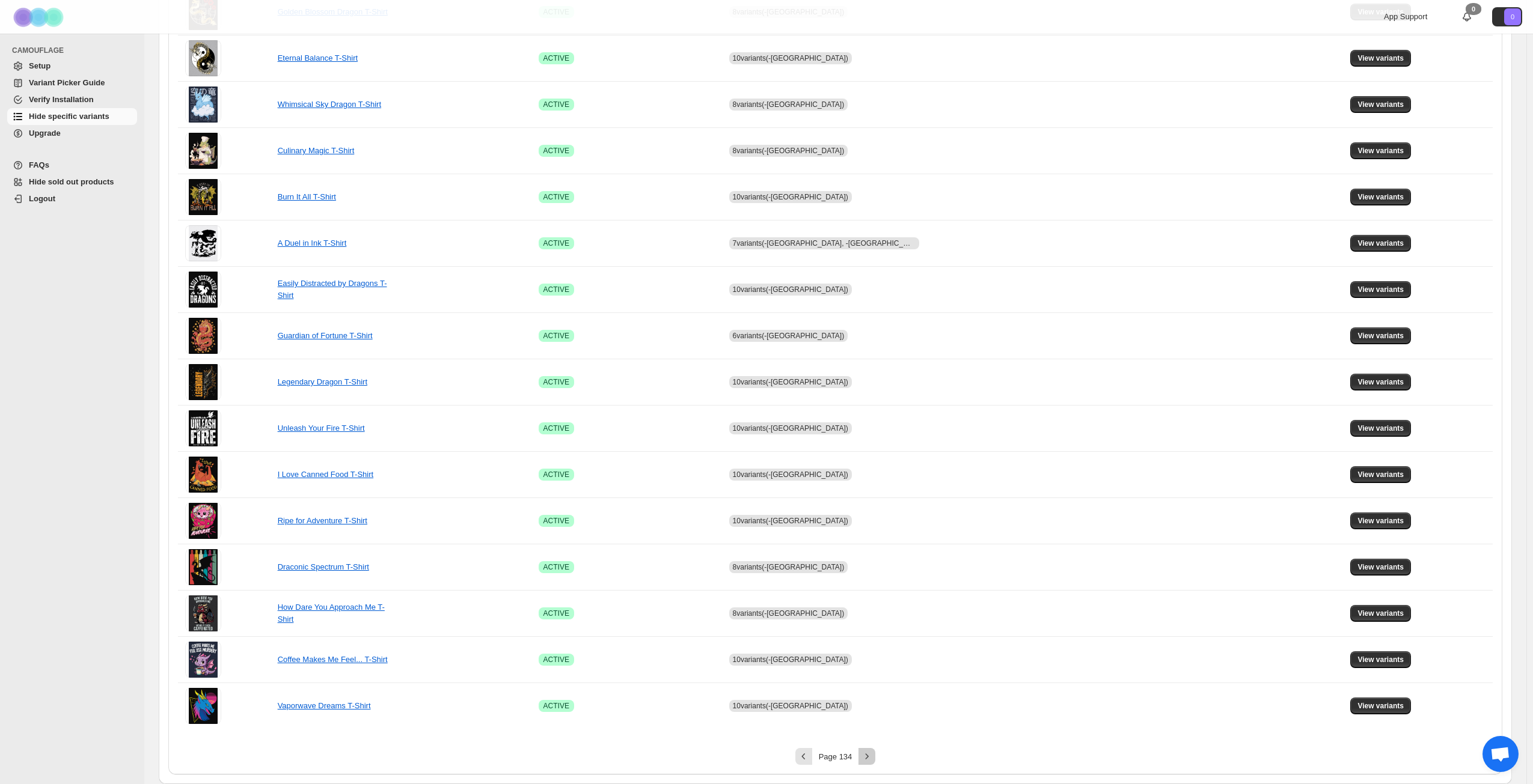
click at [873, 567] on icon "Next" at bounding box center [867, 757] width 12 height 12
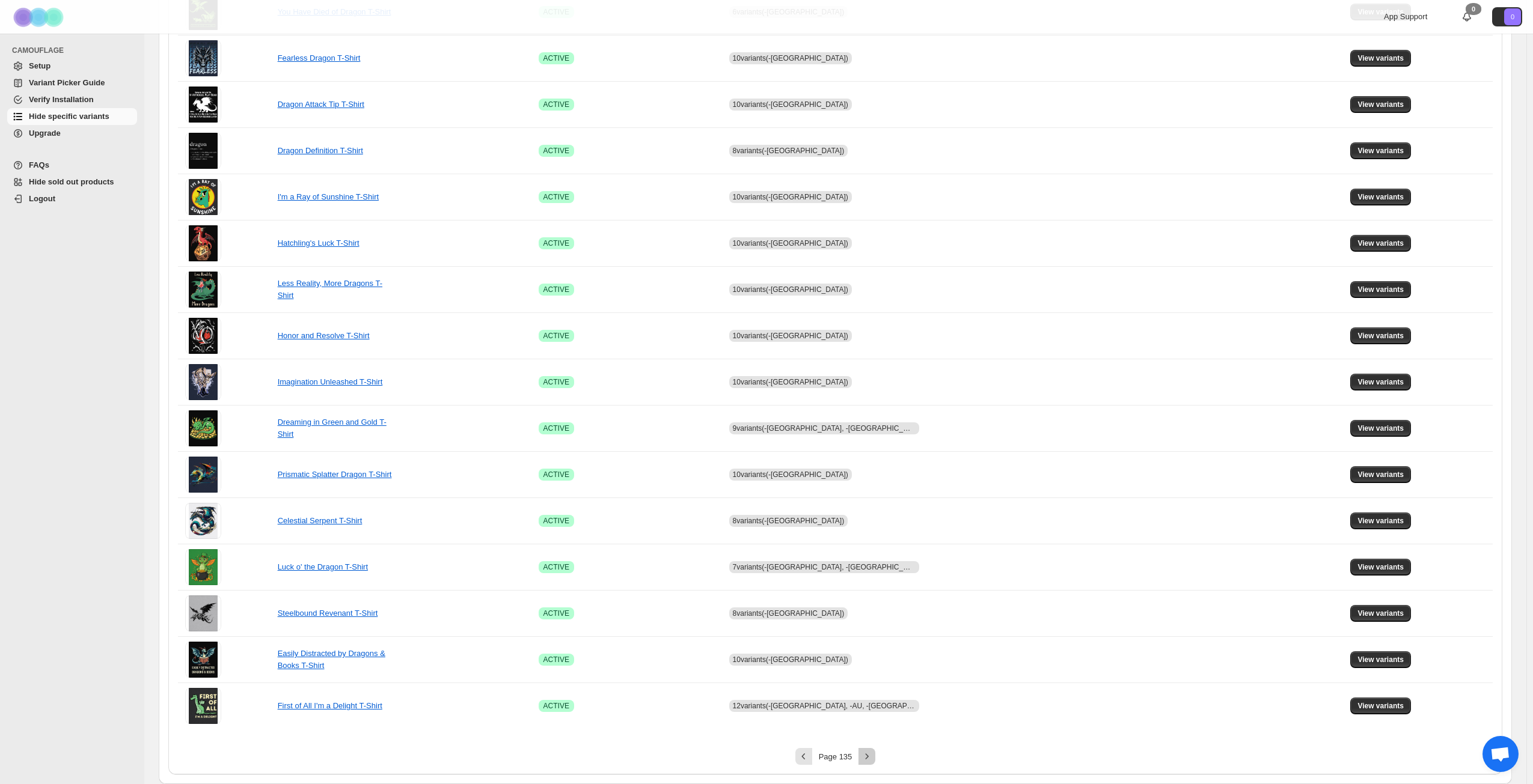
click at [873, 567] on icon "Next" at bounding box center [867, 757] width 12 height 12
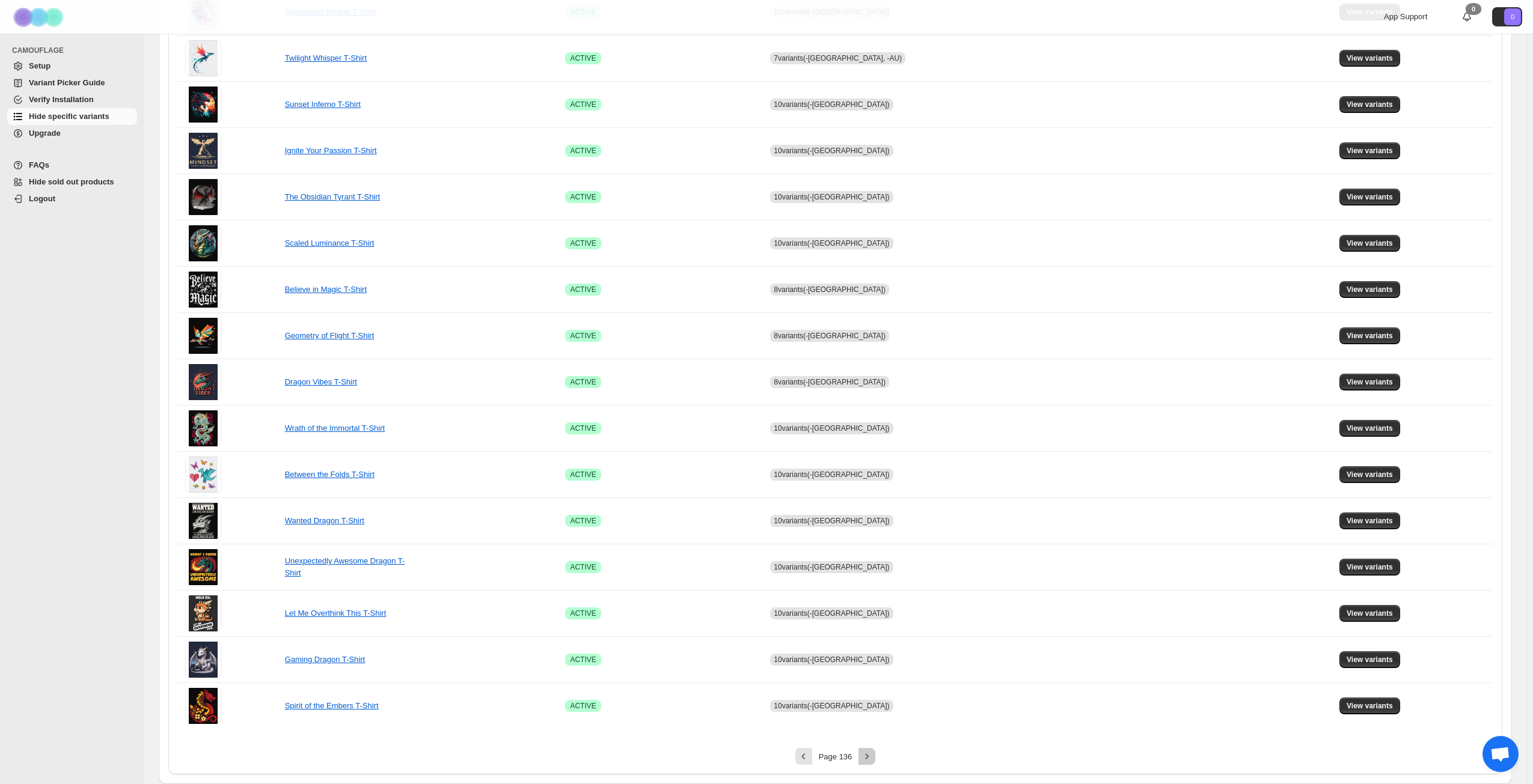
click at [873, 567] on icon "Next" at bounding box center [867, 757] width 12 height 12
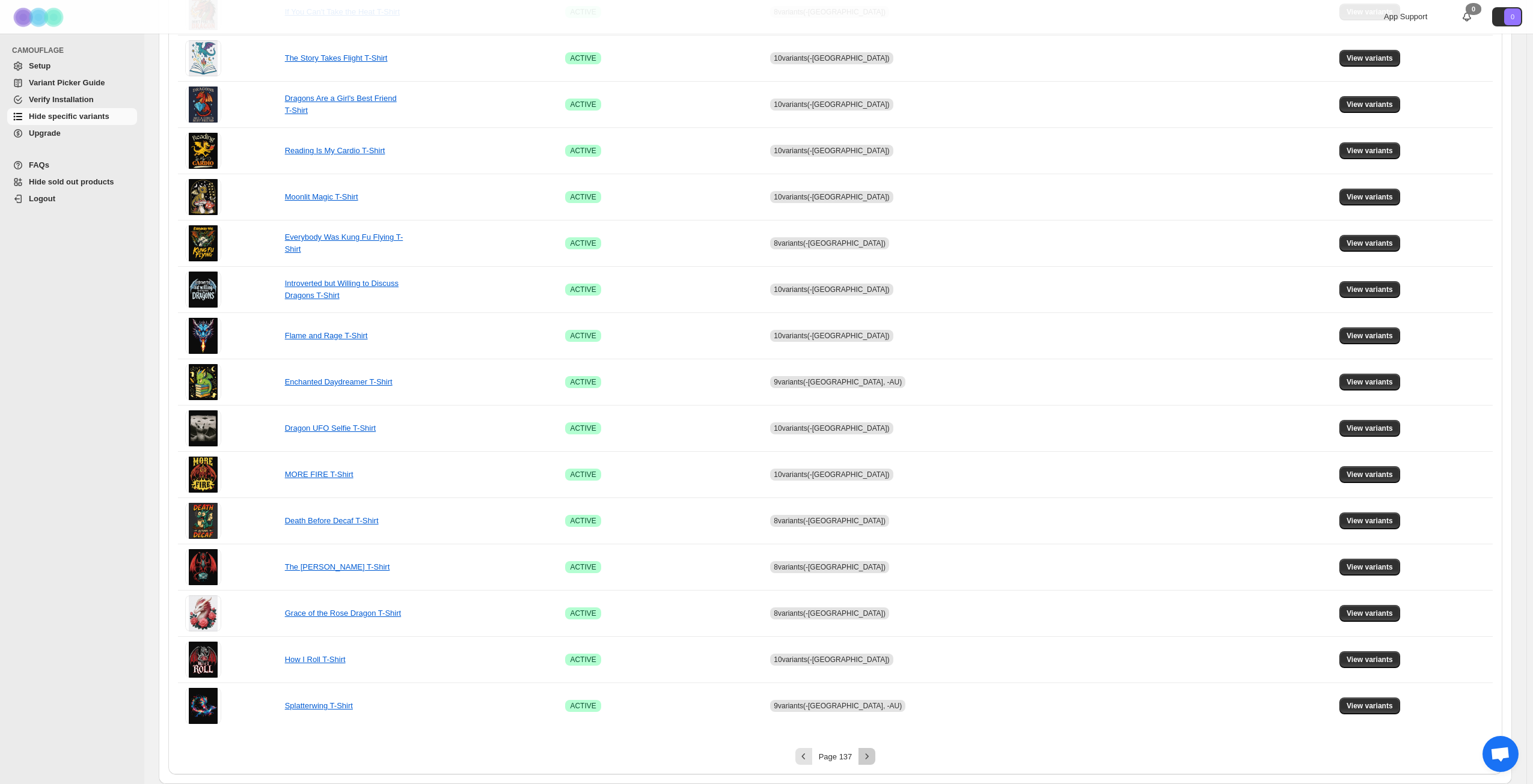
click at [873, 567] on icon "Next" at bounding box center [867, 757] width 12 height 12
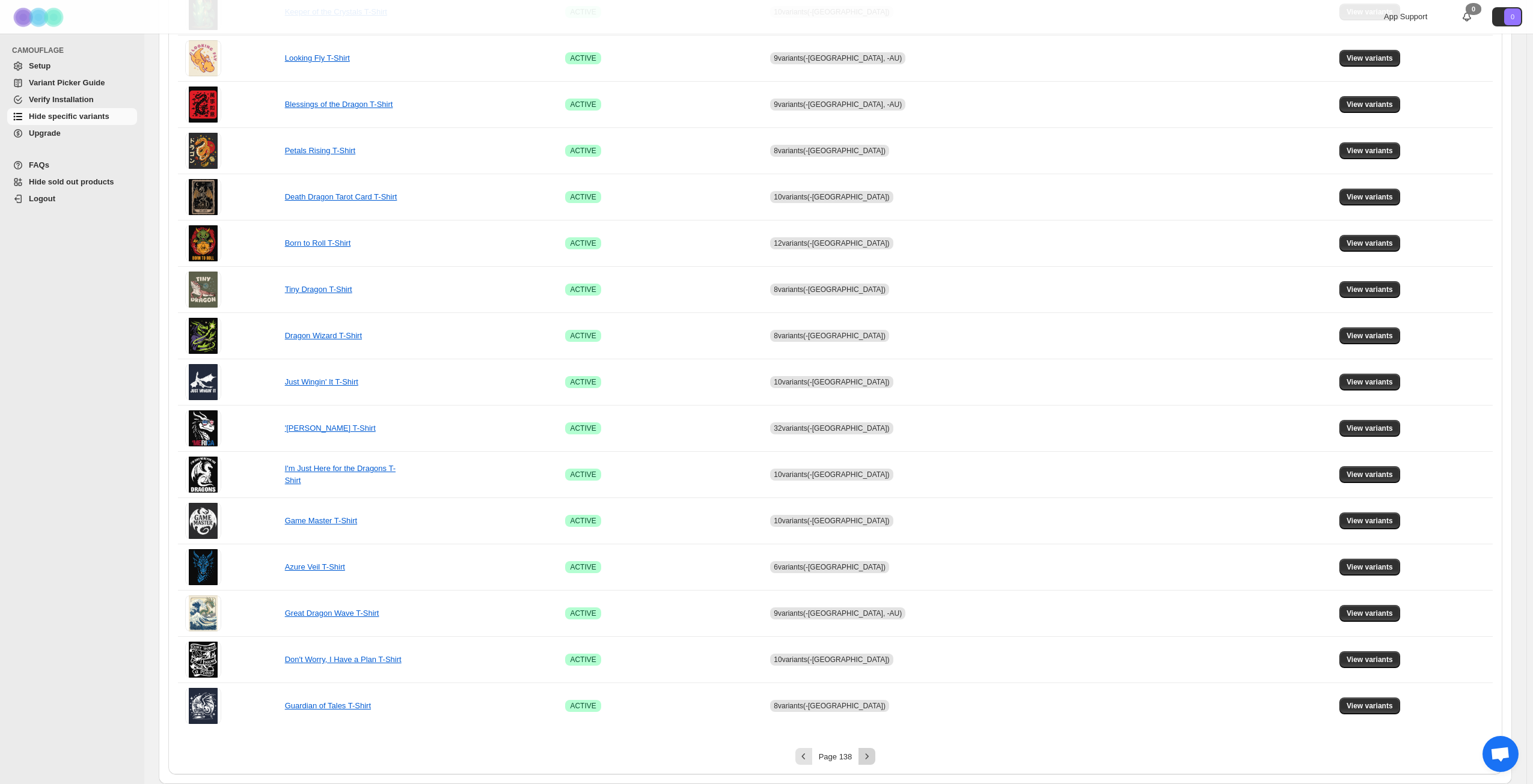
click at [873, 567] on icon "Next" at bounding box center [867, 757] width 12 height 12
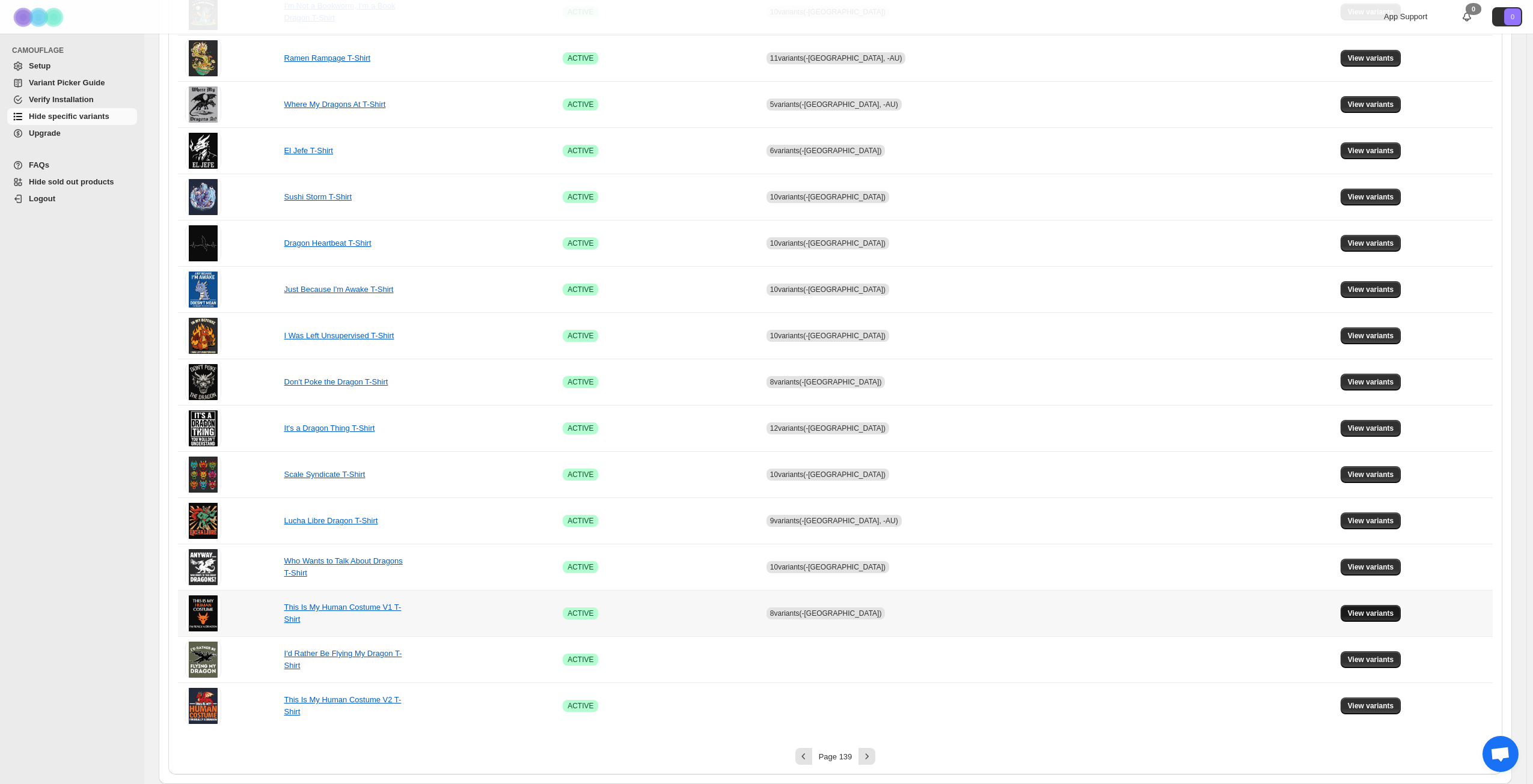
click at [1153, 567] on button "View variants" at bounding box center [1370, 613] width 61 height 17
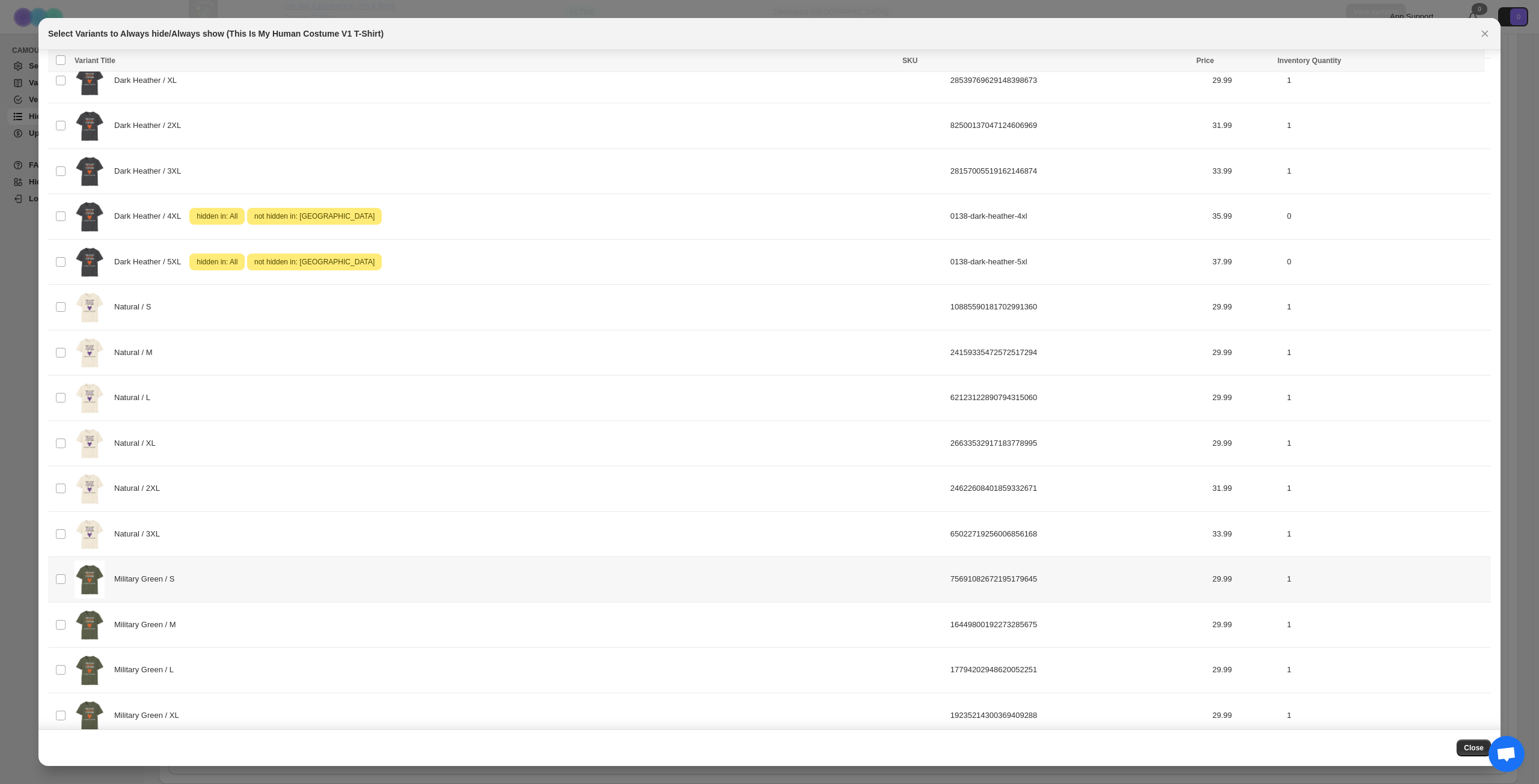
scroll to position [923, 0]
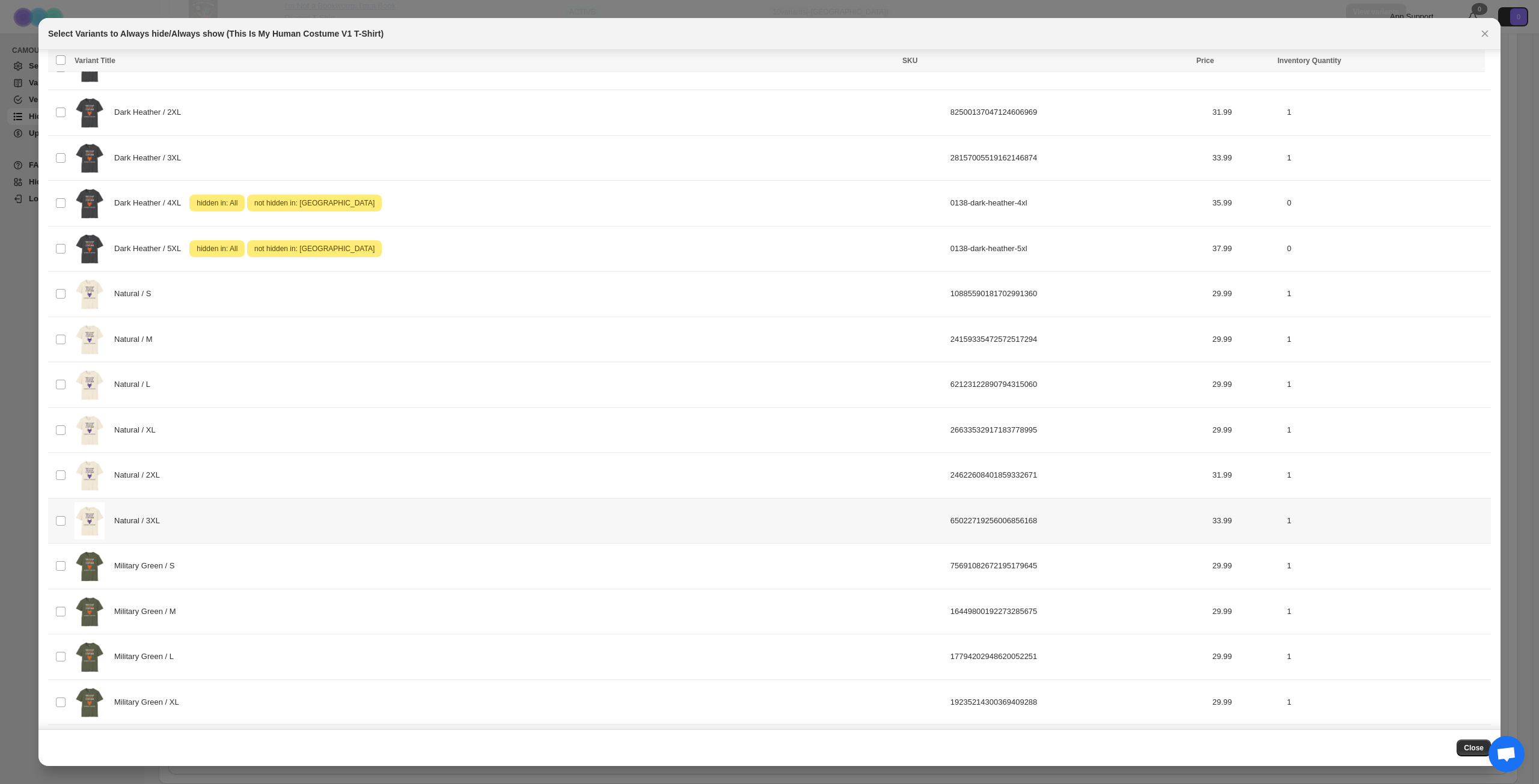
click at [420, 520] on div "Natural / 3XL" at bounding box center [508, 521] width 869 height 38
click at [1153, 64] on span "Success ENT Hide from countries" at bounding box center [1412, 62] width 92 height 12
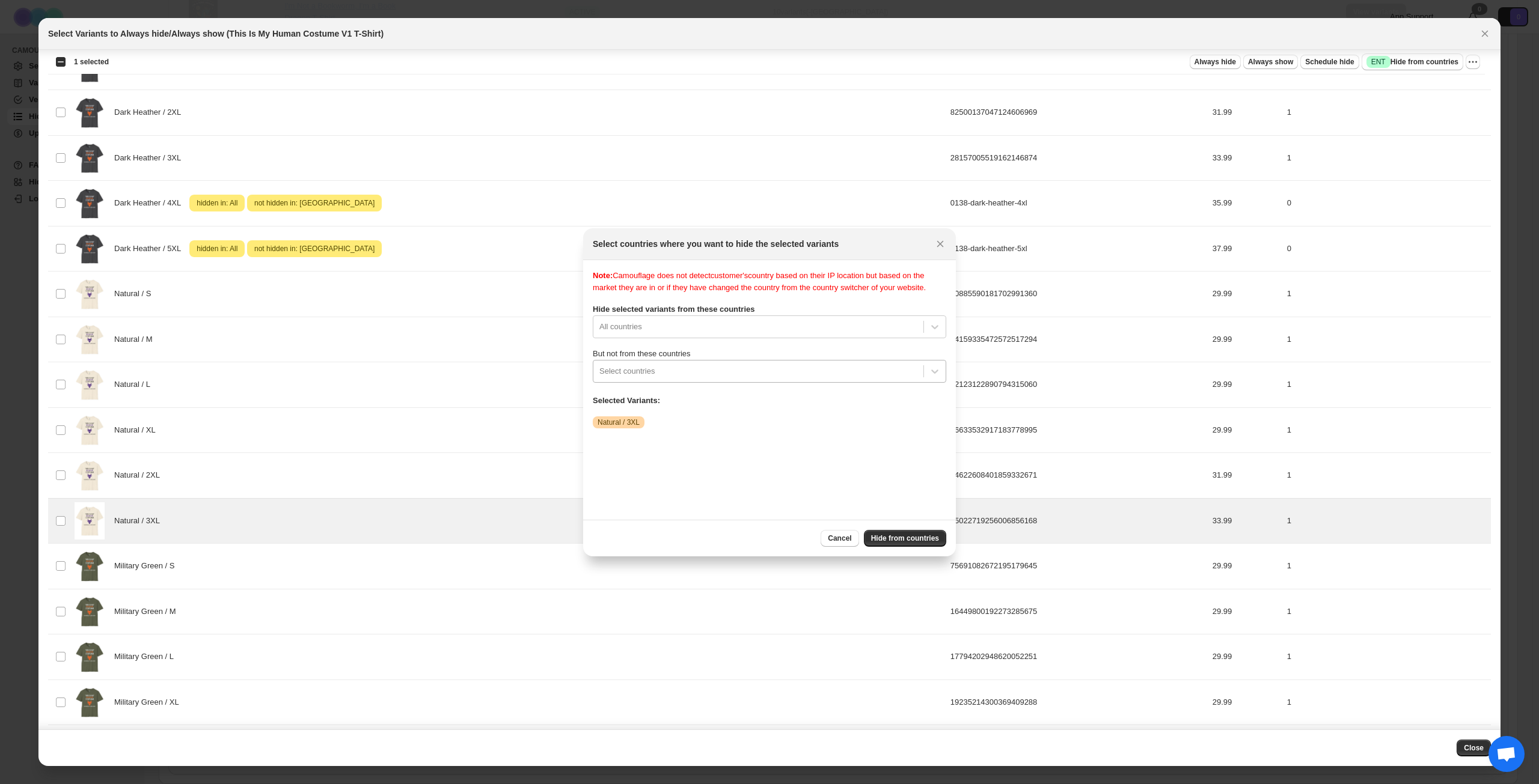
click at [714, 381] on div "Select countries" at bounding box center [758, 371] width 330 height 19
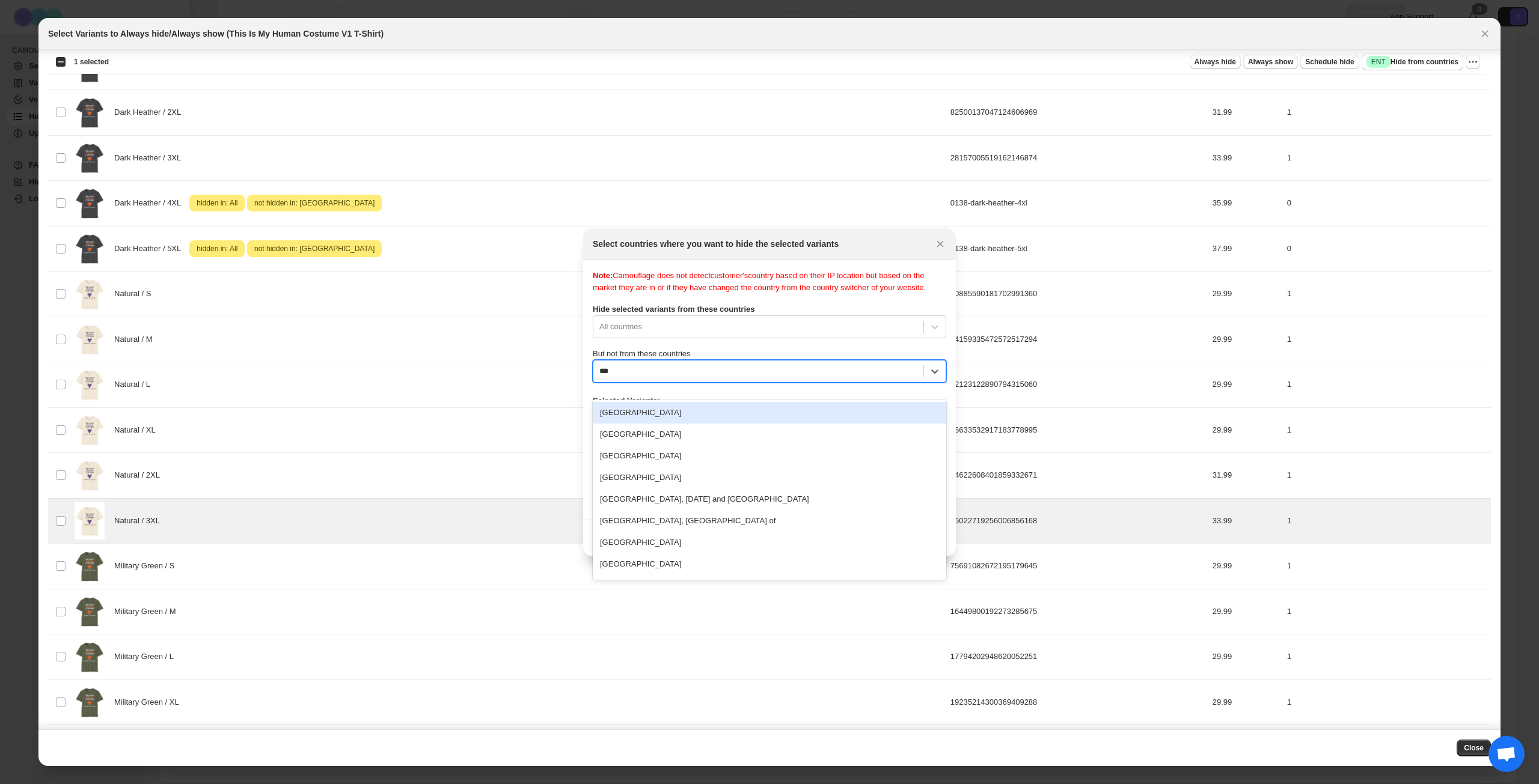
type input "****"
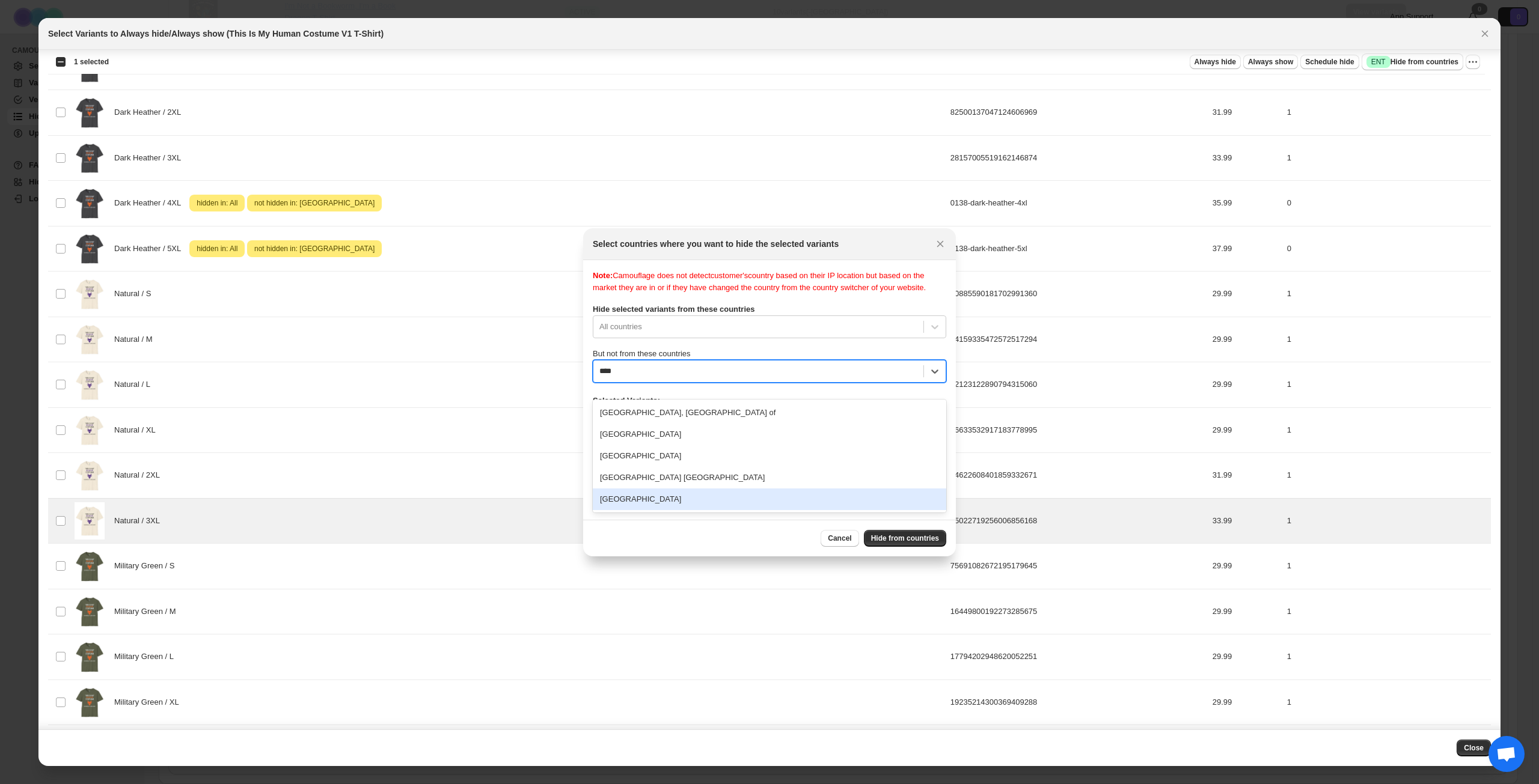
click at [676, 499] on div "[GEOGRAPHIC_DATA]" at bounding box center [770, 499] width 354 height 21
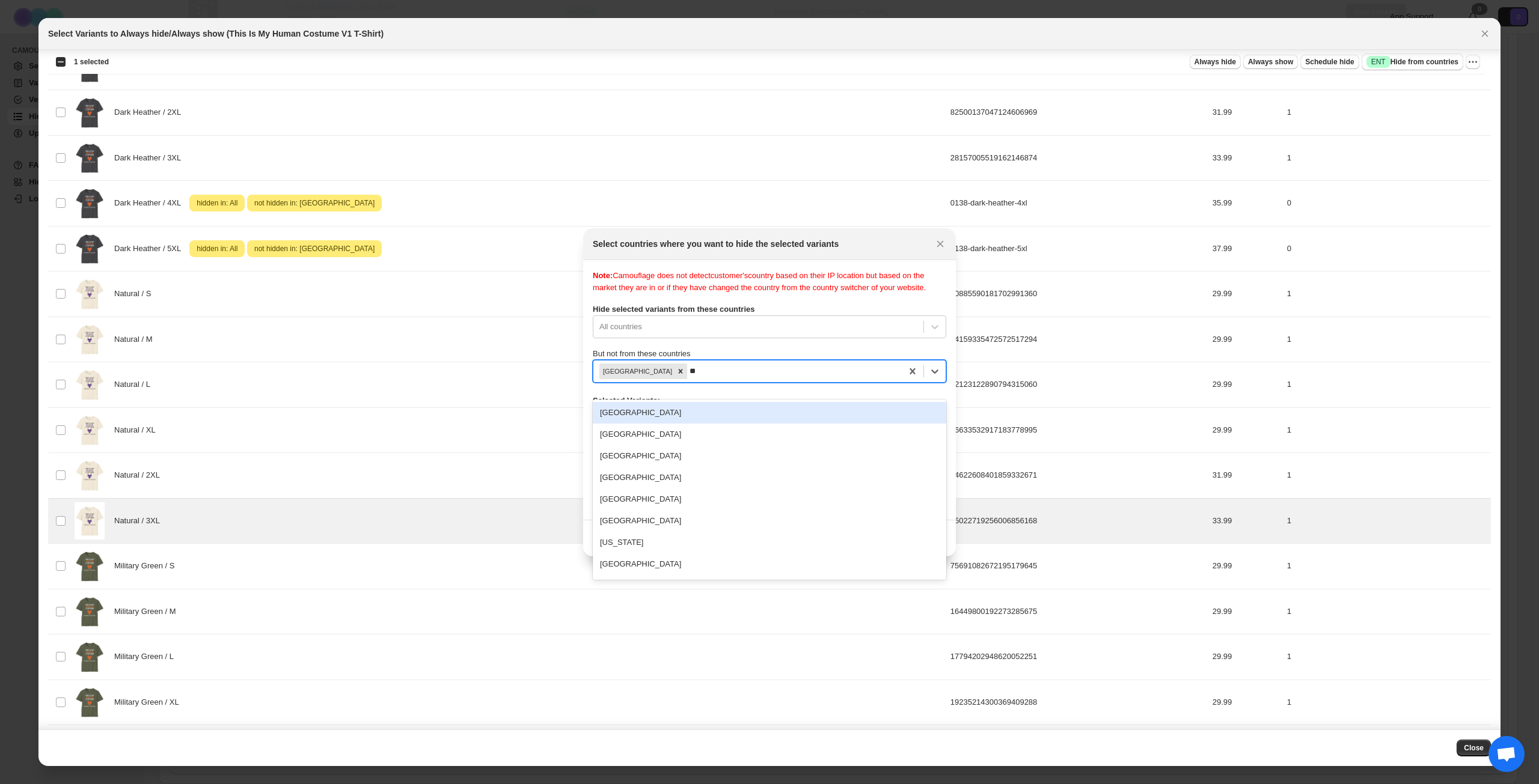
type input "***"
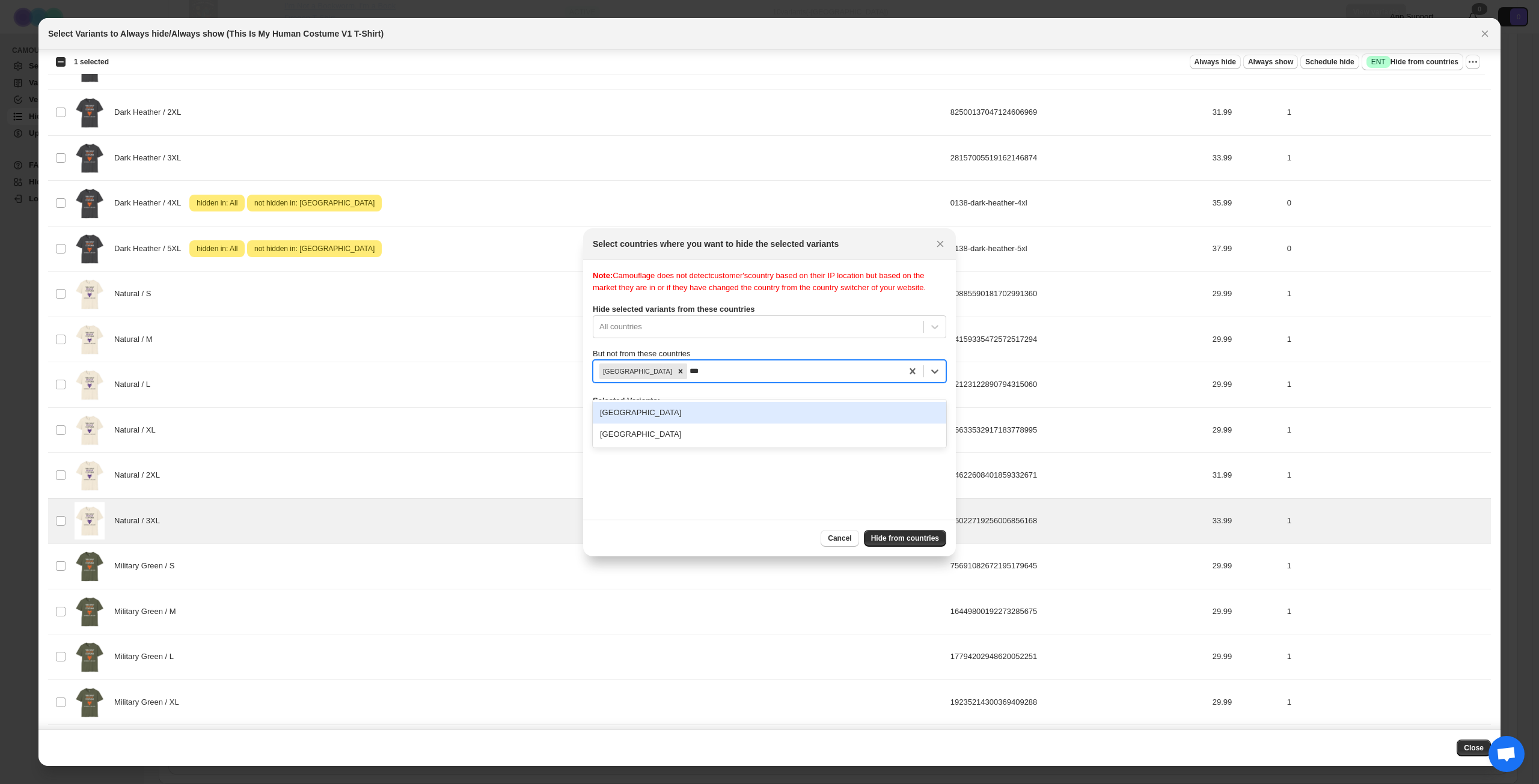
click at [721, 414] on div "[GEOGRAPHIC_DATA]" at bounding box center [770, 412] width 354 height 21
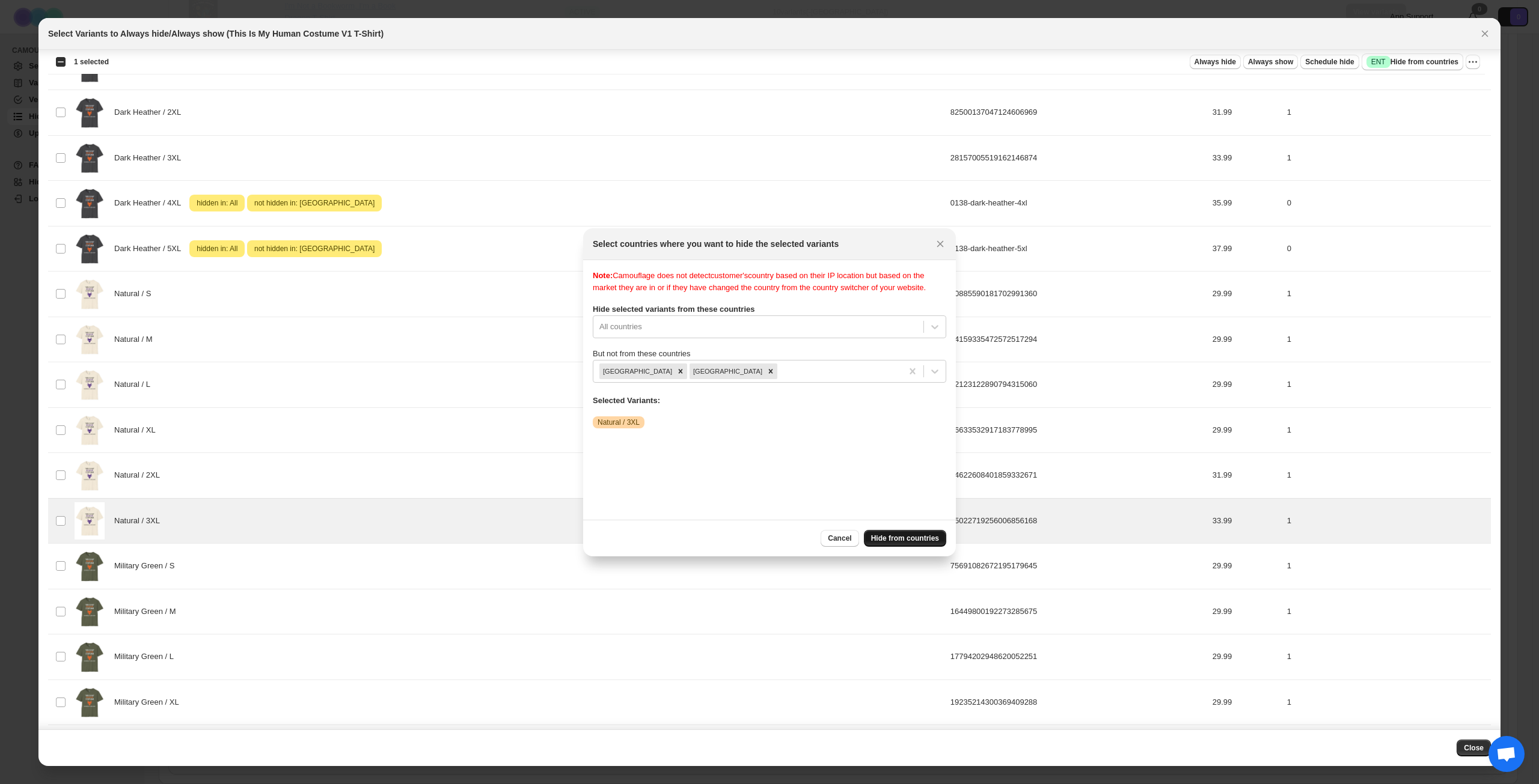
click at [917, 538] on span "Hide from countries" at bounding box center [904, 538] width 68 height 9
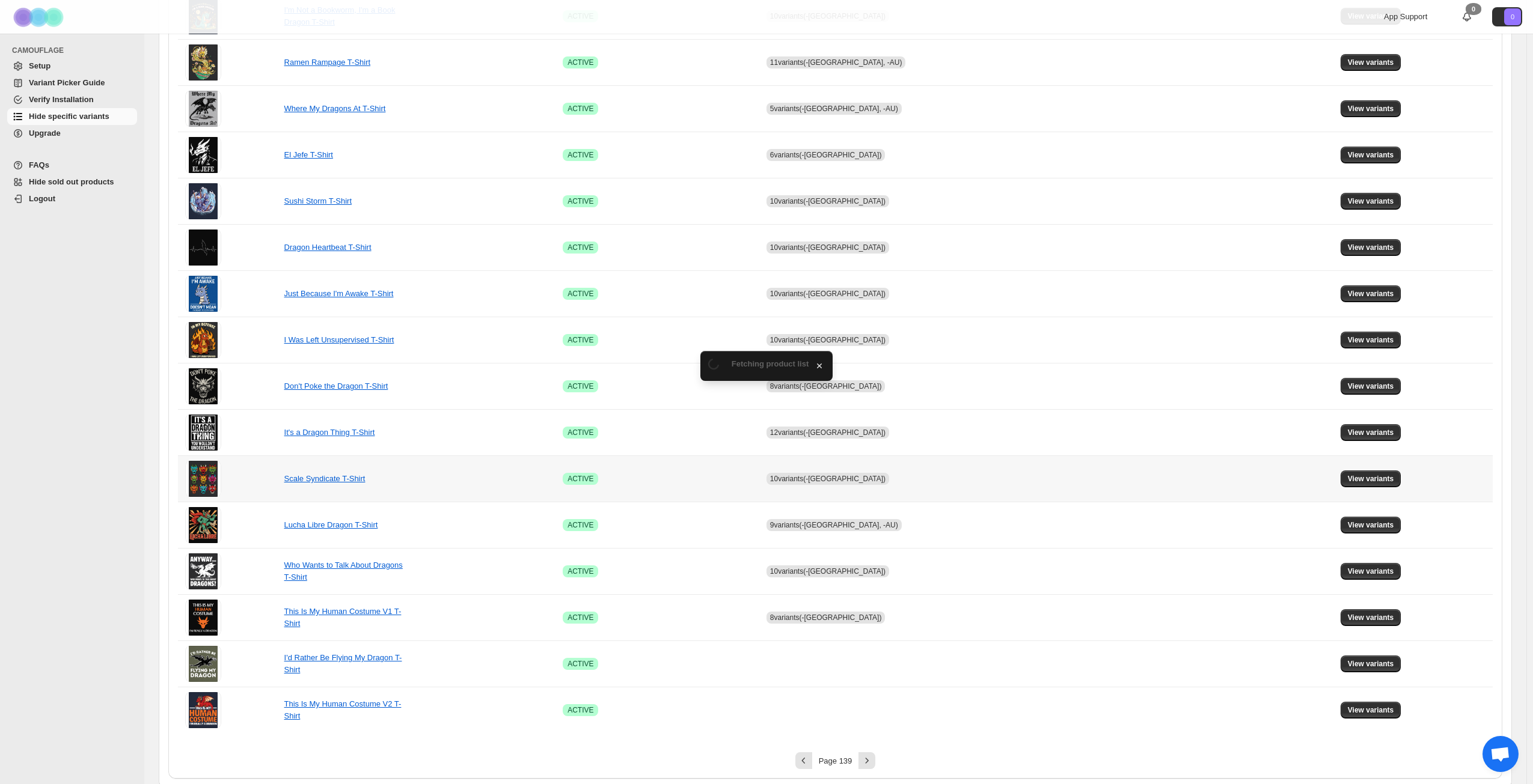
scroll to position [449, 0]
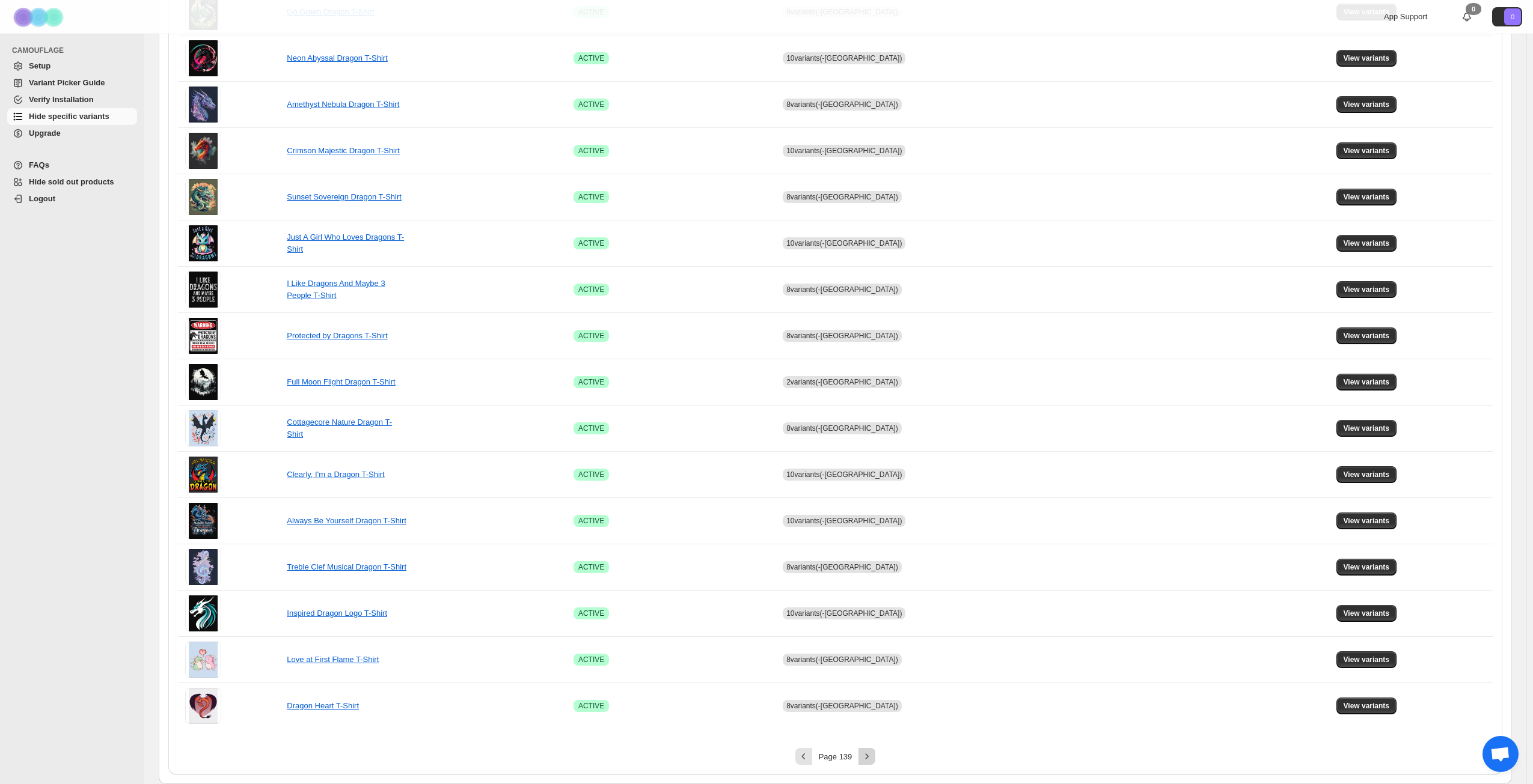
click at [868, 567] on icon "Next" at bounding box center [867, 757] width 12 height 12
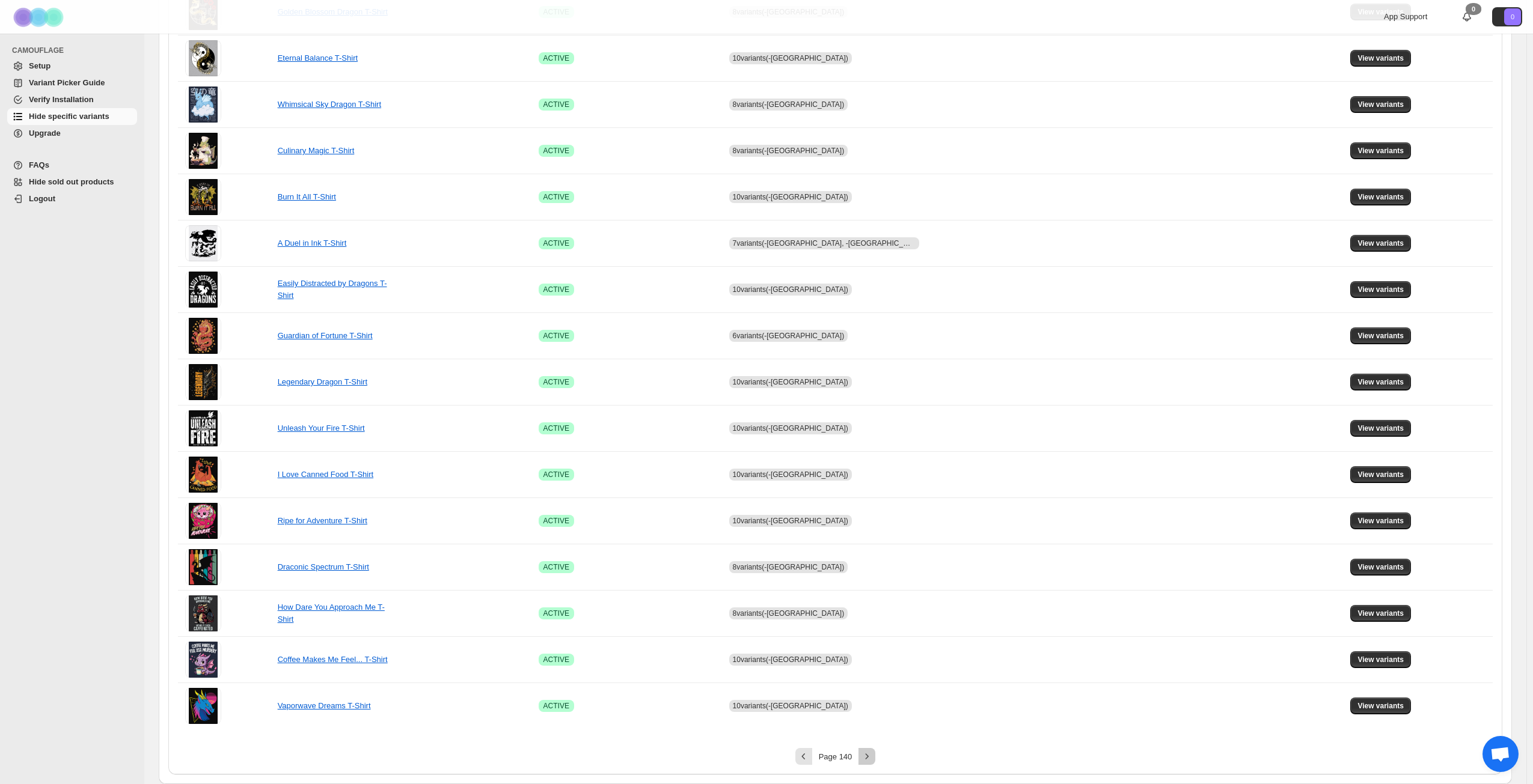
click at [869, 567] on icon "Next" at bounding box center [867, 756] width 3 height 5
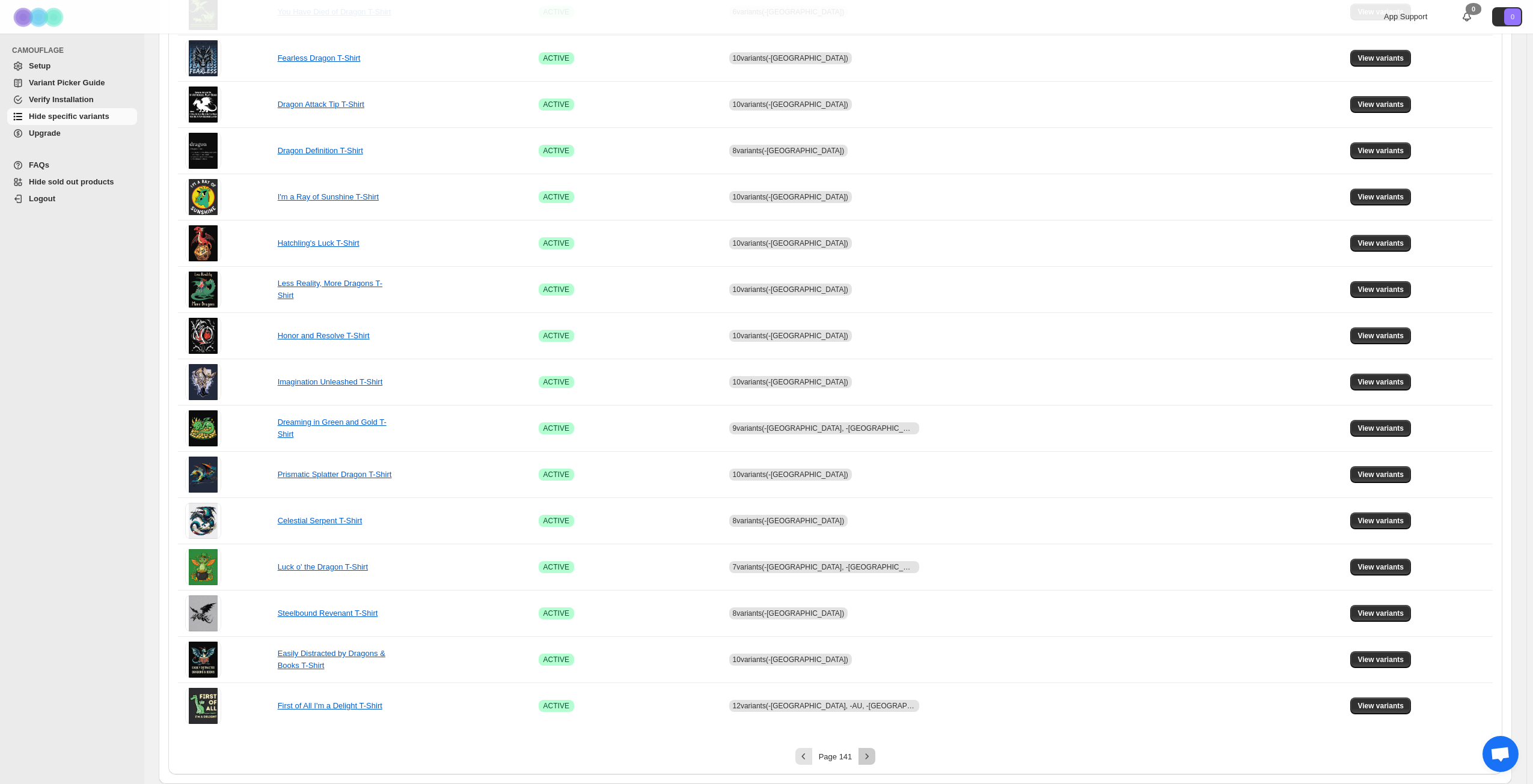
click at [871, 567] on icon "Next" at bounding box center [867, 757] width 12 height 12
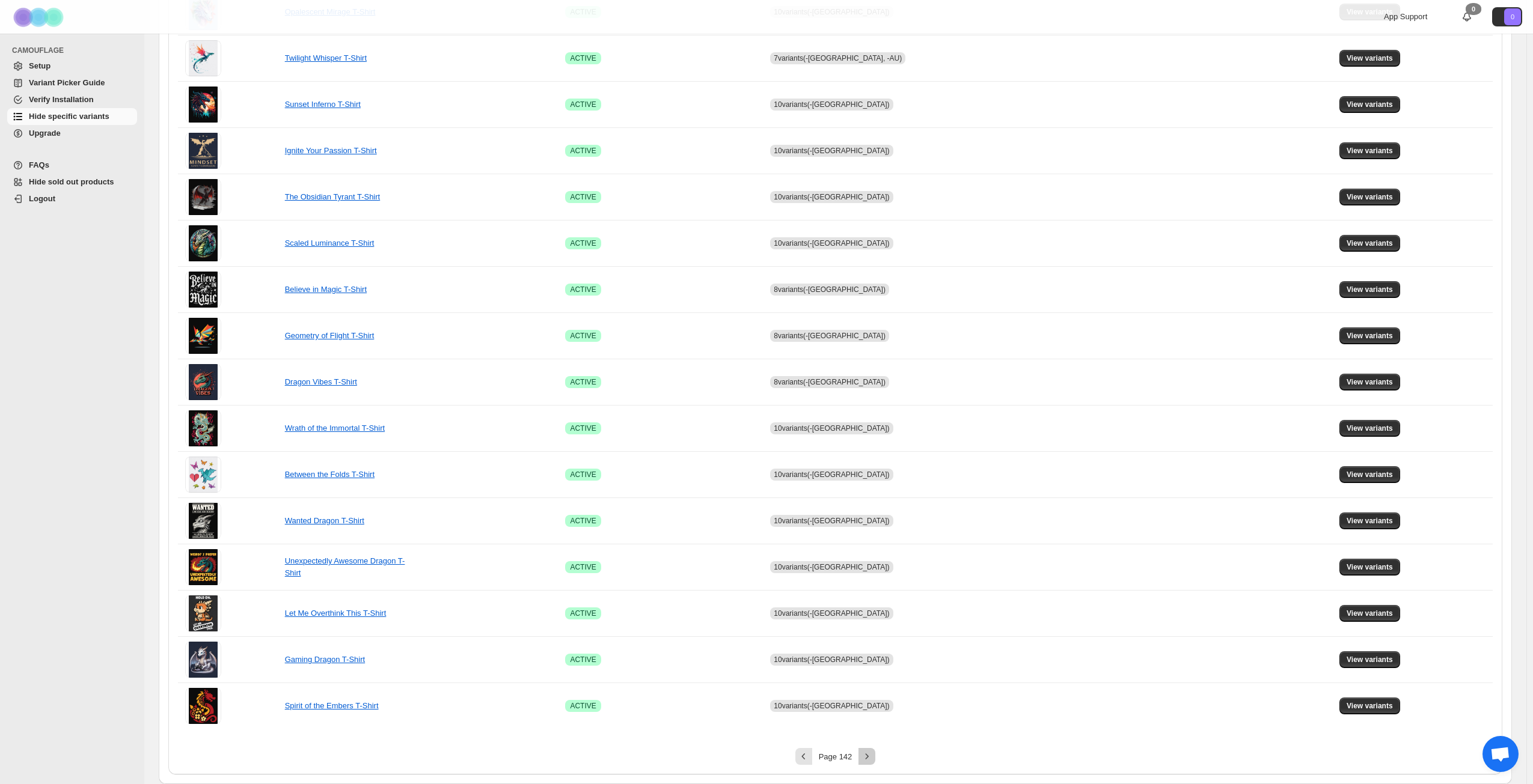
click at [869, 567] on icon "Next" at bounding box center [867, 756] width 3 height 5
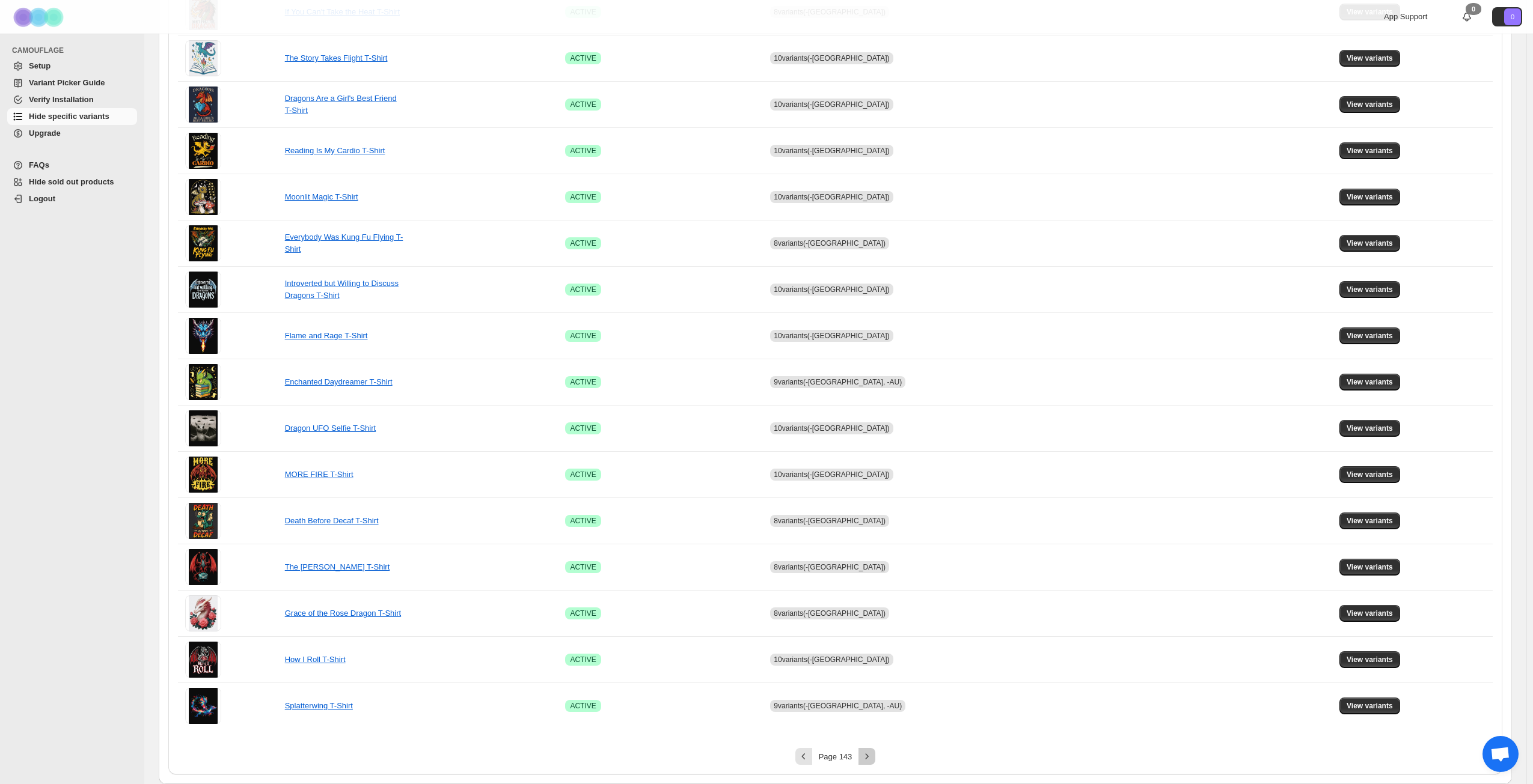
click at [869, 567] on icon "Next" at bounding box center [867, 756] width 3 height 5
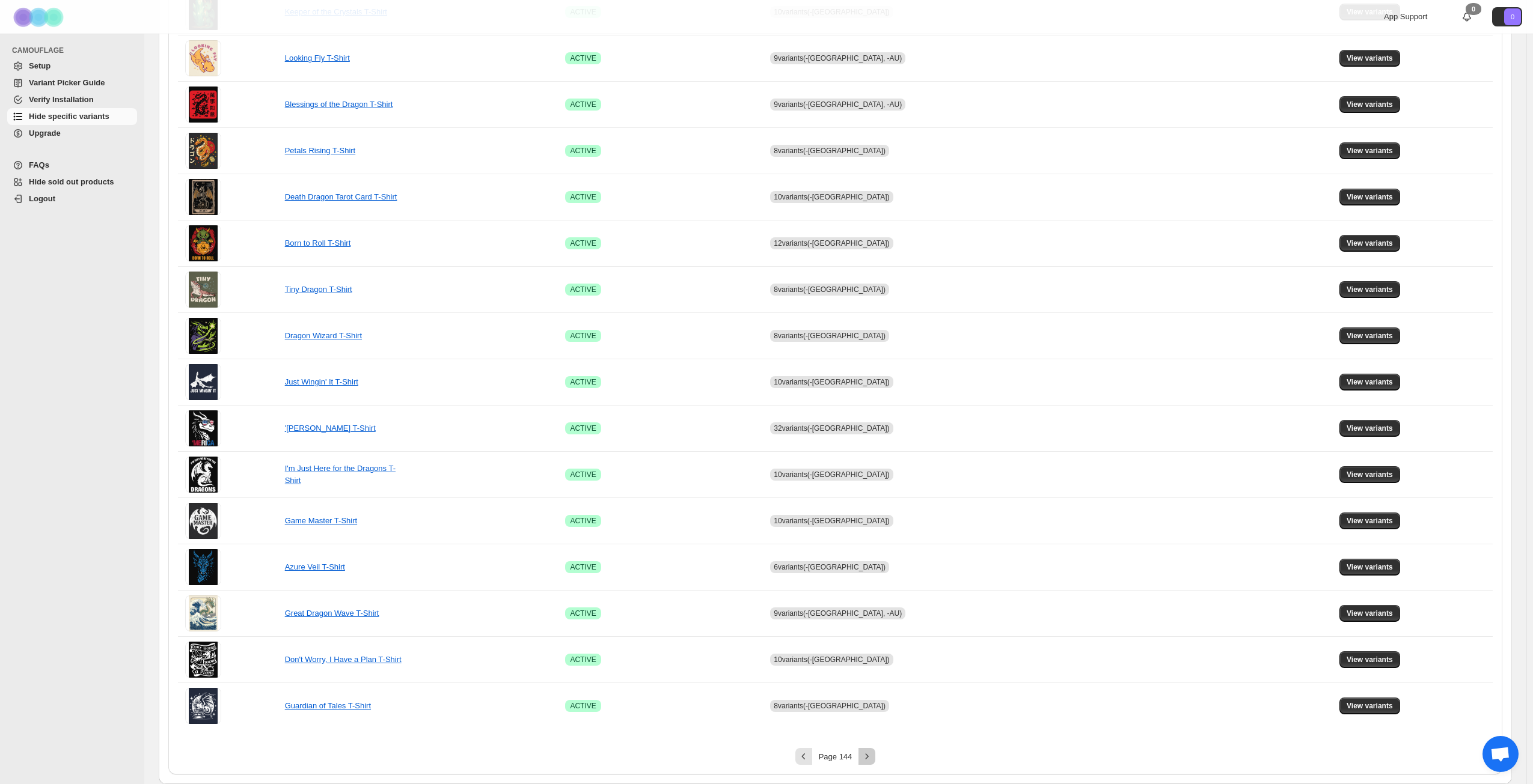
click at [869, 567] on icon "Next" at bounding box center [867, 756] width 3 height 5
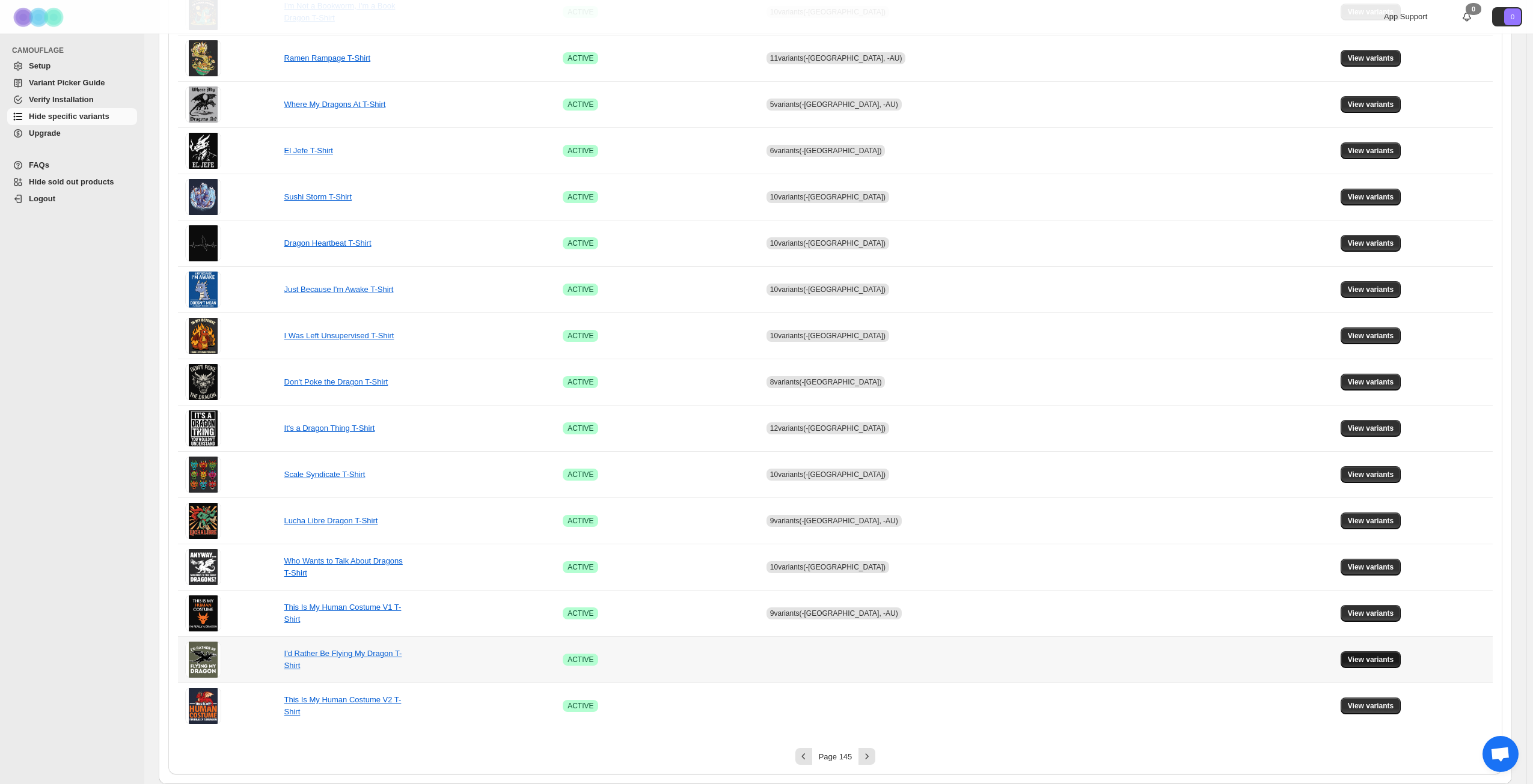
click at [1153, 567] on span "View variants" at bounding box center [1370, 659] width 46 height 9
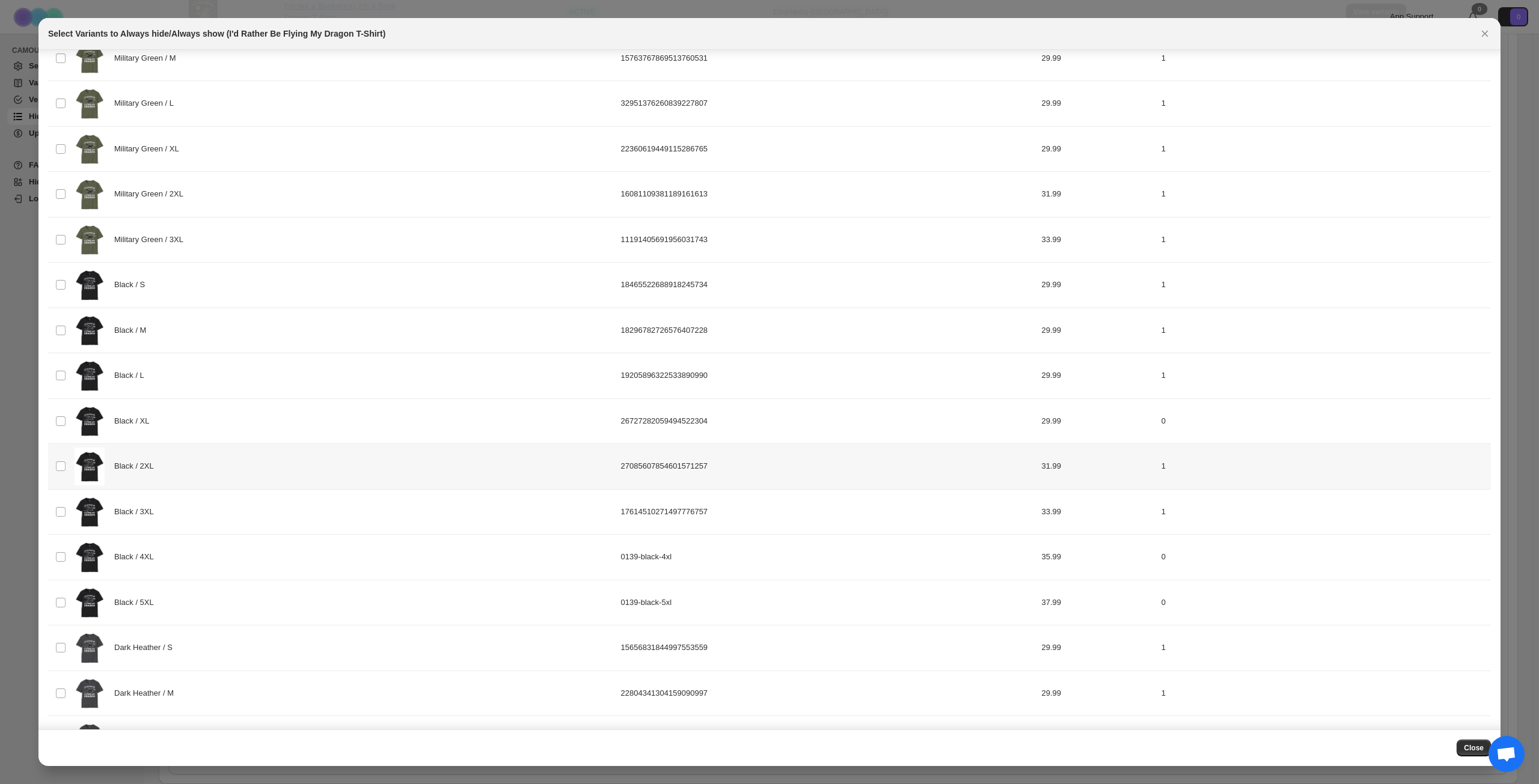
scroll to position [142, 0]
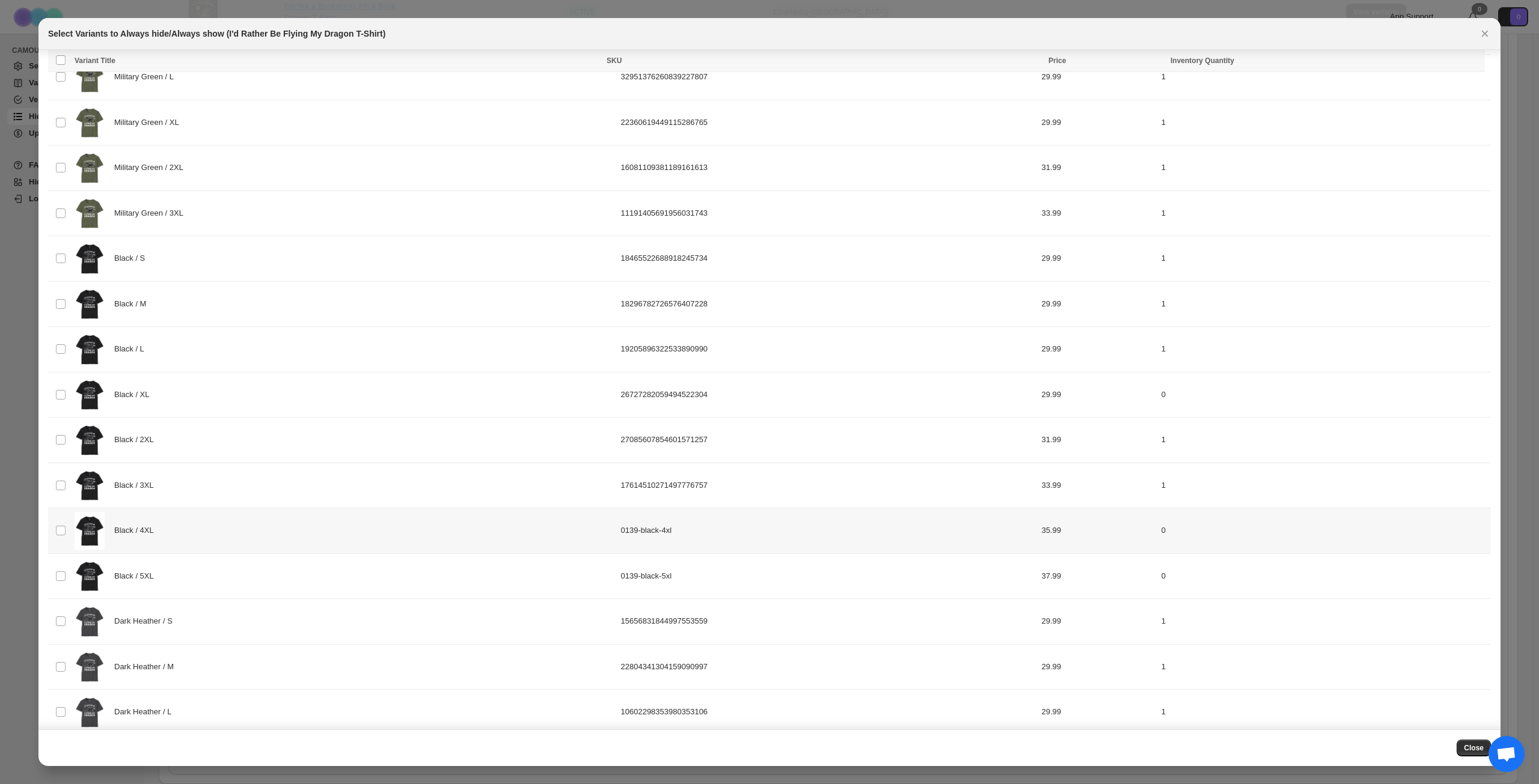
click at [297, 533] on div "Black / 4XL" at bounding box center [344, 531] width 539 height 38
click at [285, 567] on div "Black / 5XL" at bounding box center [344, 576] width 539 height 38
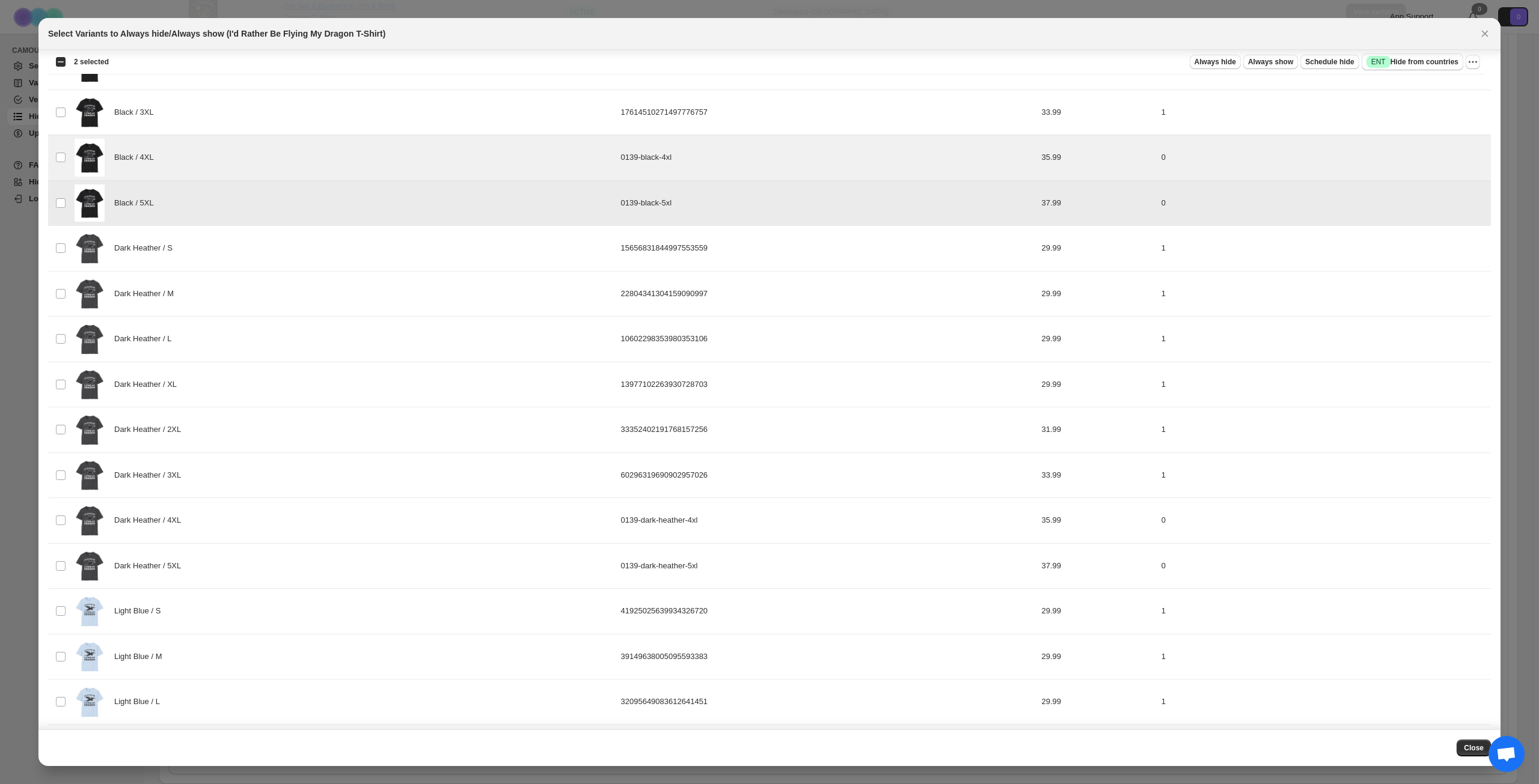
scroll to position [562, 0]
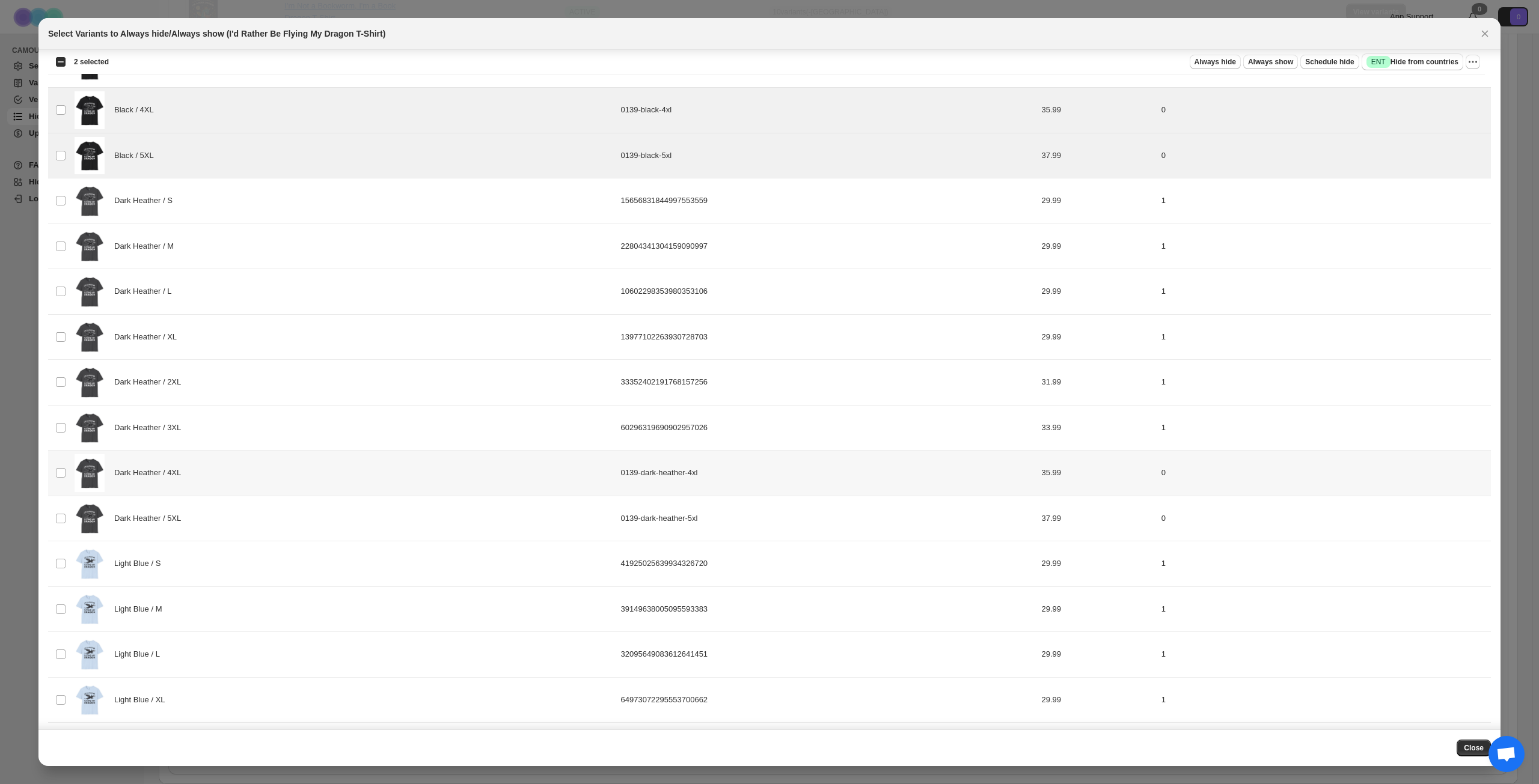
click at [307, 483] on div "Dark Heather / 4XL" at bounding box center [344, 473] width 539 height 38
click at [295, 524] on div "Dark Heather / 5XL" at bounding box center [344, 519] width 539 height 38
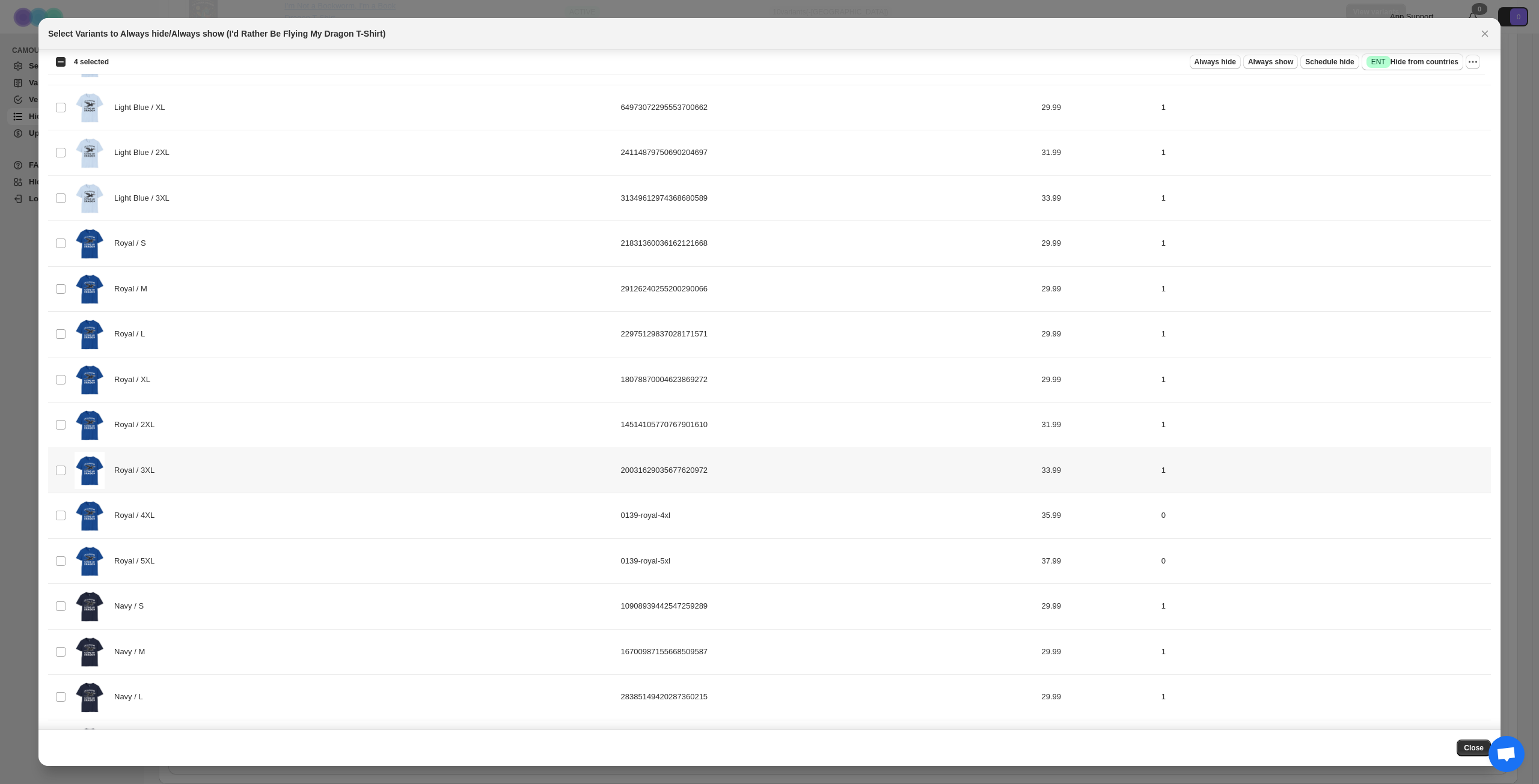
scroll to position [1164, 0]
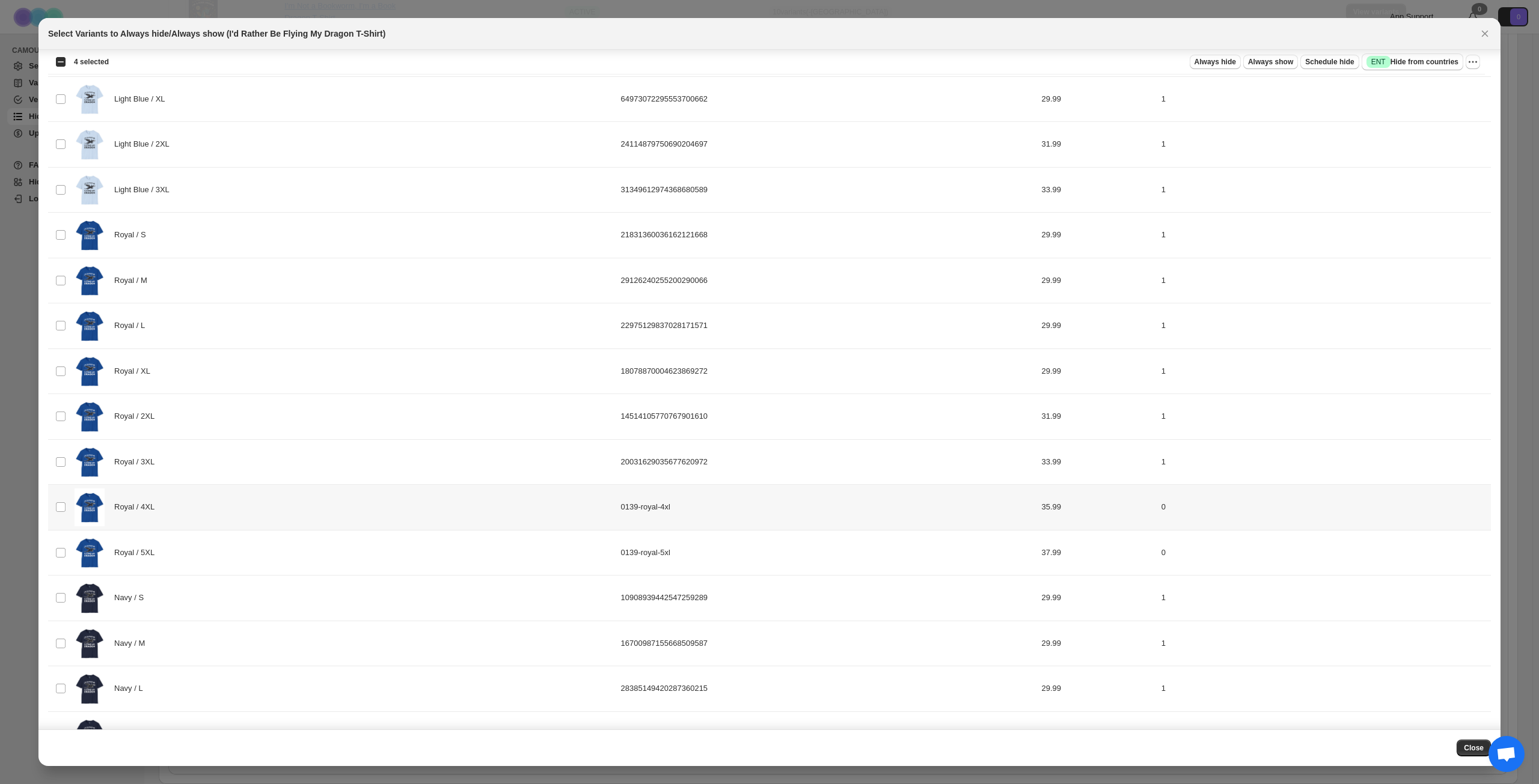
click at [301, 505] on div "Royal / 4XL" at bounding box center [344, 507] width 539 height 38
click at [286, 546] on div "Royal / 5XL" at bounding box center [344, 553] width 539 height 38
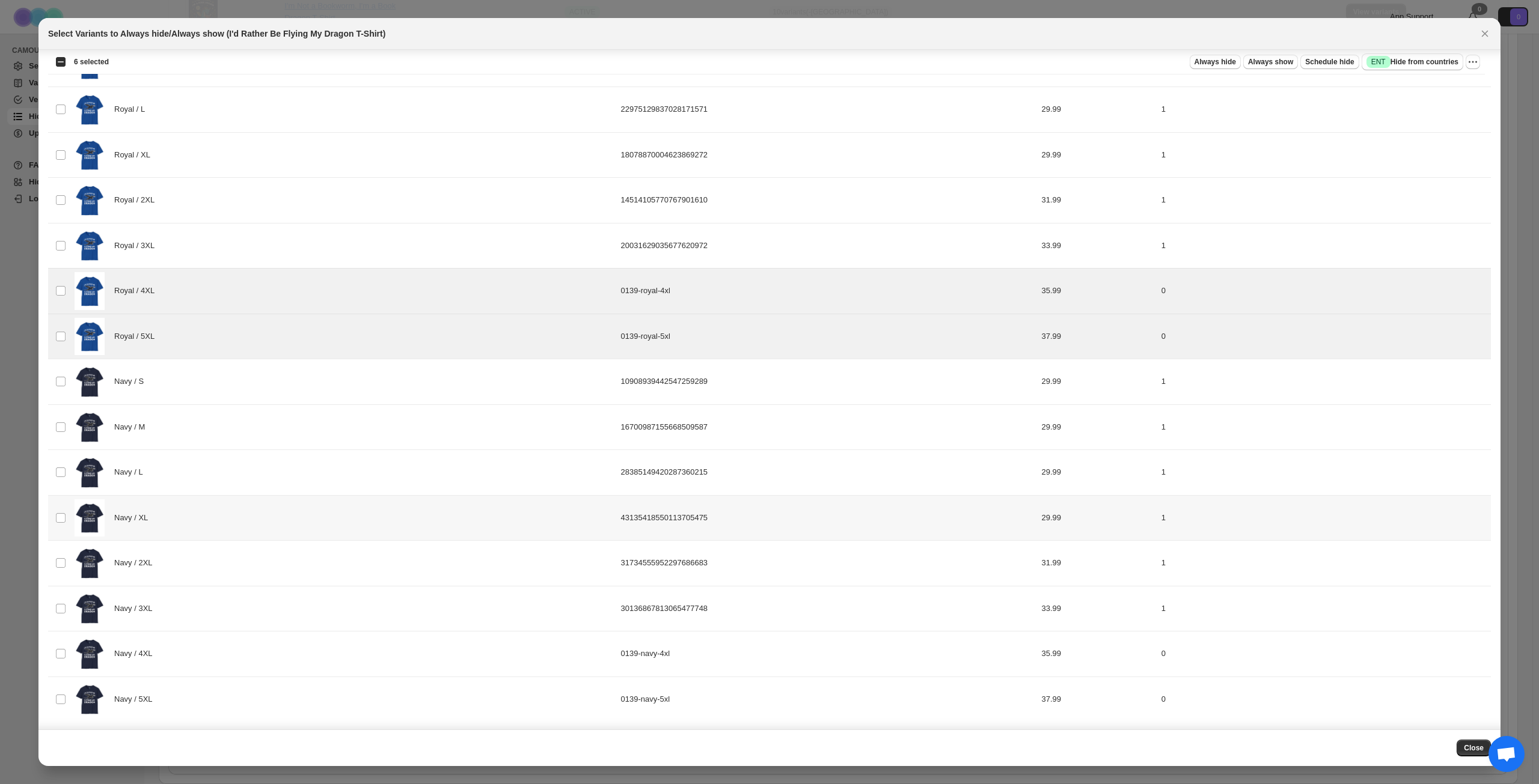
scroll to position [1381, 0]
click at [252, 567] on div "Navy / 4XL" at bounding box center [344, 652] width 539 height 38
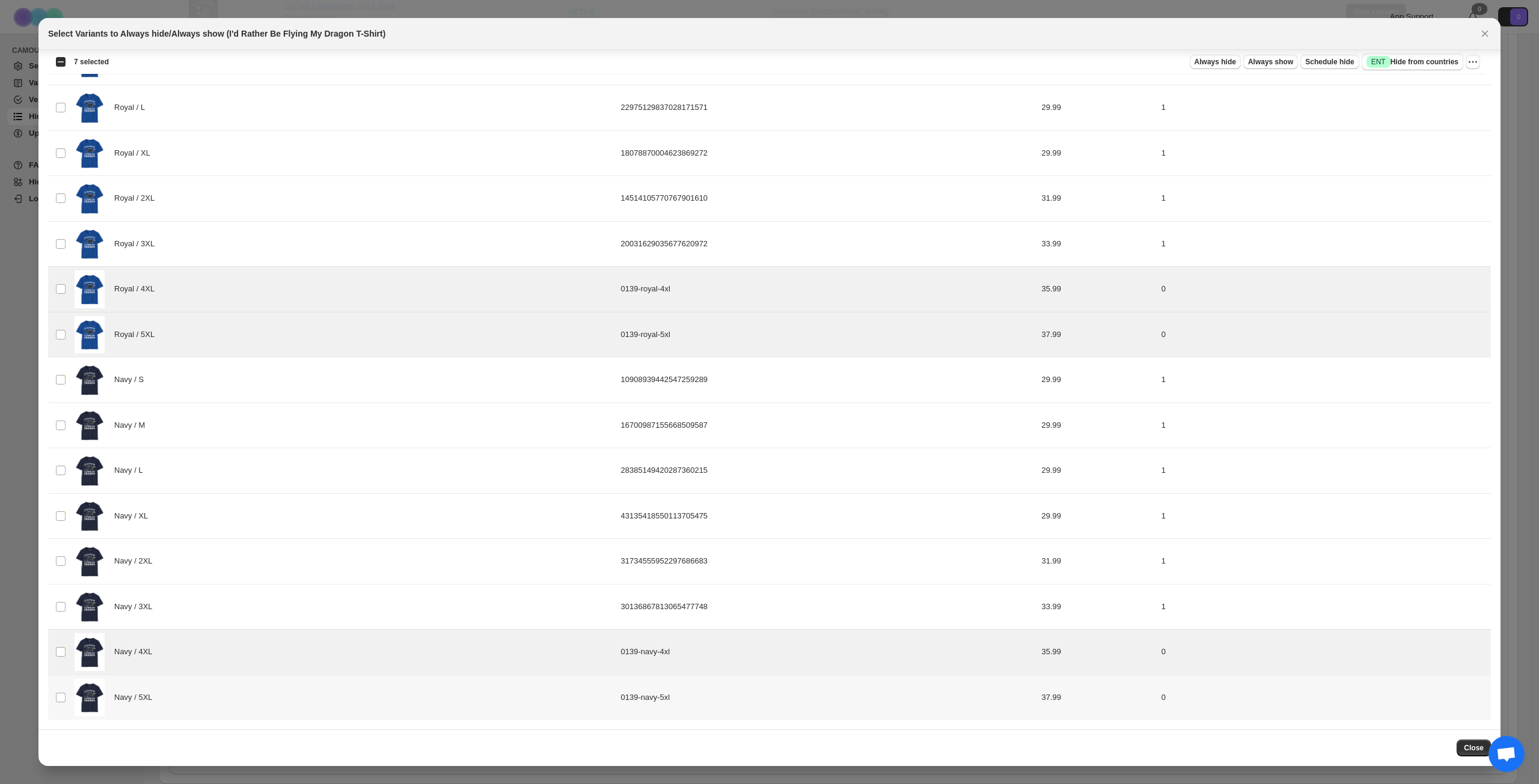
click at [256, 567] on div "Navy / 5XL" at bounding box center [344, 698] width 539 height 38
click at [1153, 57] on span "Success ENT Hide from countries" at bounding box center [1412, 62] width 92 height 12
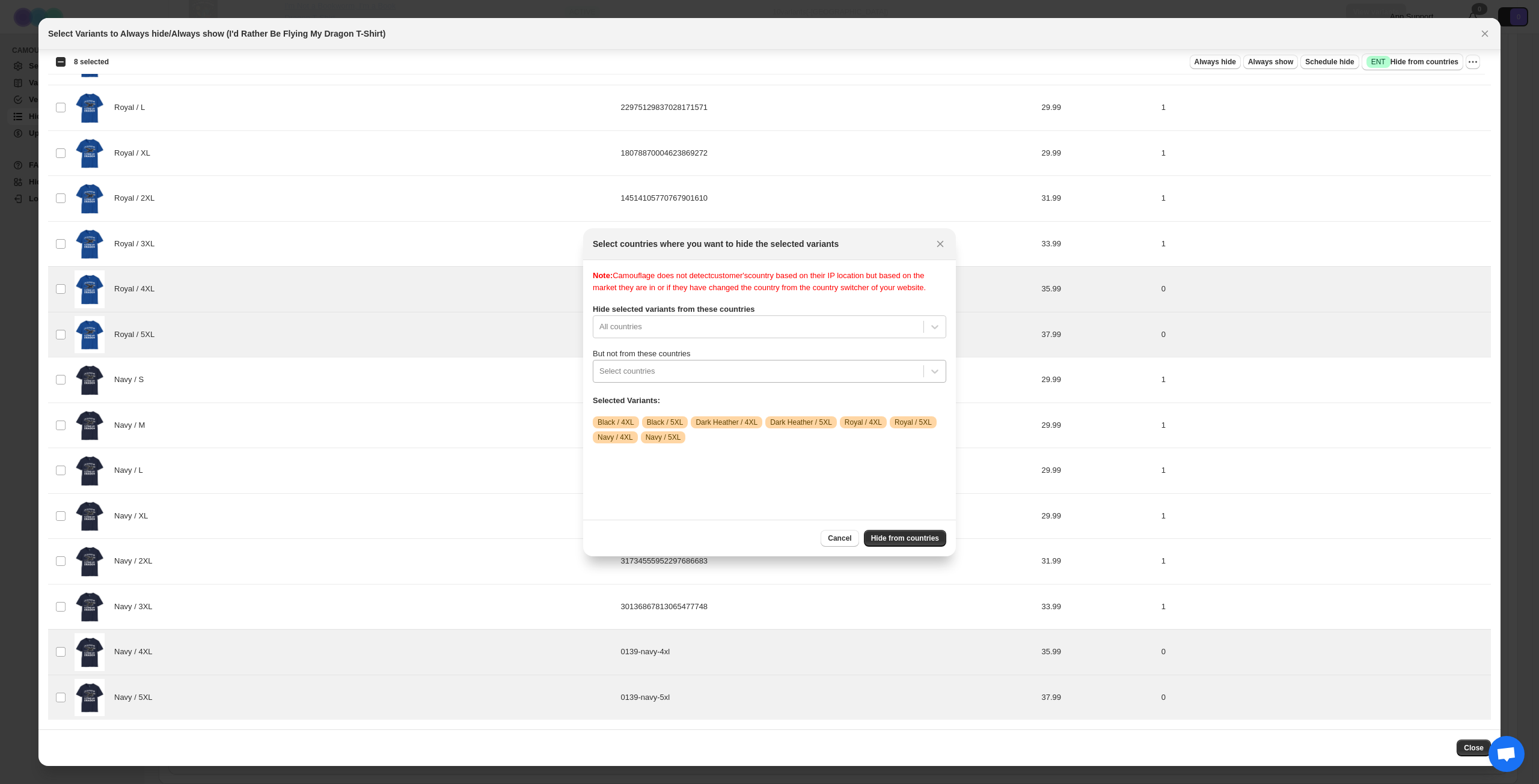
click at [737, 377] on div ":r1ip:" at bounding box center [758, 372] width 318 height 15
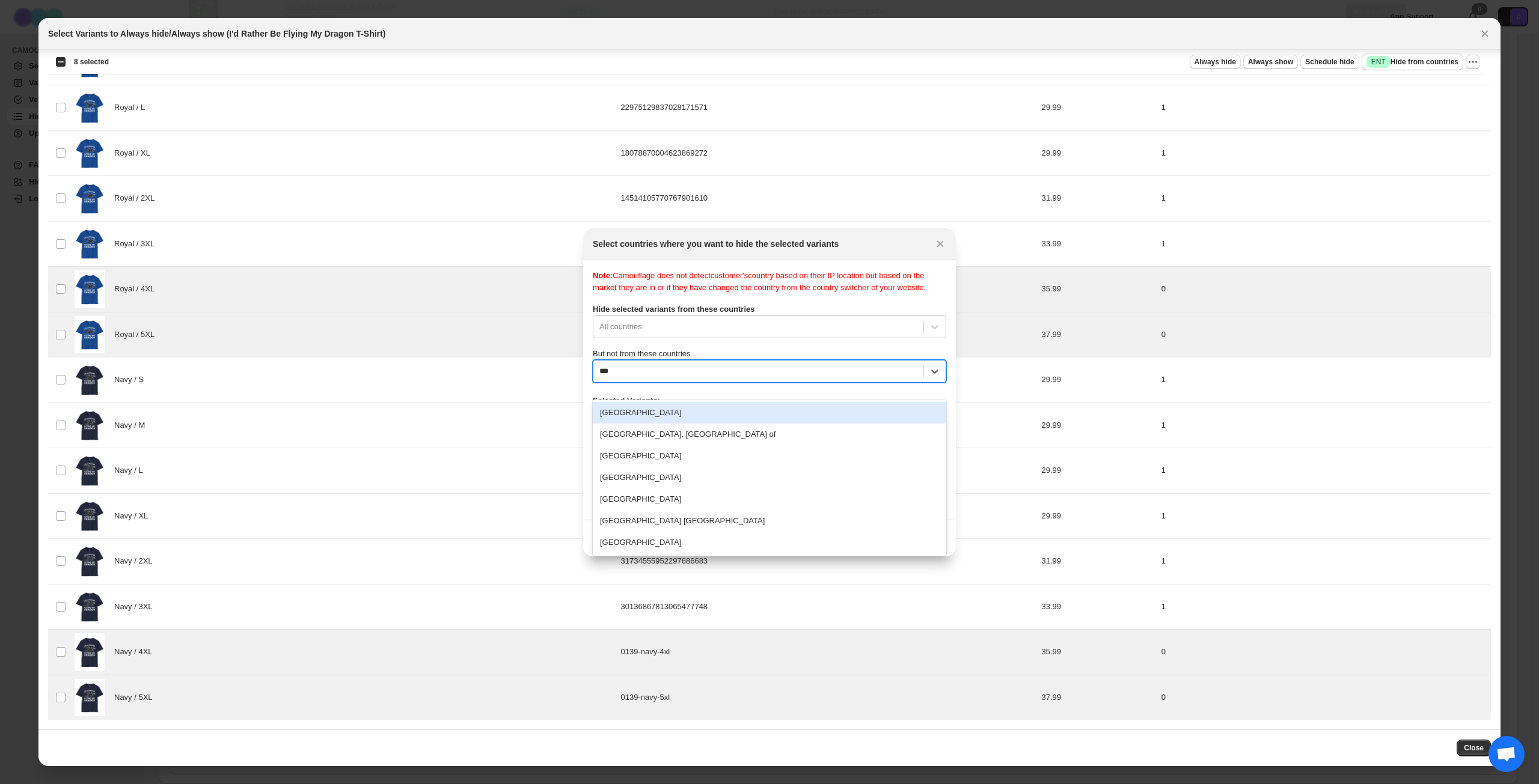
type input "****"
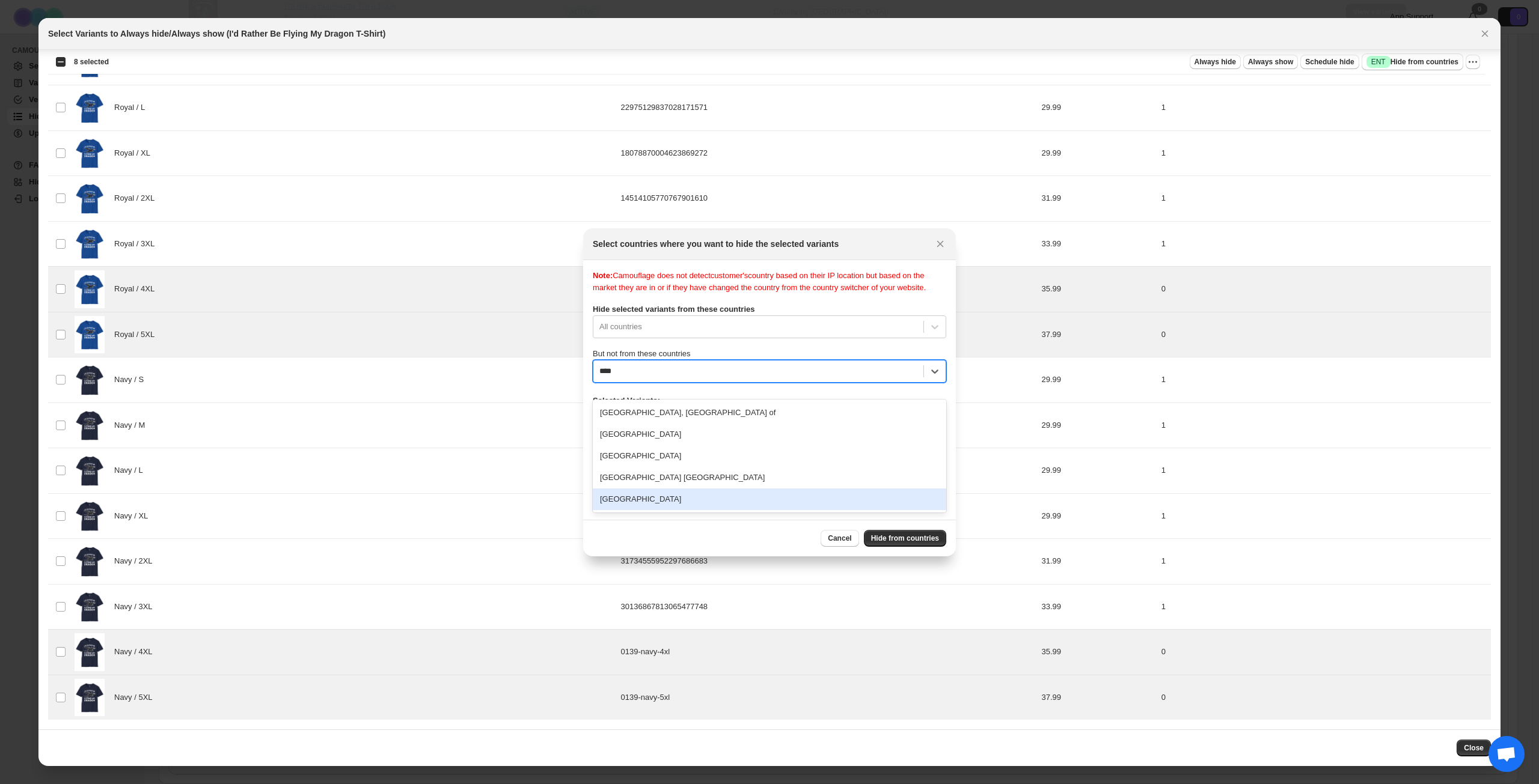
click at [690, 495] on div "[GEOGRAPHIC_DATA]" at bounding box center [770, 499] width 354 height 21
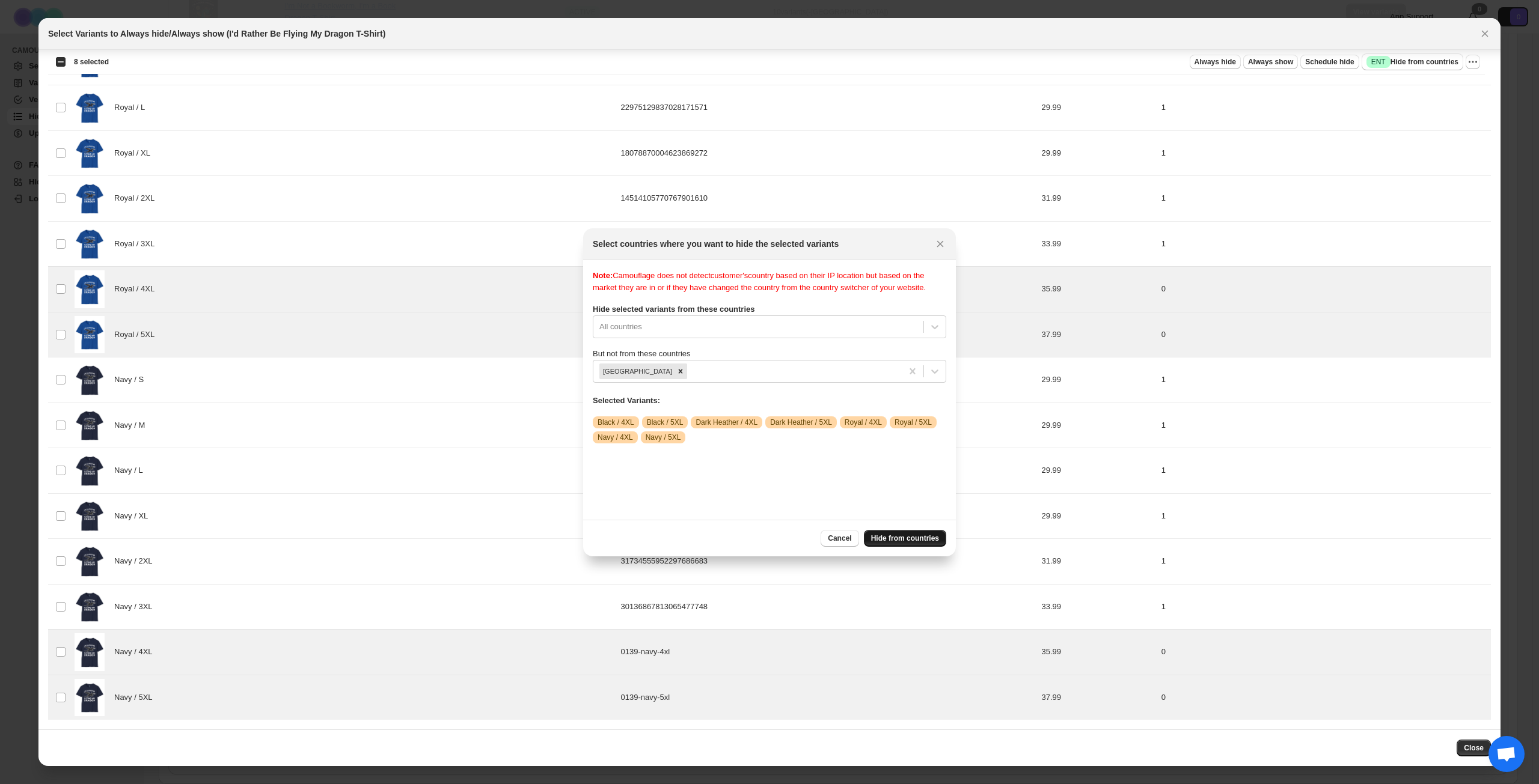
click at [894, 536] on span "Hide from countries" at bounding box center [904, 538] width 68 height 9
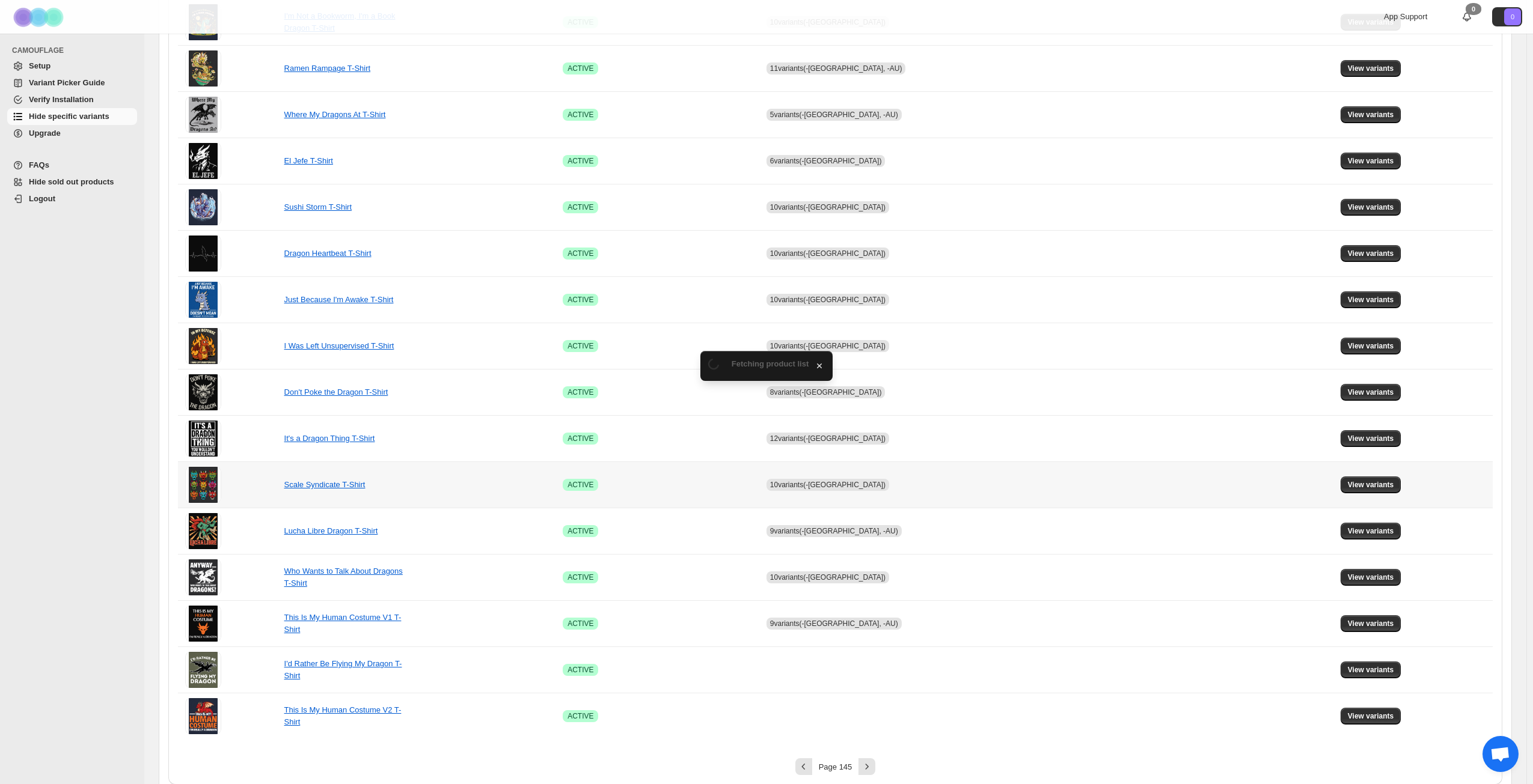
scroll to position [449, 0]
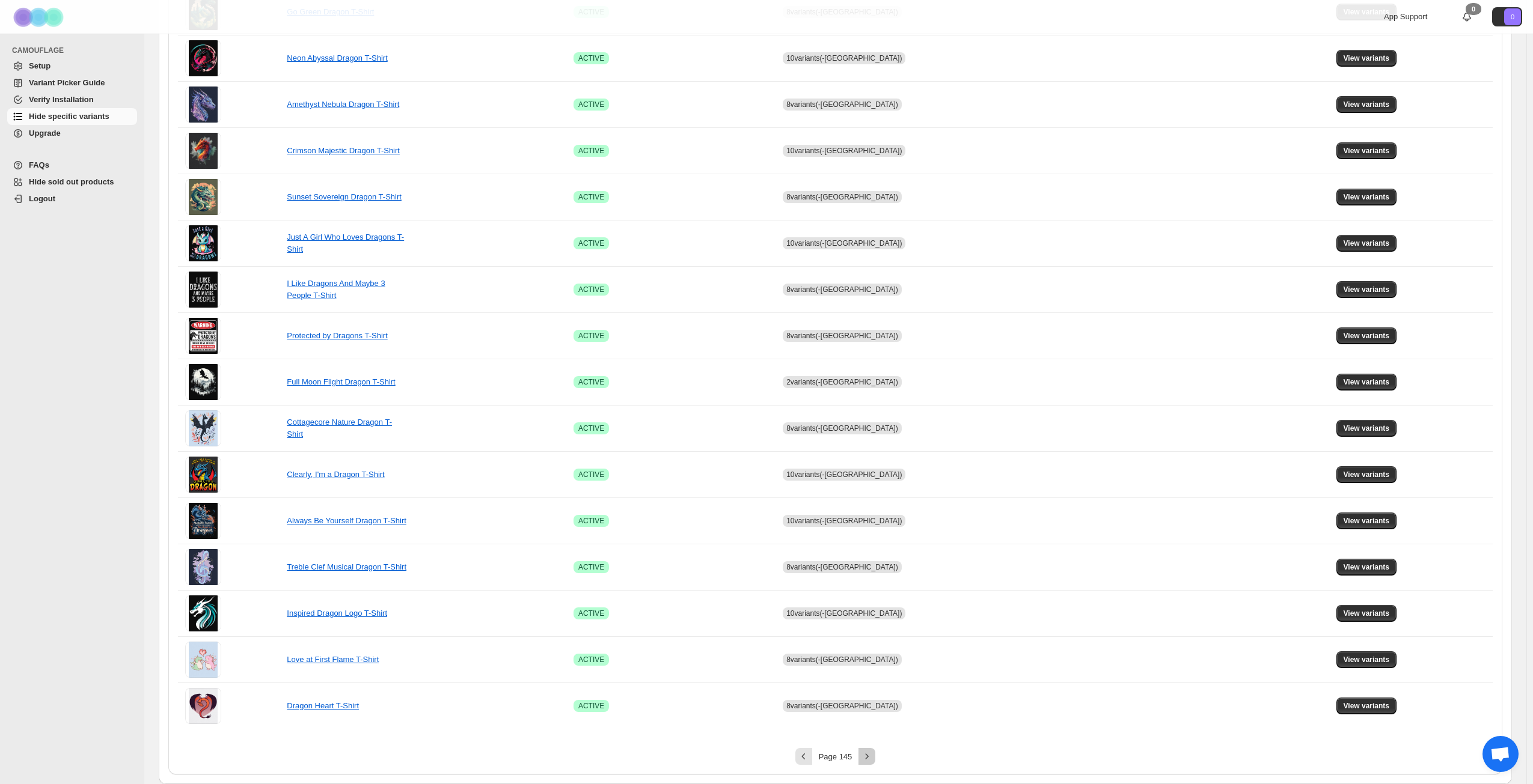
click at [873, 567] on icon "Next" at bounding box center [867, 757] width 12 height 12
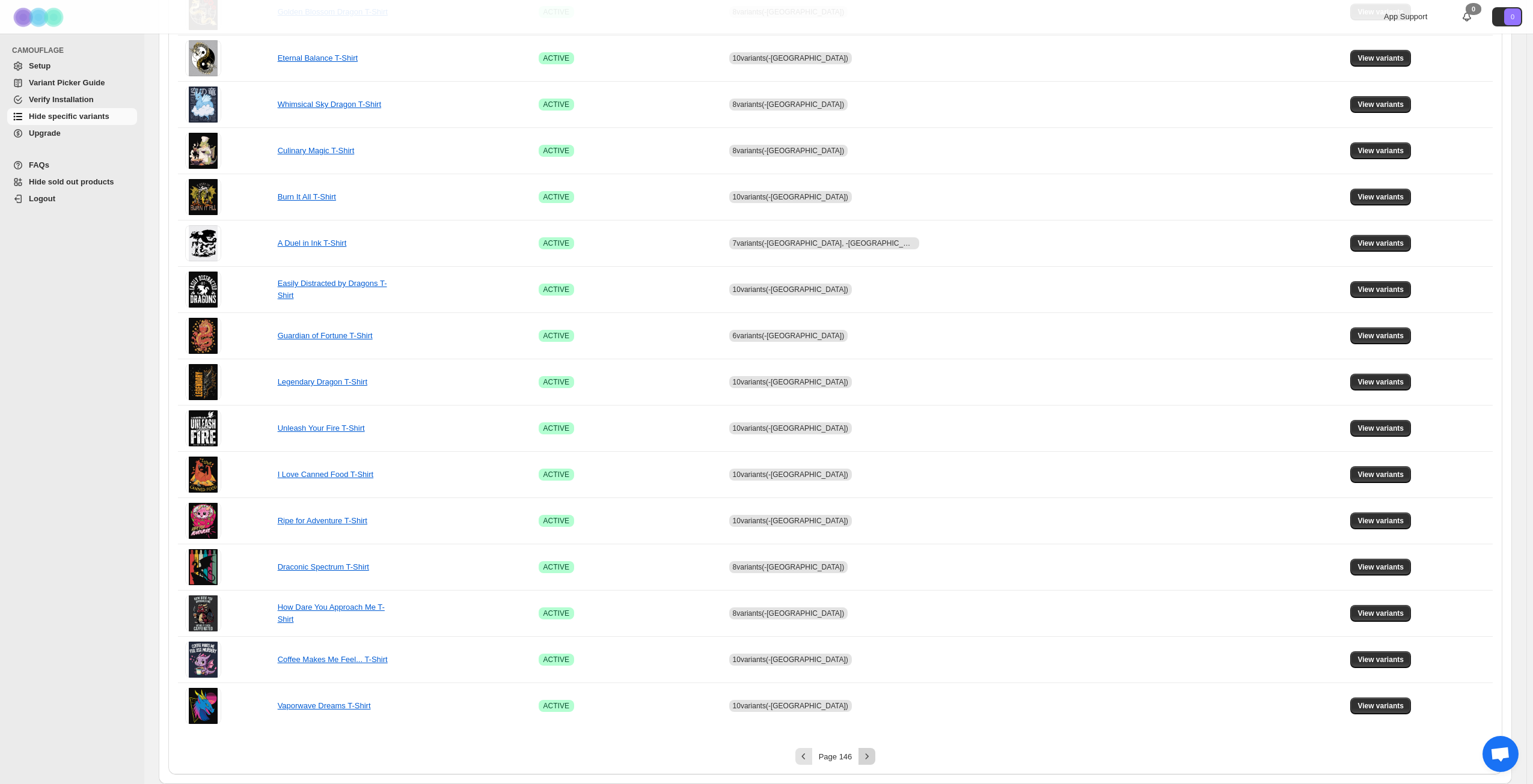
click at [872, 567] on icon "Next" at bounding box center [867, 757] width 12 height 12
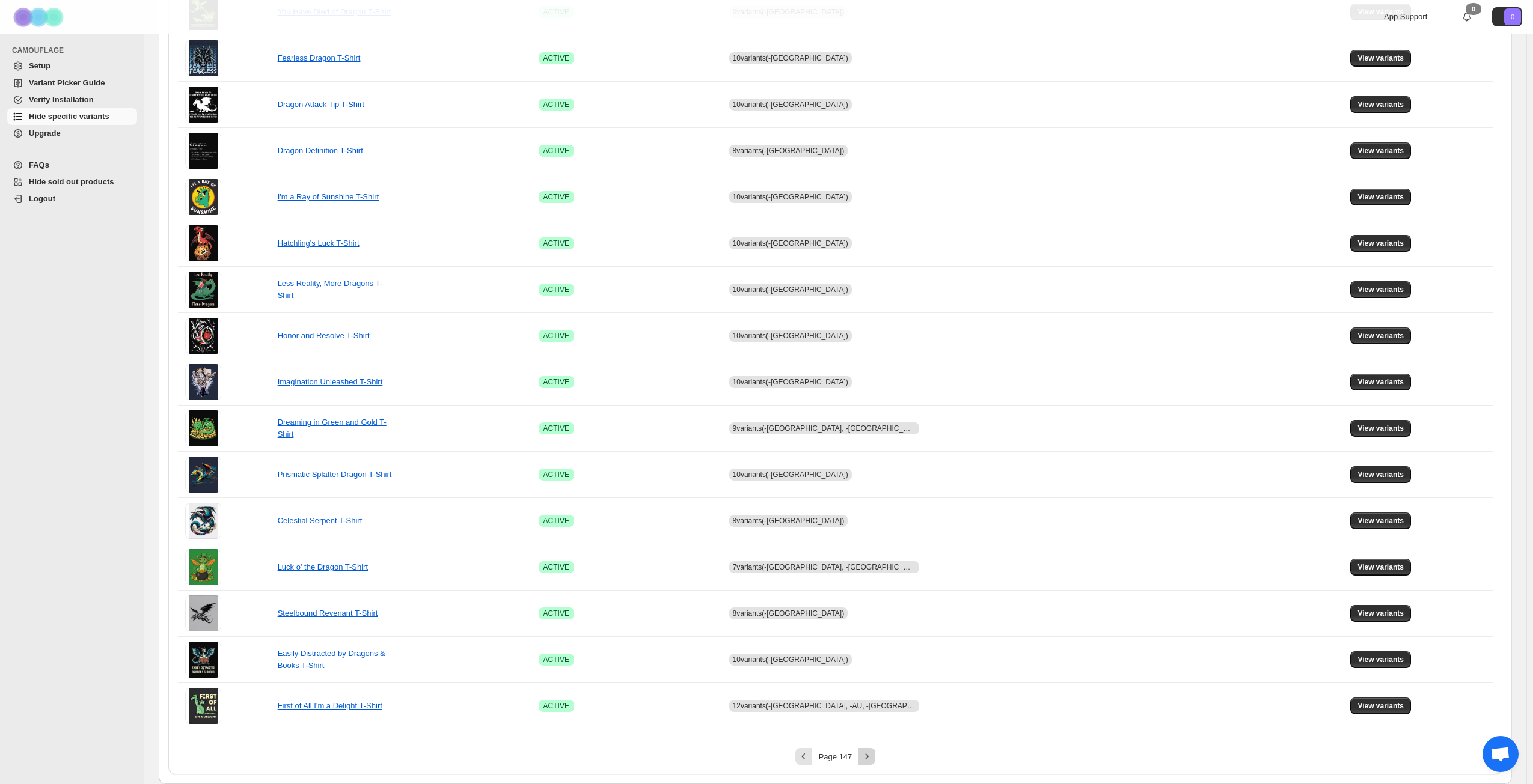
click at [872, 567] on icon "Next" at bounding box center [867, 757] width 12 height 12
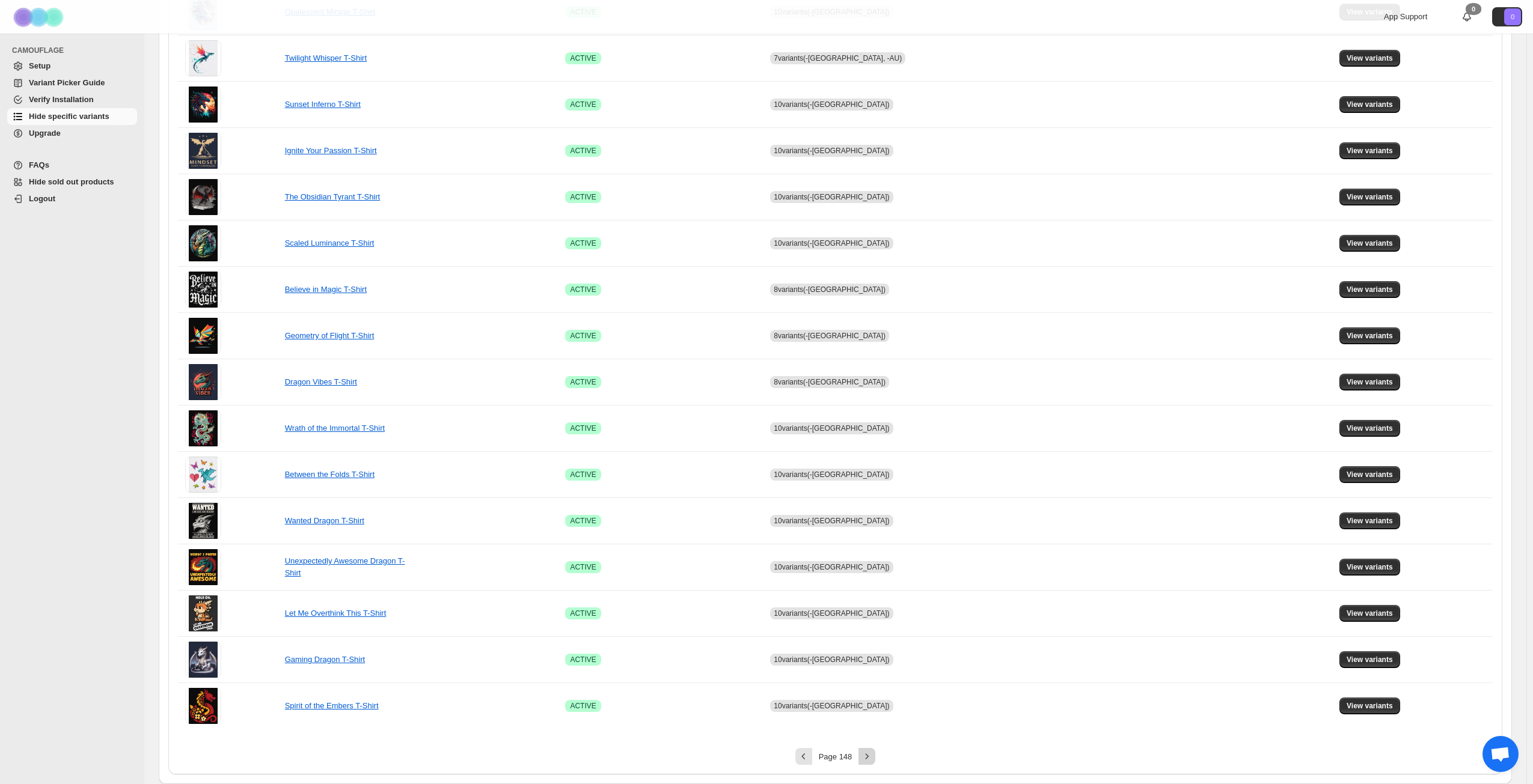
click at [872, 567] on icon "Next" at bounding box center [867, 757] width 12 height 12
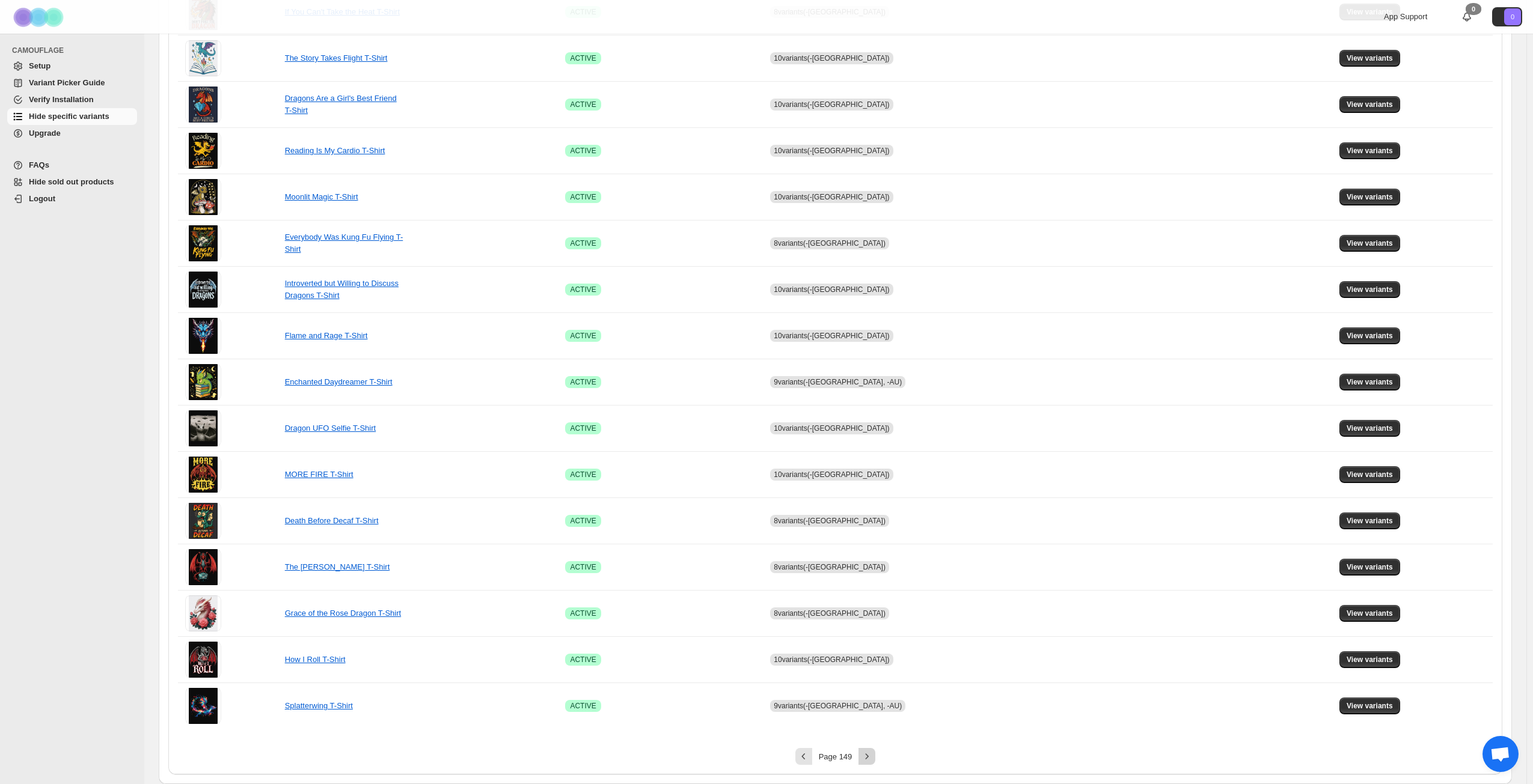
click at [872, 567] on icon "Next" at bounding box center [867, 757] width 12 height 12
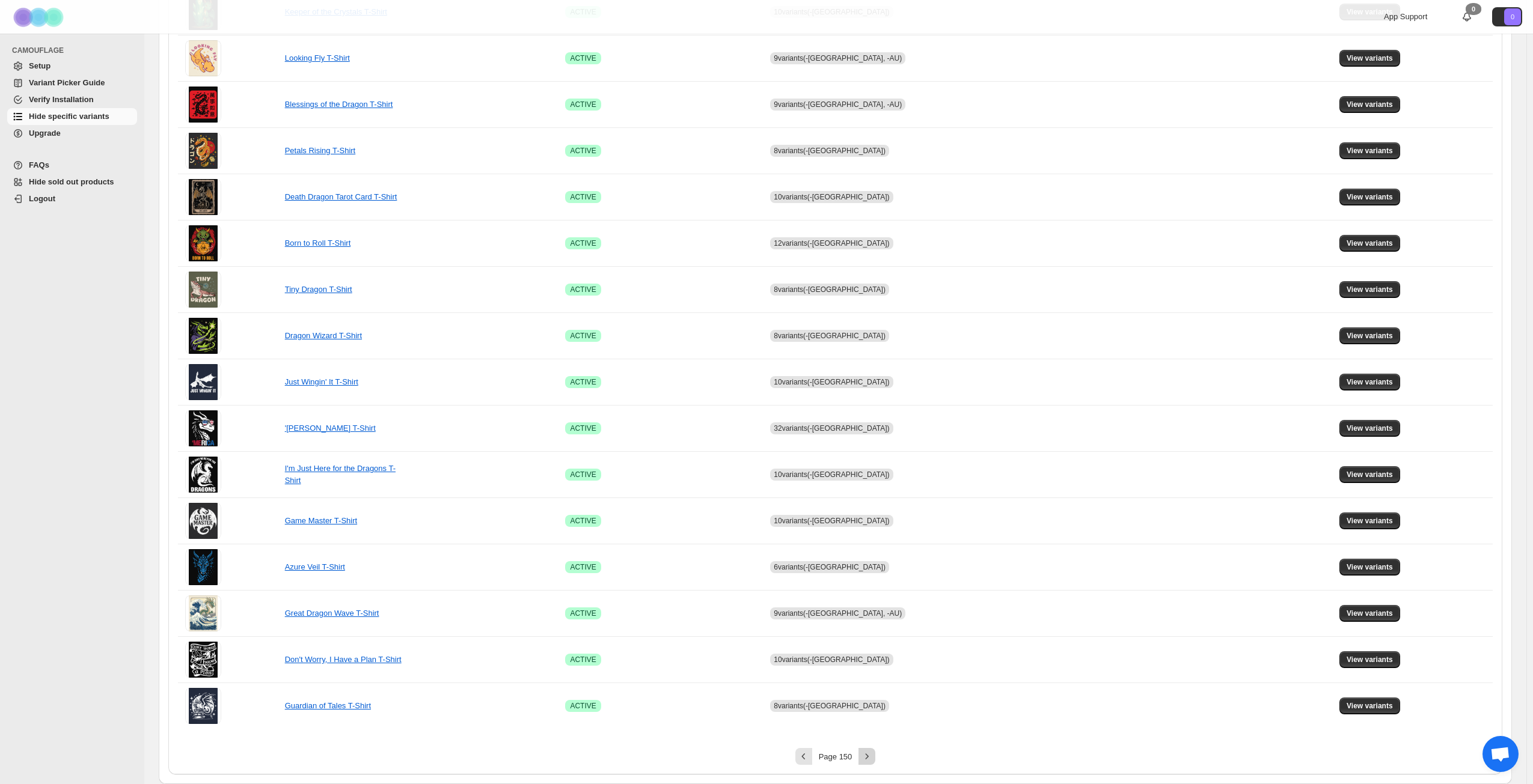
click at [872, 567] on icon "Next" at bounding box center [867, 757] width 12 height 12
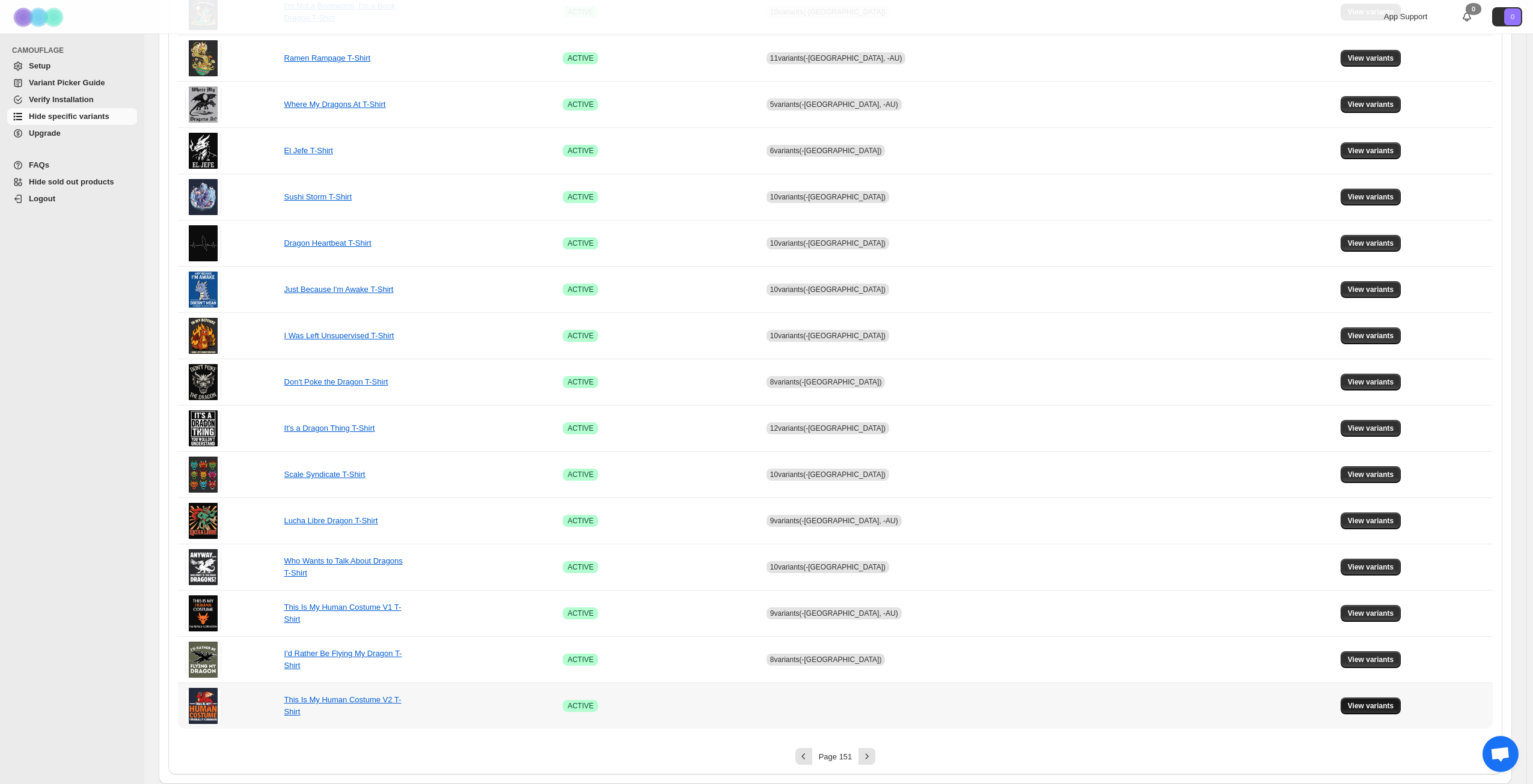
click at [1153, 567] on span "View variants" at bounding box center [1370, 706] width 46 height 9
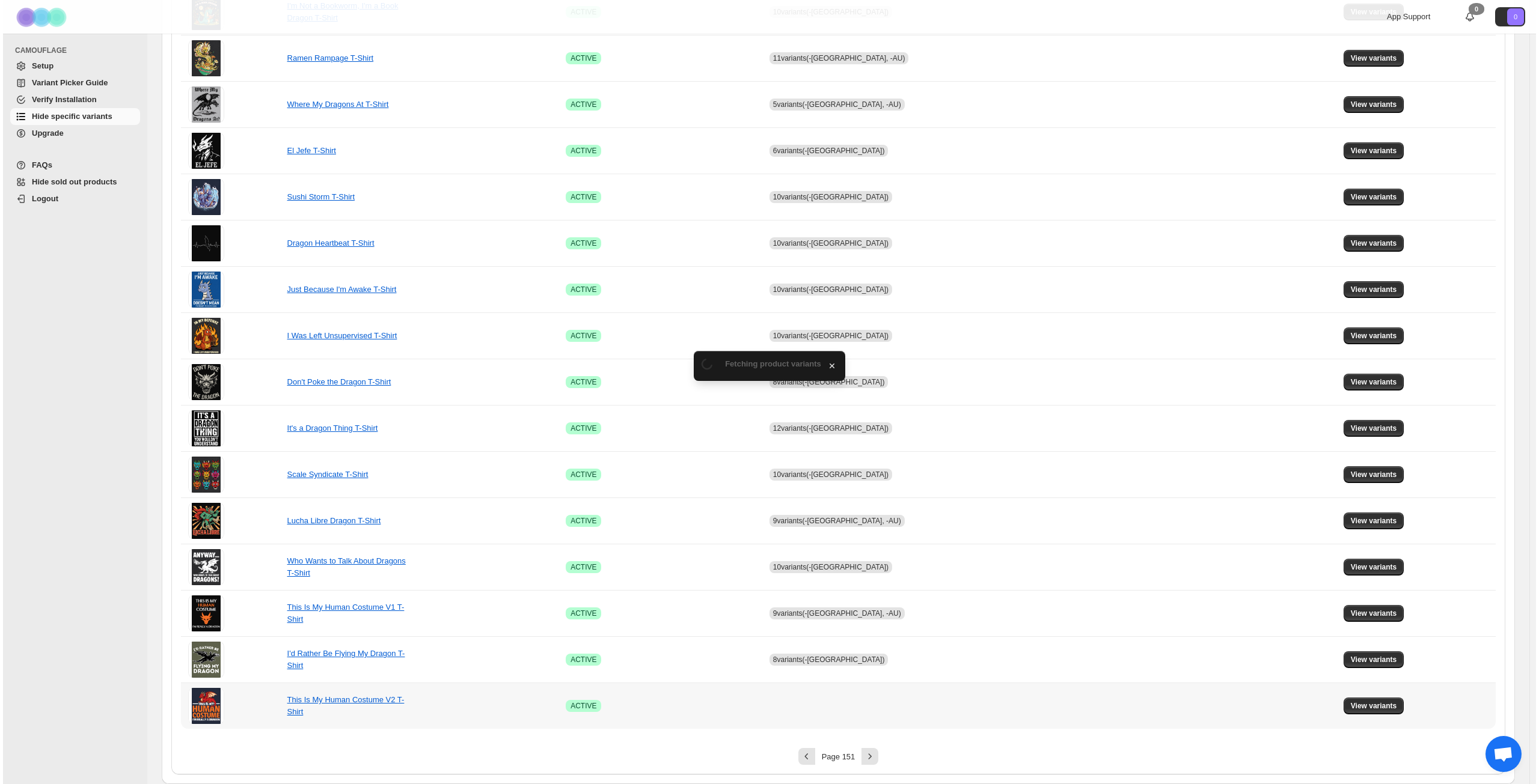
scroll to position [0, 0]
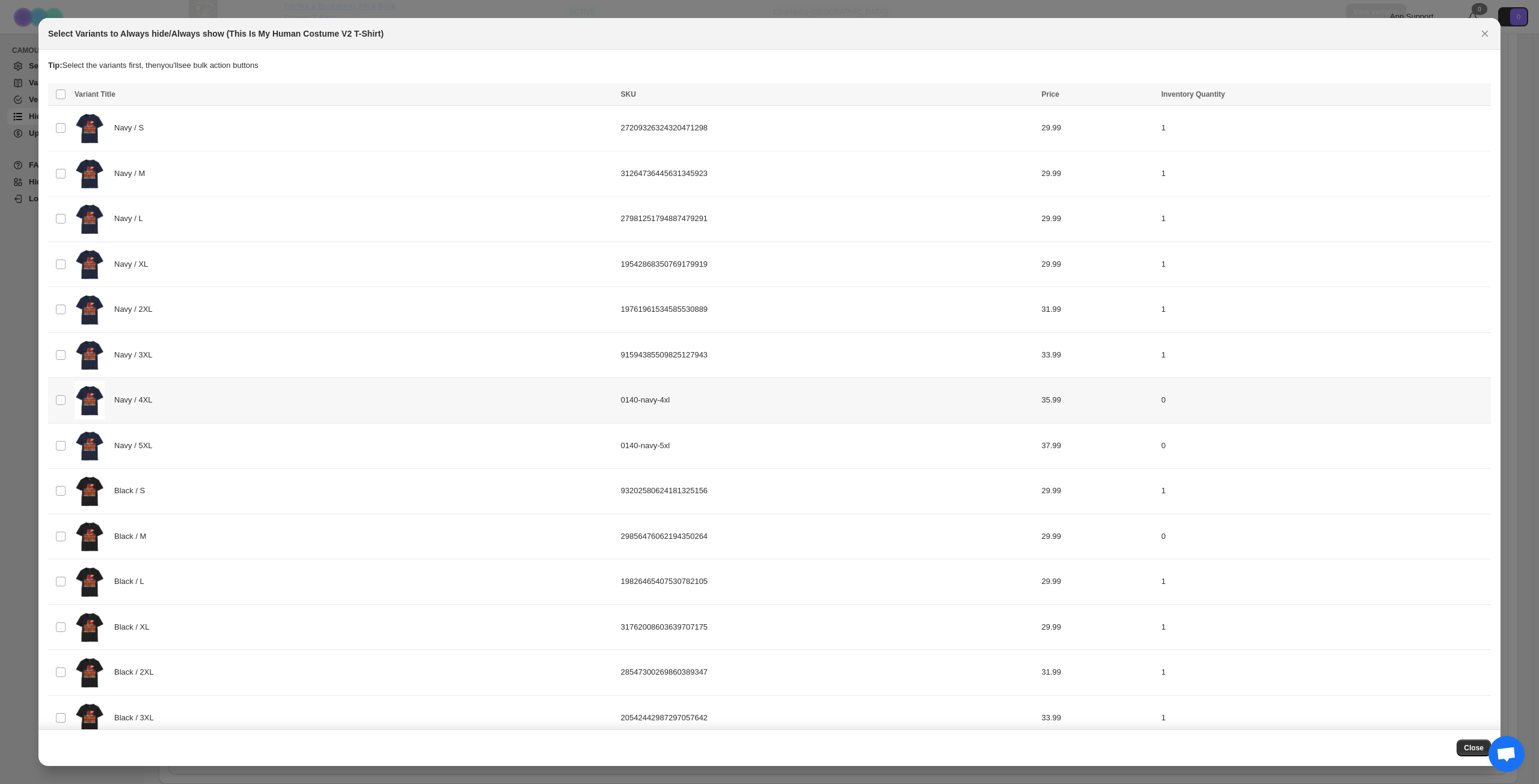
click at [251, 405] on div "Navy / 4XL" at bounding box center [344, 400] width 539 height 38
click at [249, 457] on div "Navy / 5XL" at bounding box center [344, 446] width 539 height 38
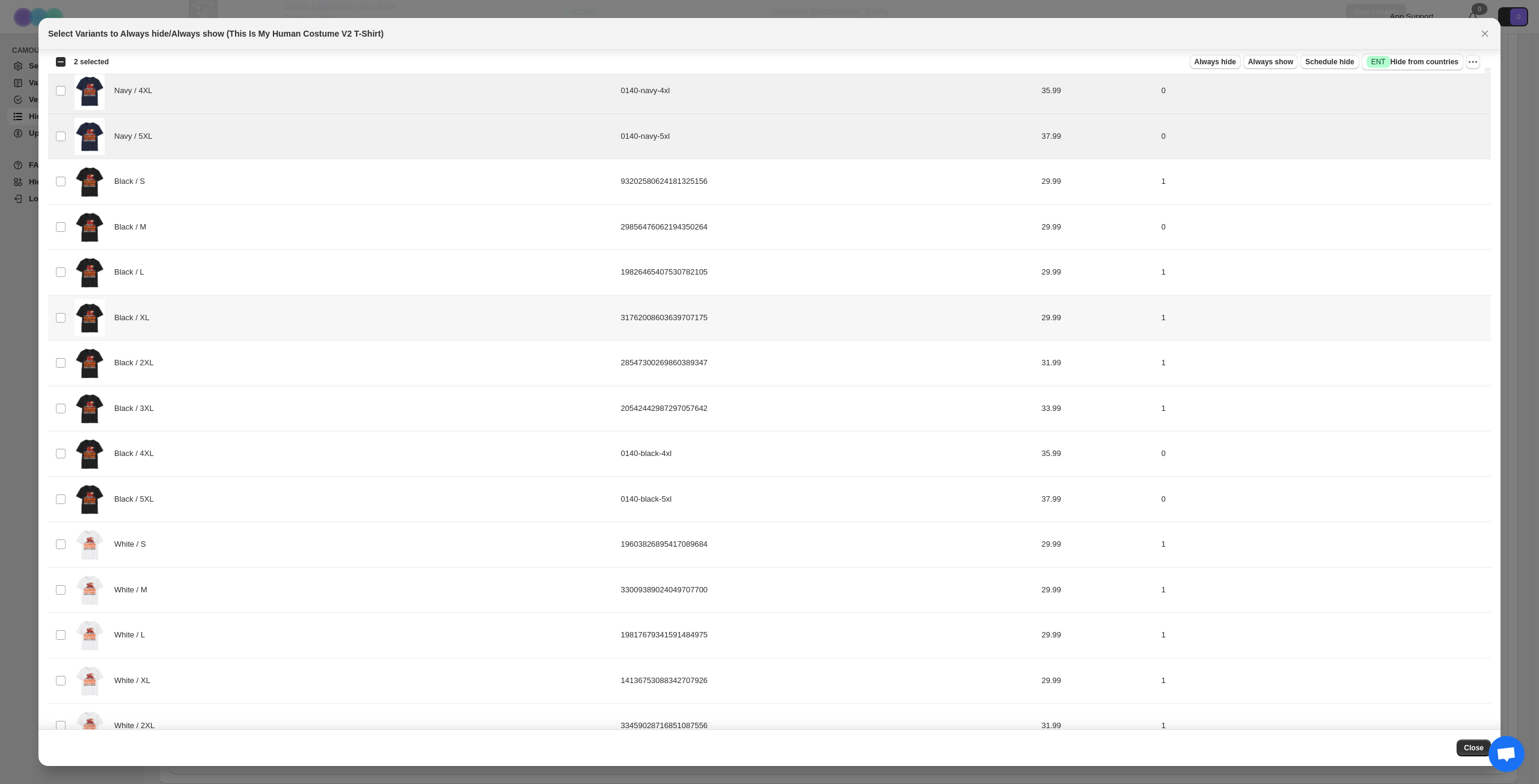
scroll to position [325, 0]
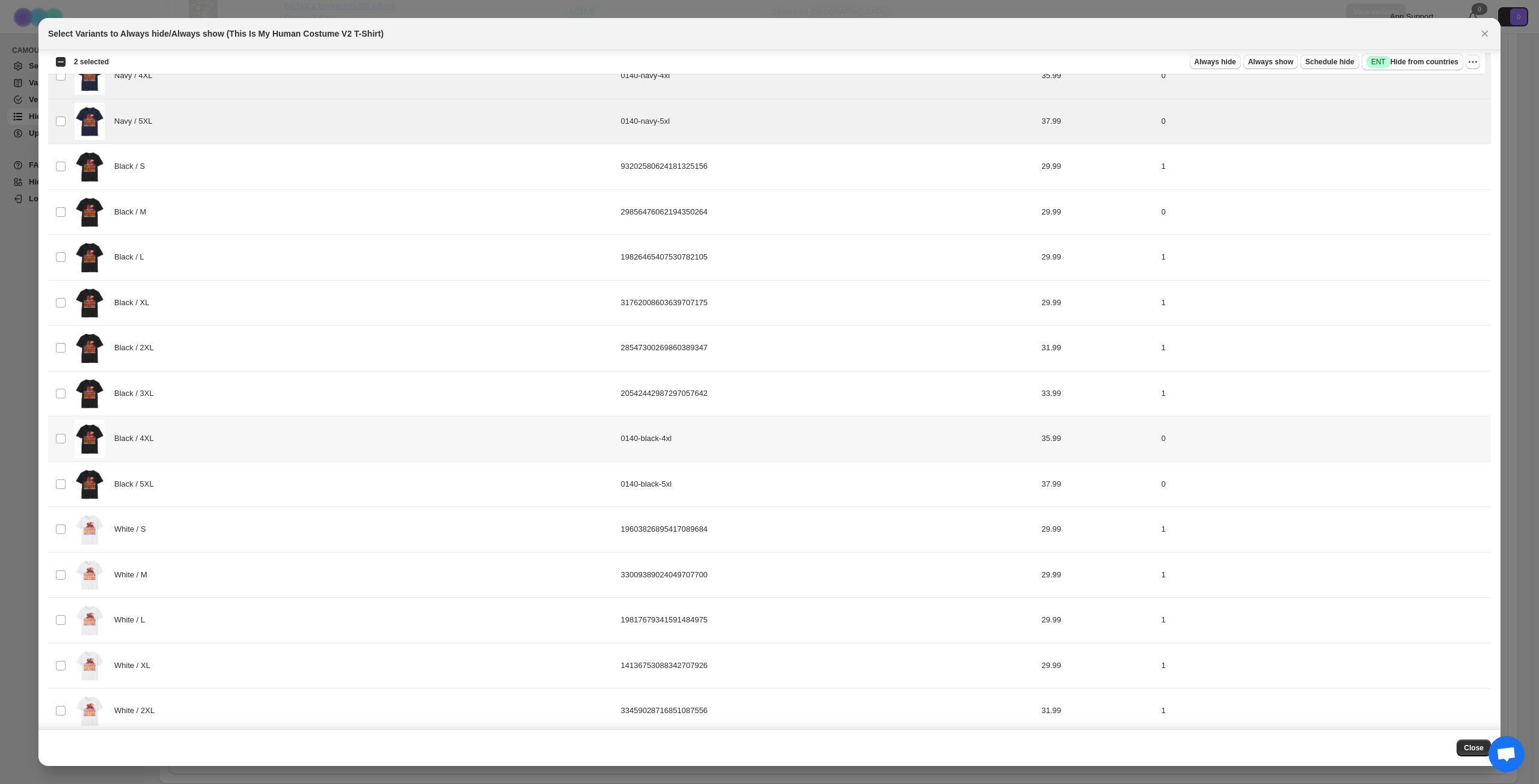
click at [253, 440] on div "Black / 4XL" at bounding box center [344, 439] width 539 height 38
click at [248, 483] on div "Black / 5XL" at bounding box center [344, 485] width 539 height 38
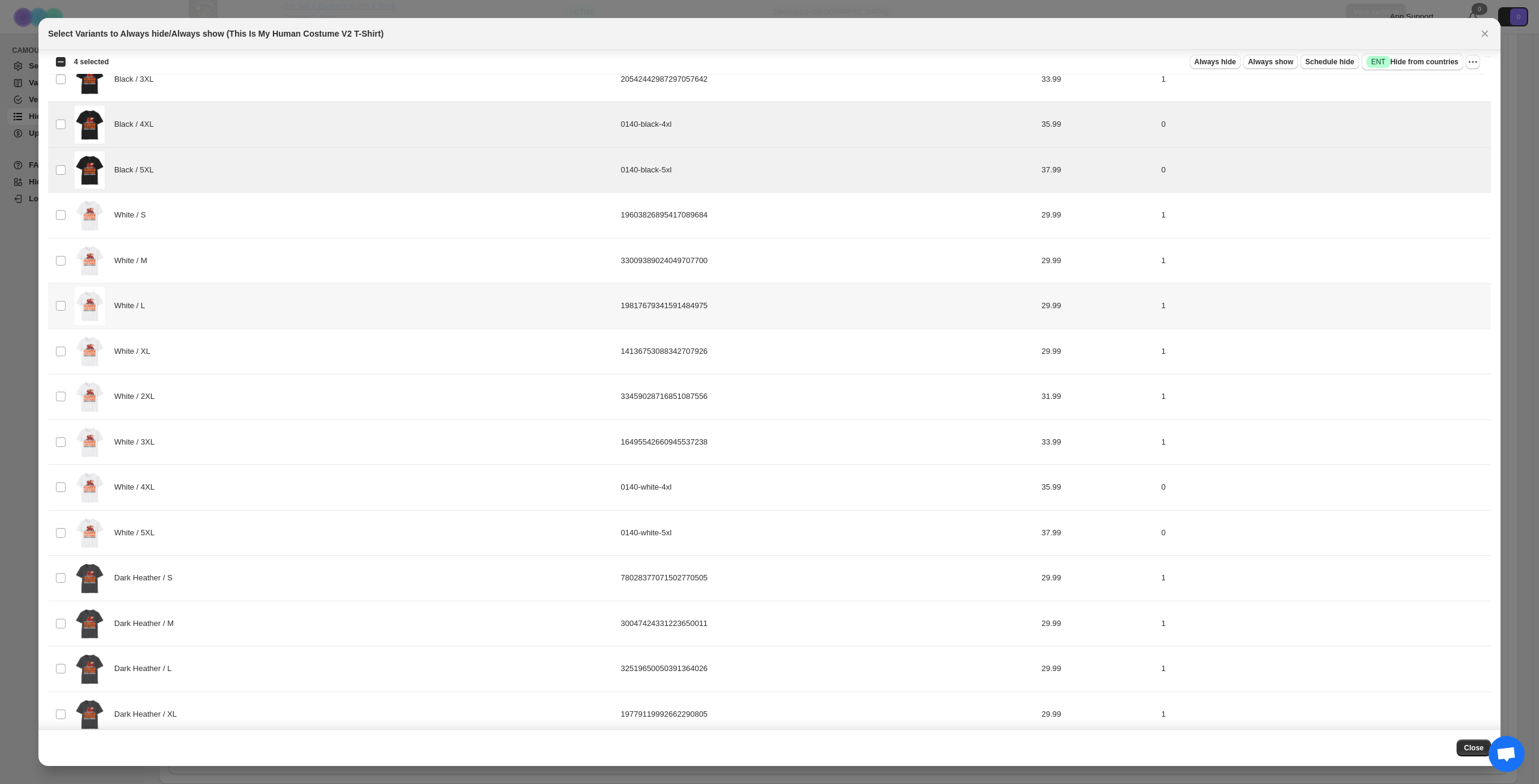
scroll to position [685, 0]
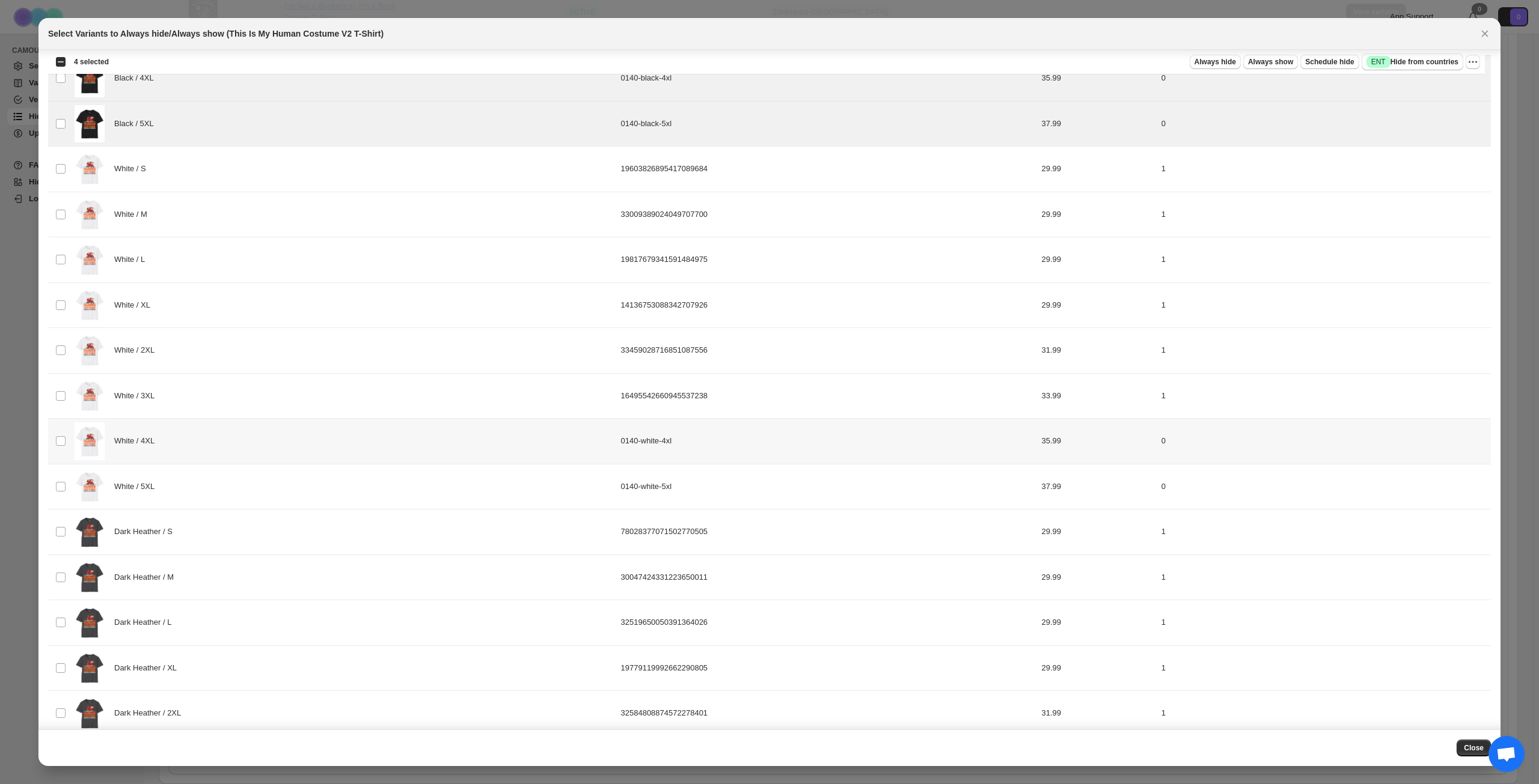
click at [264, 445] on div "White / 4XL" at bounding box center [344, 441] width 539 height 38
click at [254, 484] on div "White / 5XL" at bounding box center [344, 487] width 539 height 38
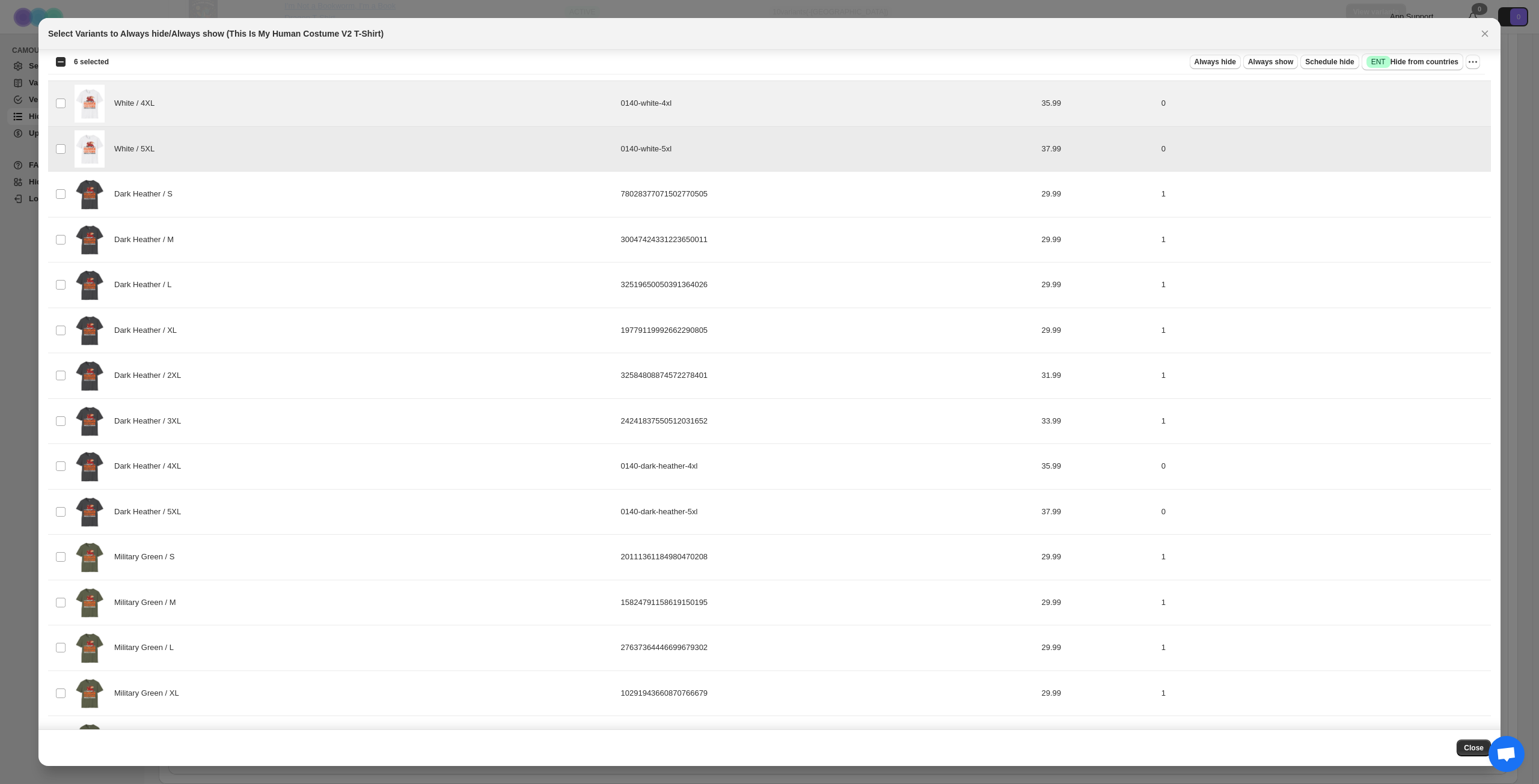
scroll to position [1046, 0]
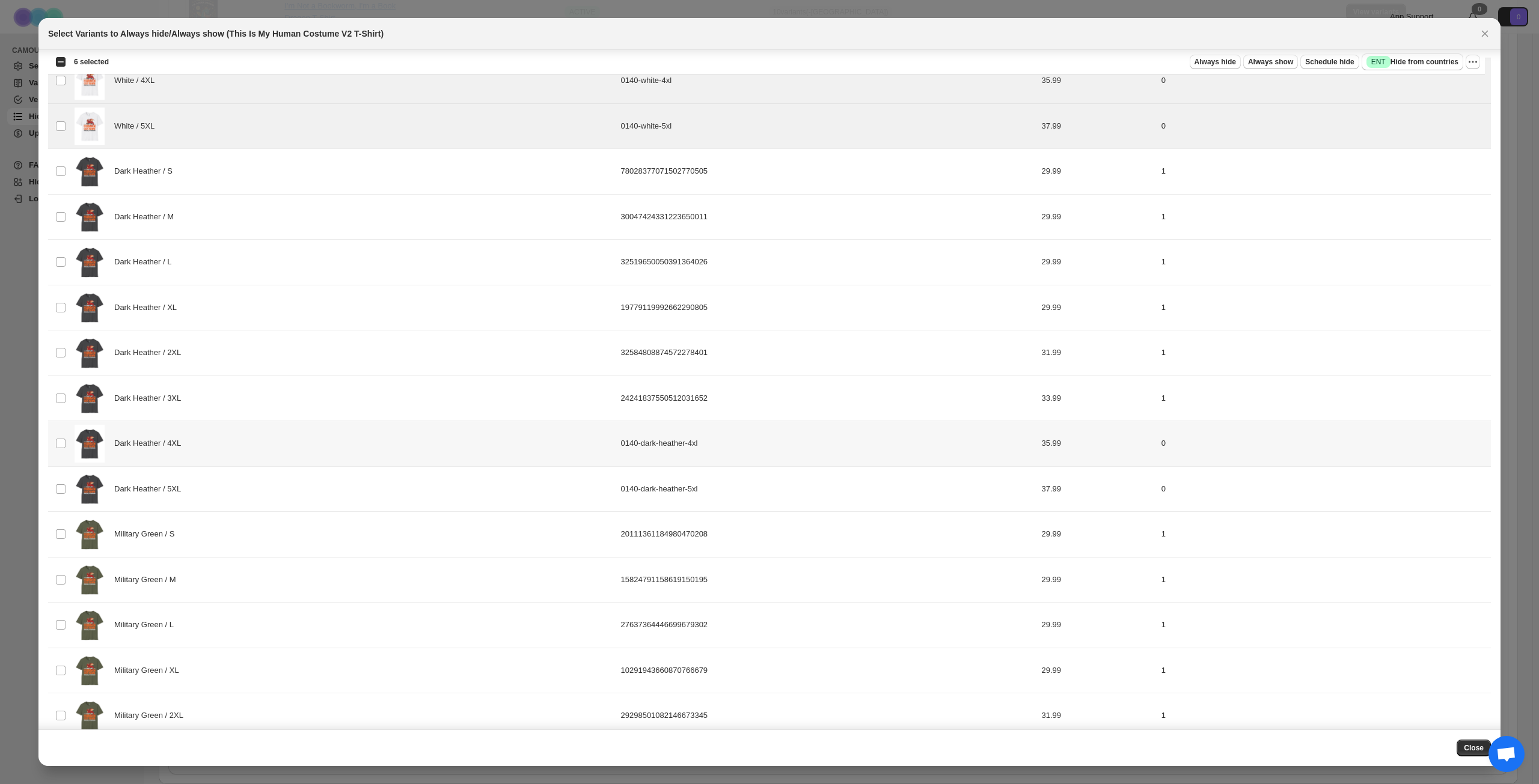
click at [266, 445] on div "Dark Heather / 4XL" at bounding box center [344, 444] width 539 height 38
click at [254, 489] on div "Dark Heather / 5XL" at bounding box center [344, 489] width 539 height 38
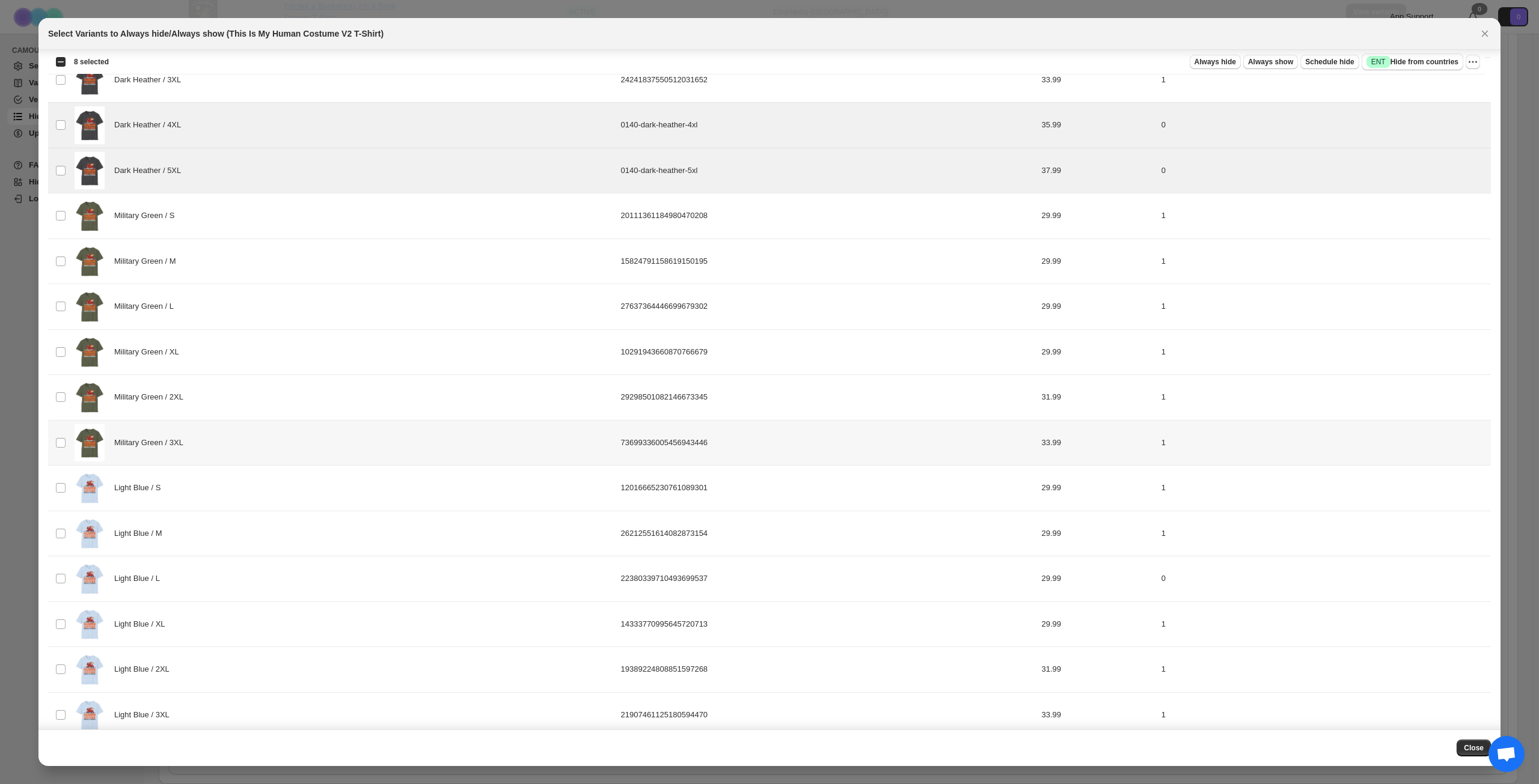
scroll to position [1381, 0]
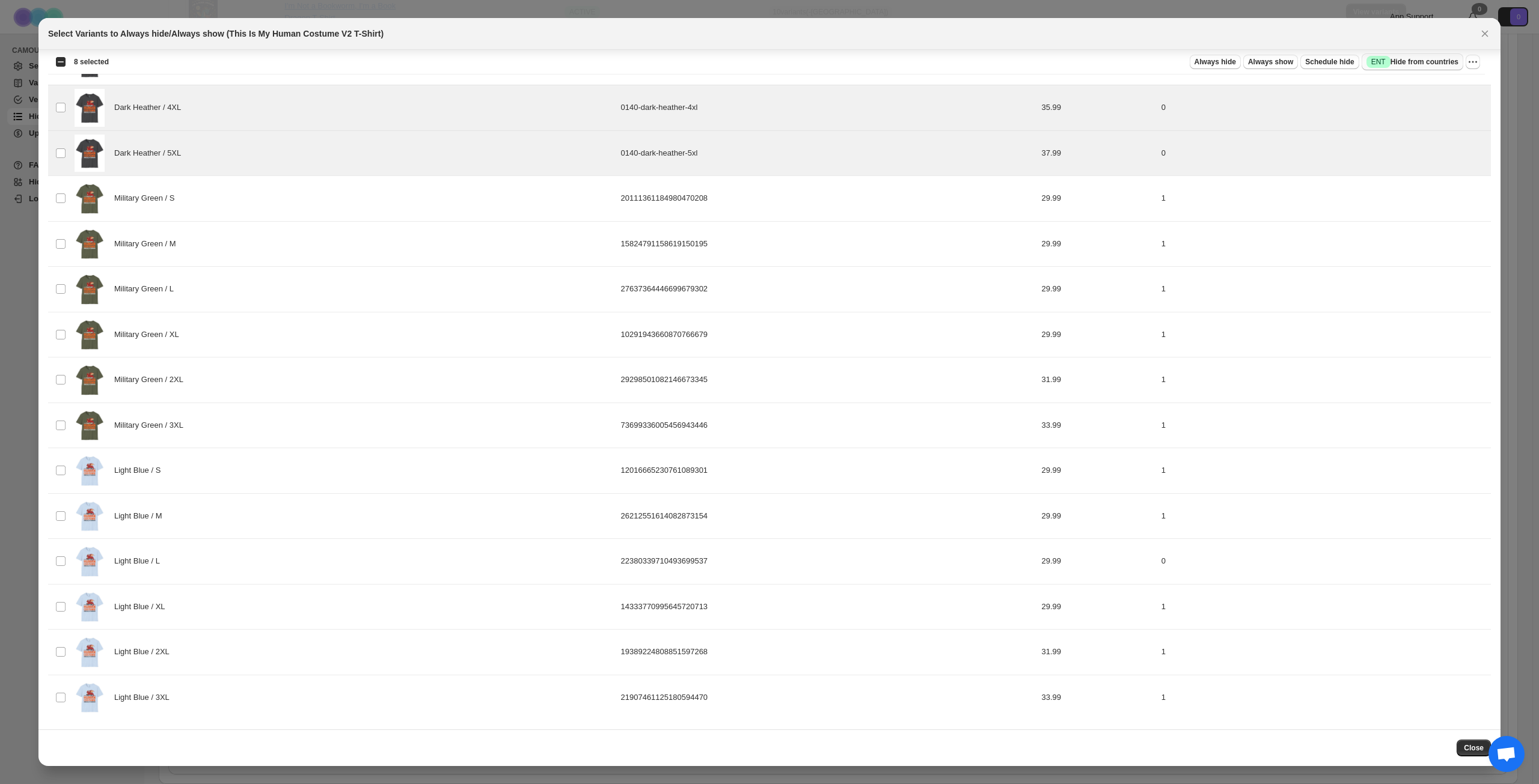
click at [1153, 58] on span "Success ENT Hide from countries" at bounding box center [1412, 62] width 92 height 12
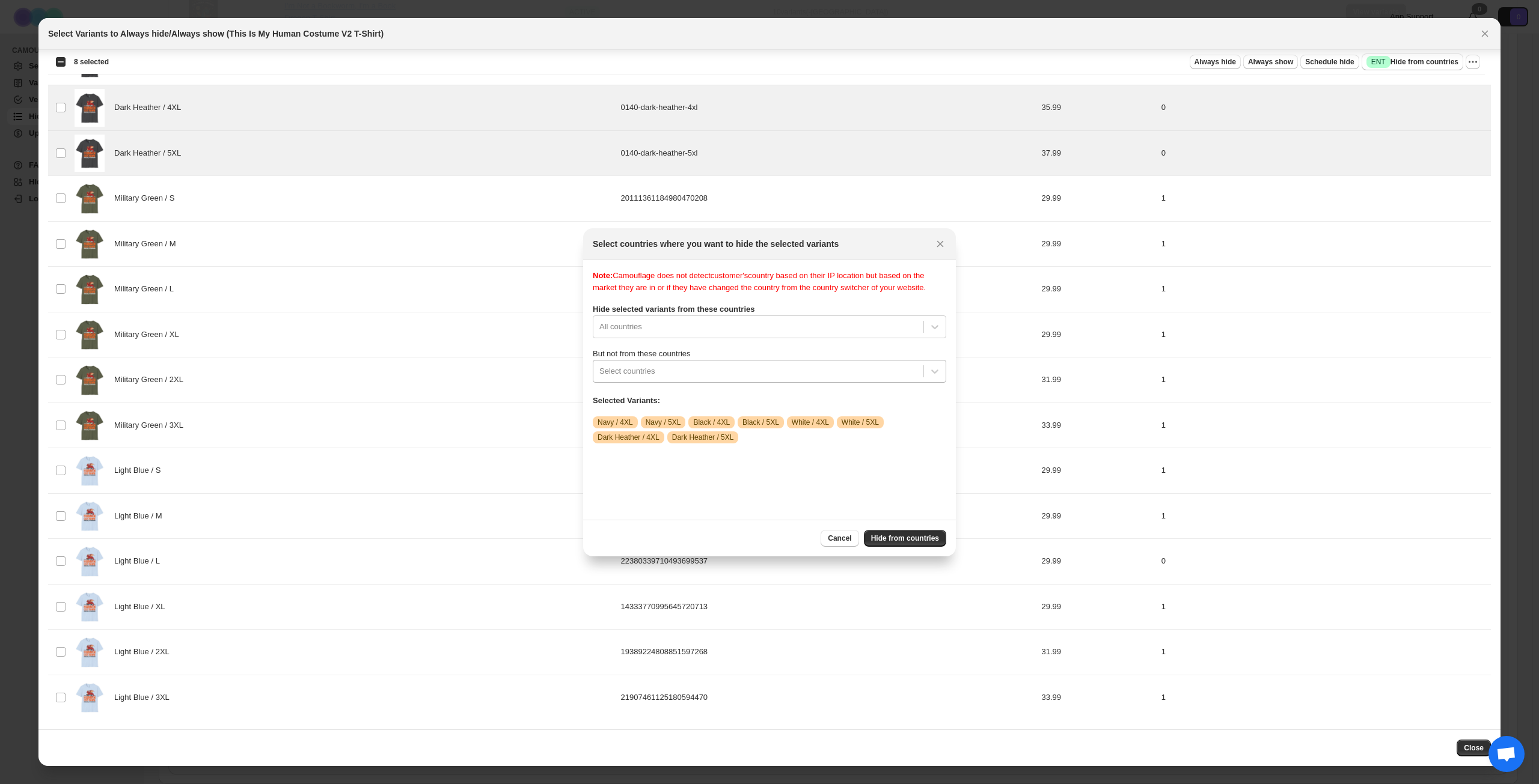
click at [733, 378] on div ":r1kv:" at bounding box center [758, 372] width 318 height 15
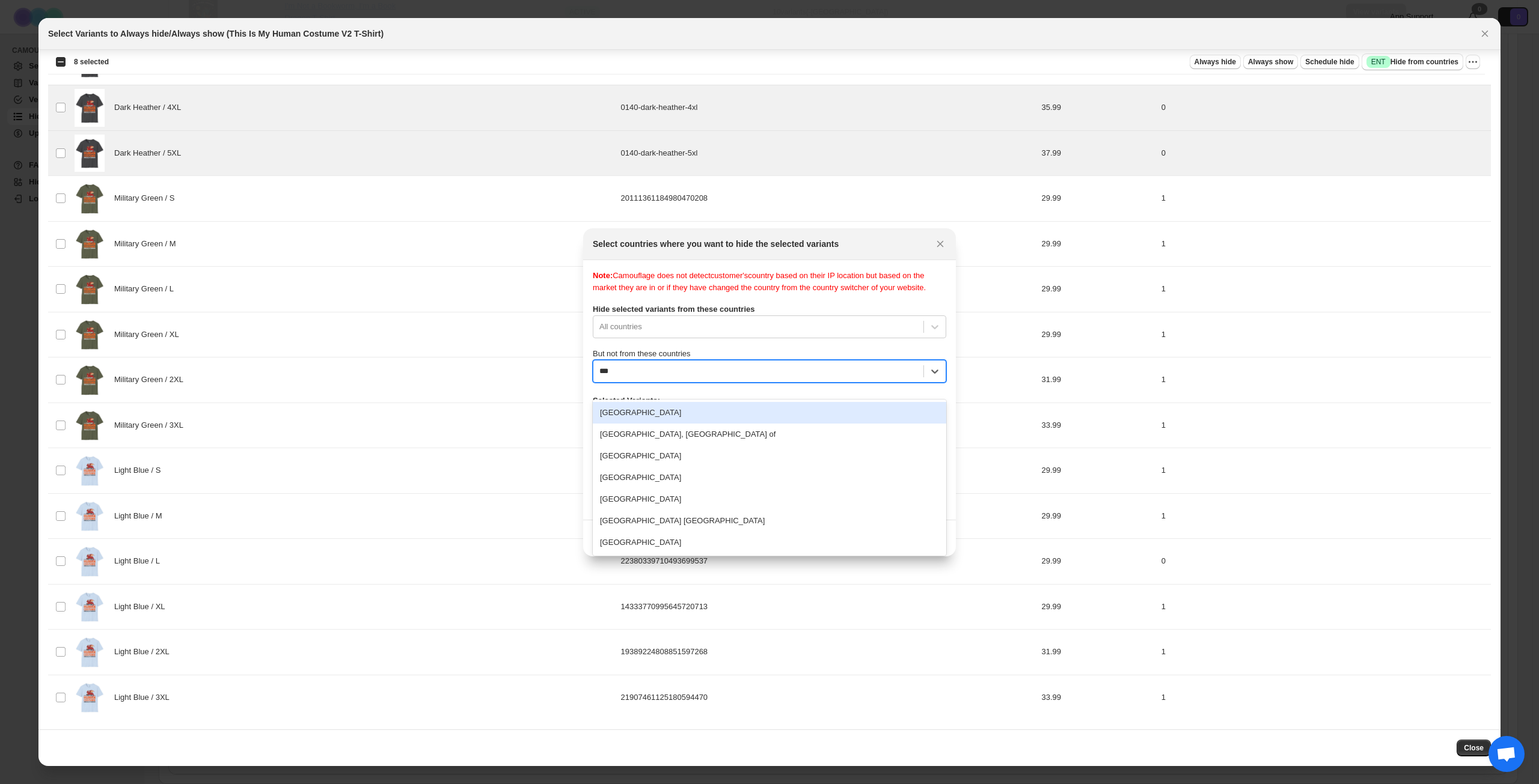
type input "****"
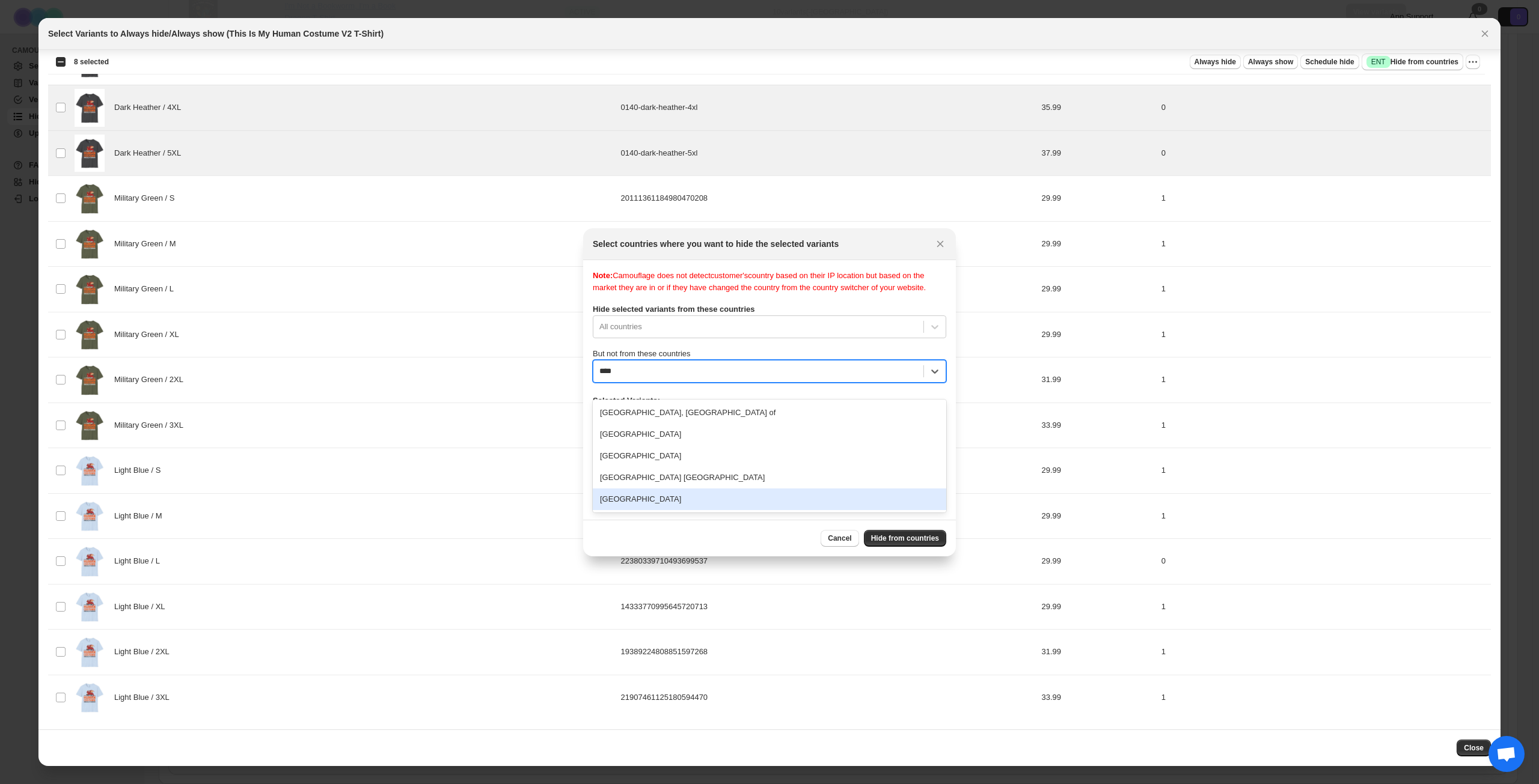
click at [677, 496] on div "[GEOGRAPHIC_DATA]" at bounding box center [770, 499] width 354 height 21
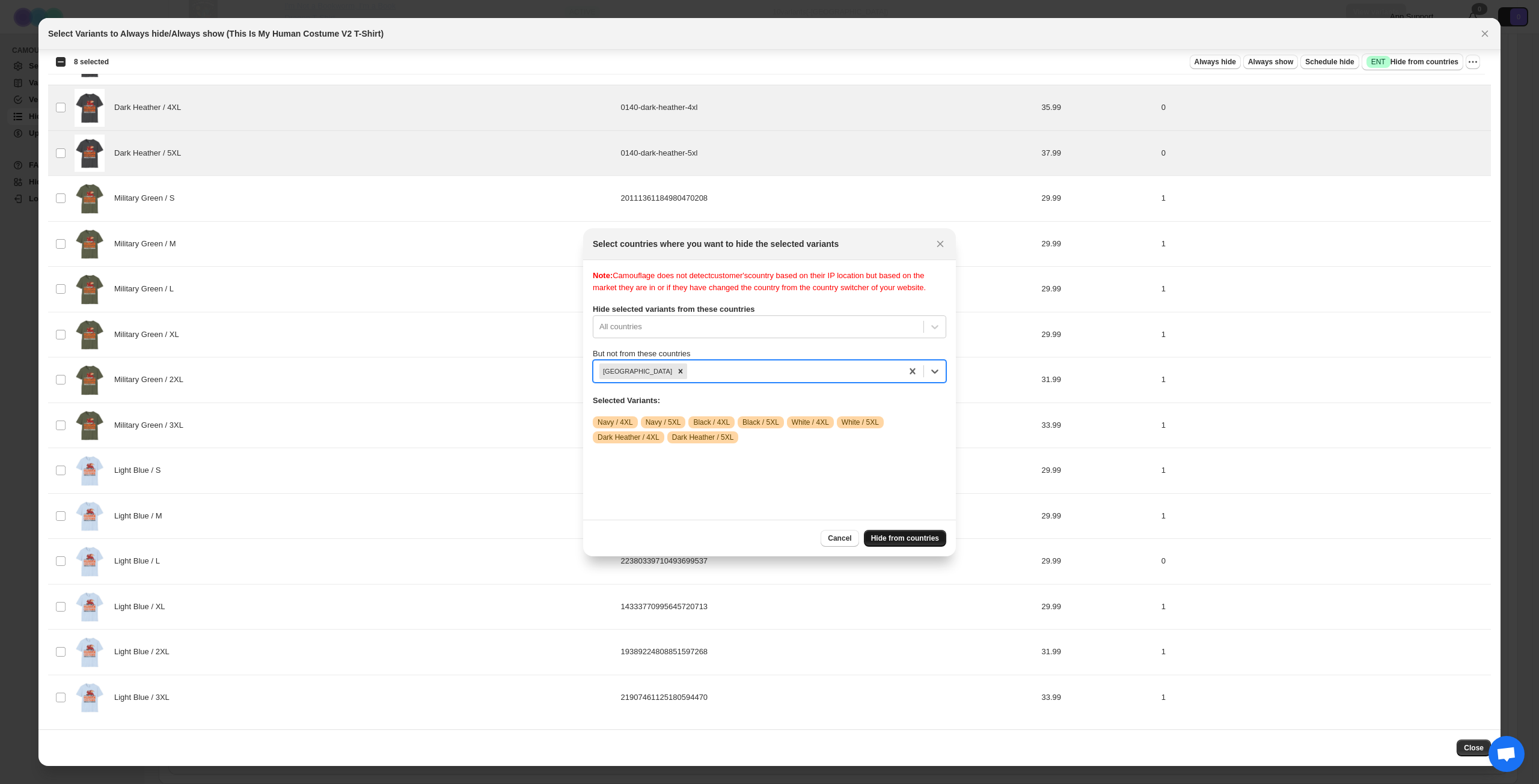
click at [903, 537] on span "Hide from countries" at bounding box center [904, 538] width 68 height 9
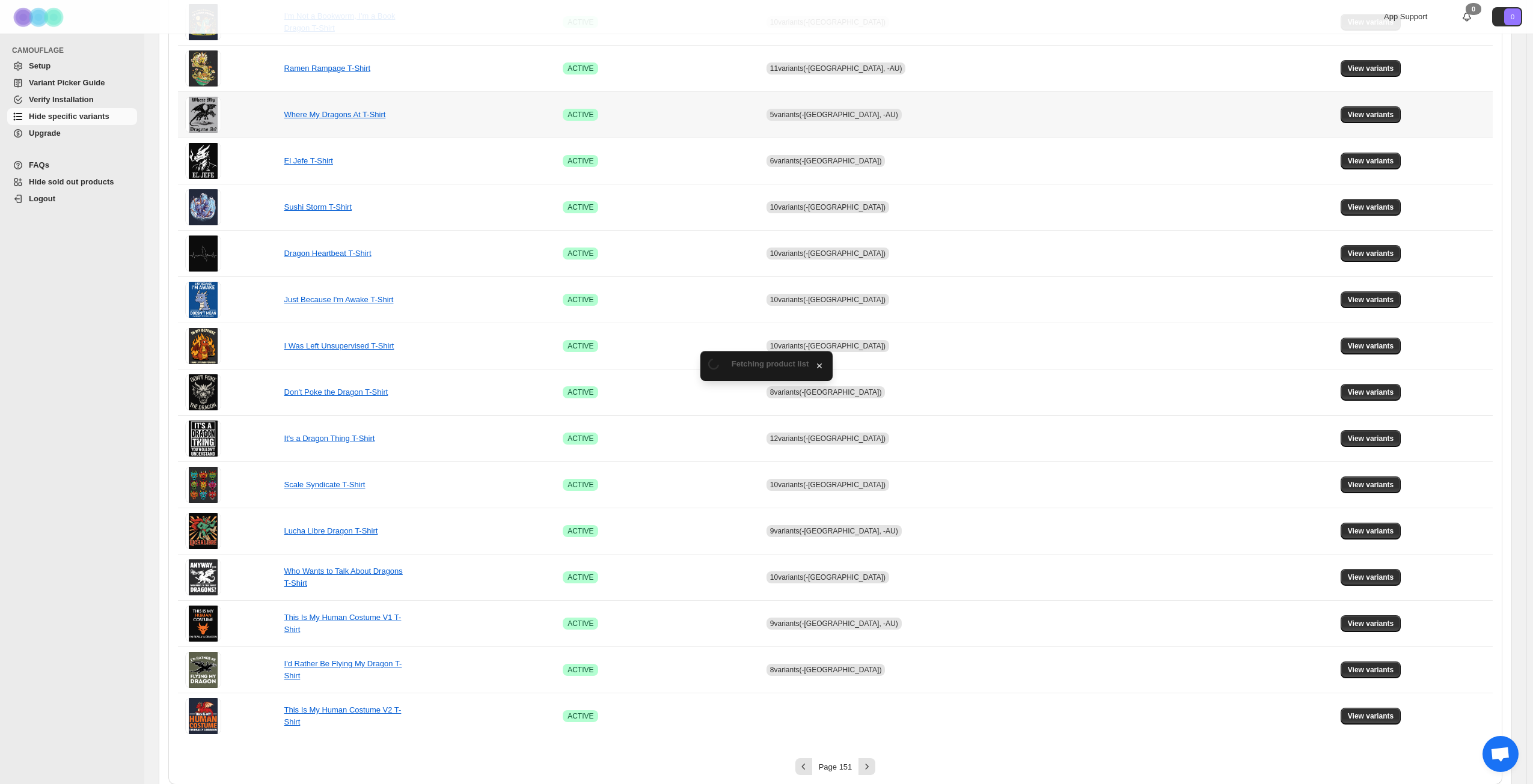
scroll to position [449, 0]
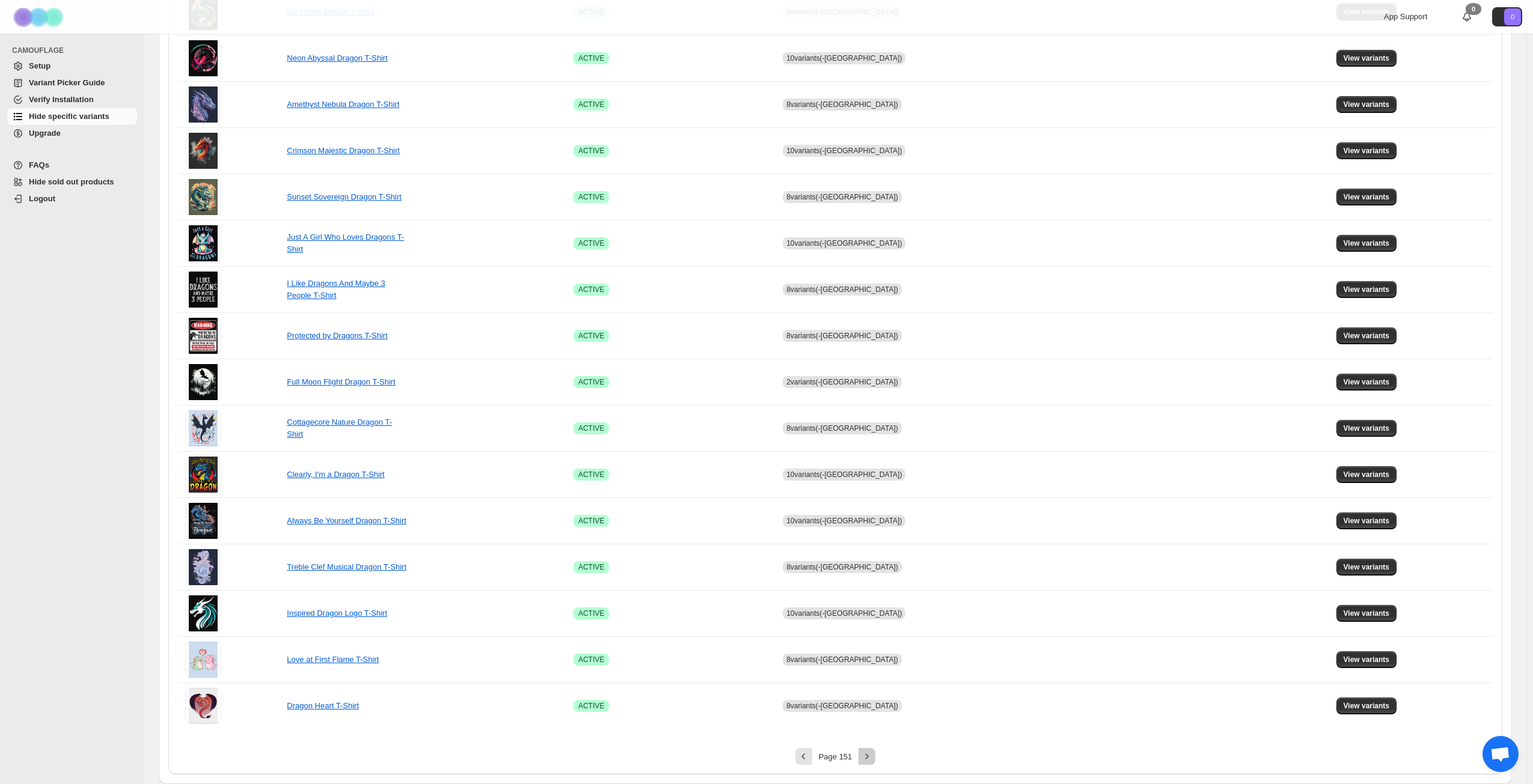
click at [871, 567] on icon "Next" at bounding box center [867, 757] width 12 height 12
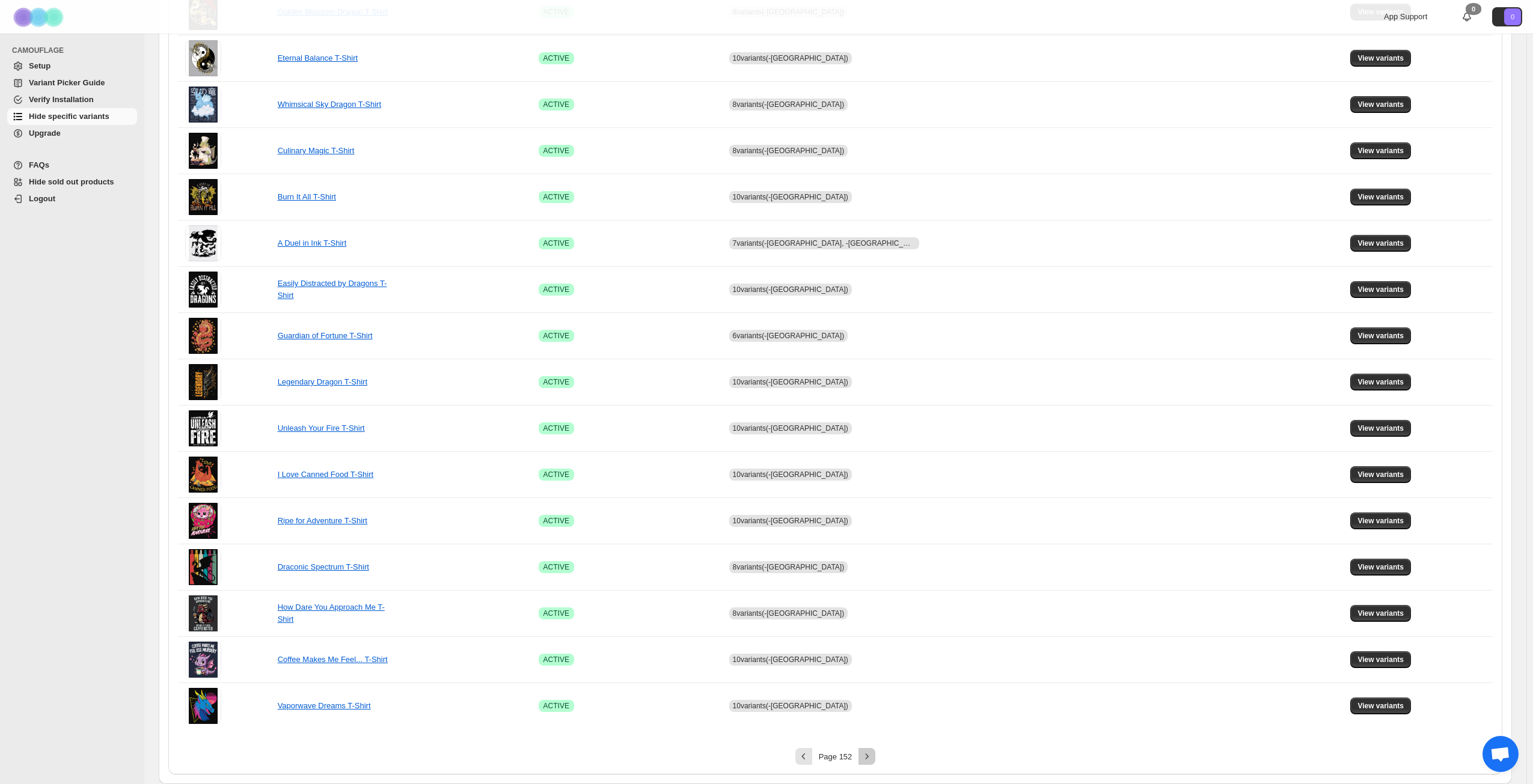
click at [871, 567] on icon "Next" at bounding box center [867, 757] width 12 height 12
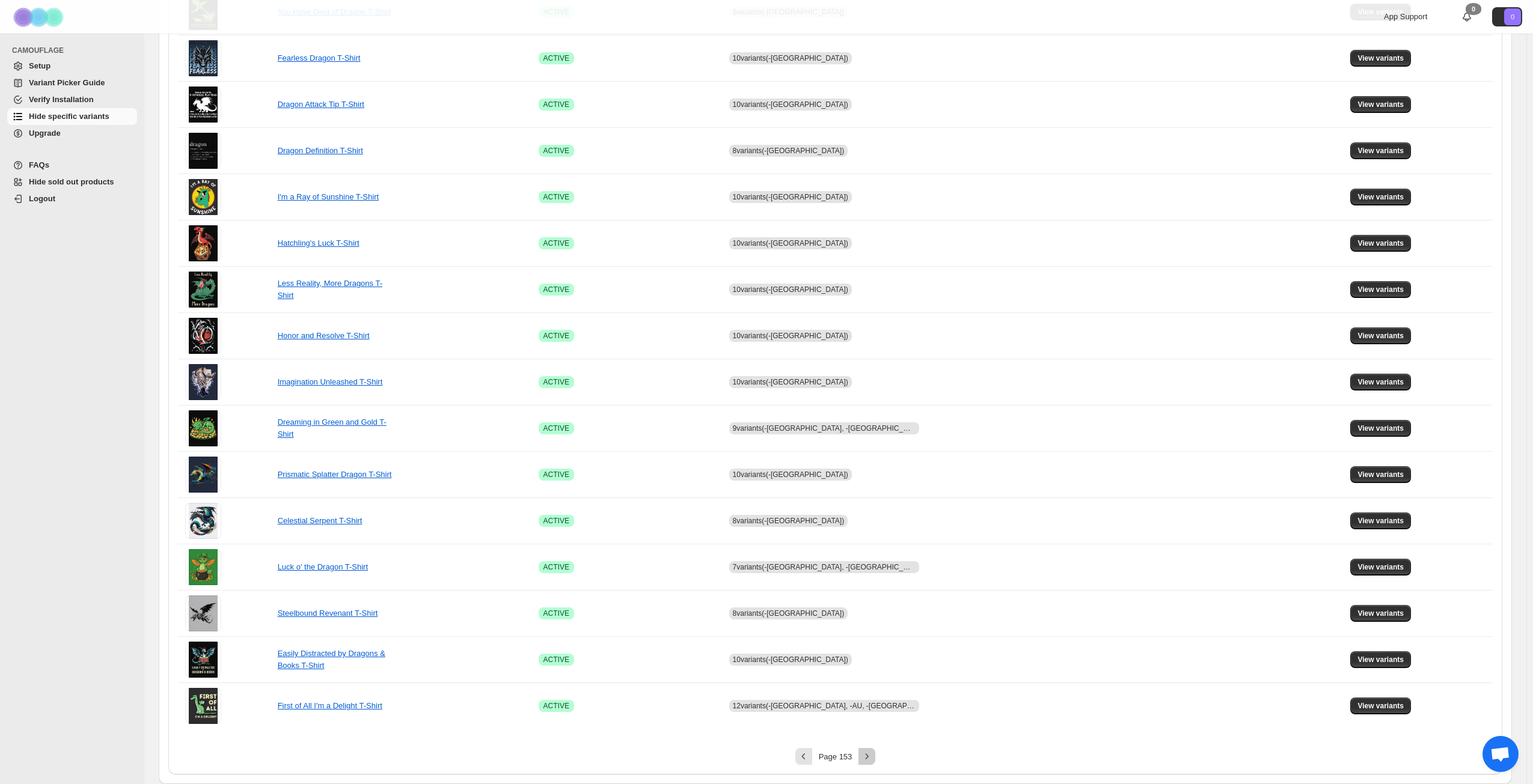
click at [871, 567] on icon "Next" at bounding box center [867, 757] width 12 height 12
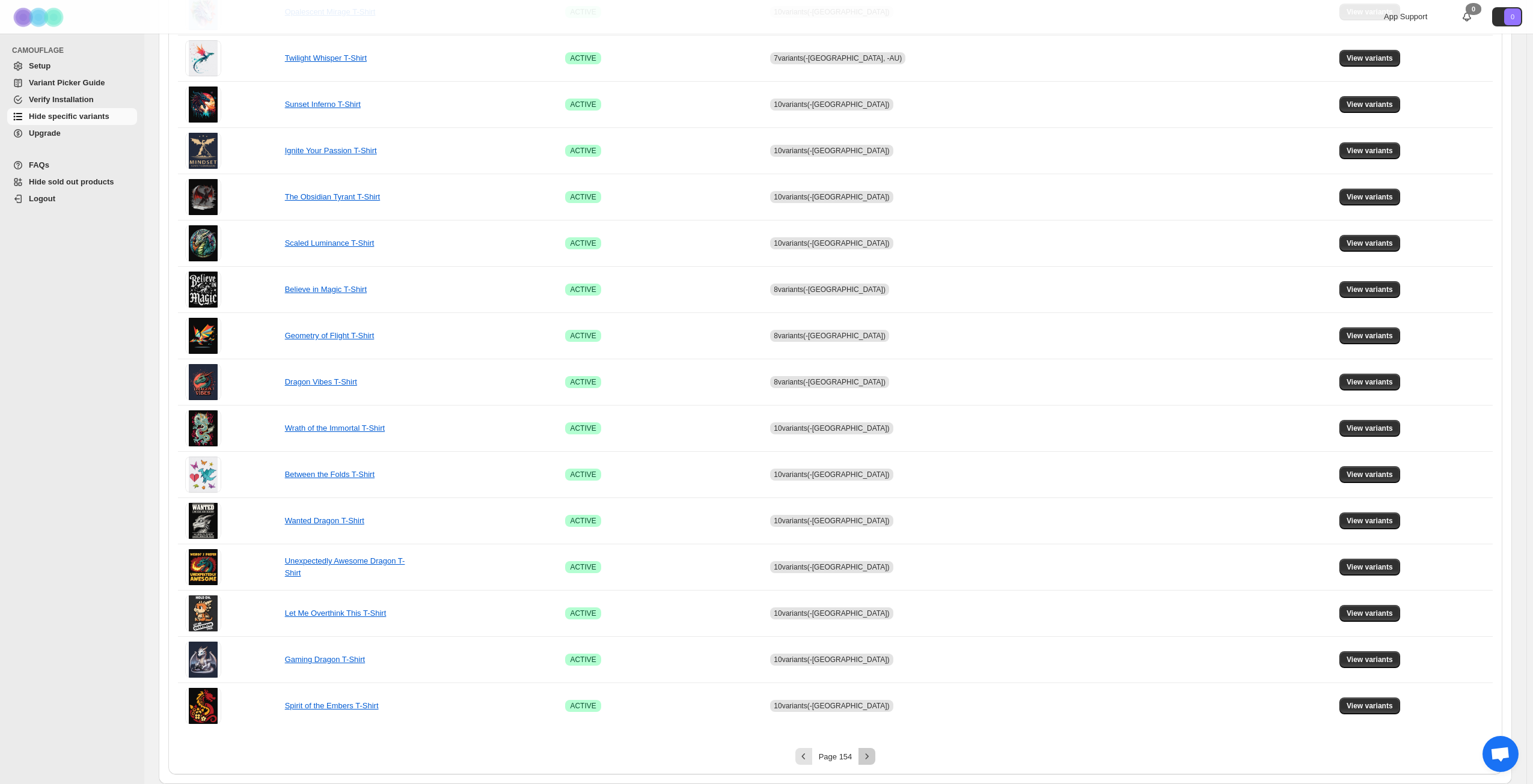
click at [871, 567] on icon "Next" at bounding box center [867, 757] width 12 height 12
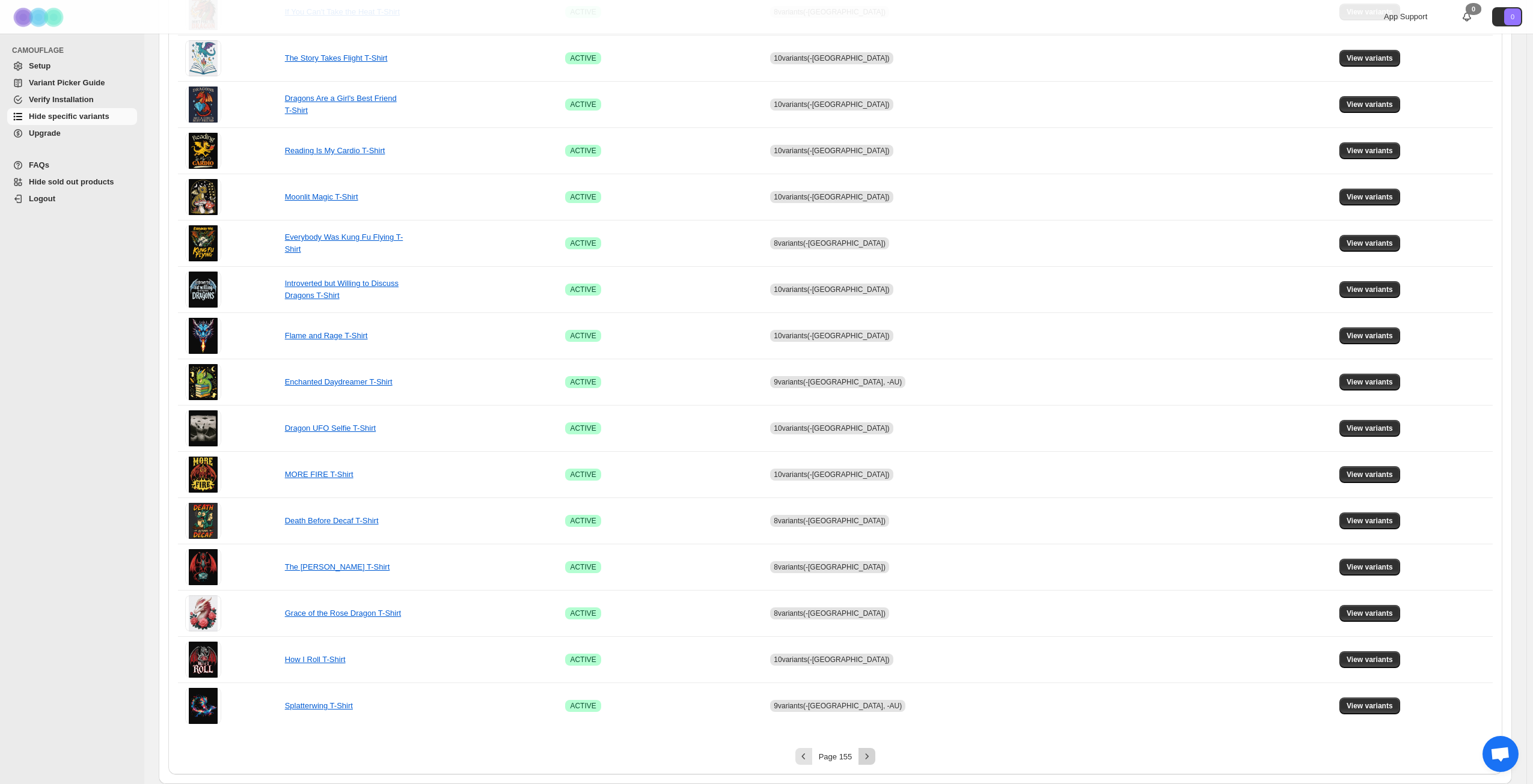
click at [871, 567] on icon "Next" at bounding box center [867, 757] width 12 height 12
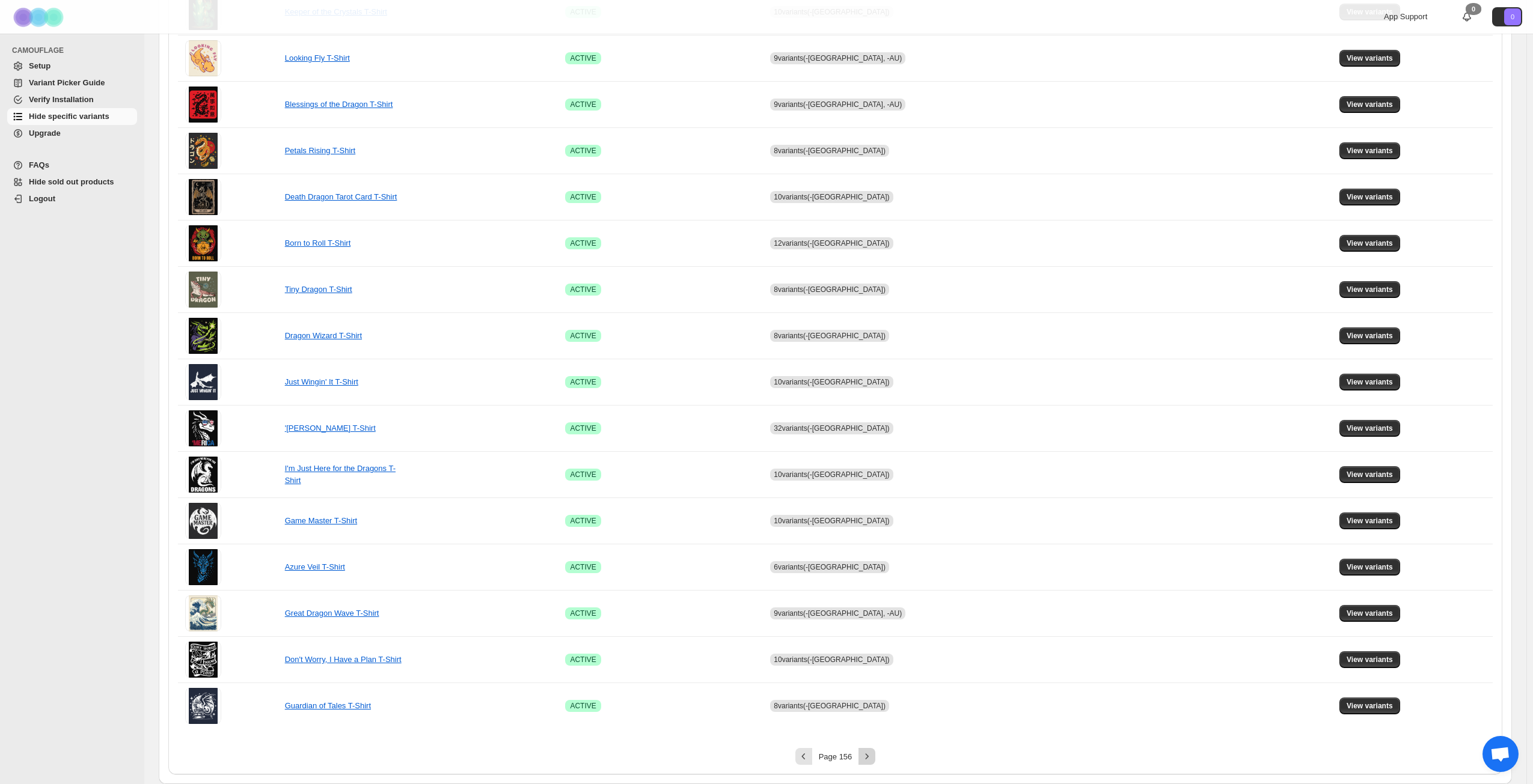
click at [871, 567] on icon "Next" at bounding box center [867, 757] width 12 height 12
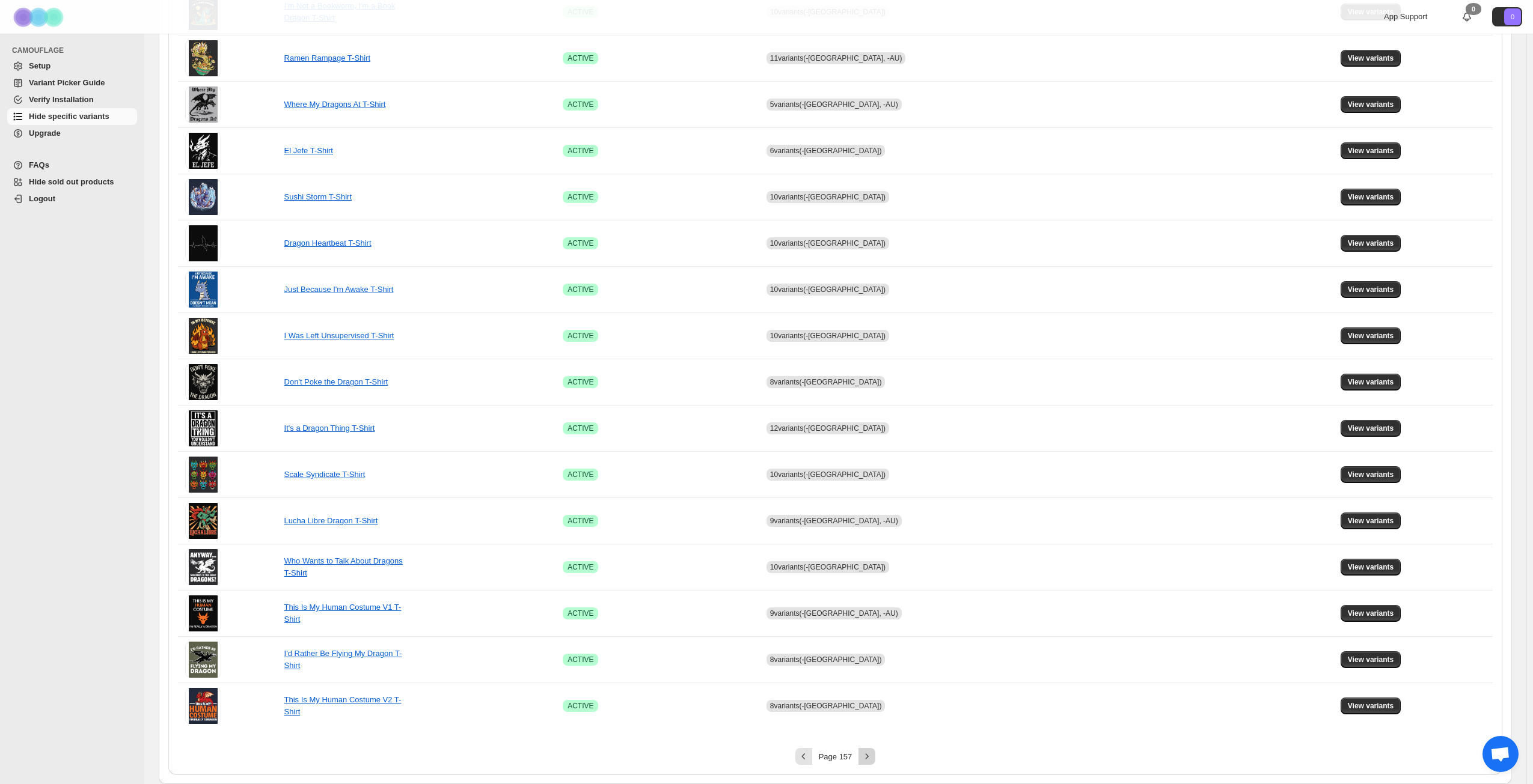
click at [871, 567] on icon "Next" at bounding box center [867, 757] width 12 height 12
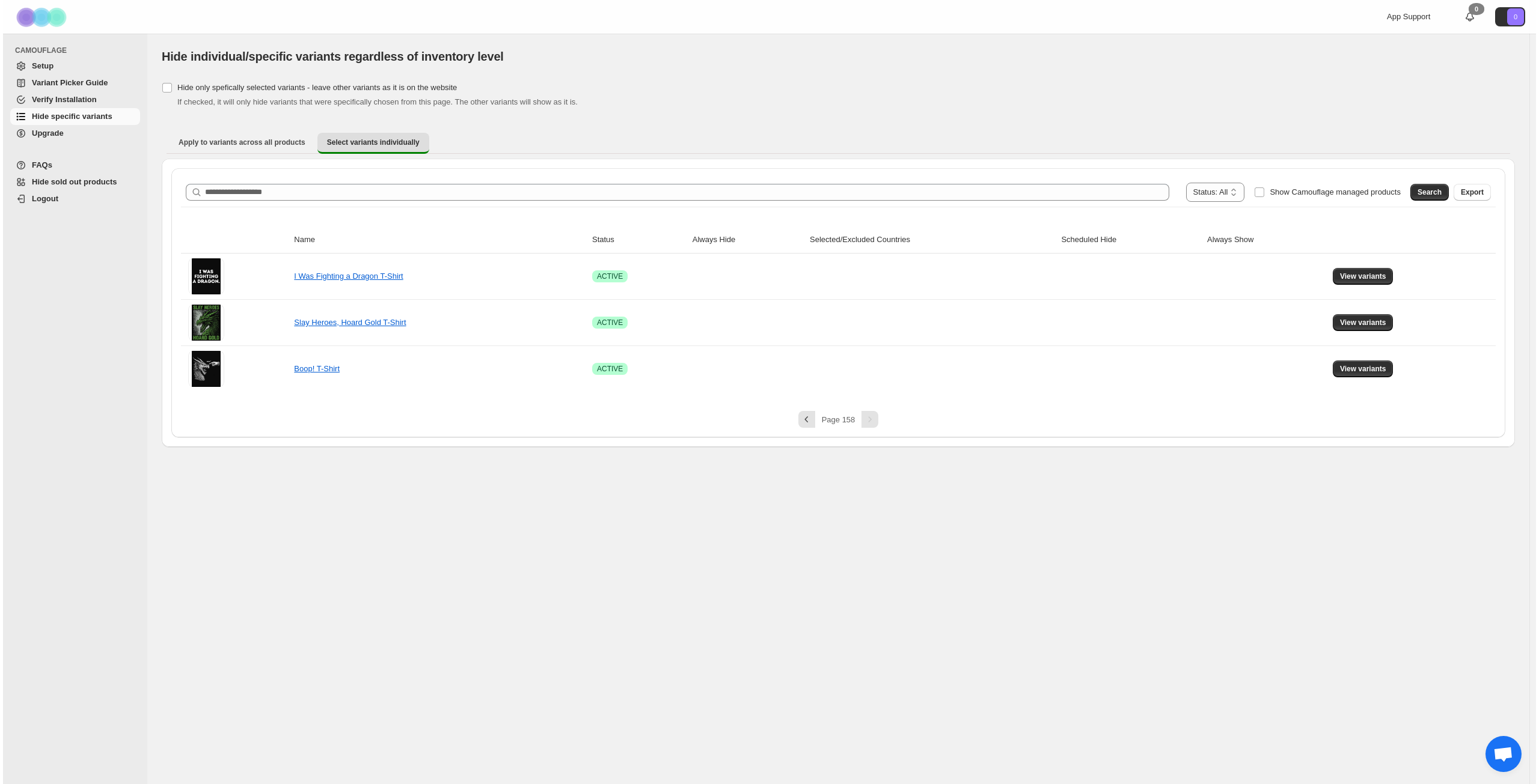
scroll to position [0, 0]
click at [1153, 281] on span "View variants" at bounding box center [1365, 277] width 46 height 9
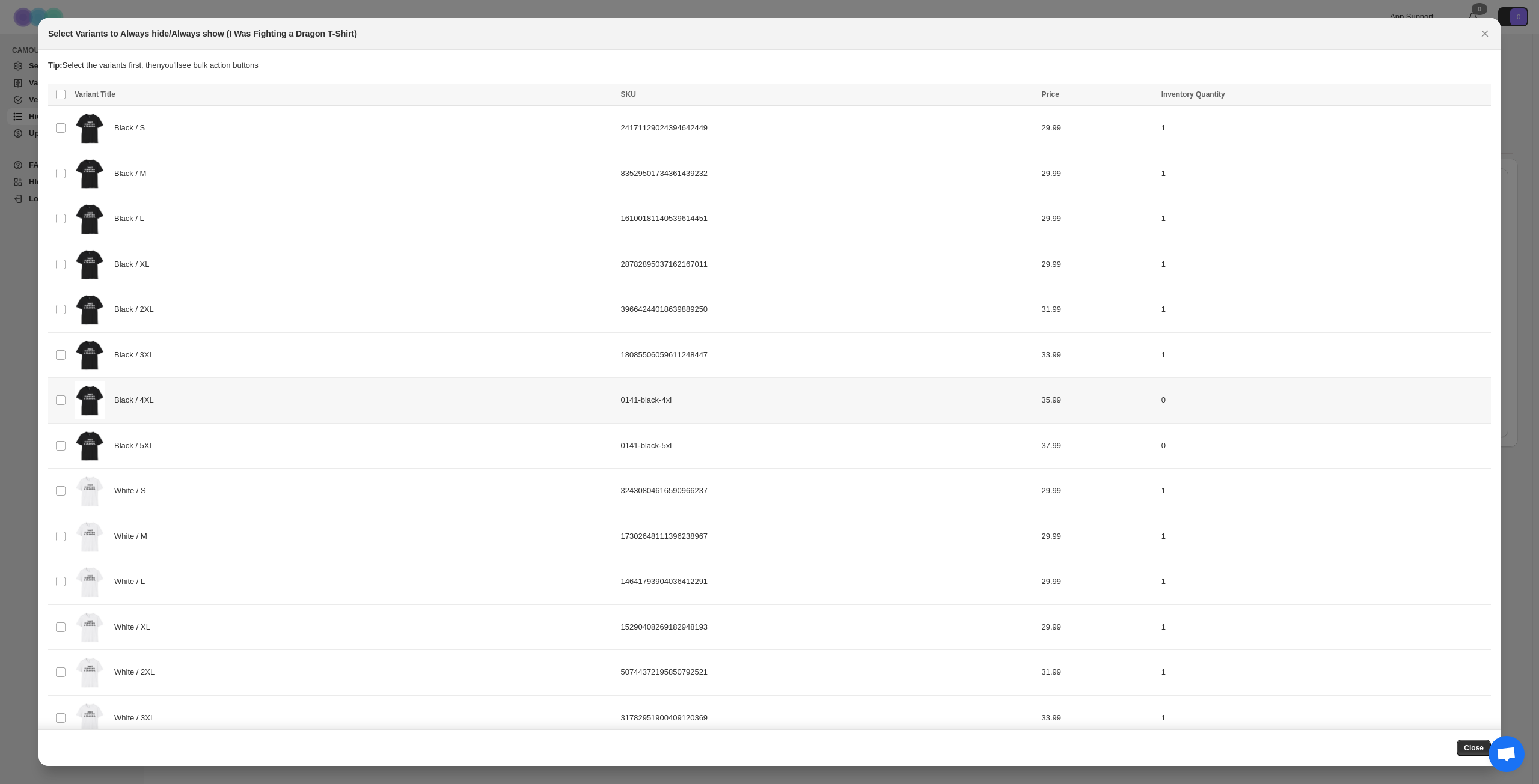
click at [243, 398] on div "Black / 4XL" at bounding box center [344, 400] width 539 height 38
click at [237, 442] on div "Black / 5XL" at bounding box center [344, 446] width 539 height 38
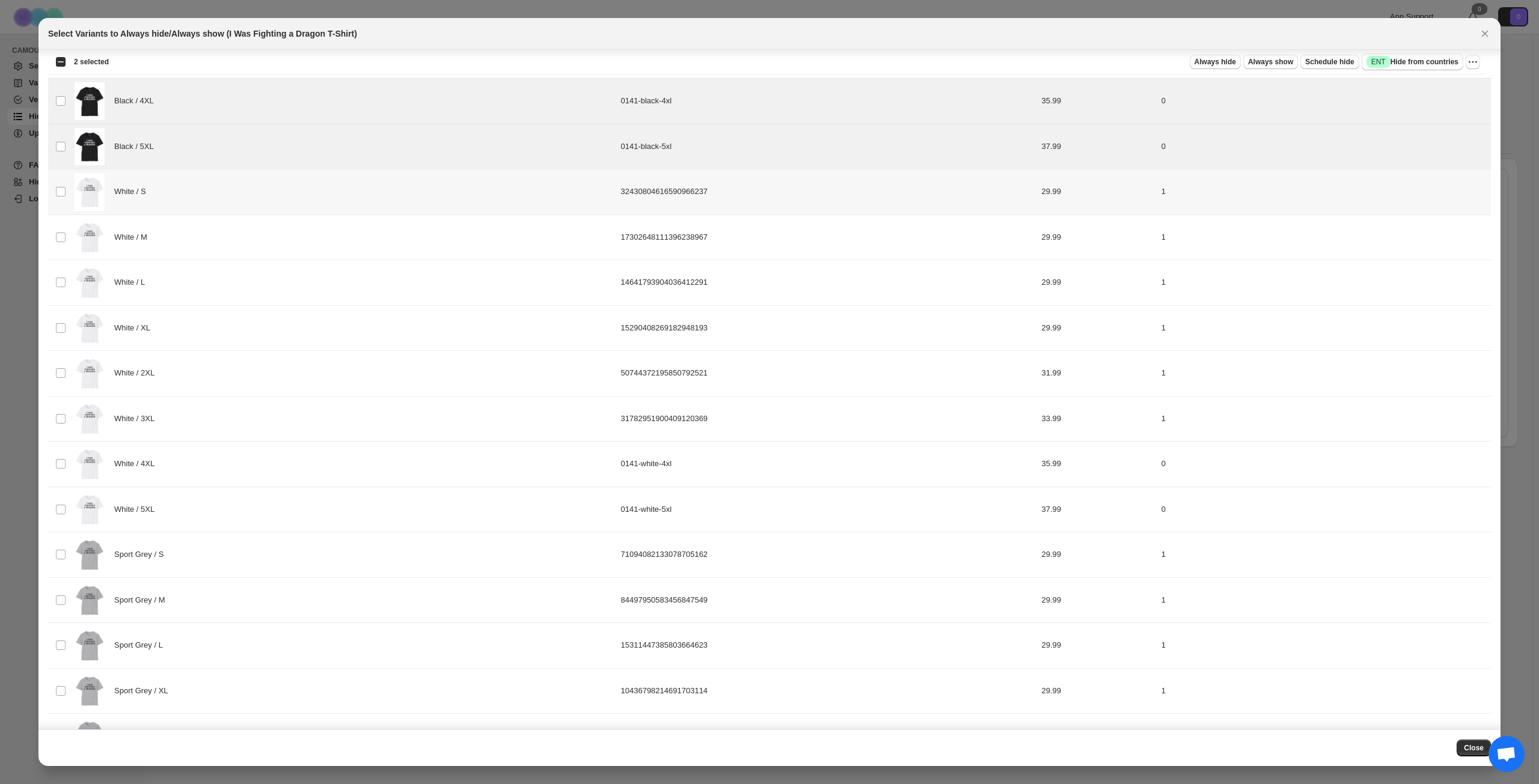
scroll to position [301, 0]
click at [225, 466] on div "White / 4XL" at bounding box center [344, 463] width 539 height 38
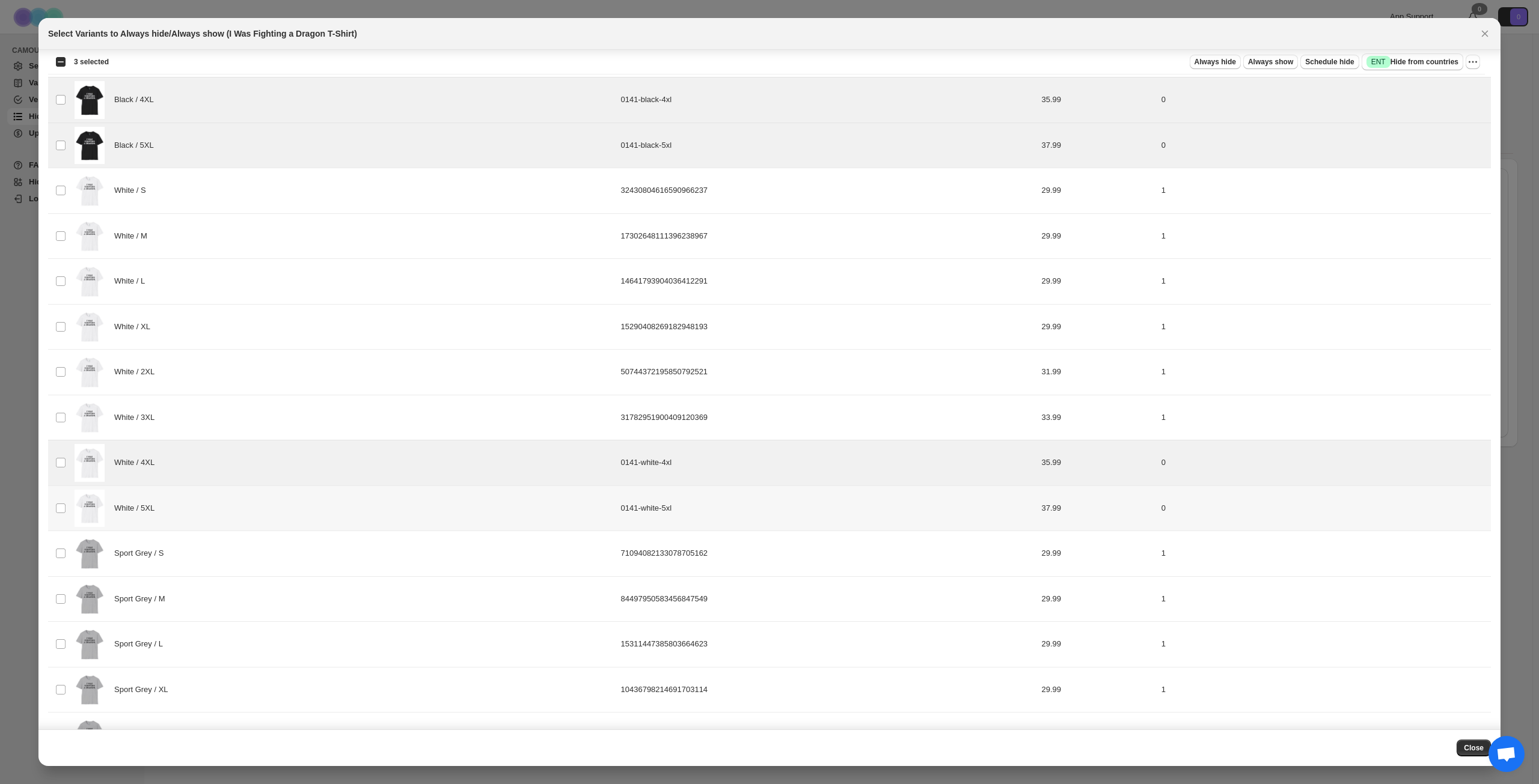
click at [228, 495] on div "White / 5XL" at bounding box center [344, 508] width 539 height 38
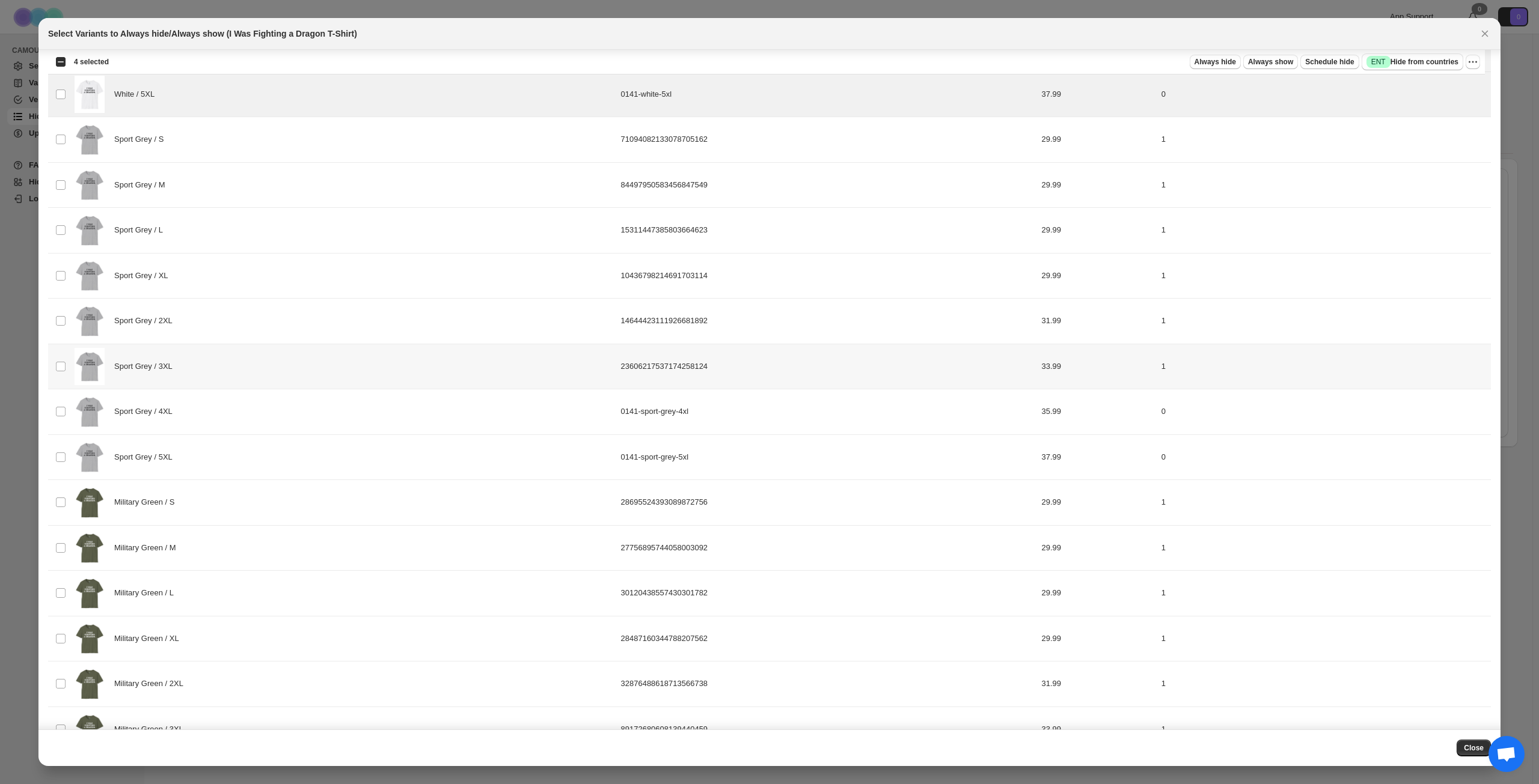
scroll to position [721, 0]
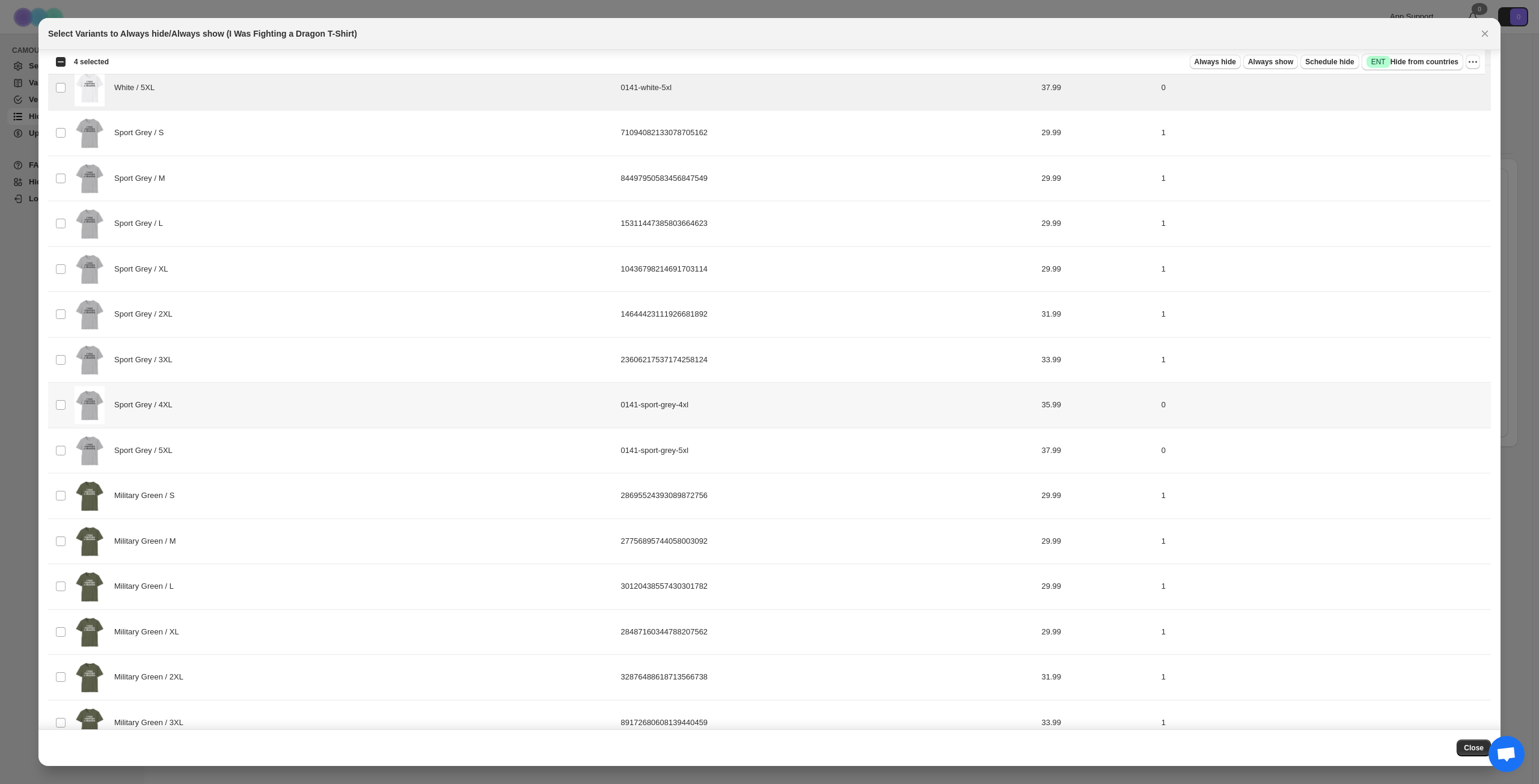
click at [231, 402] on div "Sport Grey / 4XL" at bounding box center [344, 405] width 539 height 38
click at [231, 449] on div "Sport Grey / 5XL" at bounding box center [344, 451] width 539 height 38
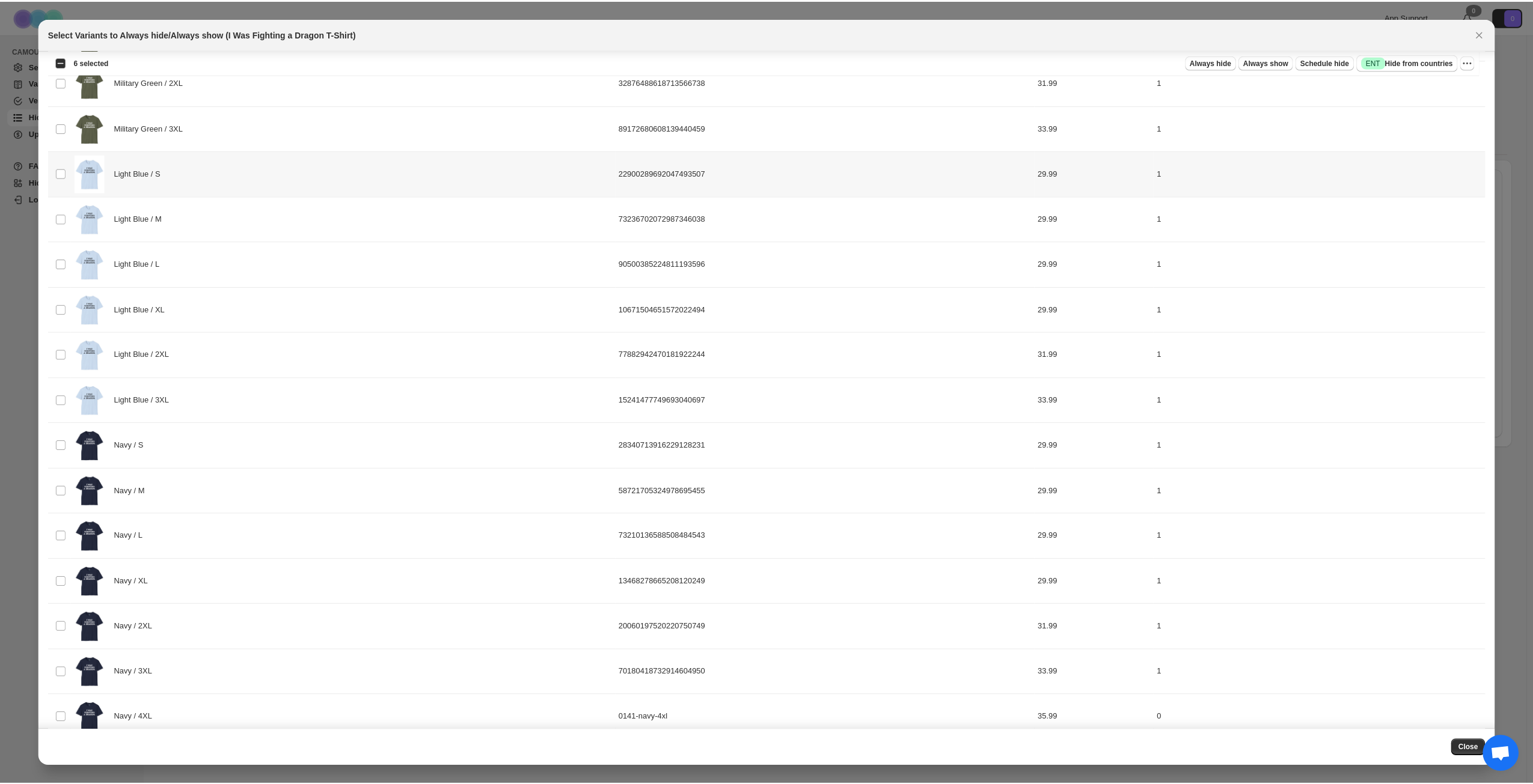
scroll to position [1381, 0]
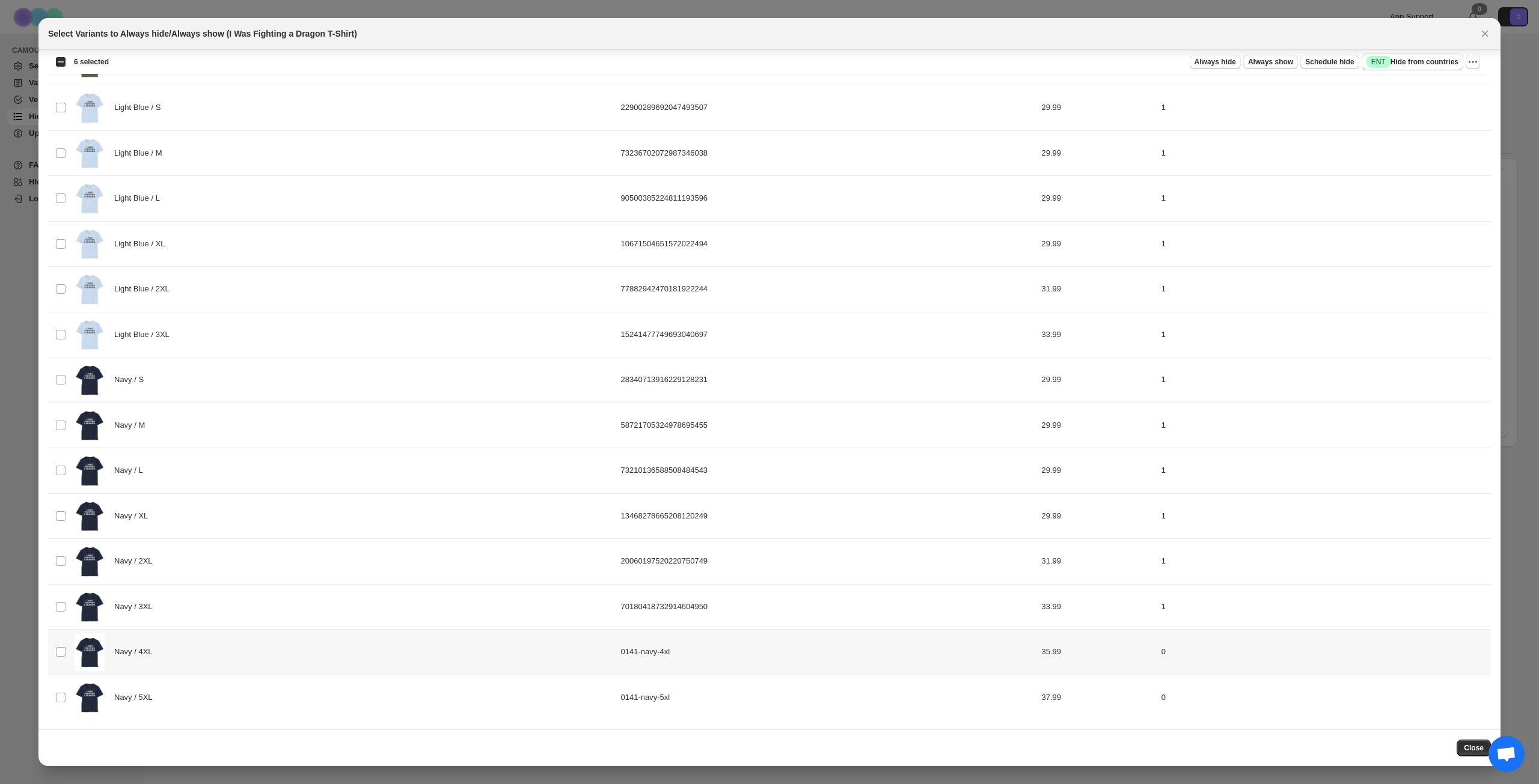
click at [237, 567] on div "Navy / 4XL" at bounding box center [344, 652] width 539 height 38
click at [211, 567] on div "Navy / 5XL" at bounding box center [344, 698] width 539 height 38
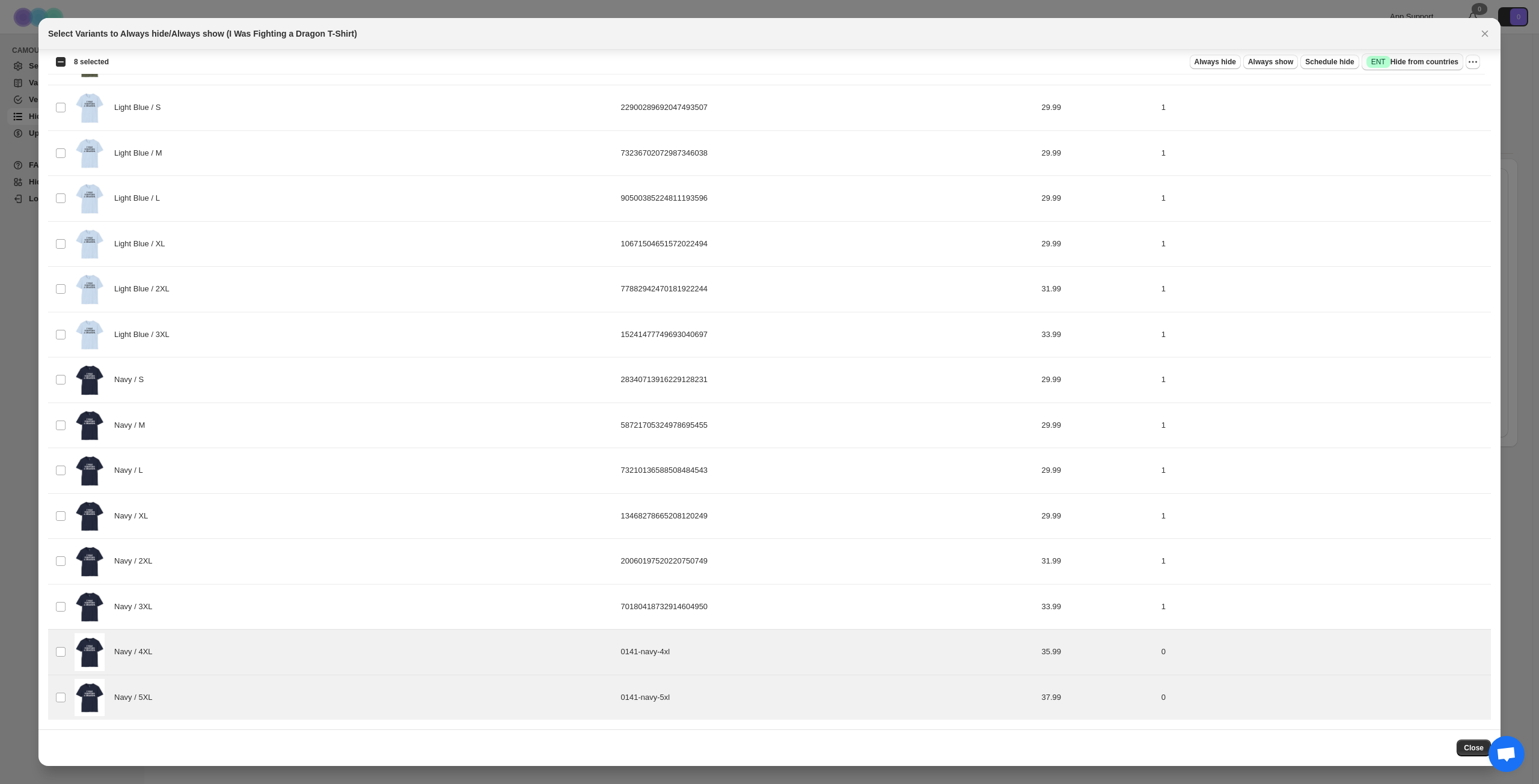
click at [1153, 65] on span "Success ENT Hide from countries" at bounding box center [1412, 62] width 92 height 12
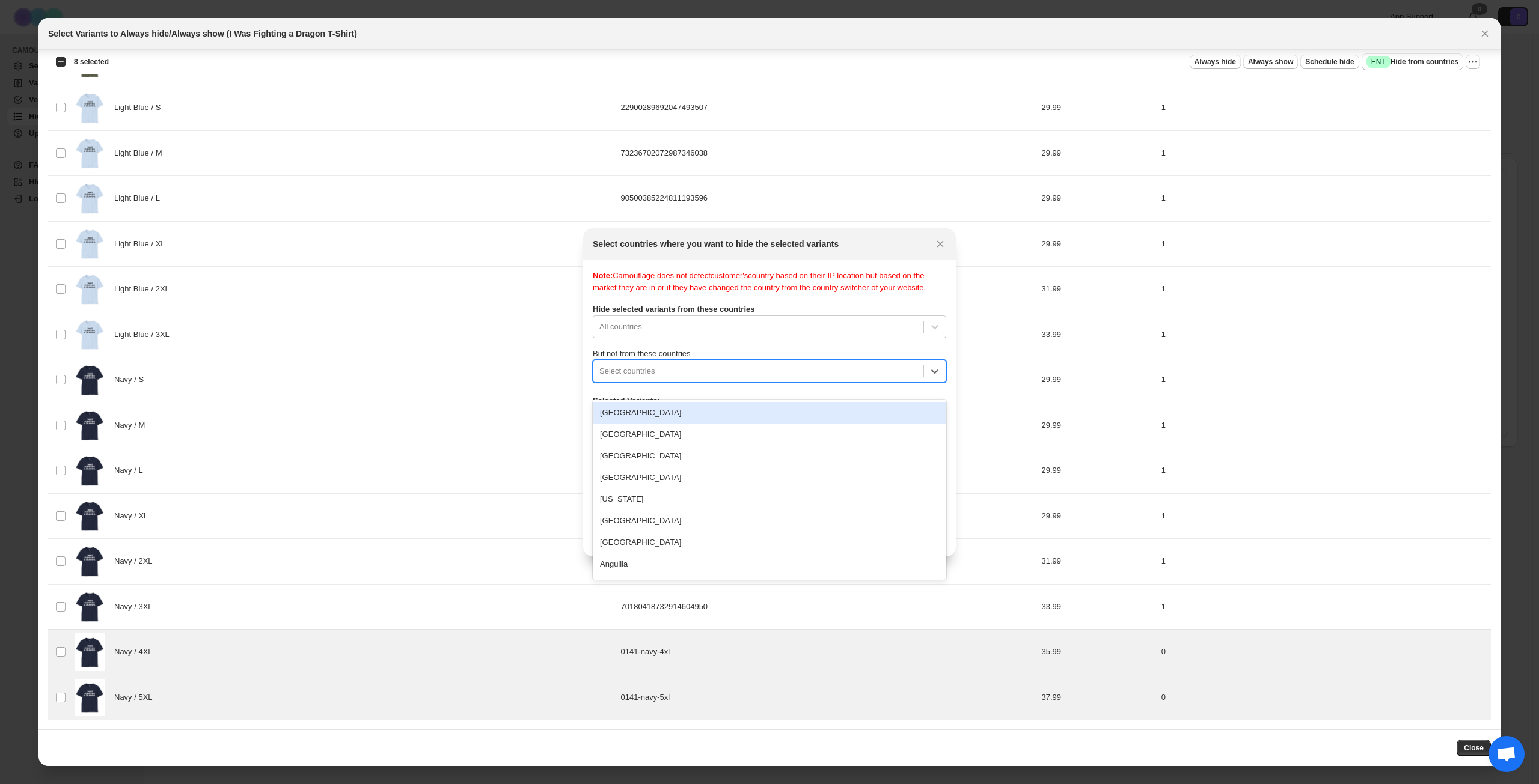
click at [713, 378] on div ":r1n6:" at bounding box center [758, 372] width 318 height 15
type input "****"
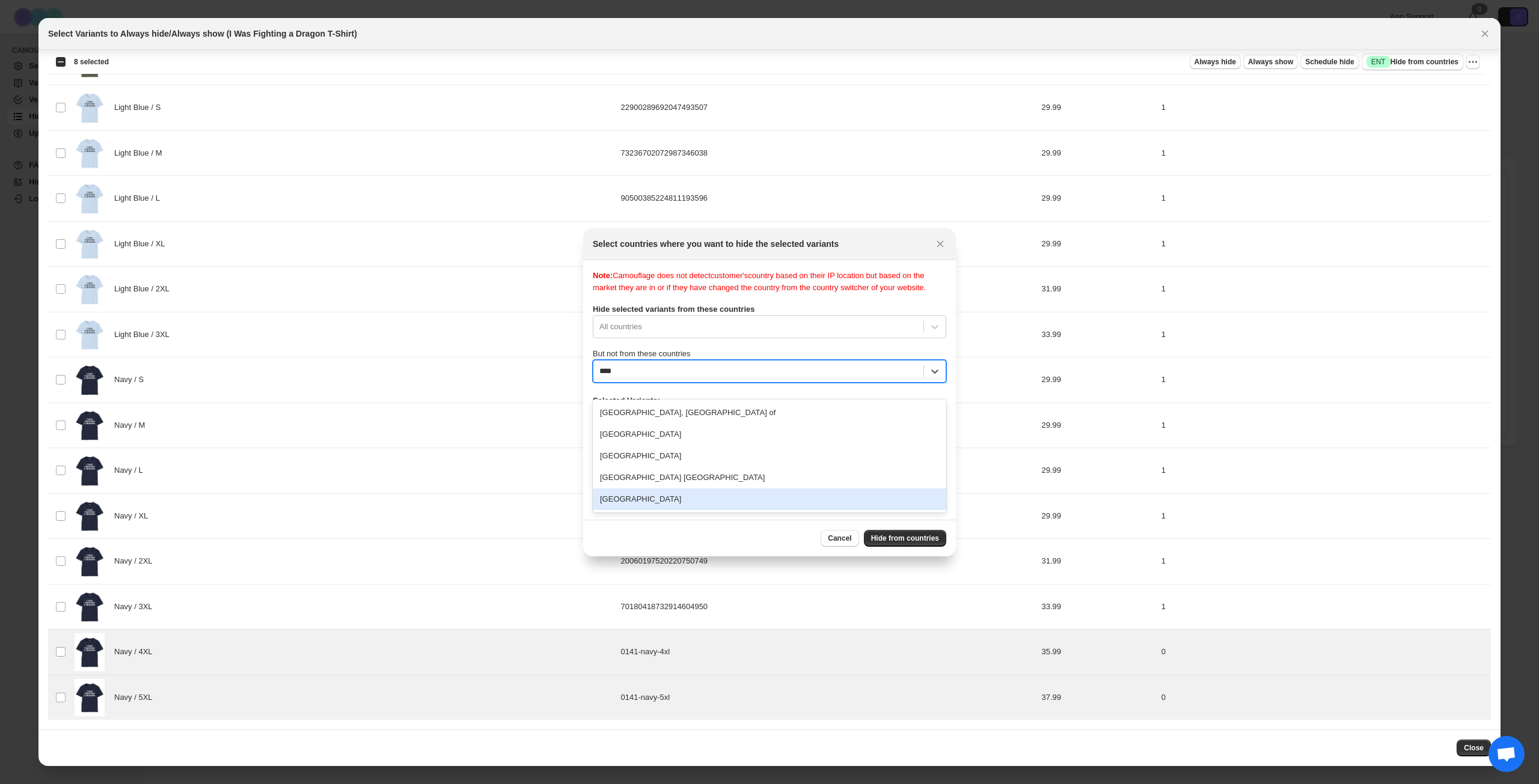
click at [711, 499] on div "[GEOGRAPHIC_DATA]" at bounding box center [770, 499] width 354 height 21
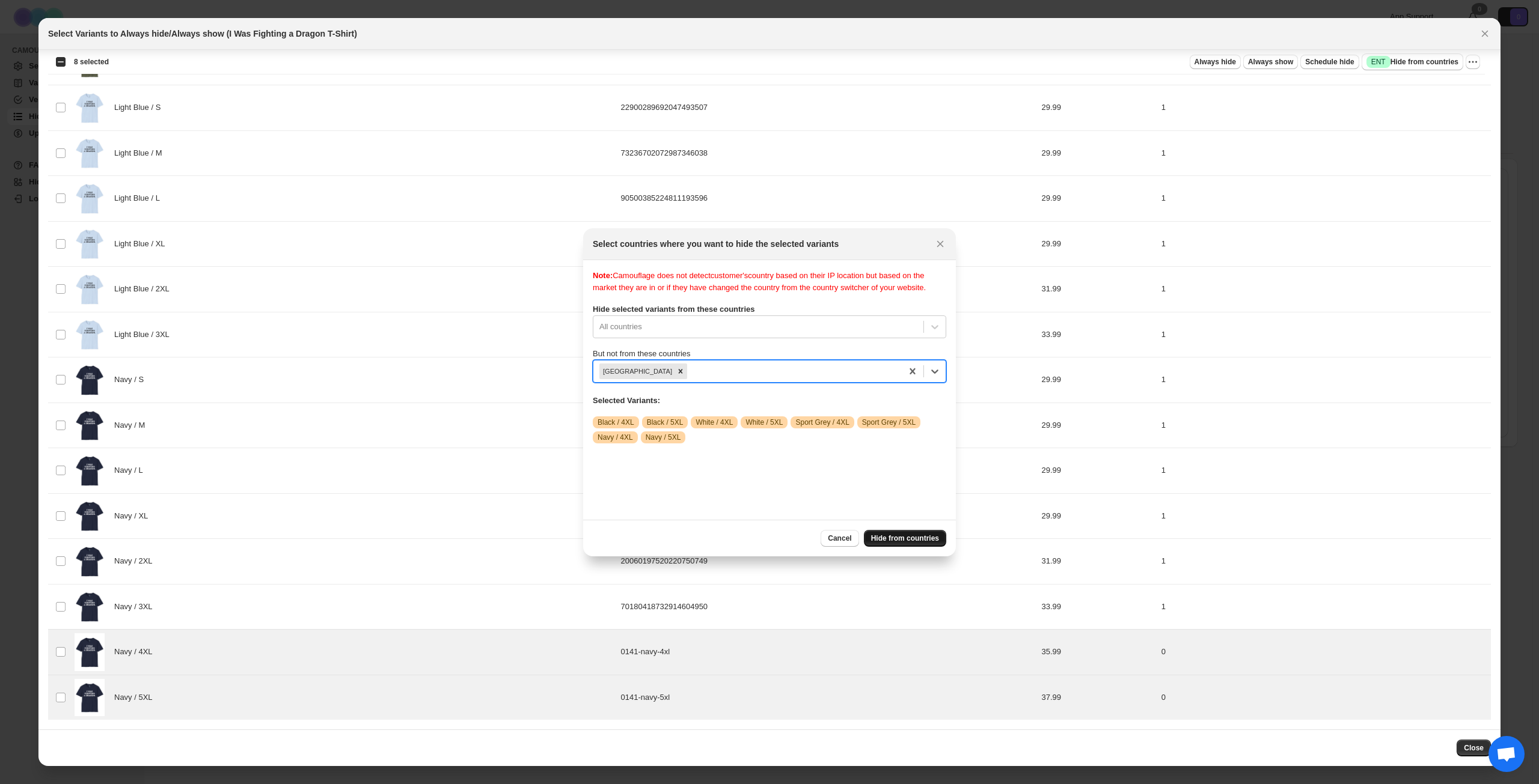
click at [889, 541] on span "Hide from countries" at bounding box center [904, 538] width 68 height 9
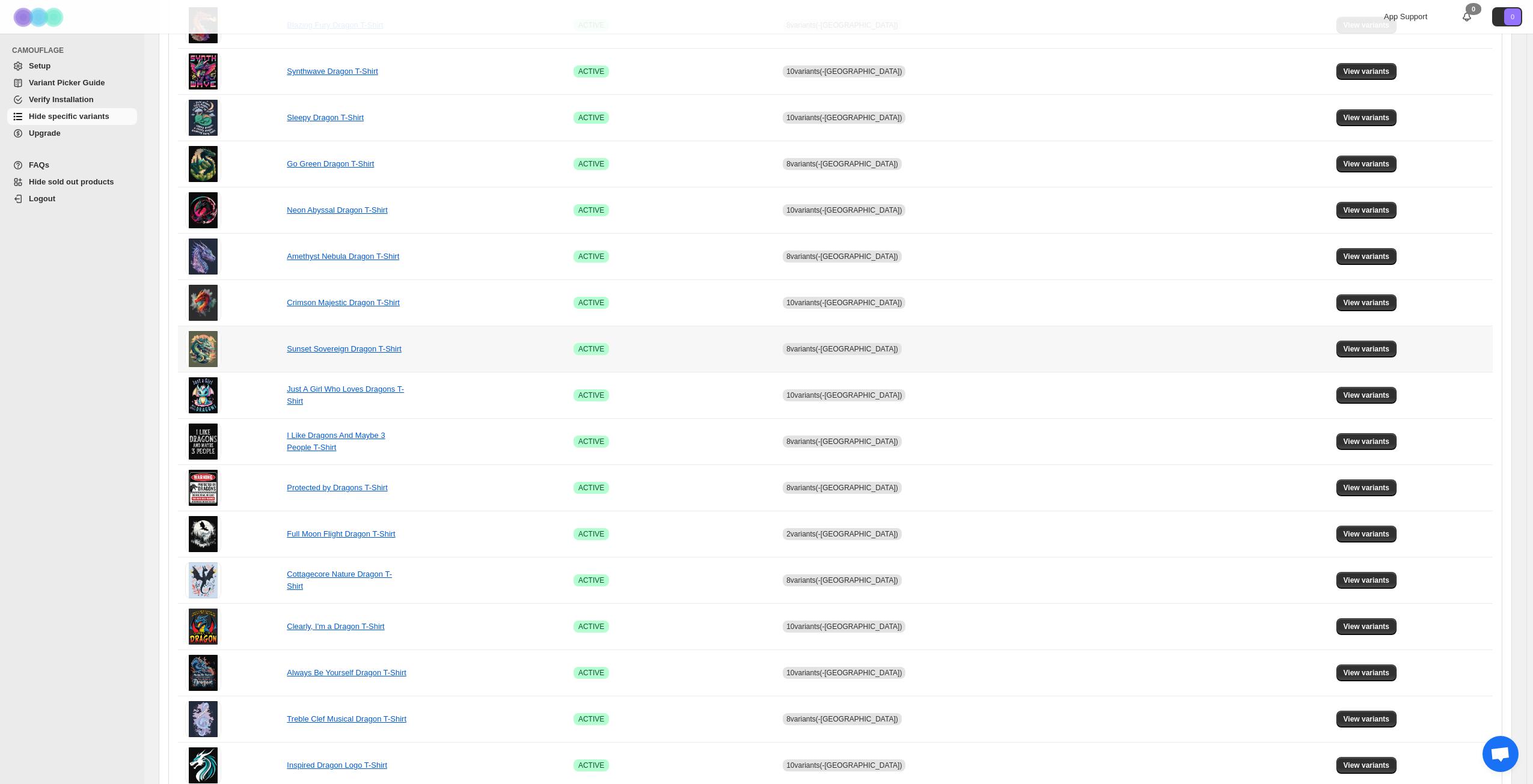
scroll to position [449, 0]
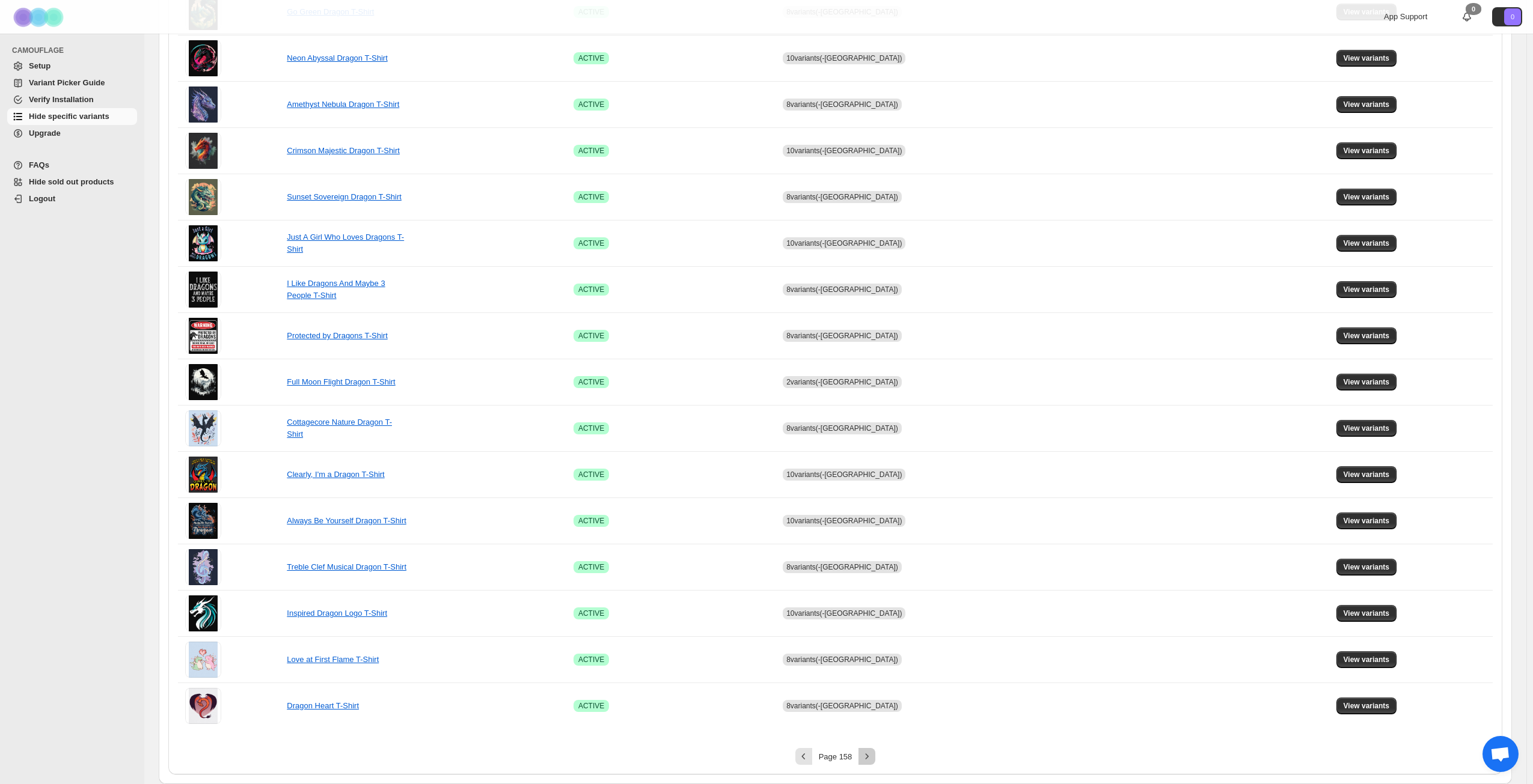
click at [869, 567] on icon "Next" at bounding box center [867, 757] width 12 height 12
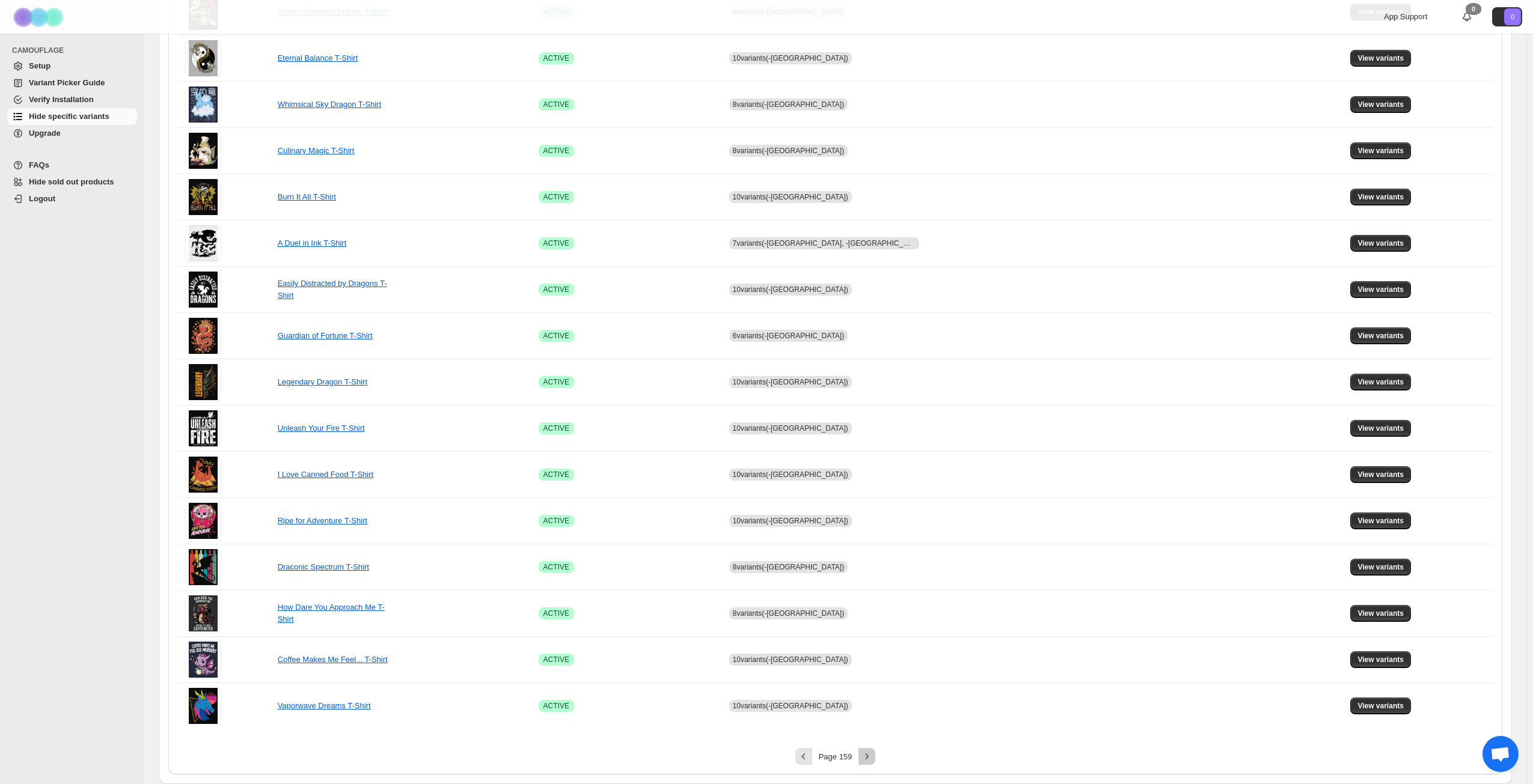
click at [869, 567] on icon "Next" at bounding box center [867, 757] width 12 height 12
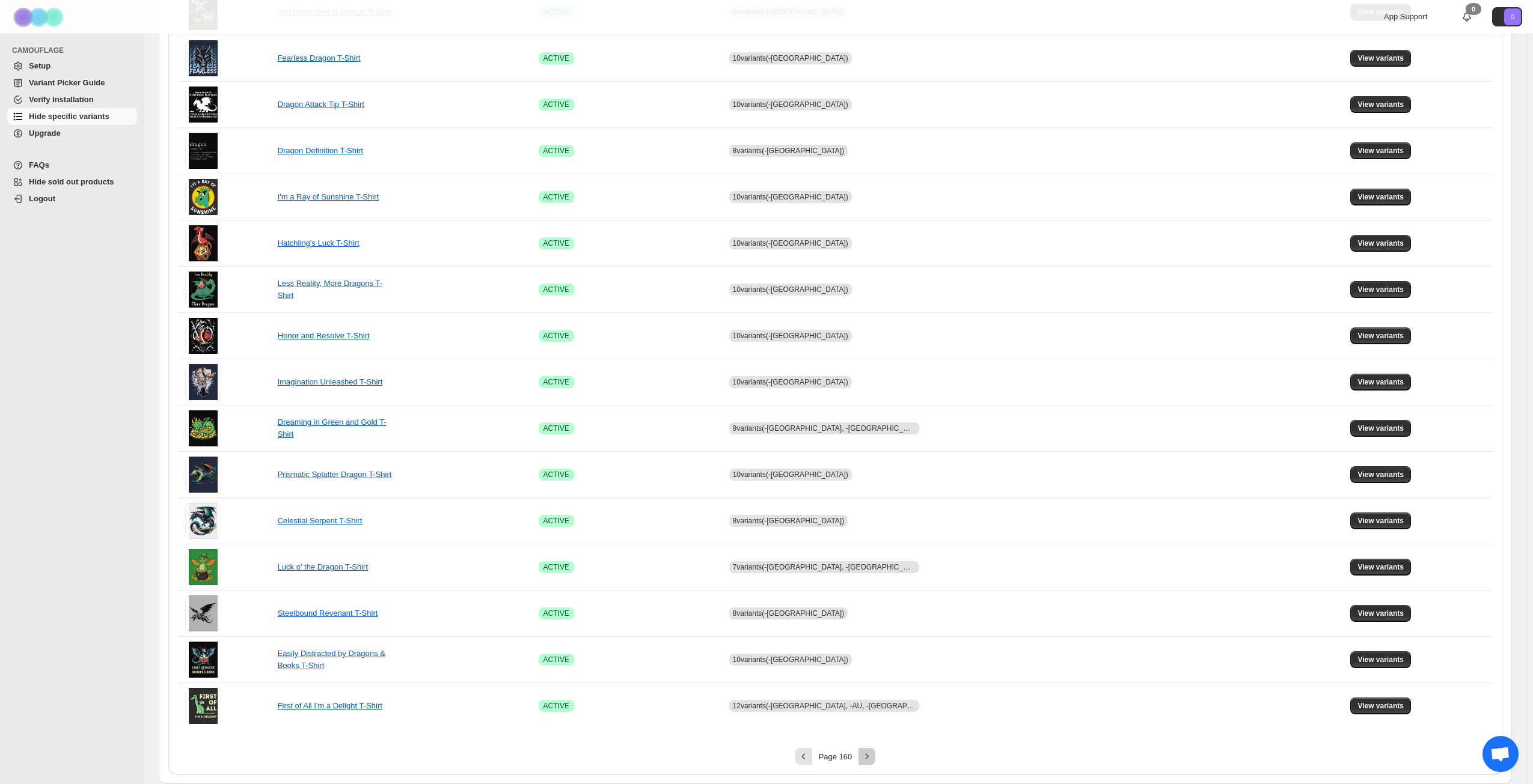
click at [873, 567] on icon "Next" at bounding box center [867, 757] width 12 height 12
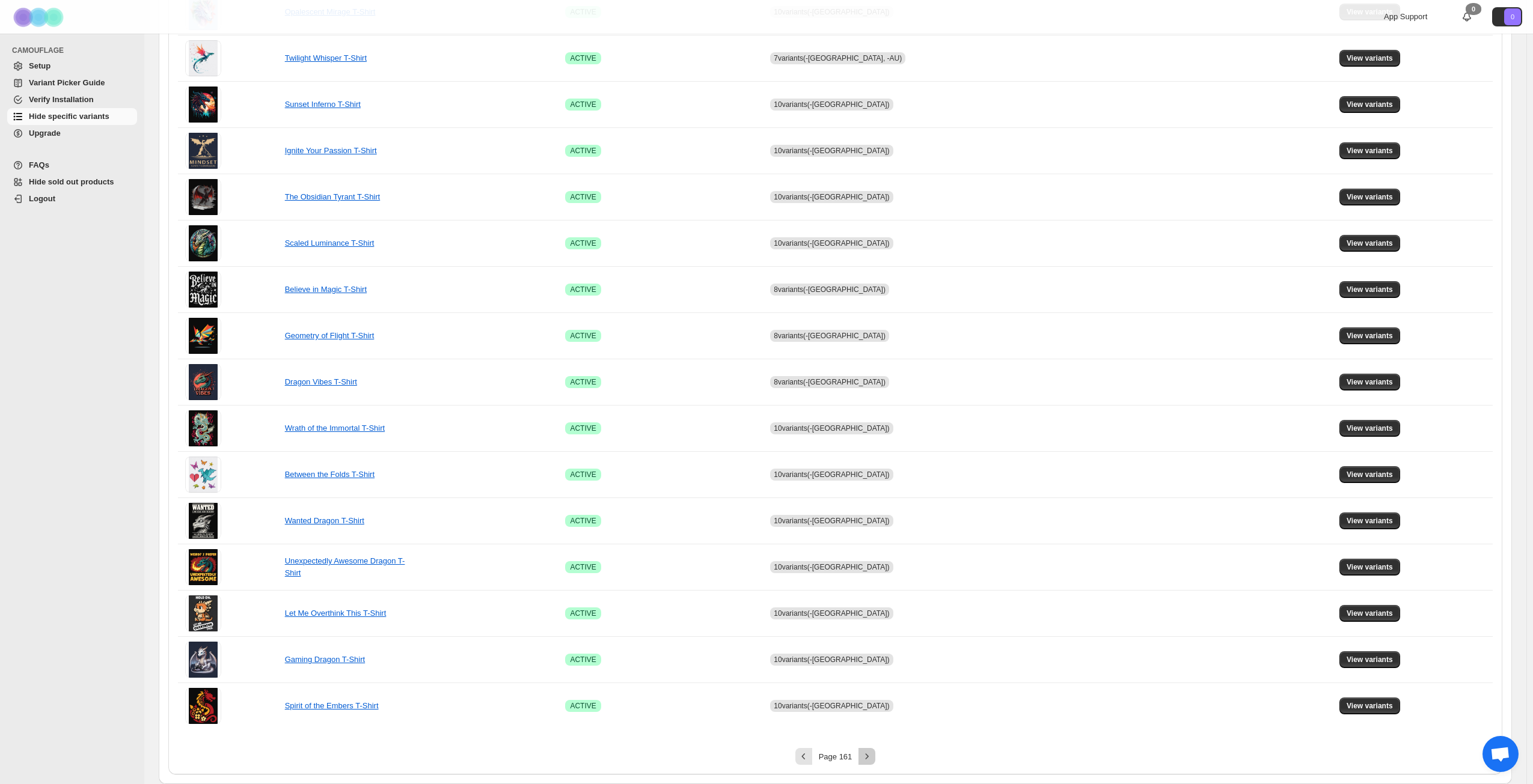
click at [873, 567] on icon "Next" at bounding box center [867, 757] width 12 height 12
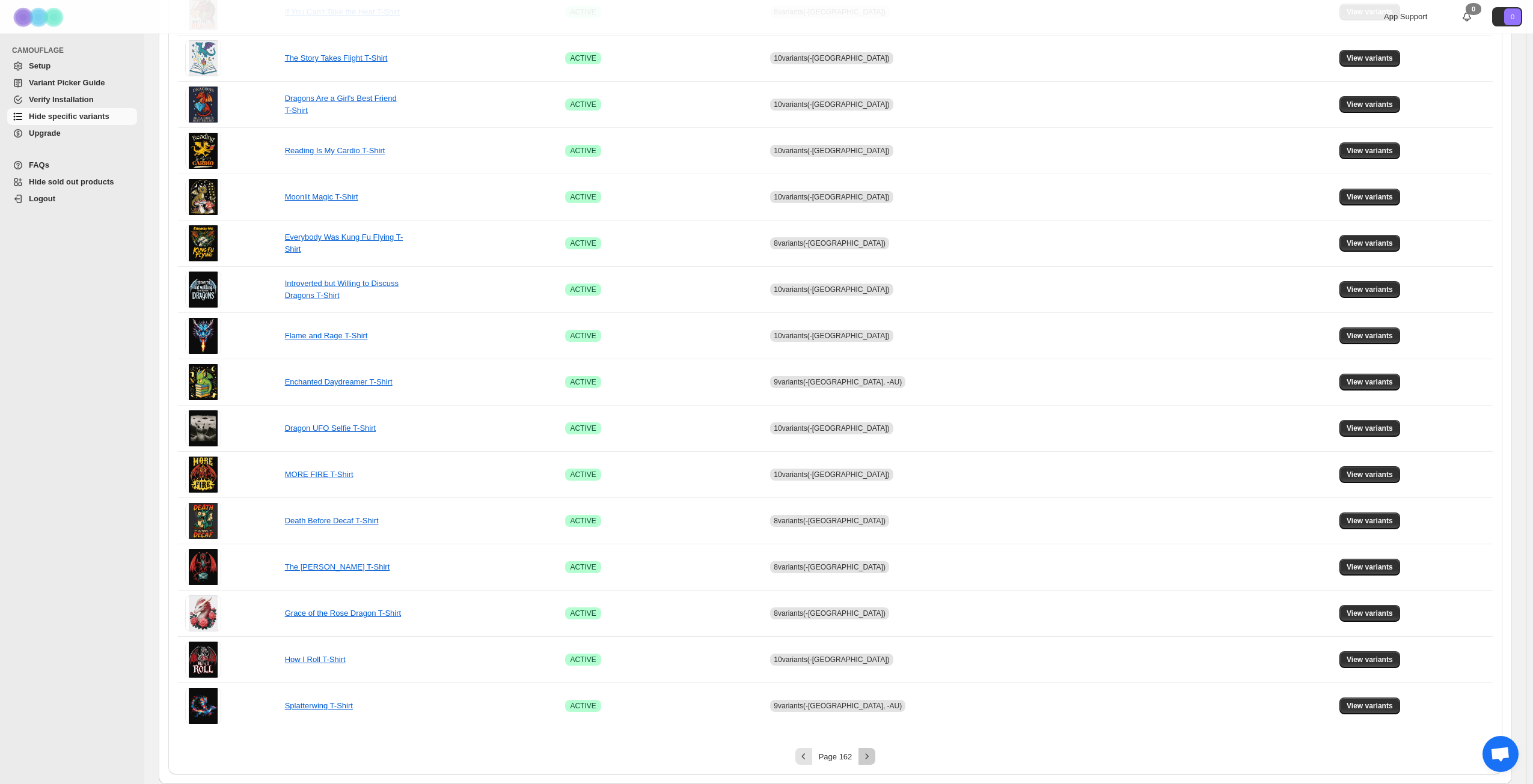
click at [873, 567] on icon "Next" at bounding box center [867, 757] width 12 height 12
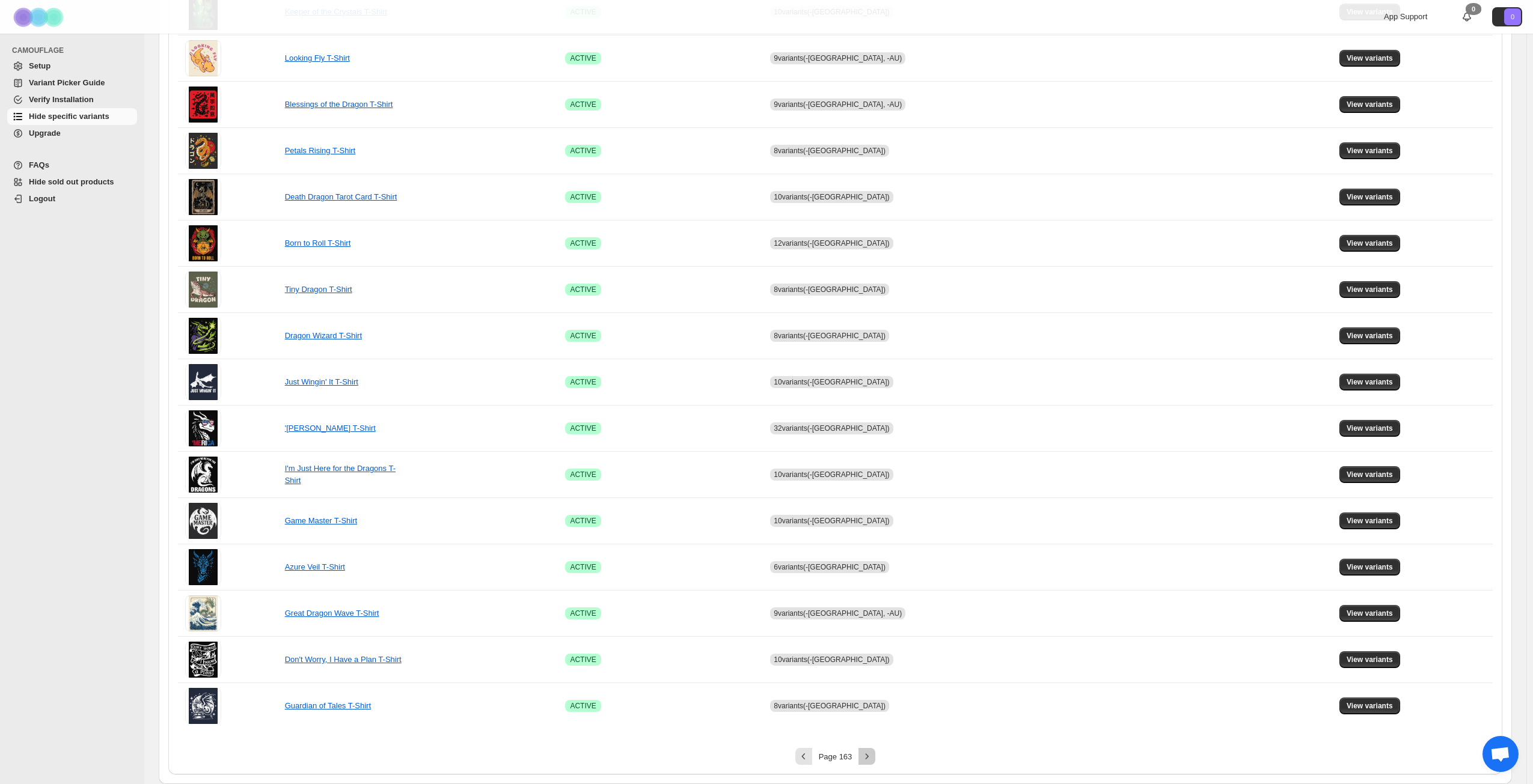
click at [873, 567] on icon "Next" at bounding box center [867, 757] width 12 height 12
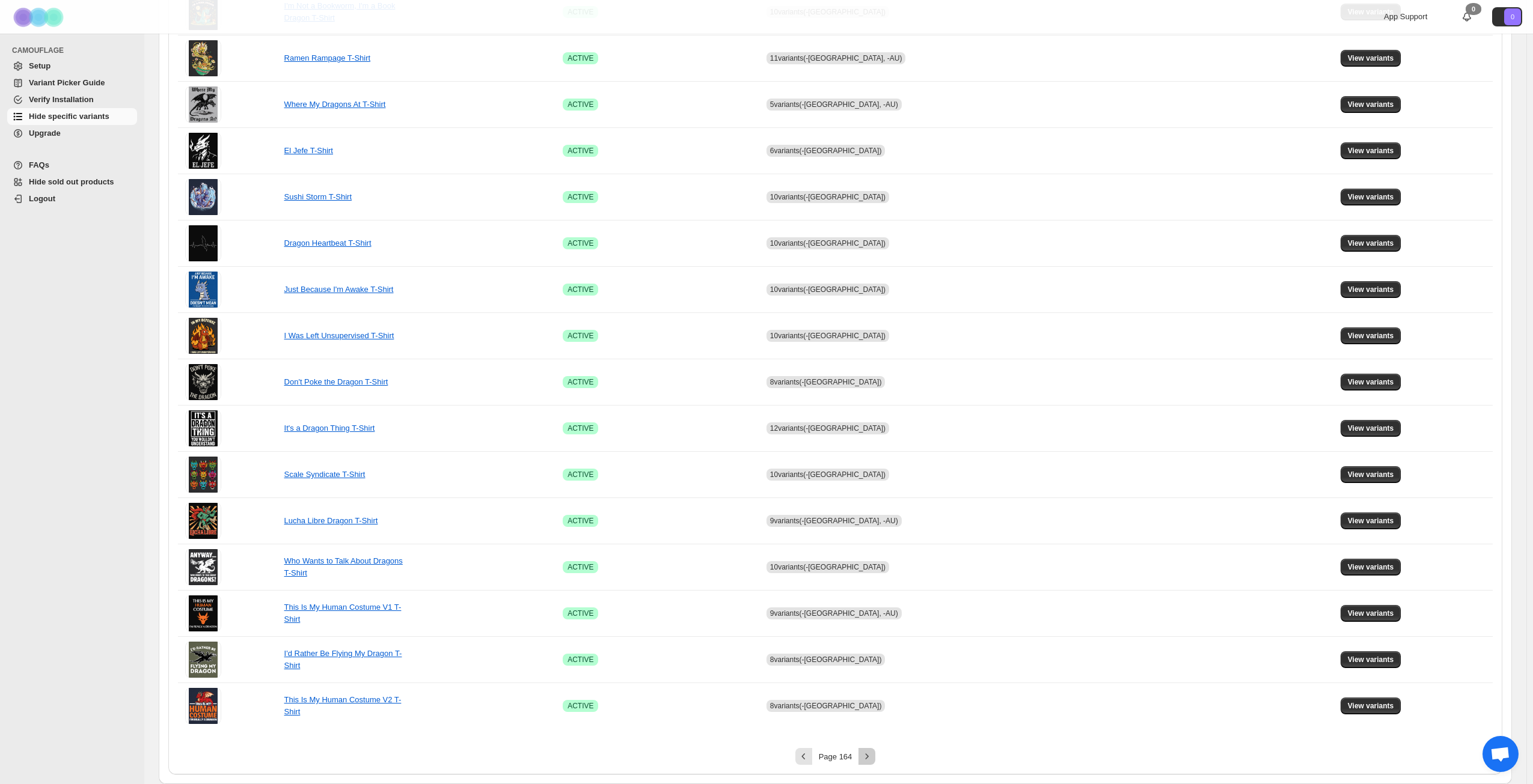
click at [873, 567] on icon "Next" at bounding box center [867, 757] width 12 height 12
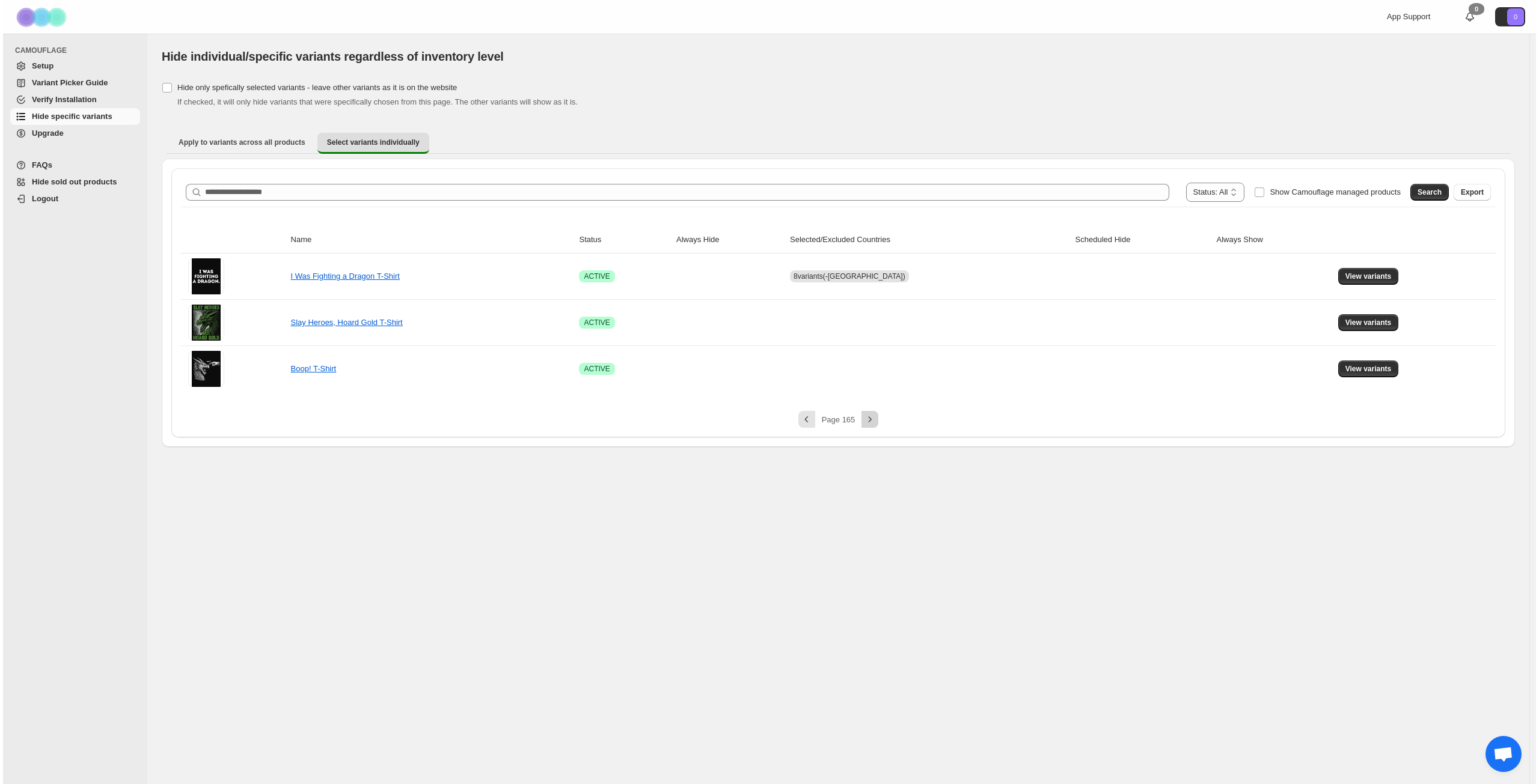
scroll to position [0, 0]
click at [1153, 325] on span "View variants" at bounding box center [1370, 323] width 46 height 9
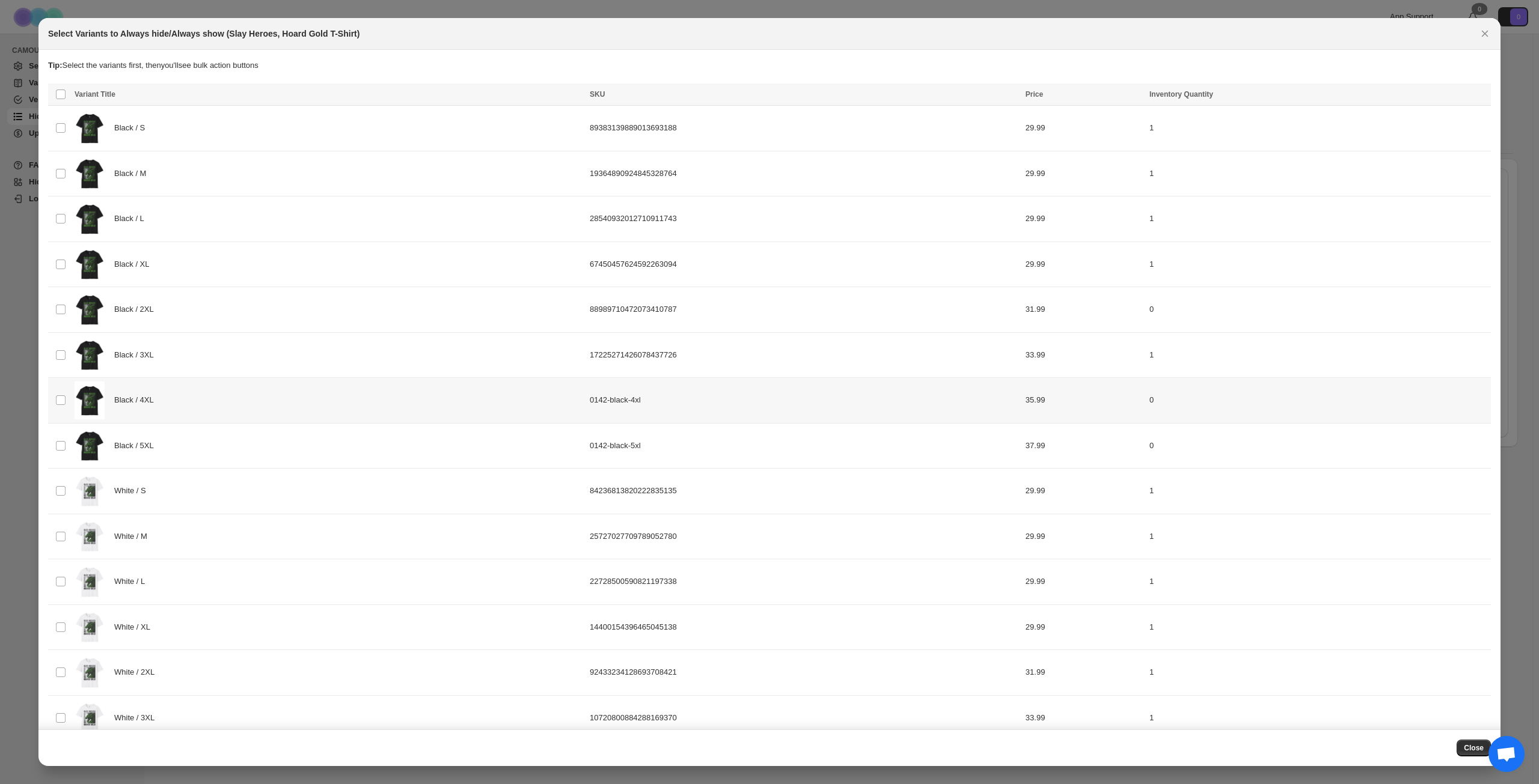
click at [232, 396] on div "Black / 4XL" at bounding box center [328, 400] width 508 height 38
click at [227, 445] on div "Black / 5XL" at bounding box center [328, 446] width 508 height 38
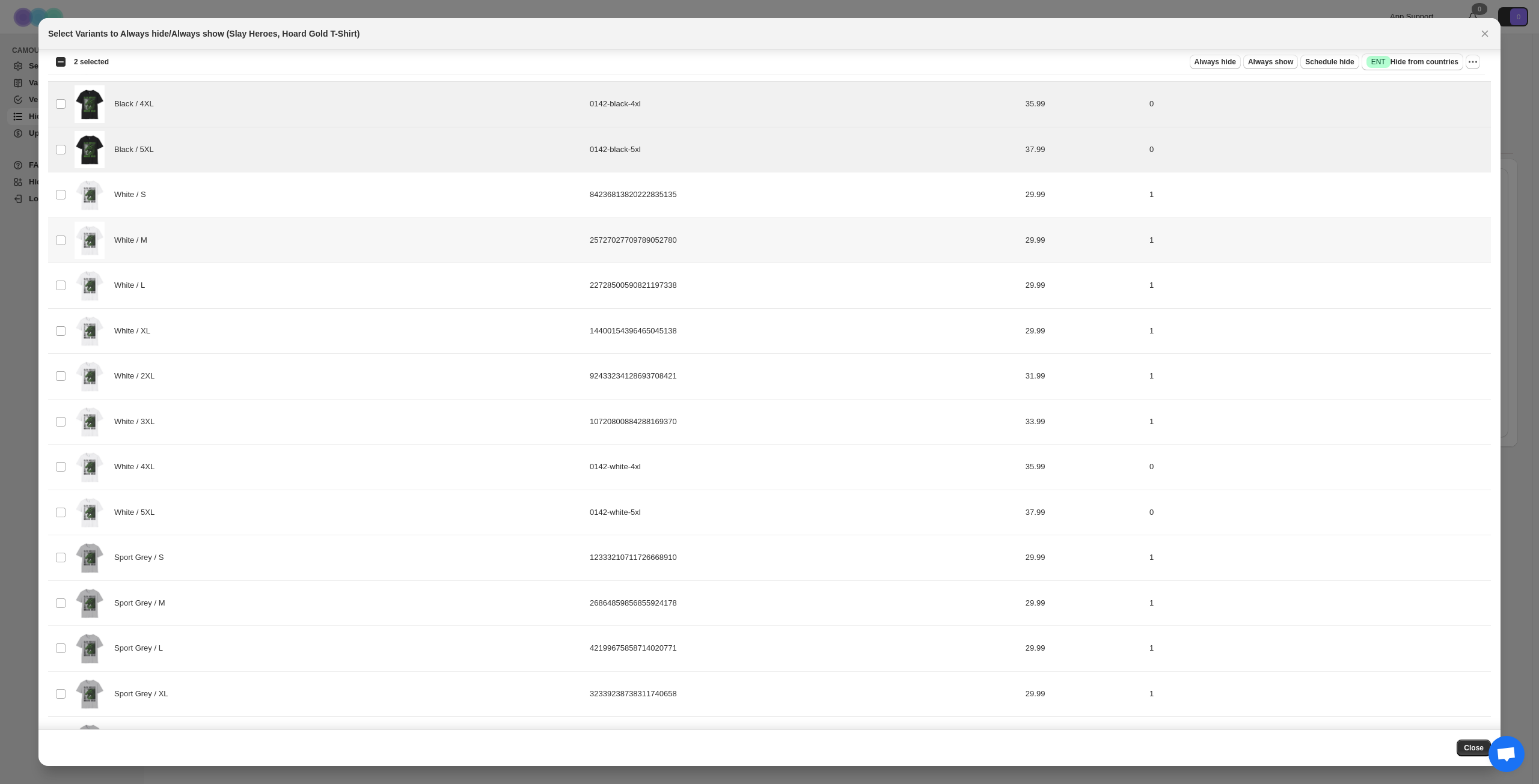
scroll to position [301, 0]
click at [236, 477] on div "White / 4XL" at bounding box center [328, 463] width 508 height 38
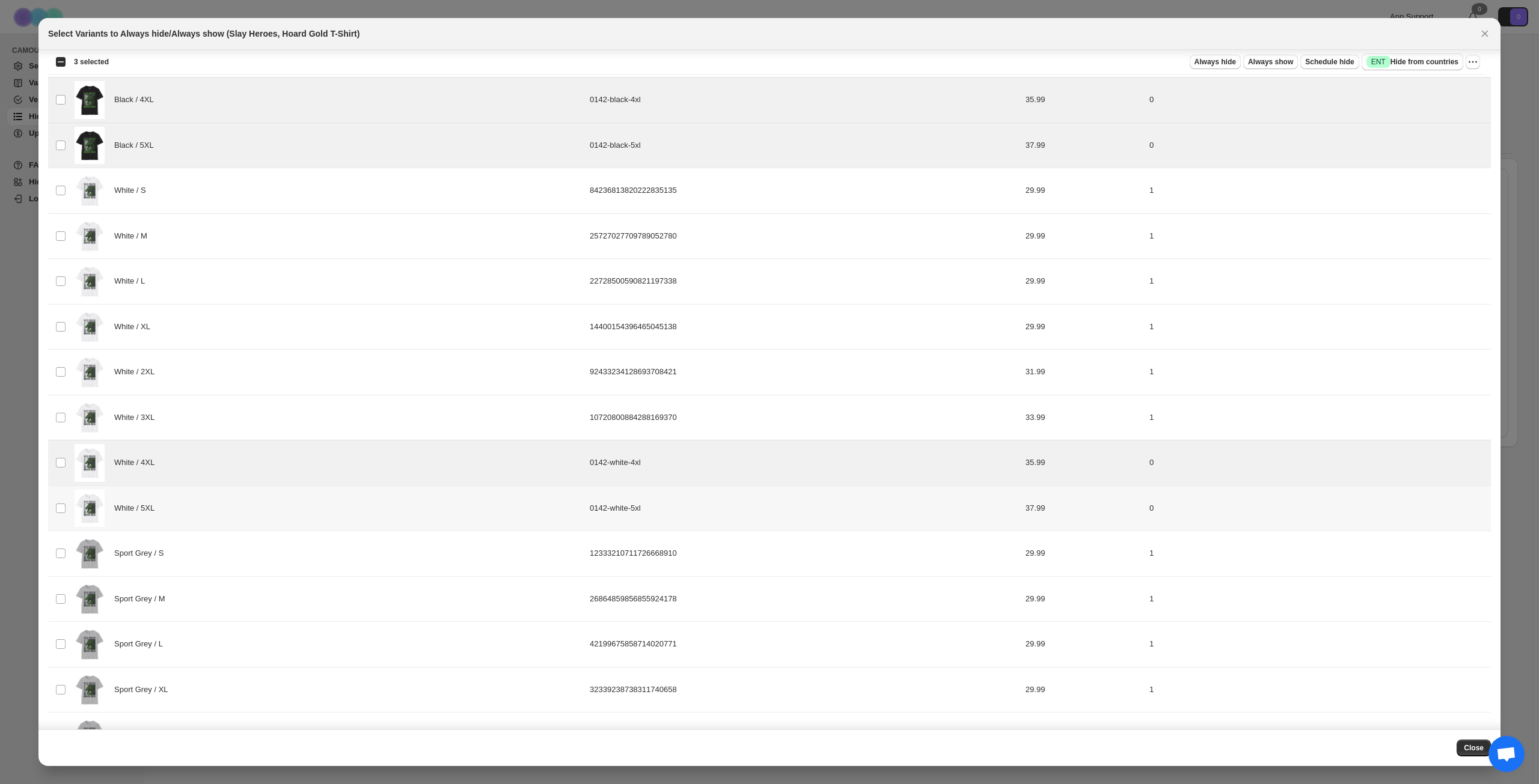
click at [228, 497] on div "White / 5XL" at bounding box center [328, 508] width 508 height 38
click at [800, 31] on div "Select Variants to Always hide/Always show (Slay Heroes, Hoard Gold T-Shirt)" at bounding box center [759, 33] width 1421 height 12
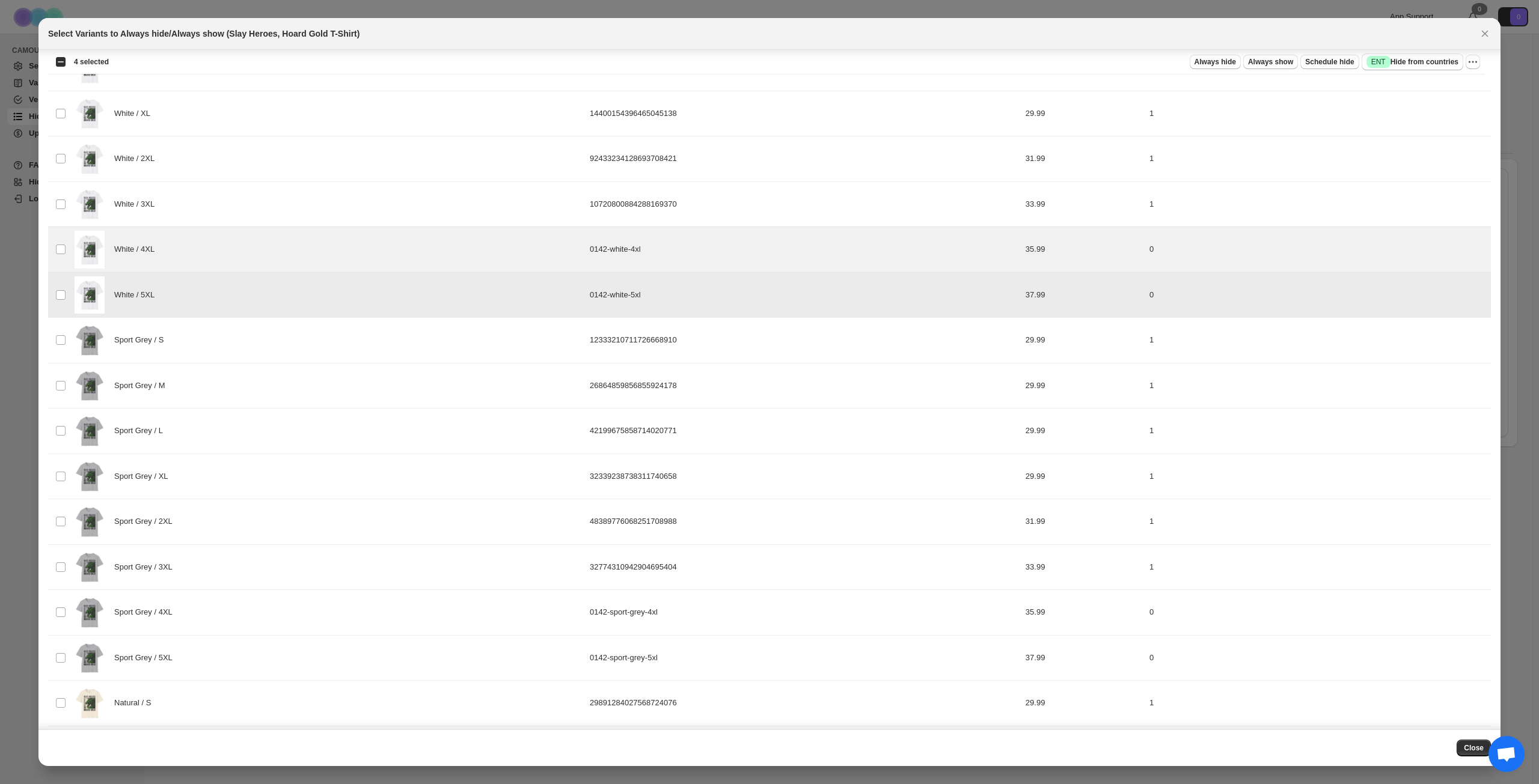
scroll to position [541, 0]
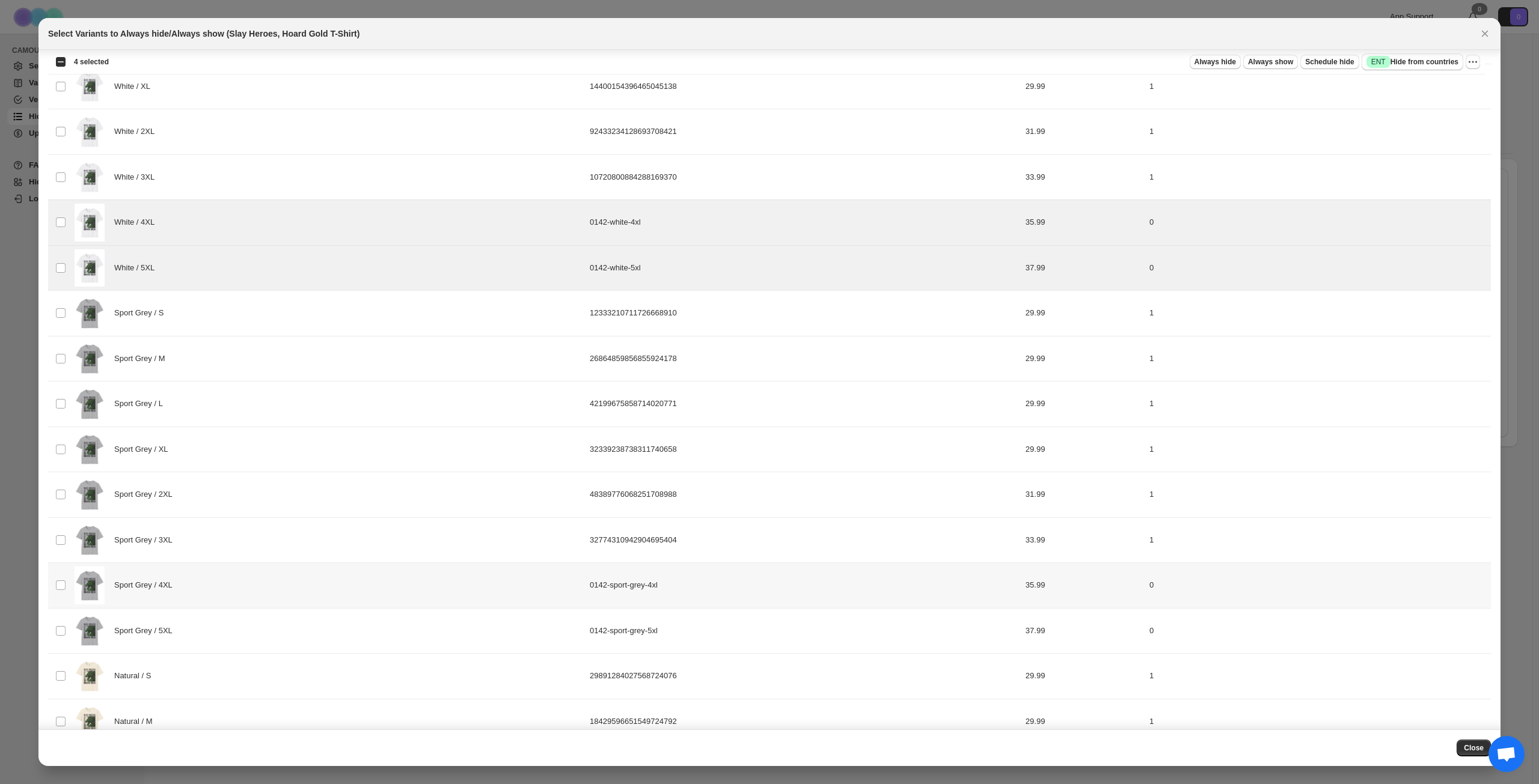
click at [232, 567] on div "Sport Grey / 4XL" at bounding box center [328, 585] width 508 height 38
click at [222, 567] on div "Sport Grey / 5XL" at bounding box center [328, 631] width 508 height 38
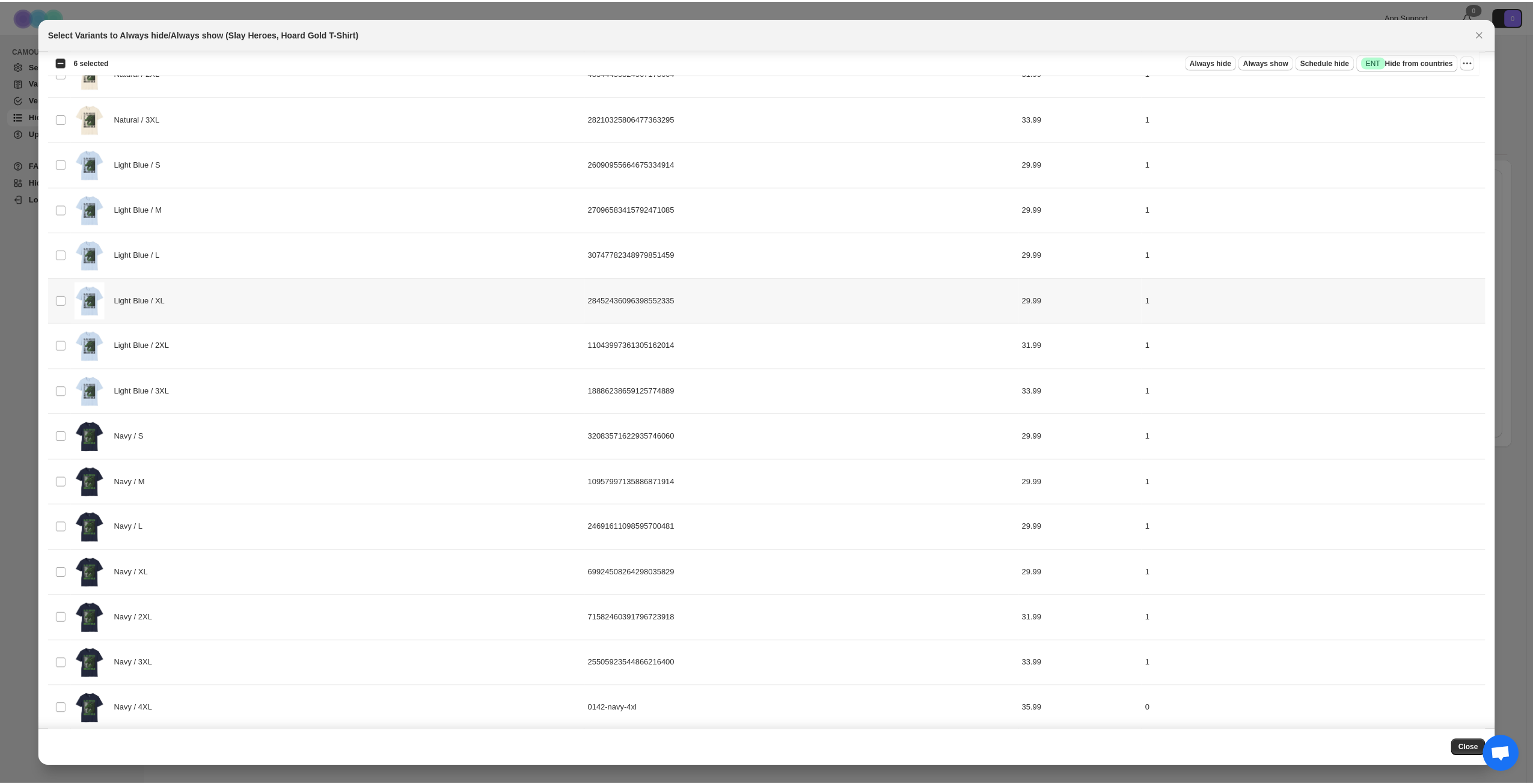
scroll to position [1381, 0]
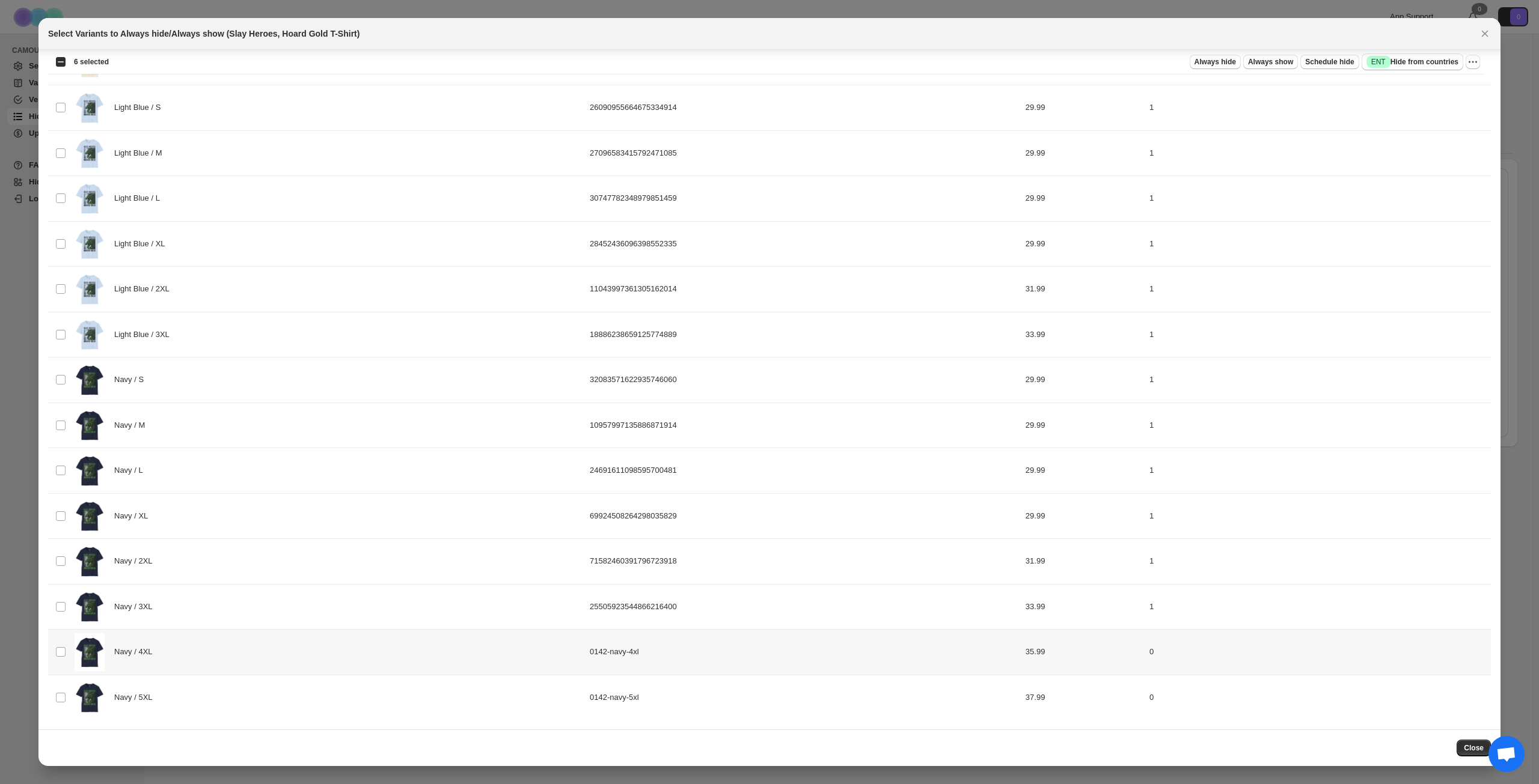
click at [208, 567] on div "Navy / 4XL" at bounding box center [328, 652] width 508 height 38
click at [221, 567] on div "Navy / 5XL" at bounding box center [328, 698] width 508 height 38
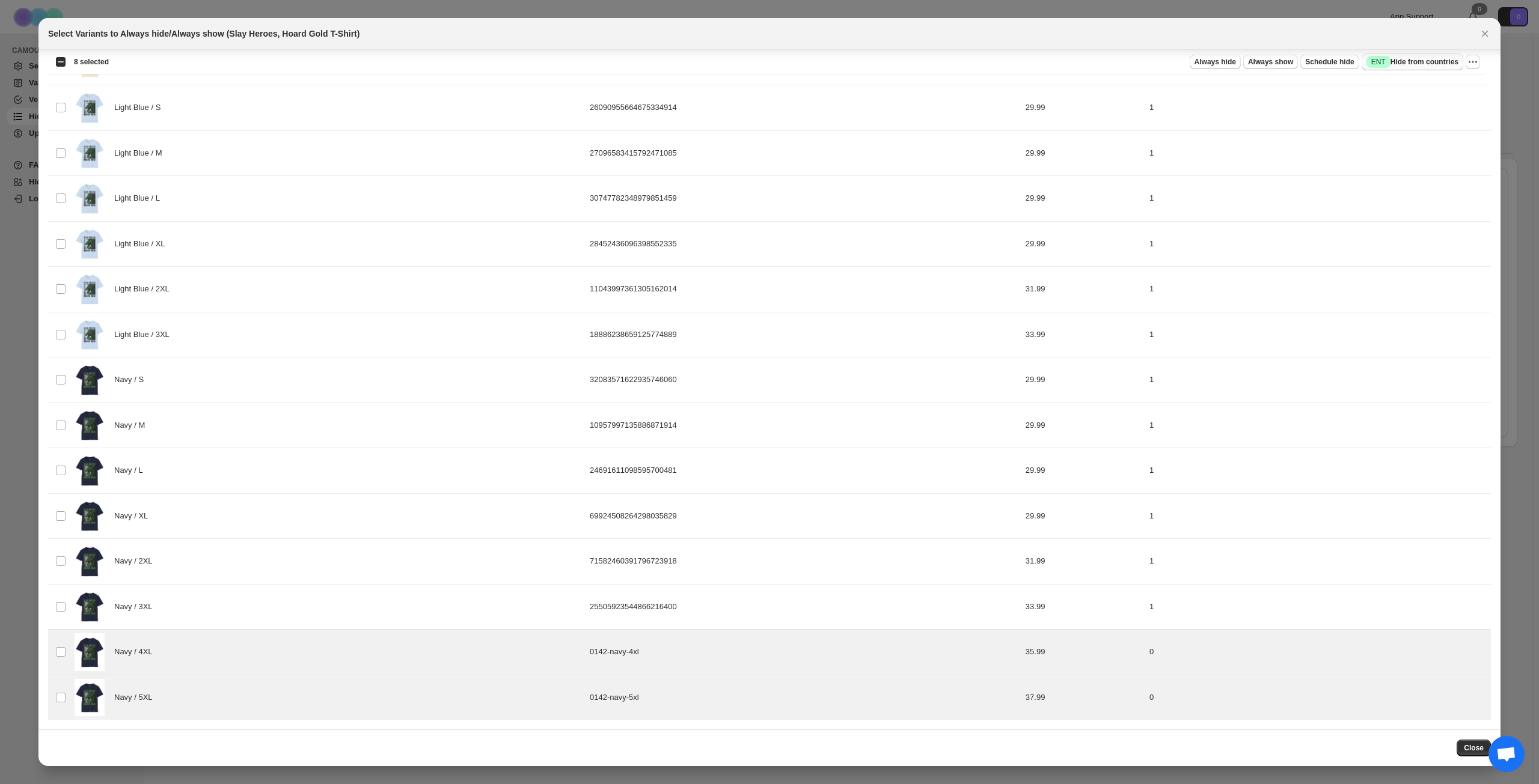
click at [1153, 62] on span "Success ENT Hide from countries" at bounding box center [1412, 62] width 92 height 12
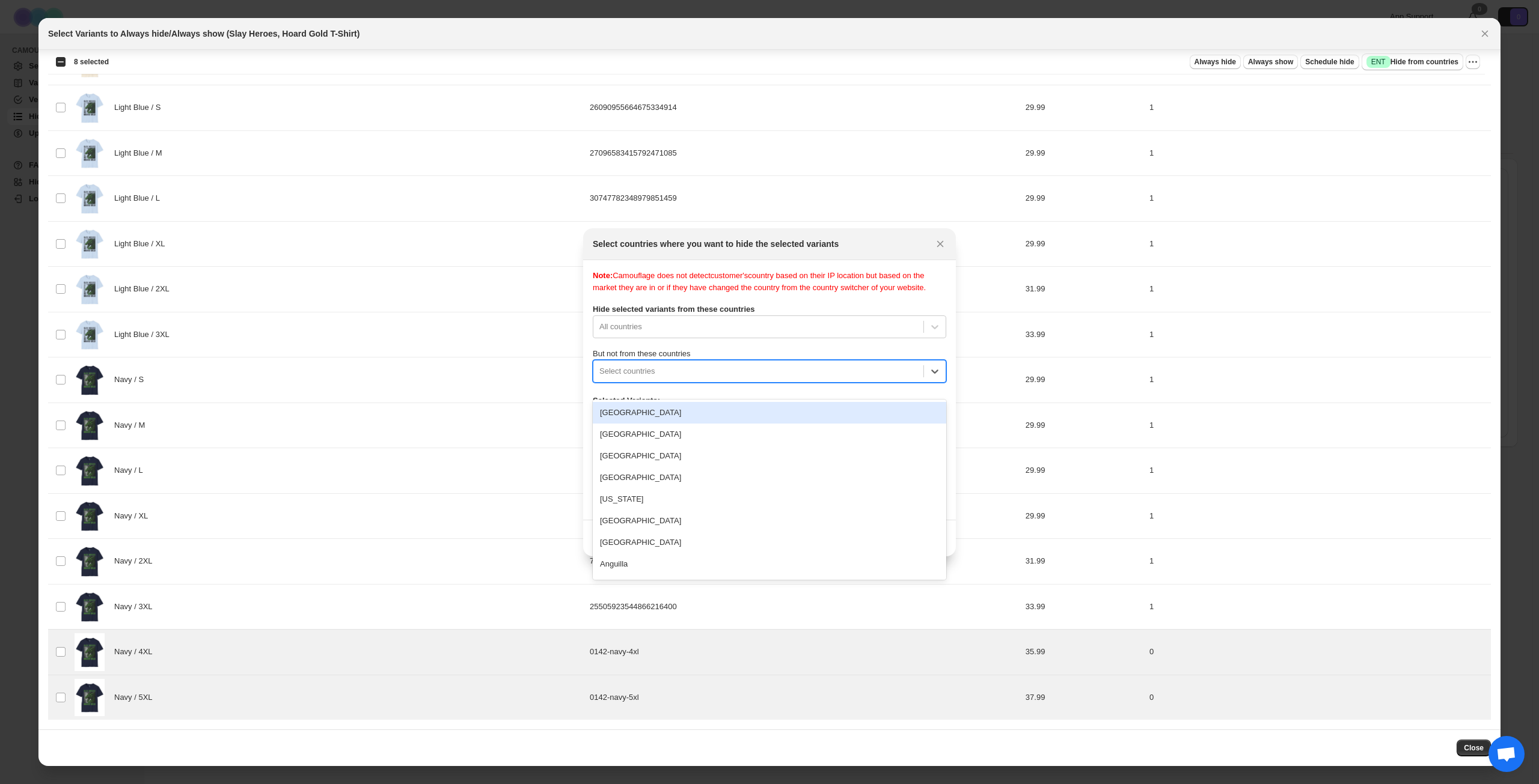
click at [743, 378] on div ":r1pd:" at bounding box center [758, 372] width 318 height 15
type input "****"
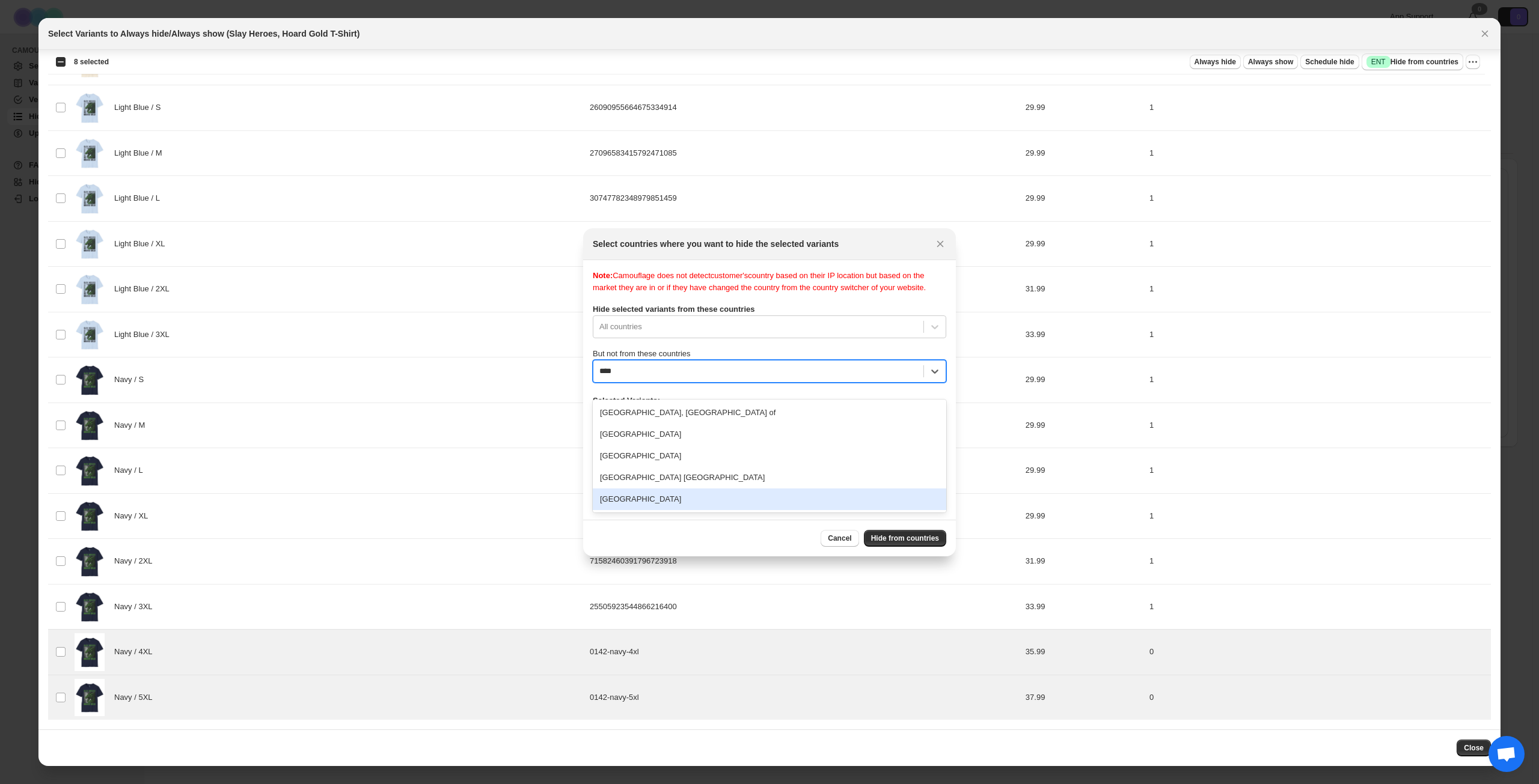
click at [678, 491] on div "[GEOGRAPHIC_DATA]" at bounding box center [770, 499] width 354 height 21
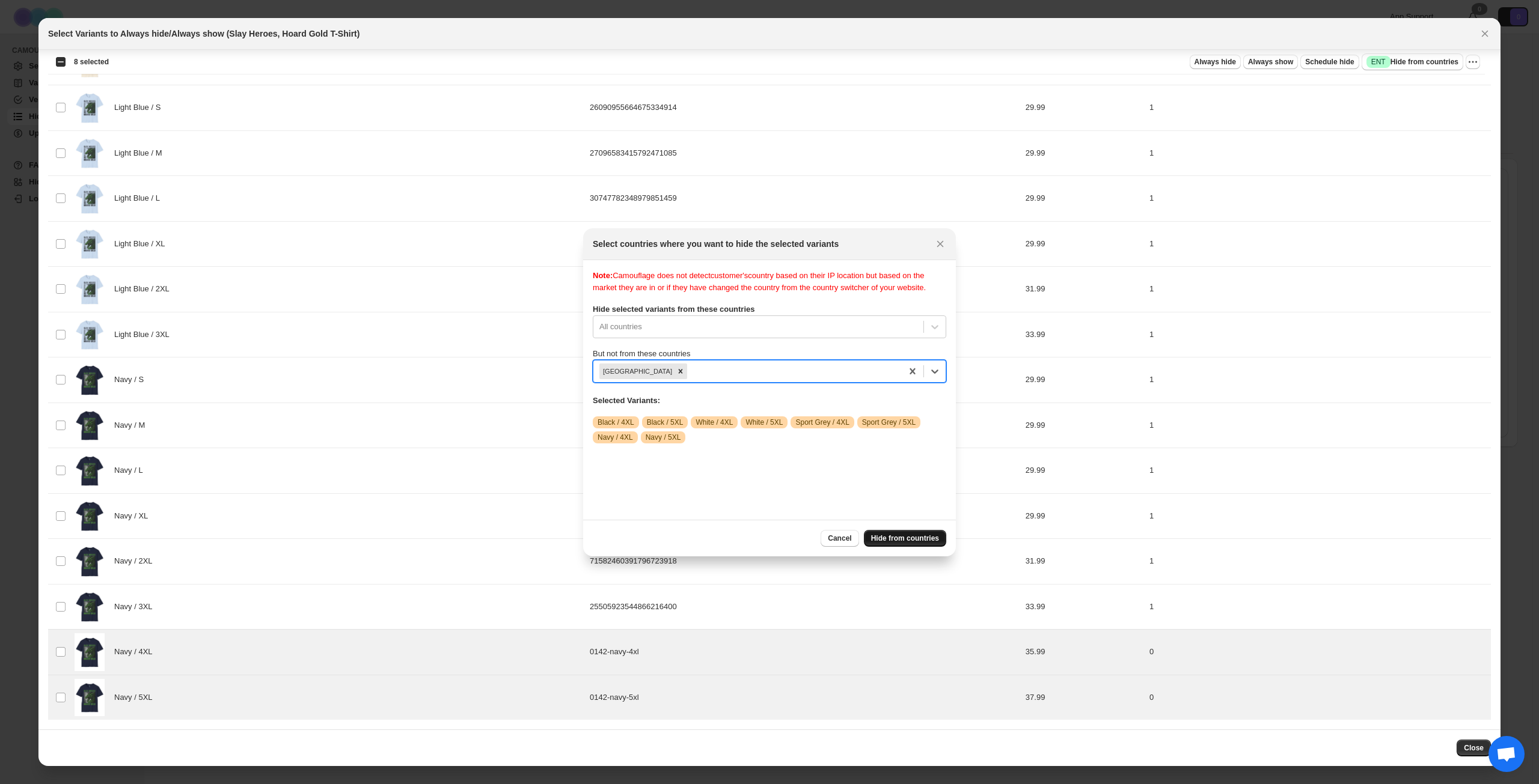
click at [906, 540] on span "Hide from countries" at bounding box center [904, 538] width 68 height 9
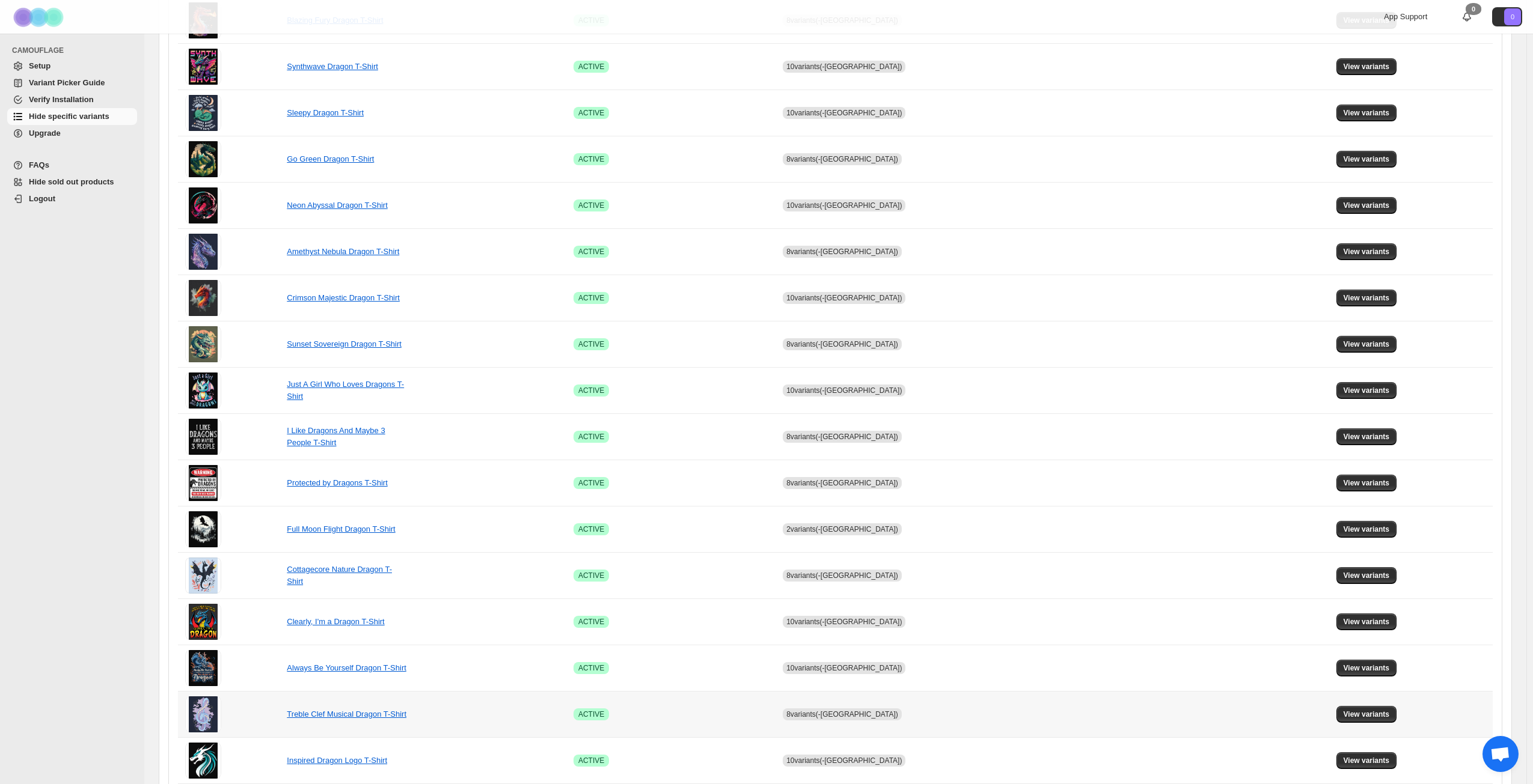
scroll to position [449, 0]
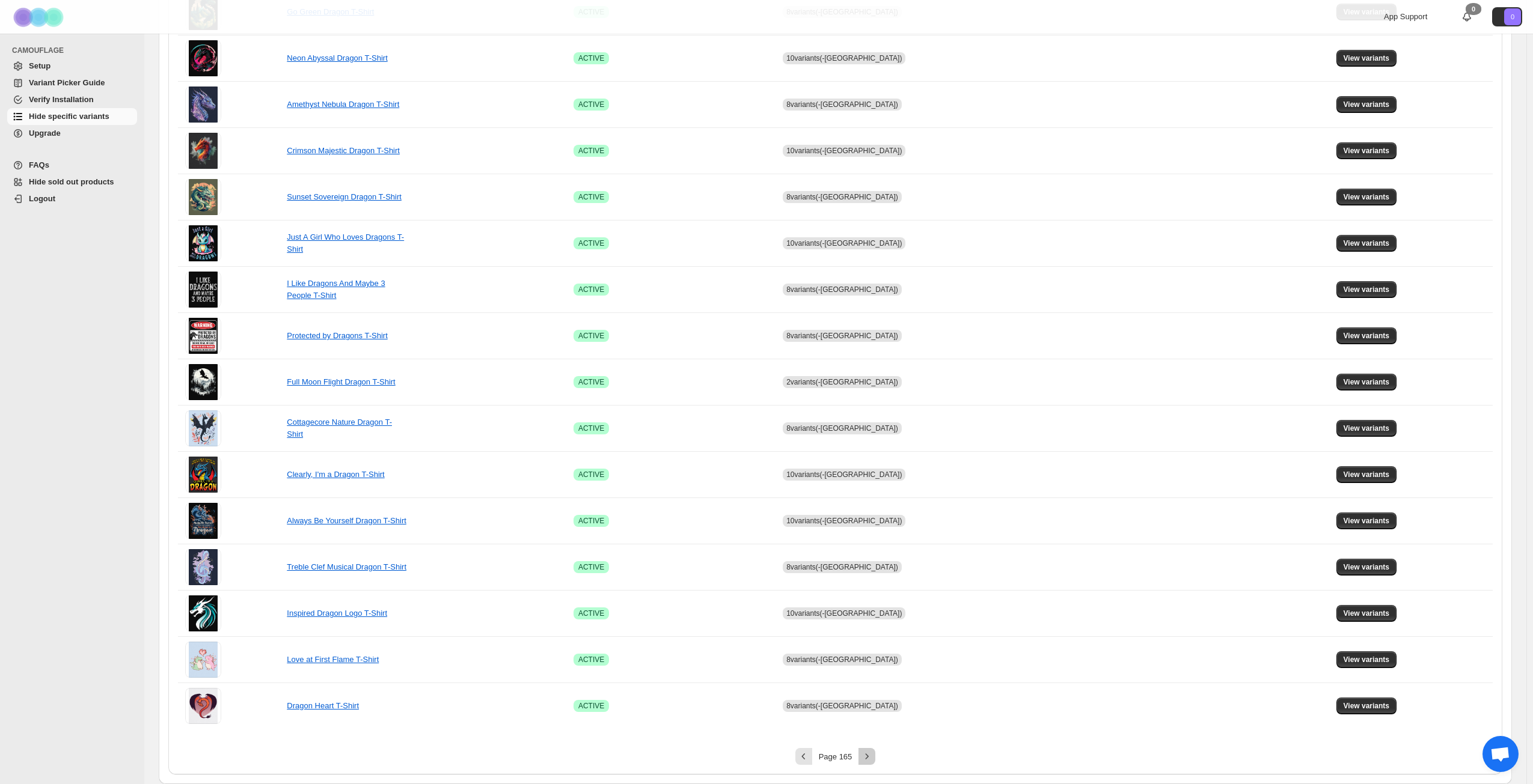
click at [872, 567] on icon "Next" at bounding box center [867, 757] width 12 height 12
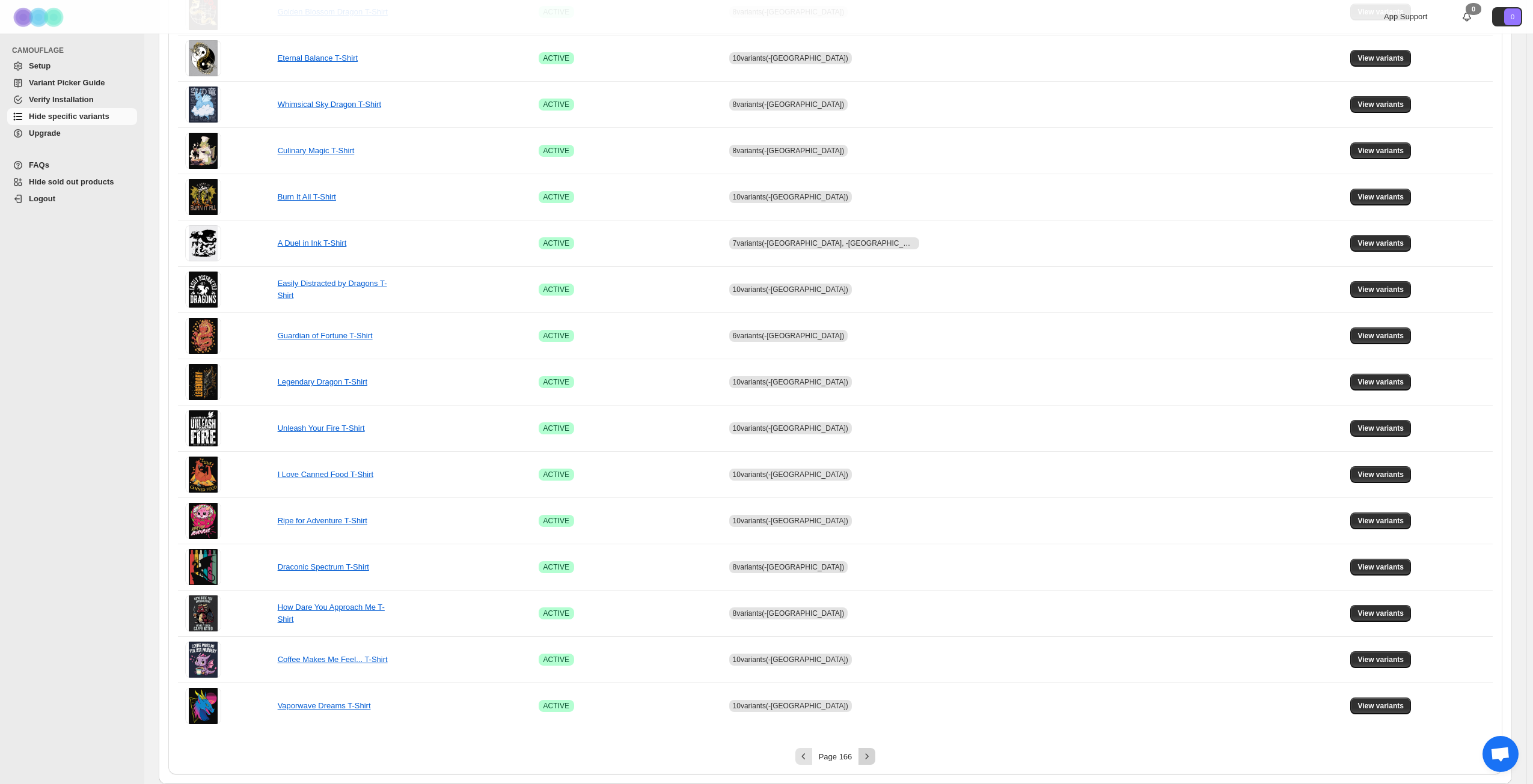
click at [869, 567] on icon "Next" at bounding box center [867, 756] width 3 height 5
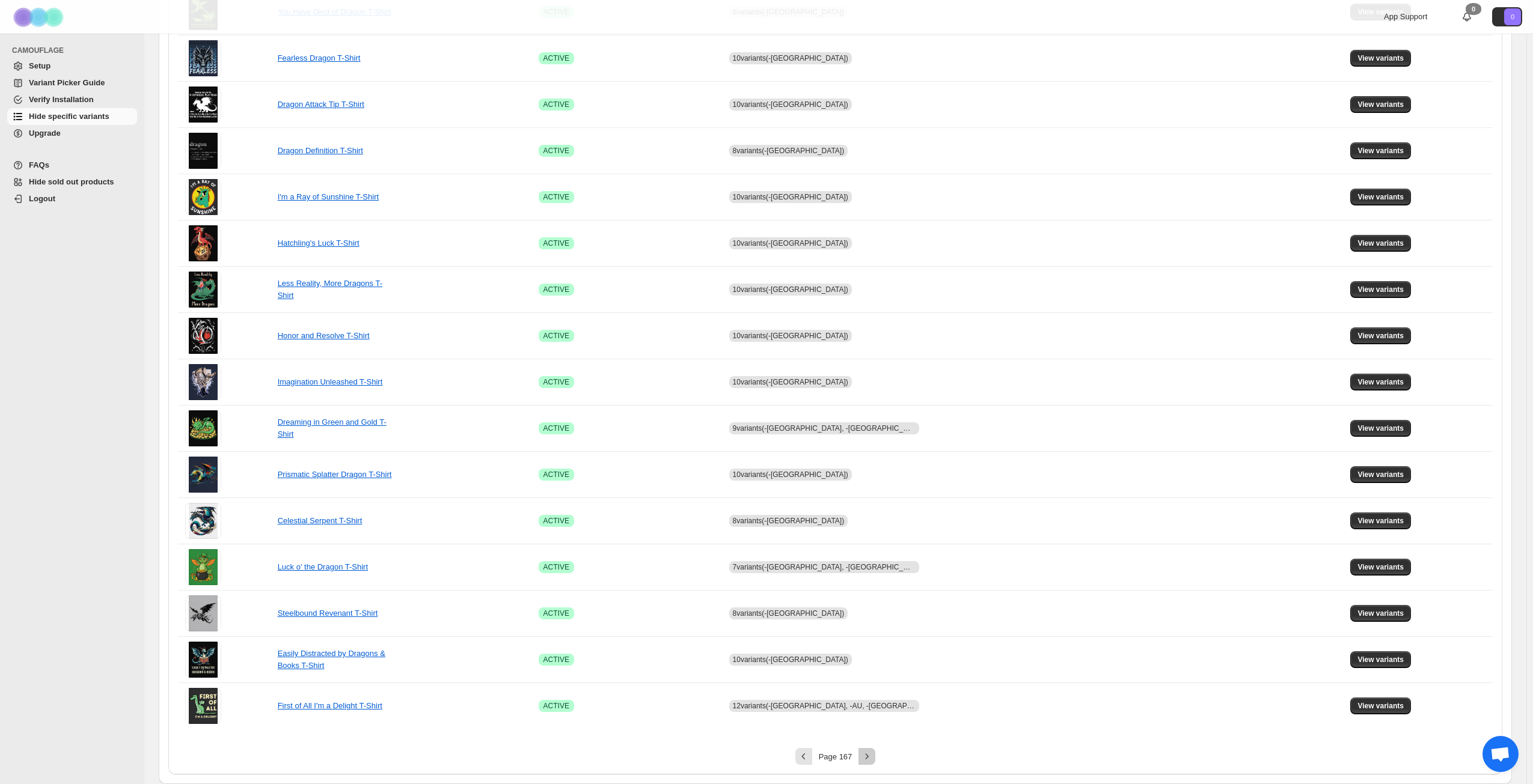
click at [869, 567] on icon "Next" at bounding box center [867, 756] width 3 height 5
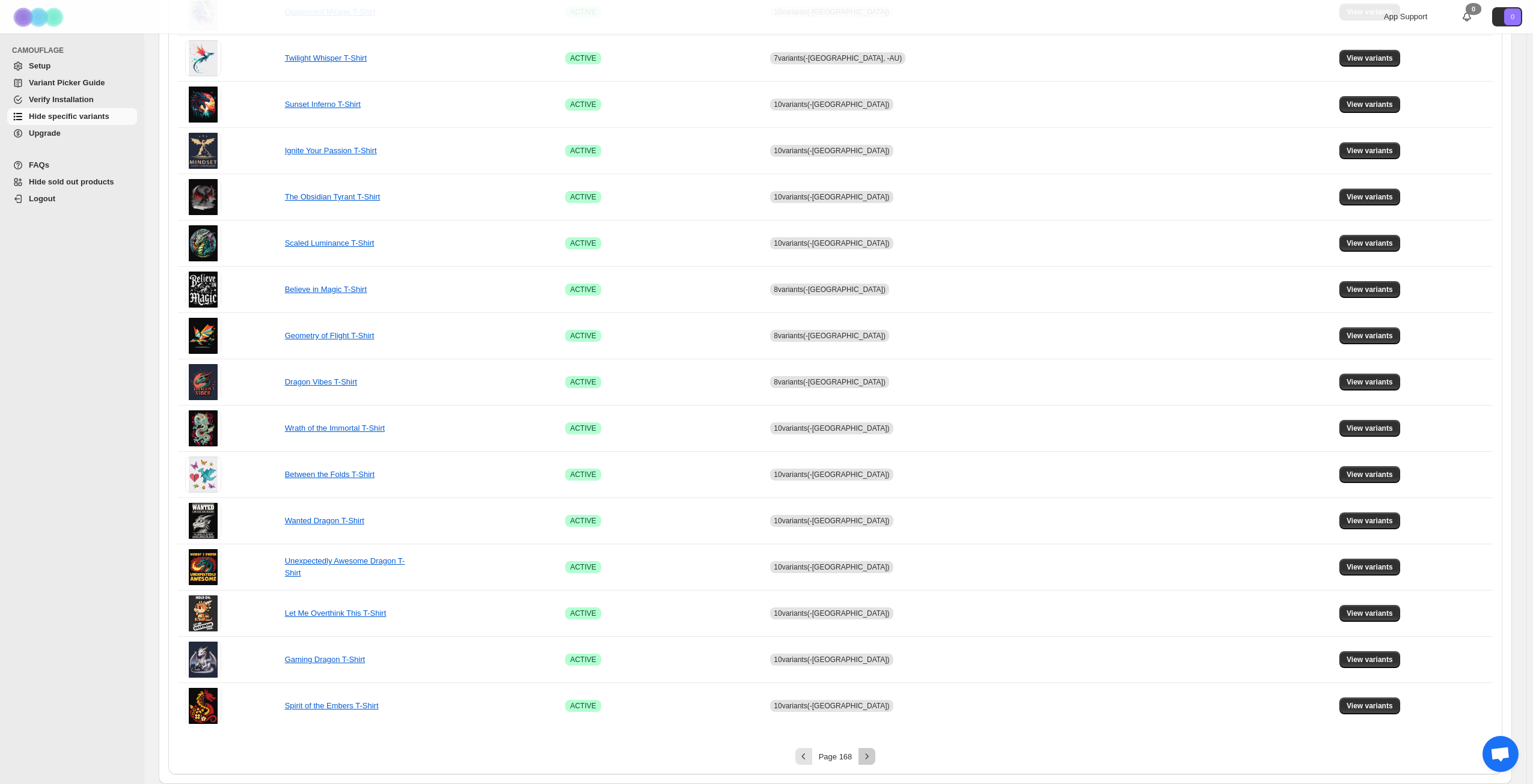
click at [869, 567] on icon "Next" at bounding box center [867, 756] width 3 height 5
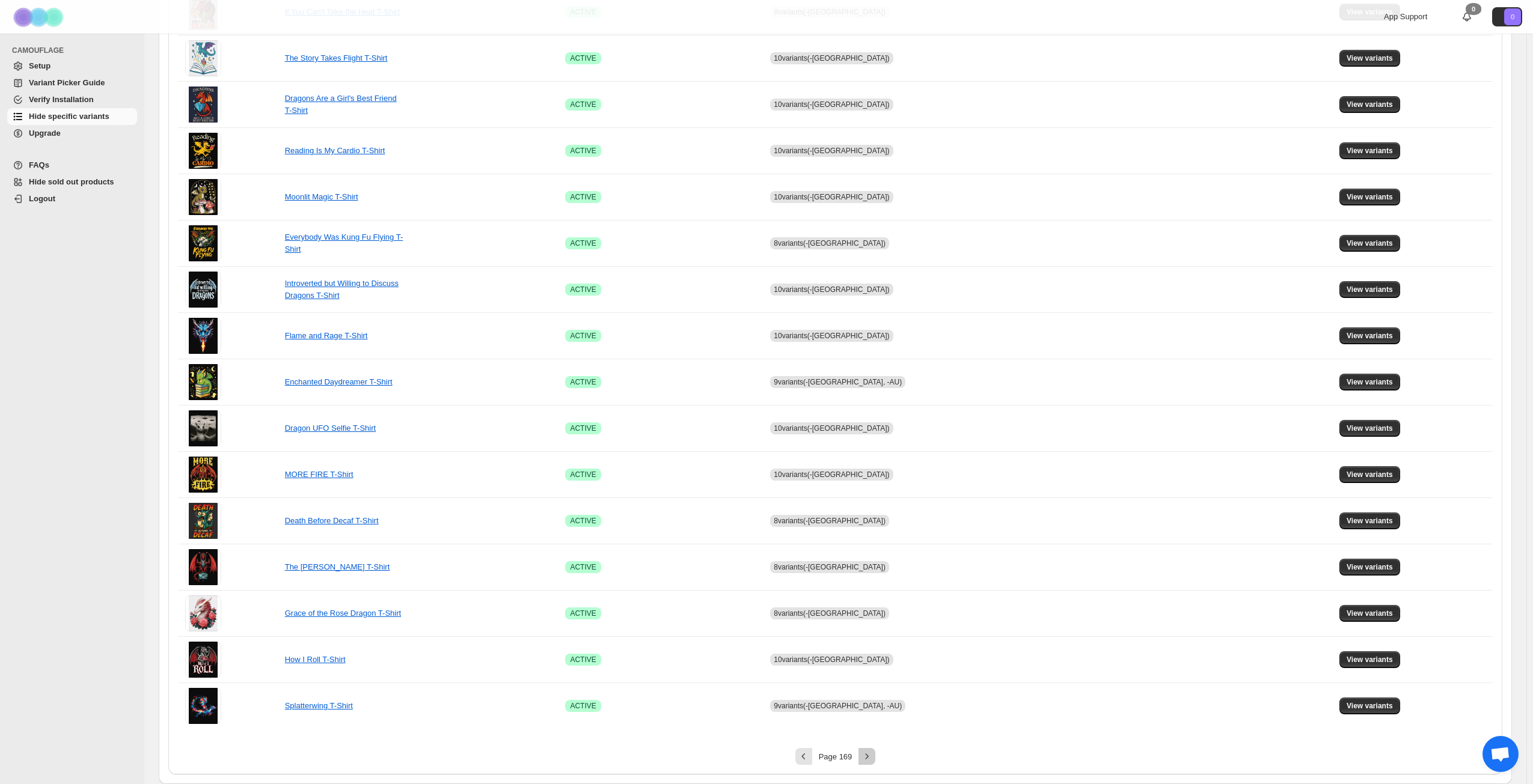
click at [869, 567] on icon "Next" at bounding box center [867, 756] width 3 height 5
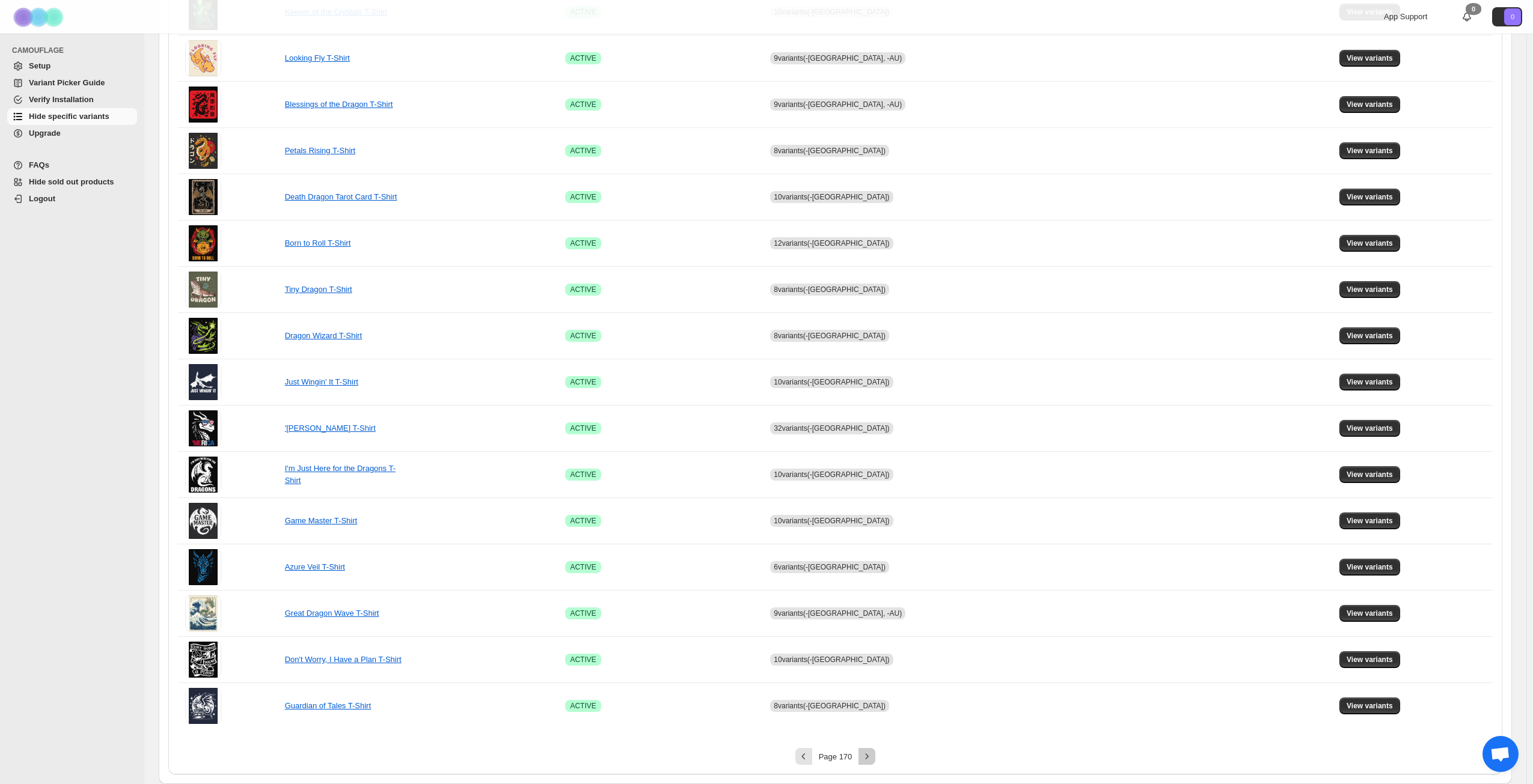
click at [869, 567] on icon "Next" at bounding box center [867, 756] width 3 height 5
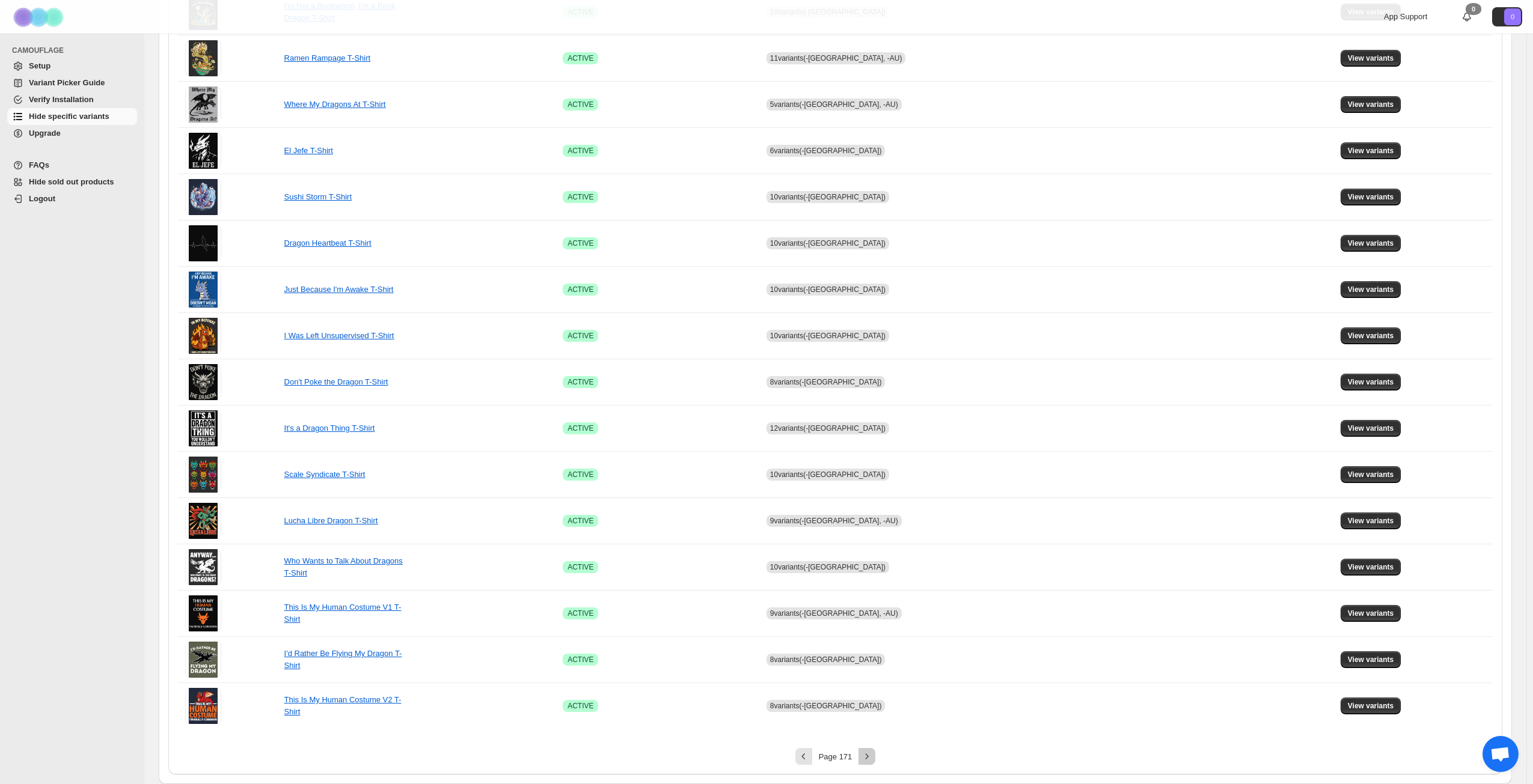
click at [871, 567] on icon "Next" at bounding box center [867, 757] width 12 height 12
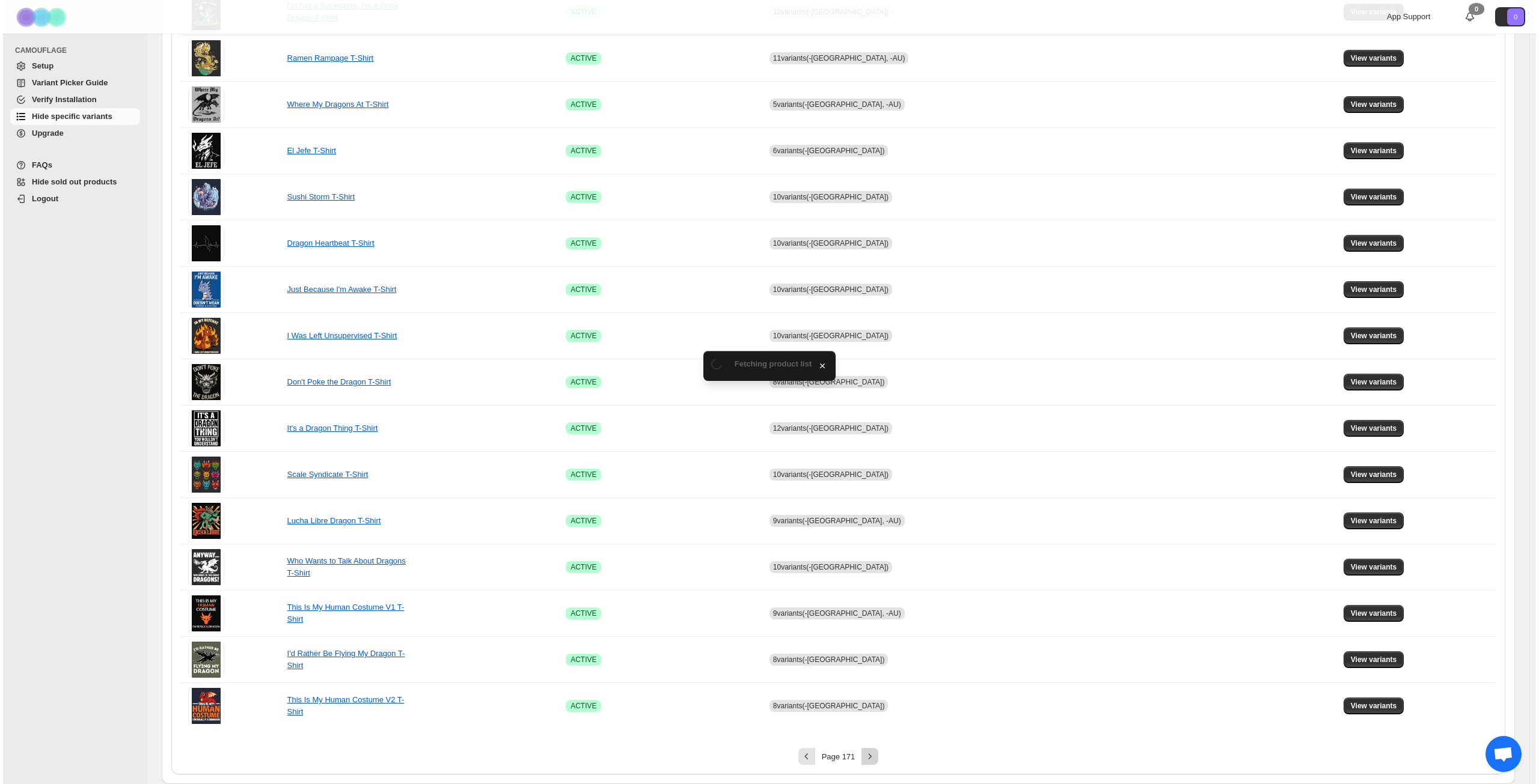
scroll to position [0, 0]
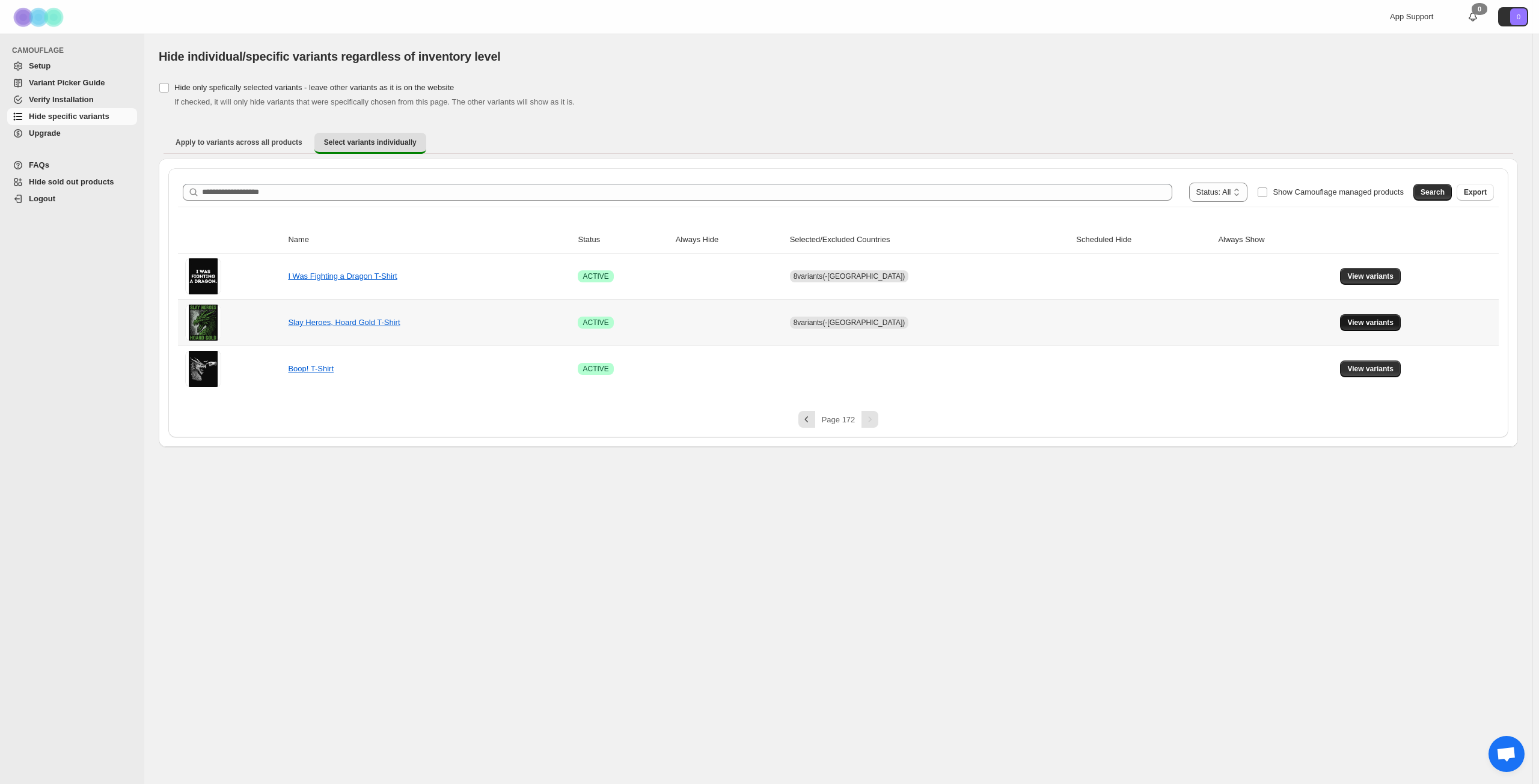
click at [1153, 325] on span "View variants" at bounding box center [1370, 323] width 46 height 9
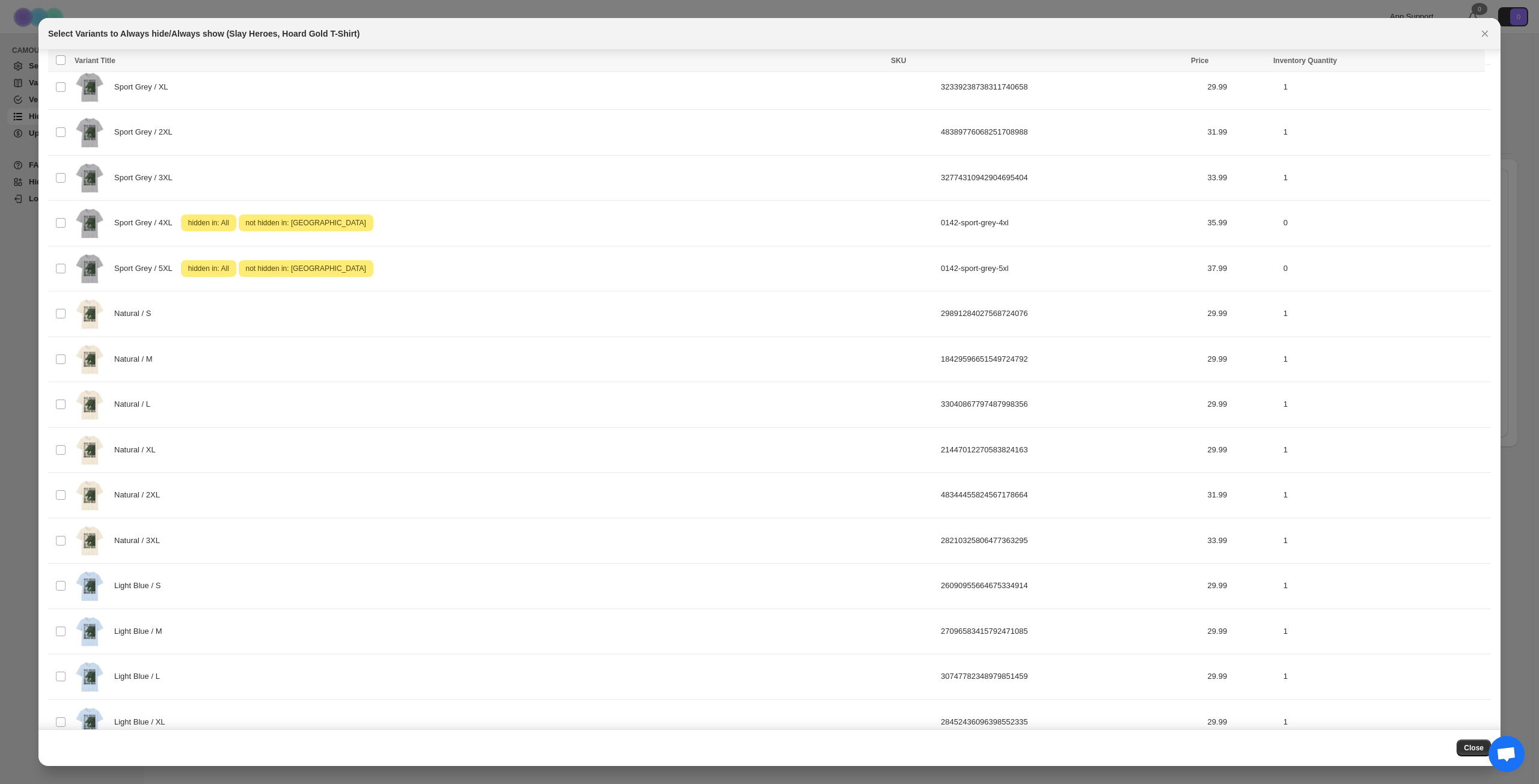
scroll to position [961, 0]
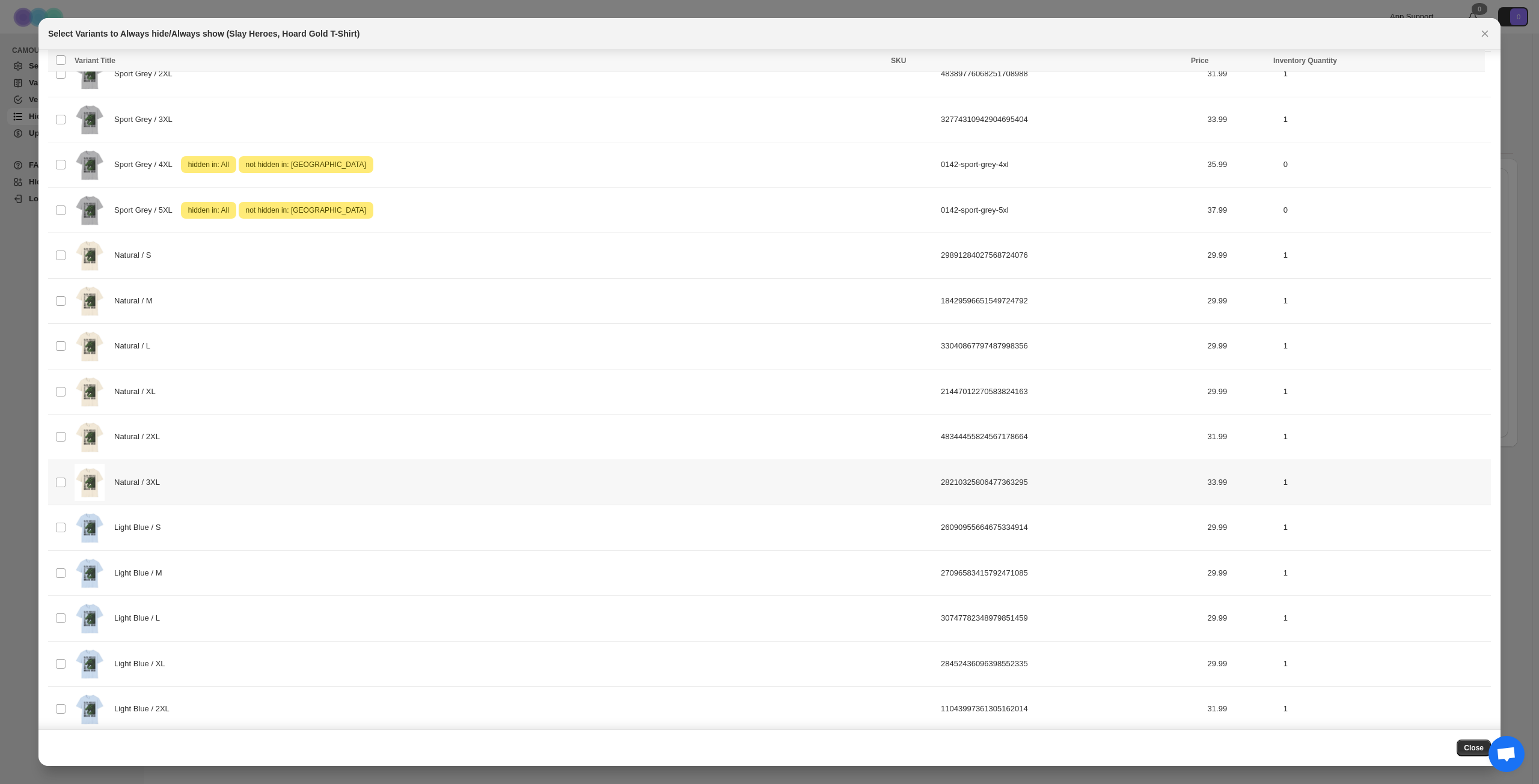
click at [355, 485] on div "Natural / 3XL" at bounding box center [504, 483] width 859 height 38
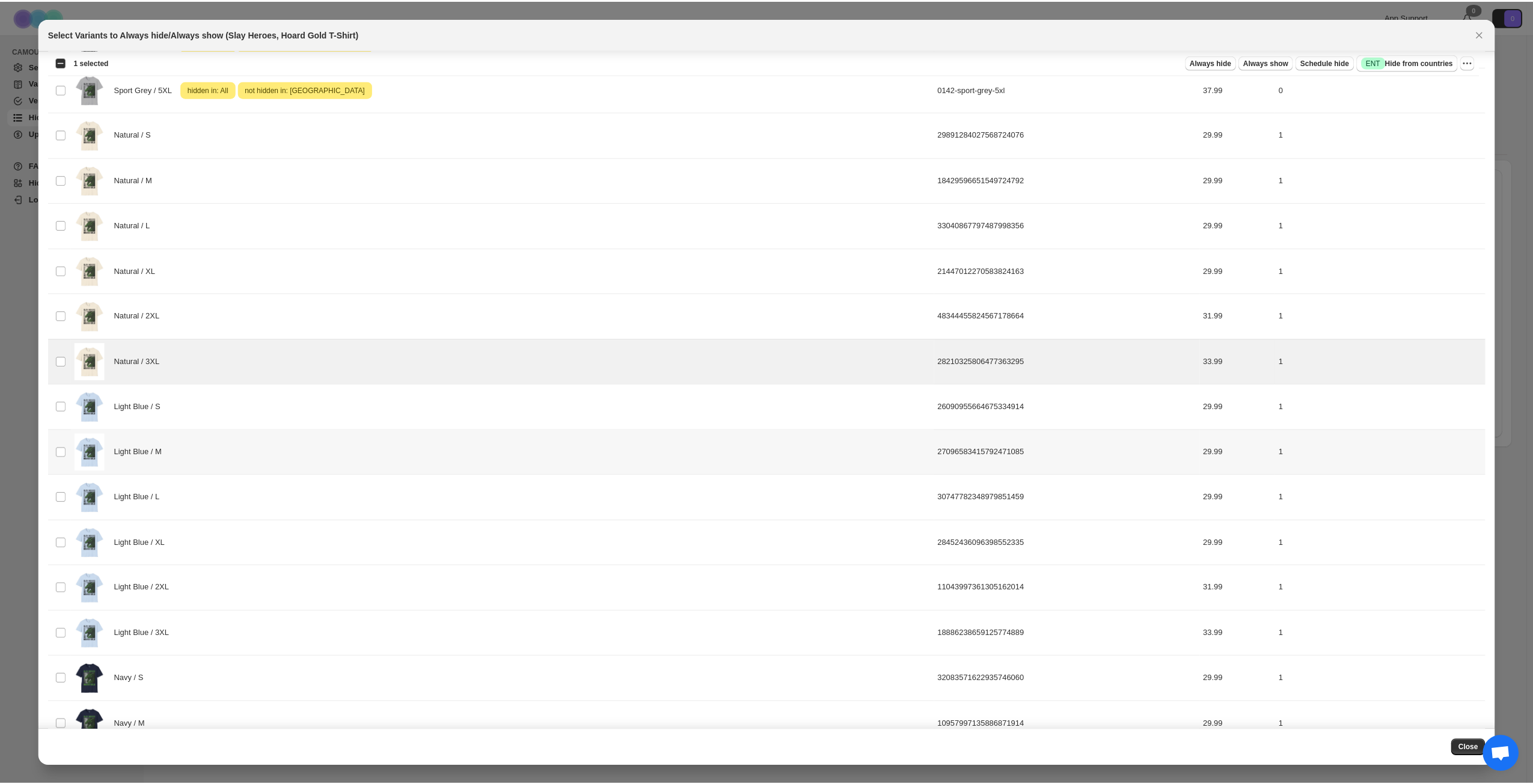
scroll to position [1081, 0]
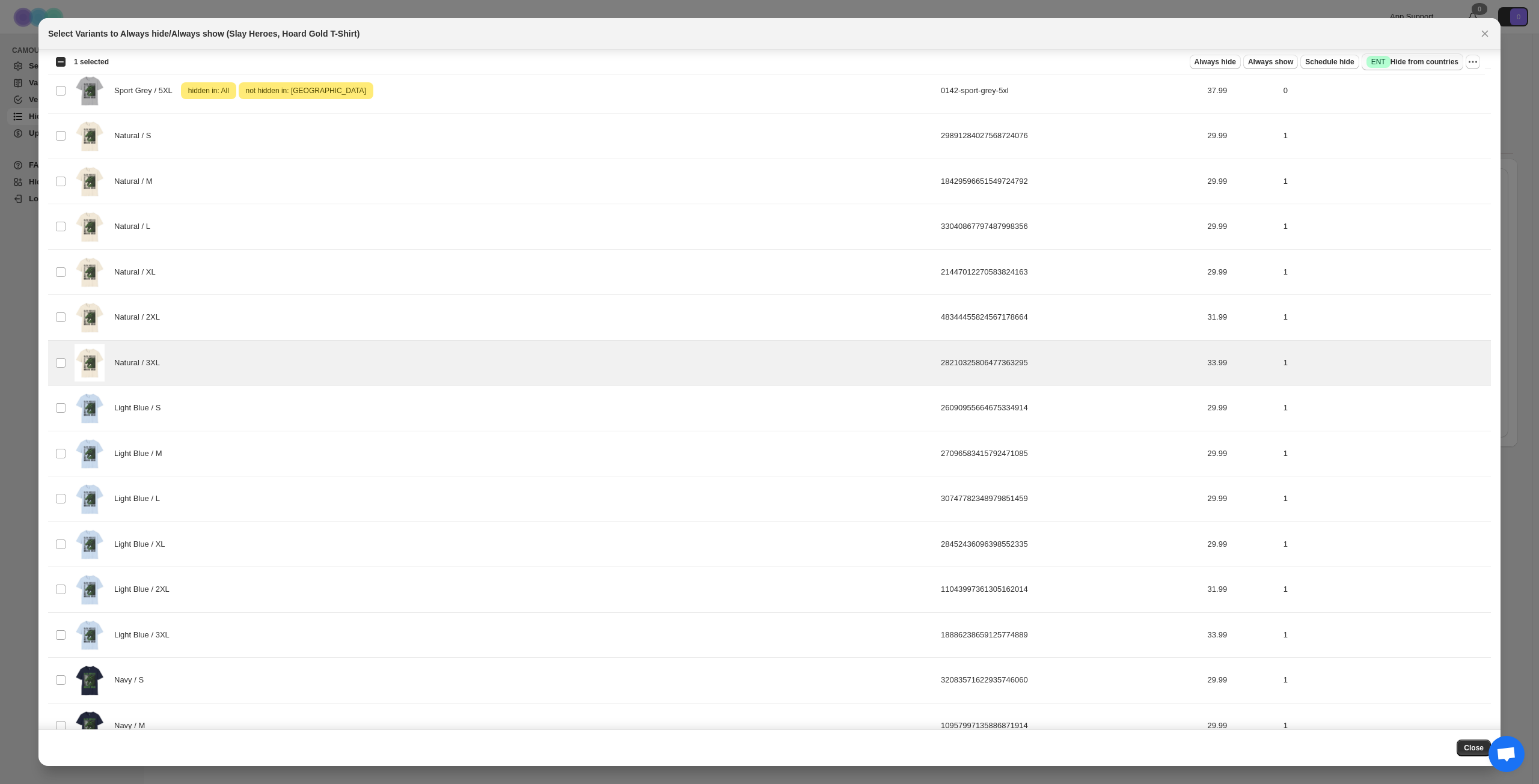
click at [1153, 67] on span "Success ENT Hide from countries" at bounding box center [1412, 62] width 92 height 12
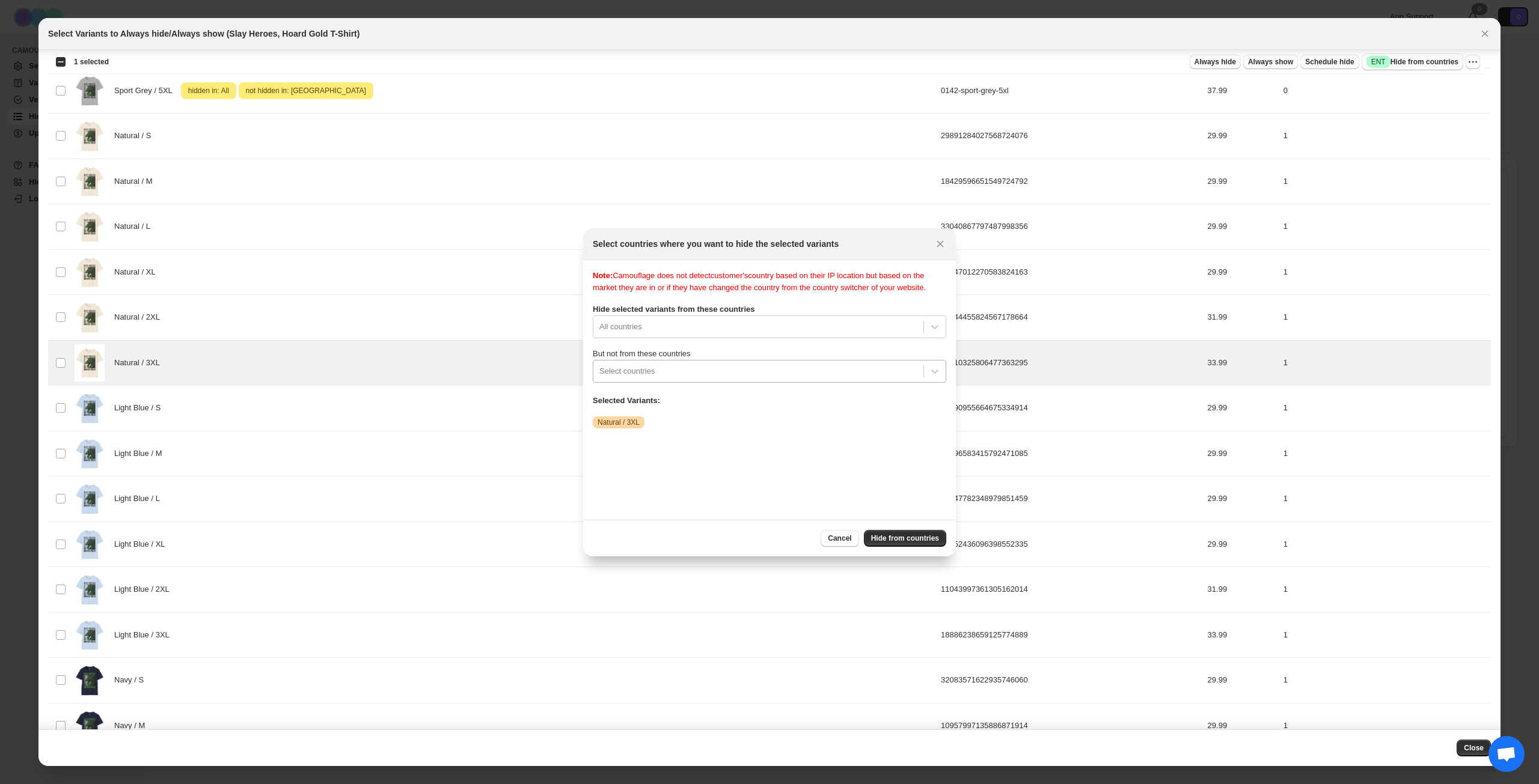
click at [732, 381] on div "Select countries" at bounding box center [758, 371] width 330 height 19
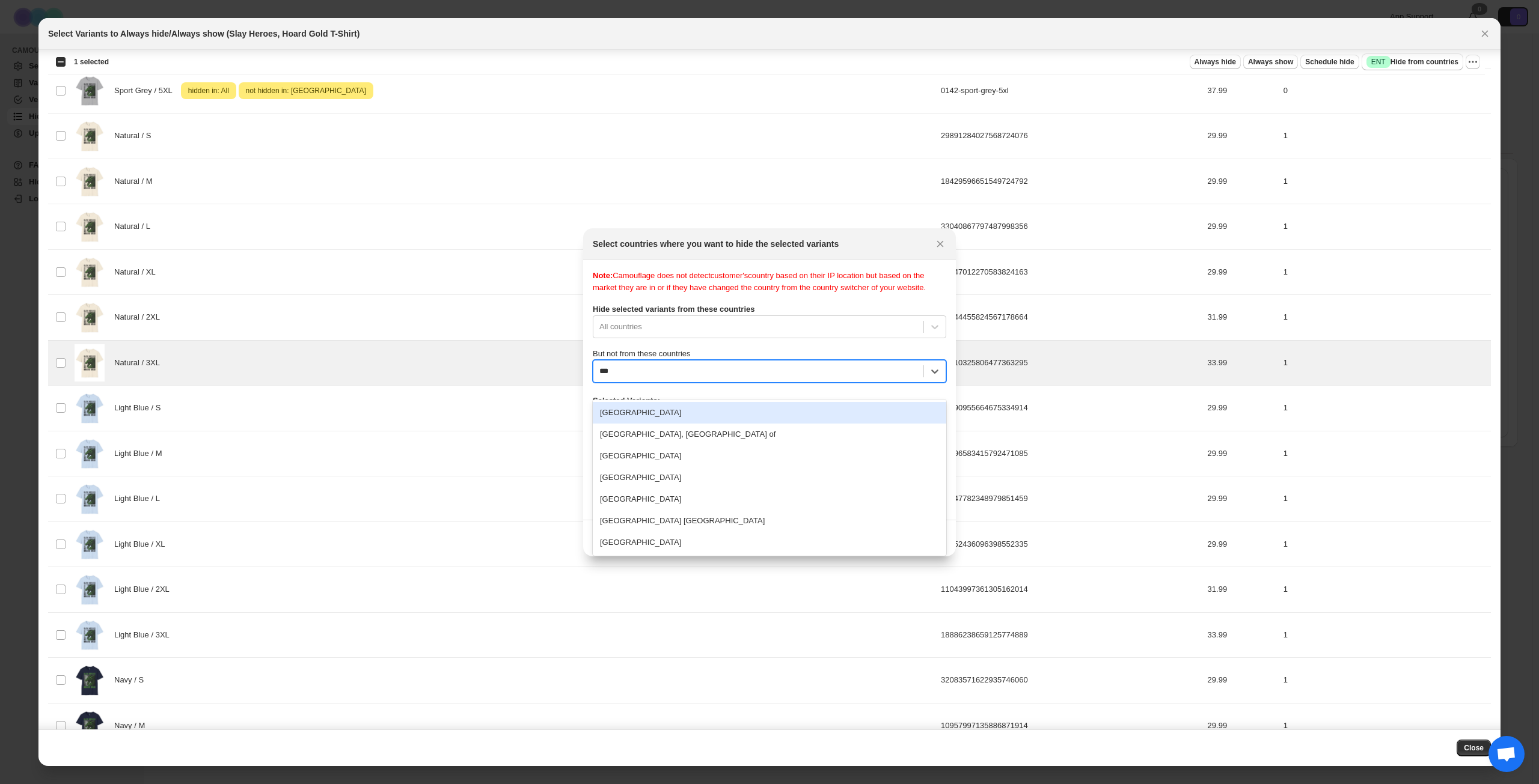
type input "****"
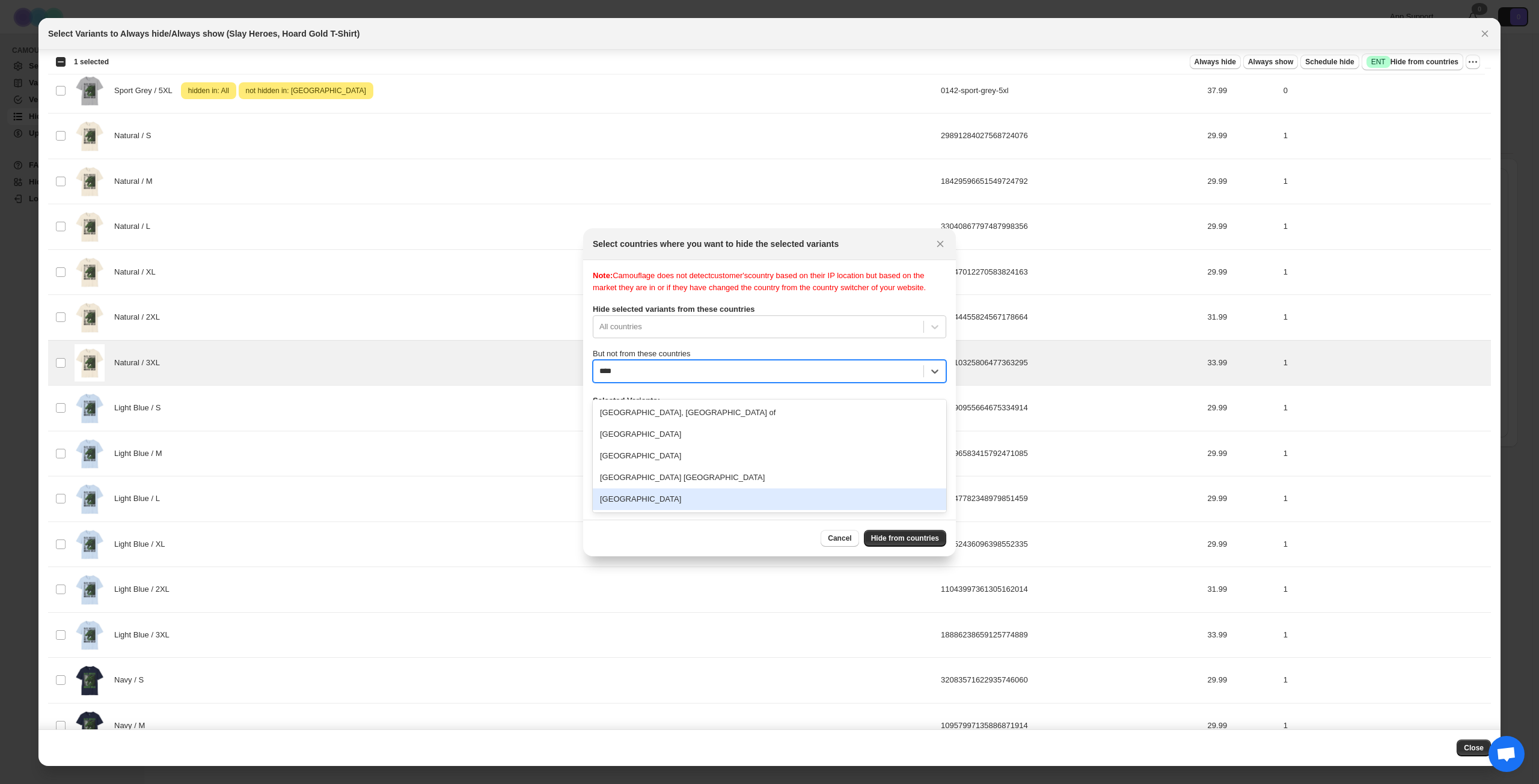
click at [689, 500] on div "[GEOGRAPHIC_DATA]" at bounding box center [770, 499] width 354 height 21
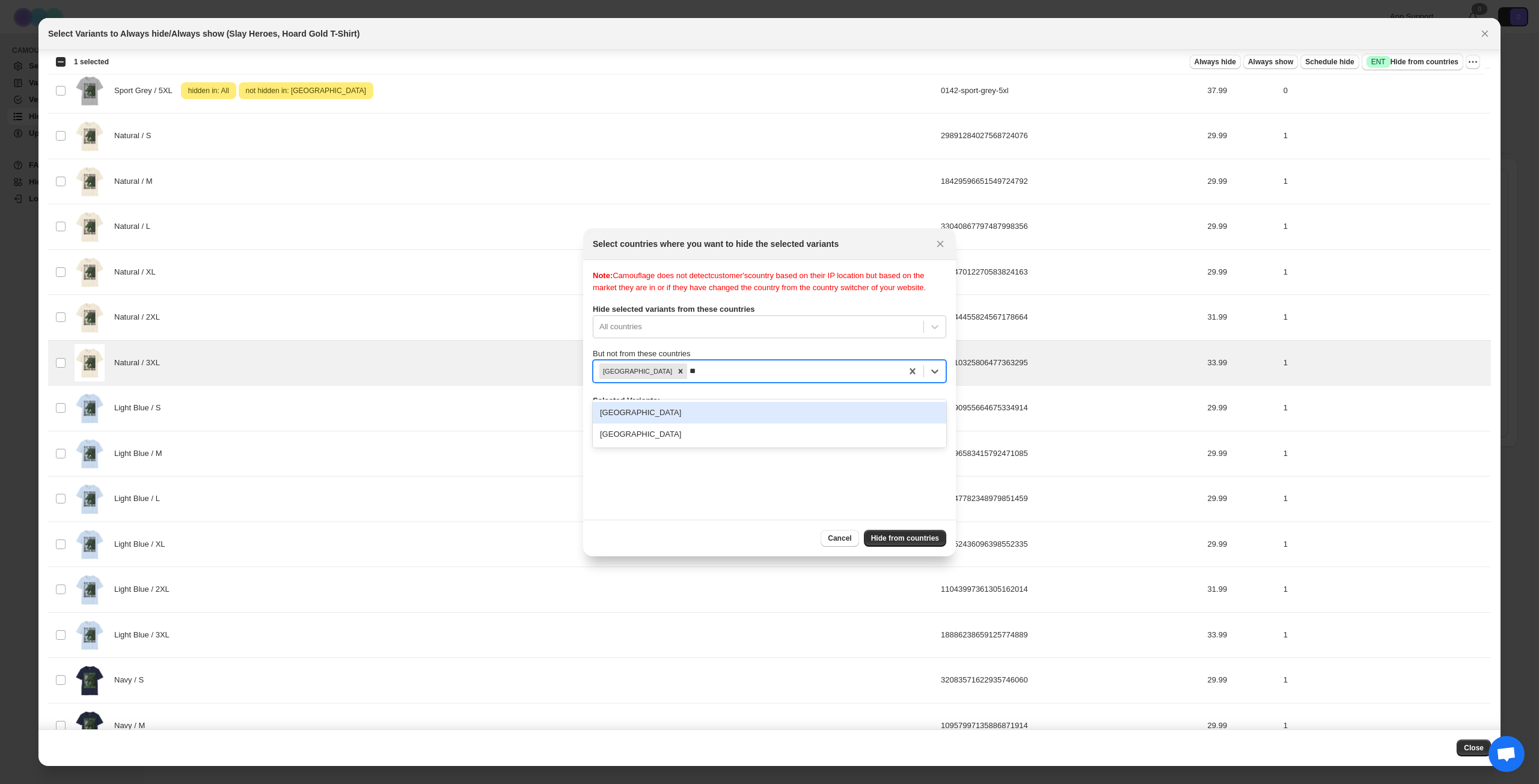
type input "***"
click at [719, 419] on div "[GEOGRAPHIC_DATA]" at bounding box center [770, 412] width 354 height 21
click at [757, 459] on div "Note: Camouflage does not detect customer's country based on their IP location …" at bounding box center [770, 390] width 354 height 240
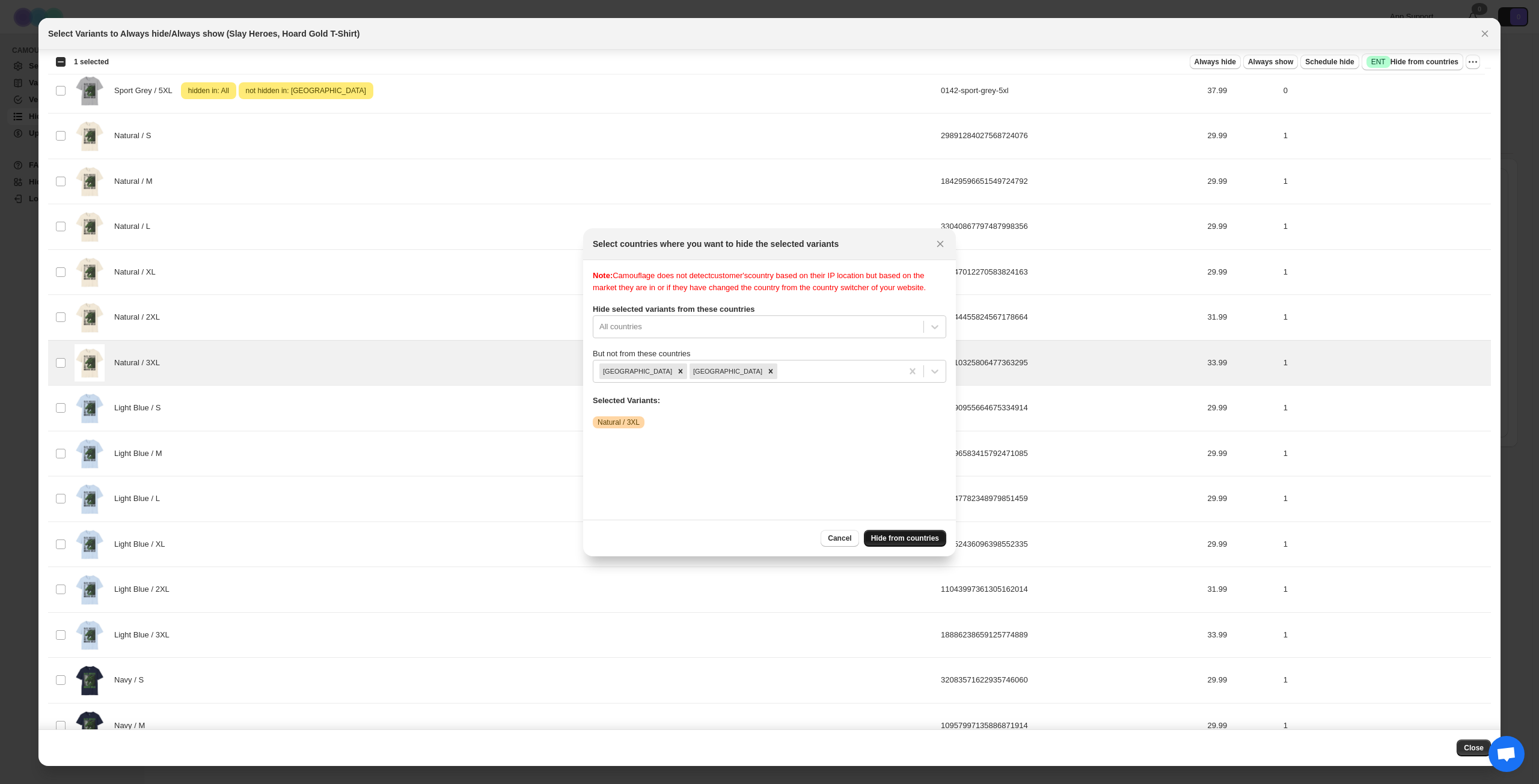
click at [891, 540] on span "Hide from countries" at bounding box center [904, 538] width 68 height 9
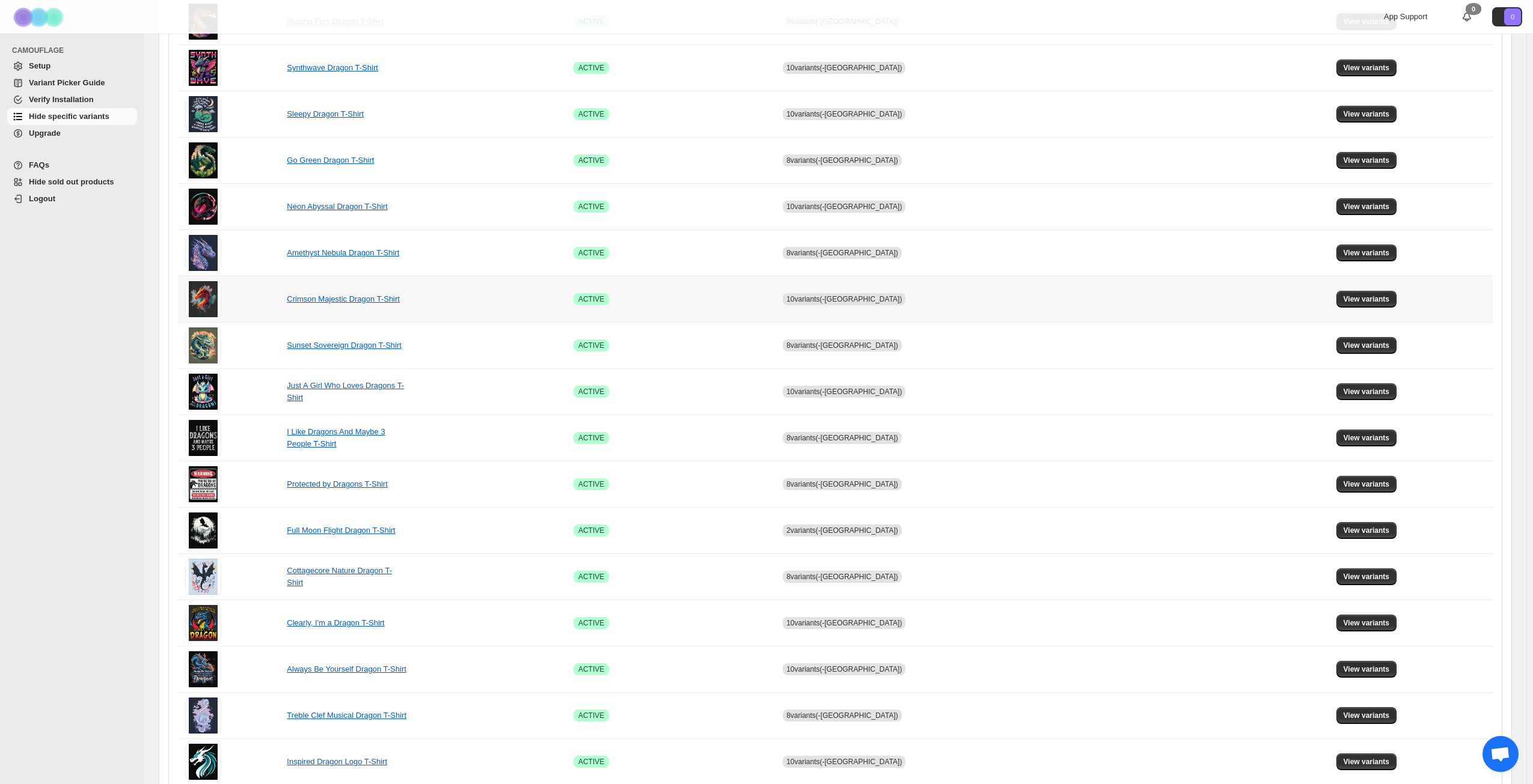
scroll to position [449, 0]
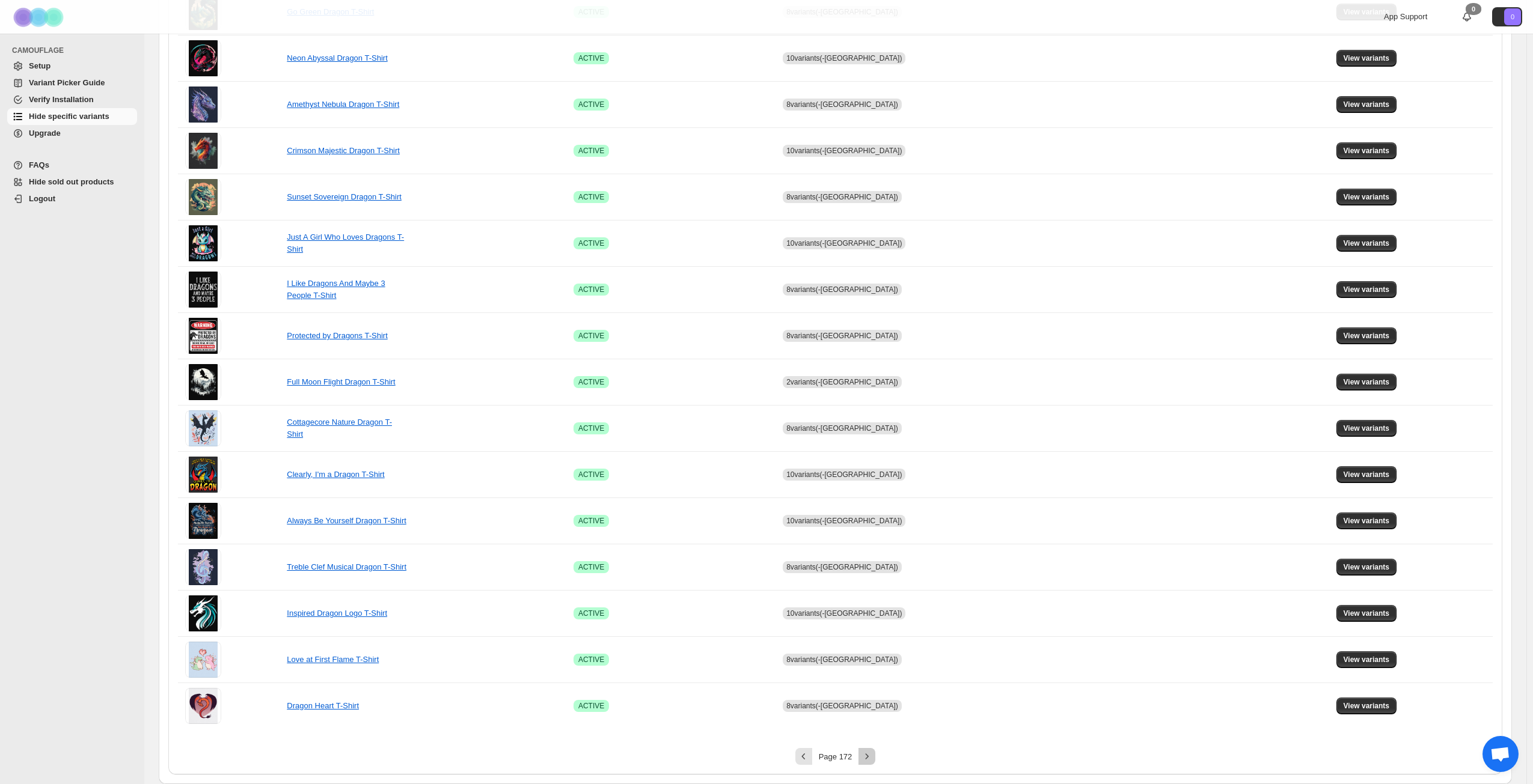
click at [875, 567] on button "Next" at bounding box center [867, 756] width 17 height 17
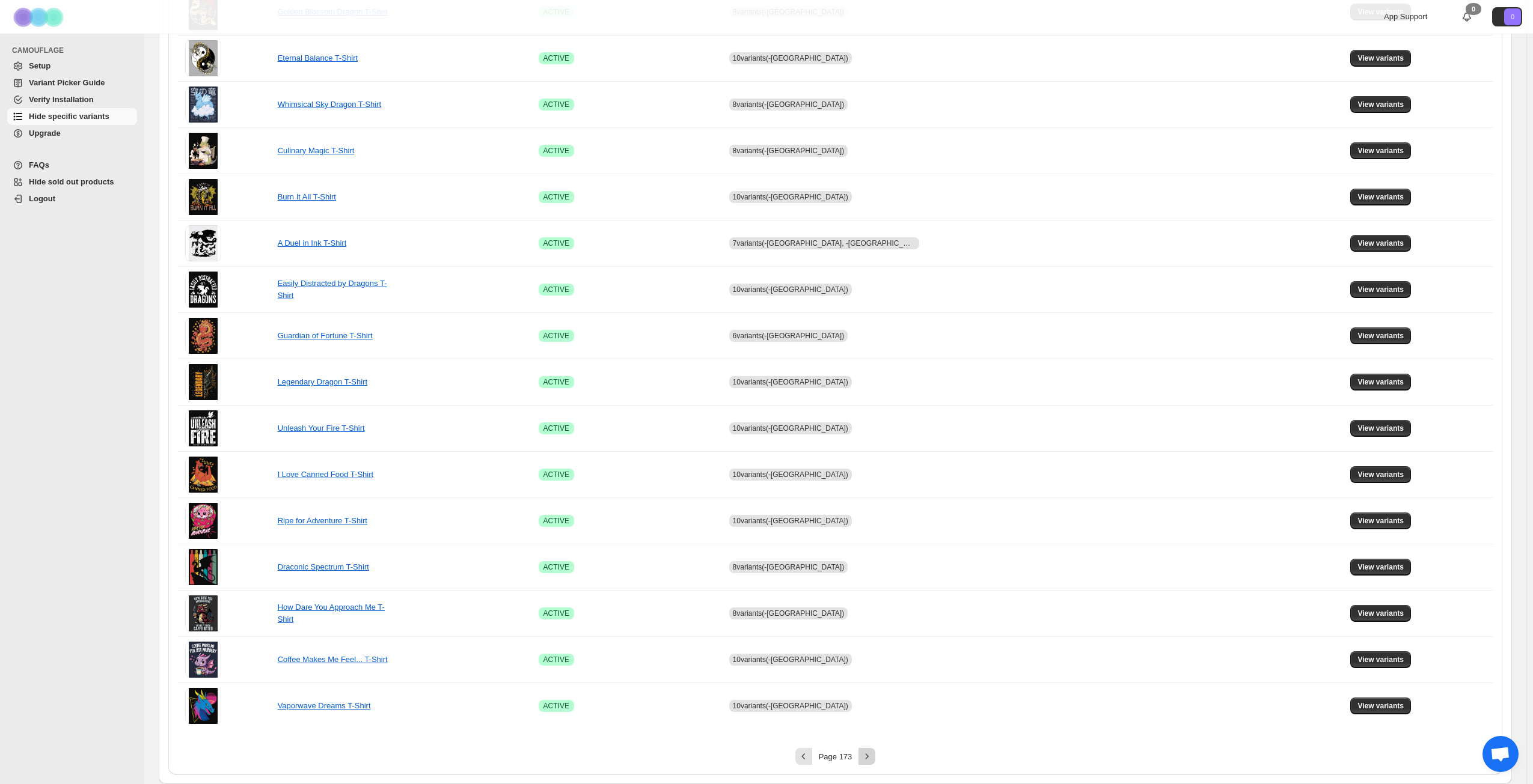
click at [873, 567] on icon "Next" at bounding box center [867, 757] width 12 height 12
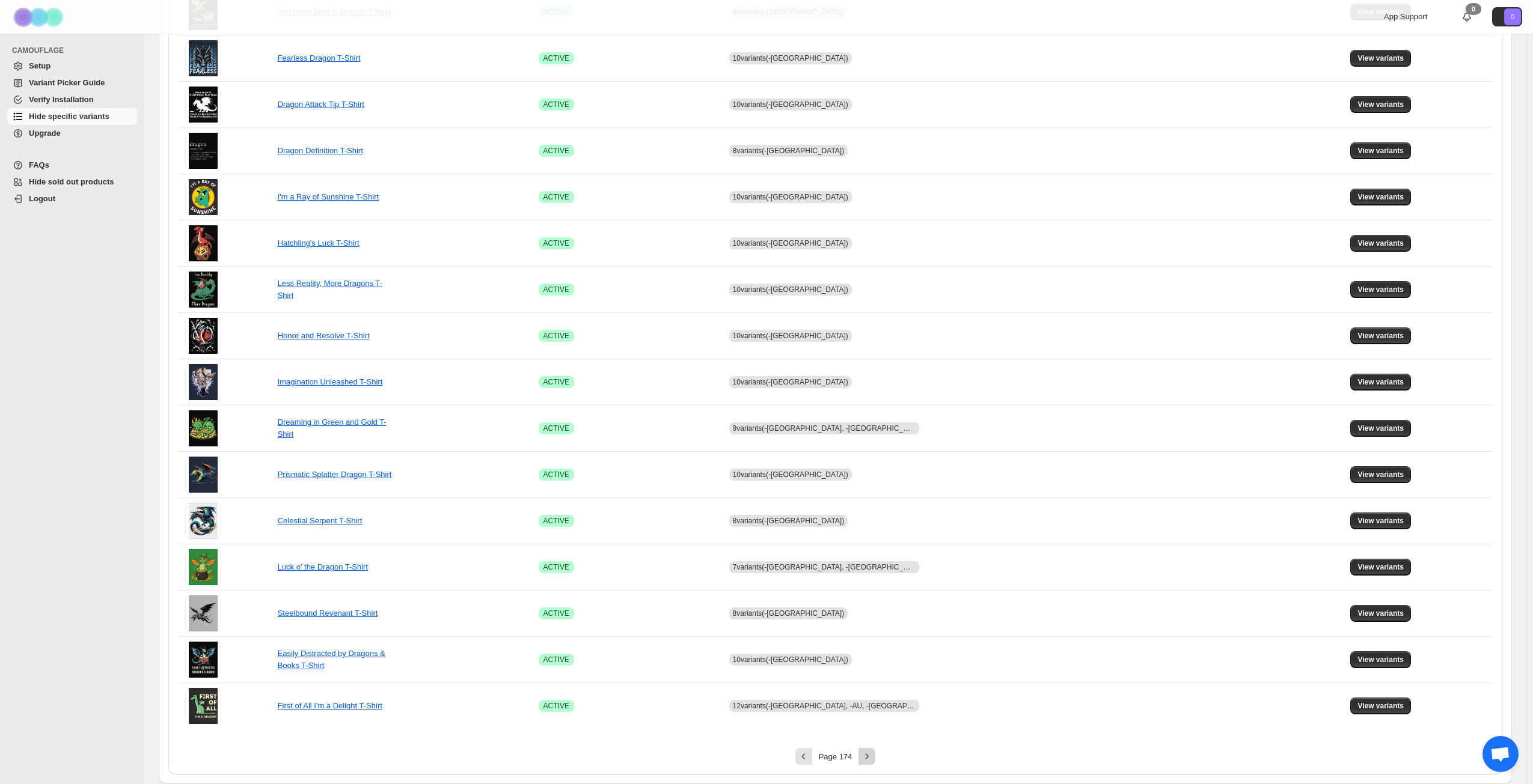
click at [873, 567] on icon "Next" at bounding box center [867, 757] width 12 height 12
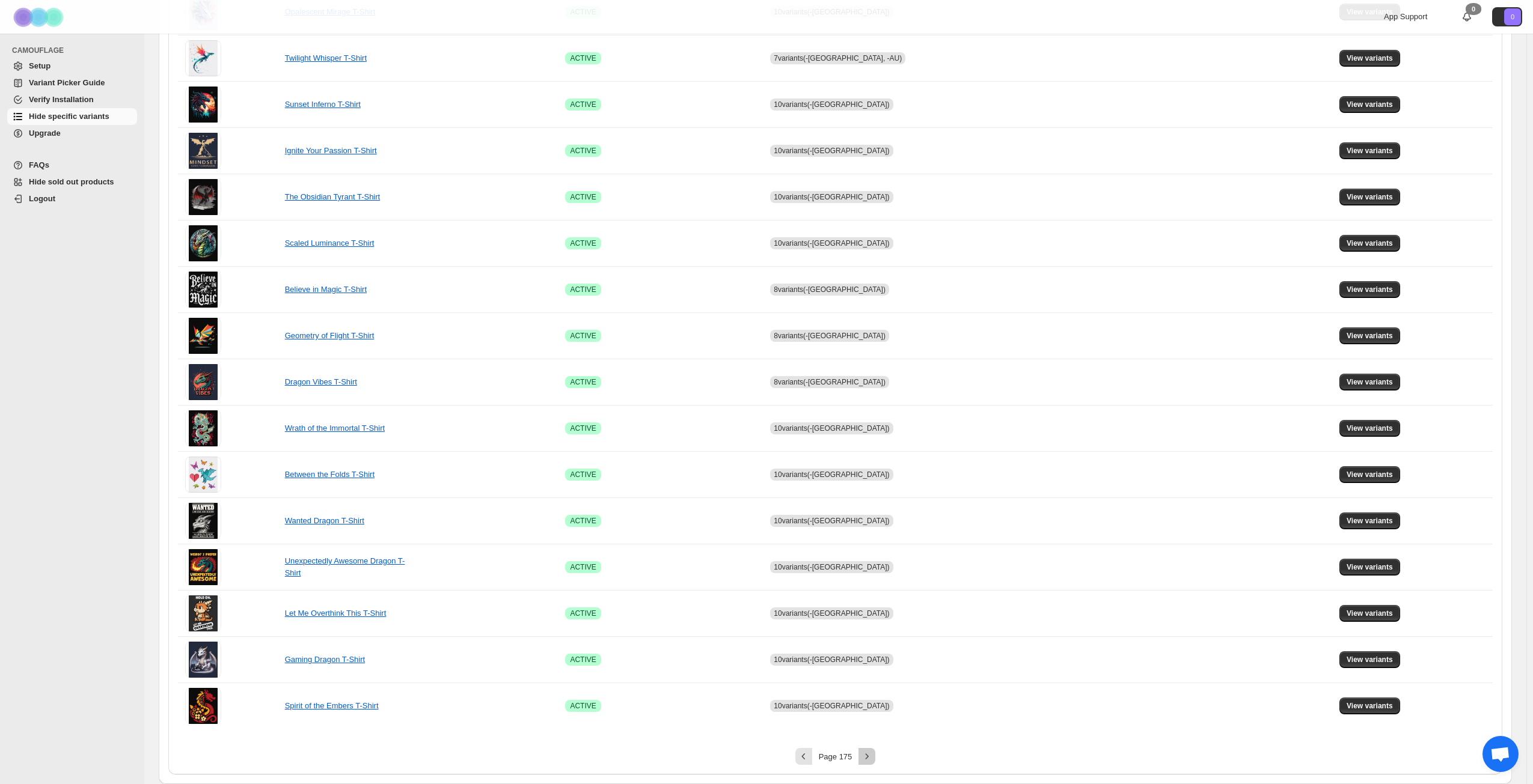
click at [873, 567] on icon "Next" at bounding box center [867, 757] width 12 height 12
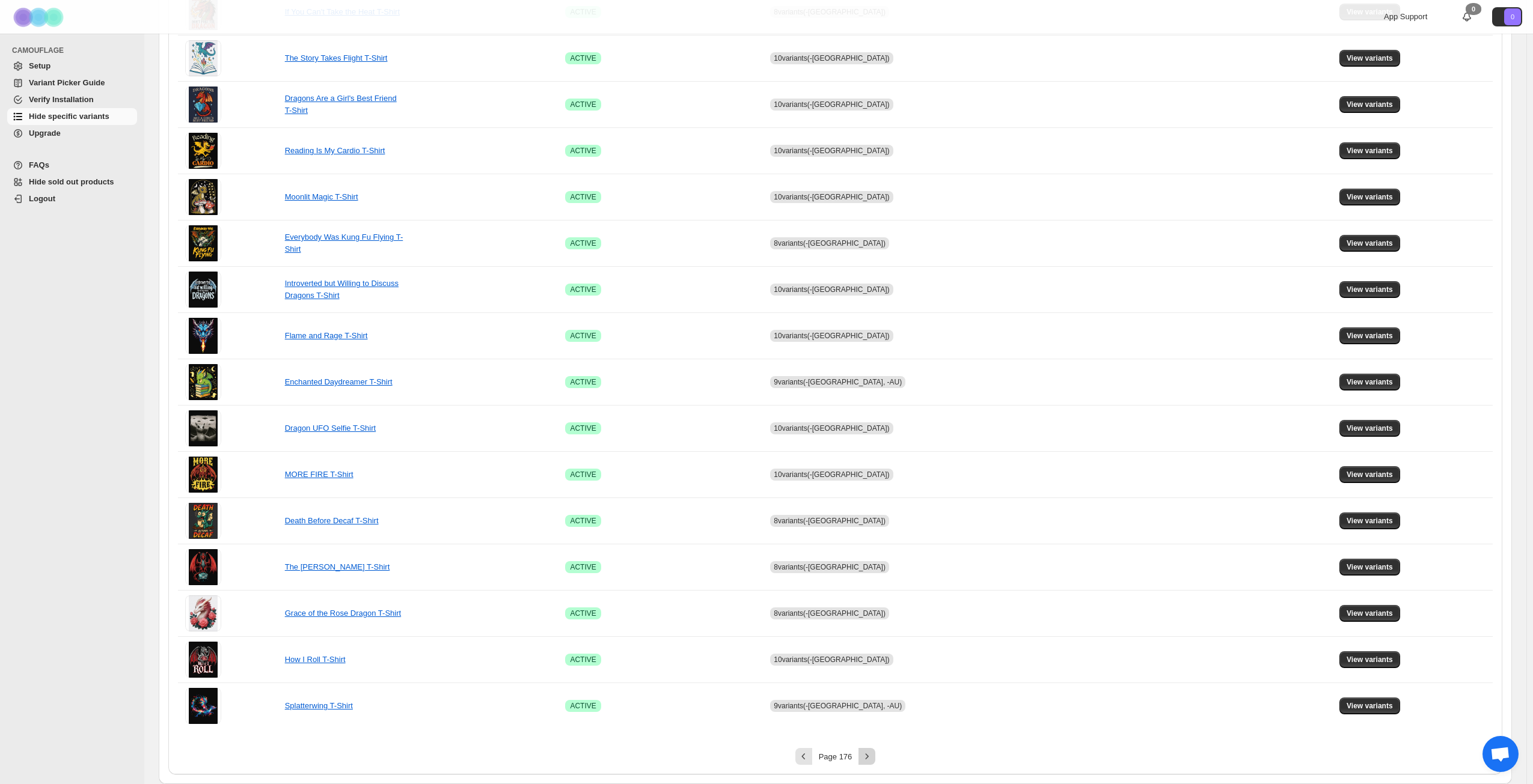
click at [873, 567] on icon "Next" at bounding box center [867, 757] width 12 height 12
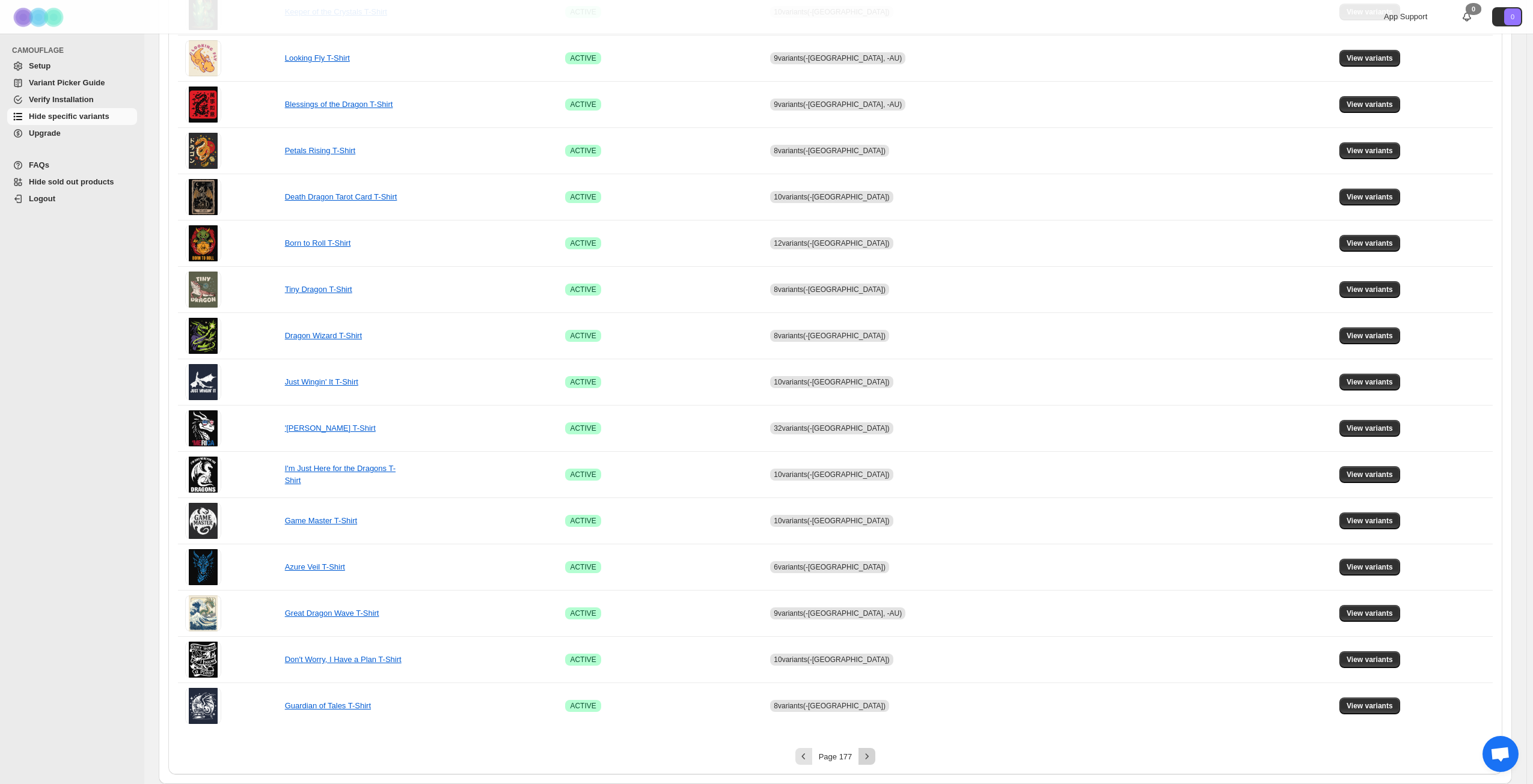
click at [873, 567] on icon "Next" at bounding box center [867, 757] width 12 height 12
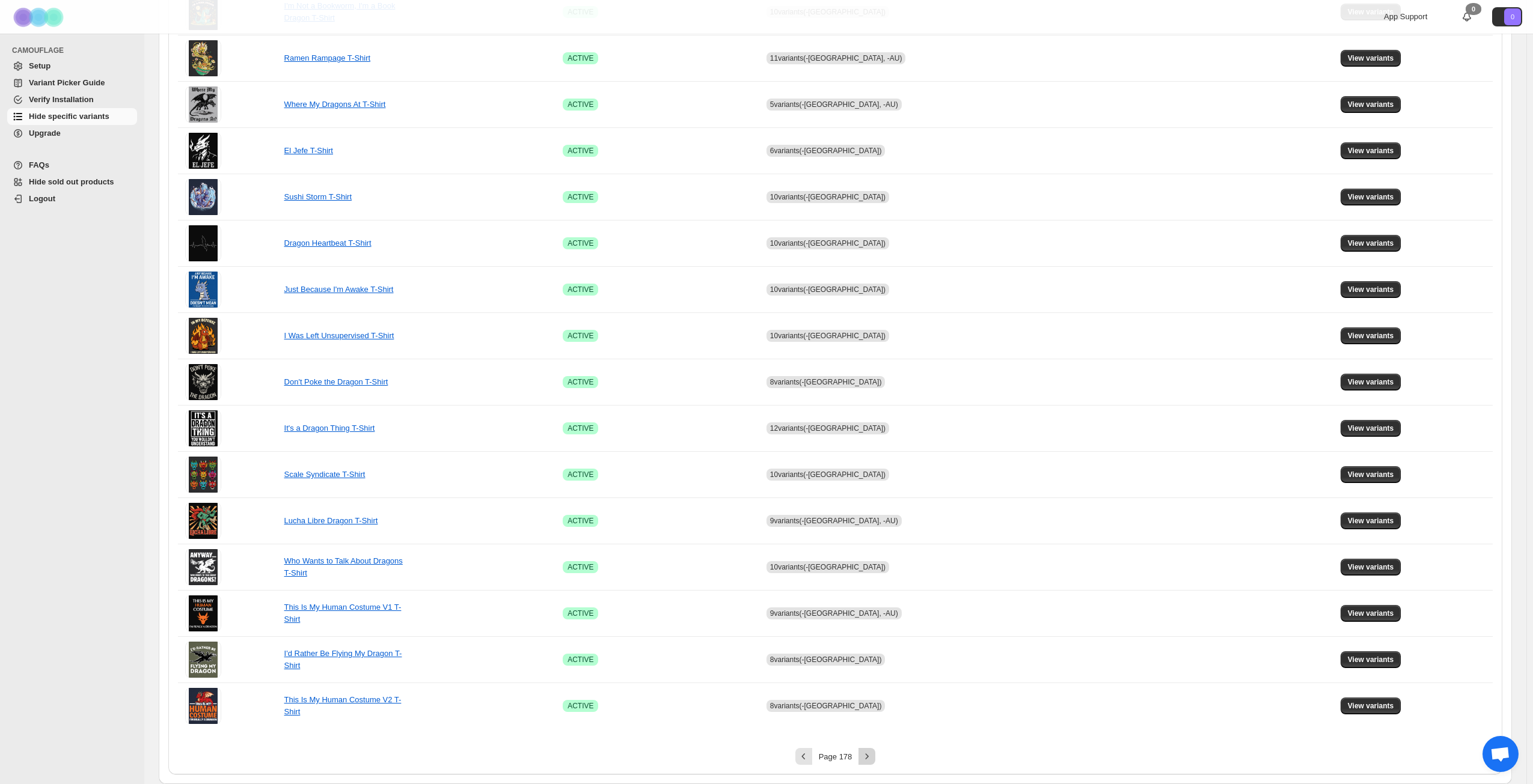
click at [873, 567] on icon "Next" at bounding box center [867, 757] width 12 height 12
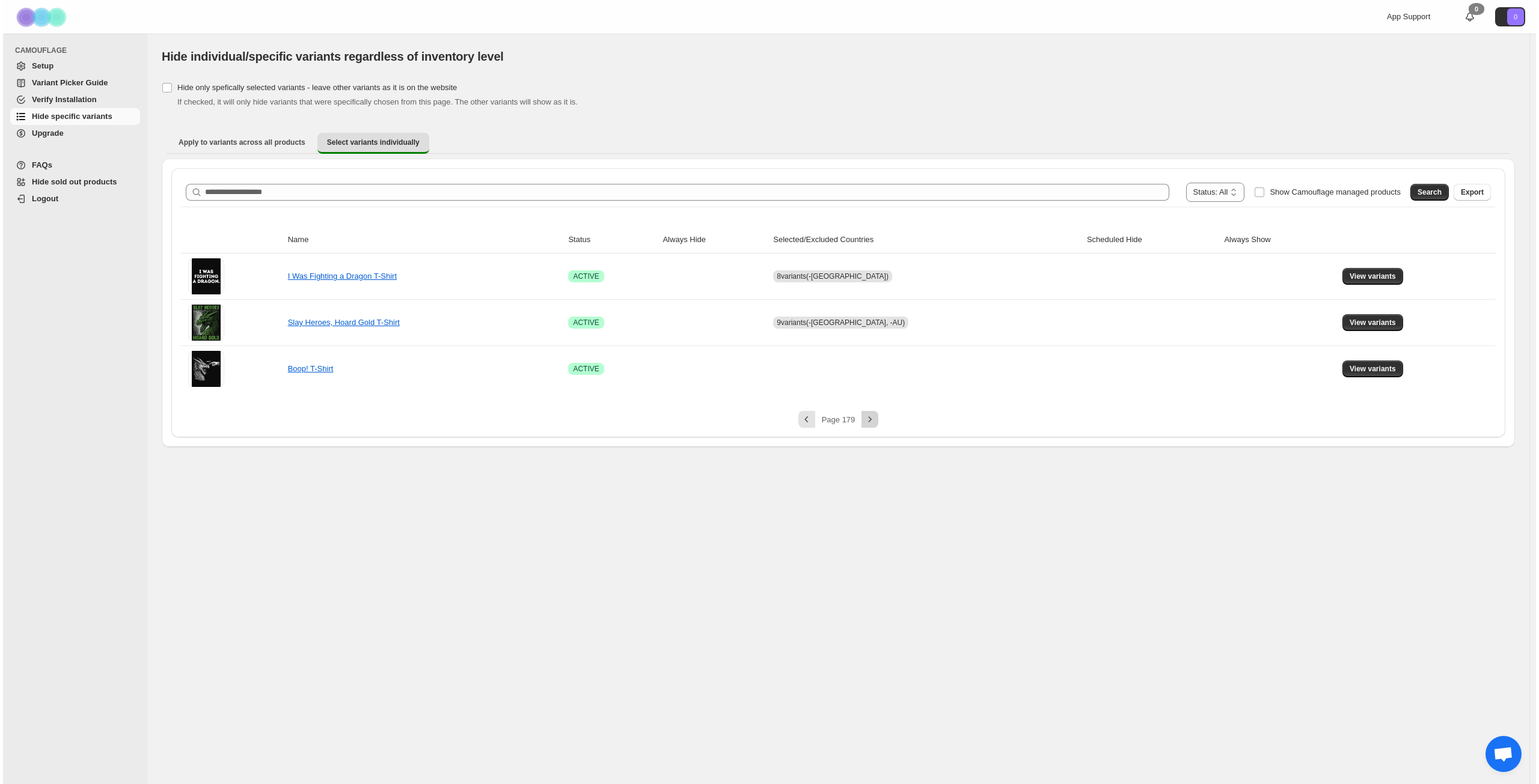
scroll to position [0, 0]
click at [1153, 372] on span "View variants" at bounding box center [1374, 369] width 46 height 9
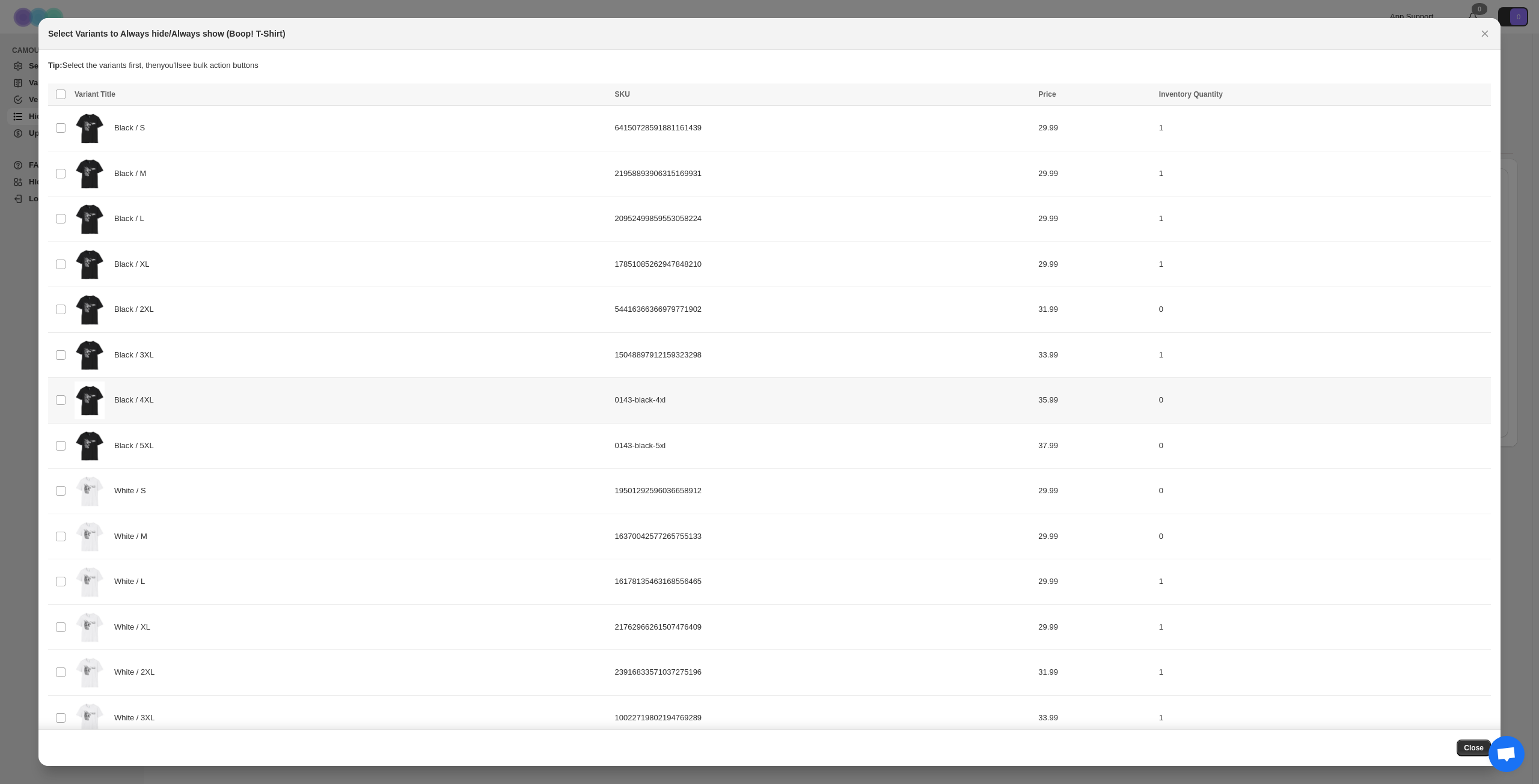
click at [252, 398] on div "Black / 4XL" at bounding box center [341, 400] width 533 height 38
click at [224, 456] on div "Black / 5XL" at bounding box center [341, 446] width 533 height 38
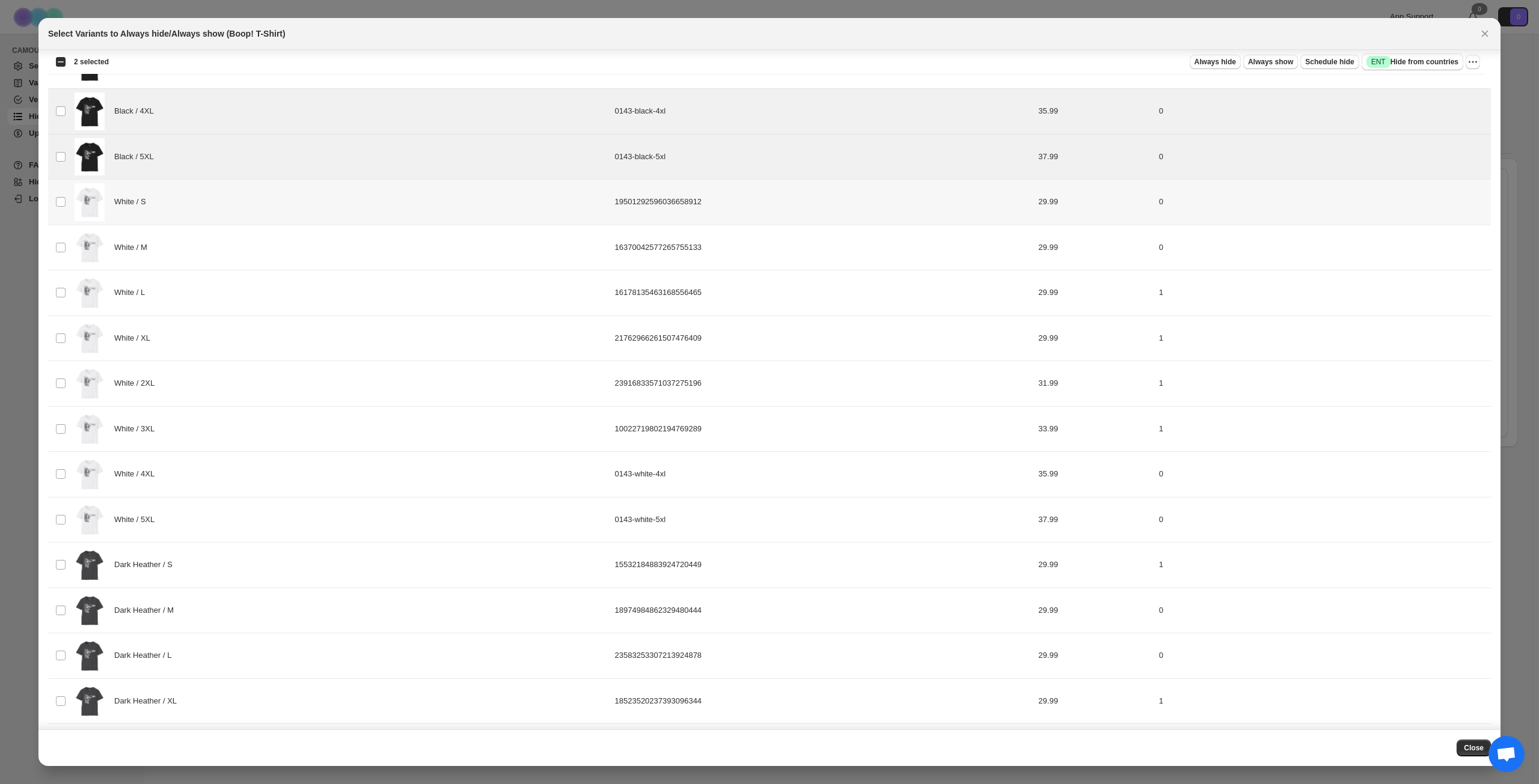
scroll to position [301, 0]
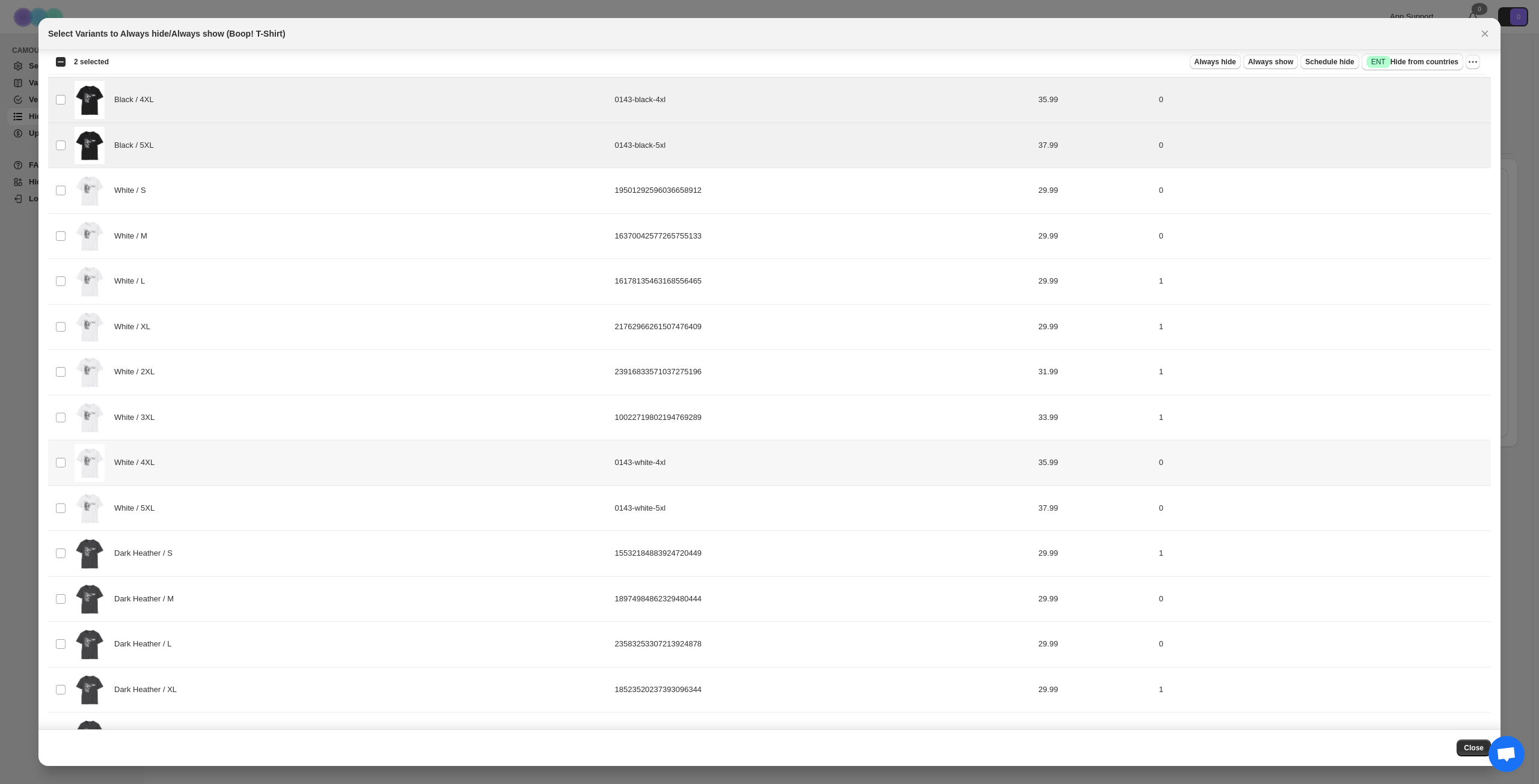
click at [299, 459] on div "White / 4XL" at bounding box center [341, 463] width 533 height 38
click at [279, 509] on div "White / 5XL" at bounding box center [341, 508] width 533 height 38
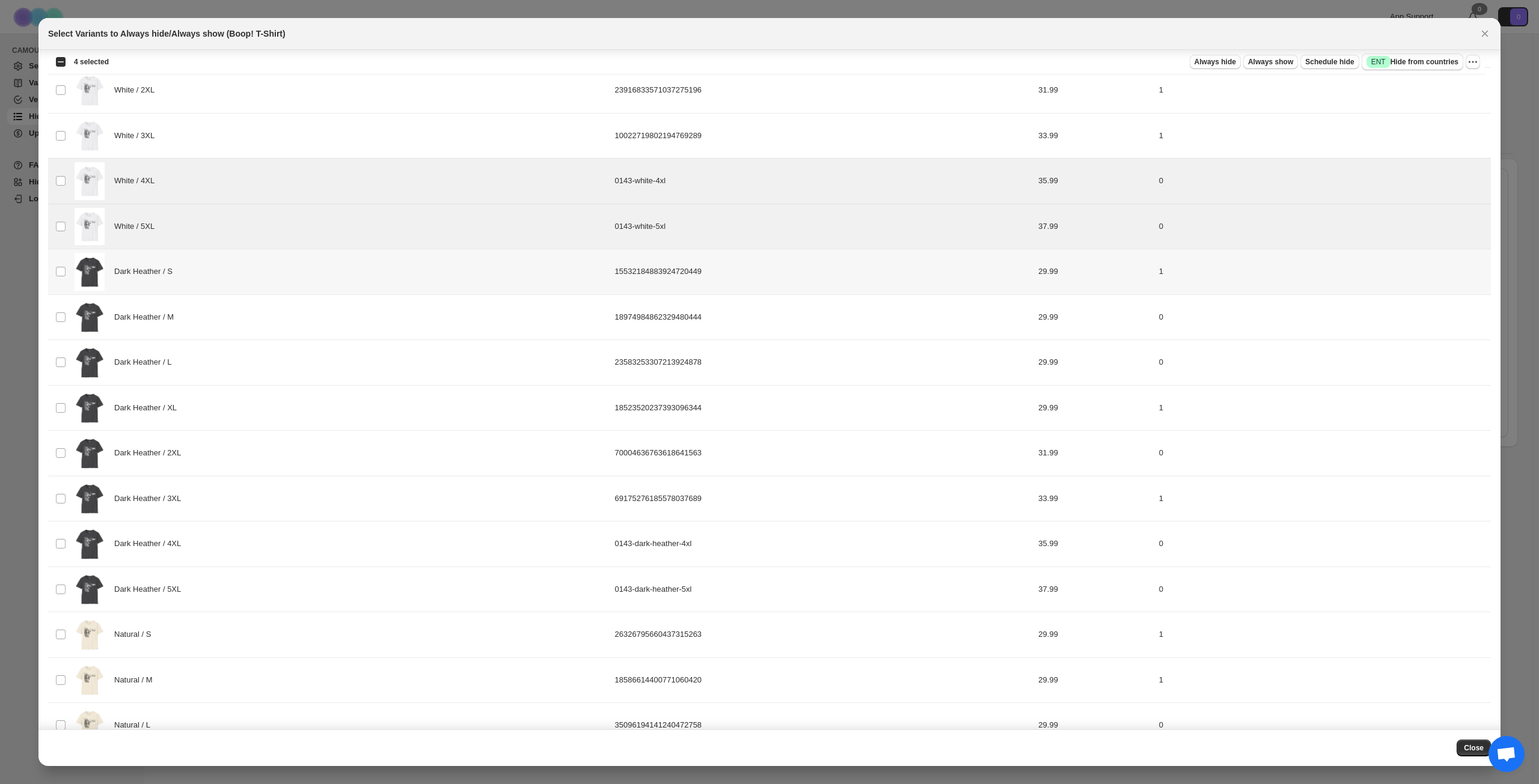
scroll to position [601, 0]
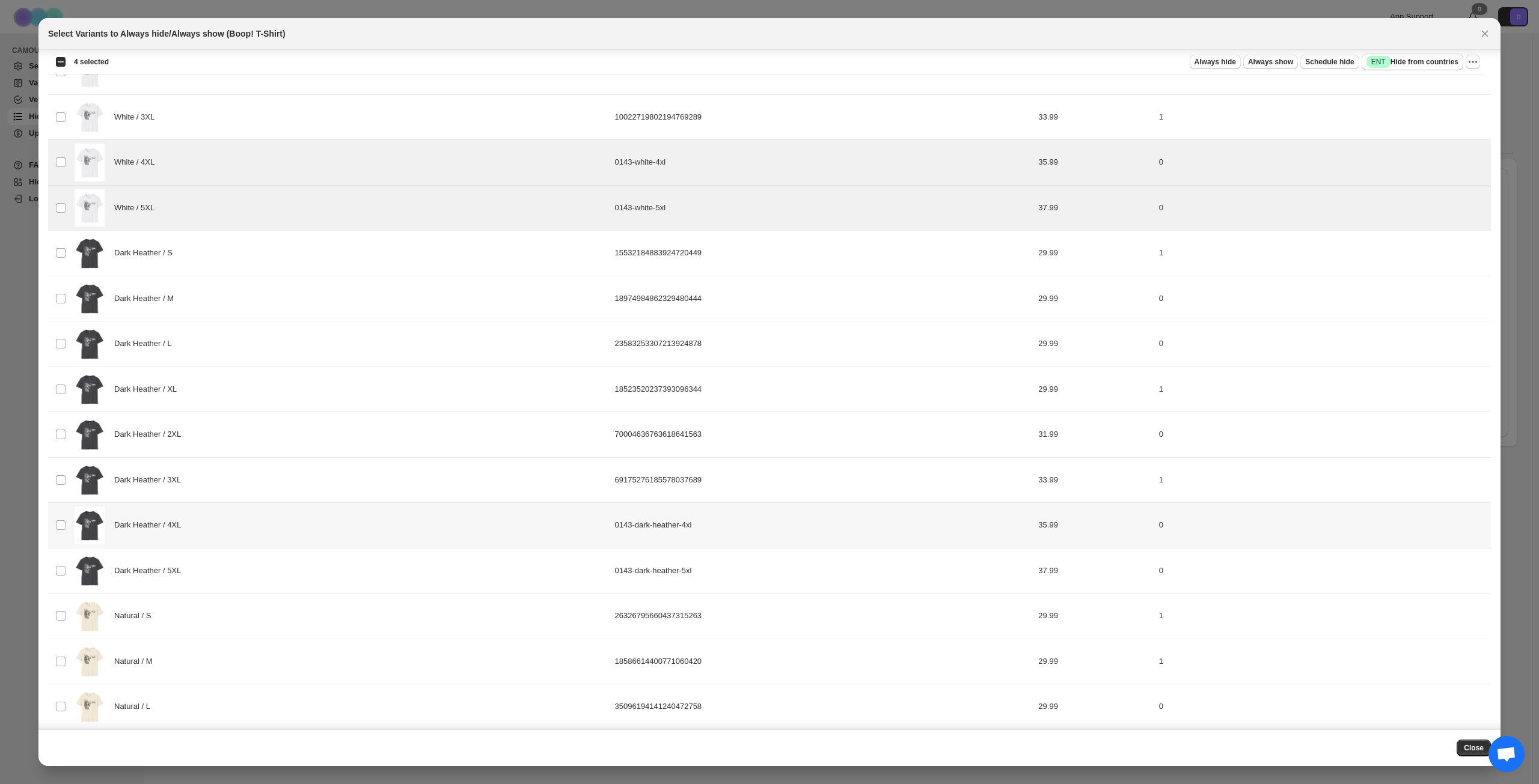
click at [281, 524] on div "Dark Heather / 4XL" at bounding box center [341, 526] width 533 height 38
click at [280, 564] on div "Dark Heather / 5XL" at bounding box center [341, 571] width 533 height 38
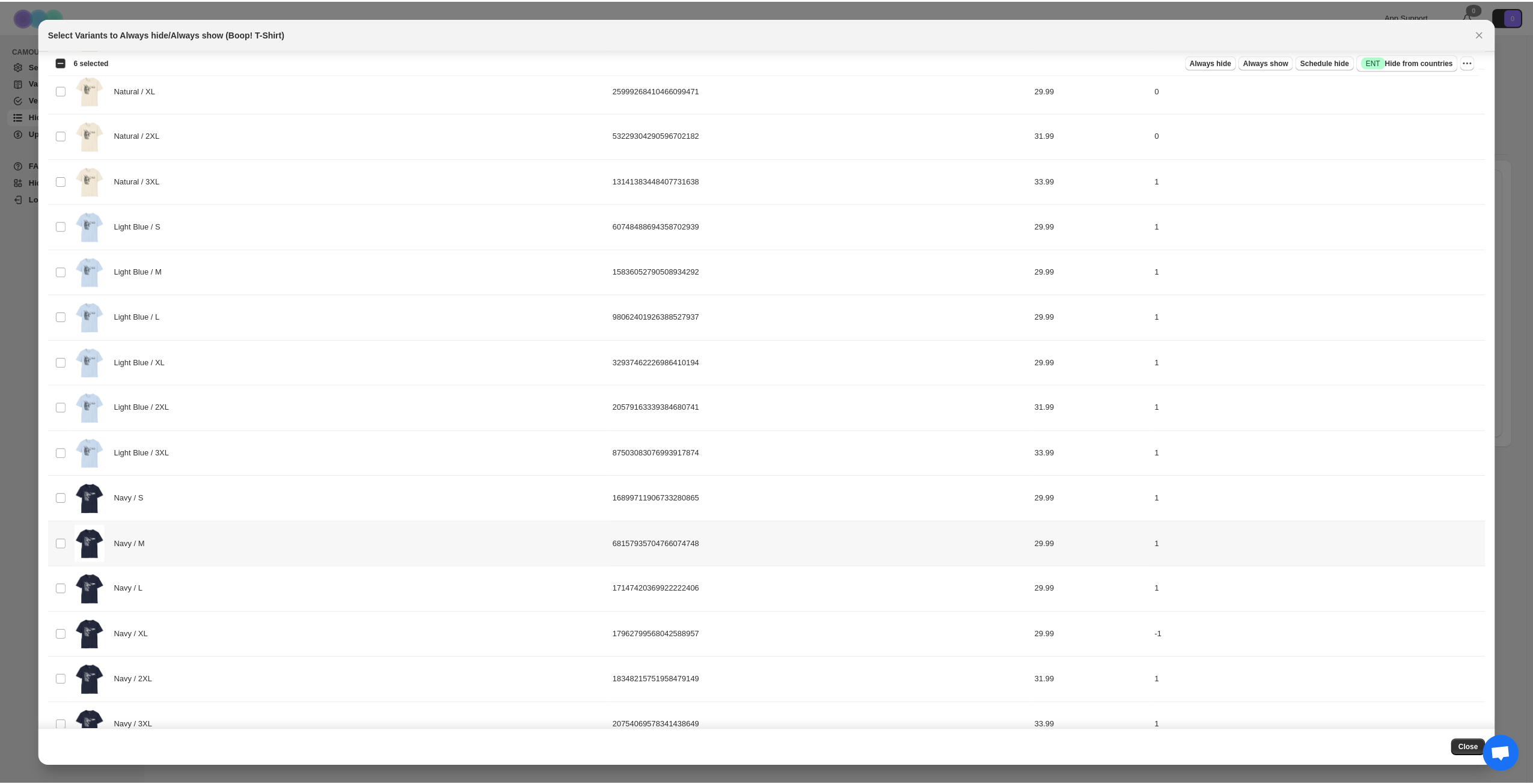
scroll to position [1381, 0]
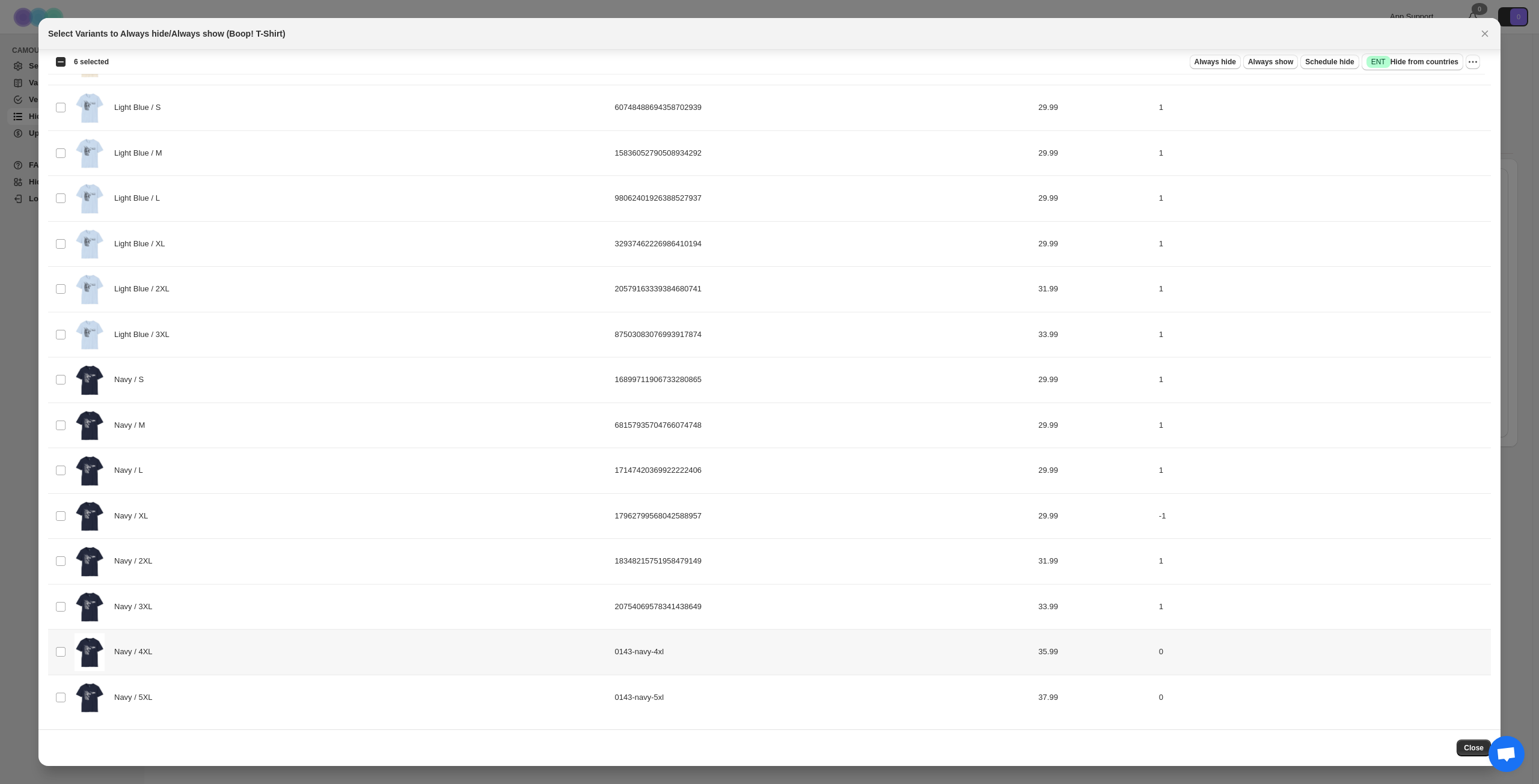
click at [250, 567] on div "Navy / 4XL" at bounding box center [341, 652] width 533 height 38
click at [226, 567] on div "Navy / 5XL" at bounding box center [341, 698] width 533 height 38
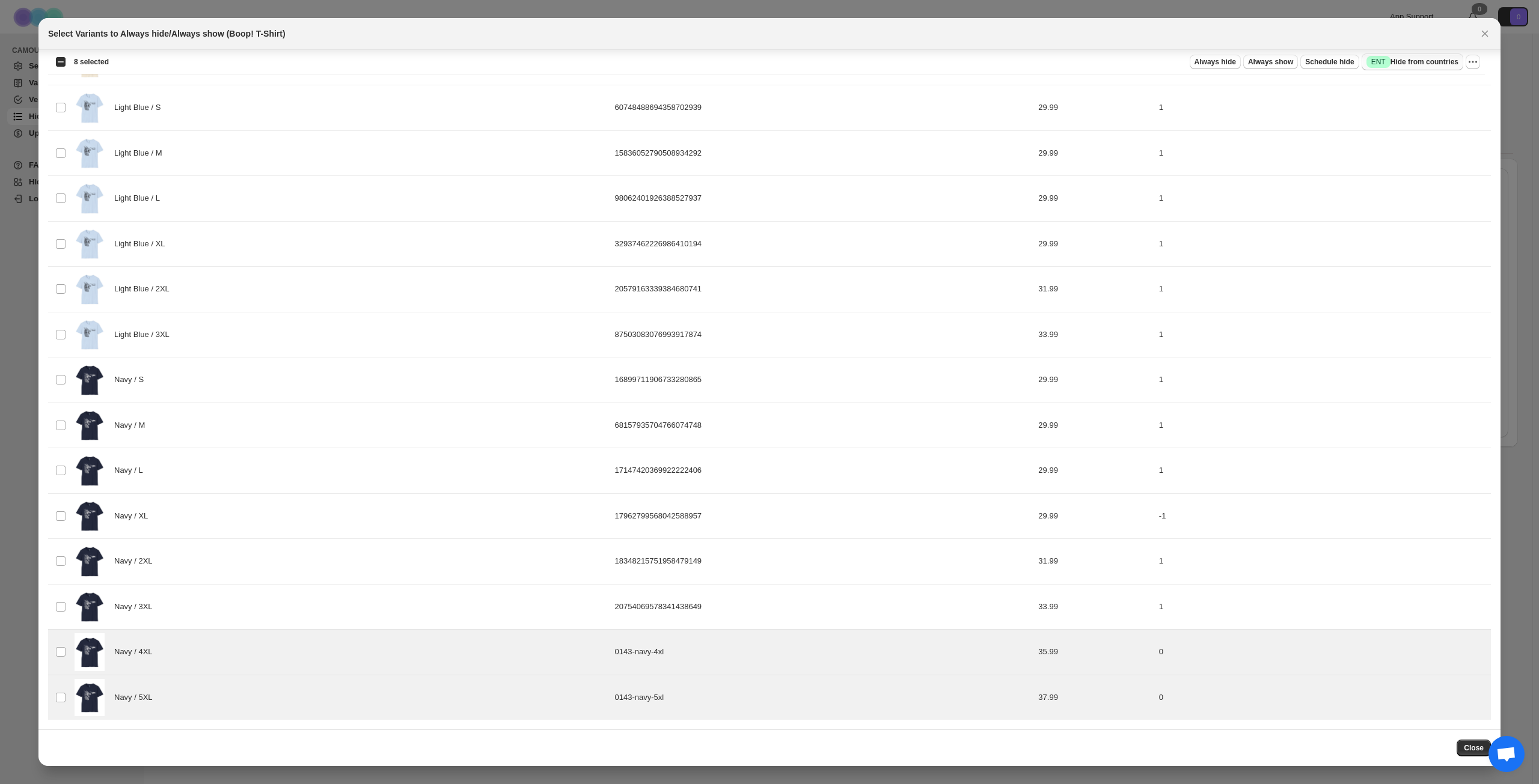
click at [1153, 69] on button "Success ENT Hide from countries" at bounding box center [1412, 62] width 102 height 17
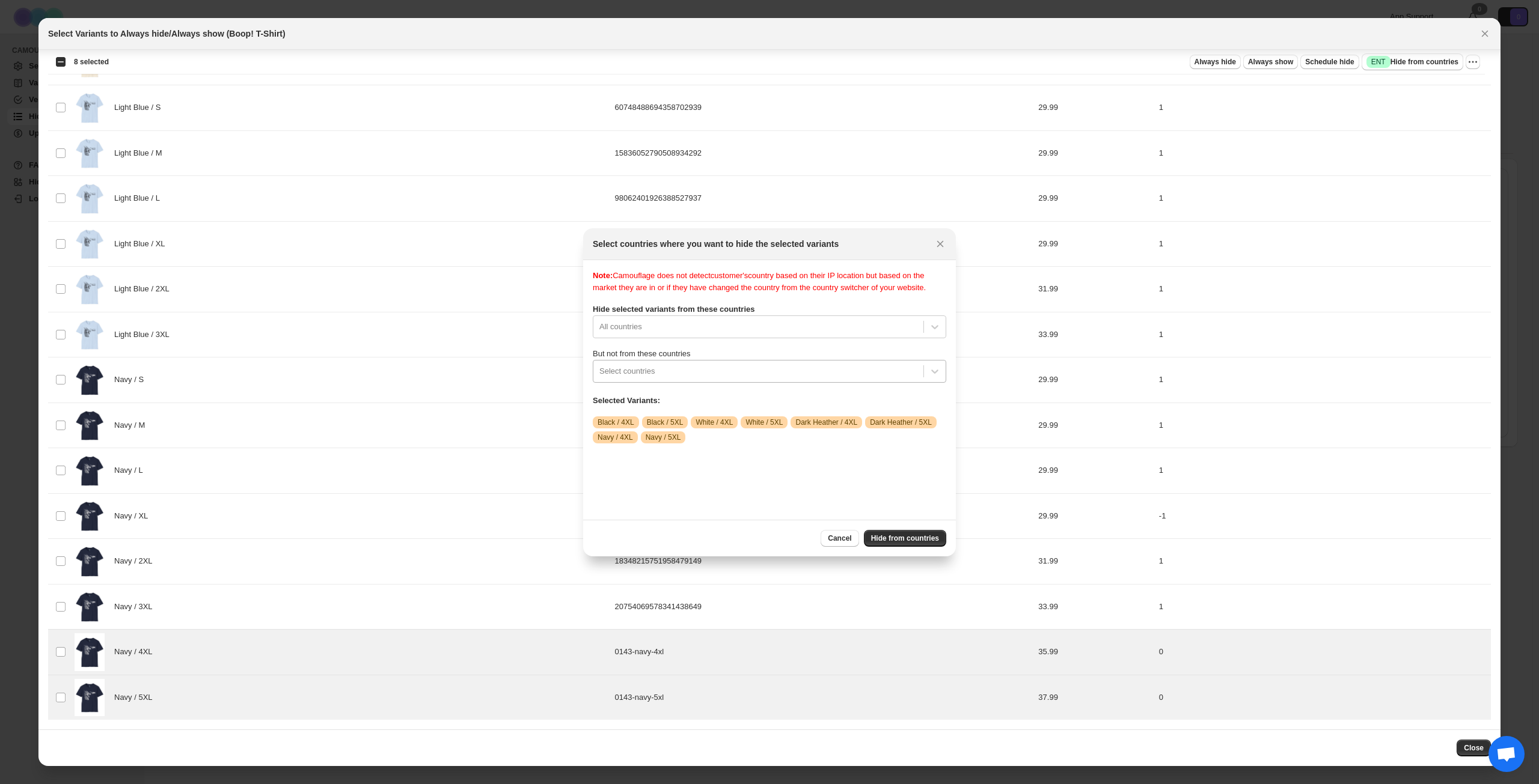
click at [717, 378] on div ":r1tr:" at bounding box center [758, 372] width 318 height 15
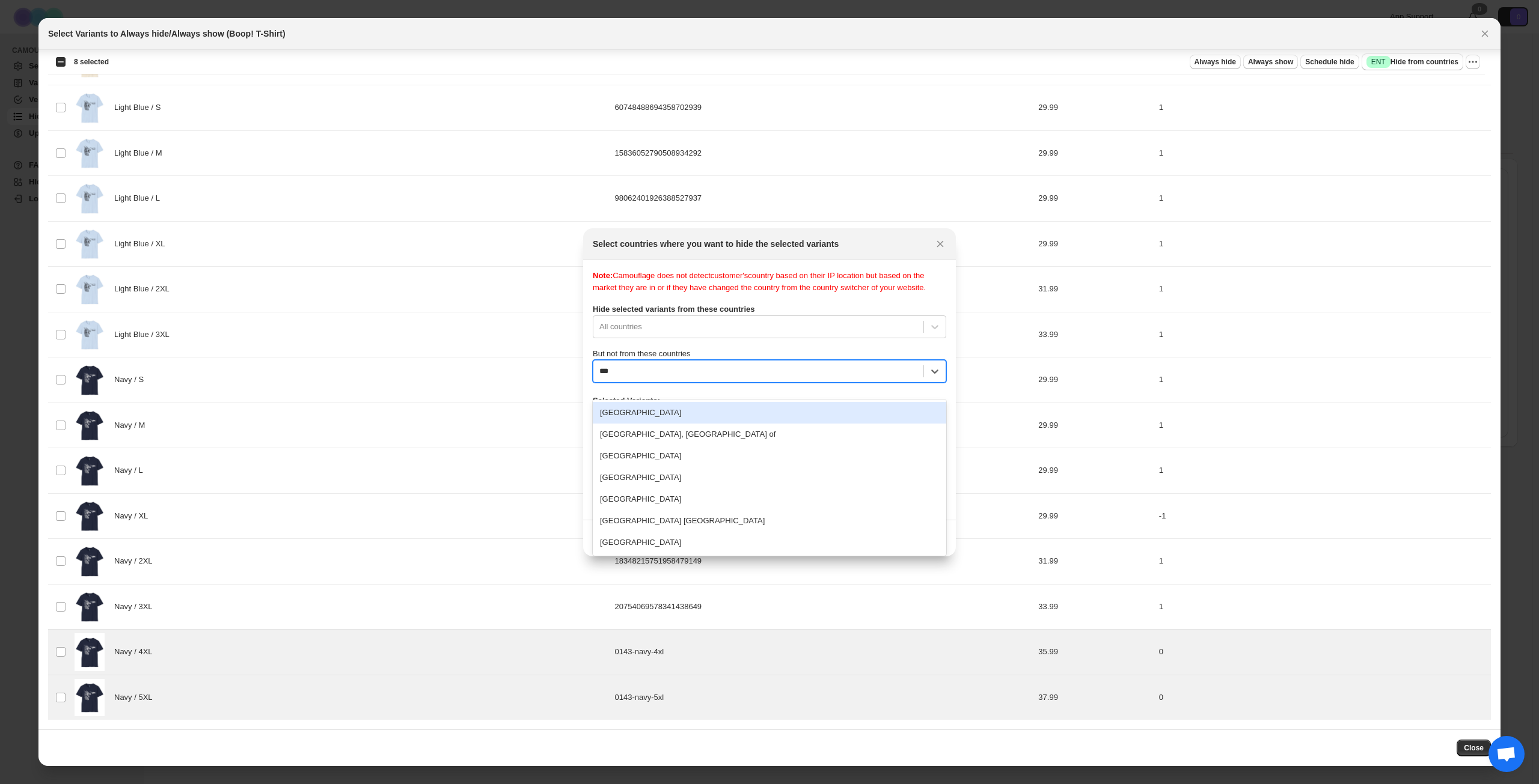
type input "****"
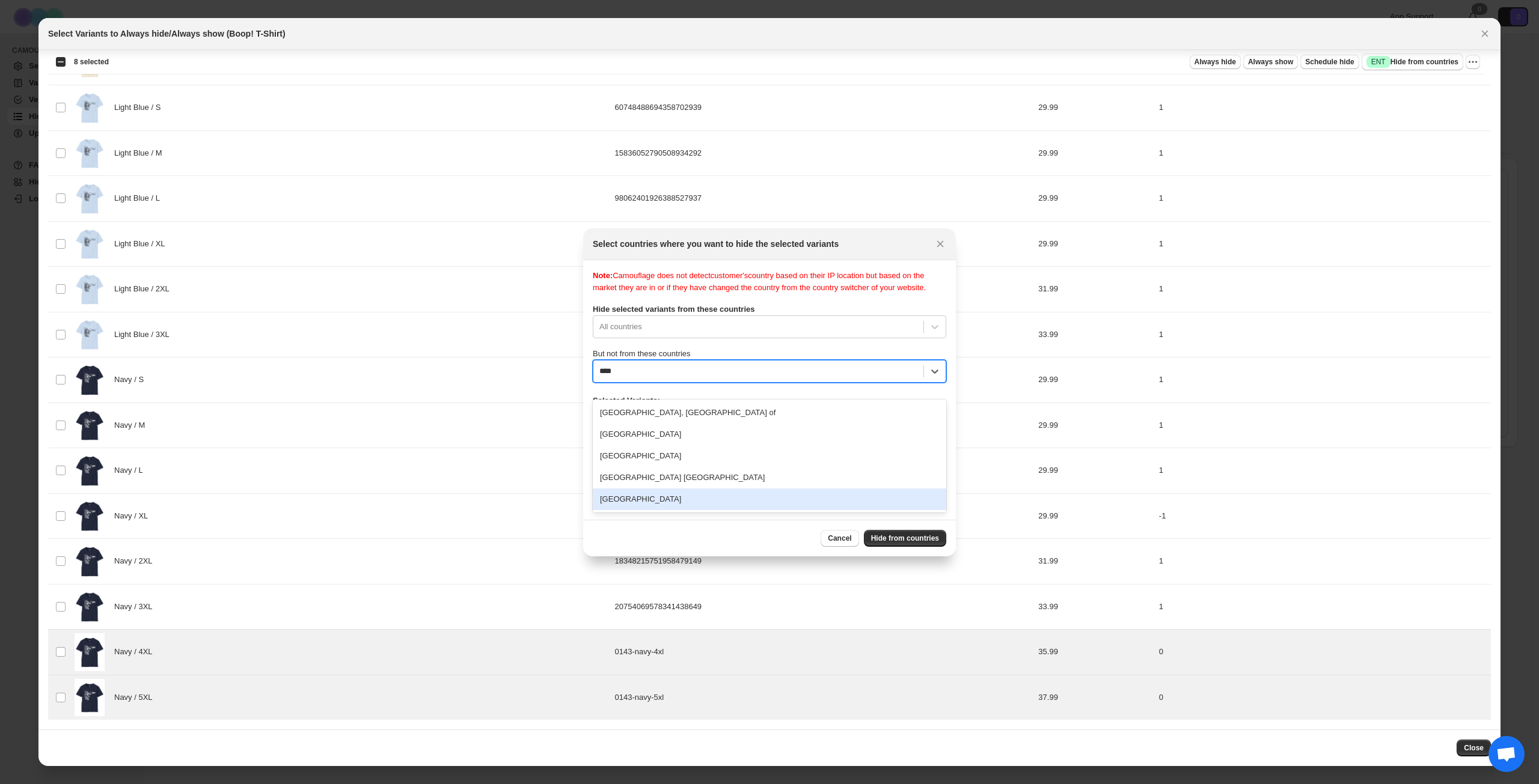
click at [712, 497] on div "[GEOGRAPHIC_DATA]" at bounding box center [770, 499] width 354 height 21
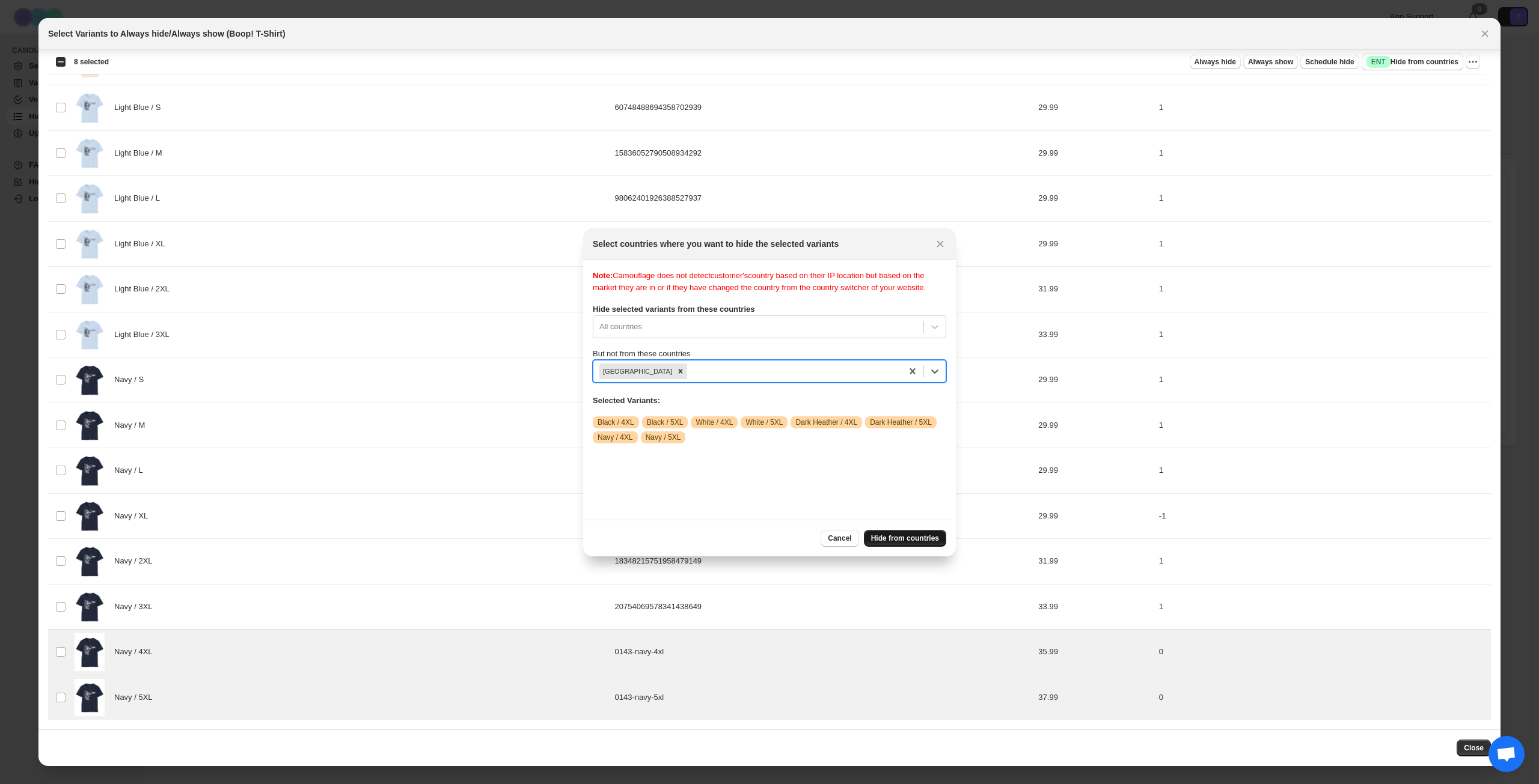
click at [898, 539] on span "Hide from countries" at bounding box center [904, 538] width 68 height 9
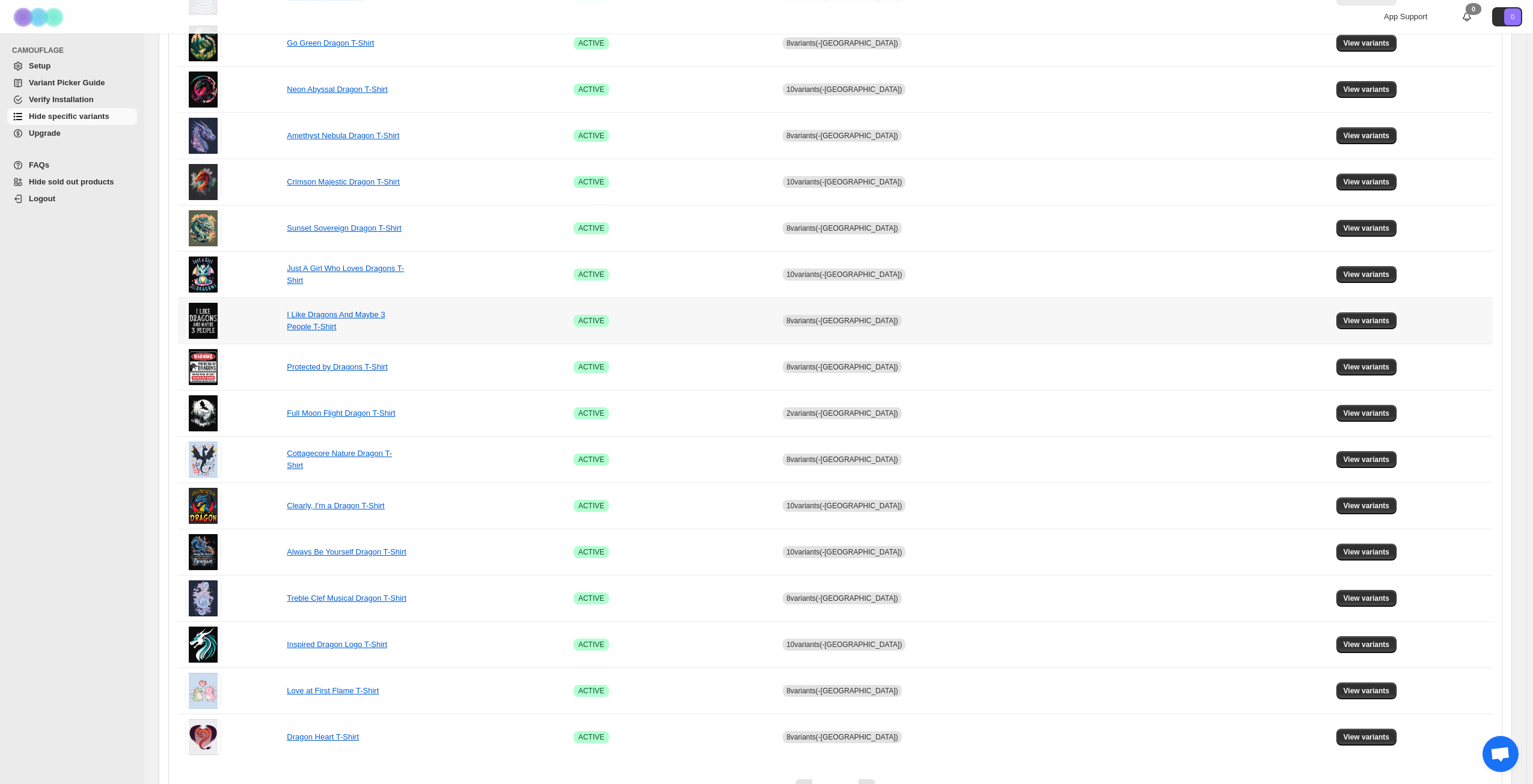
scroll to position [449, 0]
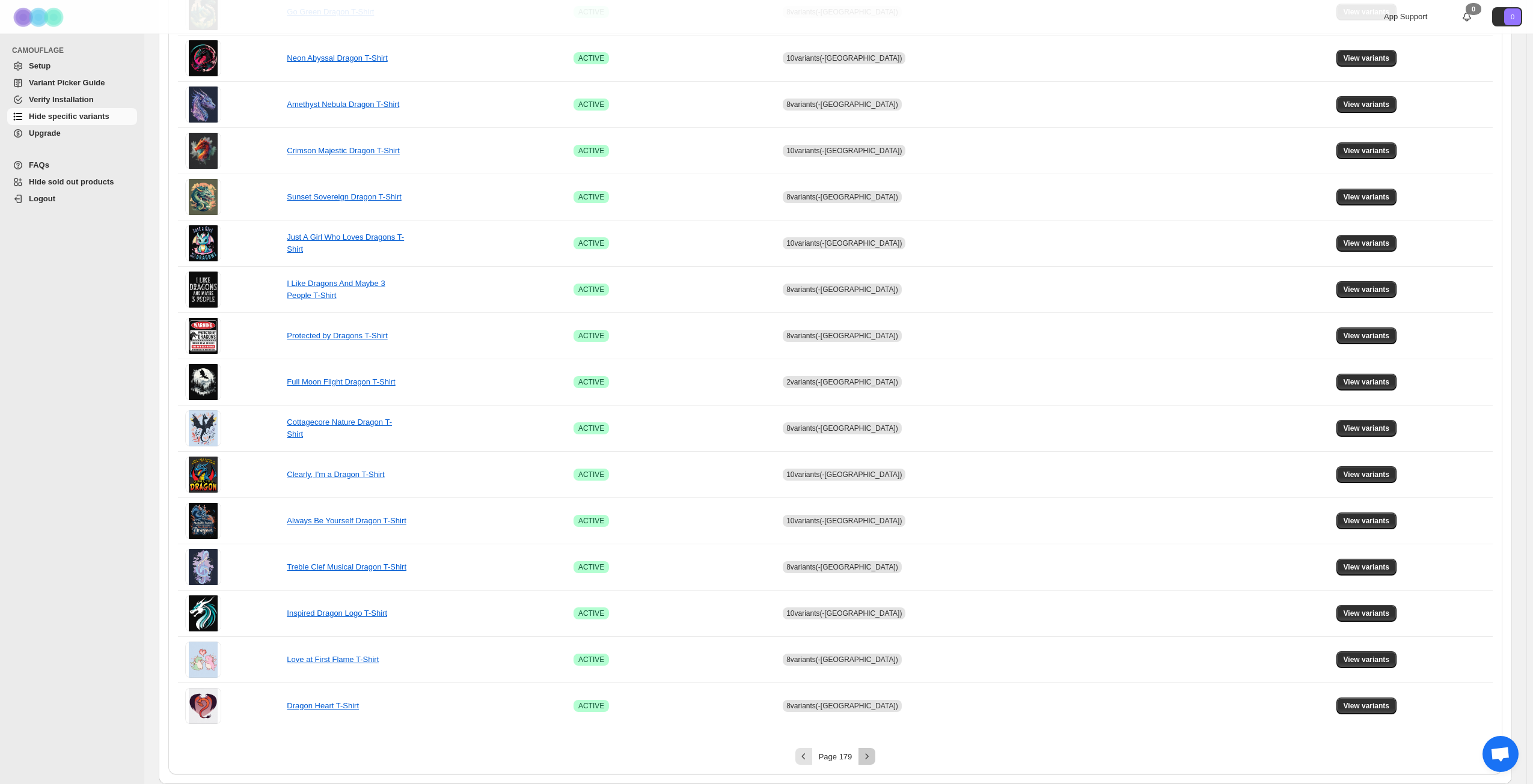
click at [864, 567] on icon "Next" at bounding box center [867, 757] width 12 height 12
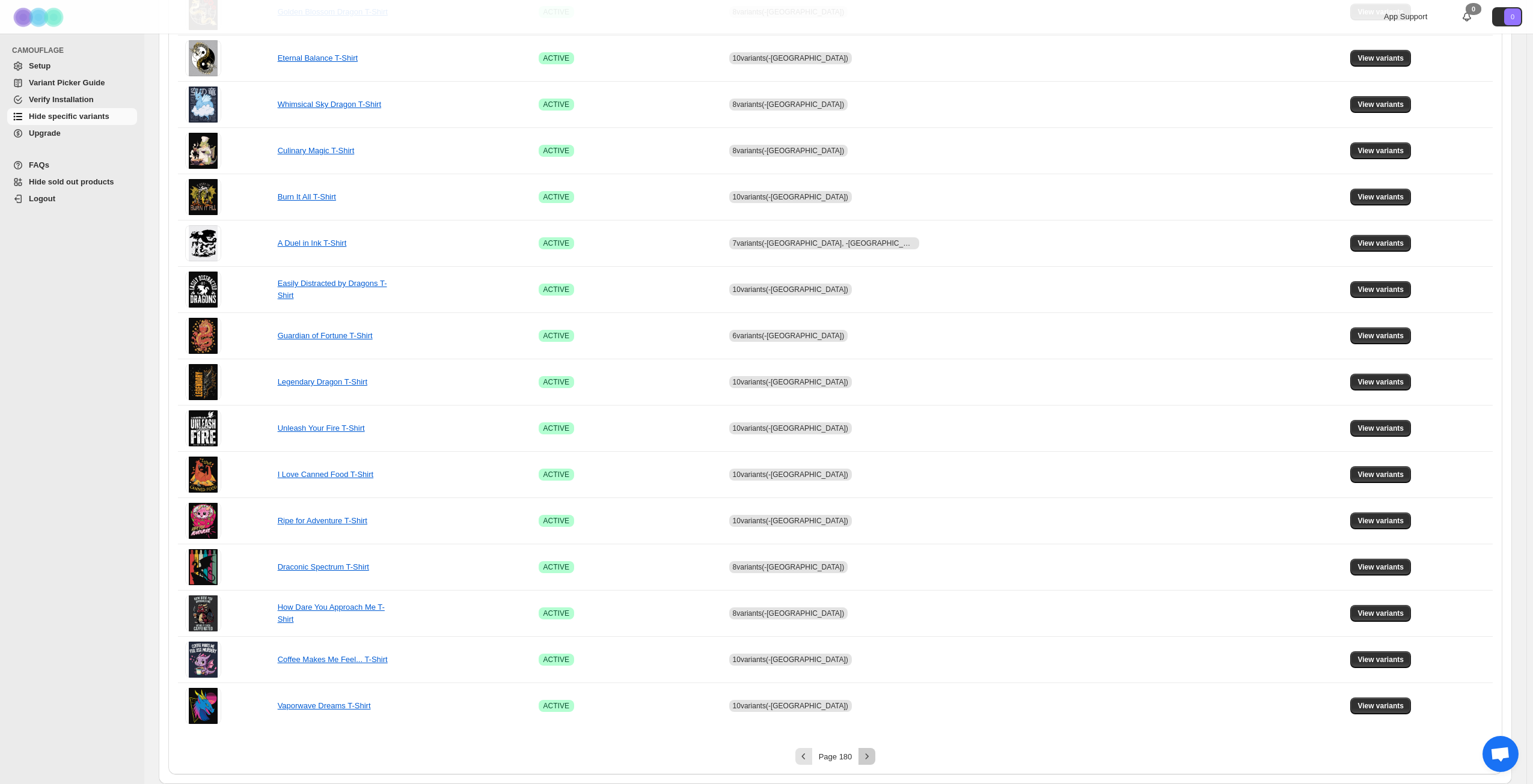
click at [869, 567] on icon "Next" at bounding box center [867, 757] width 12 height 12
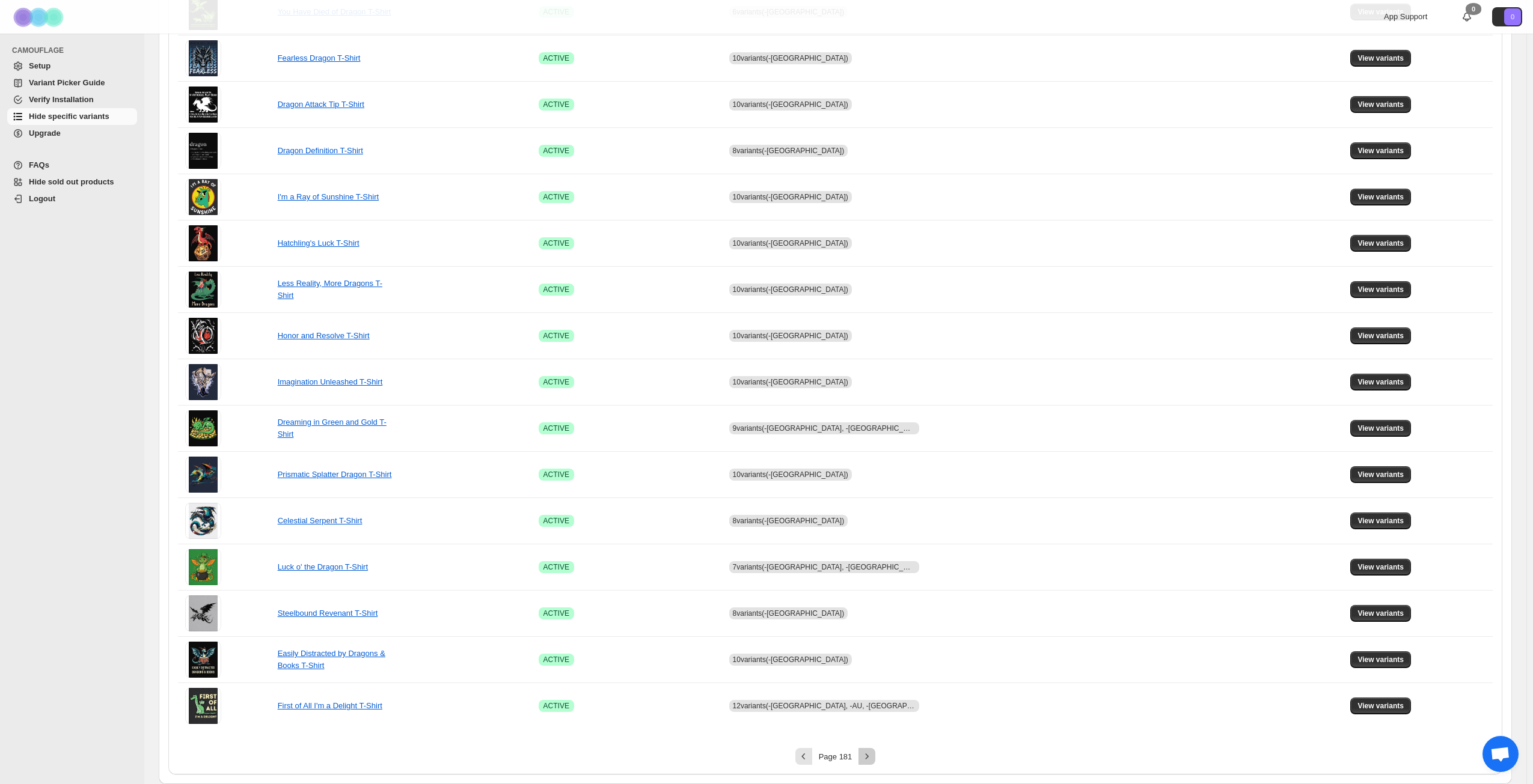
click at [869, 567] on icon "Next" at bounding box center [867, 757] width 12 height 12
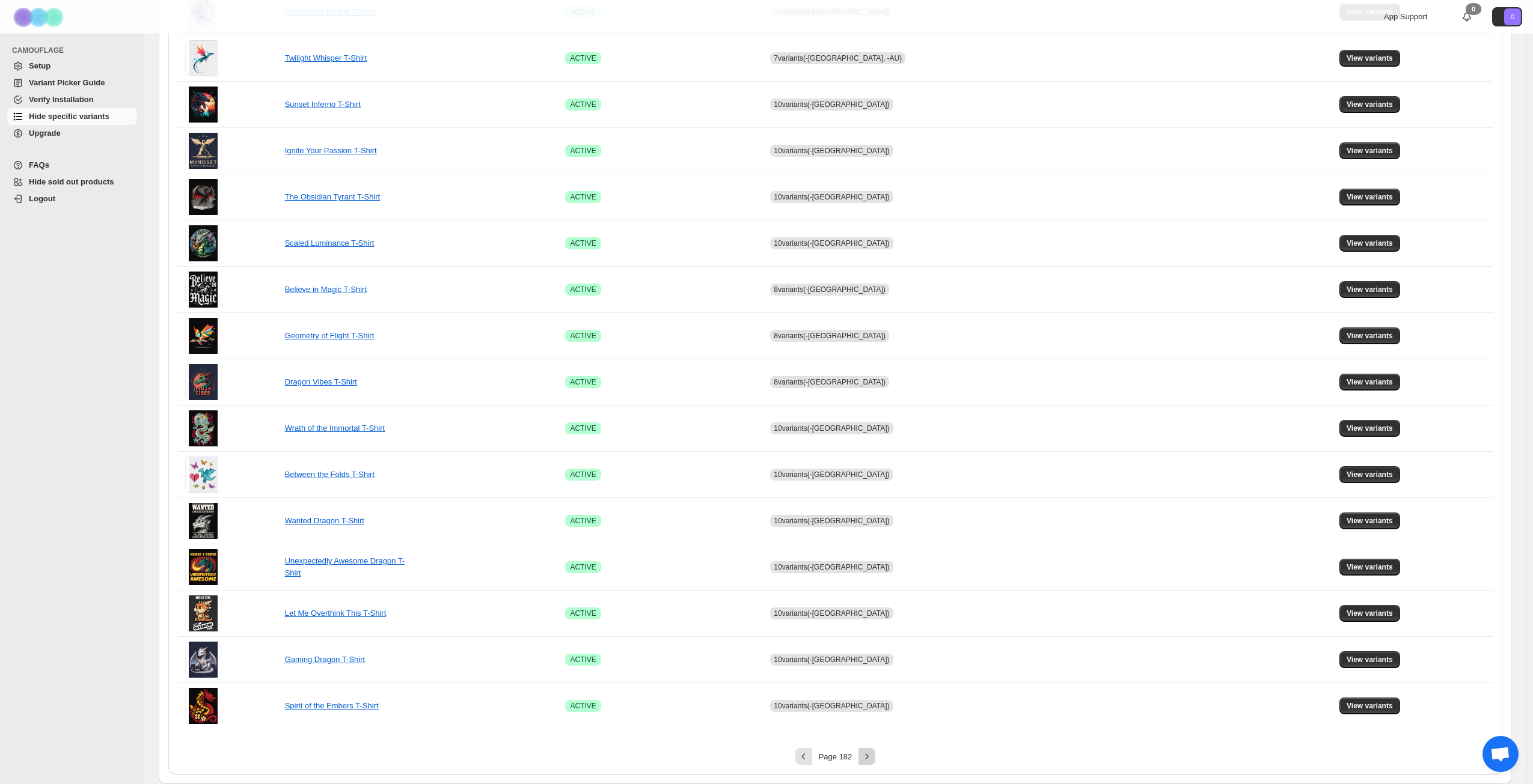
click at [869, 567] on icon "Next" at bounding box center [867, 757] width 12 height 12
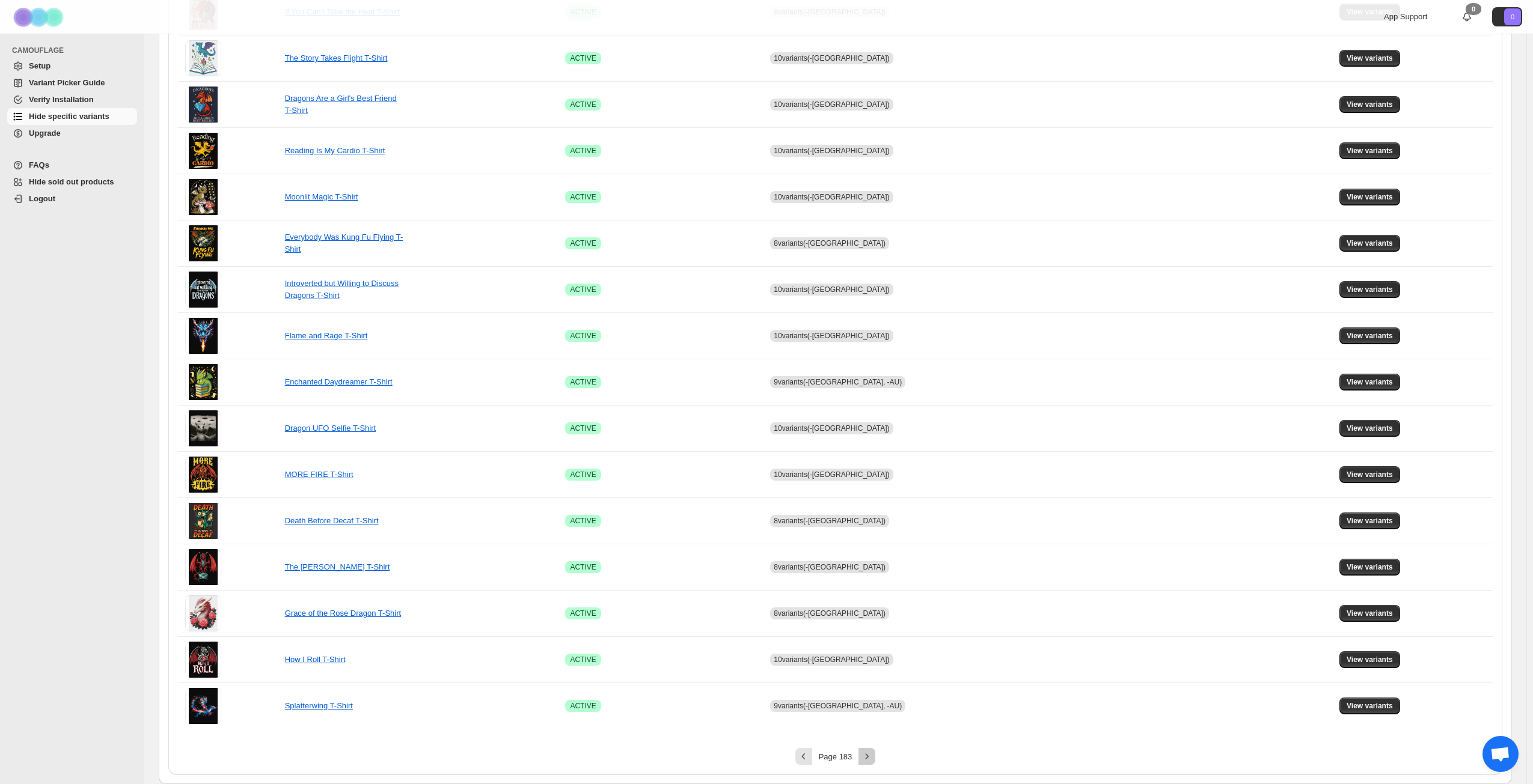
click at [869, 567] on icon "Next" at bounding box center [867, 757] width 12 height 12
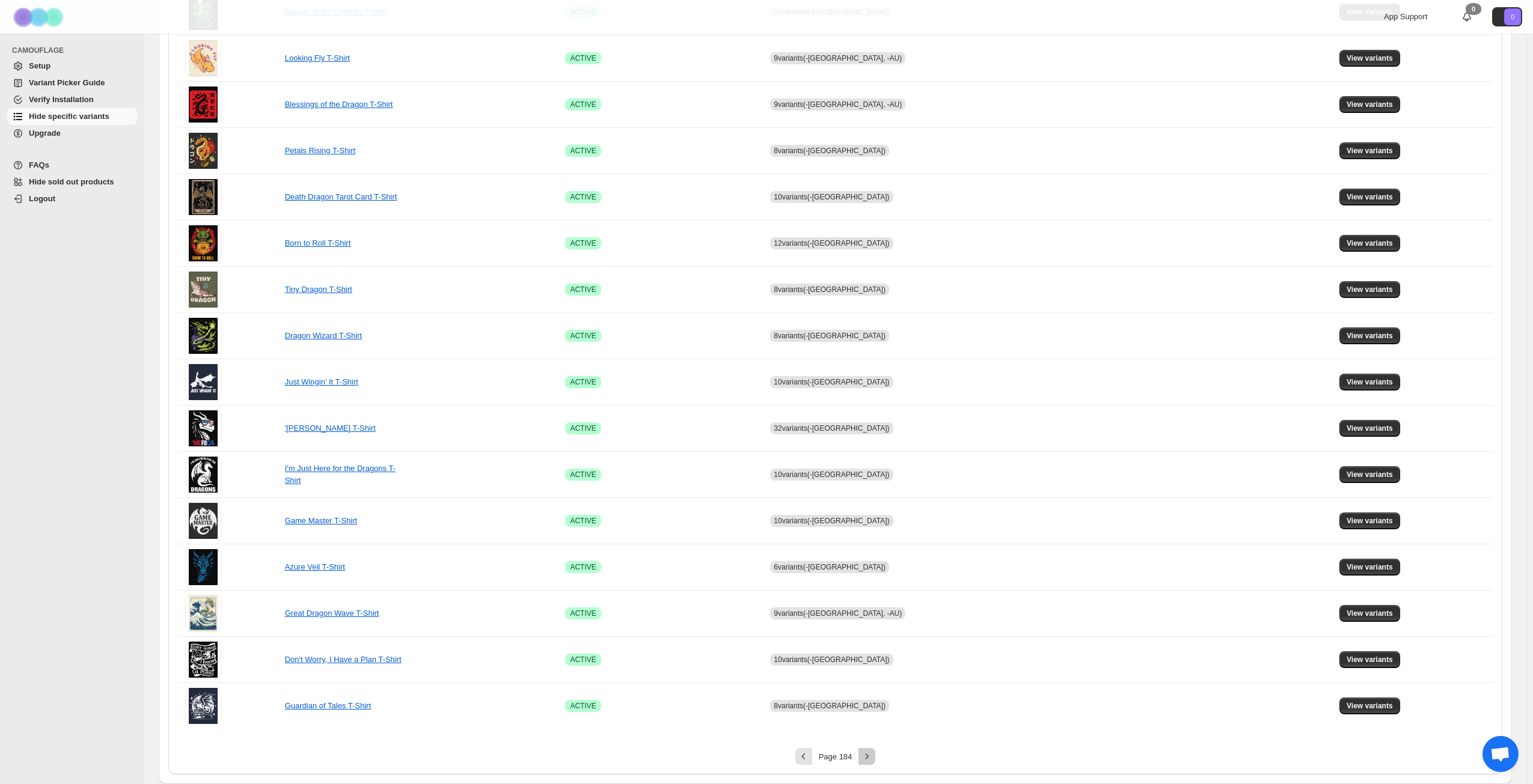
click at [869, 567] on icon "Next" at bounding box center [867, 757] width 12 height 12
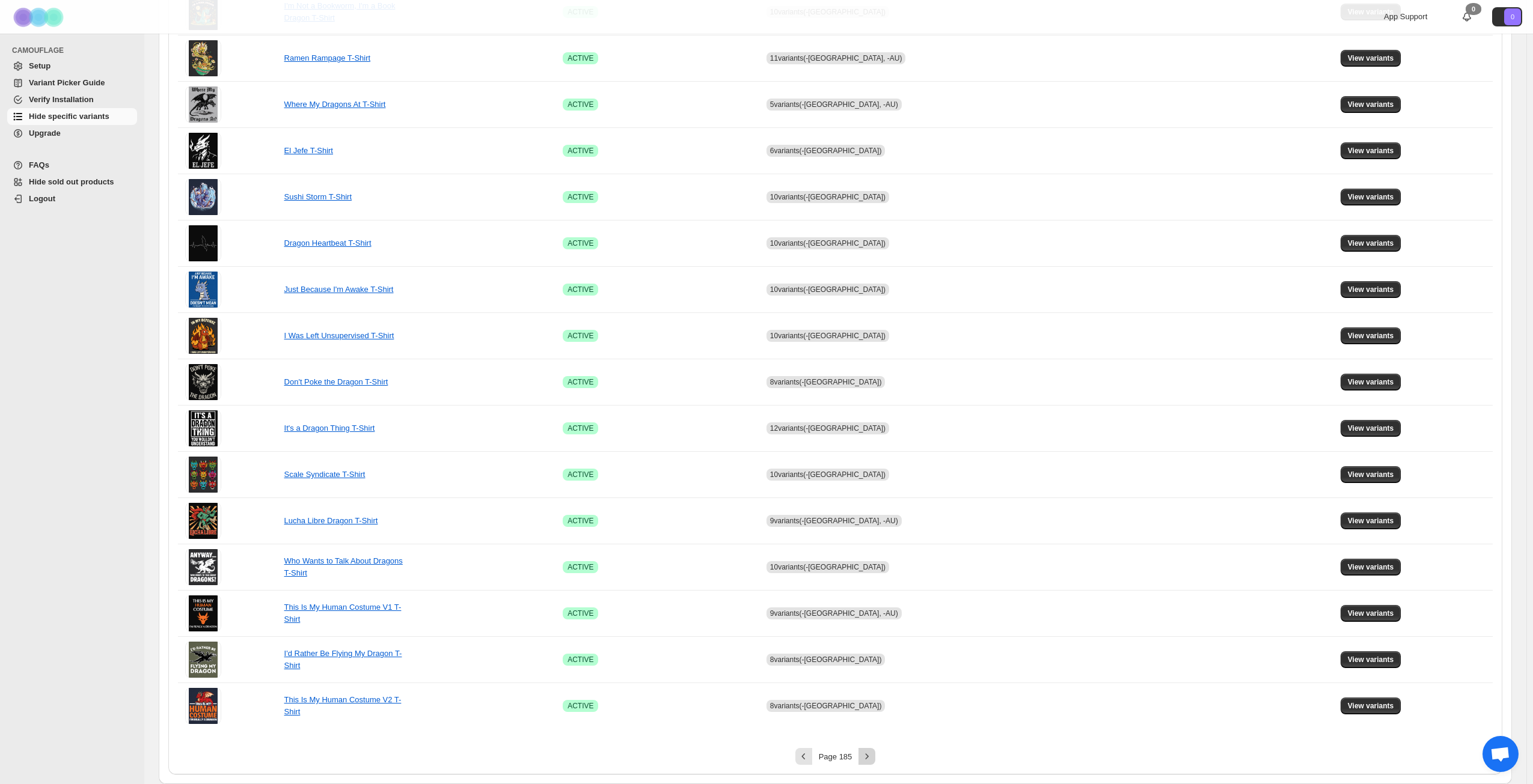
click at [869, 567] on icon "Next" at bounding box center [867, 757] width 12 height 12
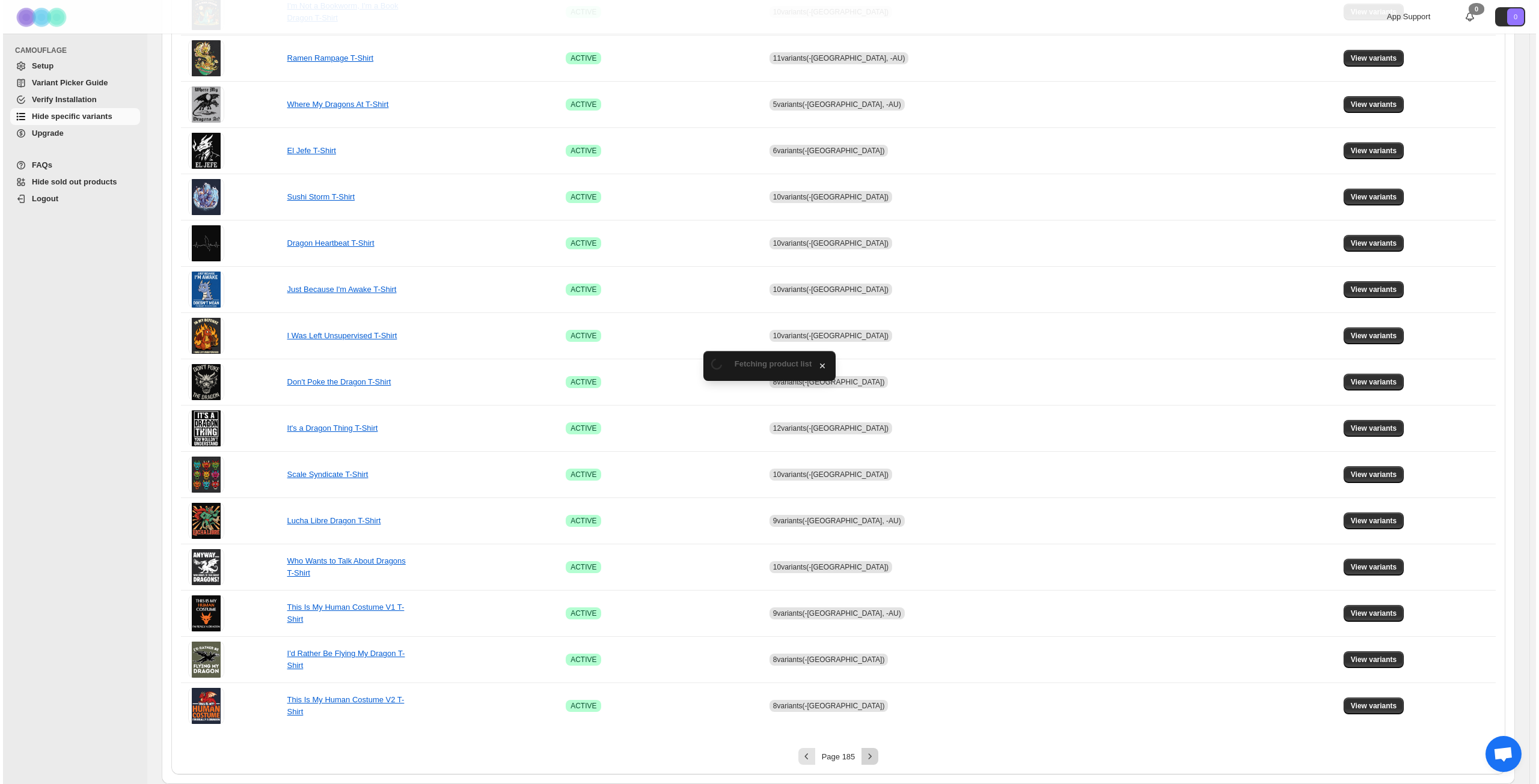
scroll to position [0, 0]
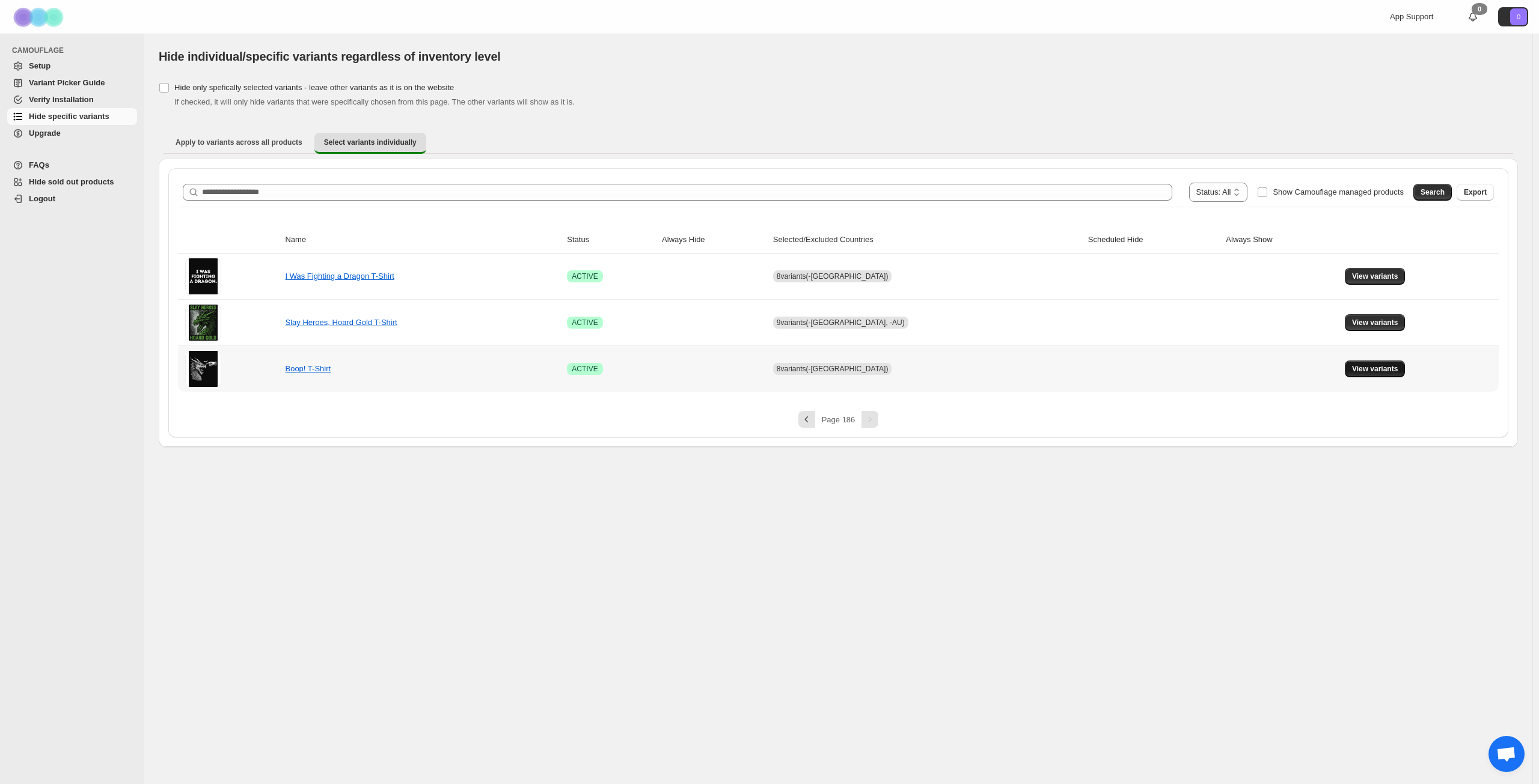
click at [1153, 374] on button "View variants" at bounding box center [1375, 368] width 61 height 17
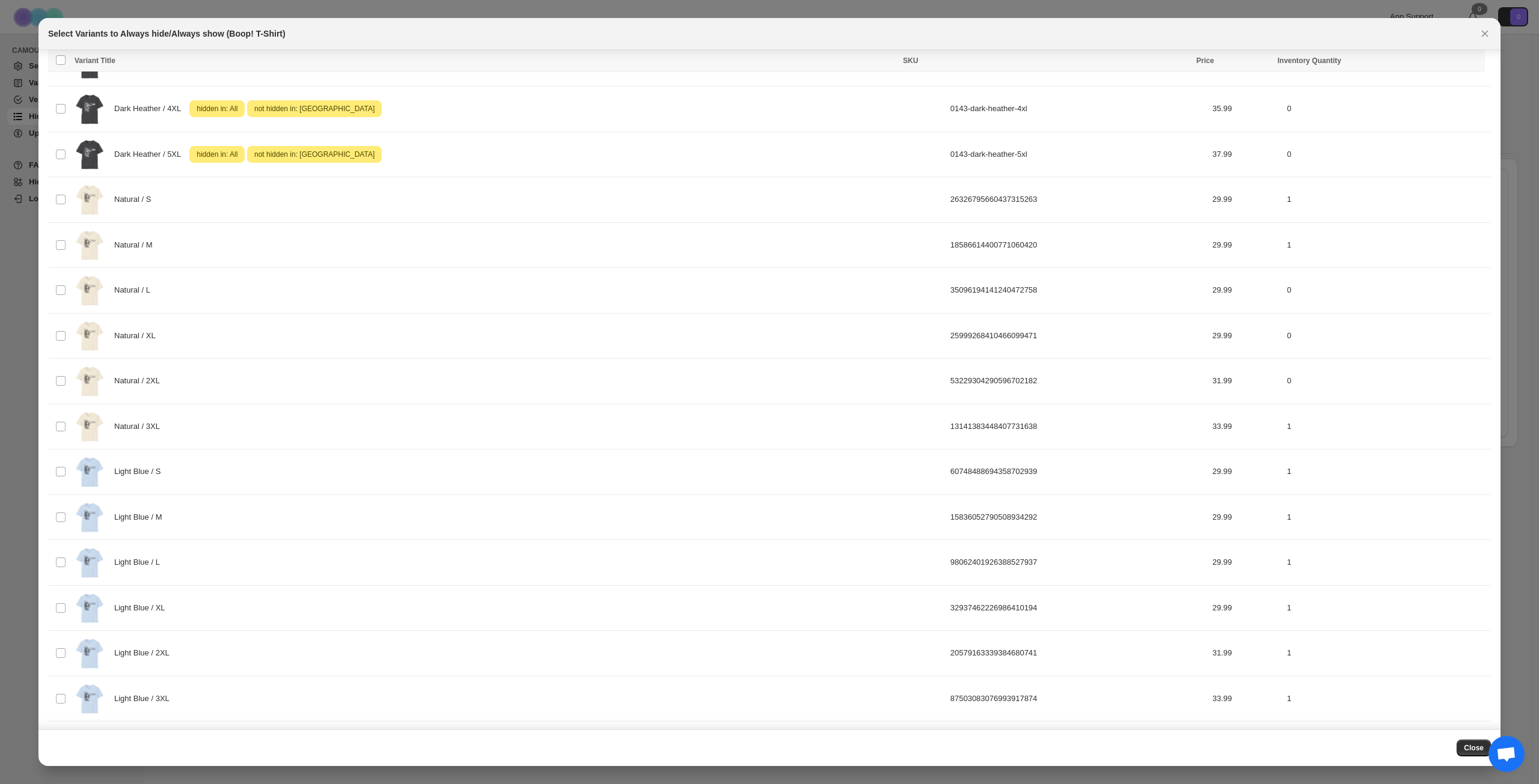
scroll to position [1022, 0]
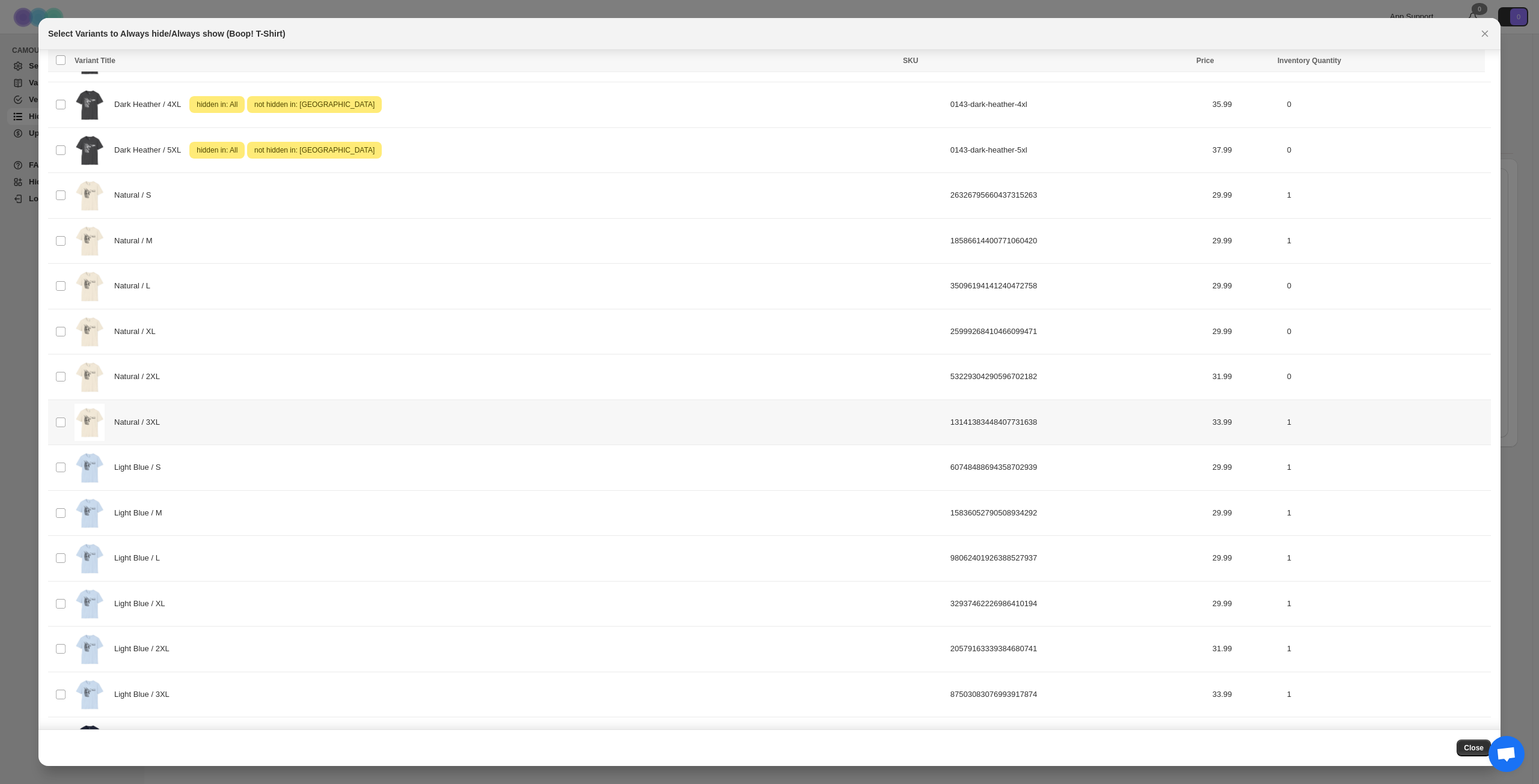
click at [299, 421] on div "Natural / 3XL" at bounding box center [508, 422] width 869 height 38
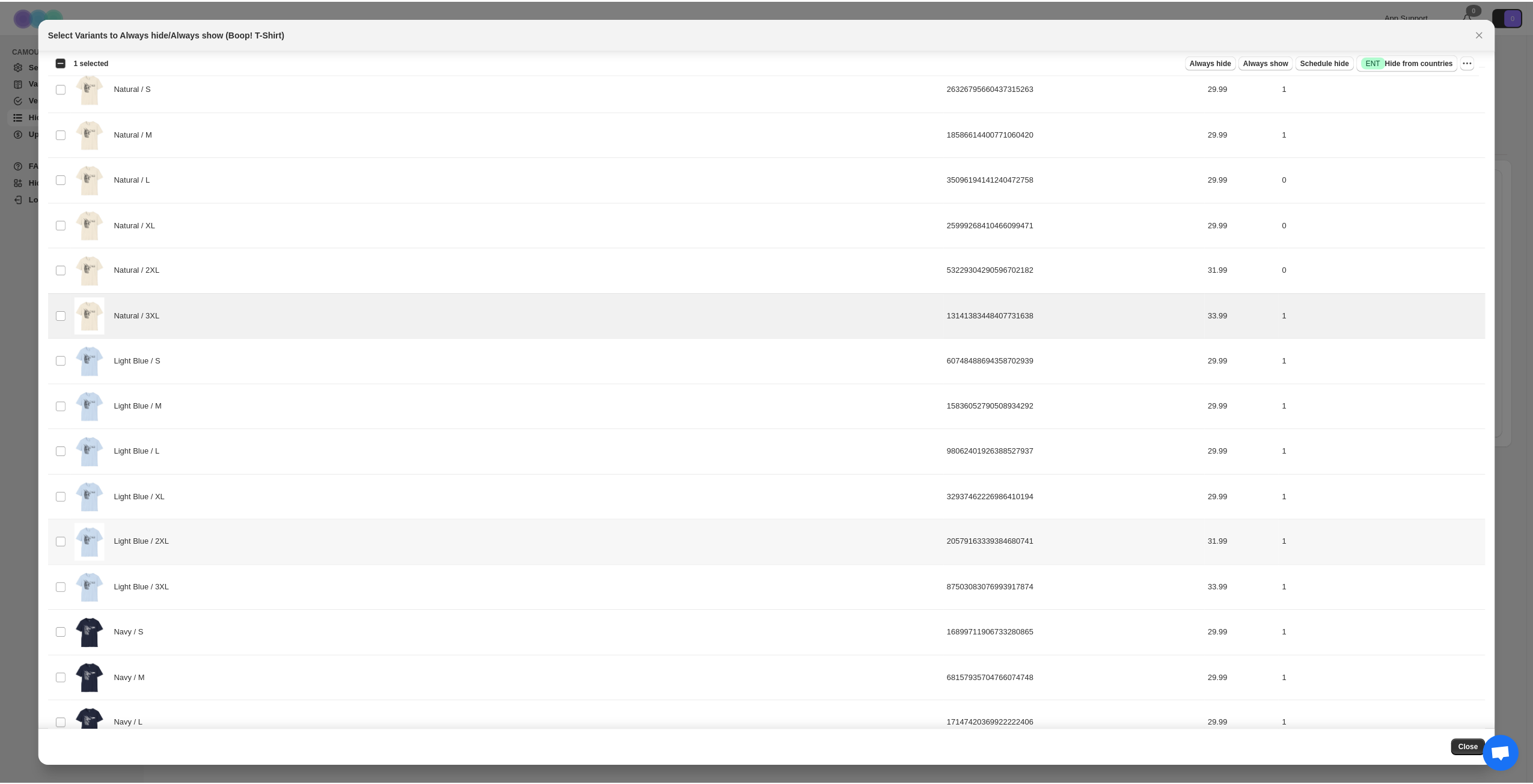
scroll to position [1021, 0]
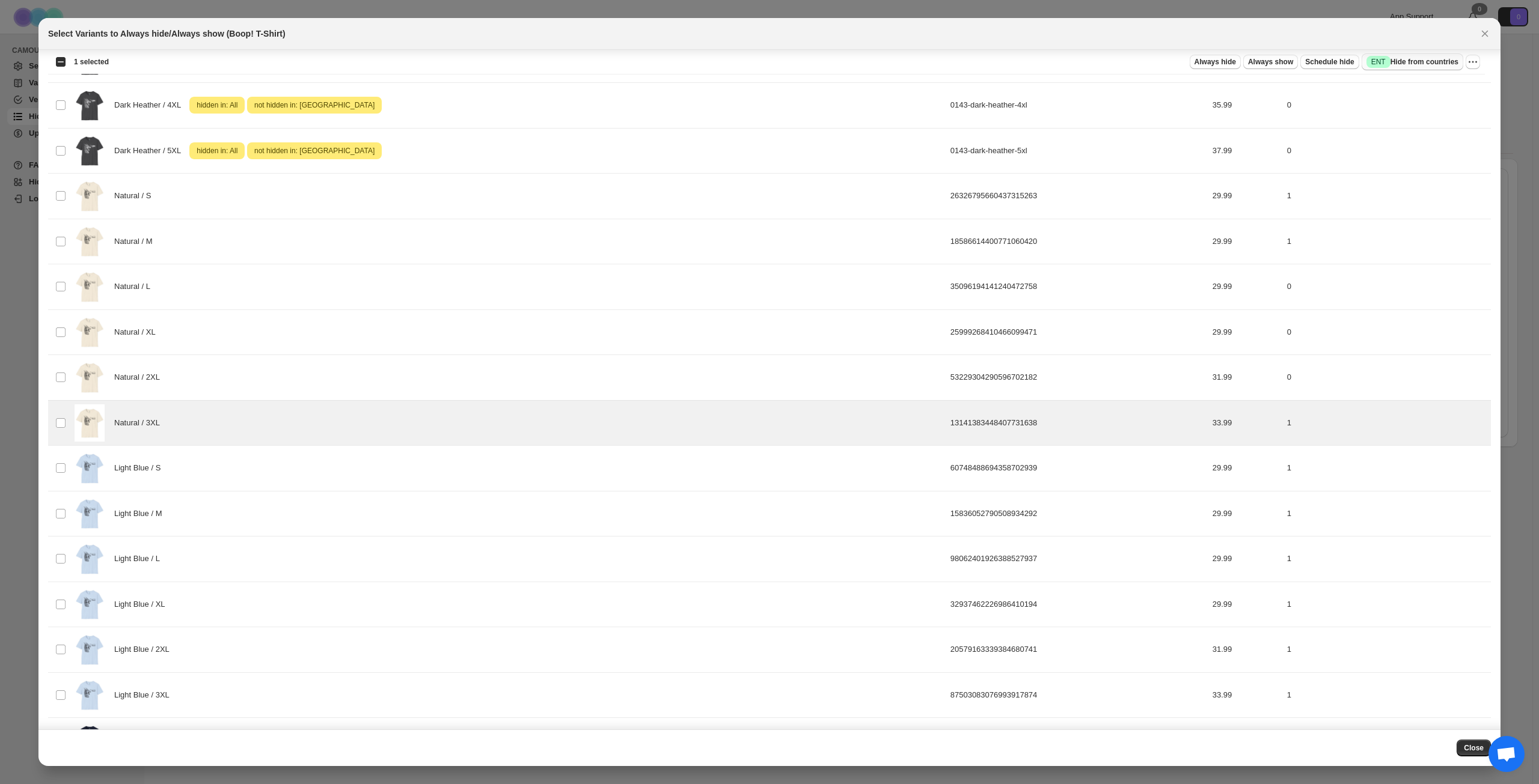
click at [1153, 65] on span "Success ENT Hide from countries" at bounding box center [1412, 62] width 92 height 12
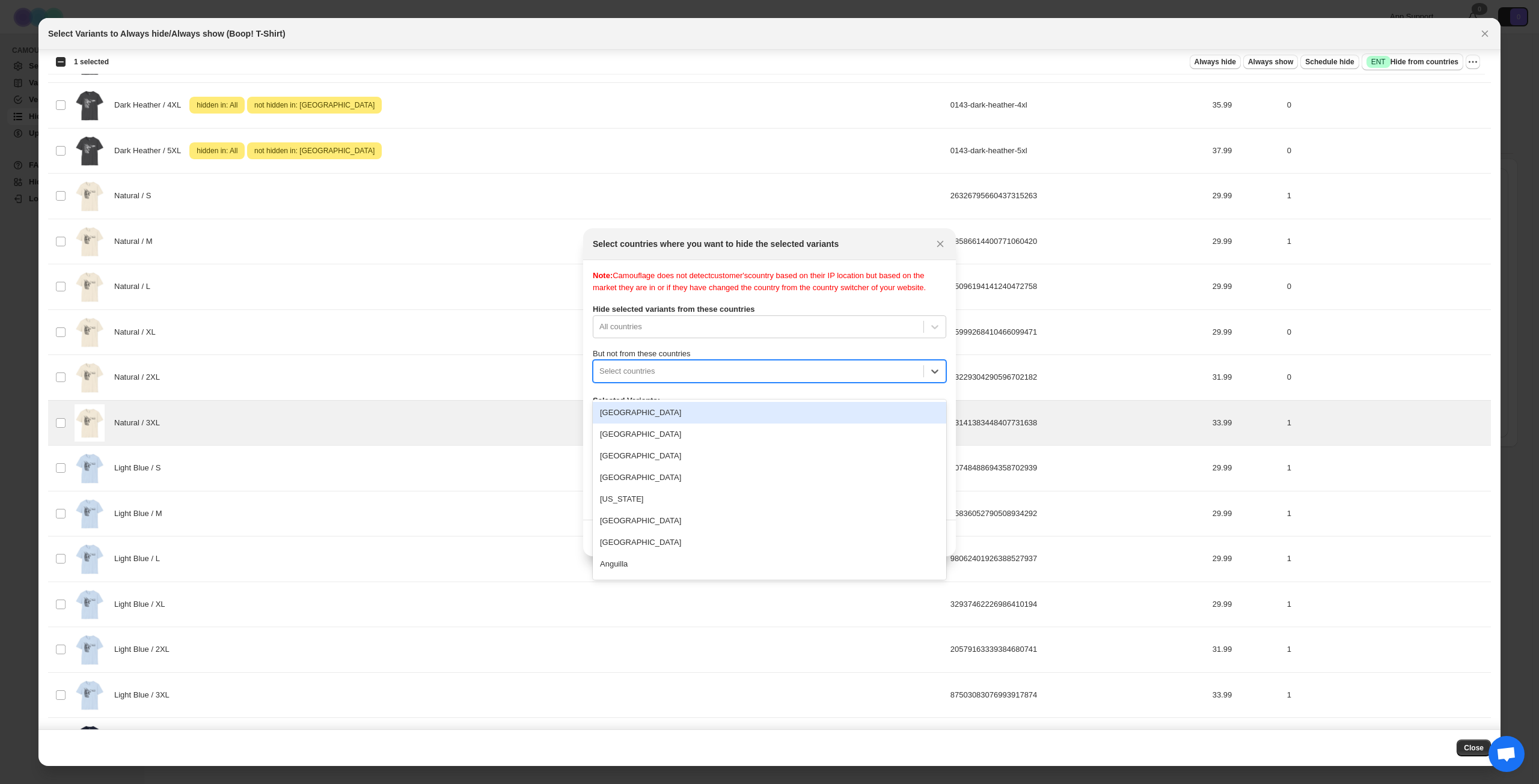
click at [723, 381] on div "Select countries" at bounding box center [758, 371] width 330 height 19
type input "****"
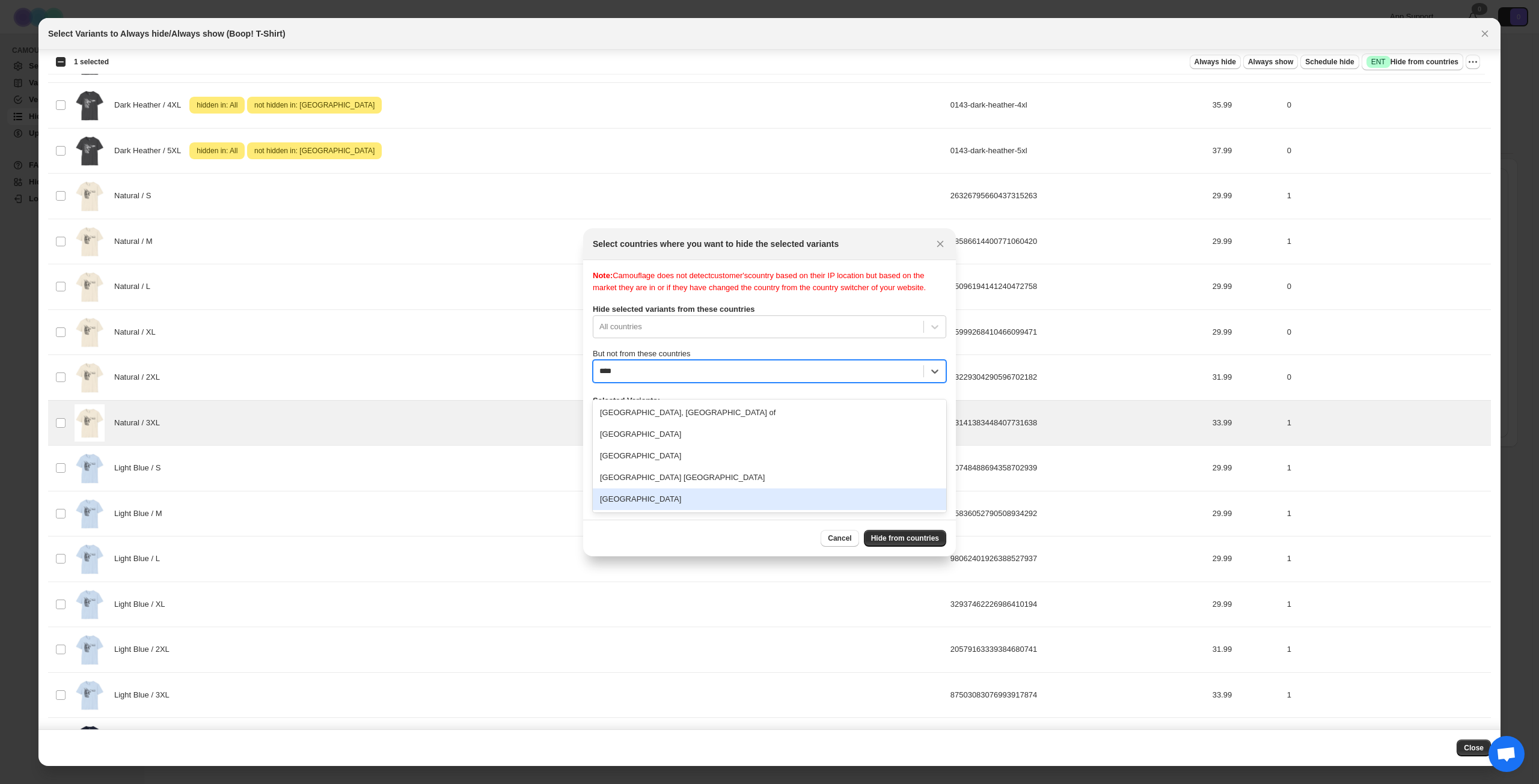
click at [718, 506] on div "[GEOGRAPHIC_DATA]" at bounding box center [770, 499] width 354 height 21
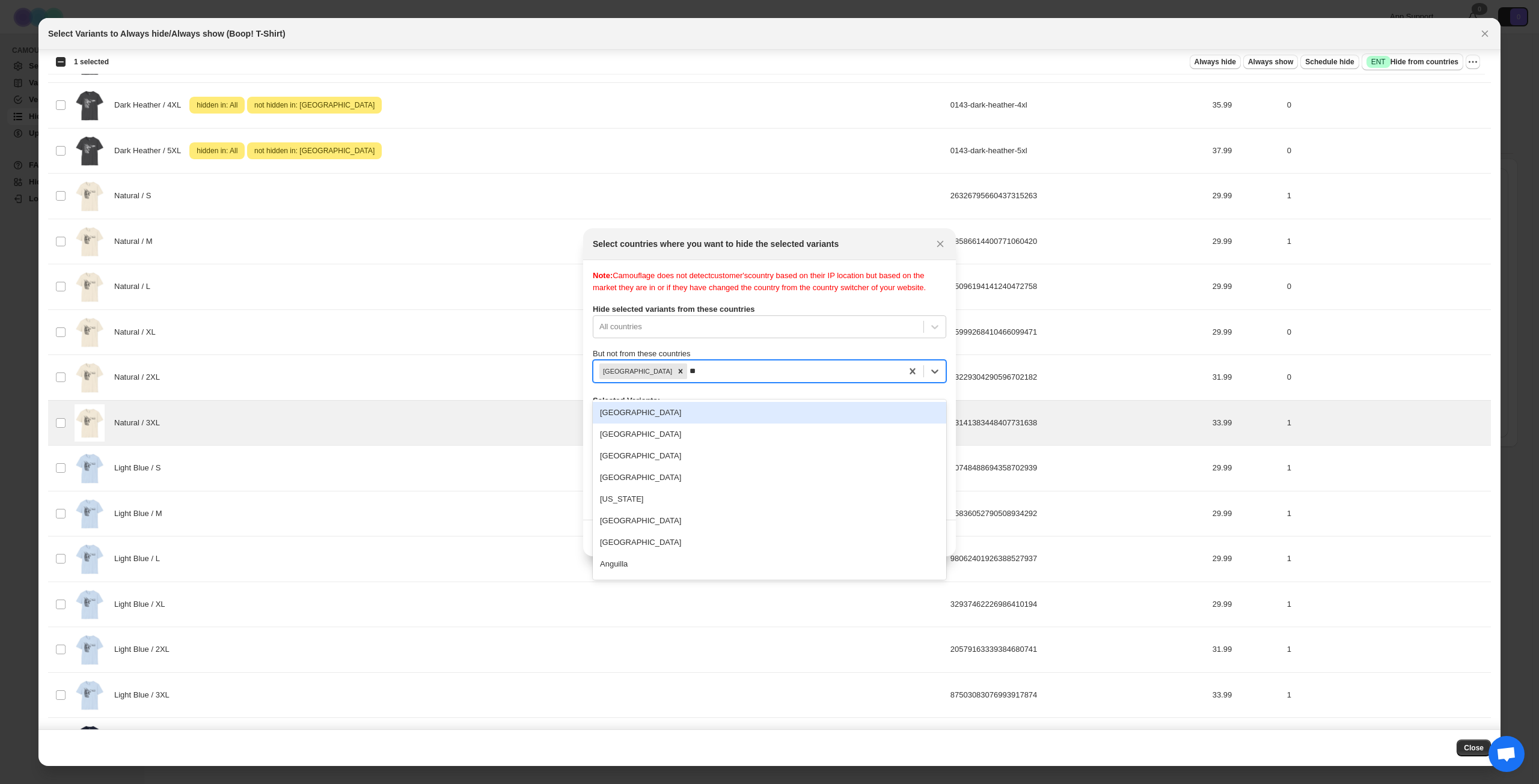
type input "***"
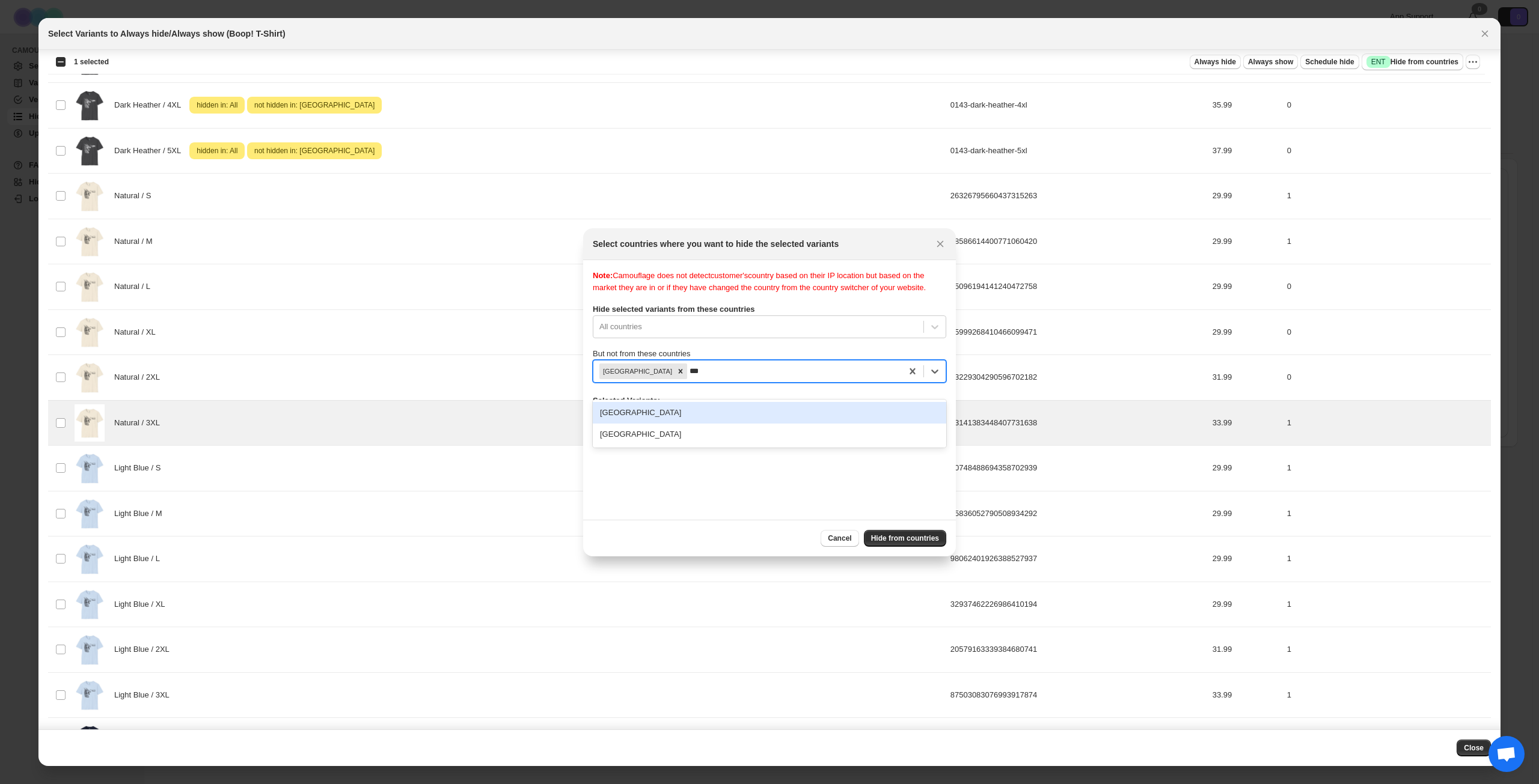
click at [735, 416] on div "[GEOGRAPHIC_DATA]" at bounding box center [770, 412] width 354 height 21
click at [891, 533] on button "Hide from countries" at bounding box center [905, 538] width 82 height 17
